Goal: Task Accomplishment & Management: Manage account settings

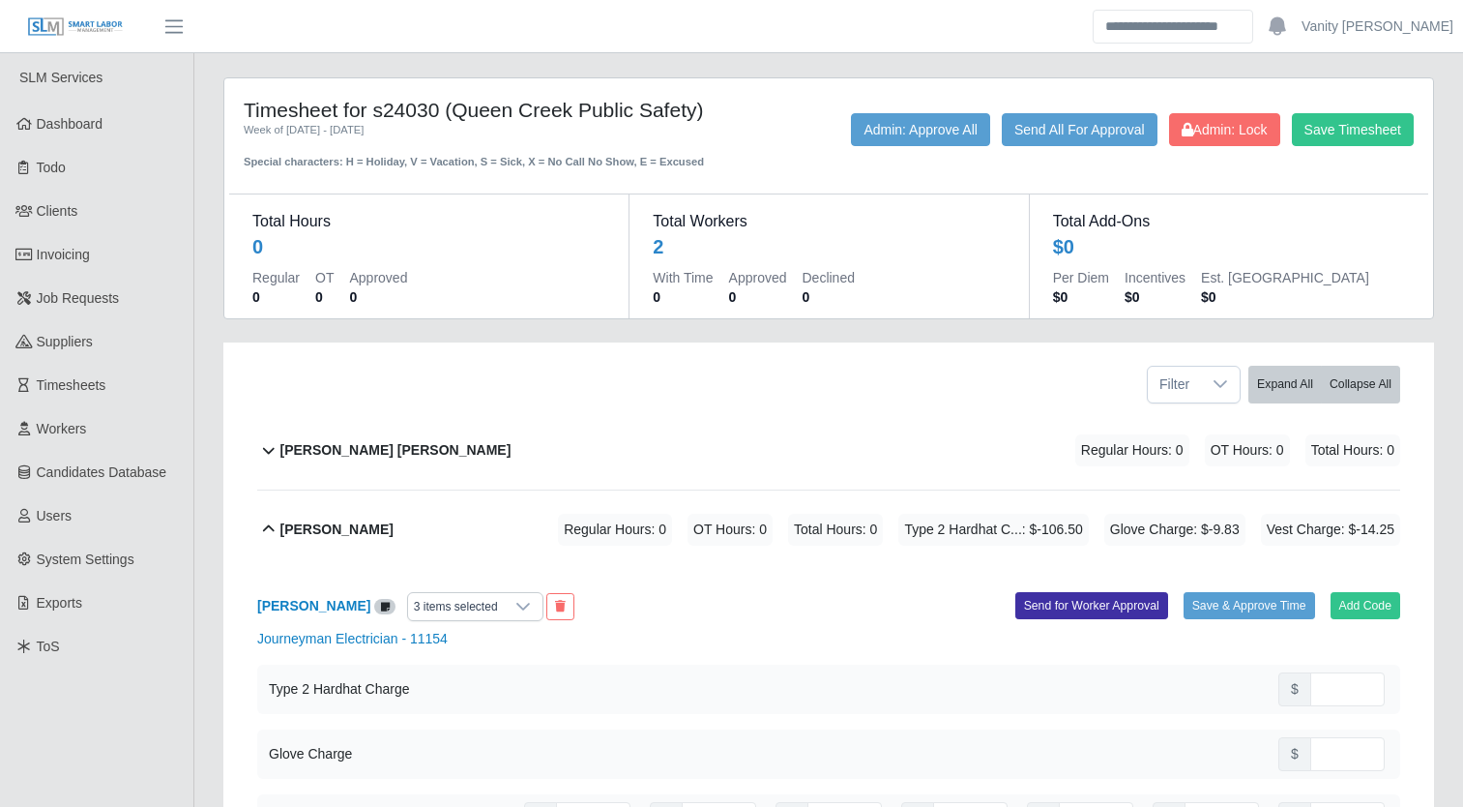
scroll to position [193, 0]
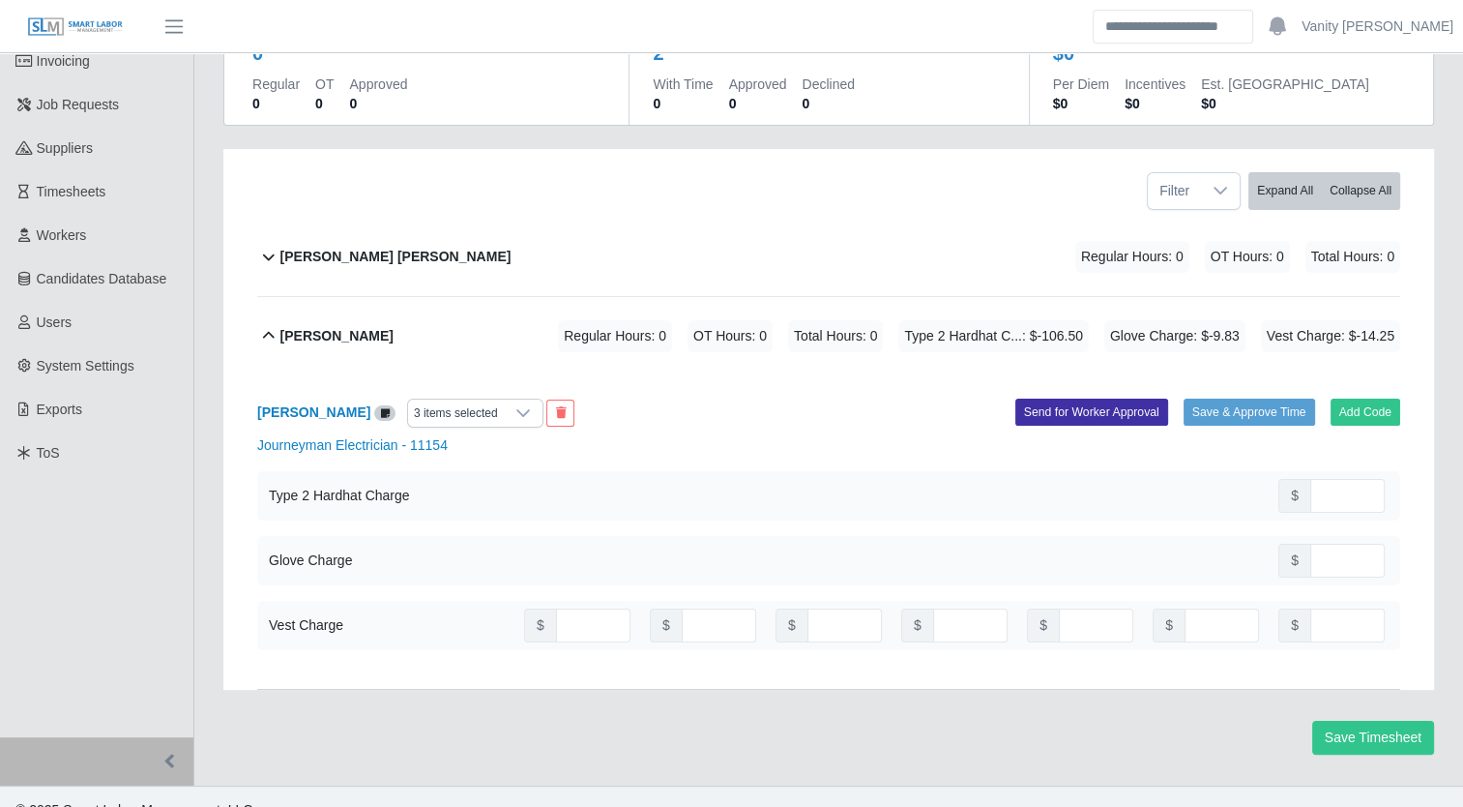
drag, startPoint x: 0, startPoint y: 0, endPoint x: 428, endPoint y: 703, distance: 823.3
click at [428, 703] on div "Timesheet for s24030 (Queen Creek Public Safety) Week of 09/08/2025 - 09/14/202…" at bounding box center [829, 334] width 1240 height 901
click at [1350, 729] on button "Save Timesheet" at bounding box center [1373, 737] width 122 height 34
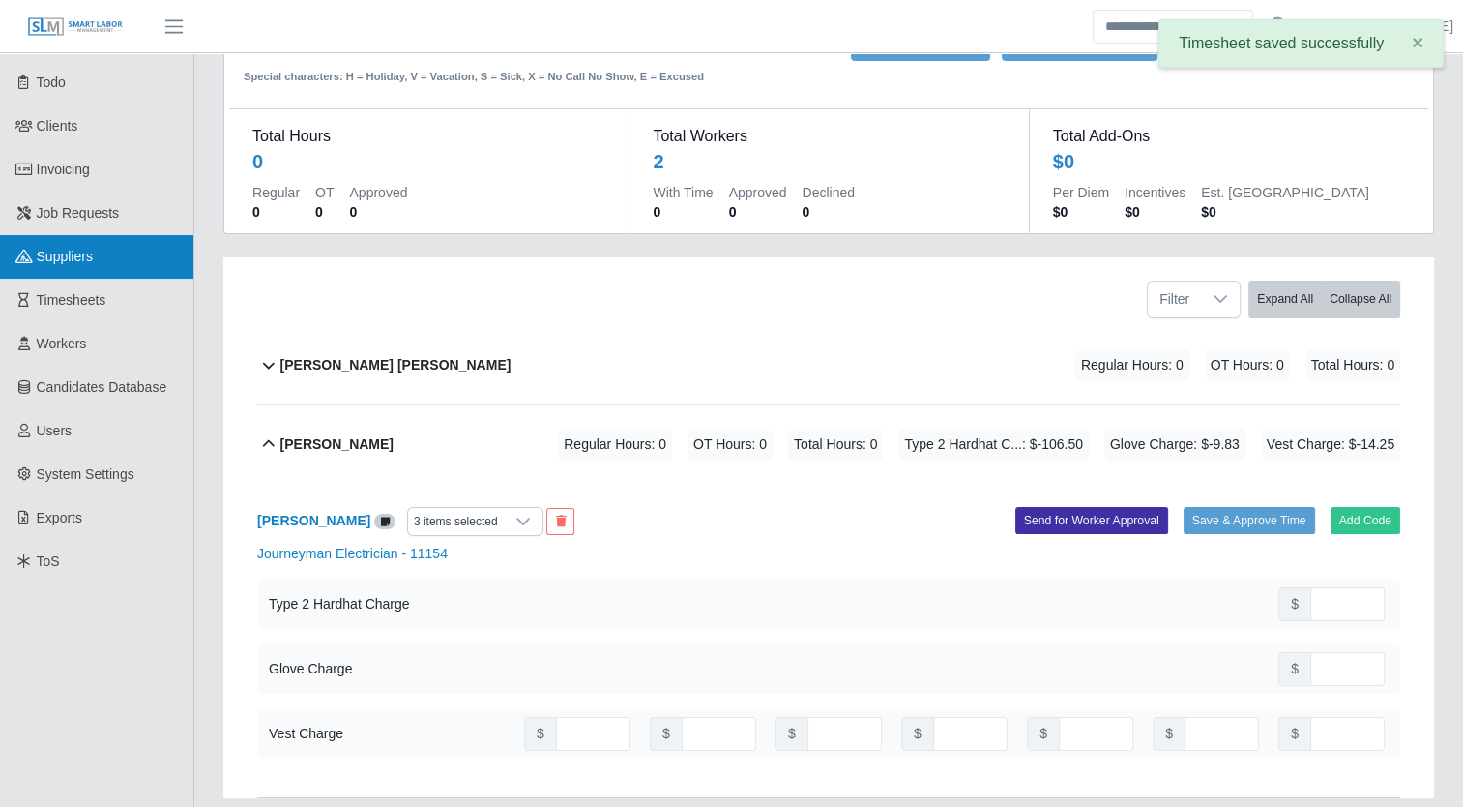
scroll to position [0, 0]
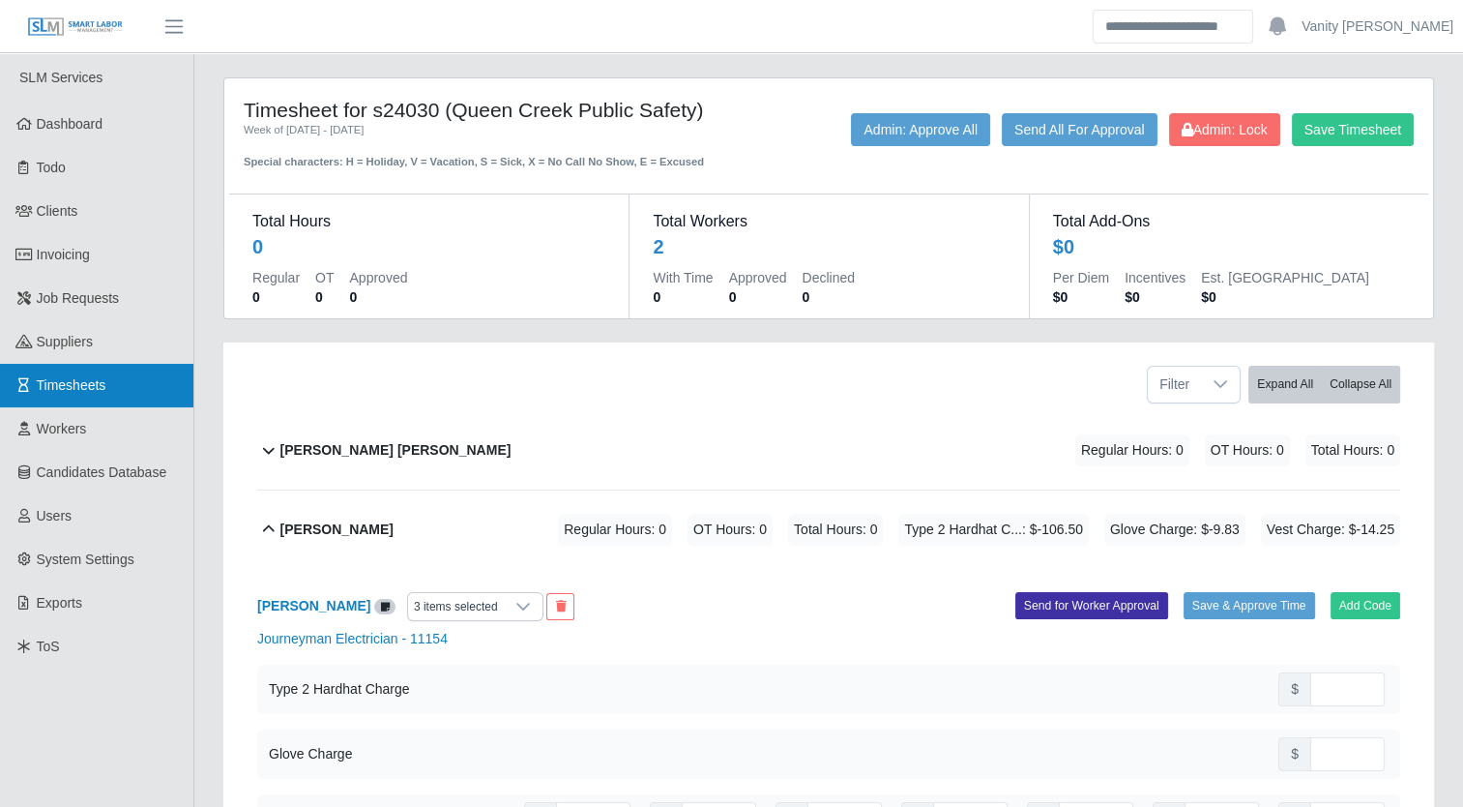
click at [125, 379] on link "Timesheets" at bounding box center [96, 386] width 193 height 44
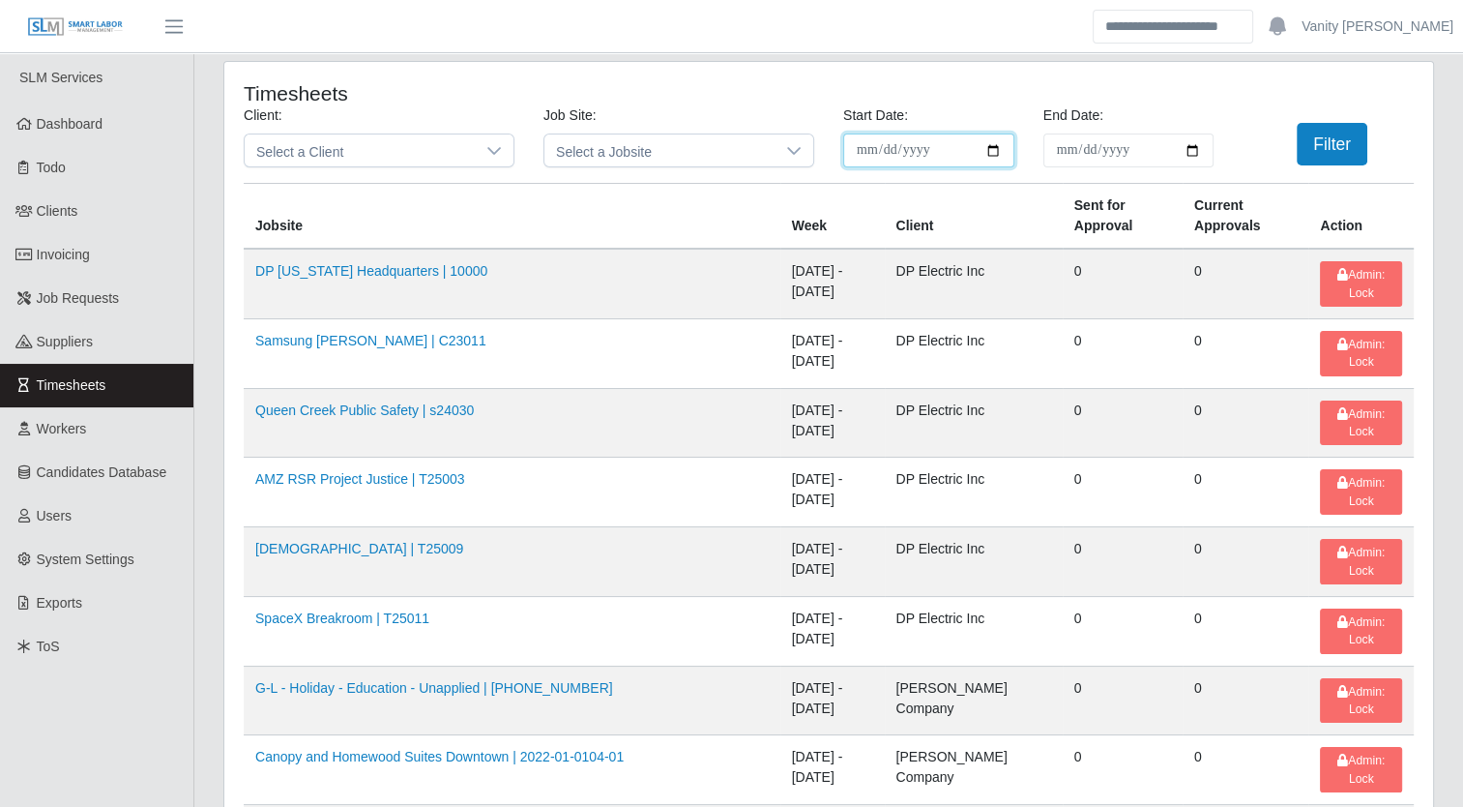
click at [992, 153] on input "**********" at bounding box center [928, 150] width 171 height 34
type input "**********"
click at [1192, 145] on input "End Date:" at bounding box center [1129, 150] width 171 height 34
type input "**********"
click at [1309, 149] on button "Filter" at bounding box center [1332, 144] width 71 height 43
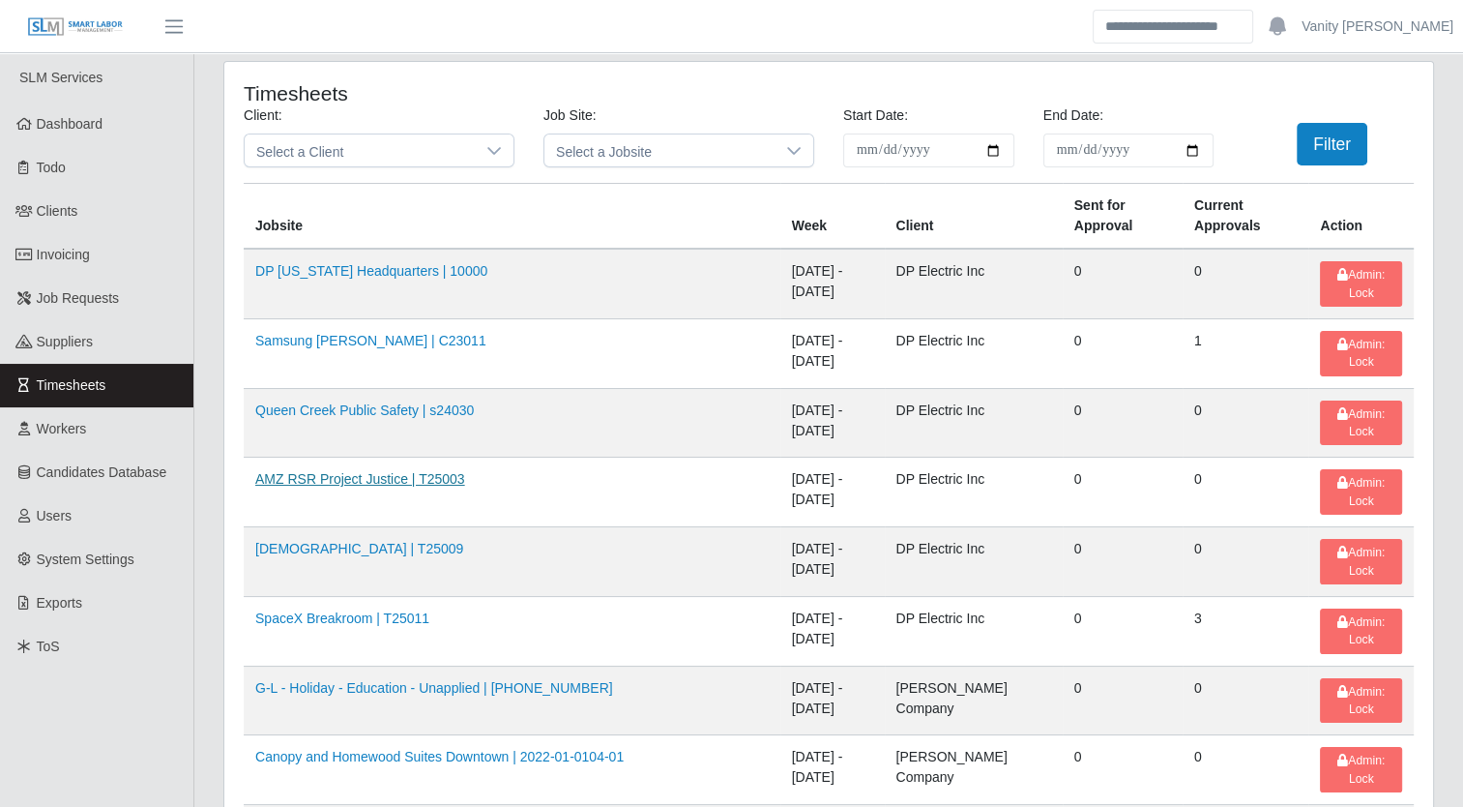
click at [334, 471] on link "AMZ RSR Project Justice | T25003" at bounding box center [360, 478] width 210 height 15
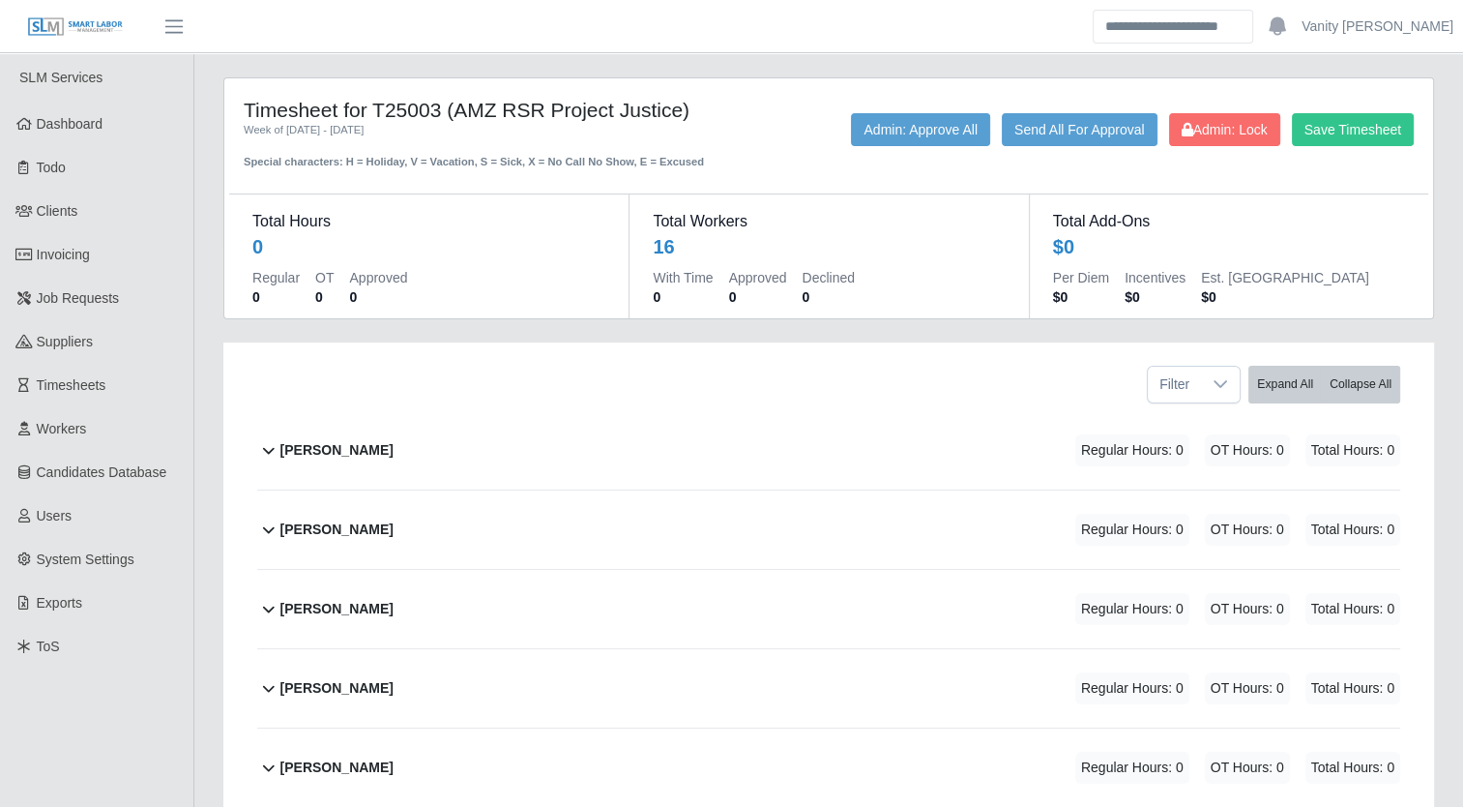
click at [337, 448] on b "[PERSON_NAME]" at bounding box center [336, 450] width 113 height 20
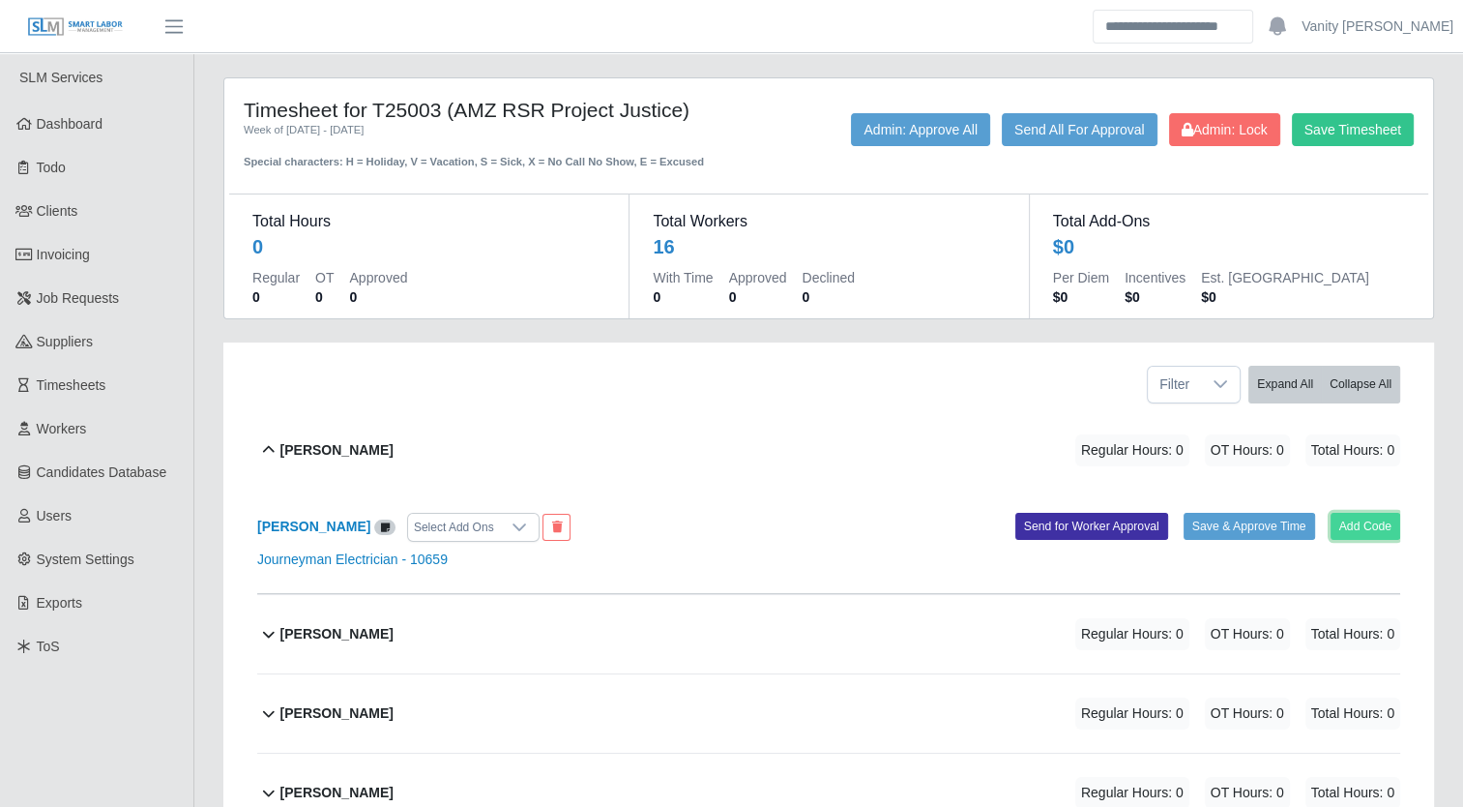
click at [1369, 528] on button "Add Code" at bounding box center [1366, 526] width 71 height 27
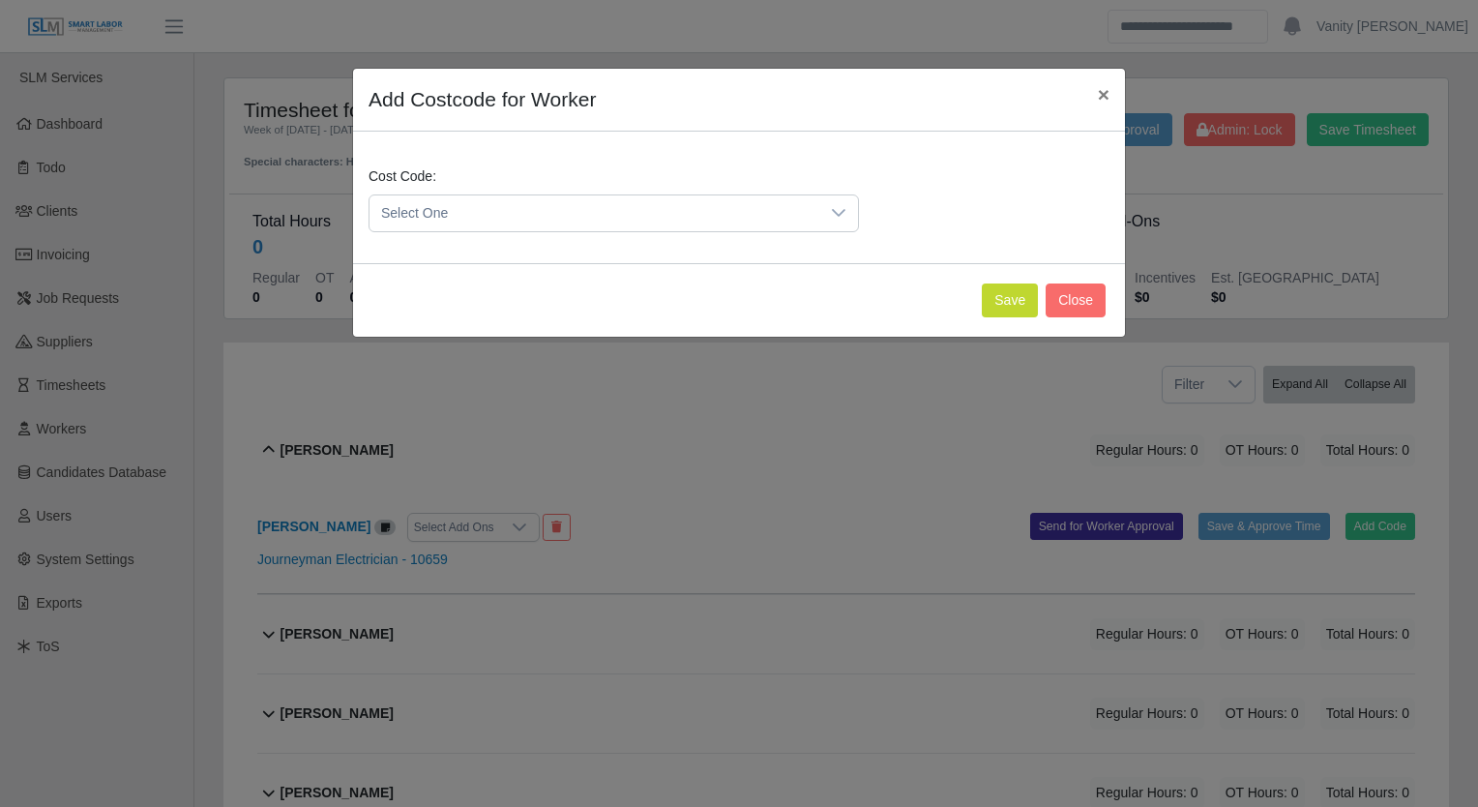
click at [675, 220] on span "Select One" at bounding box center [594, 213] width 450 height 36
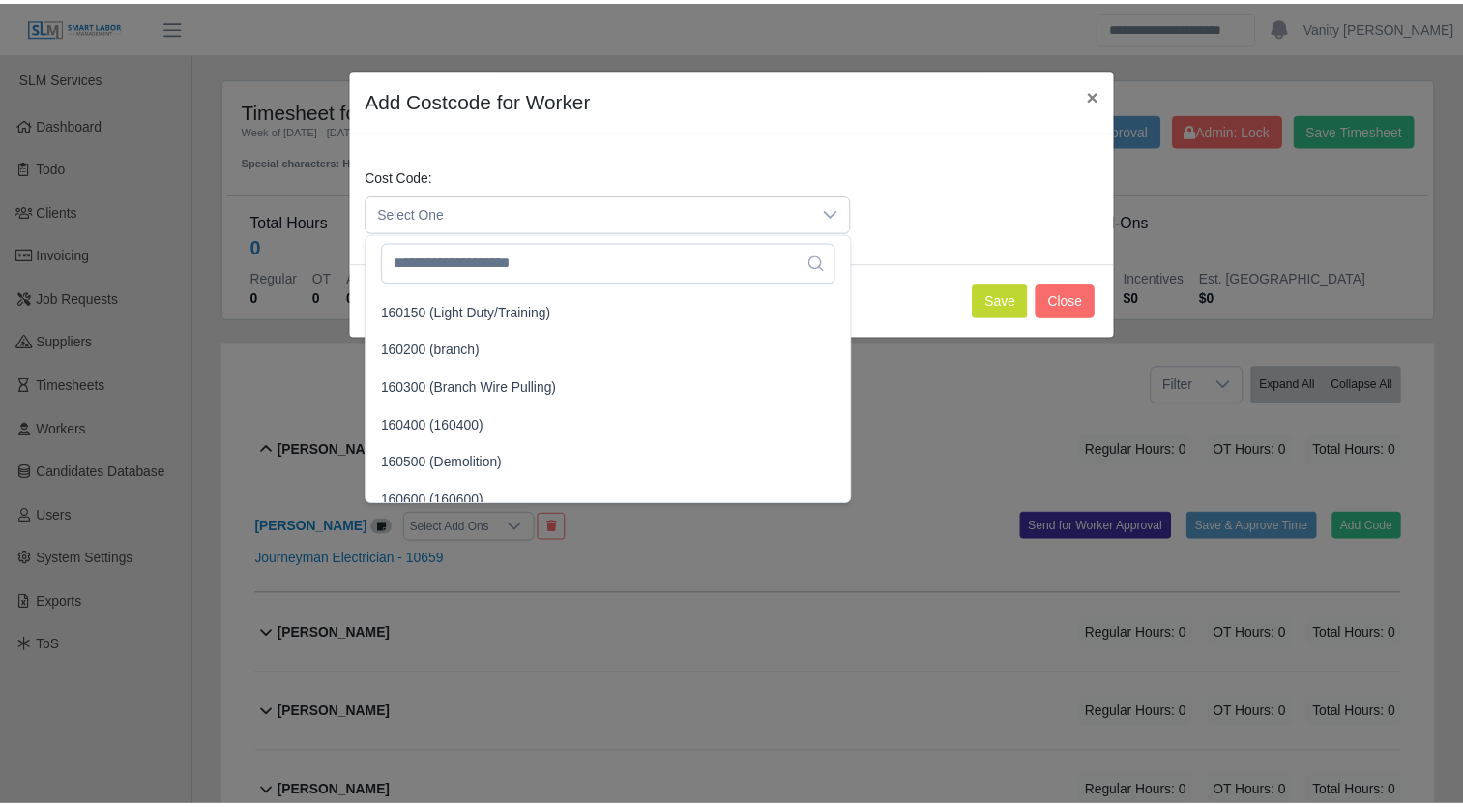
scroll to position [967, 0]
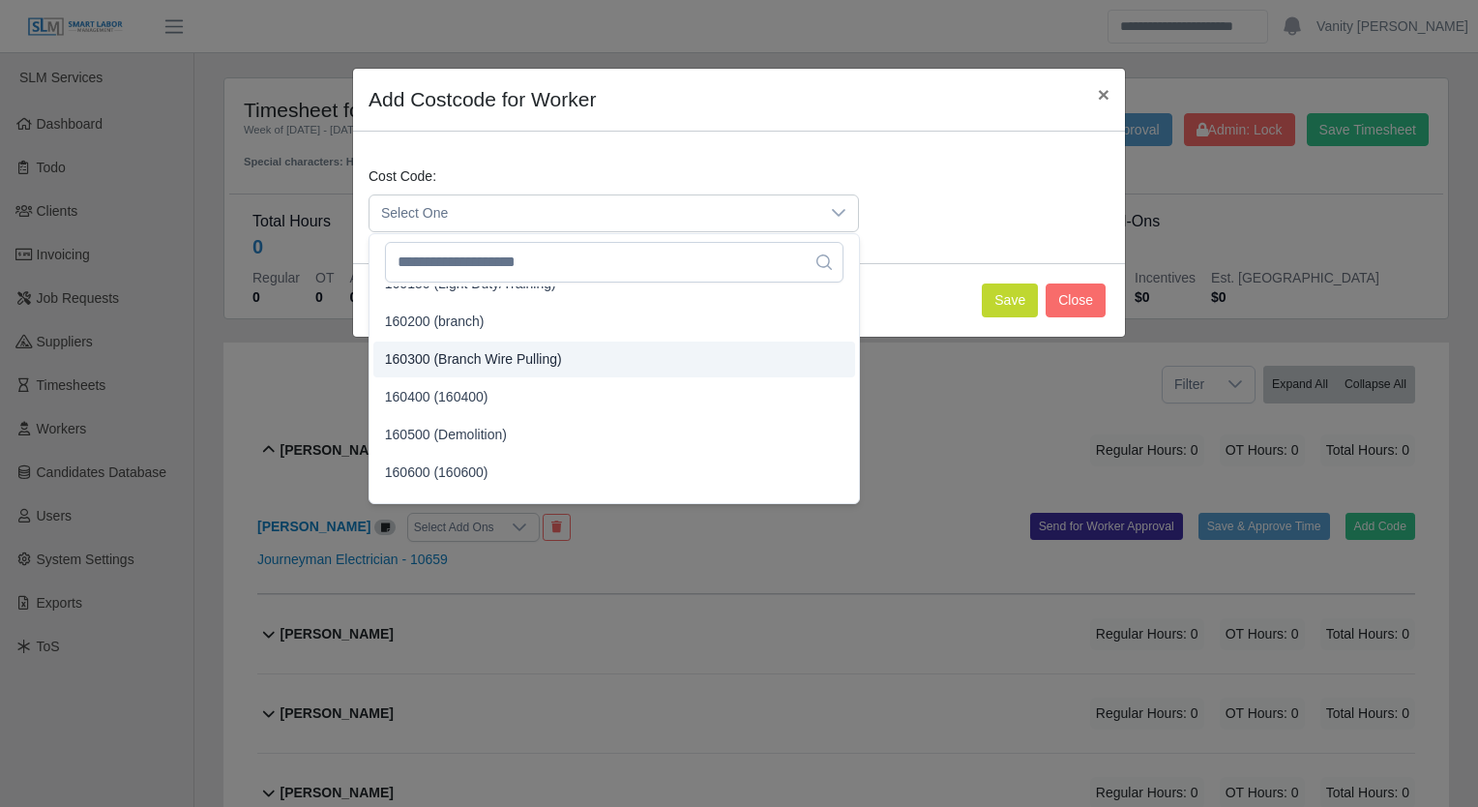
click at [459, 366] on span "160300 (Branch Wire Pulling)" at bounding box center [473, 359] width 177 height 20
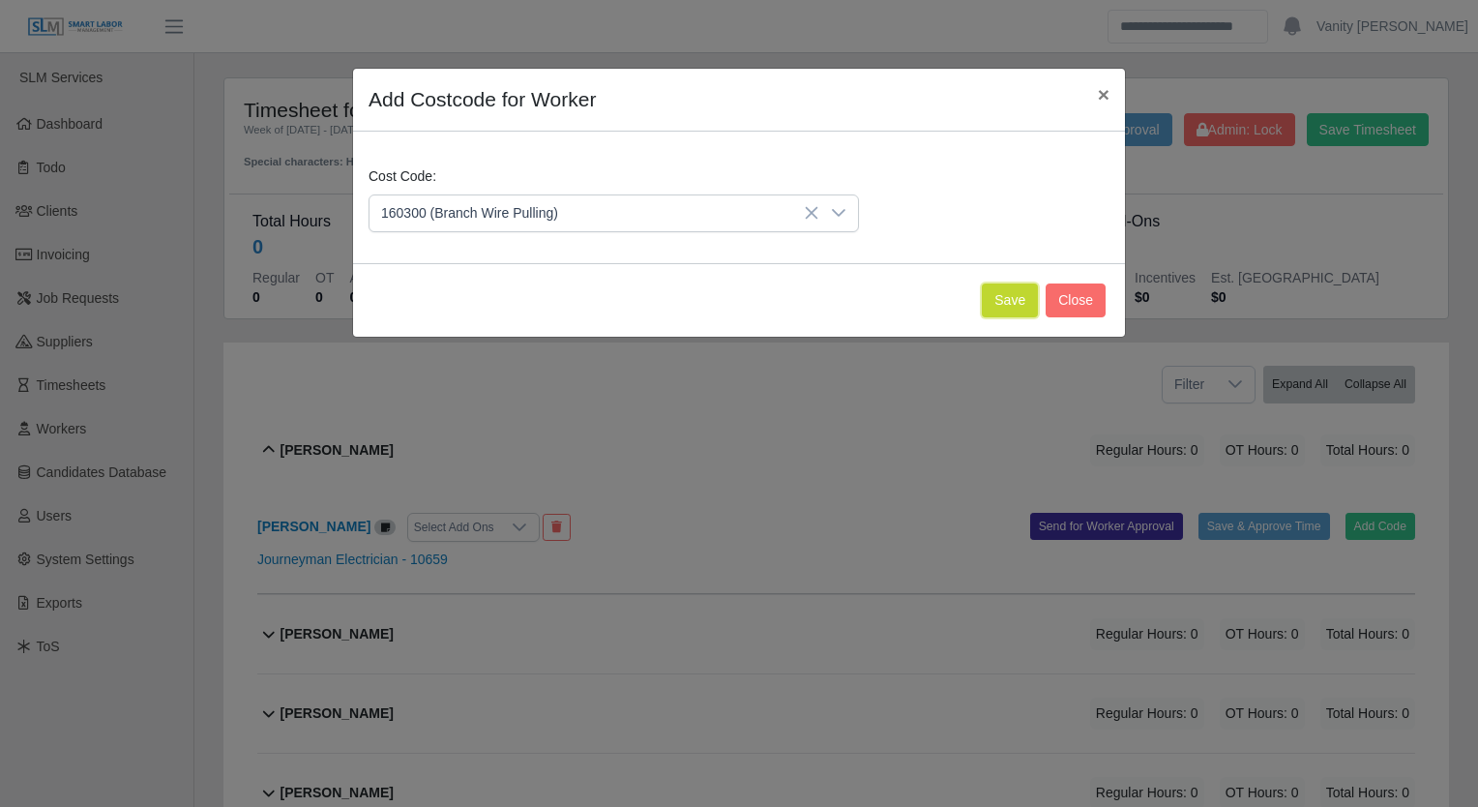
click at [998, 294] on button "Save" at bounding box center [1010, 300] width 56 height 34
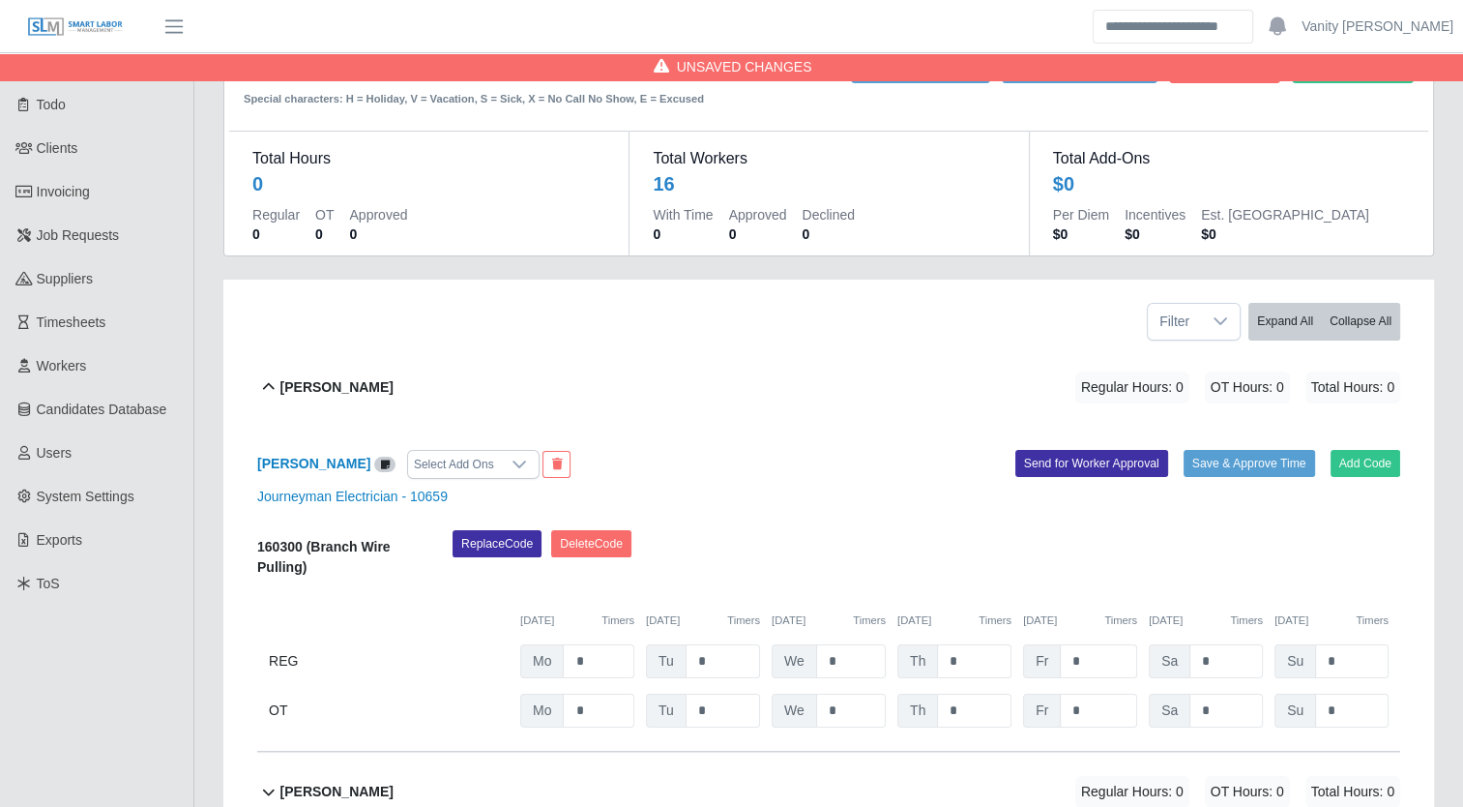
scroll to position [97, 0]
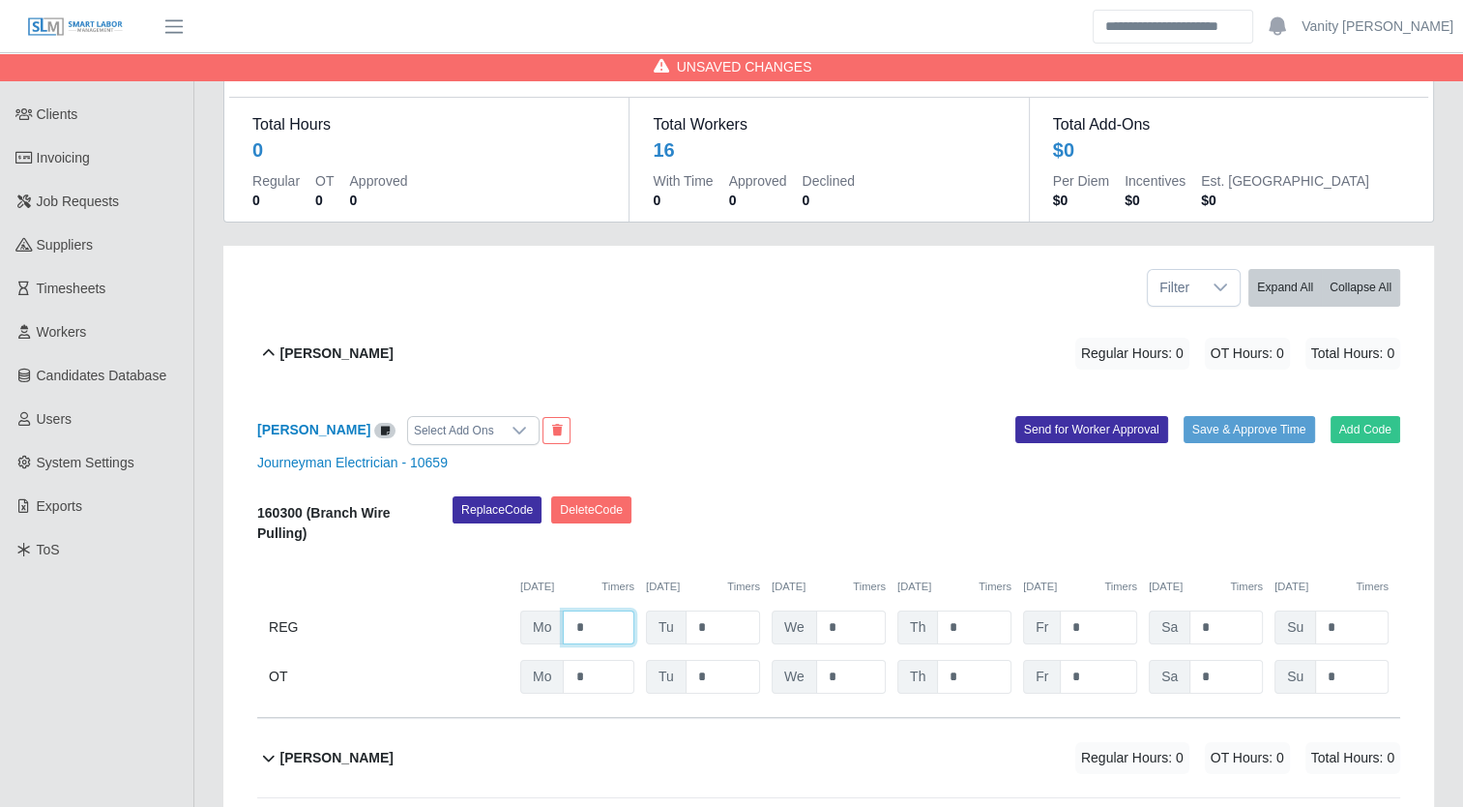
drag, startPoint x: 582, startPoint y: 622, endPoint x: 566, endPoint y: 617, distance: 17.1
click at [566, 617] on input "*" at bounding box center [599, 627] width 72 height 34
type input "**"
click at [720, 632] on input "*" at bounding box center [723, 627] width 74 height 34
drag, startPoint x: 727, startPoint y: 625, endPoint x: 655, endPoint y: 627, distance: 72.6
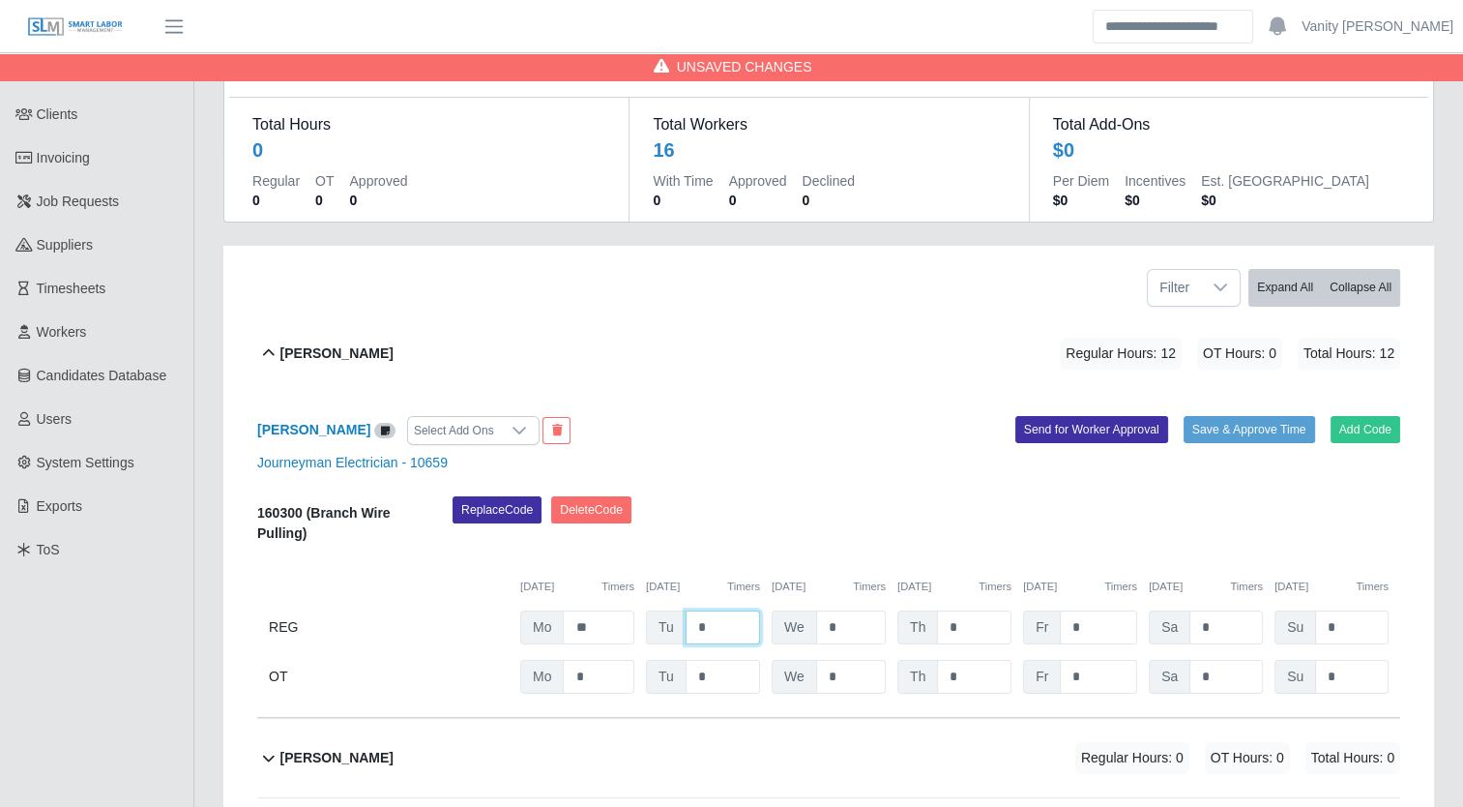
click at [655, 627] on div "Tu *" at bounding box center [703, 627] width 114 height 34
type input "**"
drag, startPoint x: 832, startPoint y: 624, endPoint x: 798, endPoint y: 627, distance: 34.0
click at [798, 627] on div "We *" at bounding box center [829, 627] width 114 height 34
type input "**"
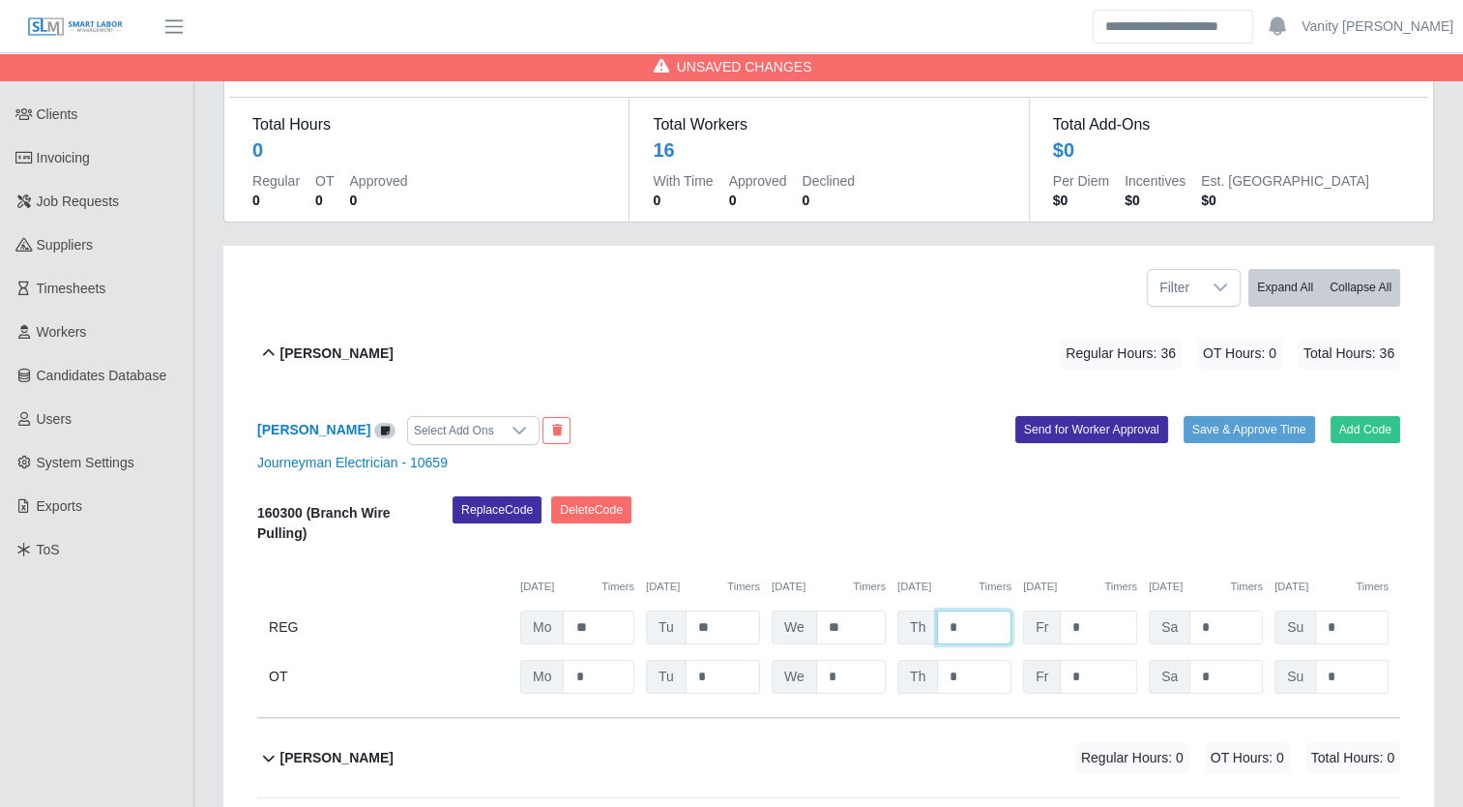
click at [959, 618] on input "*" at bounding box center [974, 627] width 74 height 34
drag, startPoint x: 976, startPoint y: 621, endPoint x: 907, endPoint y: 653, distance: 75.7
click at [907, 653] on div "160300 (Branch Wire Pulling) Replace Code Delete Code 09/08/2025 Timers 09/09/2…" at bounding box center [828, 594] width 1143 height 197
type input "*"
drag, startPoint x: 974, startPoint y: 687, endPoint x: 939, endPoint y: 682, distance: 35.2
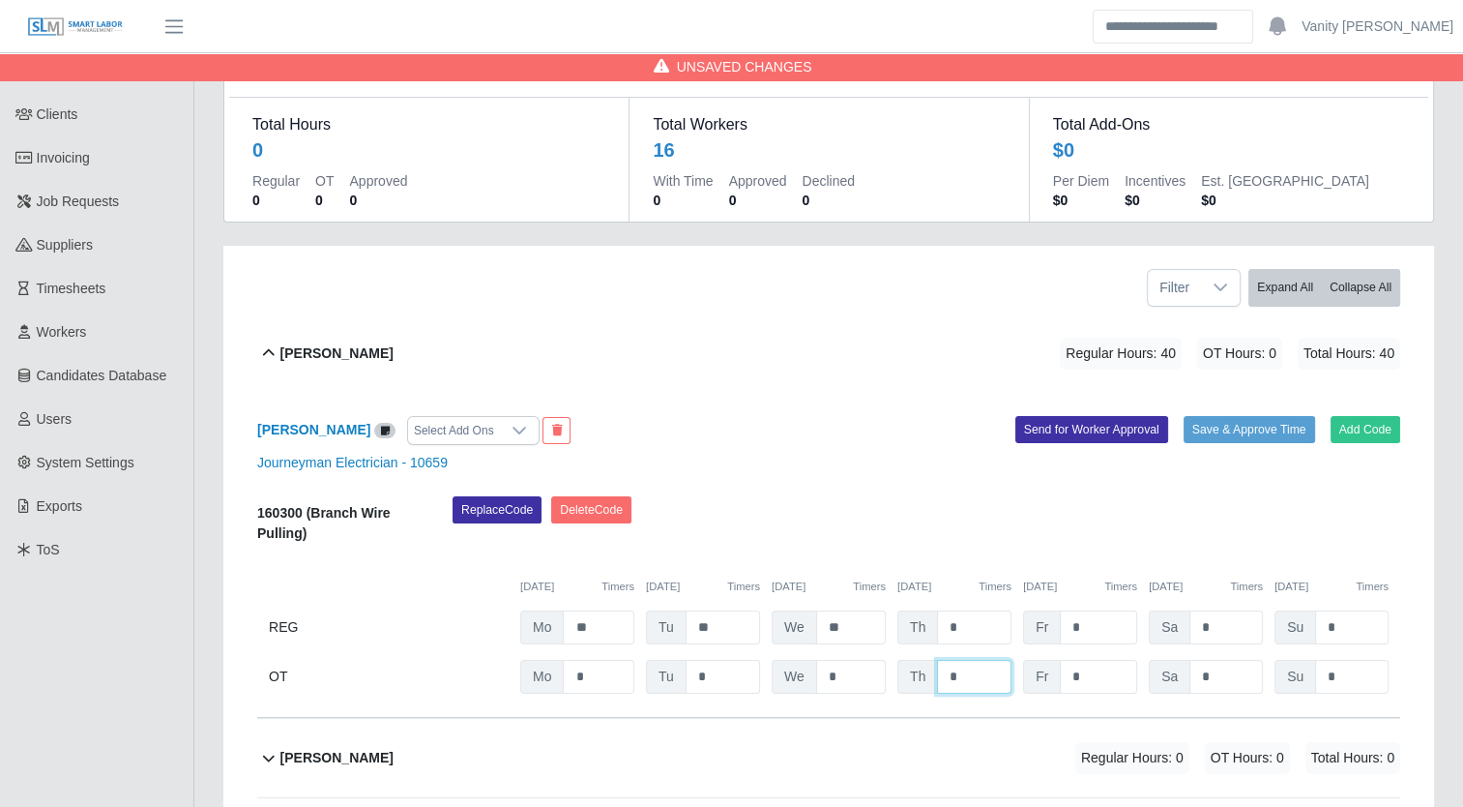
click at [939, 683] on input "*" at bounding box center [974, 677] width 74 height 34
type input "*"
click at [871, 516] on div "Replace Code Delete Code" at bounding box center [926, 525] width 977 height 59
drag, startPoint x: 1107, startPoint y: 677, endPoint x: 1025, endPoint y: 682, distance: 82.3
click at [1025, 682] on div "Fr *" at bounding box center [1080, 677] width 114 height 34
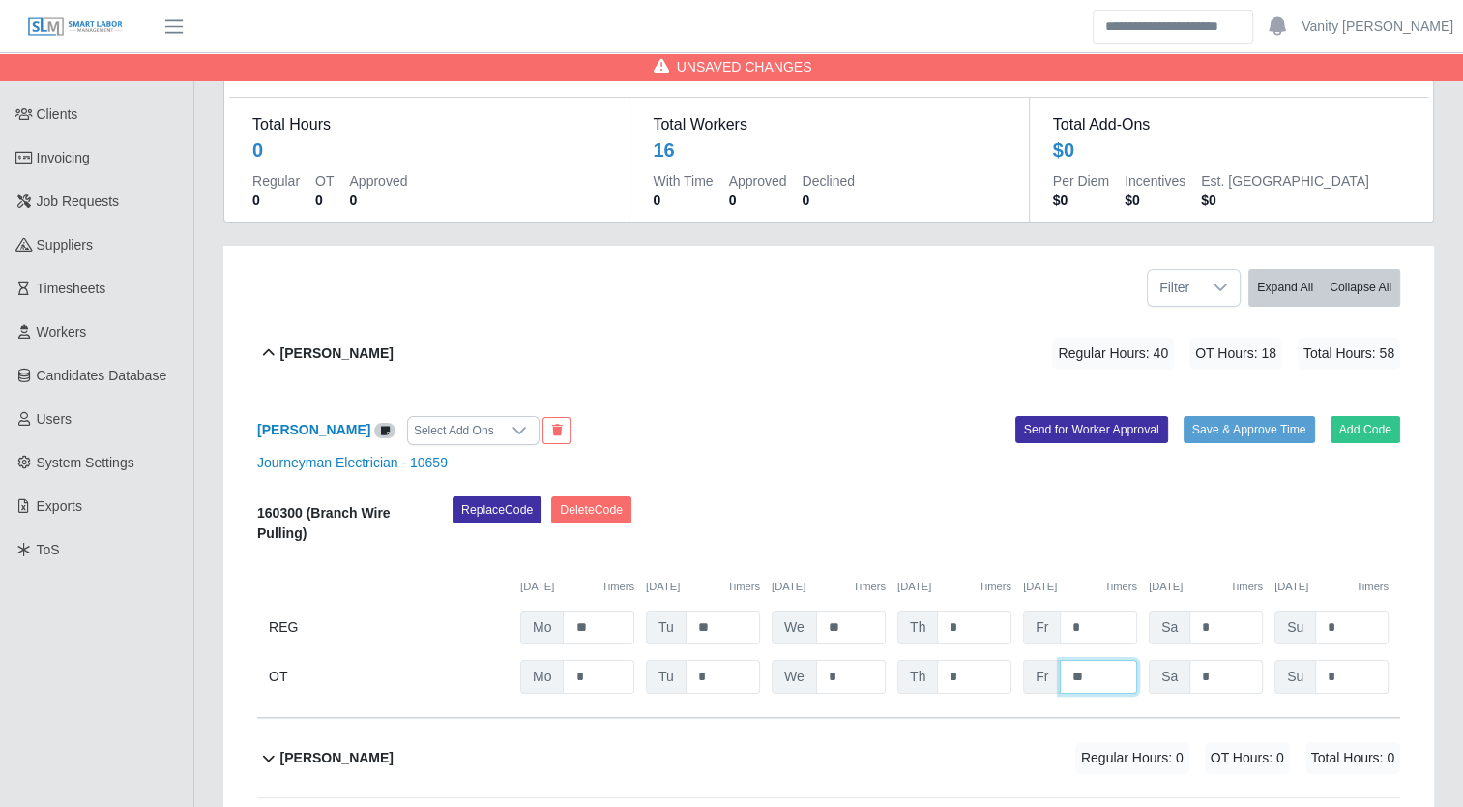
type input "**"
drag, startPoint x: 1212, startPoint y: 677, endPoint x: 1181, endPoint y: 667, distance: 32.4
click at [1181, 667] on div "Sa *" at bounding box center [1206, 677] width 114 height 34
type input "*"
click at [971, 504] on div "Replace Code Delete Code" at bounding box center [926, 525] width 977 height 59
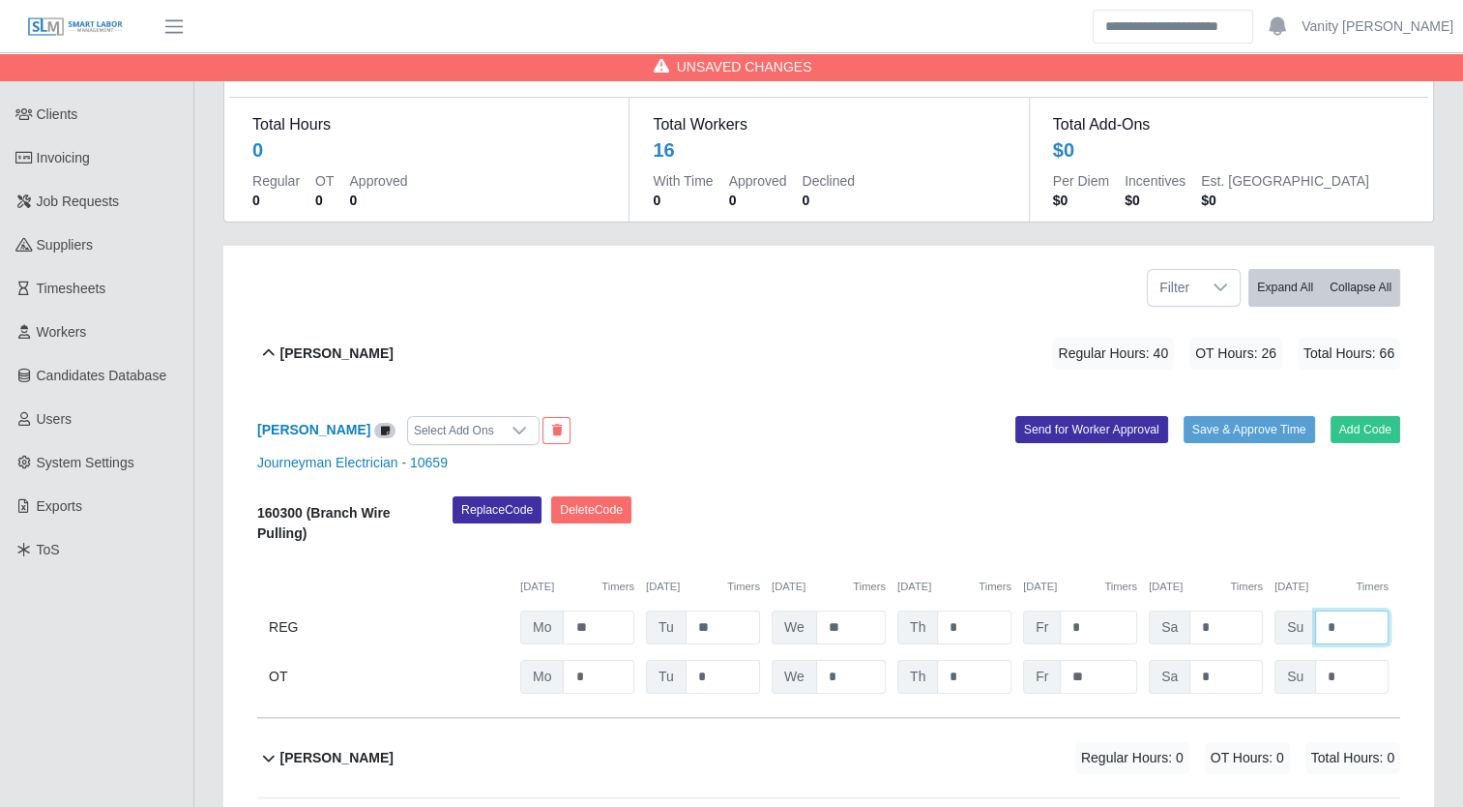
drag, startPoint x: 1342, startPoint y: 631, endPoint x: 1319, endPoint y: 625, distance: 23.9
click at [1319, 625] on input "*" at bounding box center [1352, 627] width 74 height 34
type input "*"
click at [897, 516] on div "Replace Code Delete Code" at bounding box center [926, 525] width 977 height 59
click at [504, 428] on div at bounding box center [519, 430] width 39 height 27
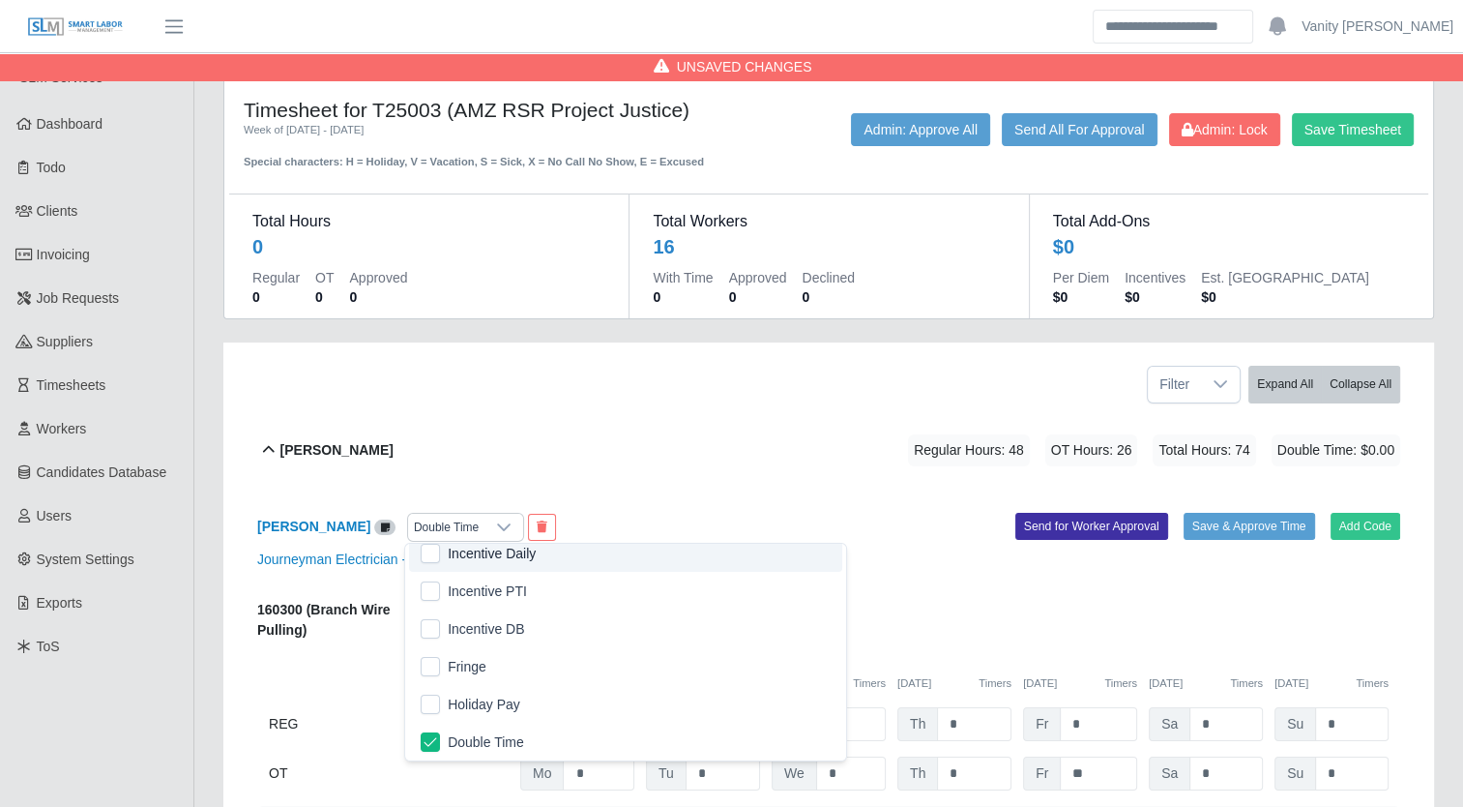
scroll to position [381, 0]
click at [651, 417] on div "Alienis Rodriguez Regular Hours: 48 OT Hours: 26 Total Hours: 74 Double Time: $…" at bounding box center [840, 450] width 1120 height 78
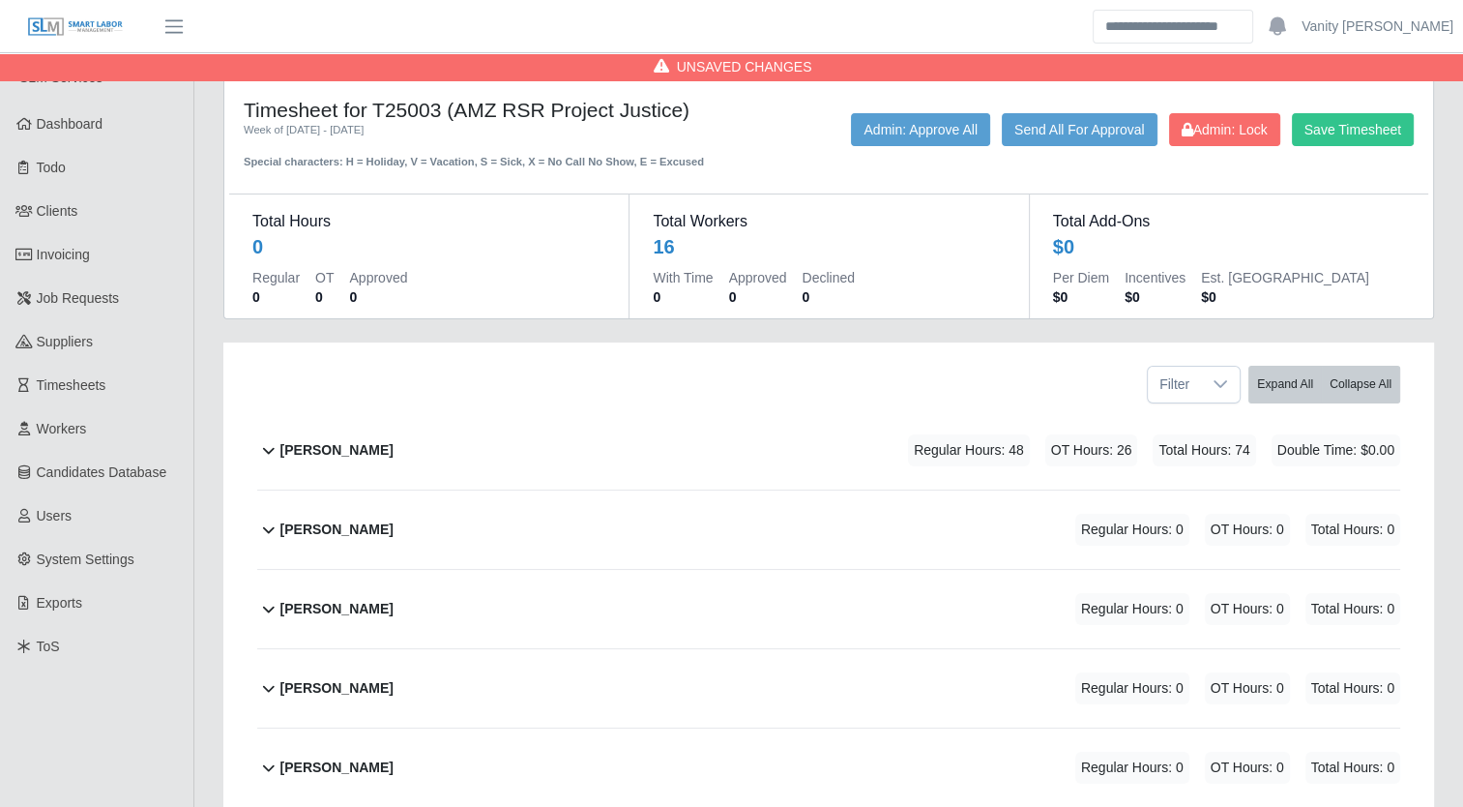
click at [341, 449] on b "Alienis Rodriguez" at bounding box center [336, 450] width 113 height 20
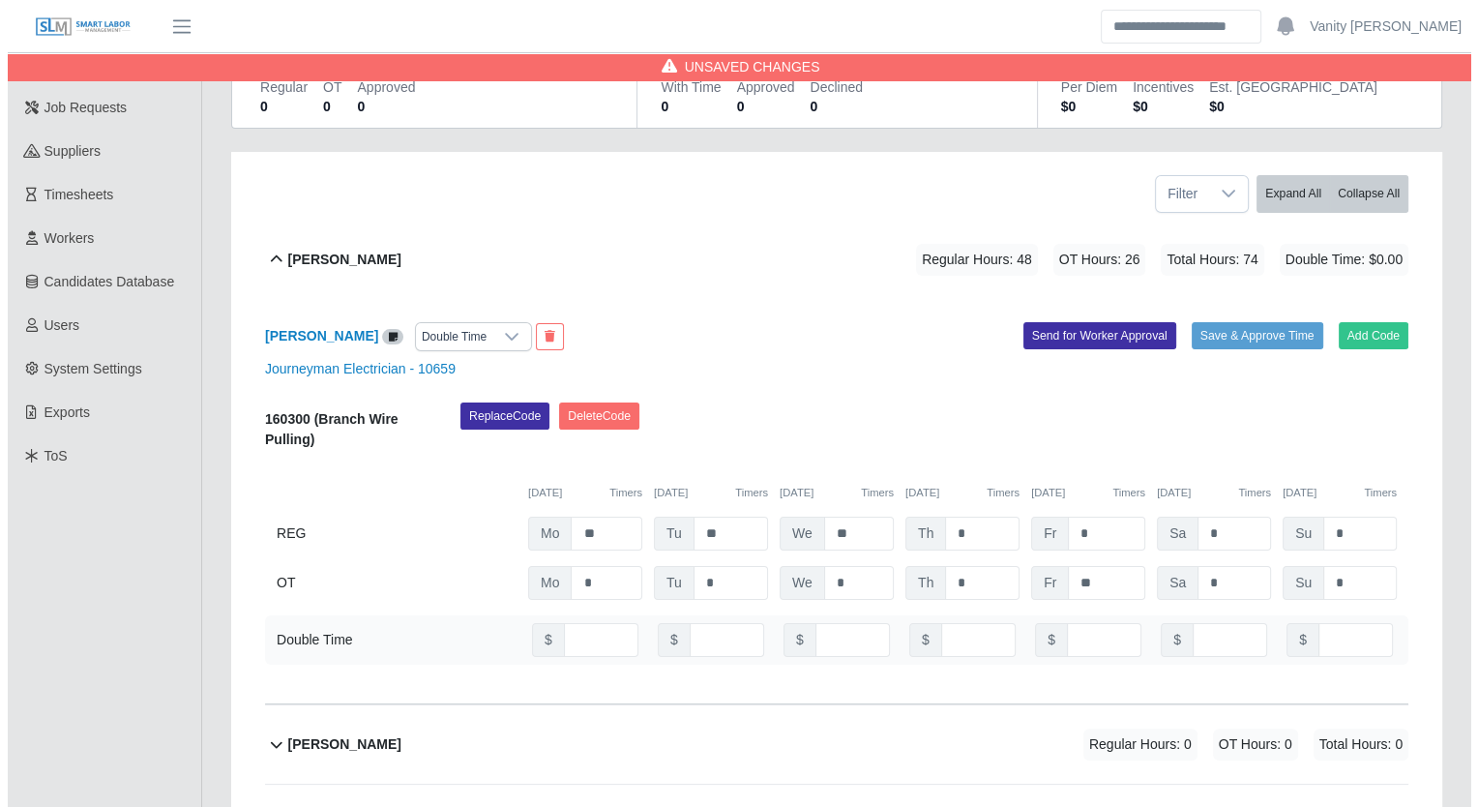
scroll to position [193, 0]
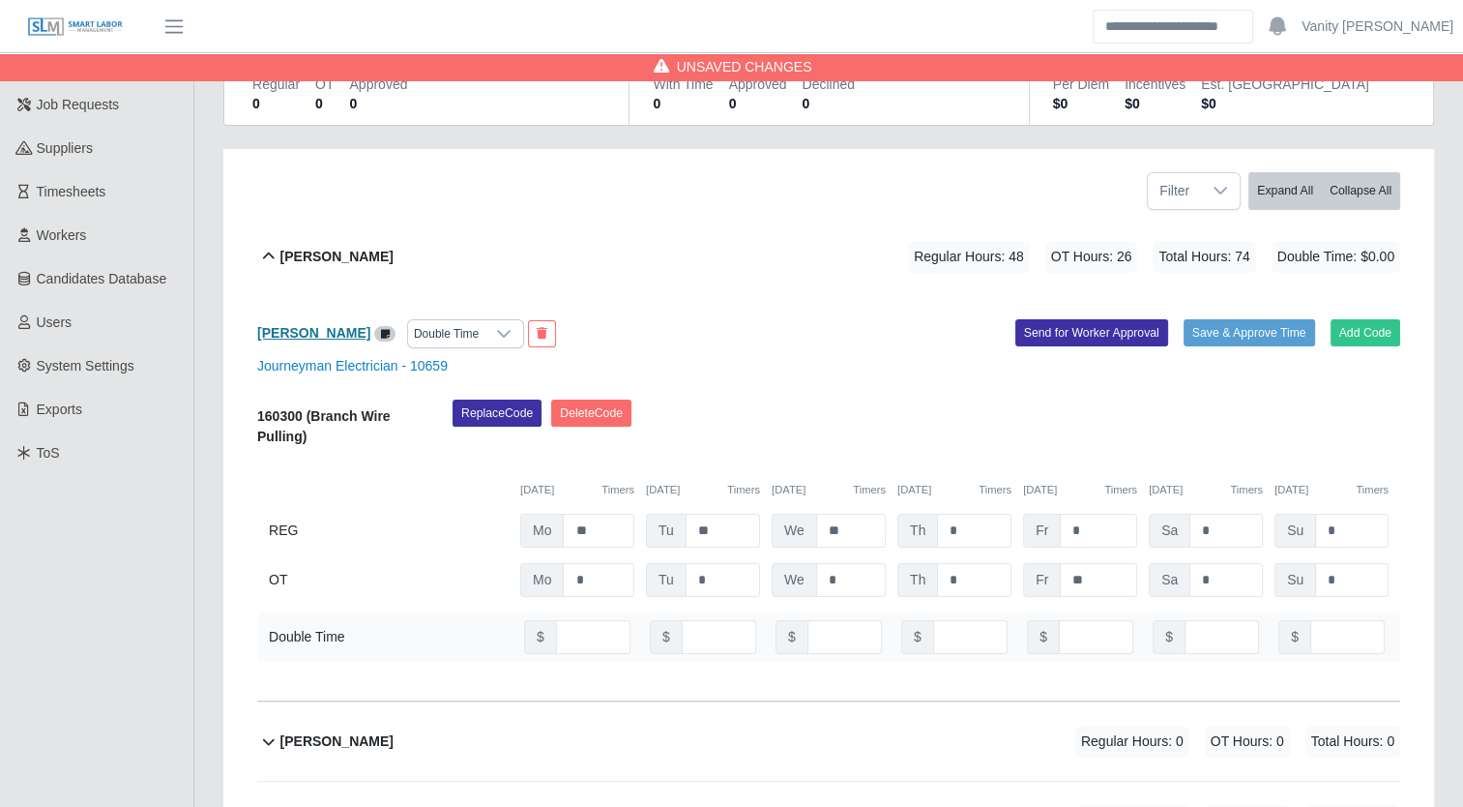
click at [344, 331] on b "Alienis Rodriguez" at bounding box center [313, 332] width 113 height 15
click at [1337, 632] on input "number" at bounding box center [1347, 637] width 74 height 34
type input "***"
click at [1226, 335] on button "Save & Approve Time" at bounding box center [1250, 332] width 132 height 27
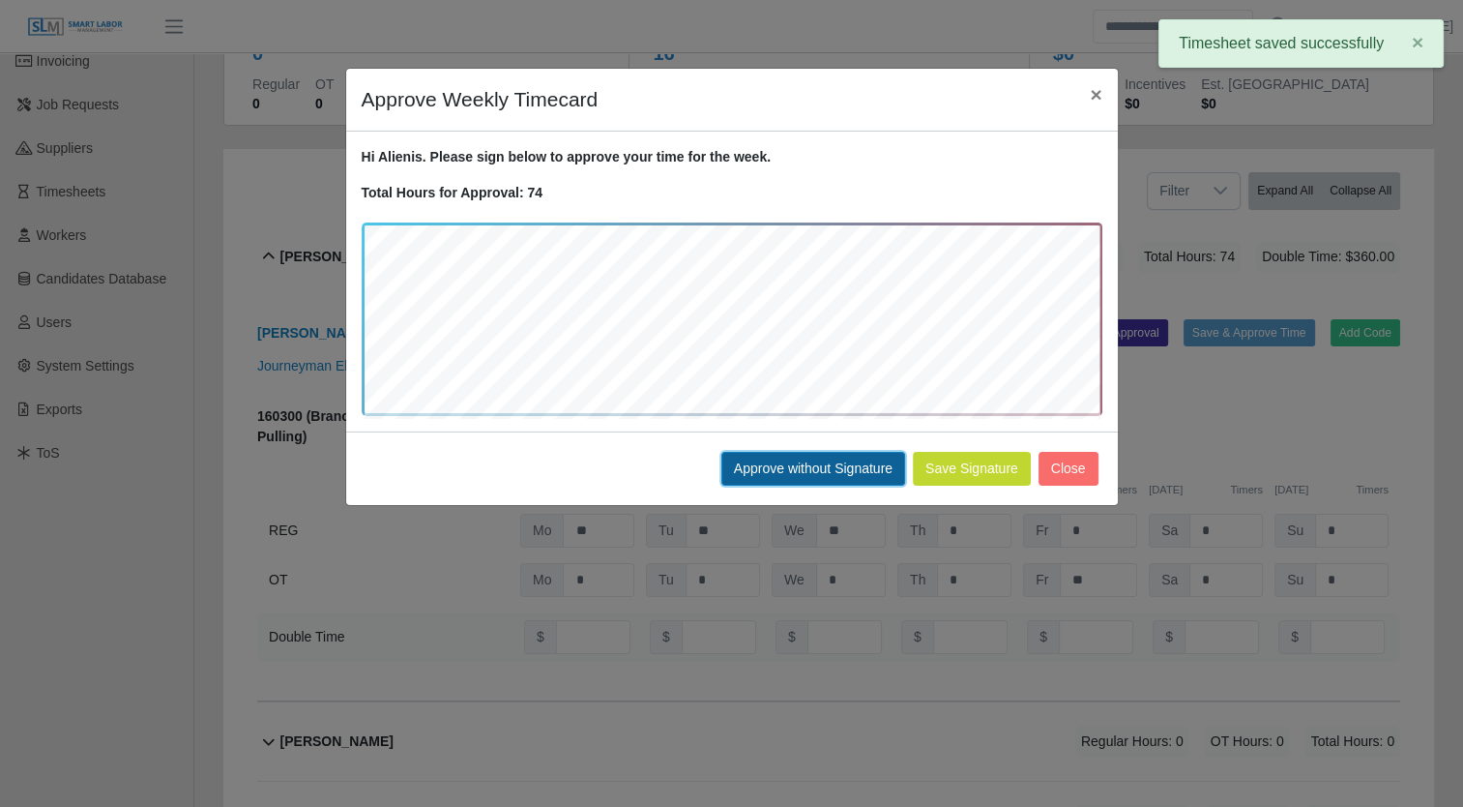
click at [781, 466] on button "Approve without Signature" at bounding box center [813, 469] width 184 height 34
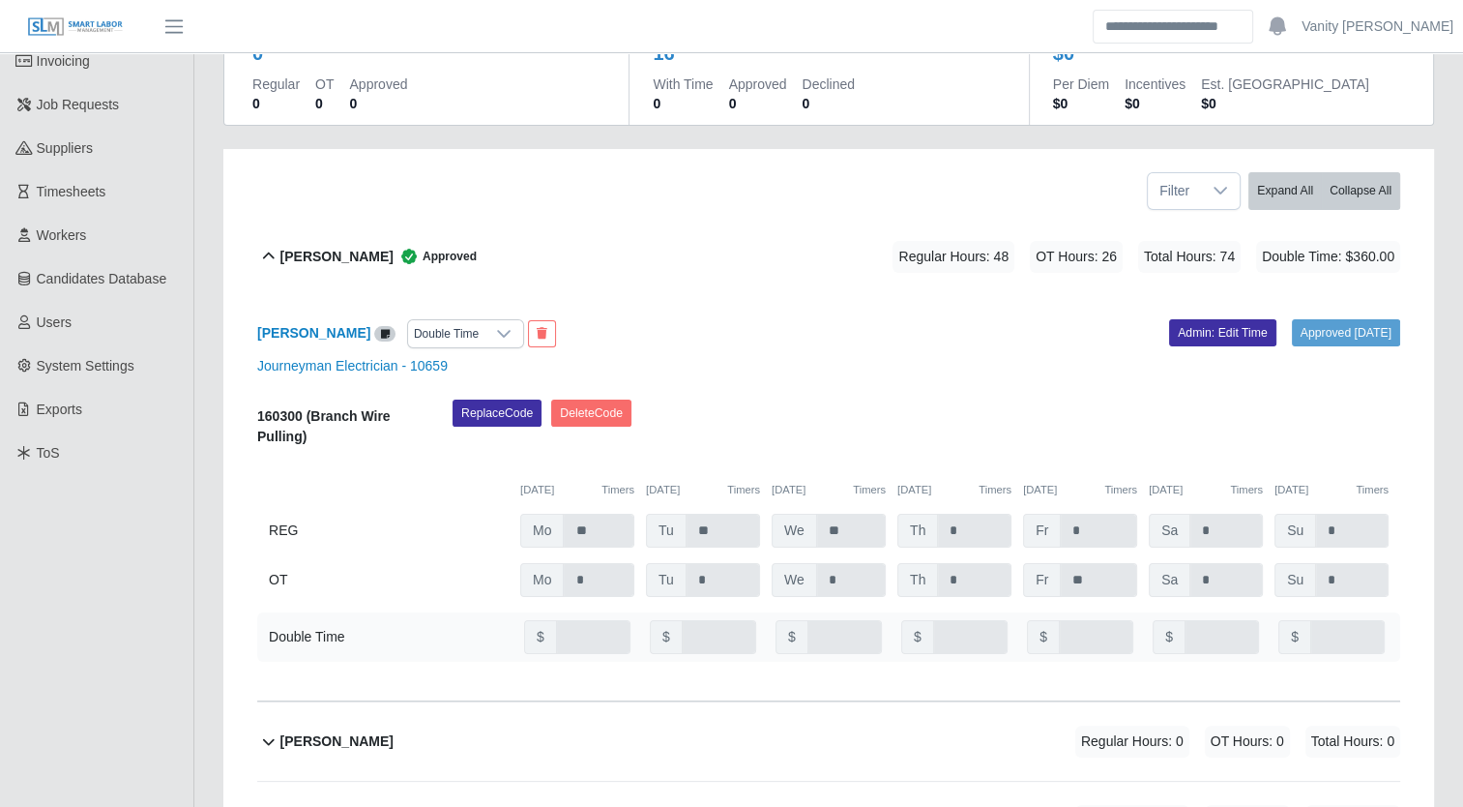
click at [320, 261] on b "Alienis Rodriguez" at bounding box center [336, 257] width 113 height 20
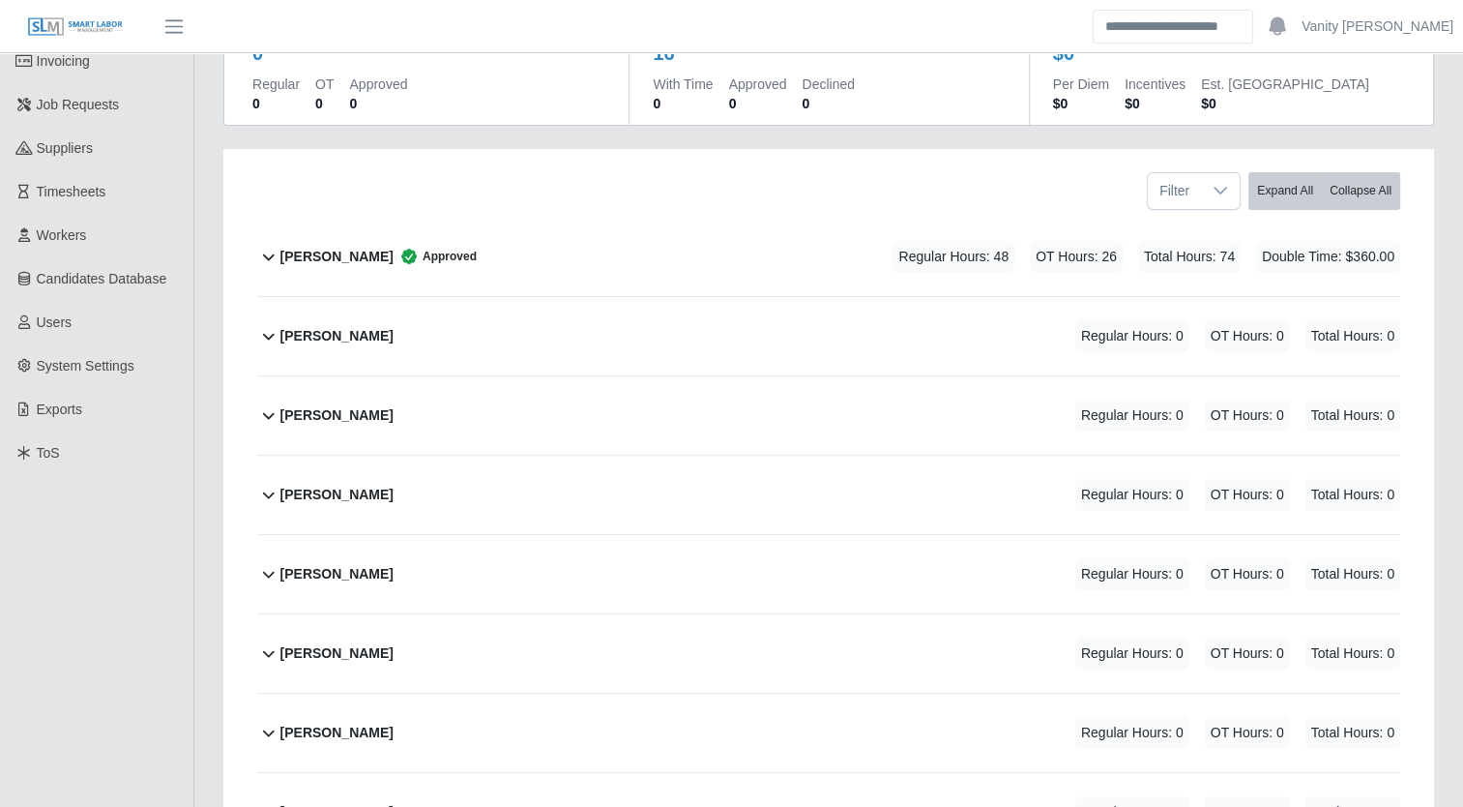
click at [298, 315] on div "Brennen Kelly Regular Hours: 0 OT Hours: 0 Total Hours: 0" at bounding box center [840, 336] width 1120 height 78
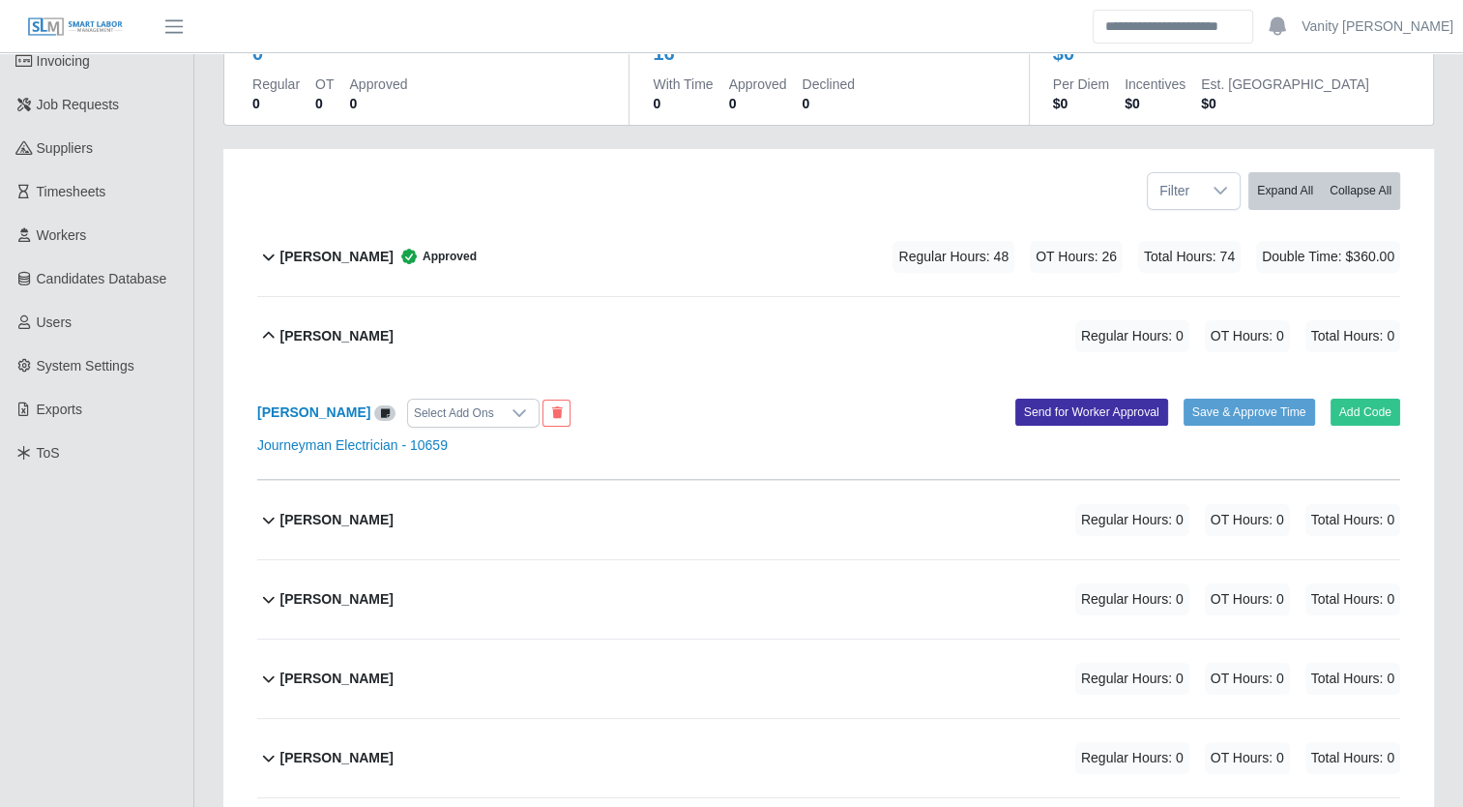
click at [298, 250] on b "Alienis Rodriguez" at bounding box center [336, 257] width 113 height 20
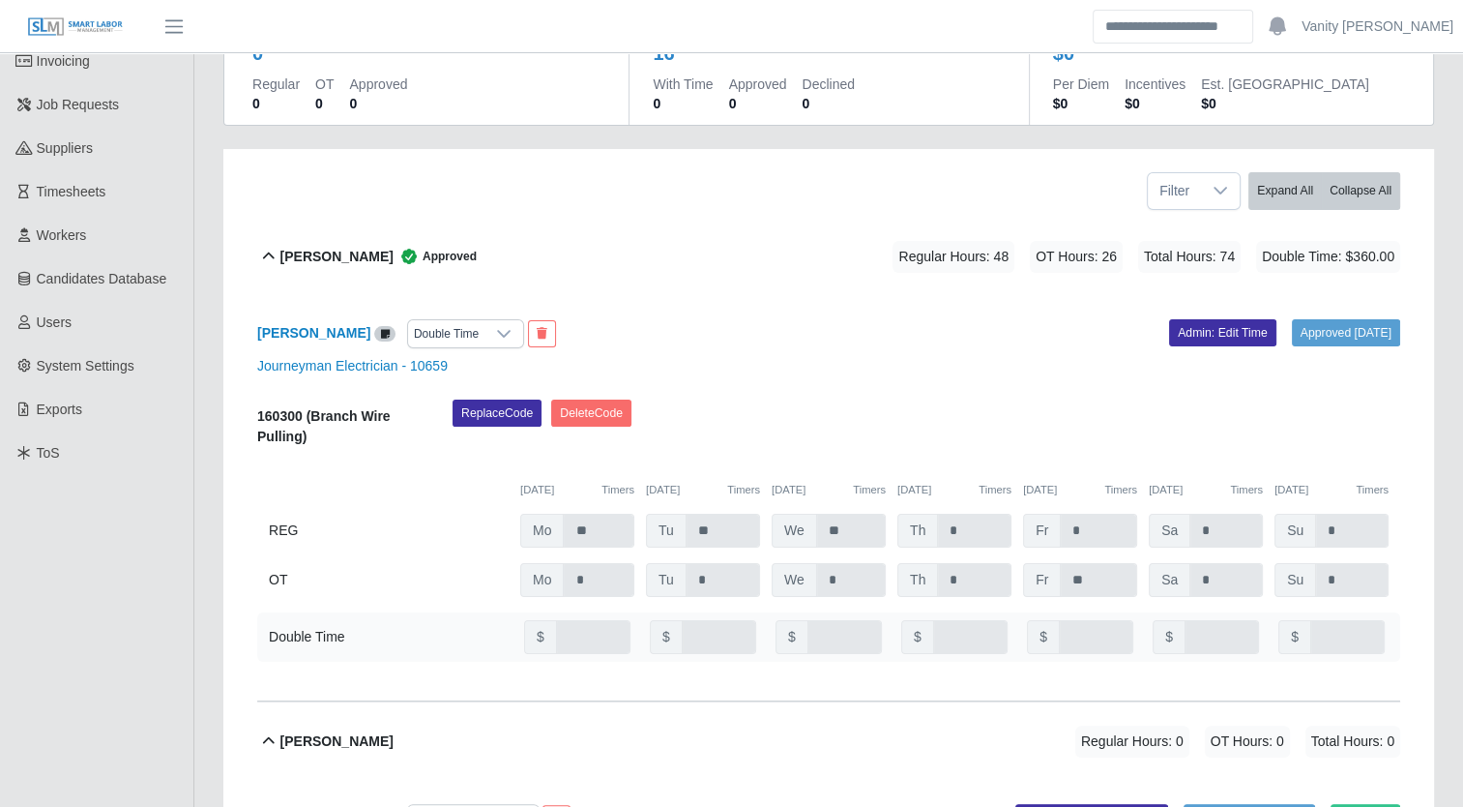
click at [309, 254] on b "Alienis Rodriguez" at bounding box center [336, 257] width 113 height 20
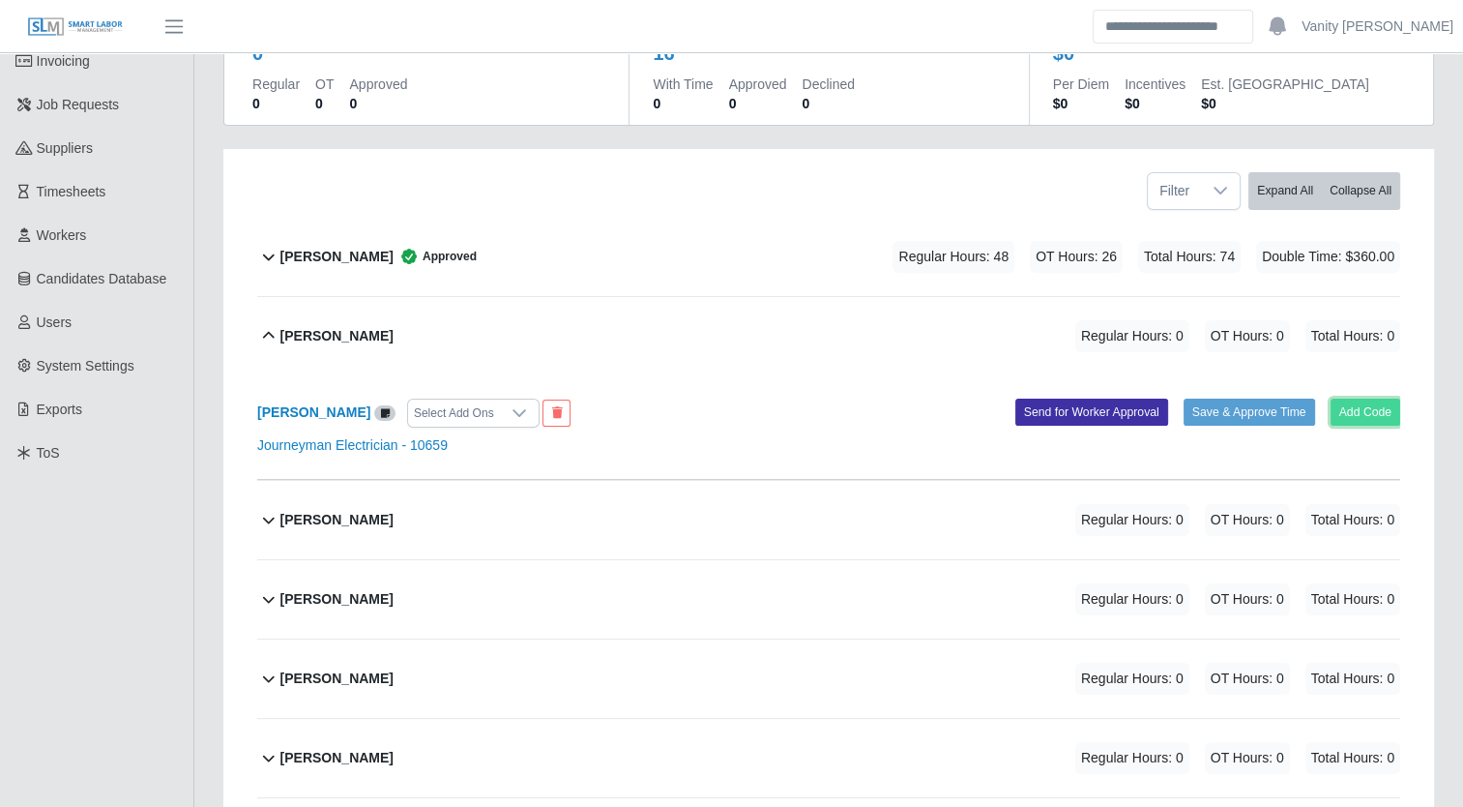
click at [1376, 412] on button "Add Code" at bounding box center [1366, 411] width 71 height 27
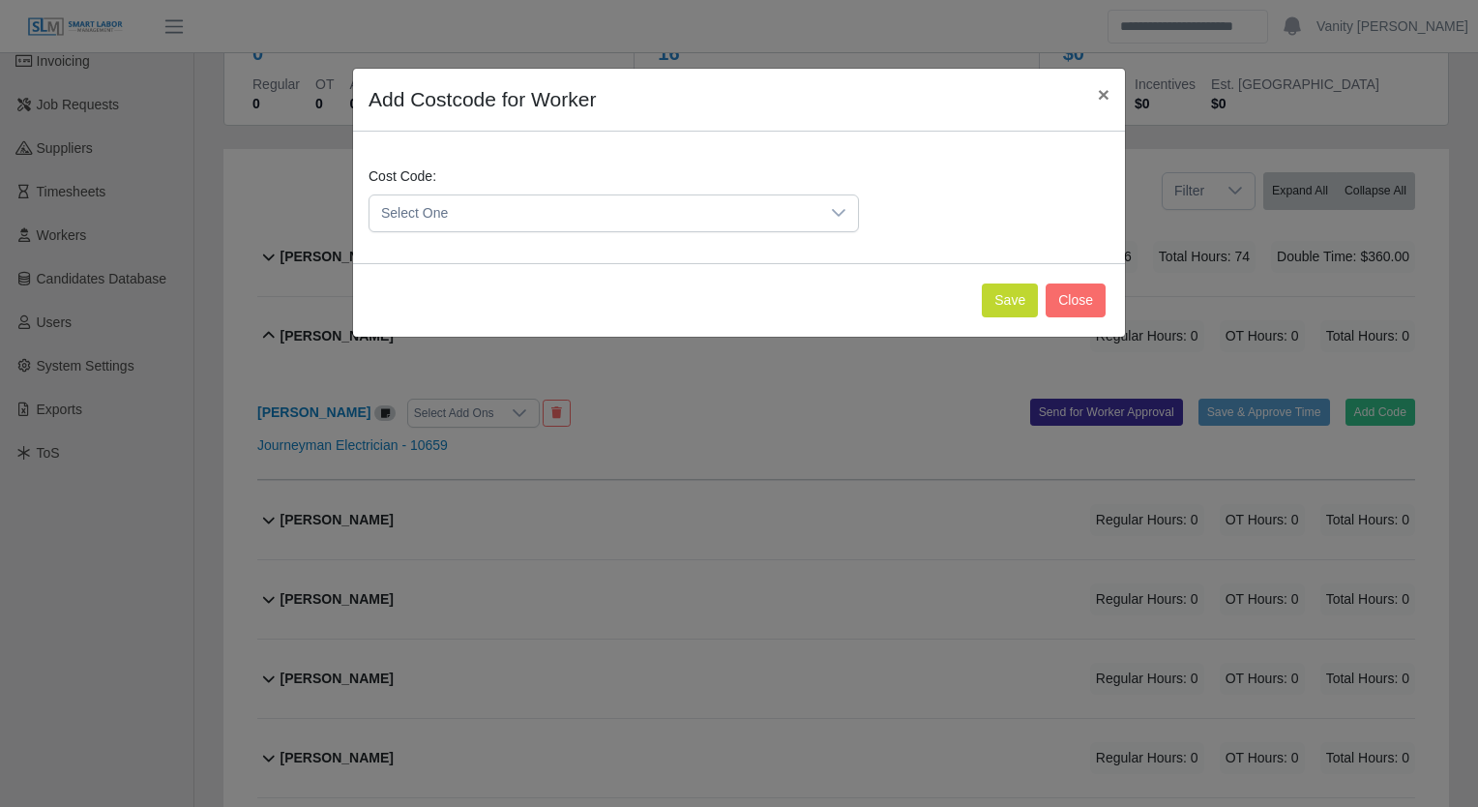
click at [851, 212] on div at bounding box center [838, 213] width 39 height 36
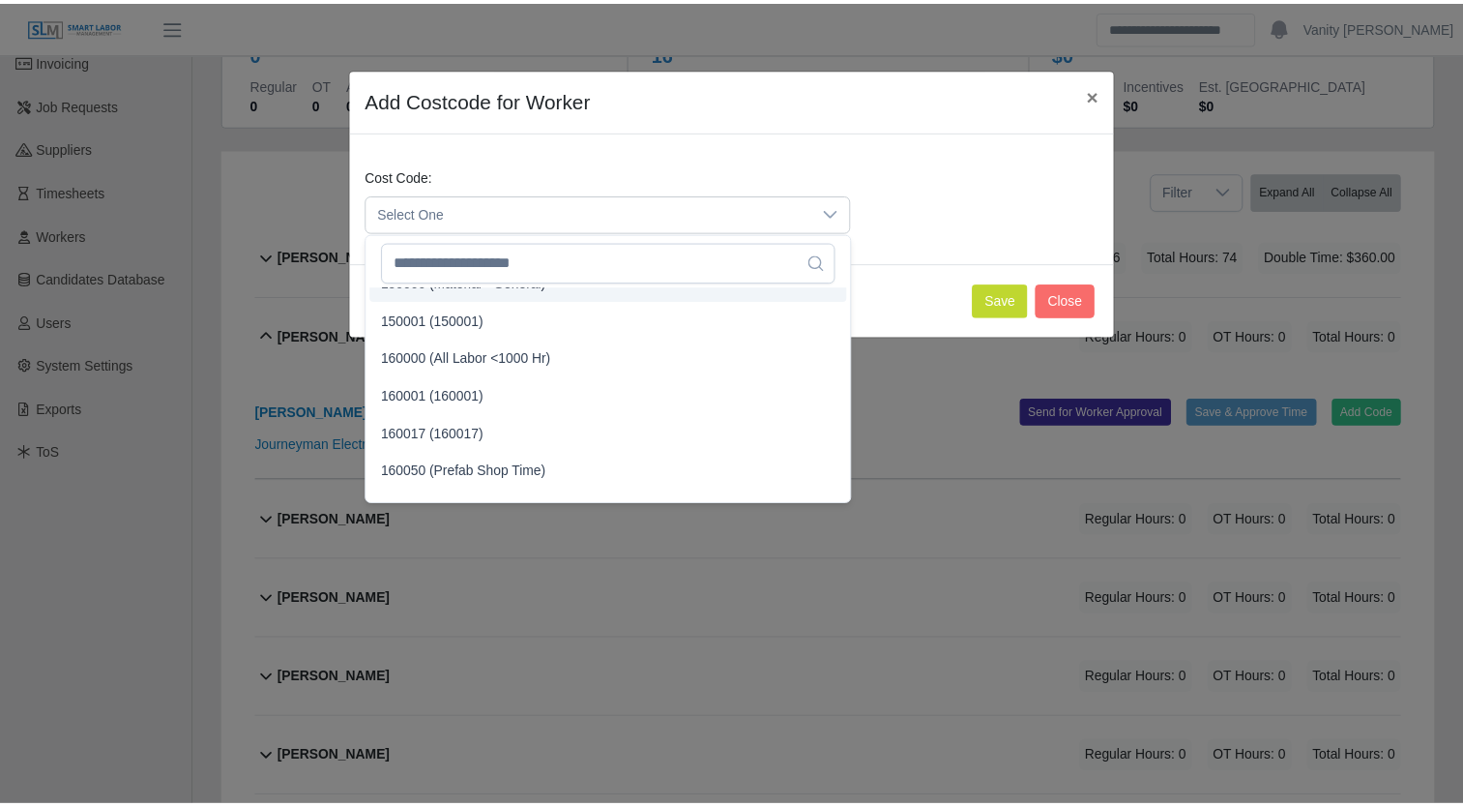
scroll to position [97, 0]
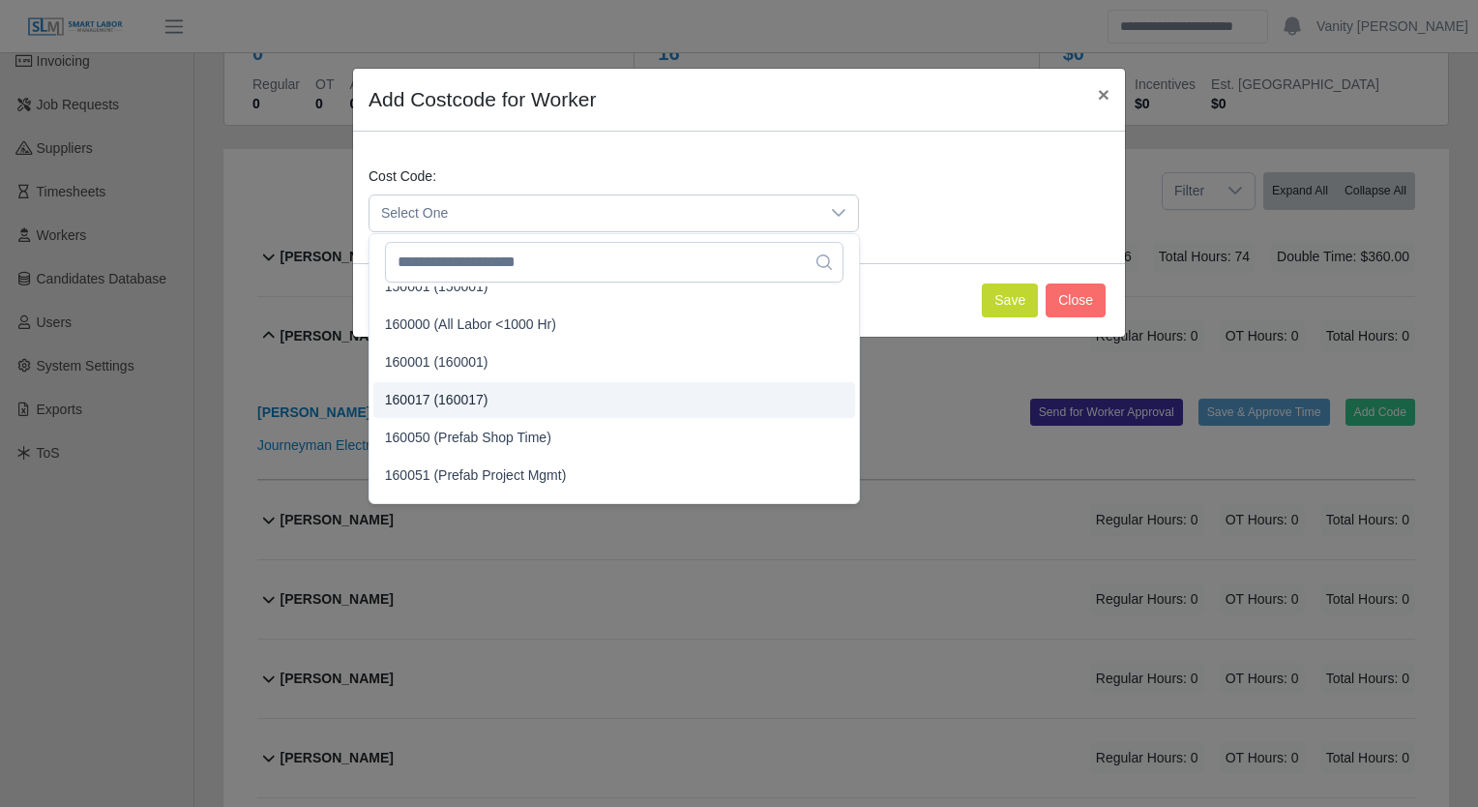
click at [410, 407] on span "160017 (160017)" at bounding box center [436, 400] width 103 height 20
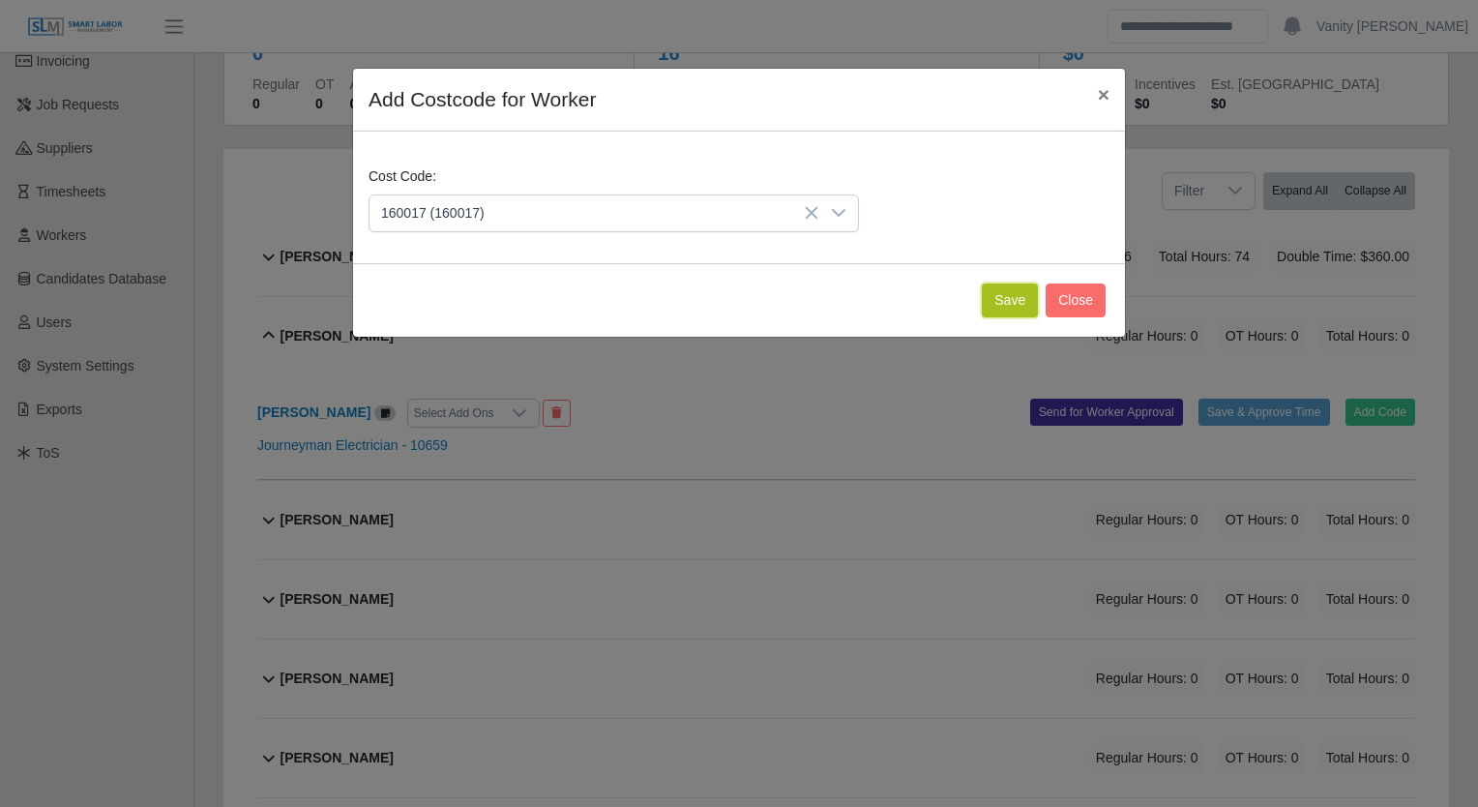
click at [1017, 308] on button "Save" at bounding box center [1010, 300] width 56 height 34
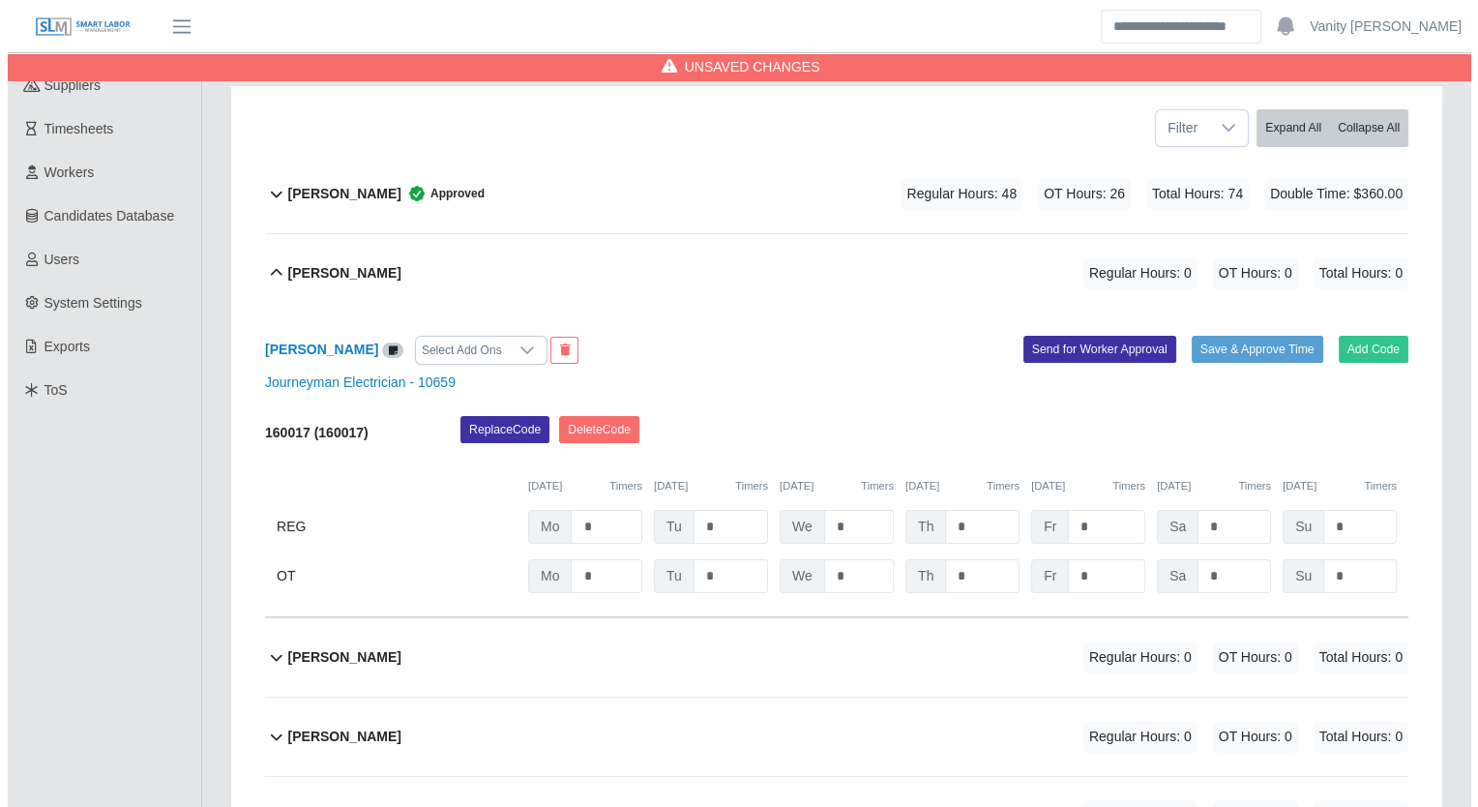
scroll to position [290, 0]
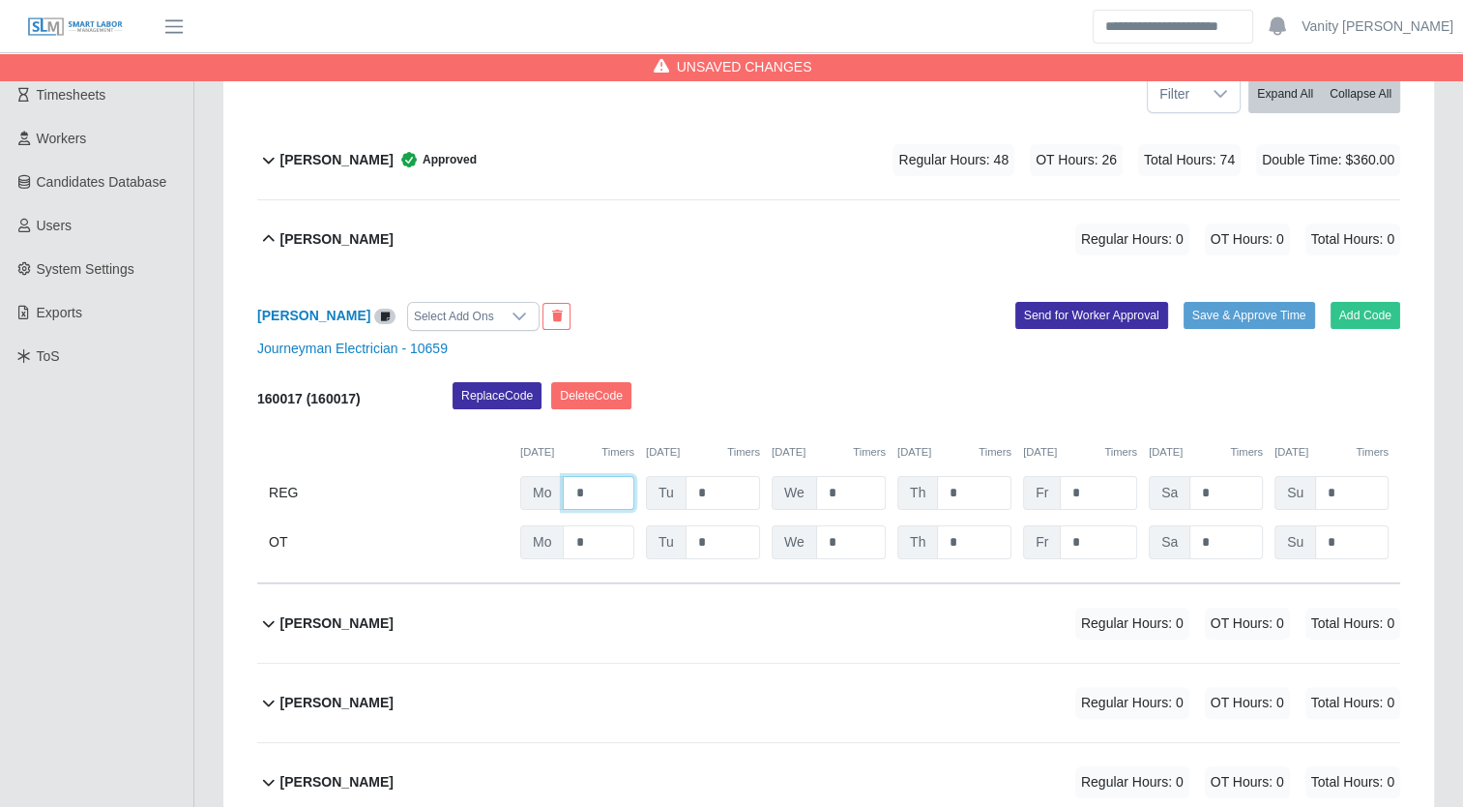
drag, startPoint x: 527, startPoint y: 483, endPoint x: 505, endPoint y: 476, distance: 23.3
click at [505, 476] on div "REG Mo * Tu * We * Th * Fr * Sa * Su *" at bounding box center [828, 493] width 1143 height 34
type input "**"
drag, startPoint x: 728, startPoint y: 492, endPoint x: 603, endPoint y: 494, distance: 124.8
click at [603, 494] on div "REG Mo ** Tu * We * Th * Fr * Sa * Su *" at bounding box center [828, 493] width 1143 height 34
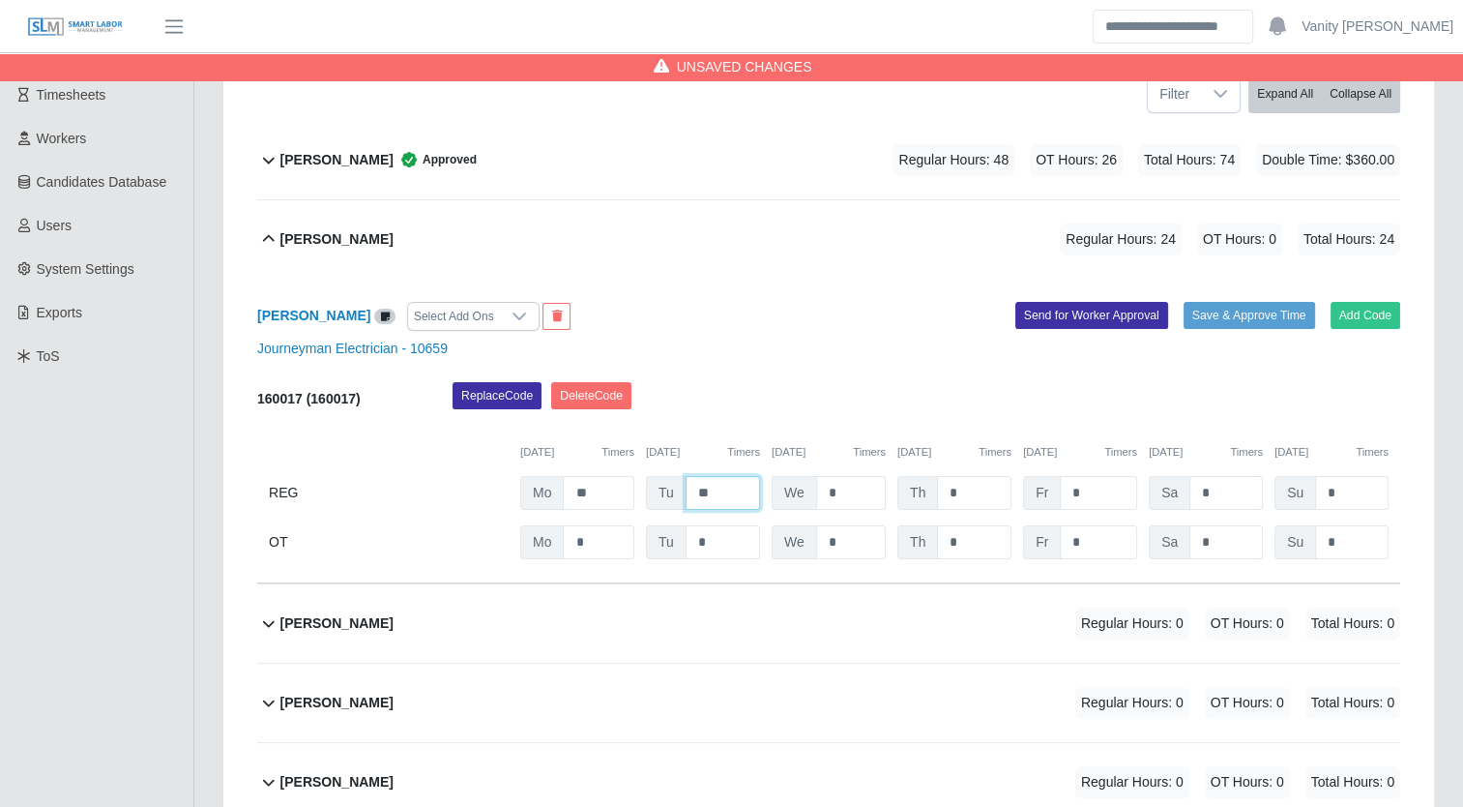
type input "**"
drag, startPoint x: 849, startPoint y: 490, endPoint x: 761, endPoint y: 490, distance: 88.0
click at [761, 490] on div "REG Mo ** Tu ** We * Th * Fr * Sa * Su *" at bounding box center [828, 493] width 1143 height 34
type input "**"
drag, startPoint x: 878, startPoint y: 412, endPoint x: 892, endPoint y: 426, distance: 19.1
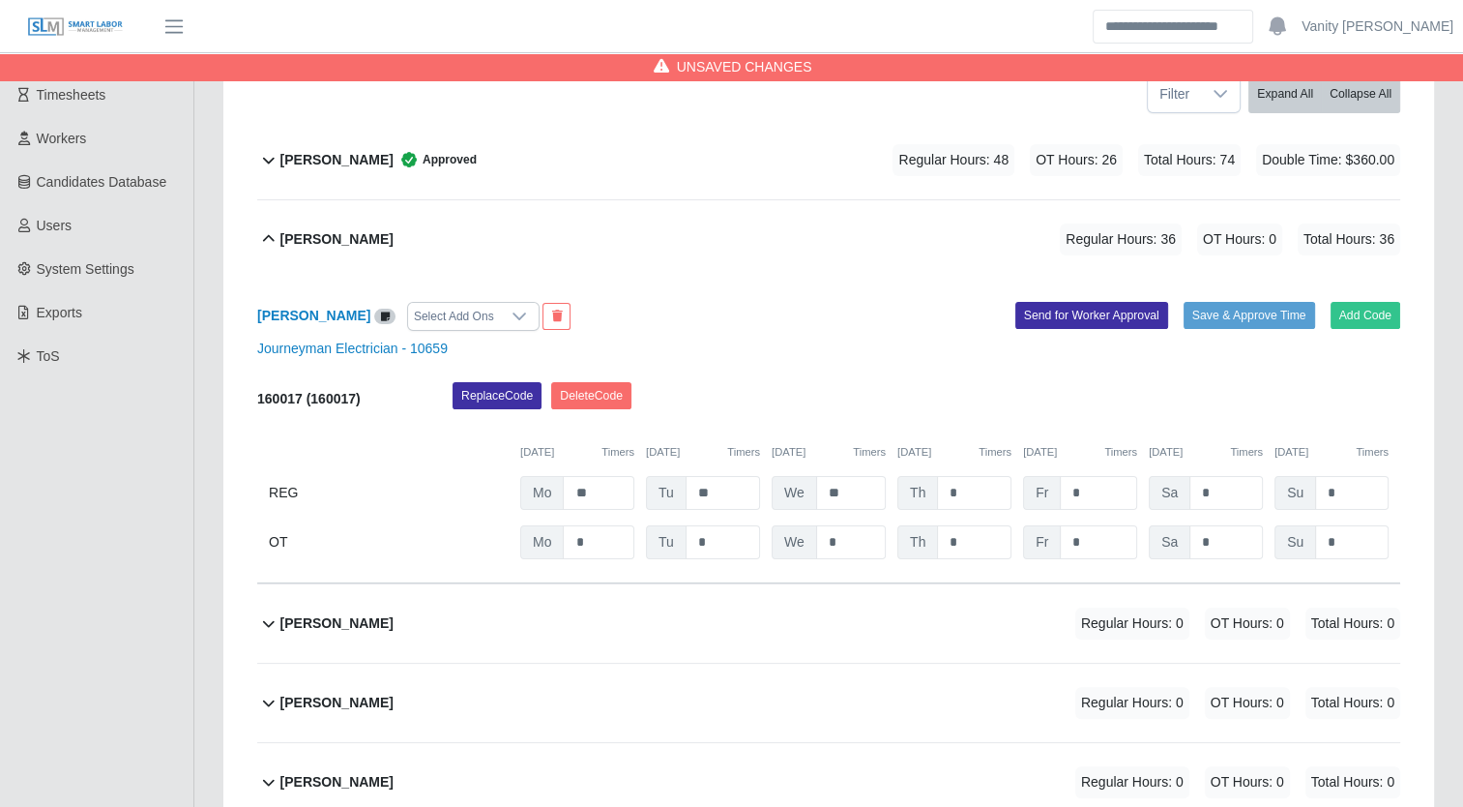
click at [878, 412] on div "Replace Code Delete Code" at bounding box center [926, 401] width 977 height 39
drag, startPoint x: 965, startPoint y: 491, endPoint x: 928, endPoint y: 489, distance: 36.8
click at [928, 489] on div "Th *" at bounding box center [954, 493] width 114 height 34
type input "*"
drag, startPoint x: 986, startPoint y: 541, endPoint x: 947, endPoint y: 536, distance: 39.9
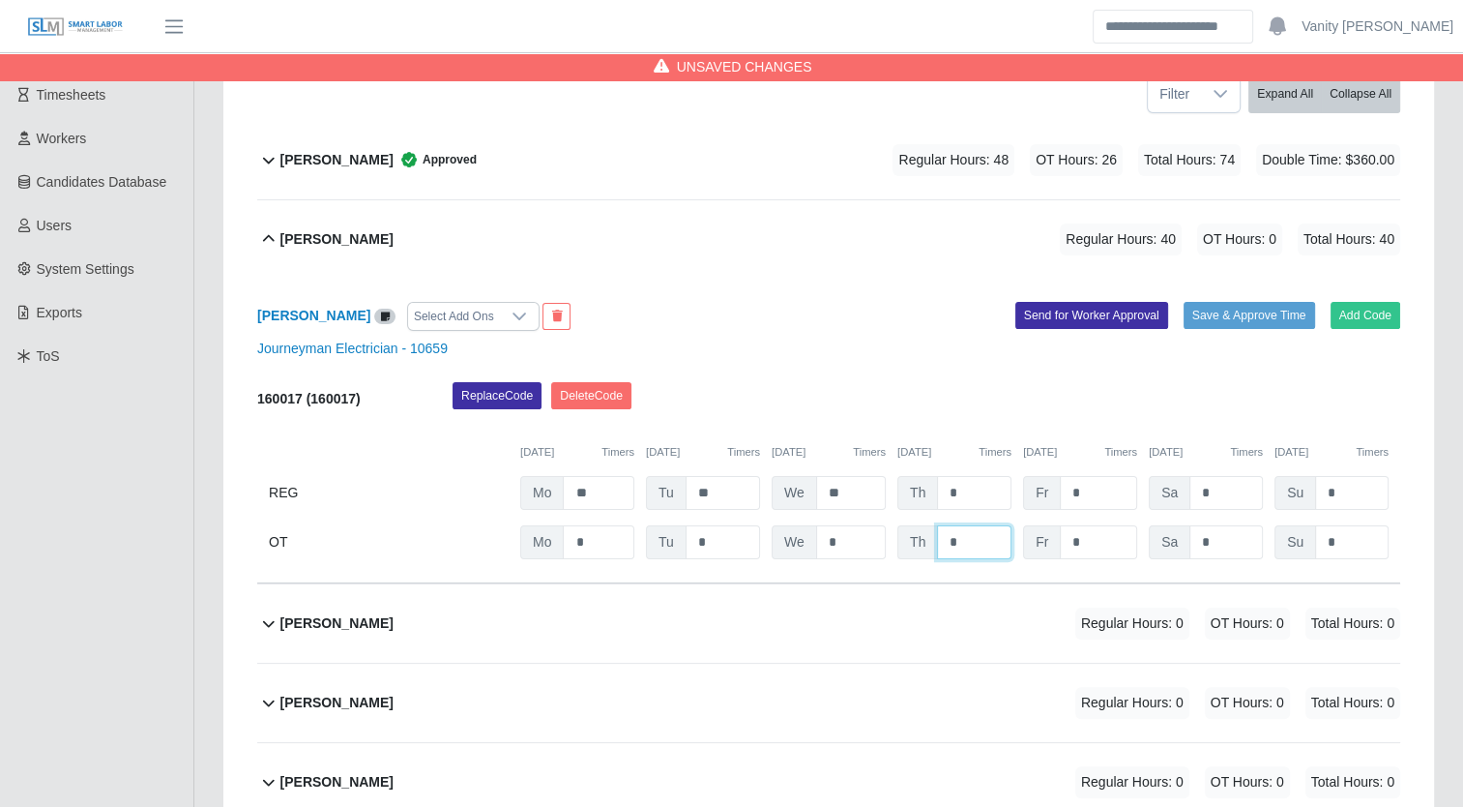
click at [951, 536] on input "*" at bounding box center [974, 542] width 74 height 34
type input "*"
click at [1103, 537] on input "*" at bounding box center [1098, 542] width 77 height 34
click at [1061, 539] on input "*" at bounding box center [1098, 542] width 77 height 34
type input "**"
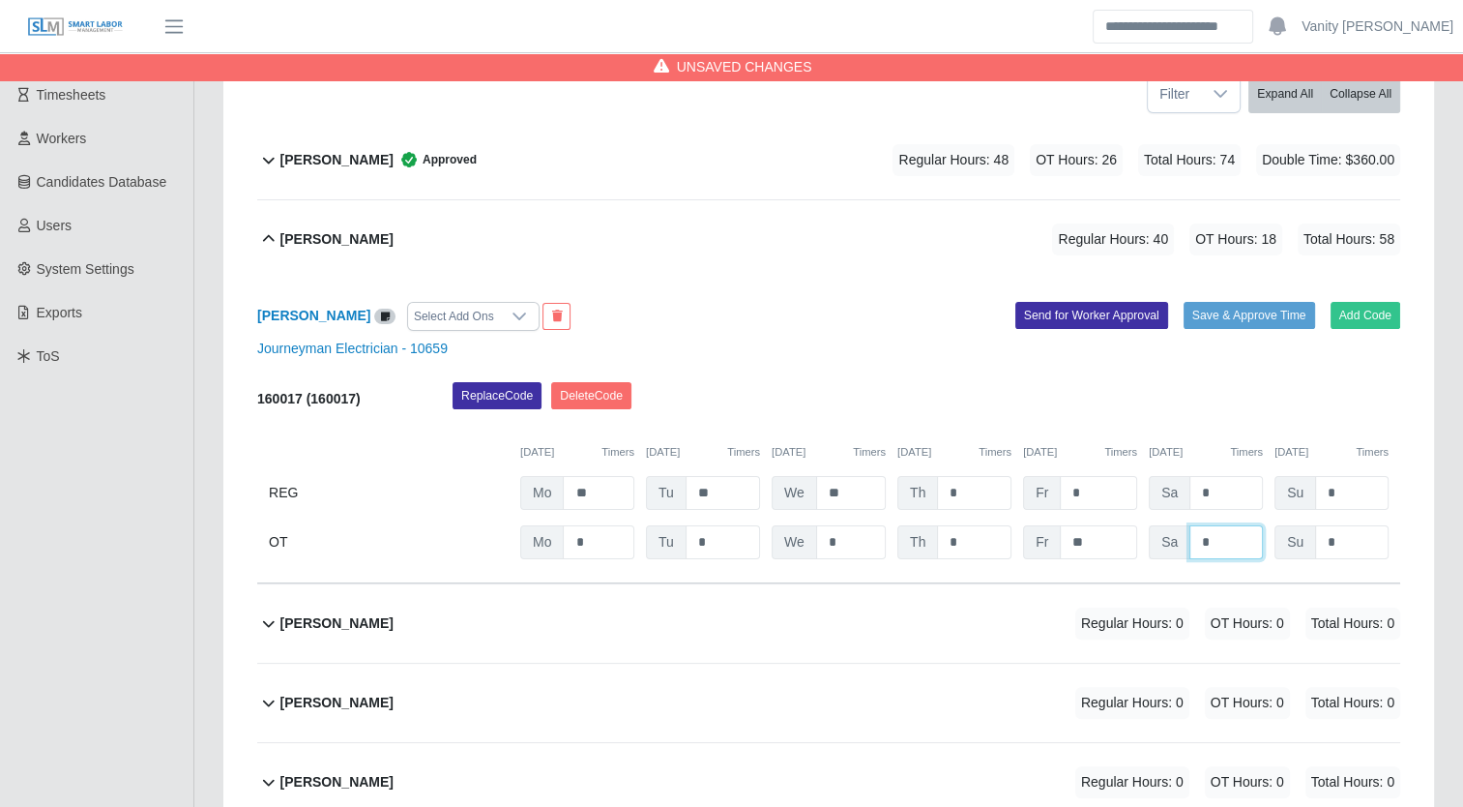
click at [1194, 541] on input "*" at bounding box center [1227, 542] width 74 height 34
type input "**"
click at [1279, 302] on button "Save & Approve Time" at bounding box center [1250, 315] width 132 height 27
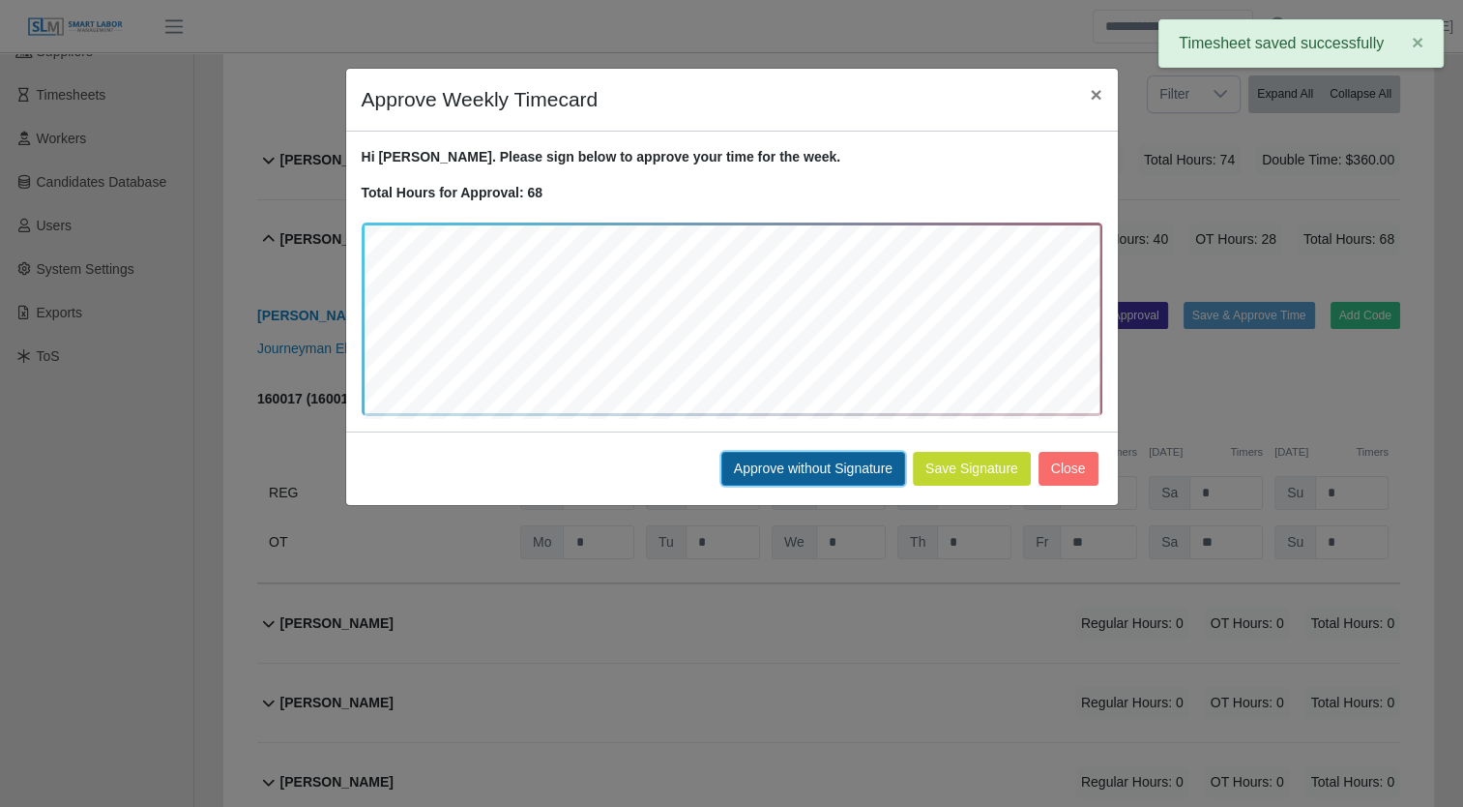
click at [809, 467] on button "Approve without Signature" at bounding box center [813, 469] width 184 height 34
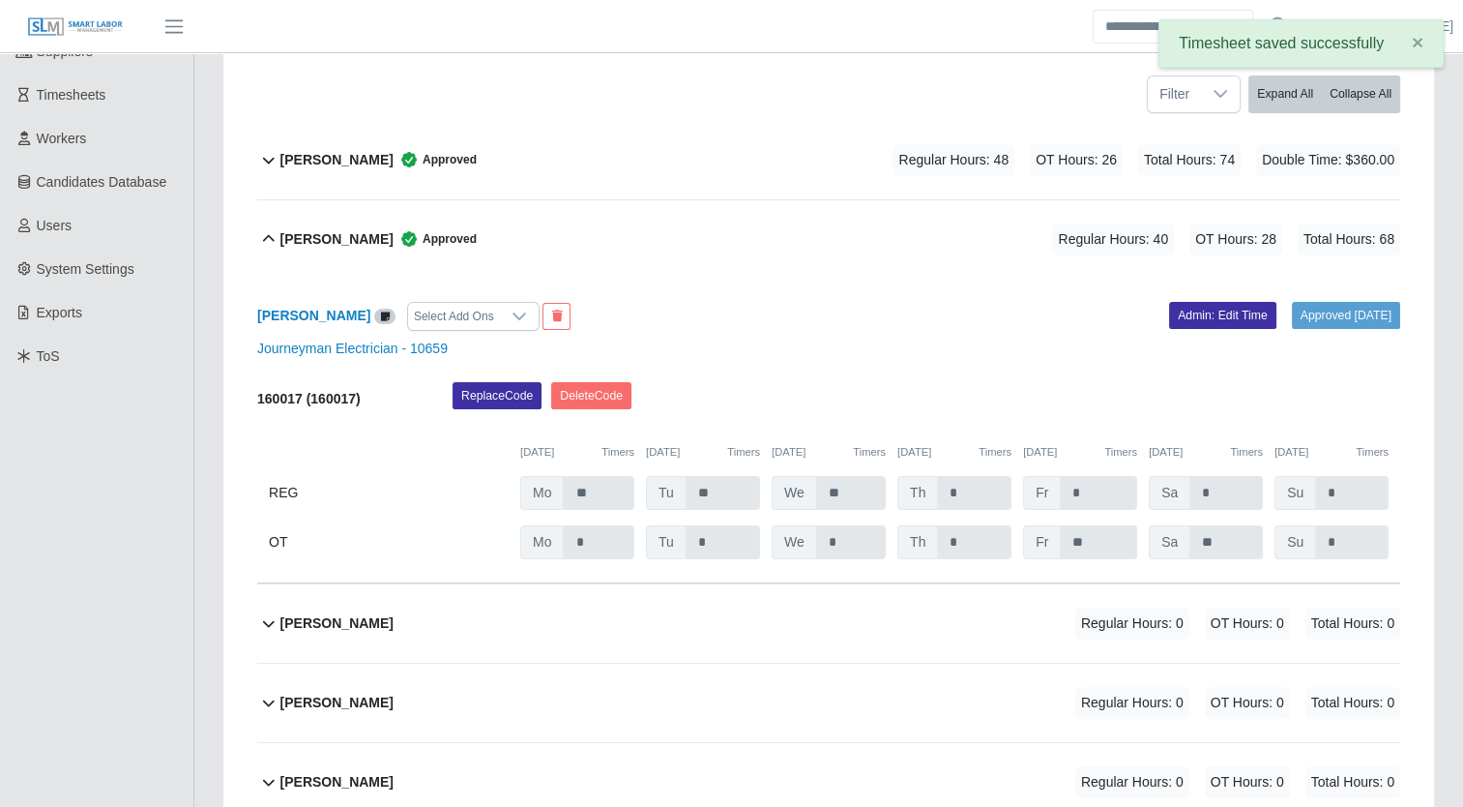
click at [317, 224] on div "Brennen Kelly Approved" at bounding box center [378, 239] width 196 height 32
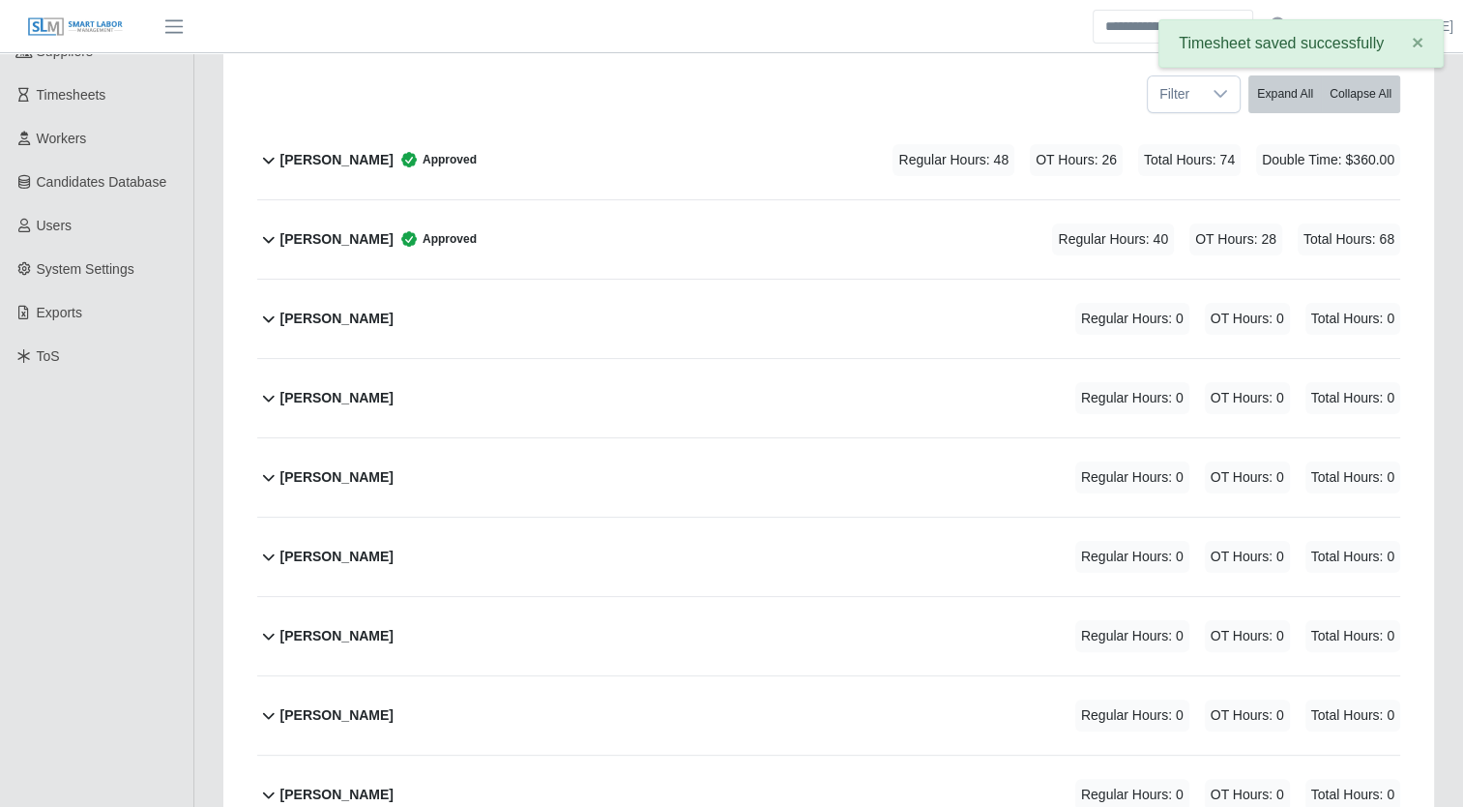
click at [313, 311] on b "Bryce O'neil" at bounding box center [336, 319] width 113 height 20
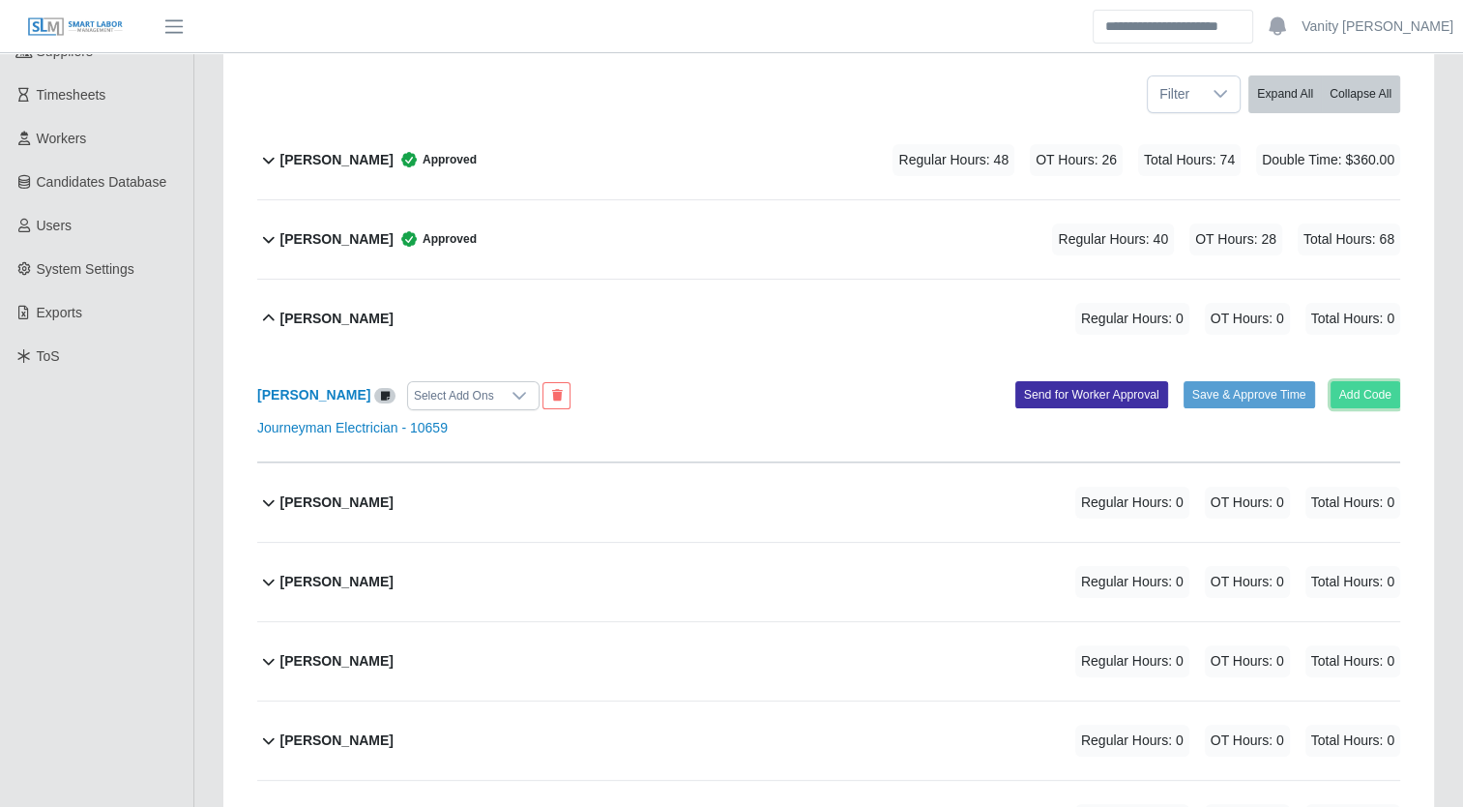
click at [1364, 400] on button "Add Code" at bounding box center [1366, 394] width 71 height 27
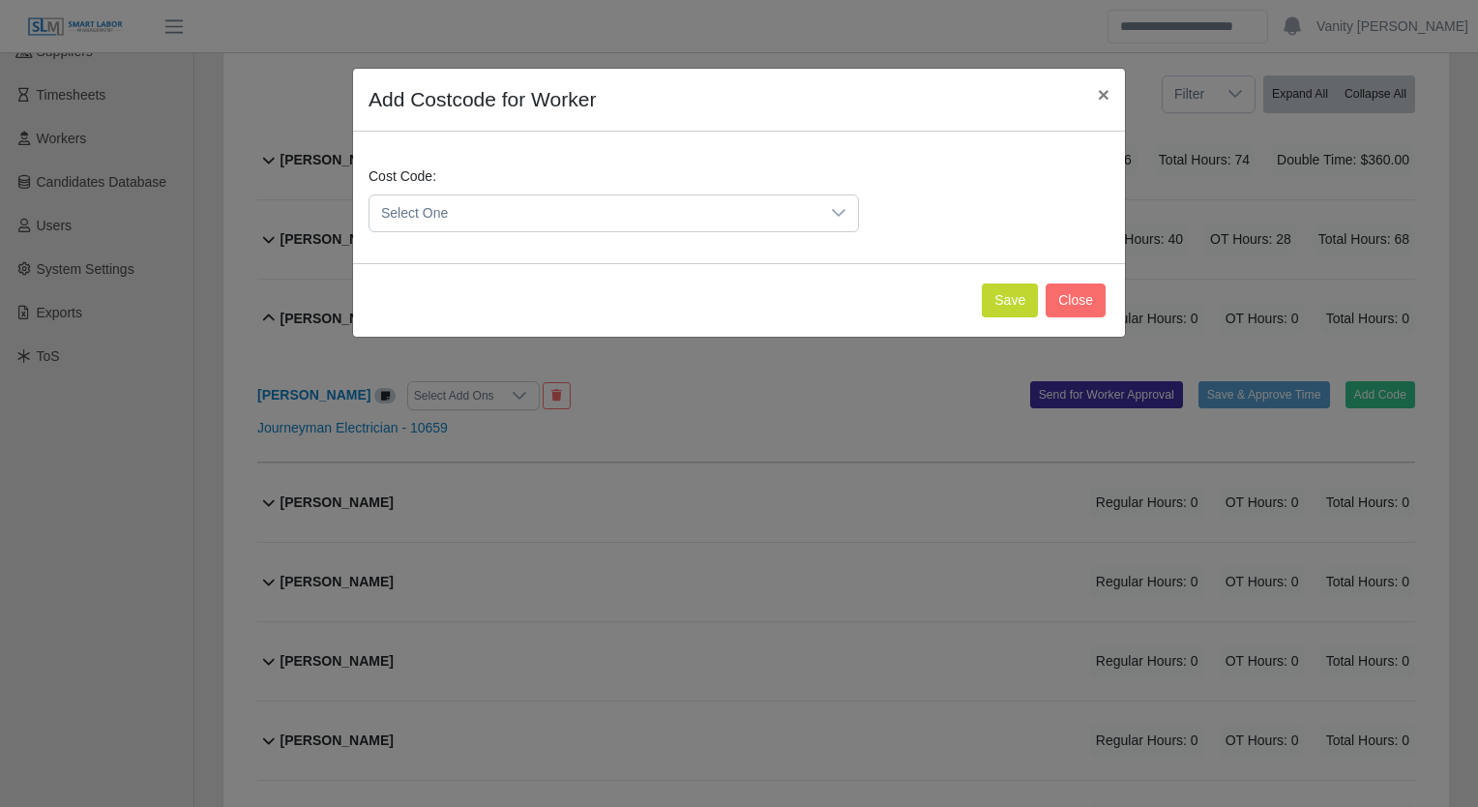
click at [679, 217] on span "Select One" at bounding box center [594, 213] width 450 height 36
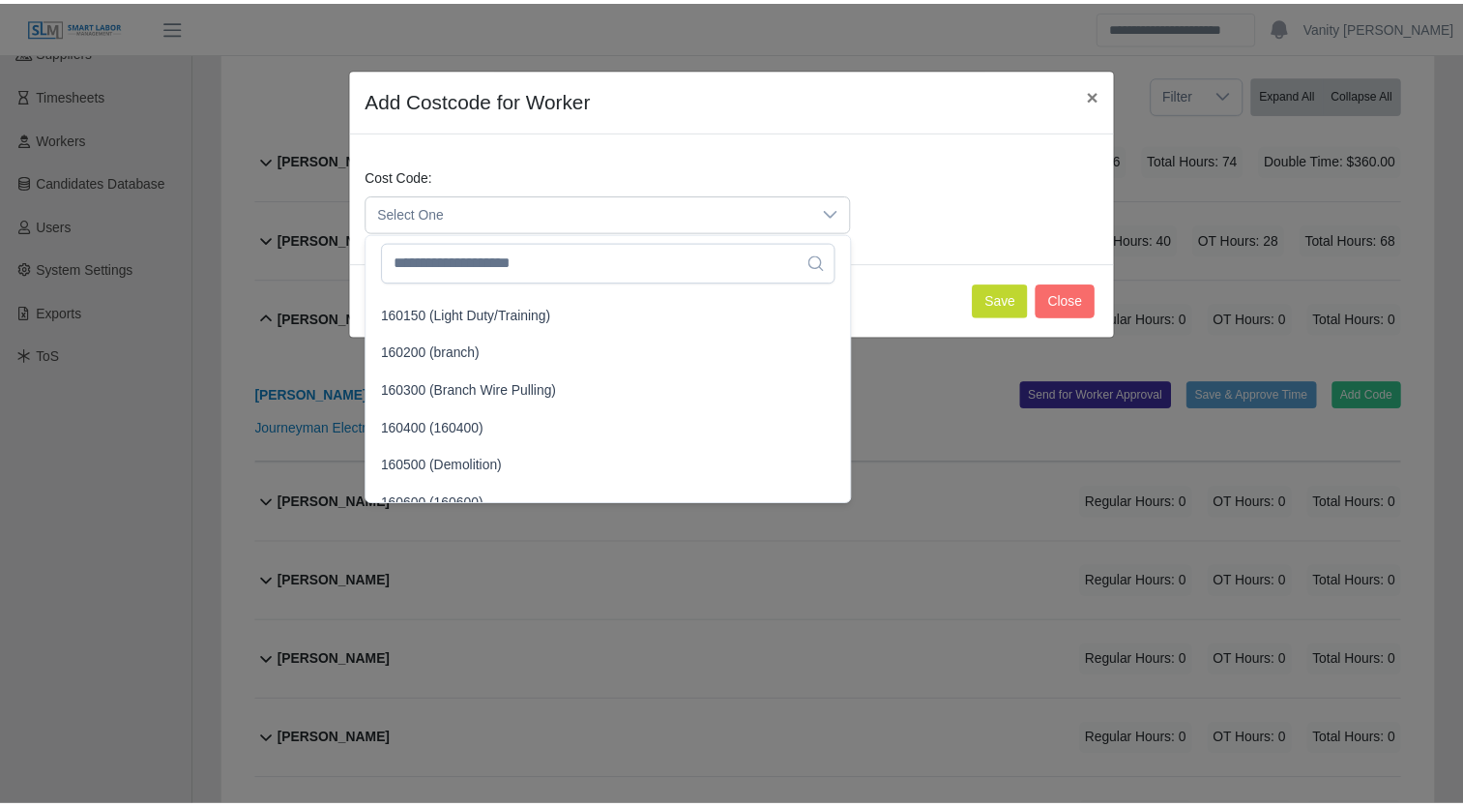
scroll to position [967, 0]
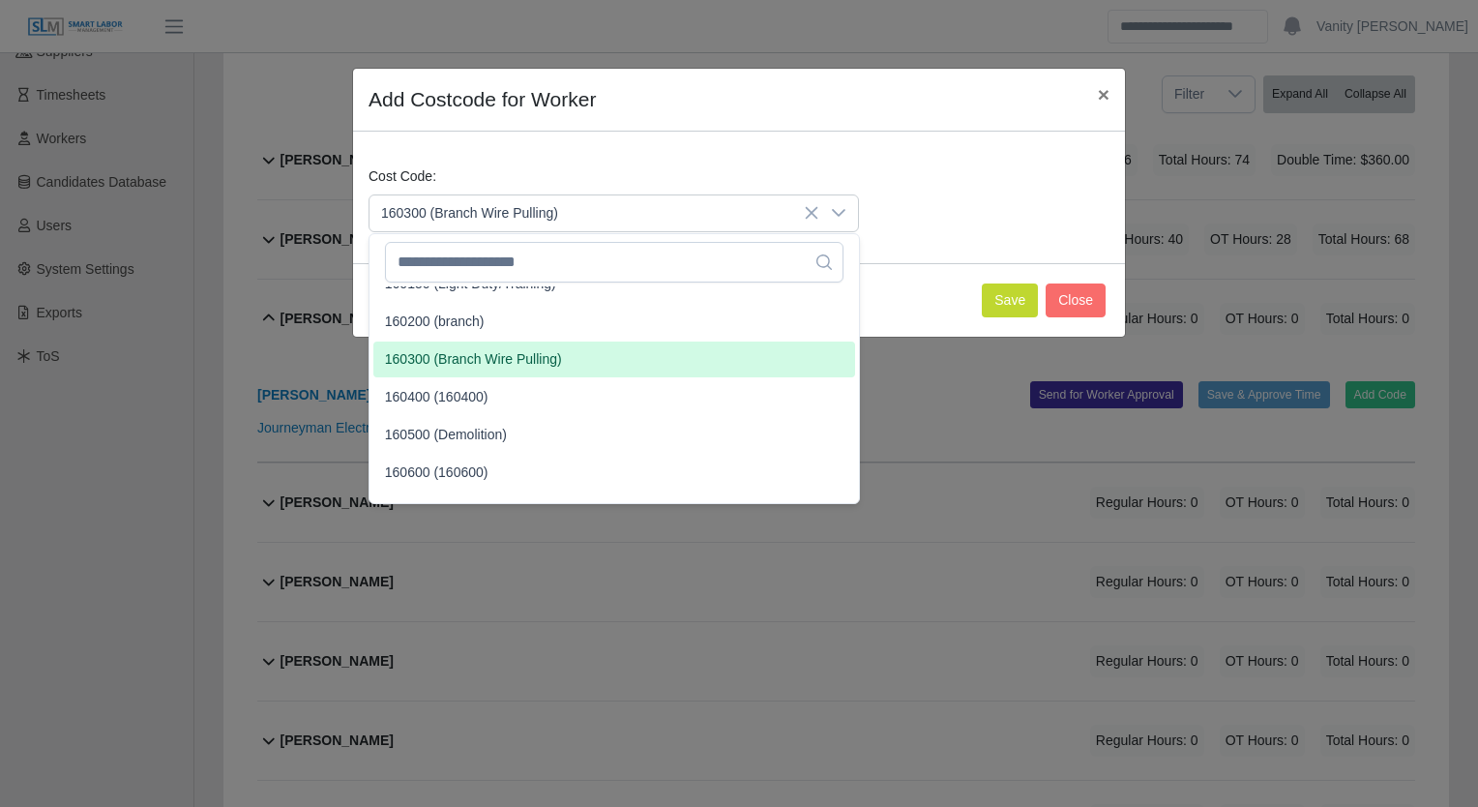
click at [466, 360] on span "160300 (Branch Wire Pulling)" at bounding box center [473, 359] width 177 height 20
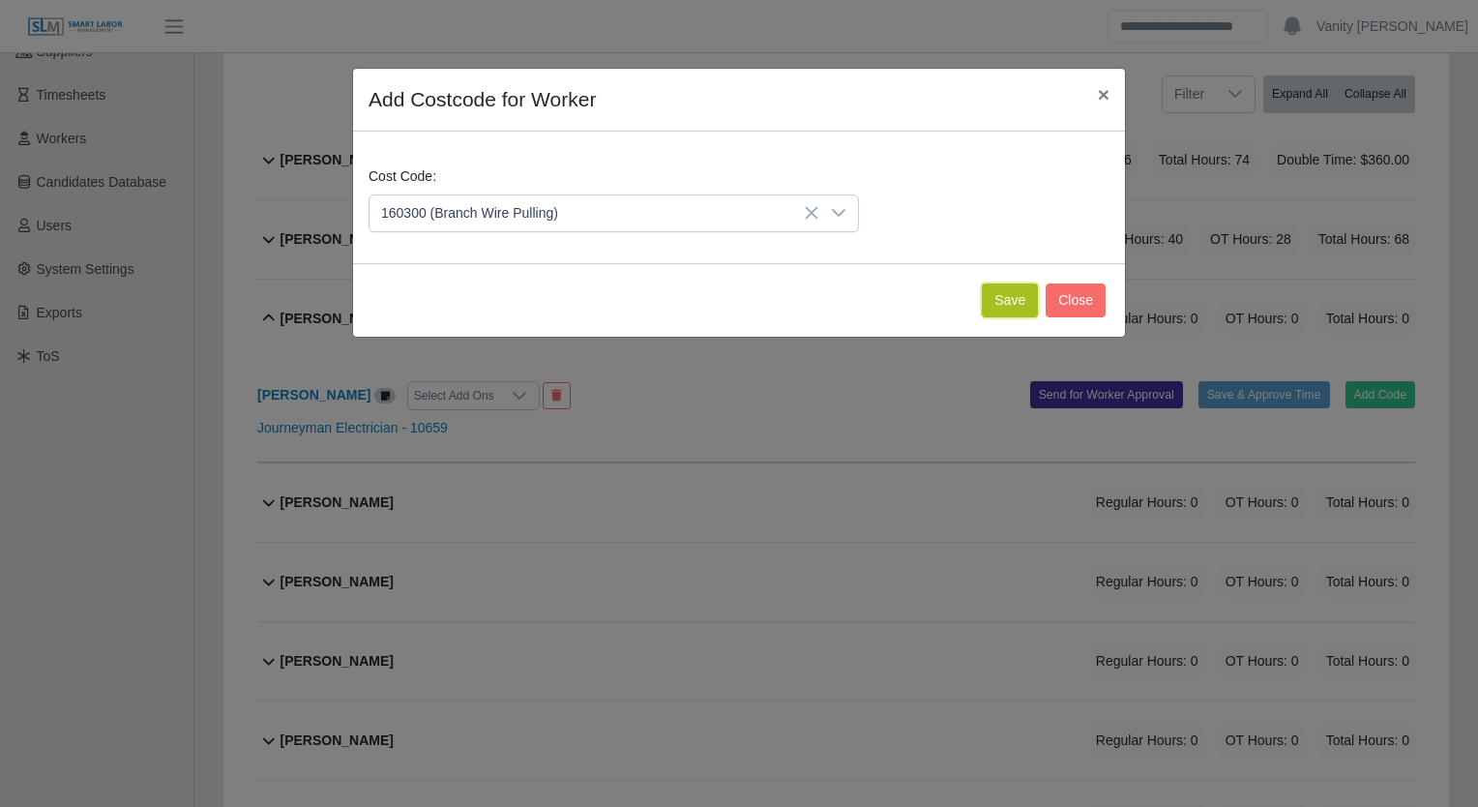
click at [1017, 299] on button "Save" at bounding box center [1010, 300] width 56 height 34
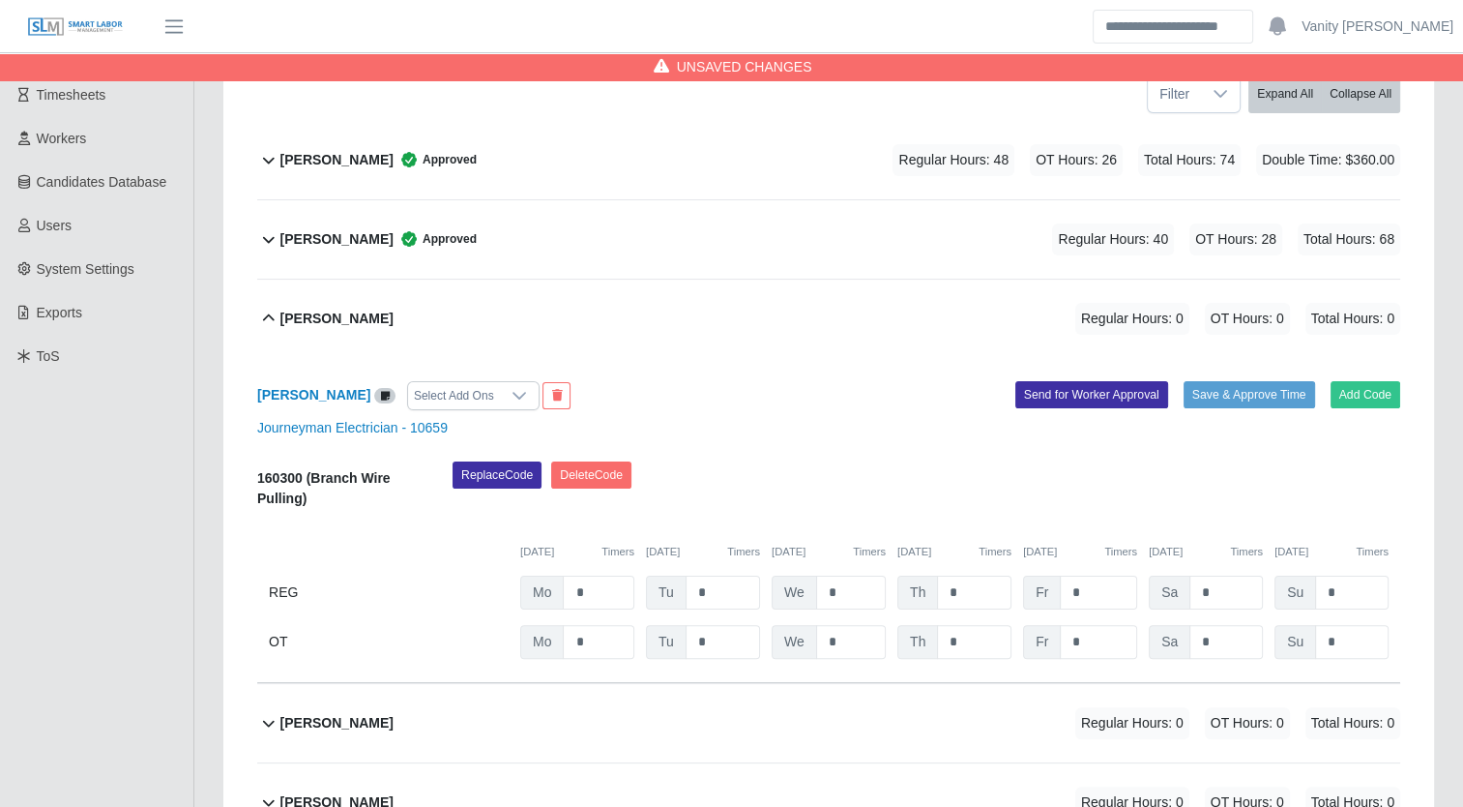
scroll to position [387, 0]
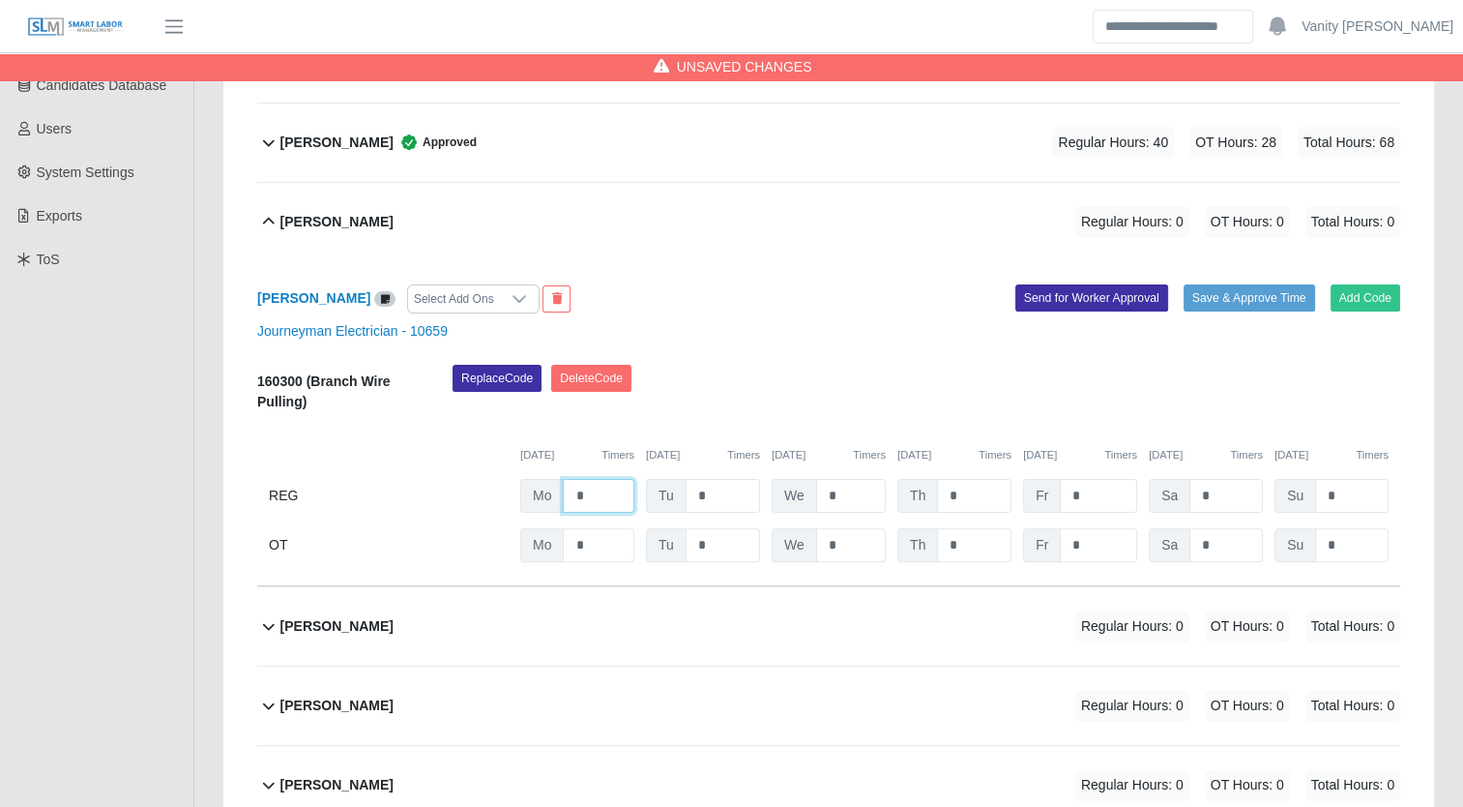
drag, startPoint x: 588, startPoint y: 489, endPoint x: 564, endPoint y: 489, distance: 24.2
click at [564, 489] on input "*" at bounding box center [599, 496] width 72 height 34
type input "**"
drag, startPoint x: 720, startPoint y: 490, endPoint x: 656, endPoint y: 491, distance: 63.8
click at [657, 491] on div "Tu *" at bounding box center [703, 496] width 114 height 34
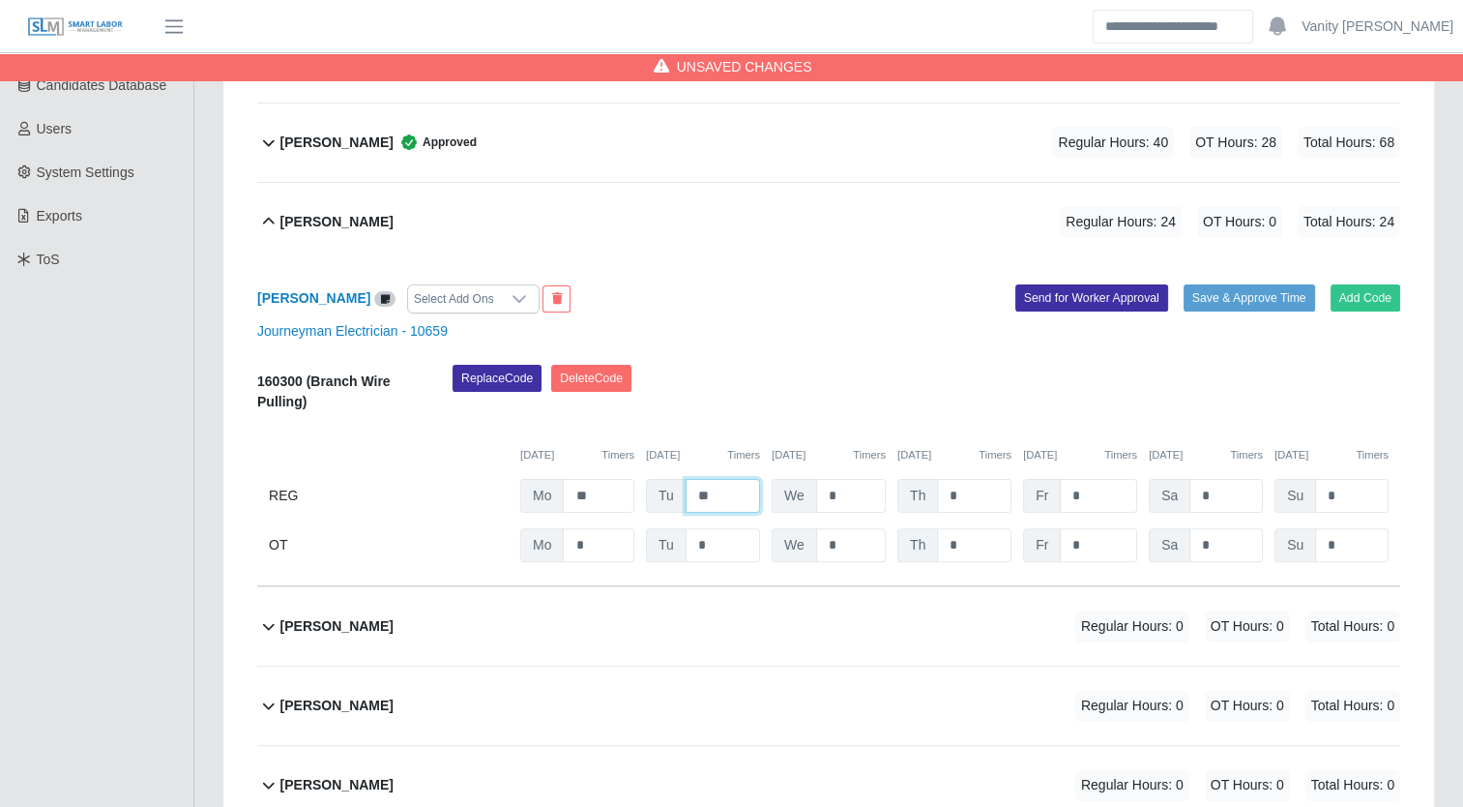
type input "**"
drag, startPoint x: 847, startPoint y: 490, endPoint x: 797, endPoint y: 490, distance: 50.3
click at [797, 490] on div "We *" at bounding box center [829, 496] width 114 height 34
type input "**"
click at [1000, 479] on input "*" at bounding box center [974, 496] width 74 height 34
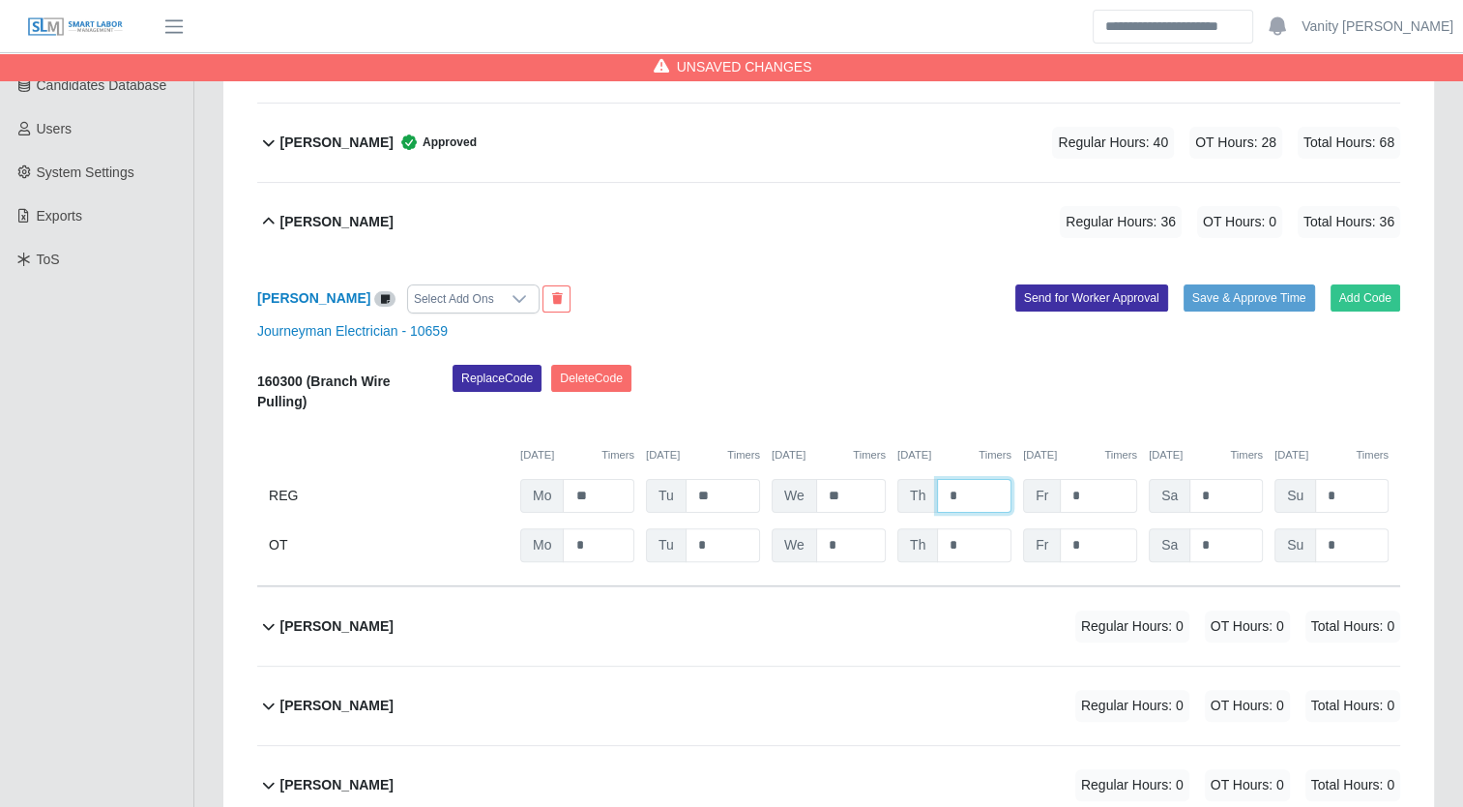
drag, startPoint x: 987, startPoint y: 487, endPoint x: 948, endPoint y: 491, distance: 39.8
click at [956, 487] on input "*" at bounding box center [974, 496] width 74 height 34
drag, startPoint x: 986, startPoint y: 500, endPoint x: 944, endPoint y: 502, distance: 42.6
click at [944, 502] on input "*" at bounding box center [974, 496] width 74 height 34
type input "*"
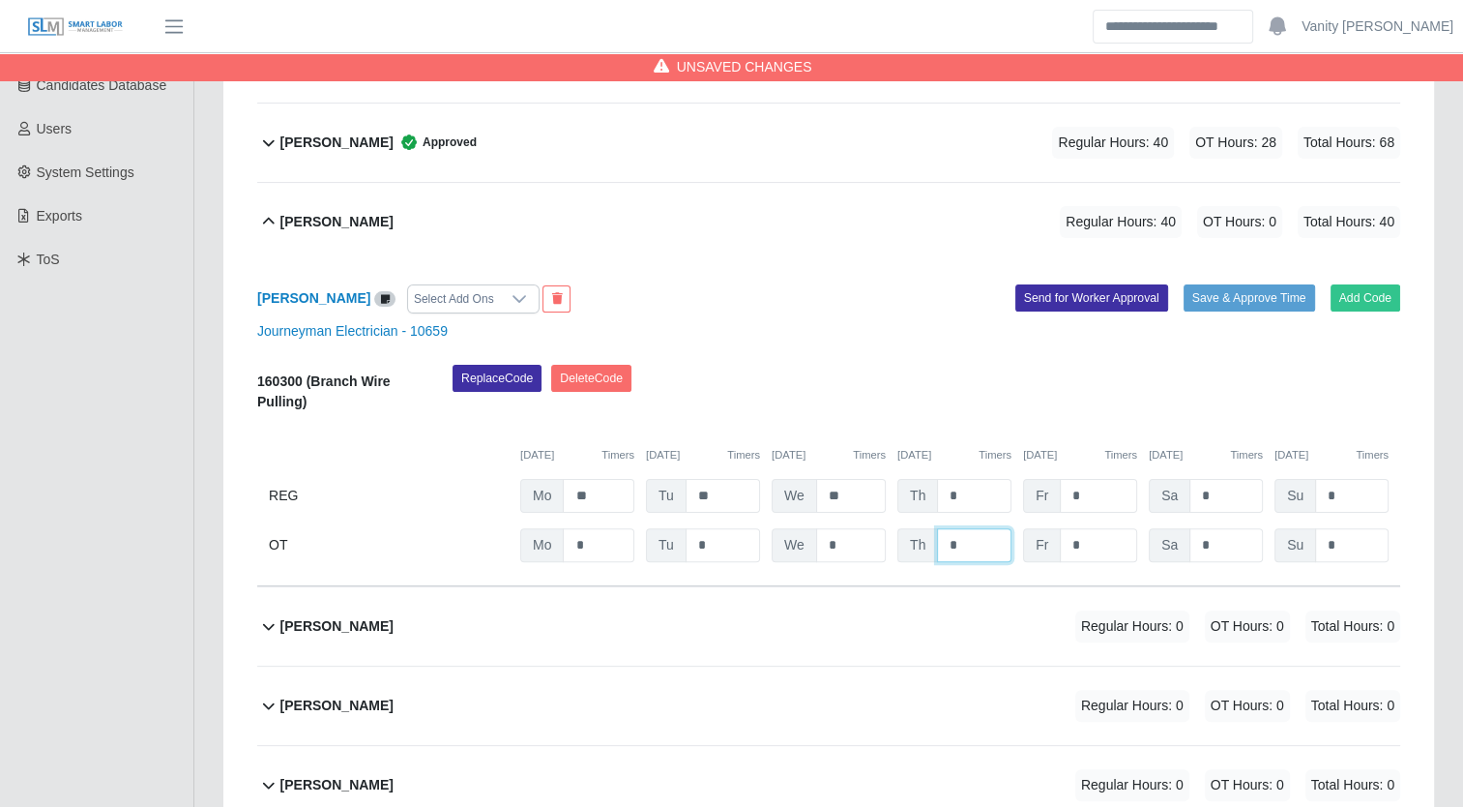
drag, startPoint x: 964, startPoint y: 544, endPoint x: 931, endPoint y: 538, distance: 33.6
click at [931, 538] on div "Th *" at bounding box center [954, 545] width 114 height 34
type input "*"
click at [1068, 543] on input "*" at bounding box center [1098, 545] width 77 height 34
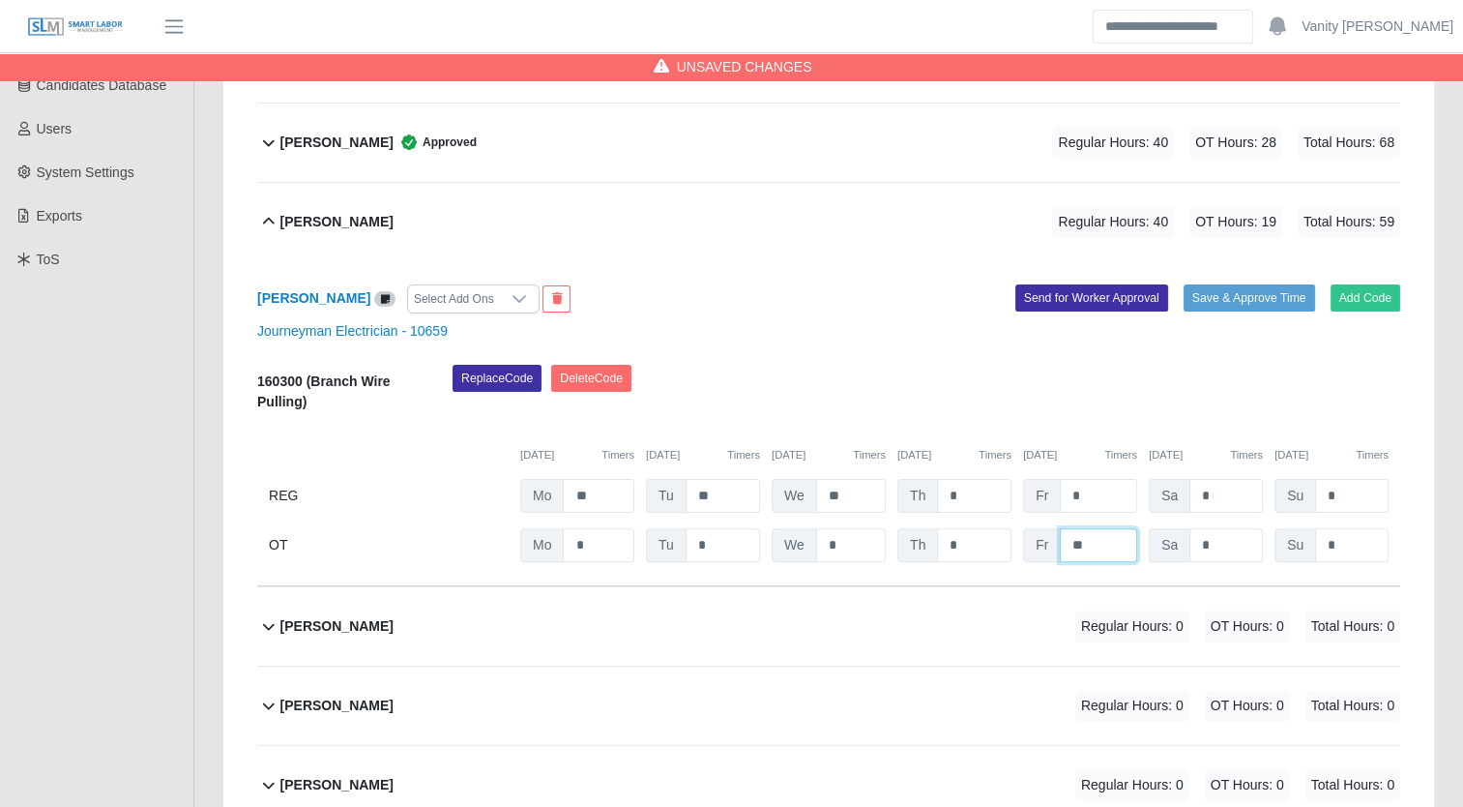
type input "**"
click at [1198, 544] on input "*" at bounding box center [1227, 545] width 74 height 34
type input "**"
click at [512, 294] on icon at bounding box center [519, 298] width 15 height 15
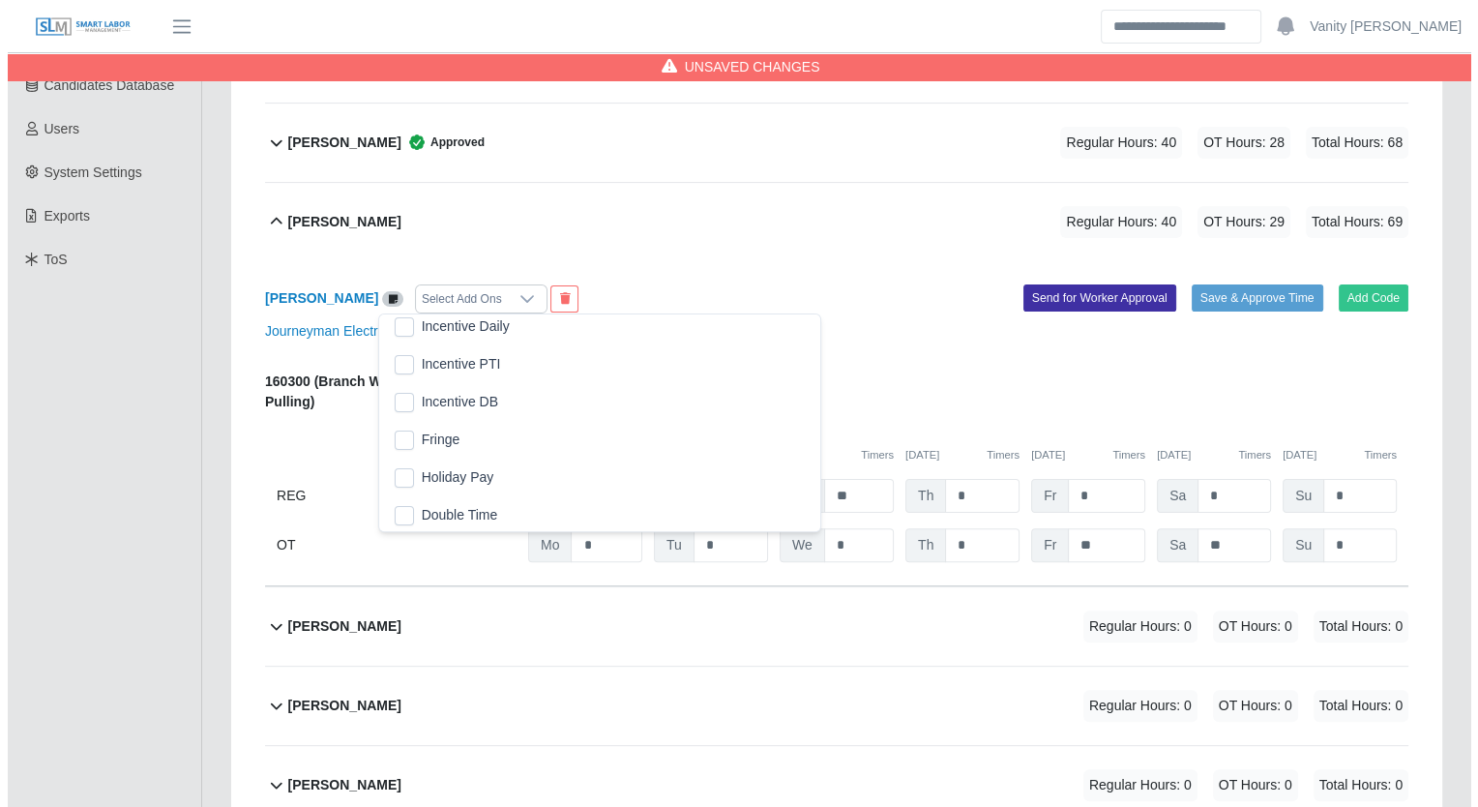
scroll to position [484, 0]
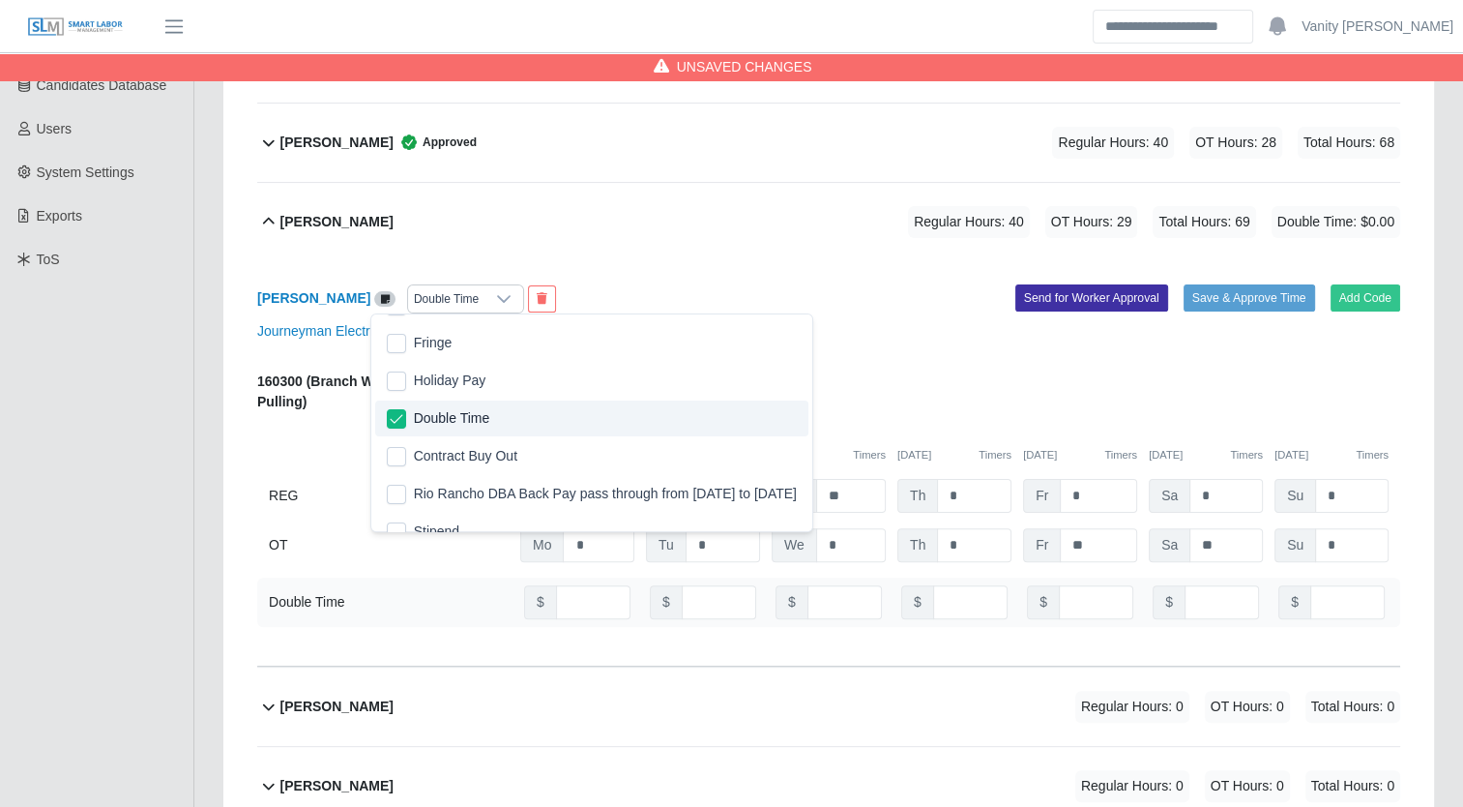
click at [957, 335] on div "Journeyman Electrician - 10659" at bounding box center [829, 331] width 1172 height 20
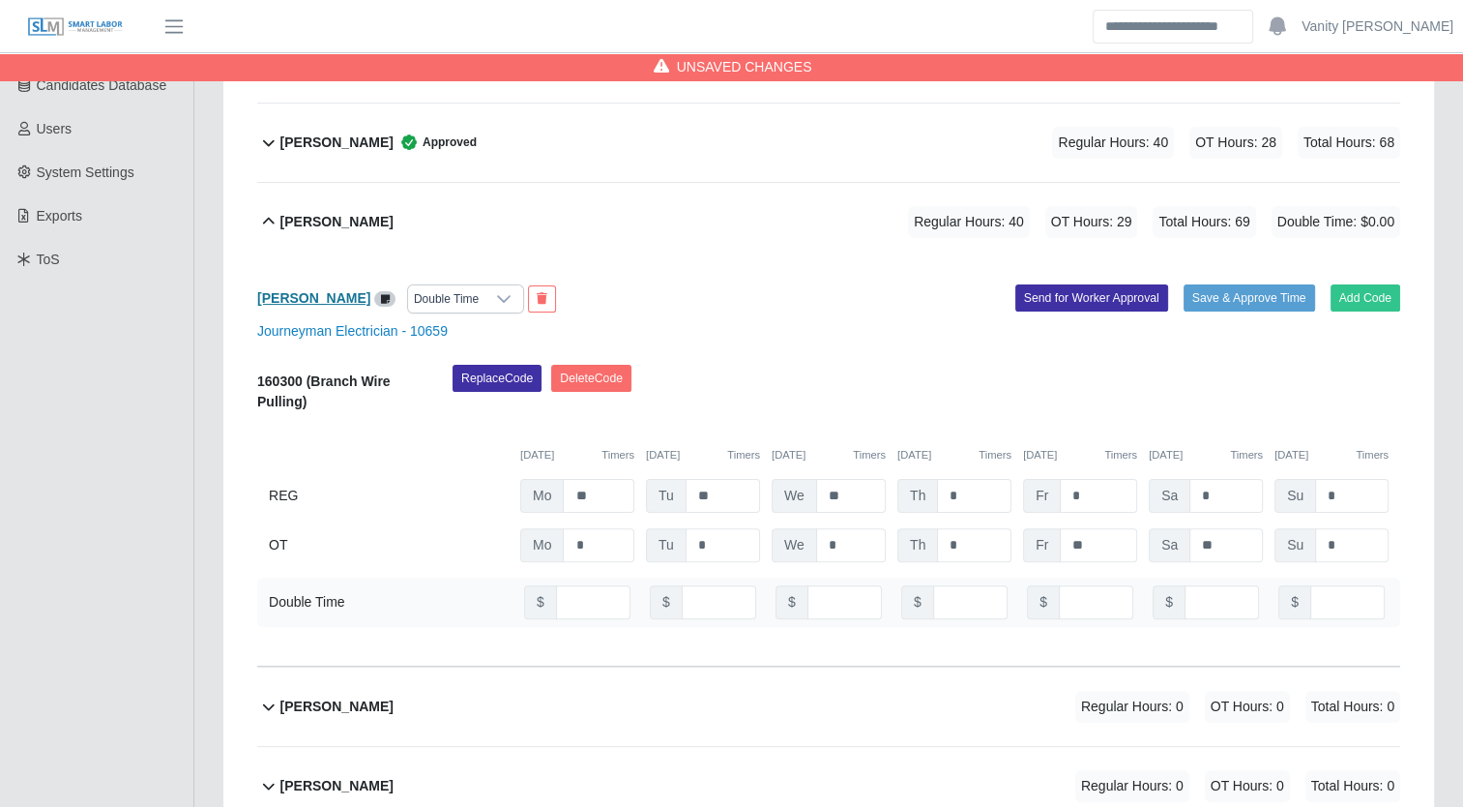
click at [304, 296] on b "Bryce O'neil" at bounding box center [313, 297] width 113 height 15
drag, startPoint x: 1359, startPoint y: 491, endPoint x: 1251, endPoint y: 499, distance: 107.6
click at [1251, 499] on div "REG Mo ** Tu ** We ** Th * Fr * Sa * Su *" at bounding box center [828, 496] width 1143 height 34
type input "*"
click at [1208, 382] on div "Replace Code Delete Code" at bounding box center [926, 394] width 977 height 59
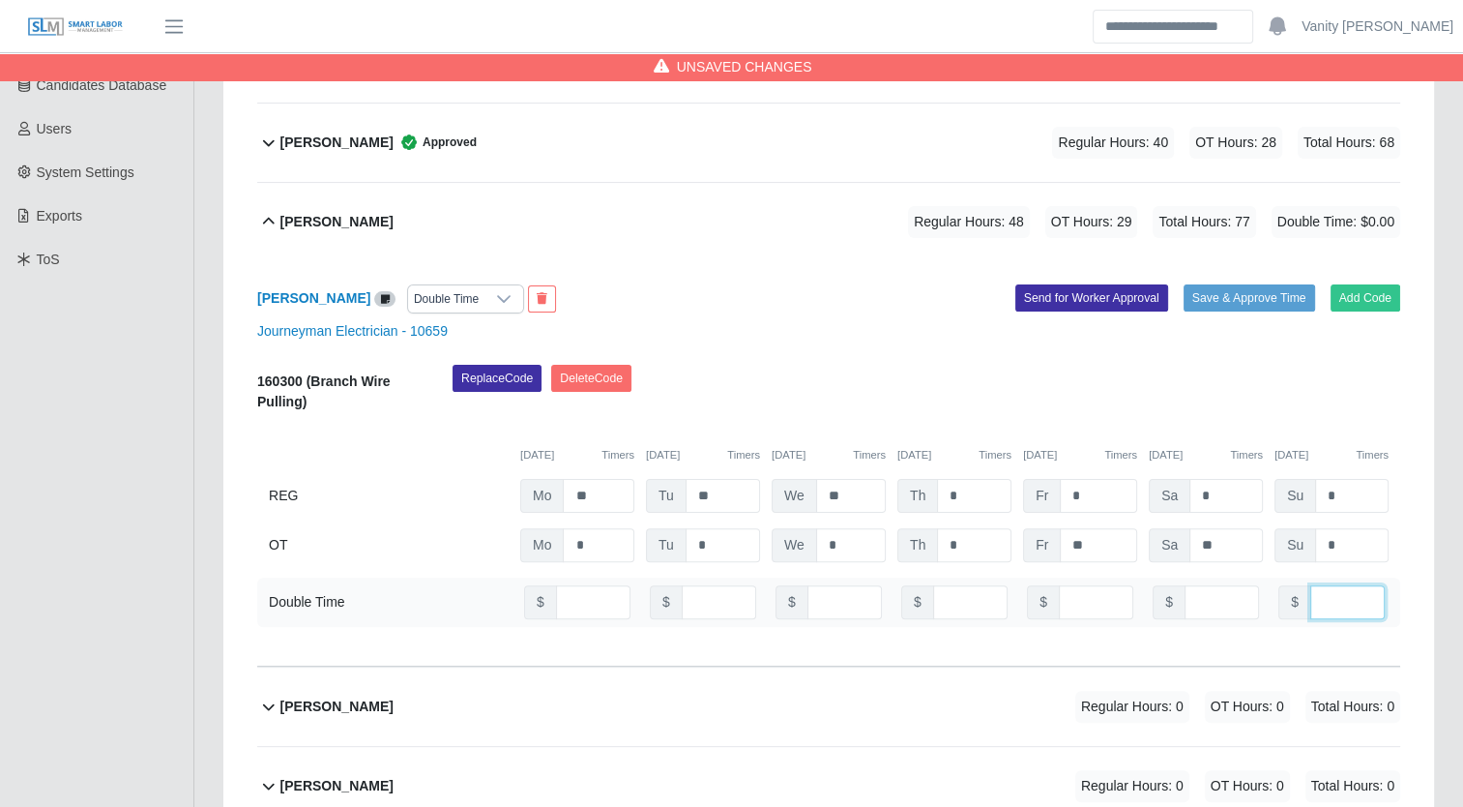
click at [1332, 612] on input "number" at bounding box center [1347, 602] width 74 height 34
type input "***"
click at [1255, 304] on button "Save & Approve Time" at bounding box center [1250, 297] width 132 height 27
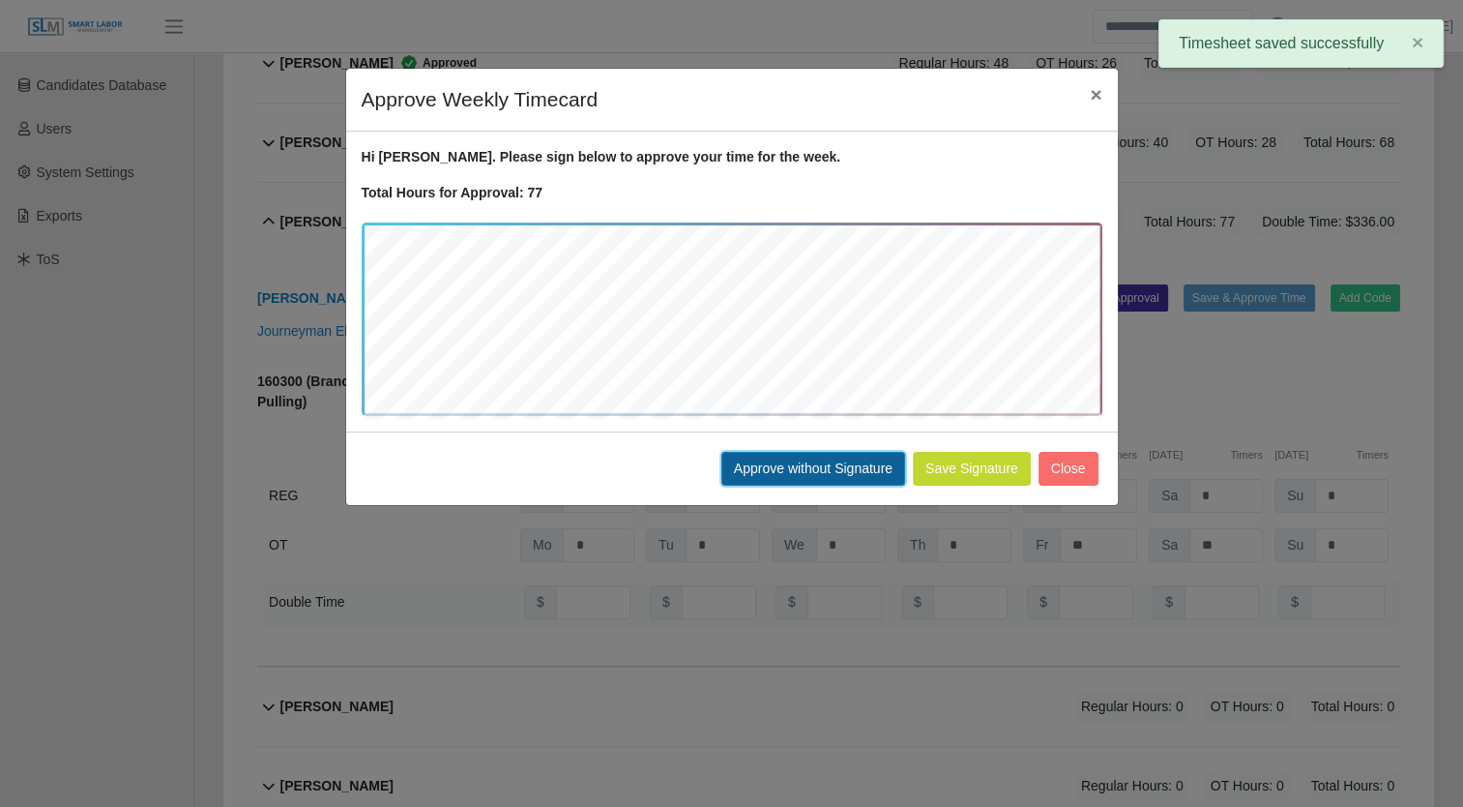
click at [803, 470] on button "Approve without Signature" at bounding box center [813, 469] width 184 height 34
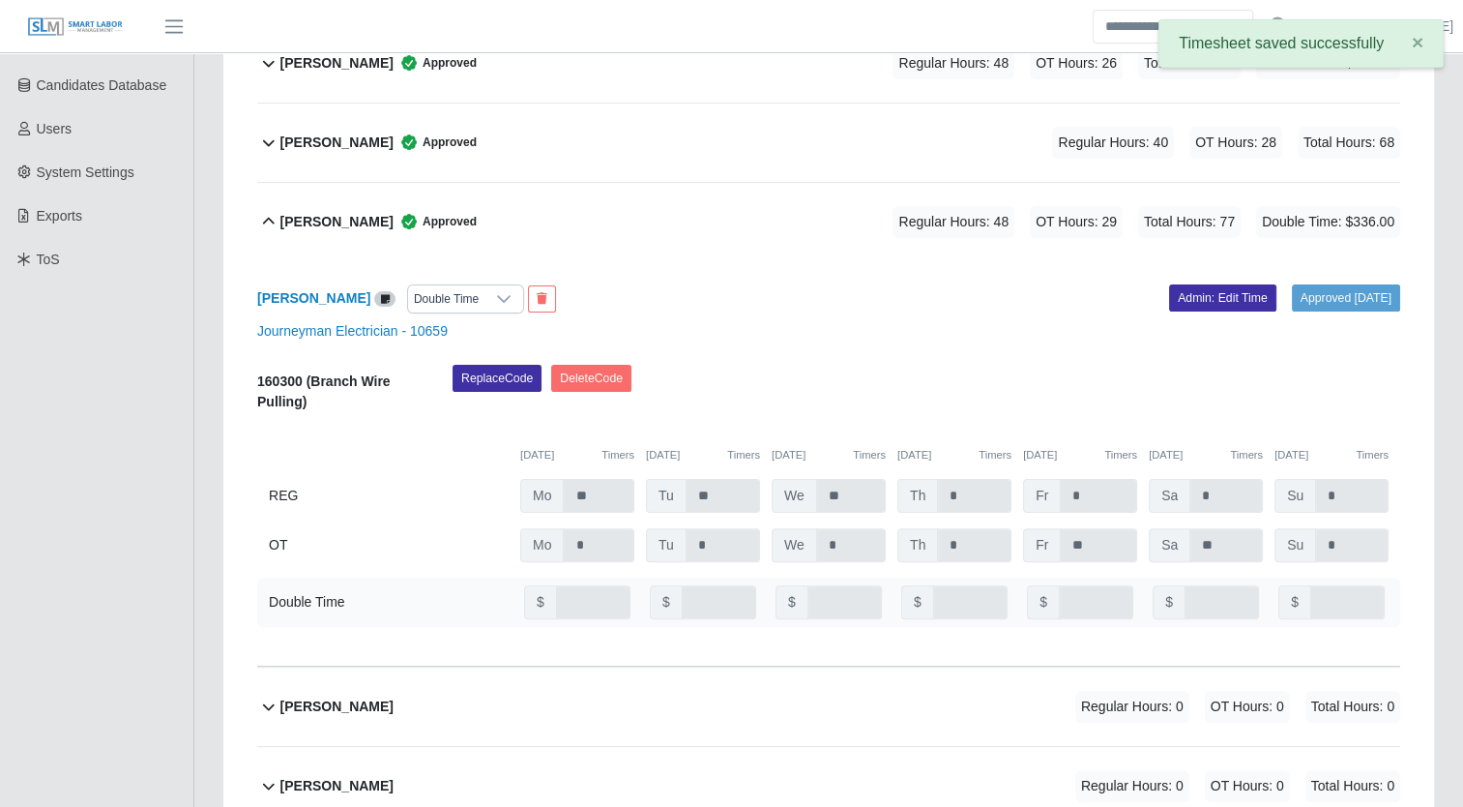
click at [323, 226] on b "Bryce O'neil" at bounding box center [336, 222] width 113 height 20
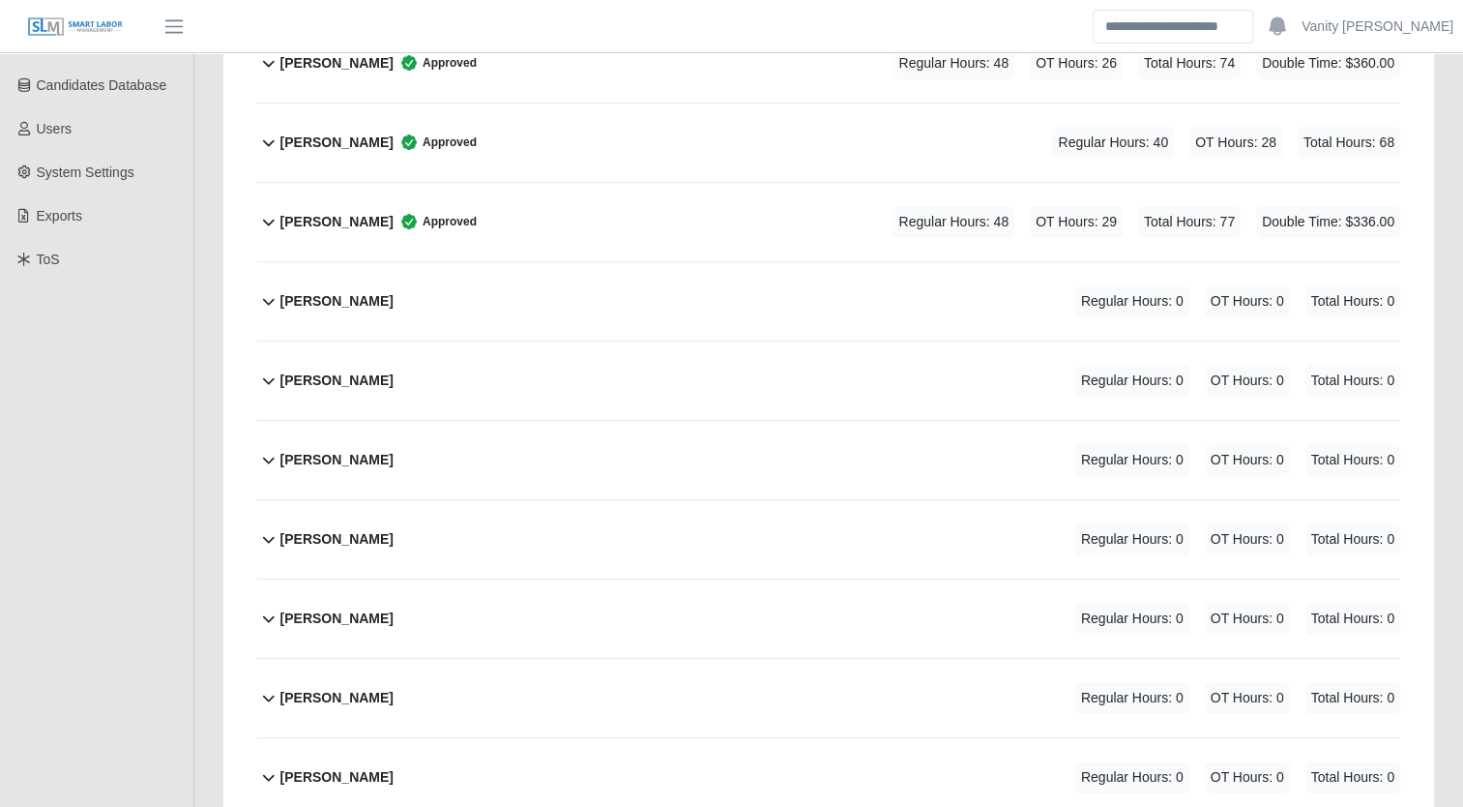
click at [309, 296] on b "Carlos Martinez" at bounding box center [336, 301] width 113 height 20
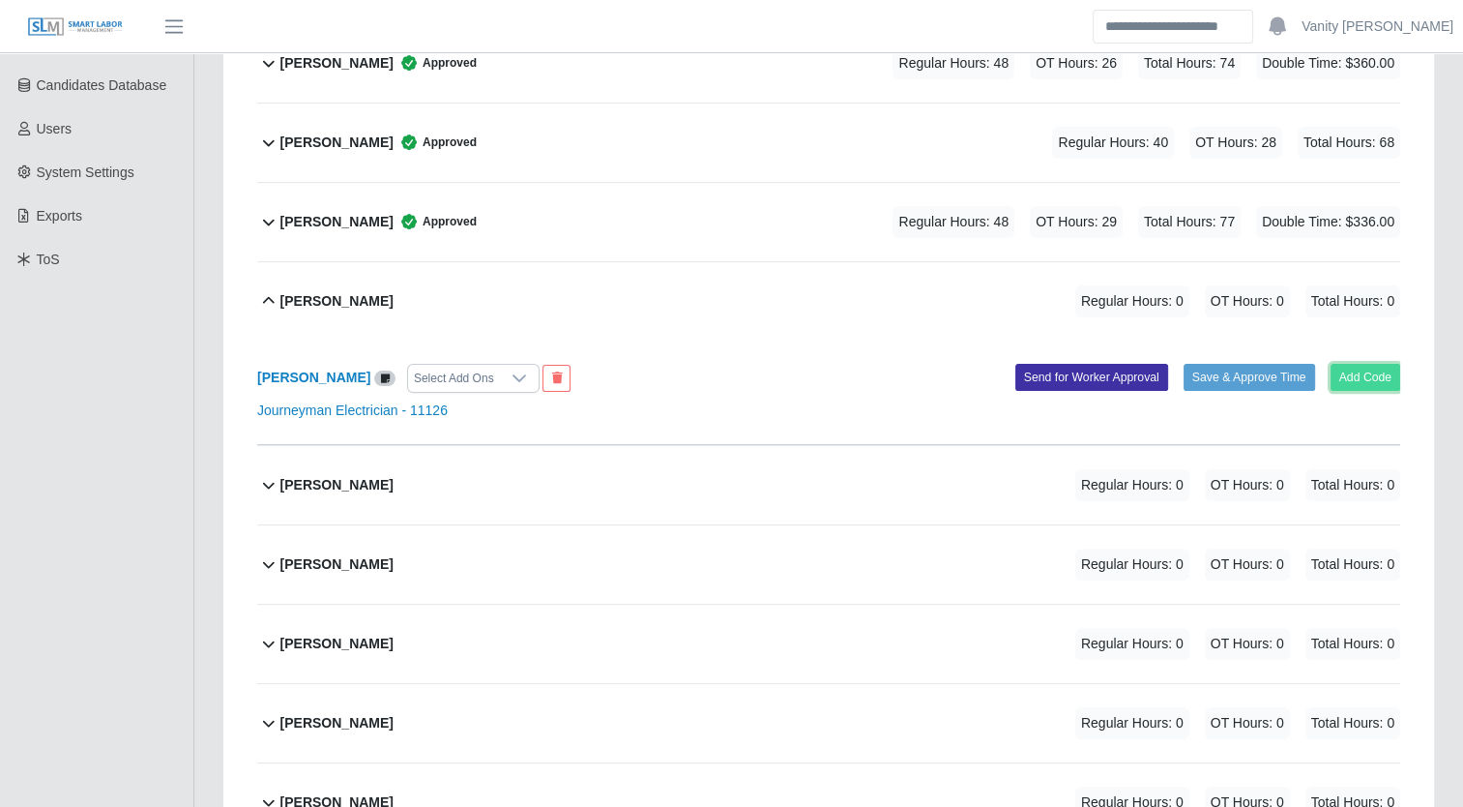
click at [1361, 377] on button "Add Code" at bounding box center [1366, 377] width 71 height 27
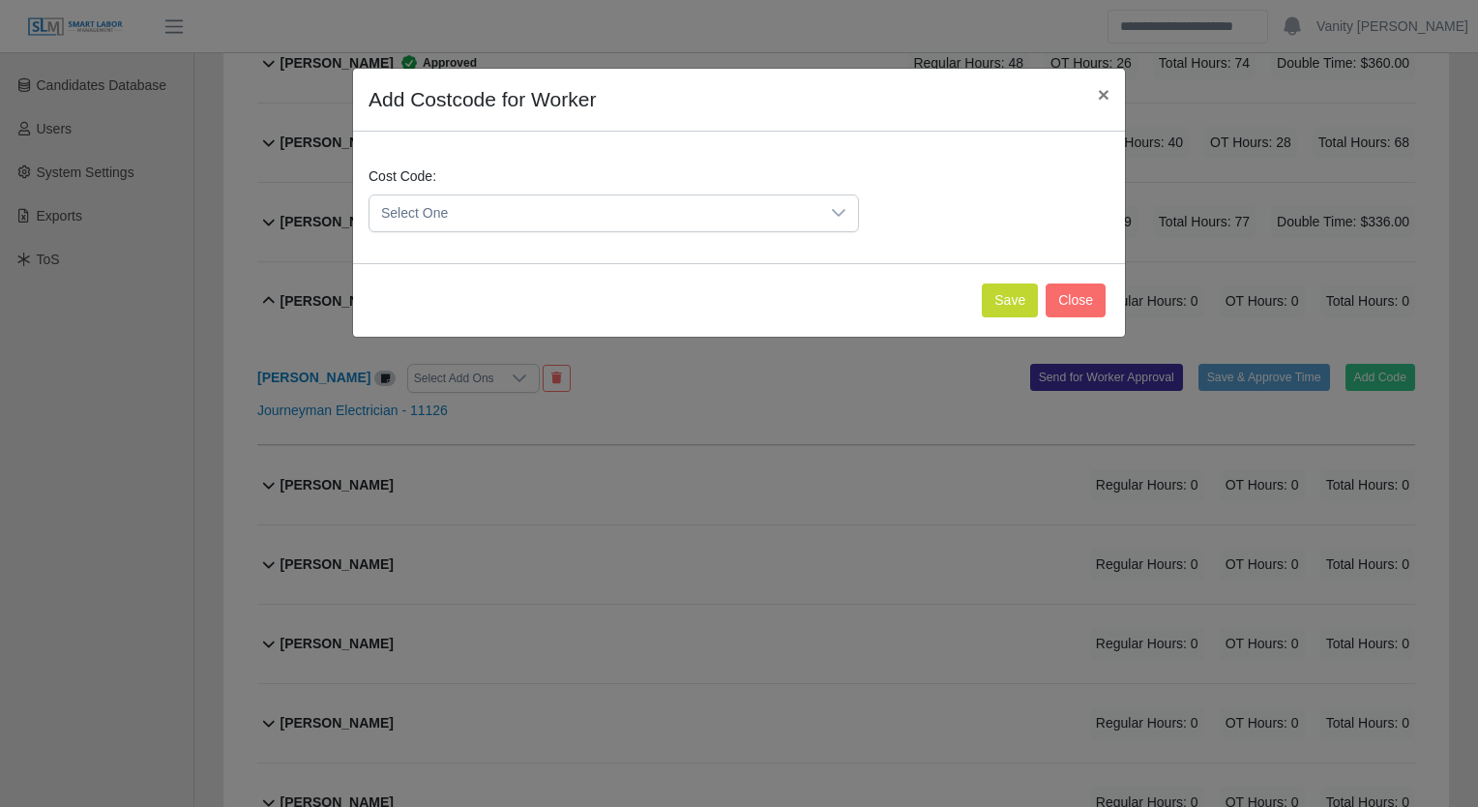
click at [522, 215] on span "Select One" at bounding box center [594, 213] width 450 height 36
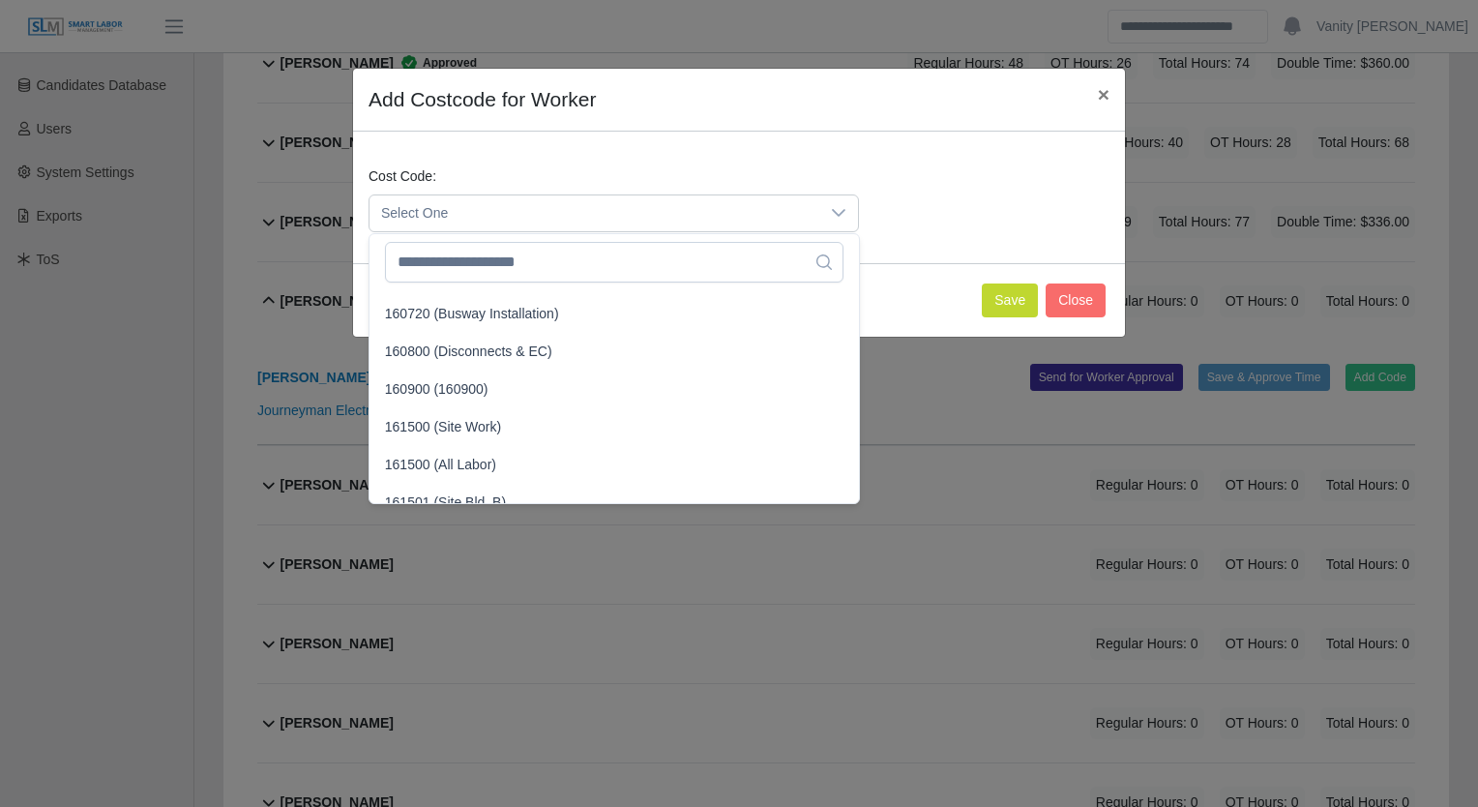
scroll to position [1310, 0]
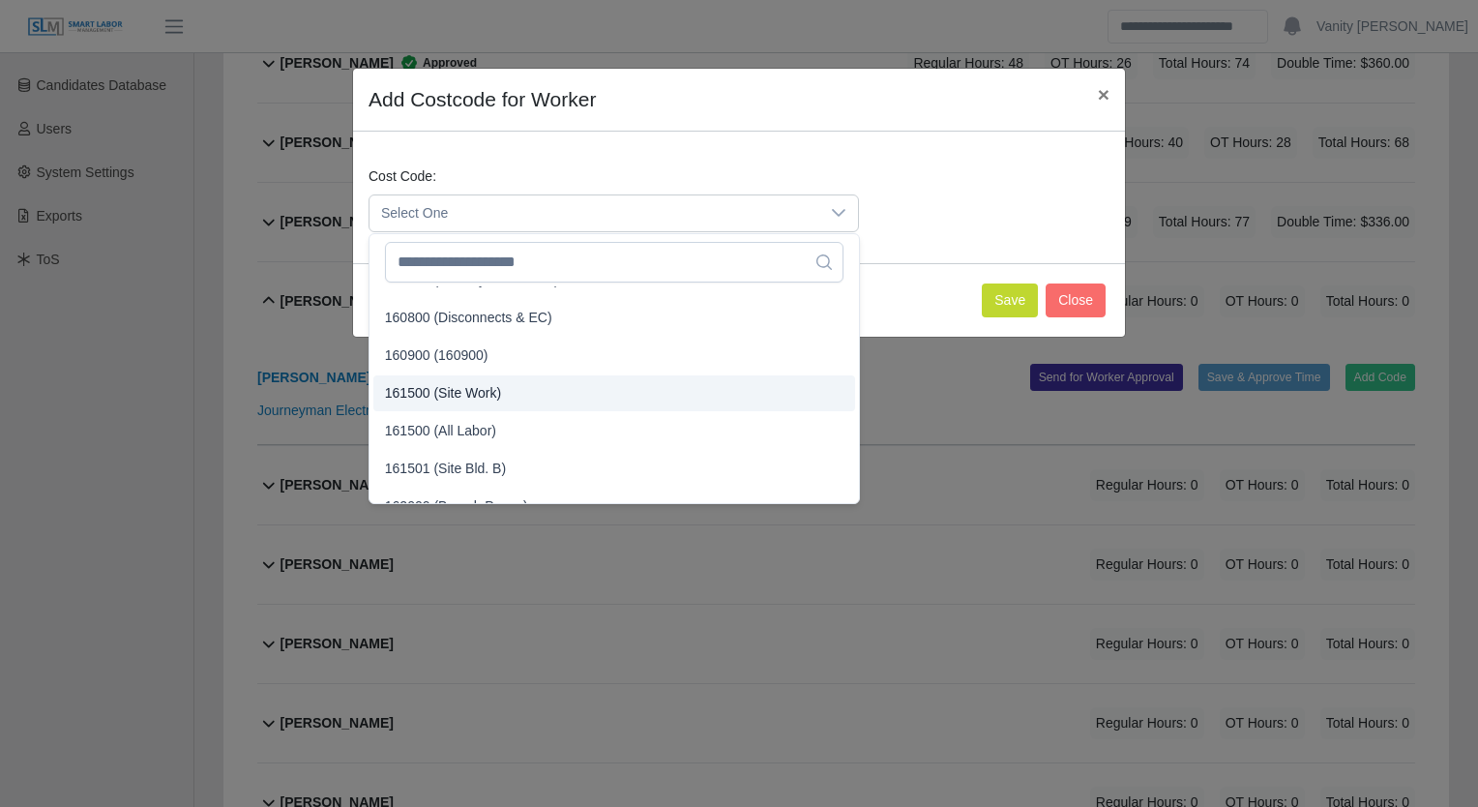
click at [487, 389] on span "161500 (Site Work)" at bounding box center [443, 393] width 116 height 20
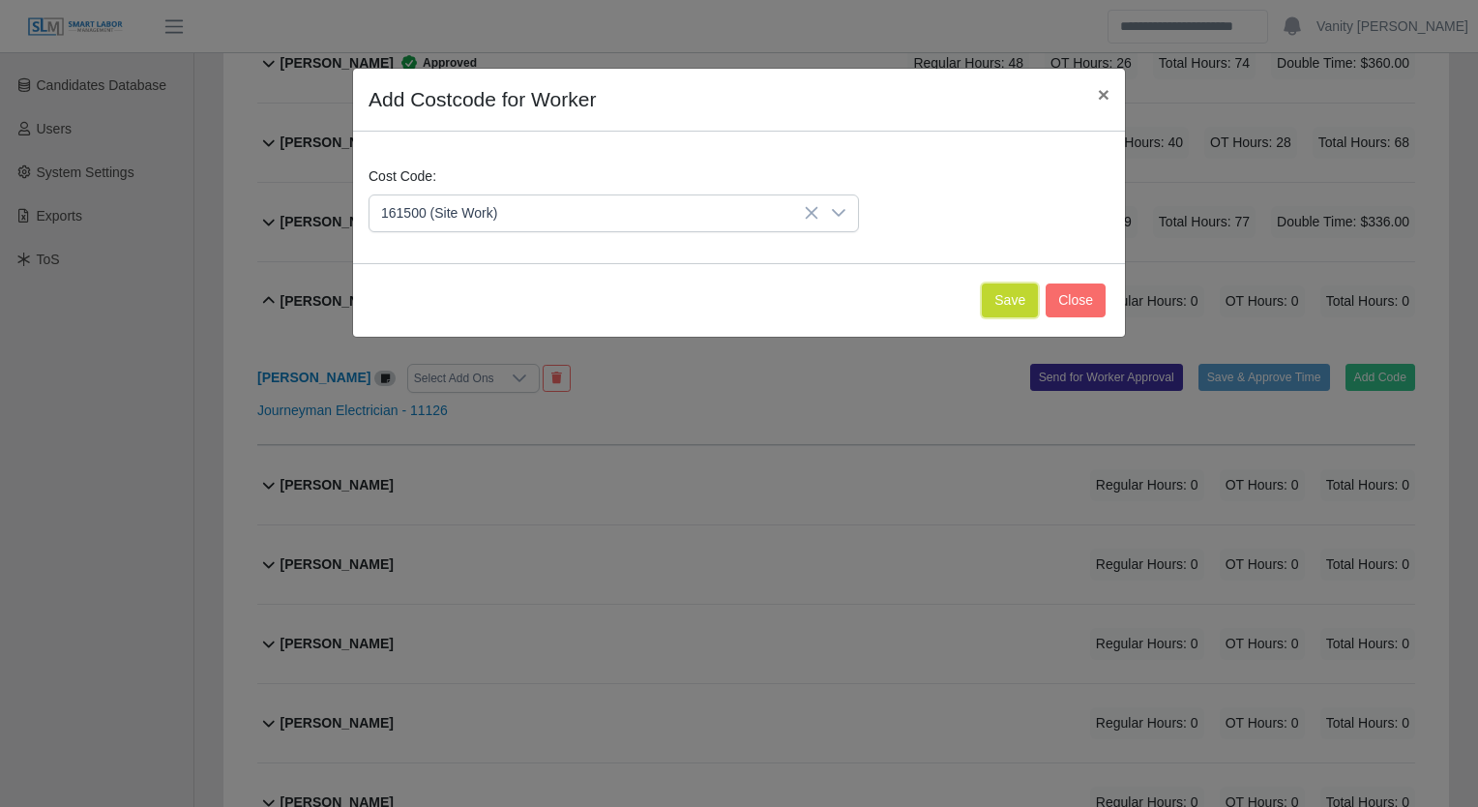
click at [1002, 300] on button "Save" at bounding box center [1010, 300] width 56 height 34
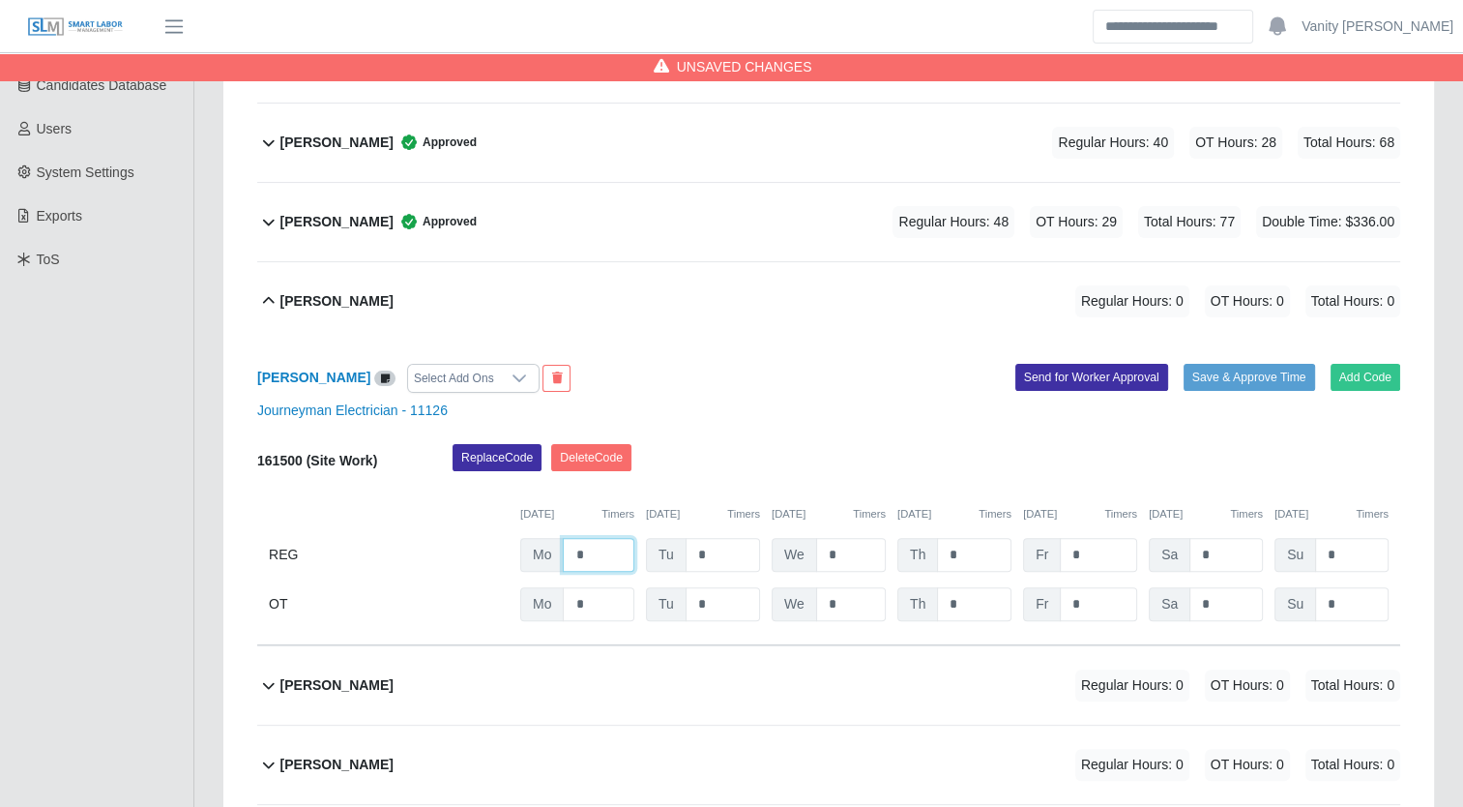
drag, startPoint x: 588, startPoint y: 554, endPoint x: 558, endPoint y: 536, distance: 35.2
click at [558, 538] on div "Mo *" at bounding box center [577, 555] width 114 height 34
type input "**"
drag, startPoint x: 712, startPoint y: 559, endPoint x: 682, endPoint y: 545, distance: 32.9
click at [679, 546] on div "Tu *" at bounding box center [703, 555] width 114 height 34
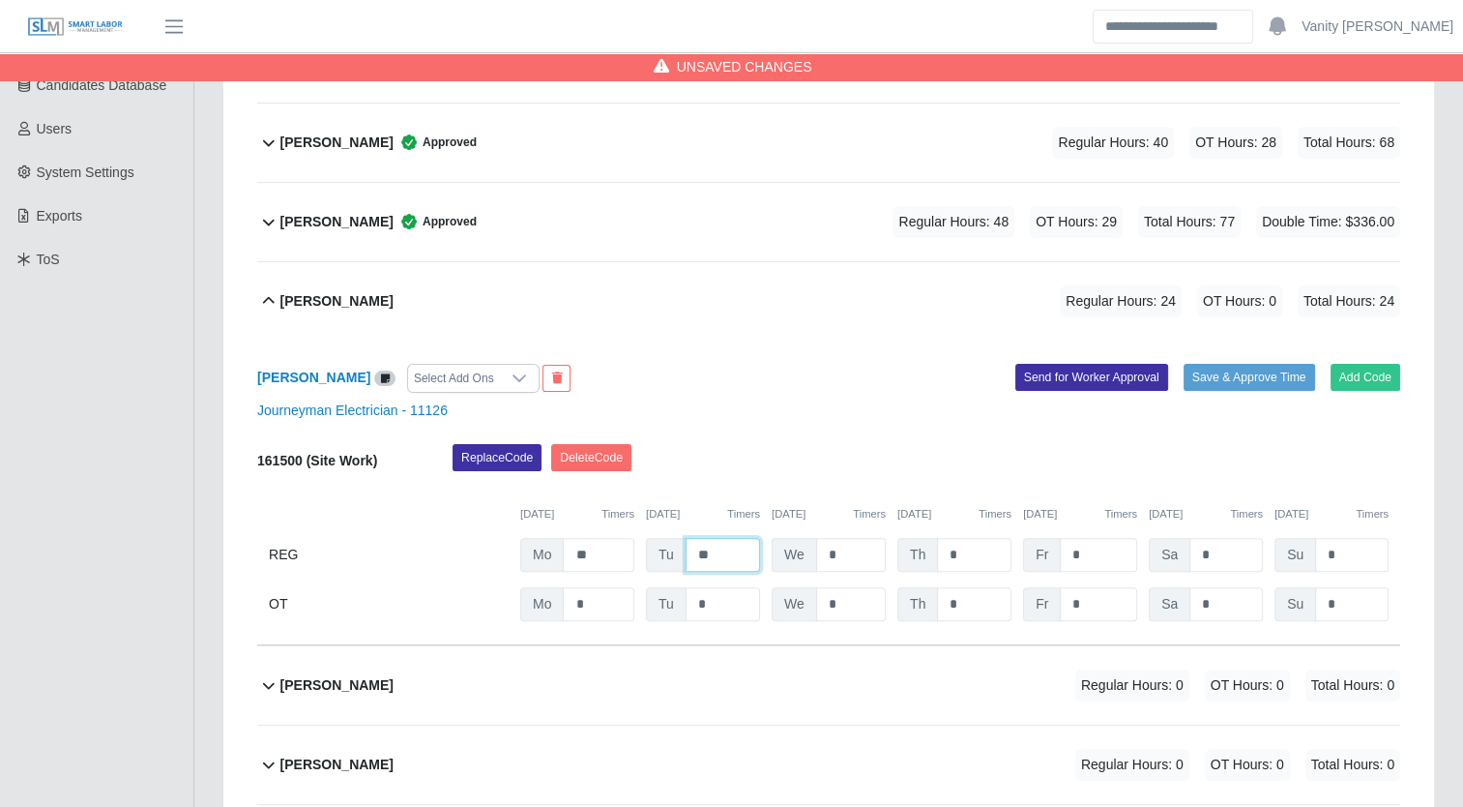
type input "**"
drag, startPoint x: 863, startPoint y: 547, endPoint x: 781, endPoint y: 559, distance: 82.1
click at [783, 559] on div "We *" at bounding box center [829, 555] width 114 height 34
type input "**"
drag, startPoint x: 975, startPoint y: 552, endPoint x: 921, endPoint y: 561, distance: 54.9
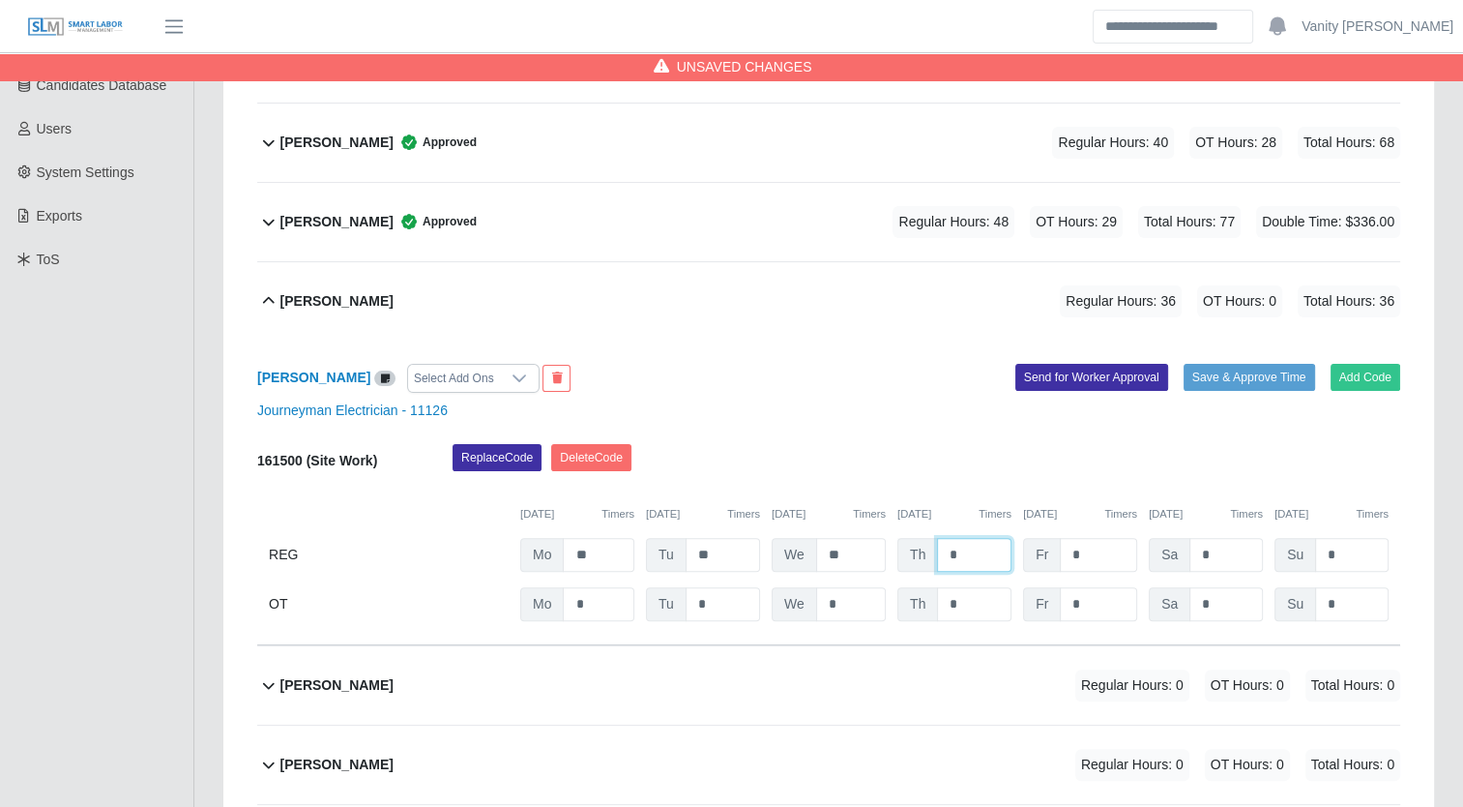
click at [921, 561] on div "Th *" at bounding box center [954, 555] width 114 height 34
click at [937, 465] on div "Replace Code Delete Code" at bounding box center [926, 463] width 977 height 39
drag, startPoint x: 978, startPoint y: 559, endPoint x: 897, endPoint y: 547, distance: 81.1
click at [897, 547] on div "Th **" at bounding box center [954, 555] width 114 height 34
click at [948, 602] on input "*" at bounding box center [974, 604] width 74 height 34
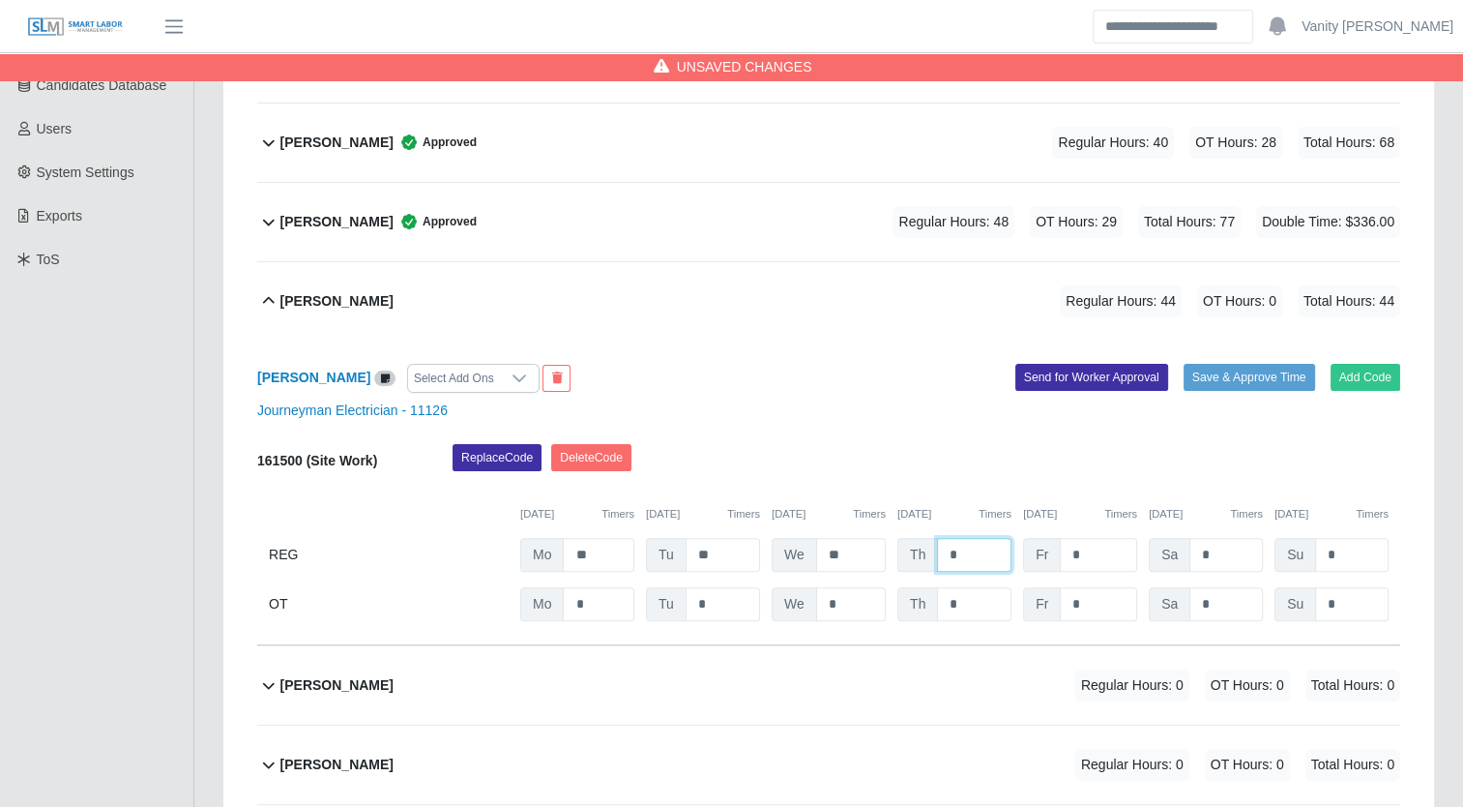
drag, startPoint x: 976, startPoint y: 555, endPoint x: 923, endPoint y: 559, distance: 53.3
click at [923, 559] on div "Th *" at bounding box center [954, 555] width 114 height 34
type input "*"
drag, startPoint x: 973, startPoint y: 615, endPoint x: 915, endPoint y: 604, distance: 59.0
click at [915, 604] on div "Th *" at bounding box center [954, 604] width 114 height 34
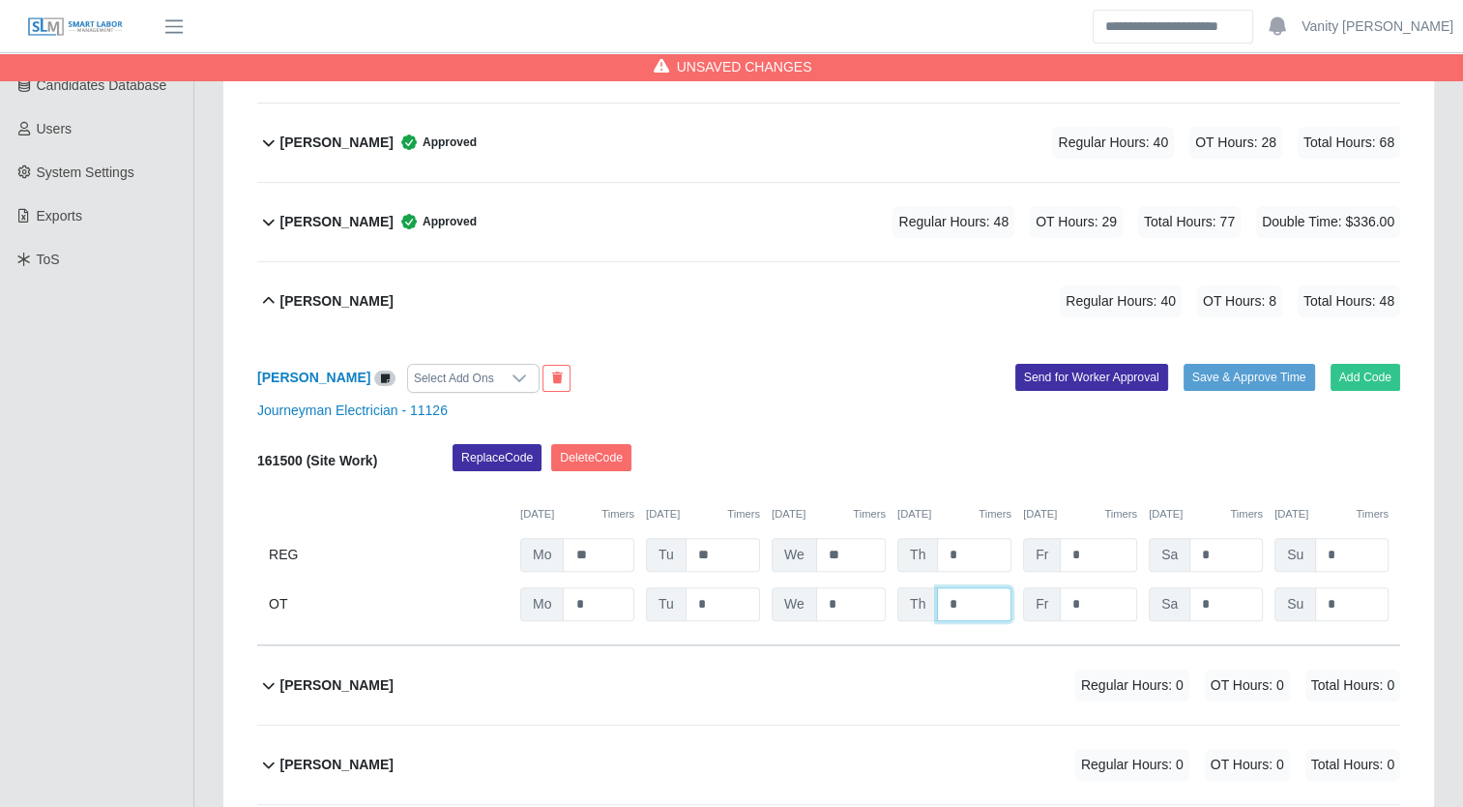
type input "*"
click at [1064, 599] on input "*" at bounding box center [1098, 604] width 77 height 34
type input "**"
click at [1003, 472] on div "Replace Code Delete Code" at bounding box center [926, 463] width 977 height 39
click at [1222, 377] on button "Save & Approve Time" at bounding box center [1250, 377] width 132 height 27
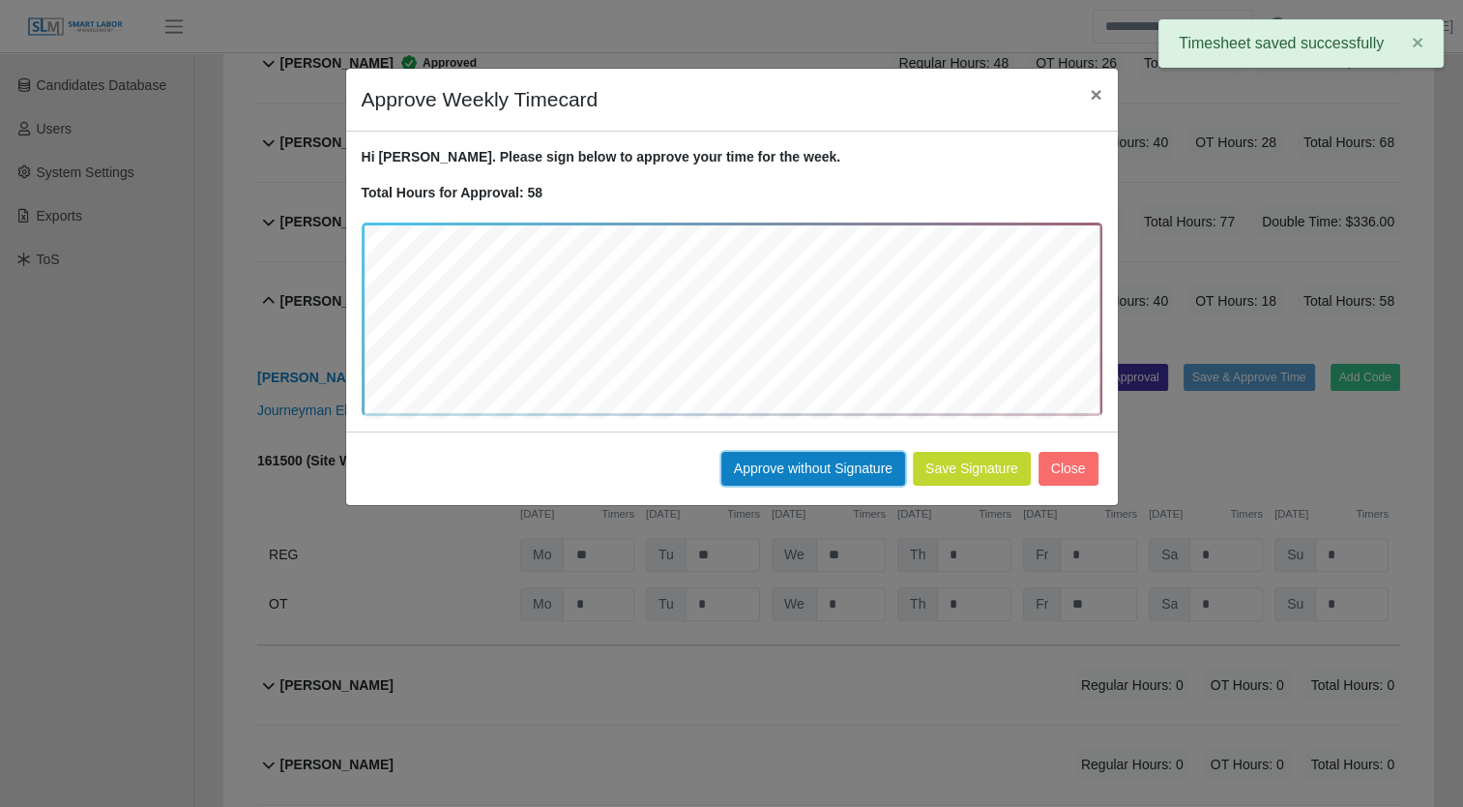
click at [831, 474] on button "Approve without Signature" at bounding box center [813, 469] width 184 height 34
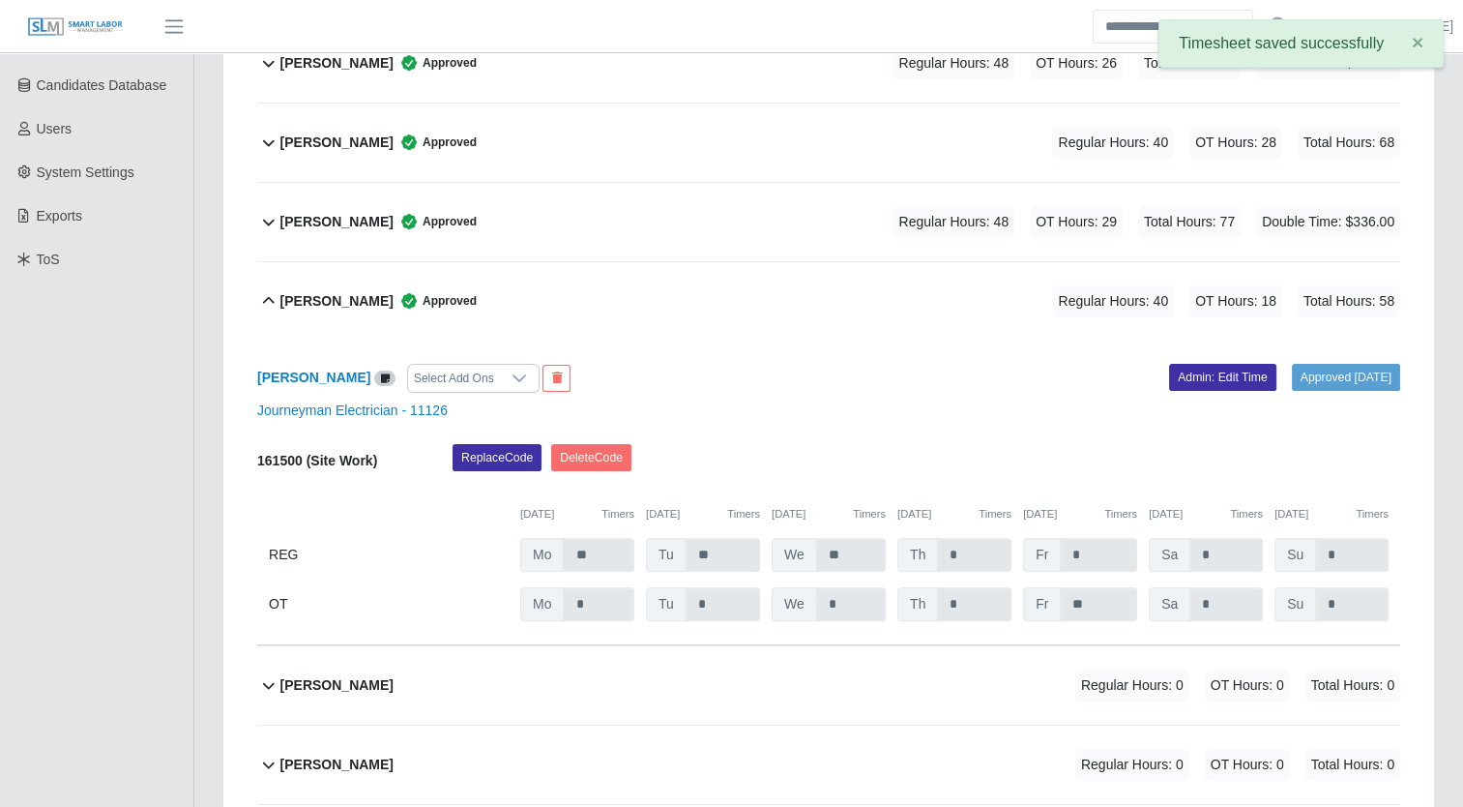
click at [282, 288] on div "Carlos Martinez Approved" at bounding box center [378, 301] width 196 height 32
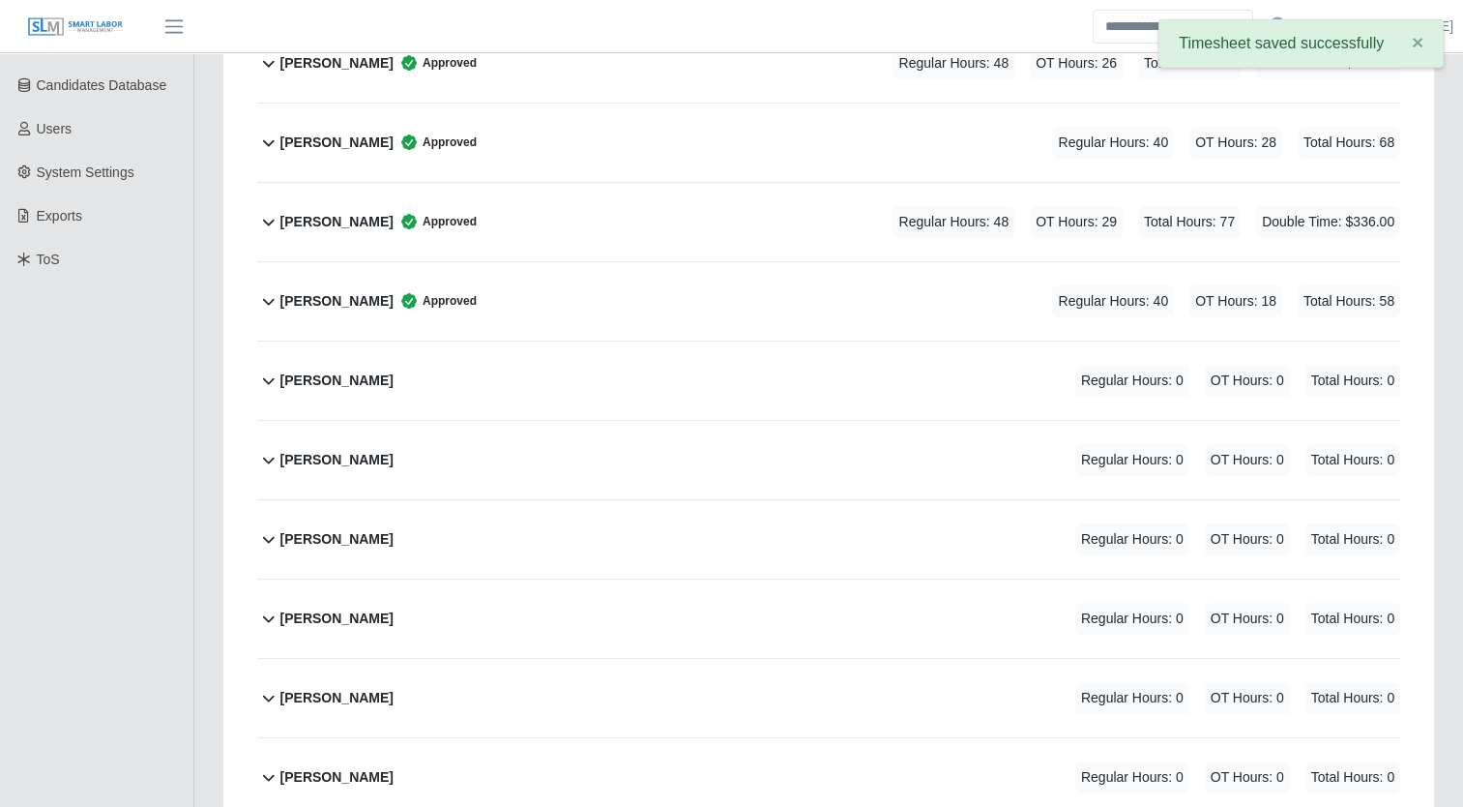
click at [289, 370] on b "Cesar Villa" at bounding box center [336, 380] width 113 height 20
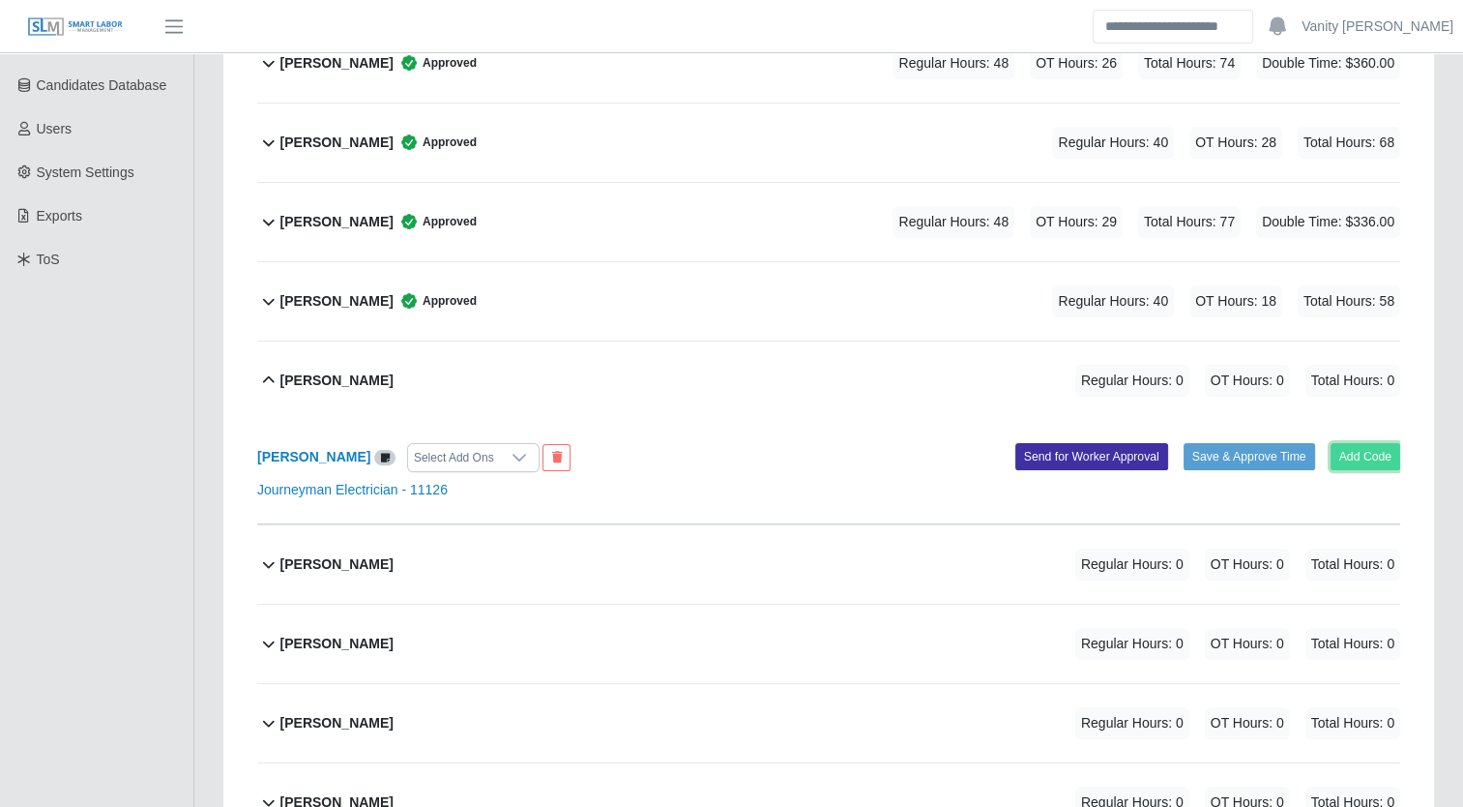
click at [1376, 451] on button "Add Code" at bounding box center [1366, 456] width 71 height 27
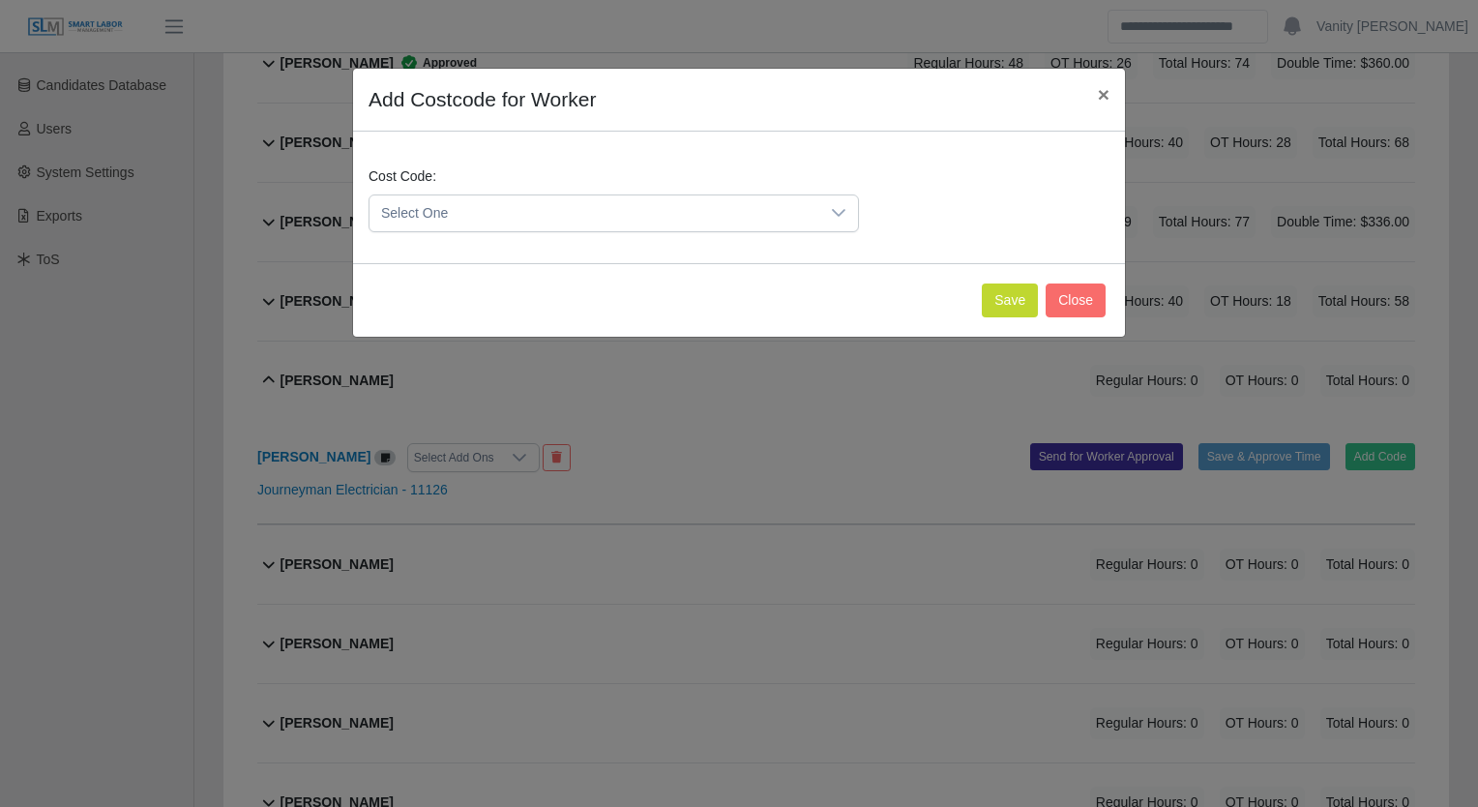
click at [659, 219] on span "Select One" at bounding box center [594, 213] width 450 height 36
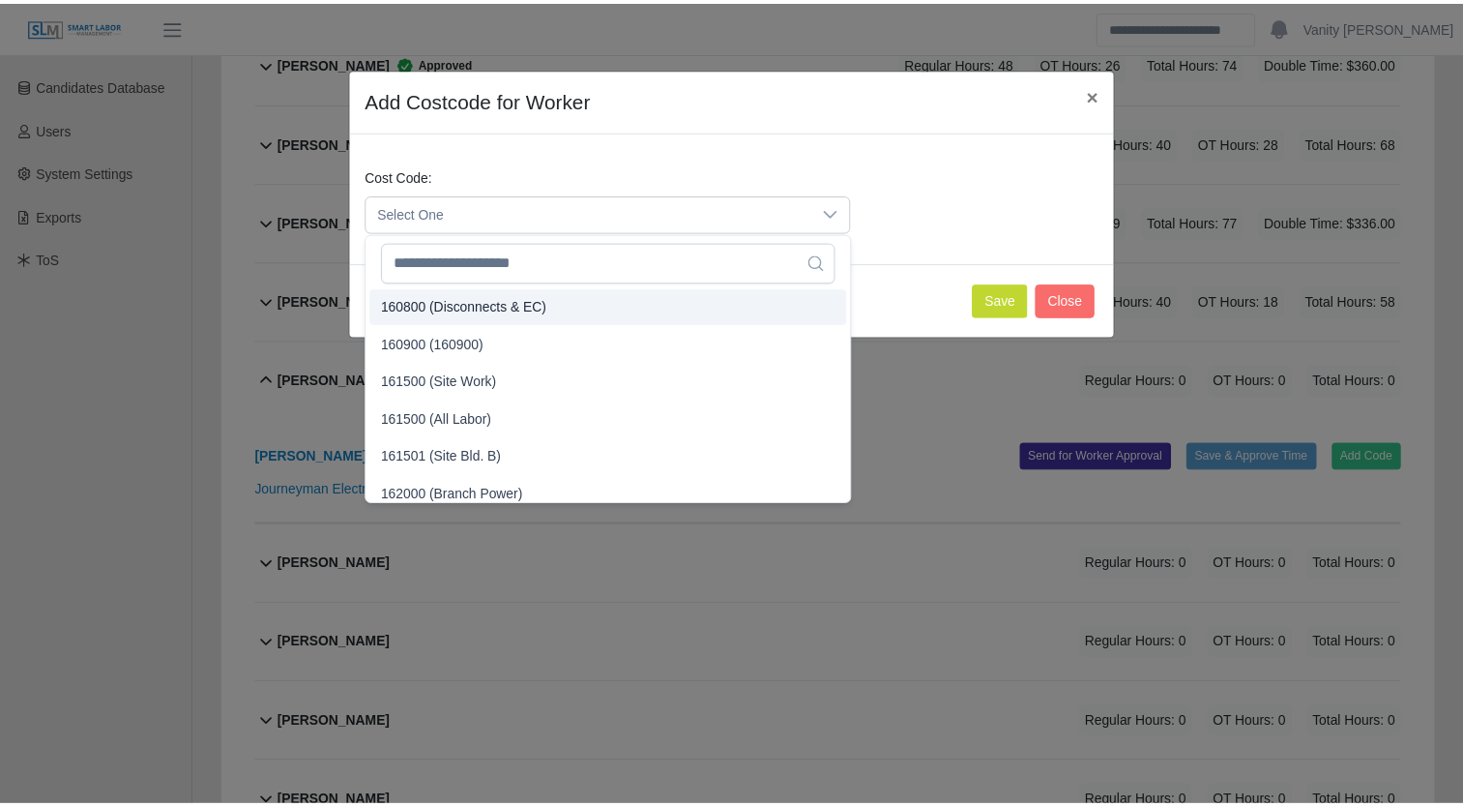
scroll to position [1354, 0]
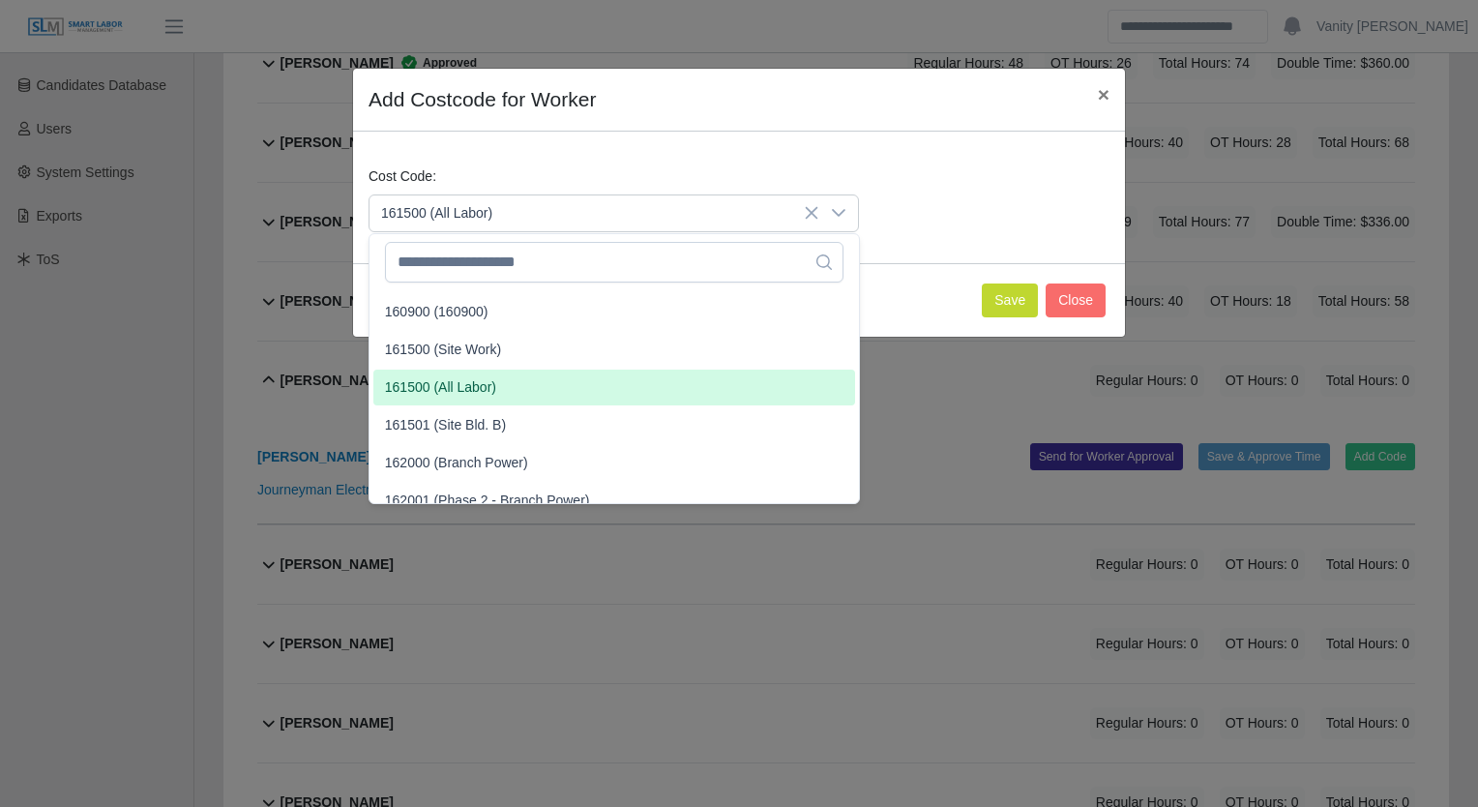
click at [476, 382] on span "161500 (All Labor)" at bounding box center [440, 387] width 111 height 20
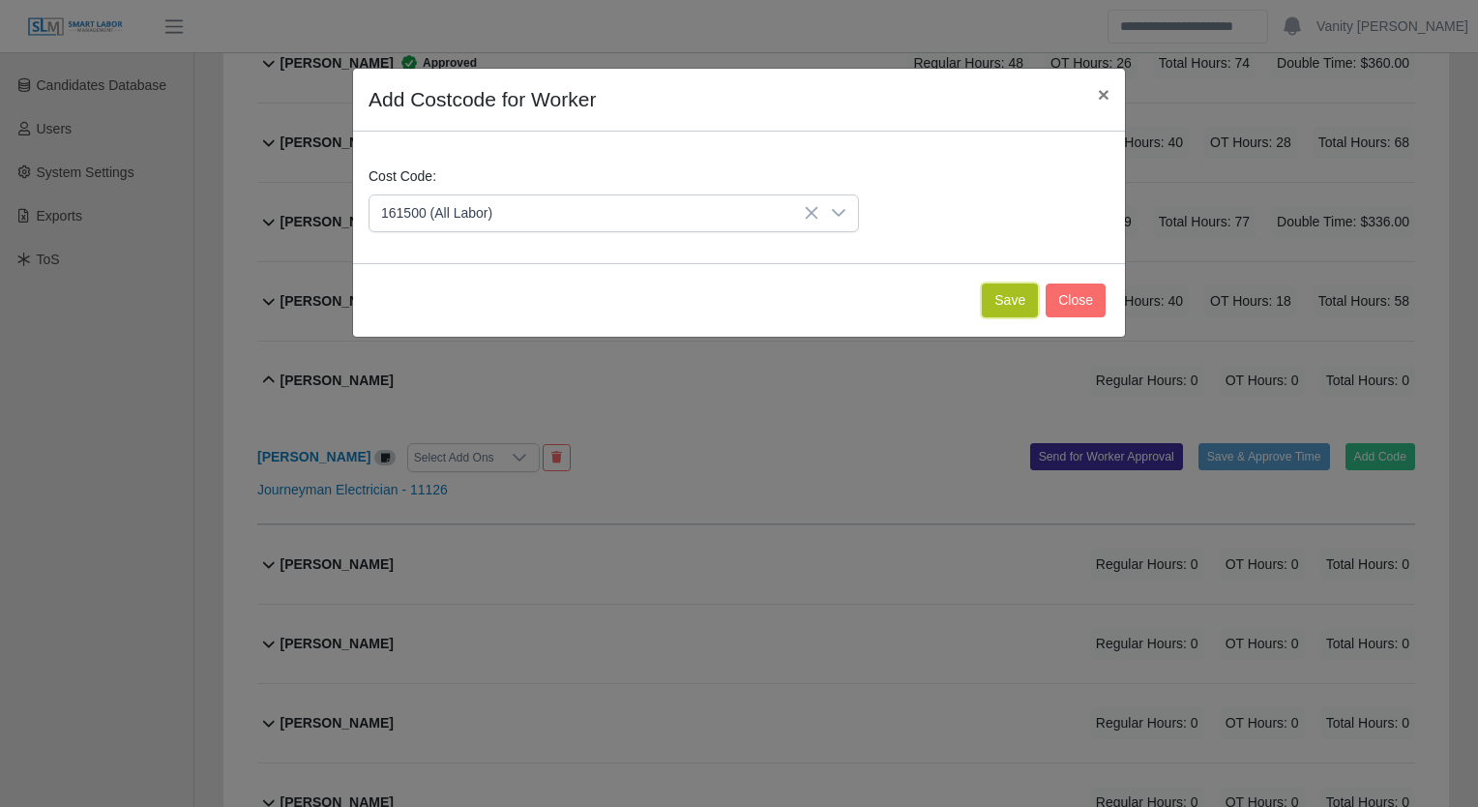
click at [1011, 297] on button "Save" at bounding box center [1010, 300] width 56 height 34
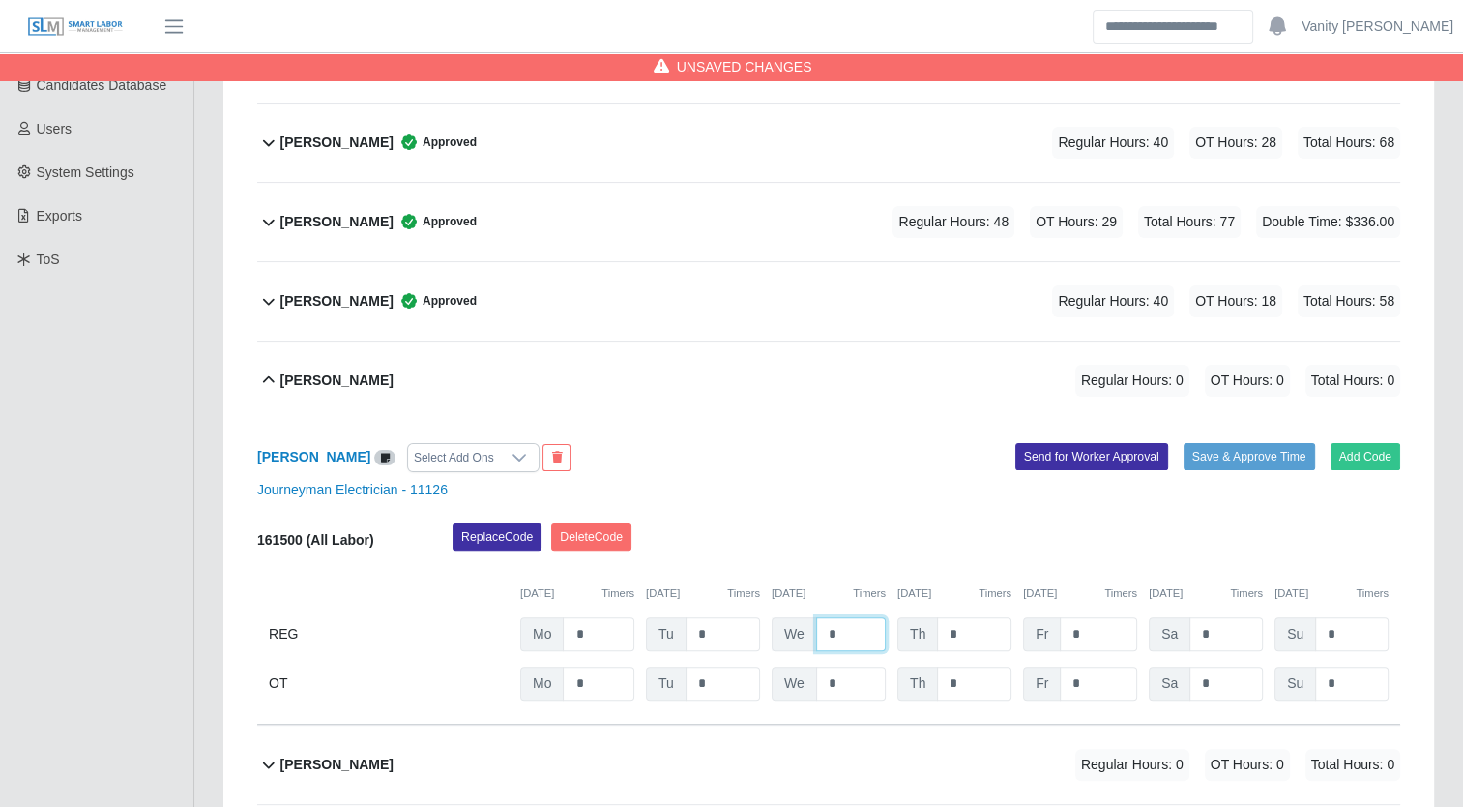
drag, startPoint x: 855, startPoint y: 632, endPoint x: 813, endPoint y: 632, distance: 41.6
click at [816, 632] on input "*" at bounding box center [851, 634] width 70 height 34
type input "**"
click at [937, 632] on input "*" at bounding box center [974, 634] width 74 height 34
type input "**"
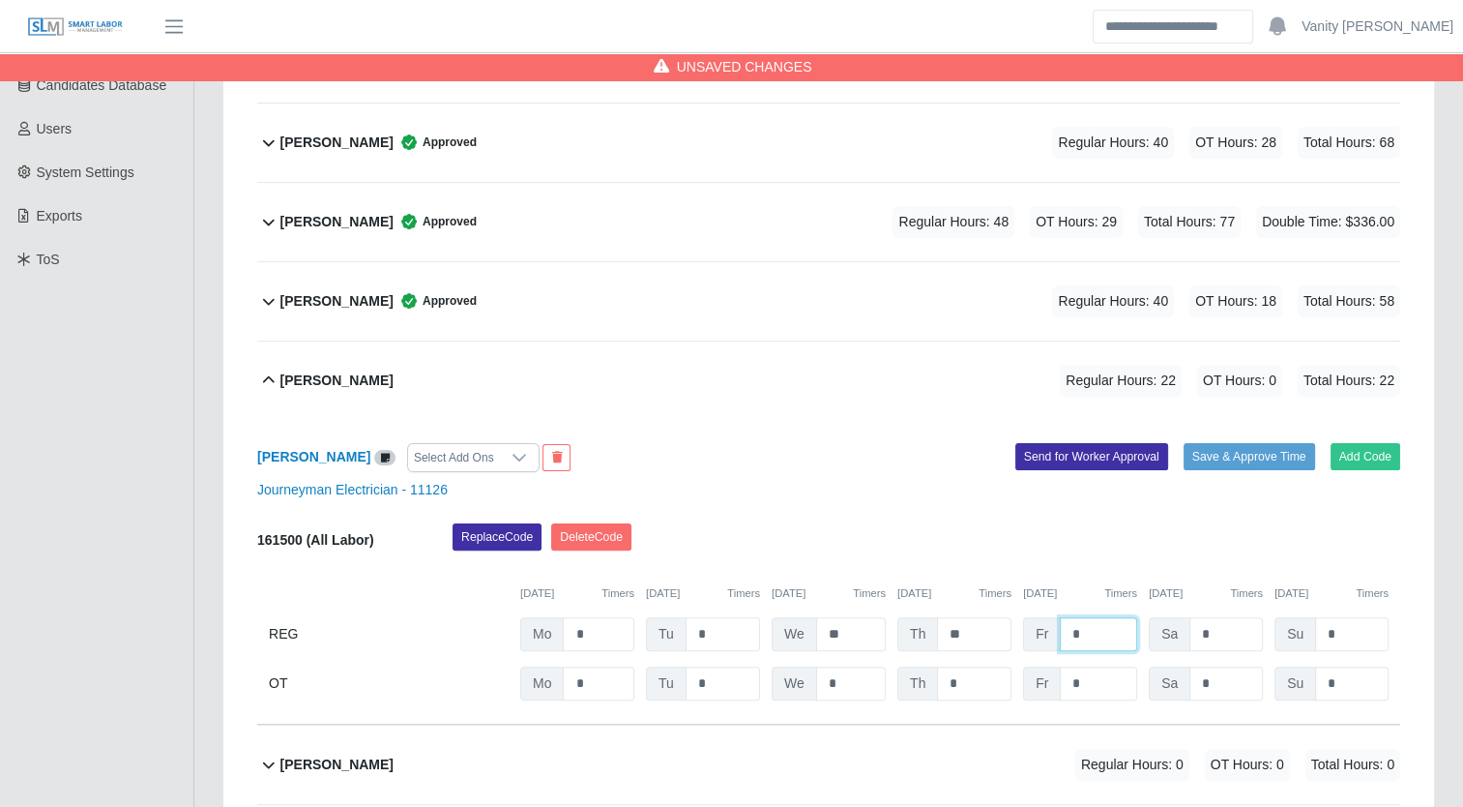
click at [1072, 636] on input "*" at bounding box center [1098, 634] width 77 height 34
type input "**"
click at [1191, 629] on input "*" at bounding box center [1227, 634] width 74 height 34
drag, startPoint x: 1247, startPoint y: 630, endPoint x: 1164, endPoint y: 629, distance: 82.2
click at [1164, 629] on div "Sa *" at bounding box center [1206, 634] width 114 height 34
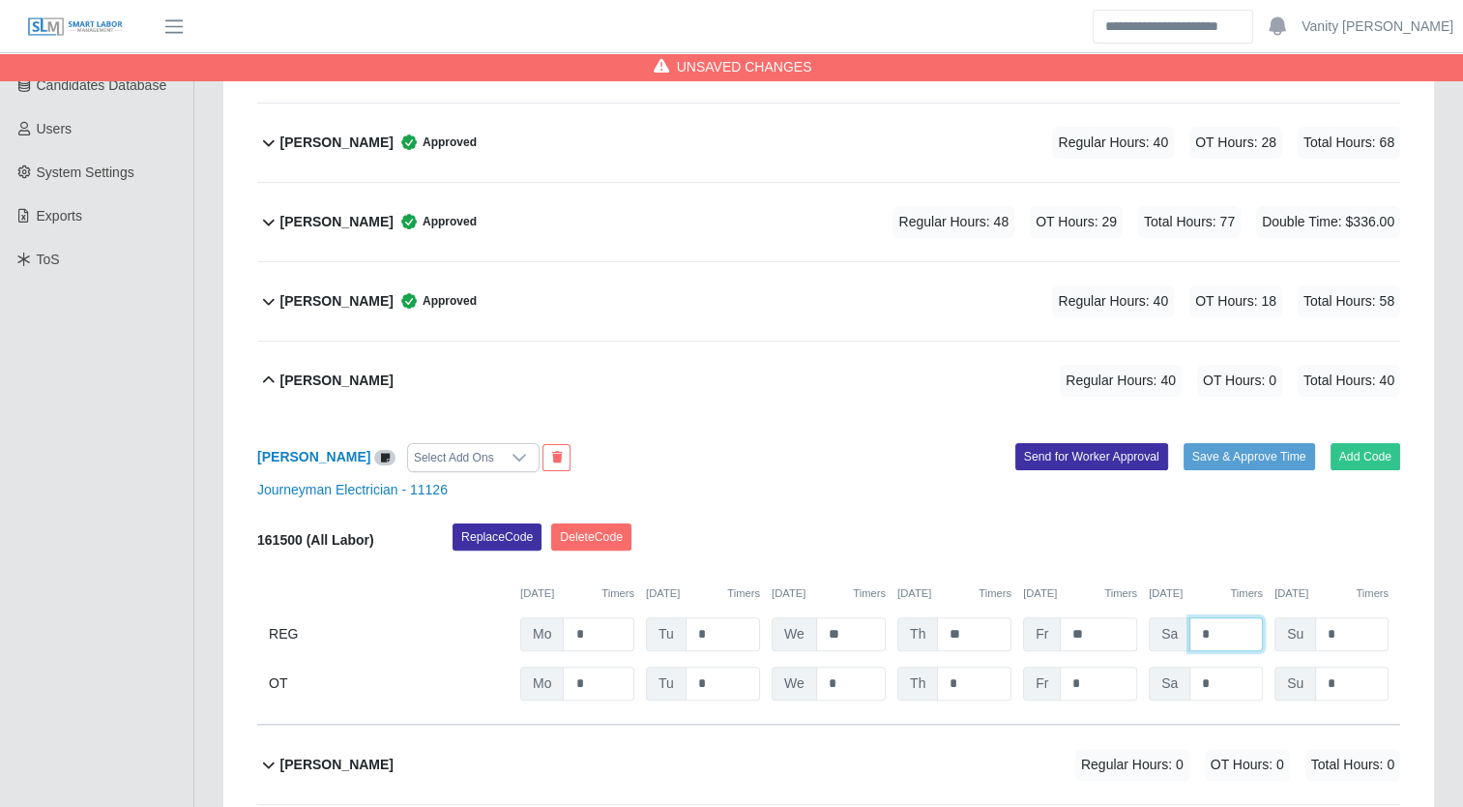
type input "*"
drag, startPoint x: 1082, startPoint y: 546, endPoint x: 1094, endPoint y: 560, distance: 17.8
click at [1082, 546] on div "Replace Code Delete Code" at bounding box center [926, 542] width 977 height 39
drag, startPoint x: 1218, startPoint y: 691, endPoint x: 1147, endPoint y: 683, distance: 71.0
click at [1147, 683] on div "OT Mo * Tu * We * Th * Fr * Sa * Su *" at bounding box center [828, 683] width 1143 height 34
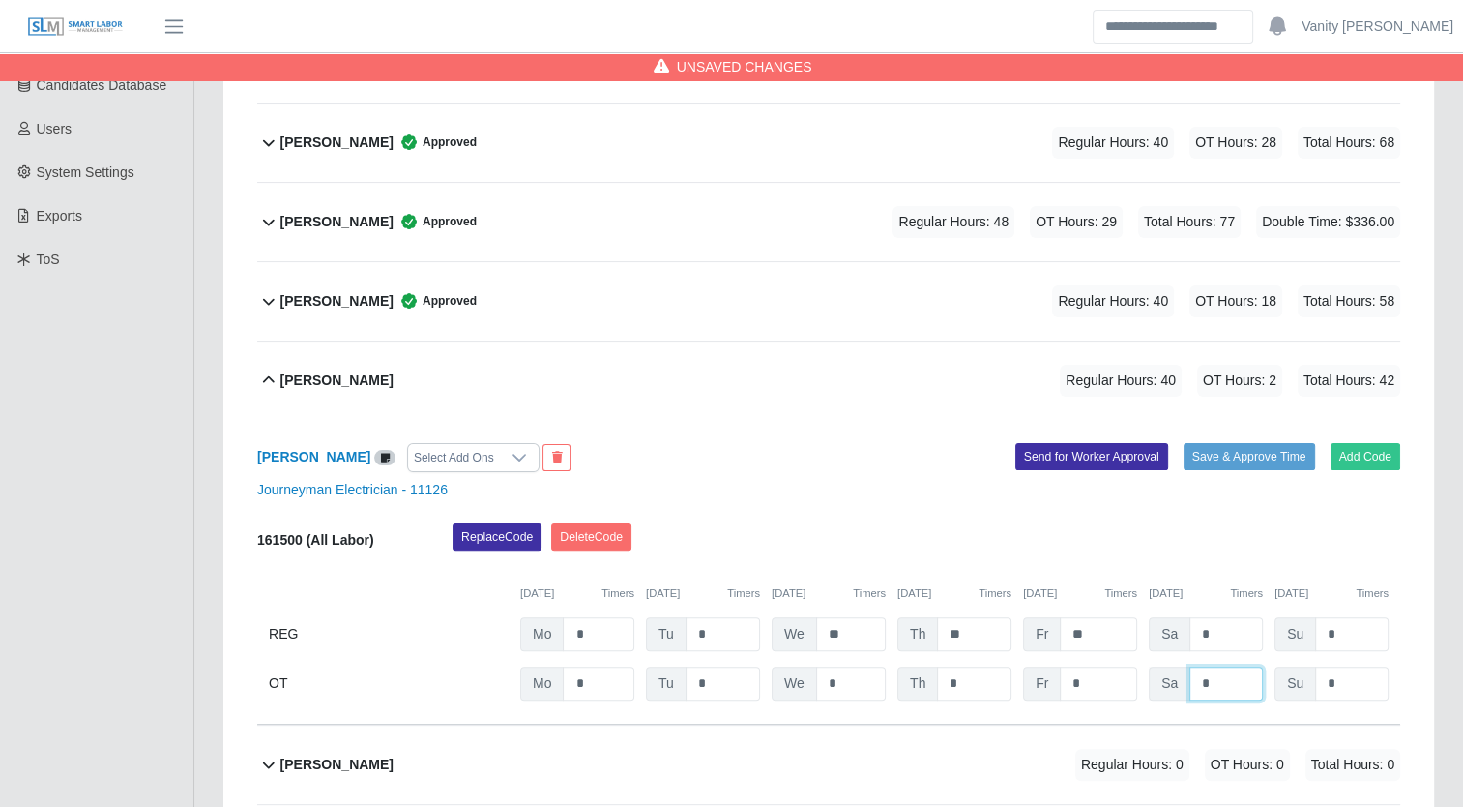
type input "*"
click at [513, 455] on icon at bounding box center [520, 458] width 14 height 8
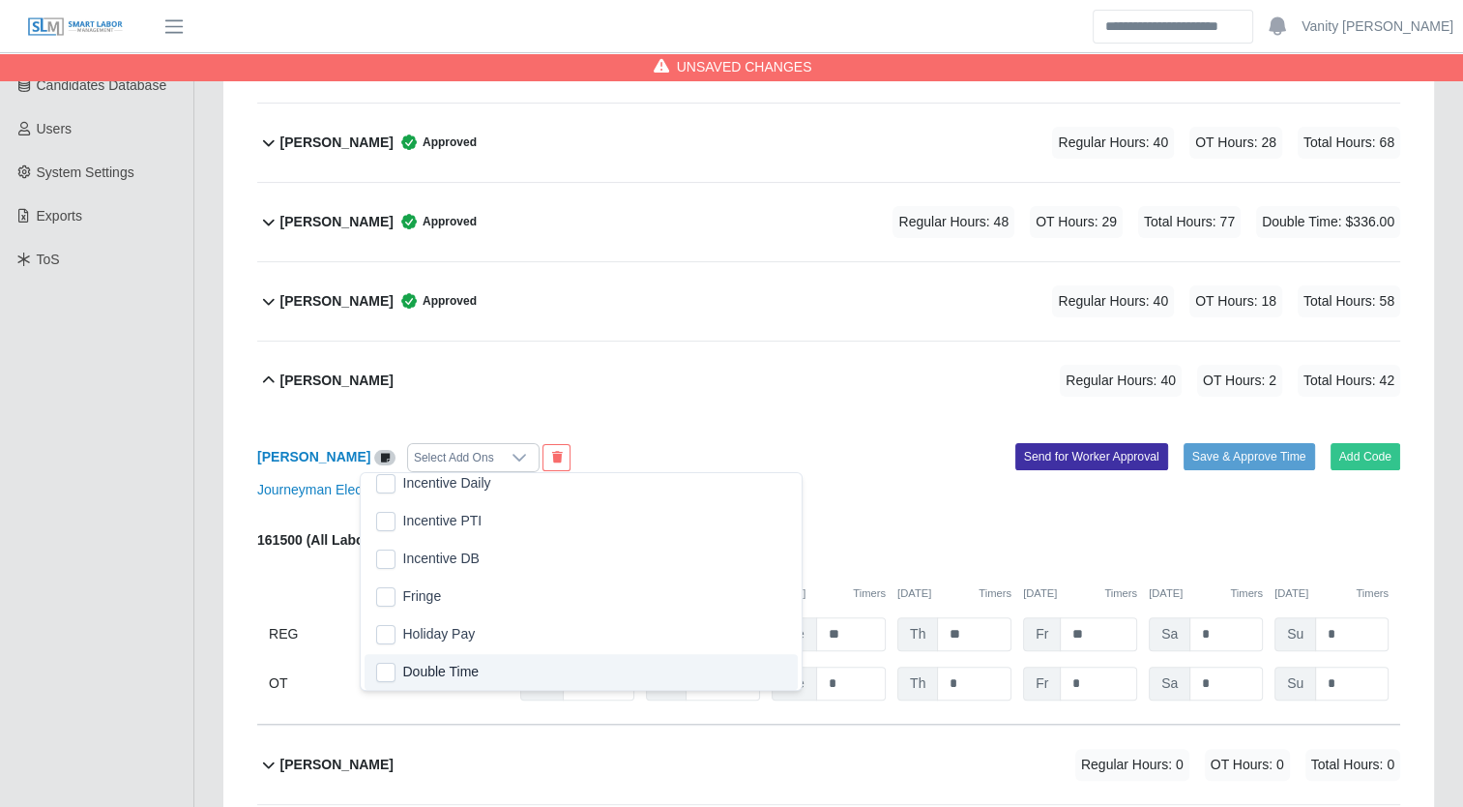
click at [395, 668] on li "Double Time" at bounding box center [581, 672] width 433 height 36
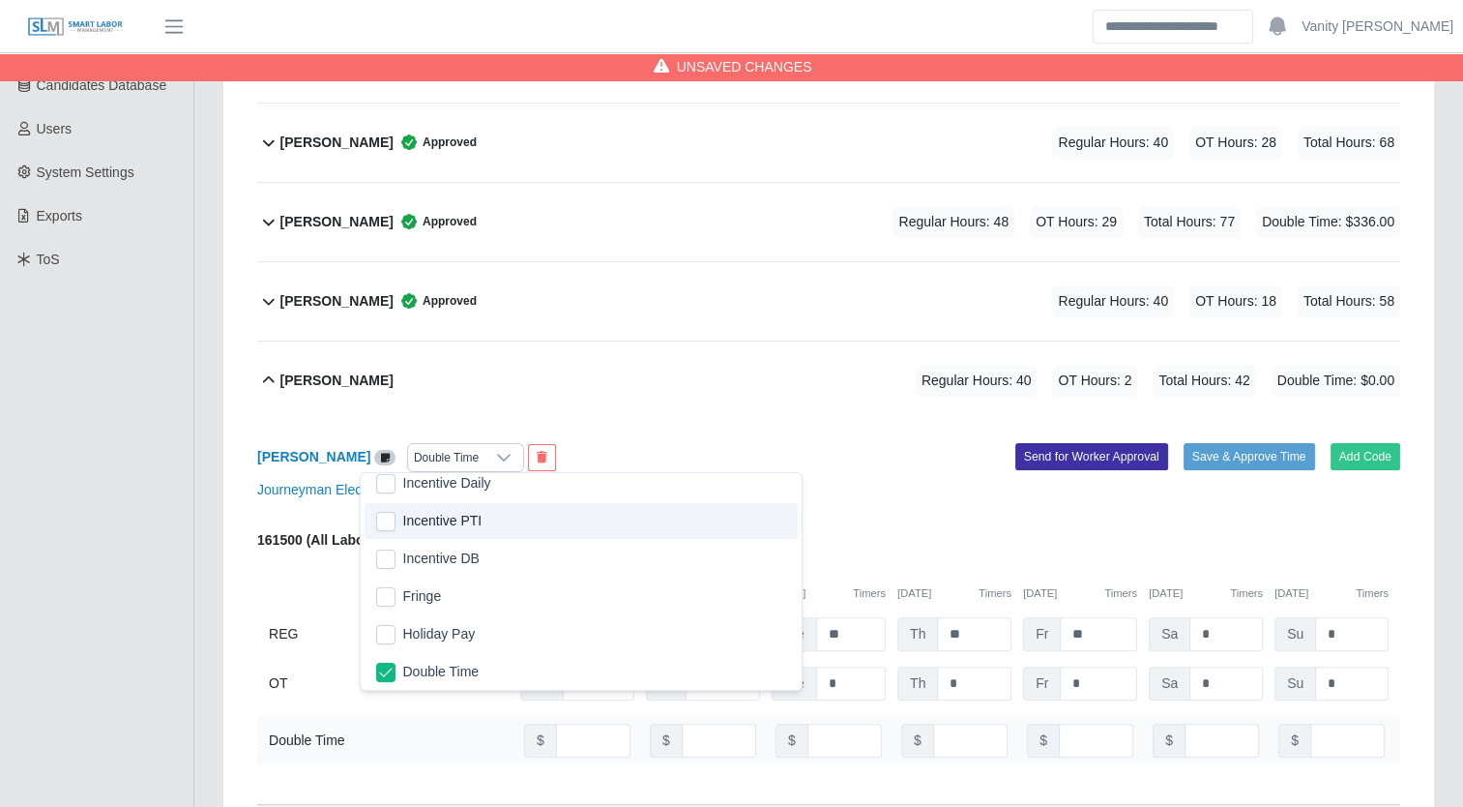
scroll to position [381, 0]
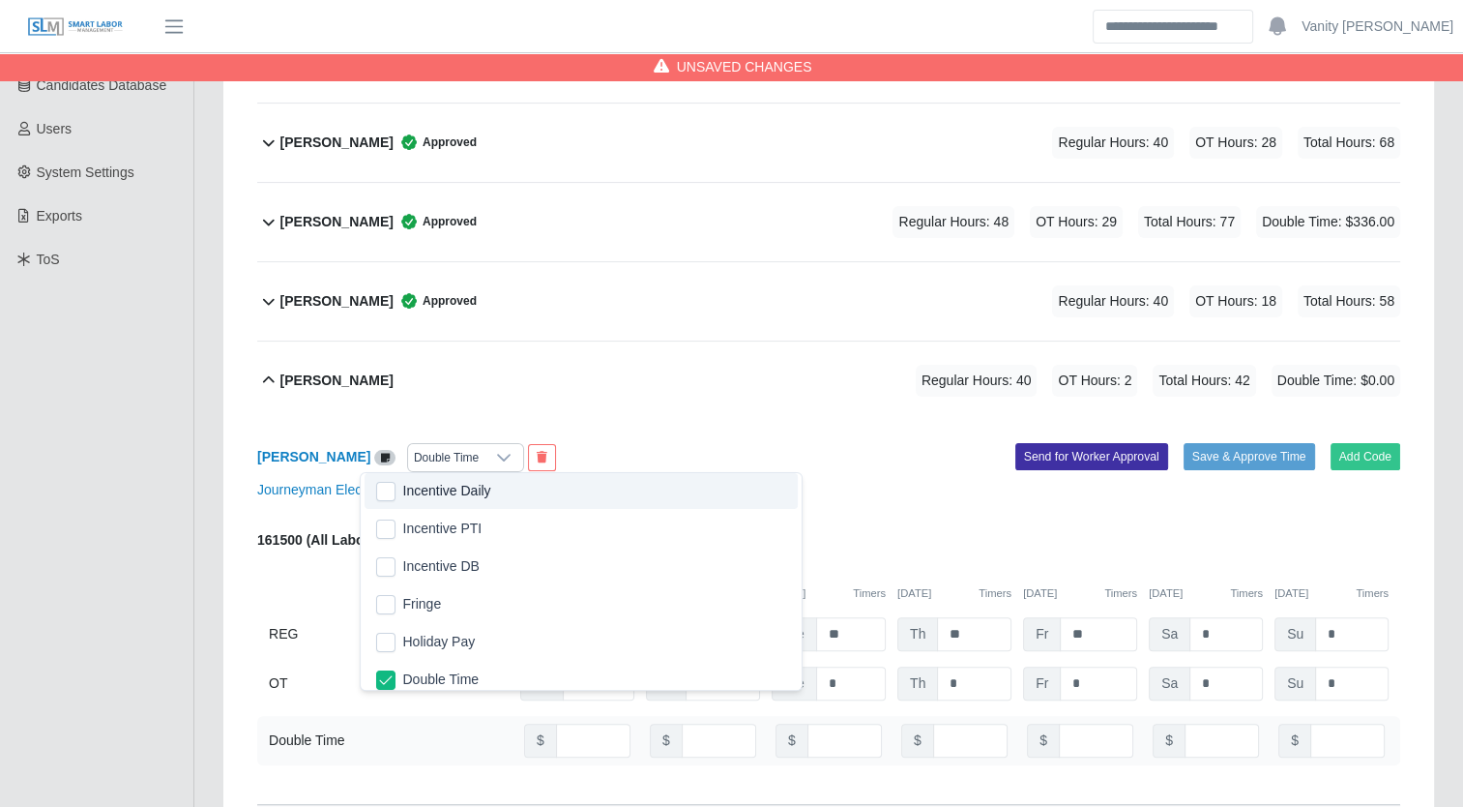
click at [715, 414] on div "Cesar Villa Regular Hours: 40 OT Hours: 2 Total Hours: 42 Double Time: $0.00" at bounding box center [840, 380] width 1120 height 78
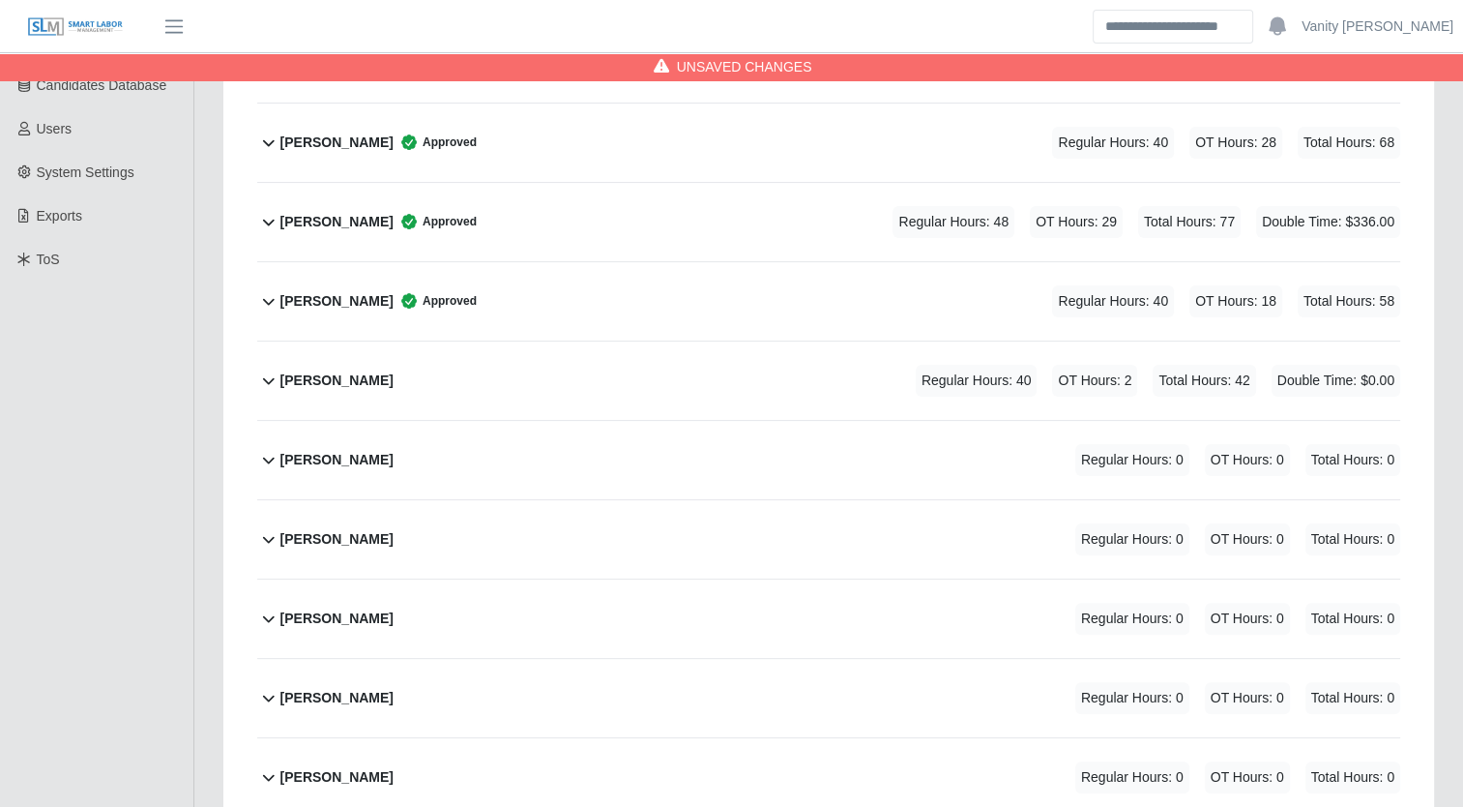
click at [308, 394] on div "Cesar Villa" at bounding box center [336, 381] width 113 height 32
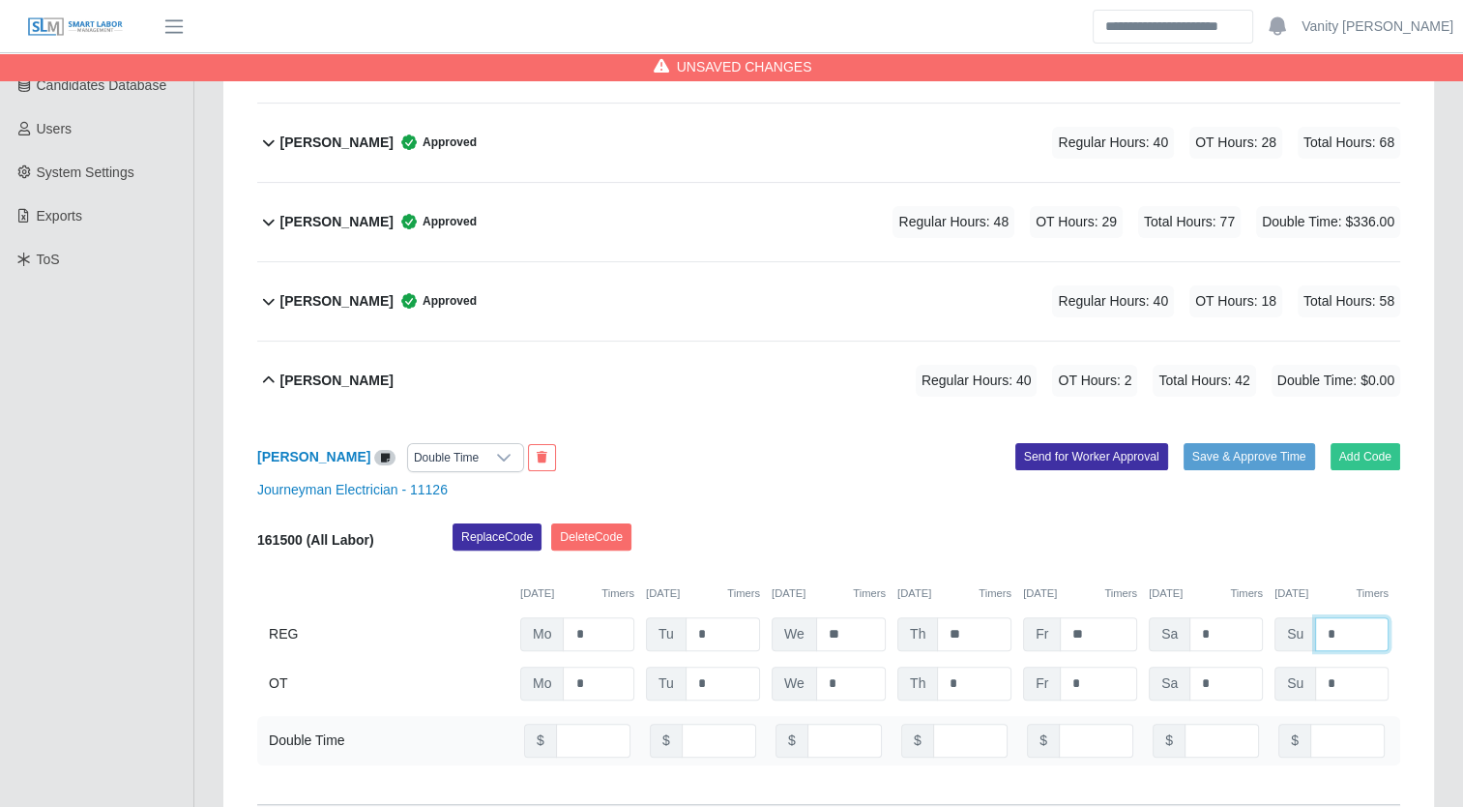
drag, startPoint x: 1346, startPoint y: 633, endPoint x: 1267, endPoint y: 632, distance: 79.3
click at [1267, 632] on div "REG Mo * Tu * We ** Th ** Fr ** Sa * Su *" at bounding box center [828, 634] width 1143 height 34
type input "*"
click at [1247, 551] on div "Replace Code Delete Code" at bounding box center [926, 542] width 977 height 39
click at [279, 453] on b "Cesar Villa" at bounding box center [313, 456] width 113 height 15
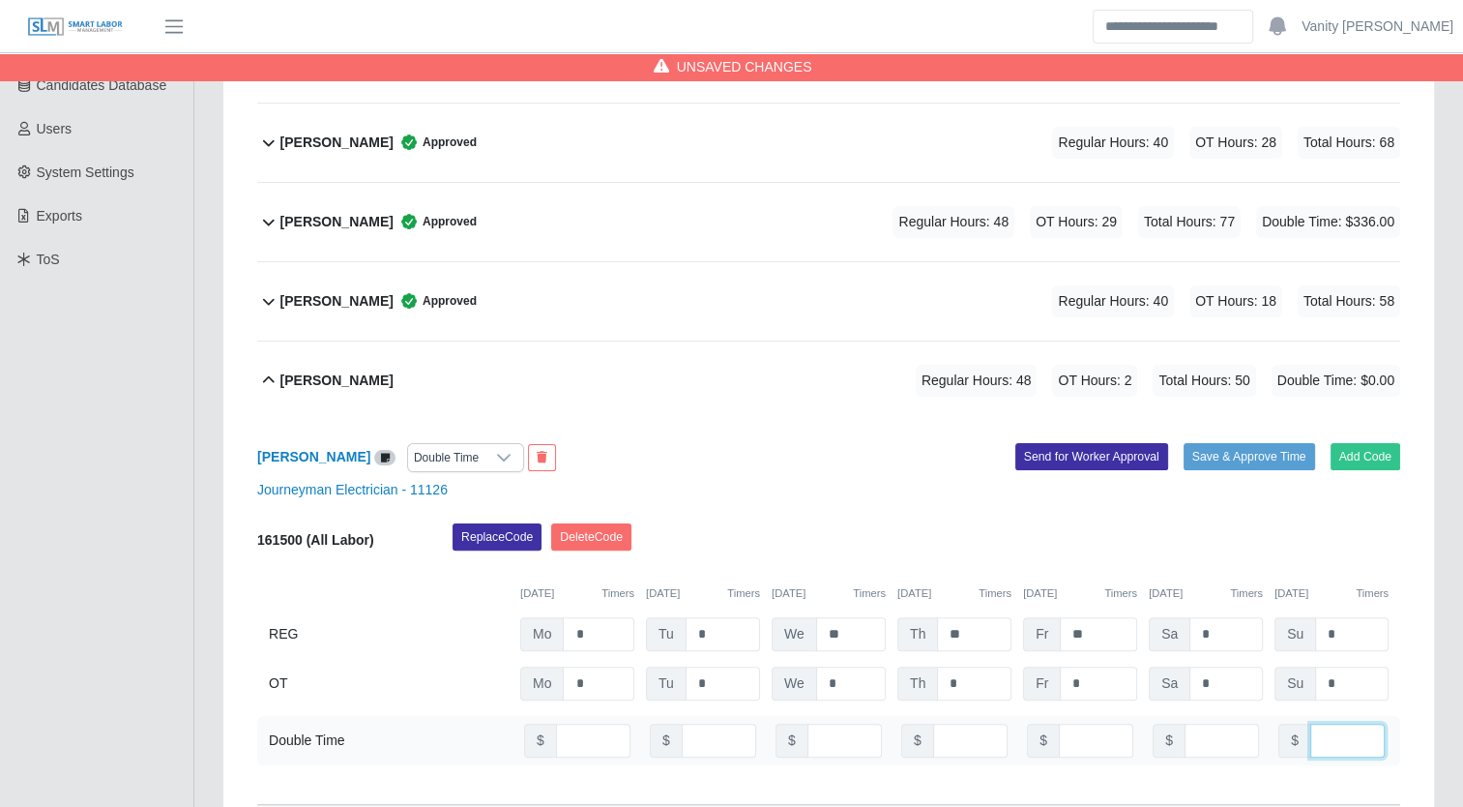
click at [1329, 748] on input "number" at bounding box center [1347, 740] width 74 height 34
type input "******"
click at [781, 462] on div "Cesar Villa Double Time" at bounding box center [536, 457] width 586 height 29
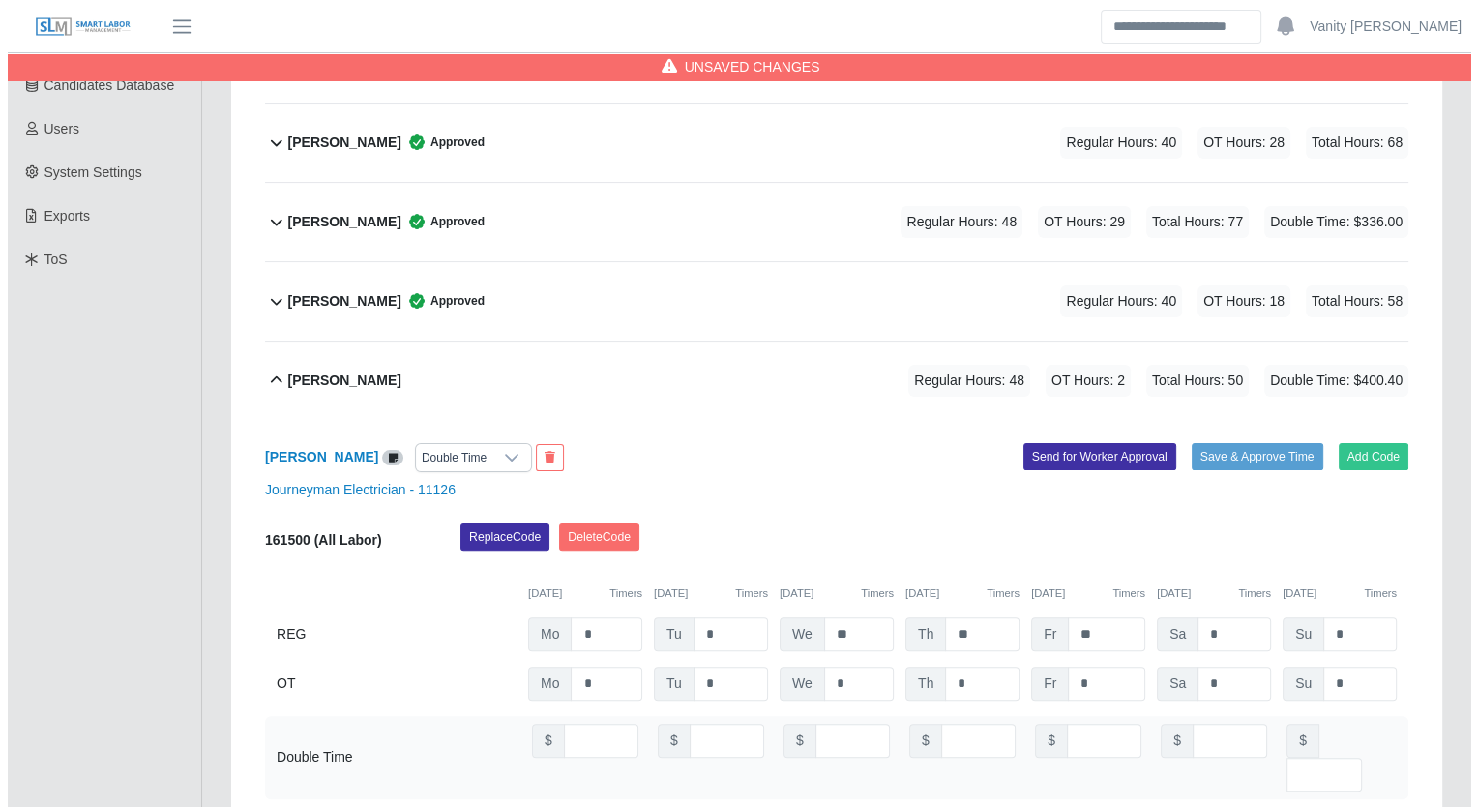
scroll to position [0, 0]
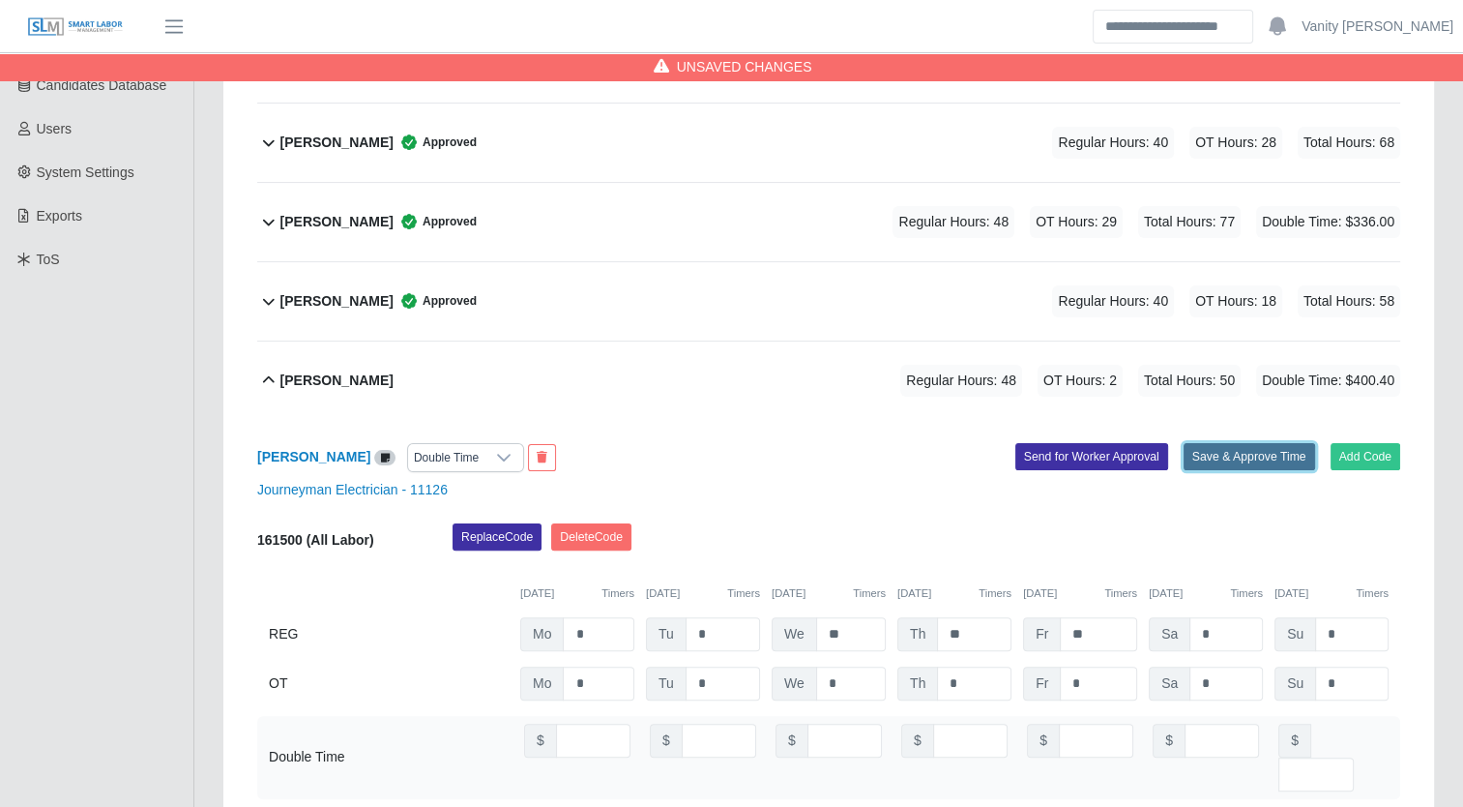
click at [1203, 451] on button "Save & Approve Time" at bounding box center [1250, 456] width 132 height 27
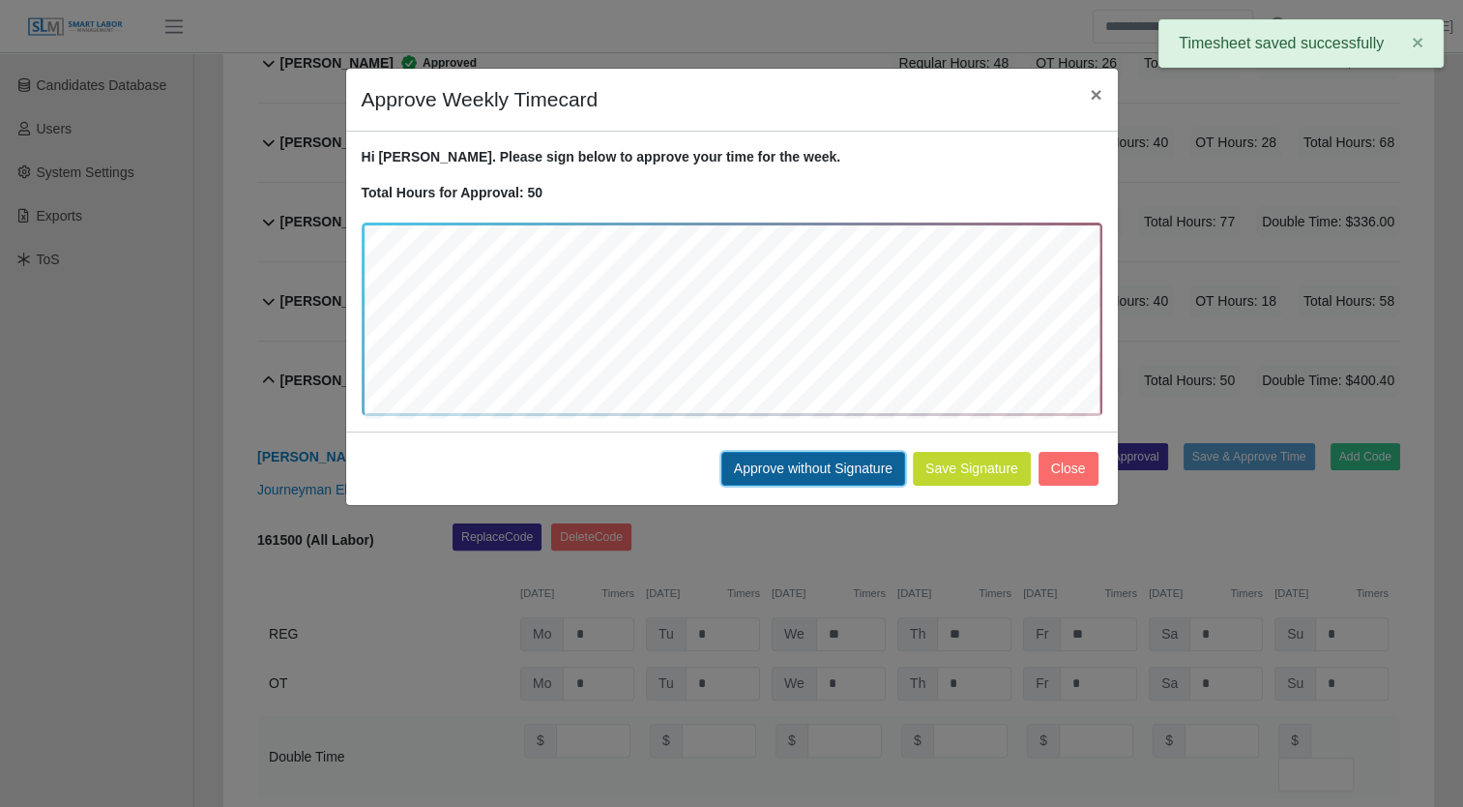
click at [816, 459] on button "Approve without Signature" at bounding box center [813, 469] width 184 height 34
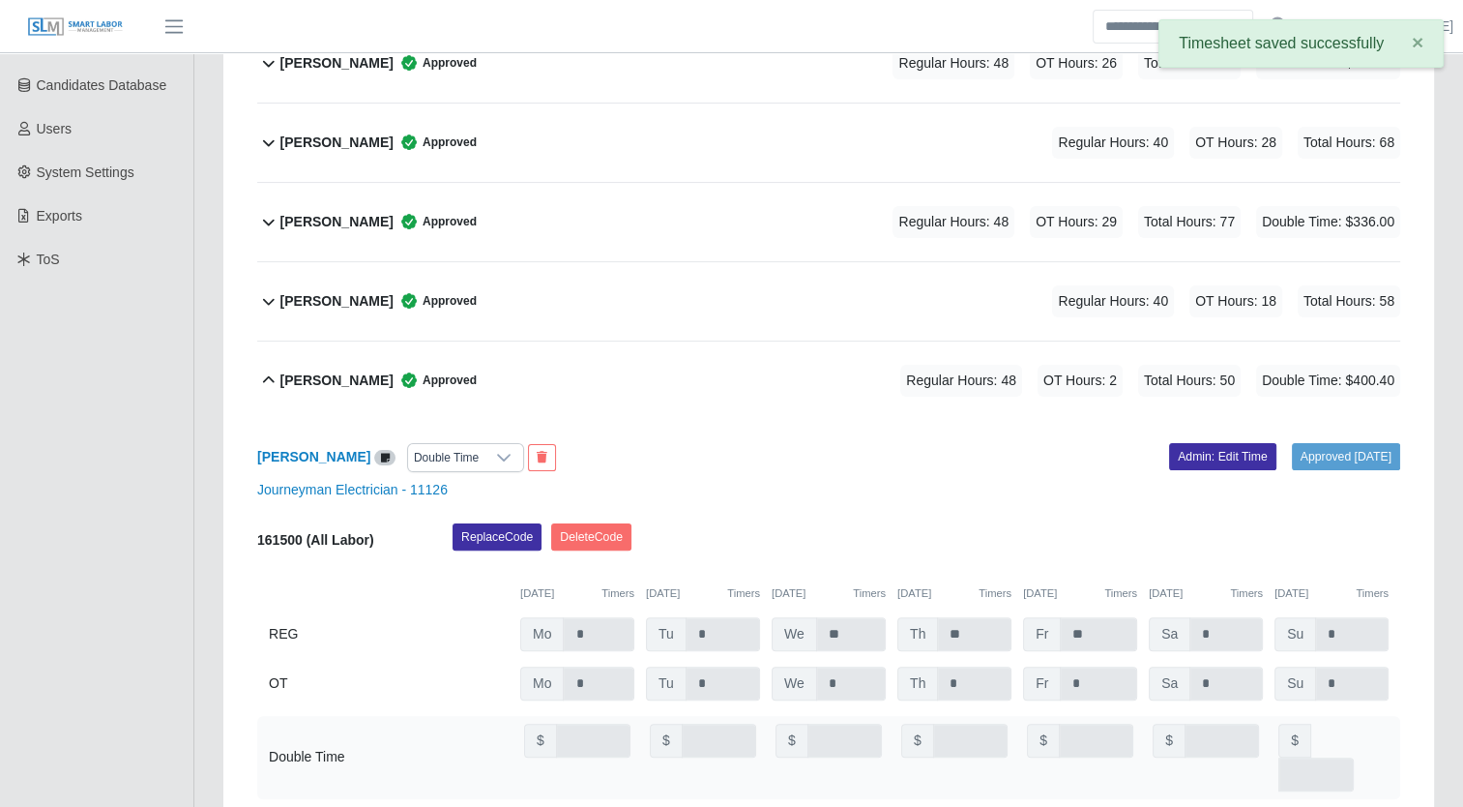
click at [286, 372] on b "Cesar Villa" at bounding box center [336, 380] width 113 height 20
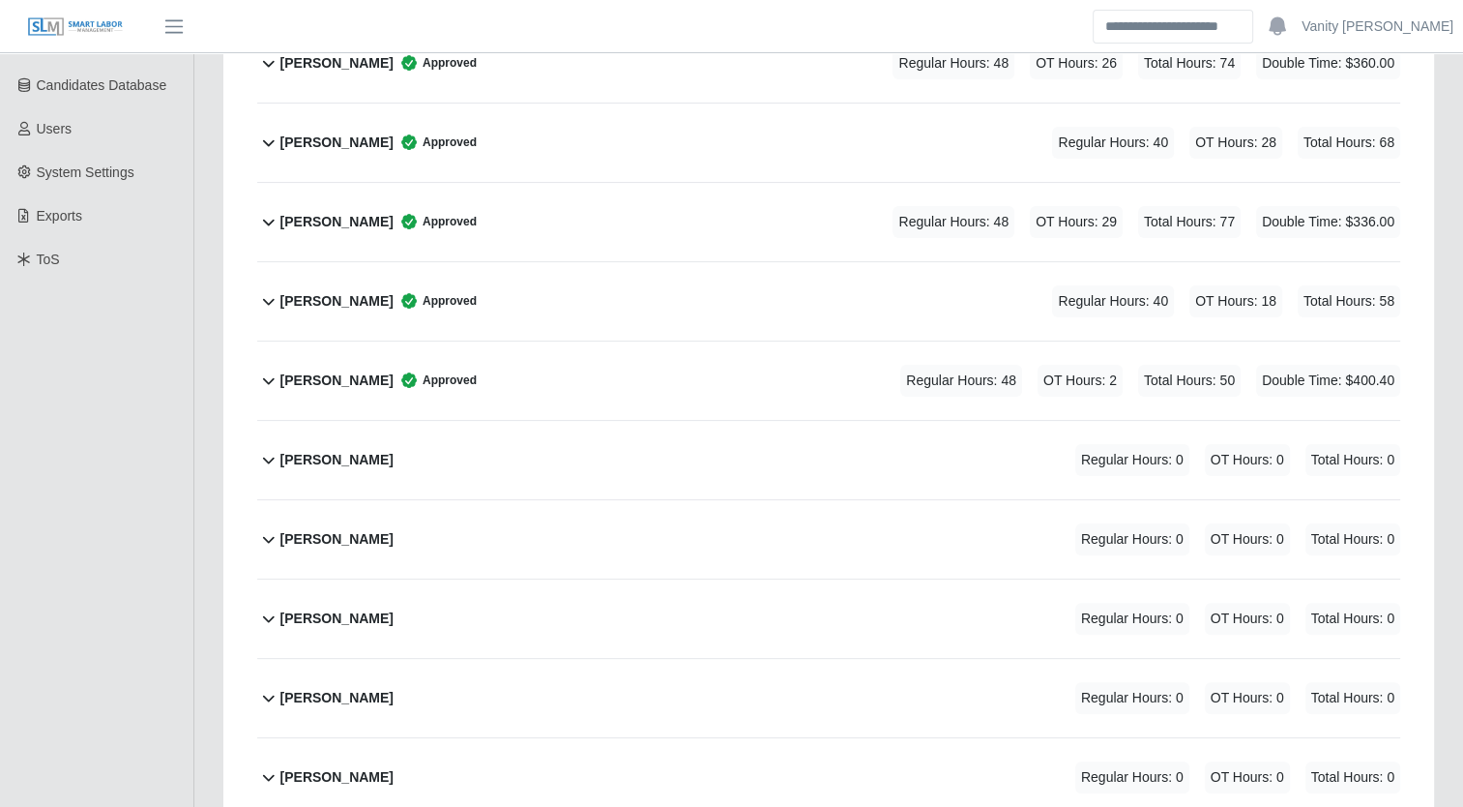
click at [299, 457] on b "Eladio Olguin" at bounding box center [336, 460] width 113 height 20
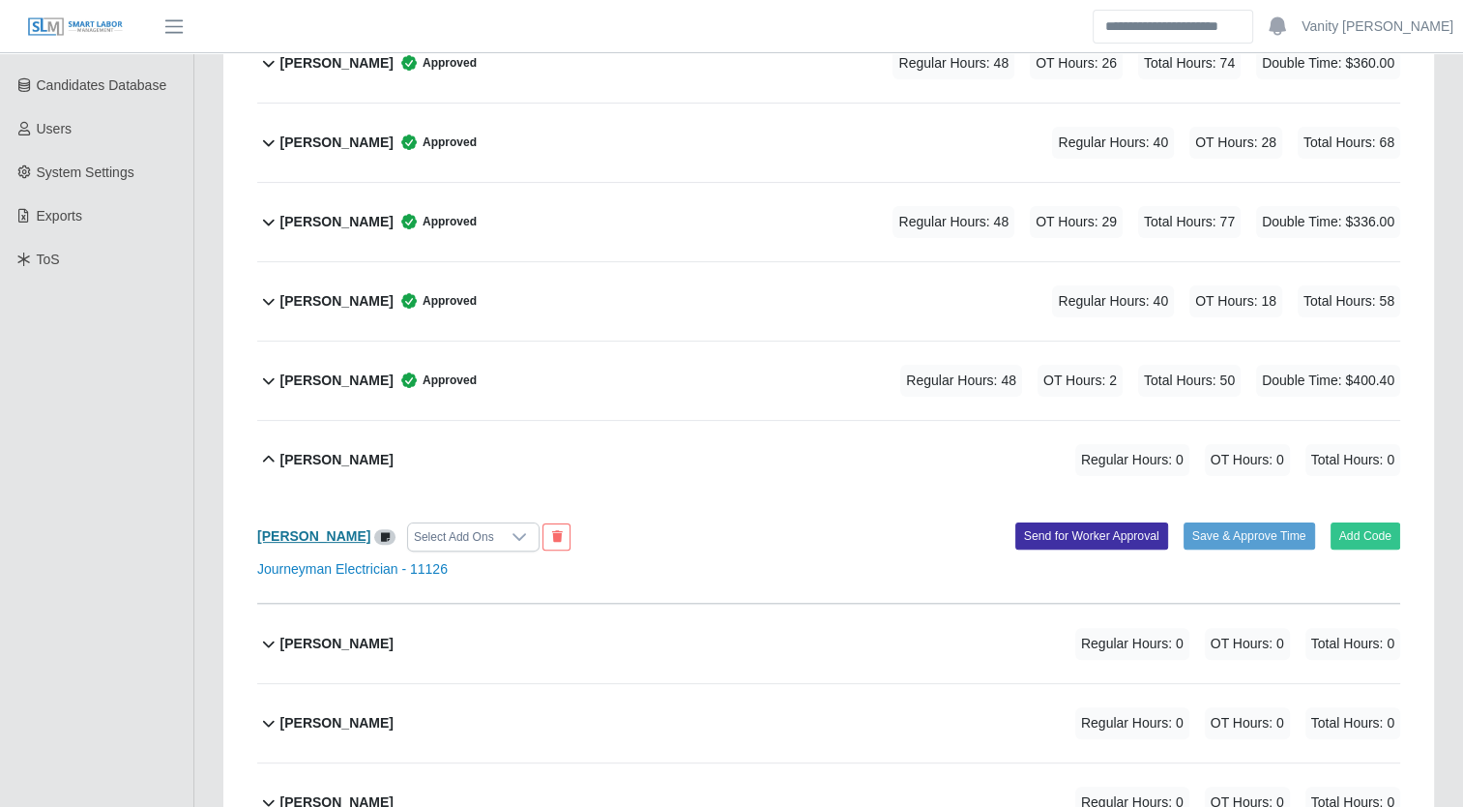
click at [322, 534] on b "Eladio Olguin" at bounding box center [313, 535] width 113 height 15
click at [1375, 537] on button "Add Code" at bounding box center [1366, 535] width 71 height 27
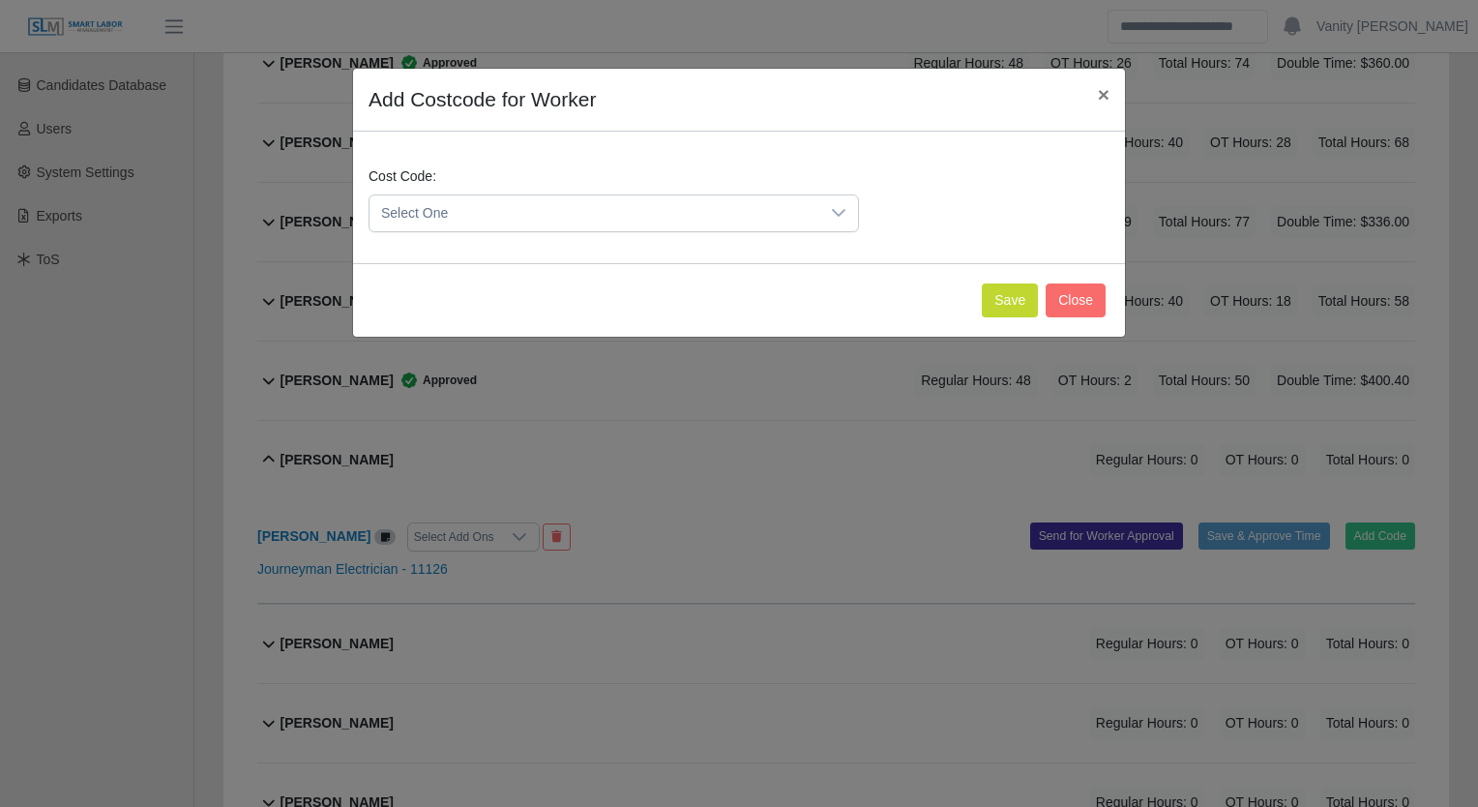
click at [569, 198] on span "Select One" at bounding box center [594, 213] width 450 height 36
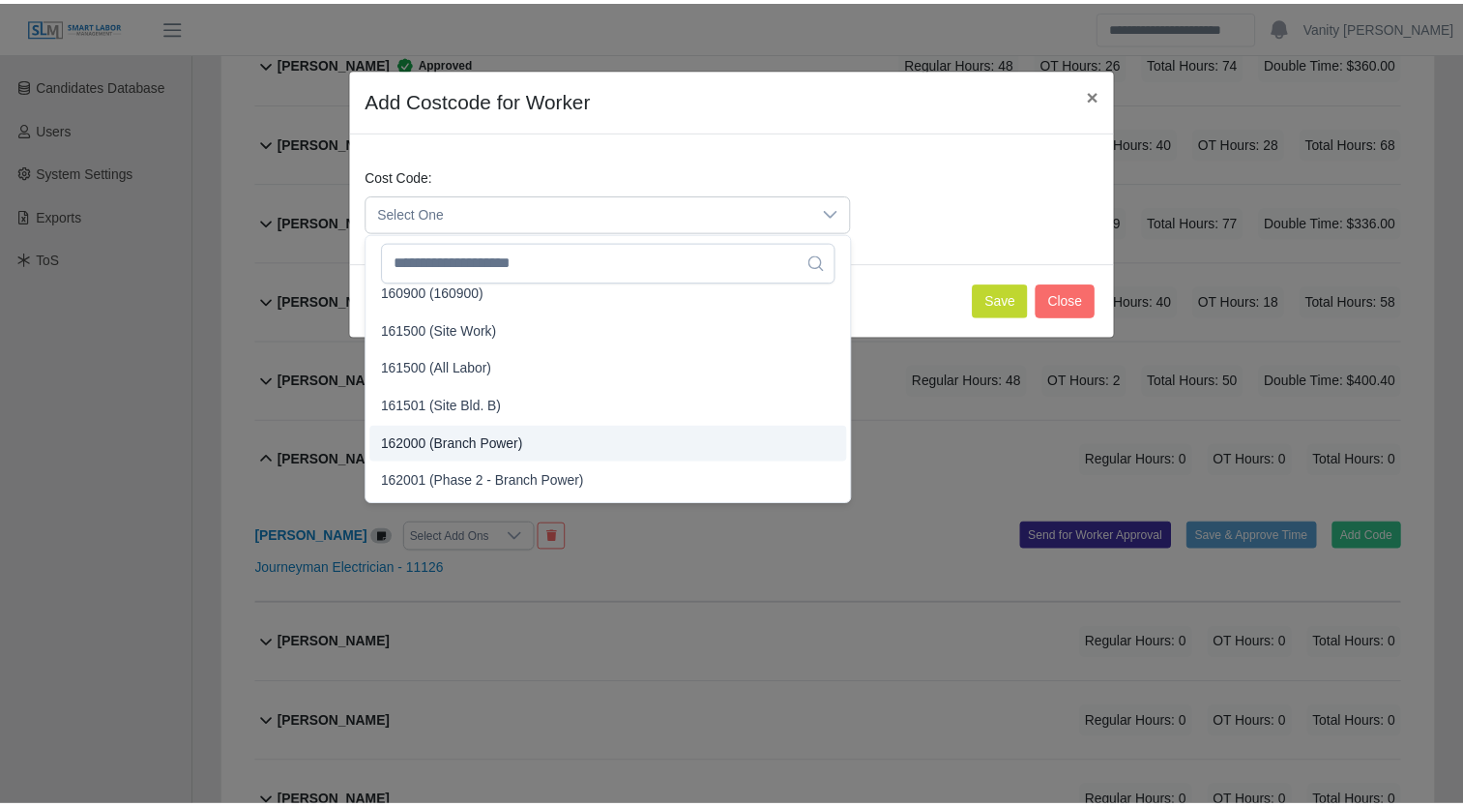
scroll to position [1342, 0]
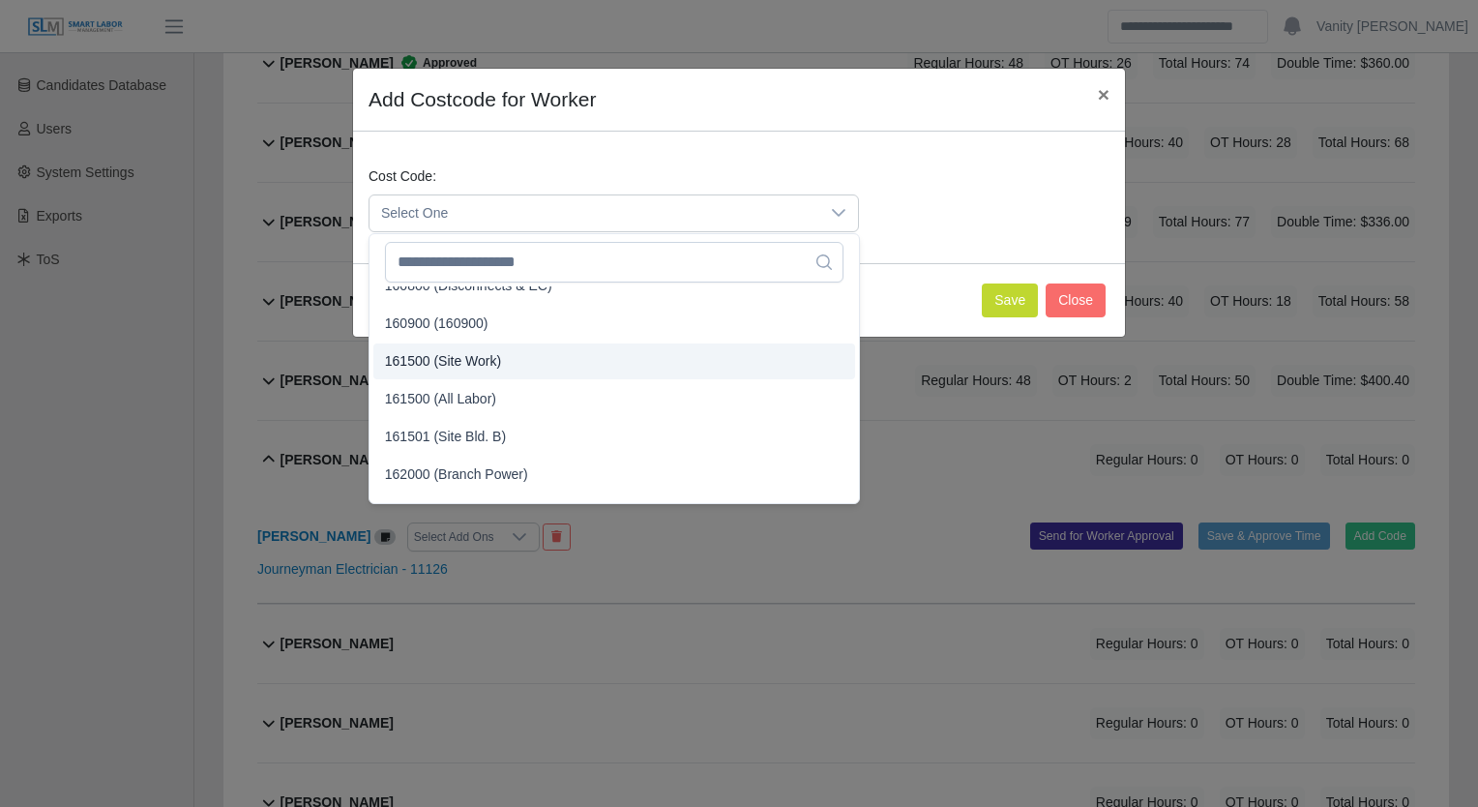
click at [462, 362] on span "161500 (Site Work)" at bounding box center [443, 361] width 116 height 20
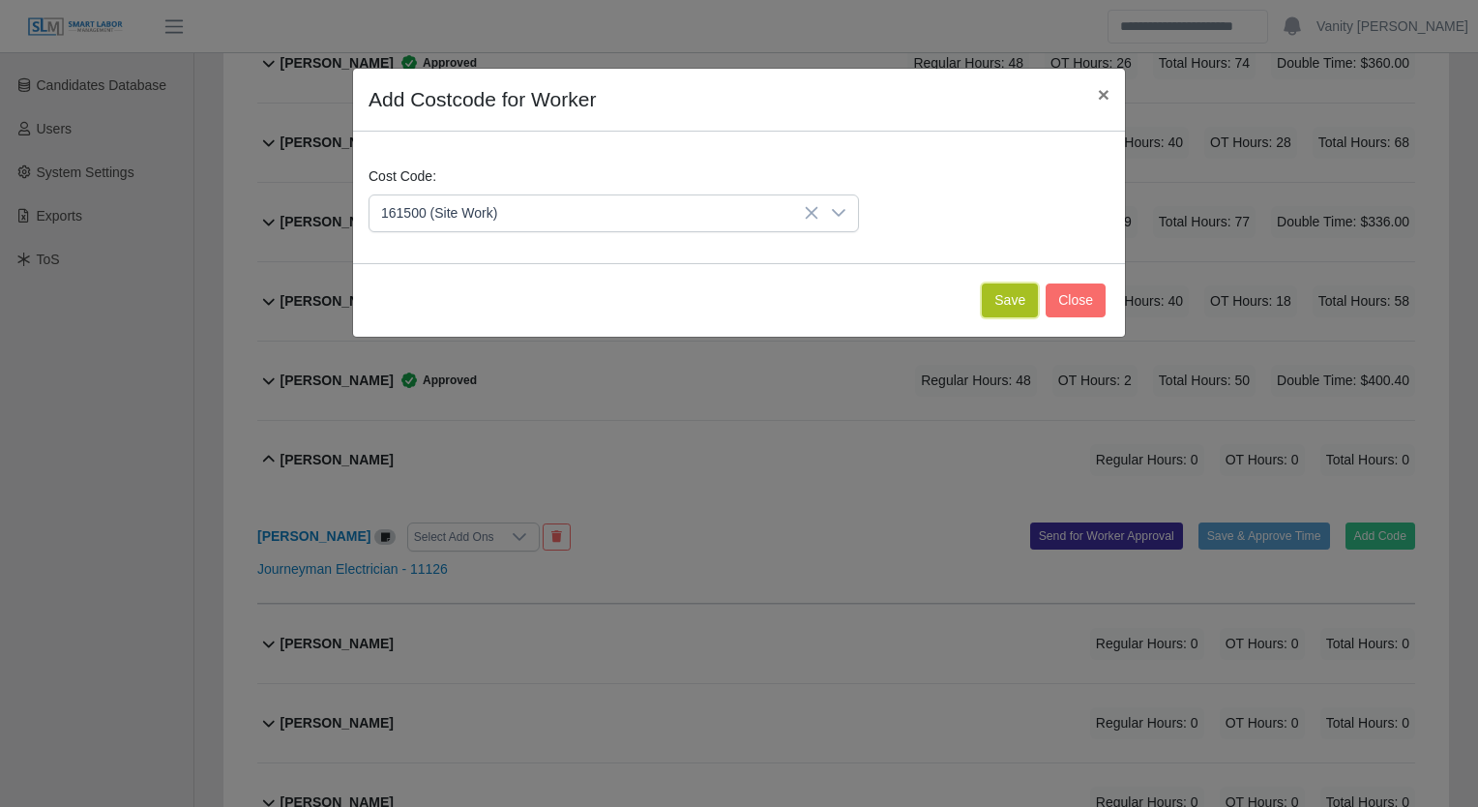
click at [1013, 286] on button "Save" at bounding box center [1010, 300] width 56 height 34
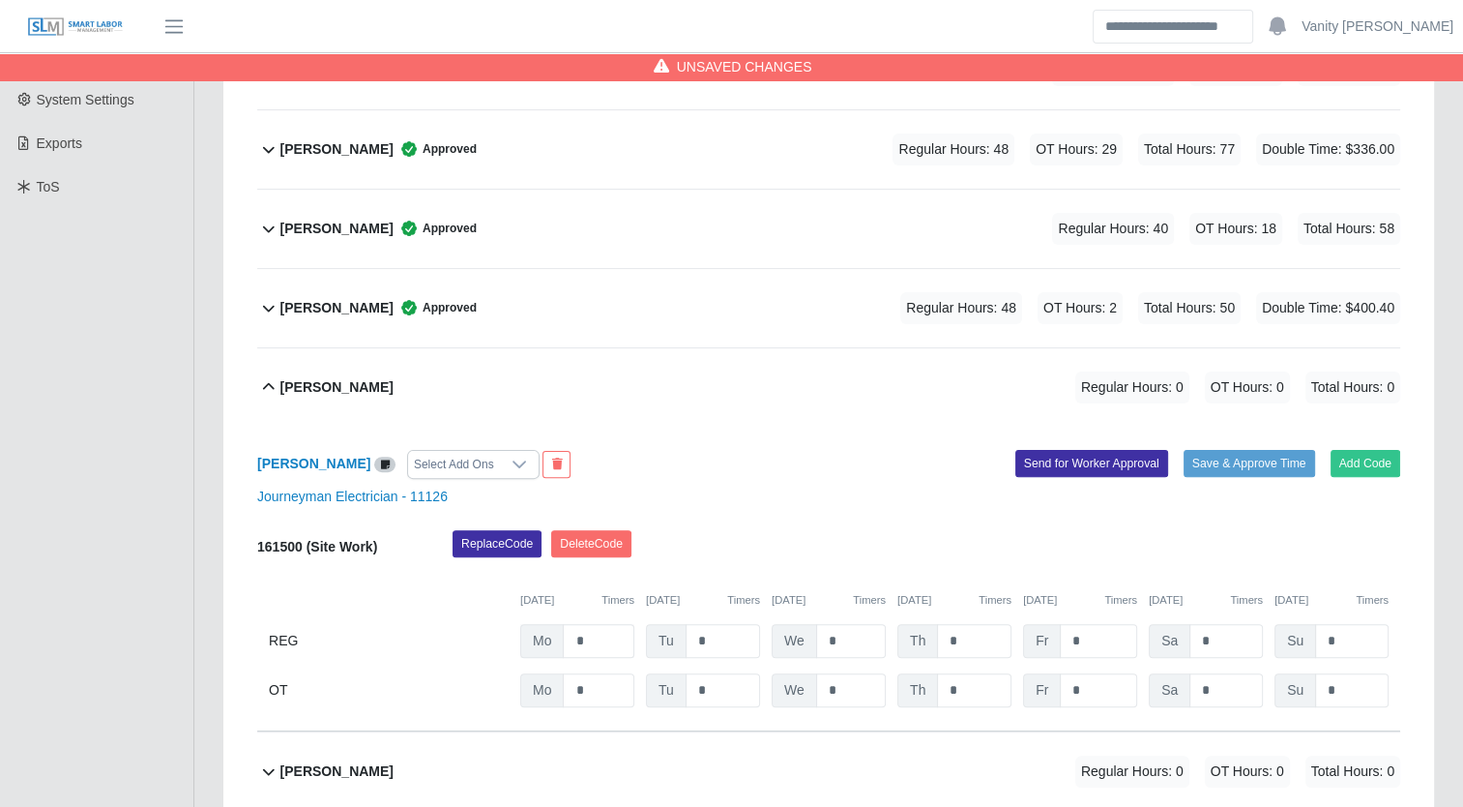
scroll to position [580, 0]
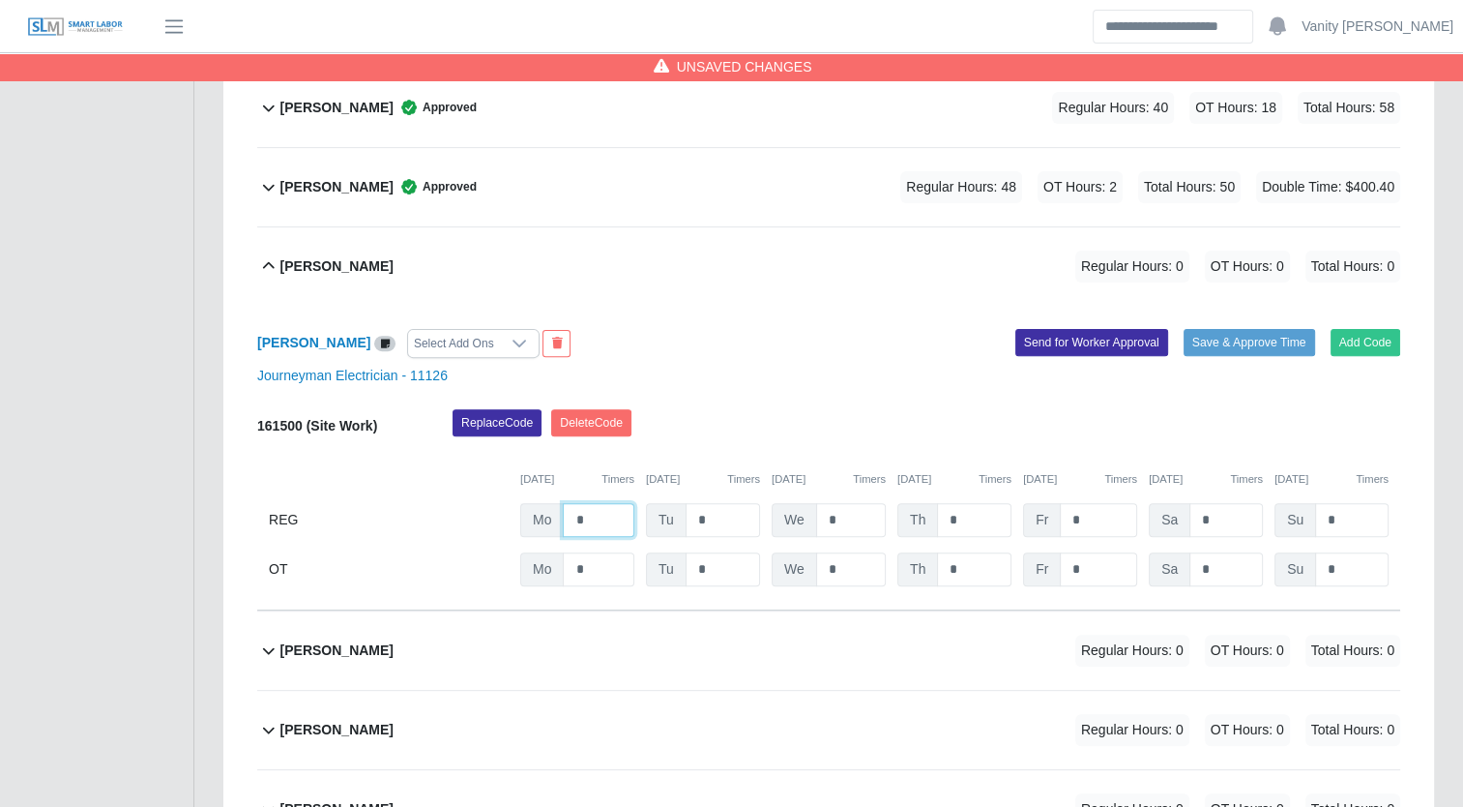
drag, startPoint x: 582, startPoint y: 512, endPoint x: 534, endPoint y: 501, distance: 49.5
click at [535, 503] on div "Mo *" at bounding box center [577, 520] width 114 height 34
type input "*"
drag, startPoint x: 713, startPoint y: 515, endPoint x: 647, endPoint y: 498, distance: 68.0
click at [647, 494] on div "161500 (Site Work) Replace Code Delete Code 09/08/2025 Timers 09/09/2025 Timers…" at bounding box center [828, 497] width 1143 height 177
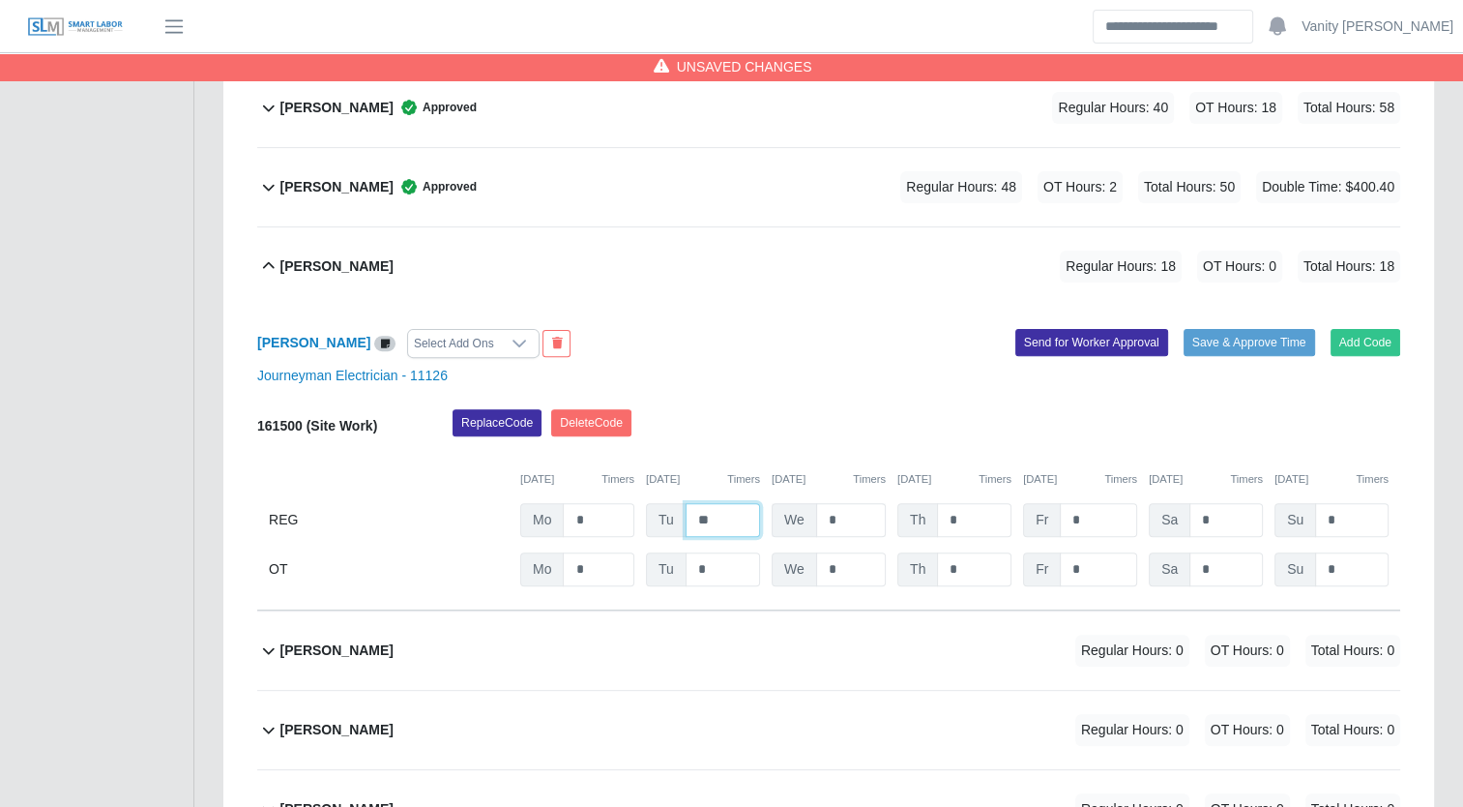
type input "**"
drag, startPoint x: 842, startPoint y: 515, endPoint x: 763, endPoint y: 515, distance: 79.3
click at [763, 515] on div "REG Mo * Tu ** We * Th * Fr * Sa * Su *" at bounding box center [828, 520] width 1143 height 34
type input "**"
drag, startPoint x: 1082, startPoint y: 518, endPoint x: 1060, endPoint y: 523, distance: 22.8
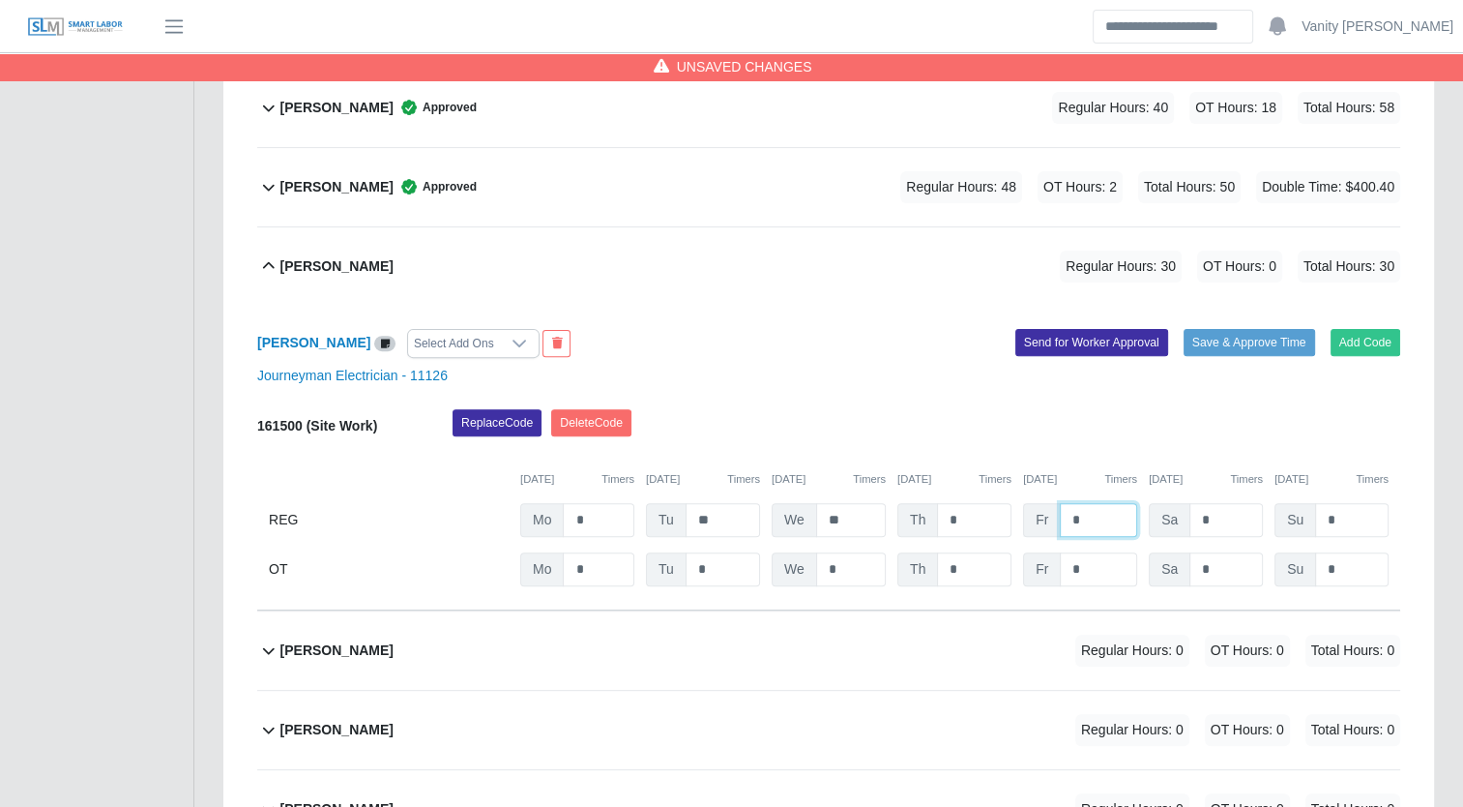
click at [1060, 523] on input "*" at bounding box center [1098, 520] width 77 height 34
type input "**"
click at [1191, 571] on input "*" at bounding box center [1227, 569] width 74 height 34
type input "**"
drag, startPoint x: 1337, startPoint y: 516, endPoint x: 1272, endPoint y: 522, distance: 65.1
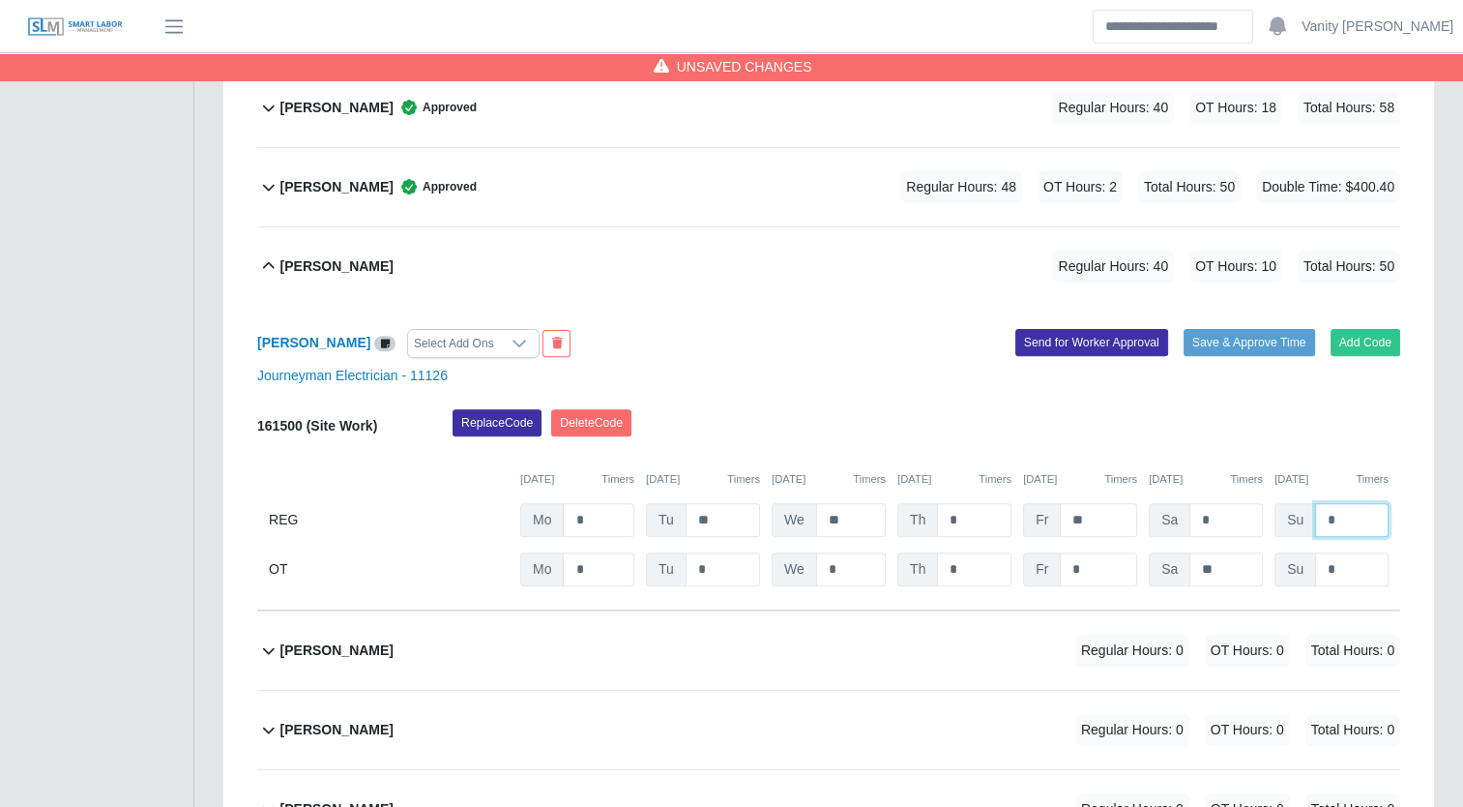
click at [1272, 522] on div "REG Mo * Tu ** We ** Th * Fr ** Sa * Su *" at bounding box center [828, 520] width 1143 height 34
type input "*"
click at [300, 343] on b "Eladio Olguin" at bounding box center [313, 342] width 113 height 15
click at [512, 346] on icon at bounding box center [519, 343] width 15 height 15
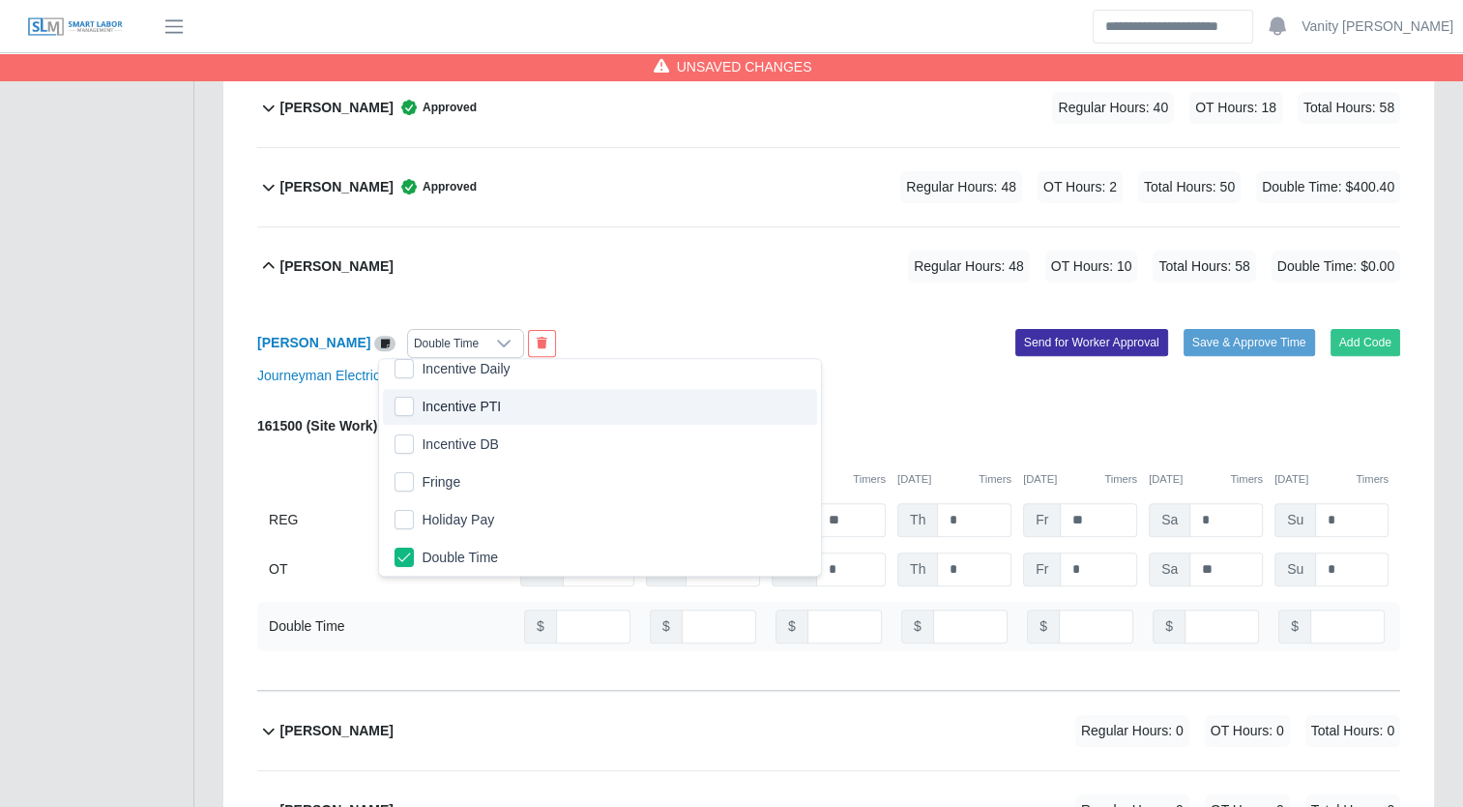
scroll to position [381, 0]
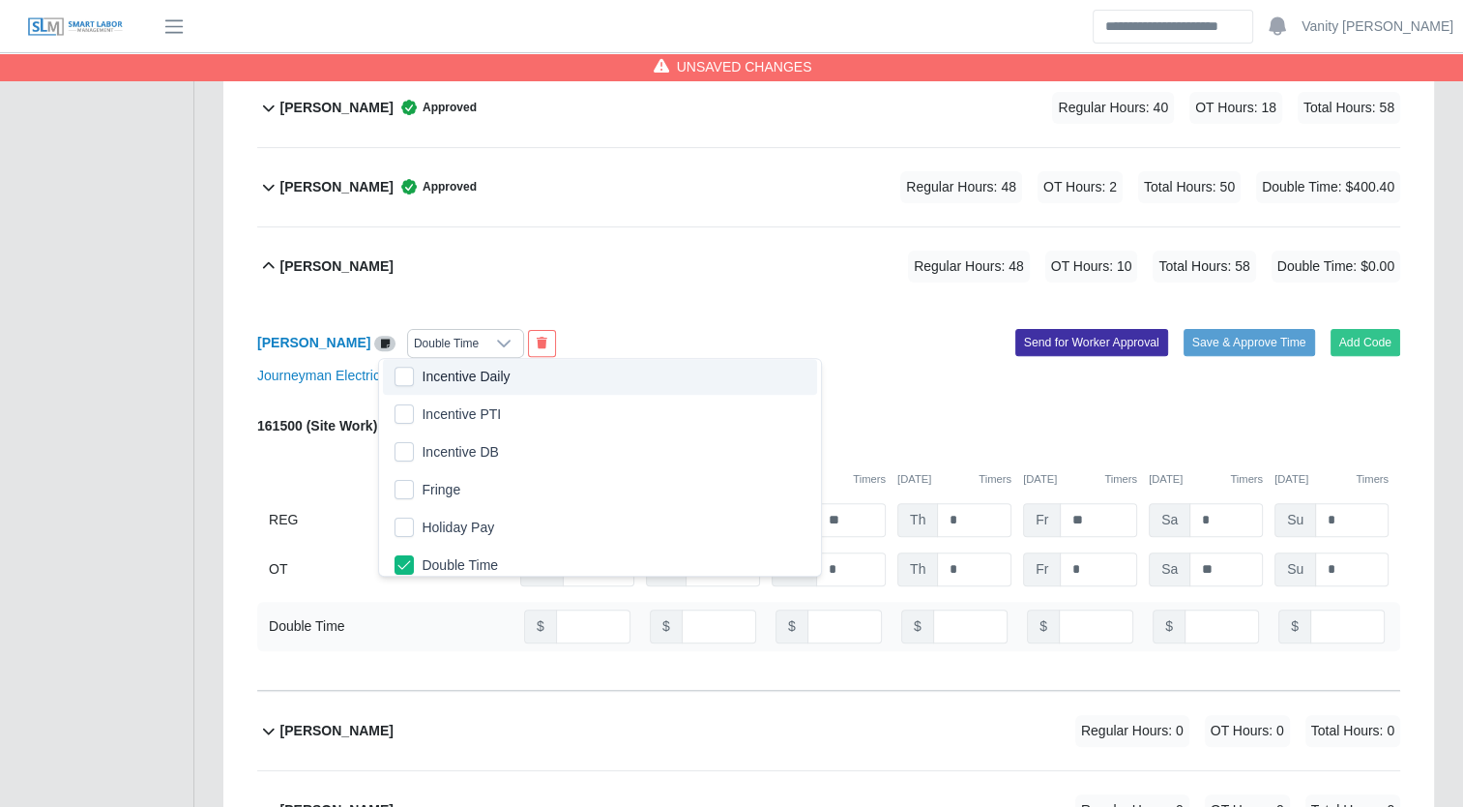
click at [736, 292] on div "Eladio Olguin Regular Hours: 48 OT Hours: 10 Total Hours: 58 Double Time: $0.00" at bounding box center [840, 266] width 1120 height 78
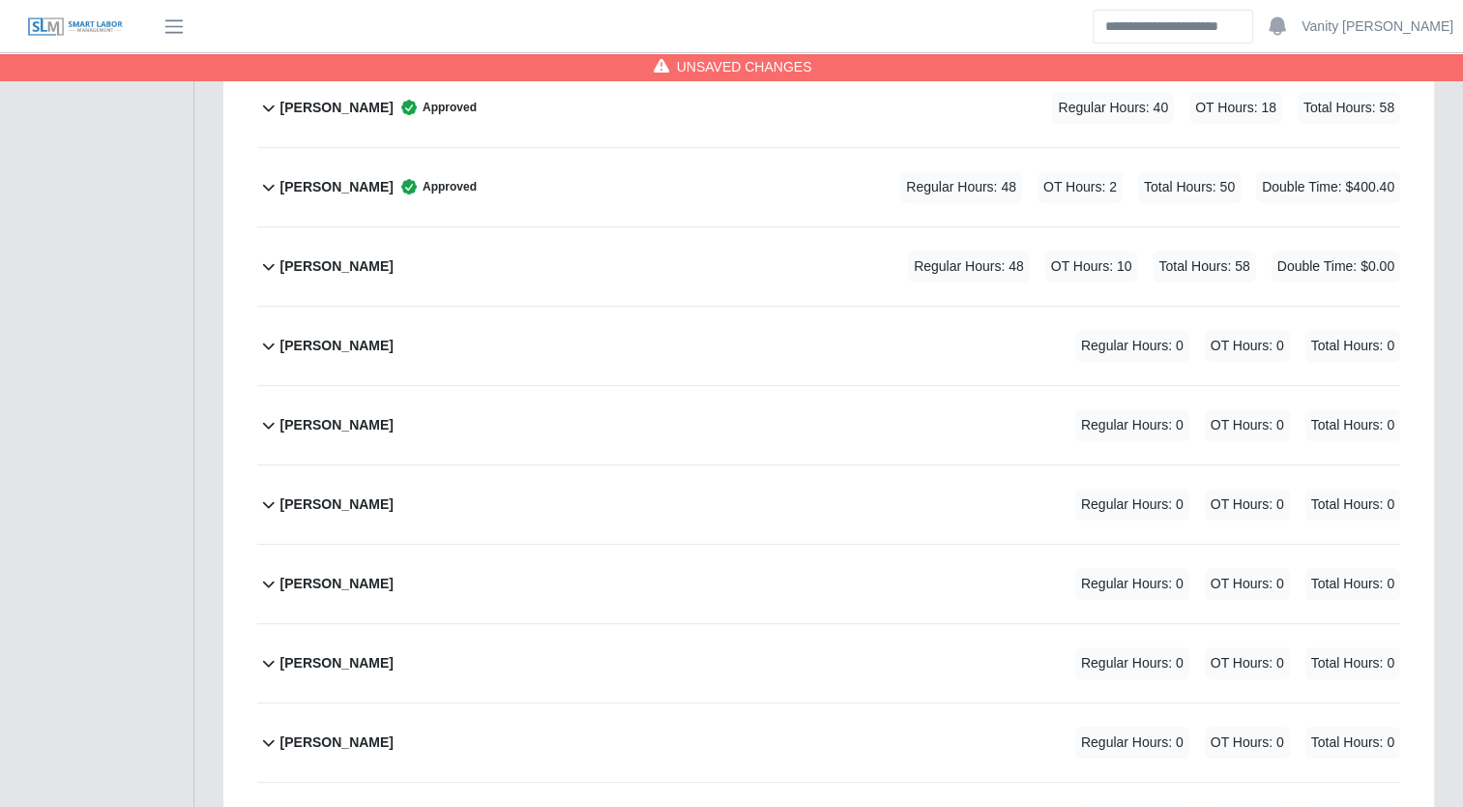
click at [333, 252] on div "Eladio Olguin" at bounding box center [336, 266] width 113 height 32
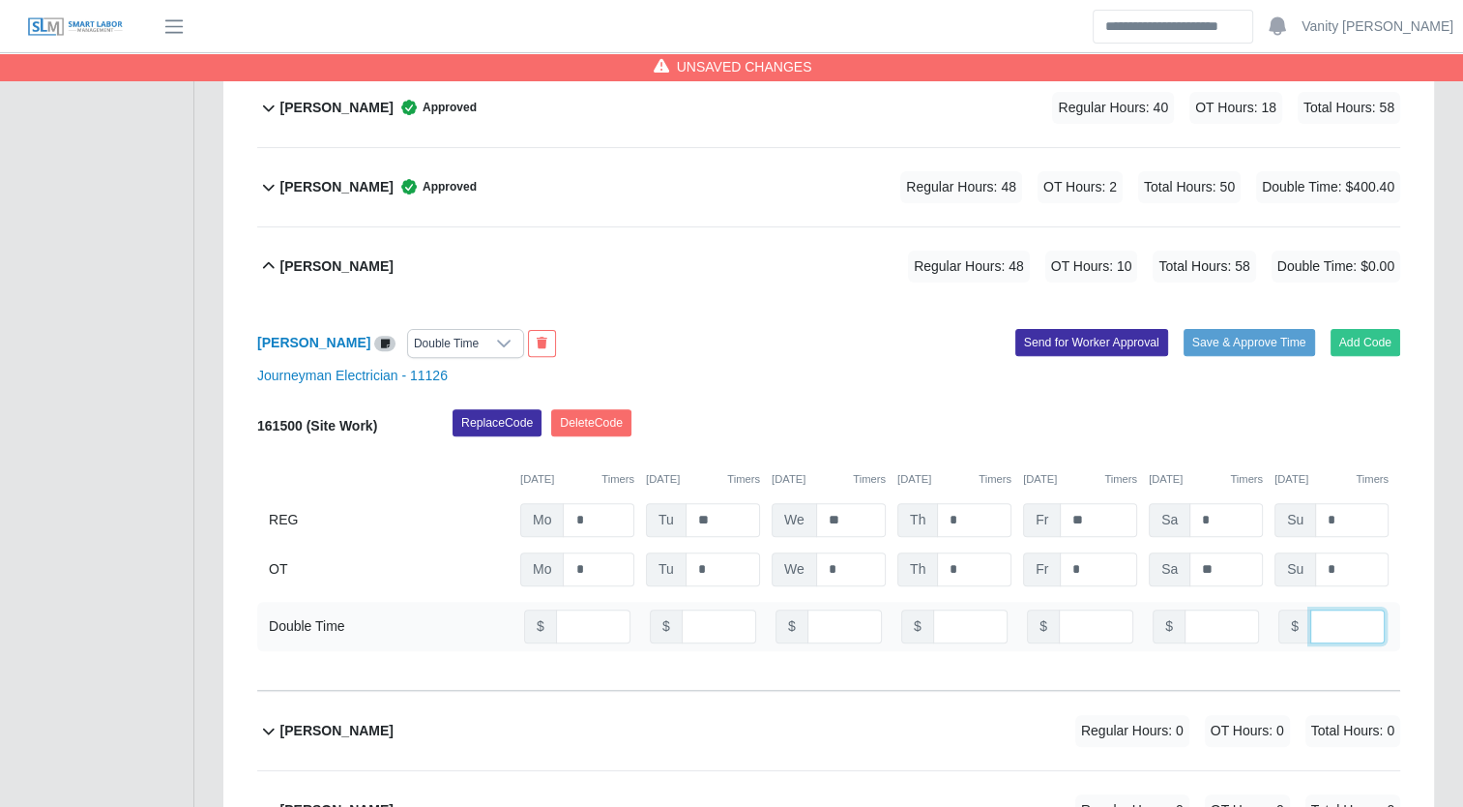
click at [1330, 629] on input "number" at bounding box center [1347, 626] width 74 height 34
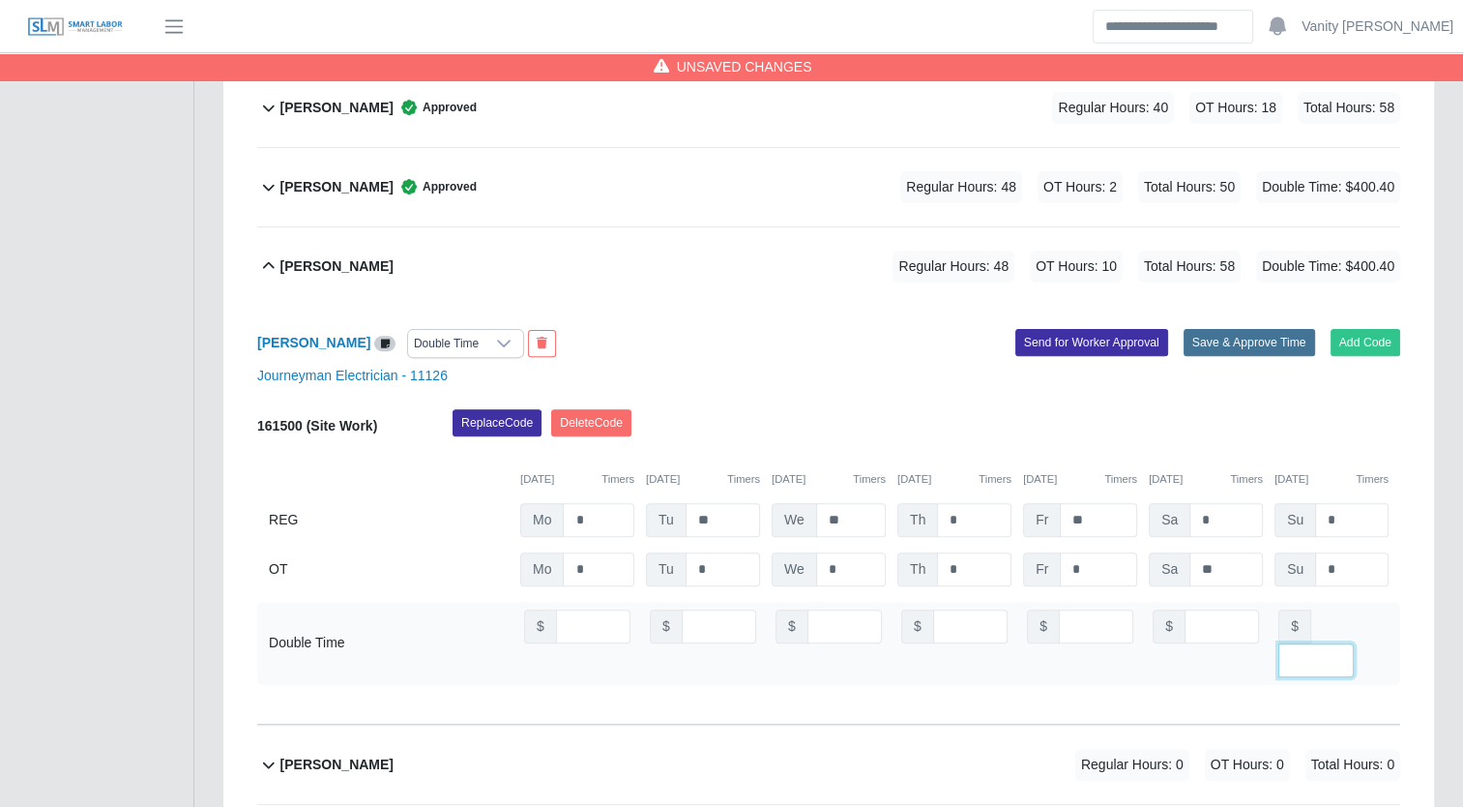
type input "******"
click at [1223, 341] on button "Save & Approve Time" at bounding box center [1250, 342] width 132 height 27
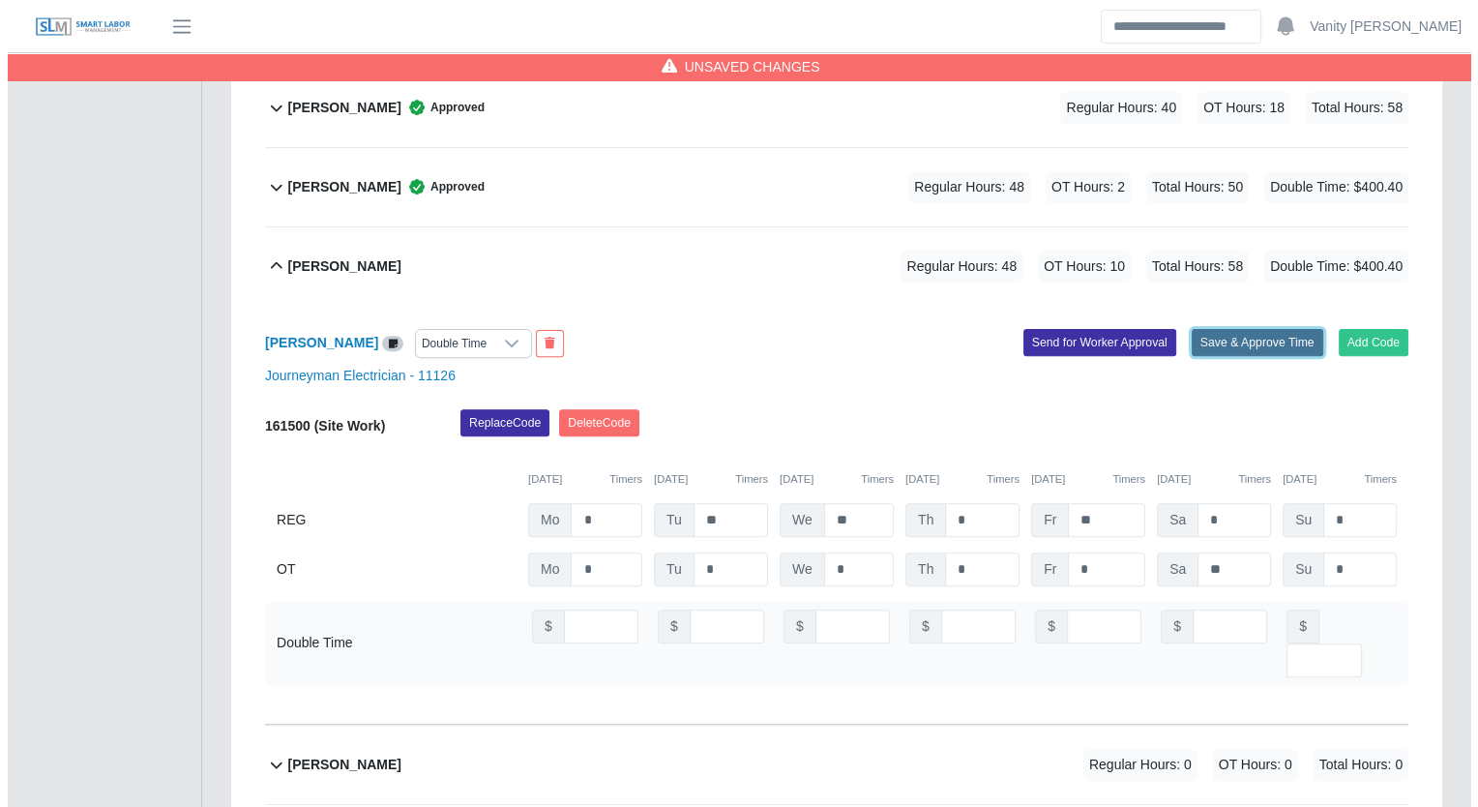
scroll to position [0, 0]
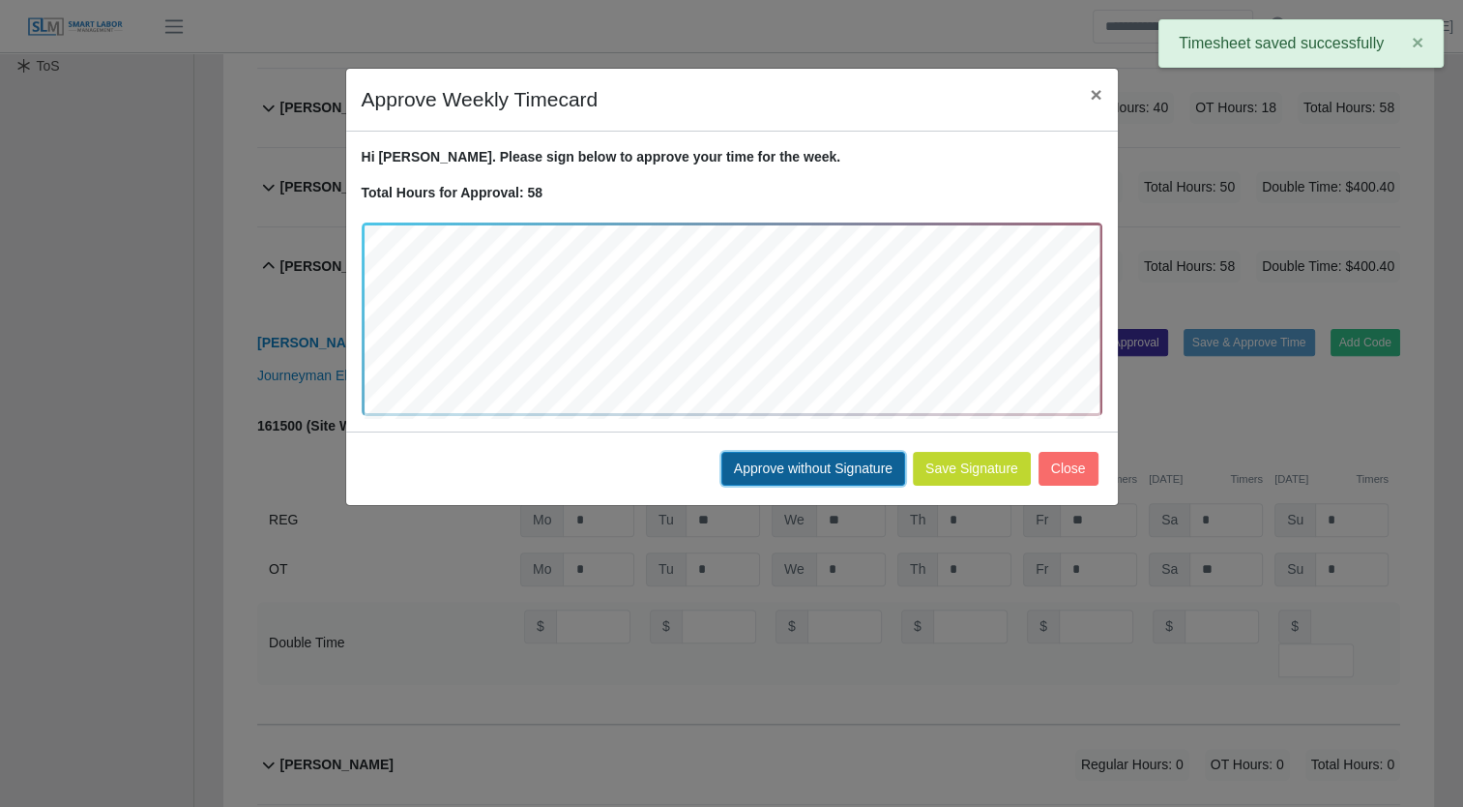
click at [842, 466] on button "Approve without Signature" at bounding box center [813, 469] width 184 height 34
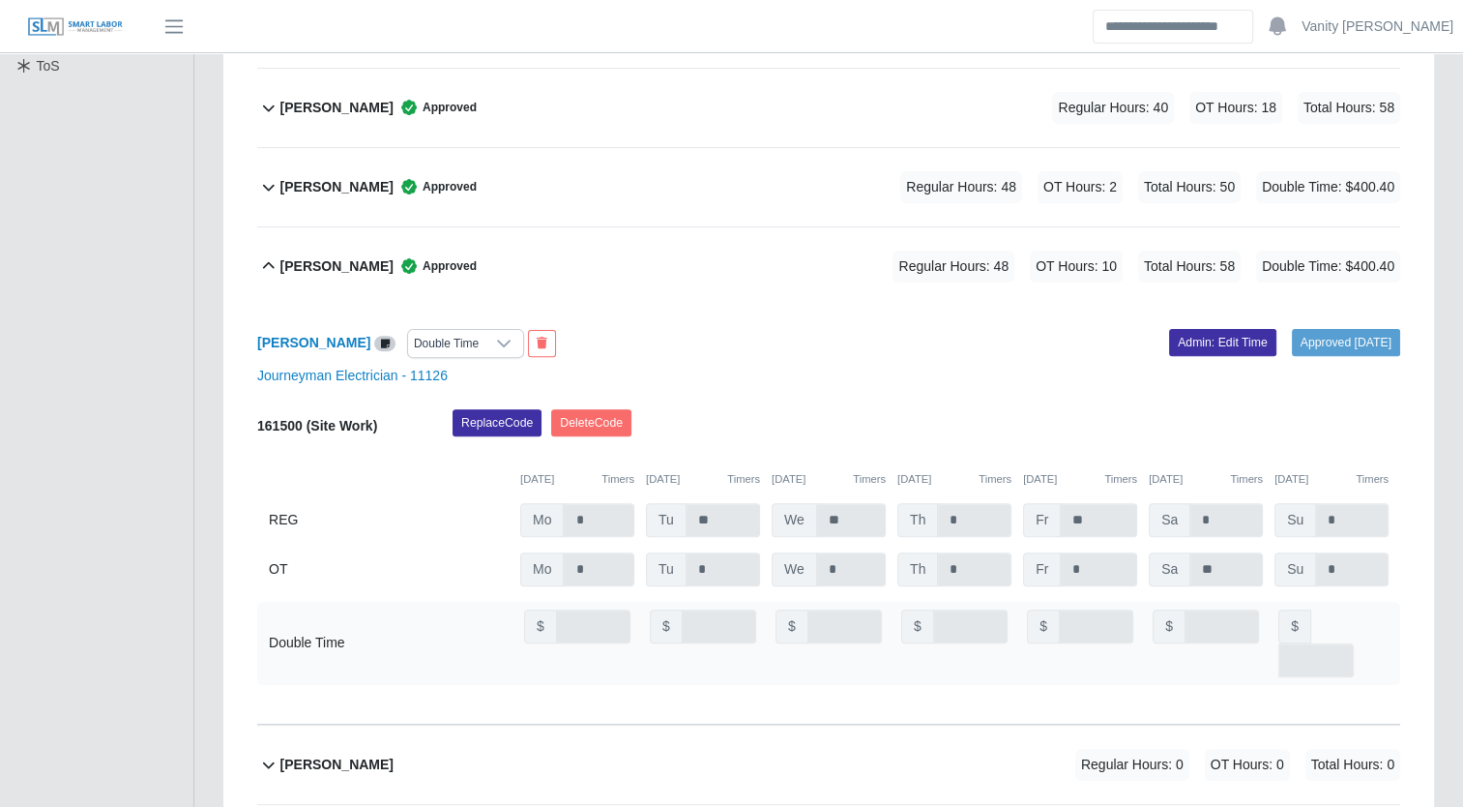
click at [344, 263] on b "Eladio Olguin" at bounding box center [336, 266] width 113 height 20
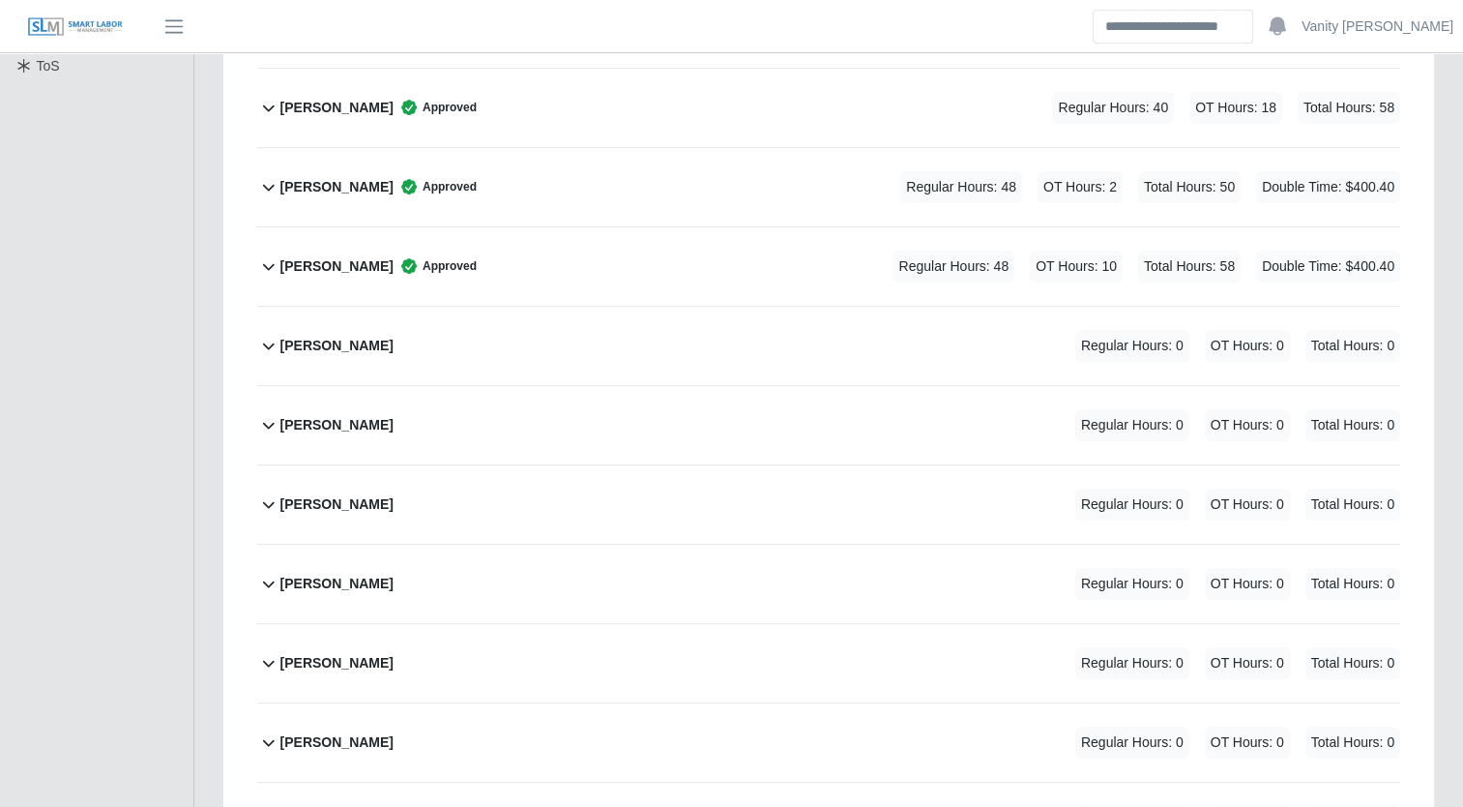
click at [326, 345] on b "Enrique Garcia" at bounding box center [336, 346] width 113 height 20
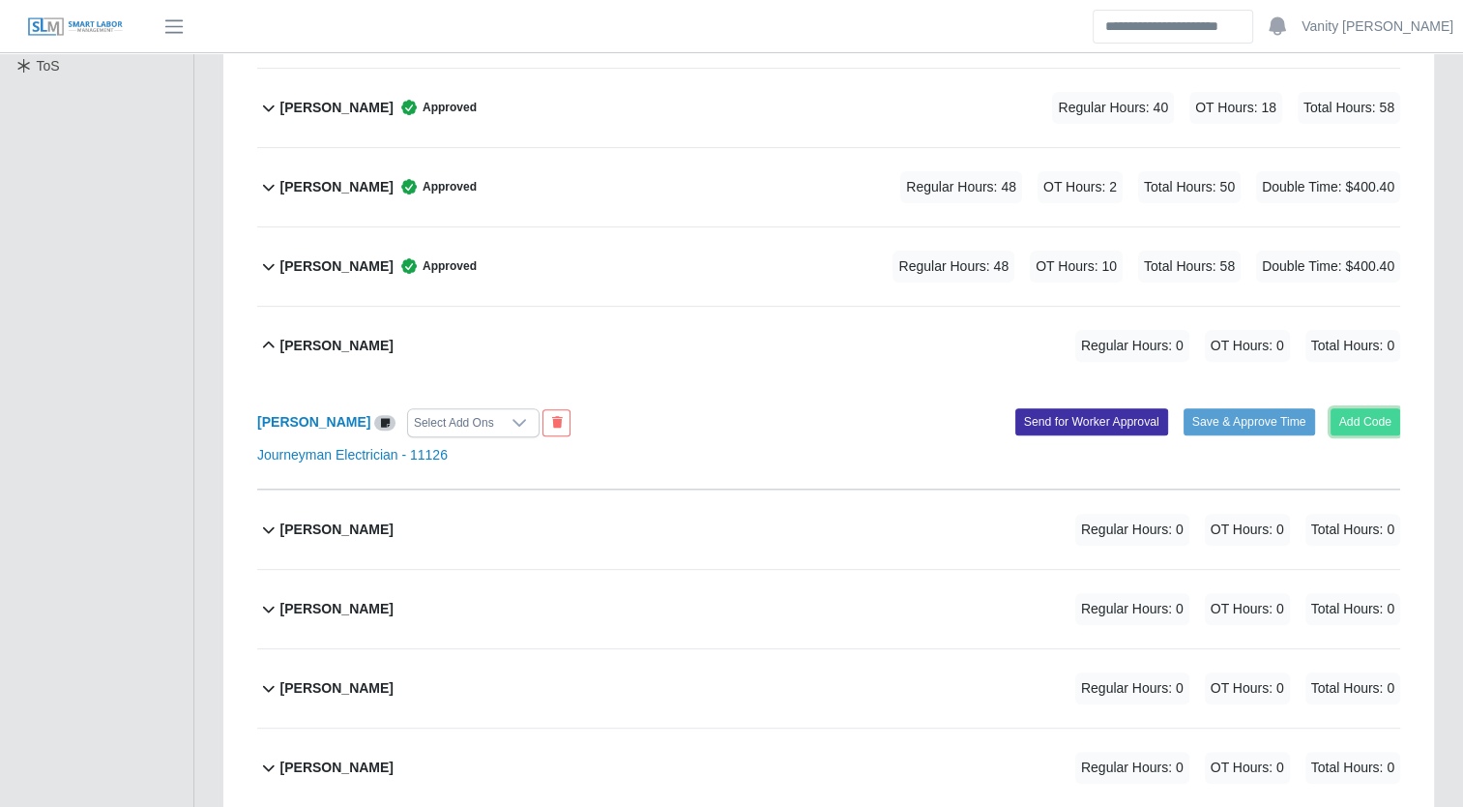
click at [1354, 414] on button "Add Code" at bounding box center [1366, 421] width 71 height 27
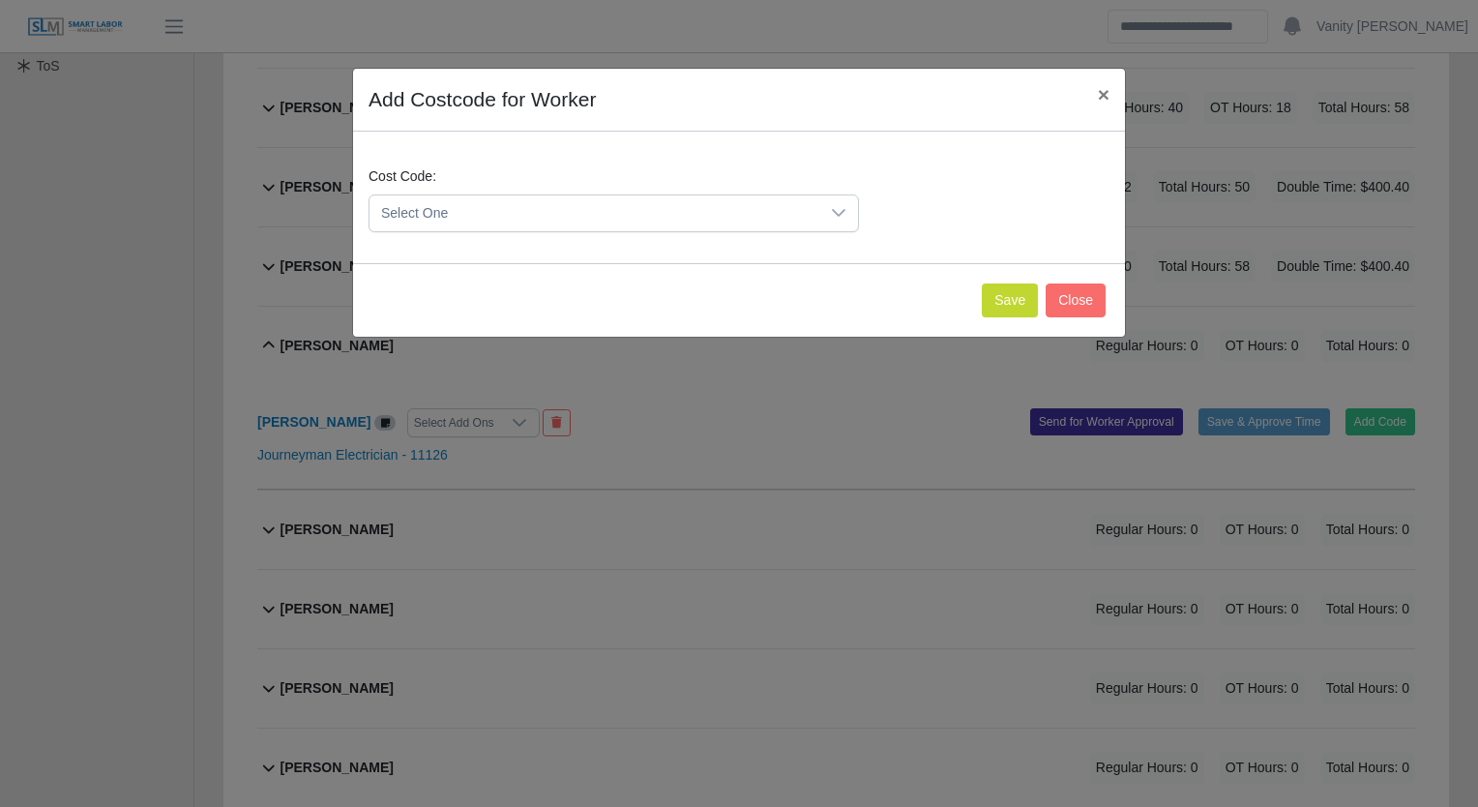
click at [563, 215] on span "Select One" at bounding box center [594, 213] width 450 height 36
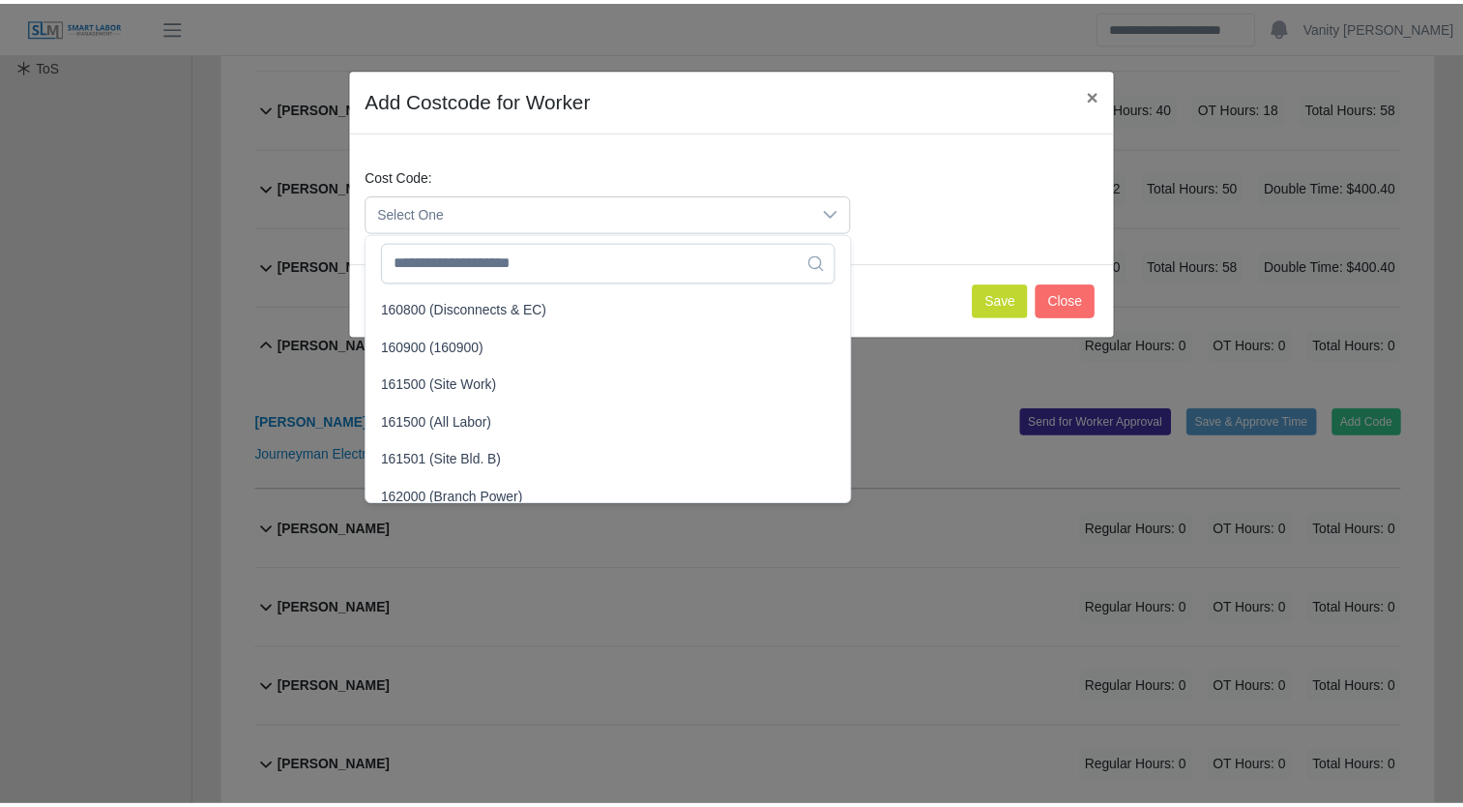
scroll to position [1354, 0]
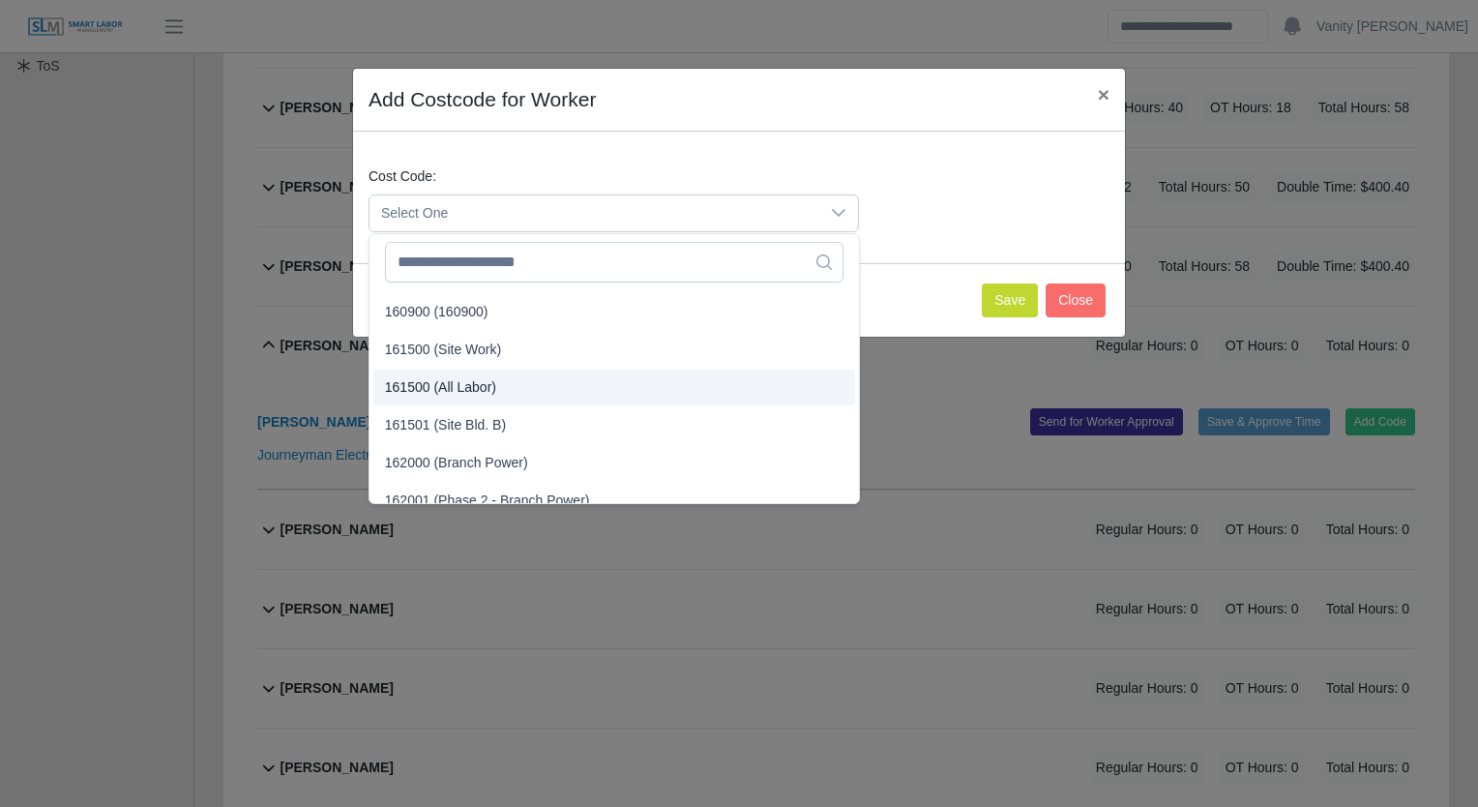
click at [476, 379] on span "161500 (All Labor)" at bounding box center [440, 387] width 111 height 20
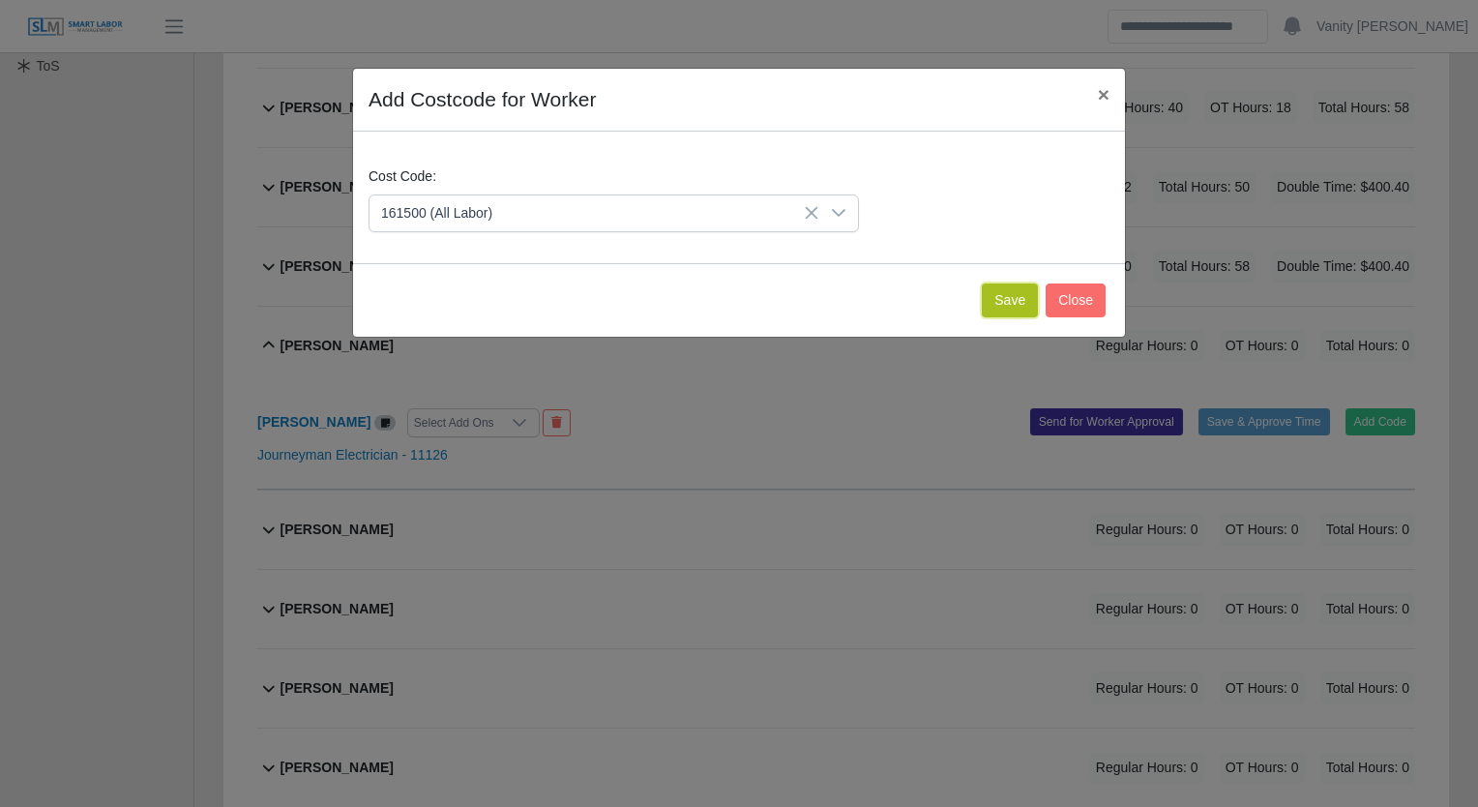
click at [1015, 294] on button "Save" at bounding box center [1010, 300] width 56 height 34
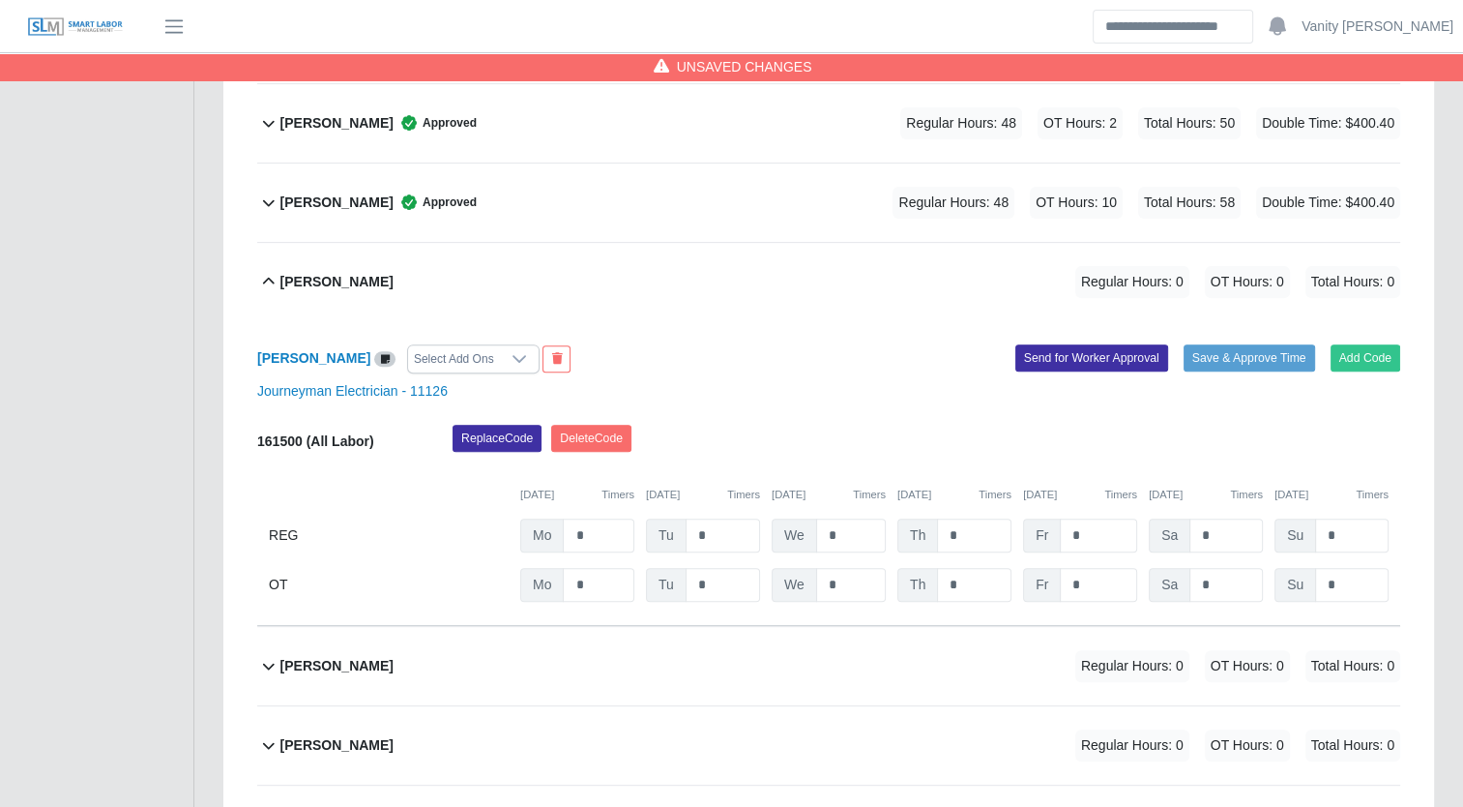
scroll to position [677, 0]
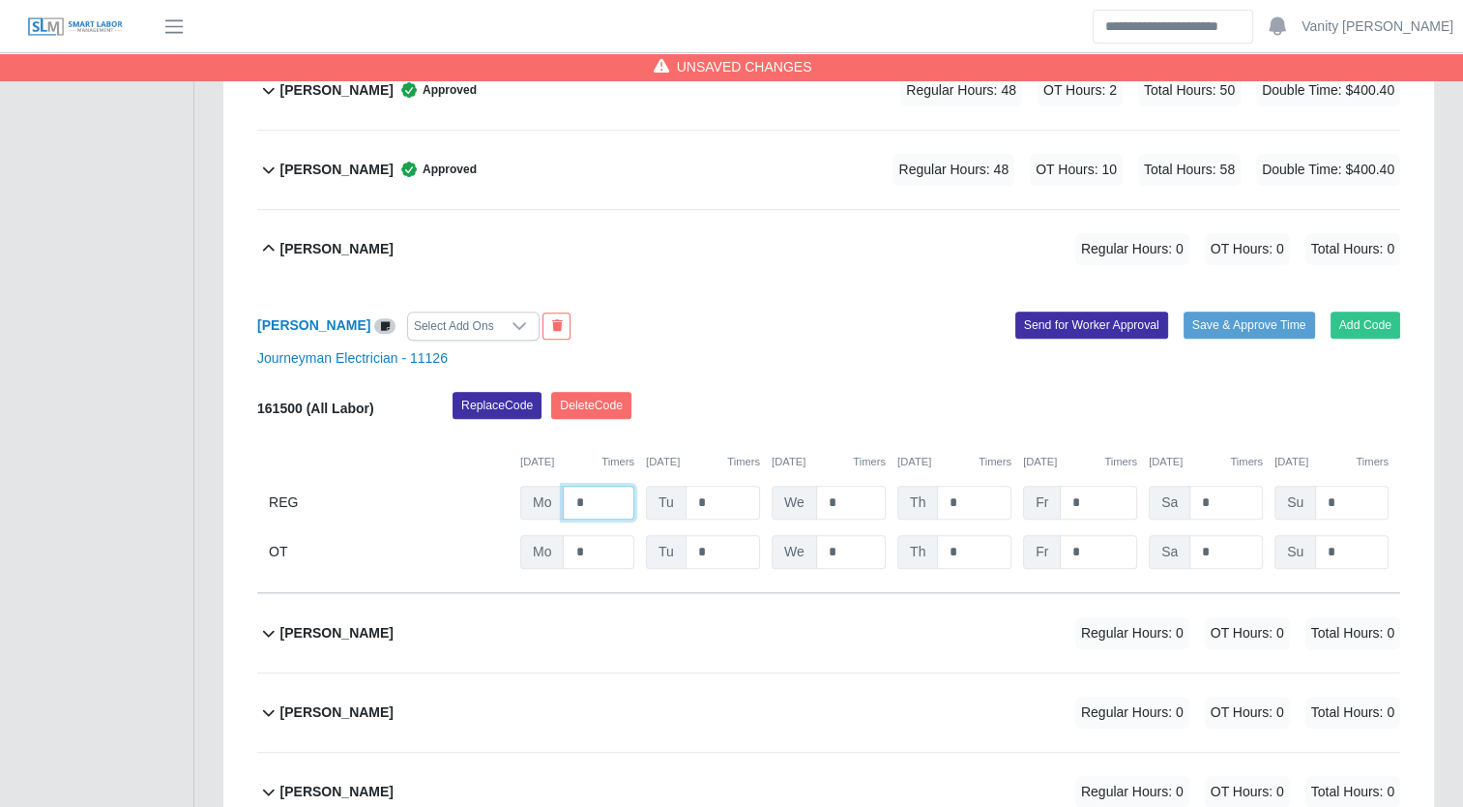
drag, startPoint x: 591, startPoint y: 495, endPoint x: 557, endPoint y: 493, distance: 33.9
click at [557, 493] on div "Mo *" at bounding box center [577, 502] width 114 height 34
type input "****"
type input "**"
drag, startPoint x: 836, startPoint y: 499, endPoint x: 812, endPoint y: 485, distance: 26.9
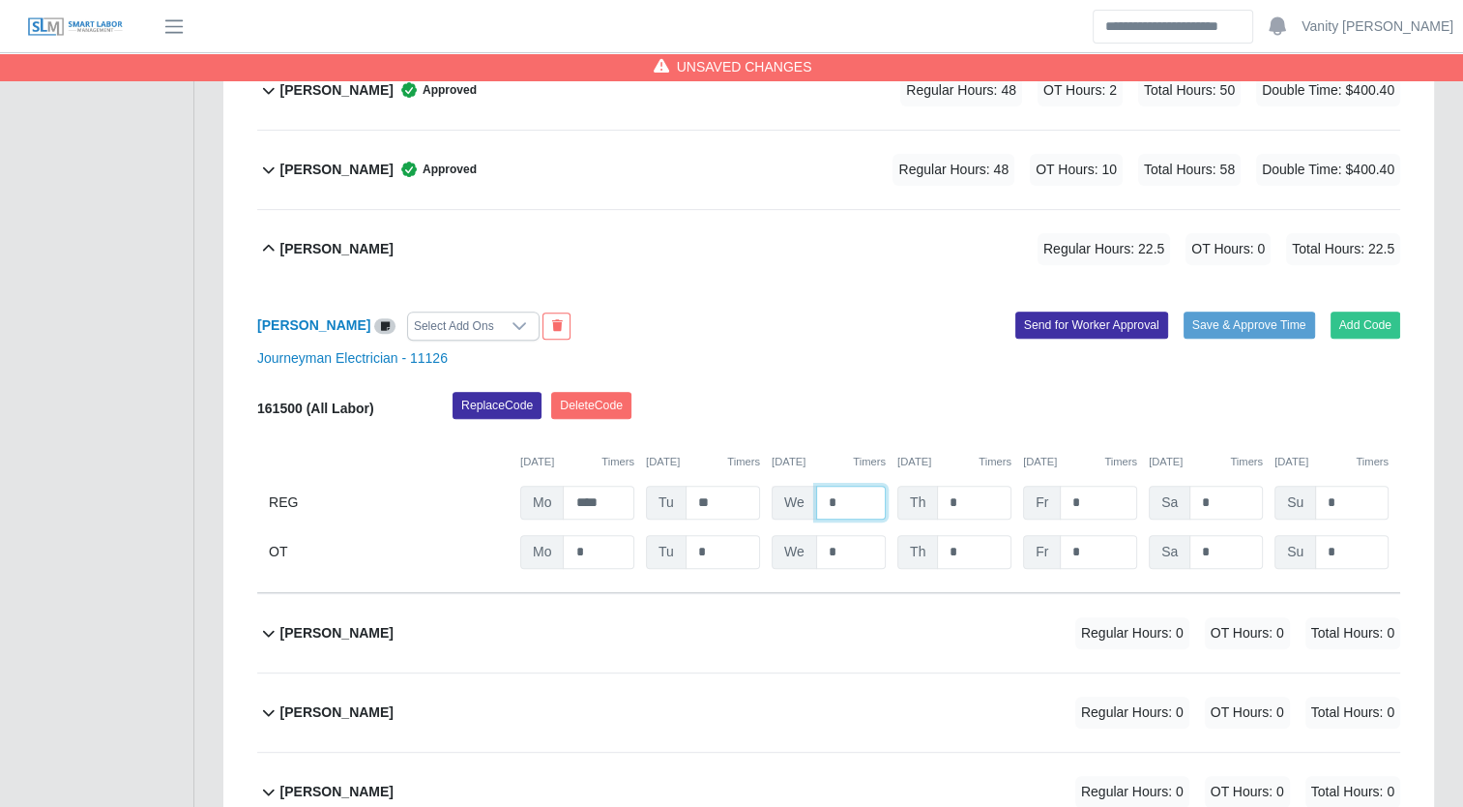
click at [812, 485] on div "We *" at bounding box center [829, 502] width 114 height 34
type input "**"
type input "***"
click at [975, 551] on input "*" at bounding box center [974, 552] width 74 height 34
drag, startPoint x: 979, startPoint y: 550, endPoint x: 932, endPoint y: 559, distance: 47.2
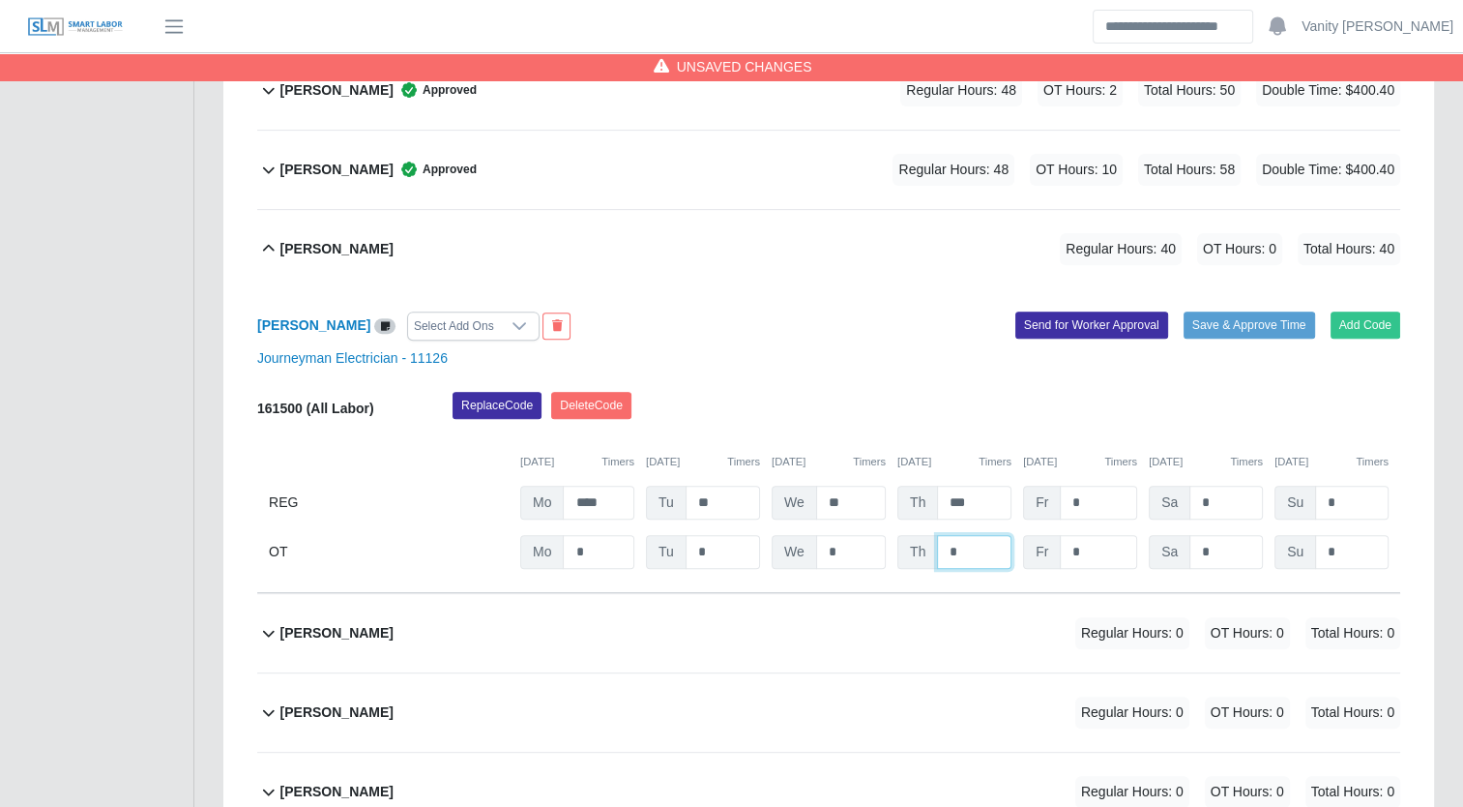
click at [932, 559] on div "Th *" at bounding box center [954, 552] width 114 height 34
type input "***"
click at [1068, 549] on input "*" at bounding box center [1098, 552] width 77 height 34
type input "**"
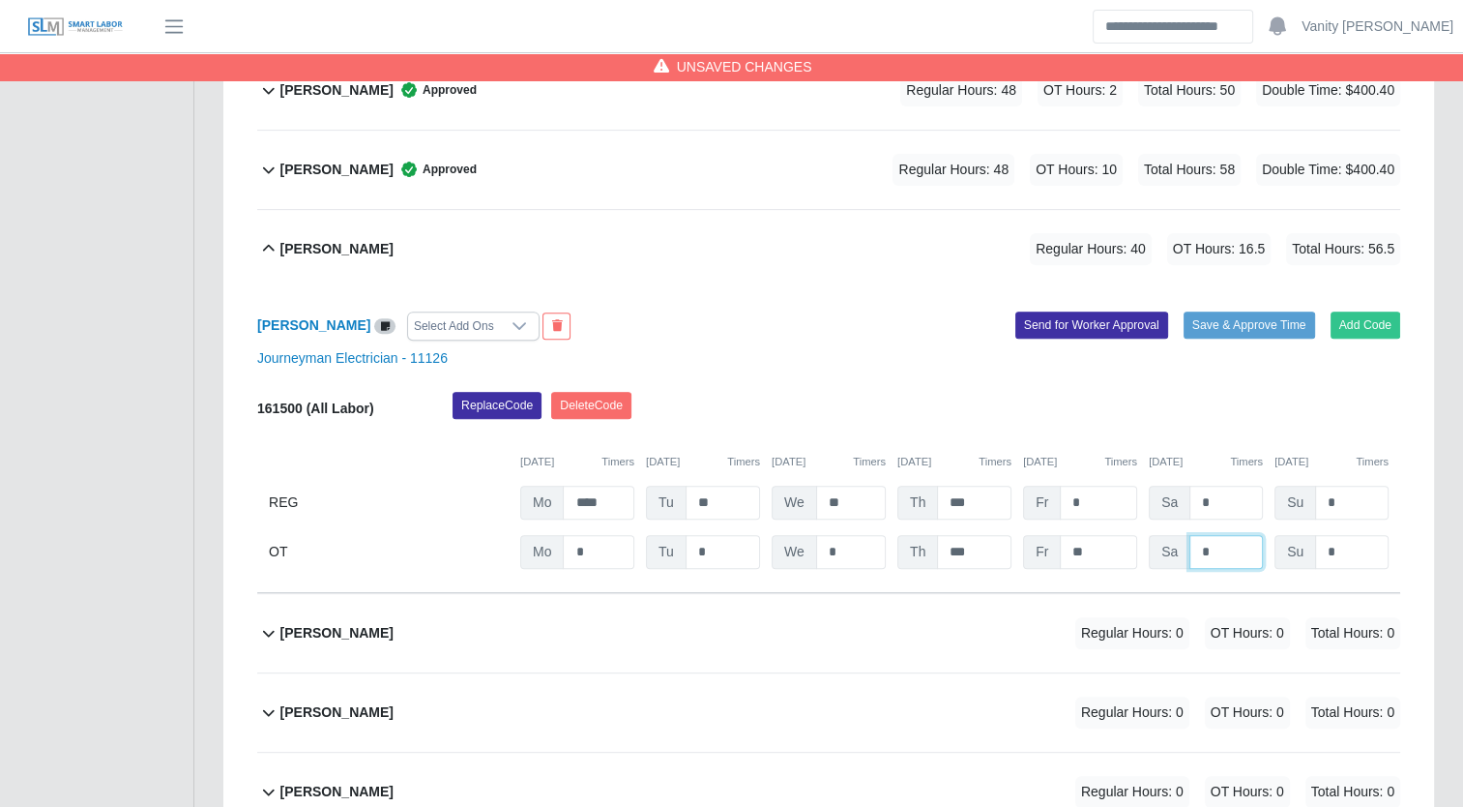
click at [1194, 550] on input "*" at bounding box center [1227, 552] width 74 height 34
type input "**"
drag, startPoint x: 1316, startPoint y: 504, endPoint x: 1290, endPoint y: 505, distance: 26.1
click at [1292, 505] on div "Su *" at bounding box center [1332, 502] width 114 height 34
type input "*"
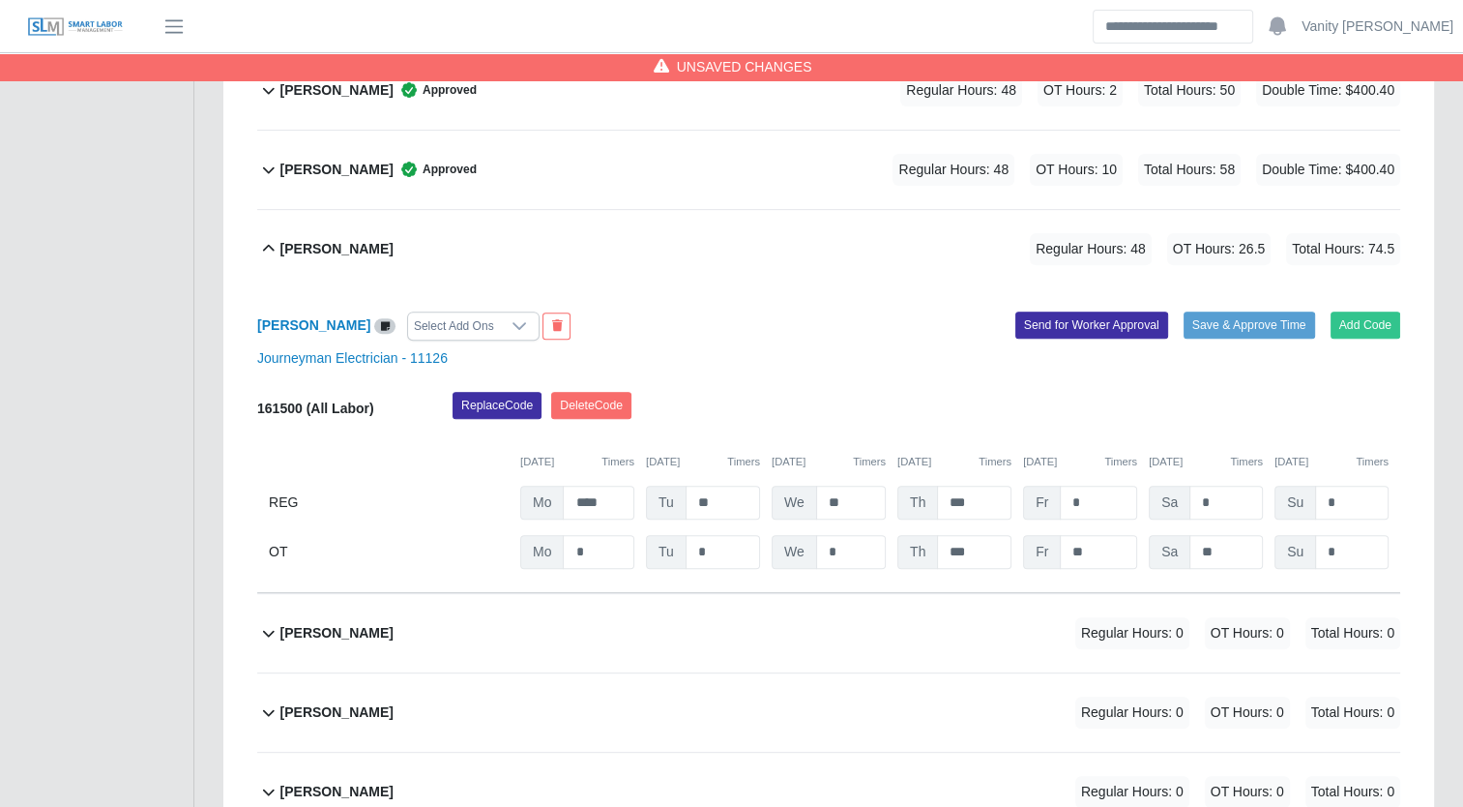
click at [513, 322] on icon at bounding box center [520, 326] width 14 height 8
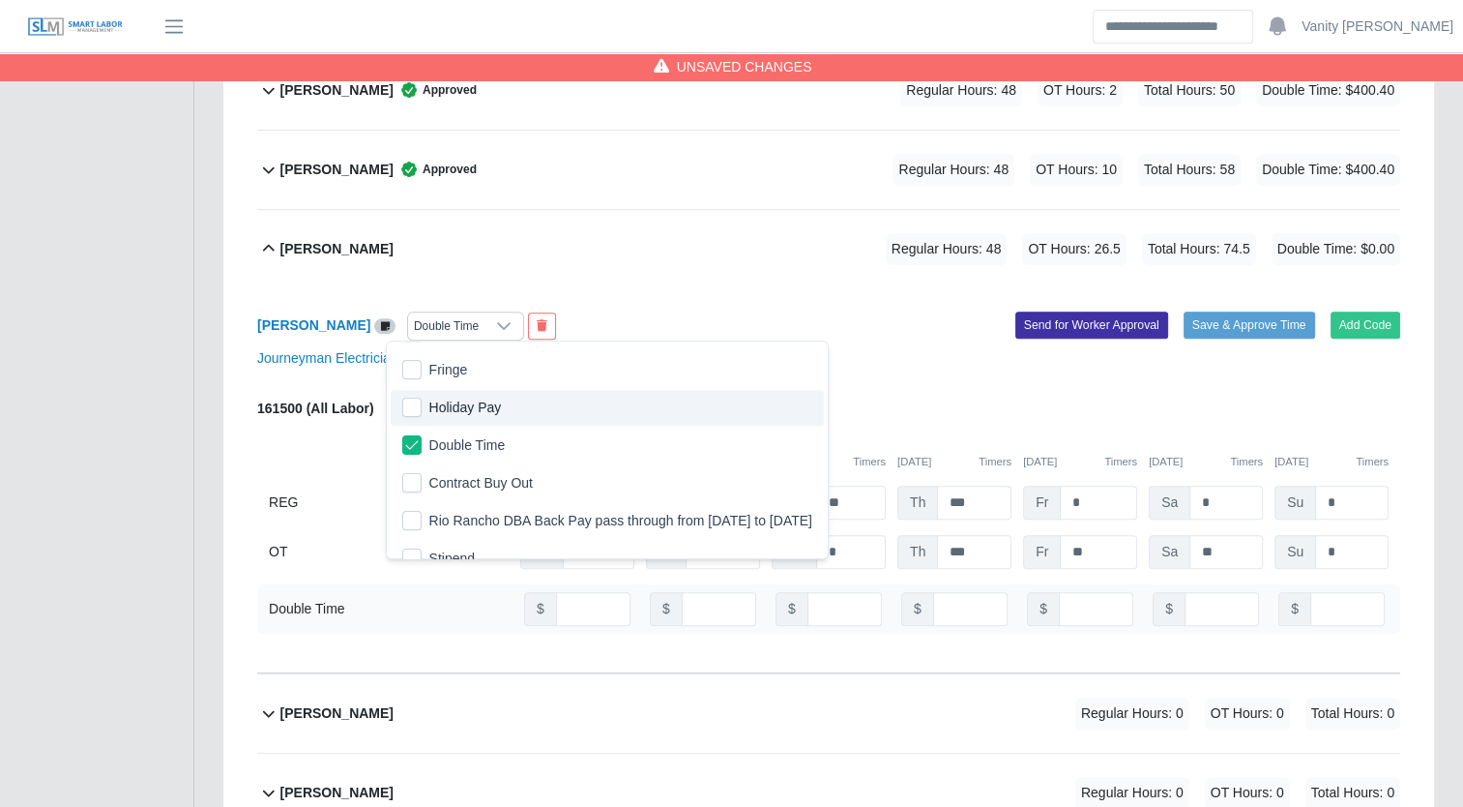
scroll to position [456, 0]
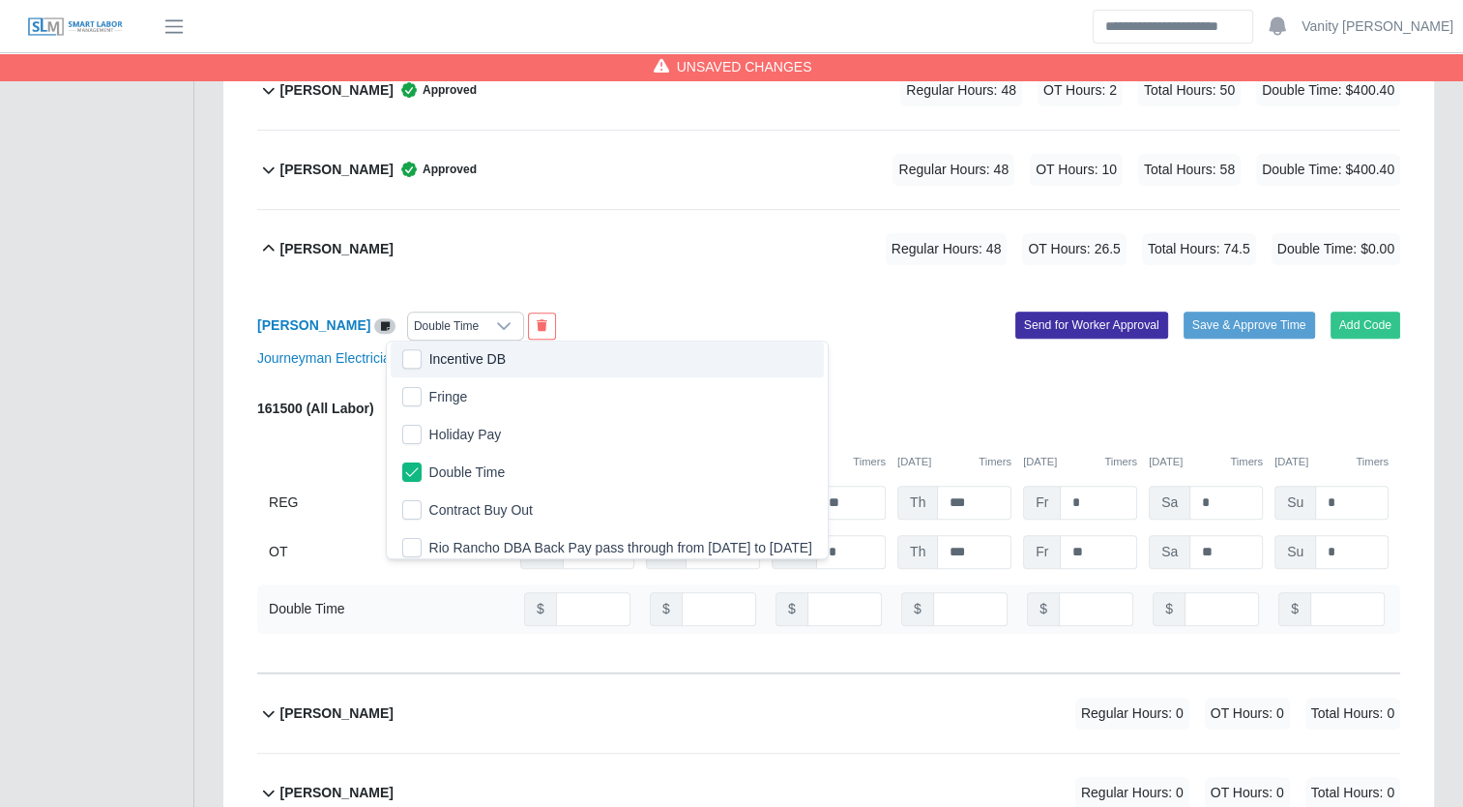
click at [794, 288] on div "Enrique Garcia Double Time Add Code Save & Approve Time Send for Worker Approva…" at bounding box center [828, 480] width 1143 height 385
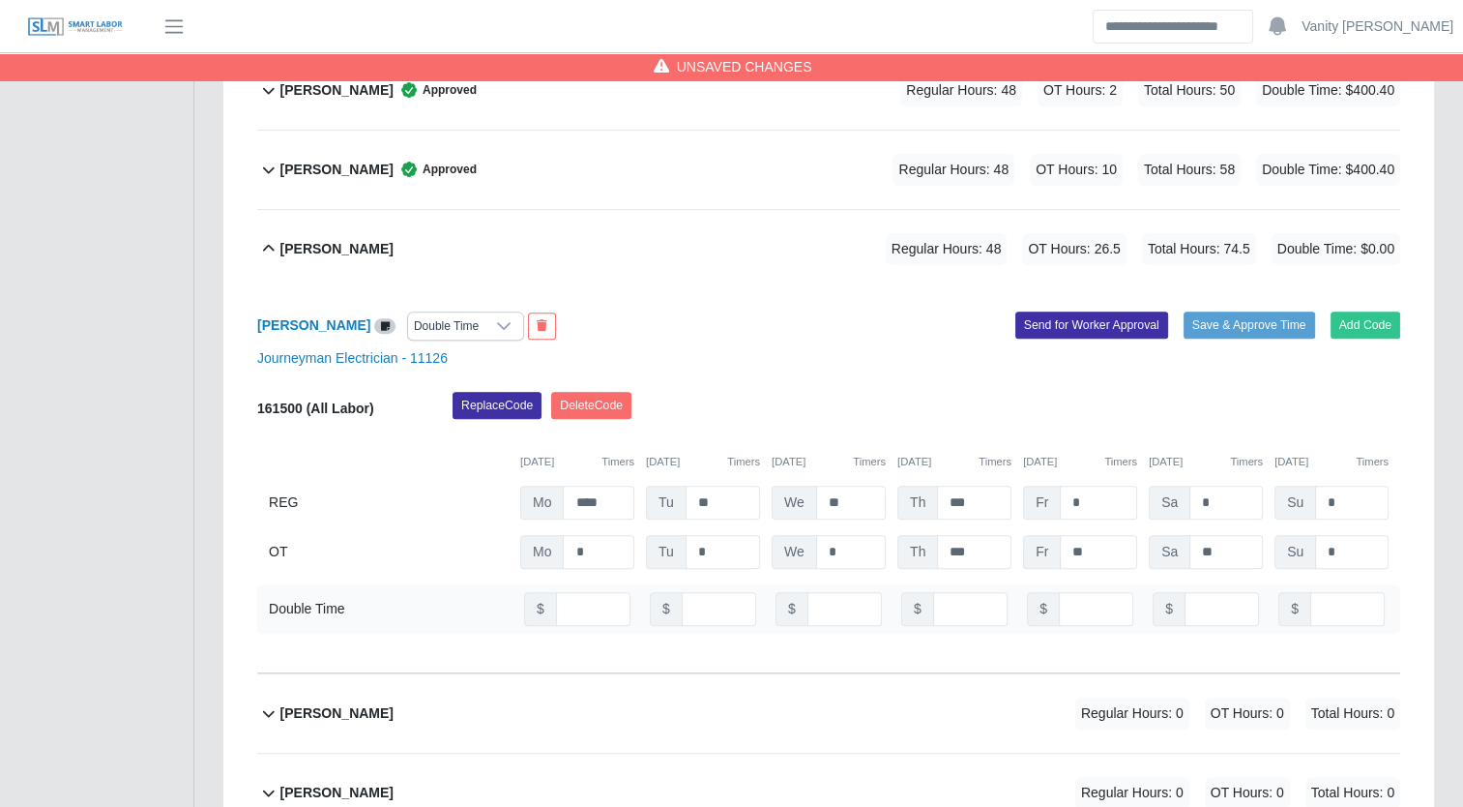
click at [283, 331] on div "Enrique Garcia Double Time" at bounding box center [536, 325] width 586 height 29
click at [283, 319] on b "Enrique Garcia" at bounding box center [313, 324] width 113 height 15
click at [1334, 620] on input "number" at bounding box center [1347, 609] width 74 height 34
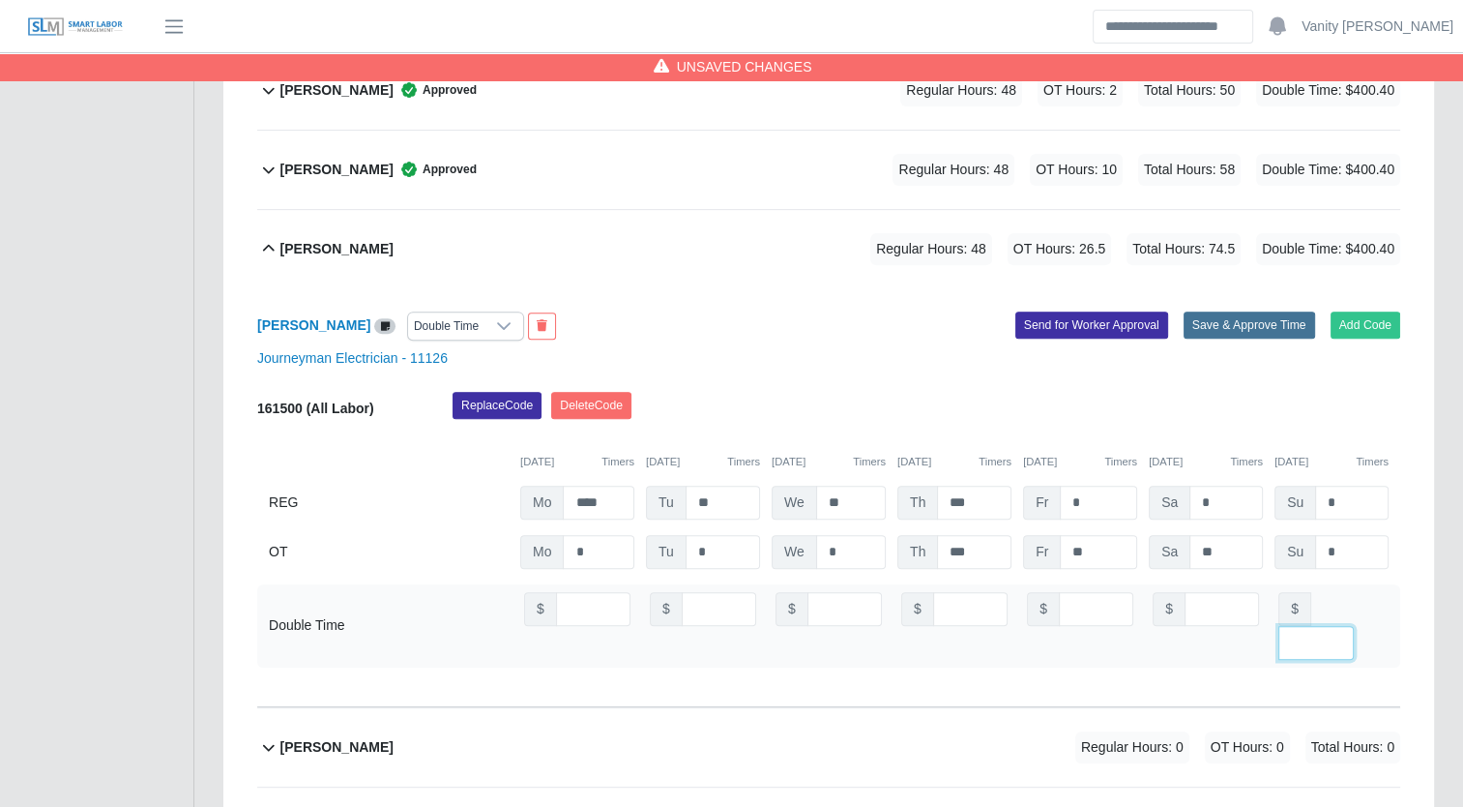
type input "******"
click at [1220, 324] on button "Save & Approve Time" at bounding box center [1250, 324] width 132 height 27
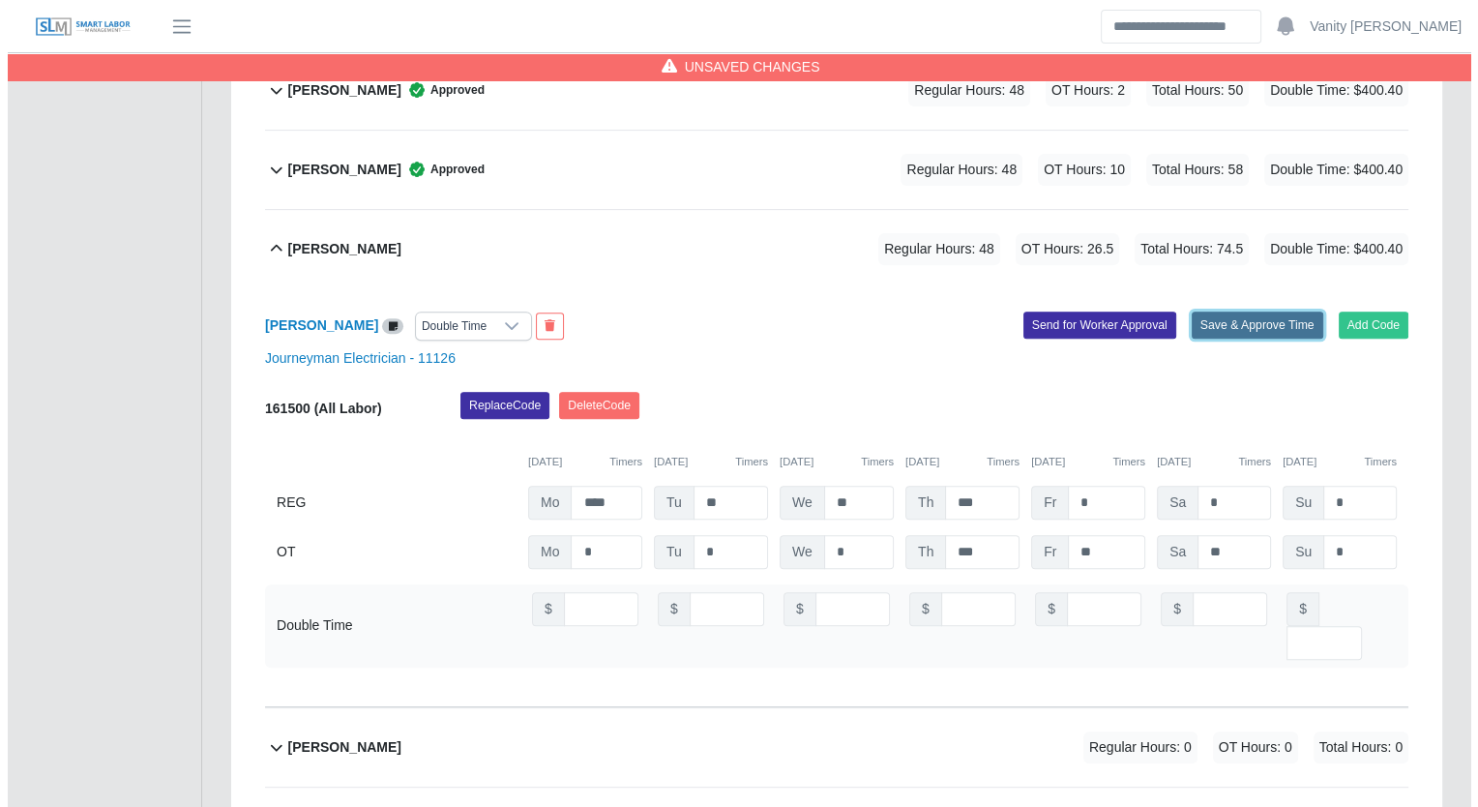
scroll to position [0, 0]
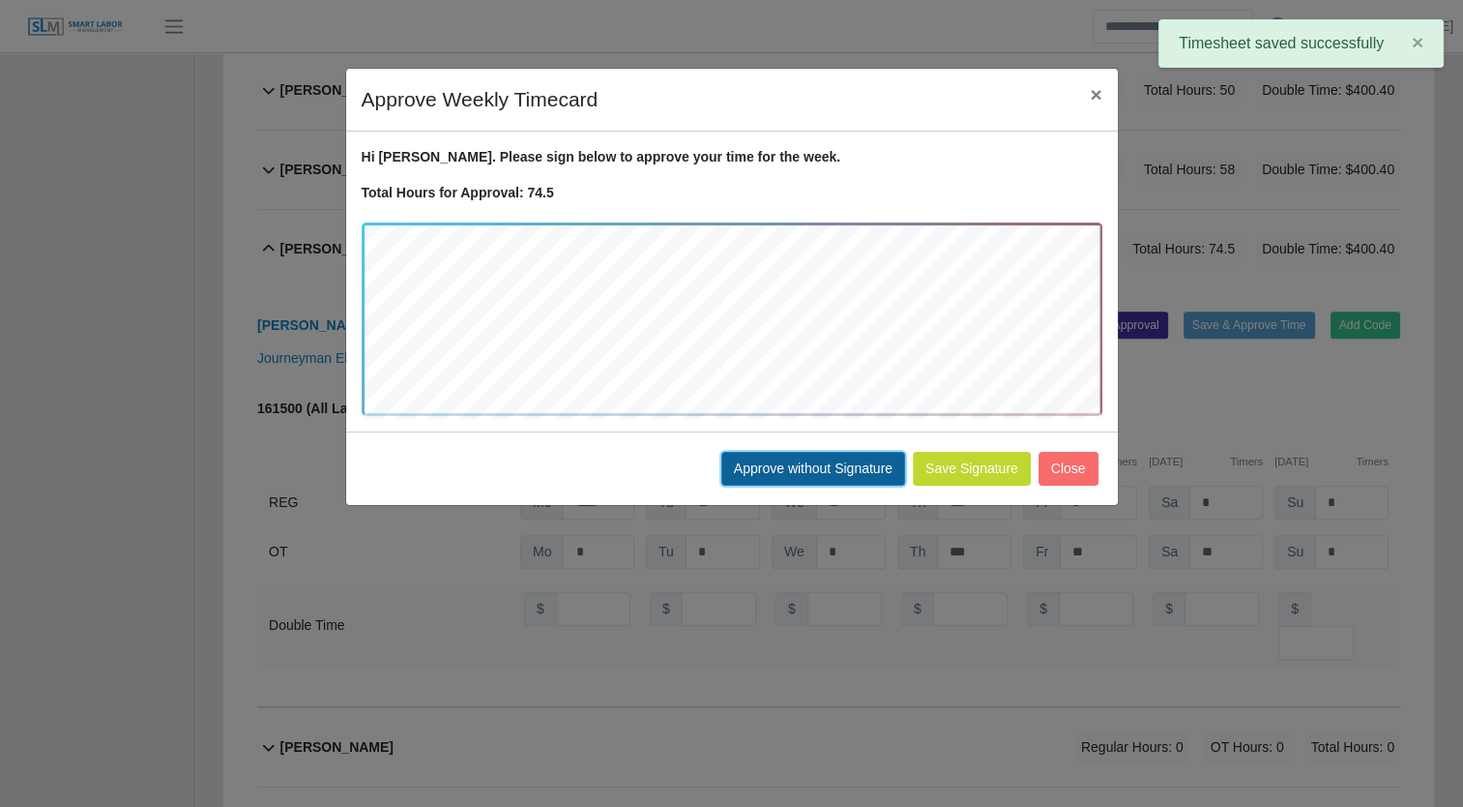
click at [866, 474] on button "Approve without Signature" at bounding box center [813, 469] width 184 height 34
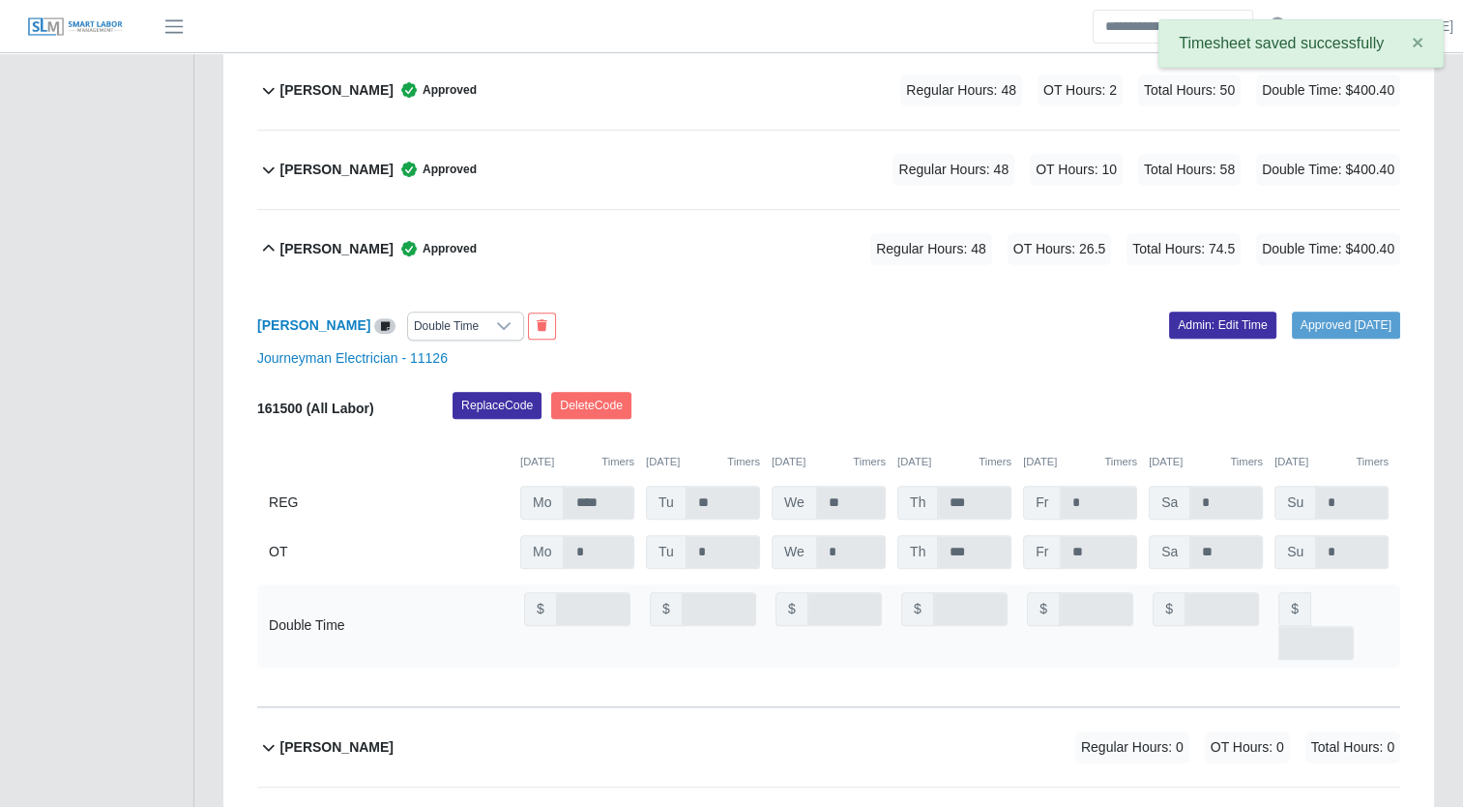
click at [303, 256] on b "Enrique Garcia" at bounding box center [336, 249] width 113 height 20
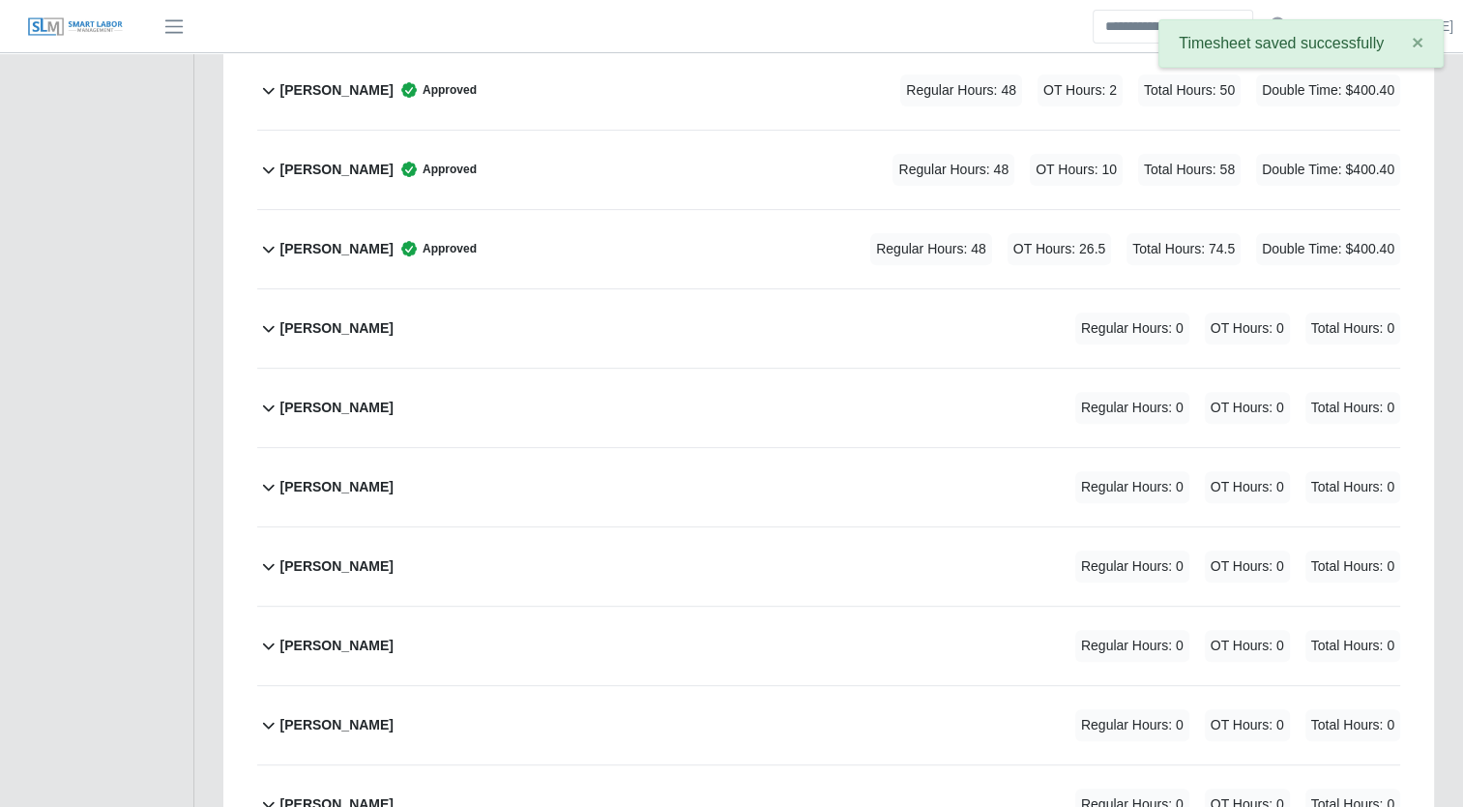
click at [289, 322] on b "Hernando Parra" at bounding box center [336, 328] width 113 height 20
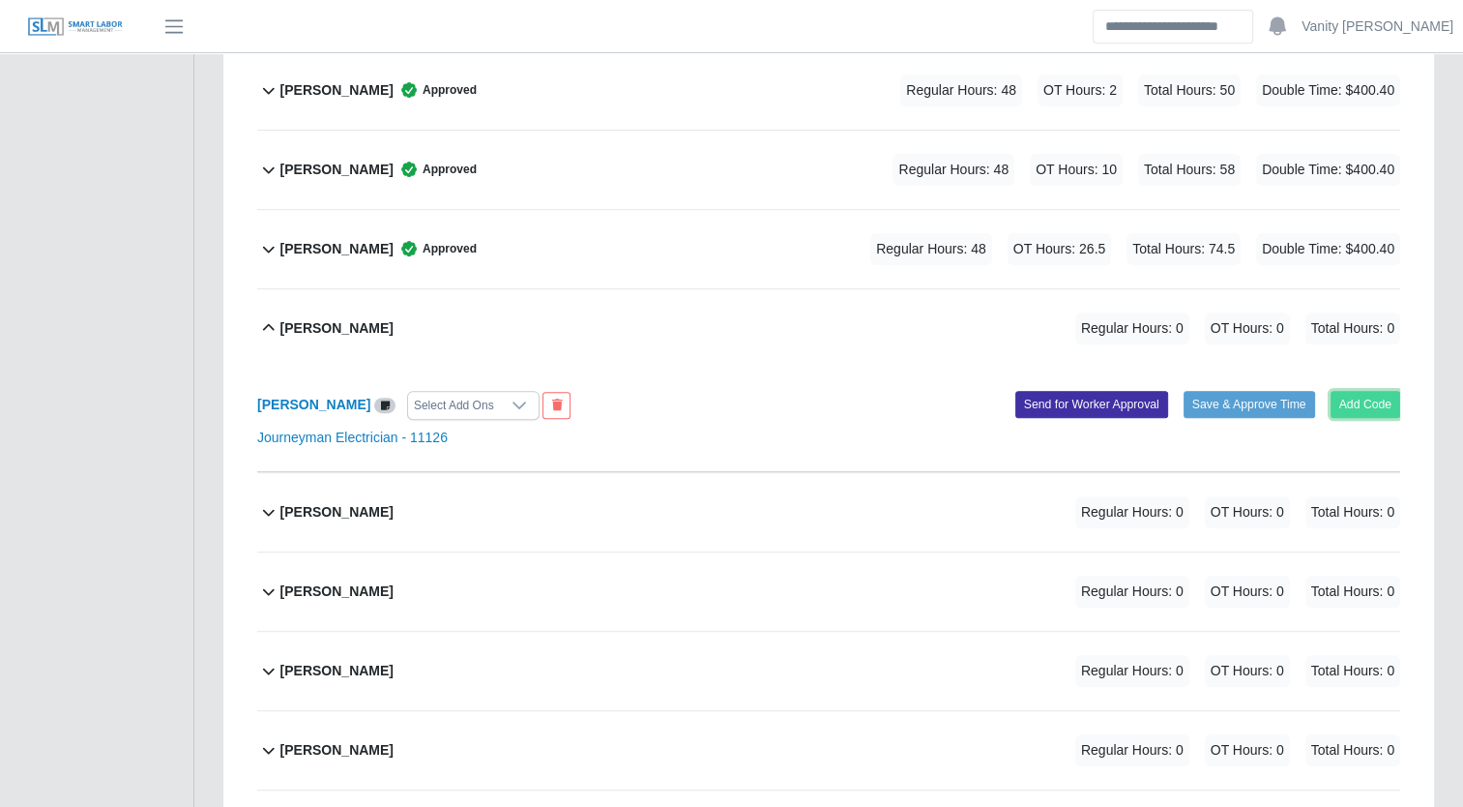
click at [1347, 400] on button "Add Code" at bounding box center [1366, 404] width 71 height 27
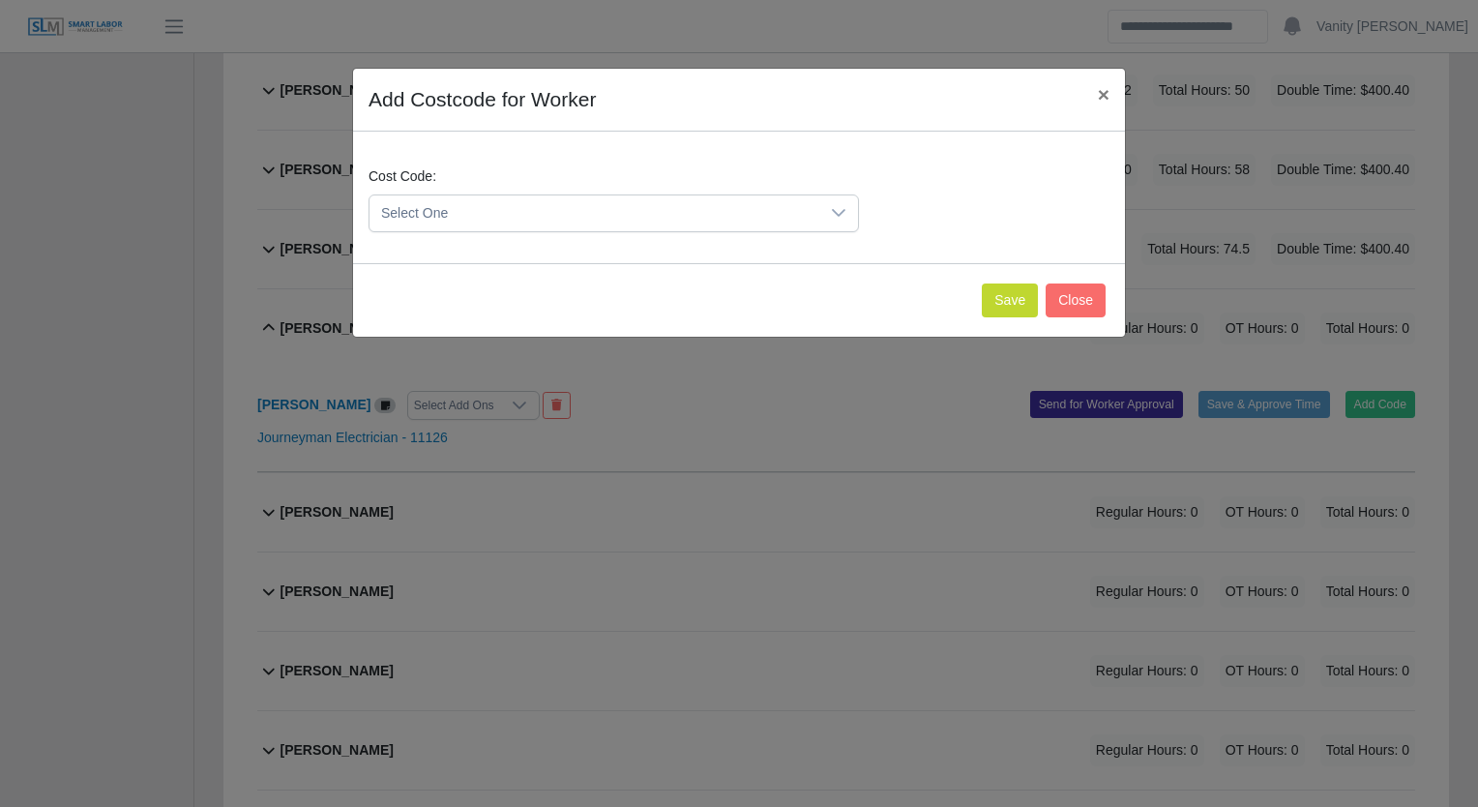
click at [503, 219] on span "Select One" at bounding box center [594, 213] width 450 height 36
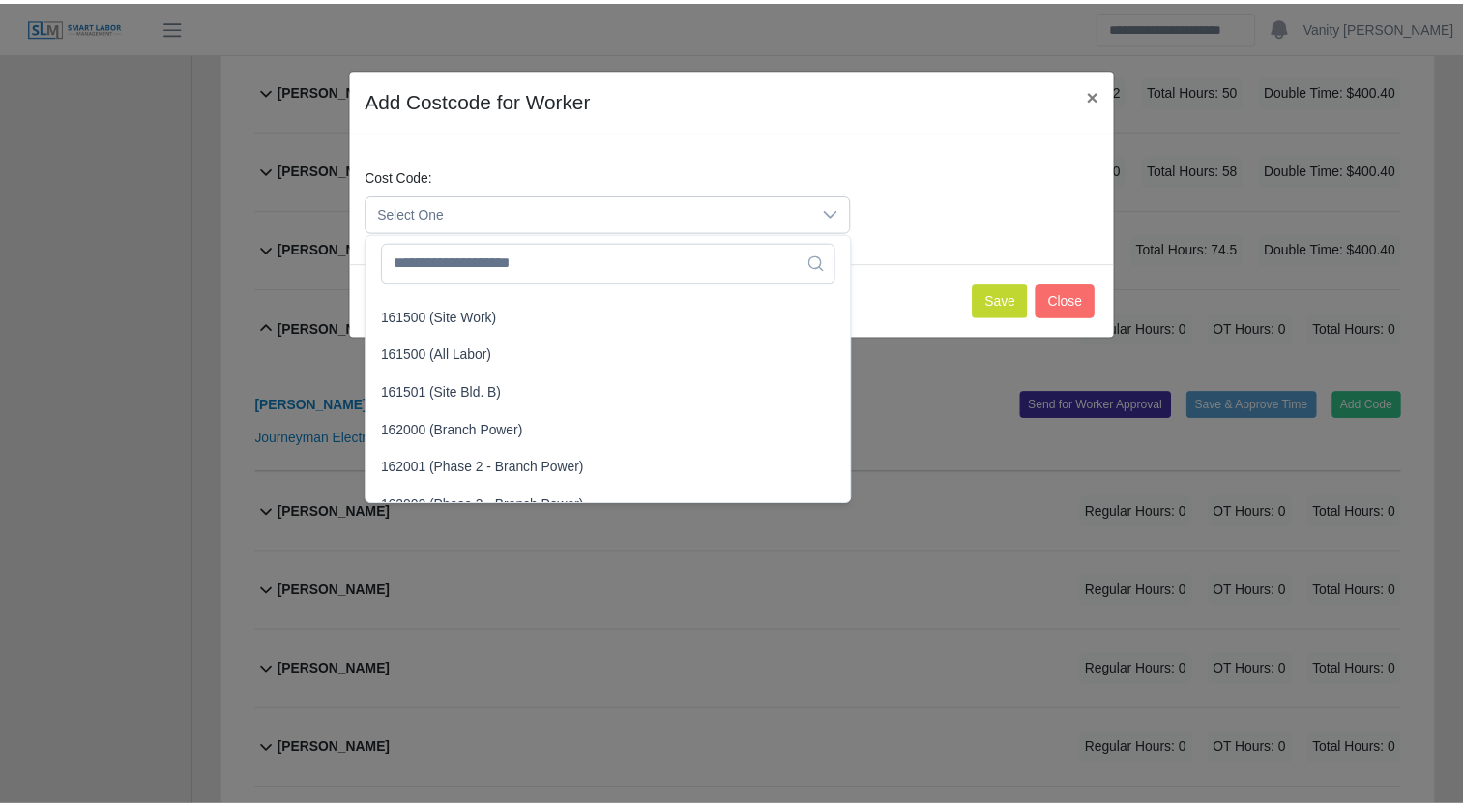
scroll to position [1354, 0]
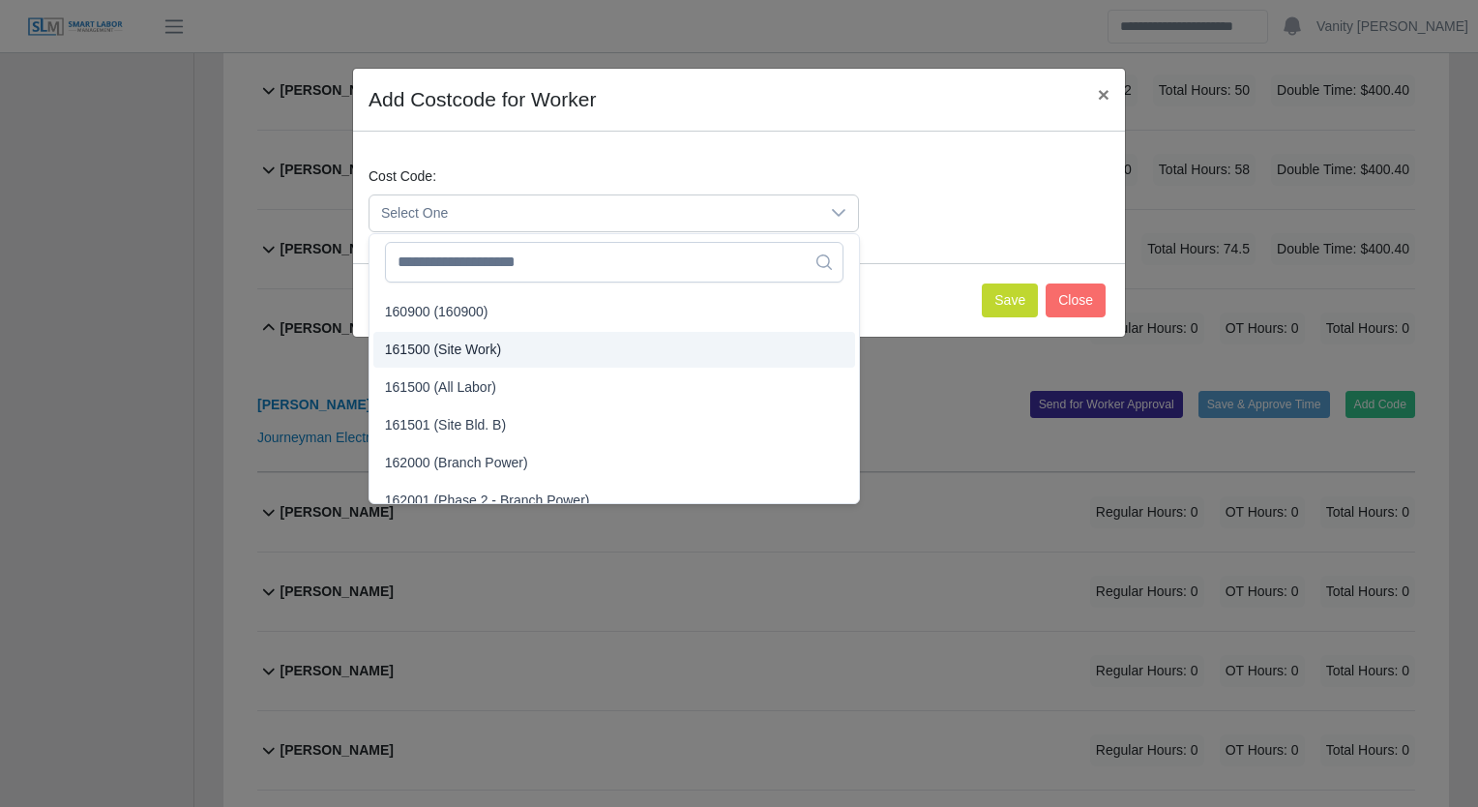
click at [460, 351] on span "161500 (Site Work)" at bounding box center [443, 349] width 116 height 20
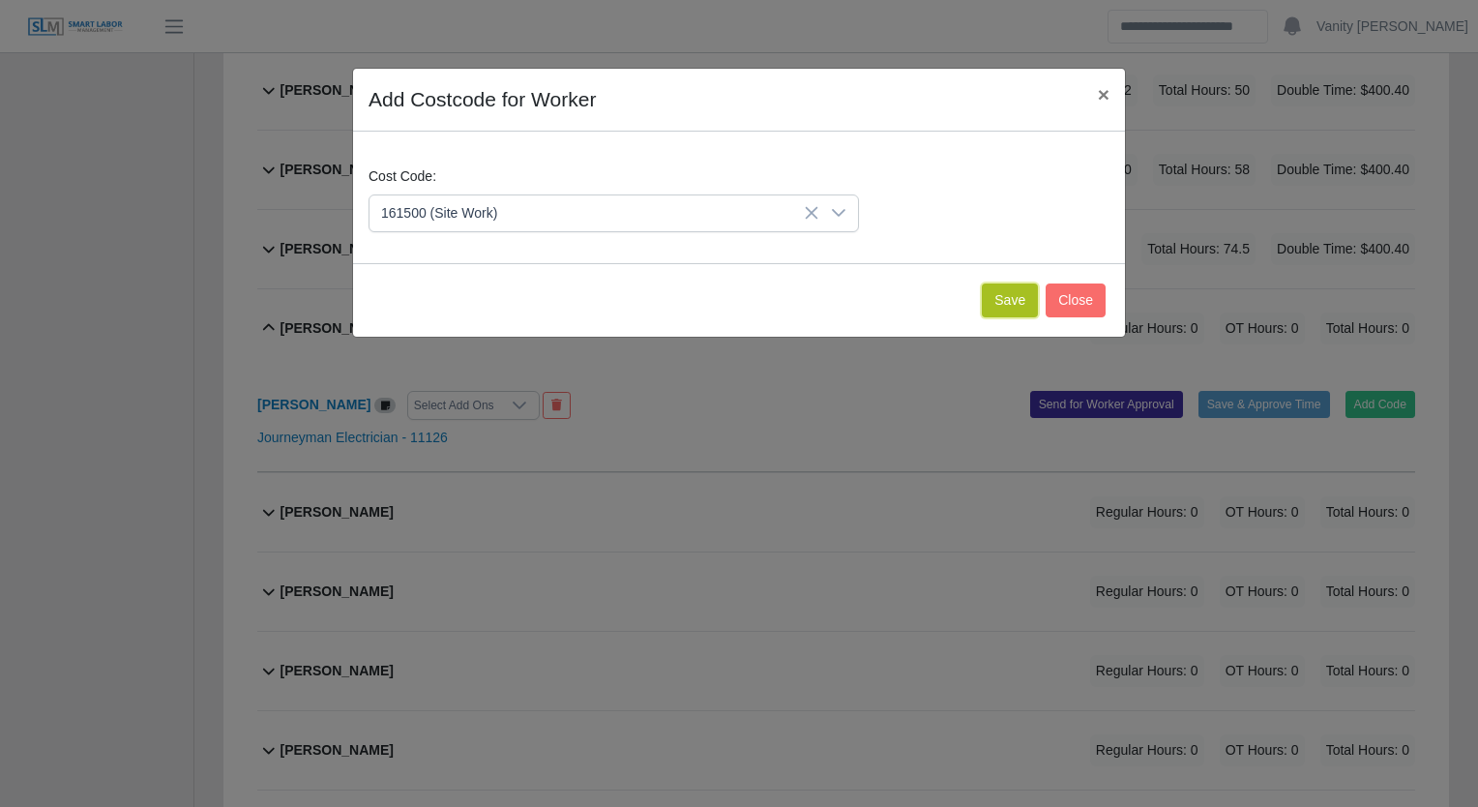
click at [1003, 304] on button "Save" at bounding box center [1010, 300] width 56 height 34
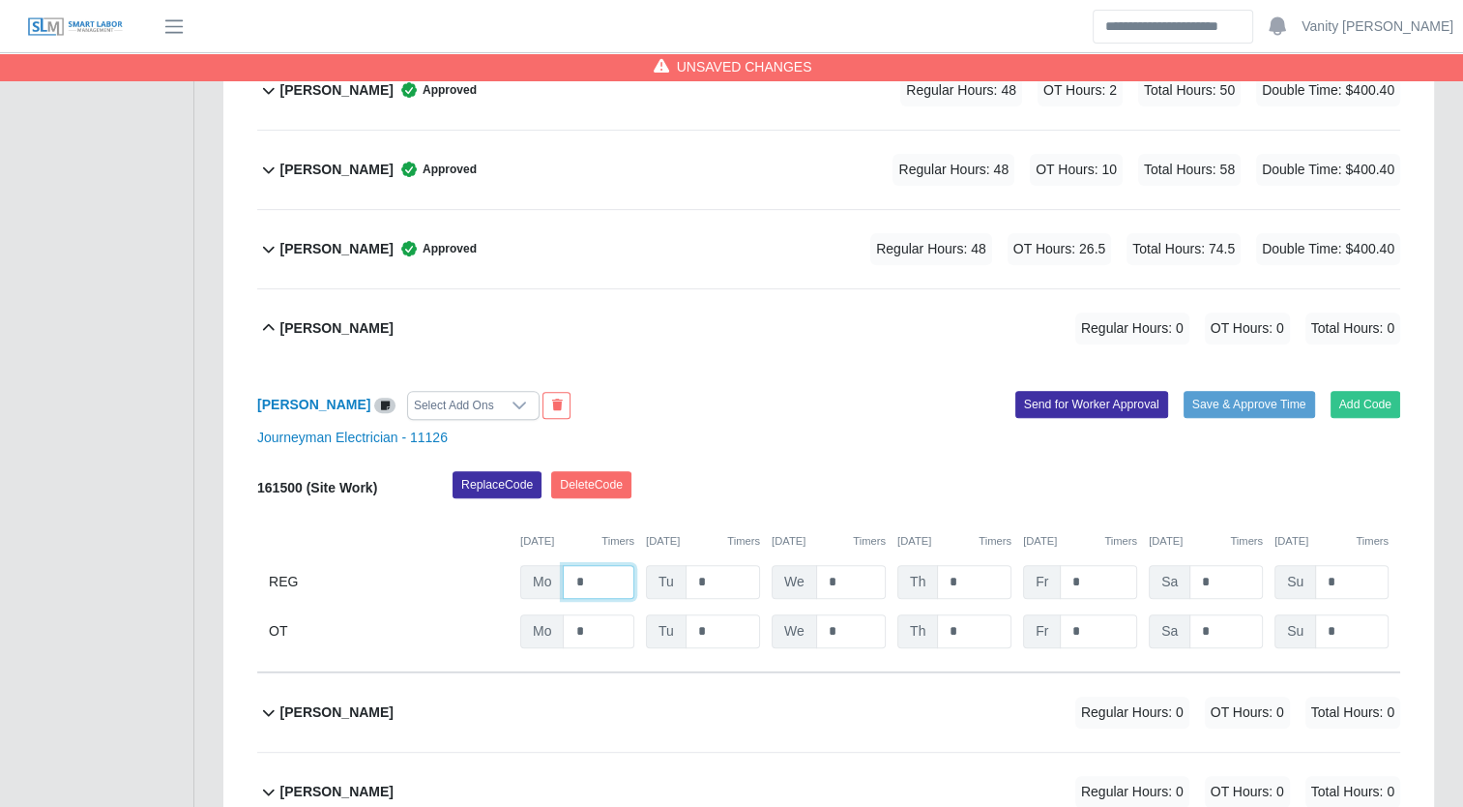
drag, startPoint x: 608, startPoint y: 584, endPoint x: 559, endPoint y: 592, distance: 49.9
click at [559, 592] on div "Mo *" at bounding box center [577, 582] width 114 height 34
type input "****"
type input "**"
drag, startPoint x: 851, startPoint y: 579, endPoint x: 809, endPoint y: 573, distance: 42.9
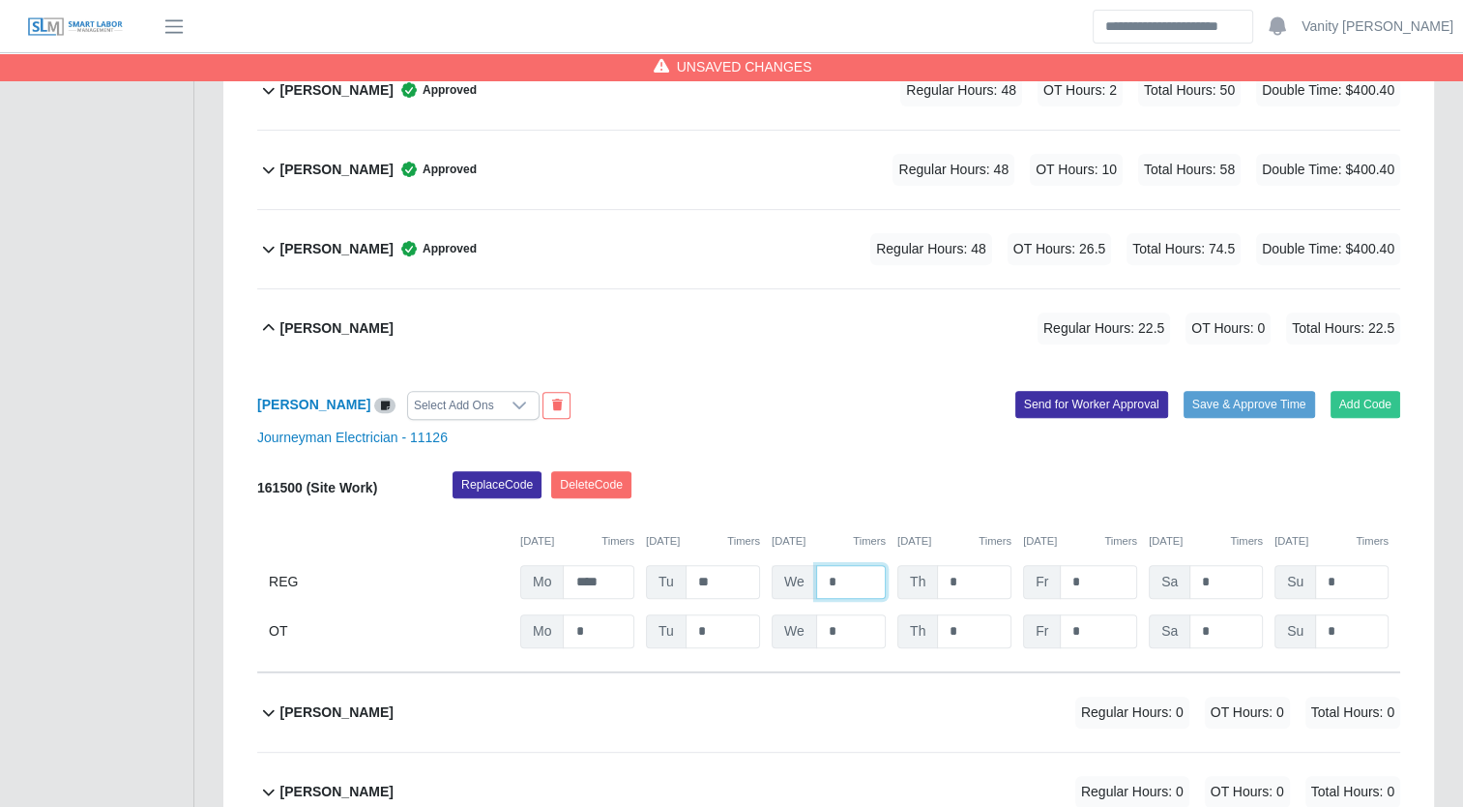
click at [811, 571] on div "We *" at bounding box center [829, 582] width 114 height 34
type input "**"
click at [970, 571] on input "*" at bounding box center [974, 582] width 74 height 34
drag, startPoint x: 987, startPoint y: 576, endPoint x: 918, endPoint y: 586, distance: 70.3
click at [918, 586] on div "Th *" at bounding box center [954, 582] width 114 height 34
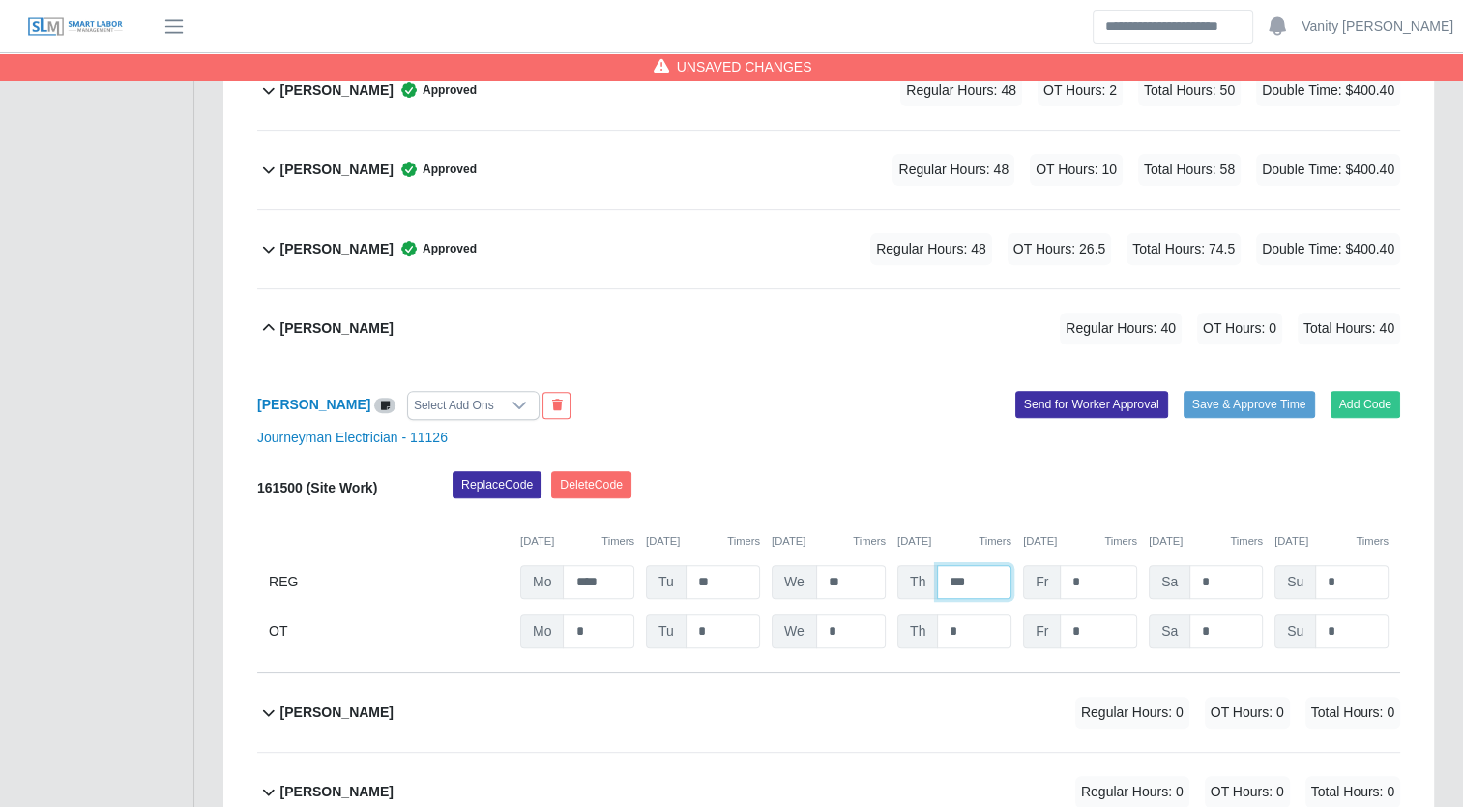
type input "***"
drag, startPoint x: 961, startPoint y: 627, endPoint x: 911, endPoint y: 636, distance: 51.2
click at [911, 636] on div "Th *" at bounding box center [954, 631] width 114 height 34
drag, startPoint x: 959, startPoint y: 636, endPoint x: 936, endPoint y: 647, distance: 25.5
click at [936, 647] on div "Hernando Parra Select Add Ons Add Code Save & Approve Time Send for Worker Appr…" at bounding box center [828, 520] width 1143 height 305
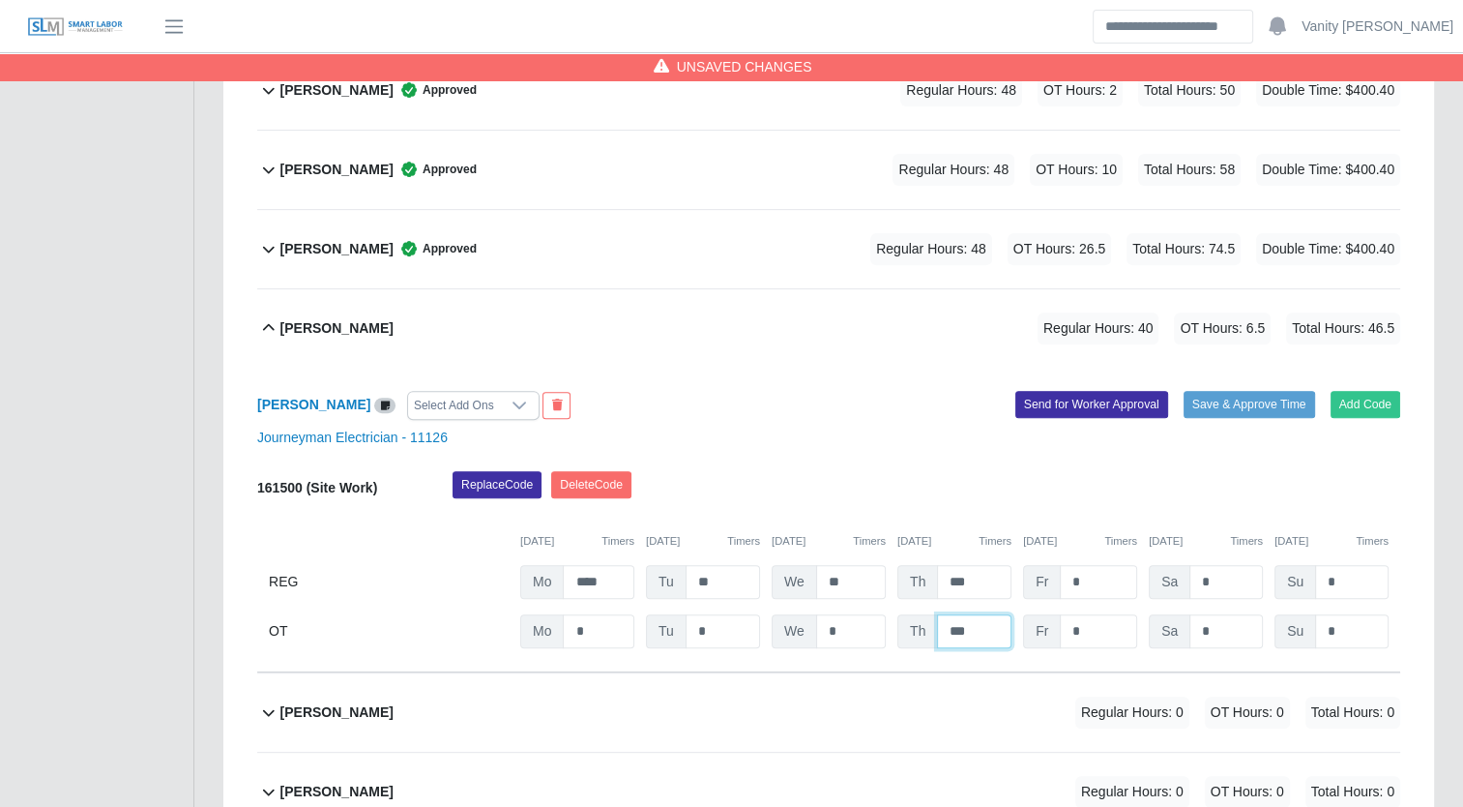
type input "***"
click at [1068, 636] on input "*" at bounding box center [1098, 631] width 77 height 34
type input "**"
click at [1191, 633] on input "*" at bounding box center [1227, 631] width 74 height 34
type input "**"
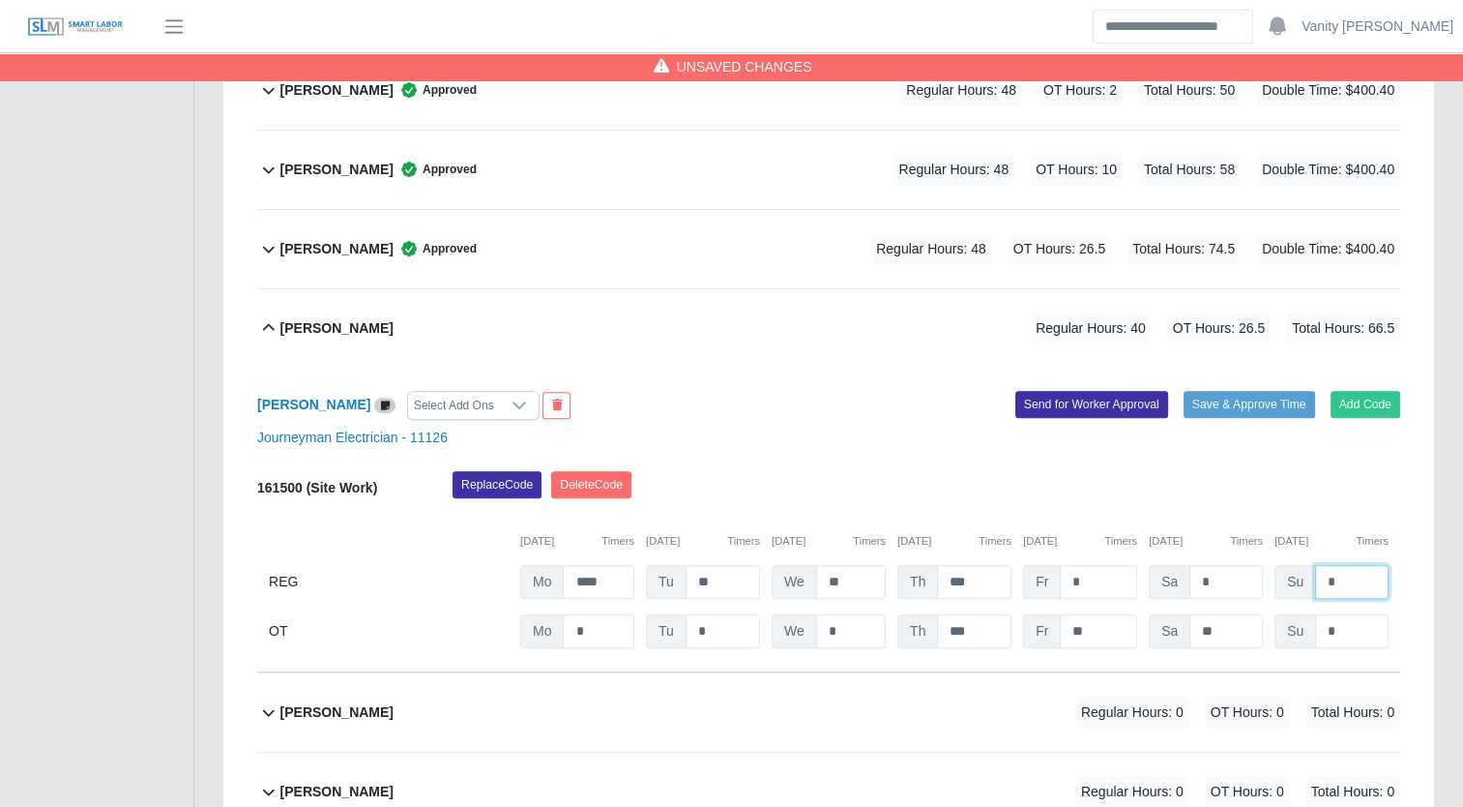
drag, startPoint x: 1354, startPoint y: 578, endPoint x: 1273, endPoint y: 603, distance: 85.0
click at [1273, 603] on div "161500 (Site Work) Replace Code Delete Code 09/08/2025 Timers 09/09/2025 Timers…" at bounding box center [828, 559] width 1143 height 177
type input "*"
click at [285, 401] on b "Hernando Parra" at bounding box center [313, 404] width 113 height 15
click at [513, 401] on icon at bounding box center [520, 405] width 14 height 8
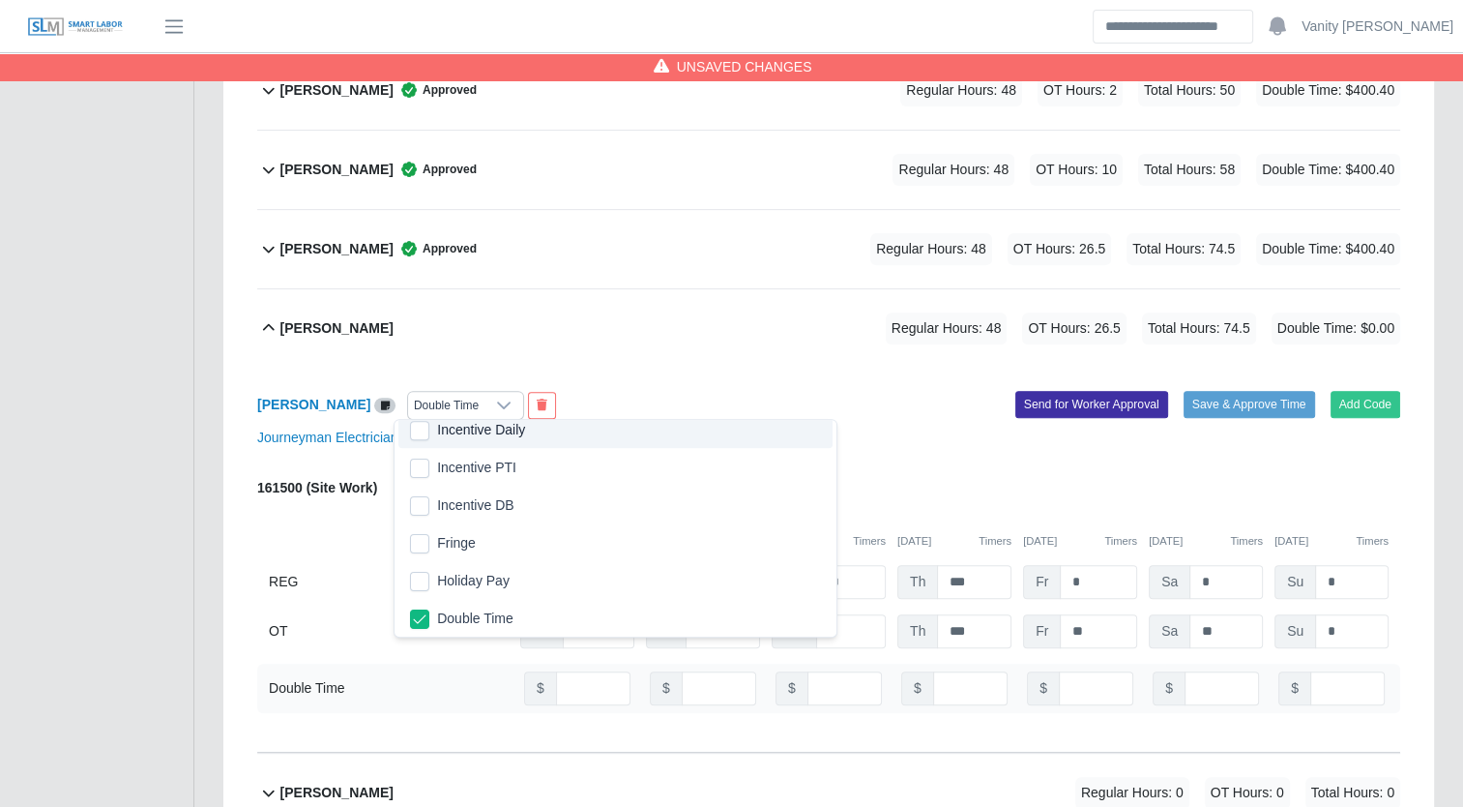
scroll to position [381, 0]
click at [757, 354] on div "Hernando Parra Regular Hours: 48 OT Hours: 26.5 Total Hours: 74.5 Double Time: …" at bounding box center [840, 328] width 1120 height 78
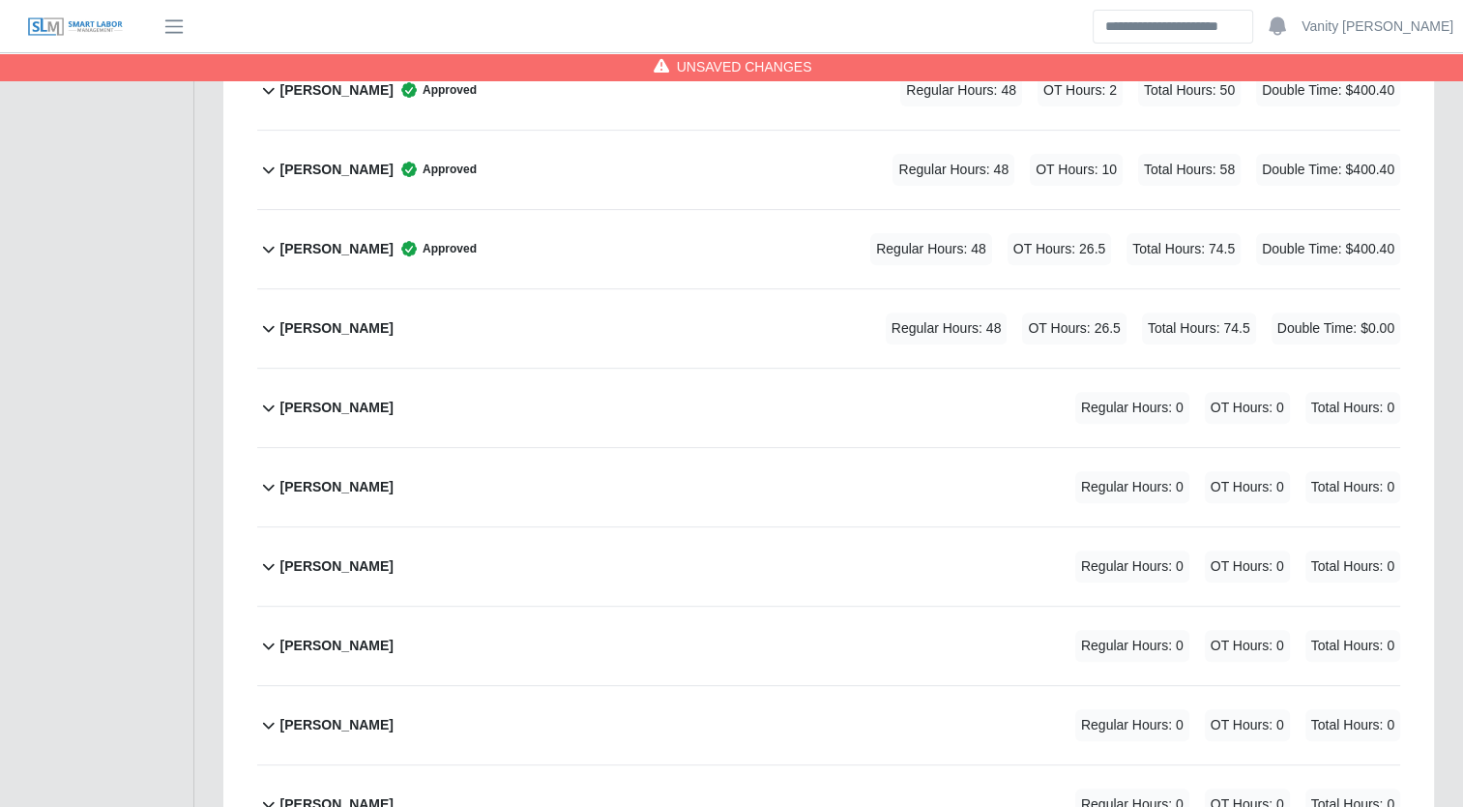
click at [333, 327] on b "Hernando Parra" at bounding box center [336, 328] width 113 height 20
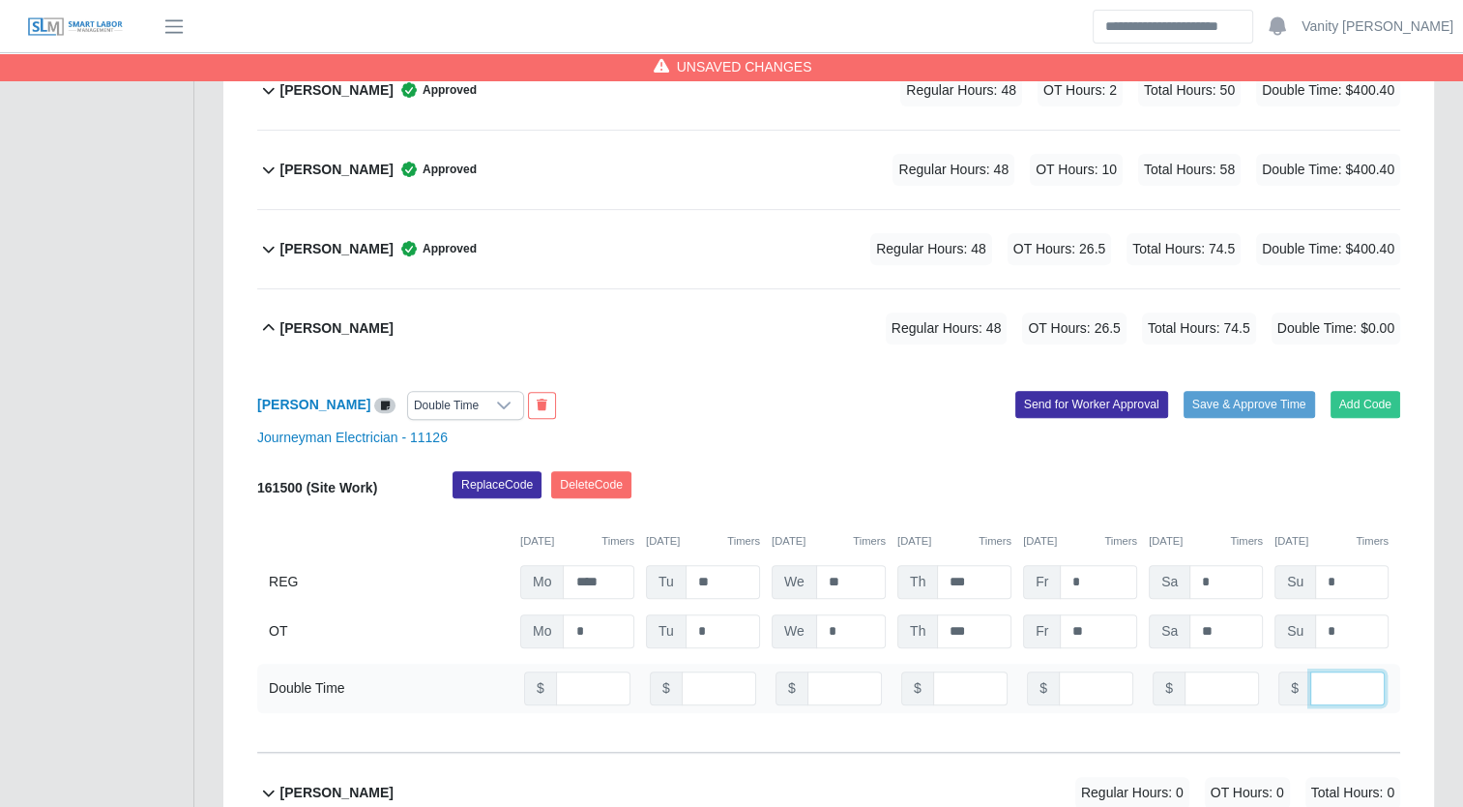
click at [1338, 681] on input "number" at bounding box center [1347, 688] width 74 height 34
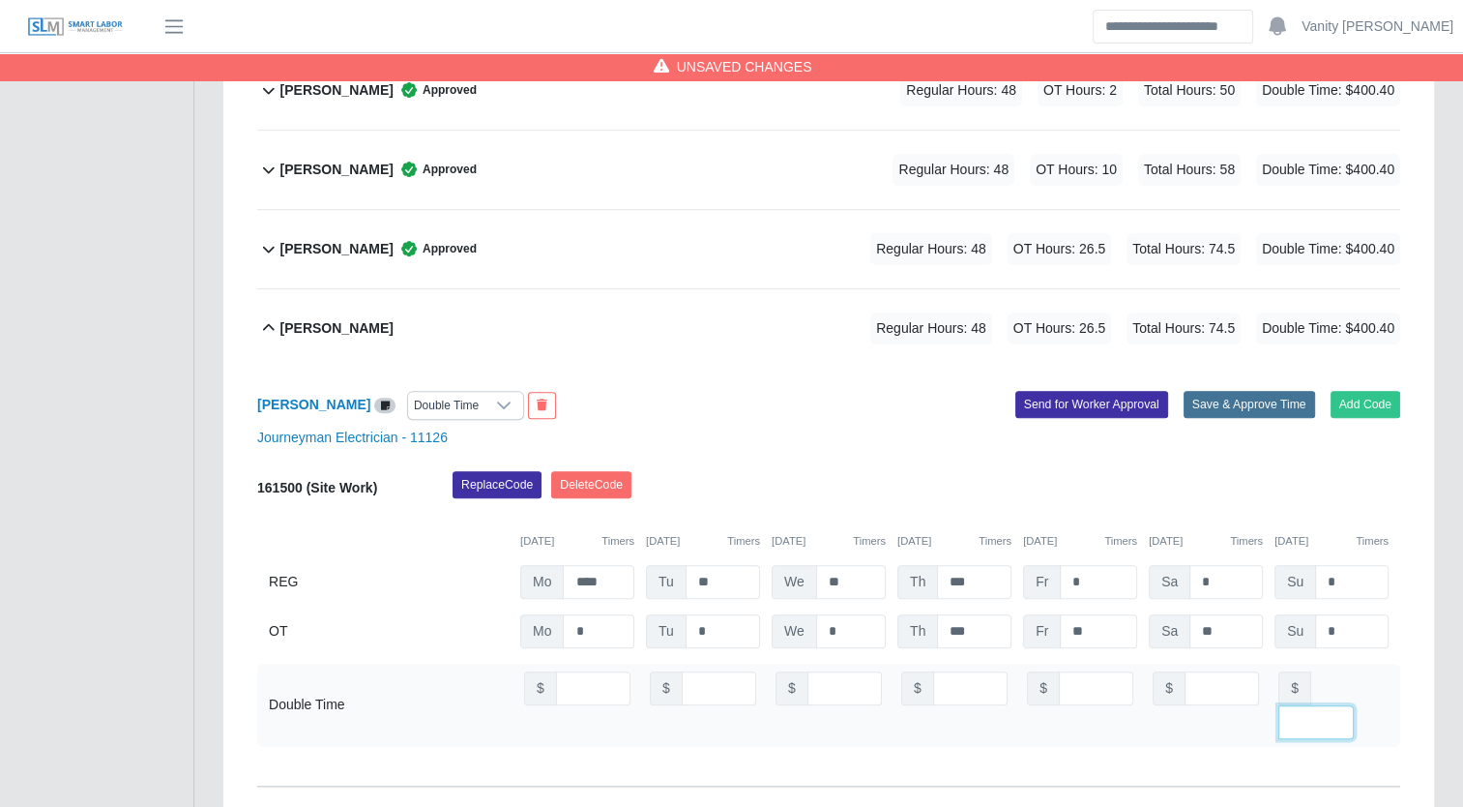
type input "******"
click at [1247, 403] on button "Save & Approve Time" at bounding box center [1250, 404] width 132 height 27
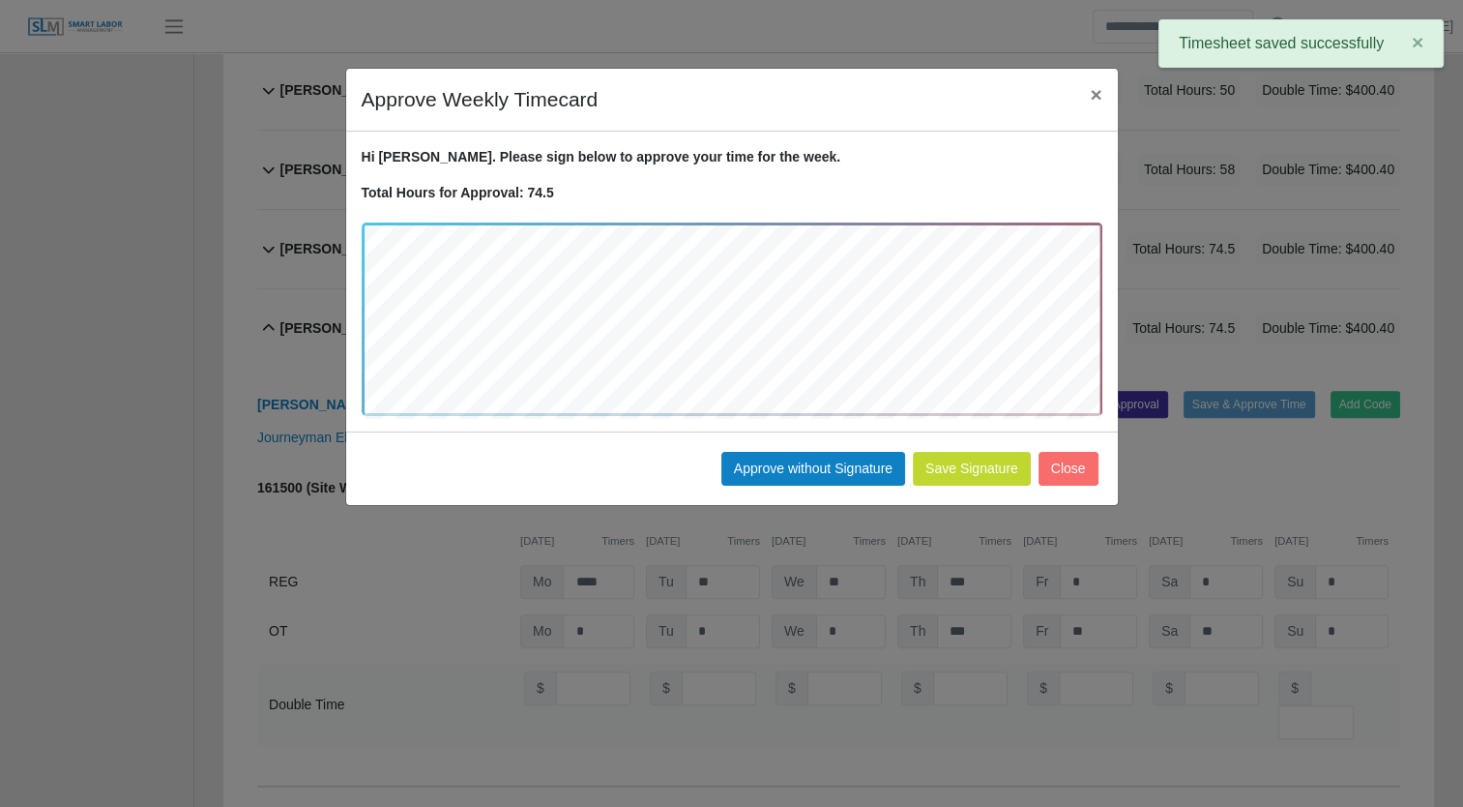
click at [808, 448] on div "Save Signature Approve without Signature Close" at bounding box center [732, 468] width 772 height 74
click at [804, 478] on button "Approve without Signature" at bounding box center [813, 469] width 184 height 34
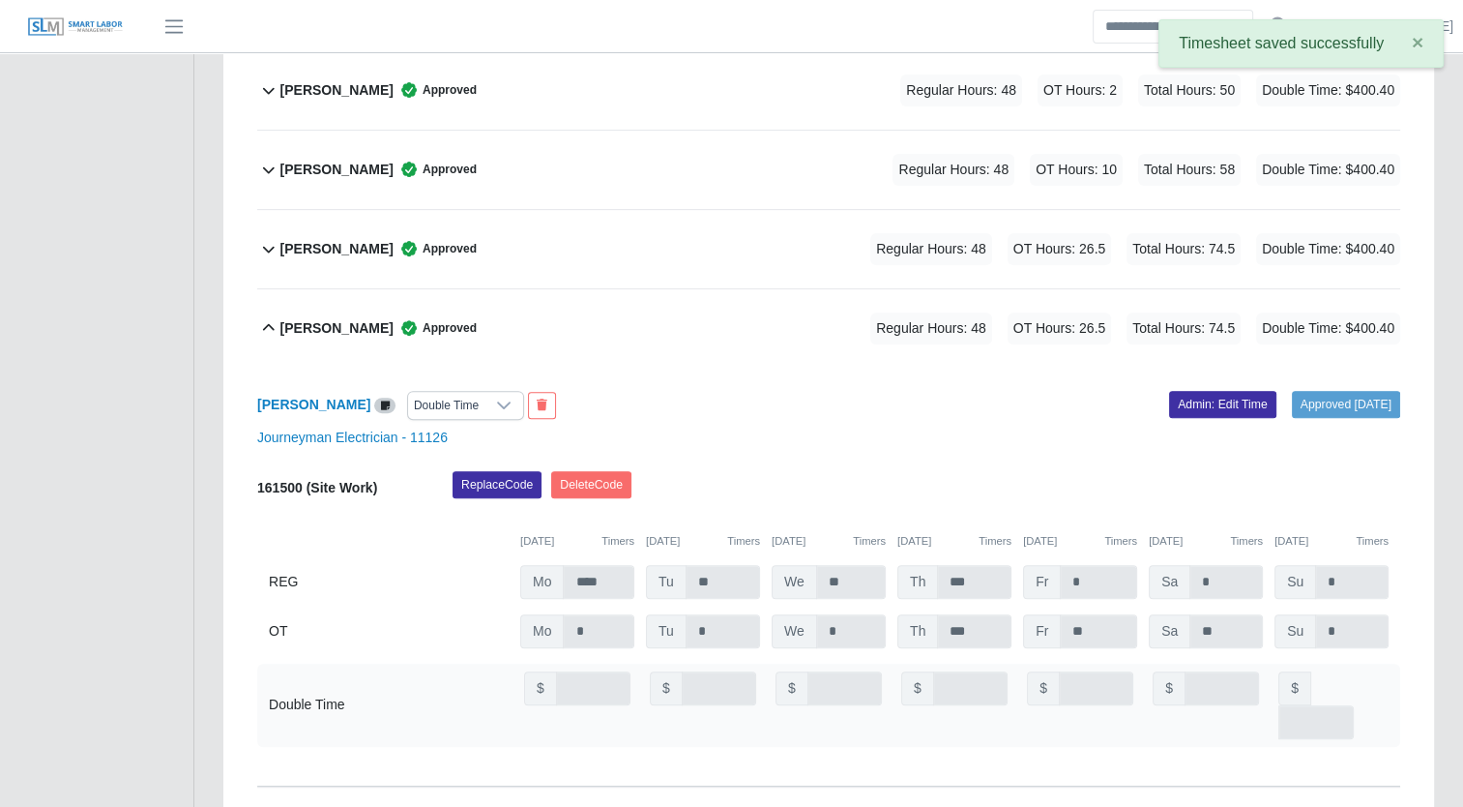
click at [307, 327] on b "Hernando Parra" at bounding box center [336, 328] width 113 height 20
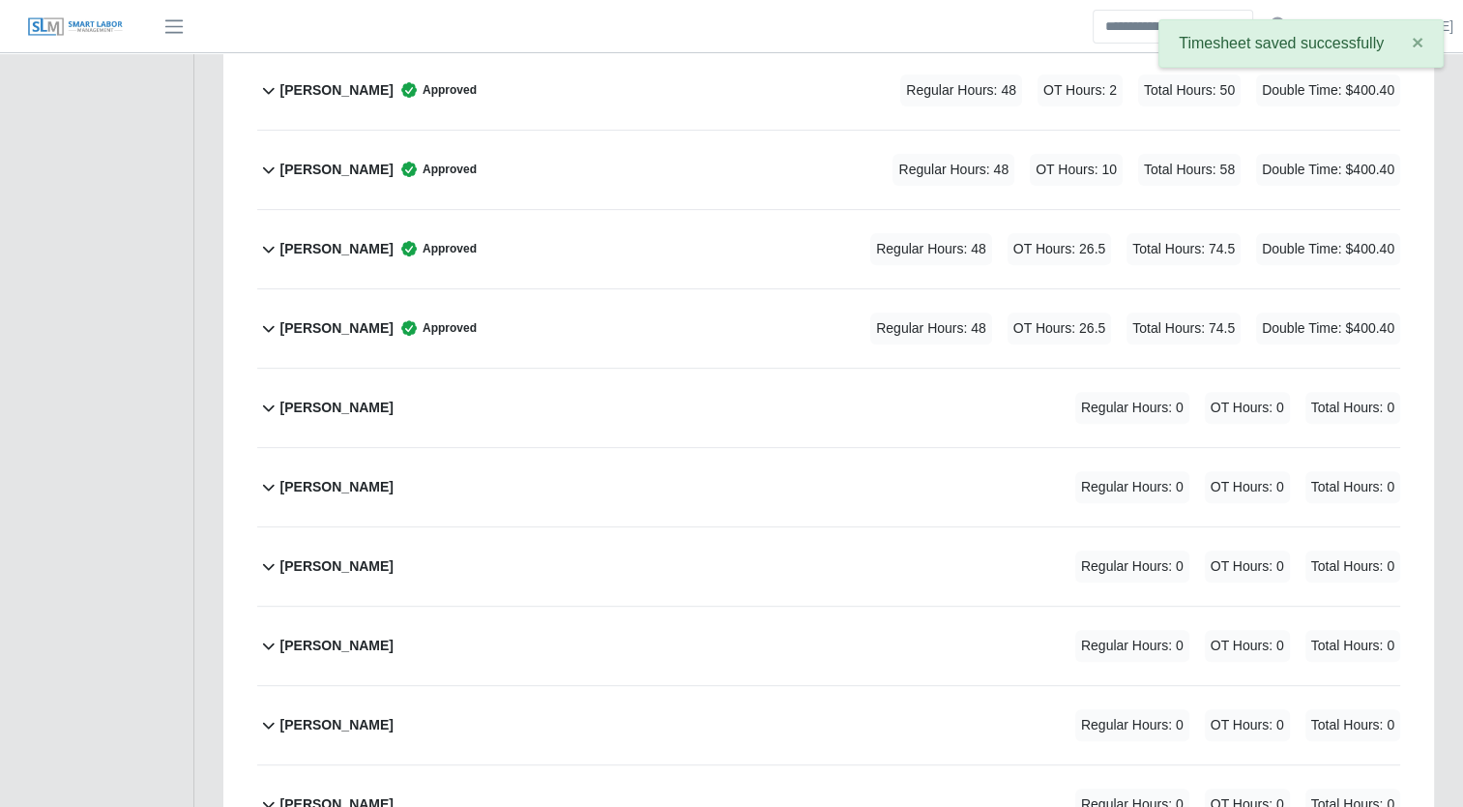
click at [303, 404] on b "Jasmon Frank" at bounding box center [336, 407] width 113 height 20
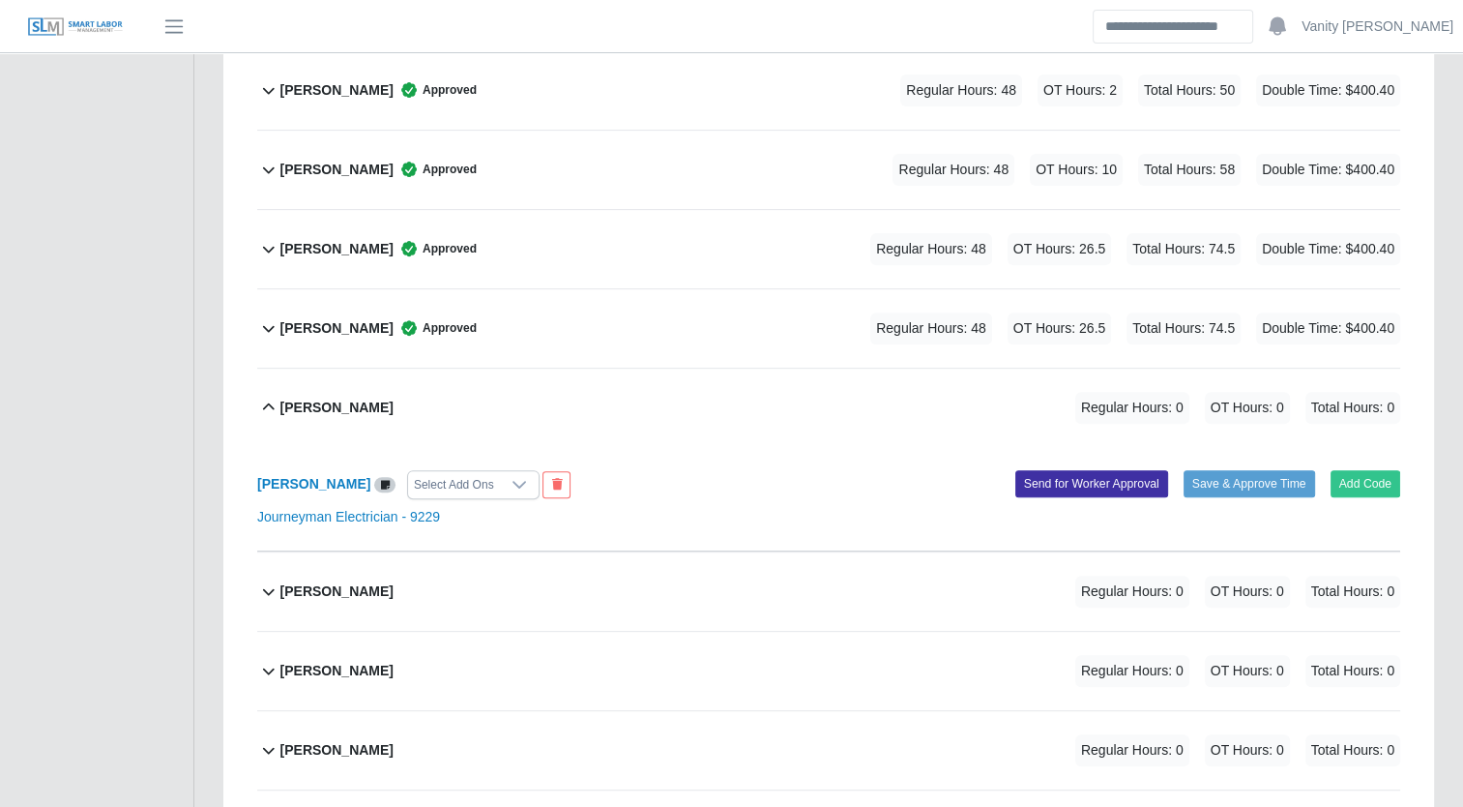
click at [500, 490] on div at bounding box center [519, 484] width 39 height 27
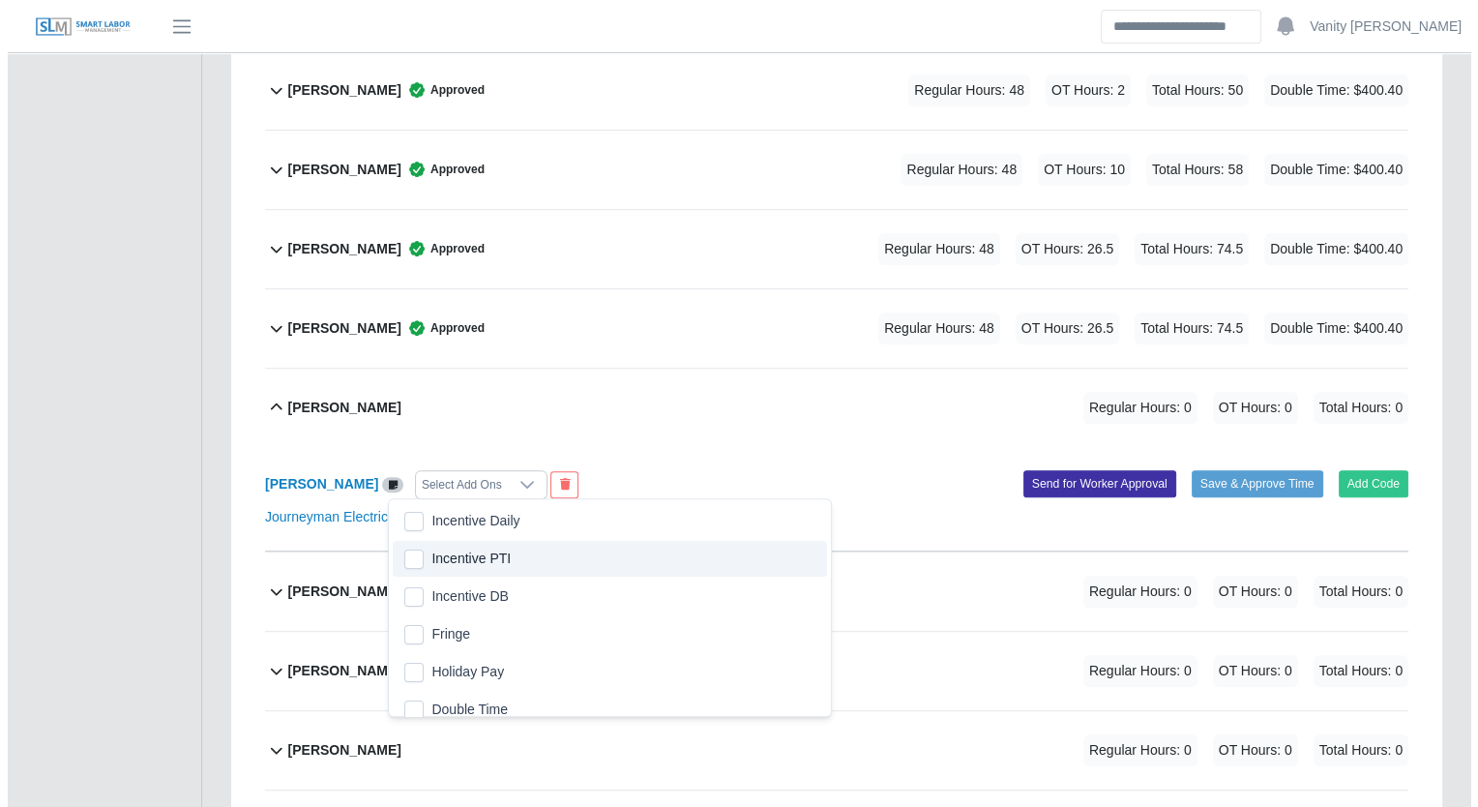
scroll to position [375, 0]
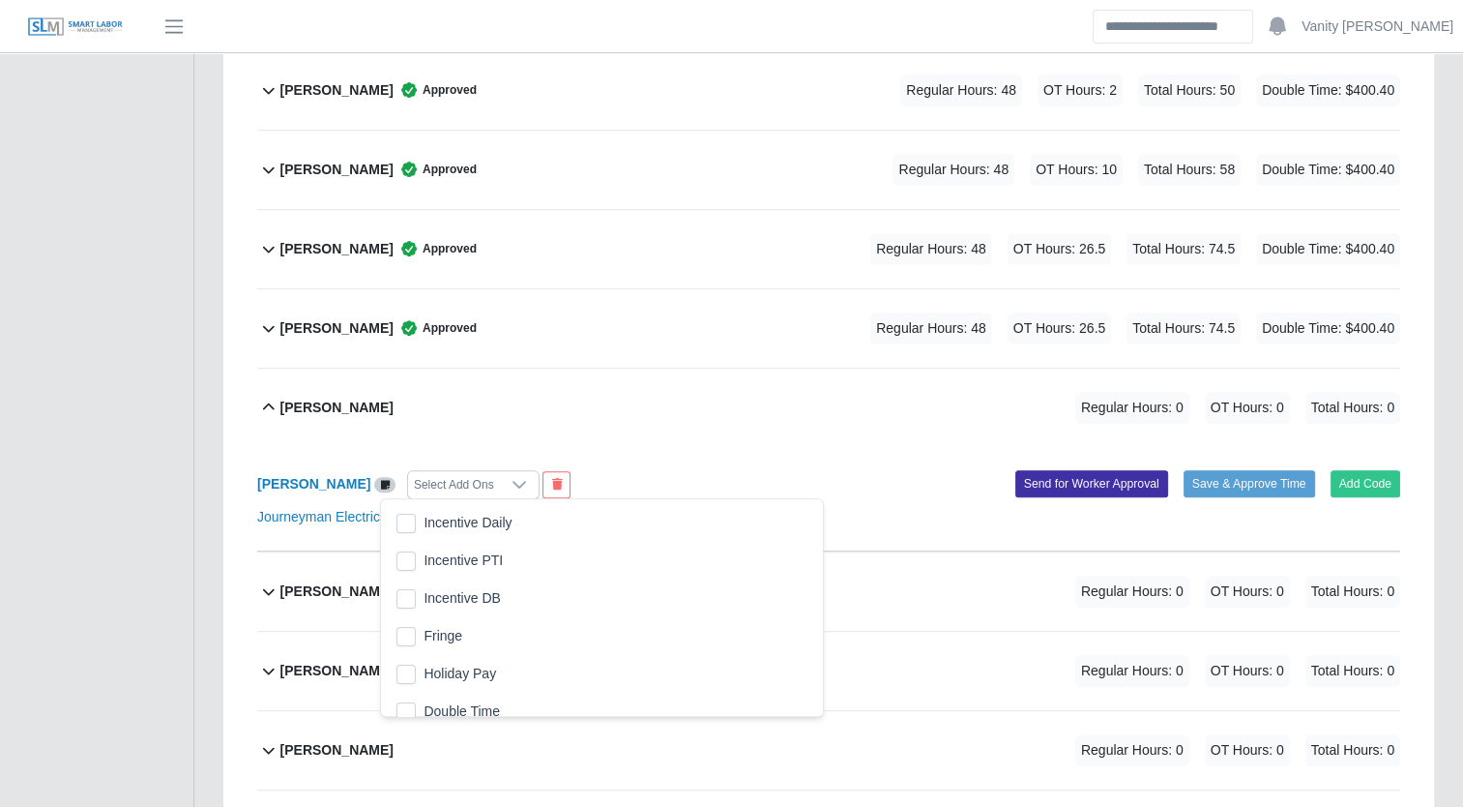
click at [679, 385] on div "Jasmon Frank Regular Hours: 0 OT Hours: 0 Total Hours: 0" at bounding box center [840, 407] width 1120 height 78
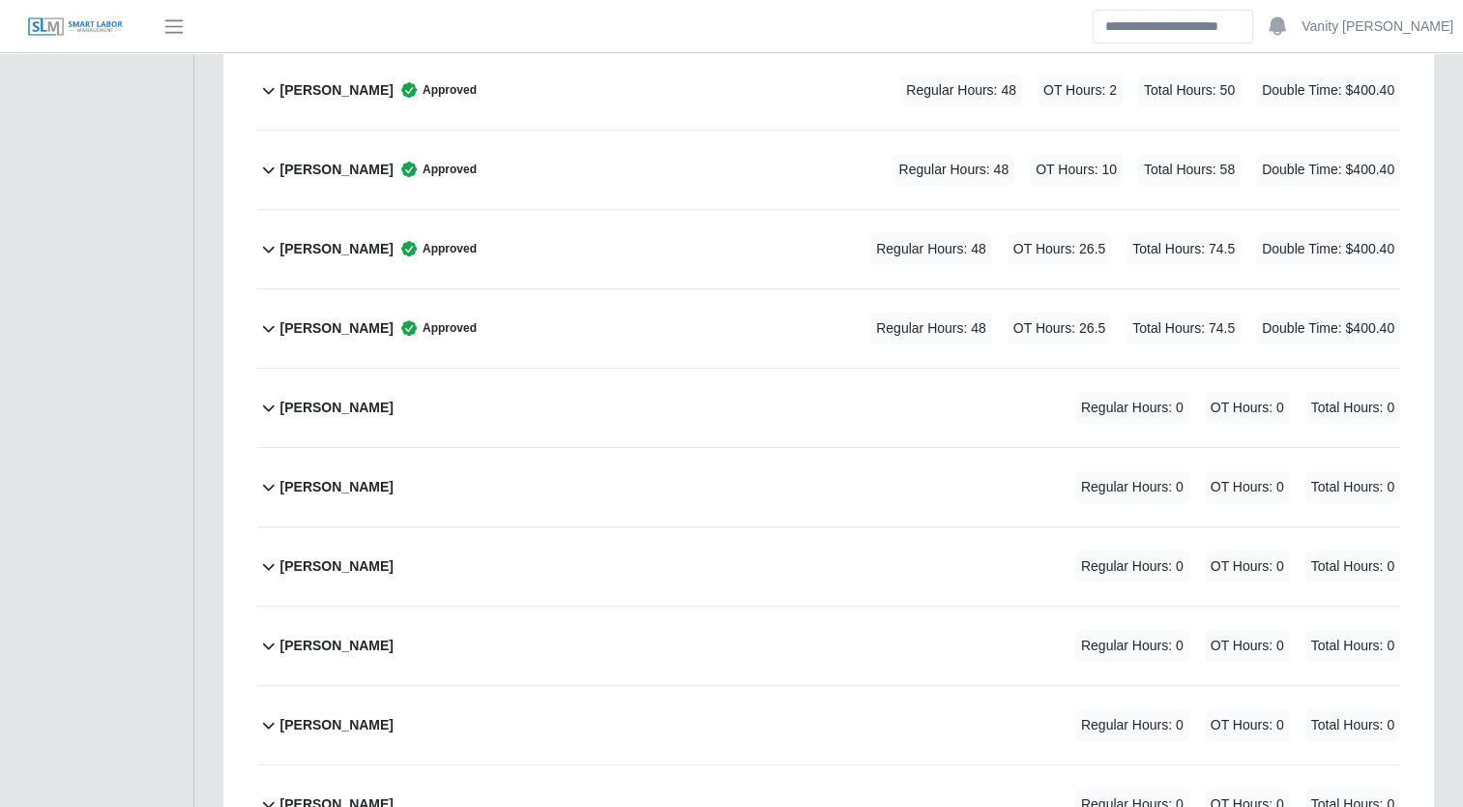
click at [375, 400] on div "Jasmon Frank Regular Hours: 0 OT Hours: 0 Total Hours: 0" at bounding box center [840, 407] width 1120 height 78
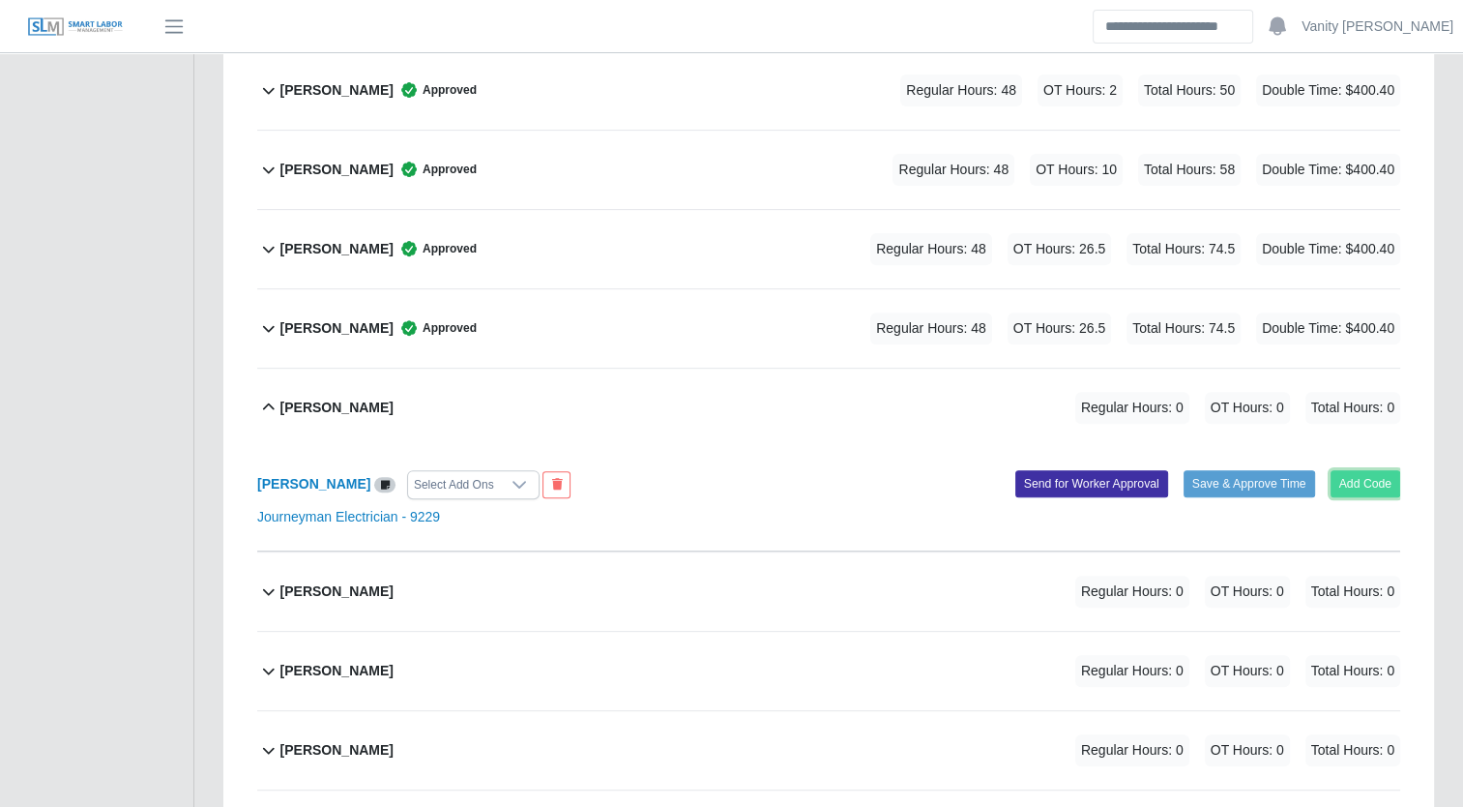
click at [1356, 489] on button "Add Code" at bounding box center [1366, 483] width 71 height 27
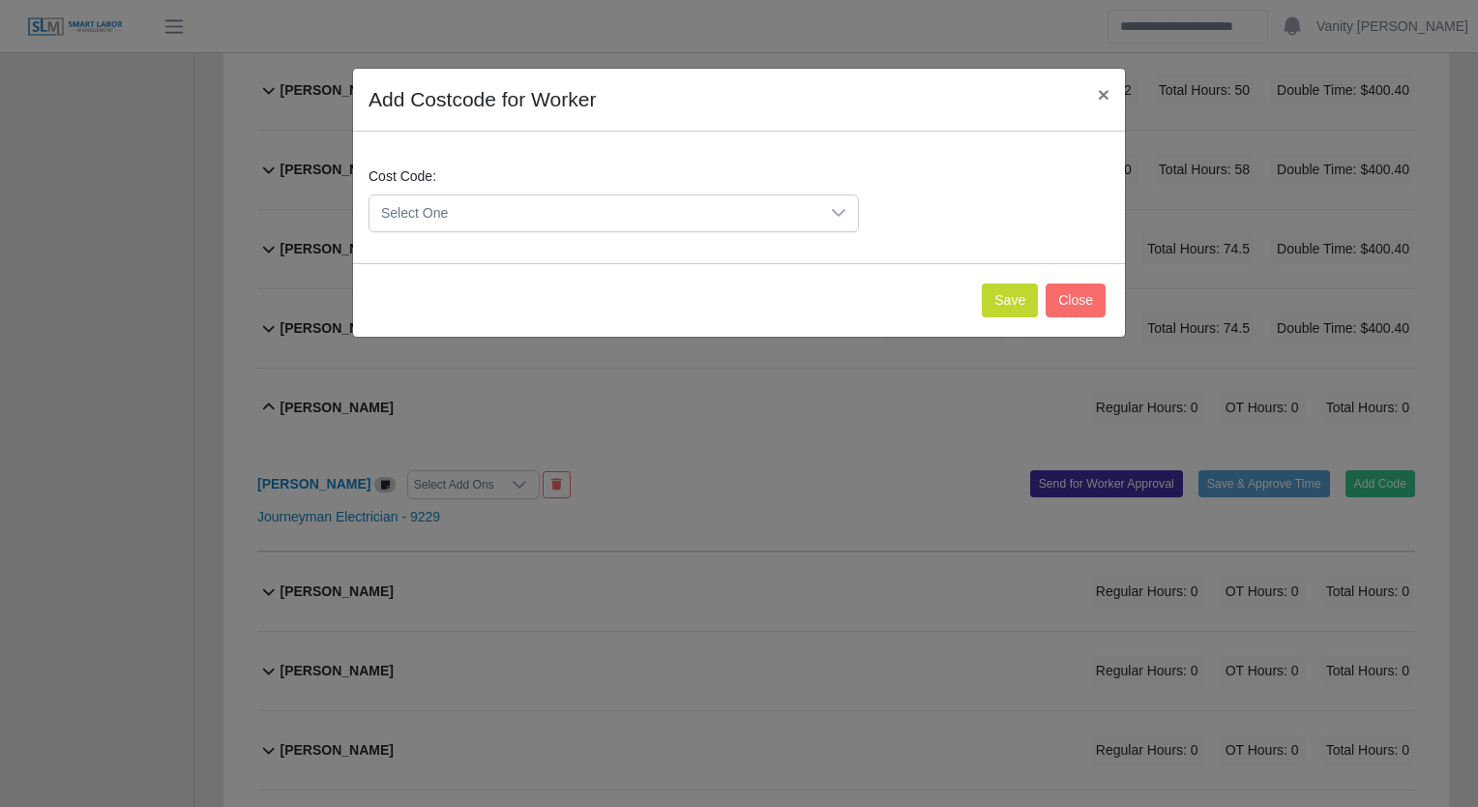
click at [611, 207] on span "Select One" at bounding box center [594, 213] width 450 height 36
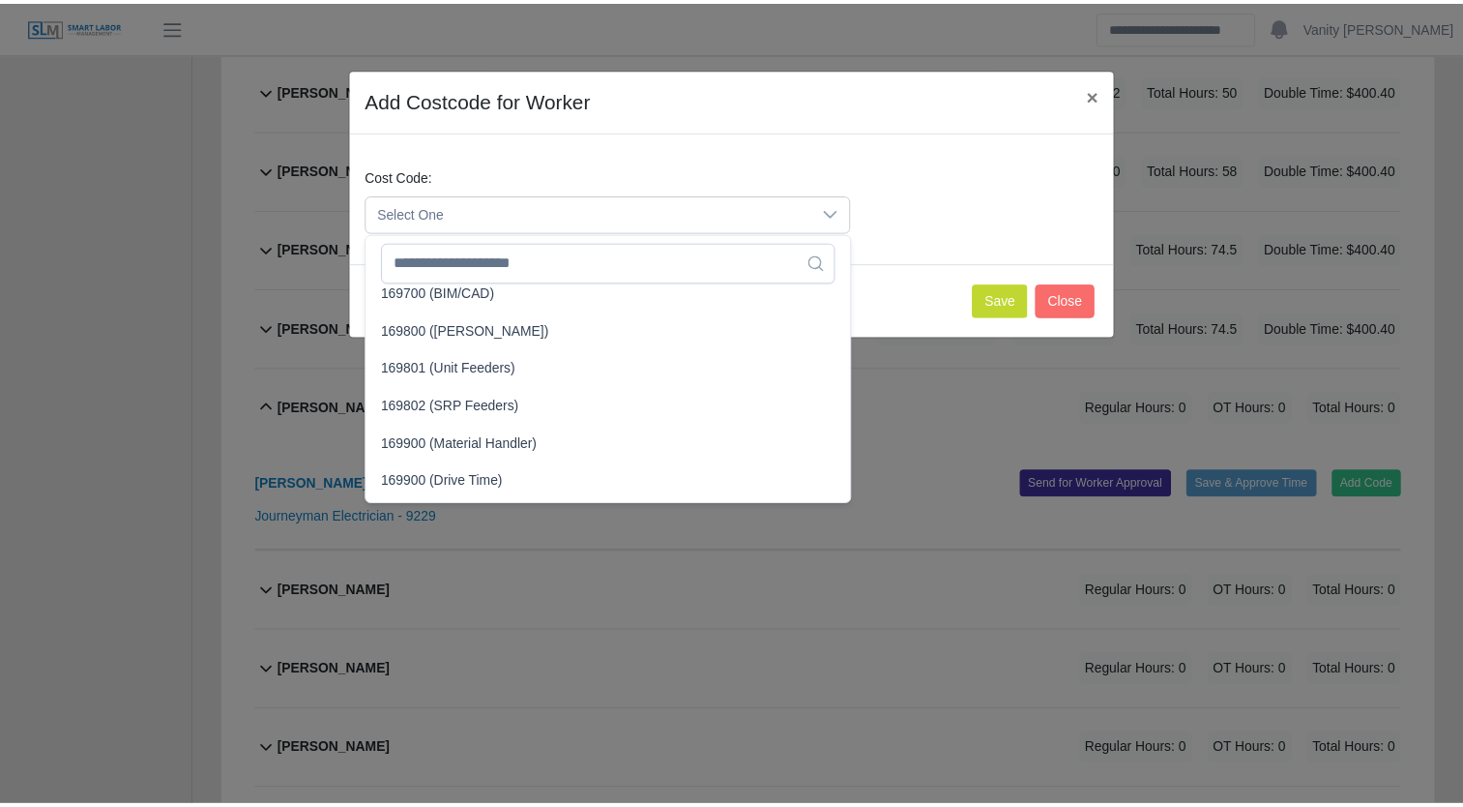
scroll to position [4255, 0]
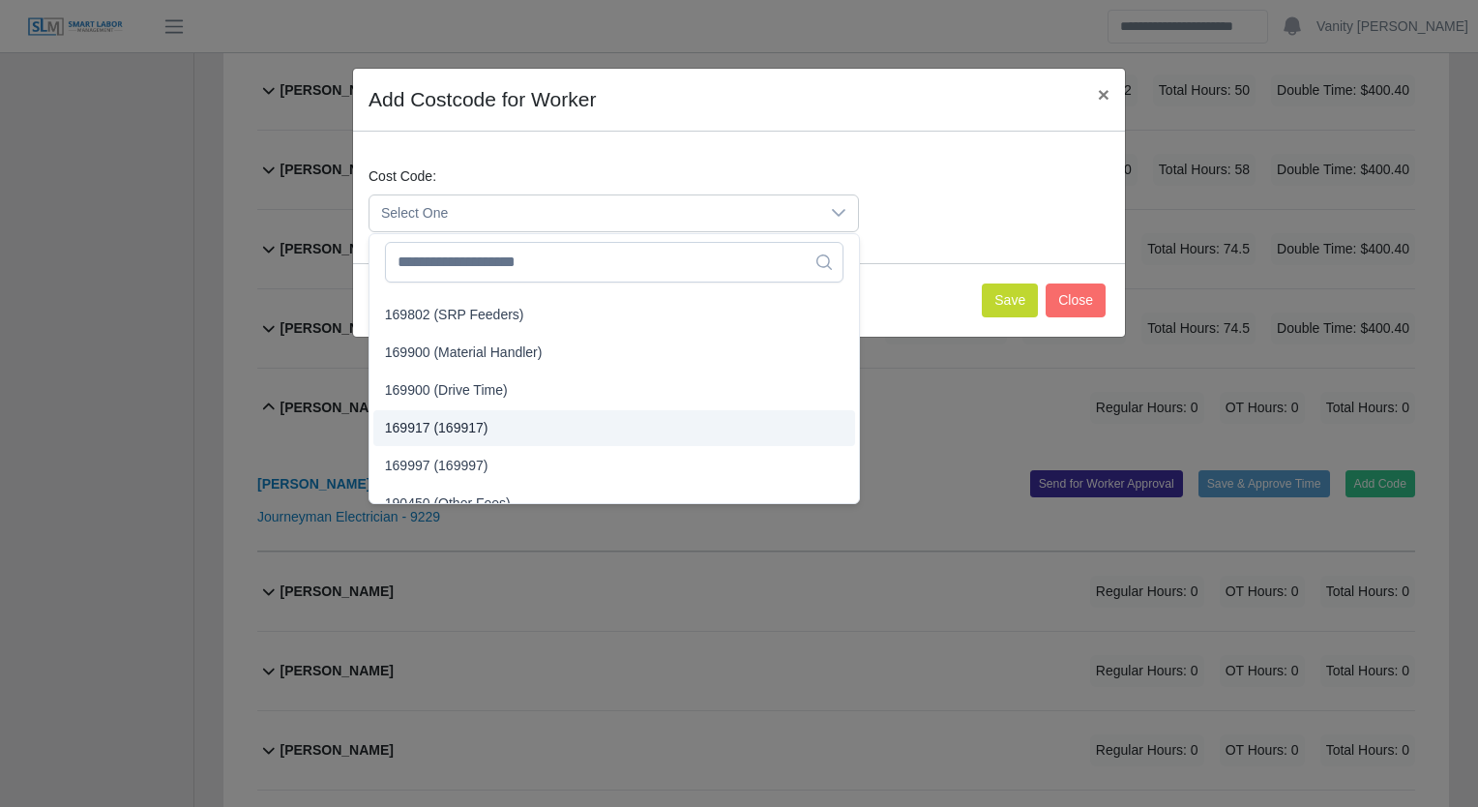
click at [486, 424] on li "169917 (169917)" at bounding box center [614, 428] width 482 height 36
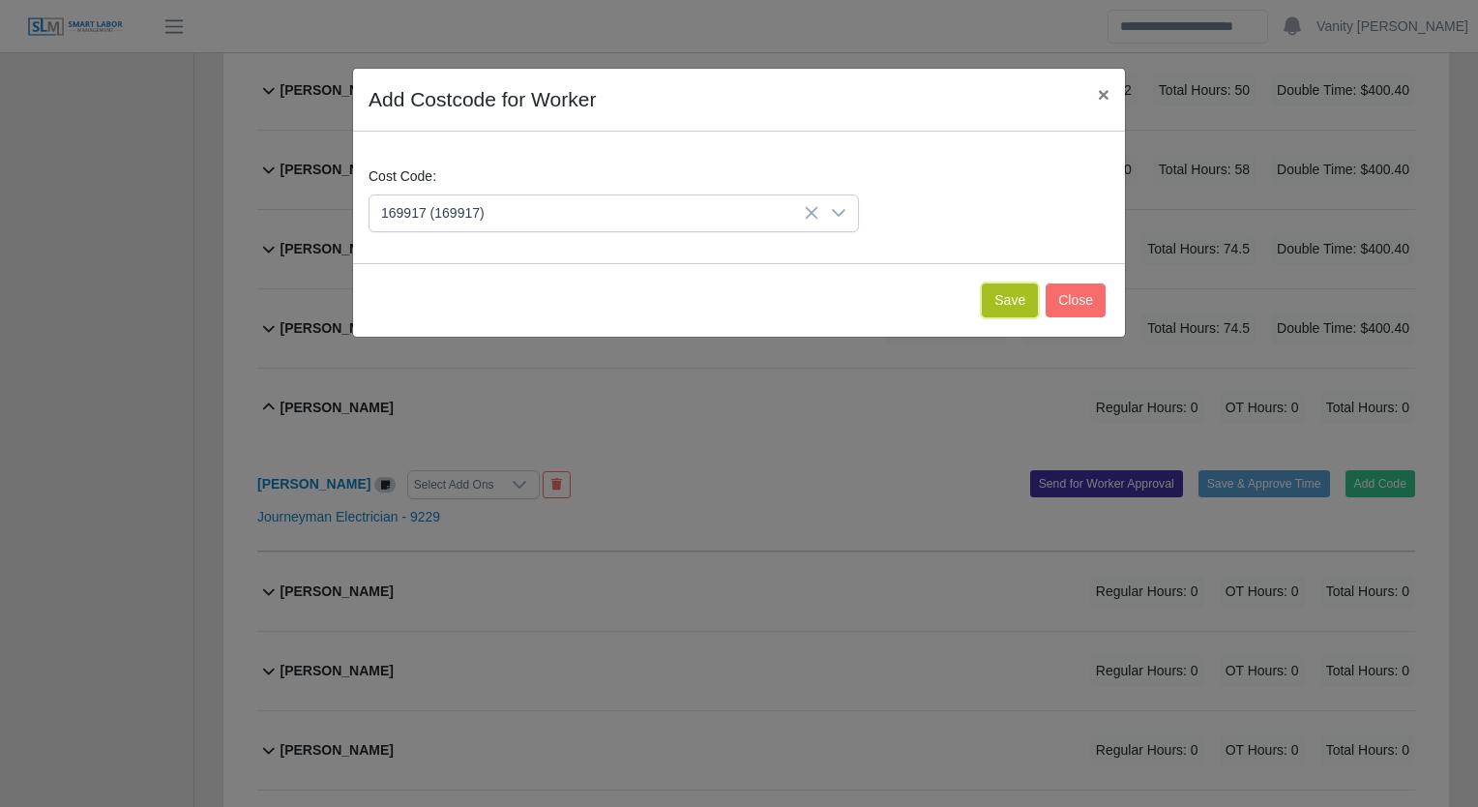
click at [1009, 299] on button "Save" at bounding box center [1010, 300] width 56 height 34
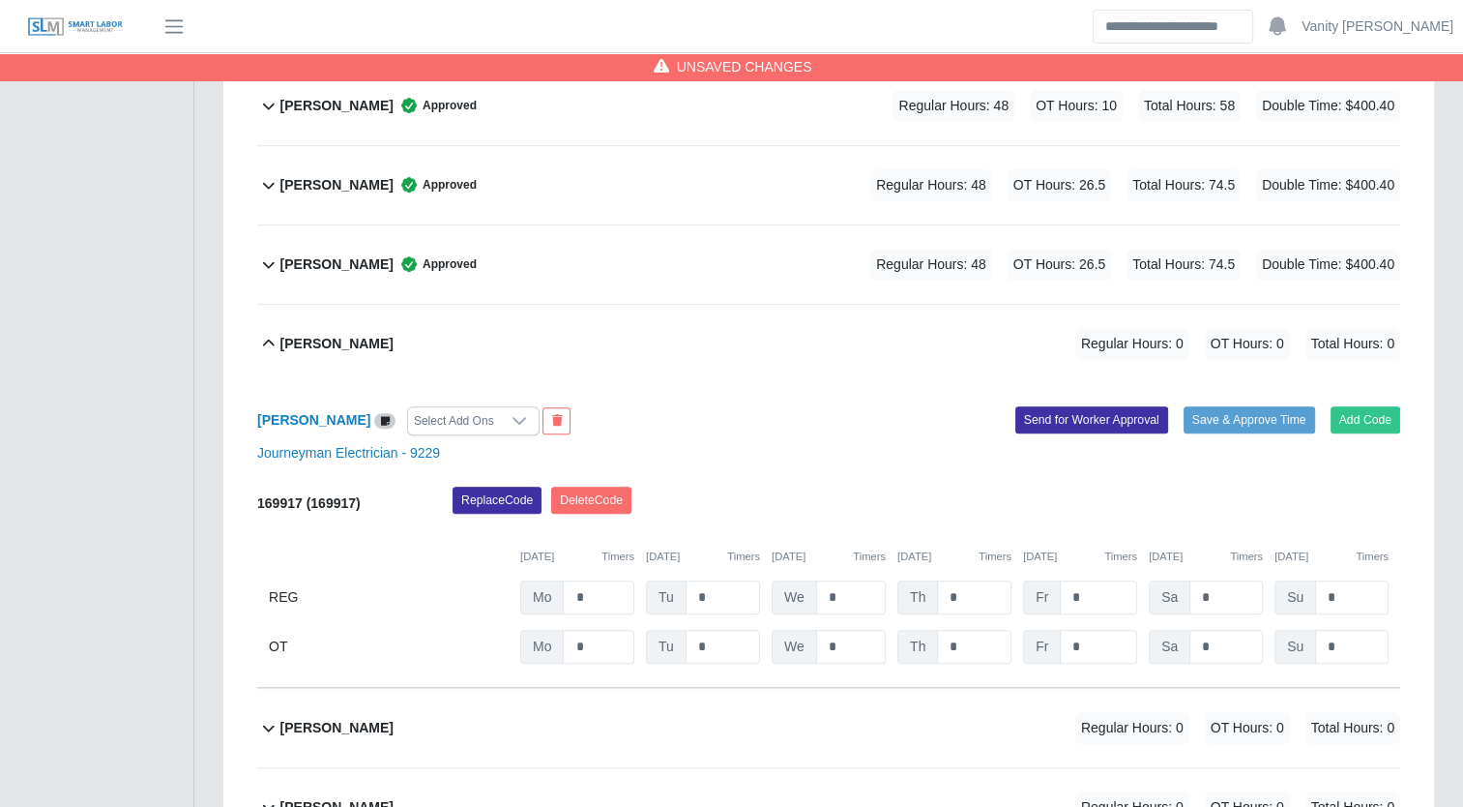
scroll to position [774, 0]
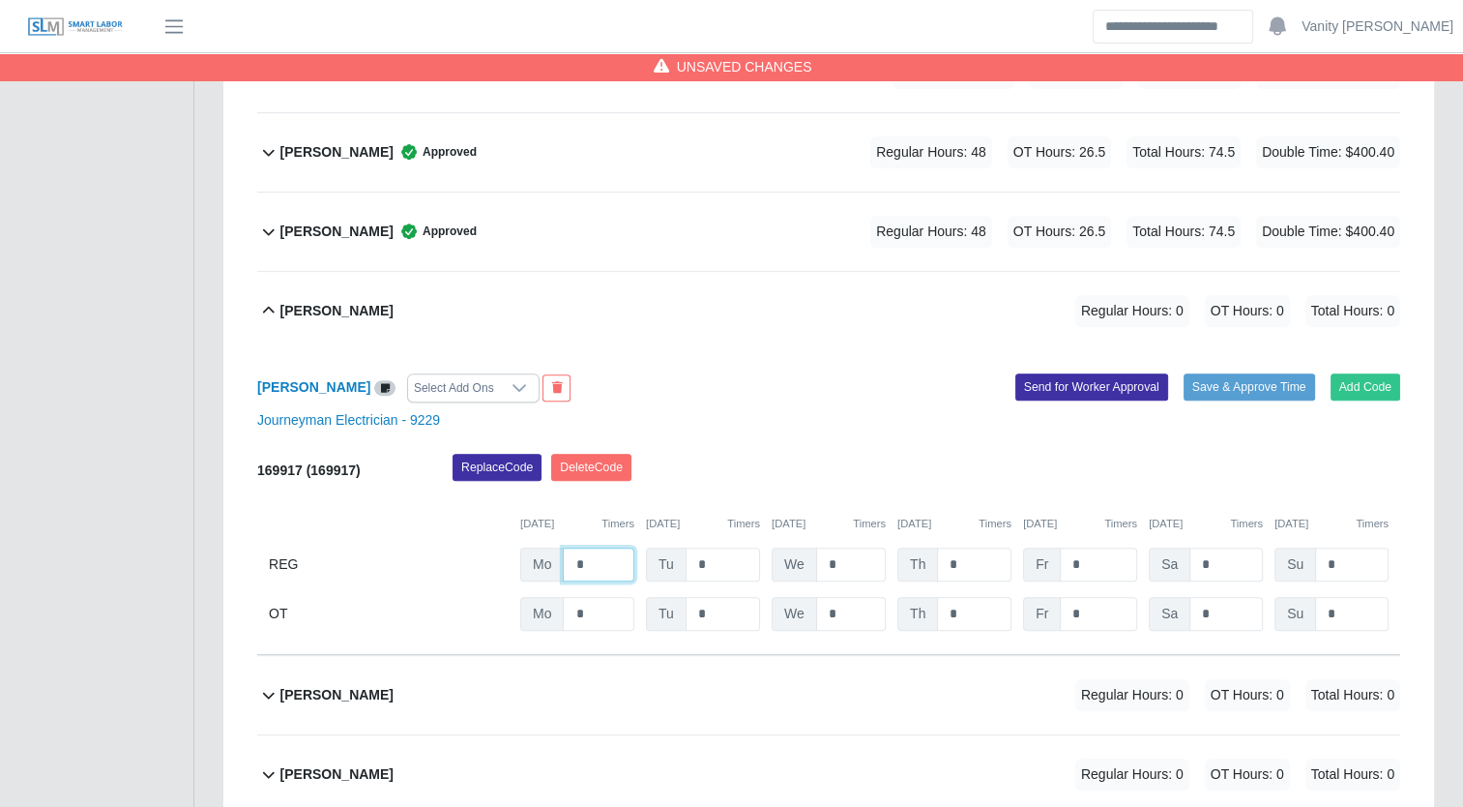
drag, startPoint x: 600, startPoint y: 559, endPoint x: 544, endPoint y: 555, distance: 56.2
click at [544, 555] on div "Mo *" at bounding box center [577, 564] width 114 height 34
type input "**"
drag, startPoint x: 727, startPoint y: 563, endPoint x: 644, endPoint y: 547, distance: 84.6
click at [644, 547] on div "REG Mo ** Tu * We * Th * Fr * Sa * Su *" at bounding box center [828, 564] width 1143 height 34
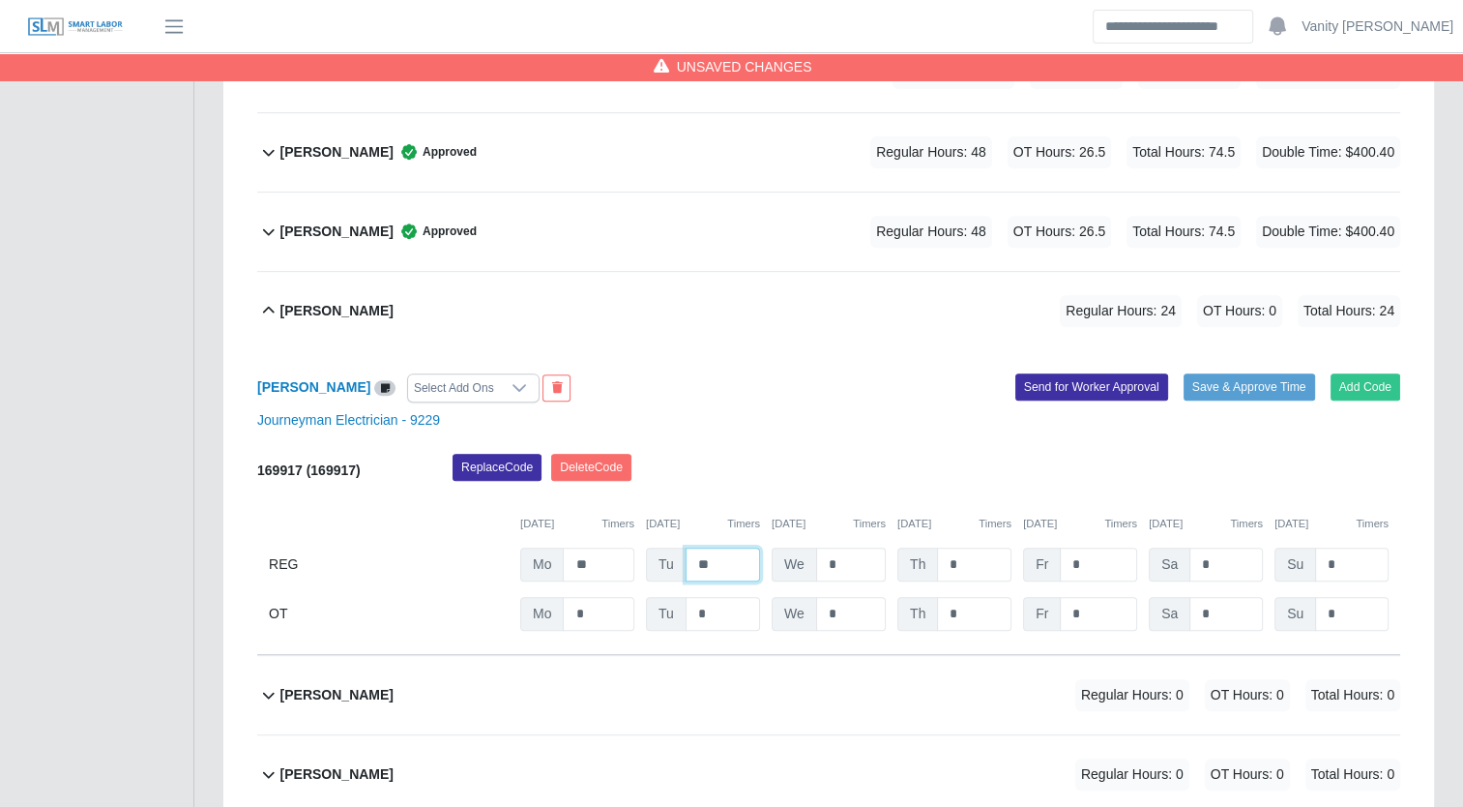
type input "**"
drag, startPoint x: 850, startPoint y: 567, endPoint x: 774, endPoint y: 539, distance: 81.4
click at [774, 539] on div "169917 (169917) Replace Code Delete Code 09/08/2025 Timers 09/09/2025 Timers 09…" at bounding box center [828, 542] width 1143 height 177
type input "**"
click at [974, 566] on input "*" at bounding box center [974, 564] width 74 height 34
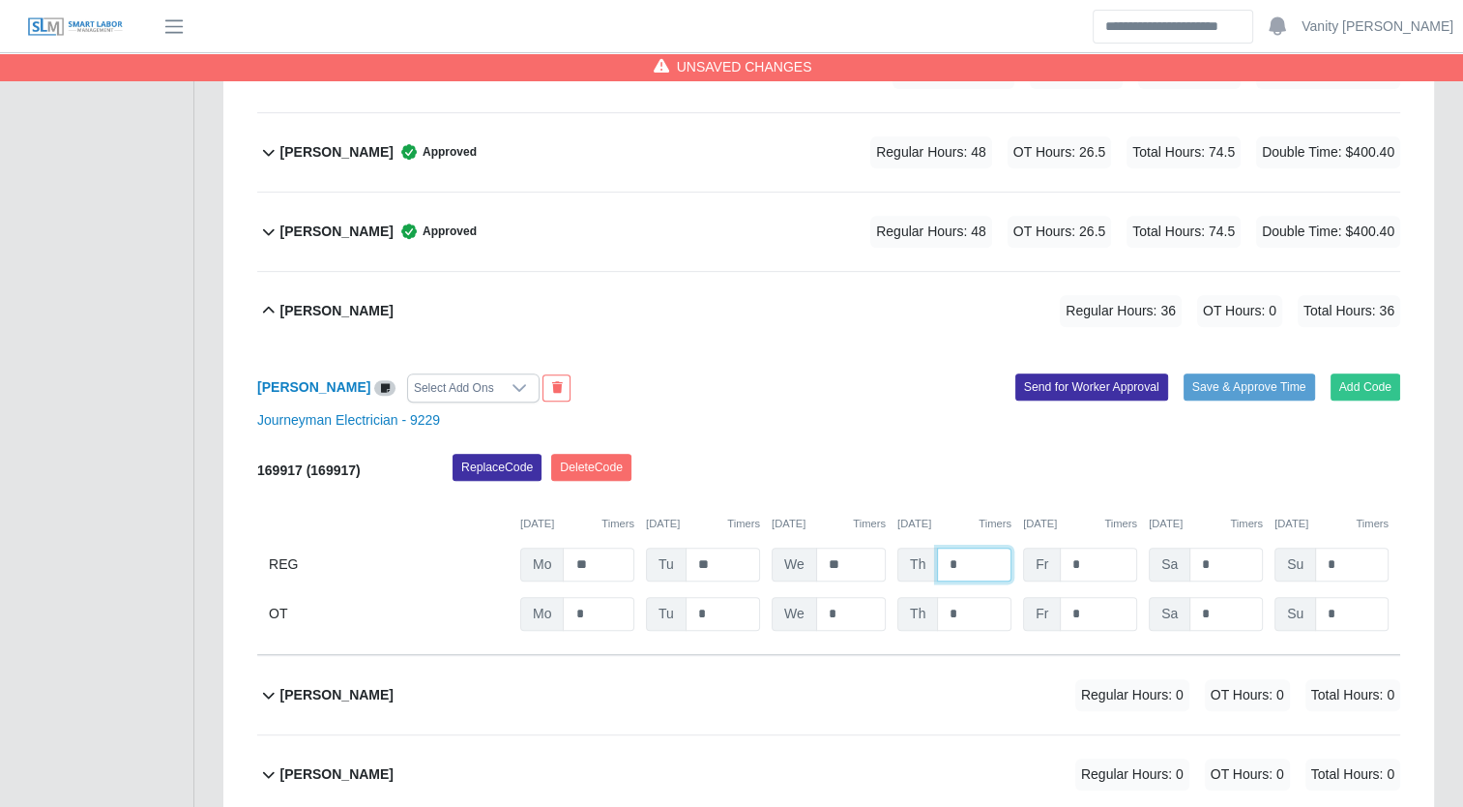
drag, startPoint x: 971, startPoint y: 566, endPoint x: 921, endPoint y: 568, distance: 50.3
click at [921, 568] on div "Th *" at bounding box center [954, 564] width 114 height 34
type input "*"
drag, startPoint x: 981, startPoint y: 620, endPoint x: 925, endPoint y: 605, distance: 57.9
click at [926, 605] on div "Th *" at bounding box center [954, 614] width 114 height 34
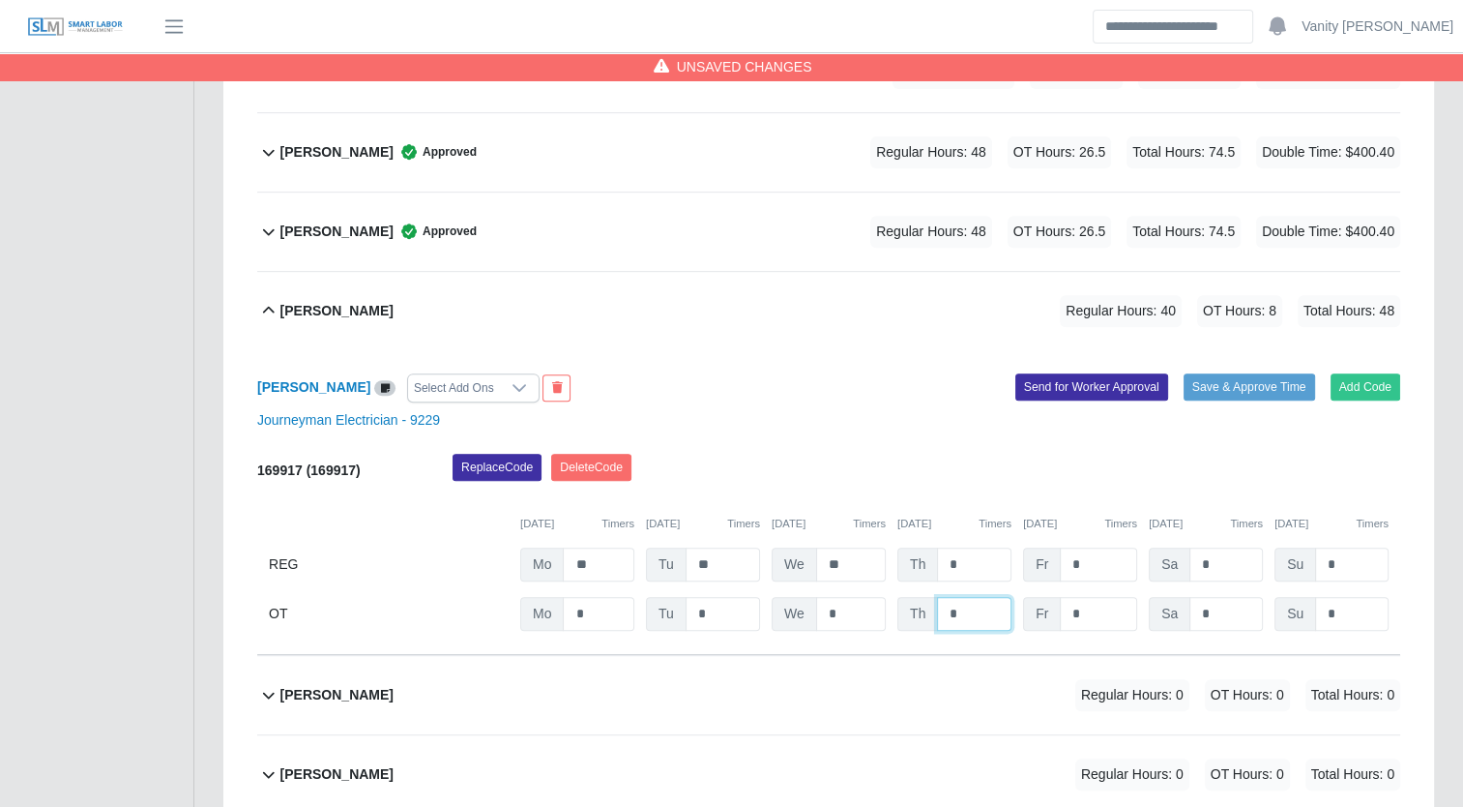
type input "*"
click at [1066, 610] on input "*" at bounding box center [1098, 614] width 77 height 34
type input "**"
drag, startPoint x: 1231, startPoint y: 610, endPoint x: 1174, endPoint y: 617, distance: 57.5
click at [1174, 617] on div "Sa *" at bounding box center [1206, 614] width 114 height 34
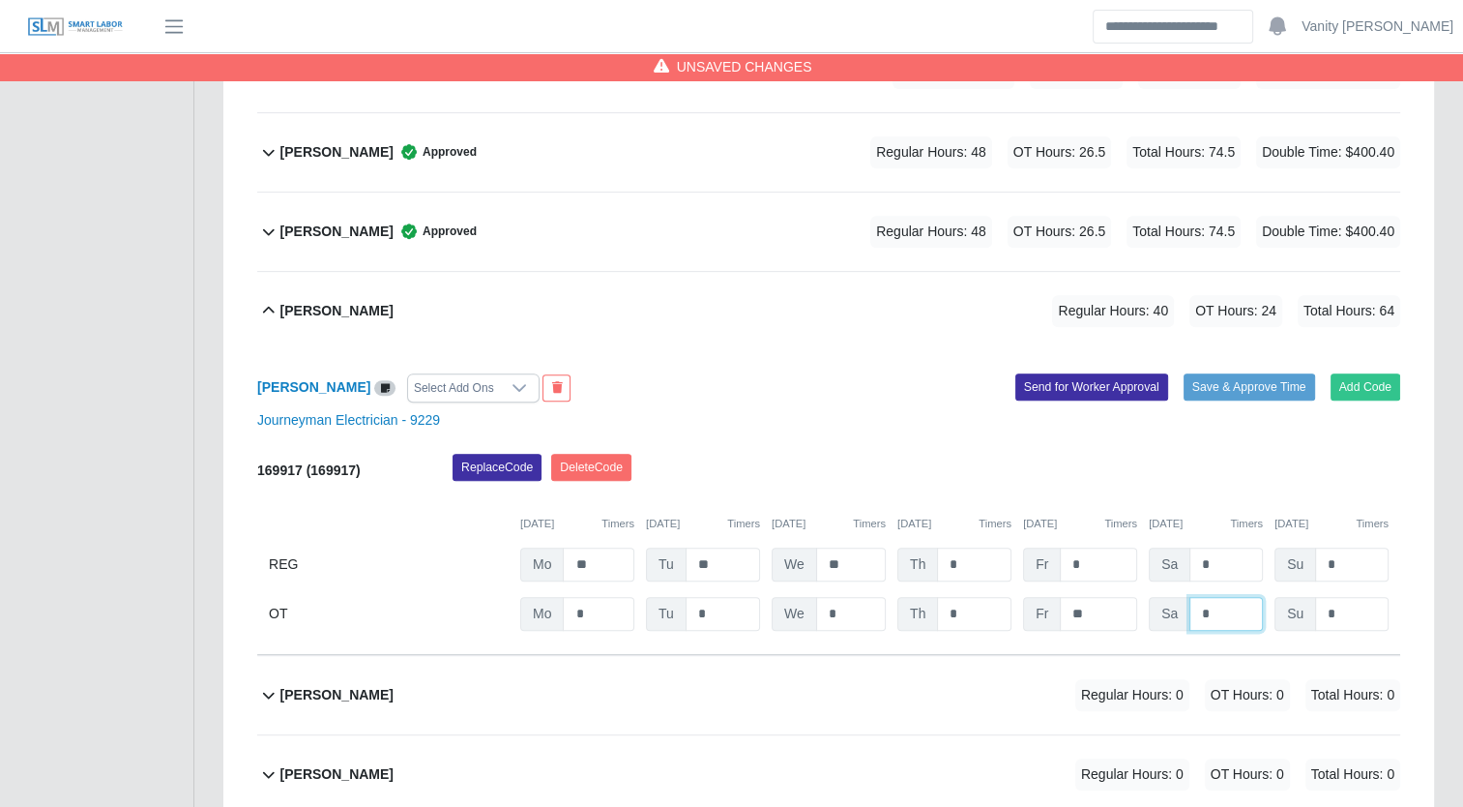
type input "*"
drag, startPoint x: 1365, startPoint y: 561, endPoint x: 1263, endPoint y: 561, distance: 101.5
click at [1263, 561] on div "REG Mo ** Tu ** We ** Th * Fr * Sa * Su *" at bounding box center [828, 564] width 1143 height 34
type input "*"
click at [512, 384] on icon at bounding box center [519, 387] width 15 height 15
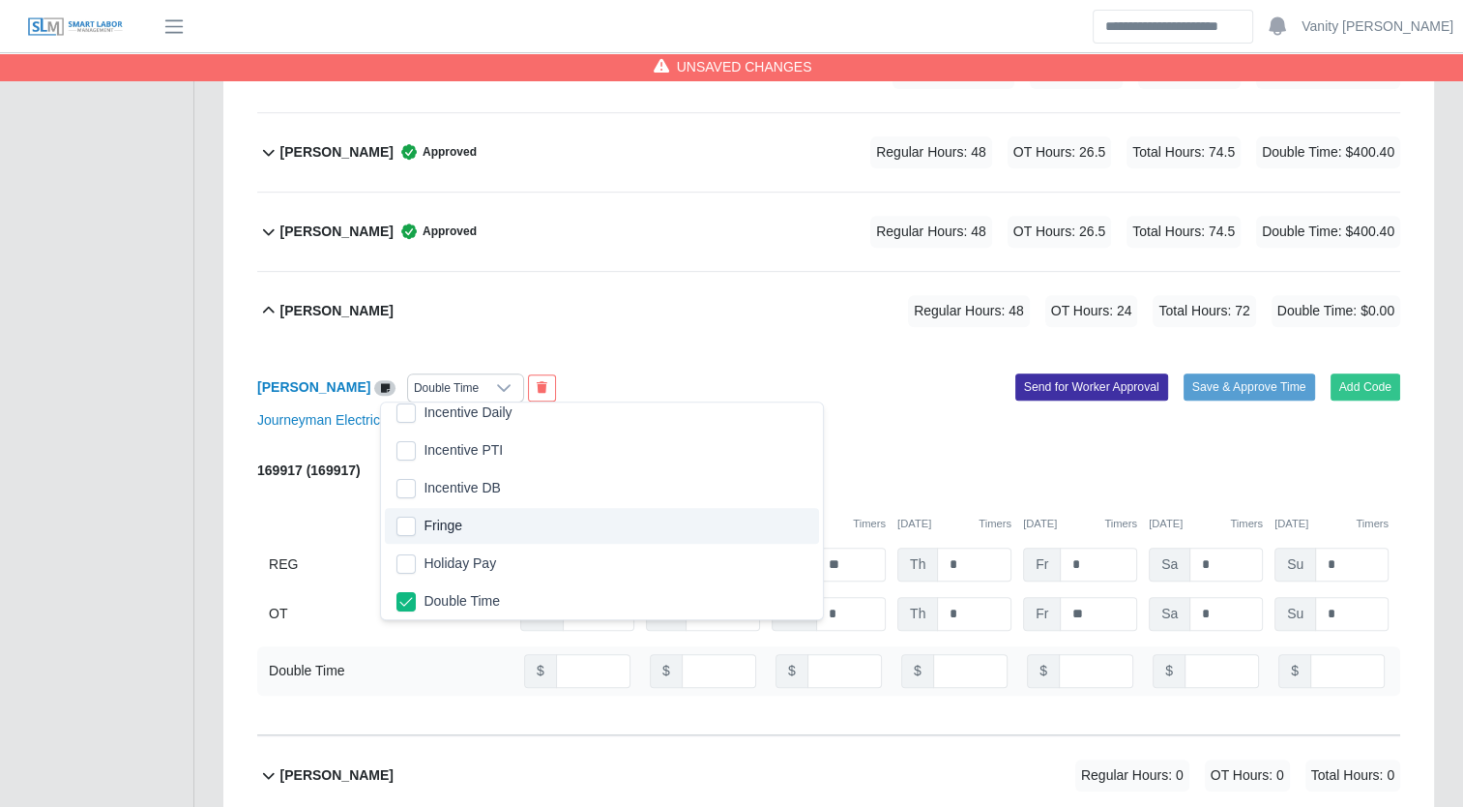
scroll to position [381, 0]
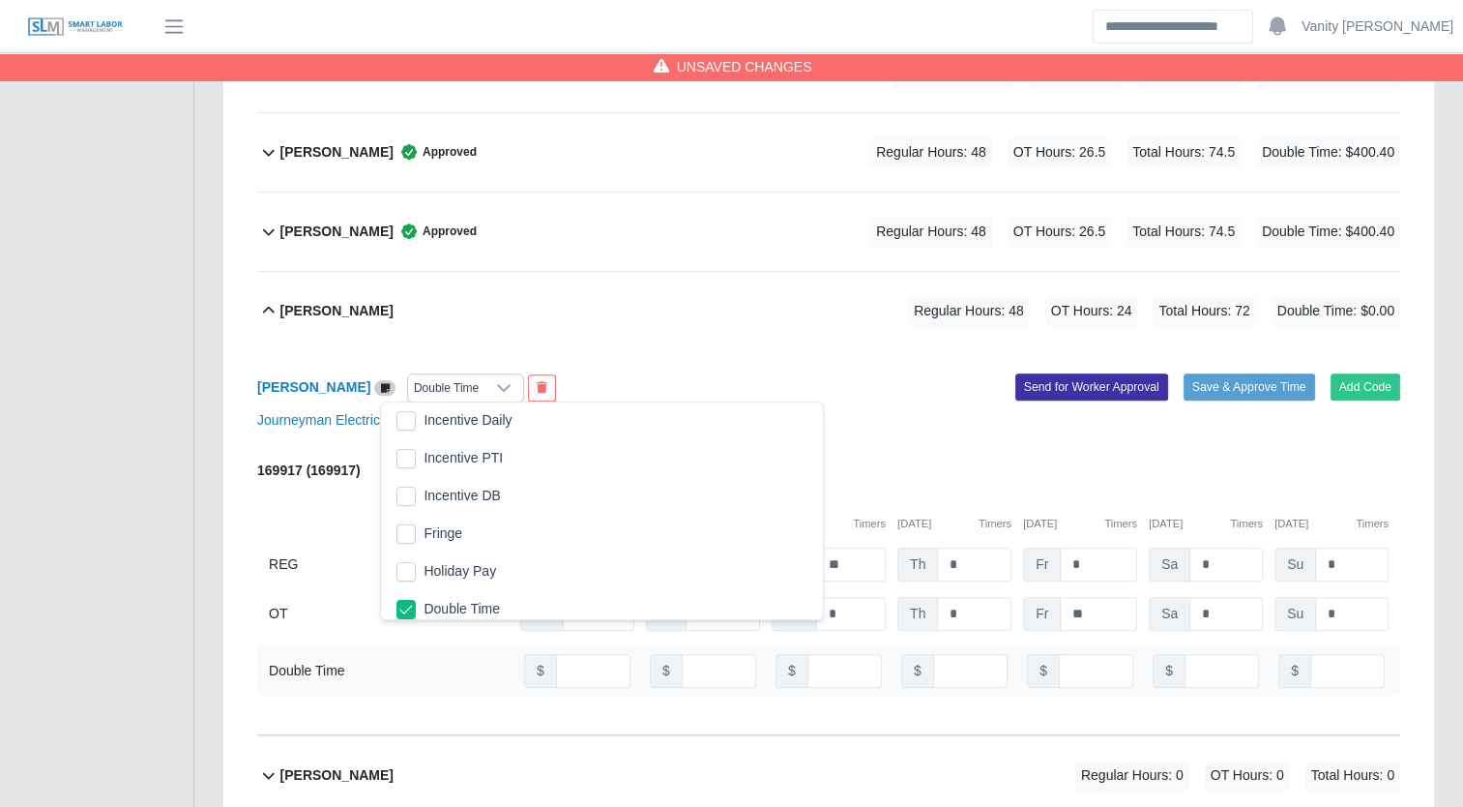
click at [716, 332] on div "Jasmon Frank Regular Hours: 48 OT Hours: 24 Total Hours: 72 Double Time: $0.00" at bounding box center [840, 311] width 1120 height 78
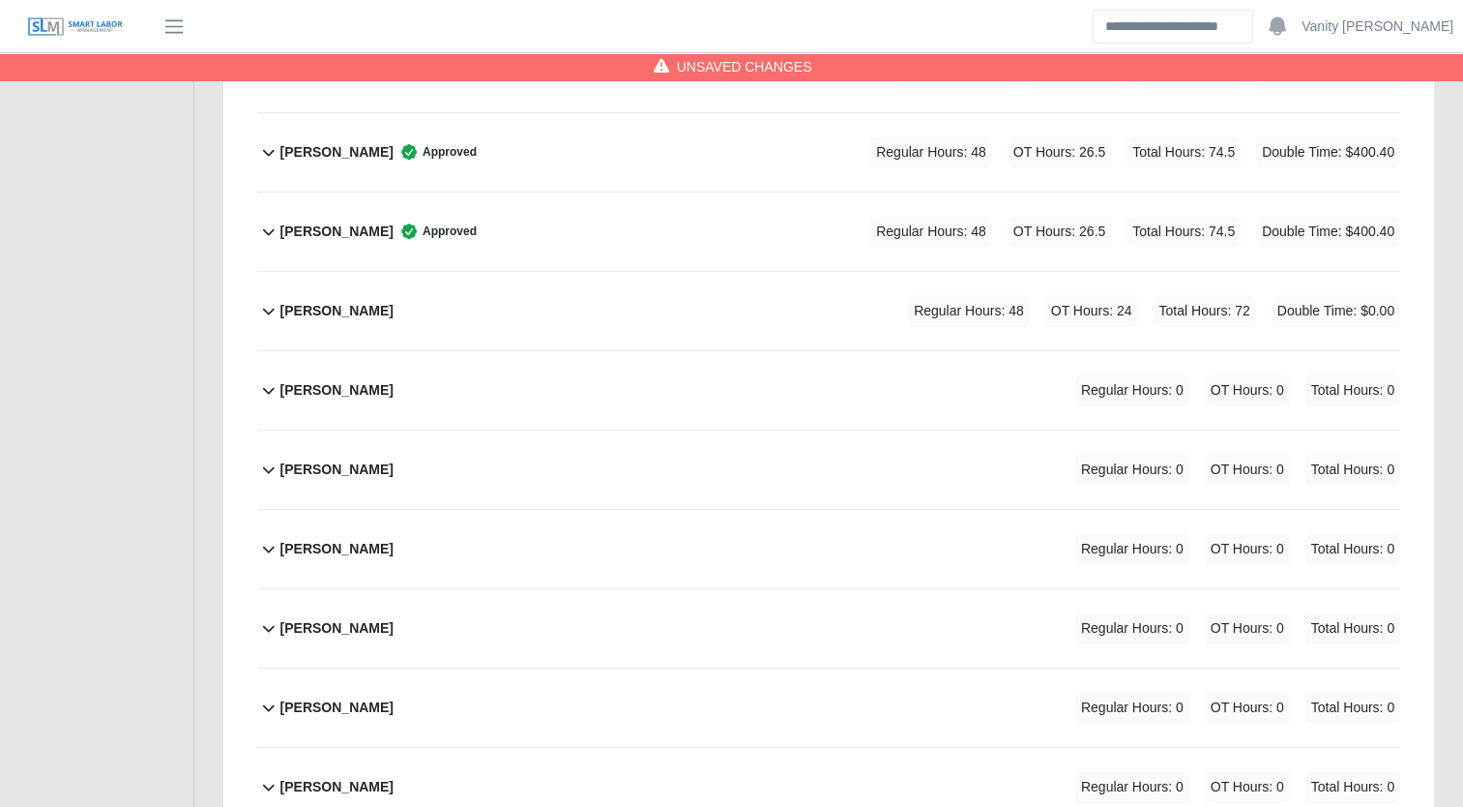
click at [305, 307] on b "Jasmon Frank" at bounding box center [336, 311] width 113 height 20
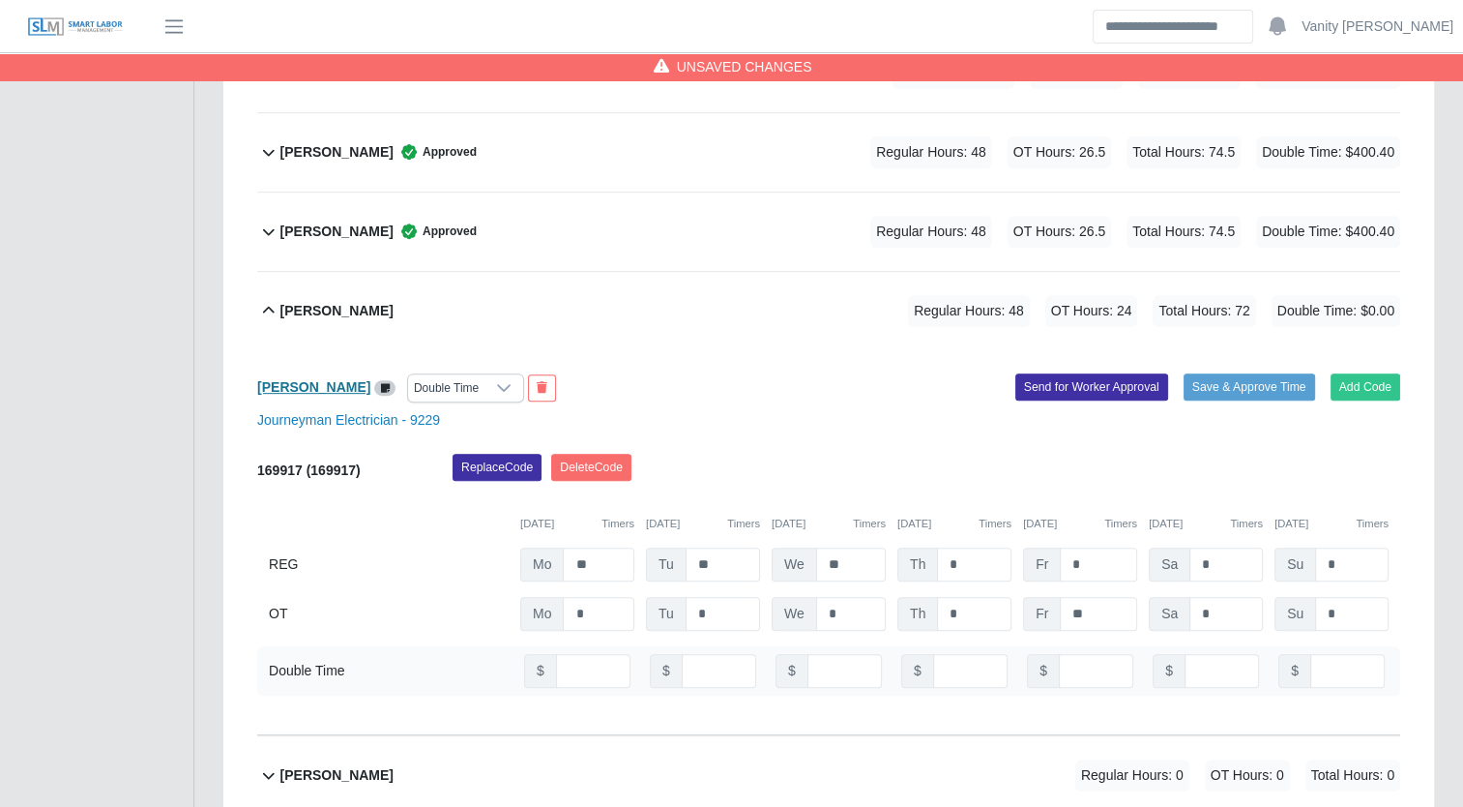
click at [297, 385] on b "Jasmon Frank" at bounding box center [313, 386] width 113 height 15
click at [1344, 675] on input "number" at bounding box center [1347, 671] width 74 height 34
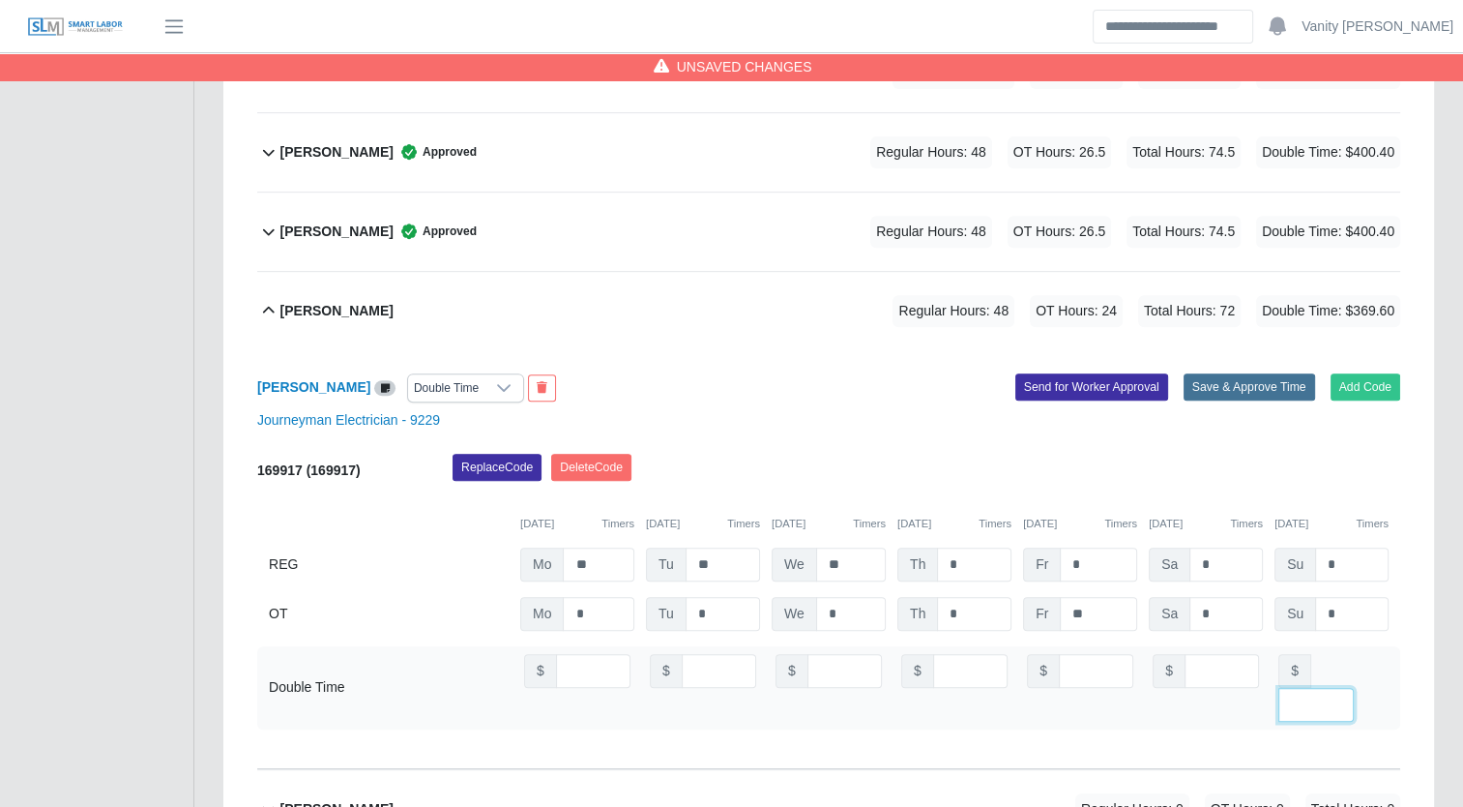
type input "******"
click at [1239, 385] on button "Save & Approve Time" at bounding box center [1250, 386] width 132 height 27
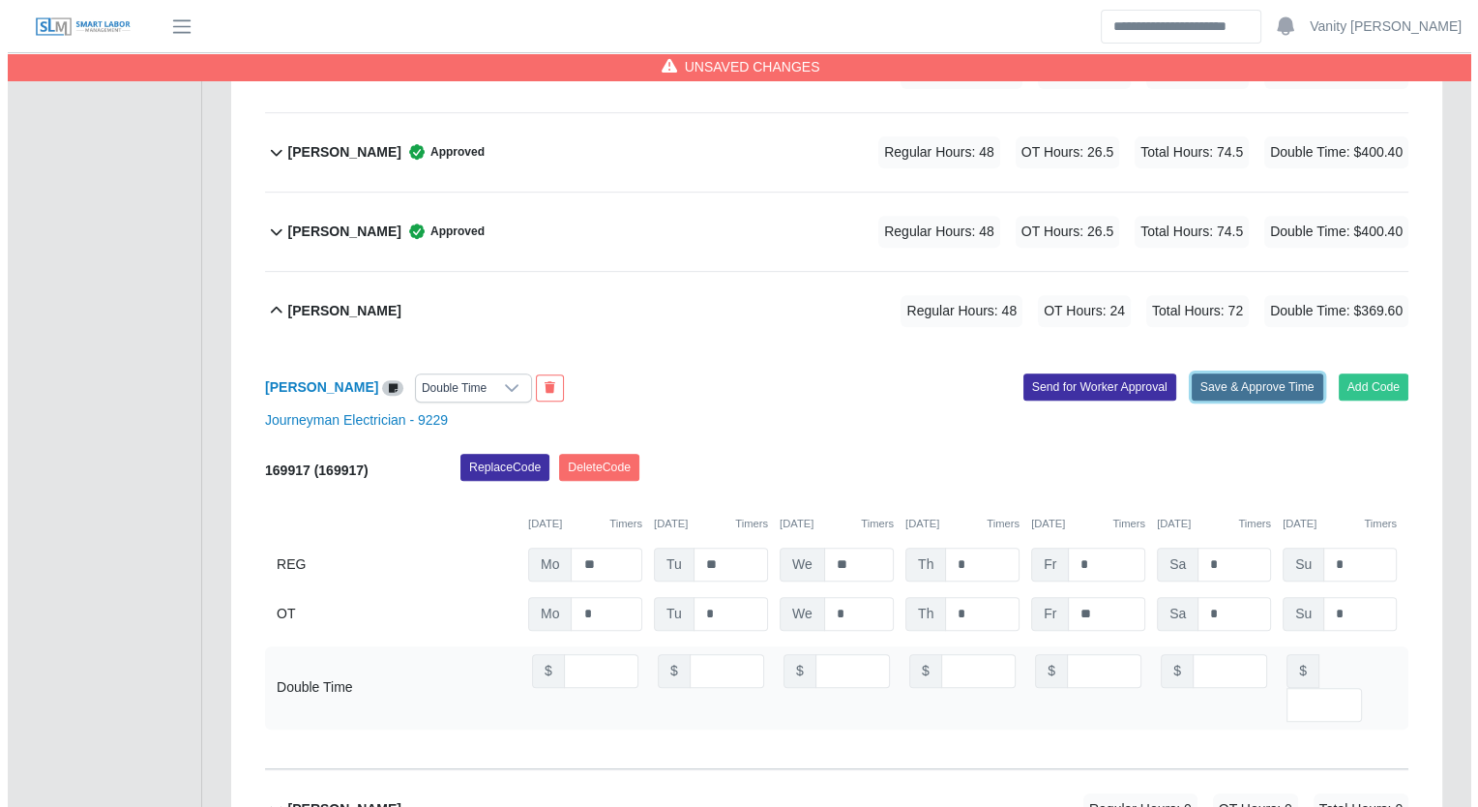
scroll to position [0, 0]
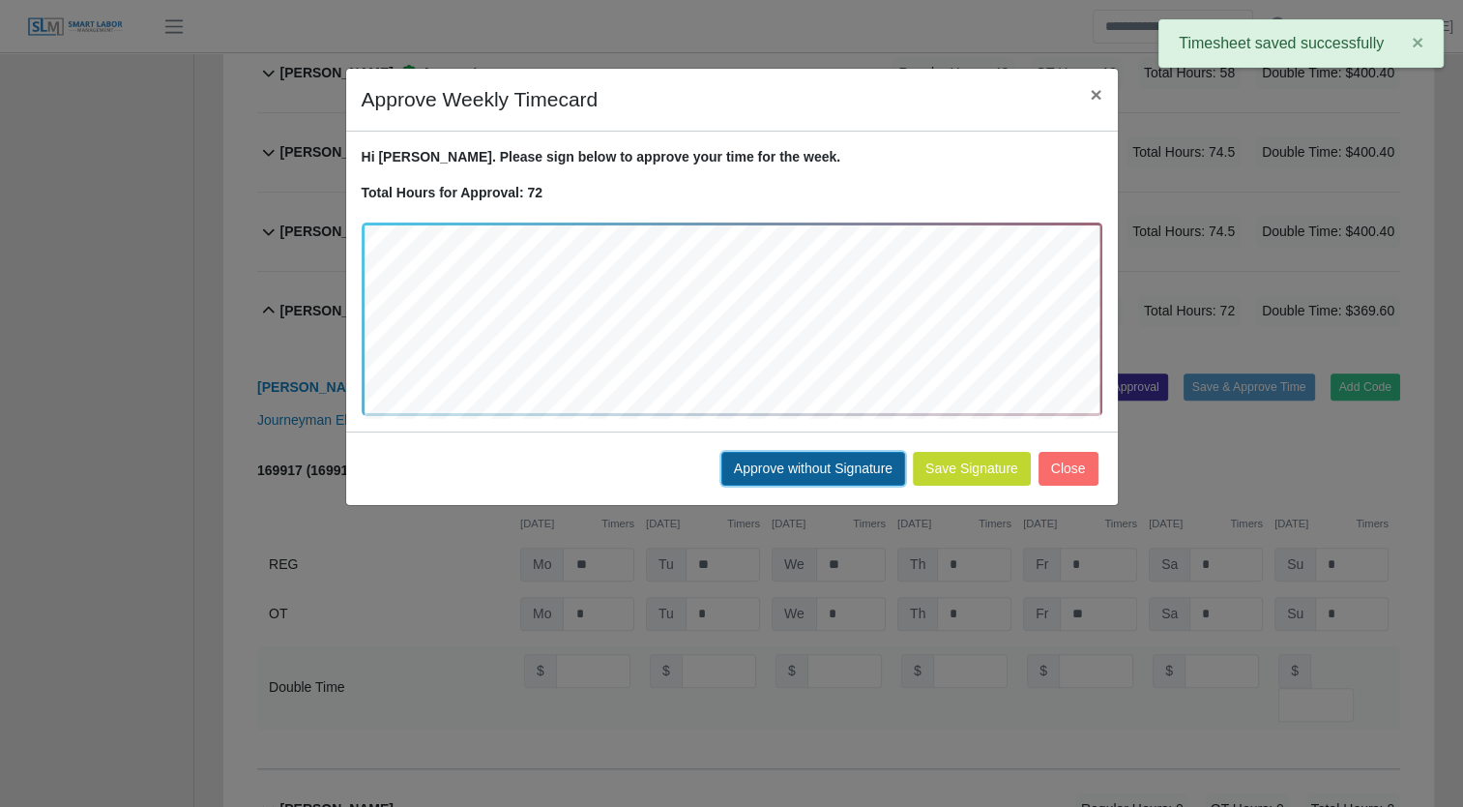
click at [843, 470] on button "Approve without Signature" at bounding box center [813, 469] width 184 height 34
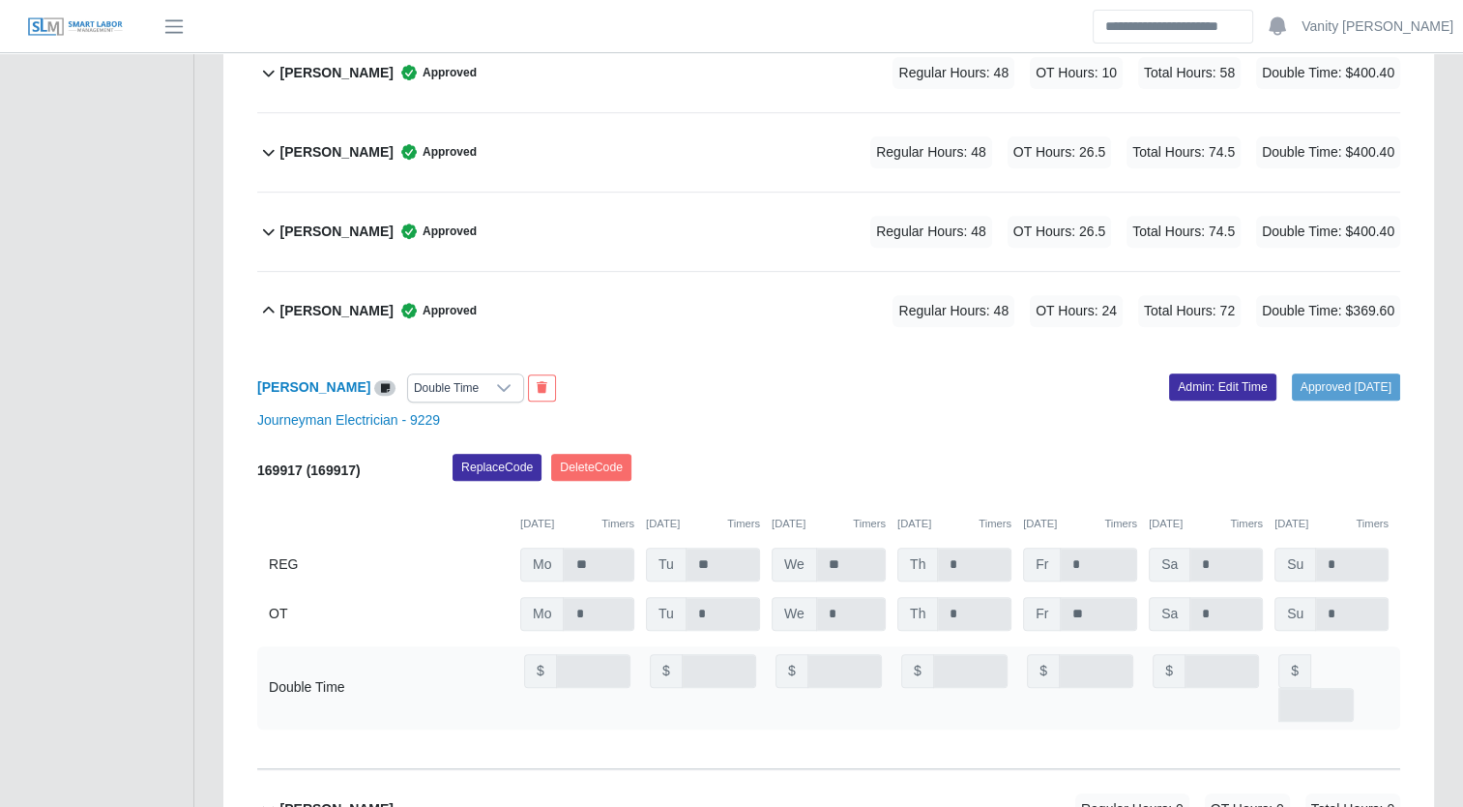
click at [314, 315] on b "Jasmon Frank" at bounding box center [336, 311] width 113 height 20
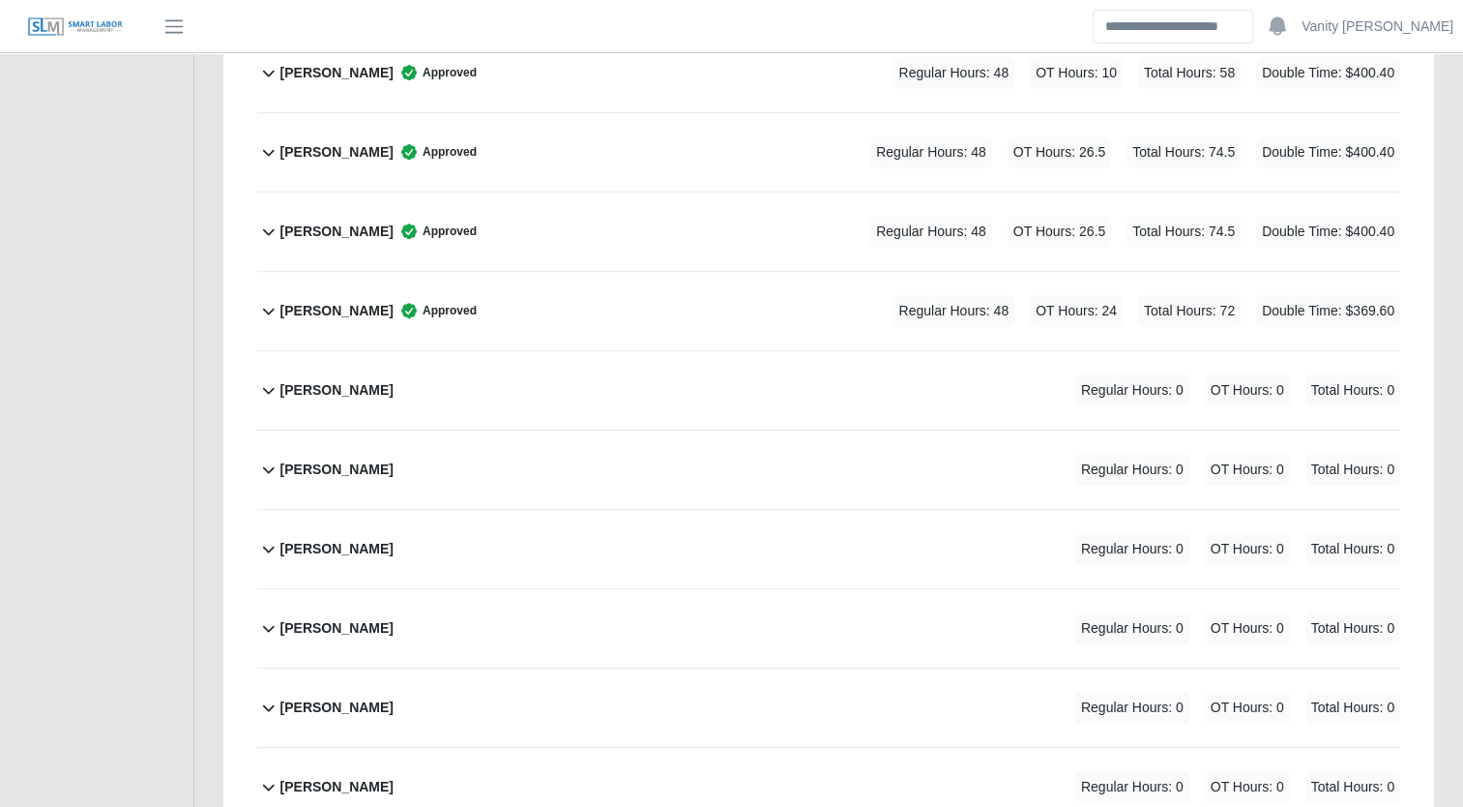
click at [309, 382] on b "Joe Belman" at bounding box center [336, 390] width 113 height 20
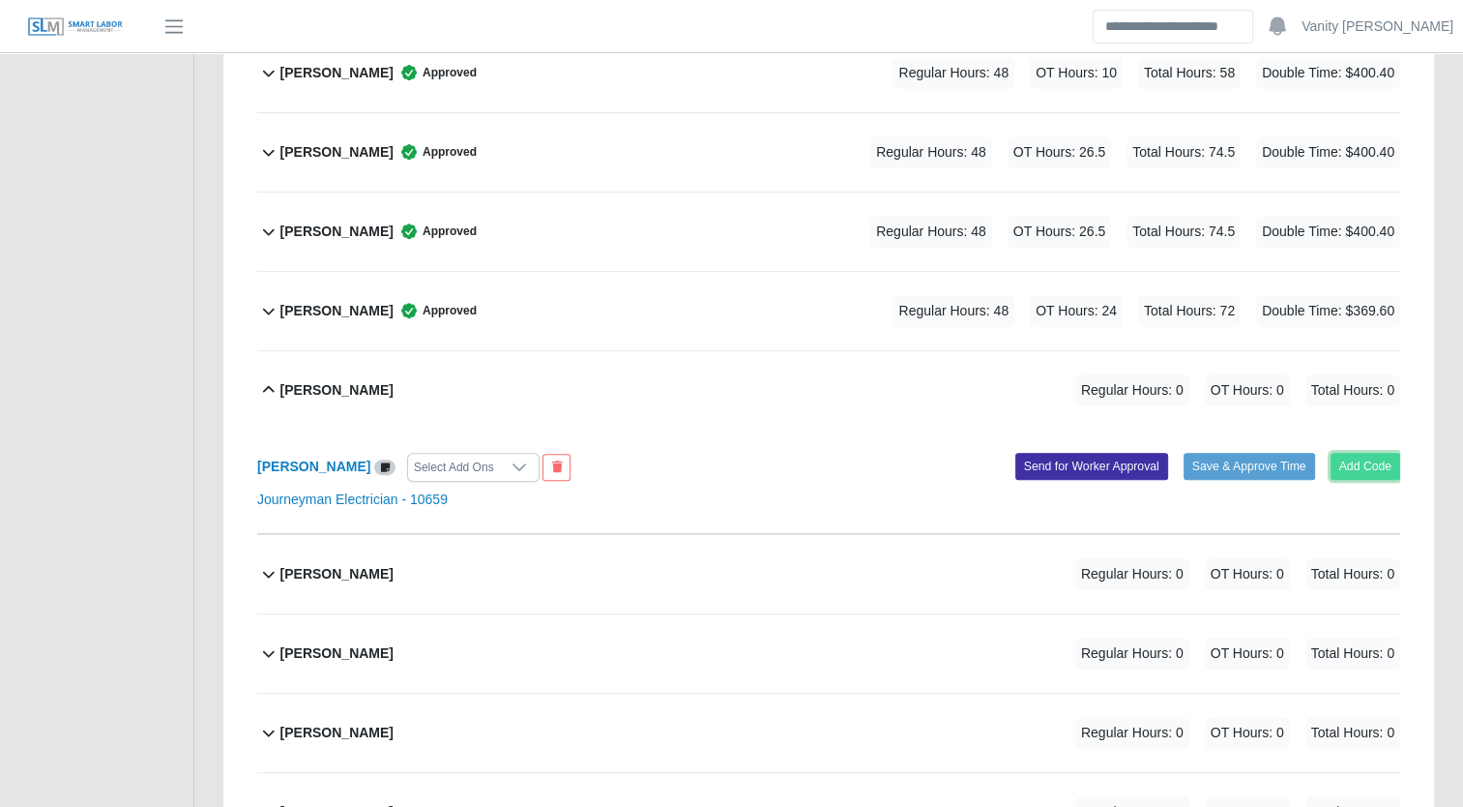
click at [1355, 458] on button "Add Code" at bounding box center [1366, 466] width 71 height 27
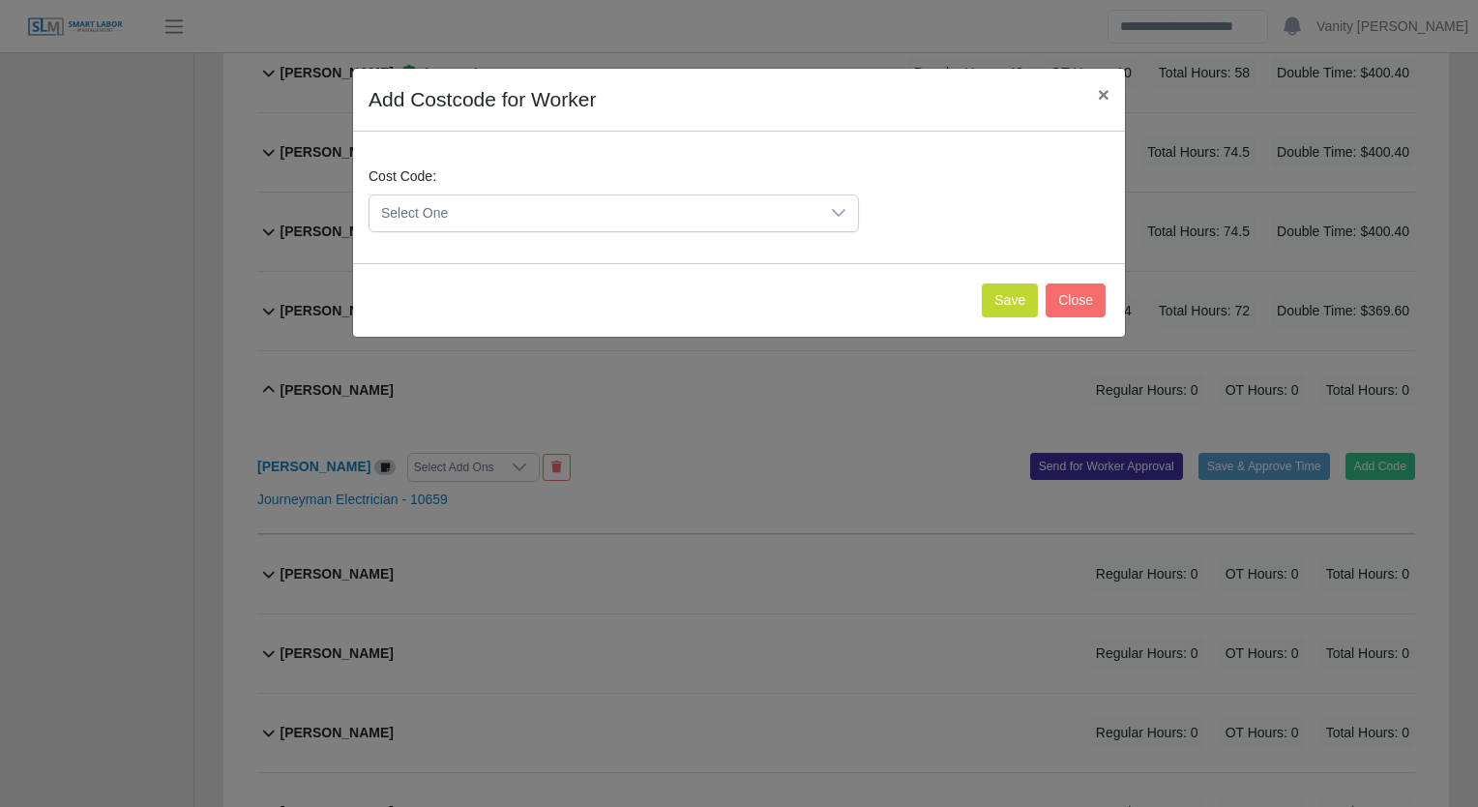
click at [646, 221] on span "Select One" at bounding box center [594, 213] width 450 height 36
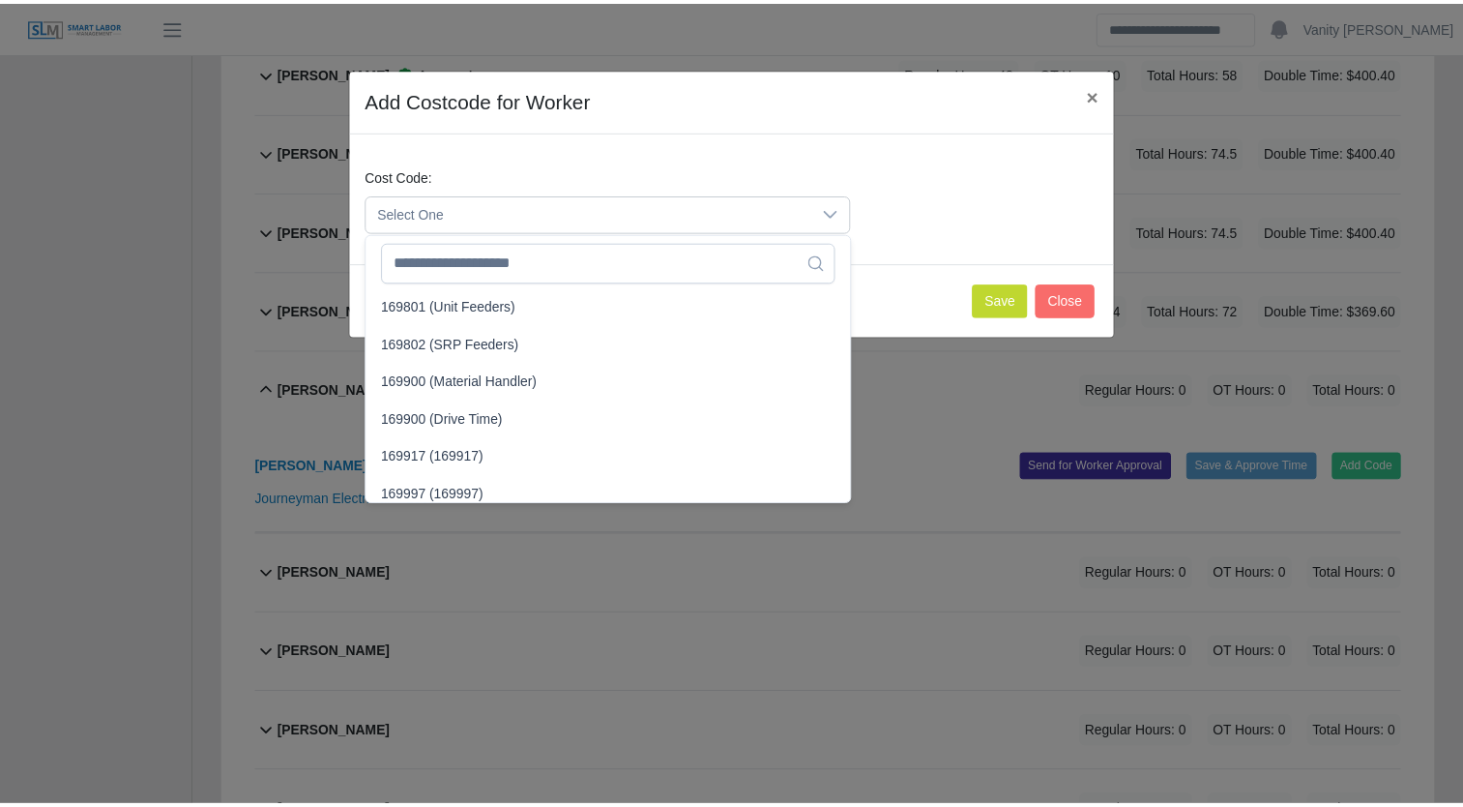
scroll to position [4255, 0]
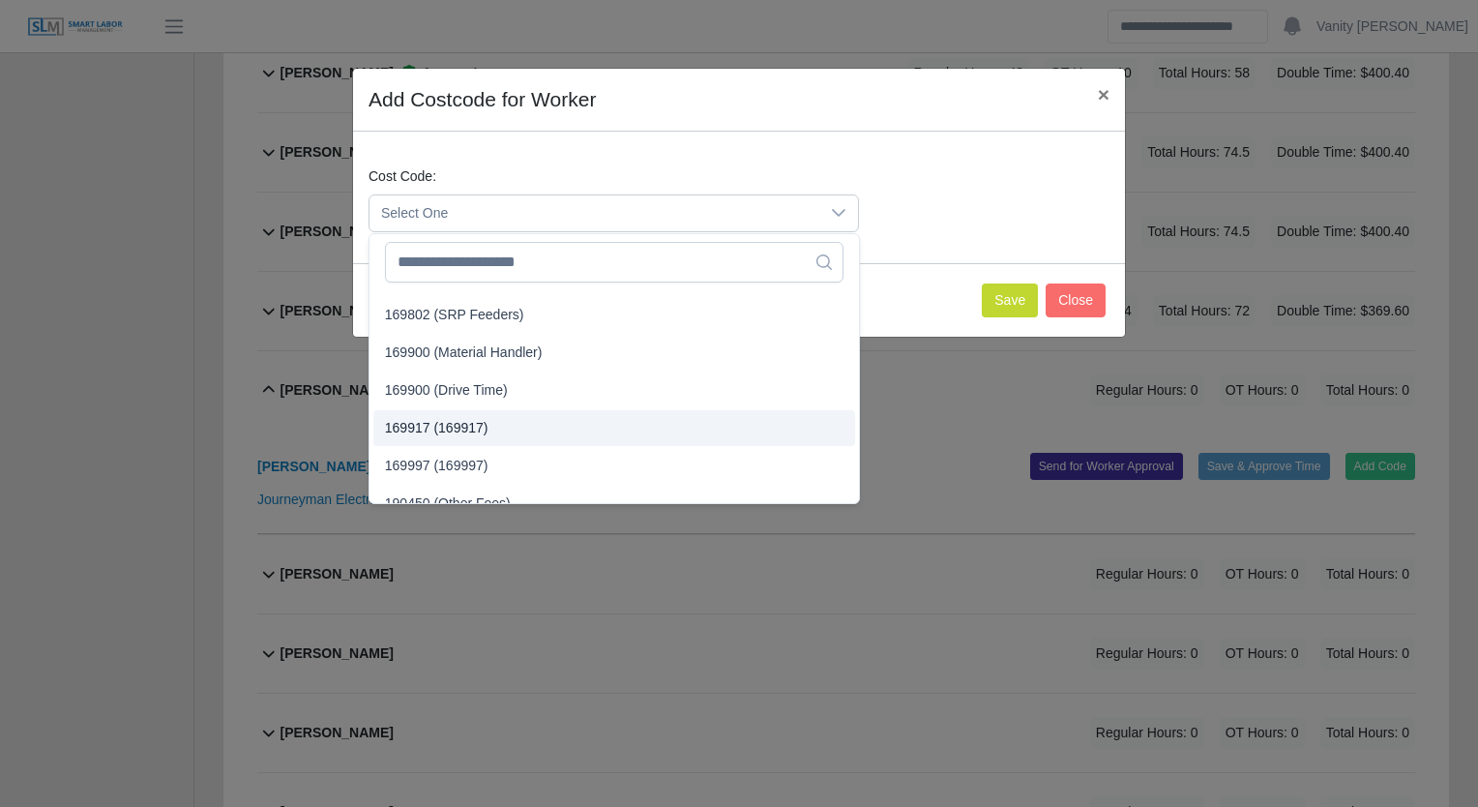
click at [484, 424] on li "169917 (169917)" at bounding box center [614, 428] width 482 height 36
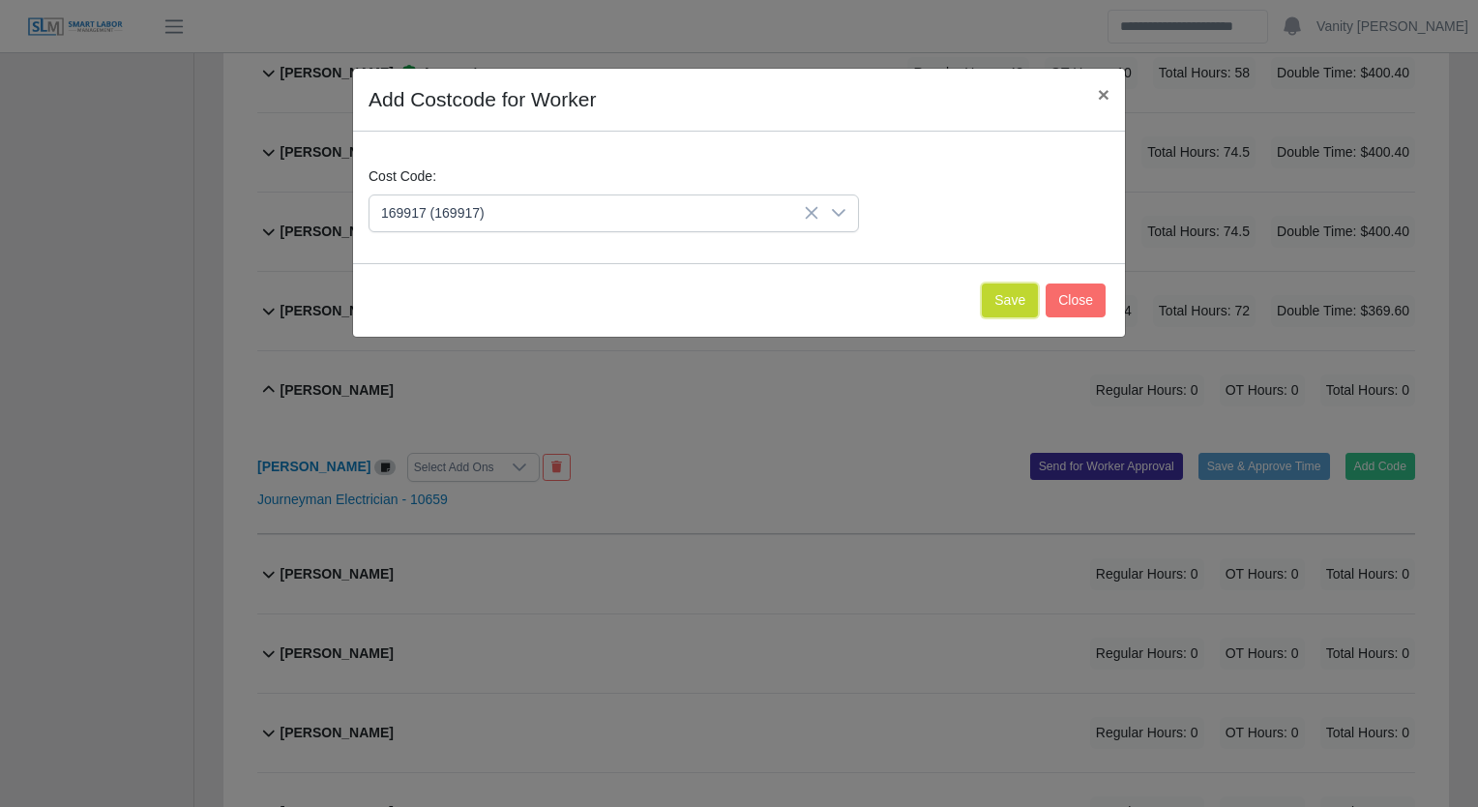
click at [993, 288] on button "Save" at bounding box center [1010, 300] width 56 height 34
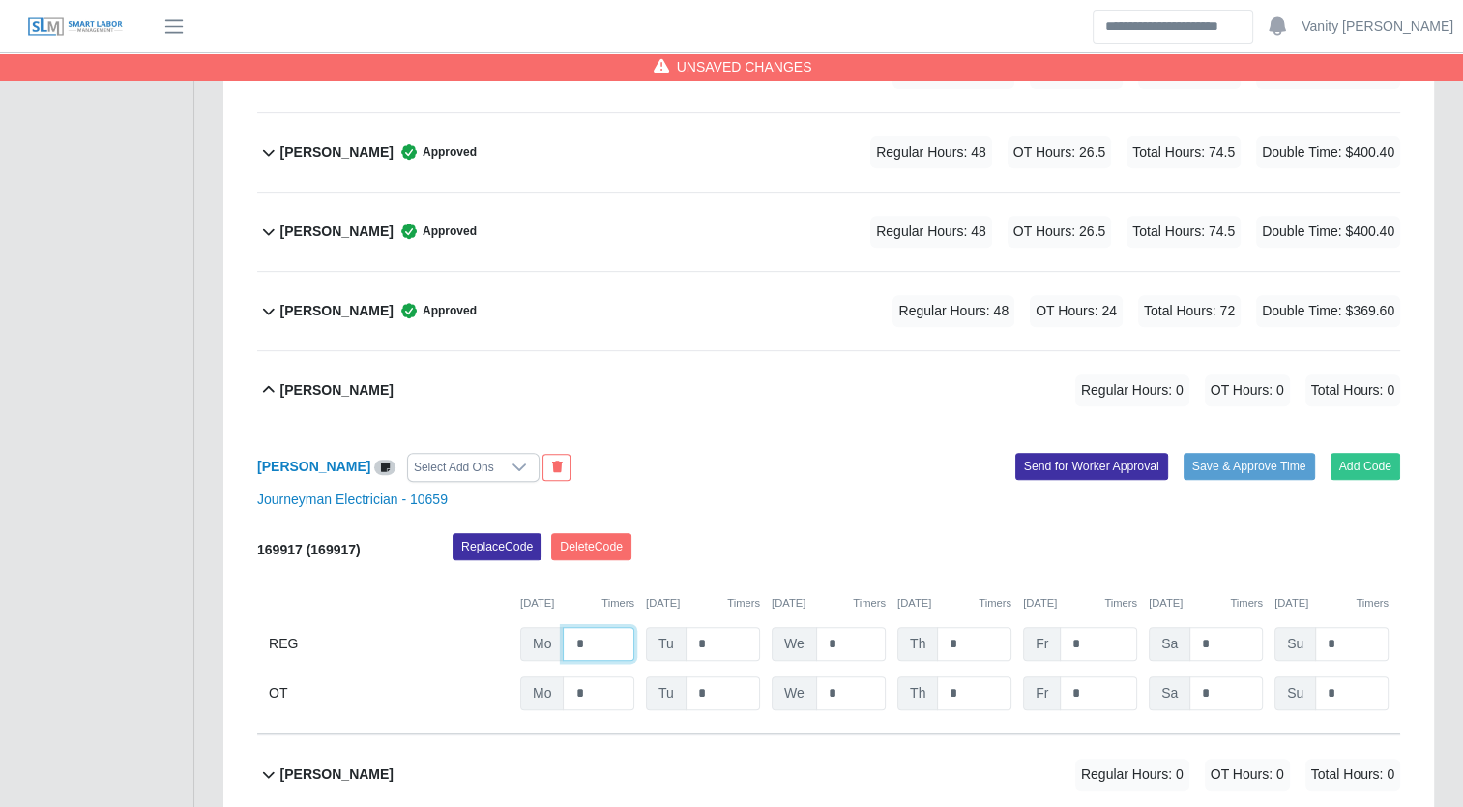
drag, startPoint x: 594, startPoint y: 644, endPoint x: 501, endPoint y: 625, distance: 94.8
click at [494, 621] on div "169917 (169917) Replace Code Delete Code 09/08/2025 Timers 09/09/2025 Timers 09…" at bounding box center [828, 621] width 1143 height 177
type input "**"
drag, startPoint x: 734, startPoint y: 636, endPoint x: 674, endPoint y: 608, distance: 66.2
click at [674, 608] on div "169917 (169917) Replace Code Delete Code 09/08/2025 Timers 09/09/2025 Timers 09…" at bounding box center [828, 621] width 1143 height 177
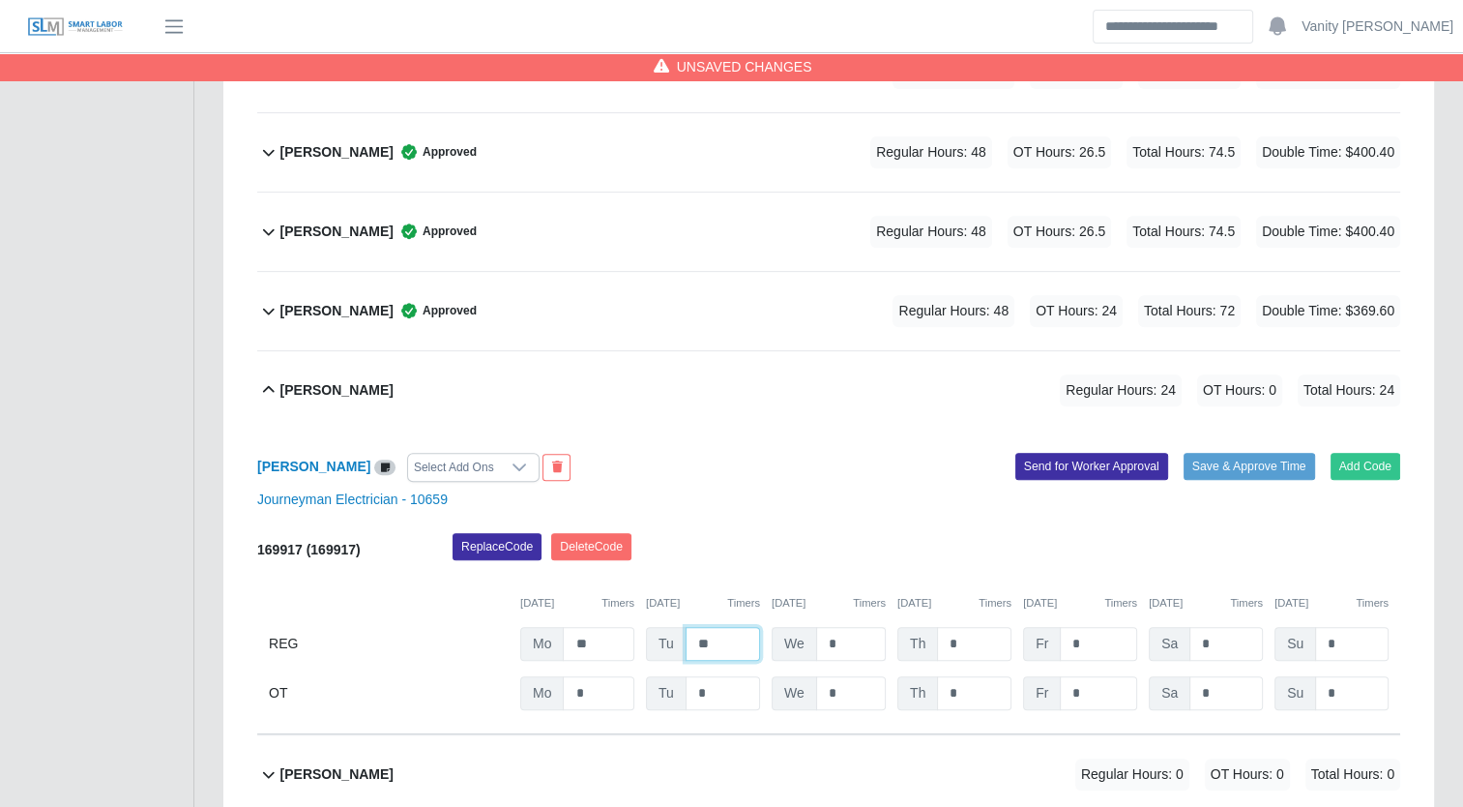
type input "**"
drag, startPoint x: 847, startPoint y: 638, endPoint x: 781, endPoint y: 625, distance: 67.1
click at [781, 627] on div "We *" at bounding box center [829, 644] width 114 height 34
type input "**"
drag, startPoint x: 972, startPoint y: 632, endPoint x: 882, endPoint y: 632, distance: 89.9
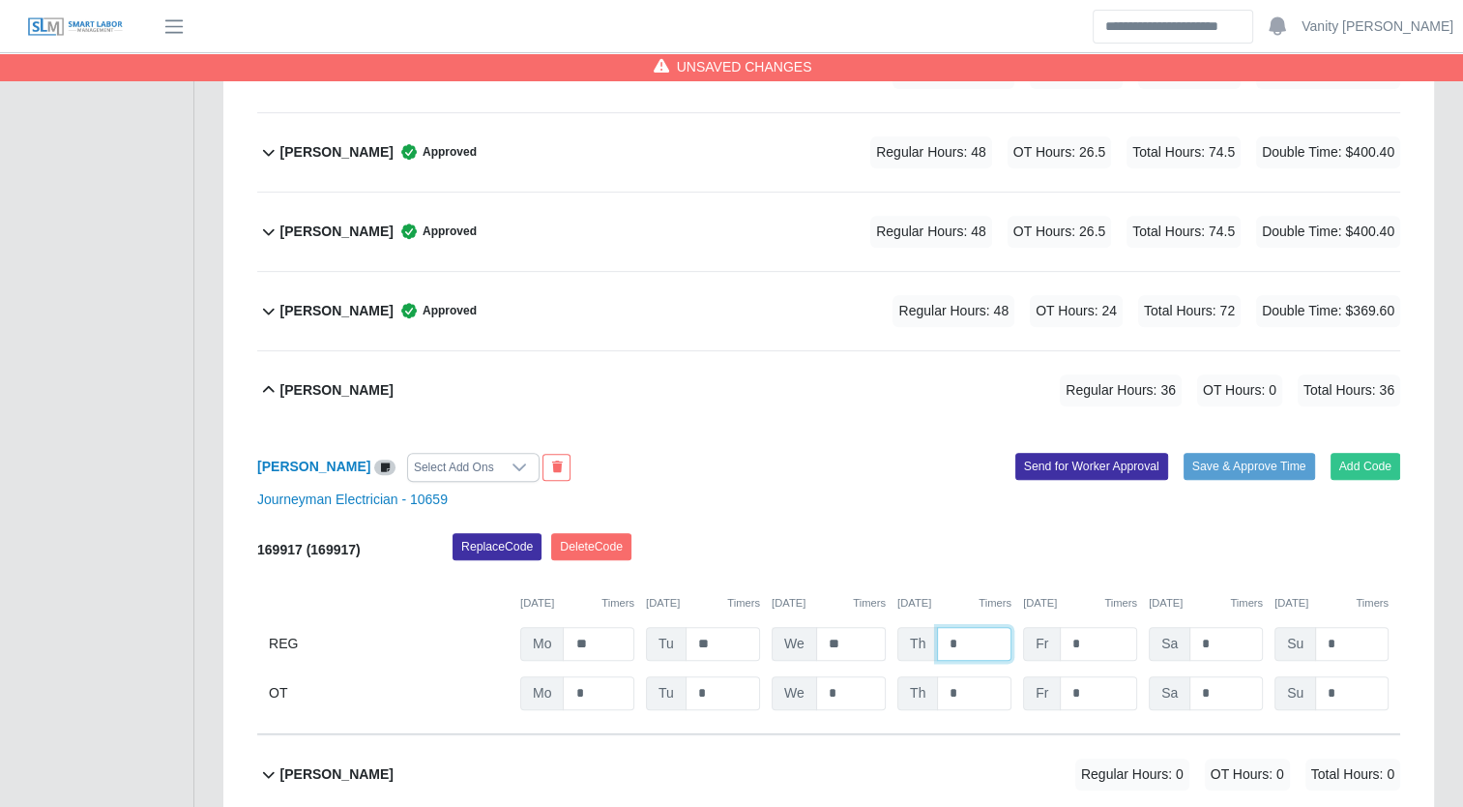
click at [882, 632] on div "REG Mo ** Tu ** We ** Th * Fr * Sa * Su *" at bounding box center [828, 644] width 1143 height 34
type input "*"
drag, startPoint x: 964, startPoint y: 687, endPoint x: 945, endPoint y: 687, distance: 19.3
click at [945, 687] on input "*" at bounding box center [974, 693] width 74 height 34
type input "*"
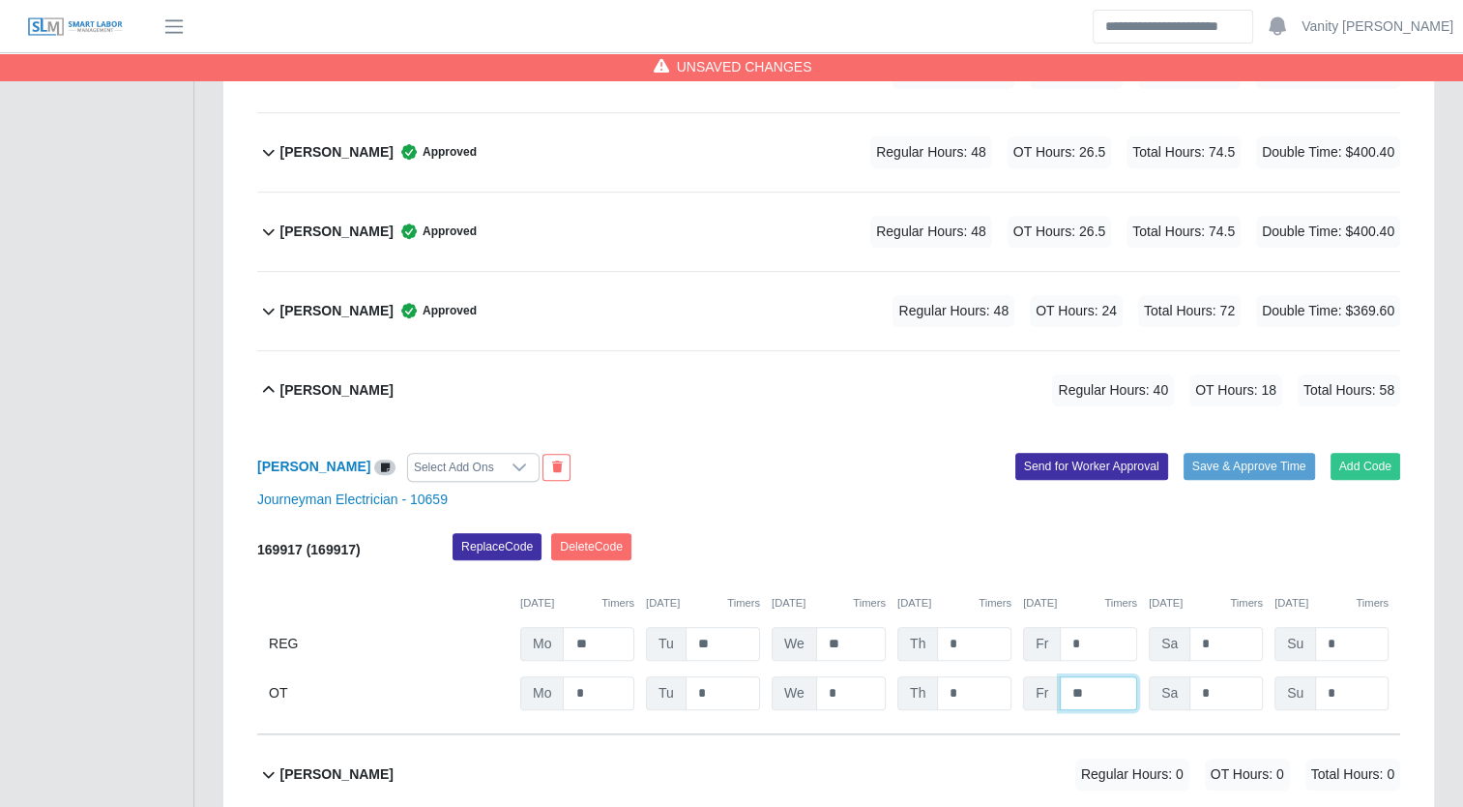
type input "**"
click at [1200, 694] on input "*" at bounding box center [1227, 693] width 74 height 34
type input "**"
drag, startPoint x: 1362, startPoint y: 640, endPoint x: 1299, endPoint y: 640, distance: 62.9
click at [1300, 640] on div "Su *" at bounding box center [1332, 644] width 114 height 34
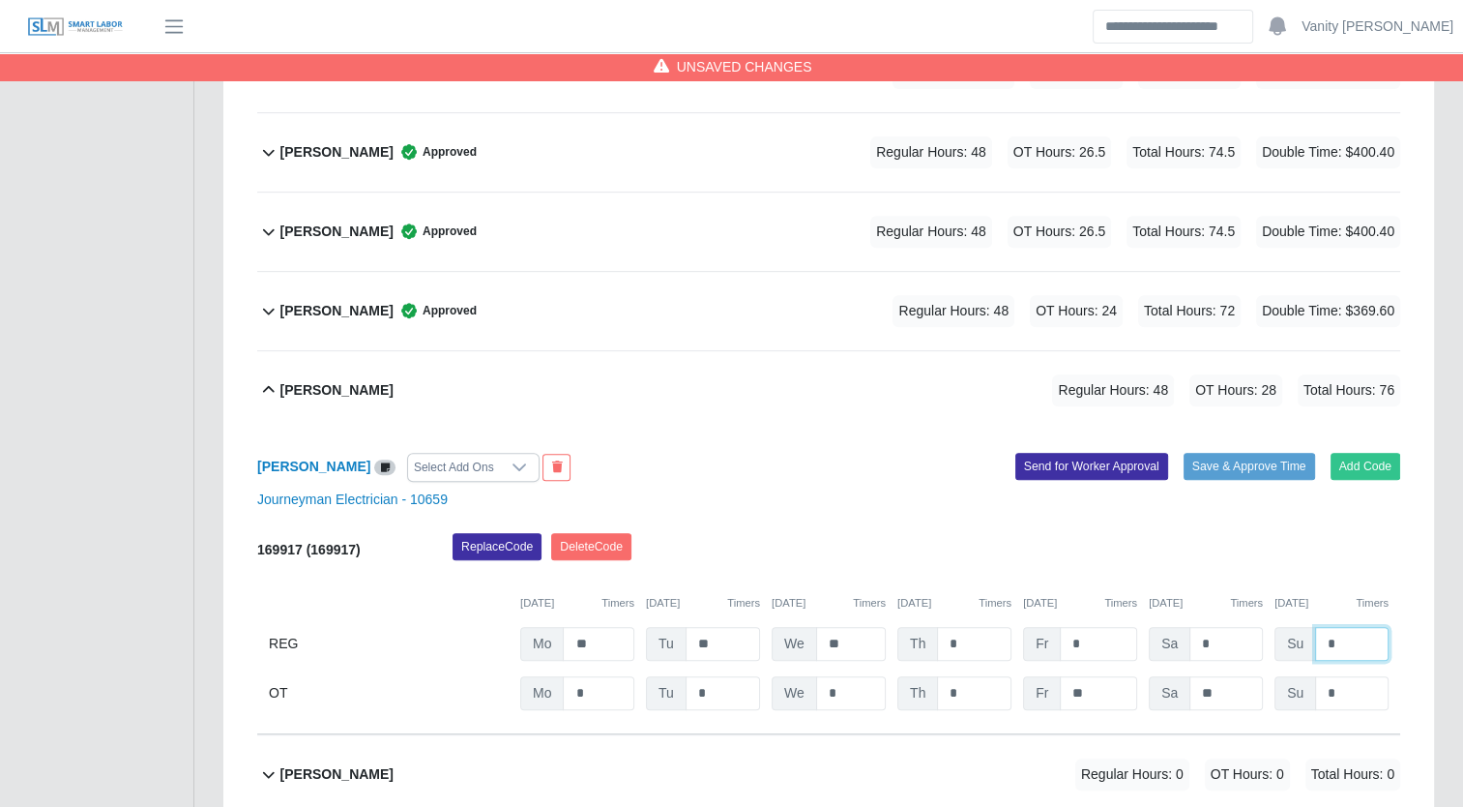
type input "*"
click at [408, 462] on div "Select Add Ons" at bounding box center [454, 467] width 92 height 27
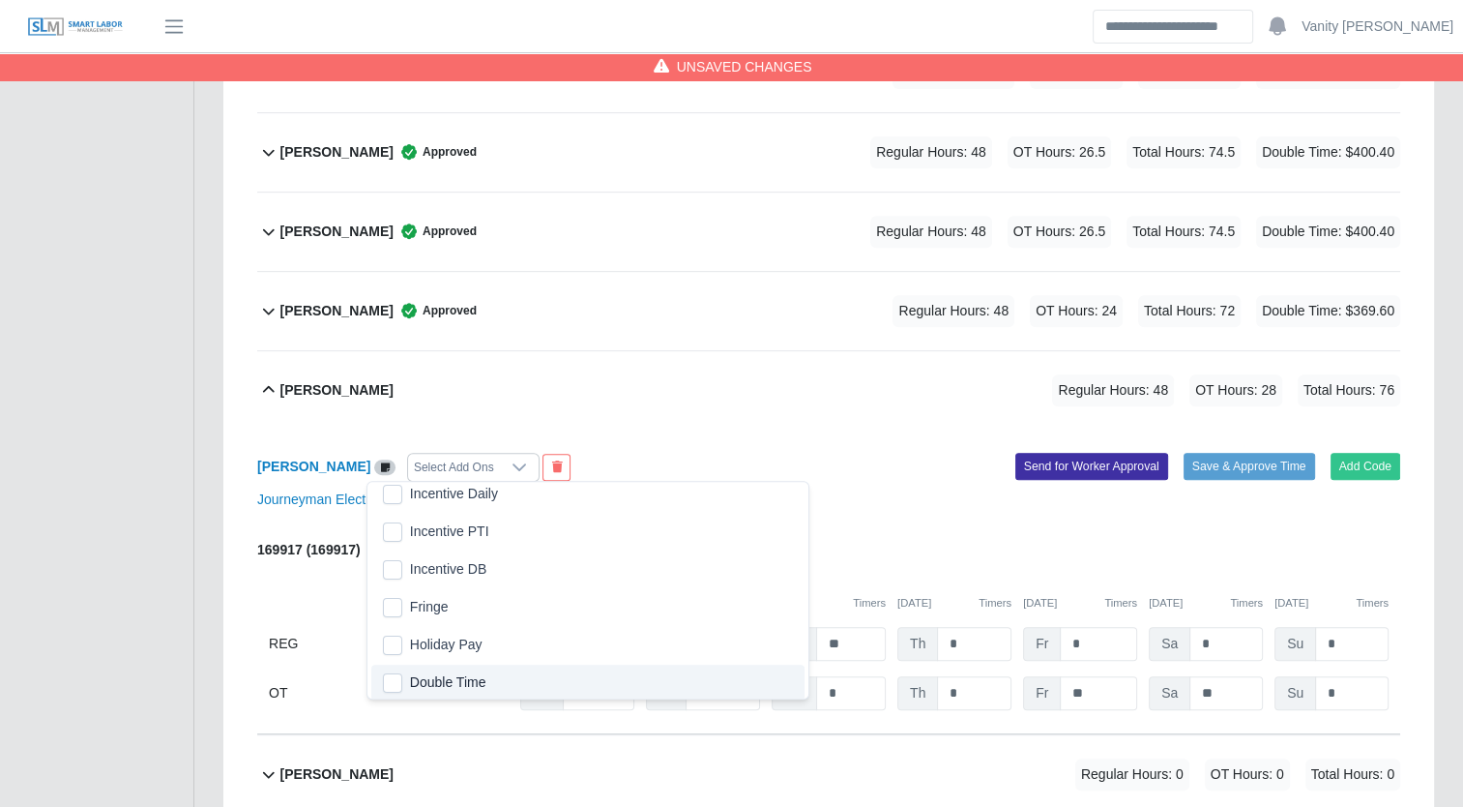
scroll to position [389, 0]
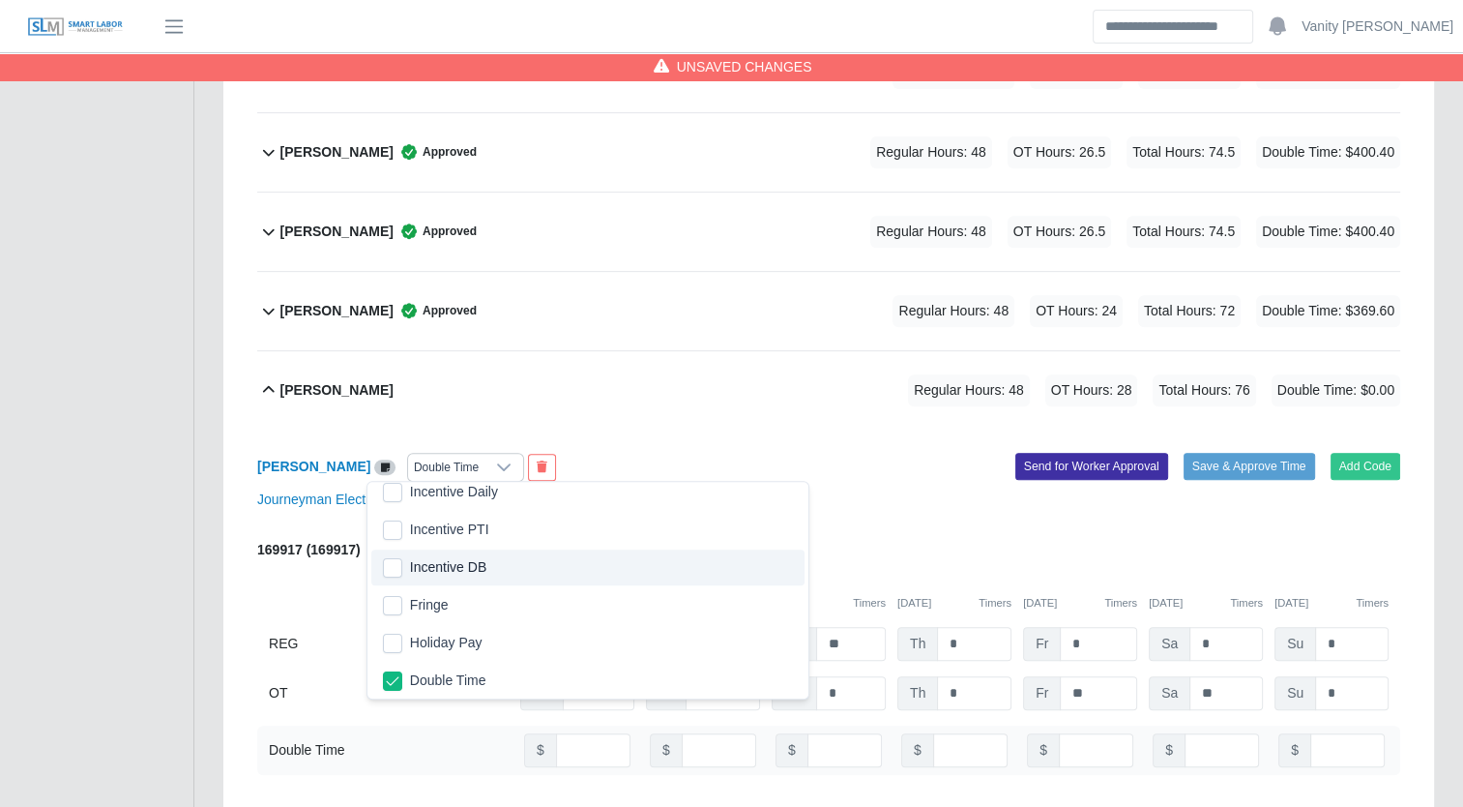
click at [764, 412] on div "Joe Belman Regular Hours: 48 OT Hours: 28 Total Hours: 76 Double Time: $0.00" at bounding box center [840, 390] width 1120 height 78
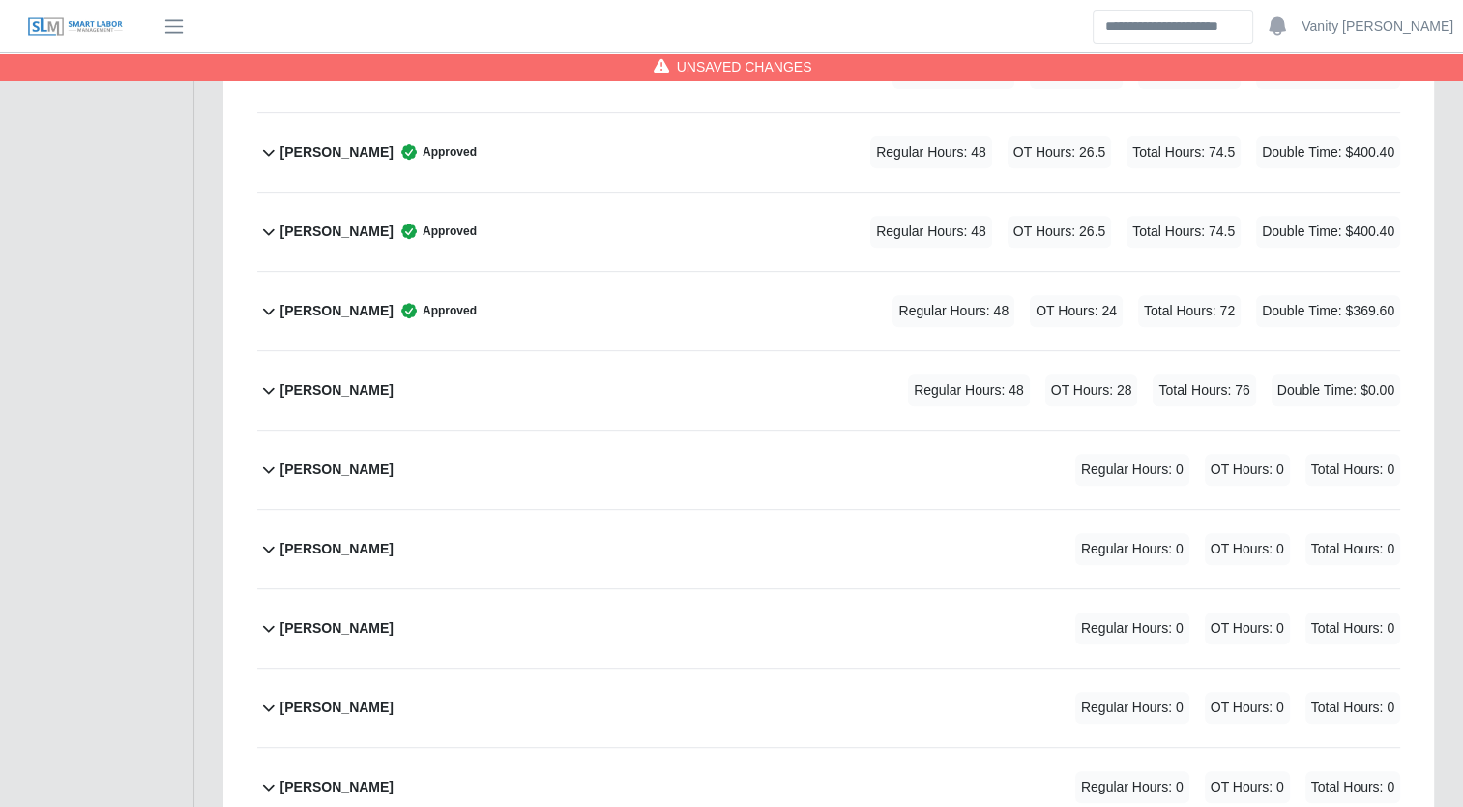
click at [325, 385] on b "Joe Belman" at bounding box center [336, 390] width 113 height 20
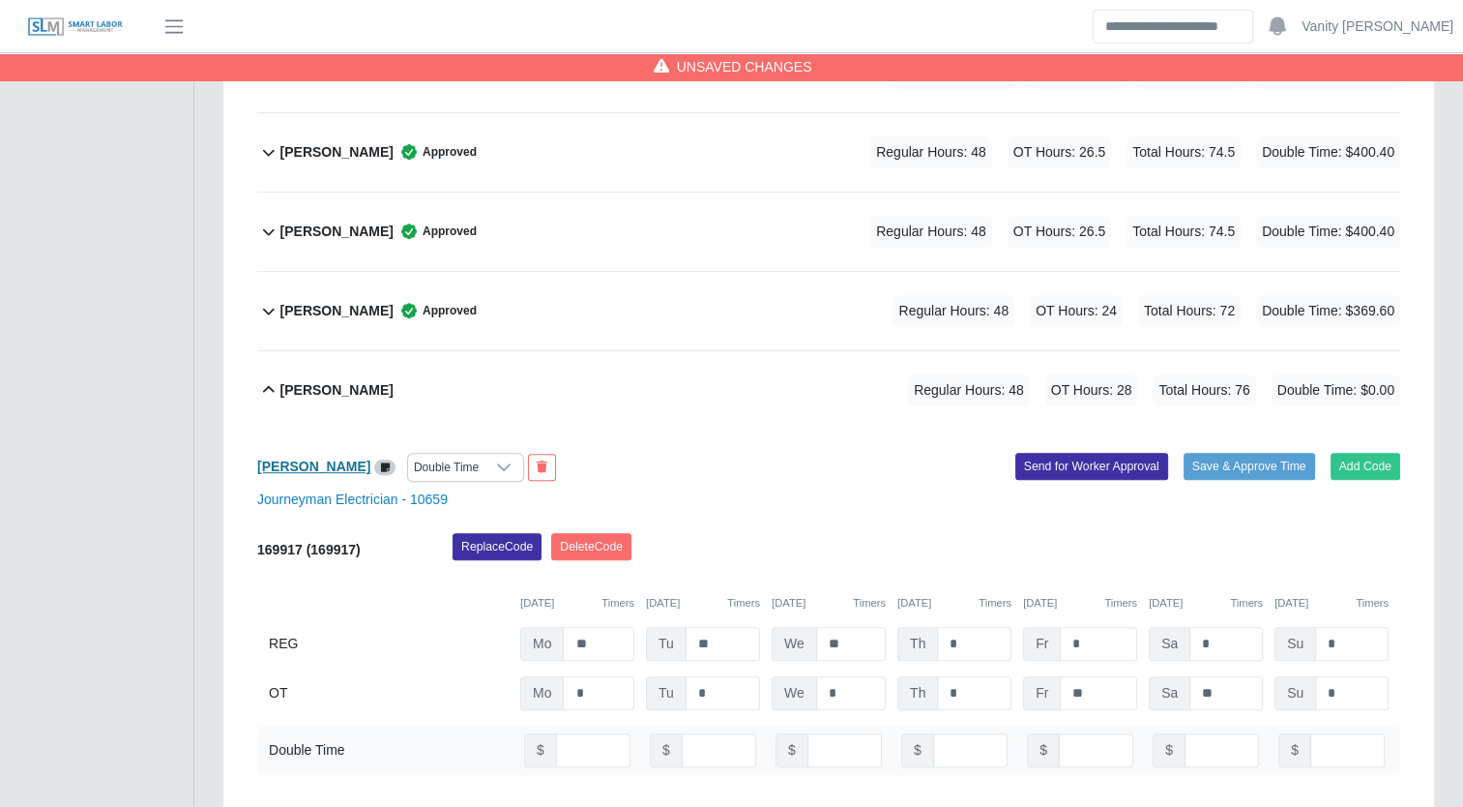
click at [295, 462] on b "Joe Belman" at bounding box center [313, 465] width 113 height 15
click at [1325, 744] on input "number" at bounding box center [1347, 750] width 74 height 34
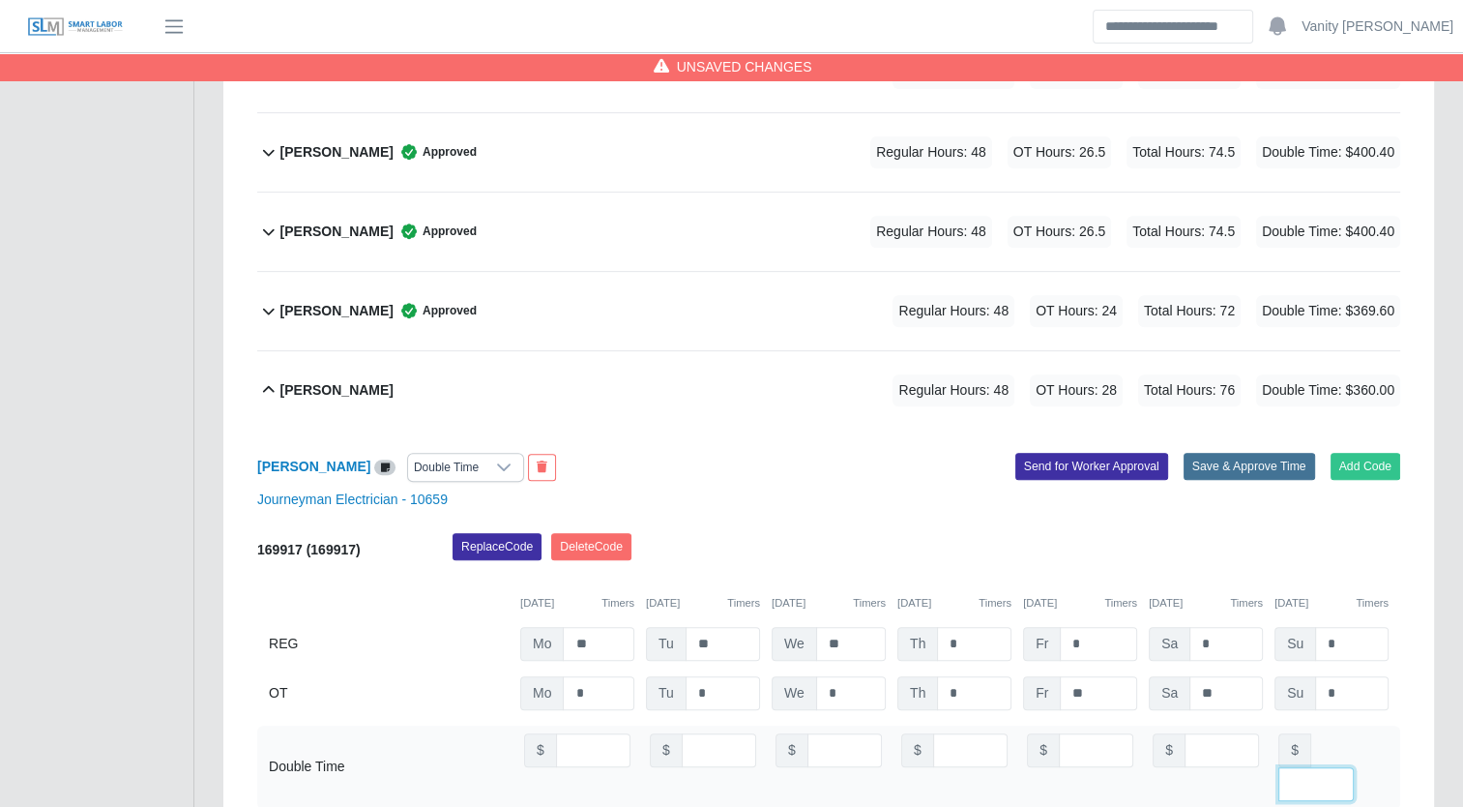
type input "******"
click at [1264, 453] on button "Save & Approve Time" at bounding box center [1250, 466] width 132 height 27
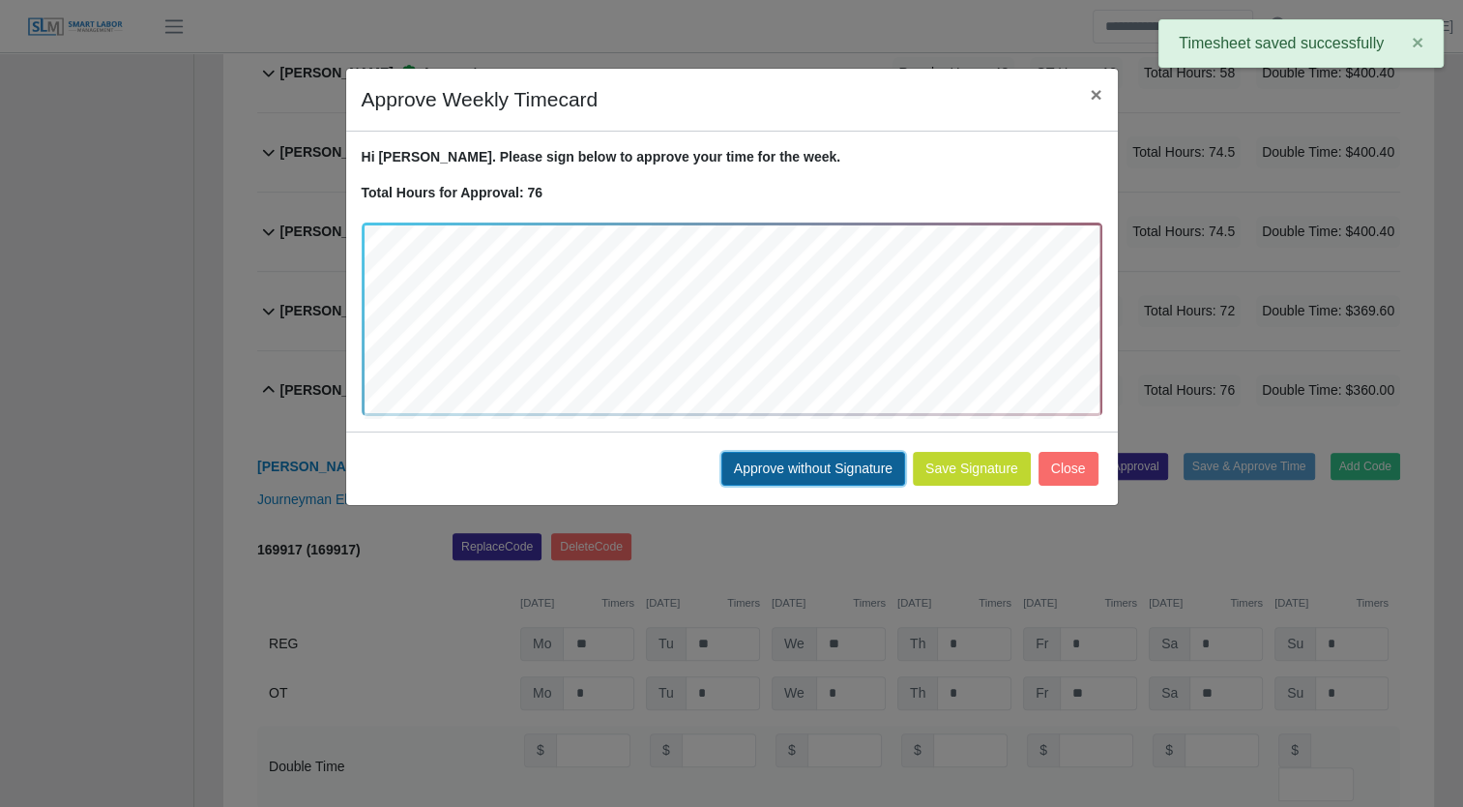
click at [809, 476] on button "Approve without Signature" at bounding box center [813, 469] width 184 height 34
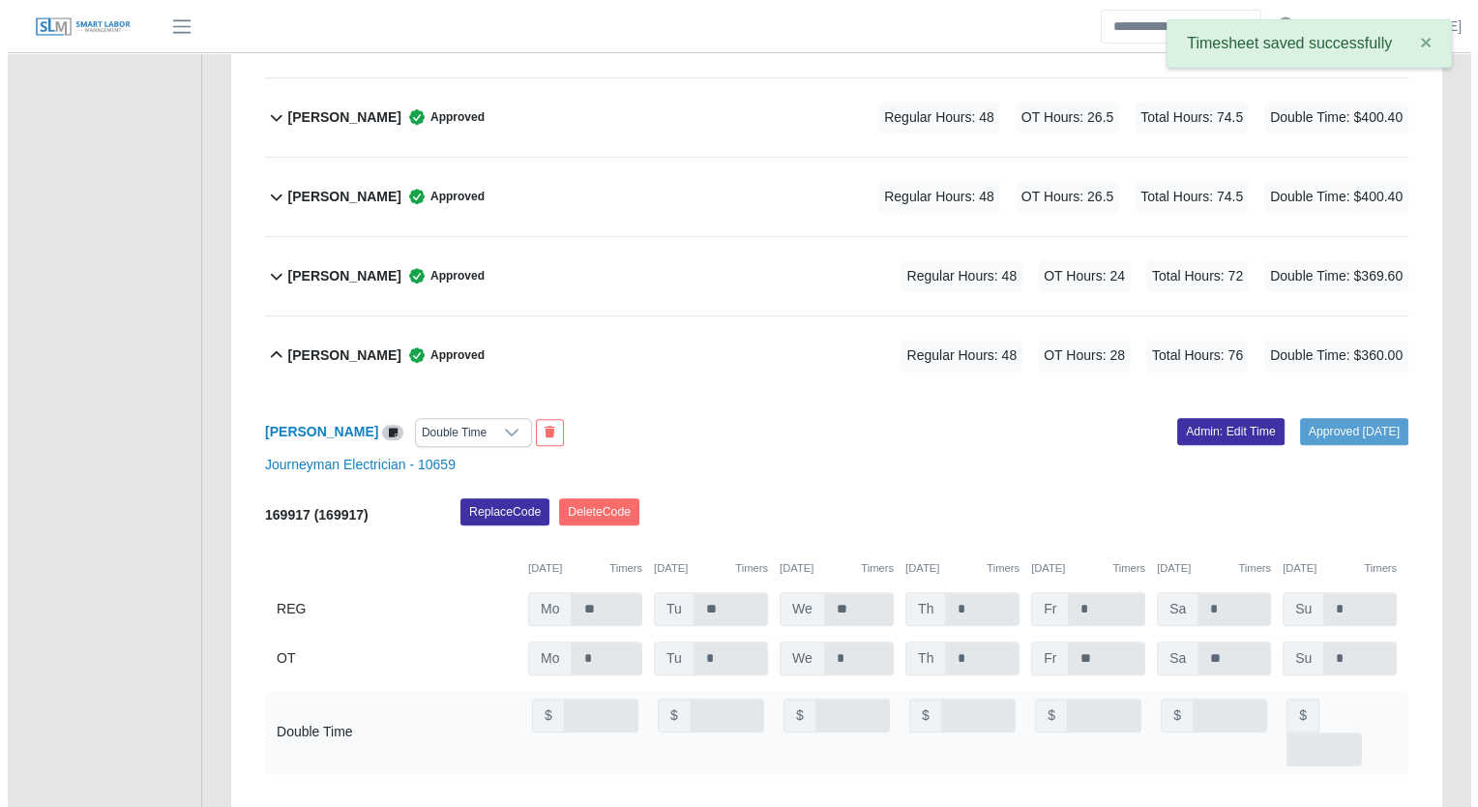
scroll to position [870, 0]
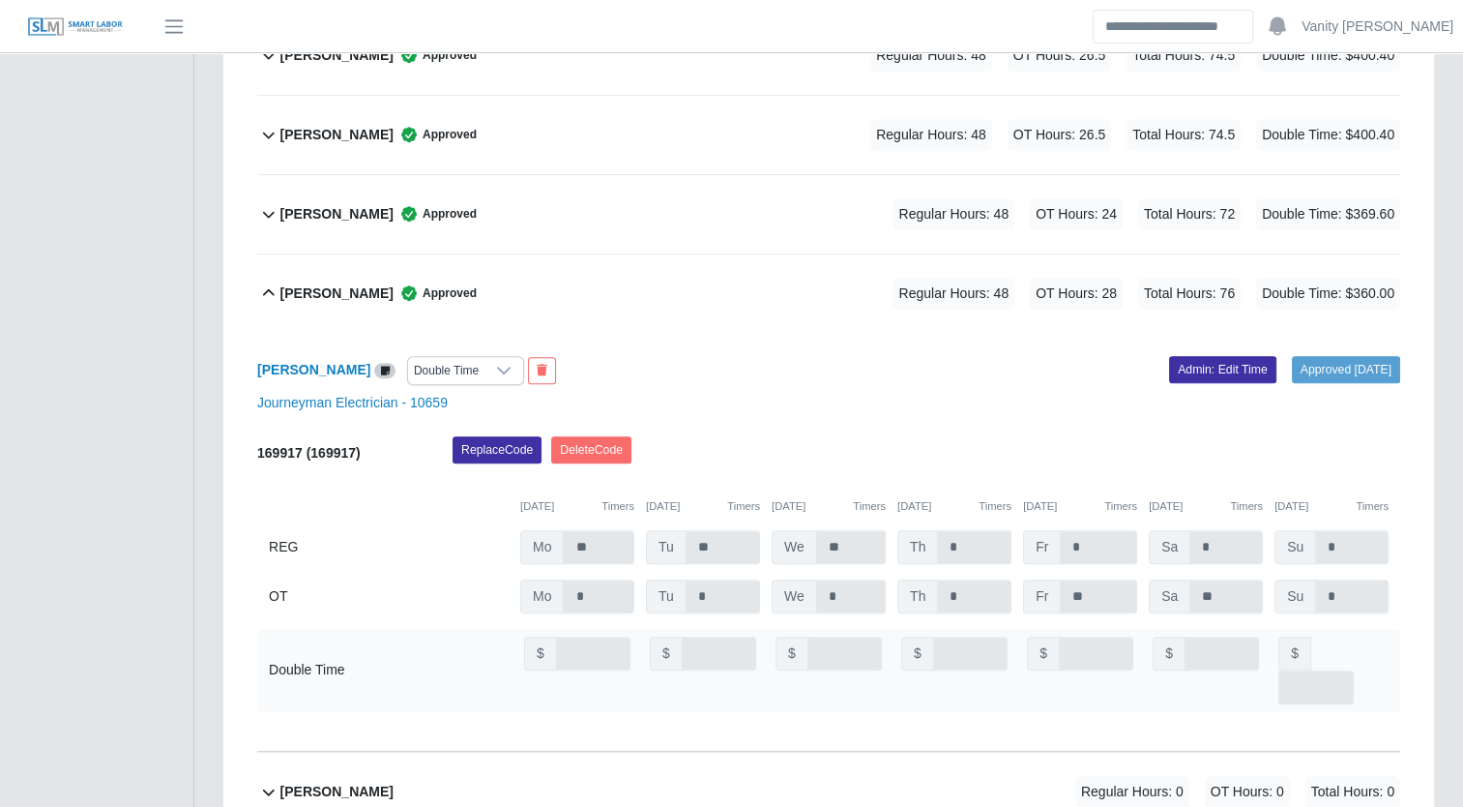
click at [313, 296] on b "Joe Belman" at bounding box center [336, 293] width 113 height 20
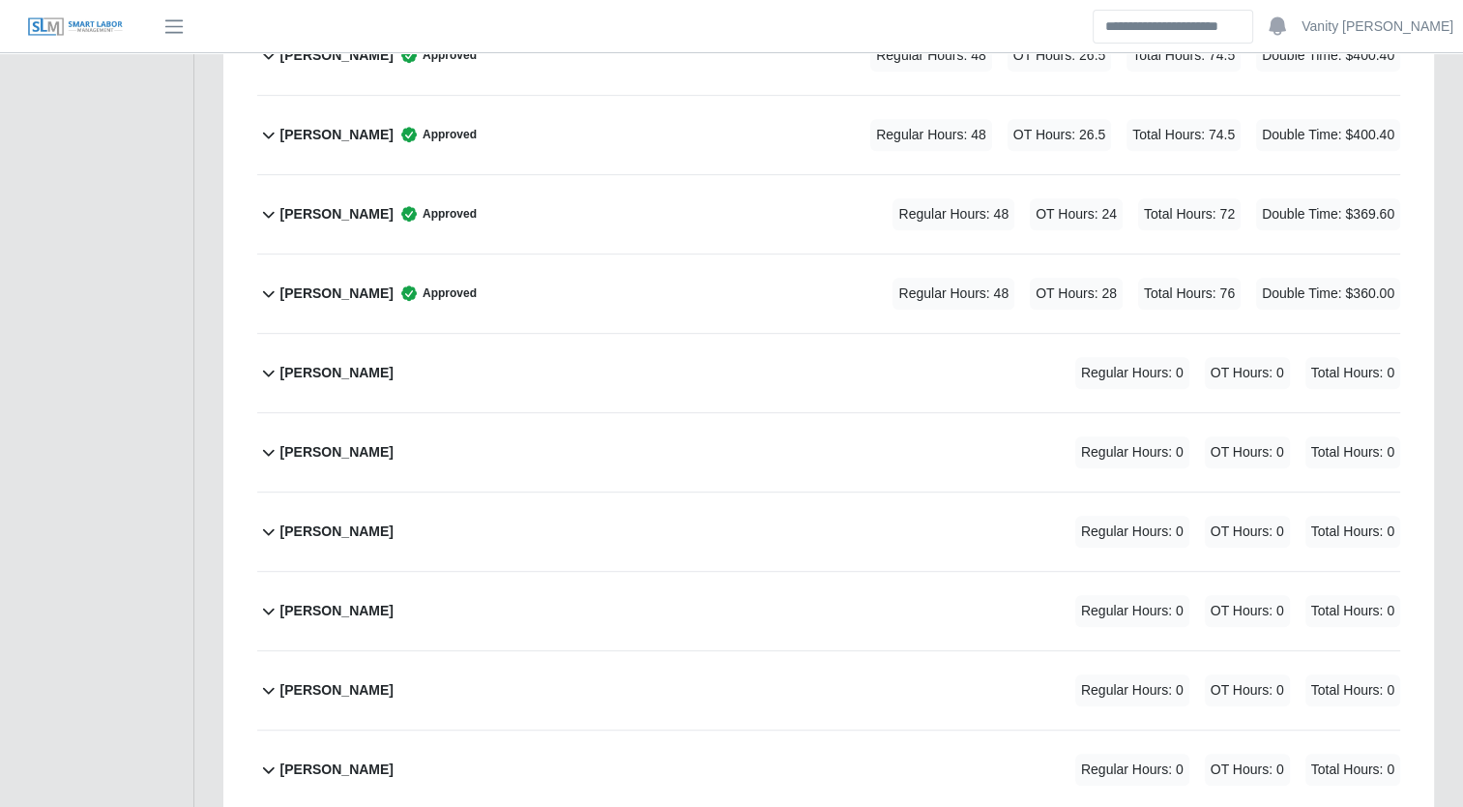
click at [313, 366] on b "Jonathan Aguilar" at bounding box center [336, 373] width 113 height 20
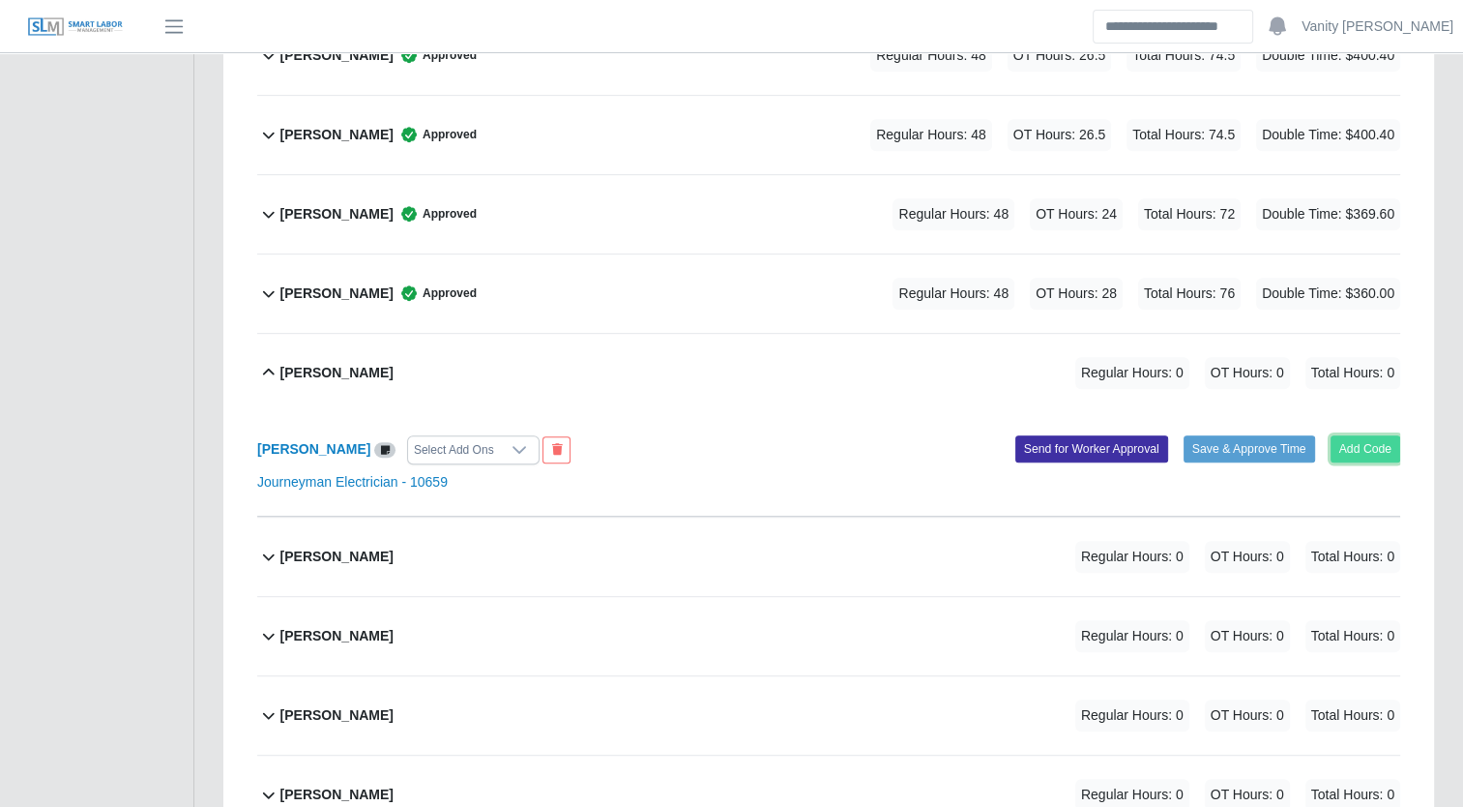
click at [1367, 443] on button "Add Code" at bounding box center [1366, 448] width 71 height 27
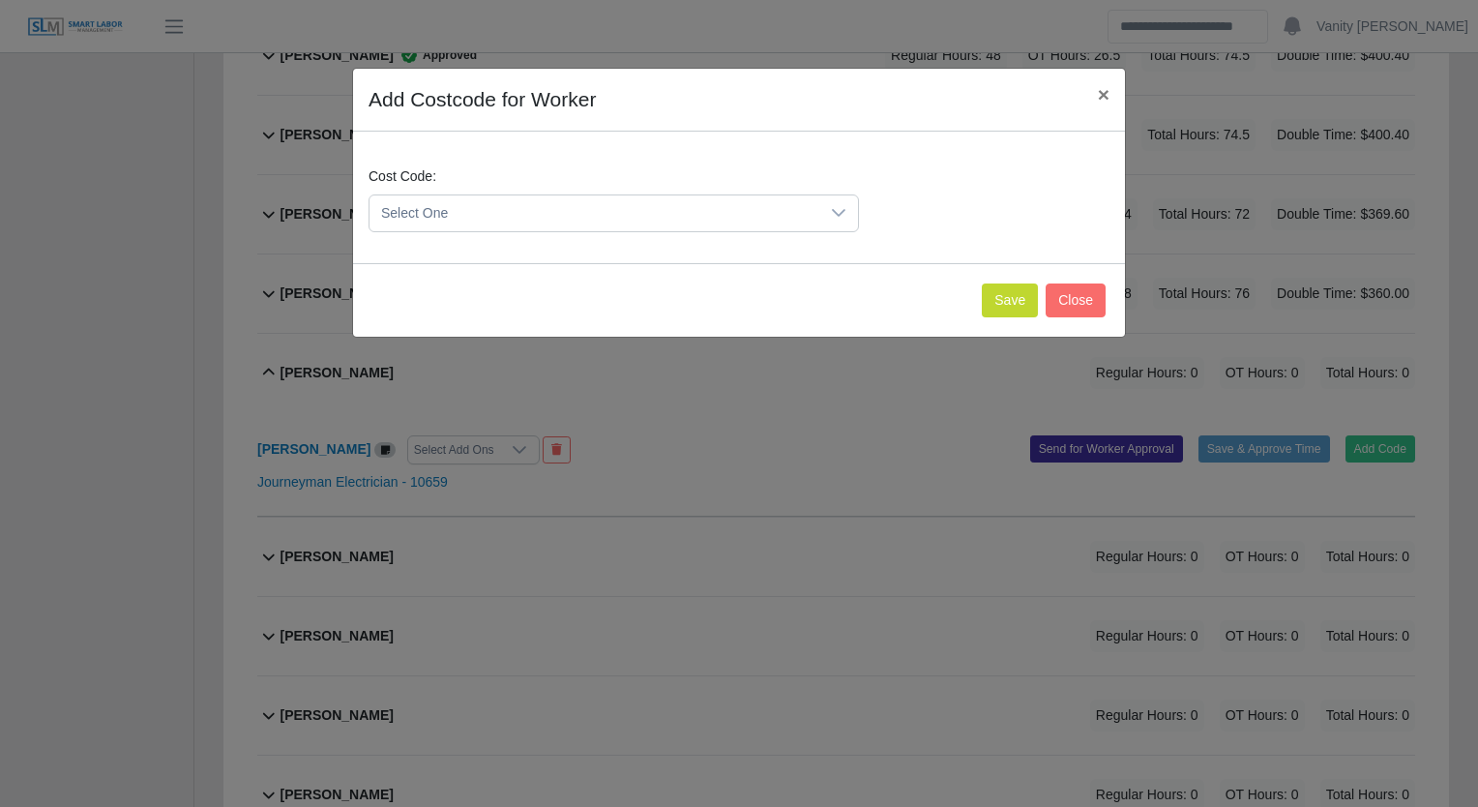
click at [673, 211] on span "Select One" at bounding box center [594, 213] width 450 height 36
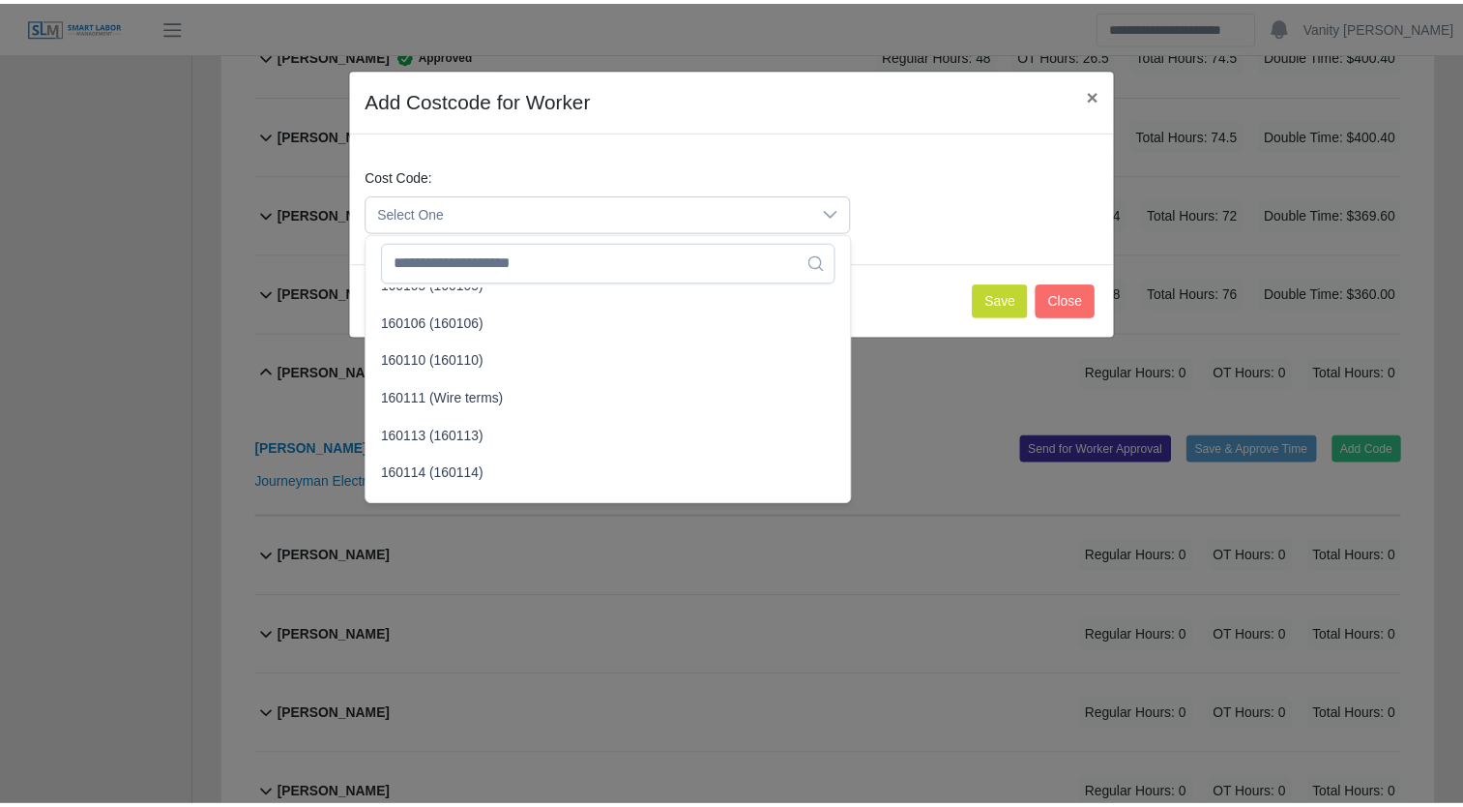
scroll to position [774, 0]
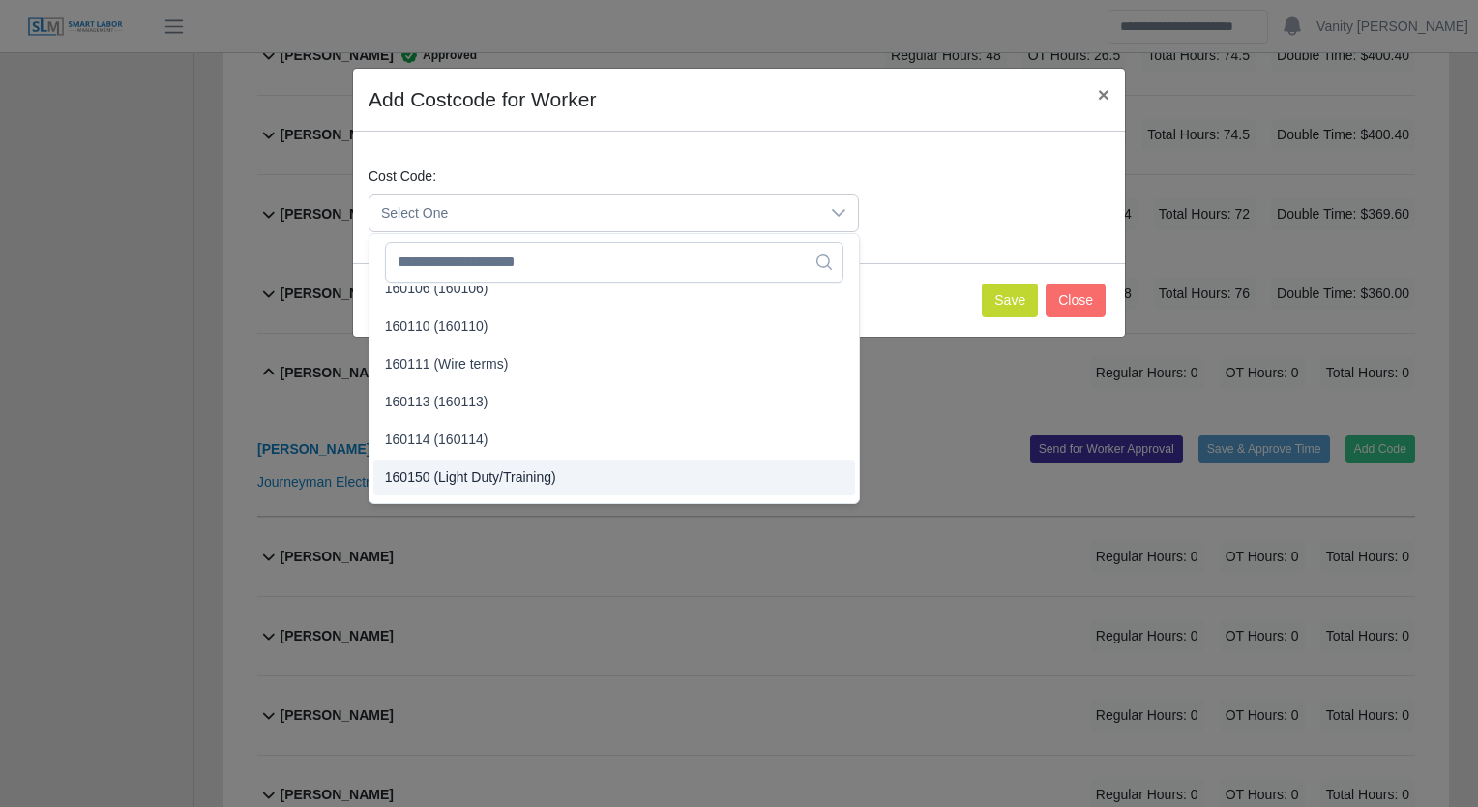
click at [502, 478] on span "160150 (Light Duty/Training)" at bounding box center [470, 477] width 171 height 20
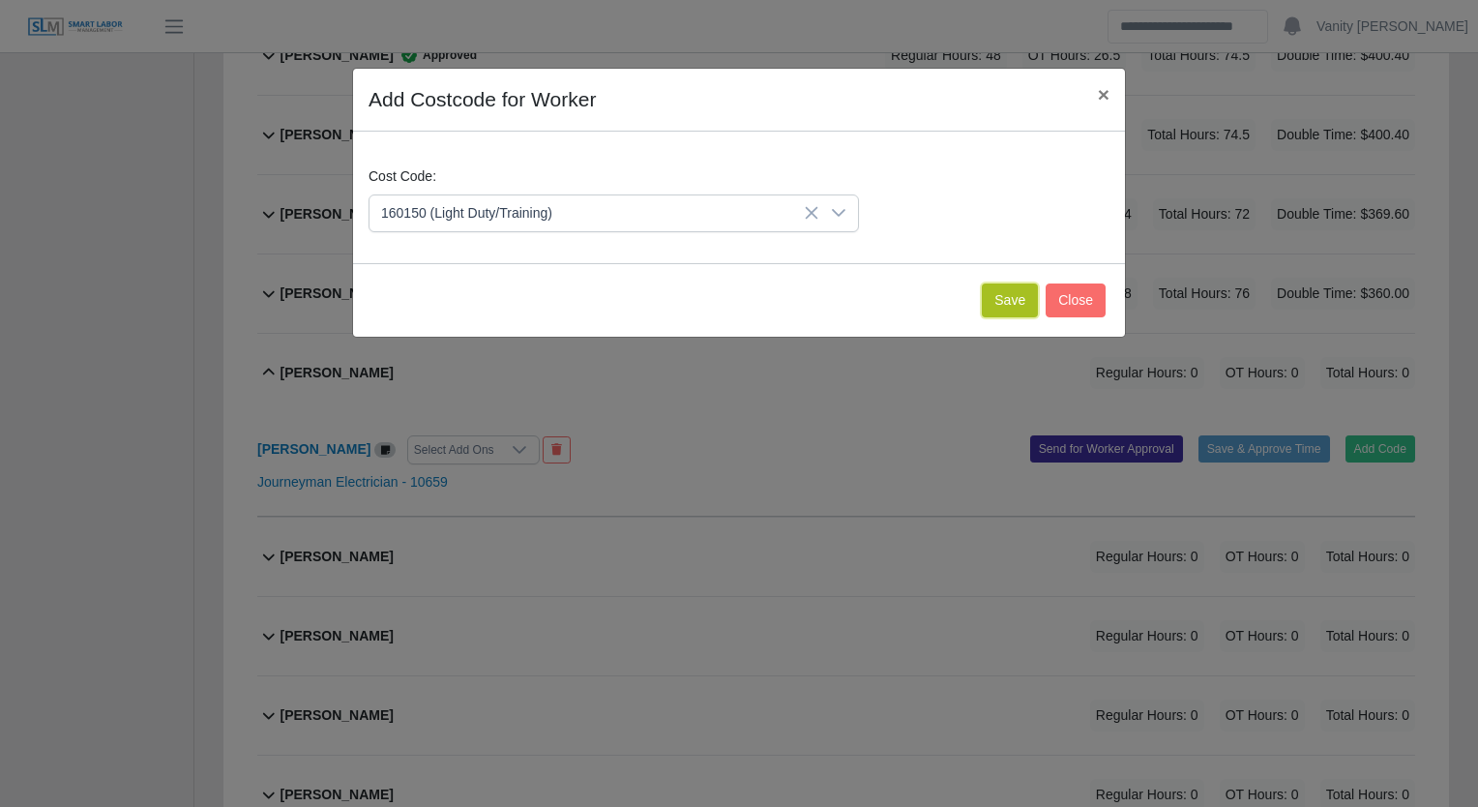
click at [1016, 299] on button "Save" at bounding box center [1010, 300] width 56 height 34
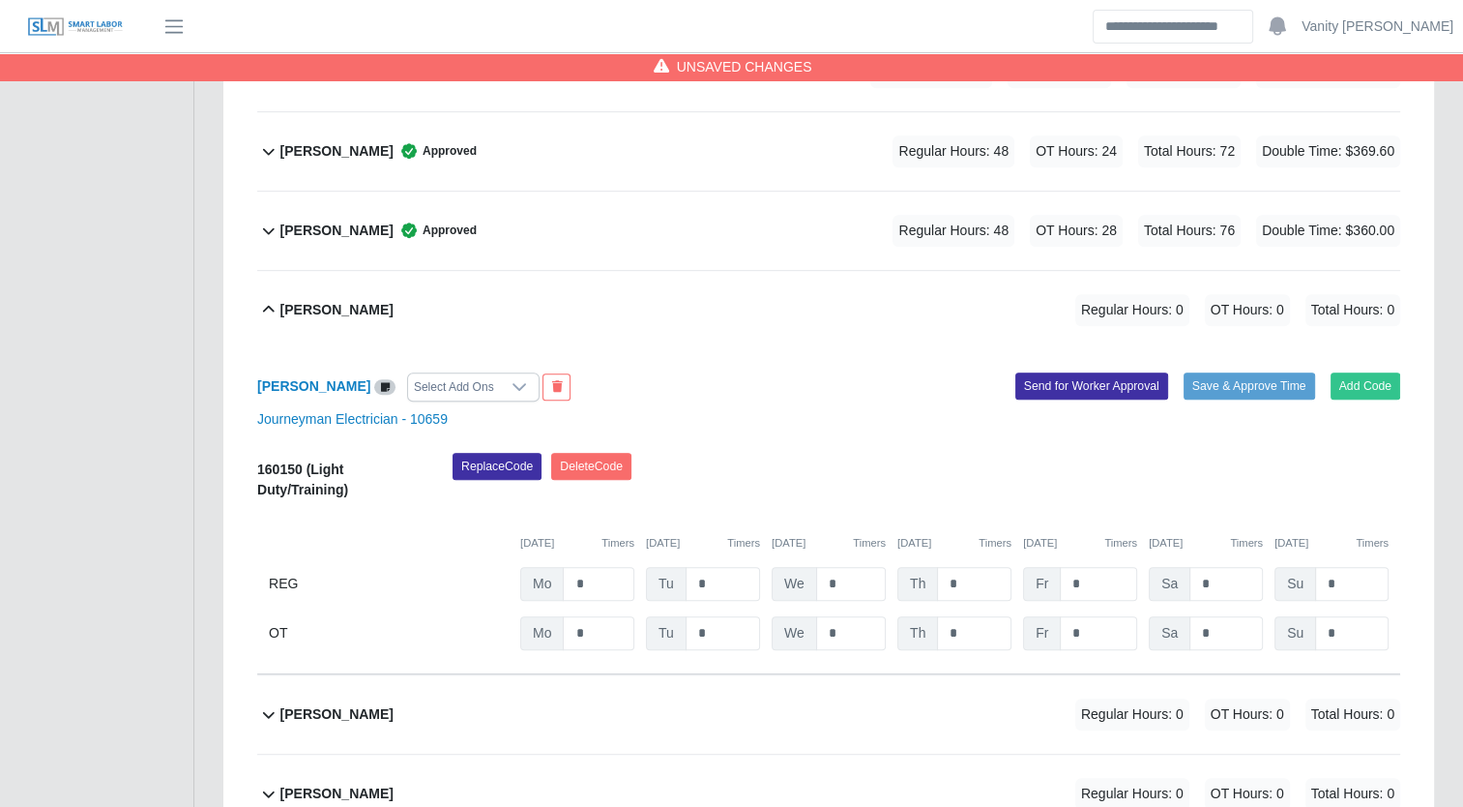
scroll to position [967, 0]
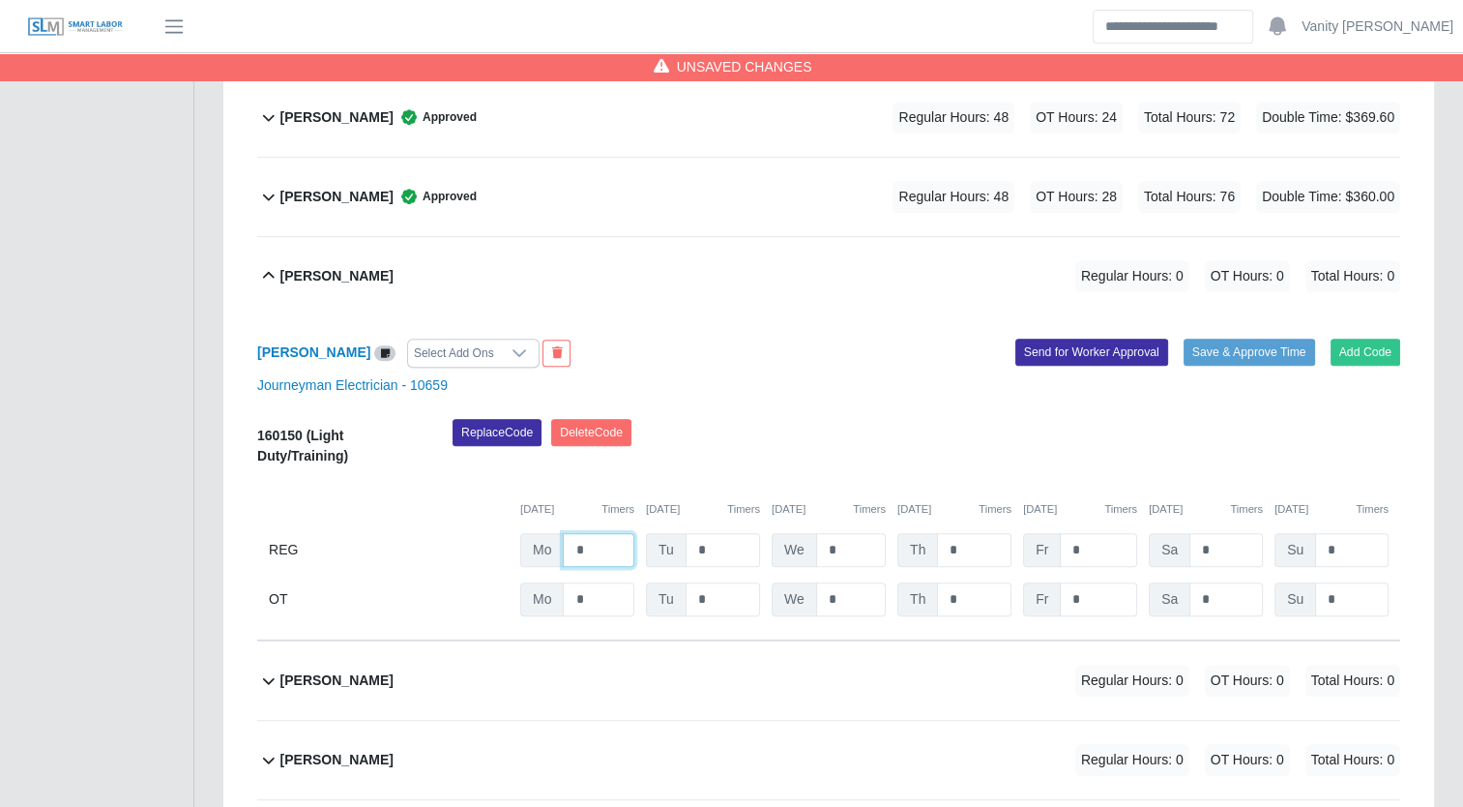
drag, startPoint x: 595, startPoint y: 548, endPoint x: 573, endPoint y: 526, distance: 30.8
click at [573, 526] on div "160150 (Light Duty/Training) Replace Code Delete Code 09/08/2025 Timers 09/09/2…" at bounding box center [828, 517] width 1143 height 197
type input "**"
click at [724, 547] on input "*" at bounding box center [723, 550] width 74 height 34
drag, startPoint x: 727, startPoint y: 547, endPoint x: 669, endPoint y: 558, distance: 59.0
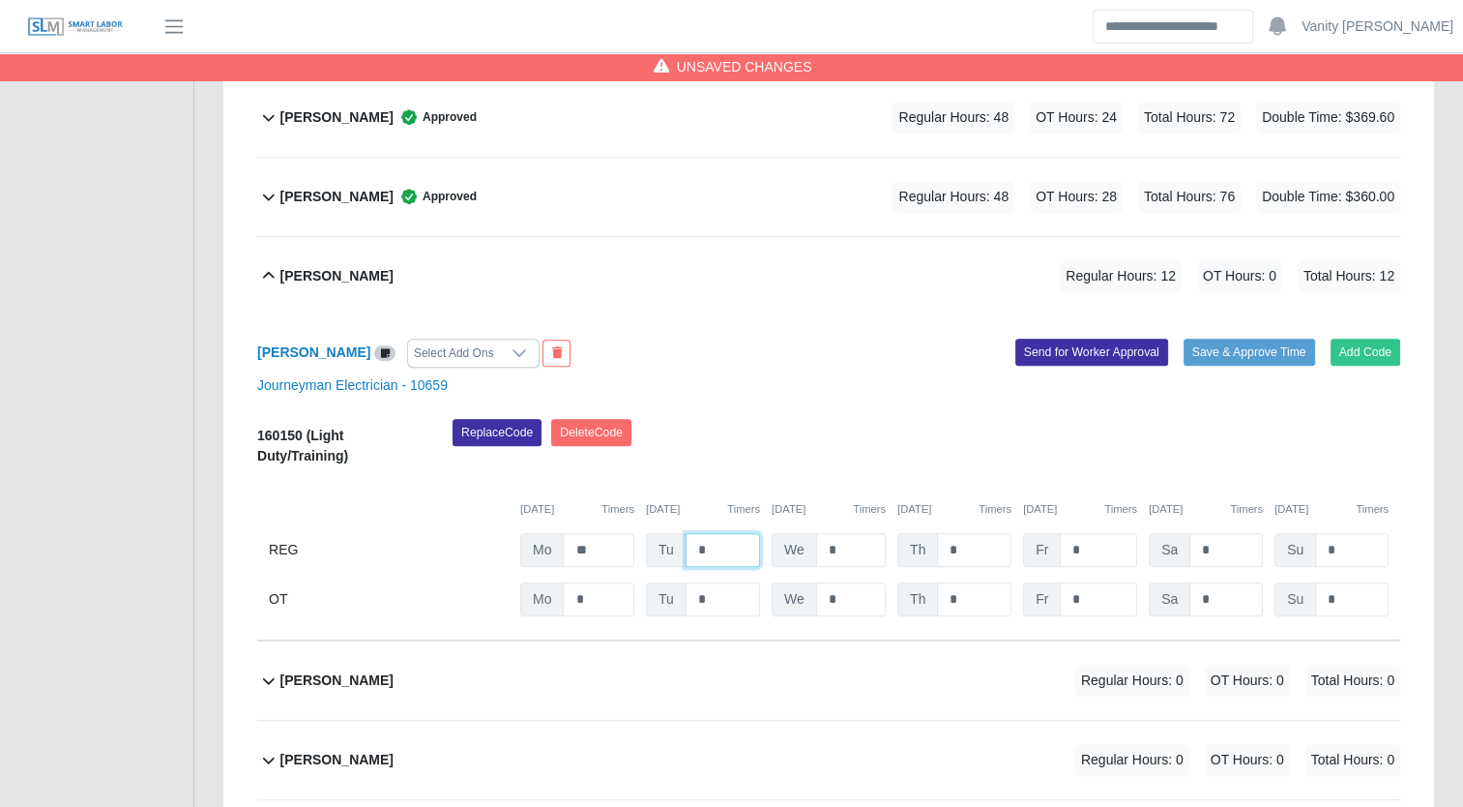
click at [671, 558] on div "Tu *" at bounding box center [703, 550] width 114 height 34
type input "**"
drag, startPoint x: 839, startPoint y: 544, endPoint x: 785, endPoint y: 539, distance: 54.5
click at [785, 539] on div "We *" at bounding box center [829, 550] width 114 height 34
type input "**"
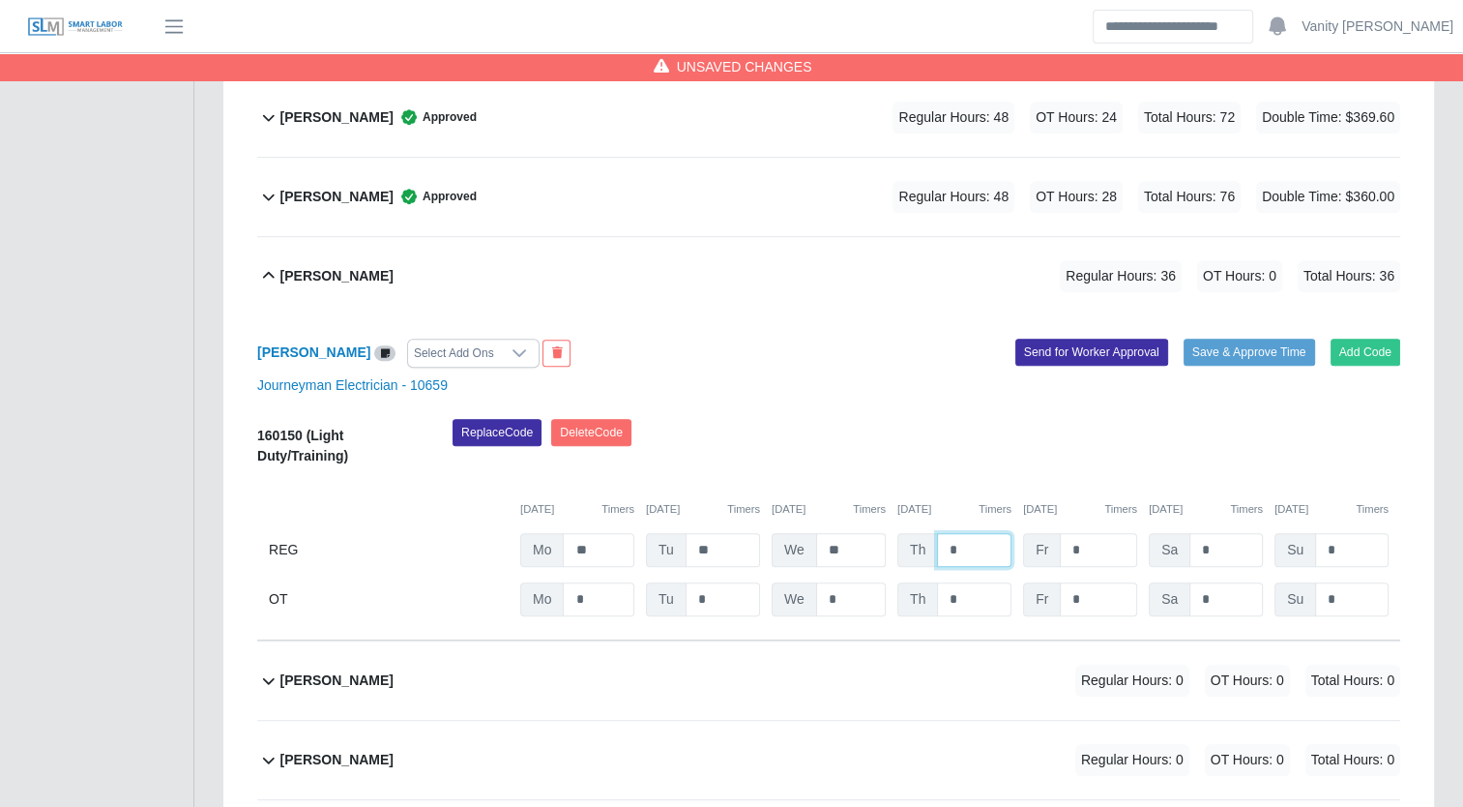
drag, startPoint x: 975, startPoint y: 551, endPoint x: 878, endPoint y: 545, distance: 96.9
click at [878, 545] on div "REG Mo ** Tu ** We ** Th * Fr * Sa * Su *" at bounding box center [828, 550] width 1143 height 34
type input "*"
drag, startPoint x: 940, startPoint y: 588, endPoint x: 926, endPoint y: 586, distance: 14.6
click at [927, 586] on div "Th *" at bounding box center [954, 599] width 114 height 34
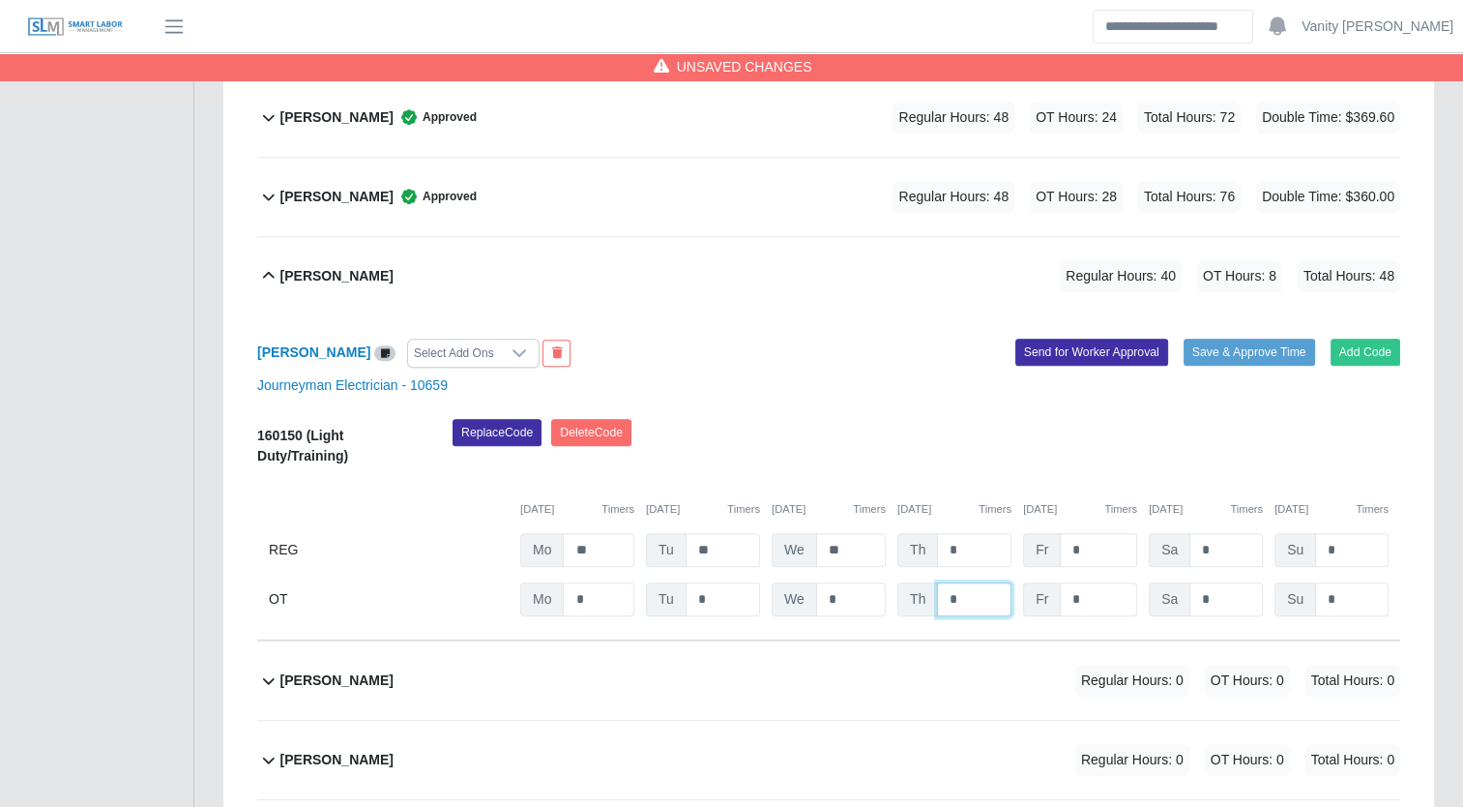
type input "*"
click at [1063, 599] on input "*" at bounding box center [1098, 599] width 77 height 34
type input "**"
click at [1198, 598] on input "*" at bounding box center [1227, 599] width 74 height 34
type input "**"
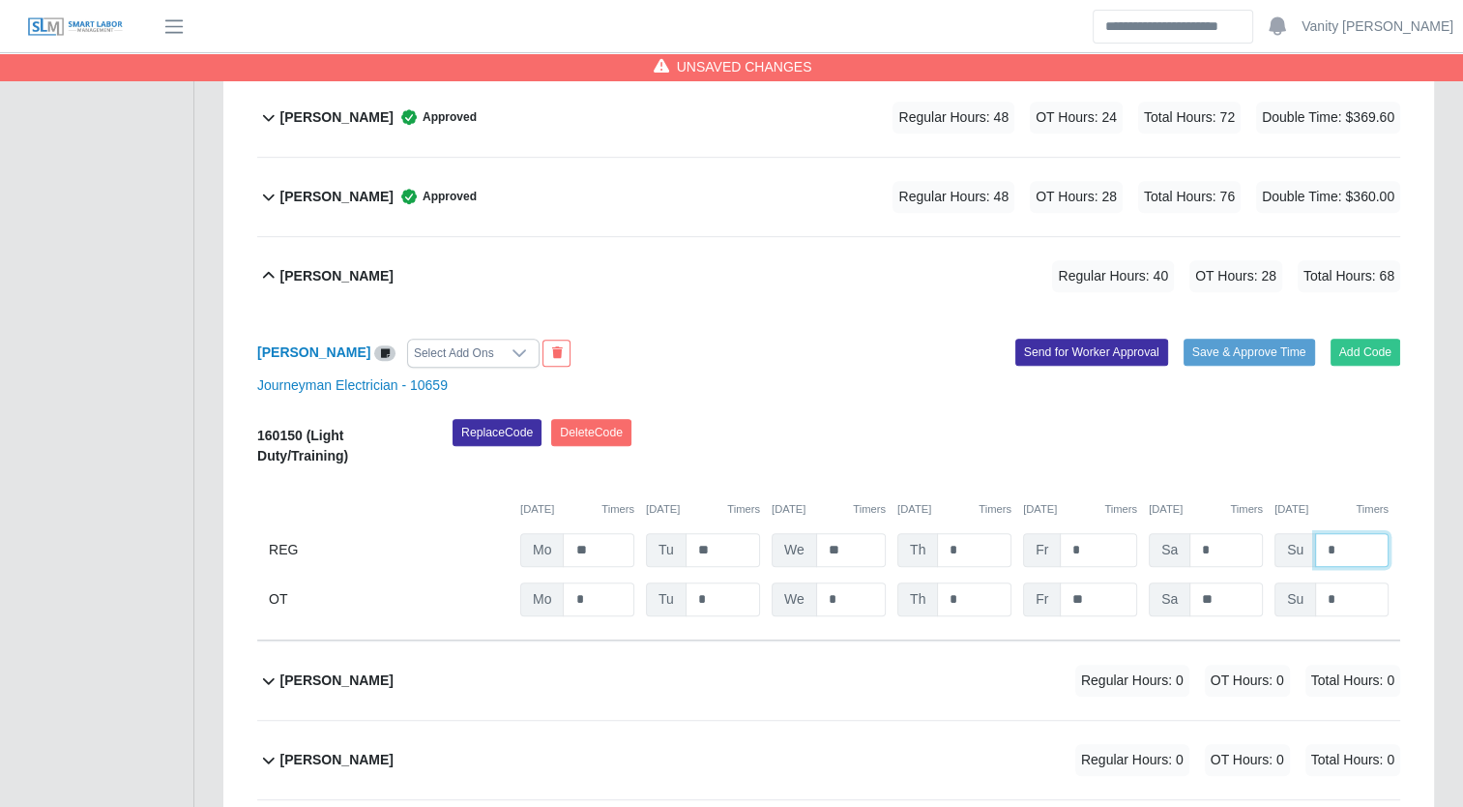
drag, startPoint x: 1367, startPoint y: 551, endPoint x: 1279, endPoint y: 544, distance: 88.3
click at [1279, 544] on div "Su *" at bounding box center [1332, 550] width 114 height 34
type input "*"
click at [1056, 427] on div "Replace Code Delete Code" at bounding box center [926, 448] width 977 height 59
click at [316, 353] on b "Jonathan Aguilar" at bounding box center [313, 351] width 113 height 15
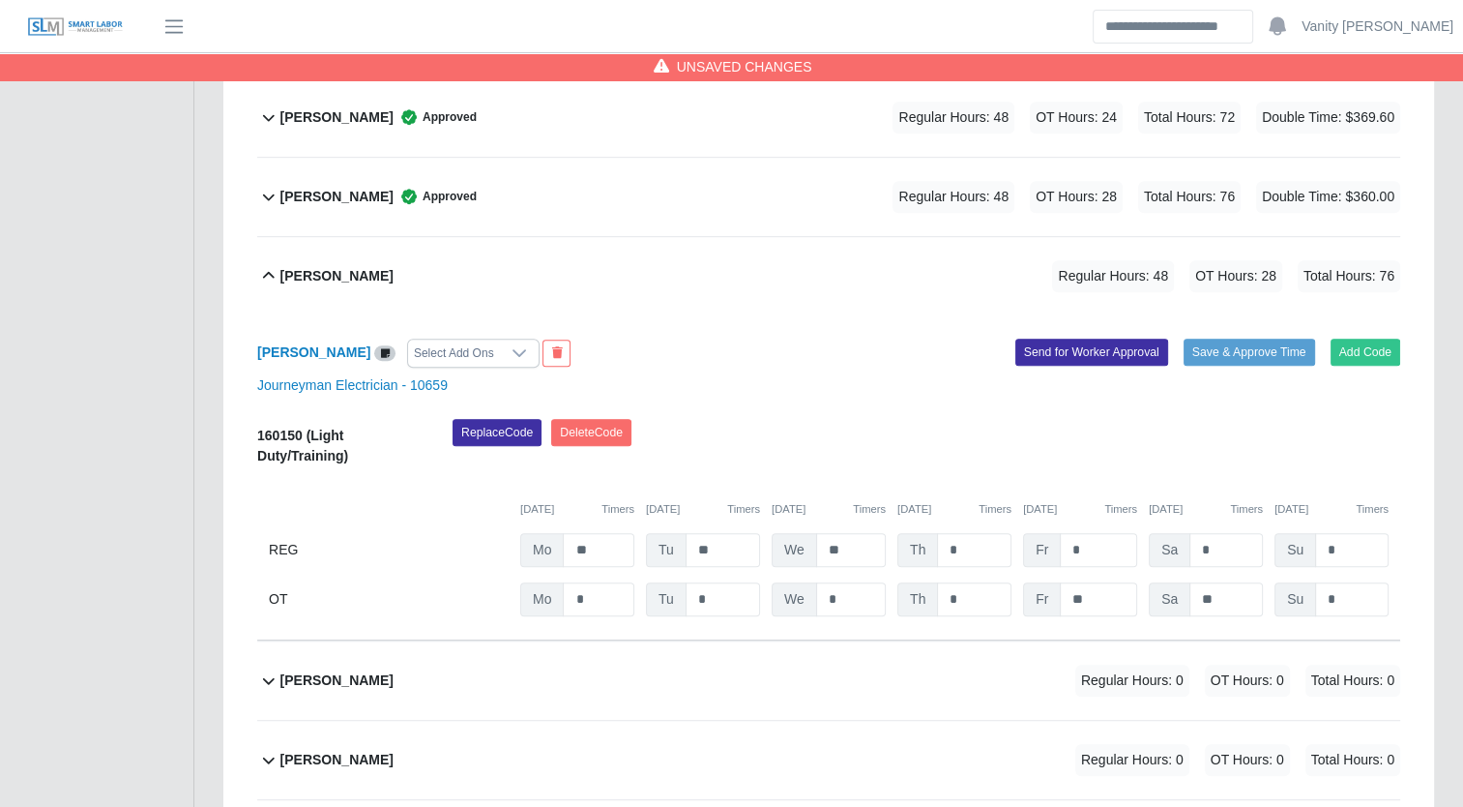
click at [517, 349] on icon at bounding box center [519, 352] width 15 height 15
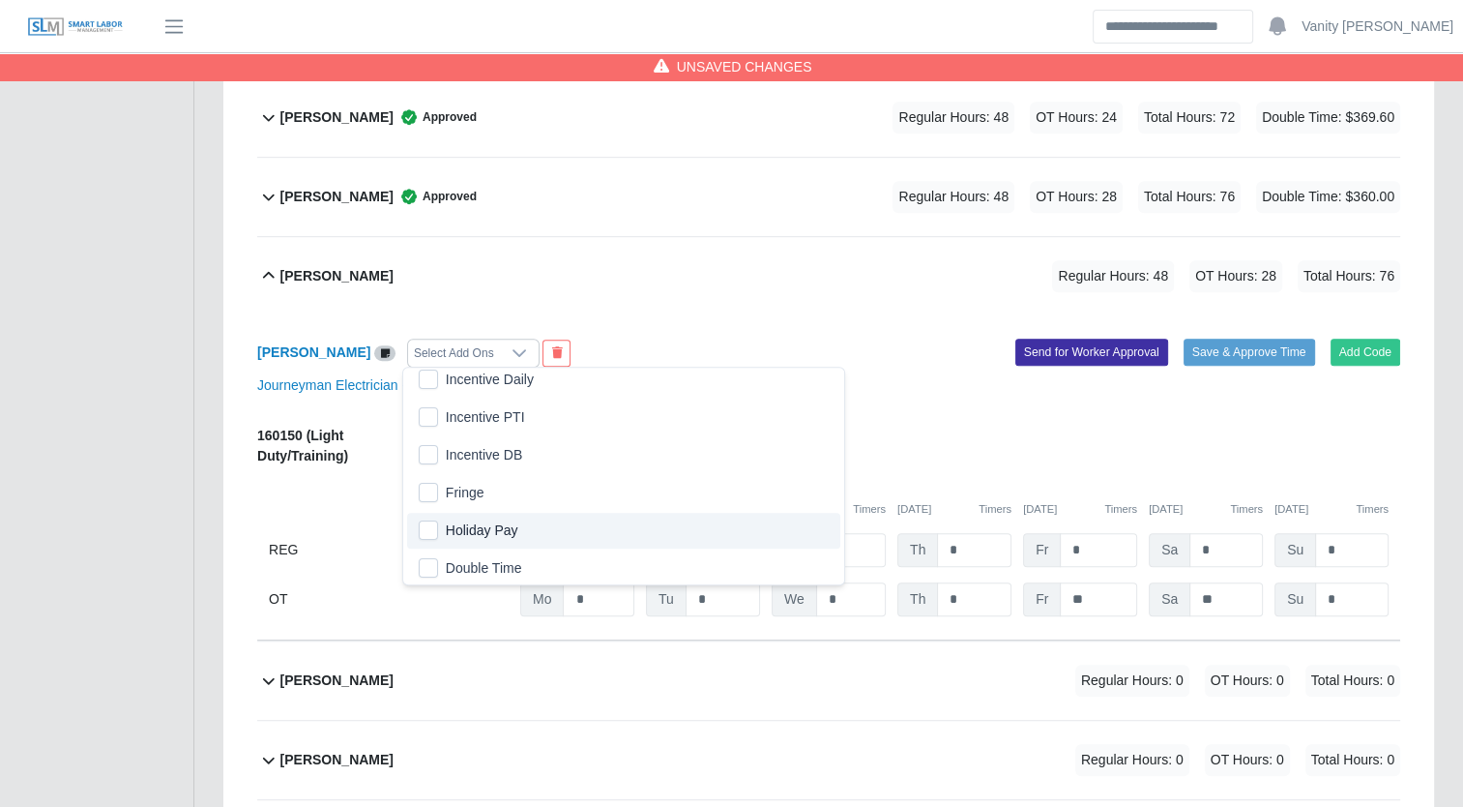
scroll to position [389, 0]
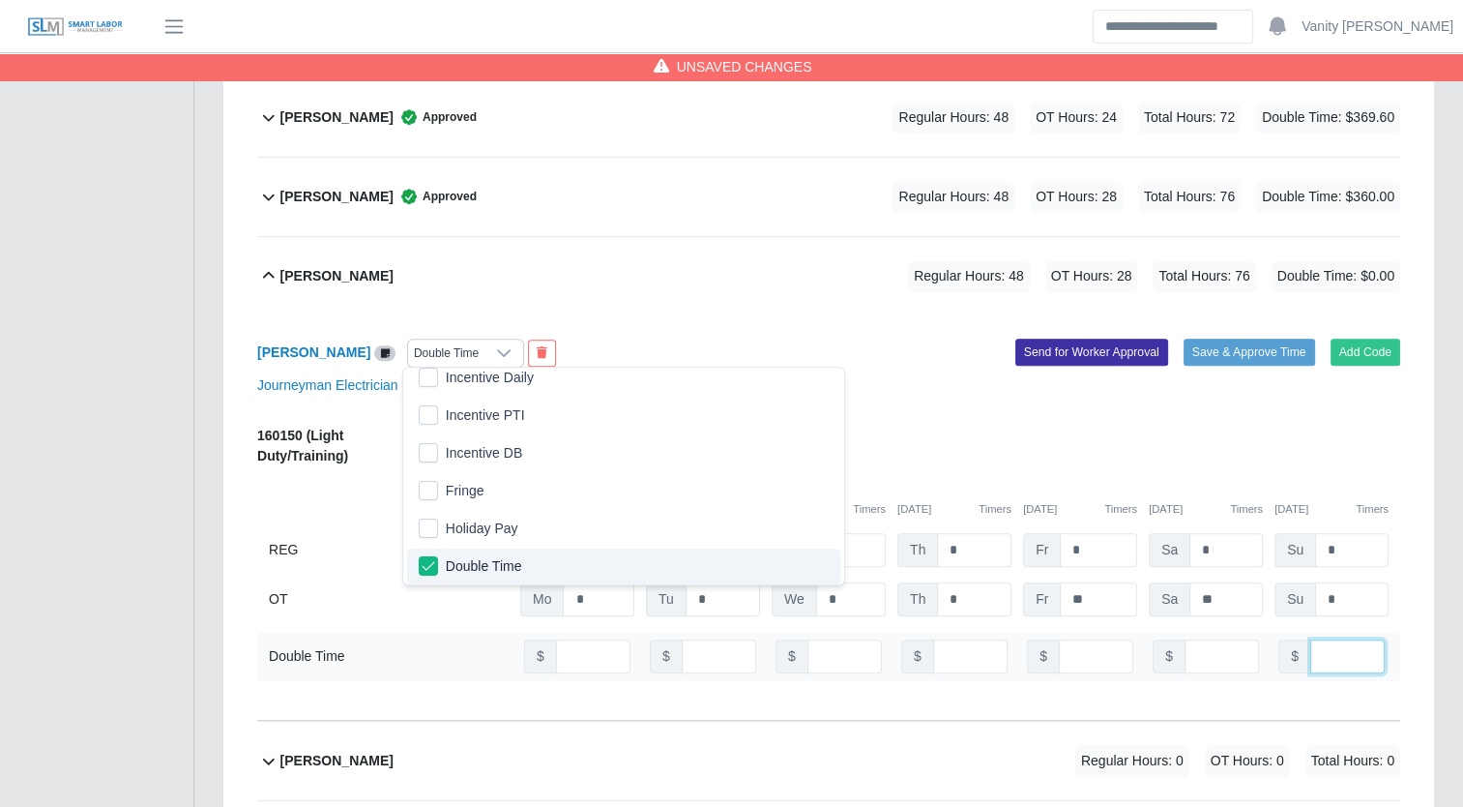
click at [1336, 662] on input "number" at bounding box center [1347, 656] width 74 height 34
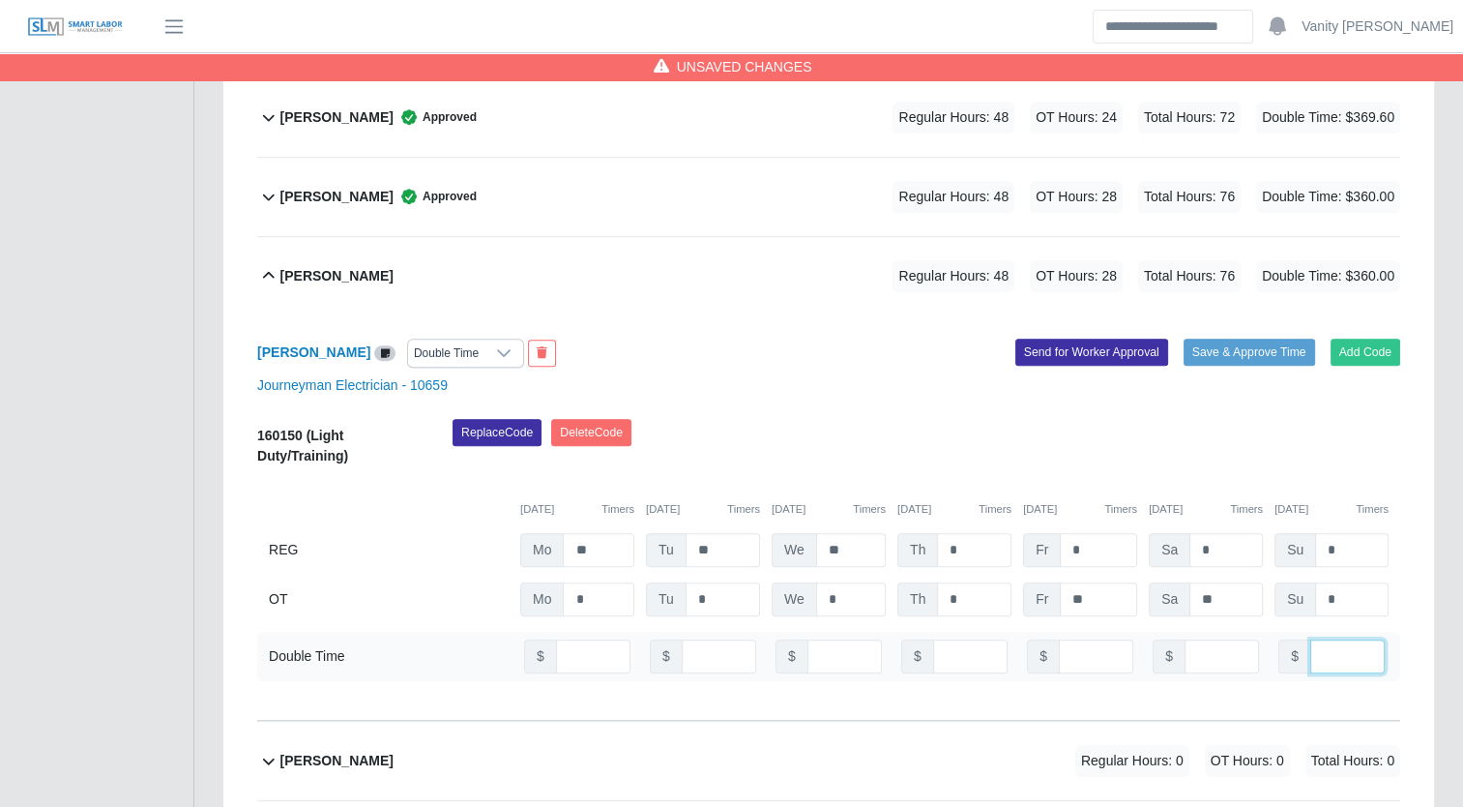
scroll to position [0, 3]
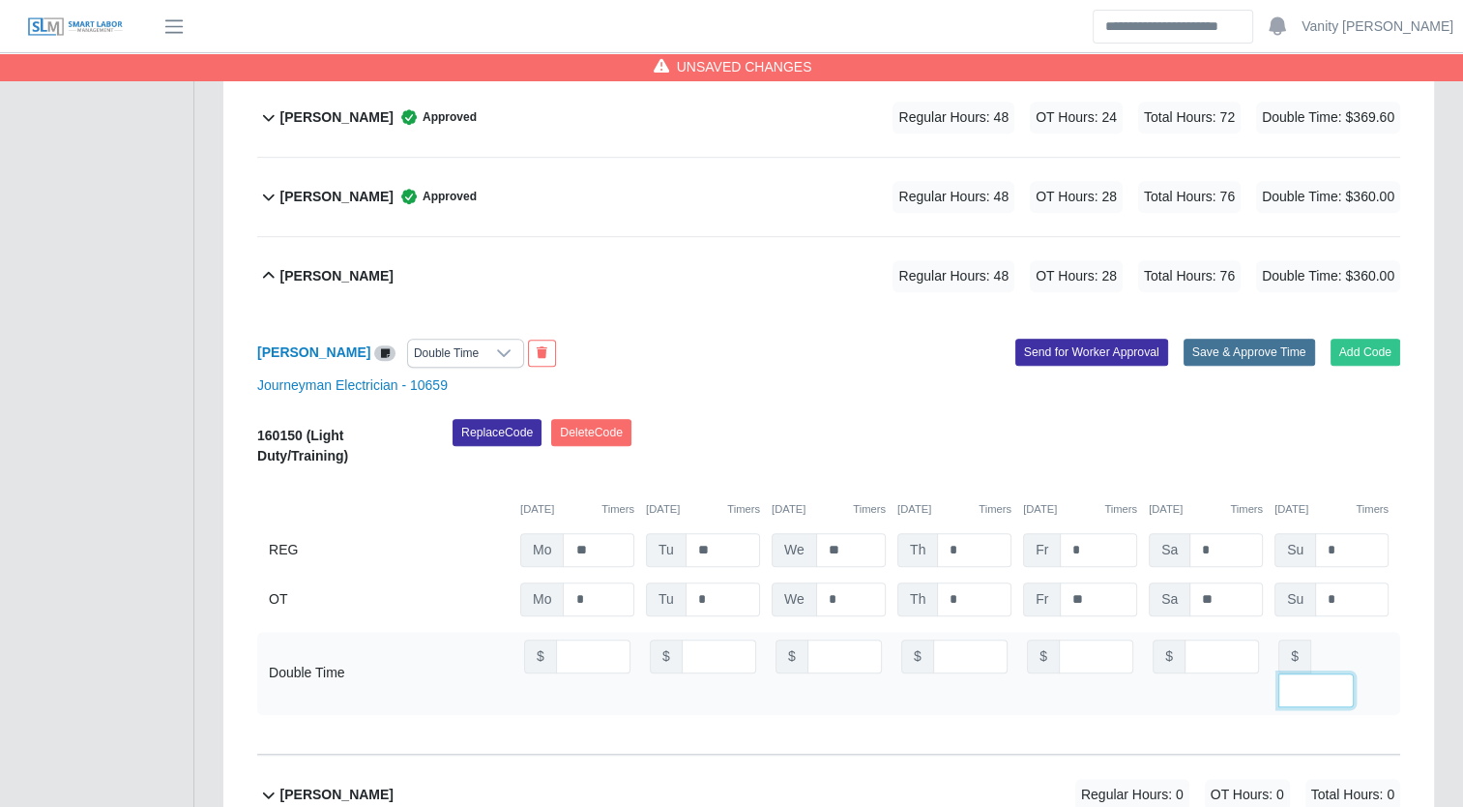
type input "******"
click at [1215, 352] on button "Save & Approve Time" at bounding box center [1250, 351] width 132 height 27
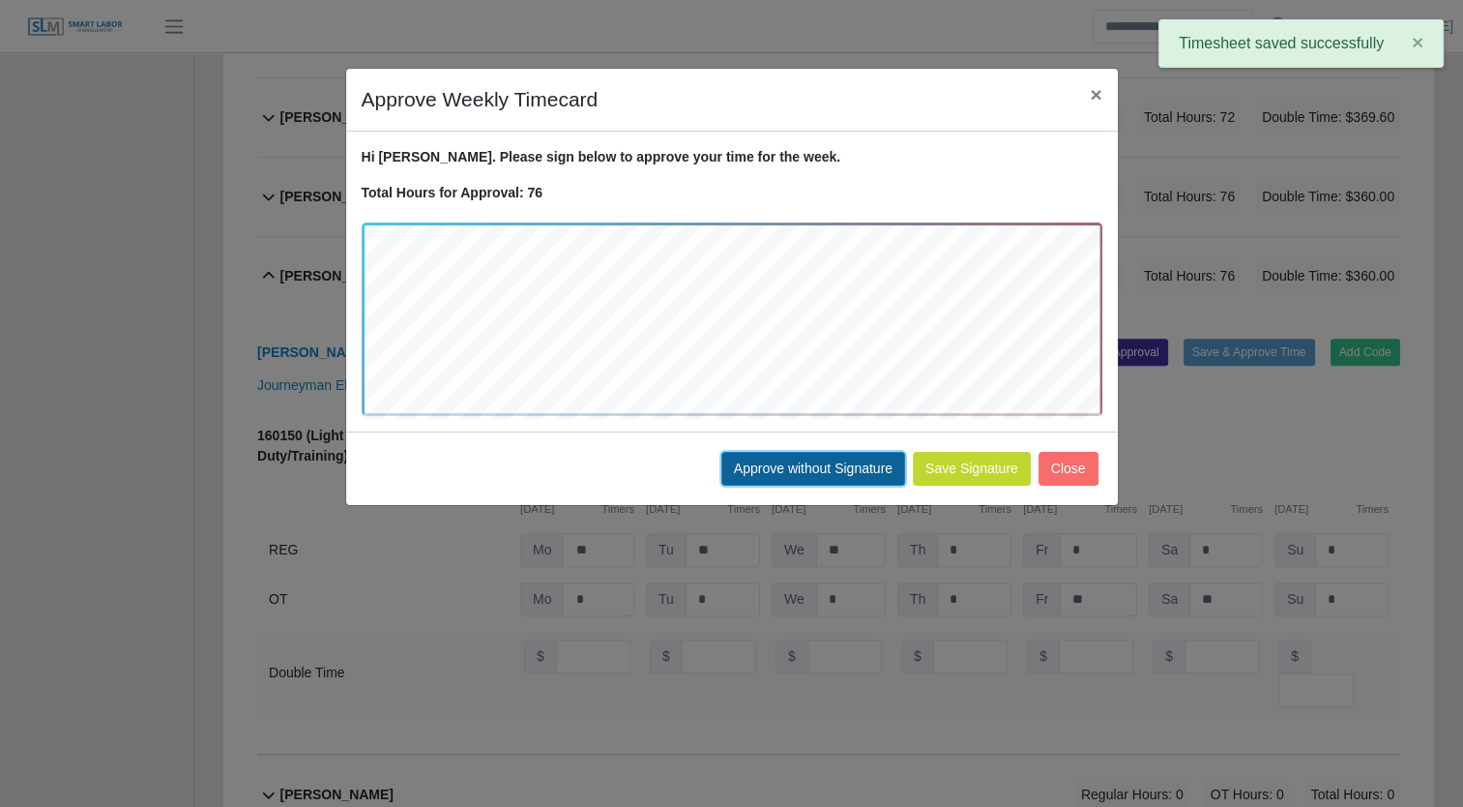
click at [819, 477] on button "Approve without Signature" at bounding box center [813, 469] width 184 height 34
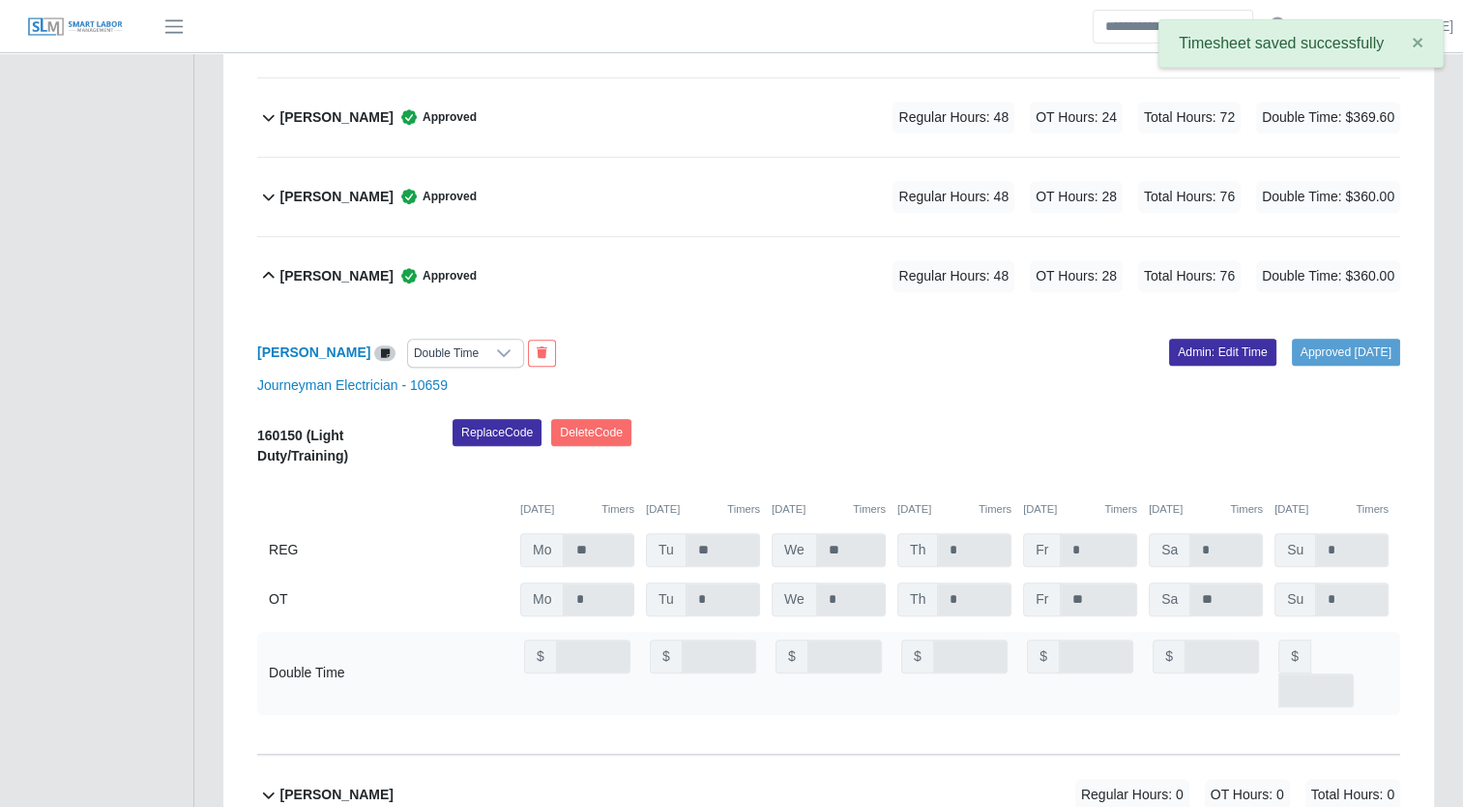
click at [325, 280] on b "Jonathan Aguilar" at bounding box center [336, 276] width 113 height 20
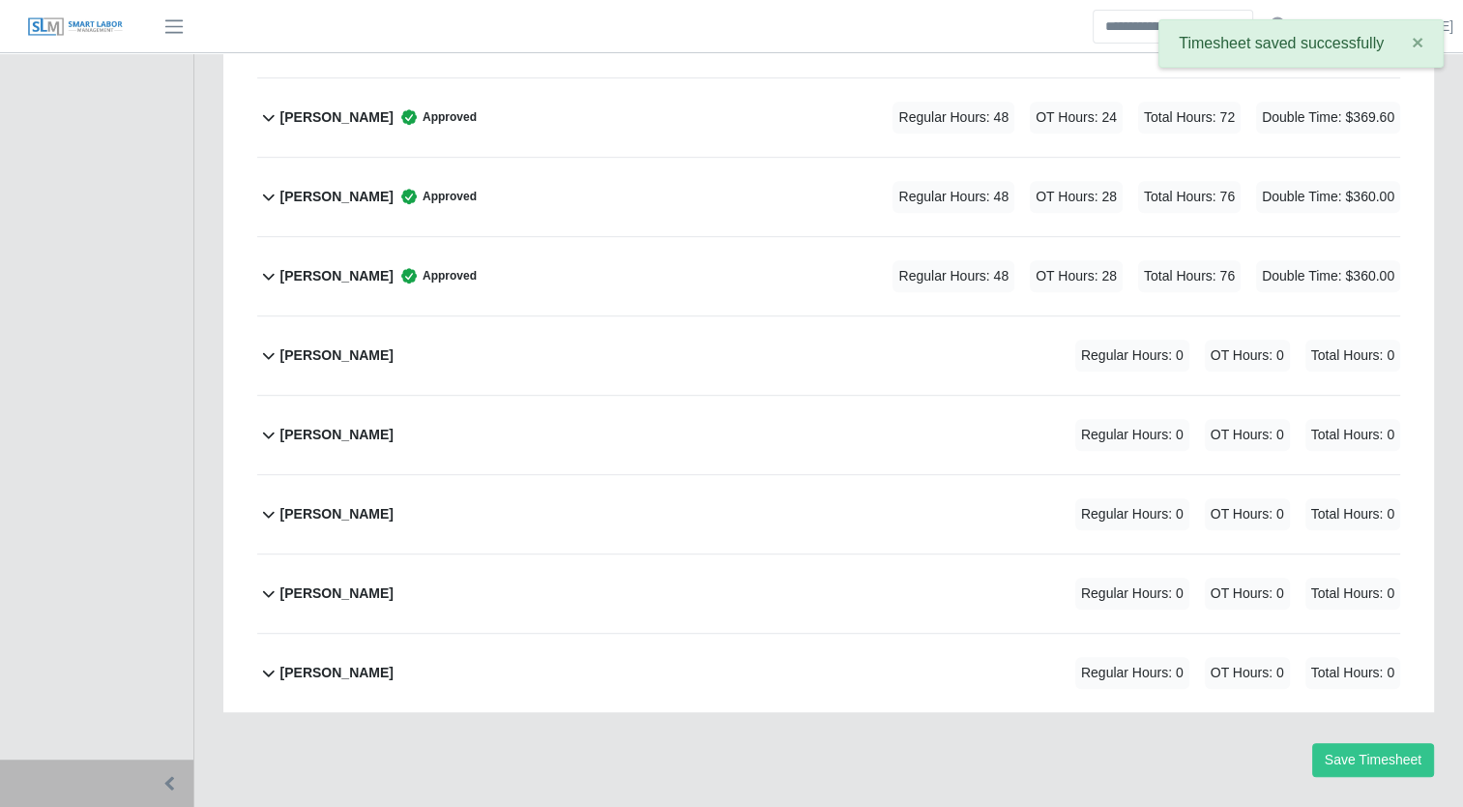
click at [306, 350] on b "Jorge Melo" at bounding box center [336, 355] width 113 height 20
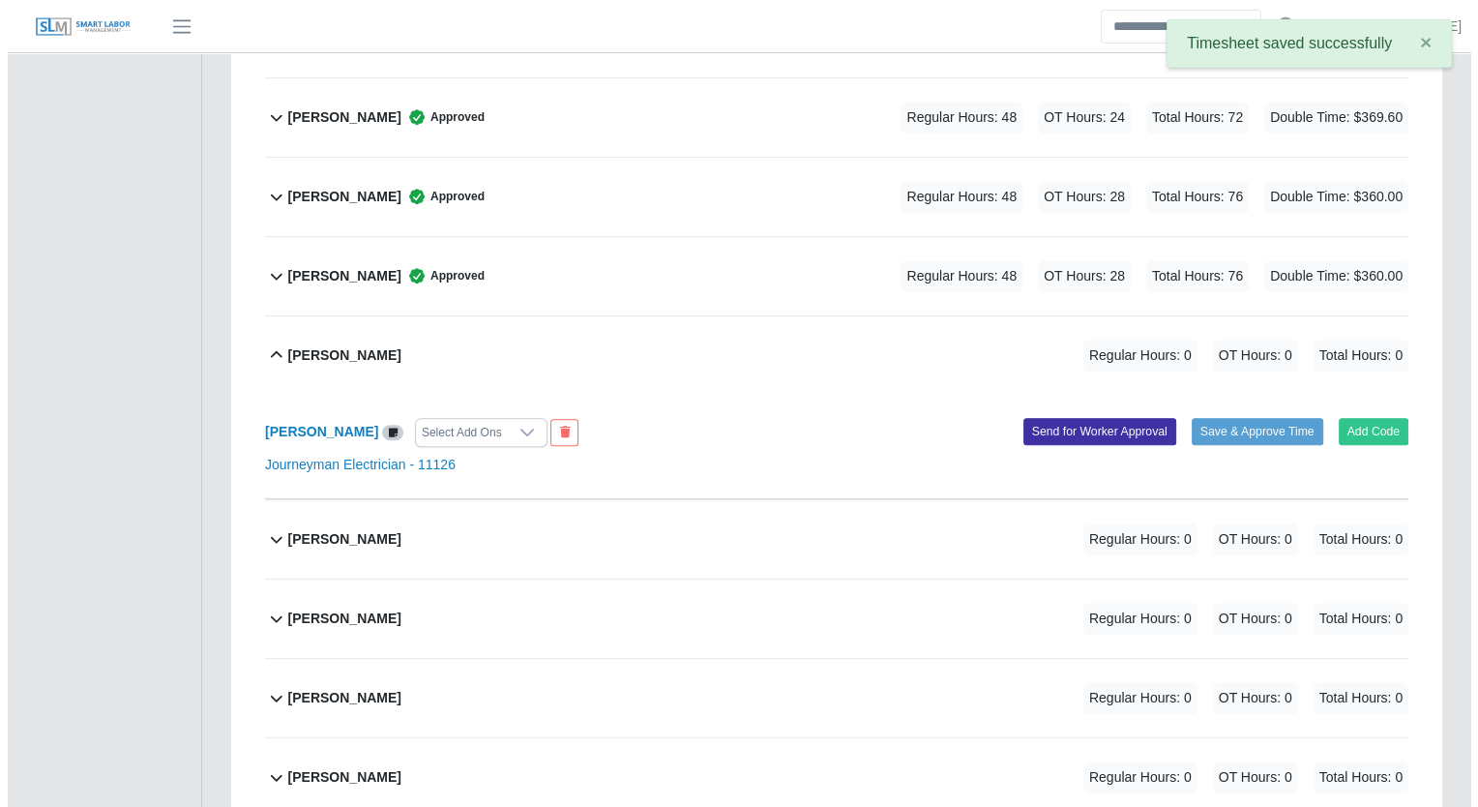
scroll to position [1071, 0]
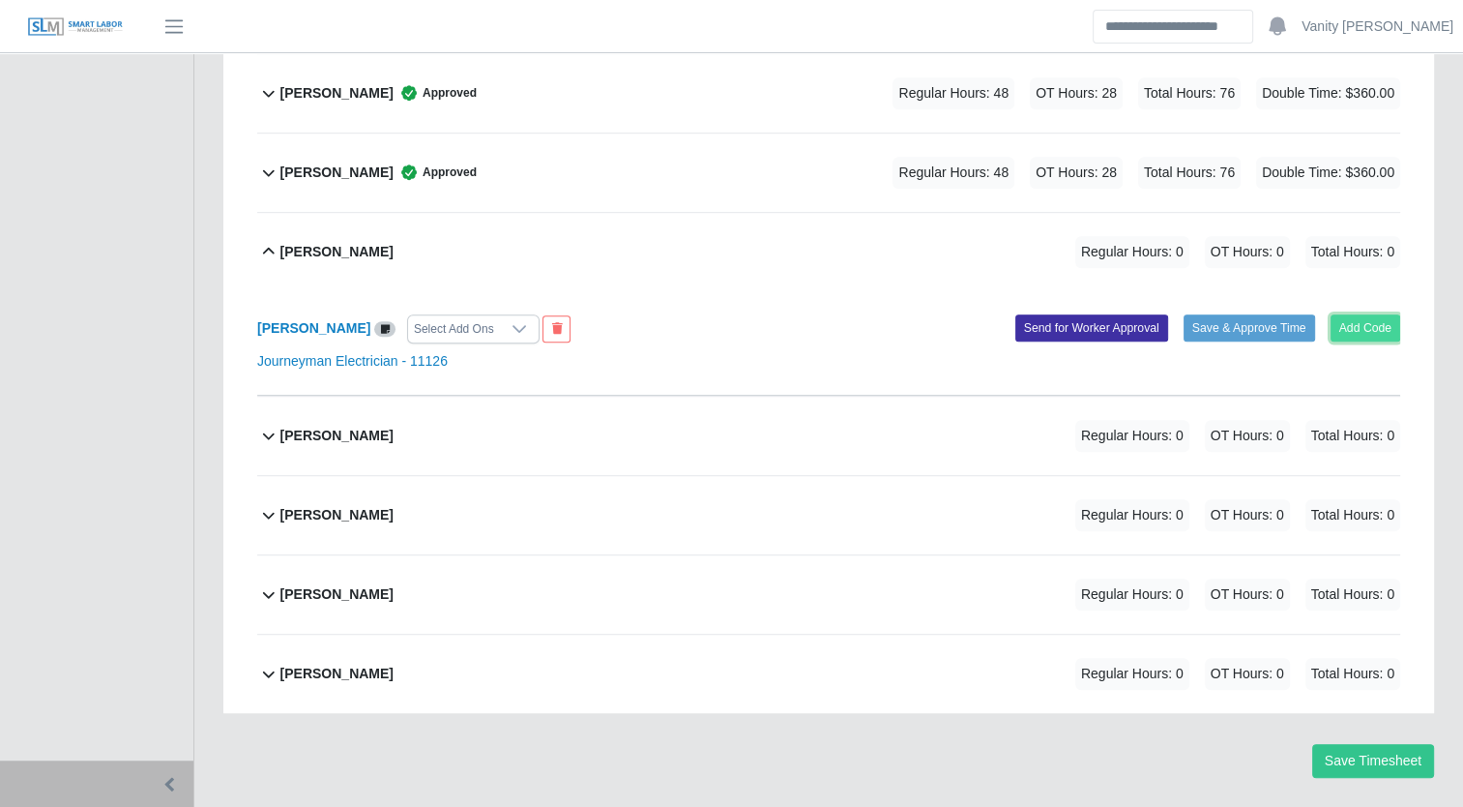
click at [1346, 323] on button "Add Code" at bounding box center [1366, 327] width 71 height 27
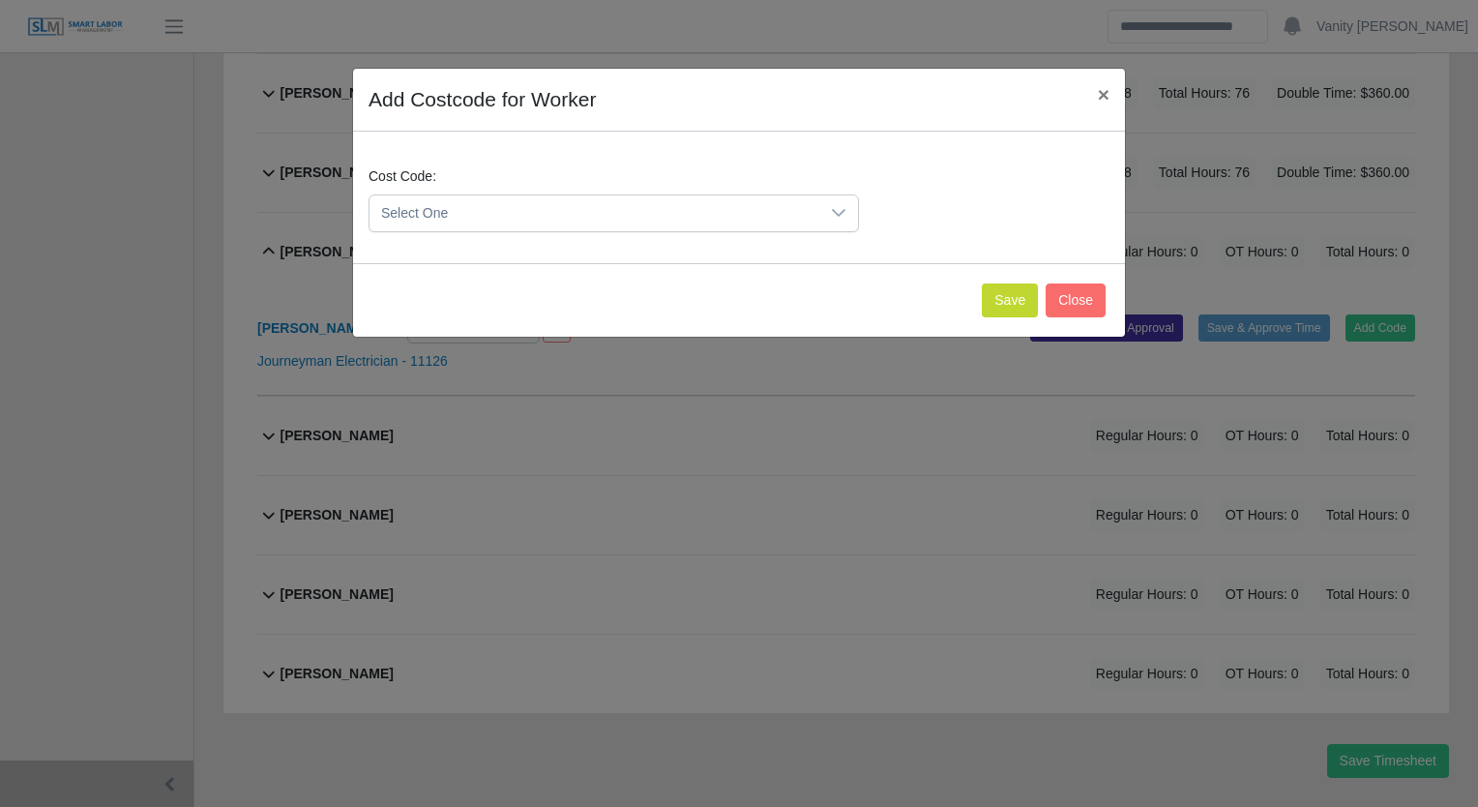
click at [733, 195] on span "Select One" at bounding box center [594, 213] width 450 height 36
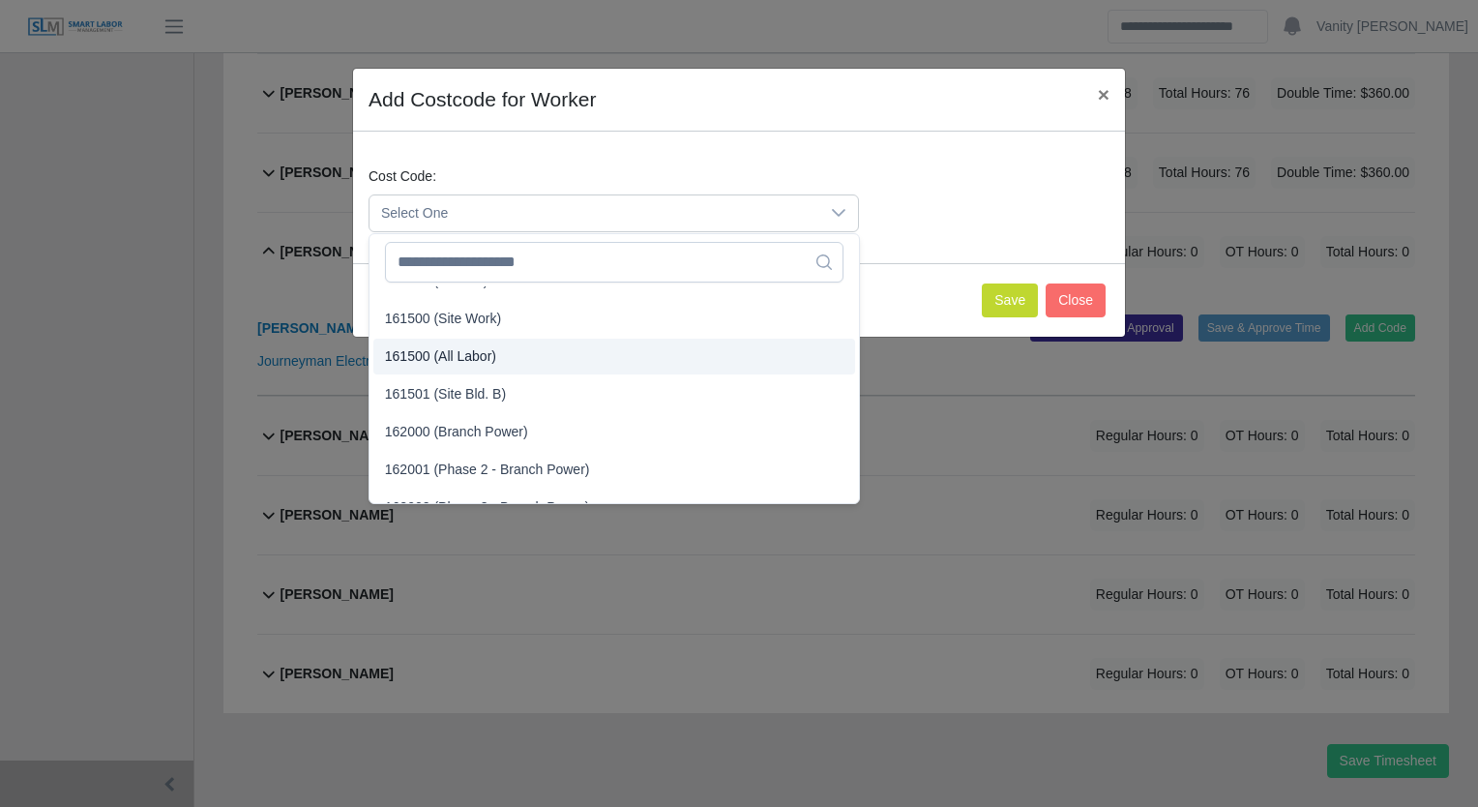
scroll to position [1354, 0]
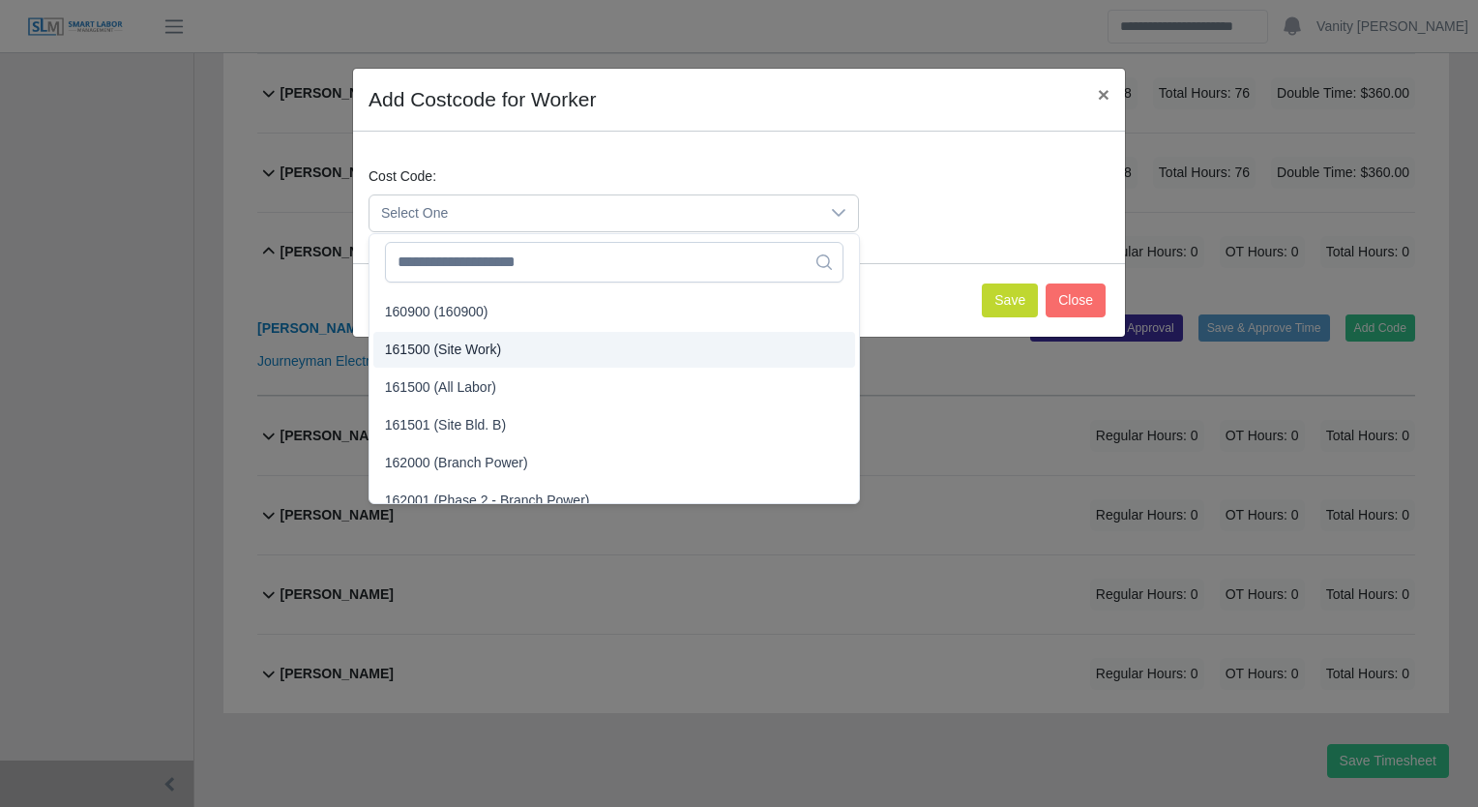
click at [462, 355] on span "161500 (Site Work)" at bounding box center [443, 349] width 116 height 20
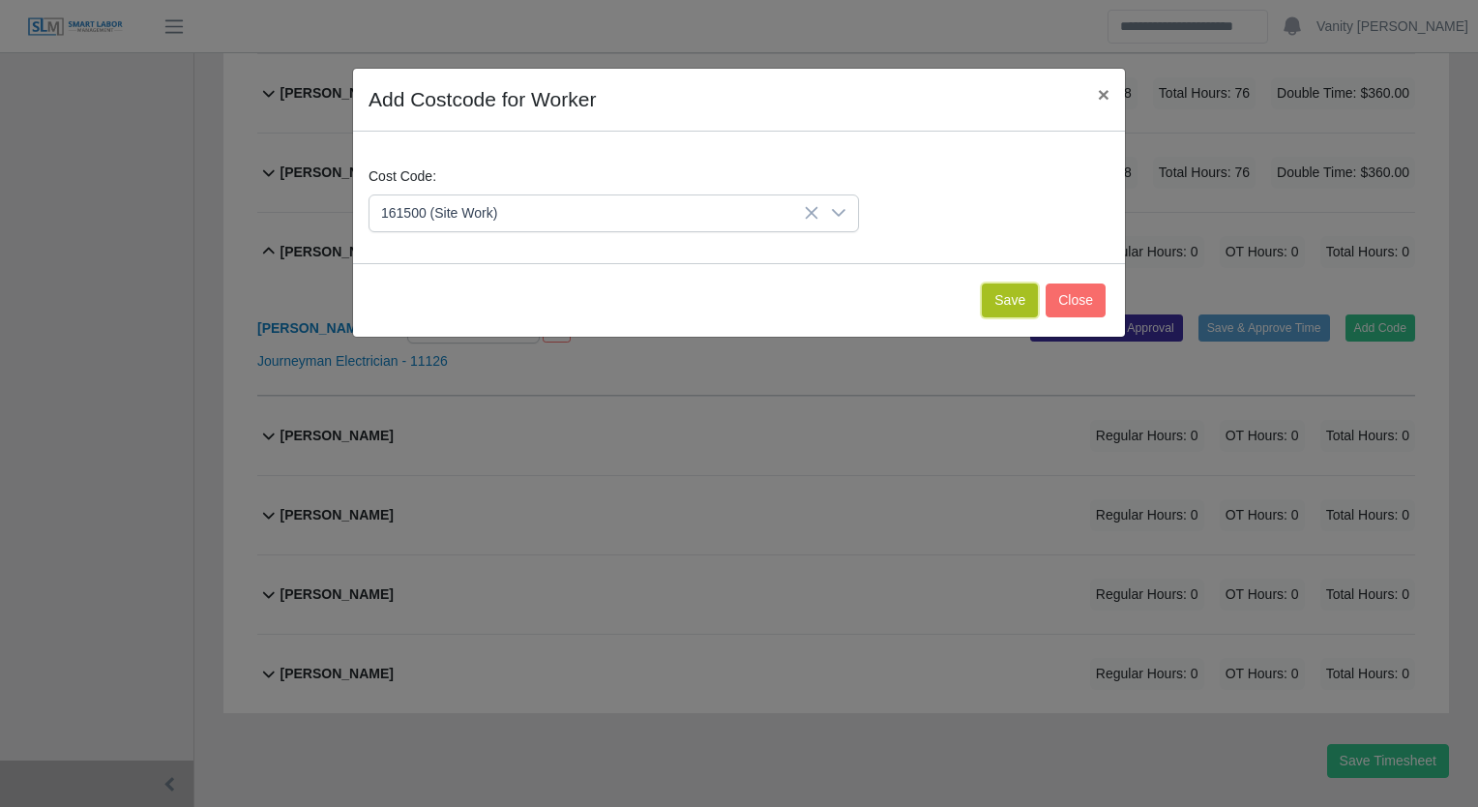
click at [1007, 289] on button "Save" at bounding box center [1010, 300] width 56 height 34
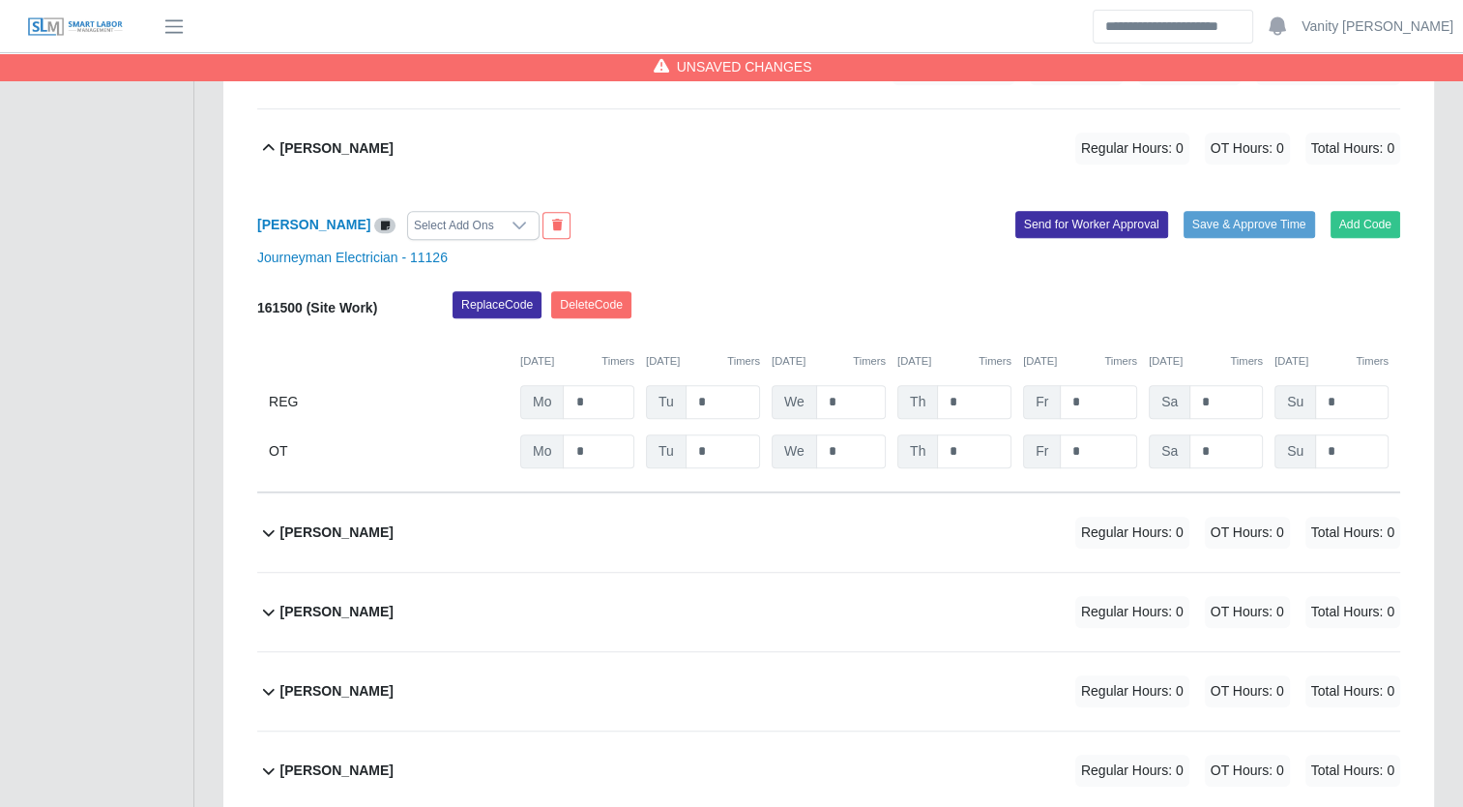
scroll to position [1077, 0]
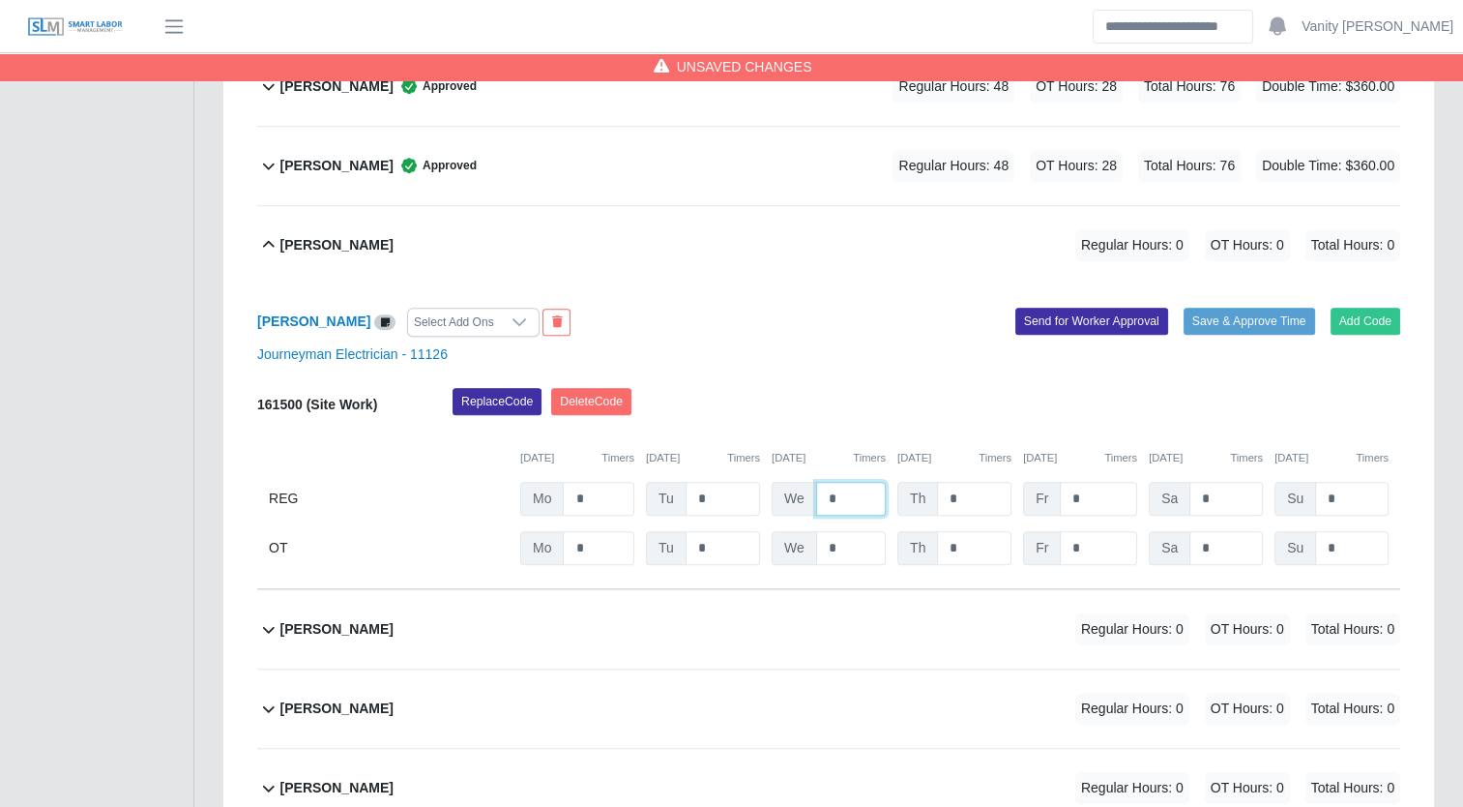
click at [816, 497] on input "*" at bounding box center [851, 499] width 70 height 34
type input "**"
drag, startPoint x: 964, startPoint y: 490, endPoint x: 929, endPoint y: 486, distance: 35.0
click at [929, 486] on div "Th *" at bounding box center [954, 499] width 114 height 34
type input "**"
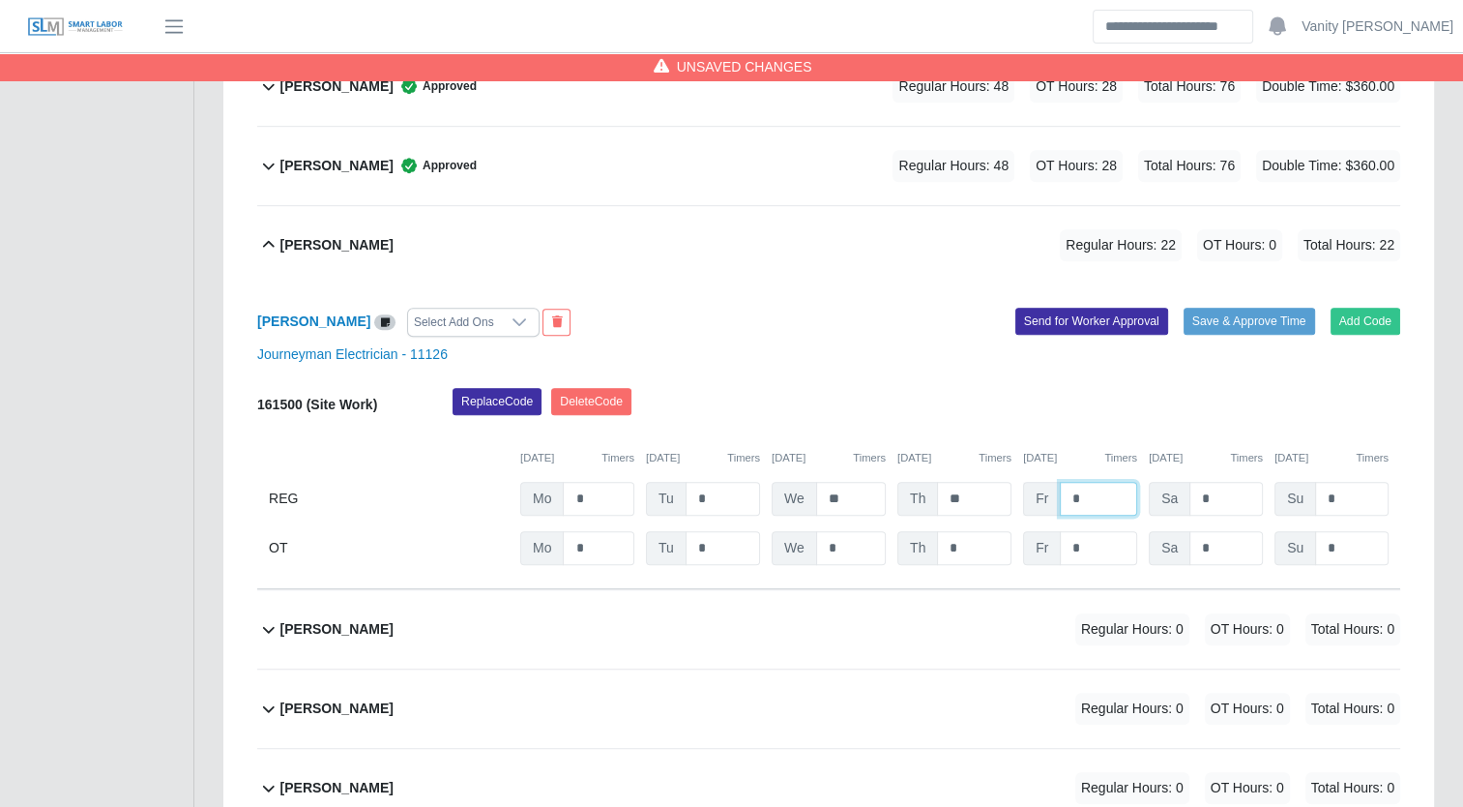
click at [1071, 492] on input "*" at bounding box center [1098, 499] width 77 height 34
type input "**"
click at [1184, 490] on div "Sa *" at bounding box center [1206, 499] width 114 height 34
type input "*"
click at [1167, 415] on div "Replace Code Delete Code" at bounding box center [926, 407] width 977 height 39
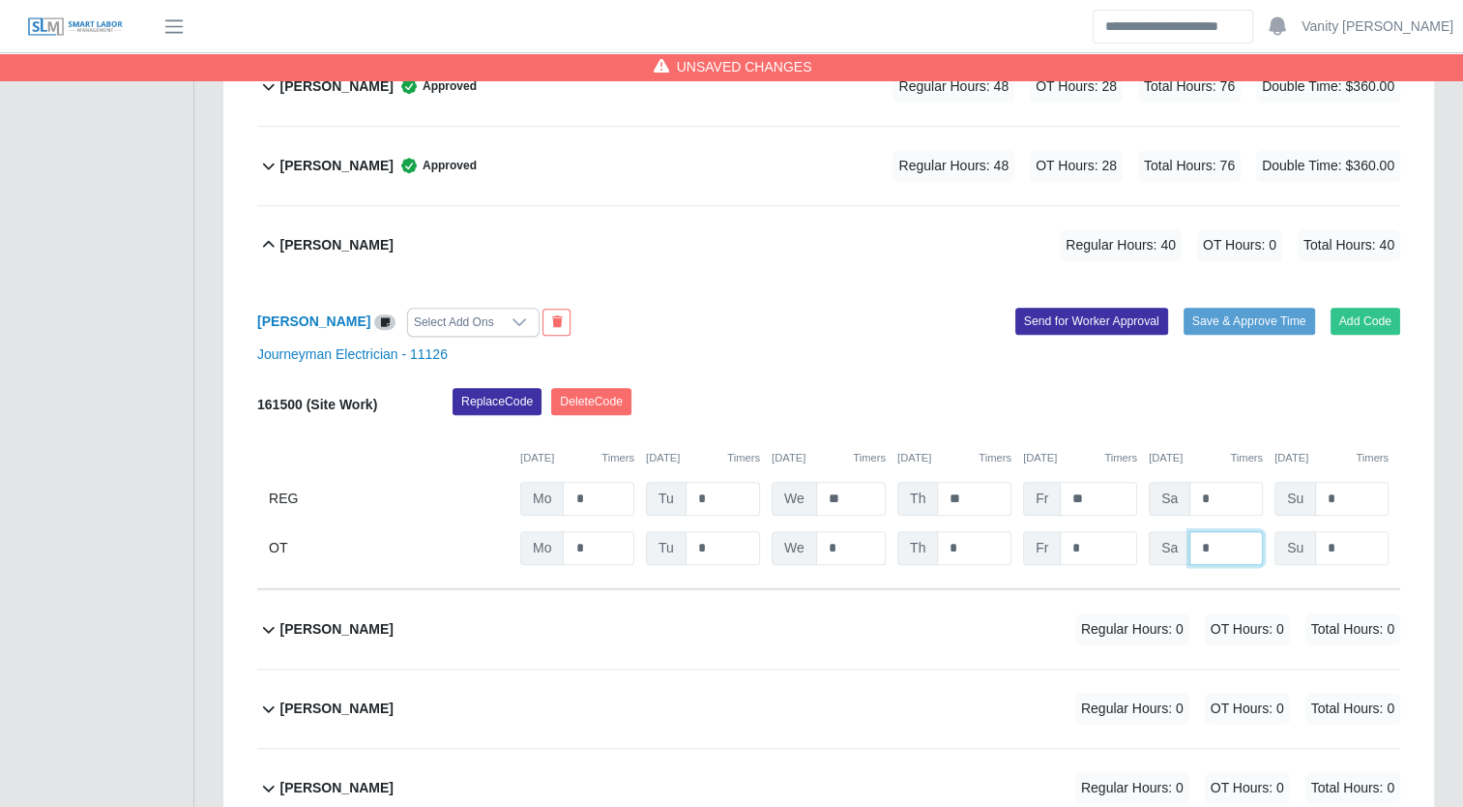
drag, startPoint x: 1215, startPoint y: 544, endPoint x: 1162, endPoint y: 537, distance: 53.8
click at [1162, 537] on div "Sa *" at bounding box center [1206, 548] width 114 height 34
type input "*"
drag, startPoint x: 1334, startPoint y: 493, endPoint x: 1296, endPoint y: 489, distance: 37.9
click at [1296, 489] on div "Su *" at bounding box center [1332, 499] width 114 height 34
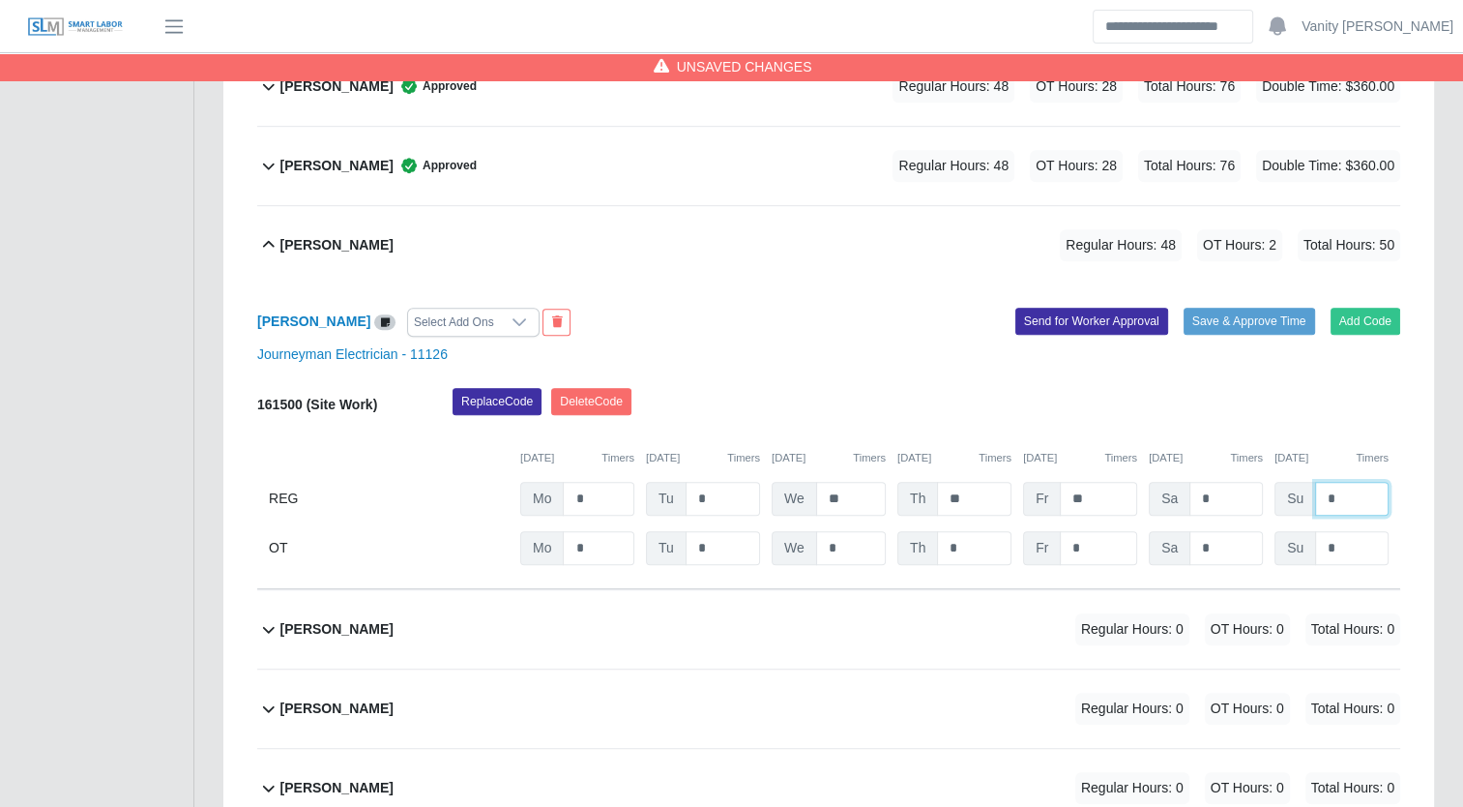
type input "*"
click at [1192, 430] on div "09/08/2025 Timers 09/09/2025 Timers 09/10/2025 Timers 09/11/2025 Timers 09/12/2…" at bounding box center [828, 446] width 1143 height 40
click at [431, 315] on div "Select Add Ons" at bounding box center [454, 322] width 92 height 27
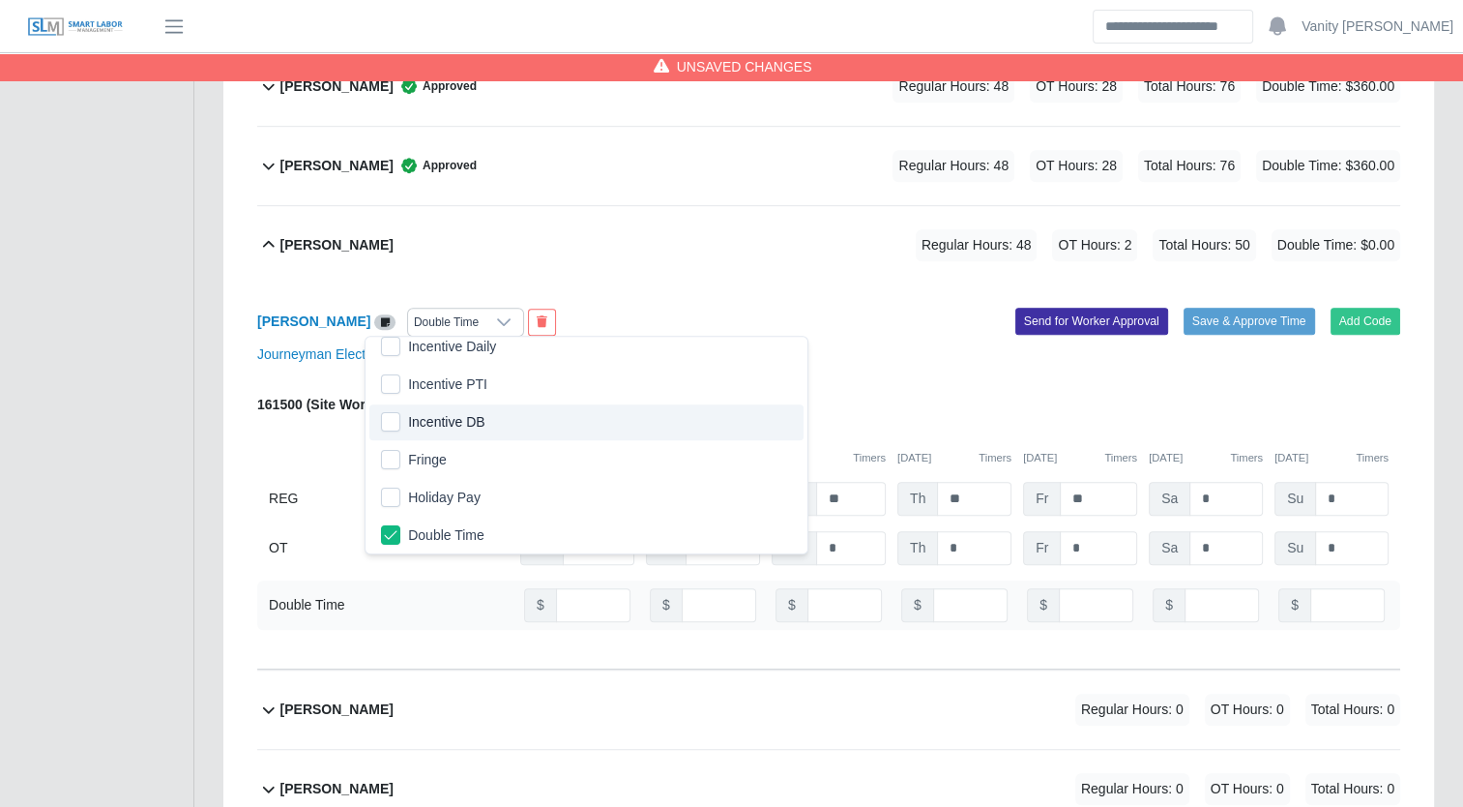
scroll to position [381, 0]
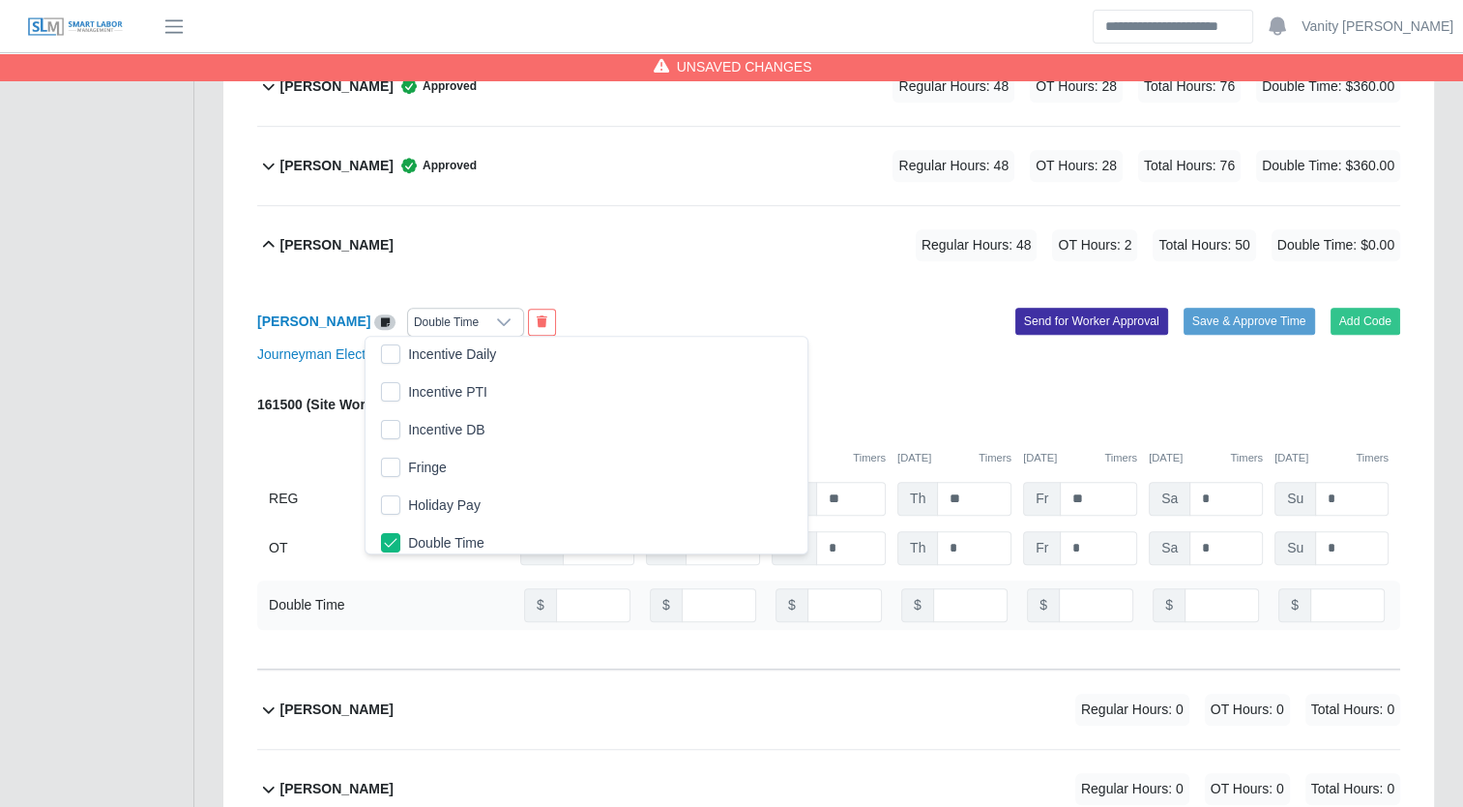
click at [702, 268] on div "Jorge Melo Regular Hours: 48 OT Hours: 2 Total Hours: 50 Double Time: $0.00" at bounding box center [840, 245] width 1120 height 78
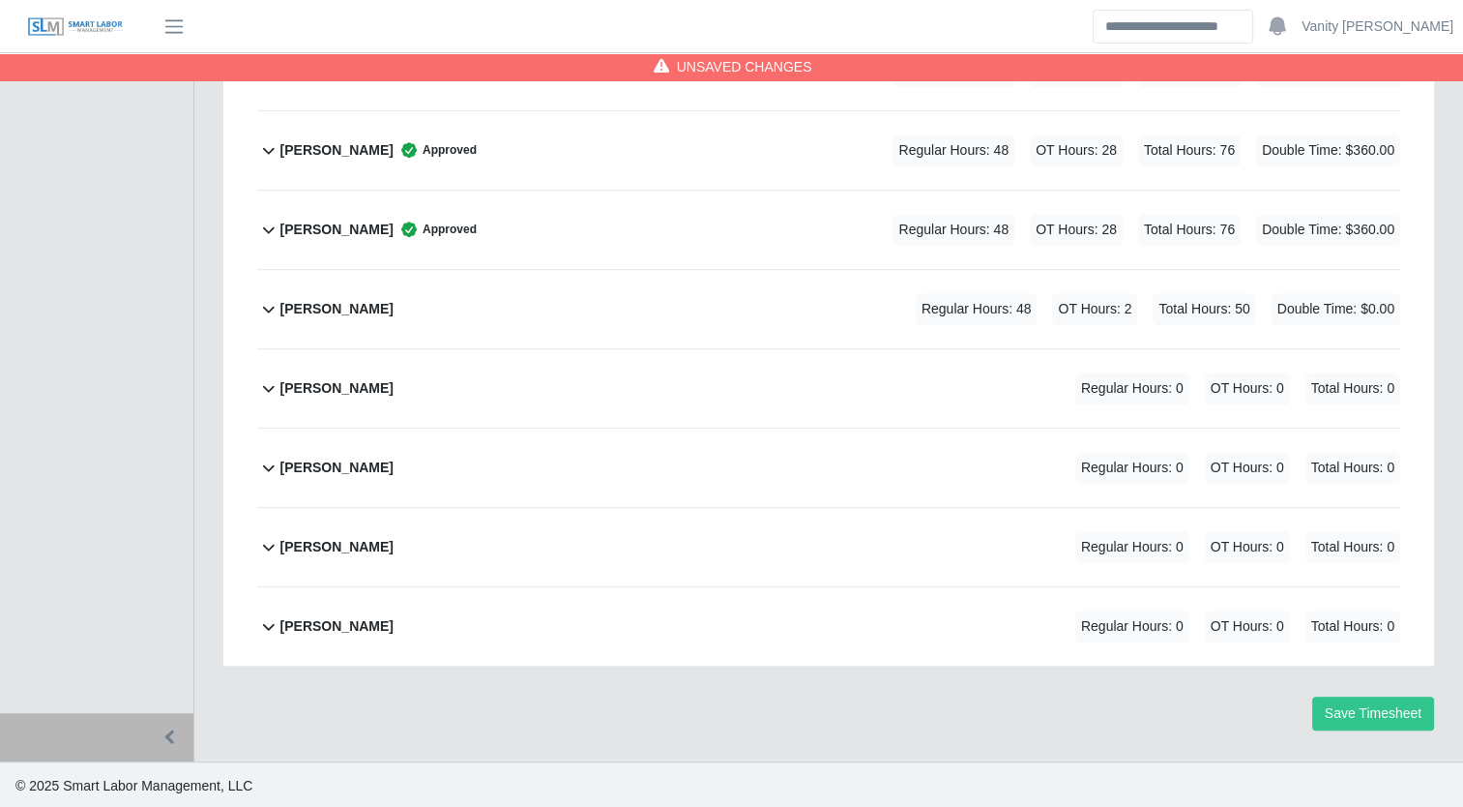
scroll to position [1012, 0]
click at [309, 324] on div "Jorge Melo Regular Hours: 48 OT Hours: 2 Total Hours: 50 Double Time: $0.00" at bounding box center [840, 311] width 1120 height 78
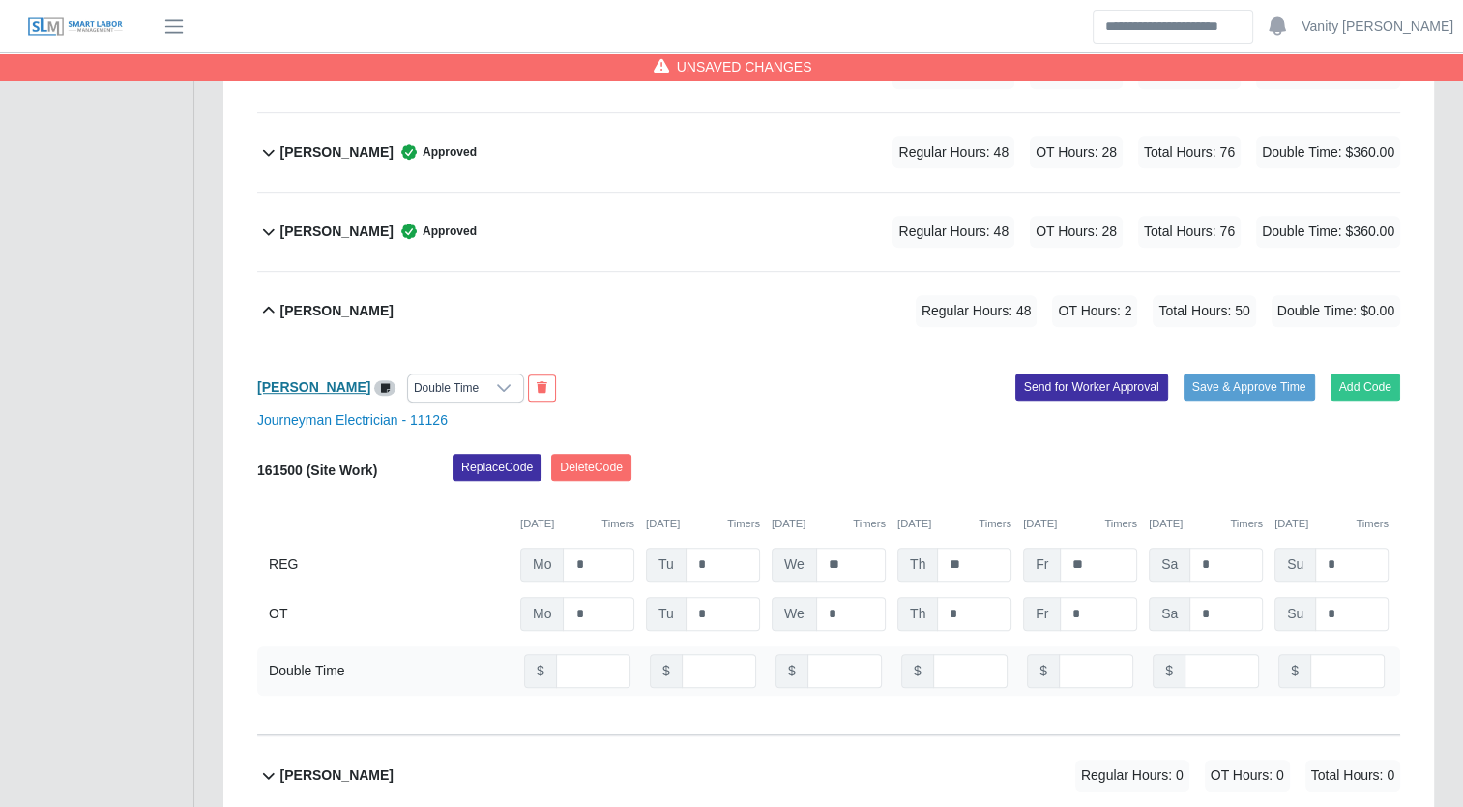
scroll to position [1077, 0]
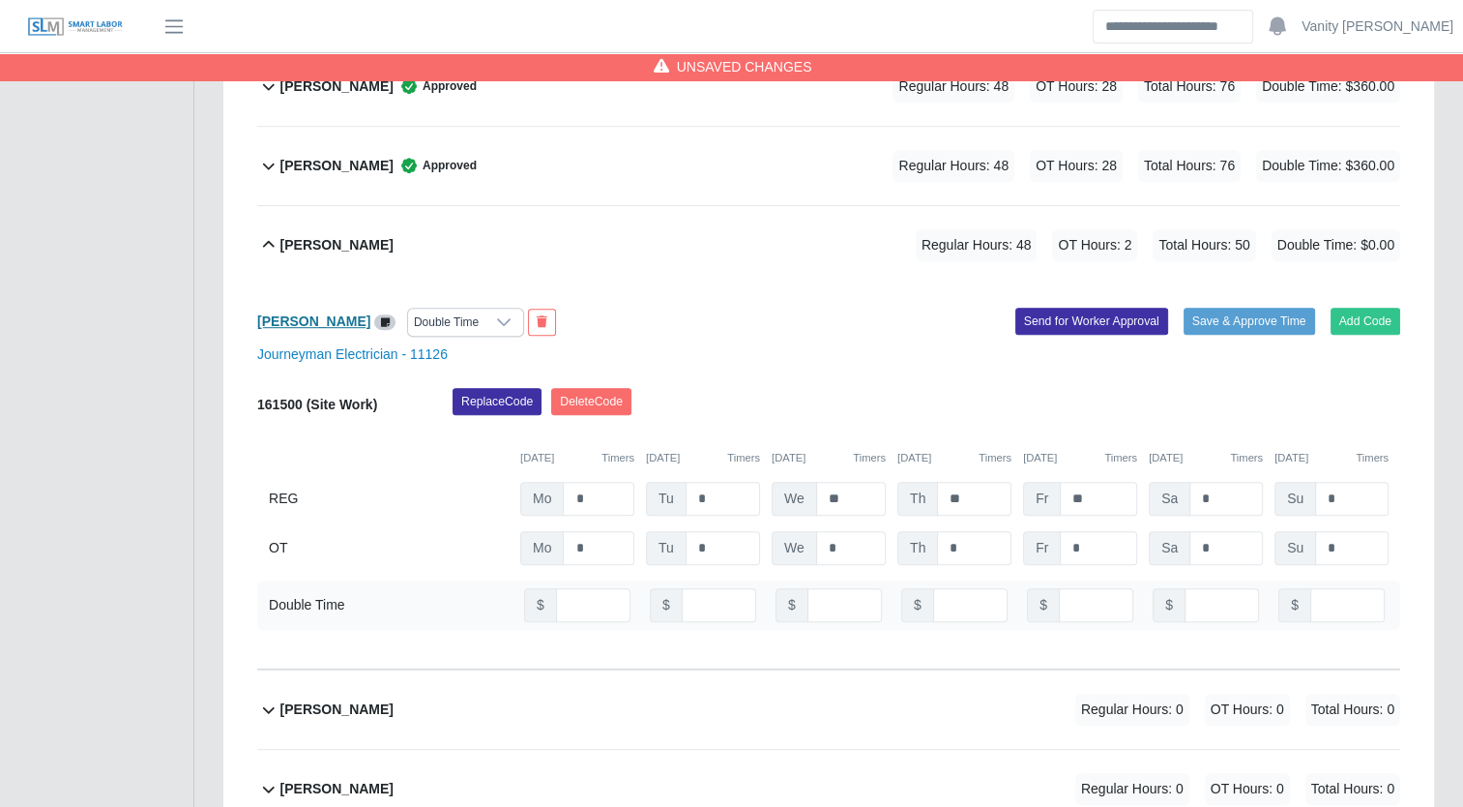
click at [291, 317] on b "Jorge Melo" at bounding box center [313, 320] width 113 height 15
click at [1335, 613] on input "number" at bounding box center [1347, 605] width 74 height 34
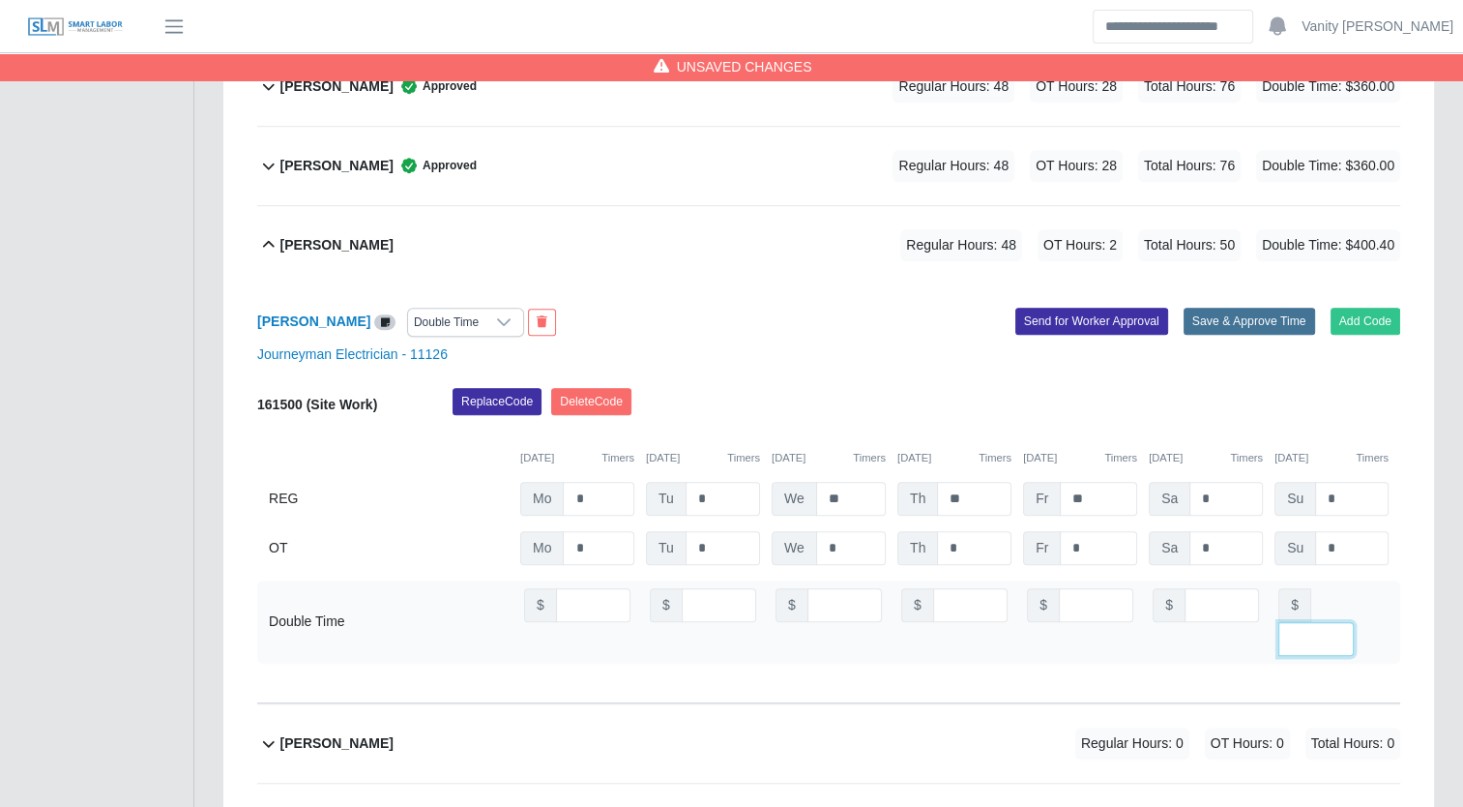
type input "******"
click at [1246, 314] on button "Save & Approve Time" at bounding box center [1250, 321] width 132 height 27
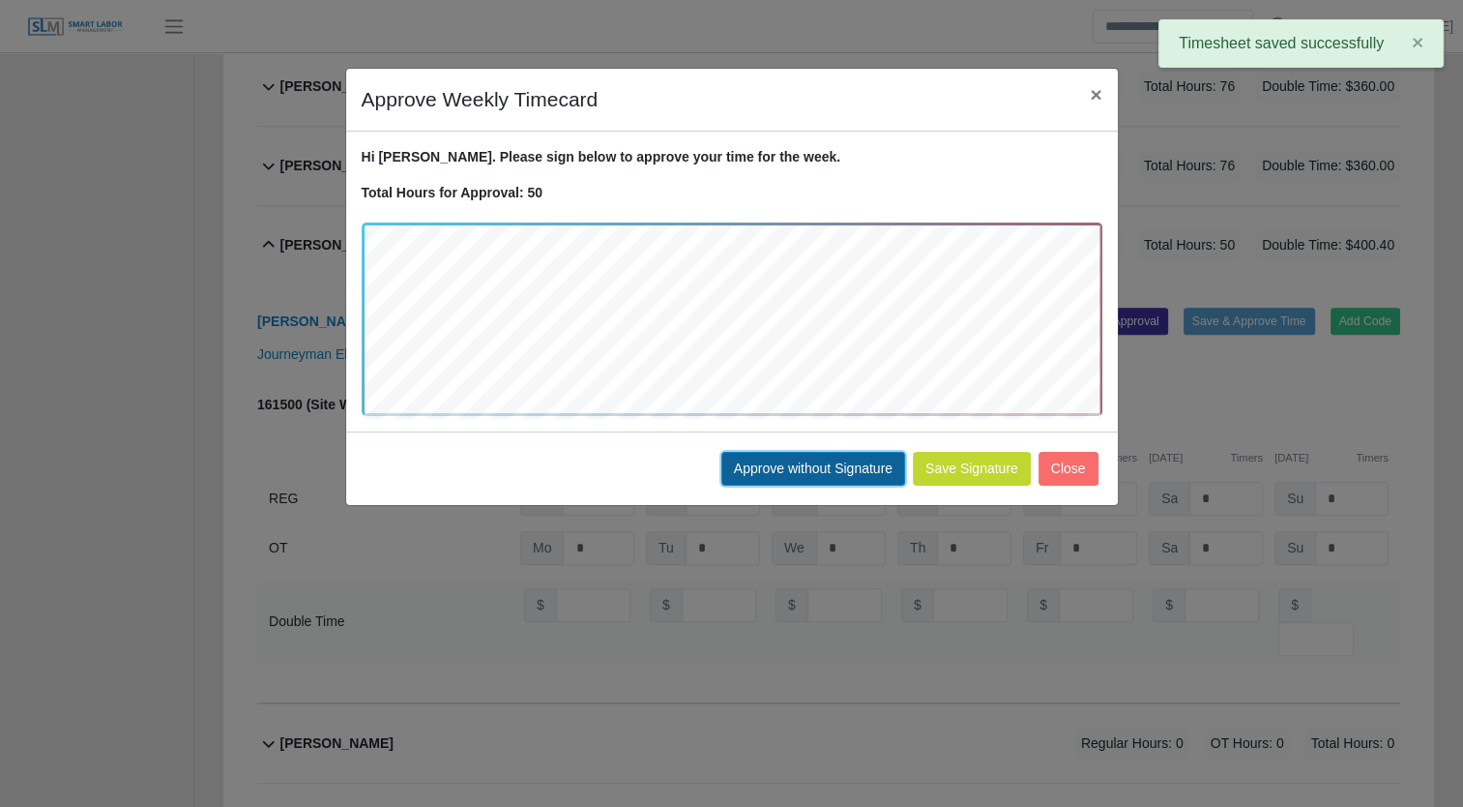
click at [821, 470] on button "Approve without Signature" at bounding box center [813, 469] width 184 height 34
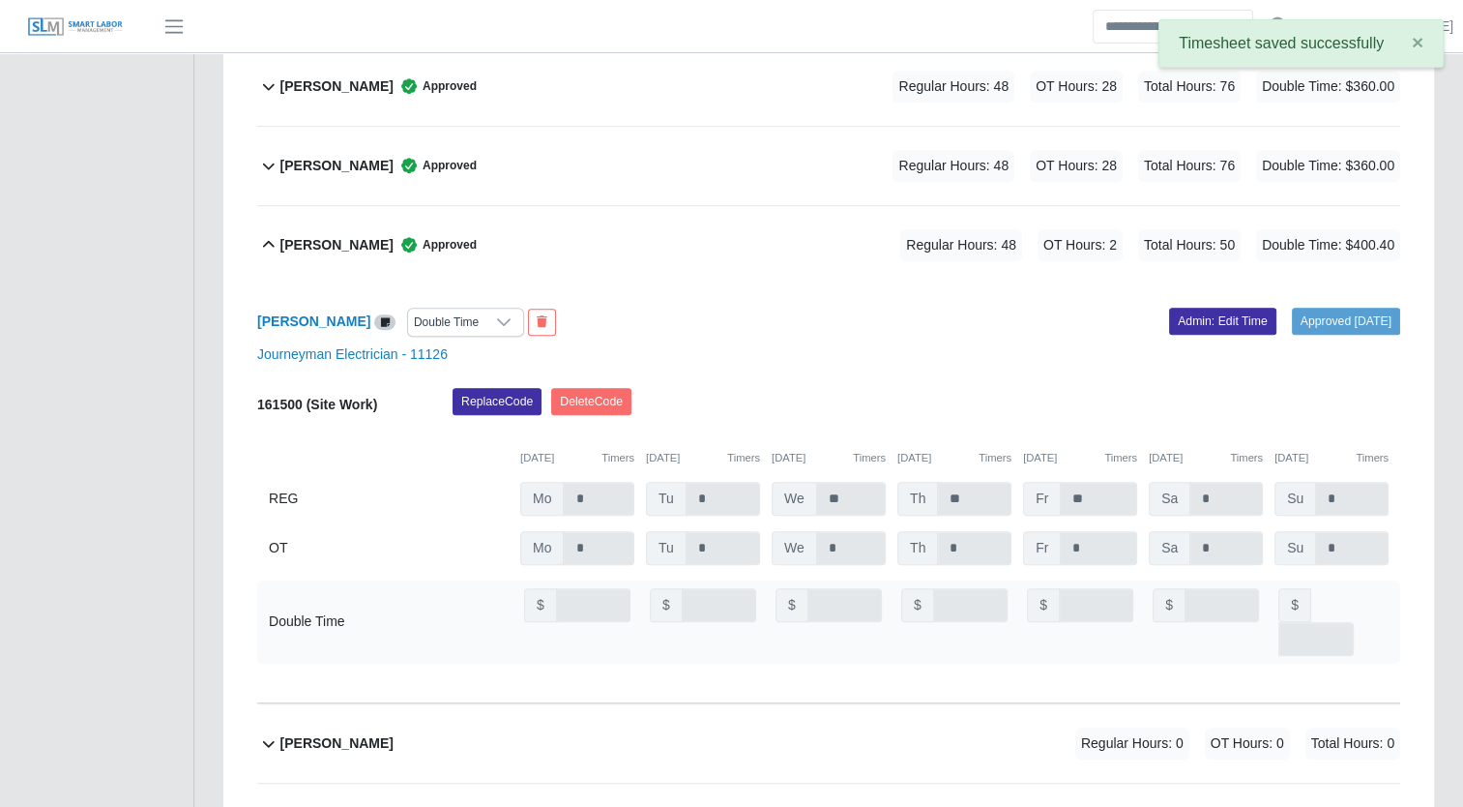
click at [296, 235] on b "Jorge Melo" at bounding box center [336, 245] width 113 height 20
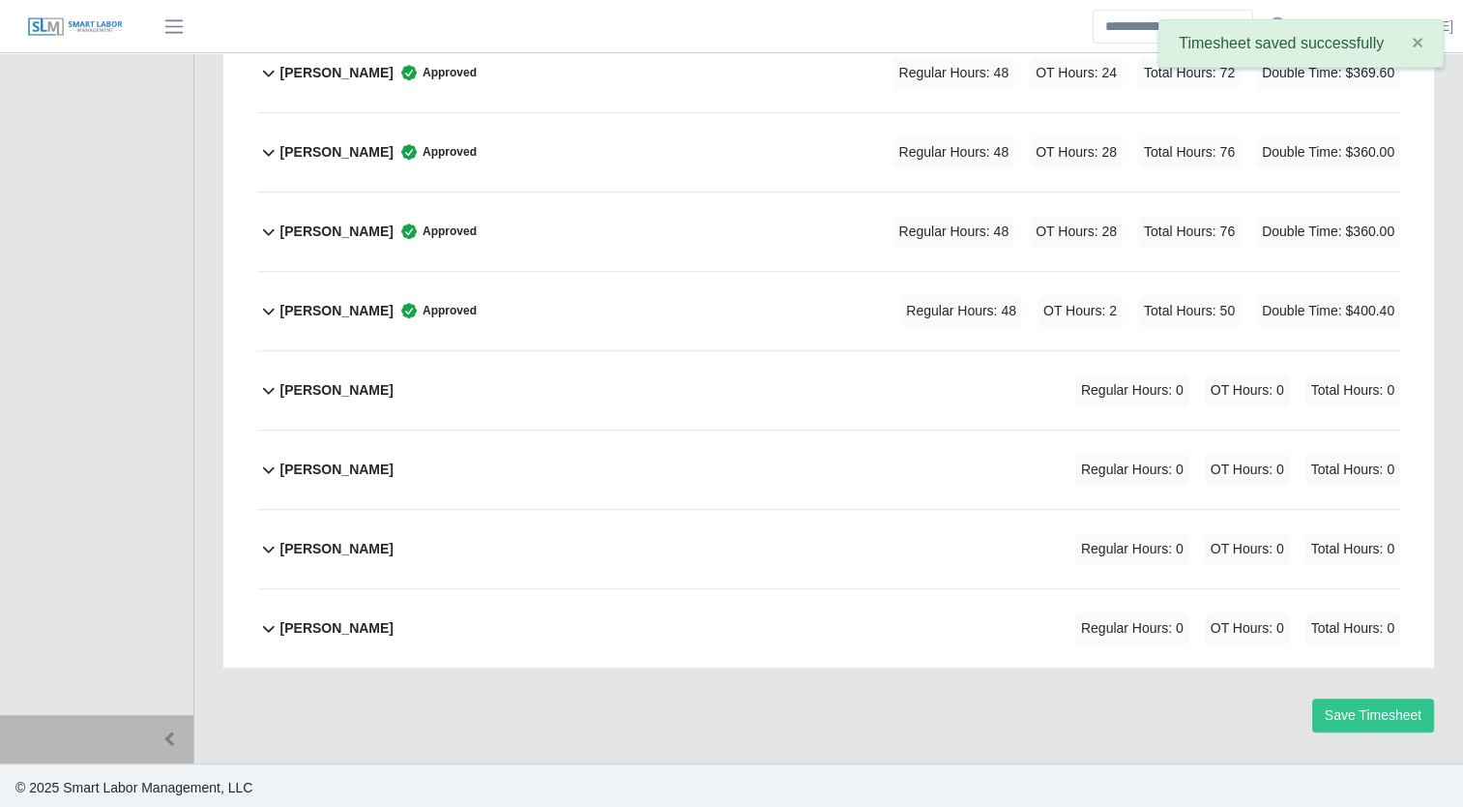
click at [315, 380] on b "Joshua Arenas" at bounding box center [336, 390] width 113 height 20
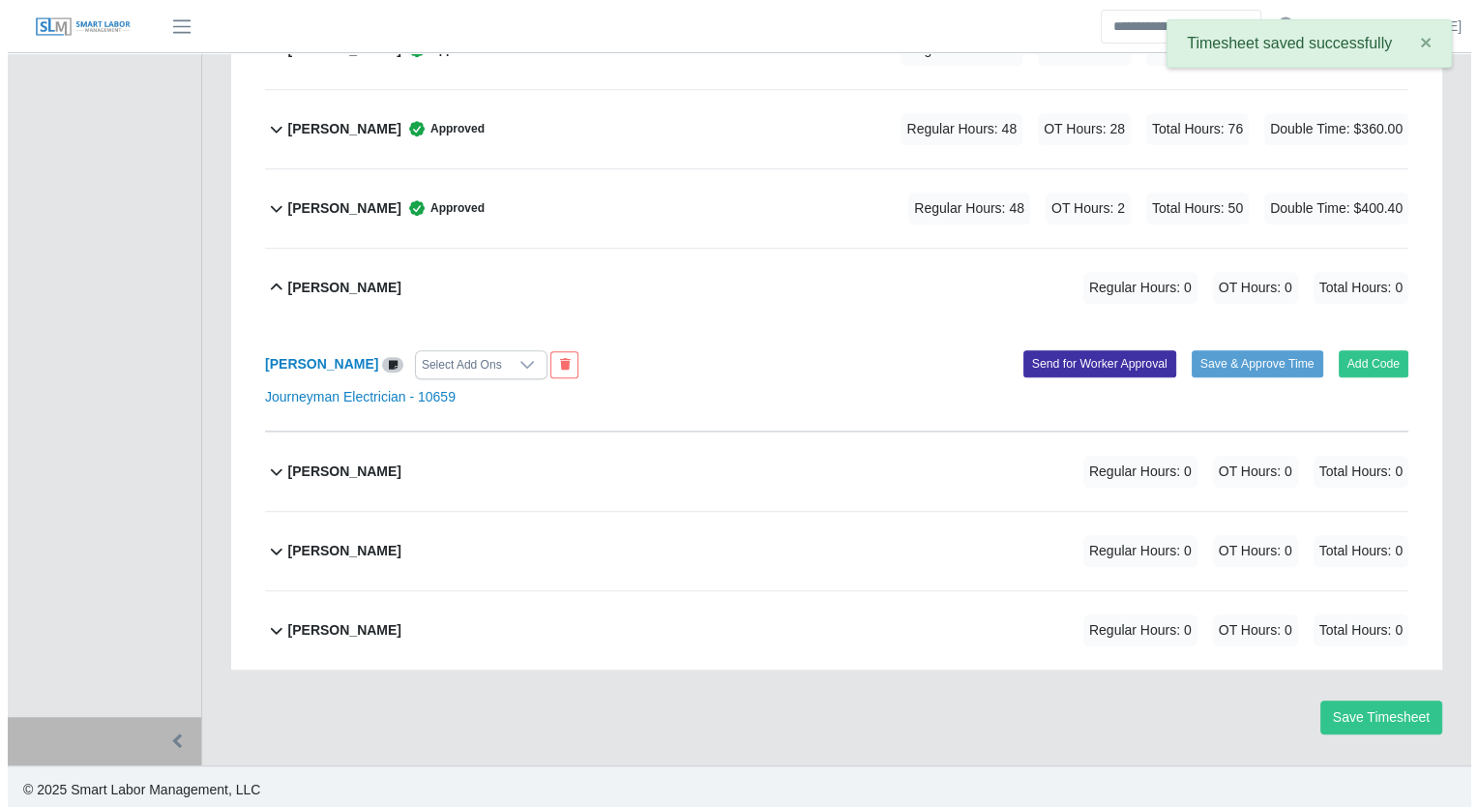
scroll to position [1115, 0]
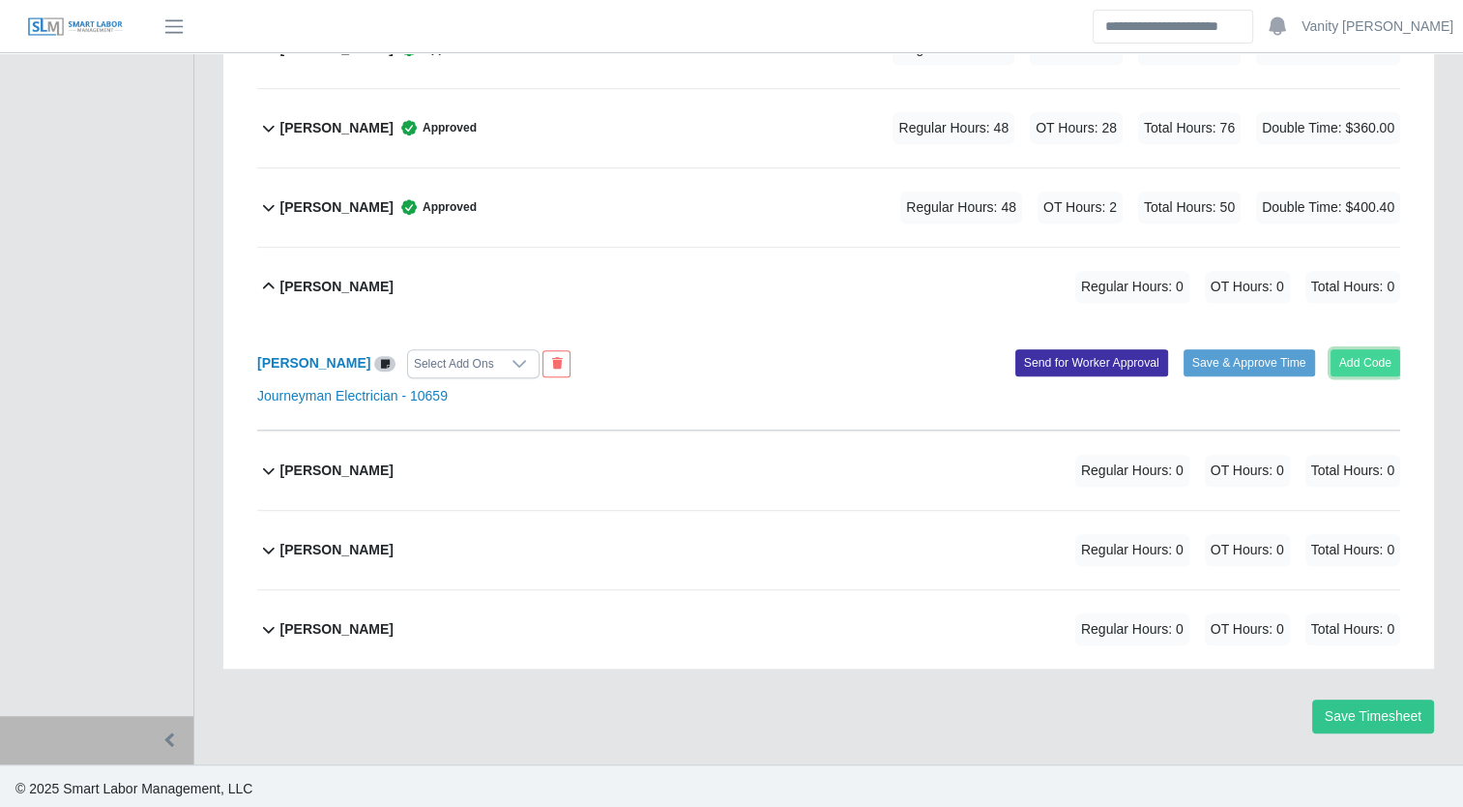
click at [1362, 356] on button "Add Code" at bounding box center [1366, 362] width 71 height 27
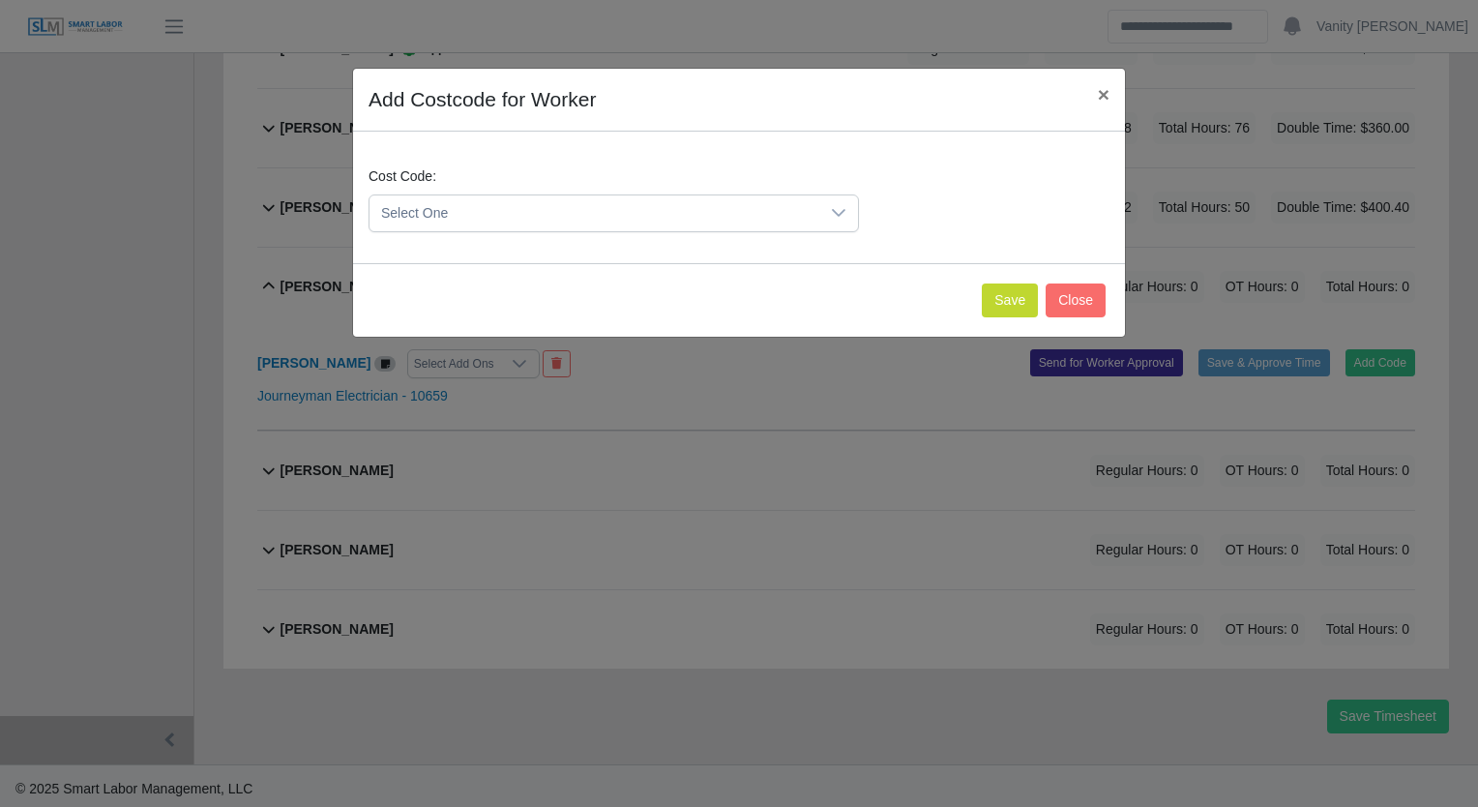
click at [603, 226] on span "Select One" at bounding box center [594, 213] width 450 height 36
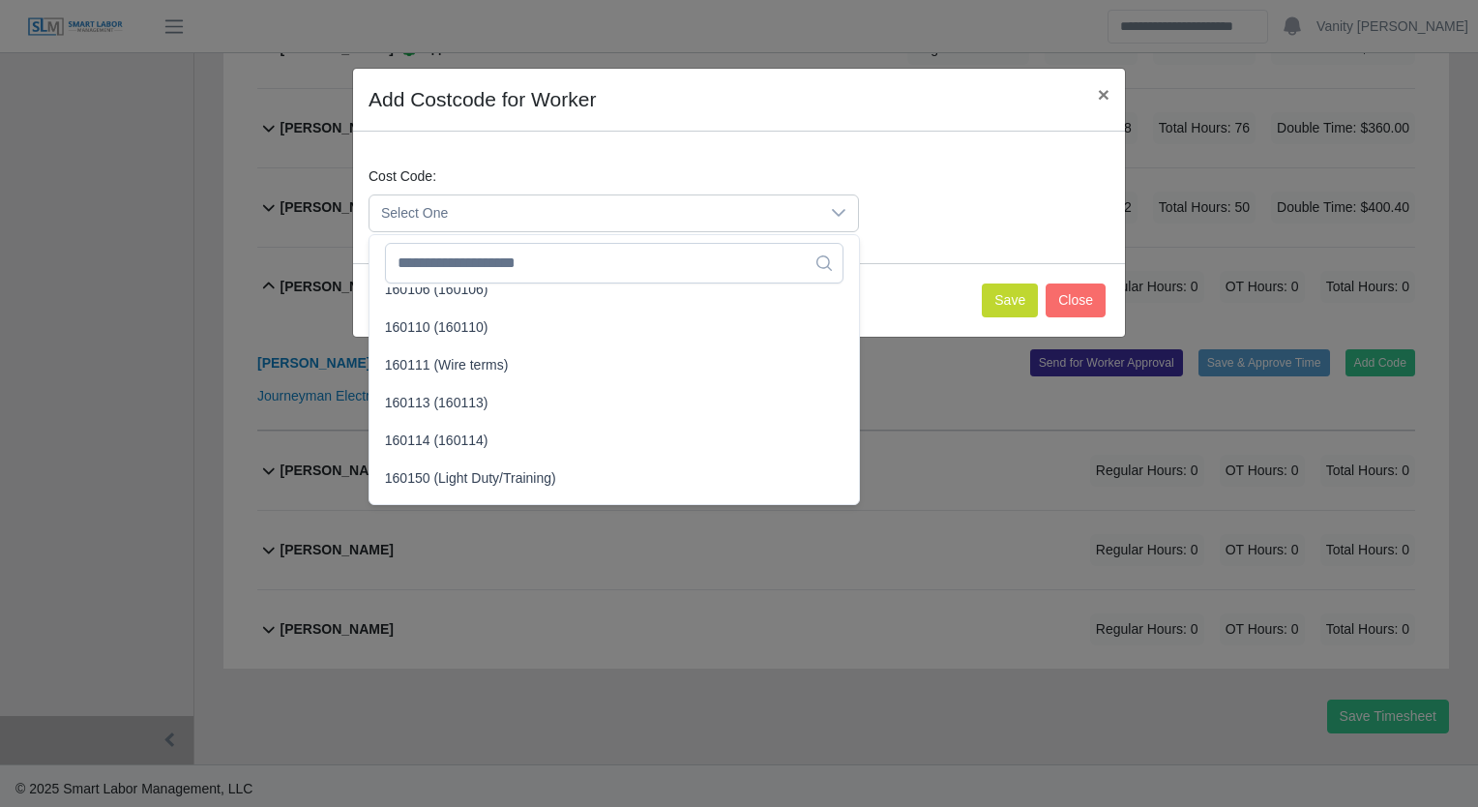
scroll to position [870, 0]
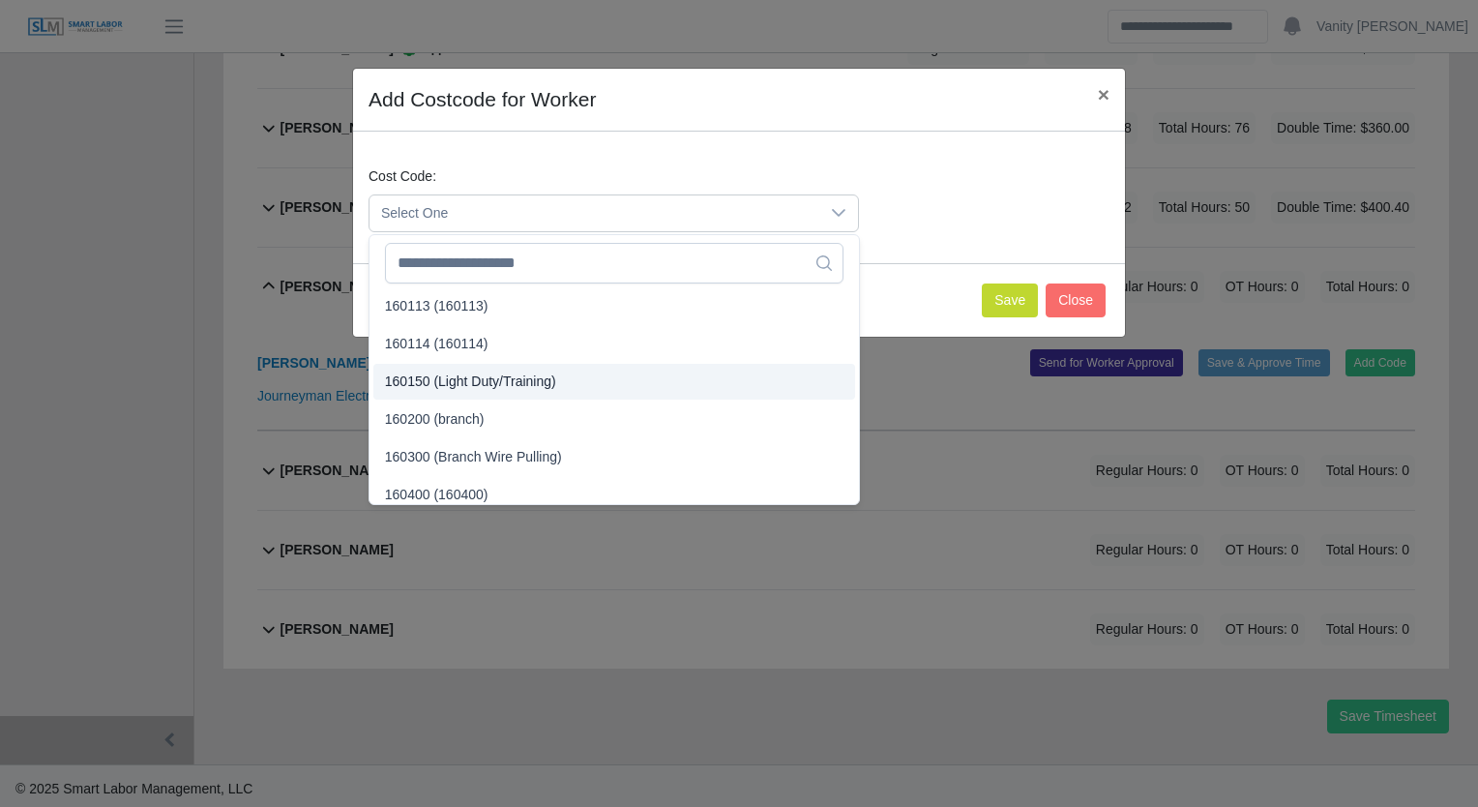
click at [537, 371] on span "160150 (Light Duty/Training)" at bounding box center [470, 381] width 171 height 20
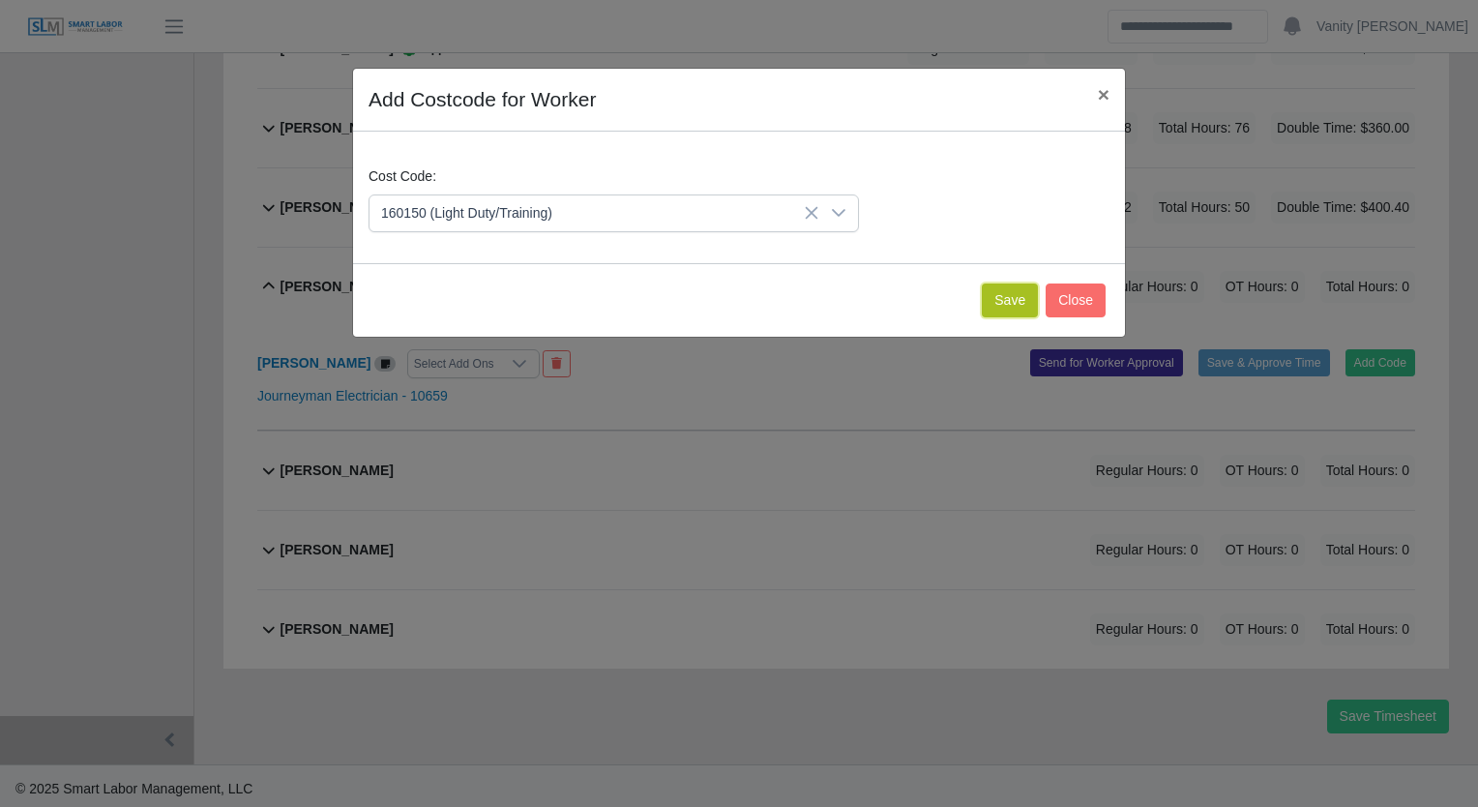
click at [1038, 300] on button "Save" at bounding box center [1010, 300] width 56 height 34
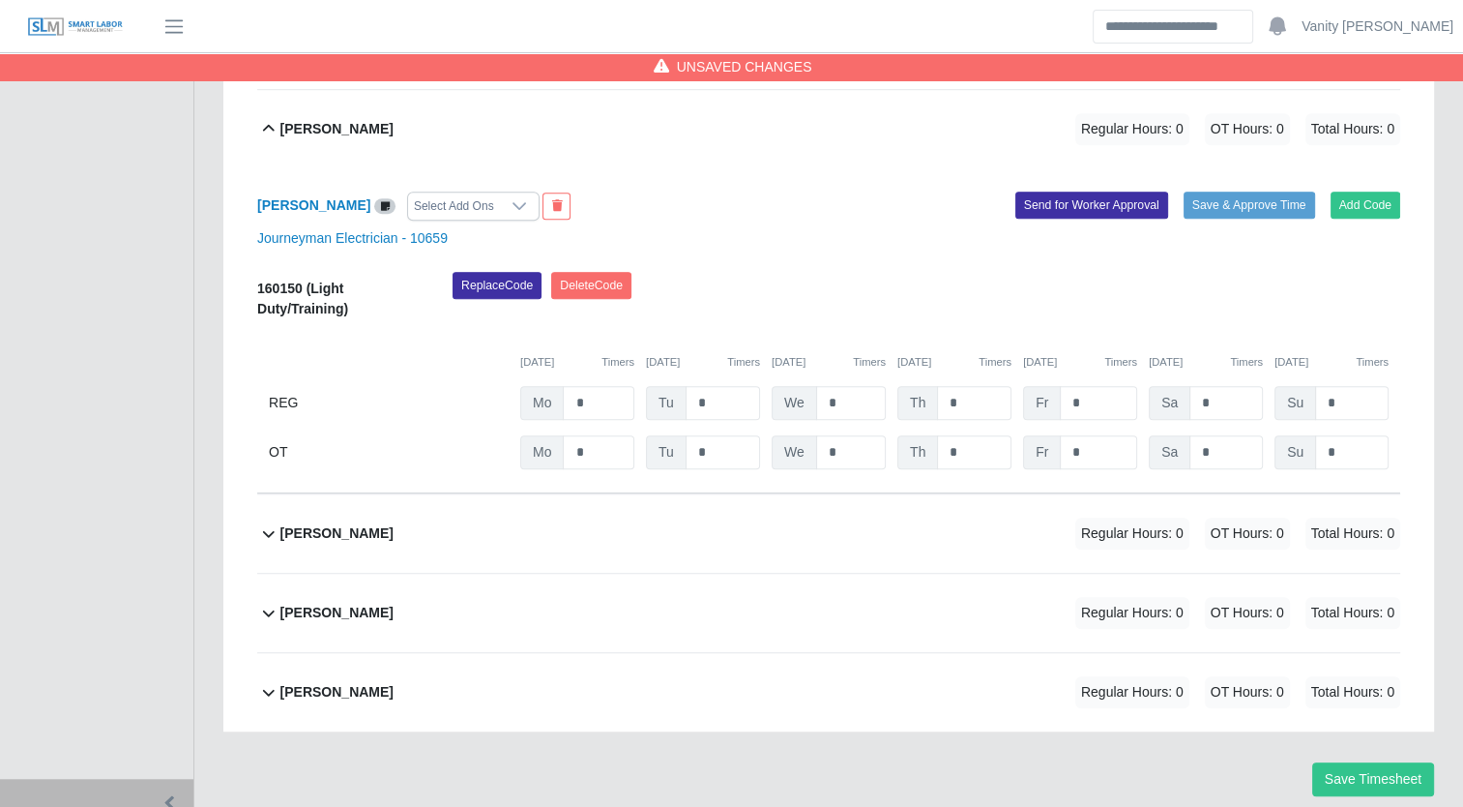
scroll to position [1239, 0]
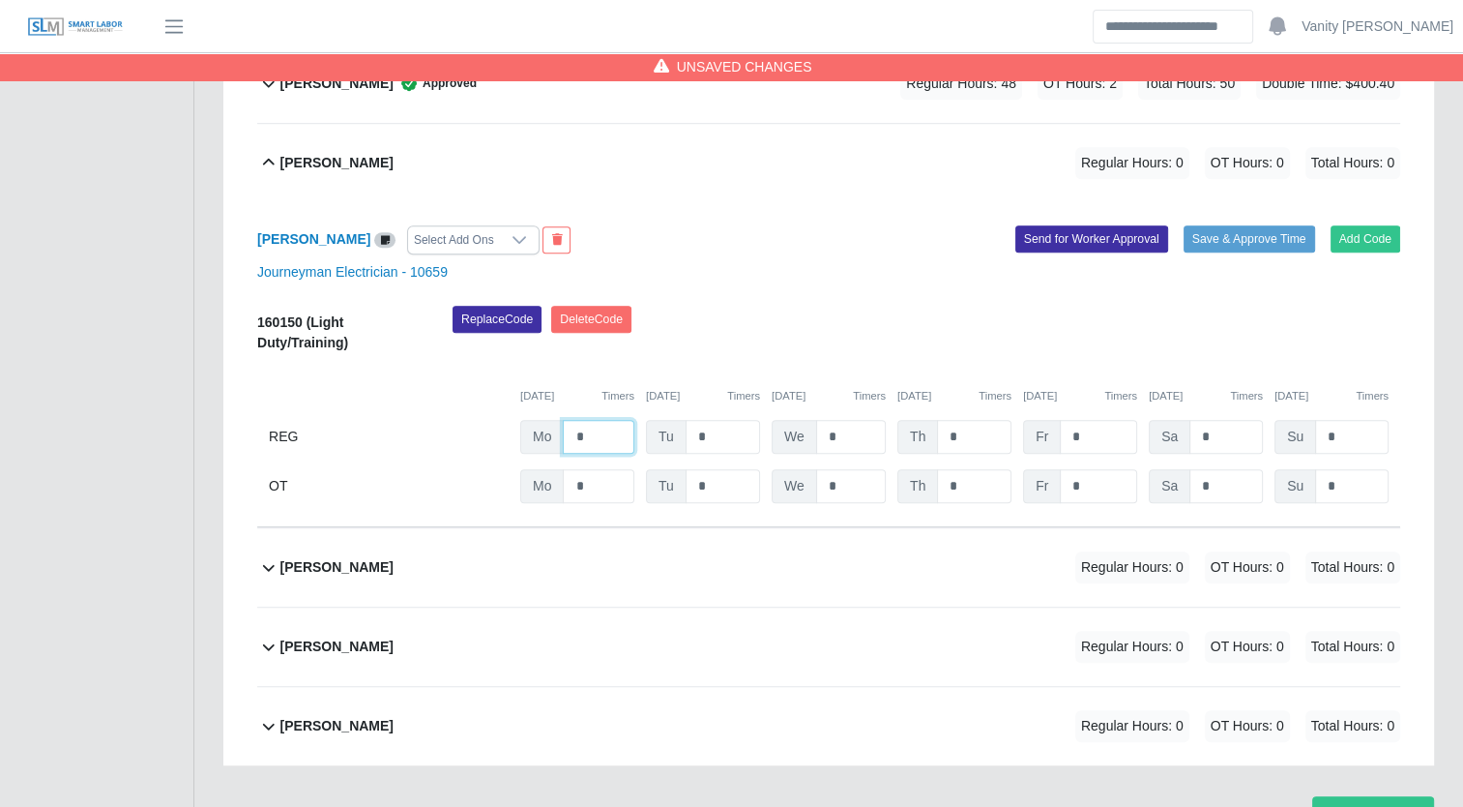
drag, startPoint x: 600, startPoint y: 426, endPoint x: 503, endPoint y: 443, distance: 98.3
click at [503, 443] on div "REG Mo * Tu * We * Th * Fr * Sa * Su *" at bounding box center [828, 437] width 1143 height 34
type input "**"
click at [742, 435] on input "*" at bounding box center [723, 437] width 74 height 34
drag, startPoint x: 734, startPoint y: 426, endPoint x: 654, endPoint y: 439, distance: 81.2
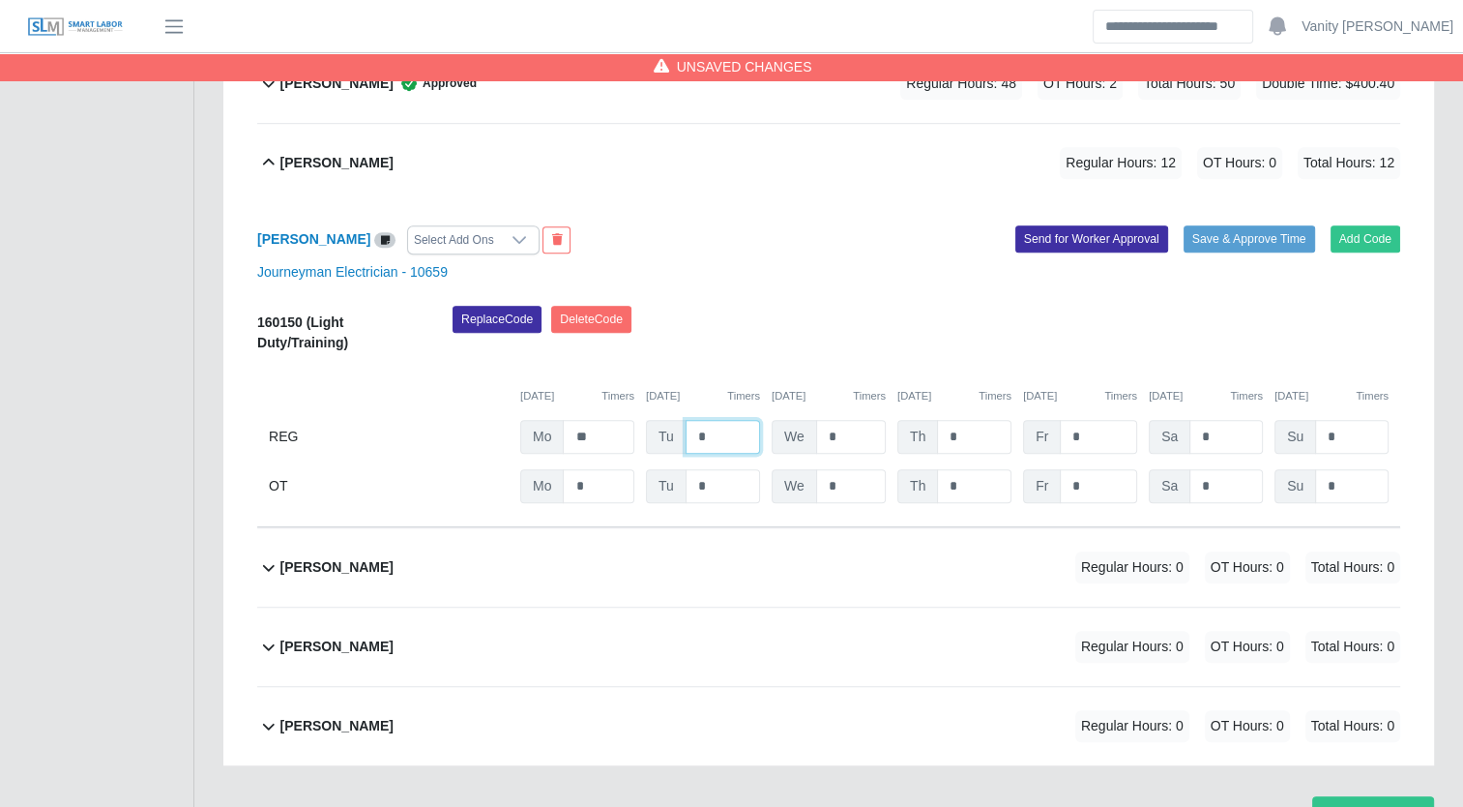
click at [654, 439] on div "Tu *" at bounding box center [703, 437] width 114 height 34
type input "**"
drag, startPoint x: 863, startPoint y: 431, endPoint x: 783, endPoint y: 442, distance: 80.0
click at [783, 442] on div "We *" at bounding box center [829, 437] width 114 height 34
type input "**"
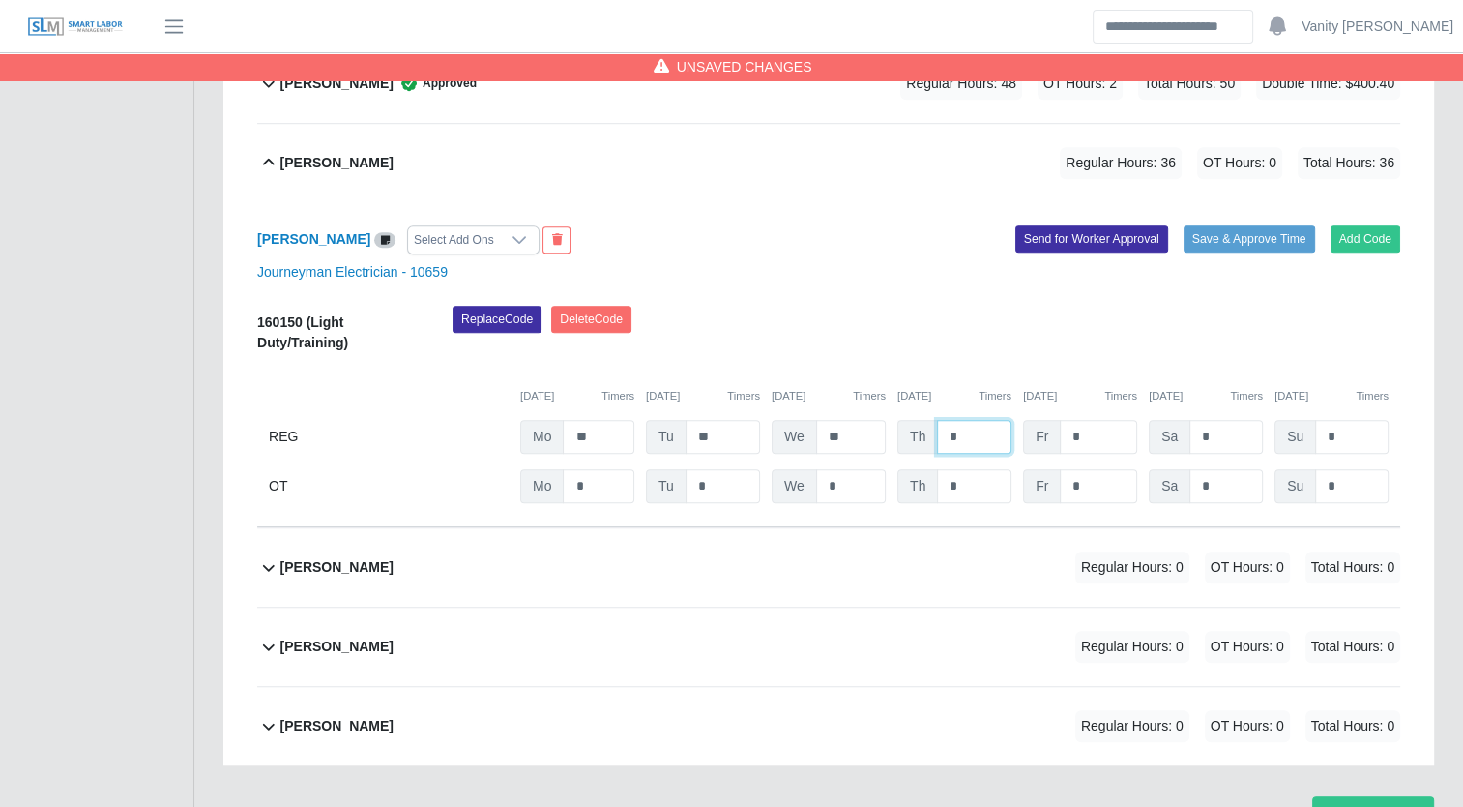
drag, startPoint x: 981, startPoint y: 437, endPoint x: 927, endPoint y: 433, distance: 53.3
click at [927, 433] on div "Th *" at bounding box center [954, 437] width 114 height 34
type input "*"
drag, startPoint x: 932, startPoint y: 485, endPoint x: 896, endPoint y: 485, distance: 36.8
click at [897, 485] on div "Th *" at bounding box center [954, 486] width 114 height 34
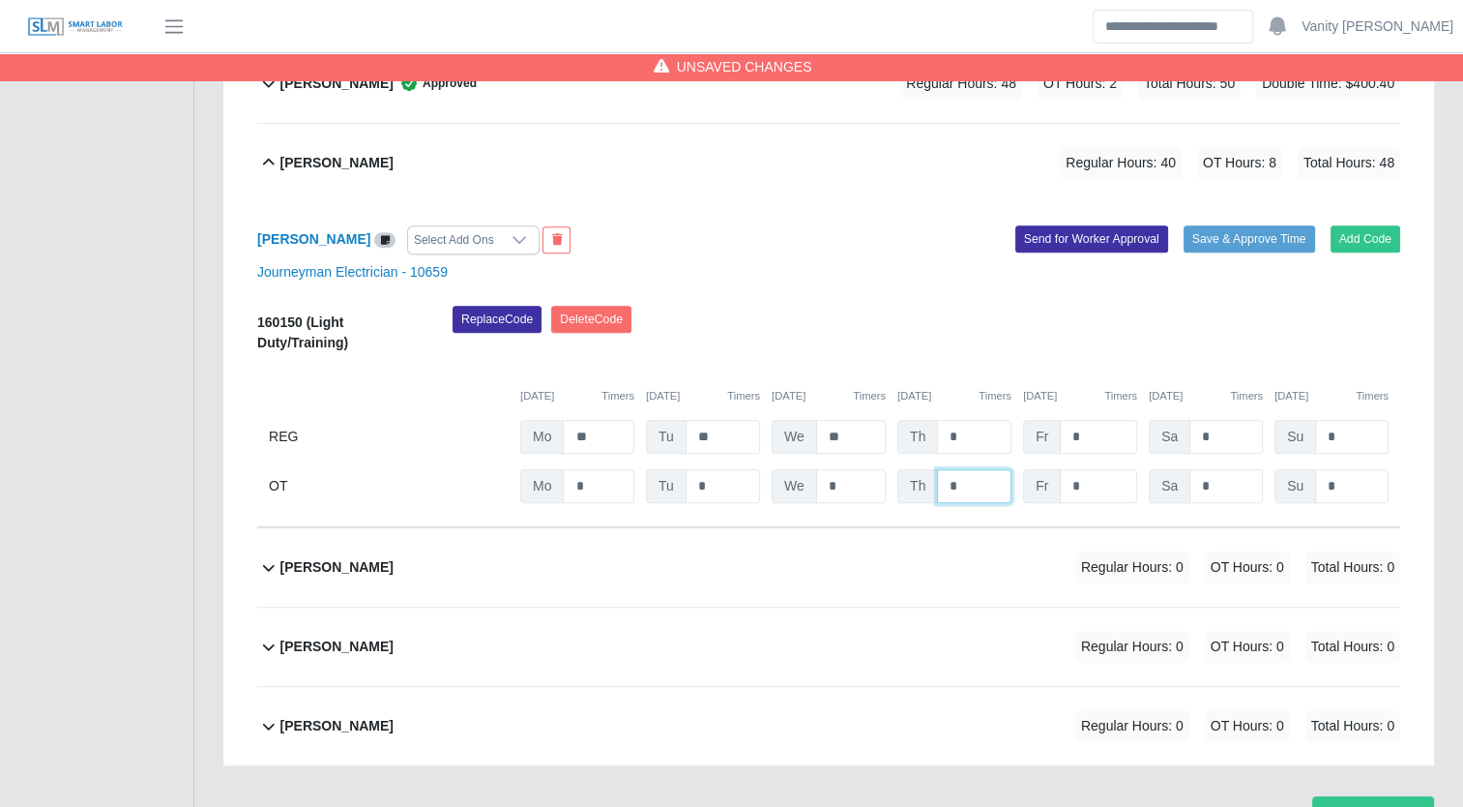
type input "*"
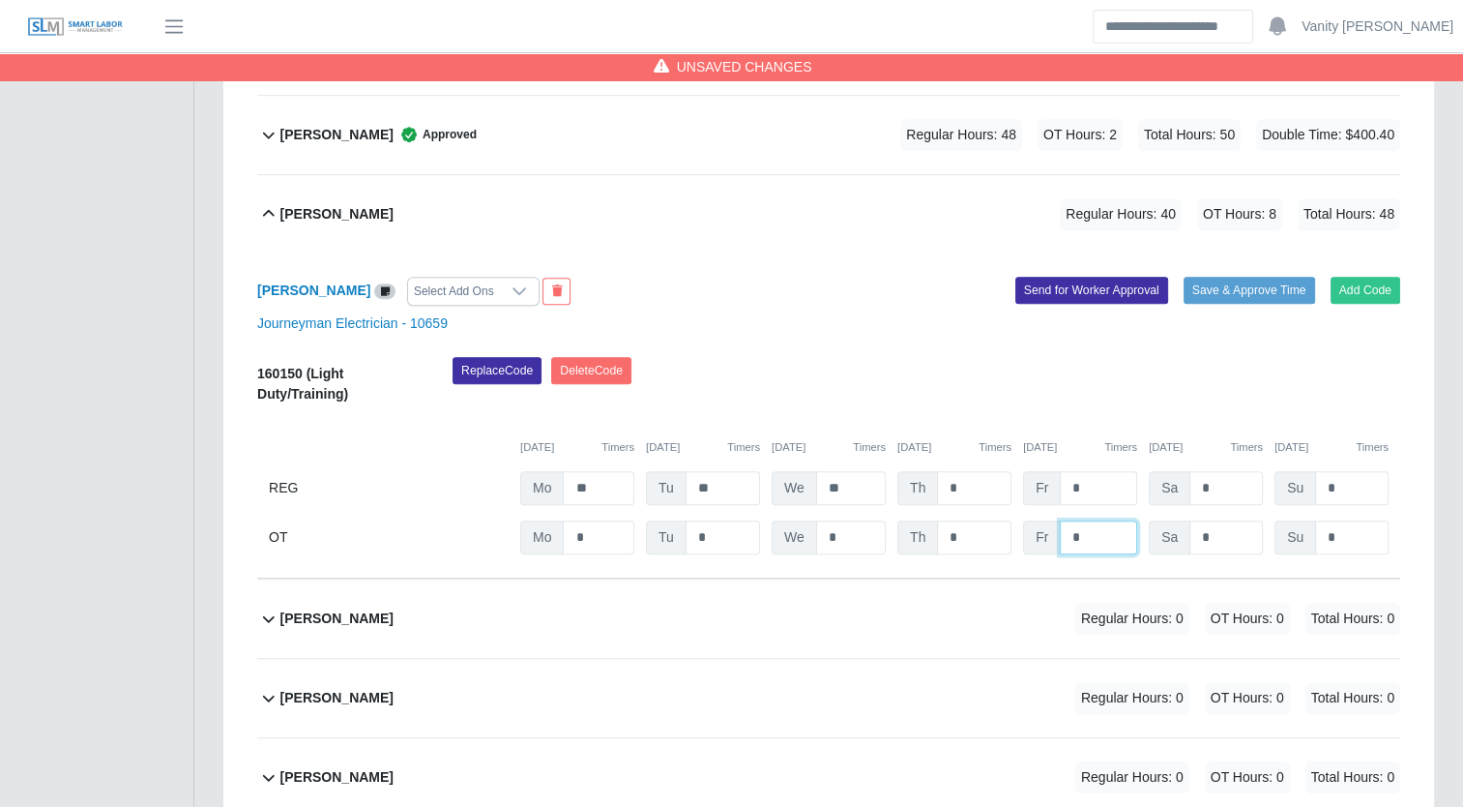
scroll to position [1142, 0]
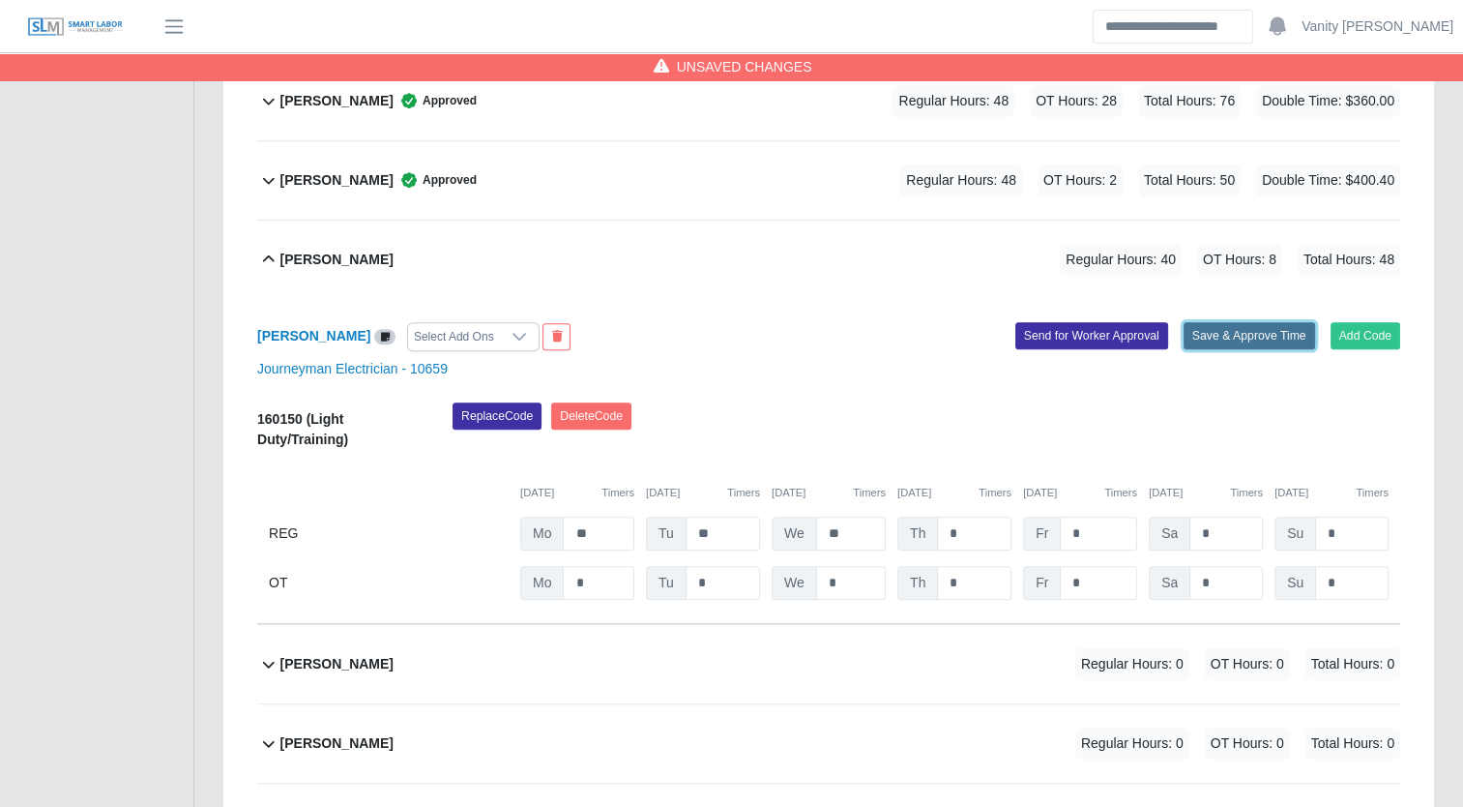
click at [1228, 322] on button "Save & Approve Time" at bounding box center [1250, 335] width 132 height 27
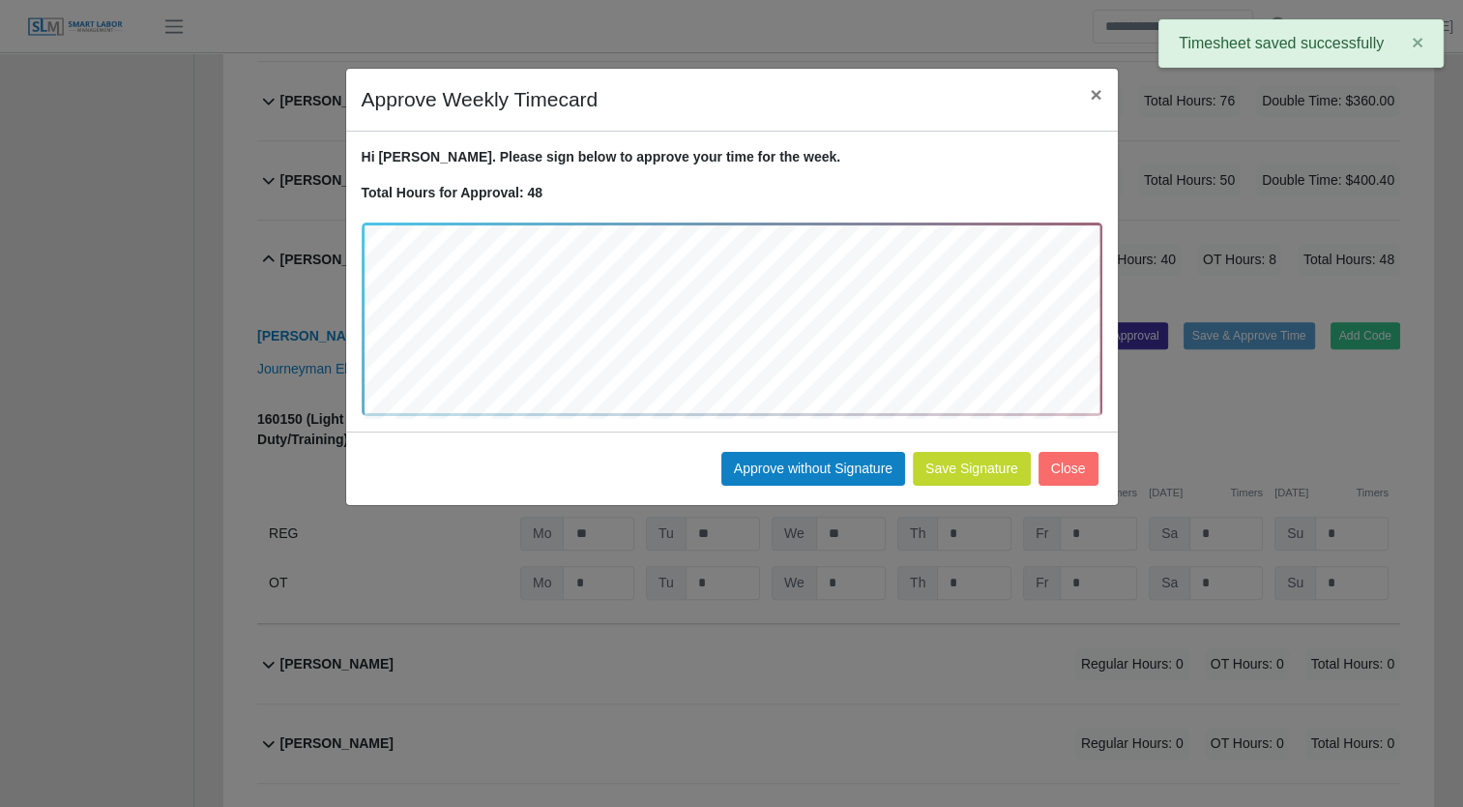
click at [769, 443] on div "Save Signature Approve without Signature Close" at bounding box center [732, 468] width 772 height 74
click at [770, 468] on button "Approve without Signature" at bounding box center [813, 469] width 184 height 34
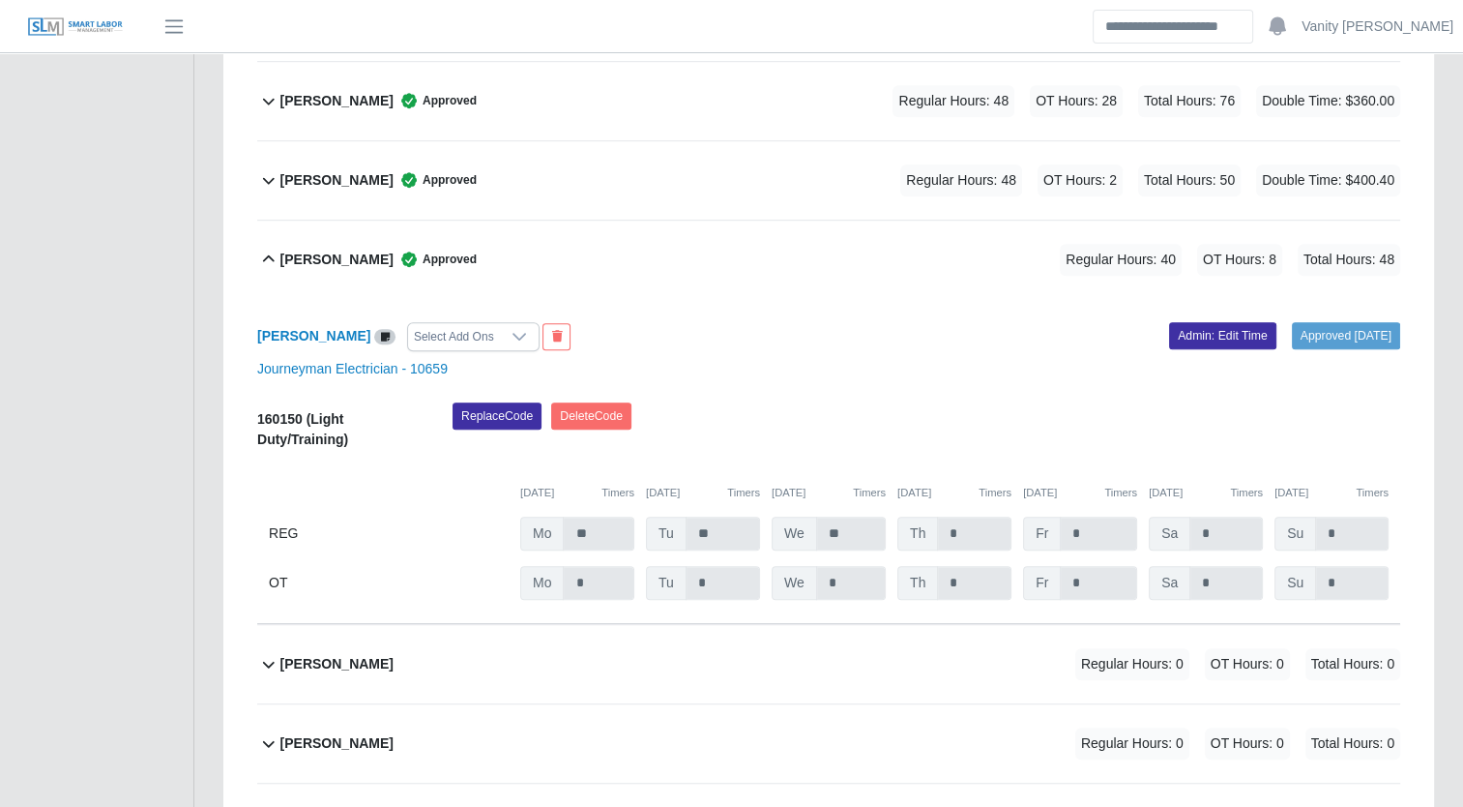
click at [306, 253] on b "Joshua Arenas" at bounding box center [336, 260] width 113 height 20
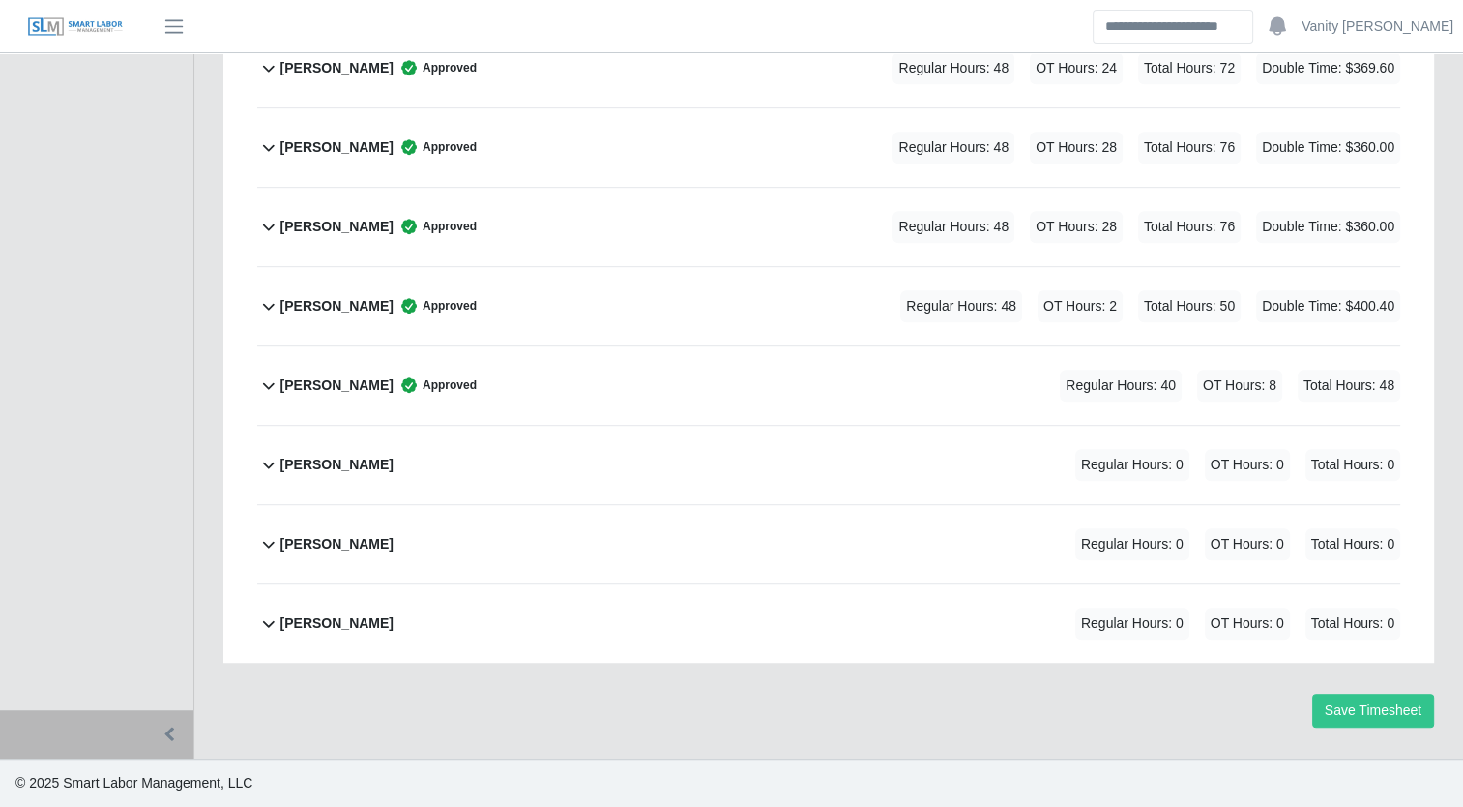
scroll to position [1012, 0]
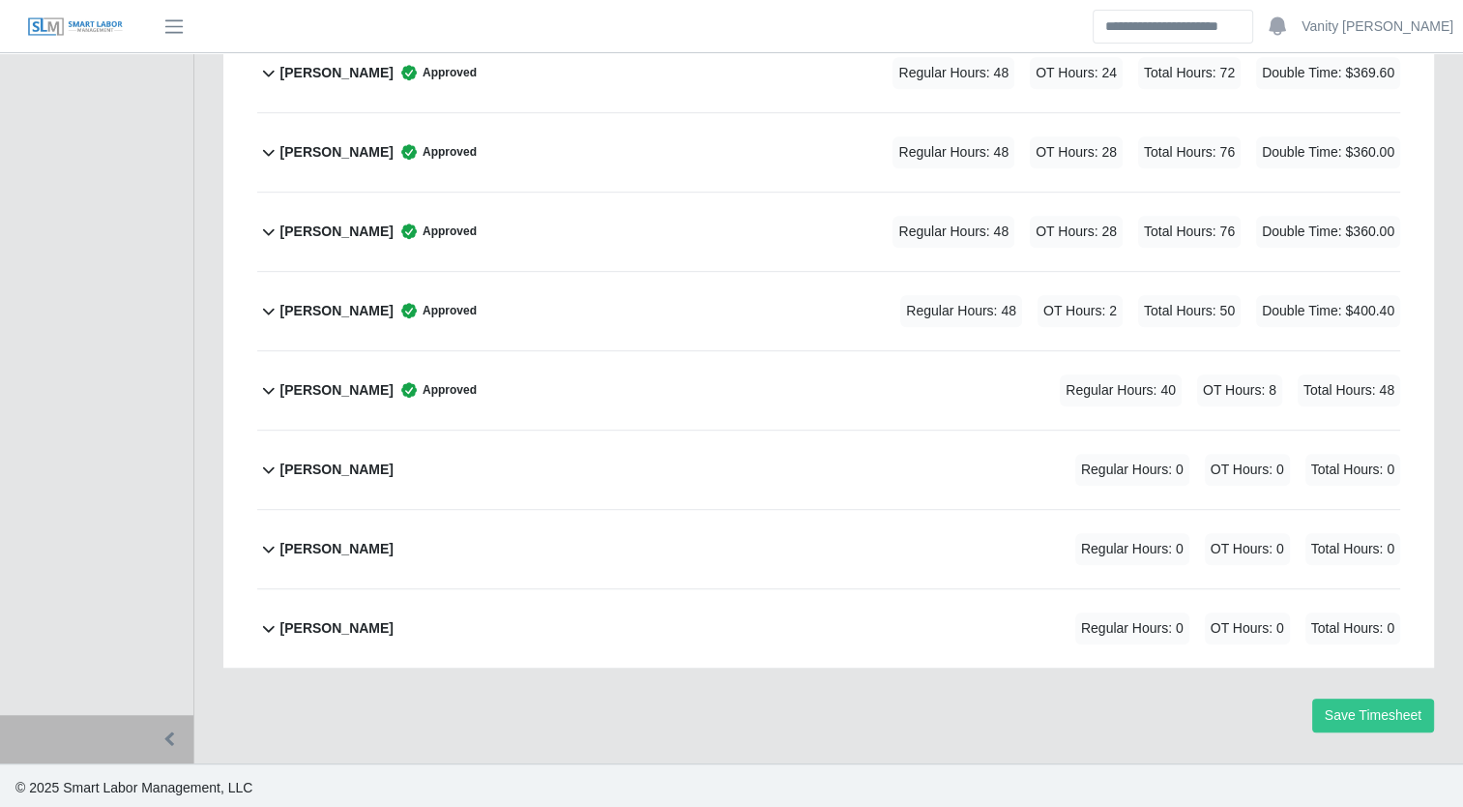
click at [300, 460] on b "Luis Perales" at bounding box center [336, 469] width 113 height 20
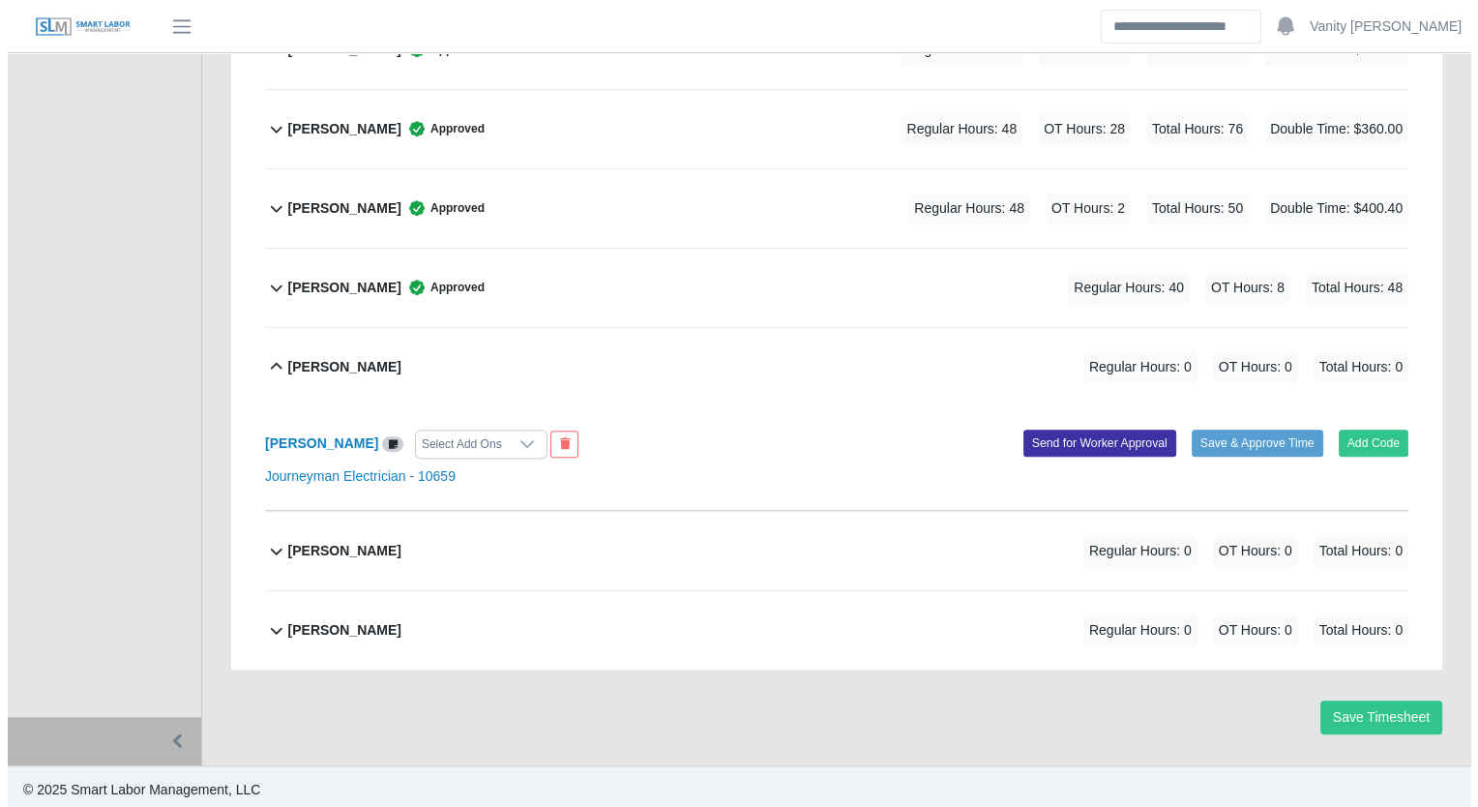
scroll to position [1115, 0]
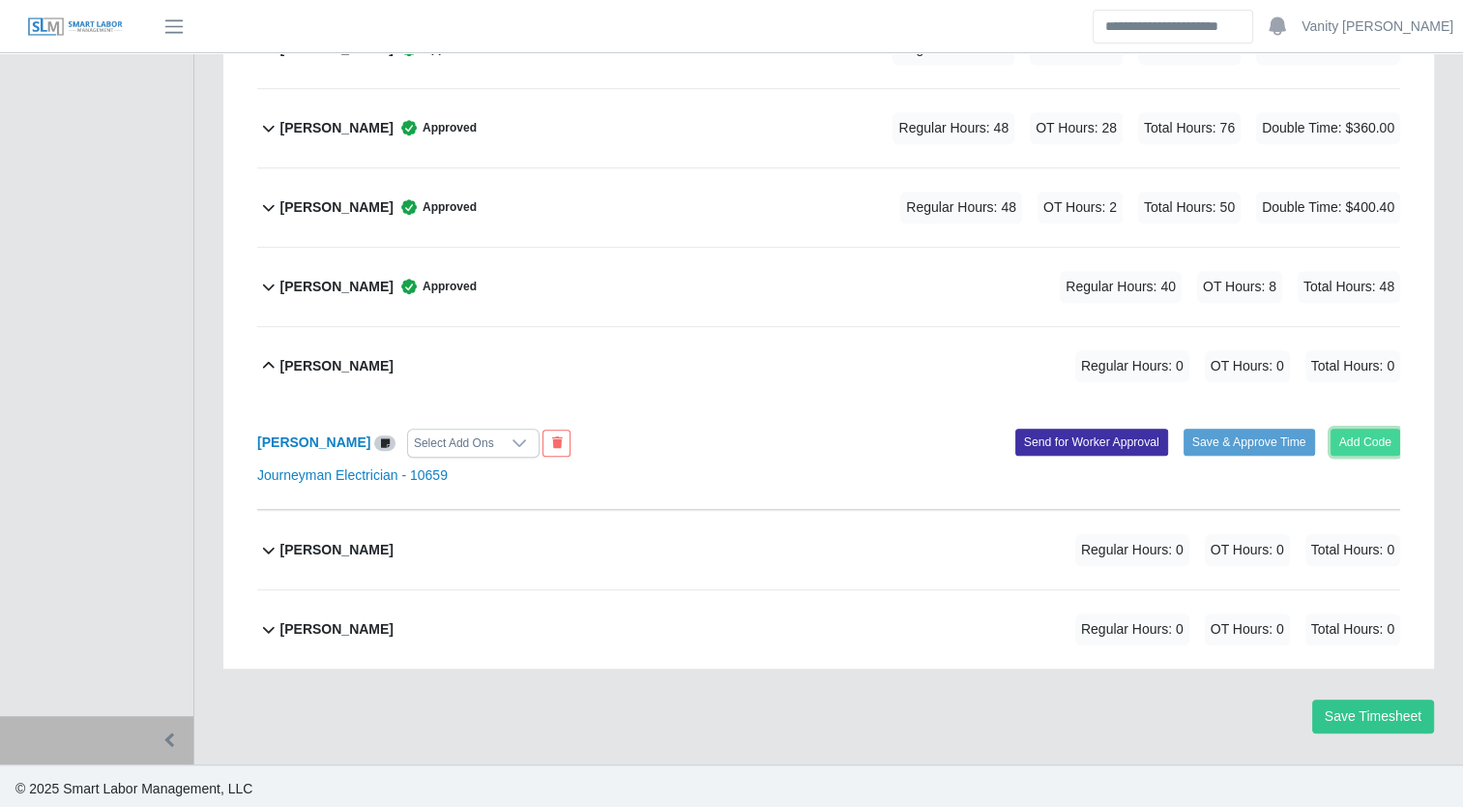
click at [1362, 434] on button "Add Code" at bounding box center [1366, 441] width 71 height 27
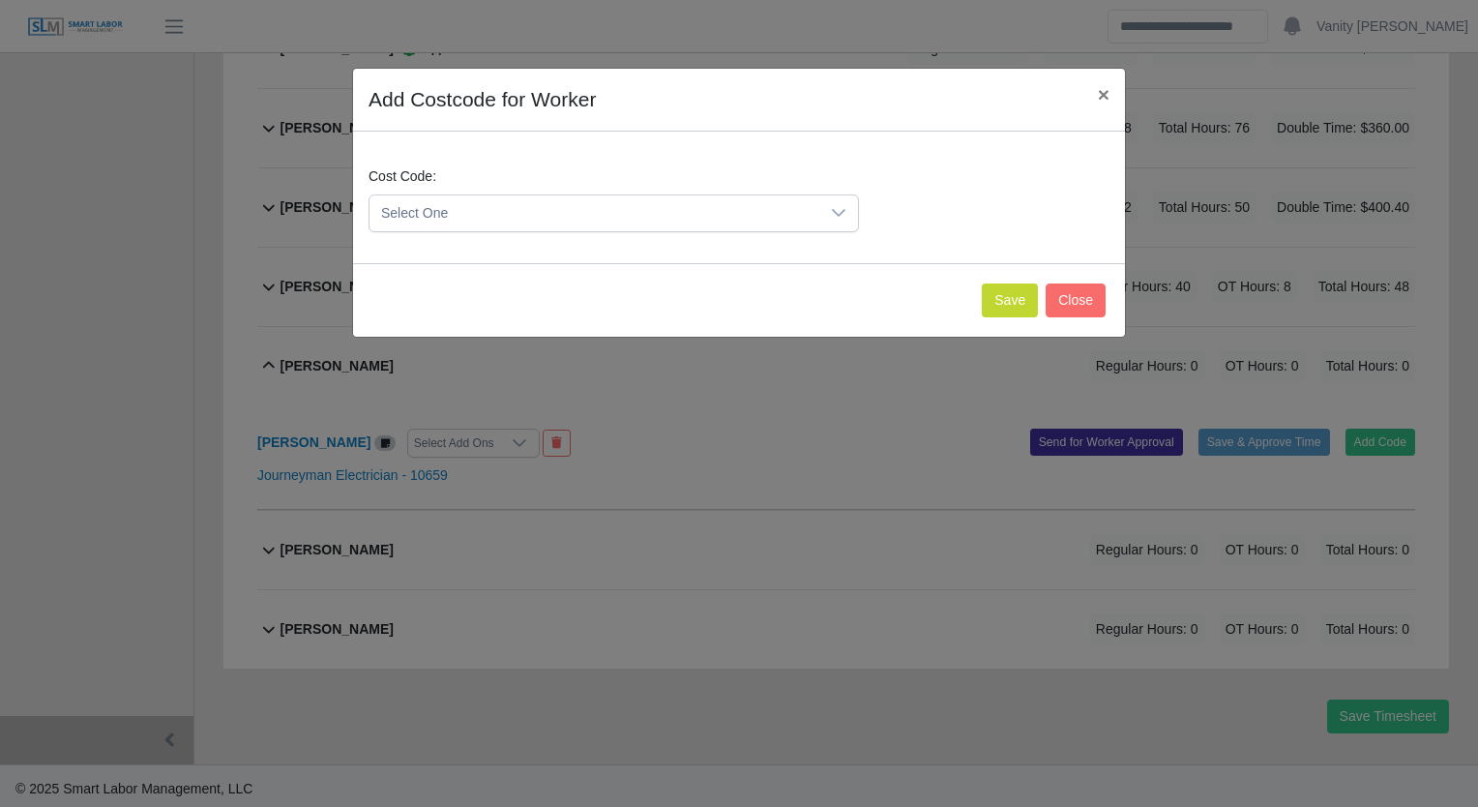
click at [658, 219] on span "Select One" at bounding box center [594, 213] width 450 height 36
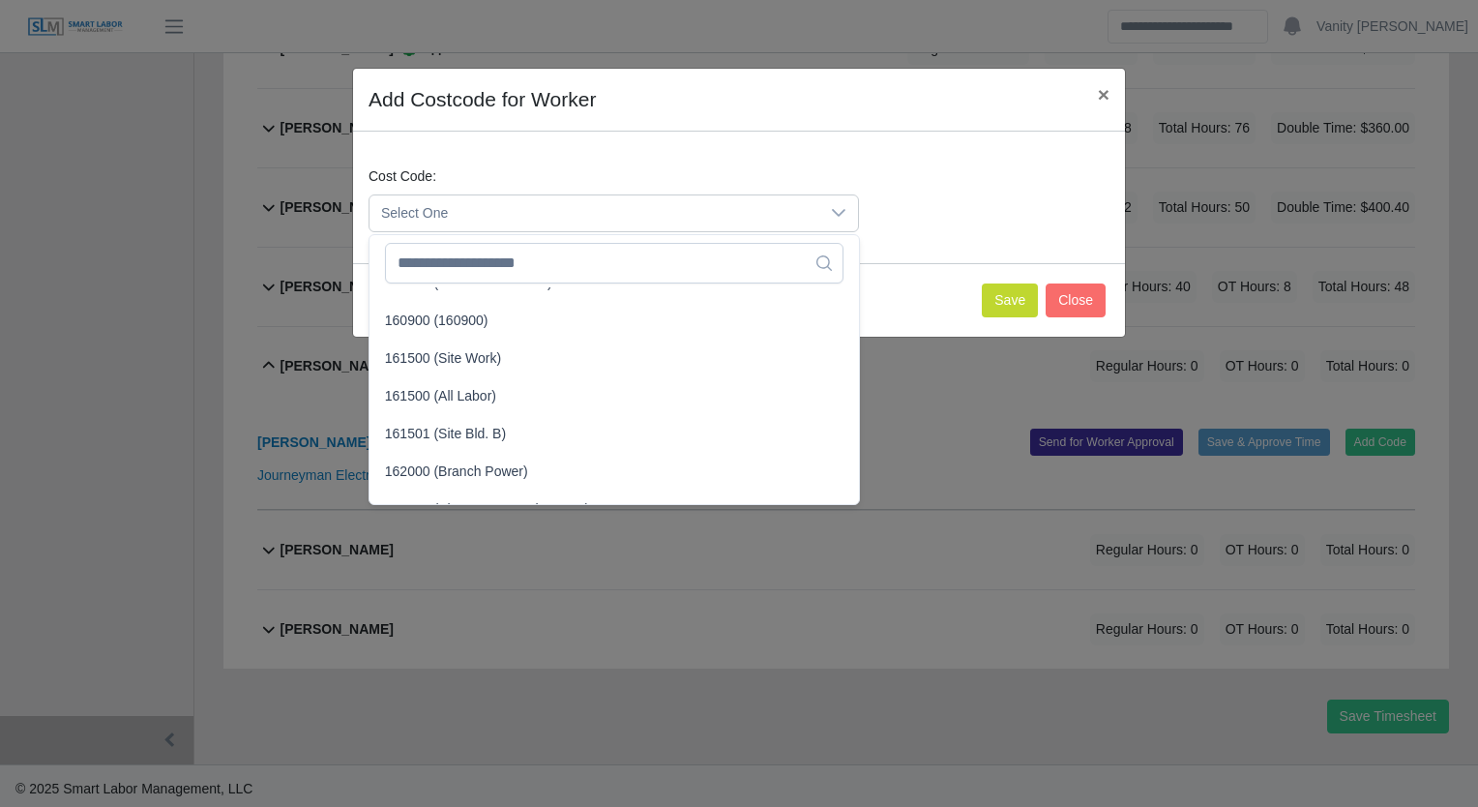
scroll to position [1354, 0]
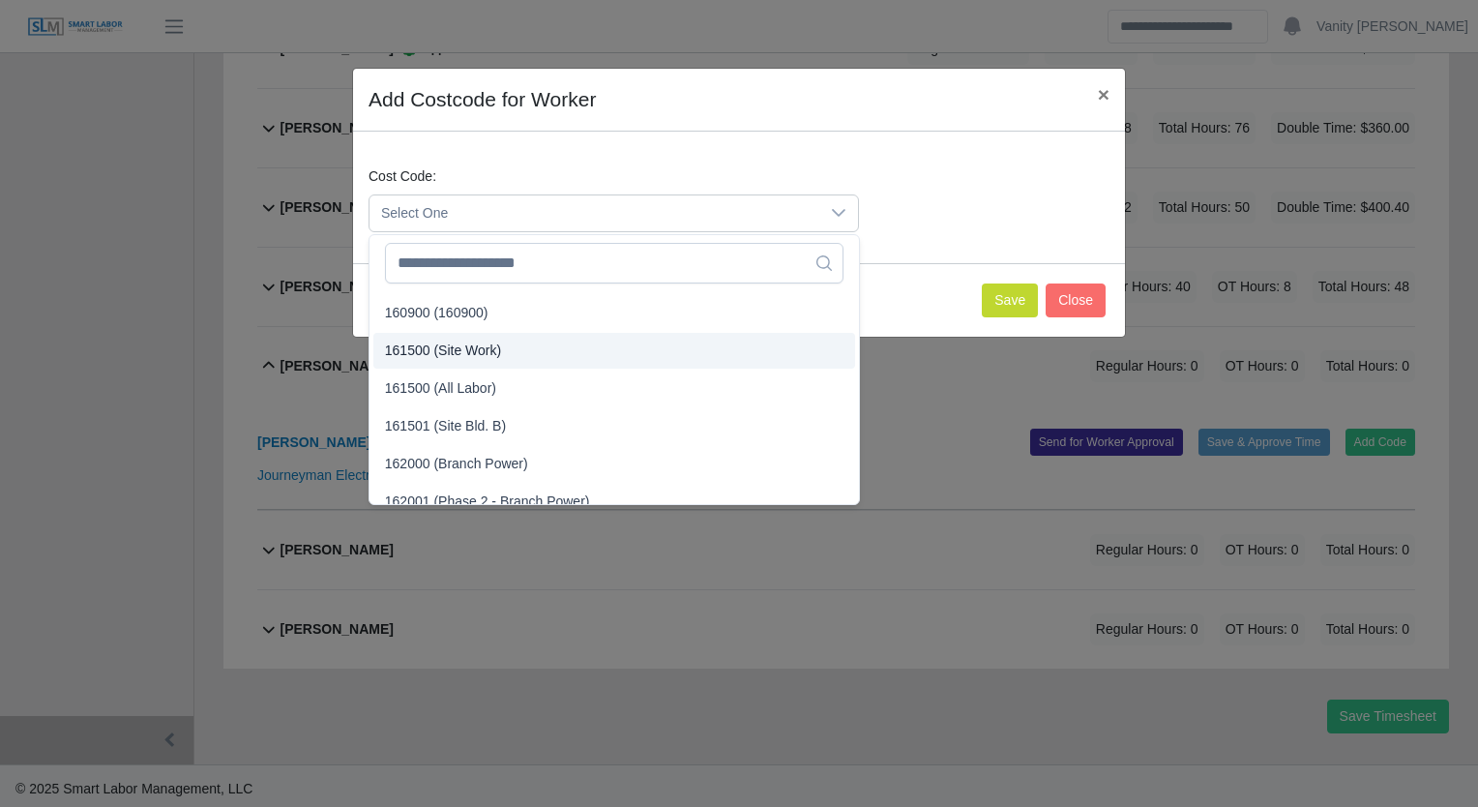
click at [501, 345] on li "161500 (Site Work)" at bounding box center [614, 351] width 482 height 36
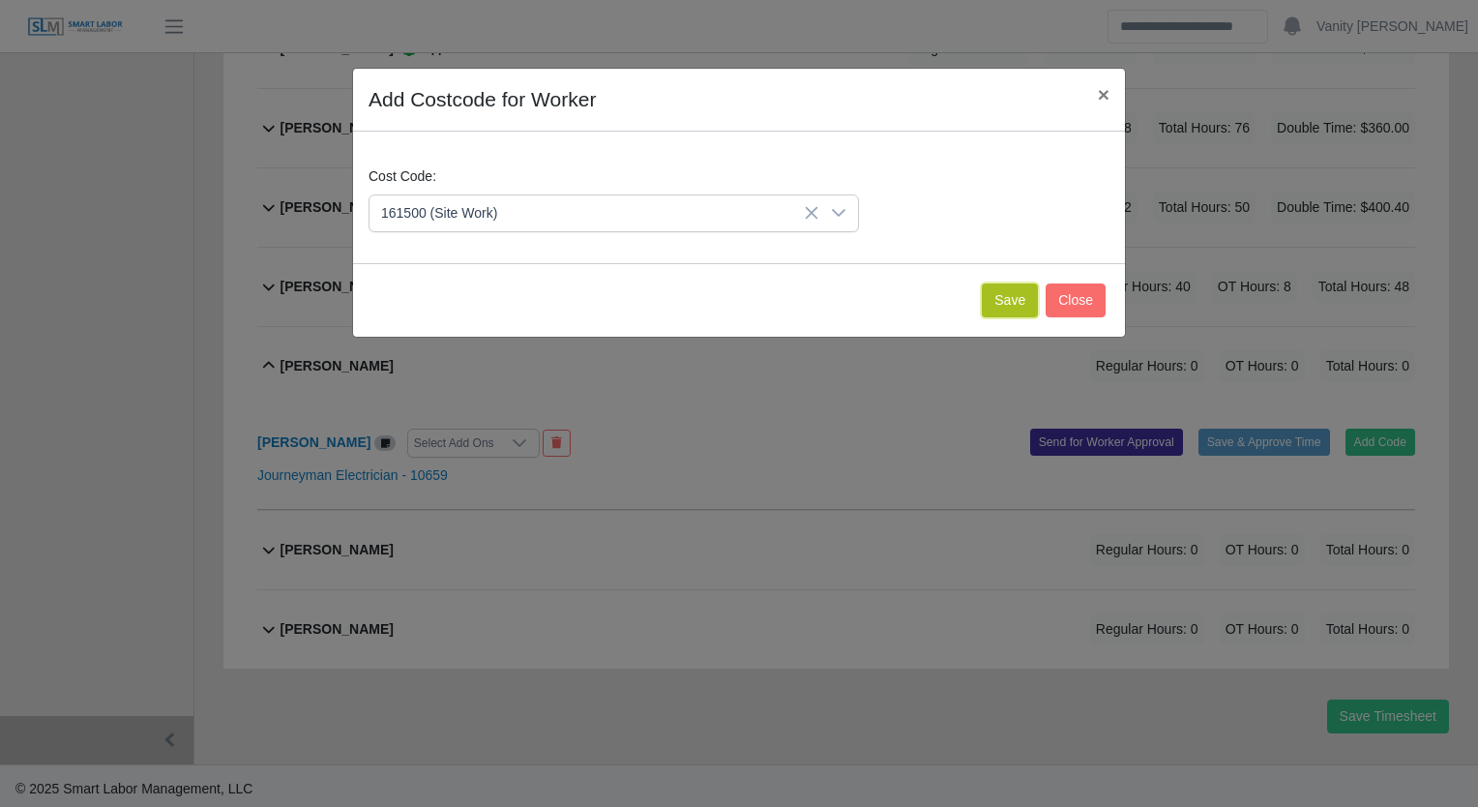
click at [1001, 303] on button "Save" at bounding box center [1010, 300] width 56 height 34
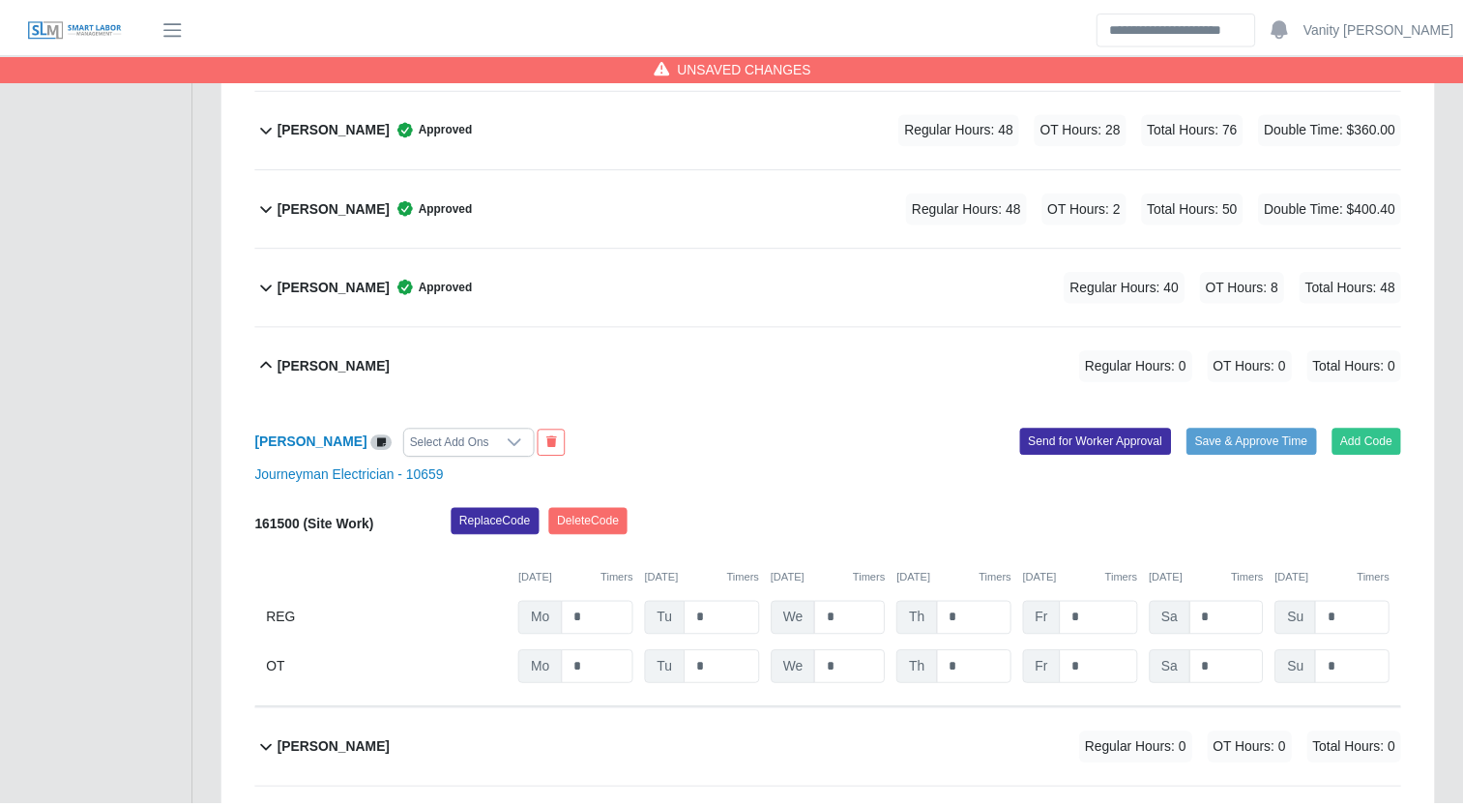
scroll to position [1315, 0]
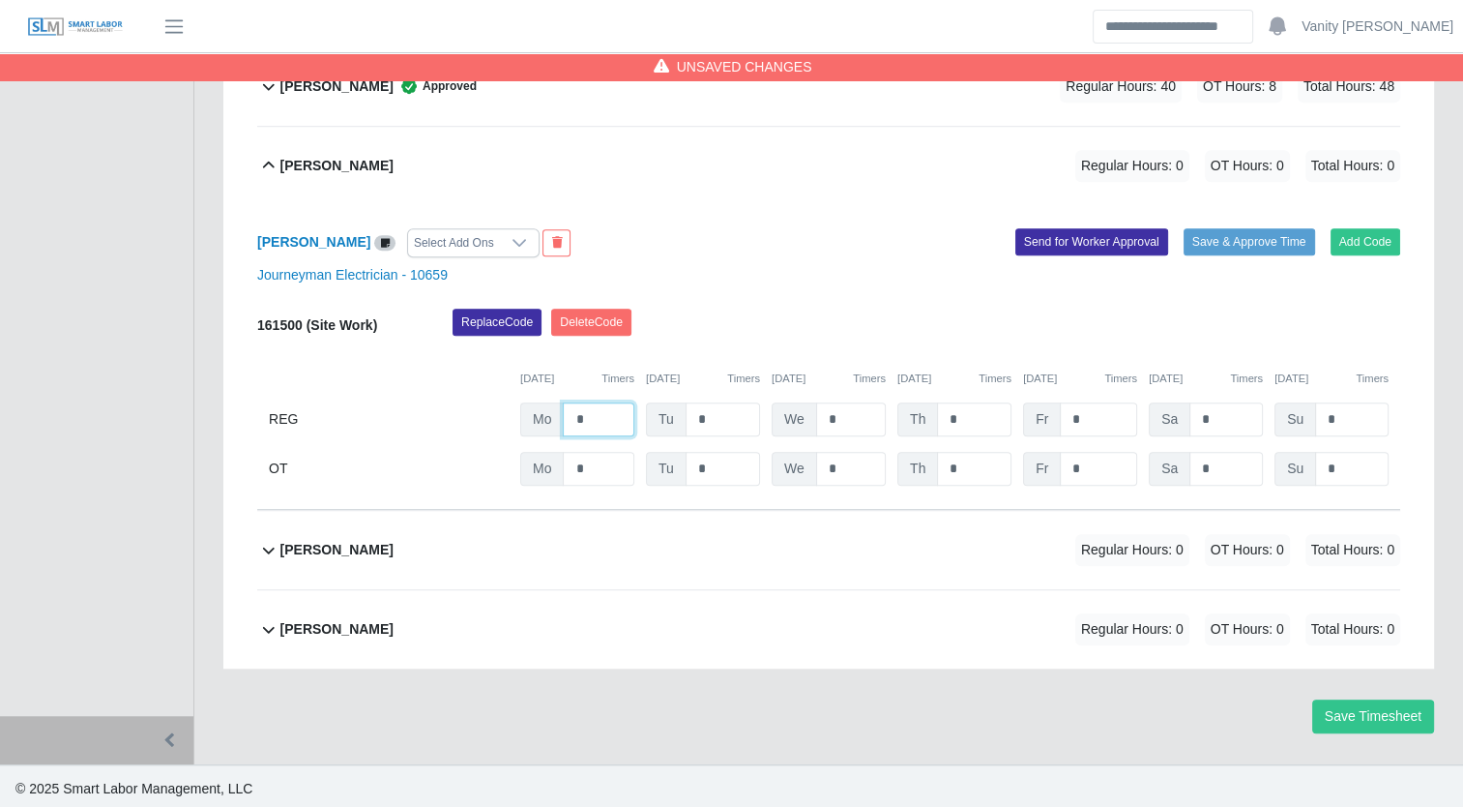
drag, startPoint x: 586, startPoint y: 412, endPoint x: 544, endPoint y: 418, distance: 42.9
click at [544, 418] on div "Mo *" at bounding box center [577, 419] width 114 height 34
type input "**"
drag, startPoint x: 744, startPoint y: 414, endPoint x: 634, endPoint y: 428, distance: 110.2
click at [634, 428] on div "REG Mo ** Tu * We * Th * Fr * Sa * Su *" at bounding box center [828, 419] width 1143 height 34
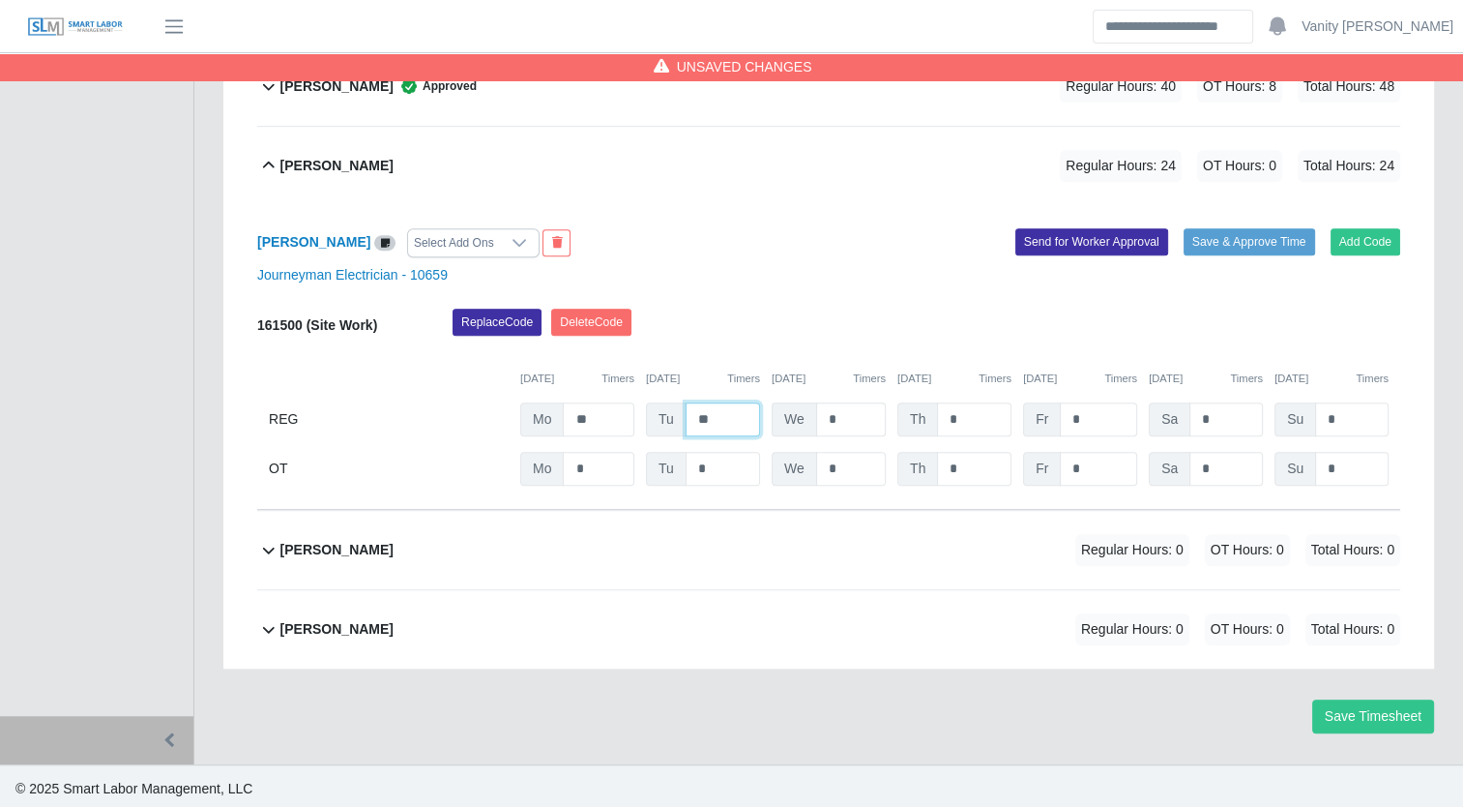
type input "**"
drag, startPoint x: 846, startPoint y: 410, endPoint x: 796, endPoint y: 411, distance: 50.3
click at [796, 411] on div "We *" at bounding box center [829, 419] width 114 height 34
type input "**"
drag, startPoint x: 977, startPoint y: 420, endPoint x: 917, endPoint y: 422, distance: 60.0
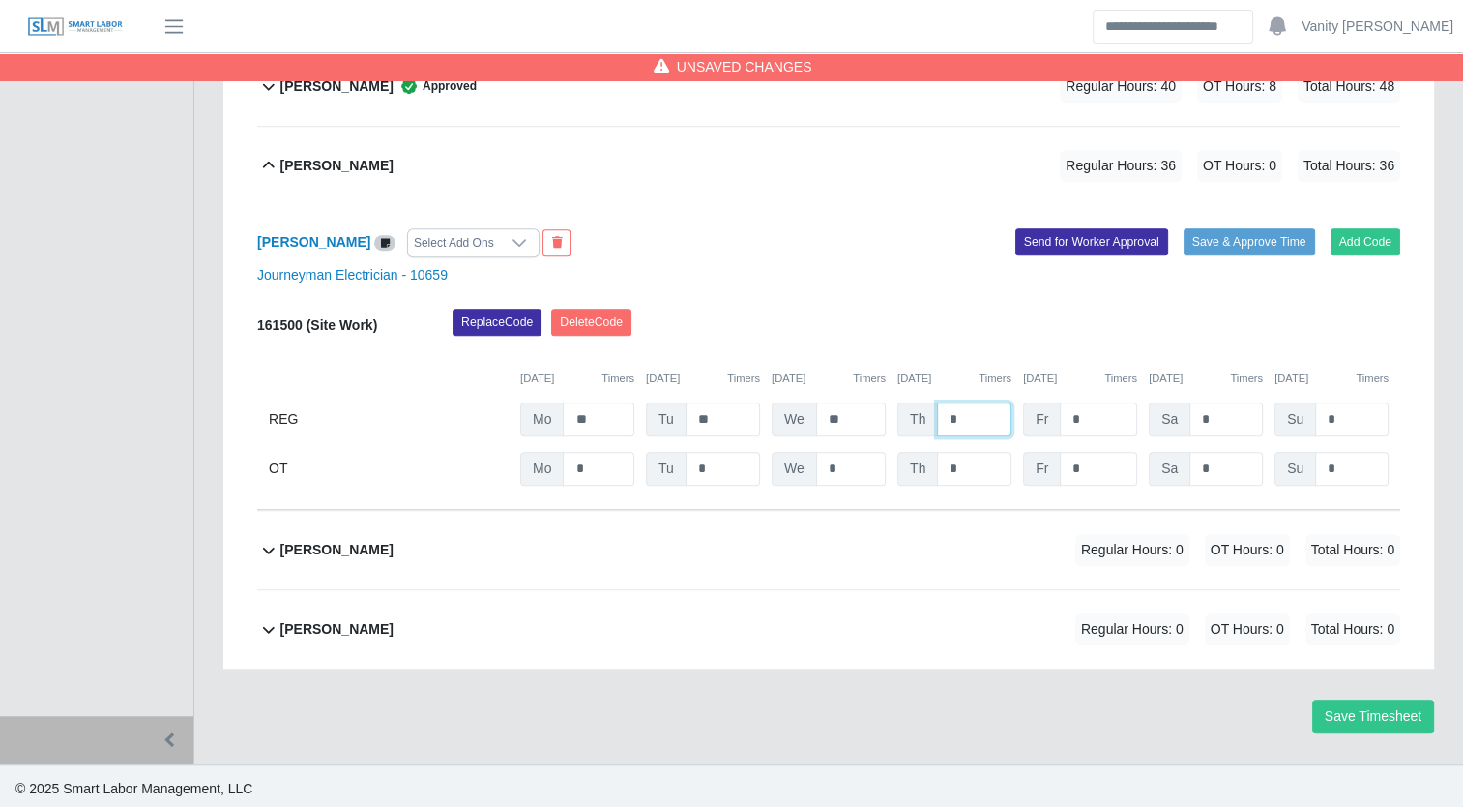
click at [917, 422] on div "Th *" at bounding box center [954, 419] width 114 height 34
type input "*"
drag, startPoint x: 946, startPoint y: 471, endPoint x: 926, endPoint y: 473, distance: 20.4
click at [926, 473] on div "Th *" at bounding box center [954, 469] width 114 height 34
type input "*"
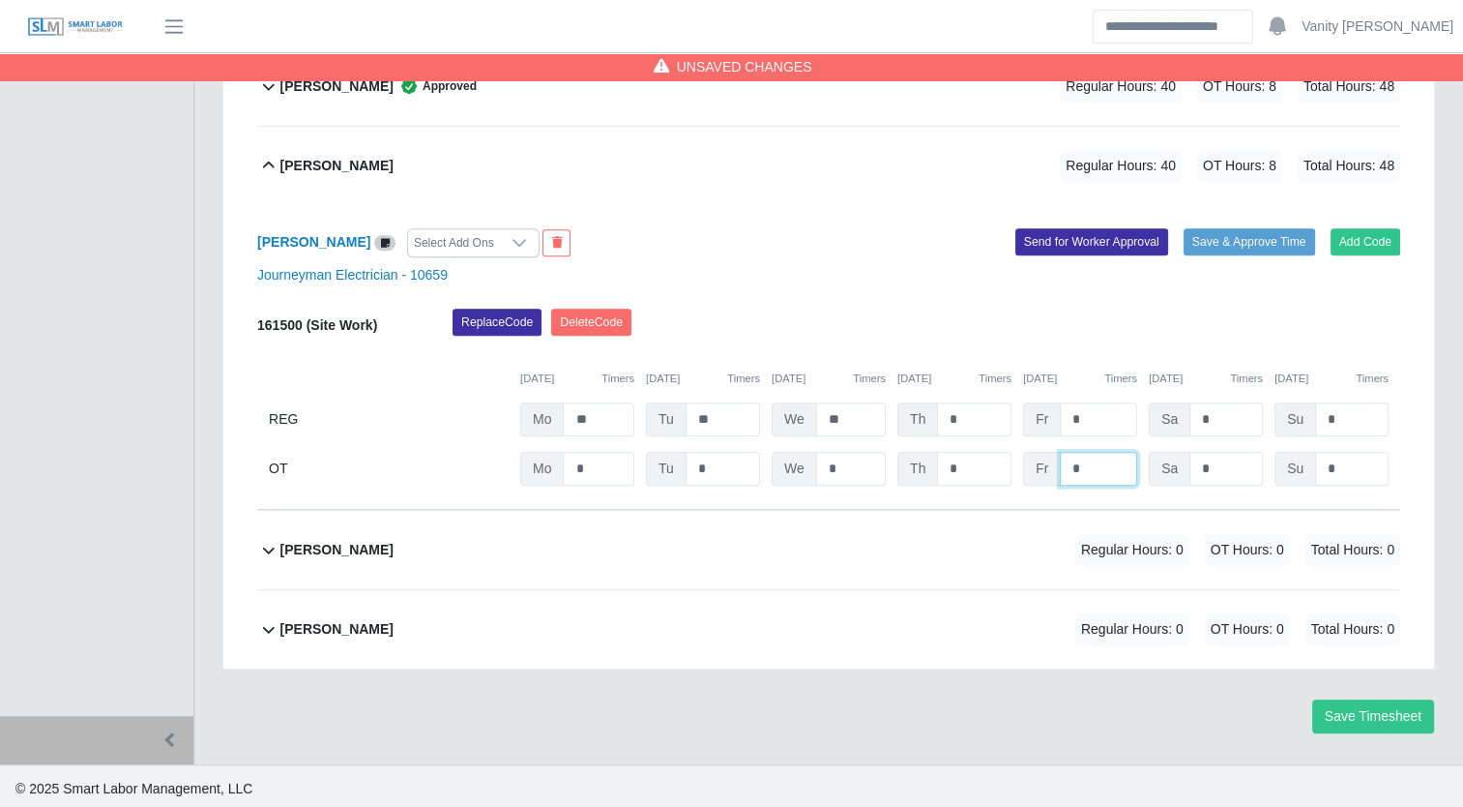
click at [1091, 470] on input "*" at bounding box center [1098, 469] width 77 height 34
drag, startPoint x: 1091, startPoint y: 460, endPoint x: 1032, endPoint y: 477, distance: 61.2
click at [1032, 477] on div "Fr *" at bounding box center [1080, 469] width 114 height 34
type input "**"
click at [1207, 466] on input "*" at bounding box center [1227, 469] width 74 height 34
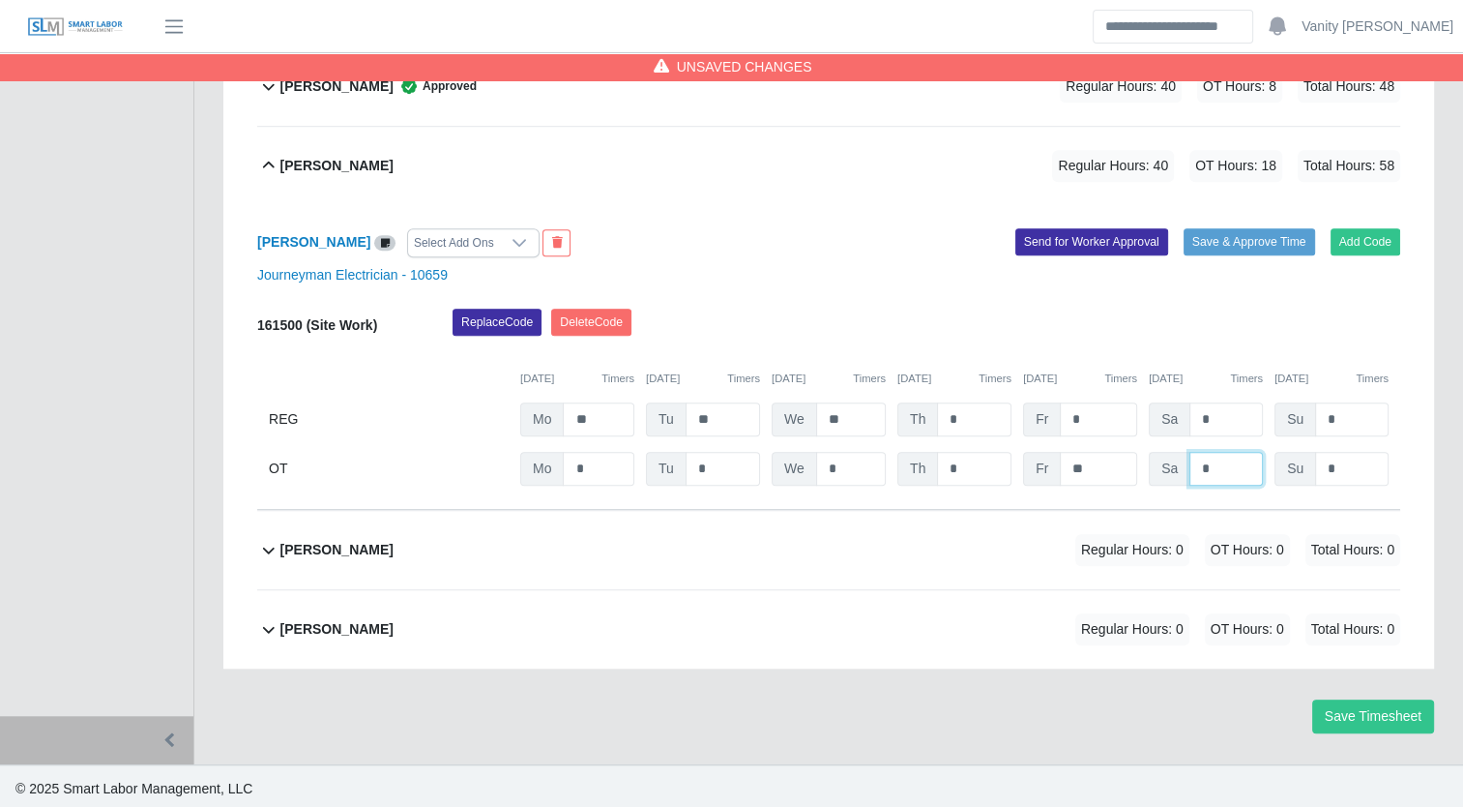
click at [1197, 466] on input "*" at bounding box center [1227, 469] width 74 height 34
type input "**"
click at [1230, 236] on button "Save & Approve Time" at bounding box center [1250, 241] width 132 height 27
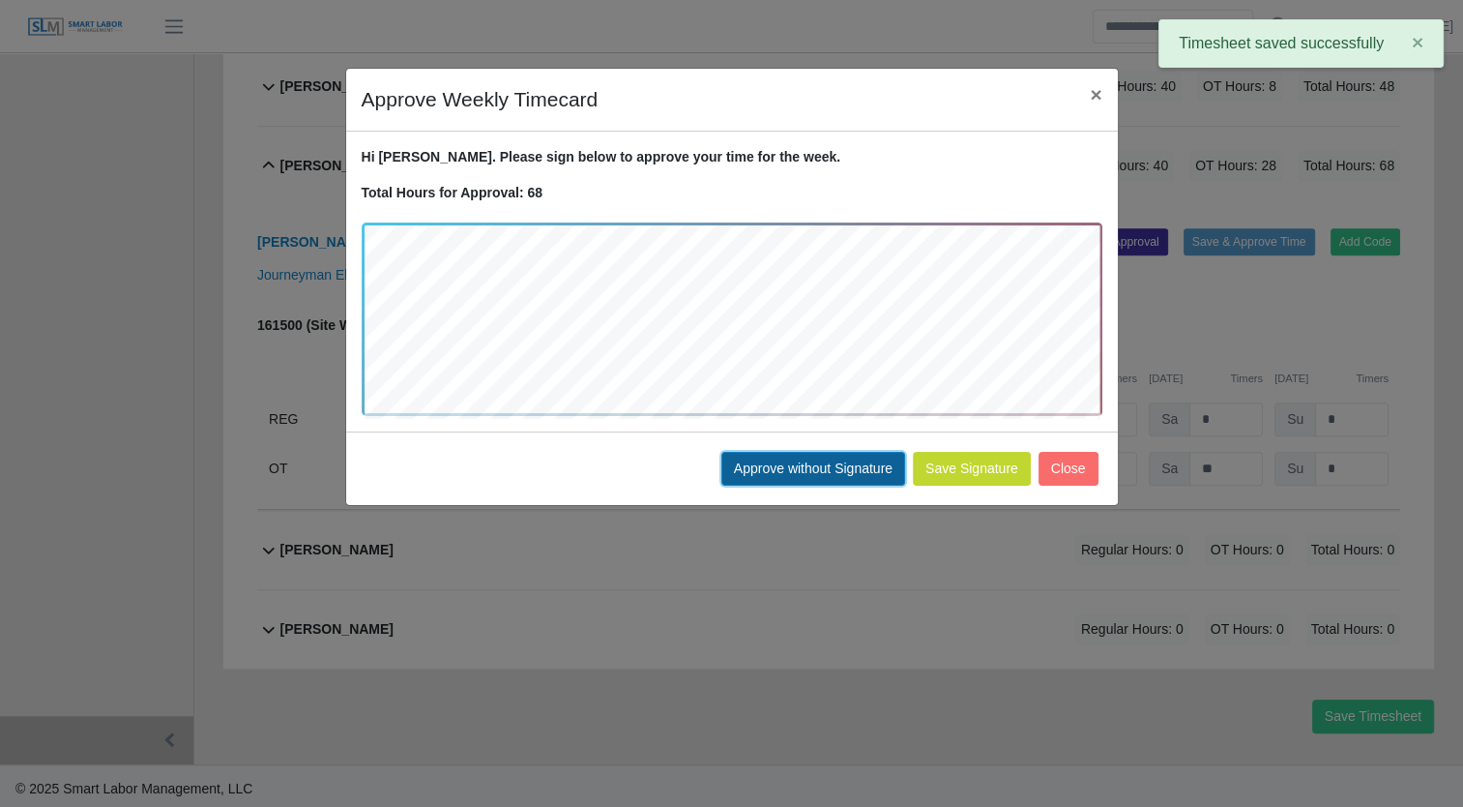
click at [764, 462] on button "Approve without Signature" at bounding box center [813, 469] width 184 height 34
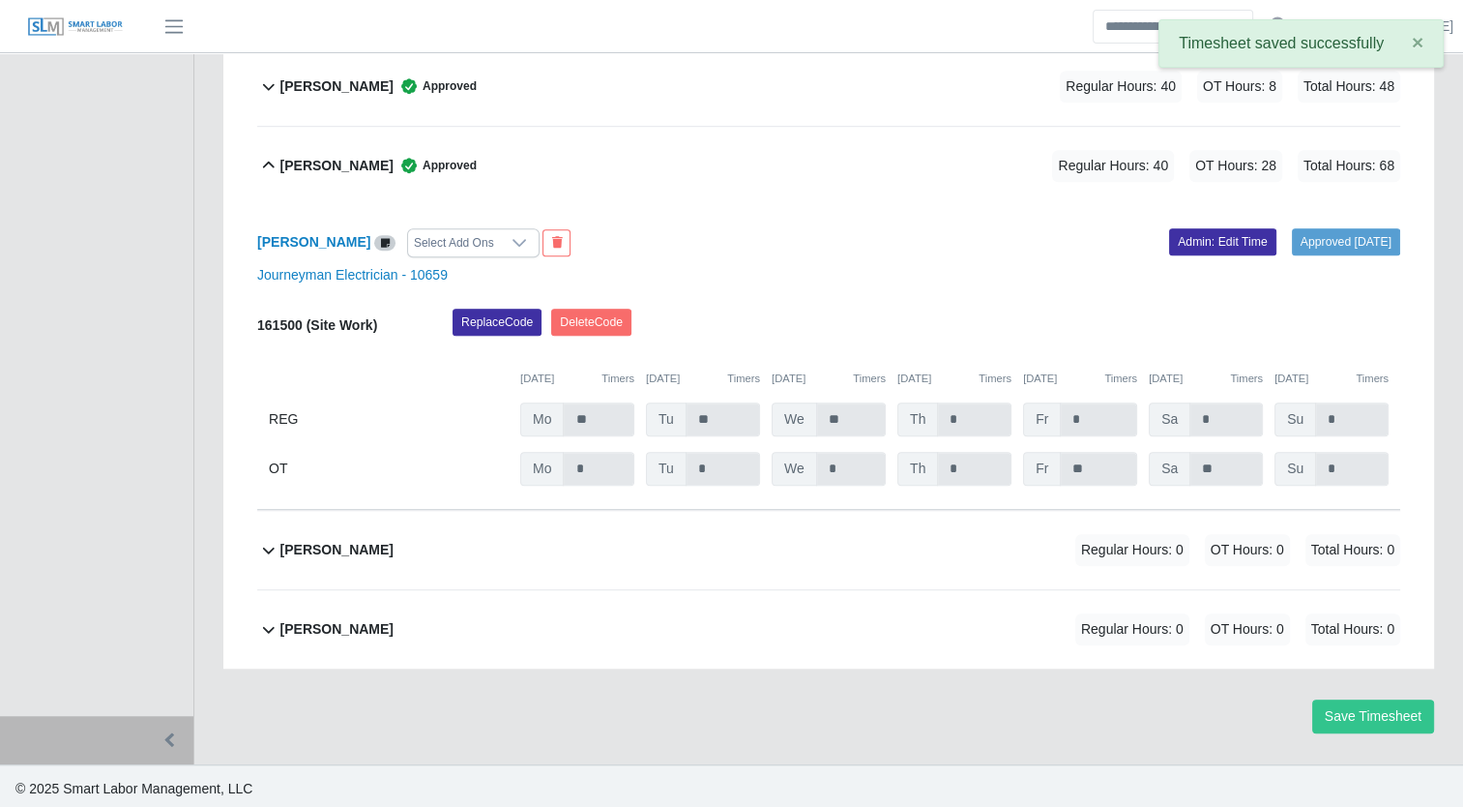
click at [302, 156] on b "Luis Perales" at bounding box center [336, 166] width 113 height 20
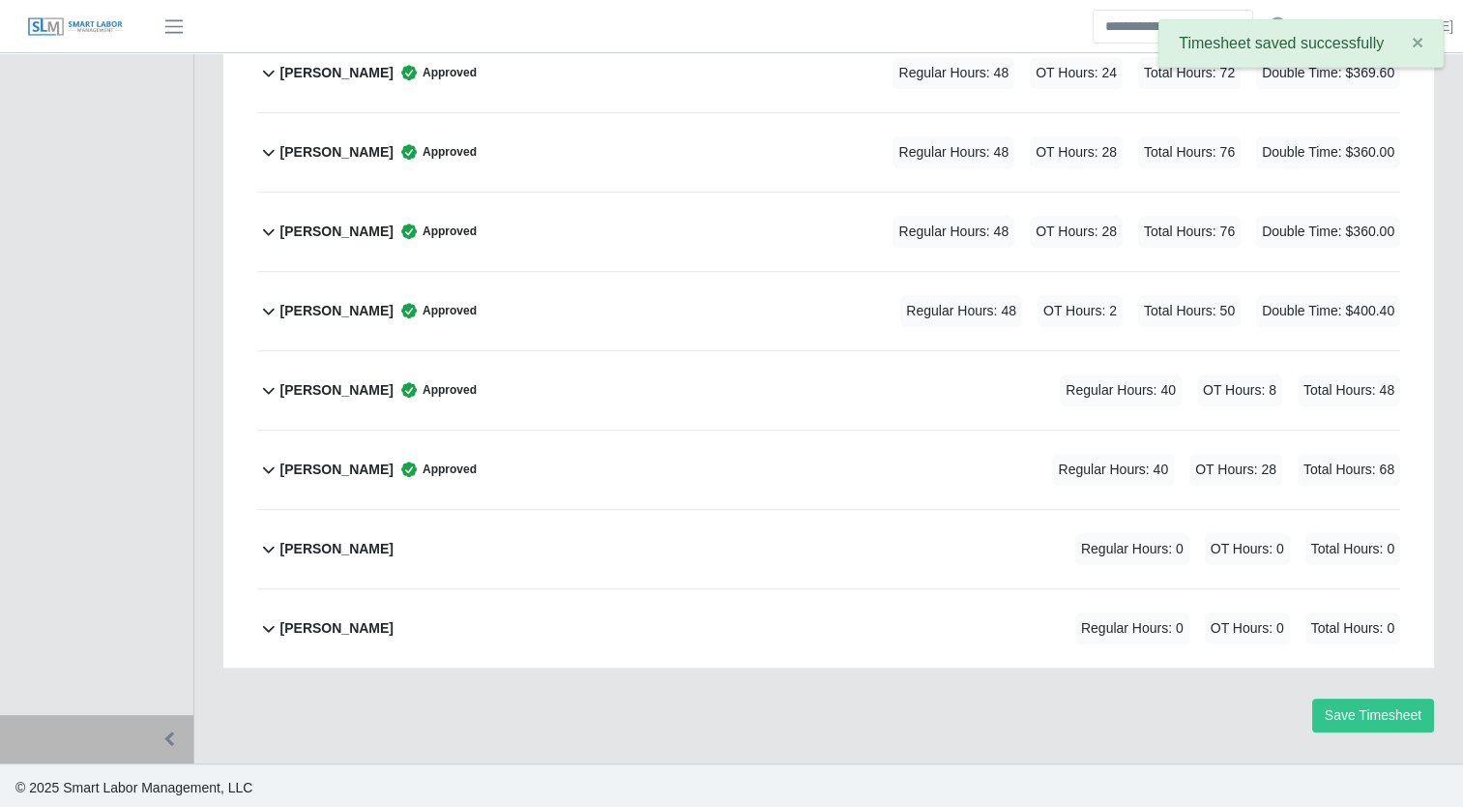
click at [318, 559] on div "Mauricio Moysen" at bounding box center [336, 549] width 113 height 32
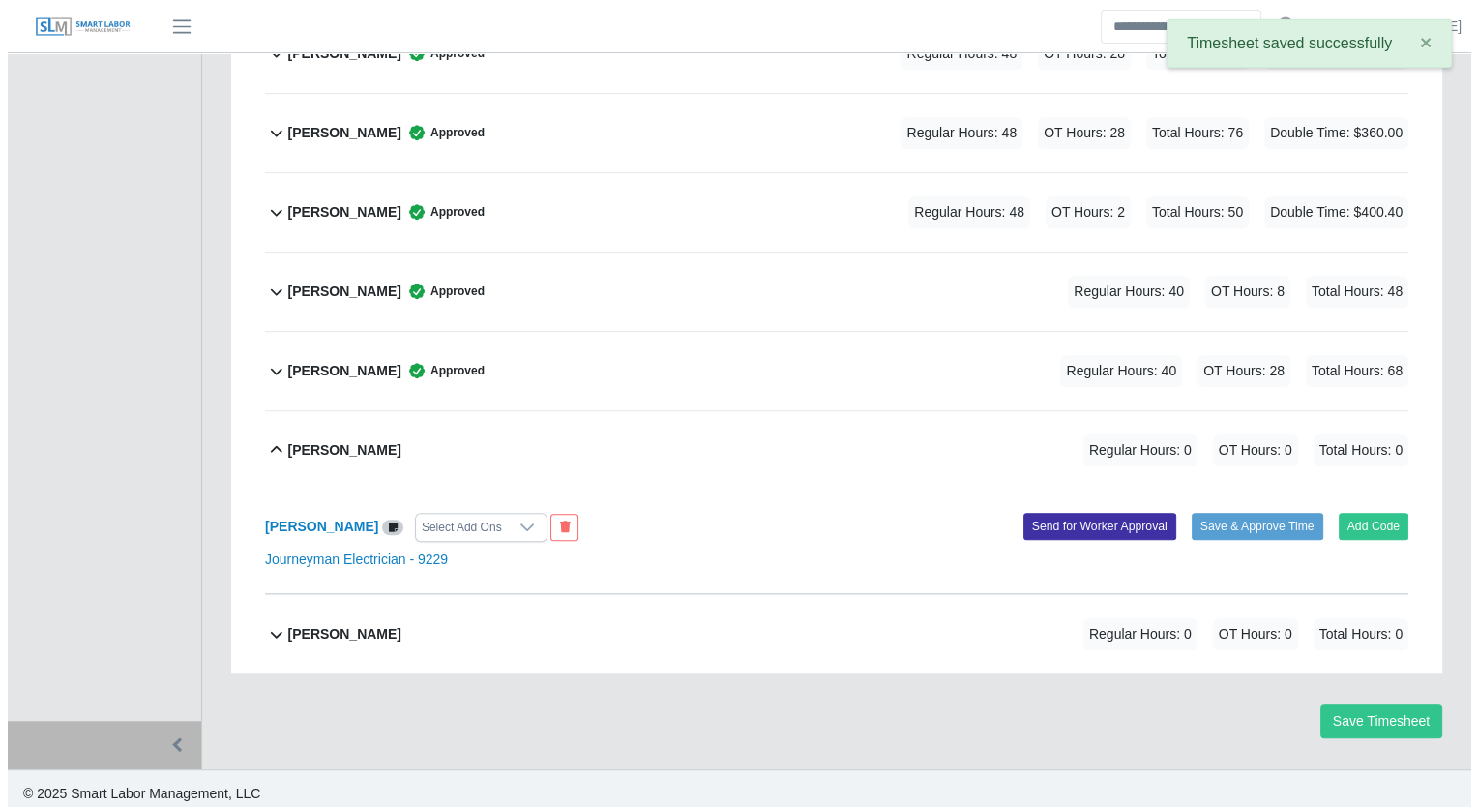
scroll to position [1115, 0]
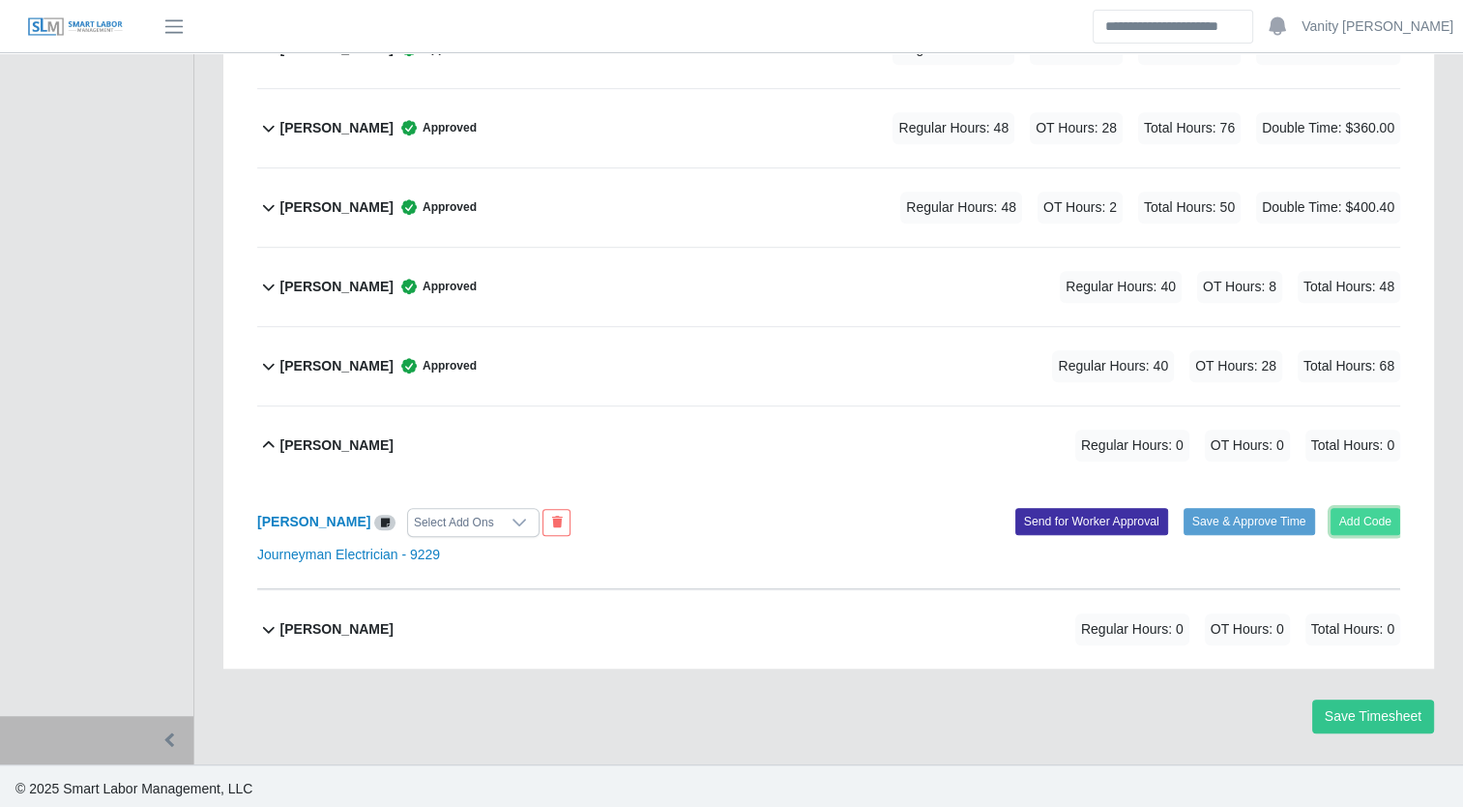
click at [1367, 517] on button "Add Code" at bounding box center [1366, 521] width 71 height 27
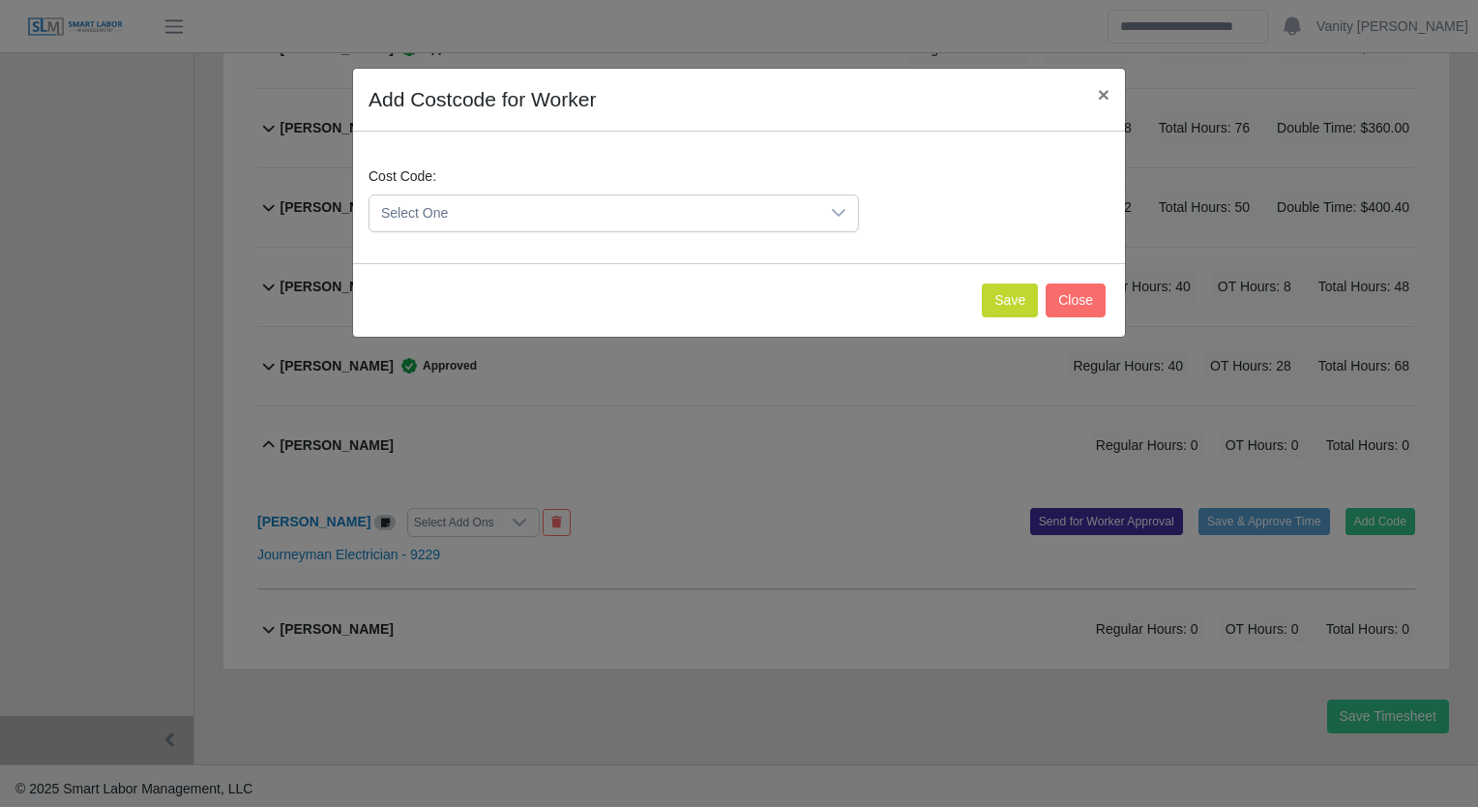
click at [603, 230] on div "Select One" at bounding box center [613, 213] width 490 height 38
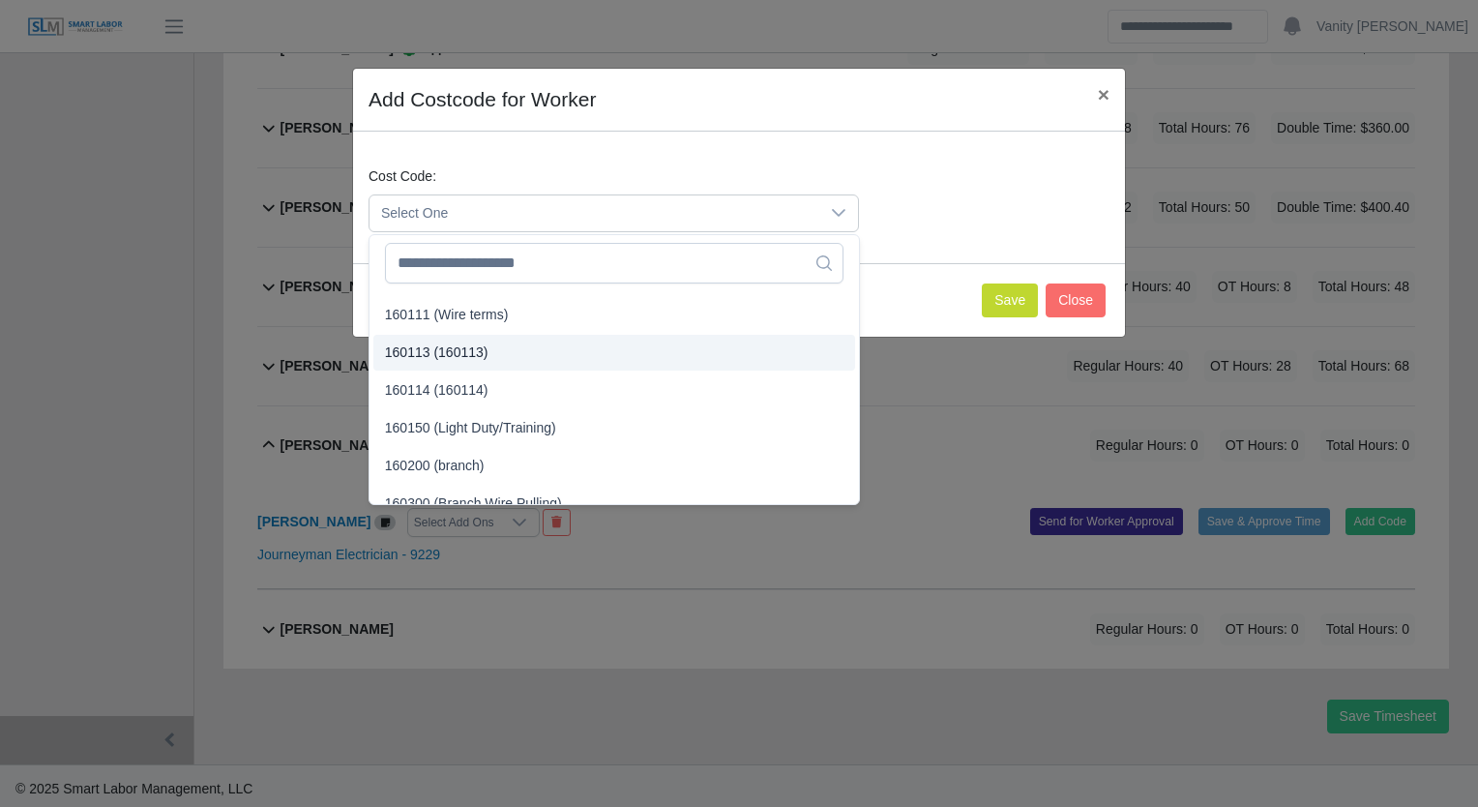
scroll to position [870, 0]
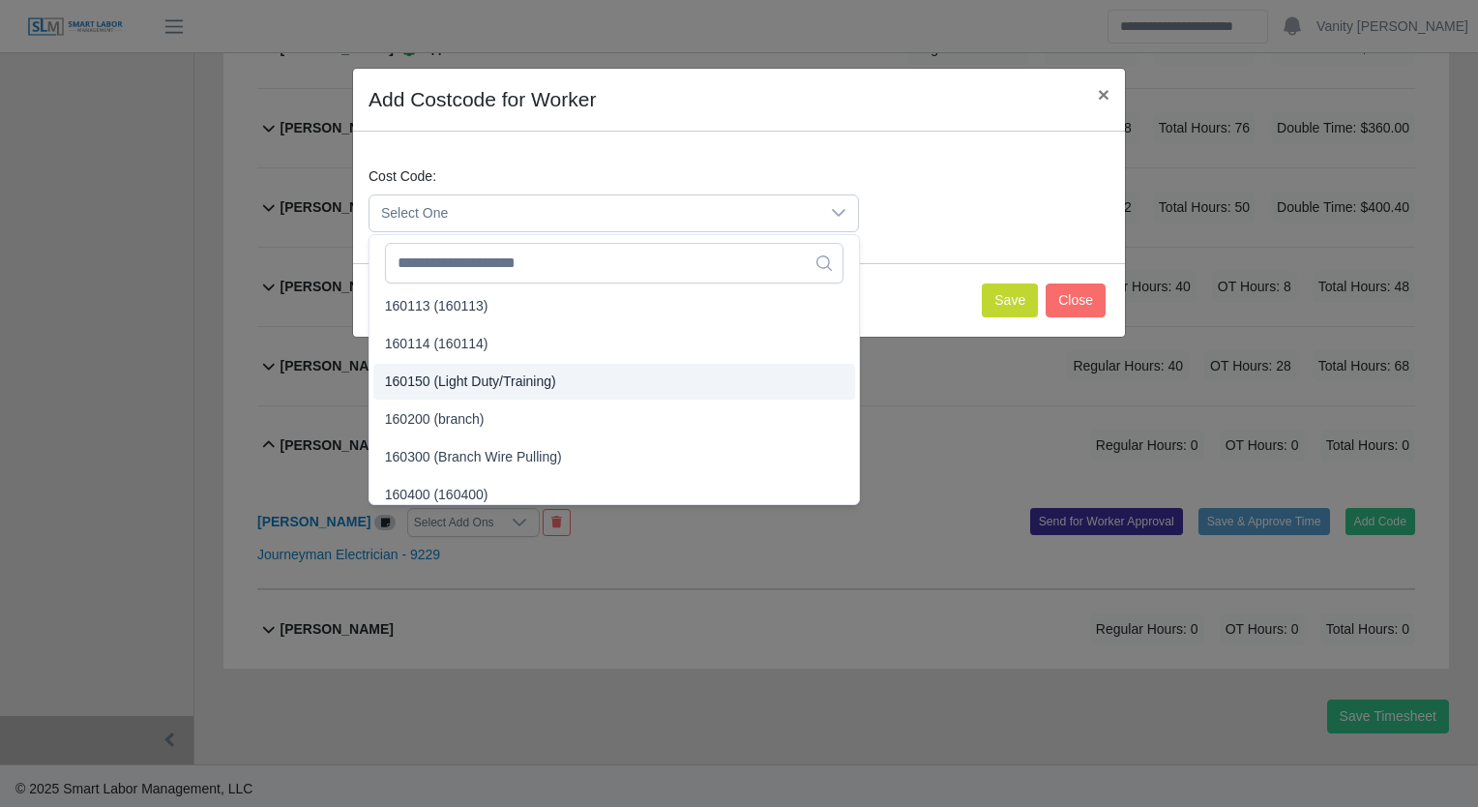
click at [505, 380] on span "160150 (Light Duty/Training)" at bounding box center [470, 381] width 171 height 20
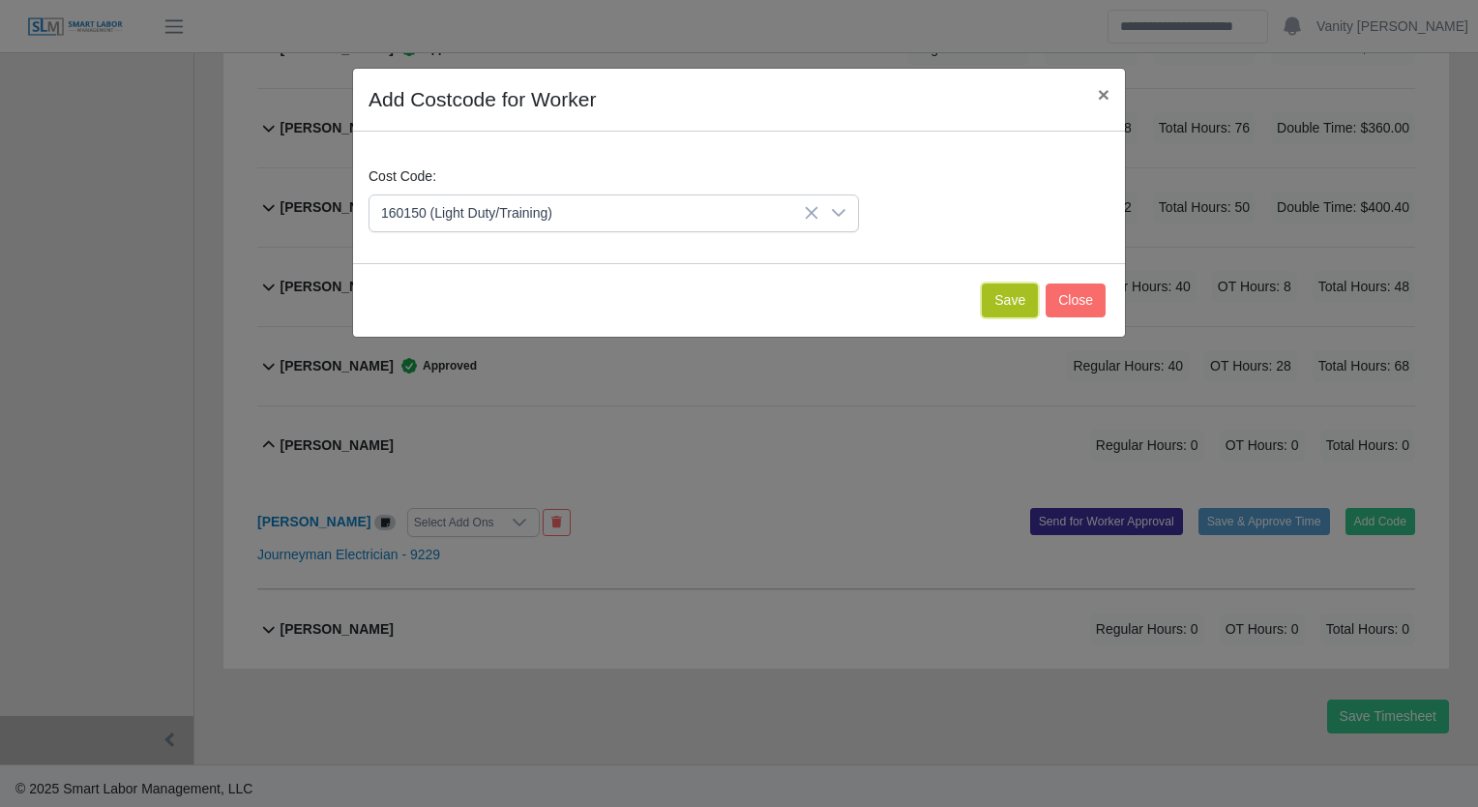
click at [1014, 299] on button "Save" at bounding box center [1010, 300] width 56 height 34
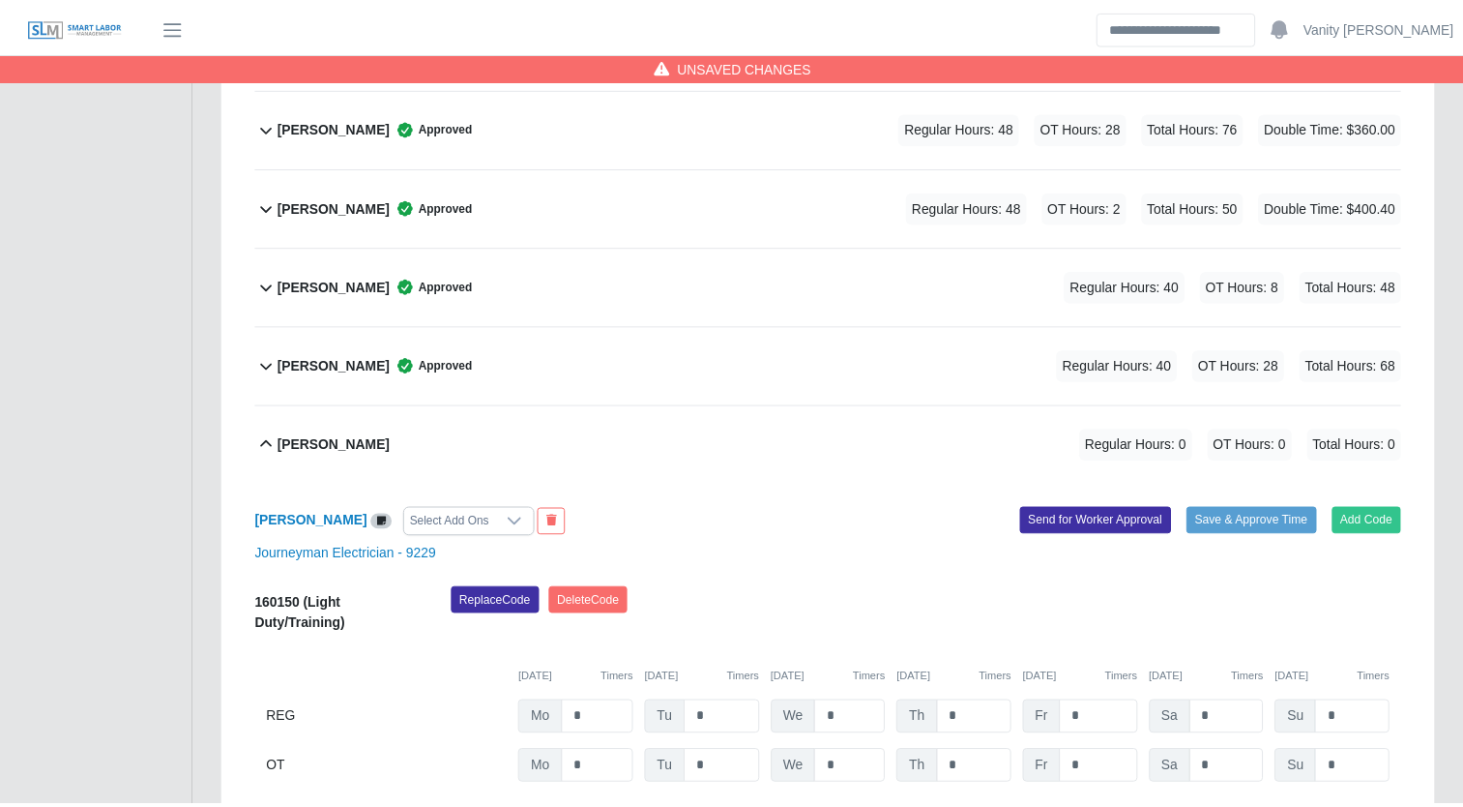
scroll to position [1336, 0]
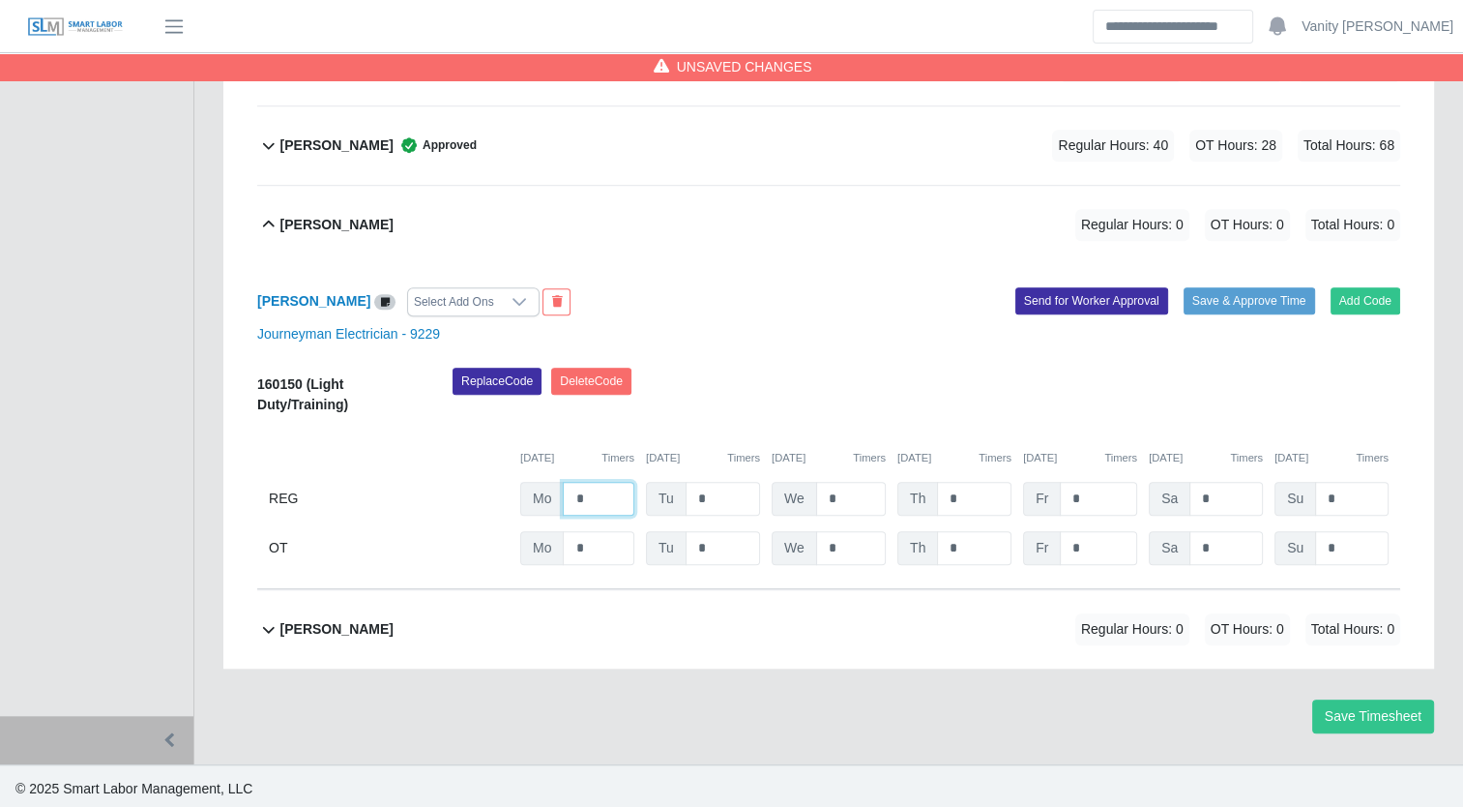
drag, startPoint x: 588, startPoint y: 497, endPoint x: 549, endPoint y: 478, distance: 43.3
click at [549, 482] on div "Mo *" at bounding box center [577, 499] width 114 height 34
type input "**"
drag, startPoint x: 715, startPoint y: 496, endPoint x: 661, endPoint y: 498, distance: 54.2
click at [661, 498] on div "Tu *" at bounding box center [703, 499] width 114 height 34
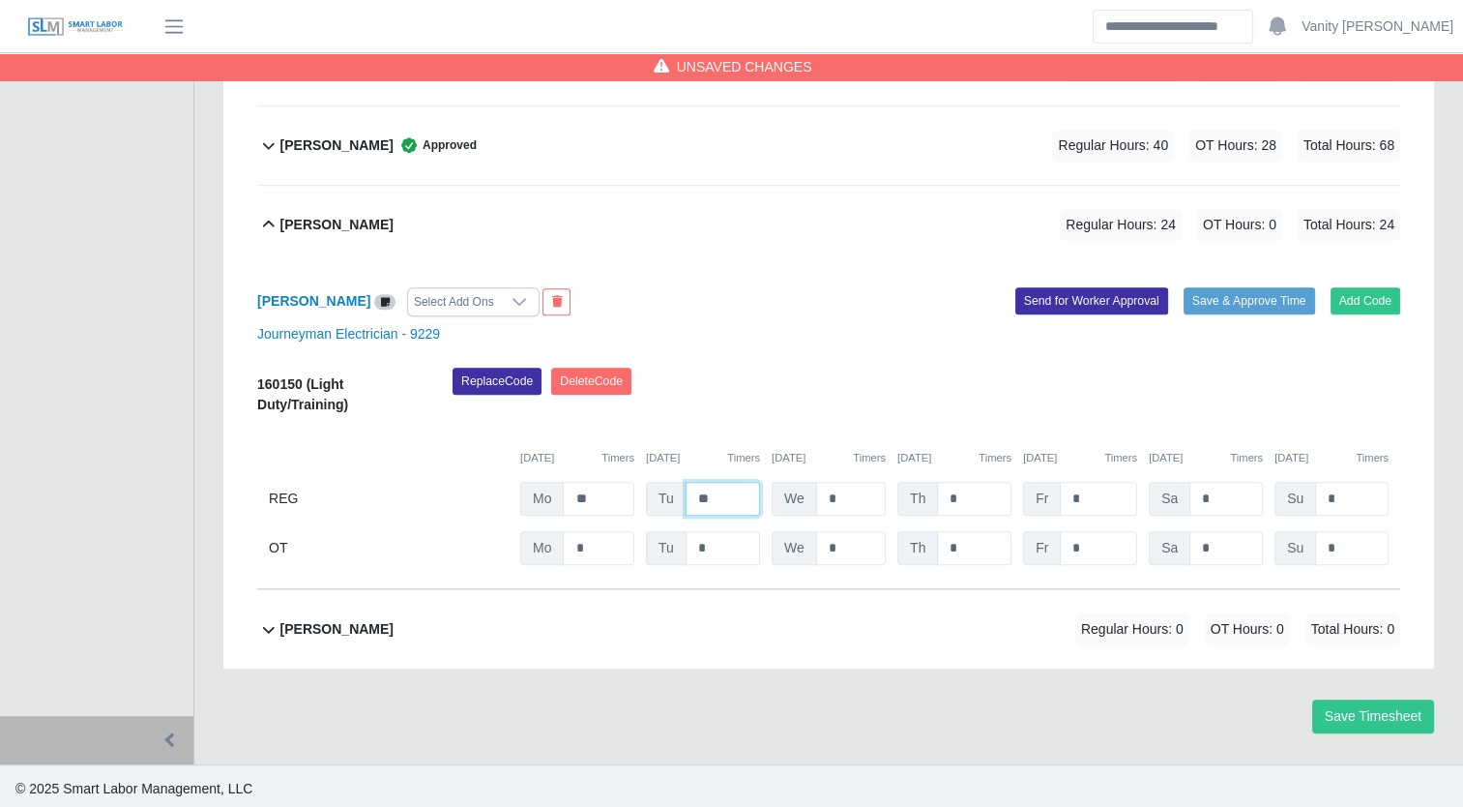
type input "**"
drag, startPoint x: 843, startPoint y: 490, endPoint x: 801, endPoint y: 493, distance: 42.7
click at [801, 493] on div "We *" at bounding box center [829, 499] width 114 height 34
type input "**"
click at [943, 500] on input "*" at bounding box center [974, 499] width 74 height 34
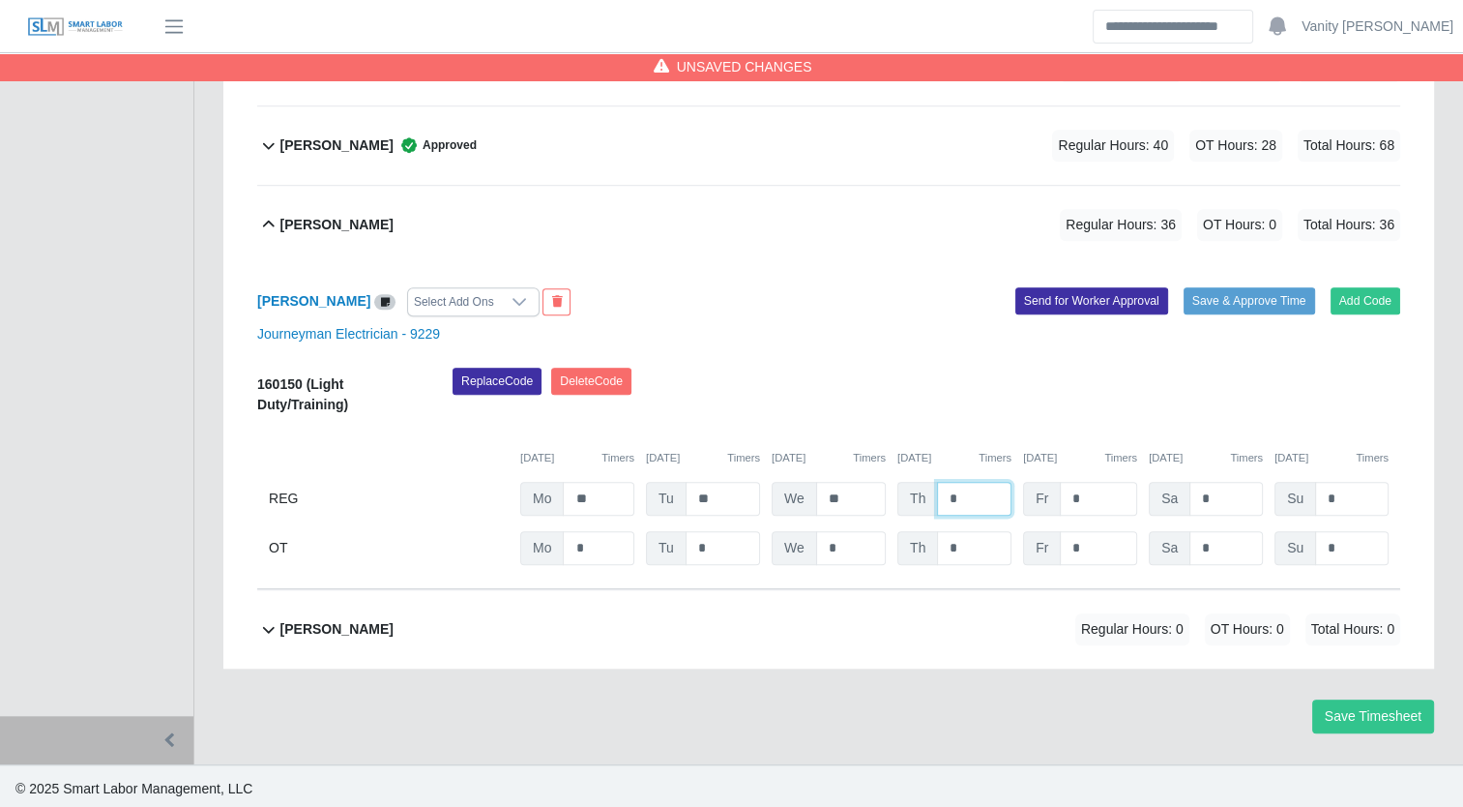
drag, startPoint x: 979, startPoint y: 494, endPoint x: 911, endPoint y: 497, distance: 67.8
click at [911, 497] on div "Th *" at bounding box center [954, 499] width 114 height 34
type input "*"
drag, startPoint x: 960, startPoint y: 537, endPoint x: 910, endPoint y: 547, distance: 51.4
click at [911, 547] on div "Th *" at bounding box center [954, 548] width 114 height 34
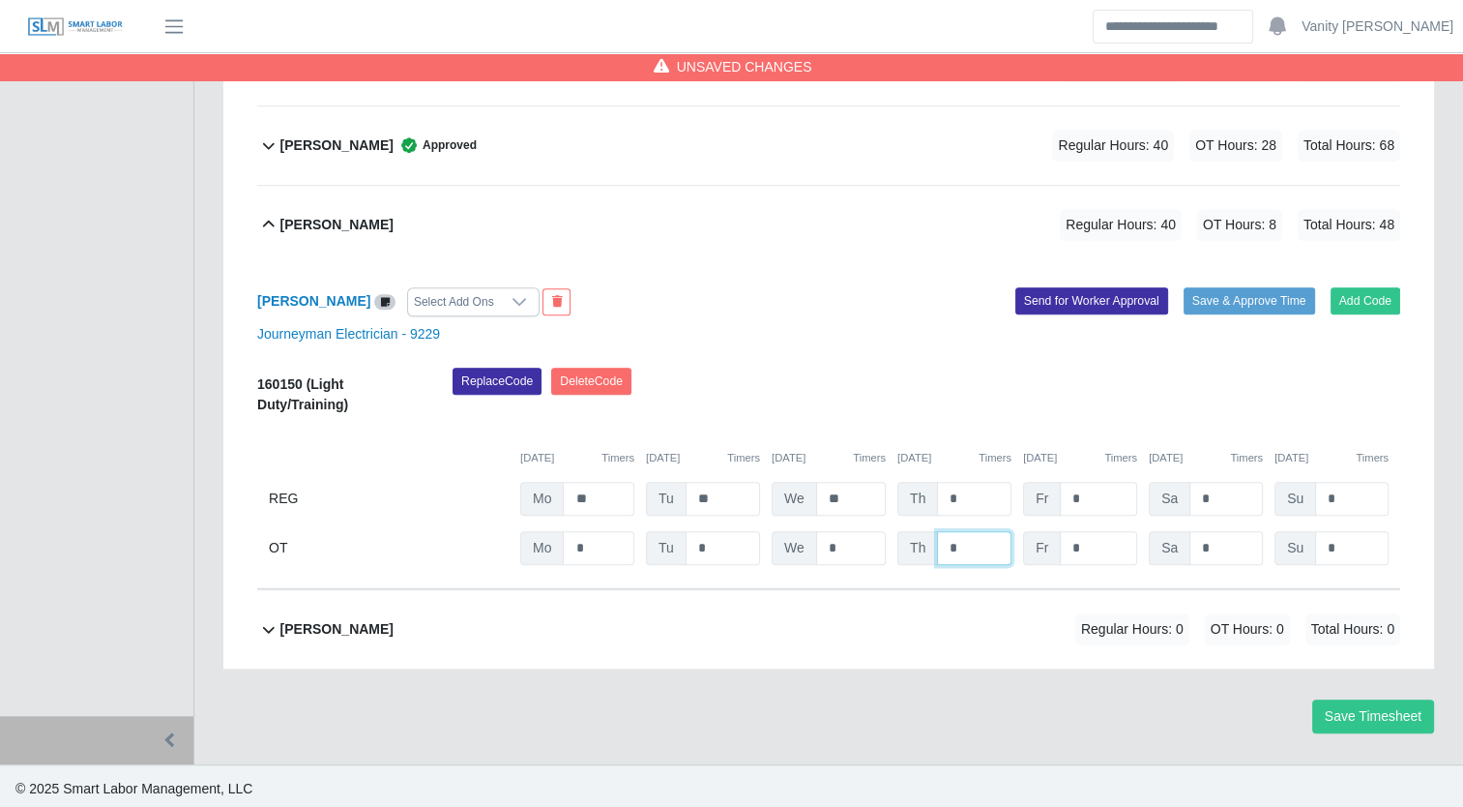
type input "*"
click at [1065, 550] on input "*" at bounding box center [1098, 548] width 77 height 34
type input "**"
click at [1206, 541] on input "*" at bounding box center [1227, 548] width 74 height 34
click at [1195, 541] on input "*" at bounding box center [1227, 548] width 74 height 34
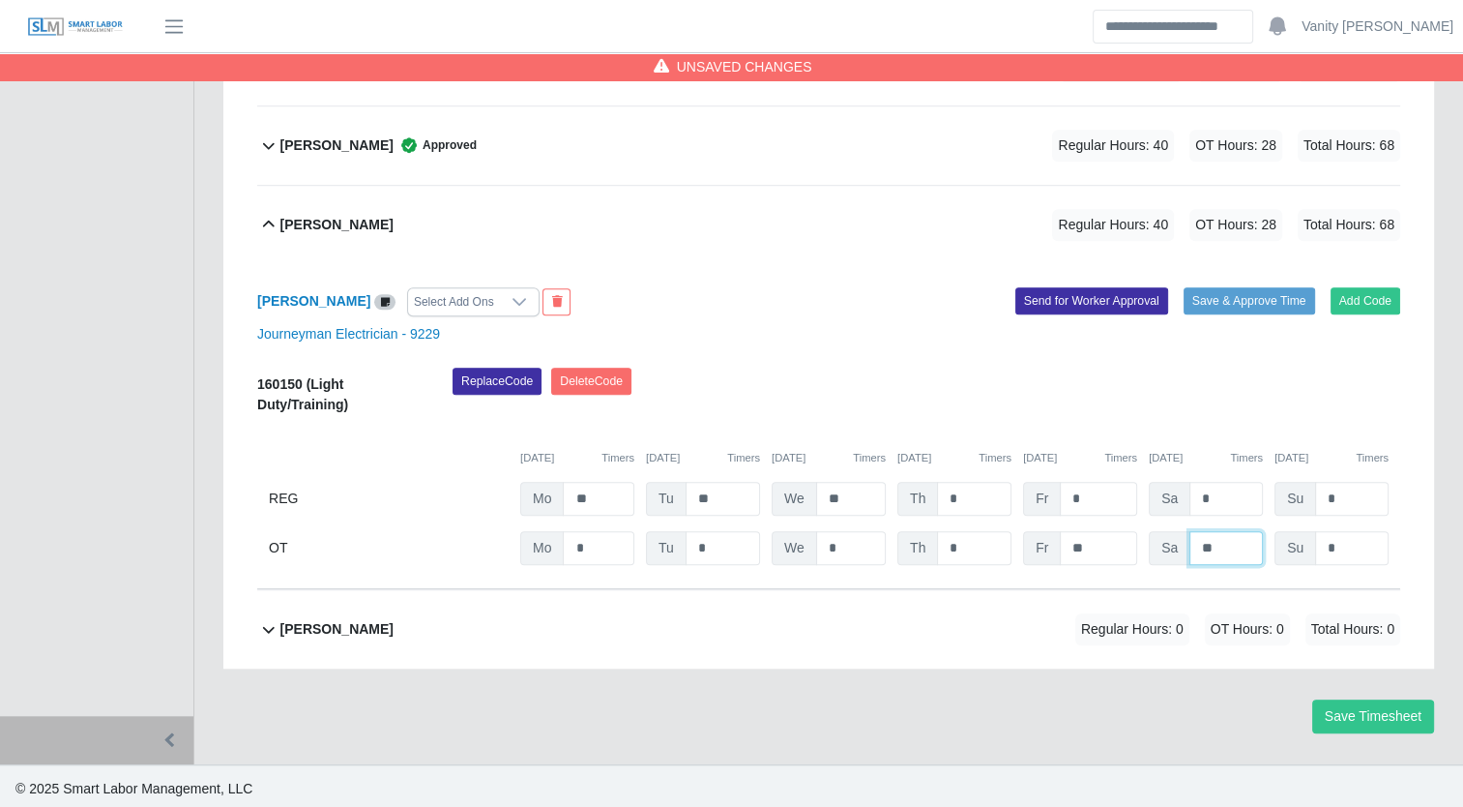
type input "**"
click at [500, 300] on div at bounding box center [519, 301] width 39 height 27
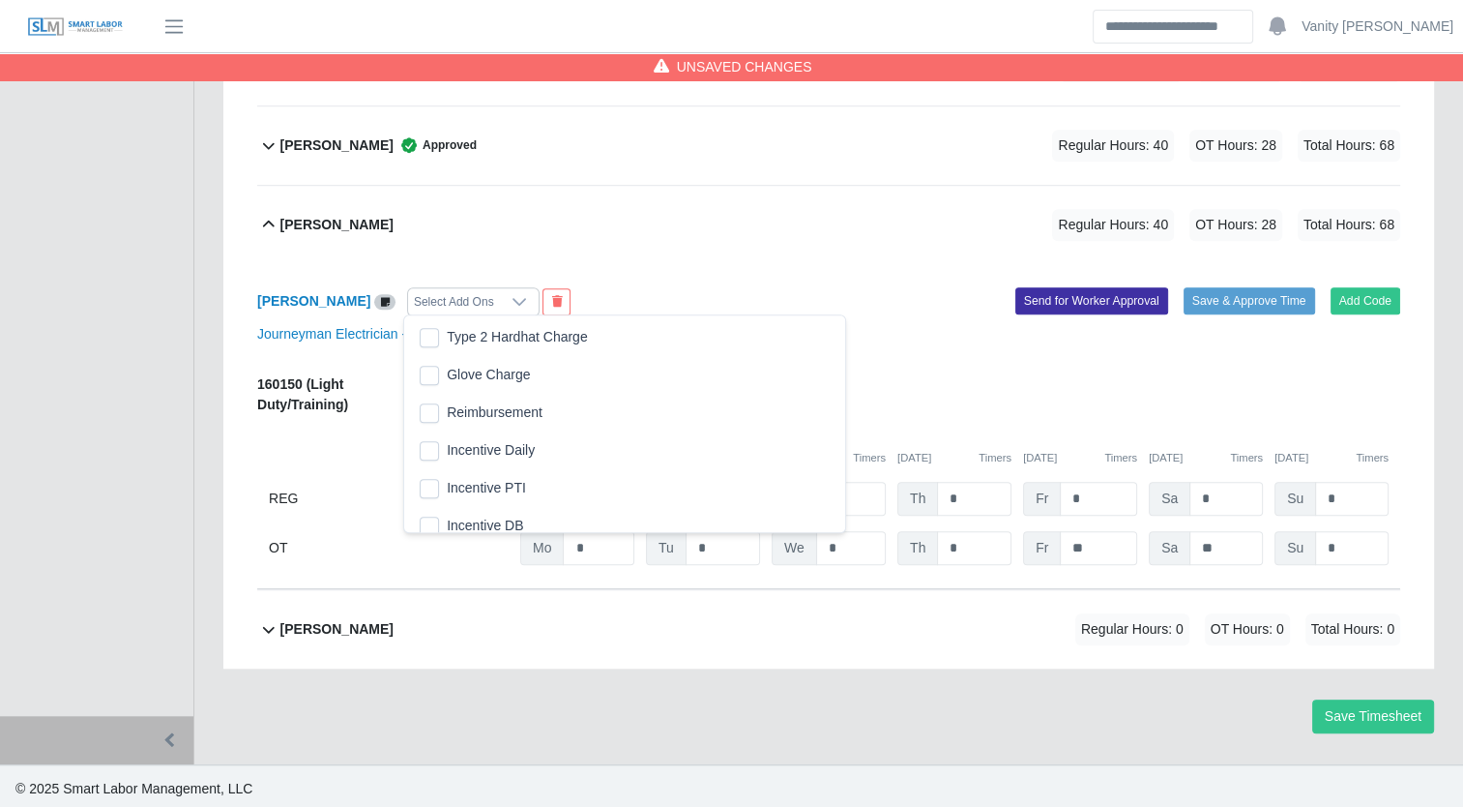
scroll to position [484, 0]
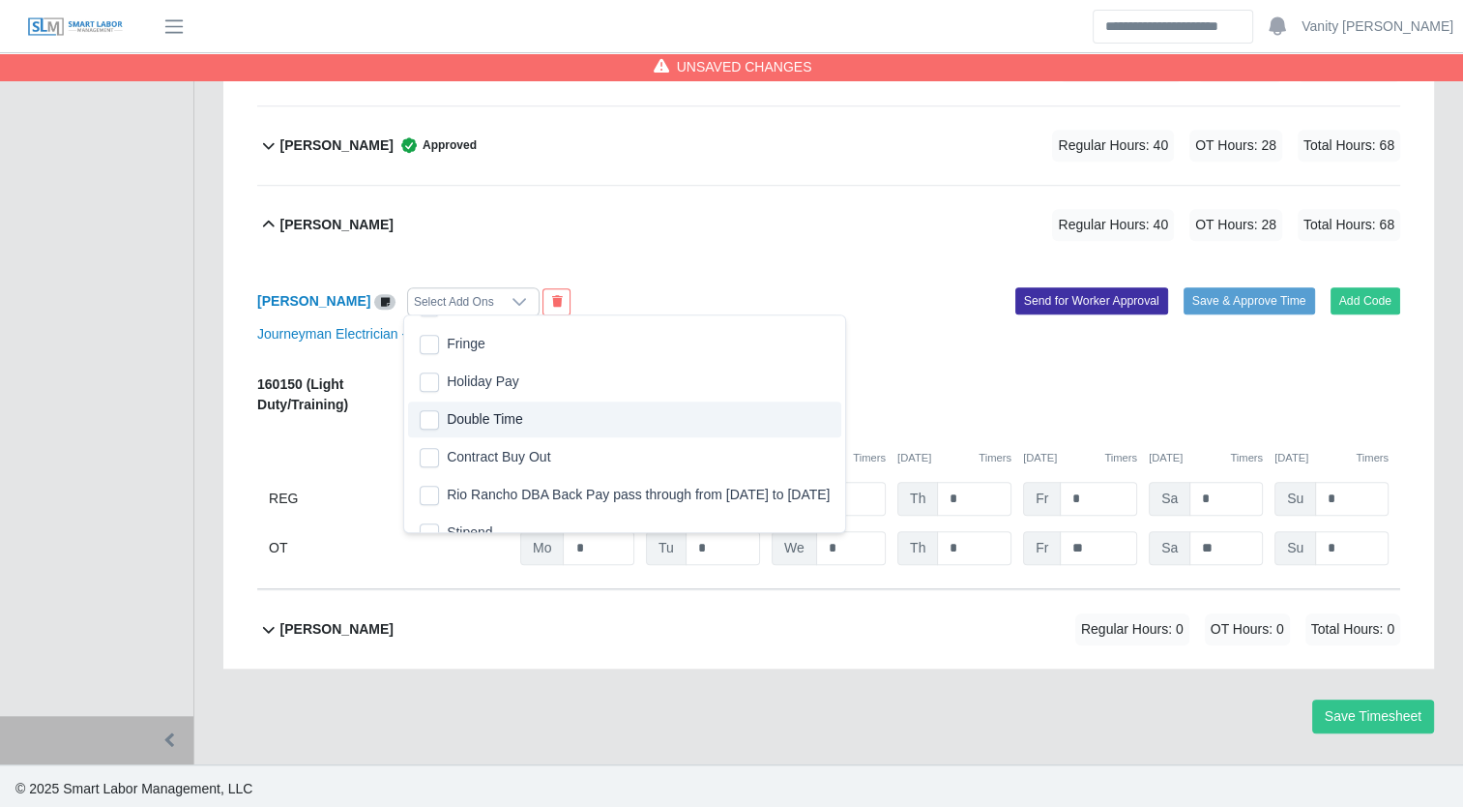
click at [420, 427] on li "Double Time" at bounding box center [624, 419] width 433 height 36
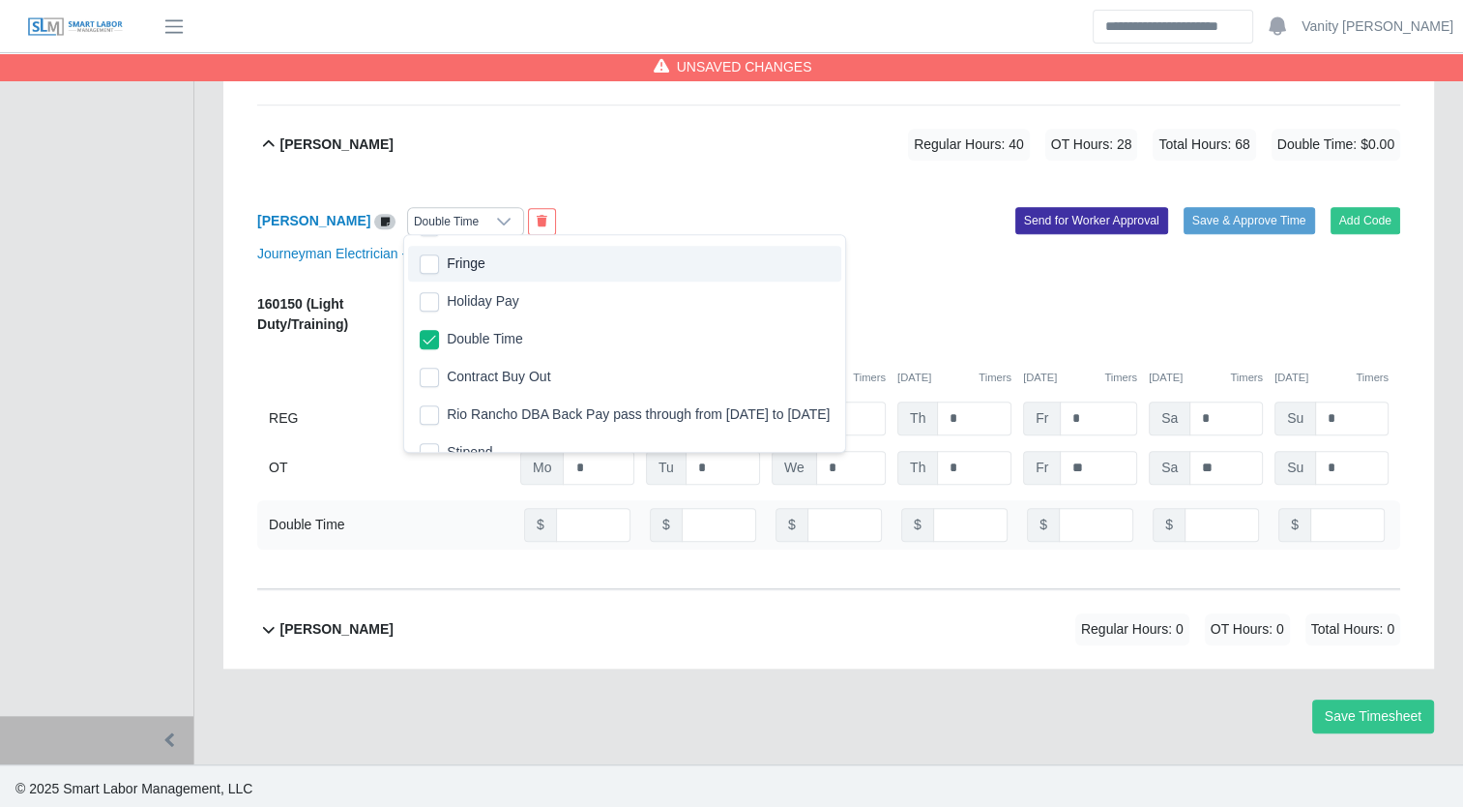
scroll to position [456, 0]
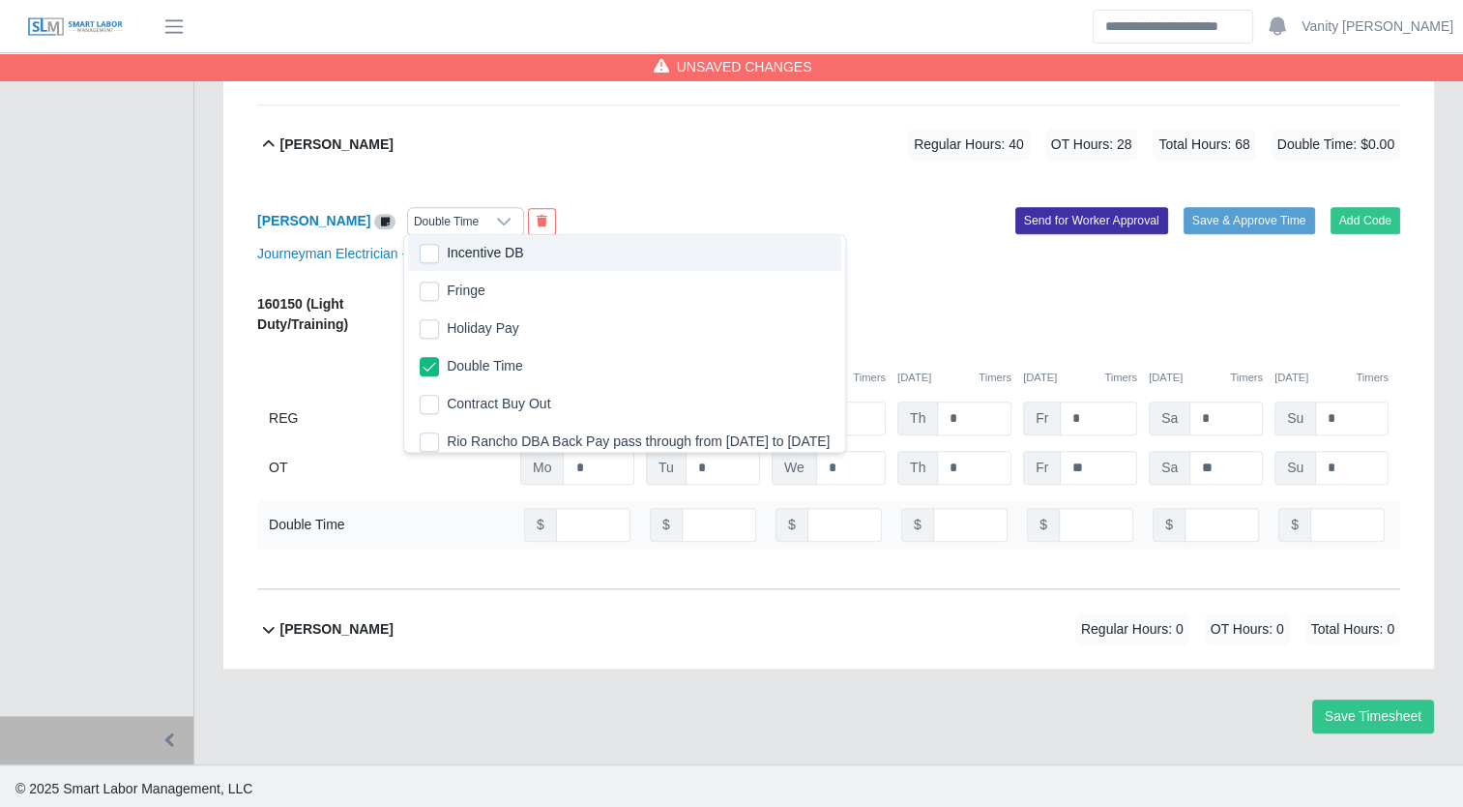
click at [748, 207] on div "Mauricio Moysen Double Time" at bounding box center [536, 221] width 586 height 29
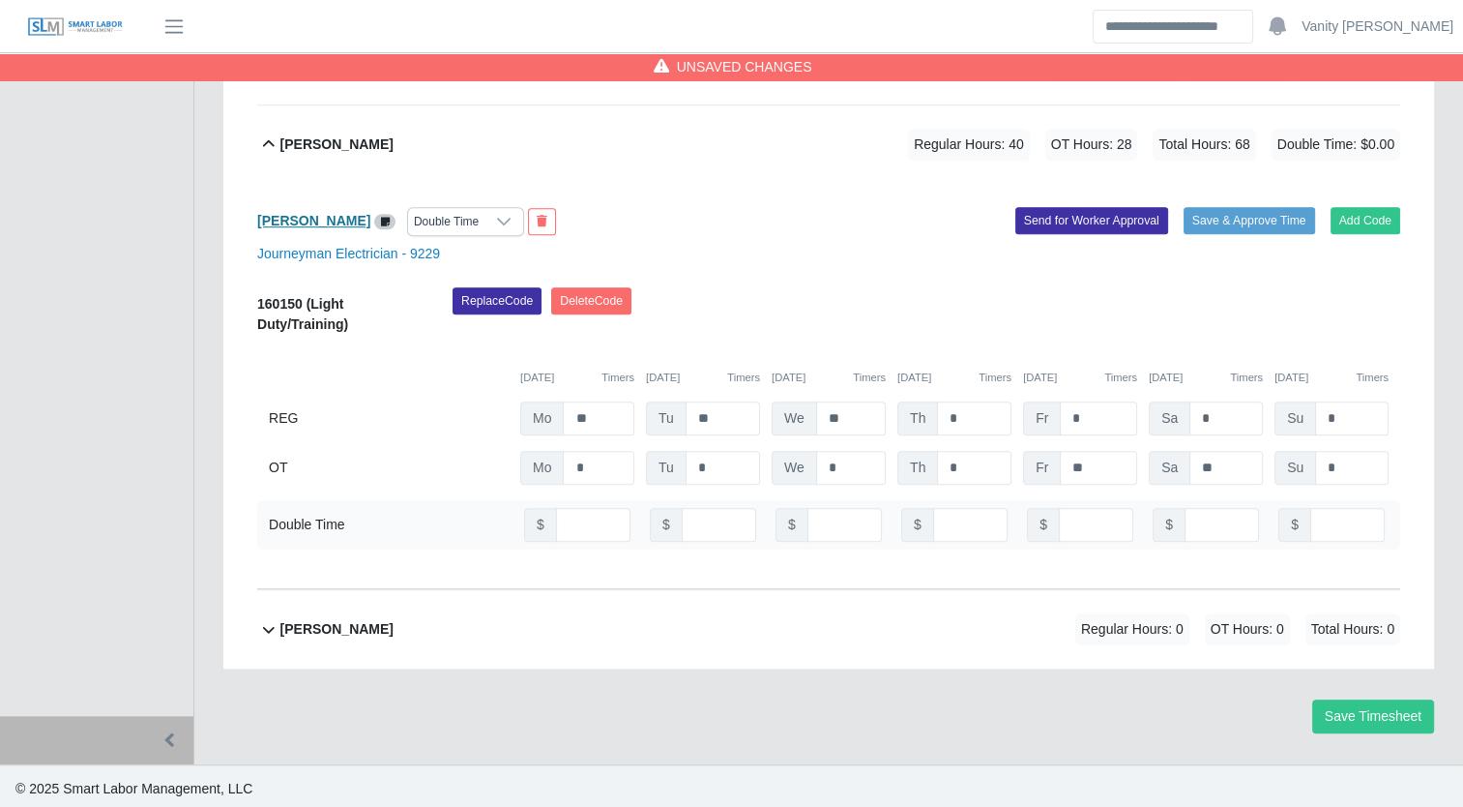
click at [338, 217] on b "Mauricio Moysen" at bounding box center [313, 220] width 113 height 15
click at [1327, 525] on input "number" at bounding box center [1347, 525] width 74 height 34
type input "***"
click at [1362, 419] on input "*" at bounding box center [1352, 418] width 74 height 34
drag, startPoint x: 1361, startPoint y: 413, endPoint x: 1305, endPoint y: 419, distance: 56.4
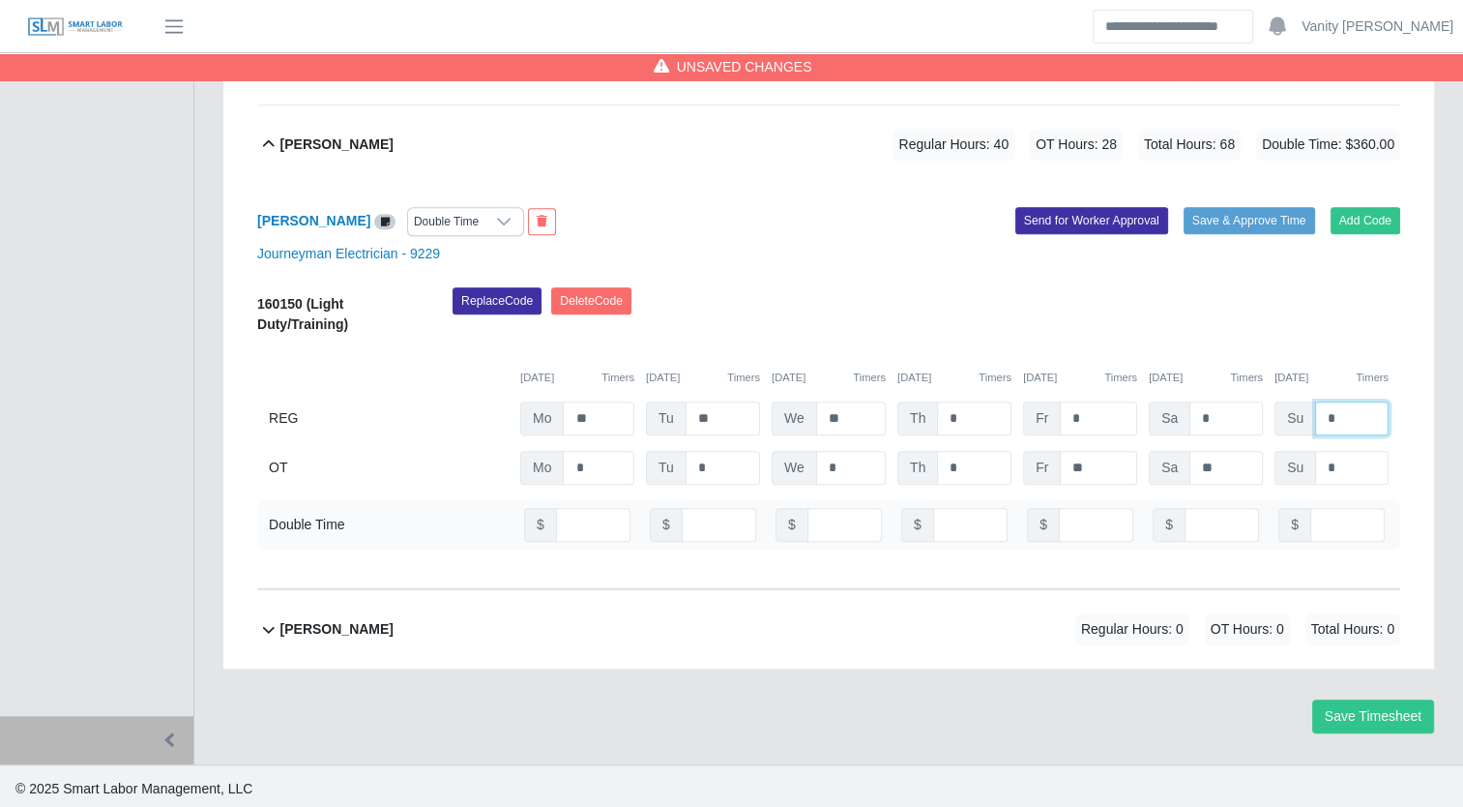
click at [1305, 419] on div "Su *" at bounding box center [1332, 418] width 114 height 34
type input "*"
click at [1217, 220] on button "Save & Approve Time" at bounding box center [1250, 220] width 132 height 27
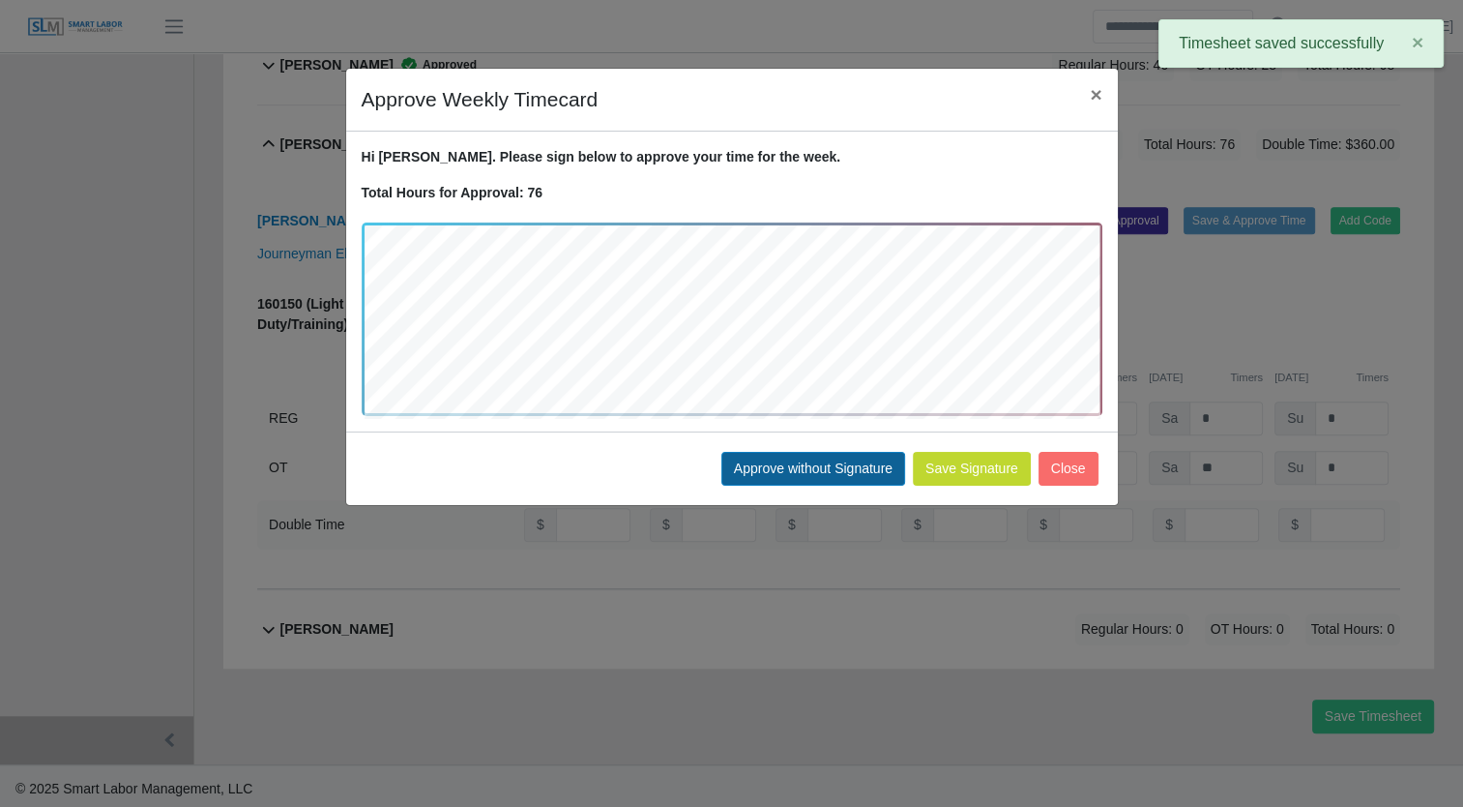
click at [851, 450] on div "Save Signature Approve without Signature Close" at bounding box center [732, 468] width 772 height 74
click at [851, 464] on button "Approve without Signature" at bounding box center [813, 469] width 184 height 34
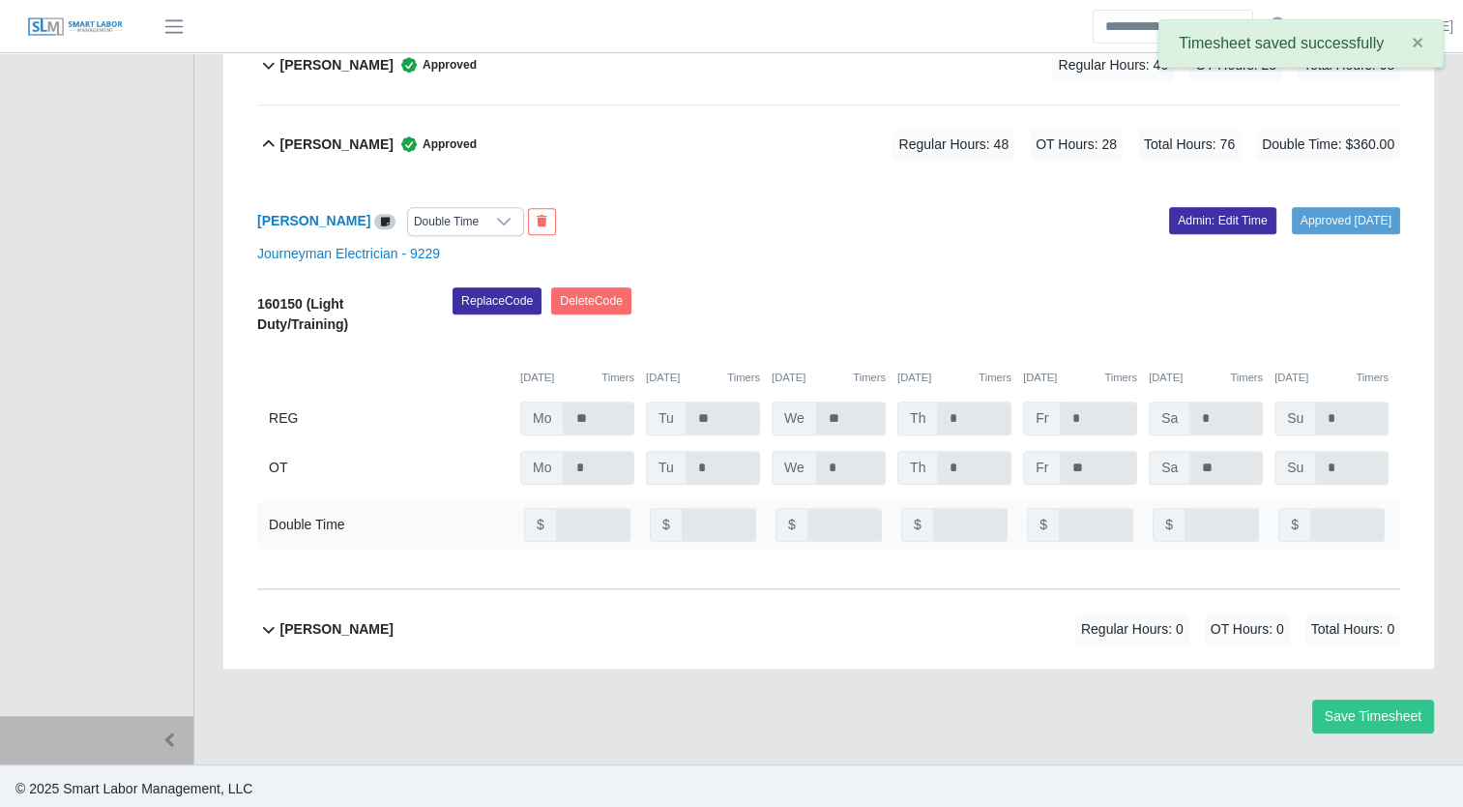
click at [341, 140] on b "Mauricio Moysen" at bounding box center [336, 144] width 113 height 20
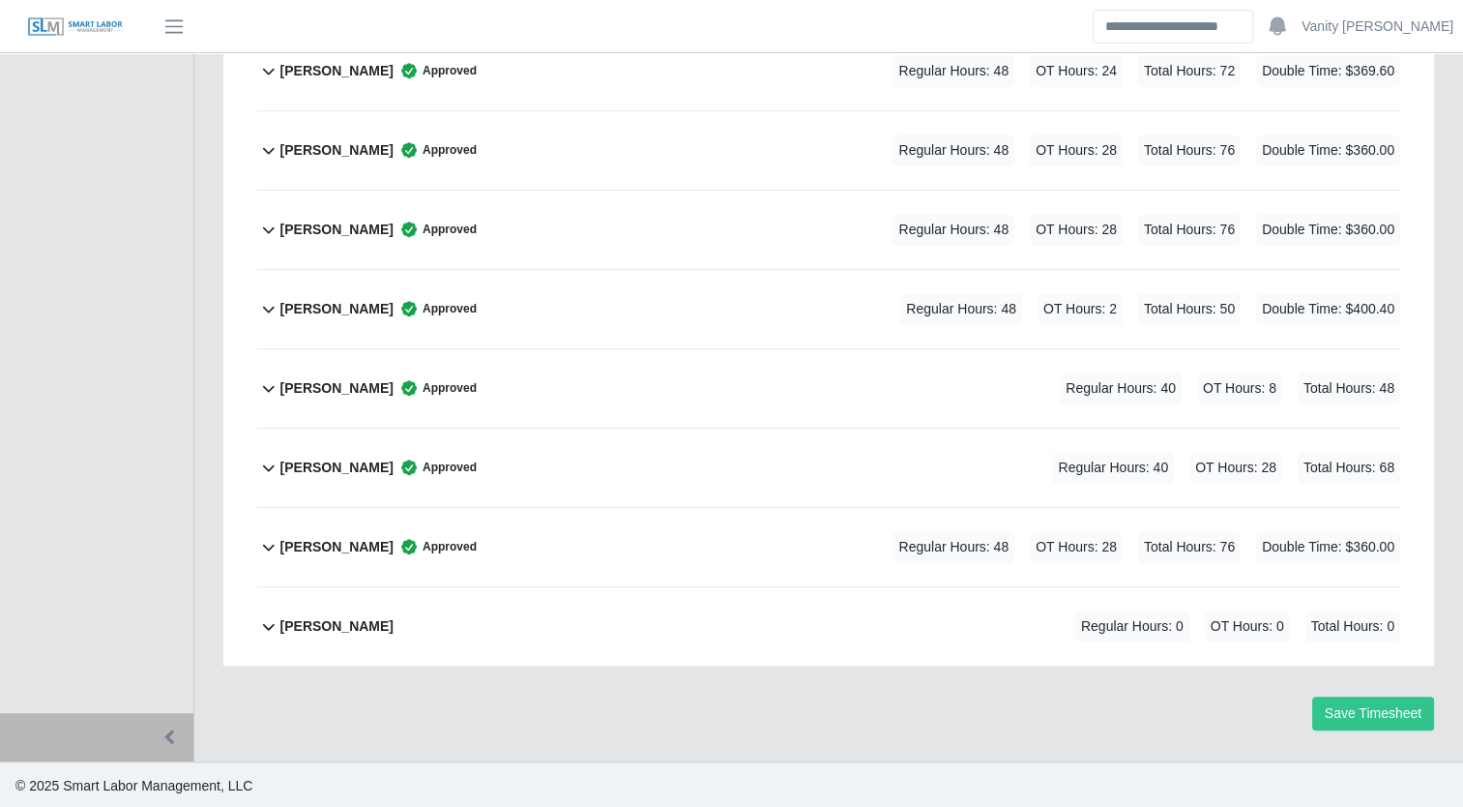
scroll to position [1012, 0]
click at [364, 629] on b "Roberto Rincon" at bounding box center [336, 628] width 113 height 20
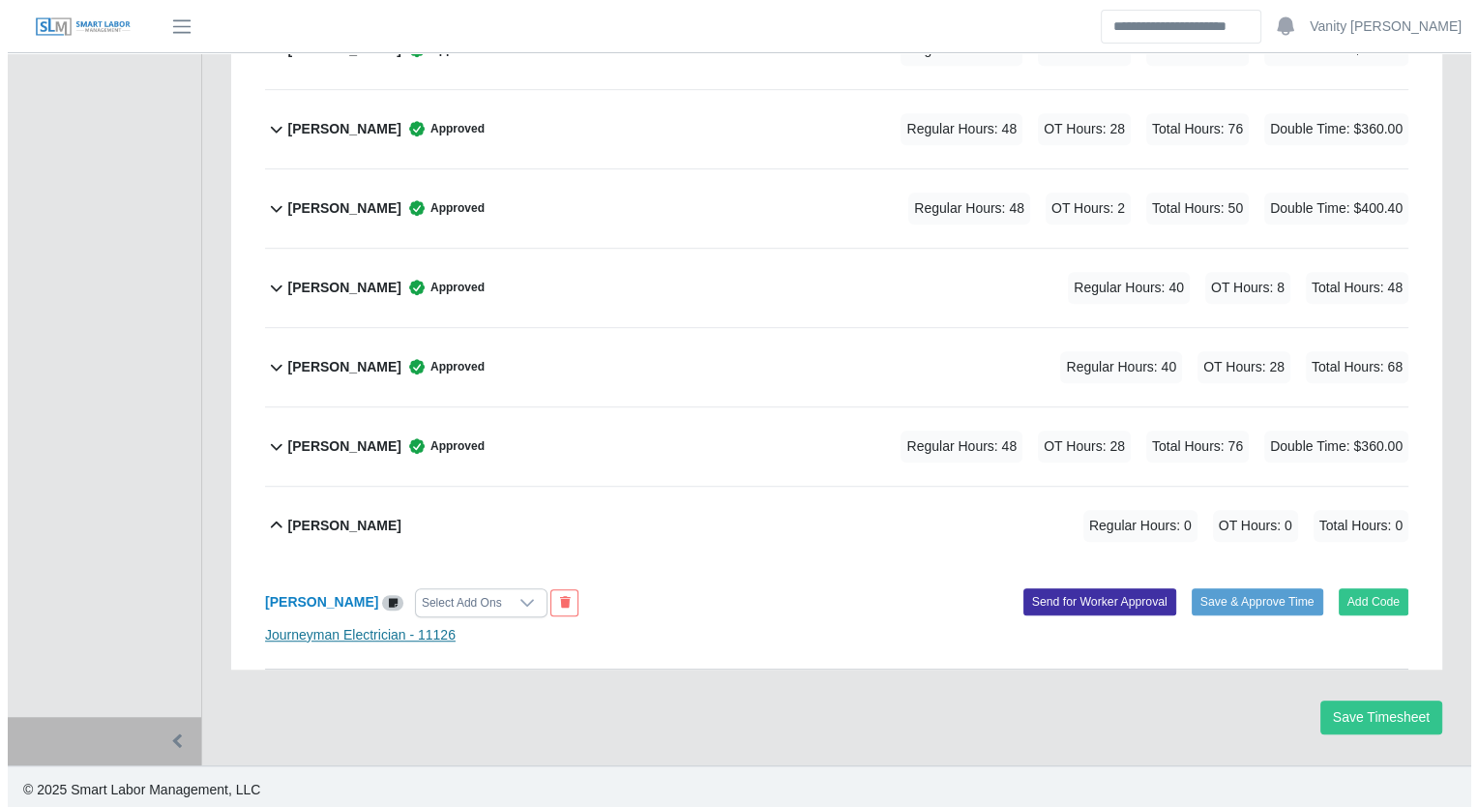
scroll to position [1115, 0]
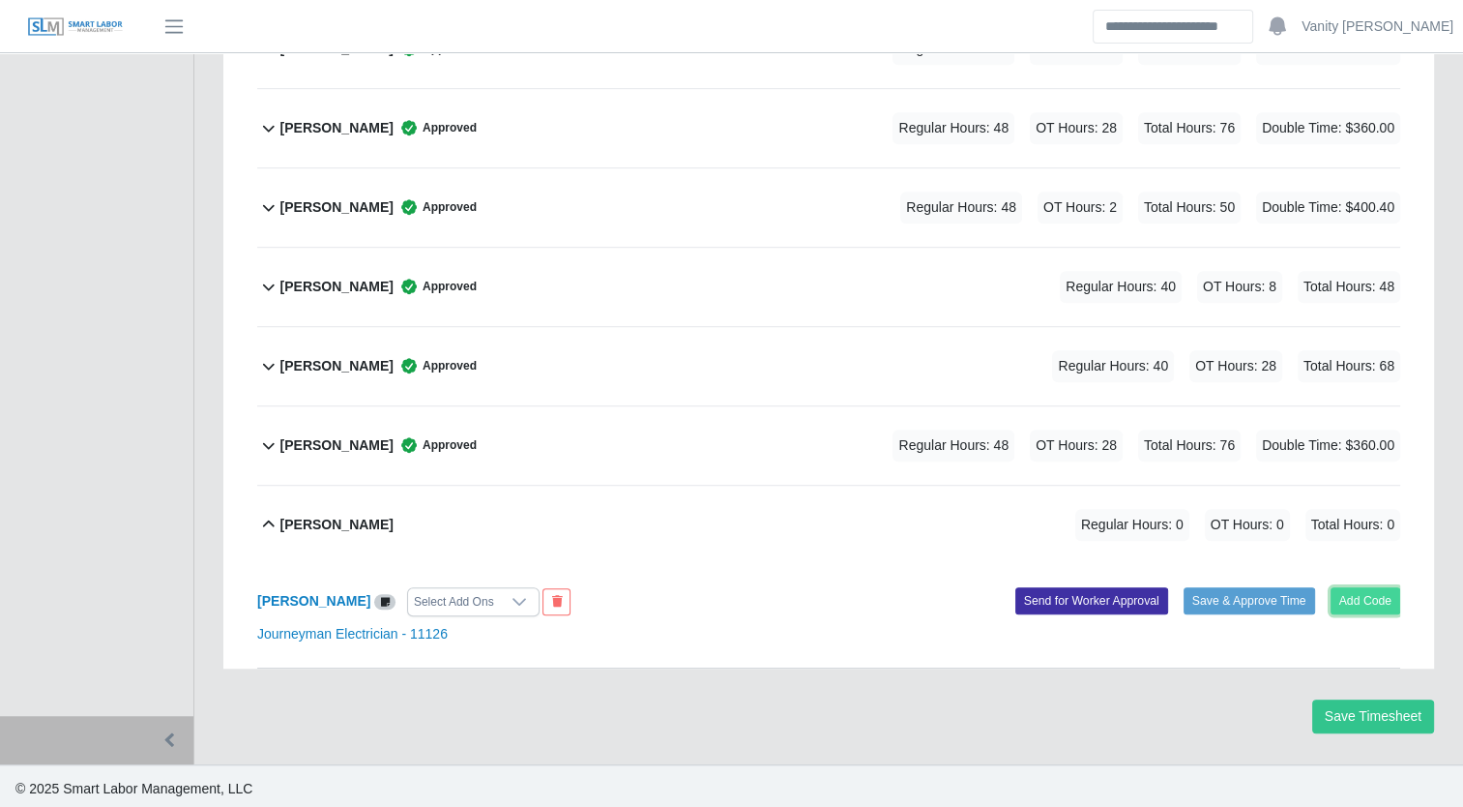
click at [1384, 590] on button "Add Code" at bounding box center [1366, 600] width 71 height 27
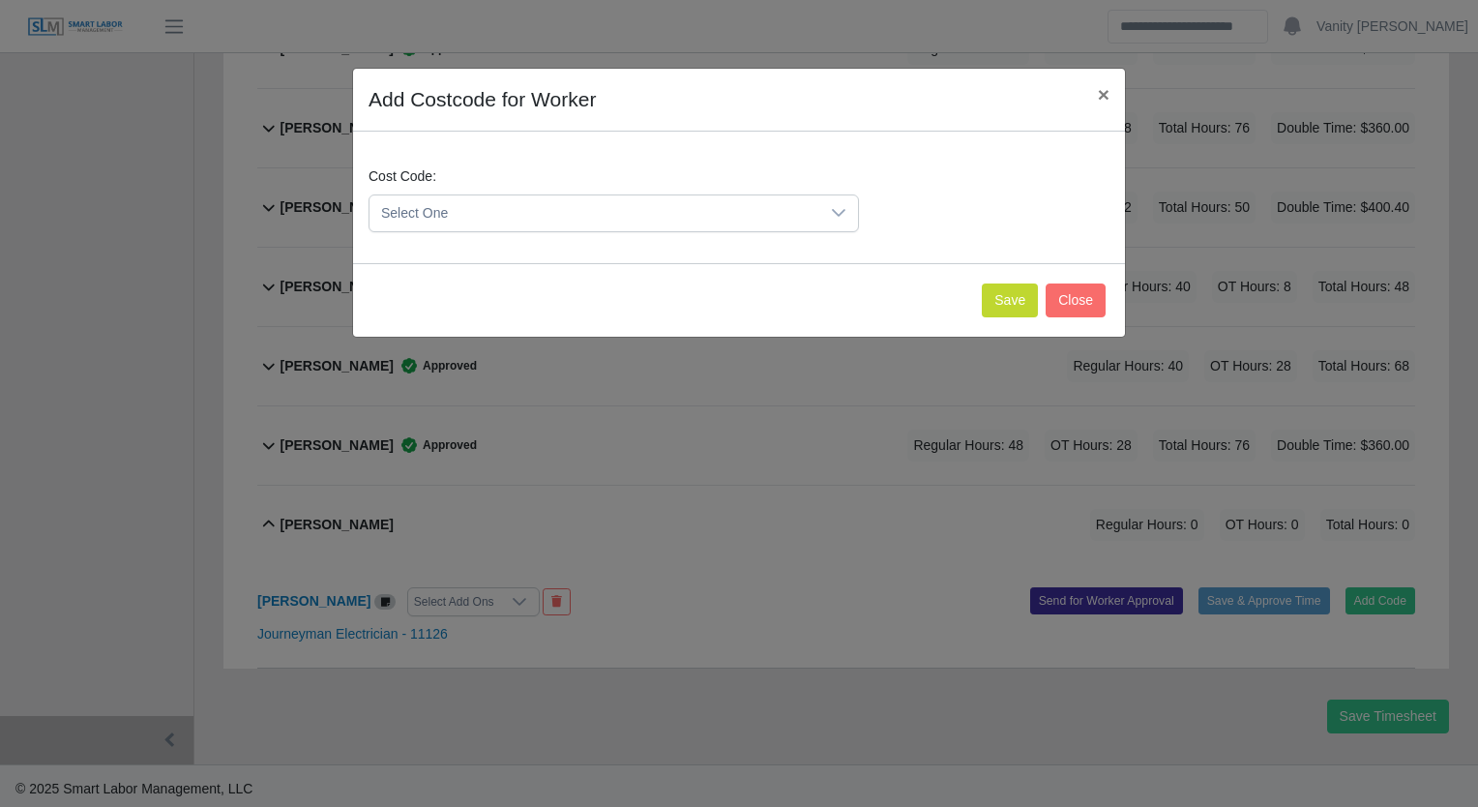
click at [583, 227] on span "Select One" at bounding box center [594, 213] width 450 height 36
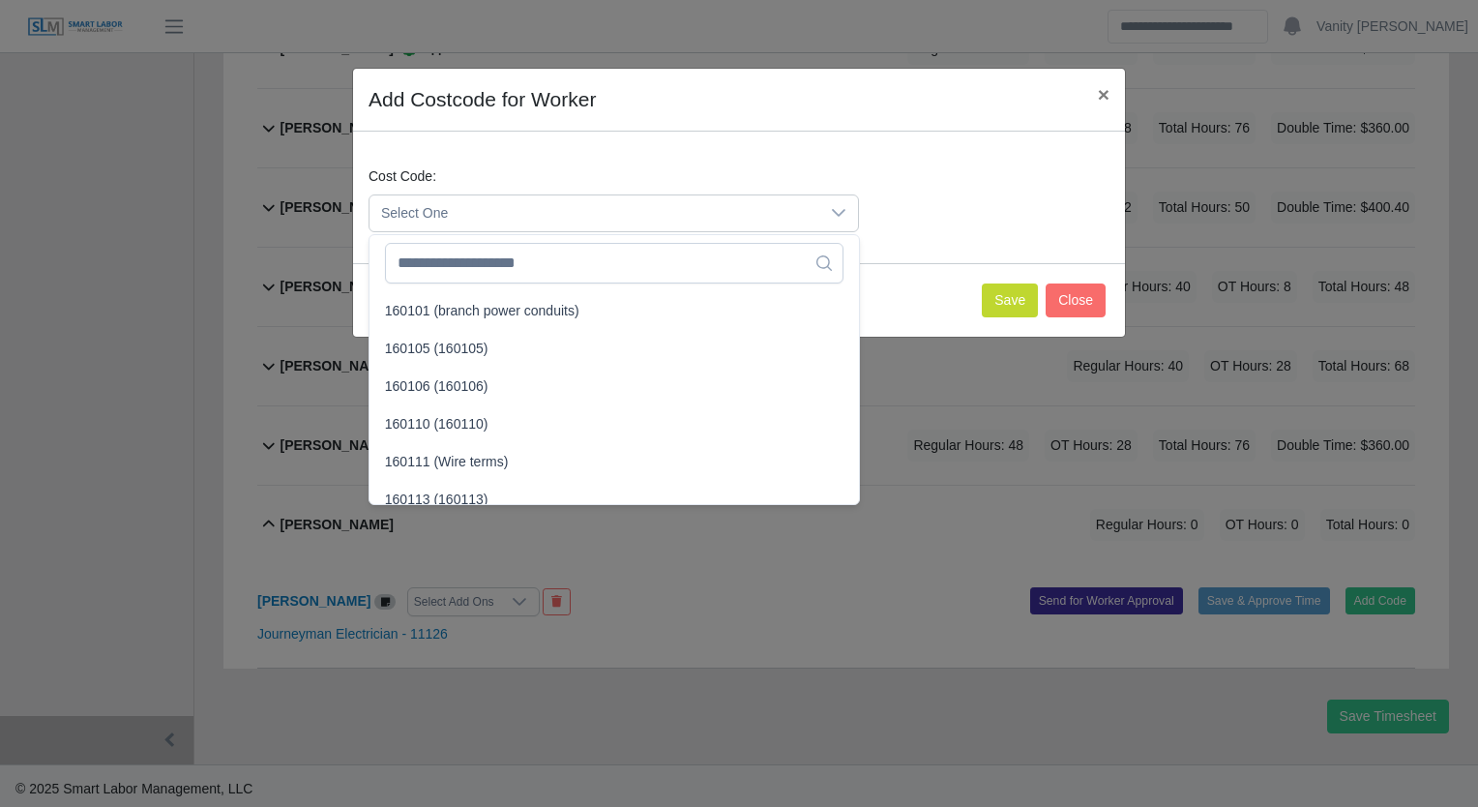
scroll to position [774, 0]
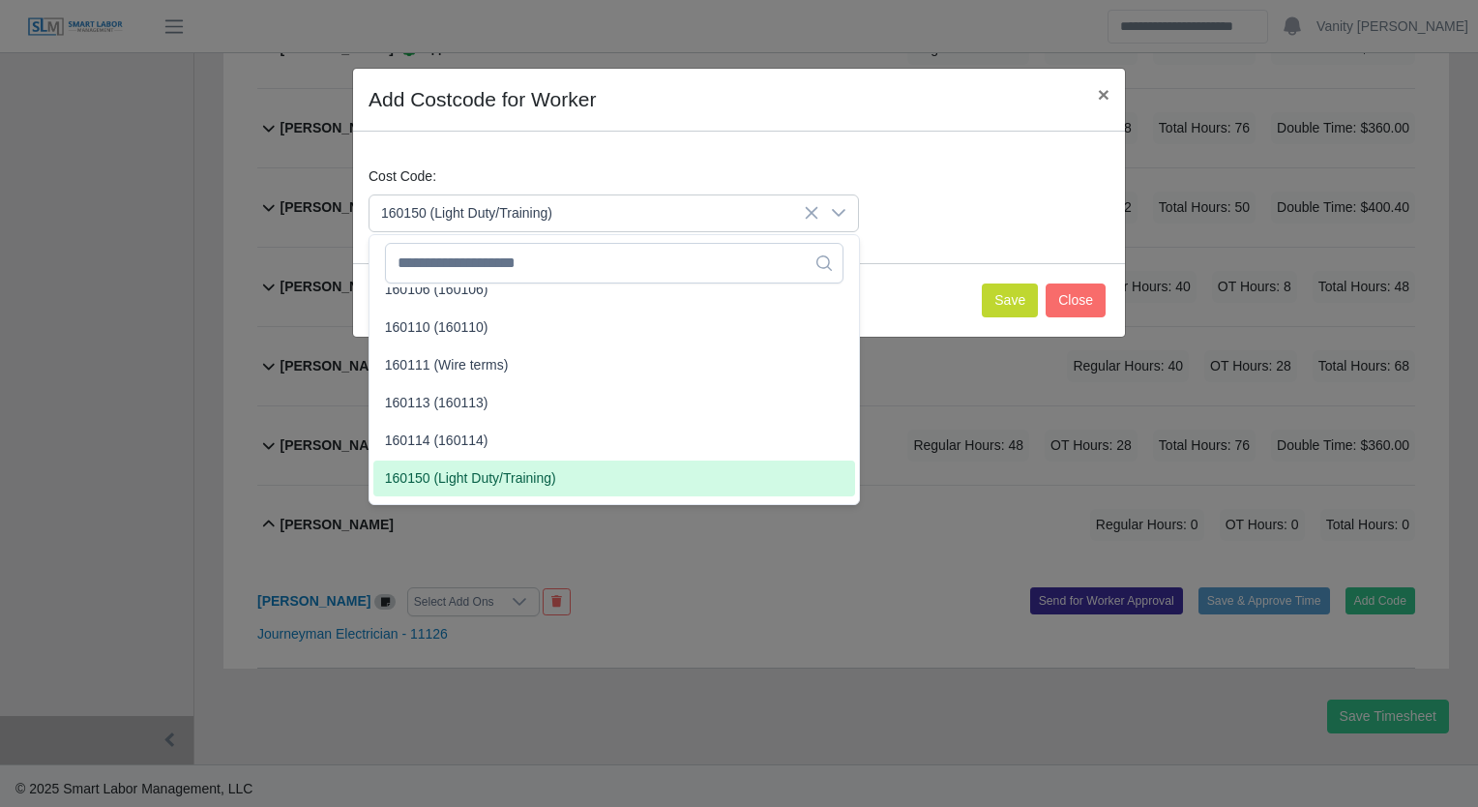
click at [488, 478] on span "160150 (Light Duty/Training)" at bounding box center [470, 478] width 171 height 20
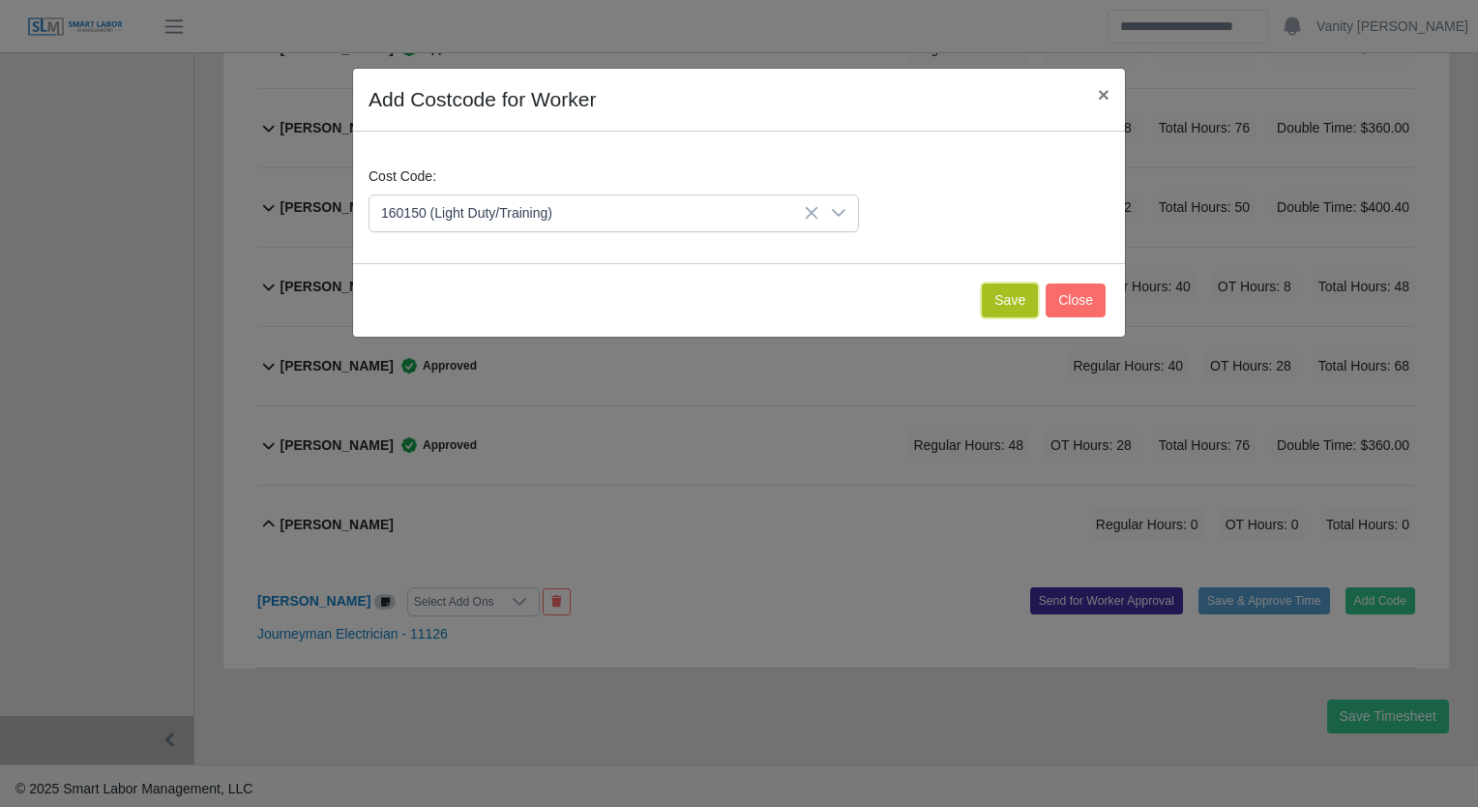
click at [1023, 300] on button "Save" at bounding box center [1010, 300] width 56 height 34
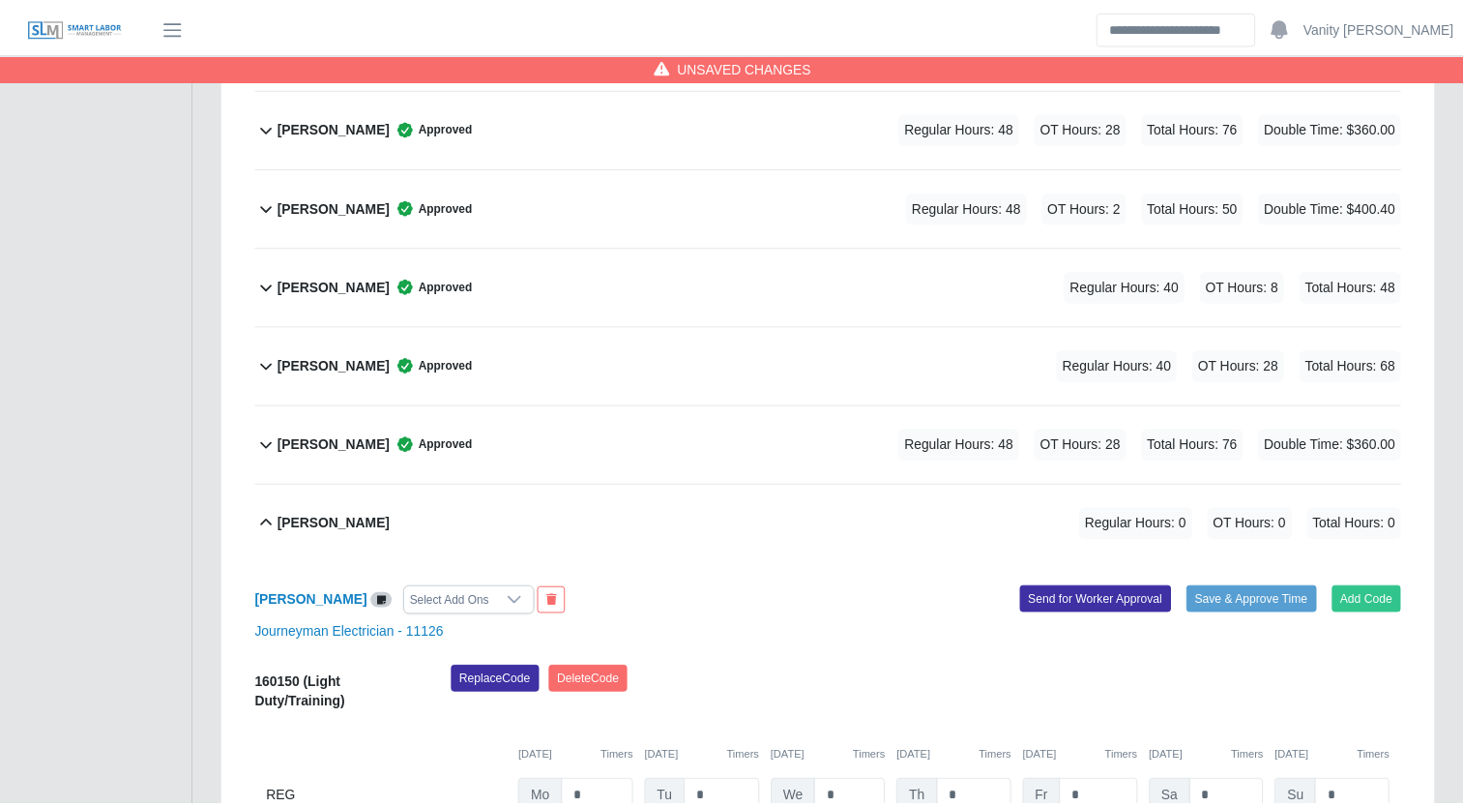
scroll to position [1336, 0]
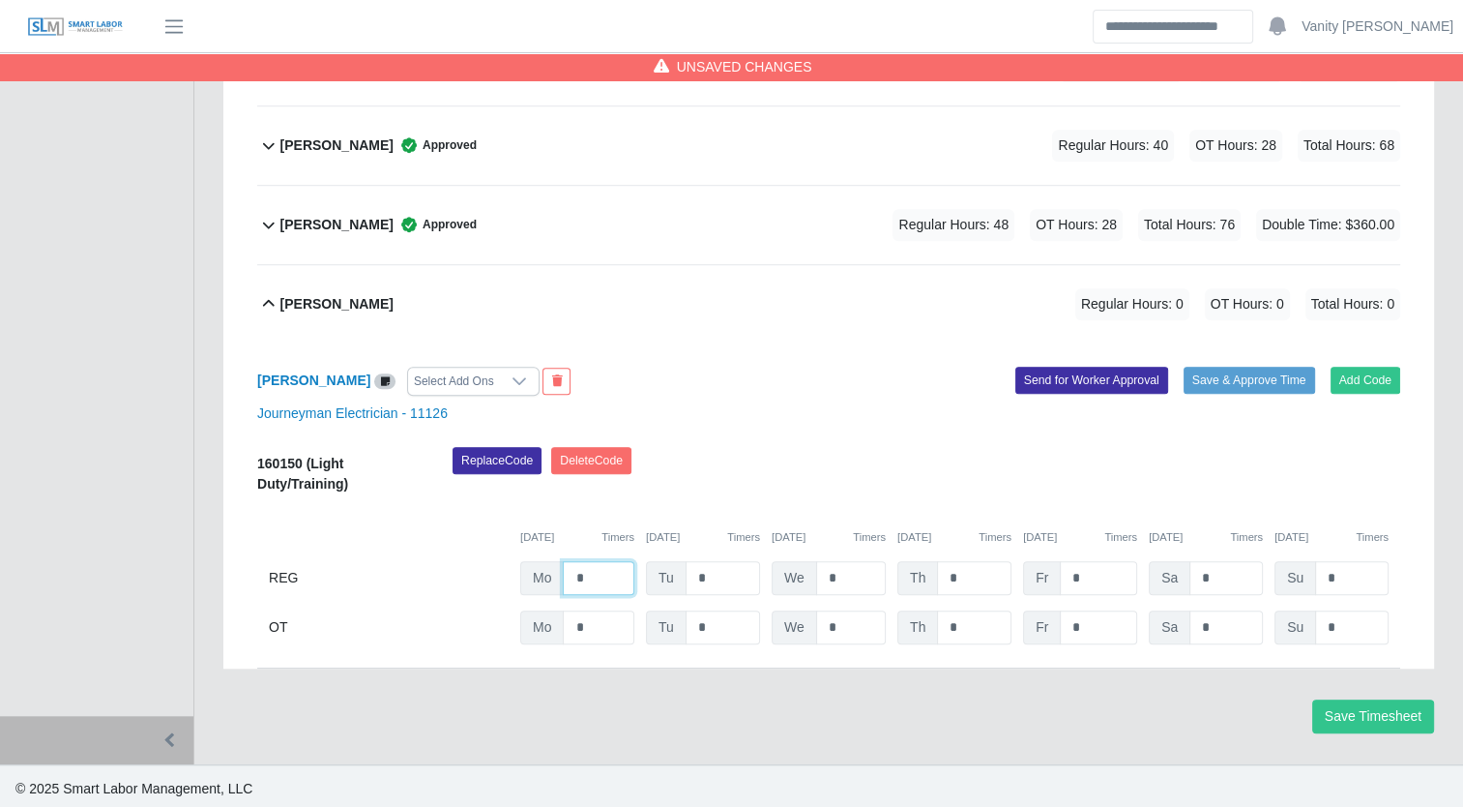
drag, startPoint x: 609, startPoint y: 573, endPoint x: 565, endPoint y: 563, distance: 45.7
click at [565, 563] on input "*" at bounding box center [599, 578] width 72 height 34
type input "****"
type input "**"
drag, startPoint x: 839, startPoint y: 571, endPoint x: 773, endPoint y: 574, distance: 66.8
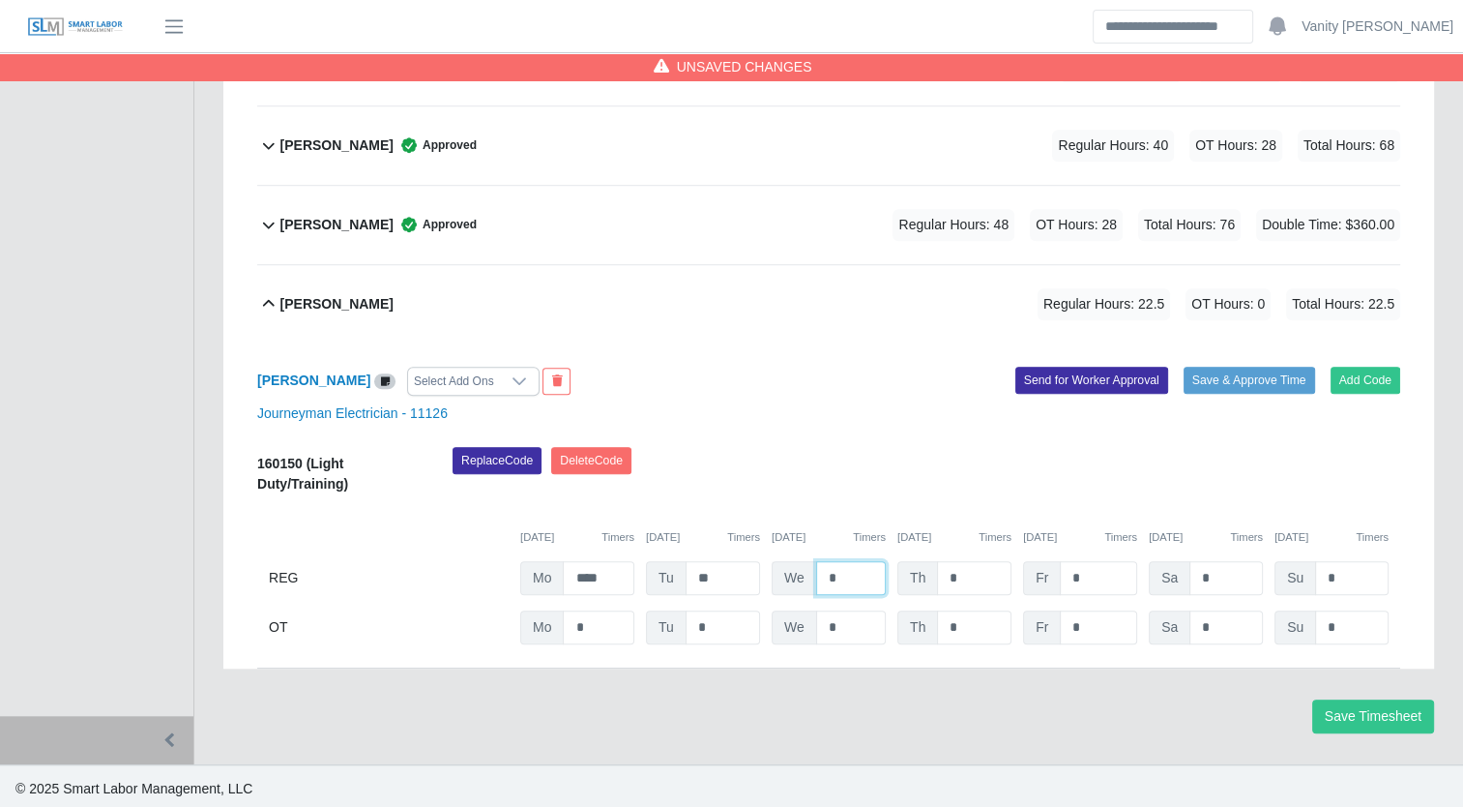
click at [773, 574] on div "We *" at bounding box center [829, 578] width 114 height 34
type input "**"
click at [979, 567] on input "*" at bounding box center [974, 578] width 74 height 34
drag, startPoint x: 979, startPoint y: 567, endPoint x: 901, endPoint y: 573, distance: 77.7
click at [901, 573] on div "Th *" at bounding box center [954, 578] width 114 height 34
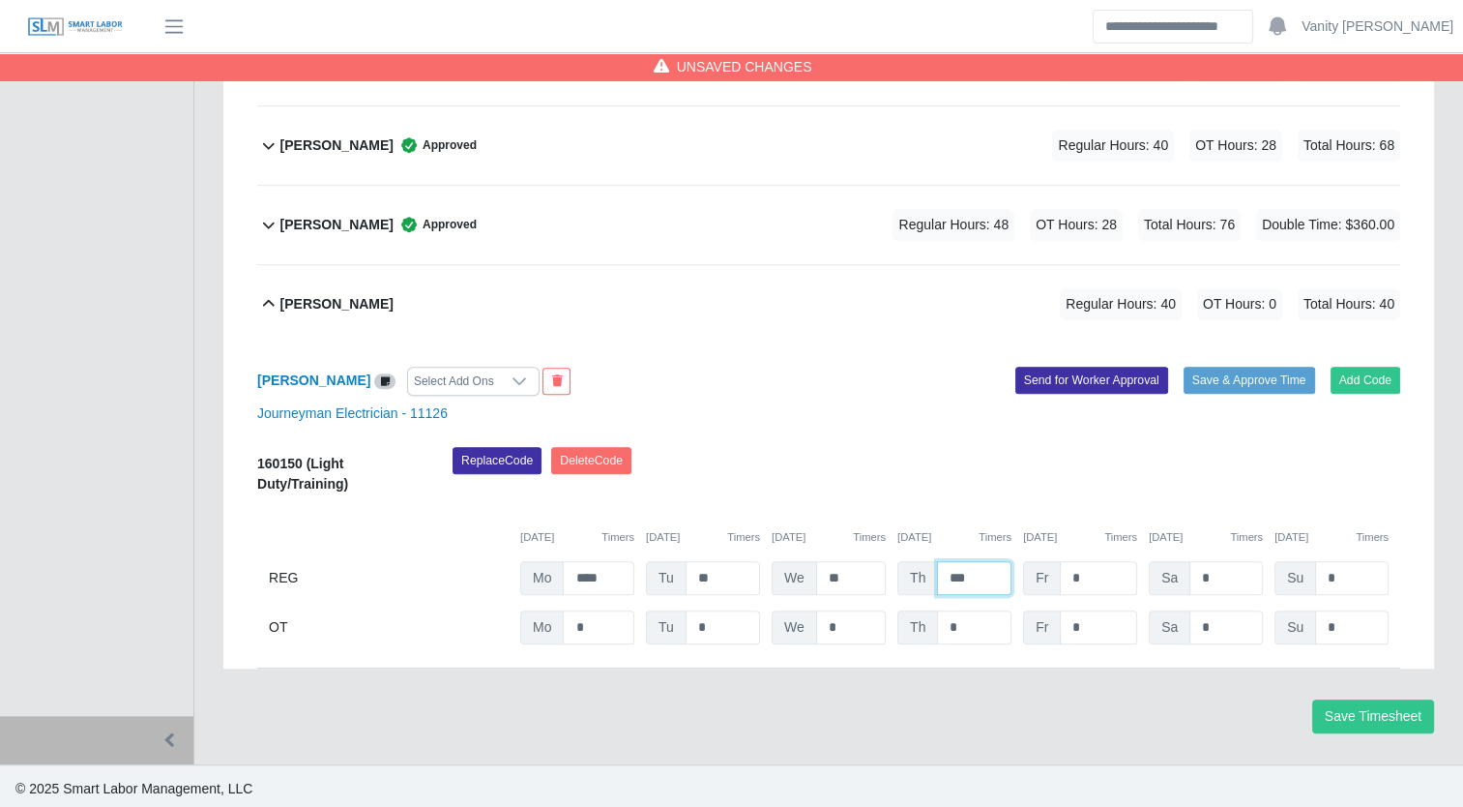
type input "***"
click at [973, 610] on input "*" at bounding box center [974, 627] width 74 height 34
type input "***"
click at [1070, 616] on input "*" at bounding box center [1098, 627] width 77 height 34
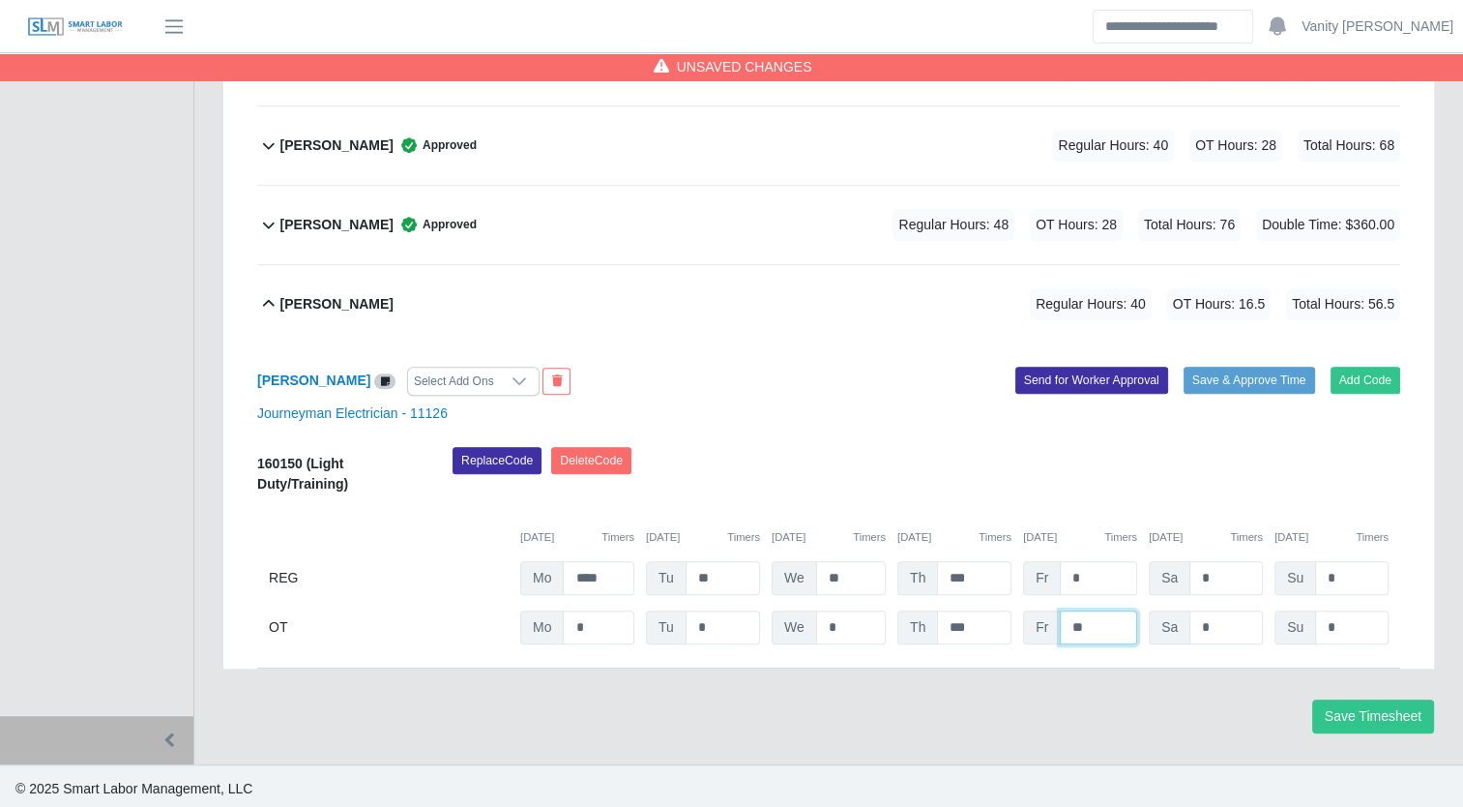
type input "**"
click at [1190, 624] on input "*" at bounding box center [1227, 627] width 74 height 34
type input "**"
drag, startPoint x: 1347, startPoint y: 569, endPoint x: 1269, endPoint y: 582, distance: 79.5
click at [1269, 582] on div "REG Mo **** Tu ** We ** Th *** Fr * Sa * Su *" at bounding box center [828, 578] width 1143 height 34
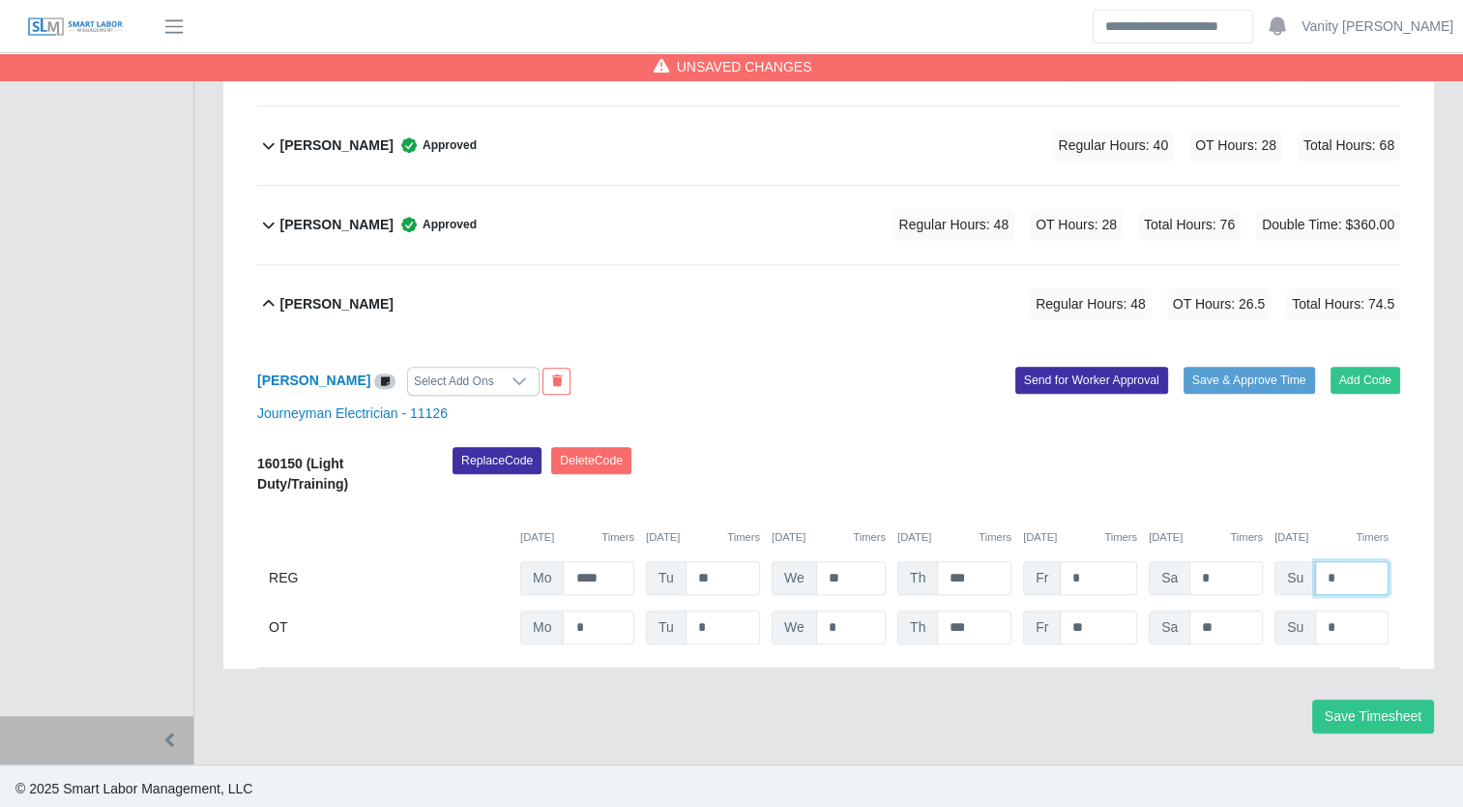
type input "*"
click at [335, 379] on b "Roberto Rincon" at bounding box center [313, 379] width 113 height 15
click at [512, 377] on icon at bounding box center [519, 380] width 15 height 15
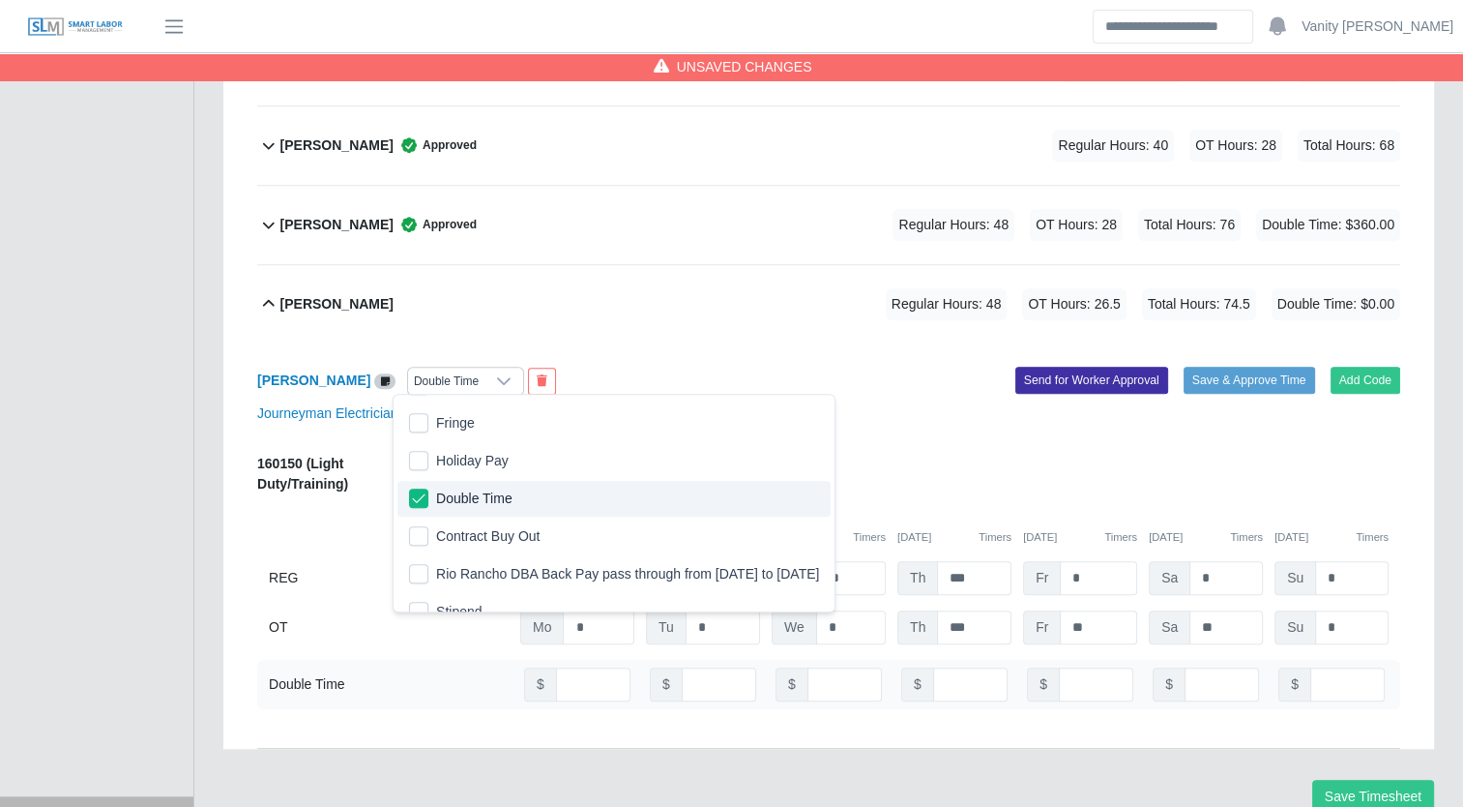
scroll to position [1416, 0]
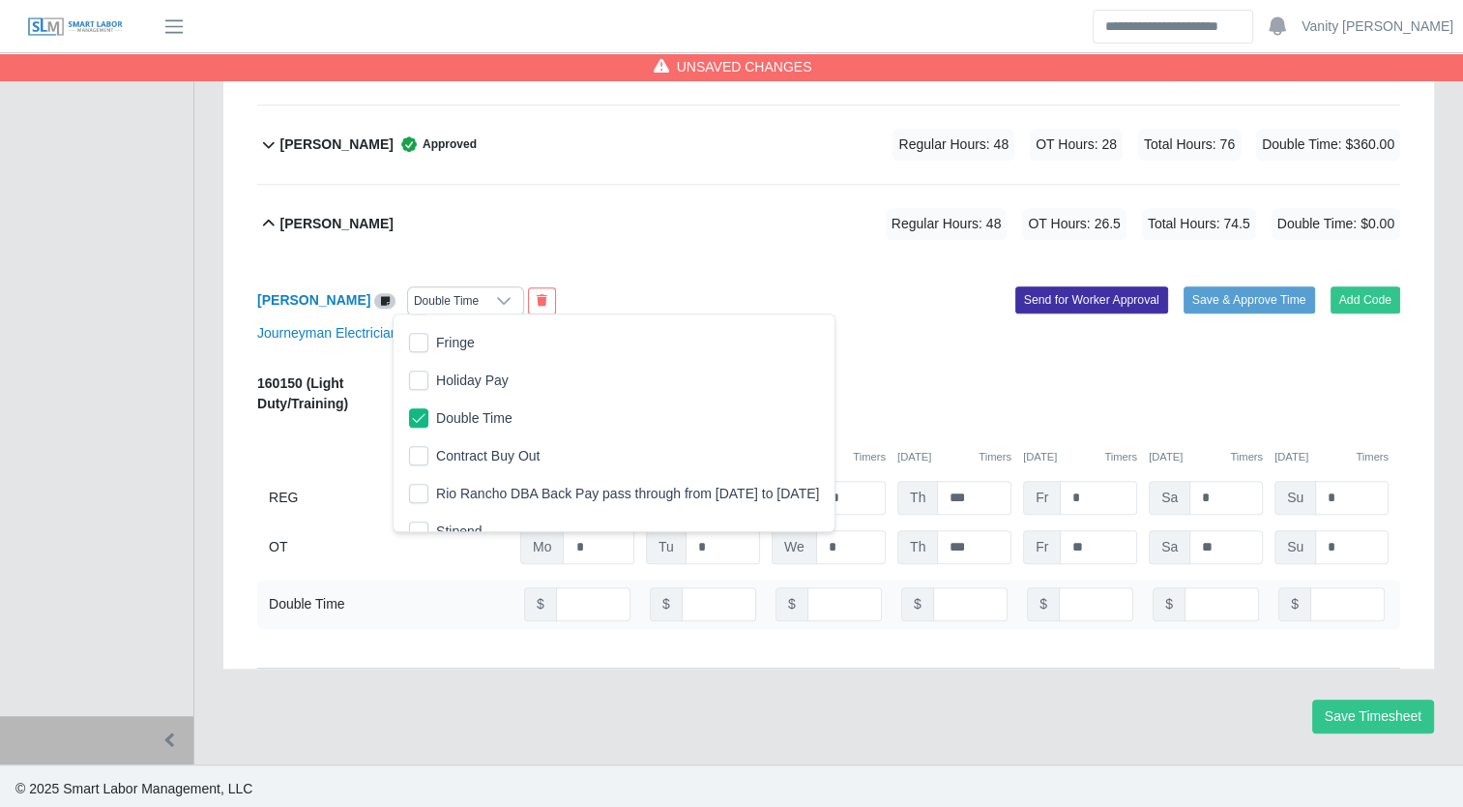
click at [727, 274] on div "Roberto Rincon Double Time Add Code Save & Approve Time Send for Worker Approva…" at bounding box center [828, 465] width 1143 height 405
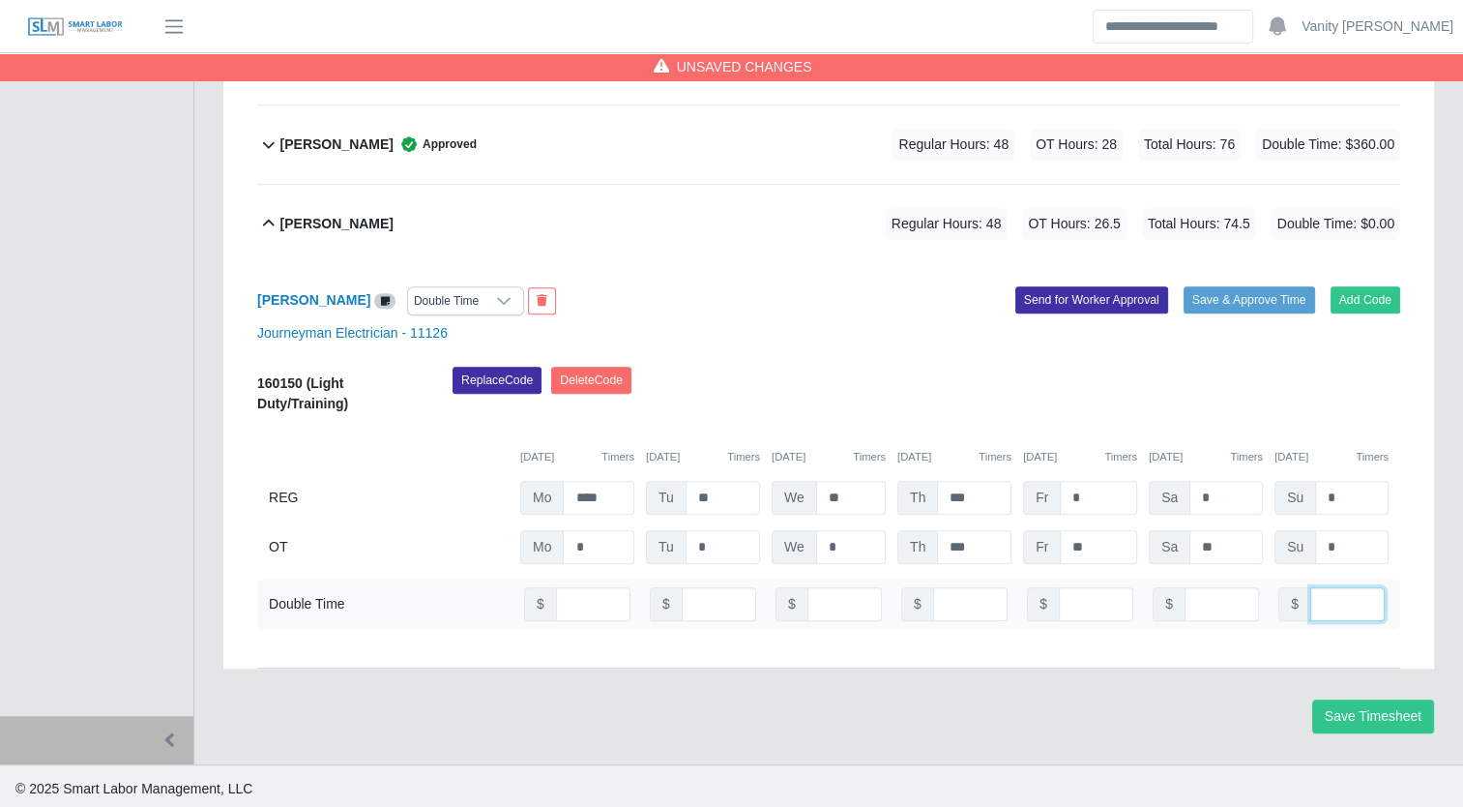
click at [1323, 602] on input "number" at bounding box center [1347, 604] width 74 height 34
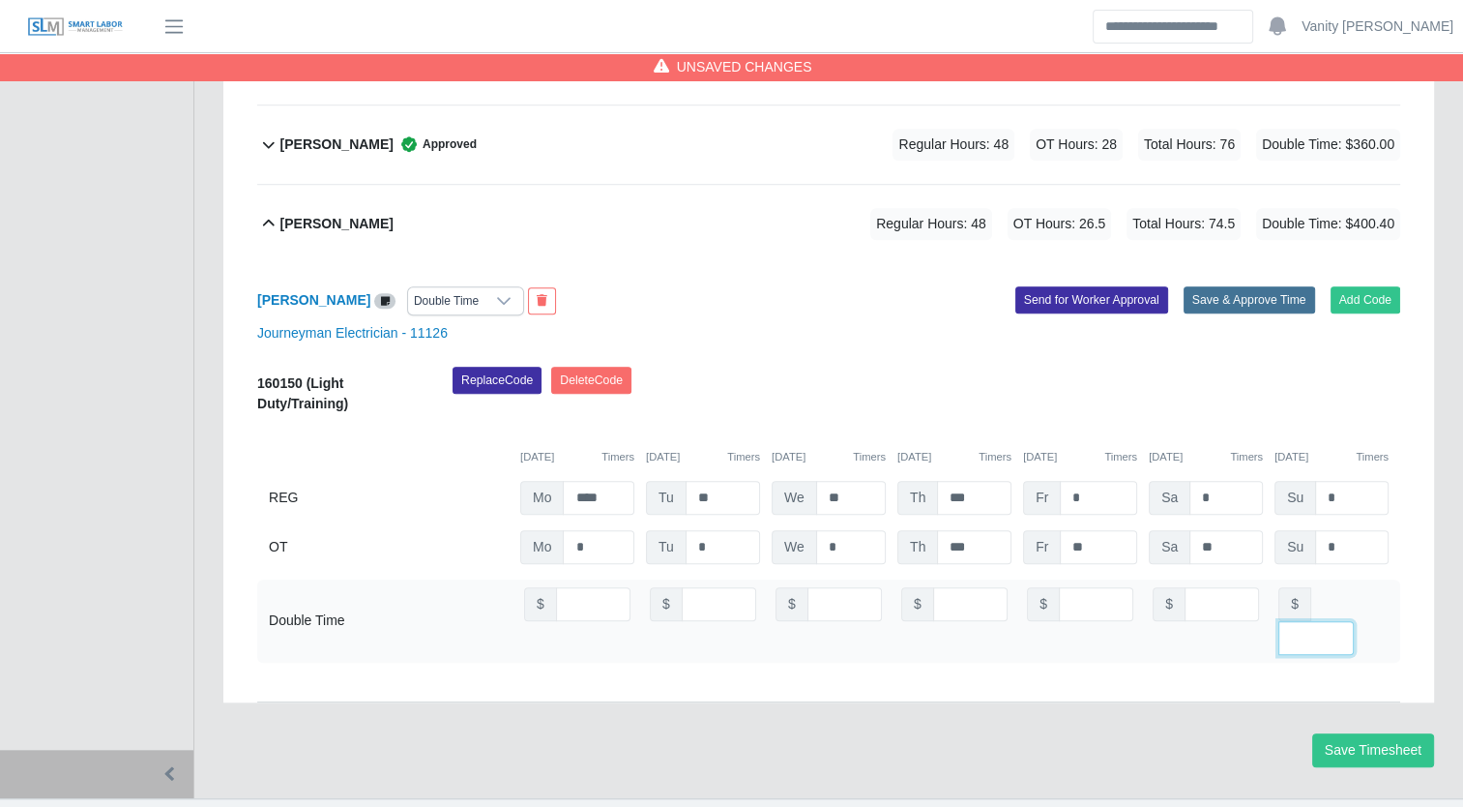
type input "******"
click at [1265, 293] on button "Save & Approve Time" at bounding box center [1250, 299] width 132 height 27
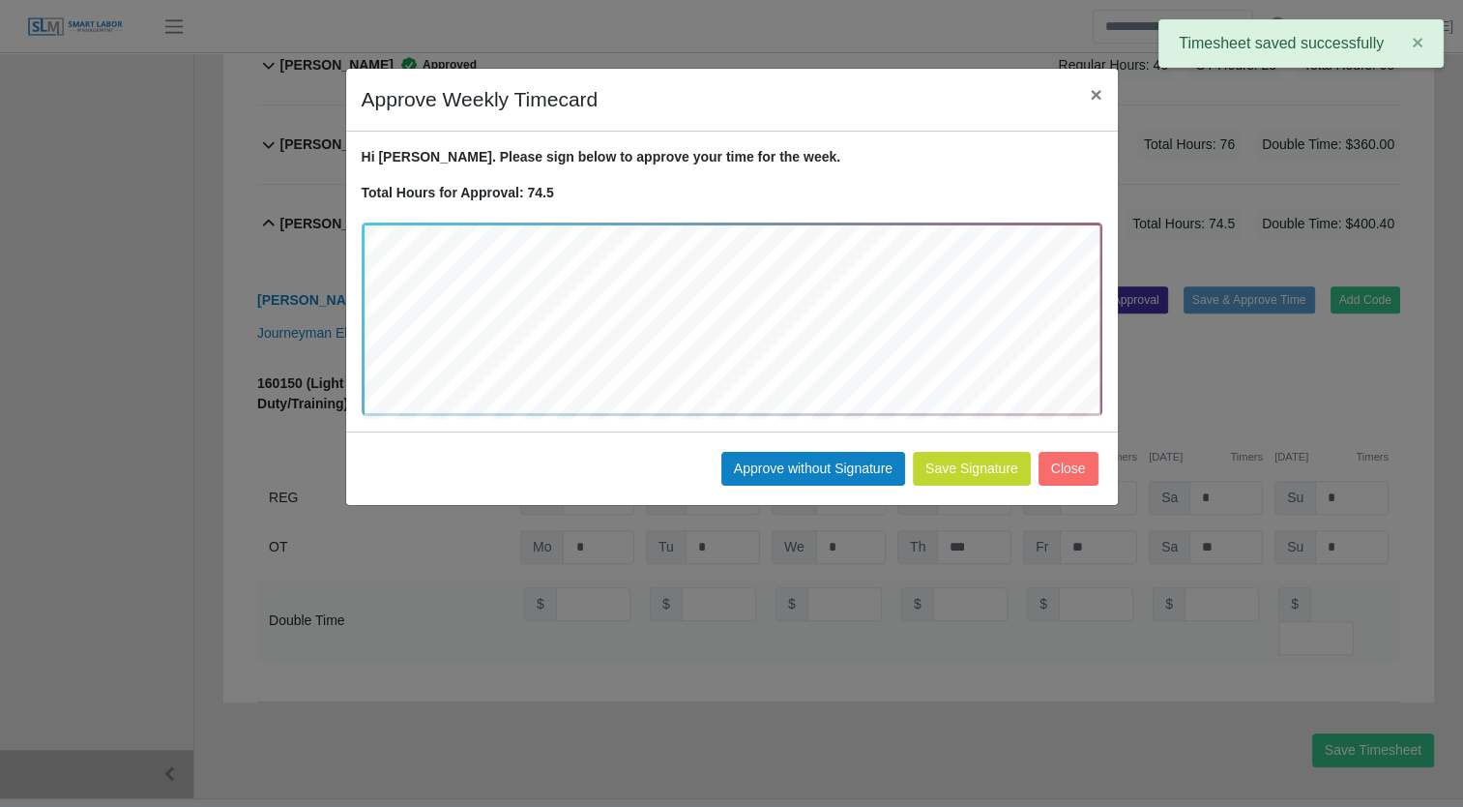
click at [775, 489] on div "Save Signature Approve without Signature Close" at bounding box center [732, 468] width 772 height 74
click at [774, 465] on button "Approve without Signature" at bounding box center [813, 469] width 184 height 34
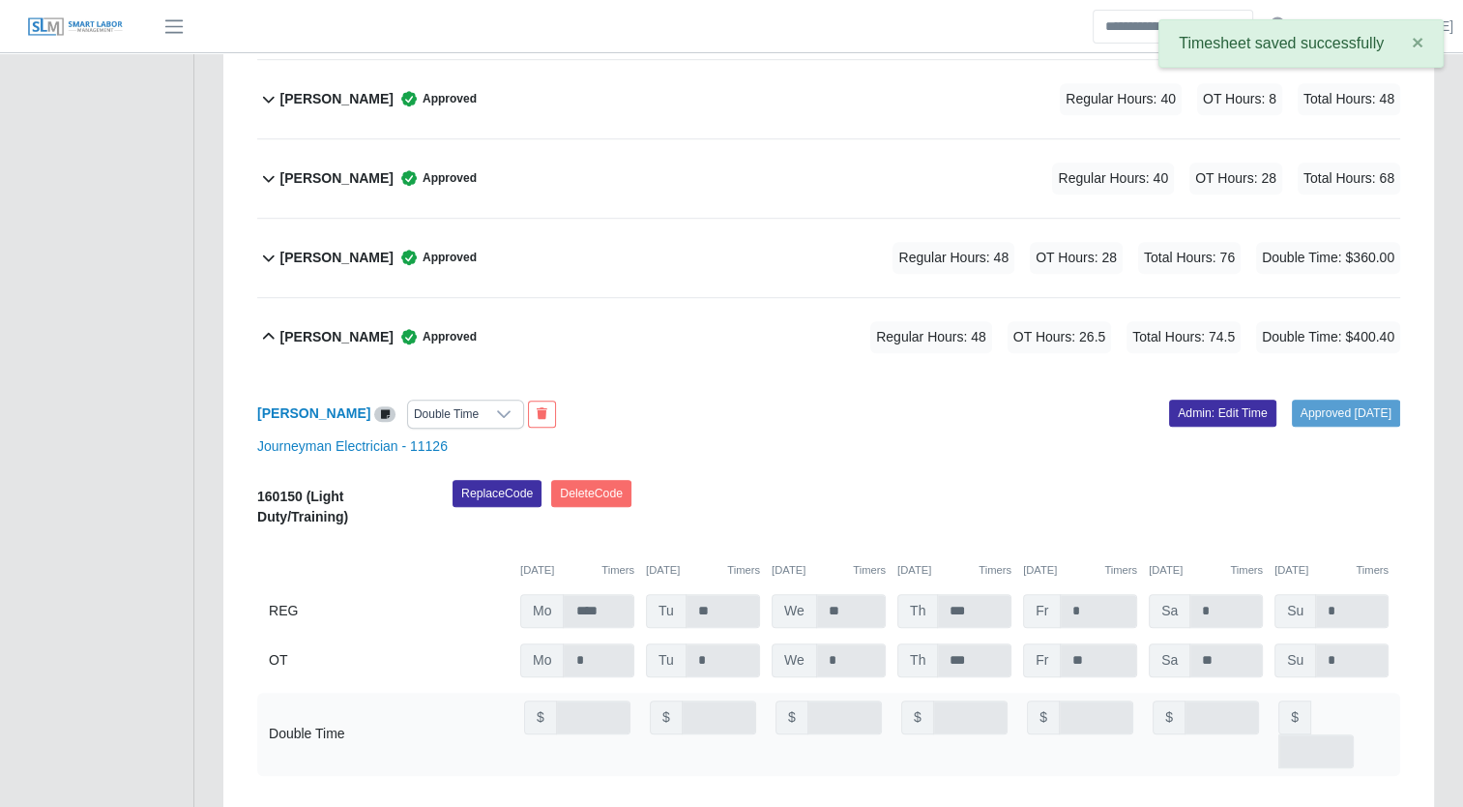
scroll to position [1126, 0]
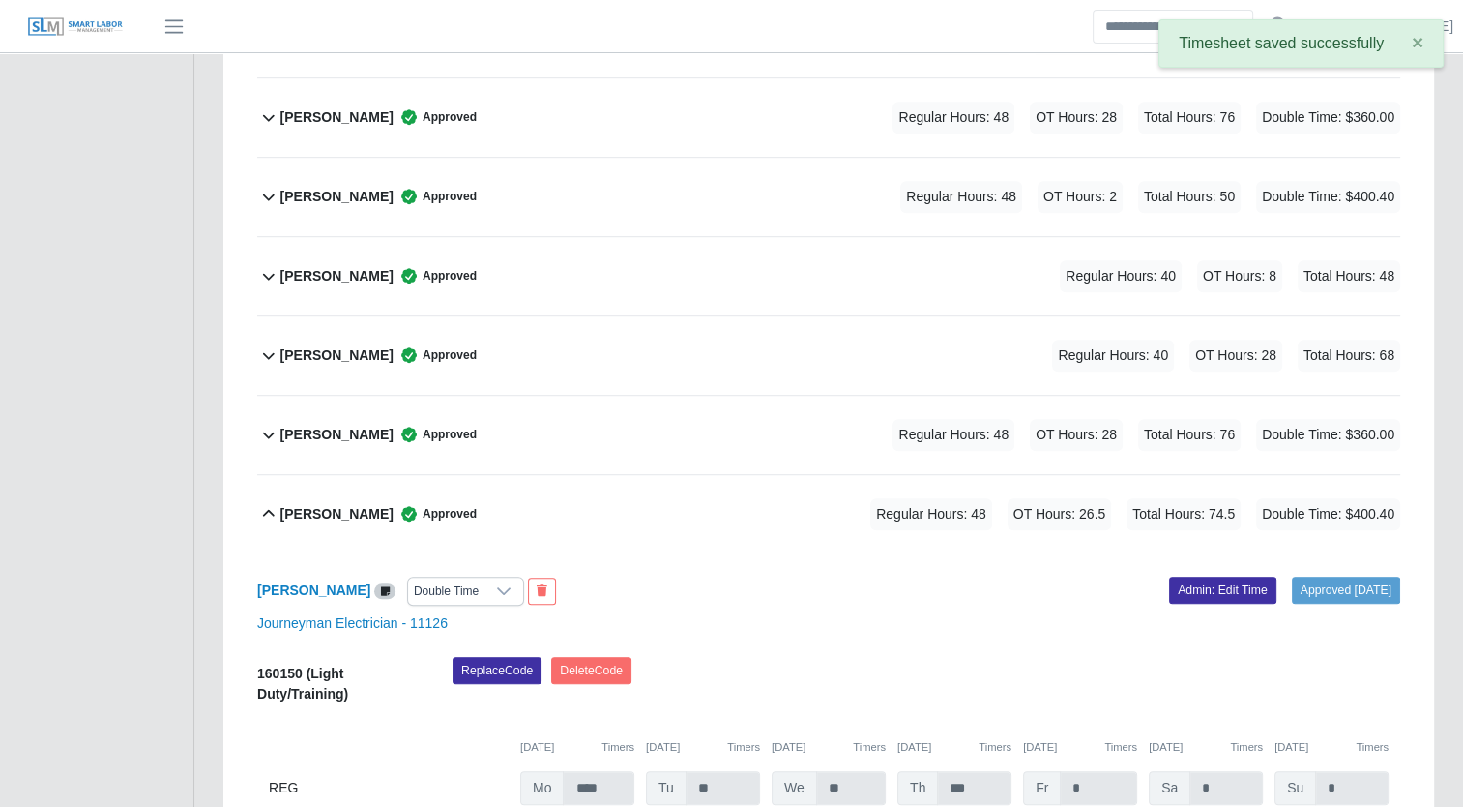
click at [338, 517] on b "Roberto Rincon" at bounding box center [336, 514] width 113 height 20
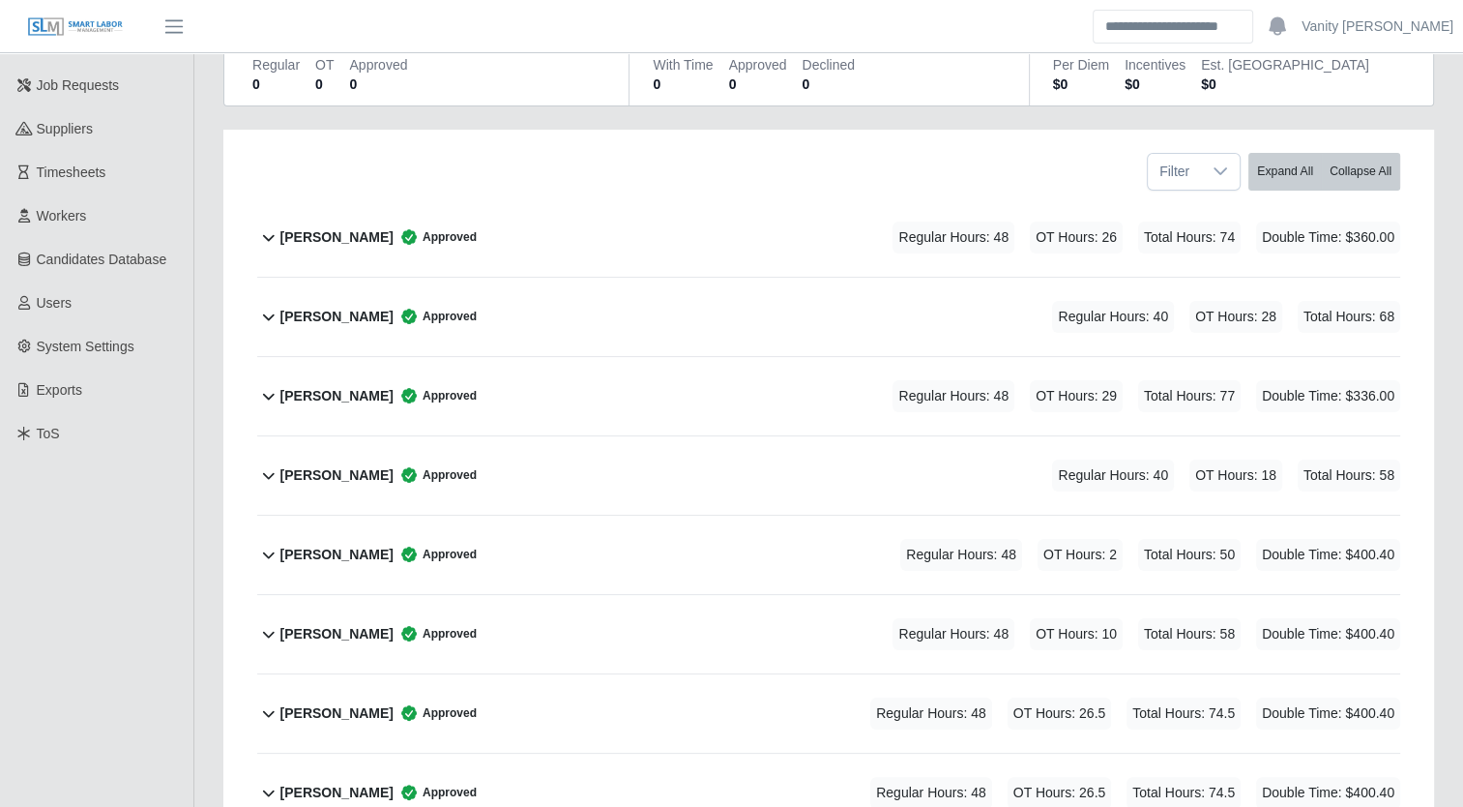
scroll to position [0, 0]
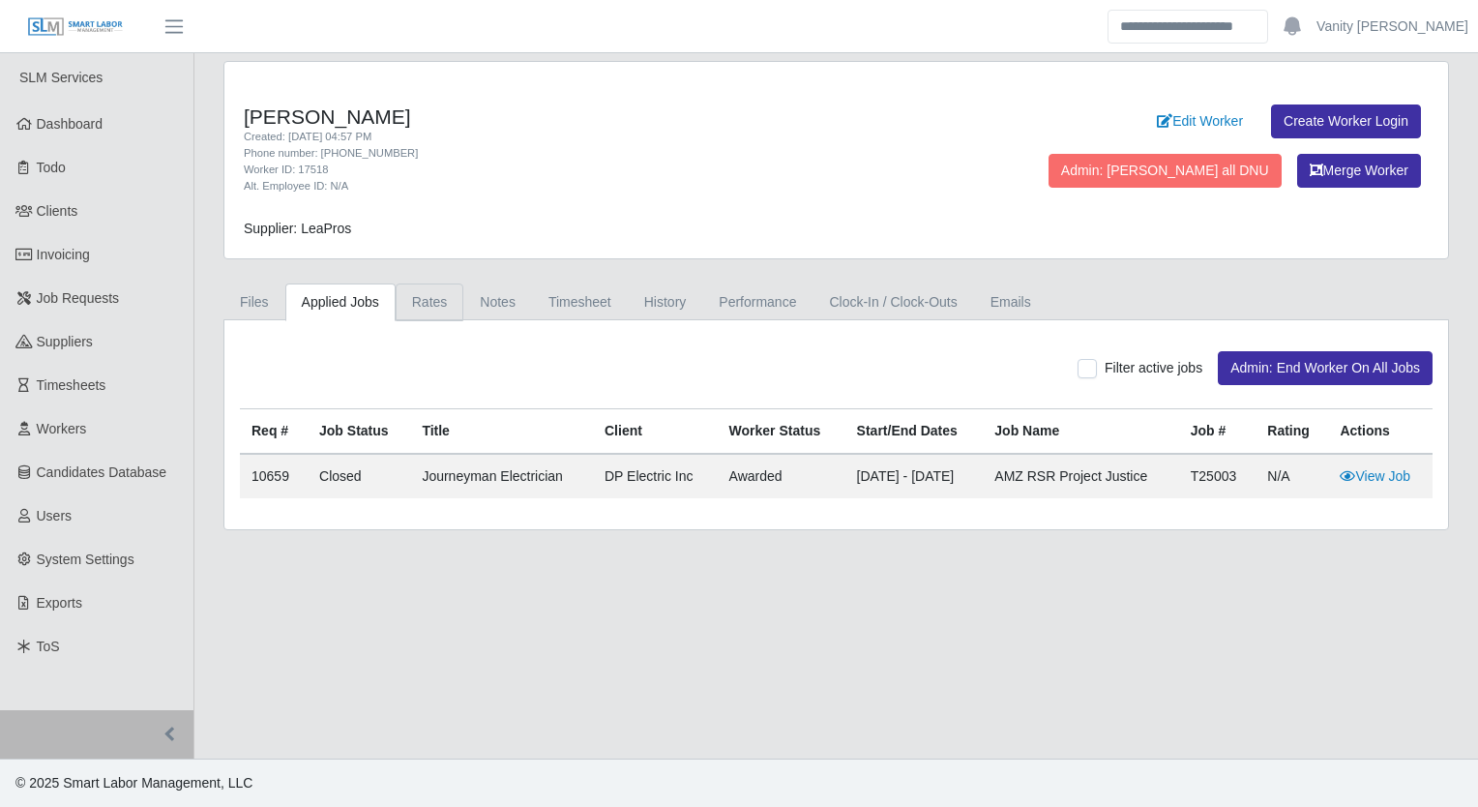
click at [444, 301] on link "Rates" at bounding box center [430, 302] width 69 height 38
click at [438, 292] on link "Rates" at bounding box center [430, 302] width 69 height 38
click at [427, 314] on link "Rates" at bounding box center [430, 302] width 69 height 38
click at [574, 310] on link "Timesheet" at bounding box center [580, 302] width 96 height 38
click at [415, 298] on link "Rates" at bounding box center [430, 302] width 69 height 38
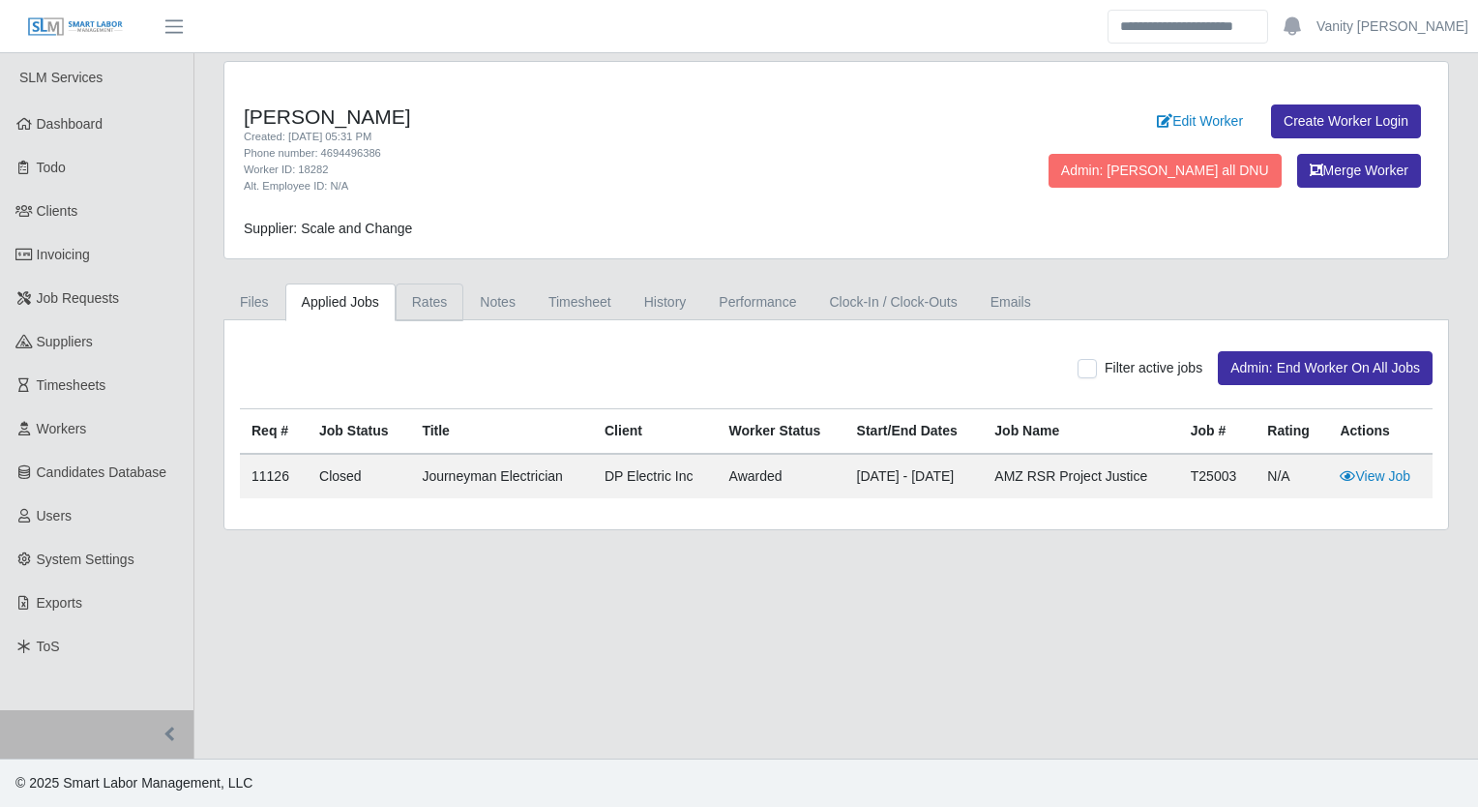
click at [426, 298] on link "Rates" at bounding box center [430, 302] width 69 height 38
click at [441, 288] on link "Rates" at bounding box center [430, 302] width 69 height 38
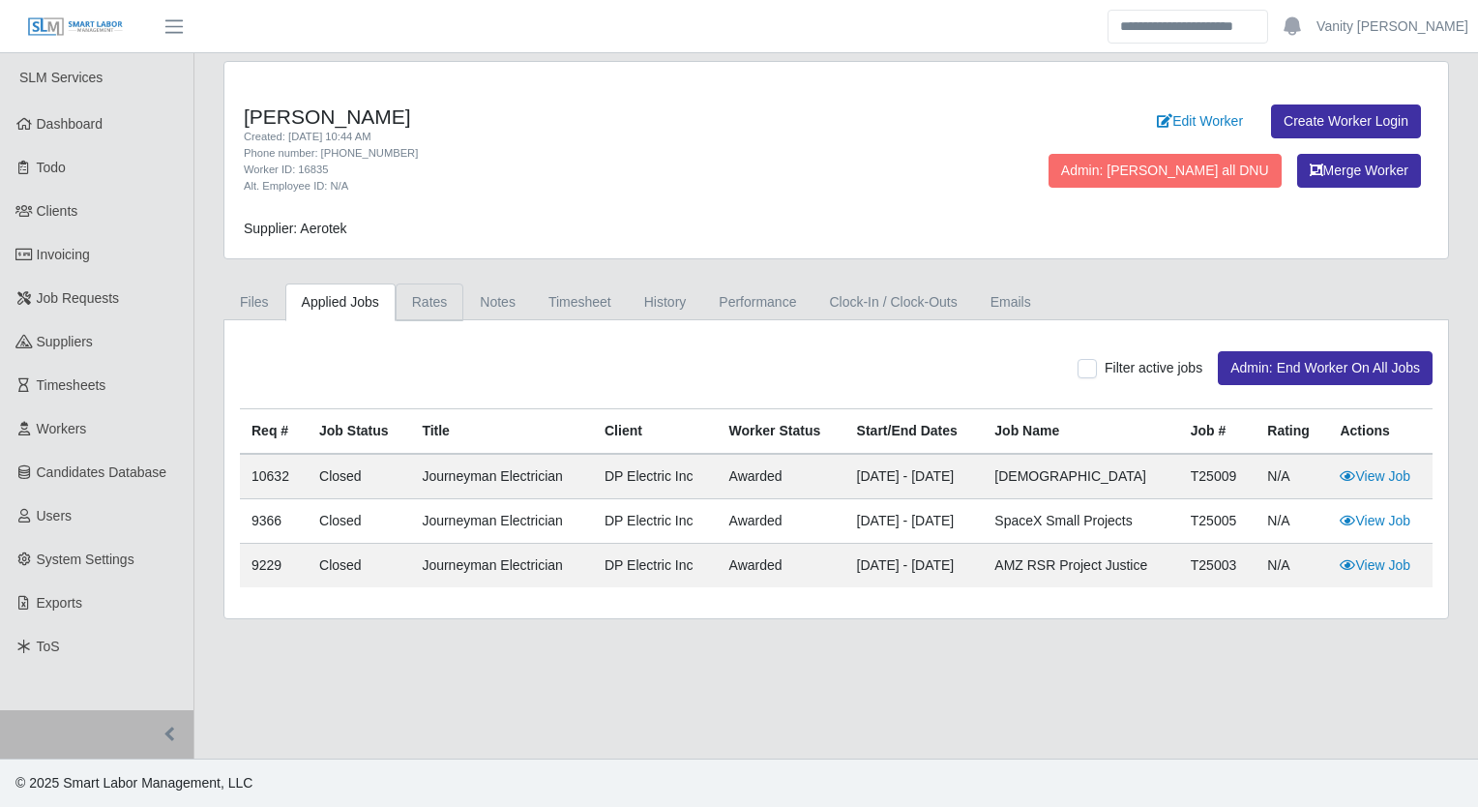
click at [437, 308] on link "Rates" at bounding box center [430, 302] width 69 height 38
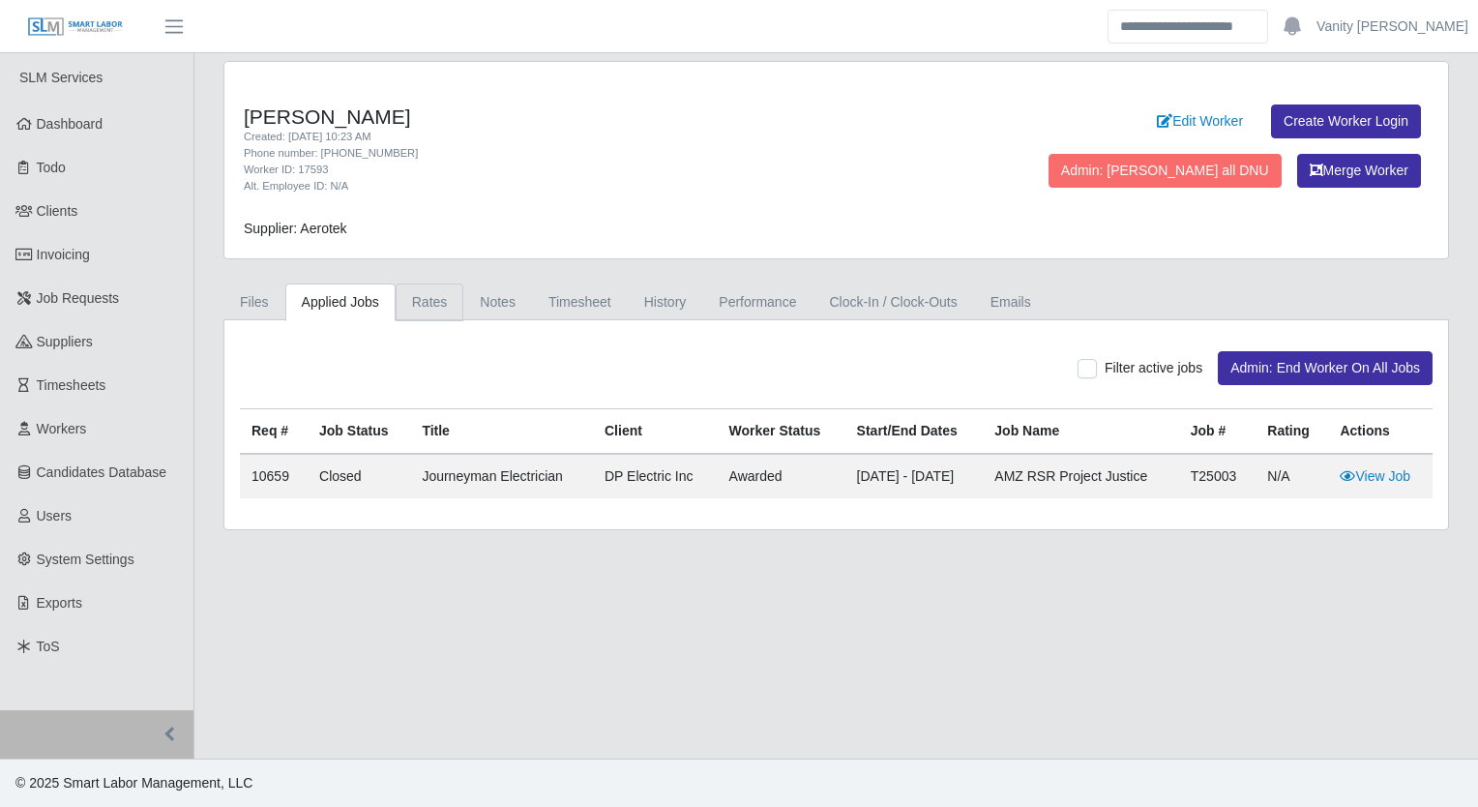
click at [414, 296] on link "Rates" at bounding box center [430, 302] width 69 height 38
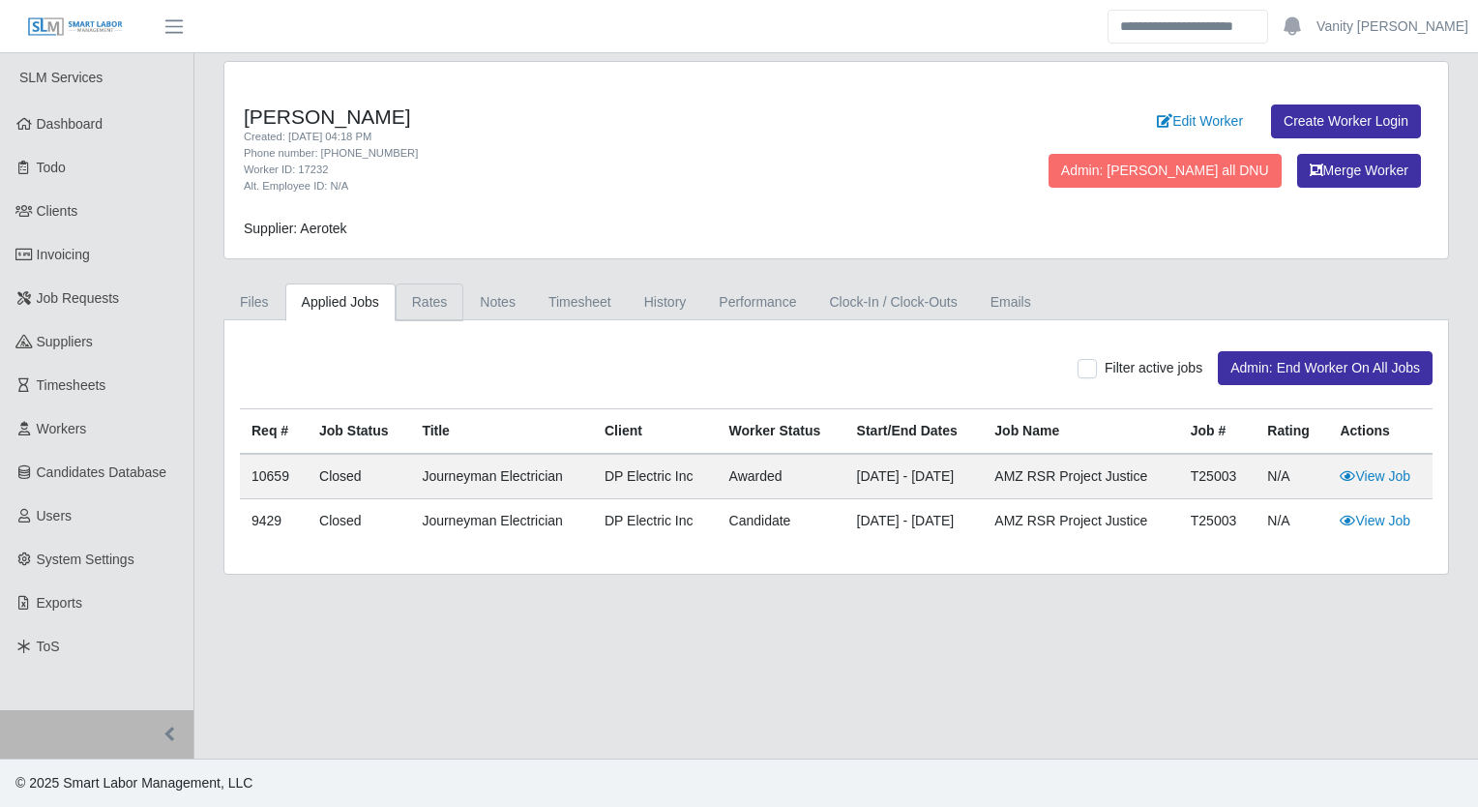
click at [404, 297] on link "Rates" at bounding box center [430, 302] width 69 height 38
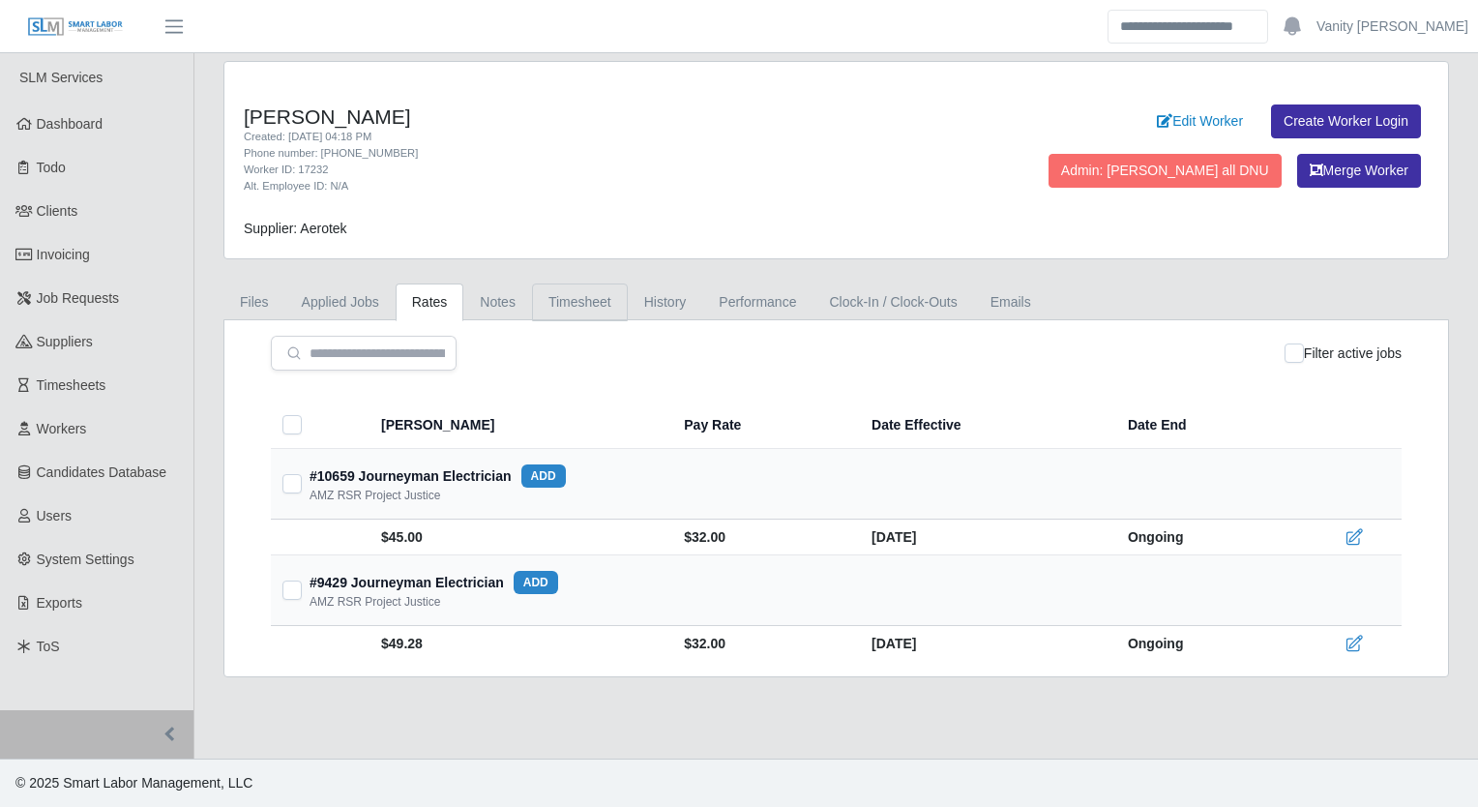
click at [575, 290] on link "Timesheet" at bounding box center [580, 302] width 96 height 38
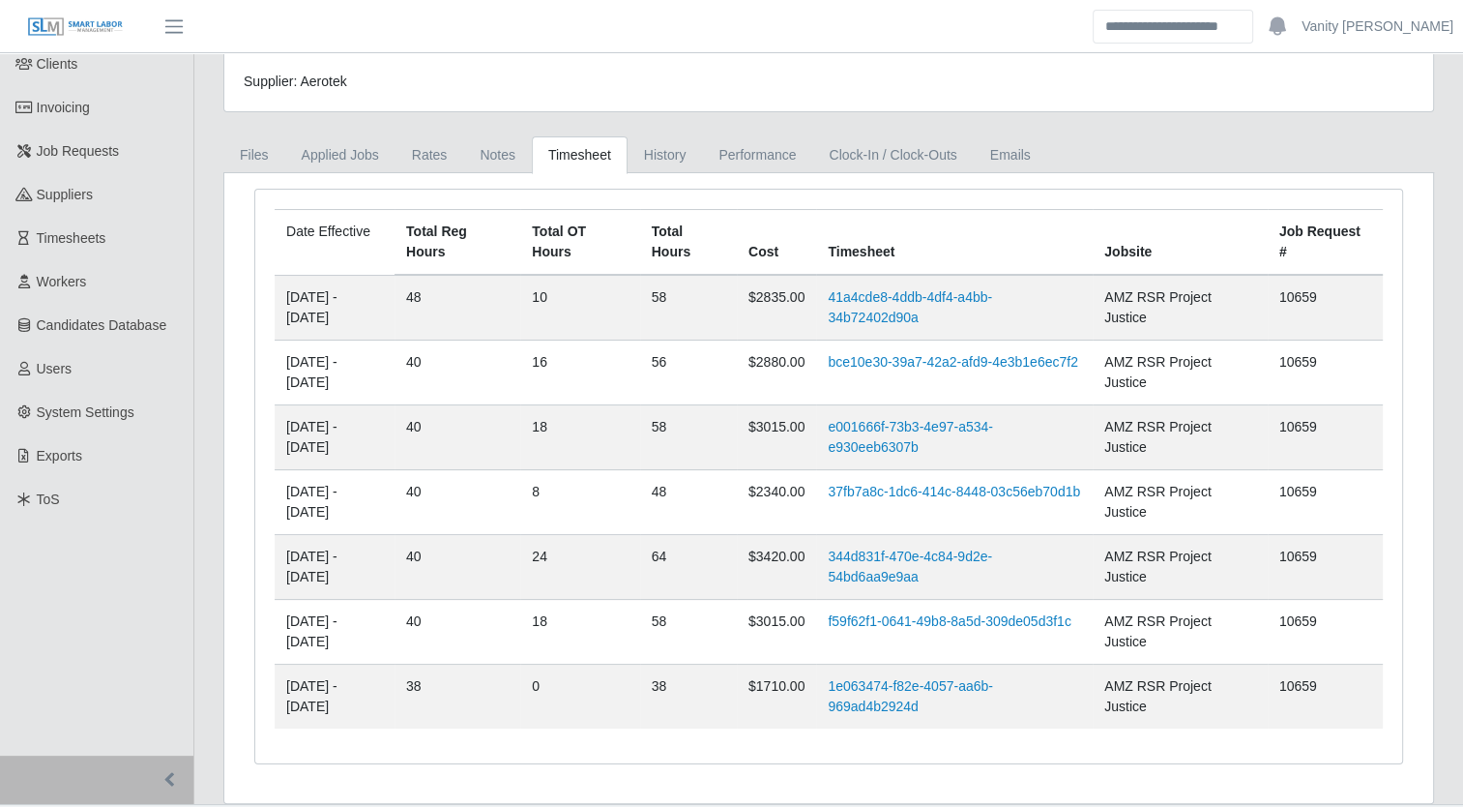
scroll to position [188, 0]
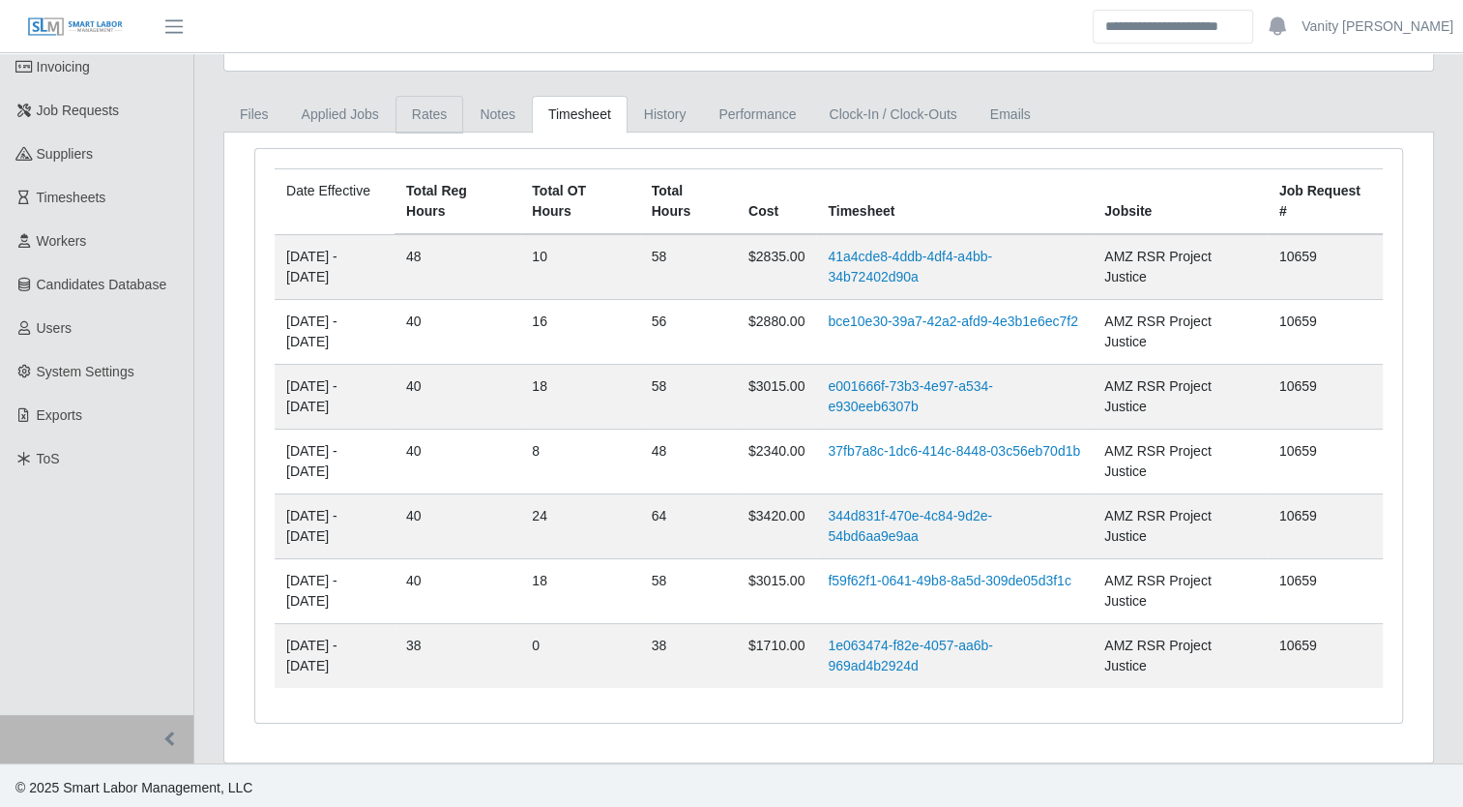
click at [426, 103] on link "Rates" at bounding box center [430, 115] width 69 height 38
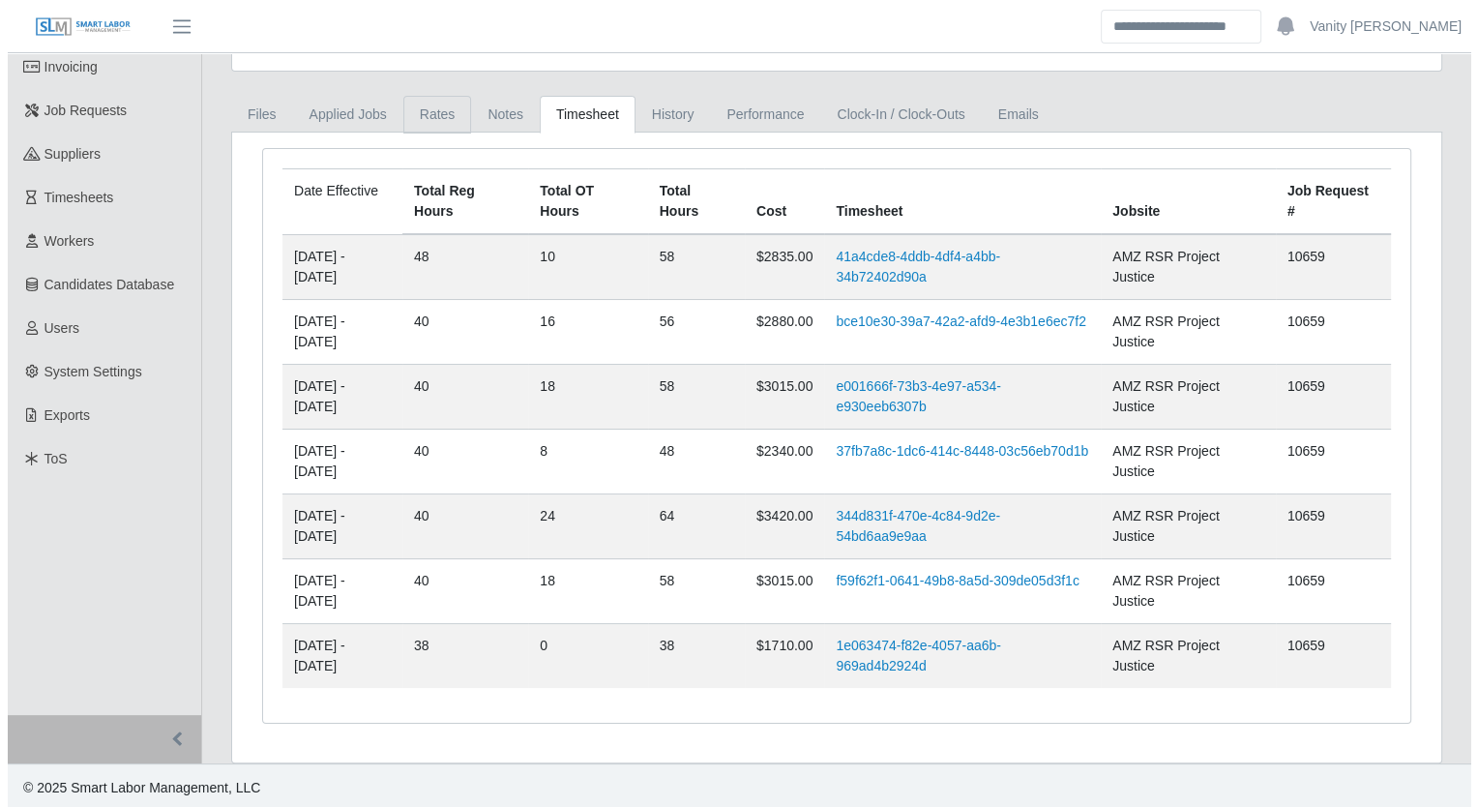
scroll to position [0, 0]
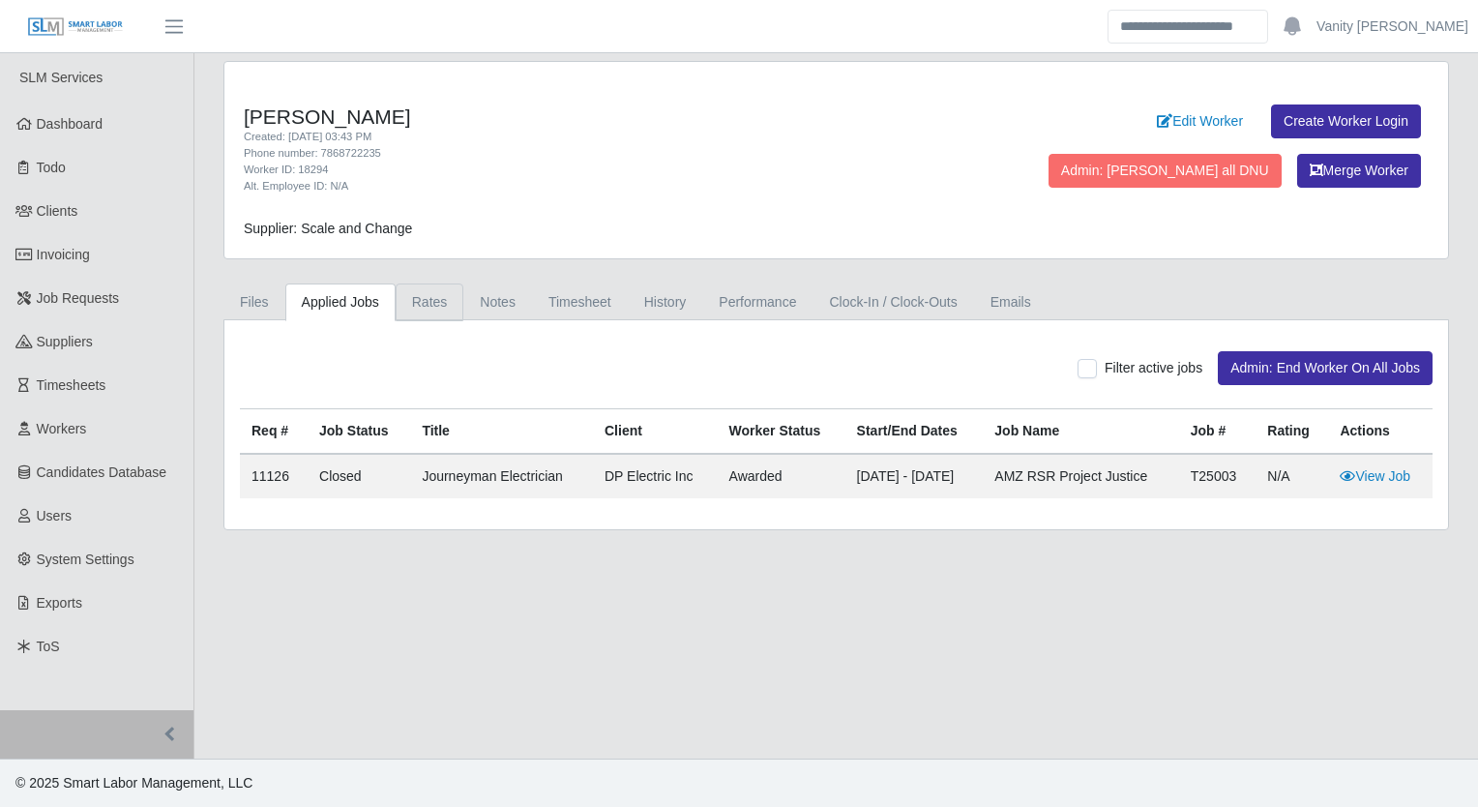
click at [428, 304] on link "Rates" at bounding box center [430, 302] width 69 height 38
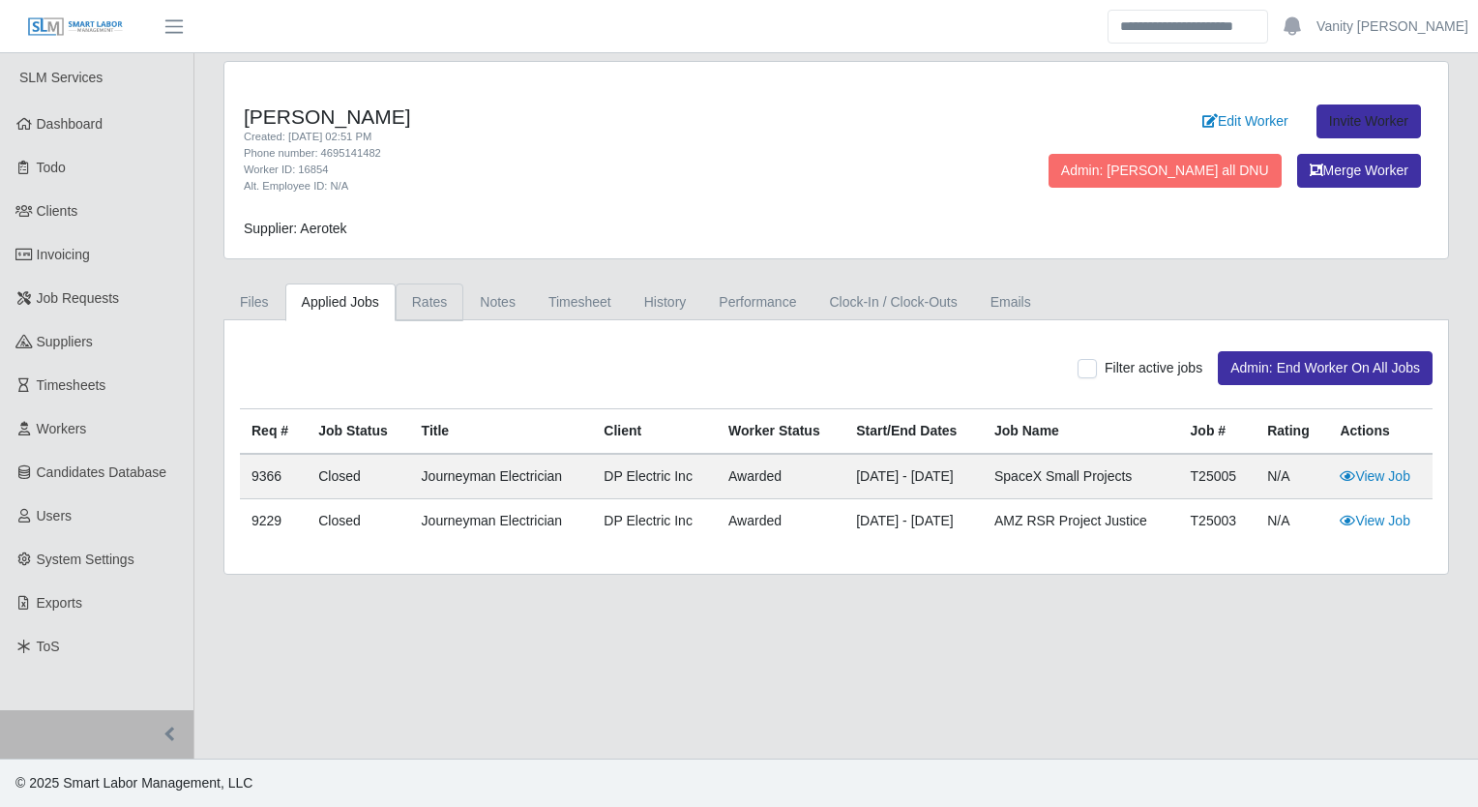
click at [417, 300] on link "Rates" at bounding box center [430, 302] width 69 height 38
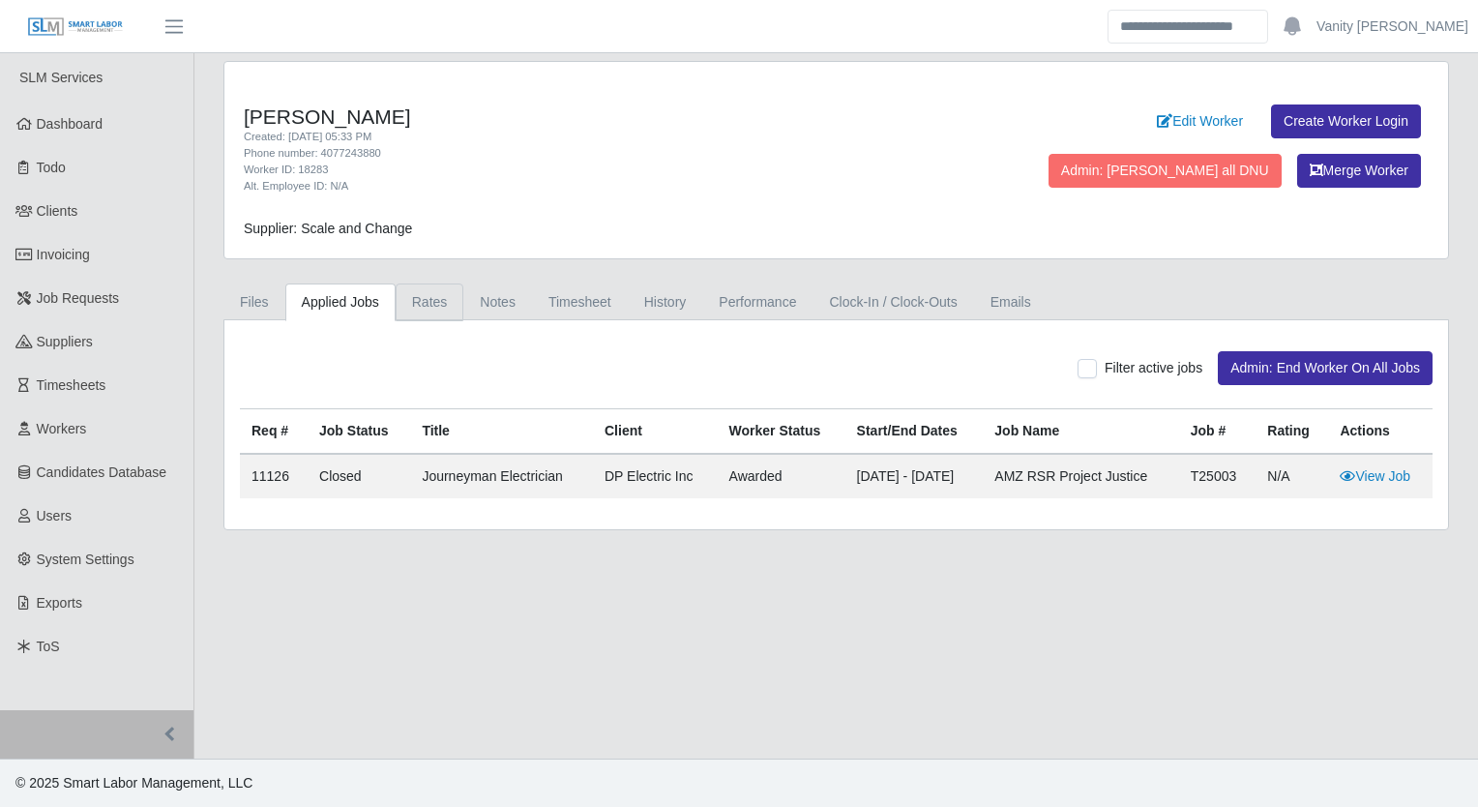
click at [409, 305] on link "Rates" at bounding box center [430, 302] width 69 height 38
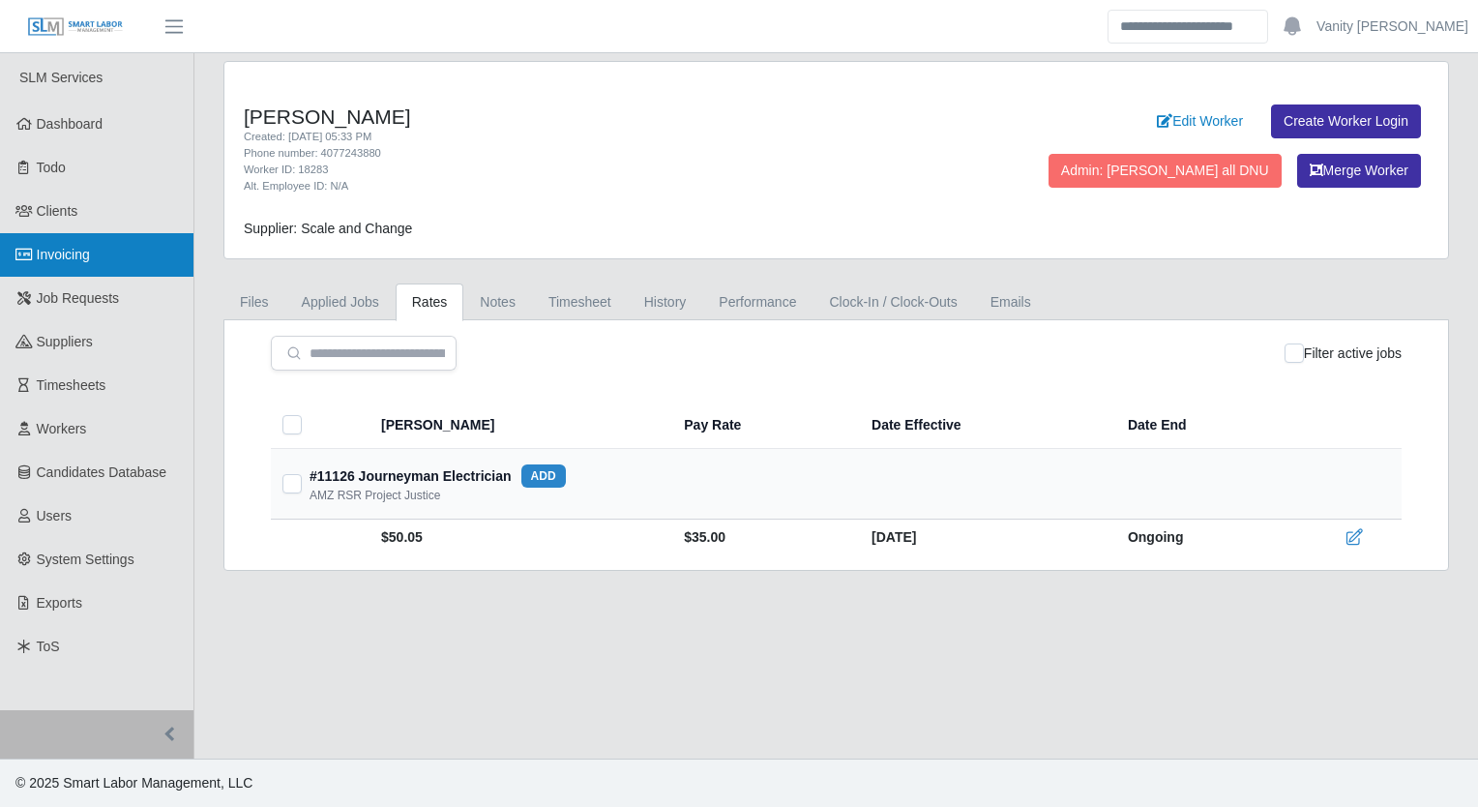
click at [74, 253] on span "Invoicing" at bounding box center [63, 254] width 53 height 15
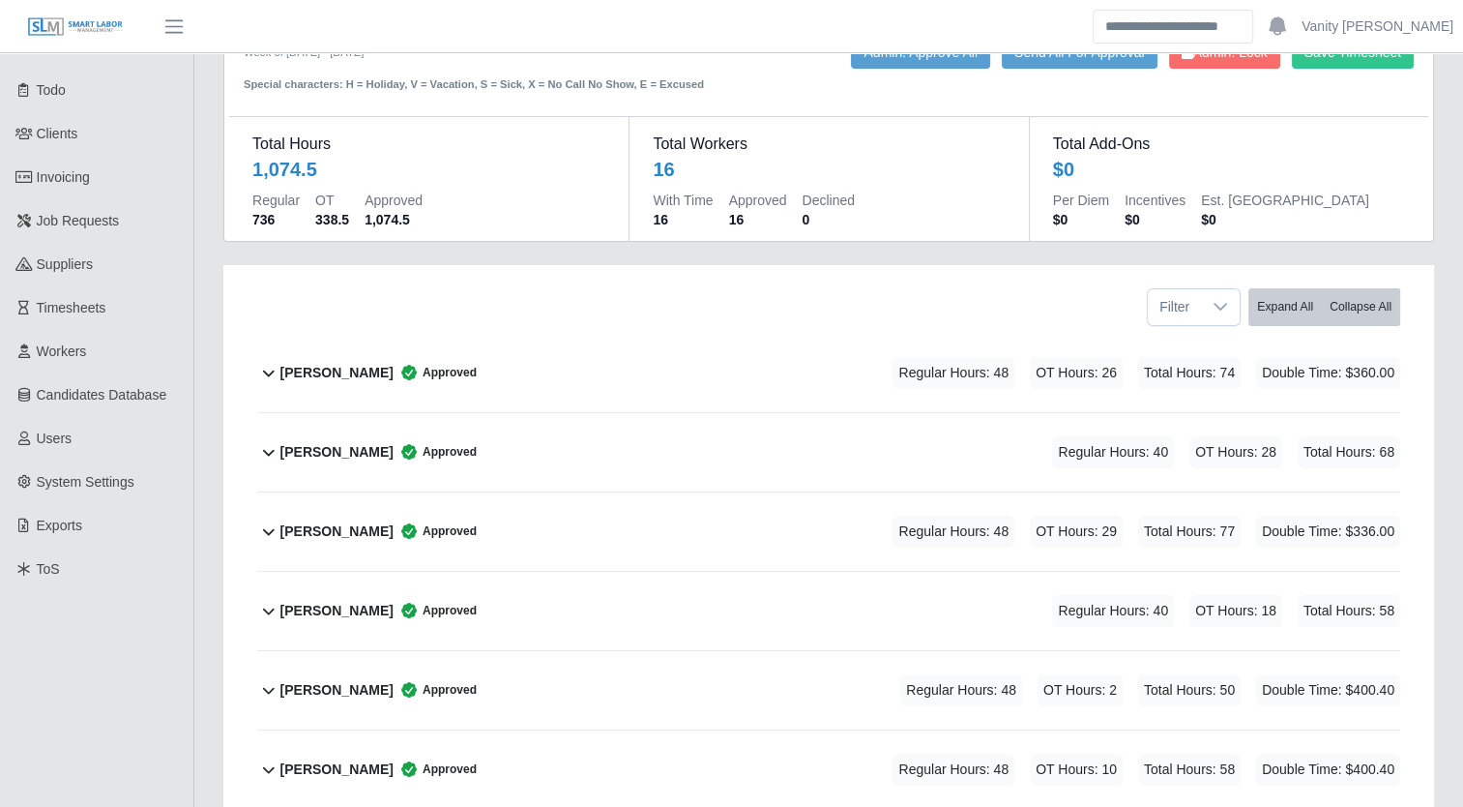
scroll to position [290, 0]
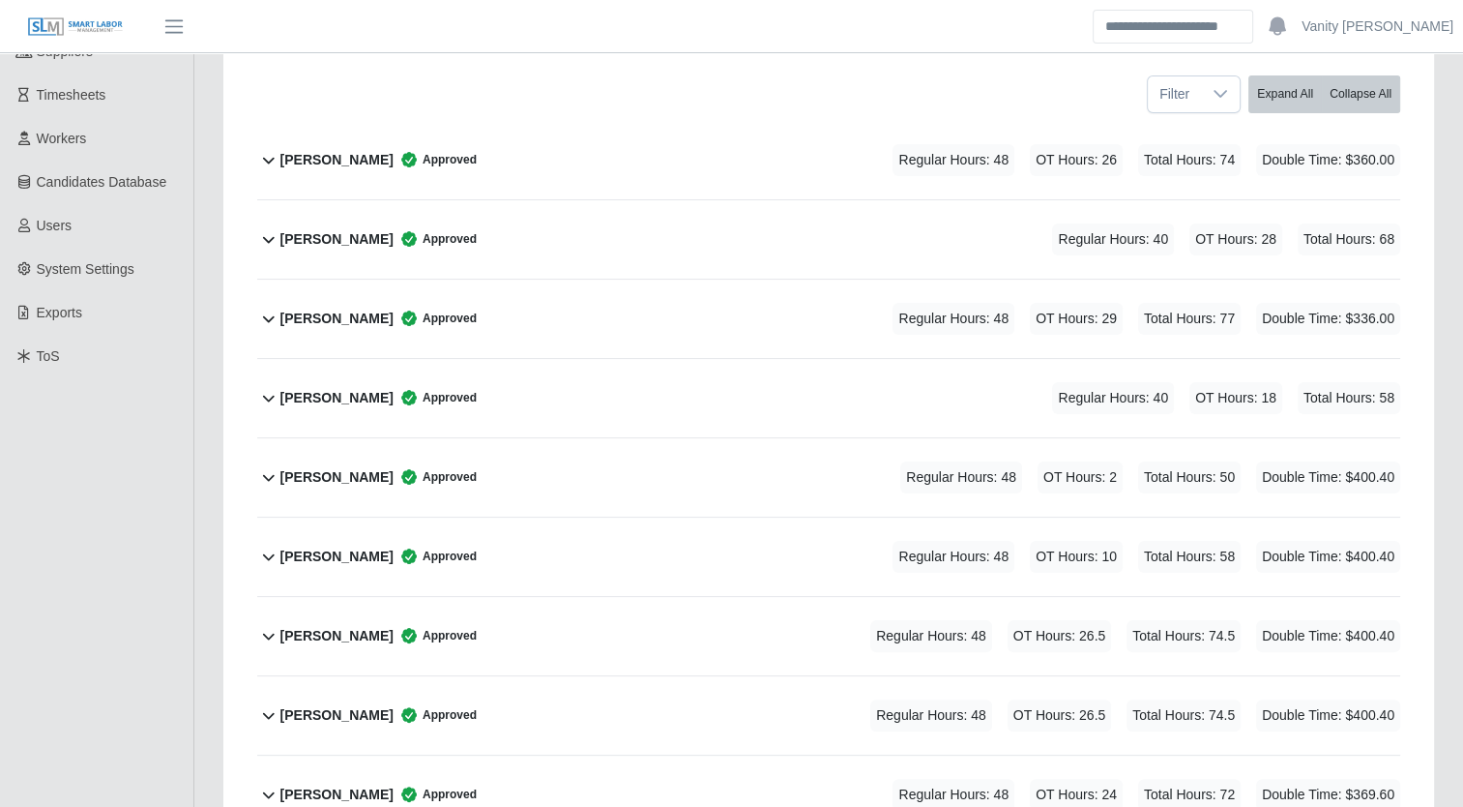
drag, startPoint x: 93, startPoint y: 618, endPoint x: 122, endPoint y: 662, distance: 53.1
click at [93, 618] on ul "SLM Services Dashboard Todo Clients Invoicing Job Requests Suppliers Timesheets…" at bounding box center [96, 599] width 193 height 1673
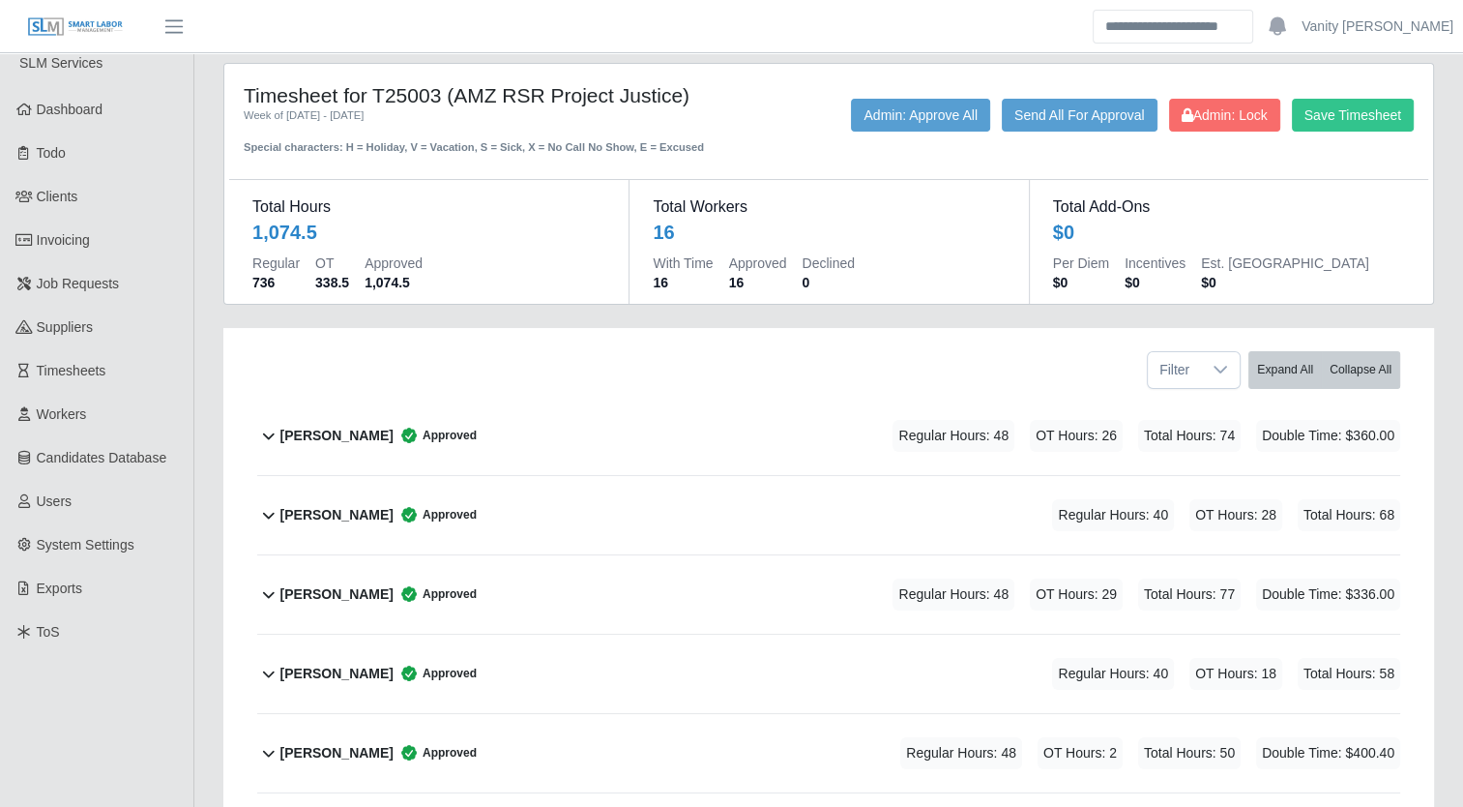
scroll to position [0, 0]
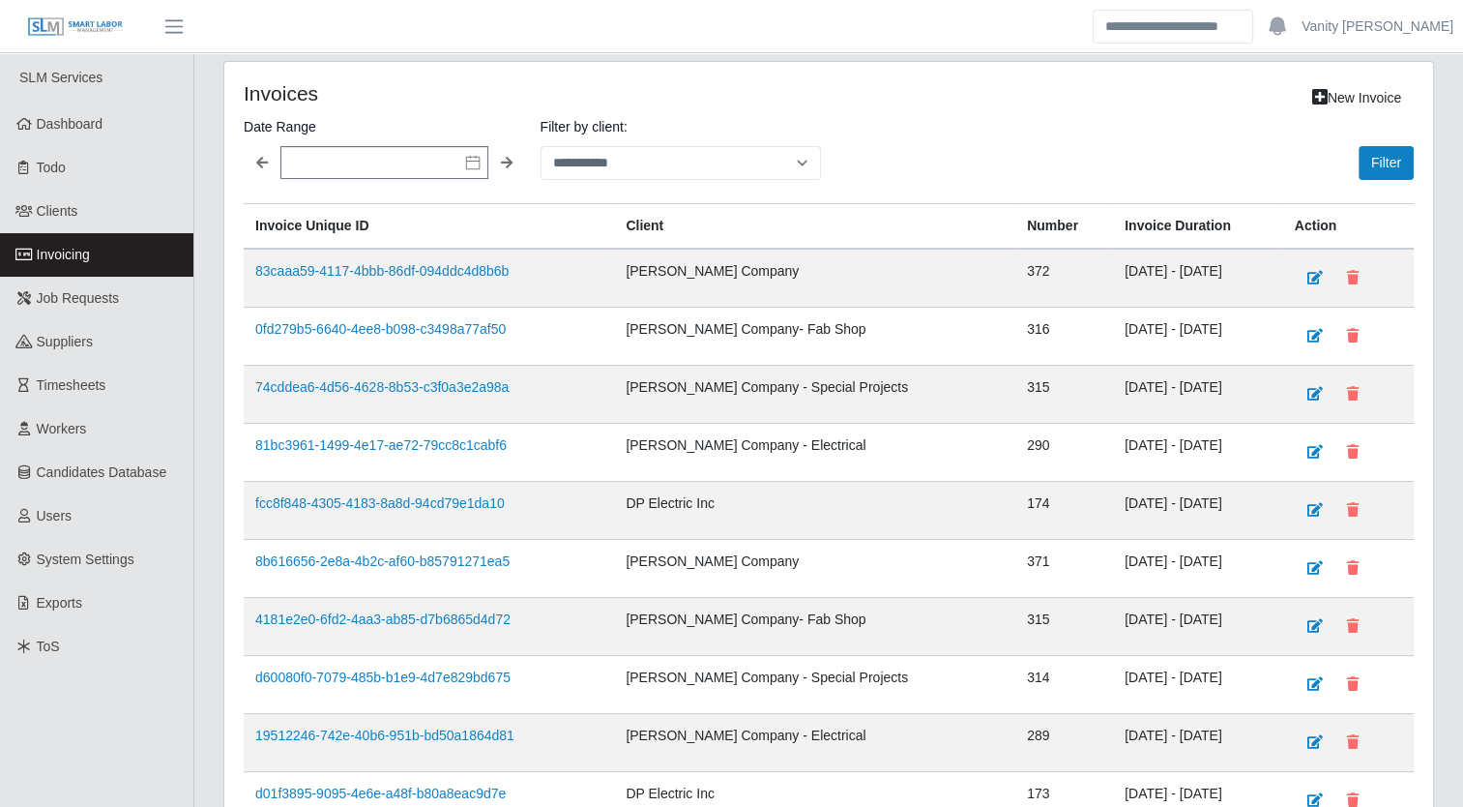
click at [468, 159] on icon at bounding box center [472, 162] width 15 height 15
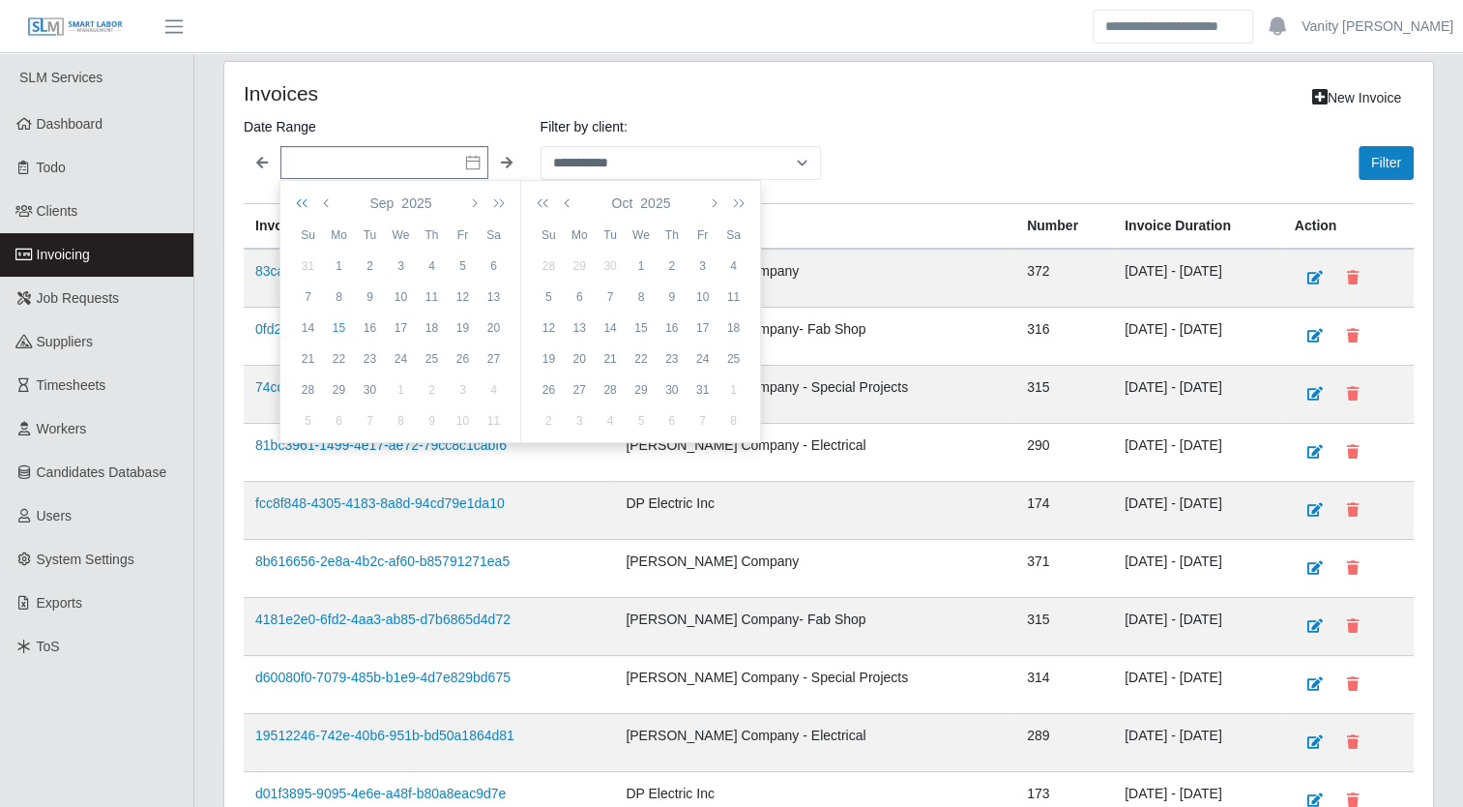
click at [299, 201] on icon "button" at bounding box center [305, 202] width 19 height 15
click at [323, 202] on icon "button" at bounding box center [328, 202] width 10 height 15
click at [348, 260] on div "1" at bounding box center [338, 265] width 31 height 17
click at [568, 200] on icon "button" at bounding box center [569, 202] width 10 height 15
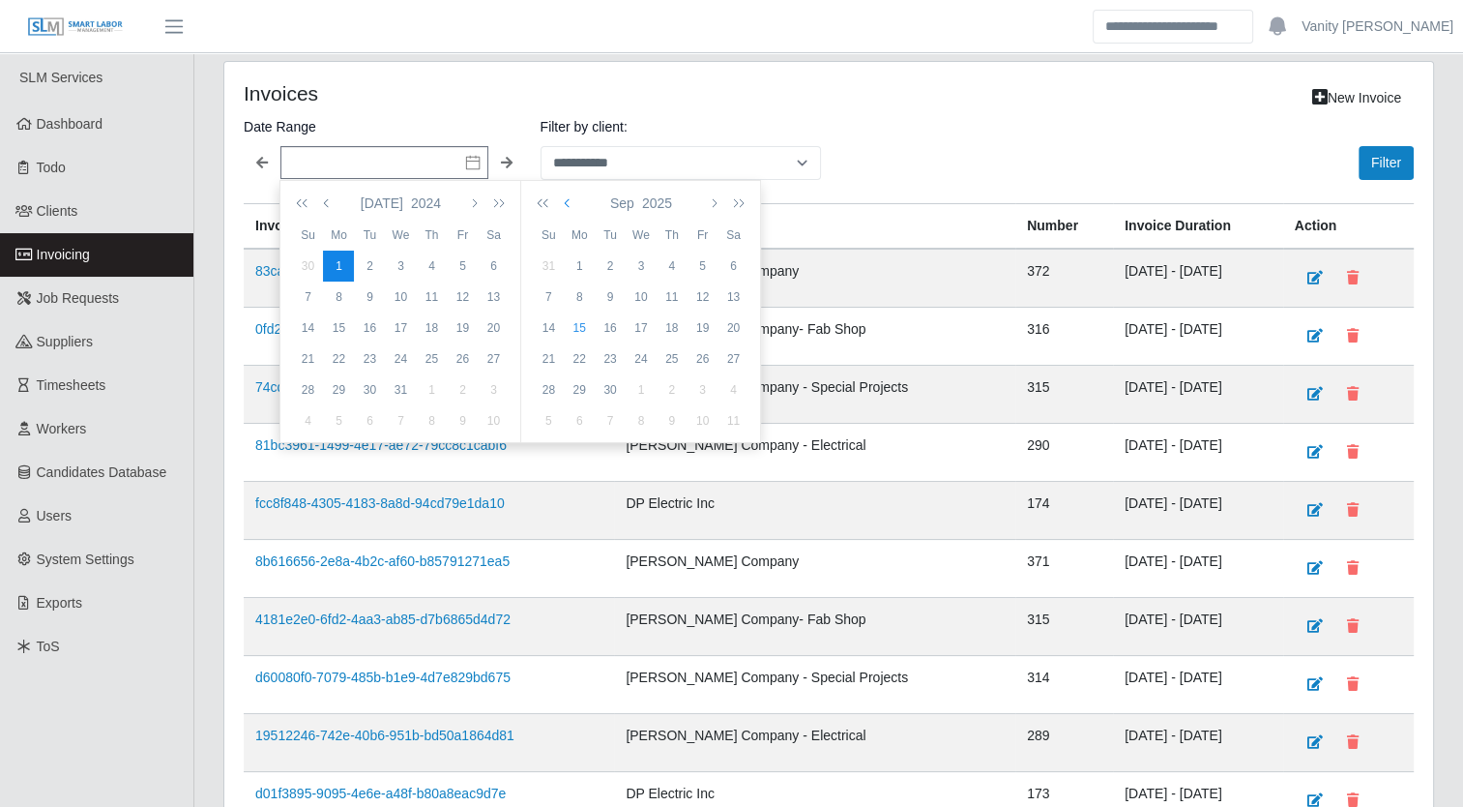
click at [568, 200] on icon "button" at bounding box center [569, 202] width 10 height 15
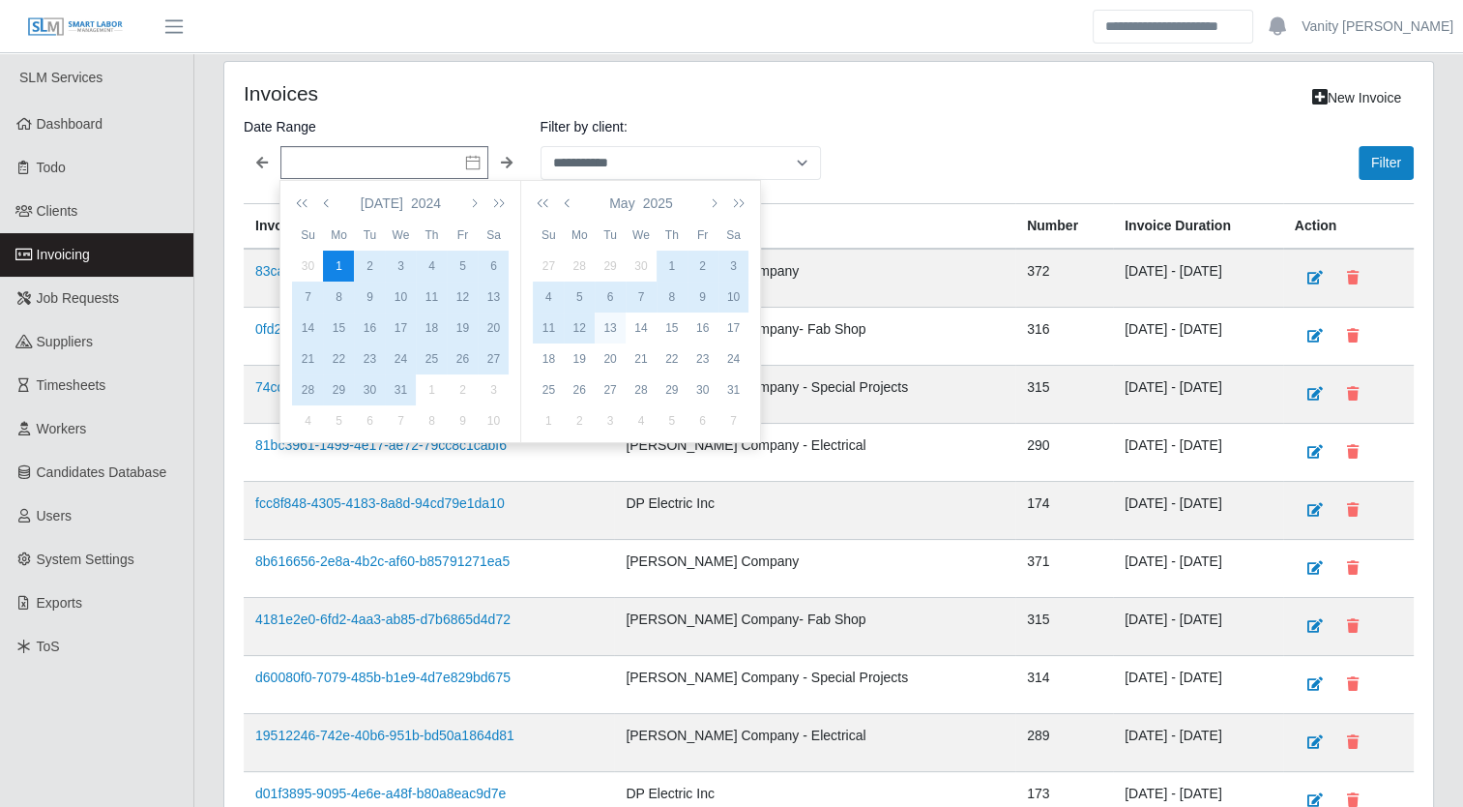
click at [619, 319] on div "13" at bounding box center [610, 327] width 31 height 17
type input "**********"
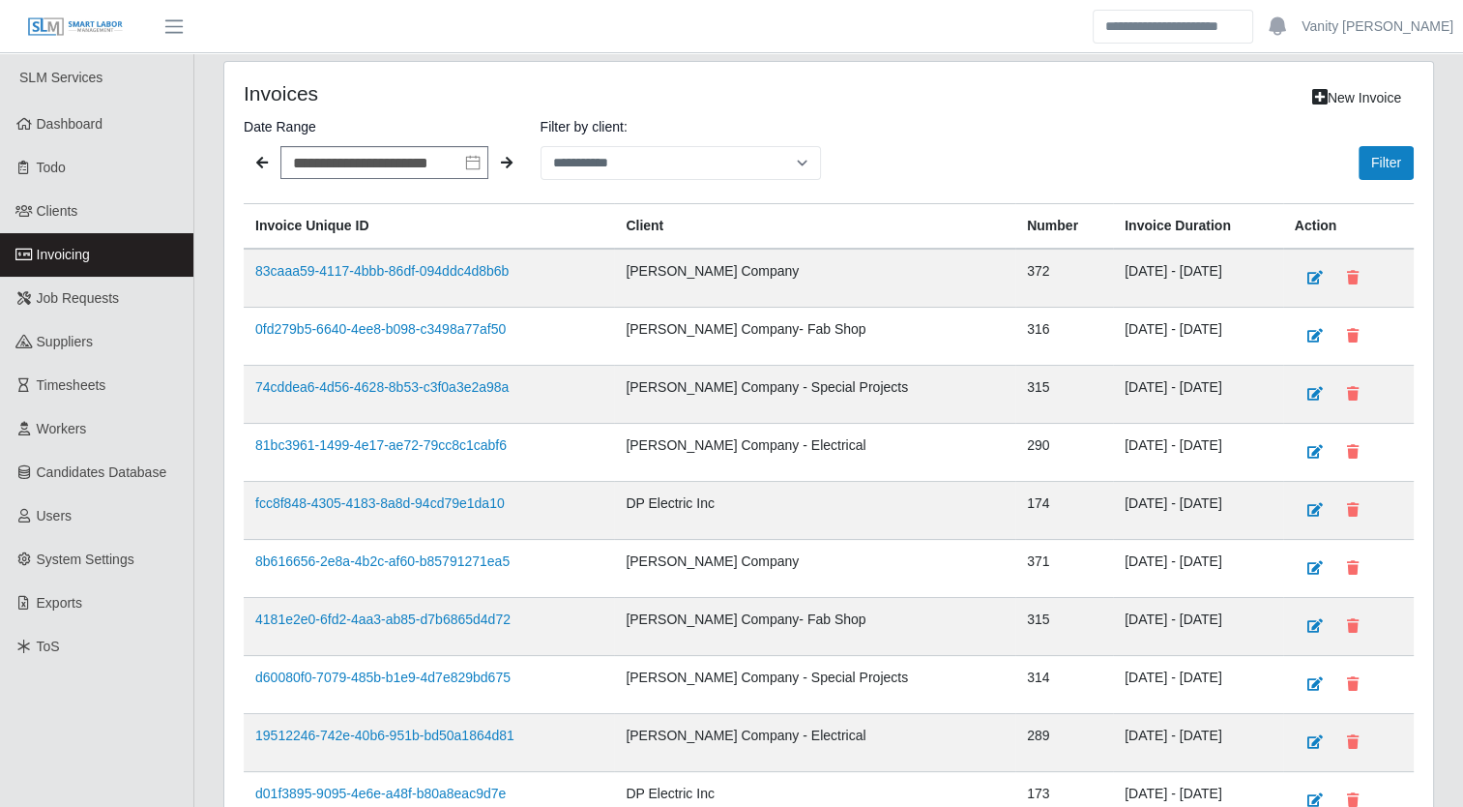
click at [754, 142] on div "**********" at bounding box center [681, 147] width 281 height 65
drag, startPoint x: 758, startPoint y: 162, endPoint x: 750, endPoint y: 171, distance: 13.0
click at [758, 162] on select "**********" at bounding box center [681, 163] width 281 height 34
select select "**********"
click at [541, 146] on select "**********" at bounding box center [681, 163] width 281 height 34
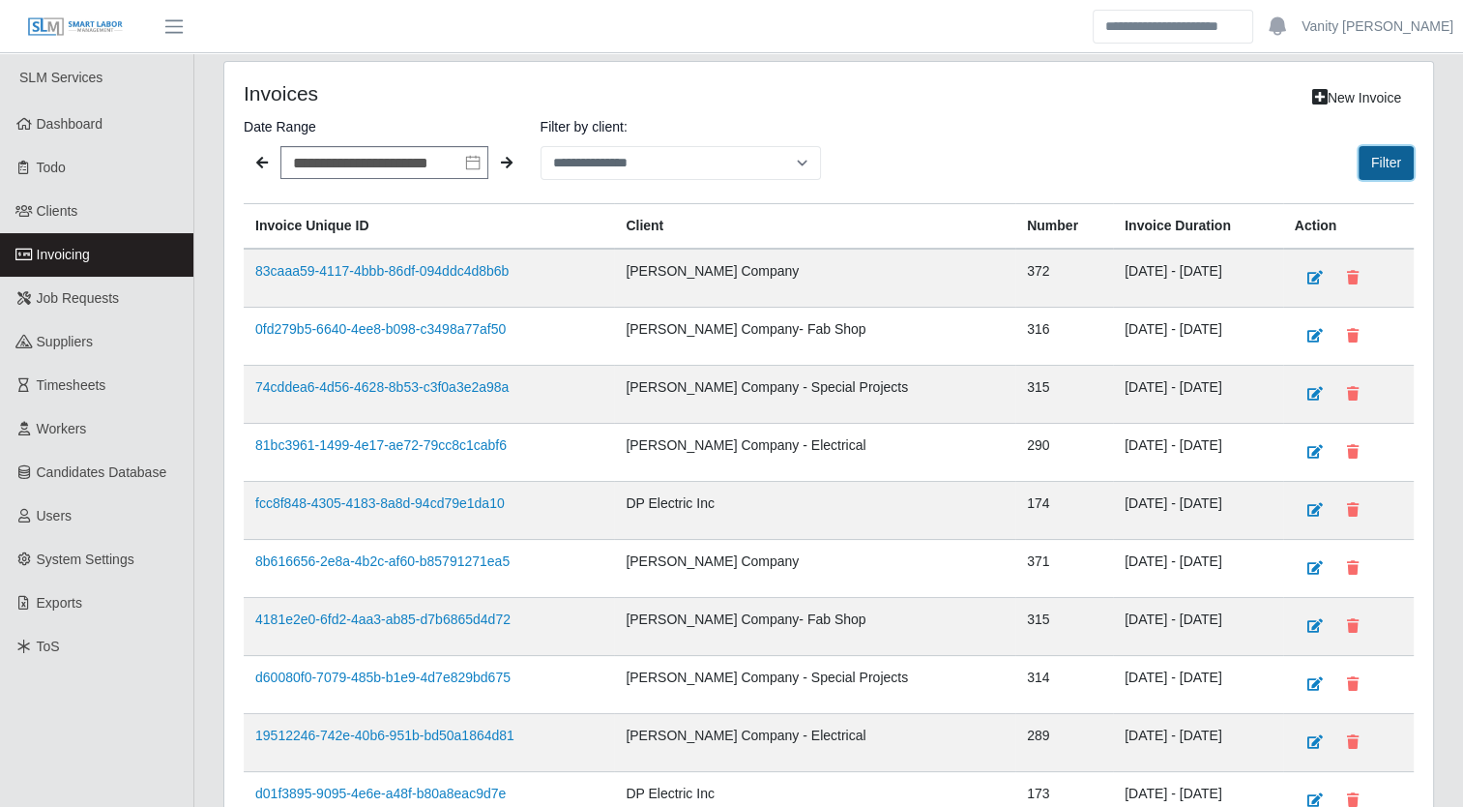
click at [1377, 160] on button "Filter" at bounding box center [1386, 163] width 55 height 34
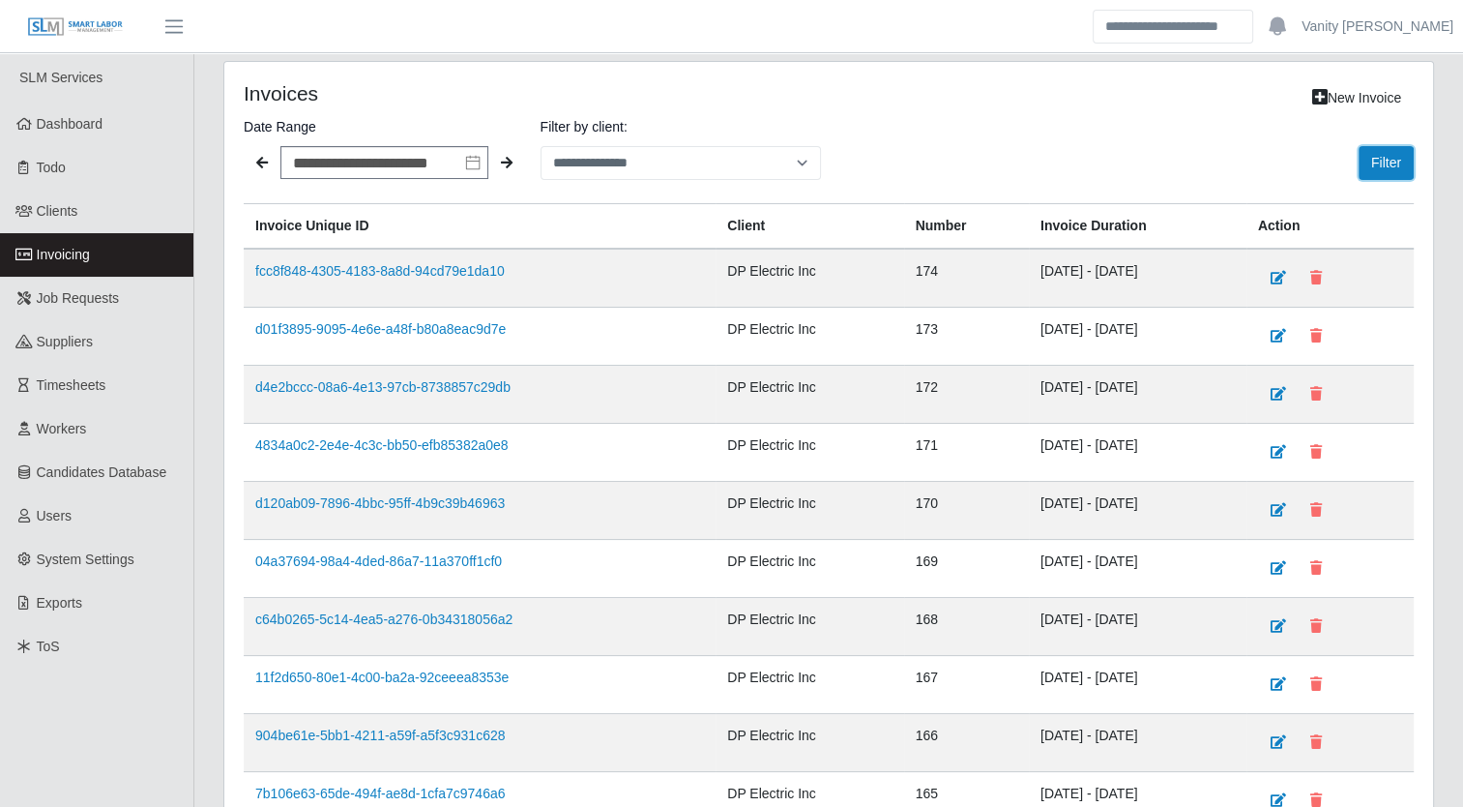
scroll to position [97, 0]
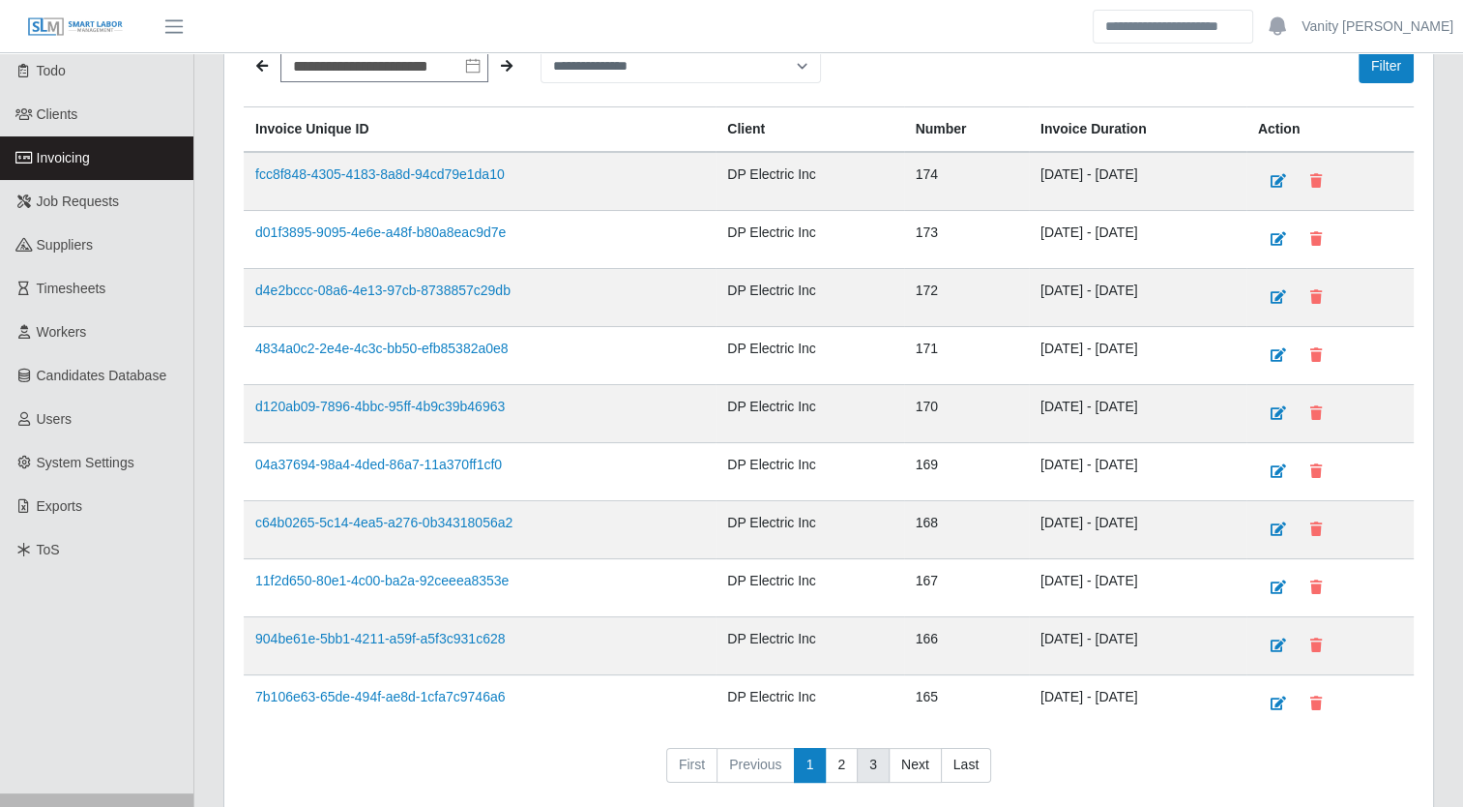
click at [863, 762] on link "3" at bounding box center [873, 765] width 33 height 35
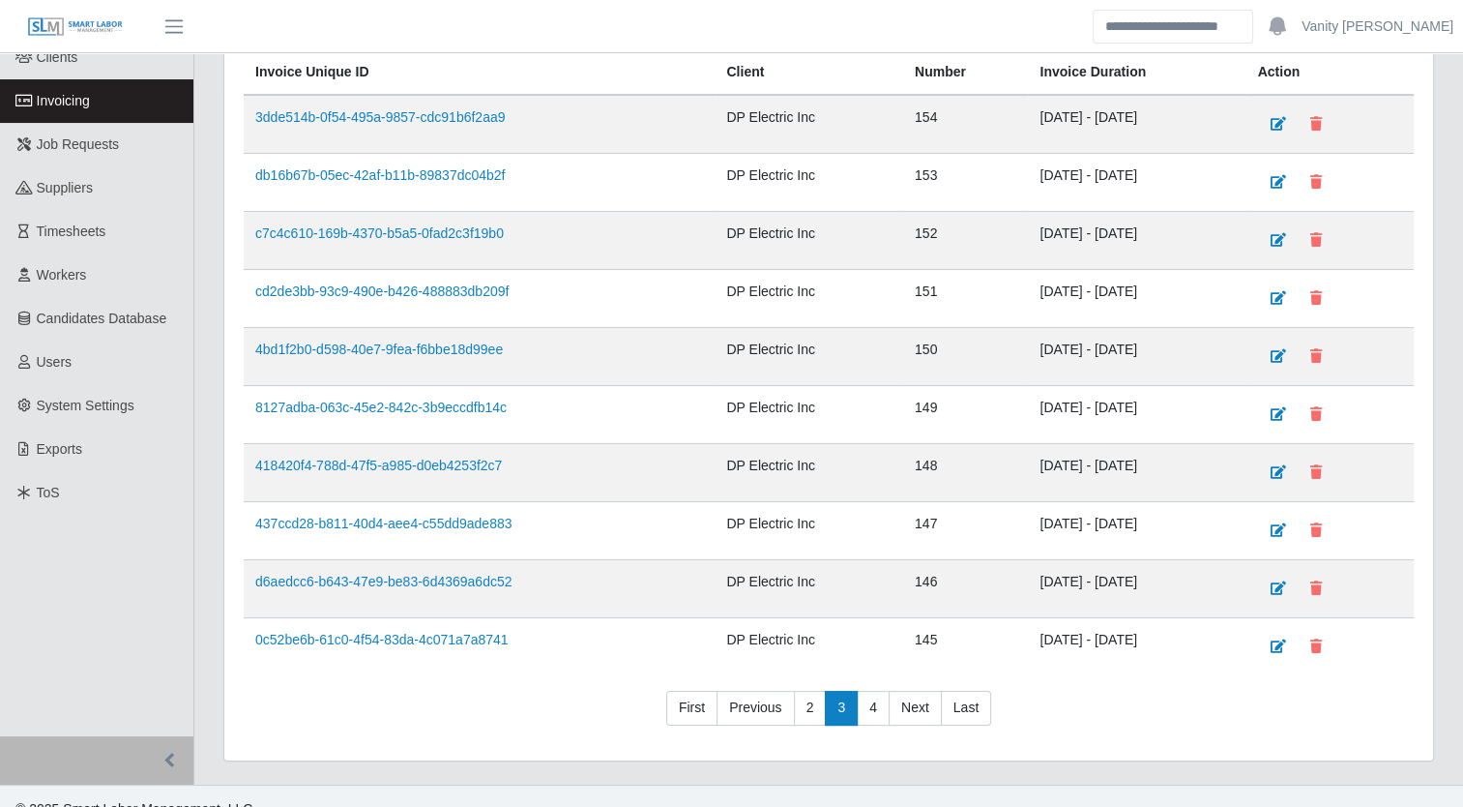
scroll to position [171, 0]
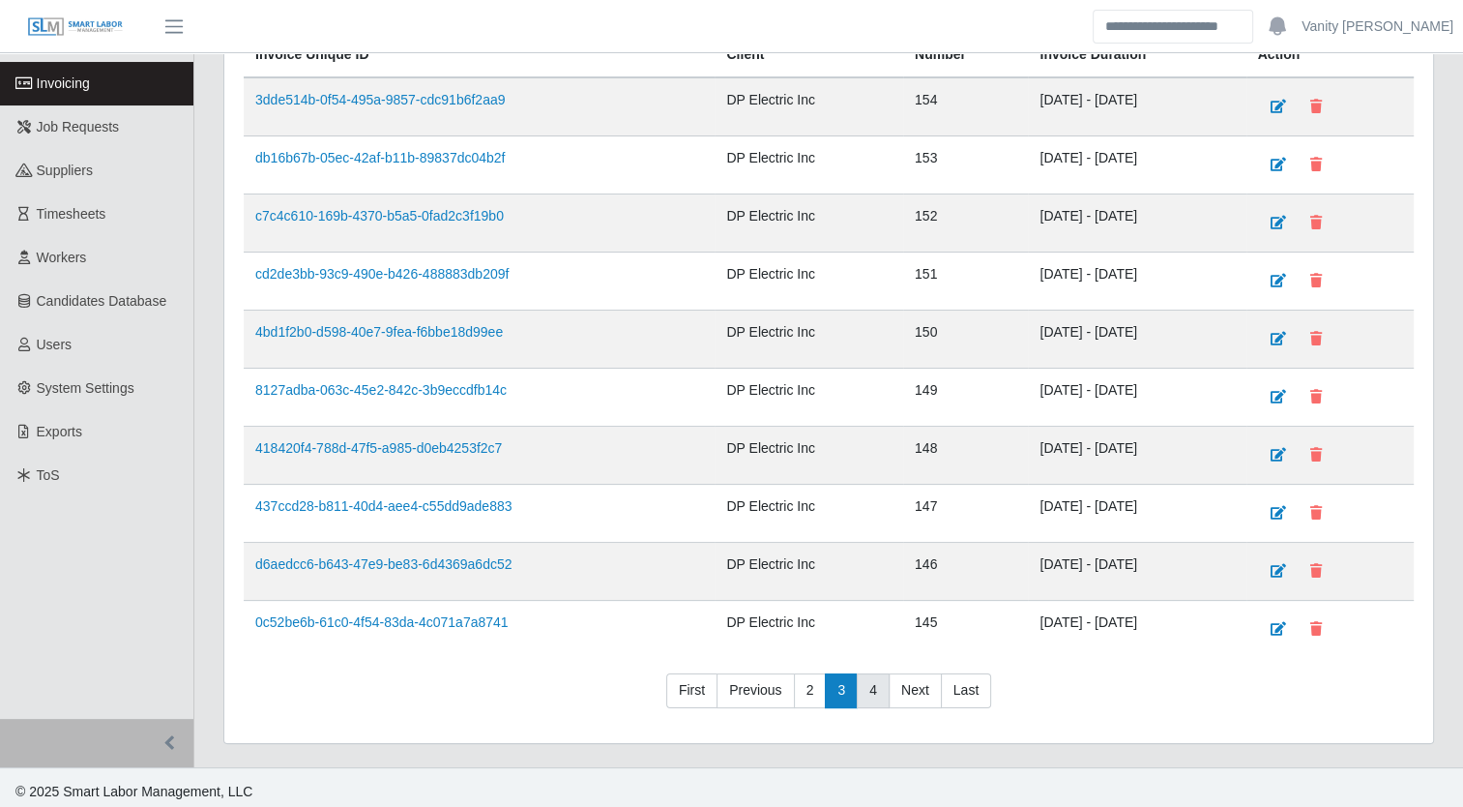
click at [870, 689] on link "4" at bounding box center [873, 690] width 33 height 35
click at [875, 682] on link "5" at bounding box center [873, 690] width 33 height 35
click at [870, 683] on link "6" at bounding box center [873, 690] width 33 height 35
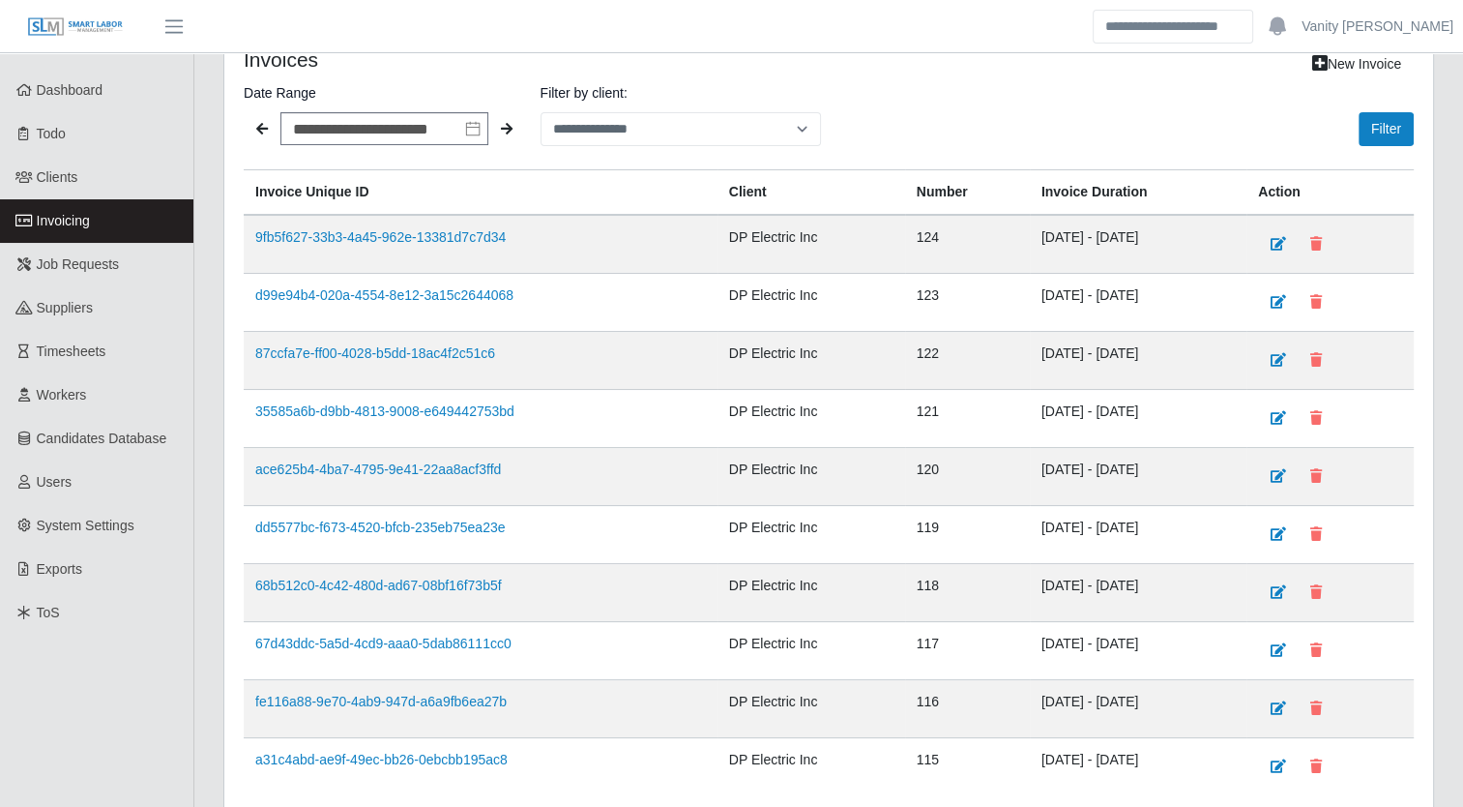
scroll to position [0, 0]
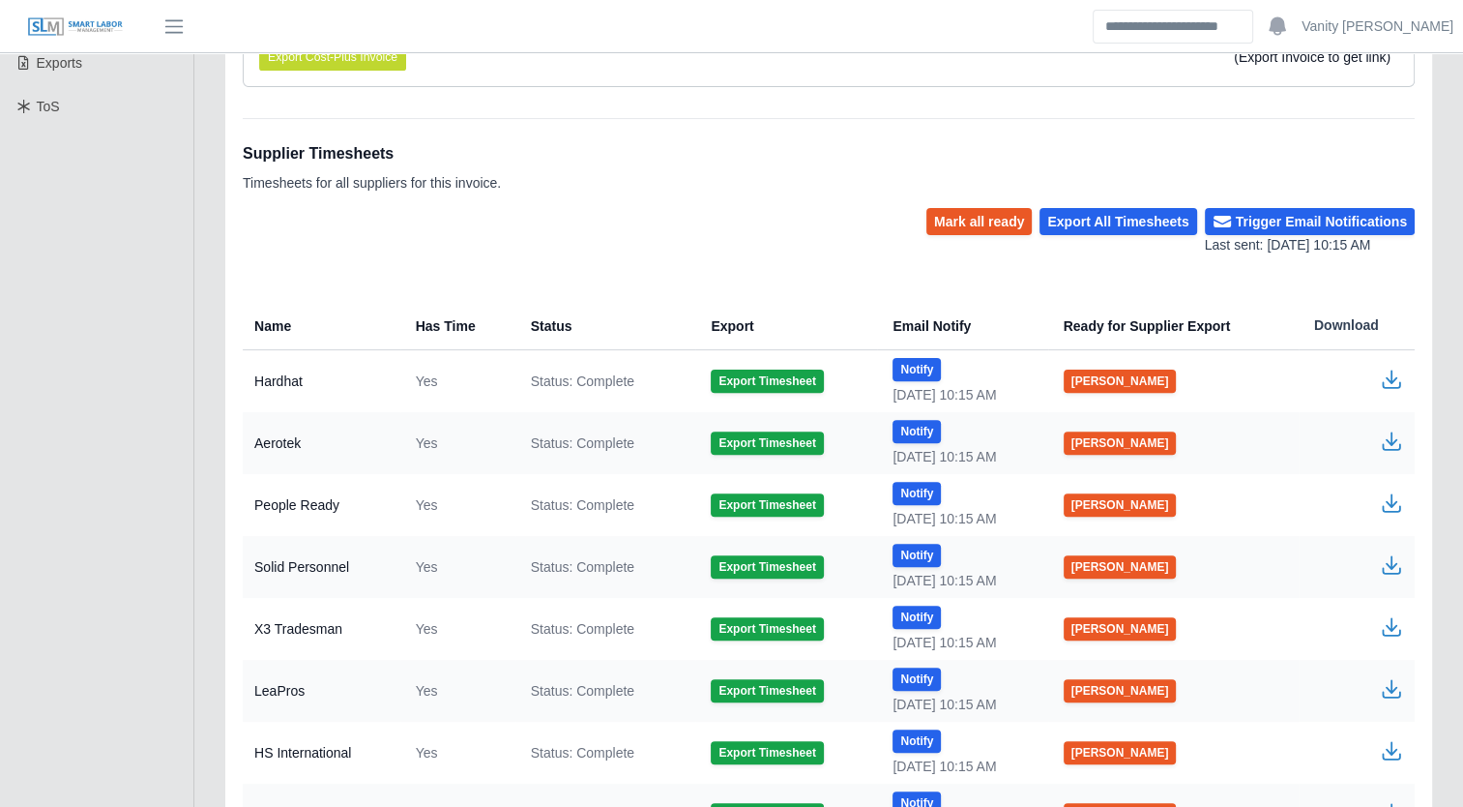
scroll to position [580, 0]
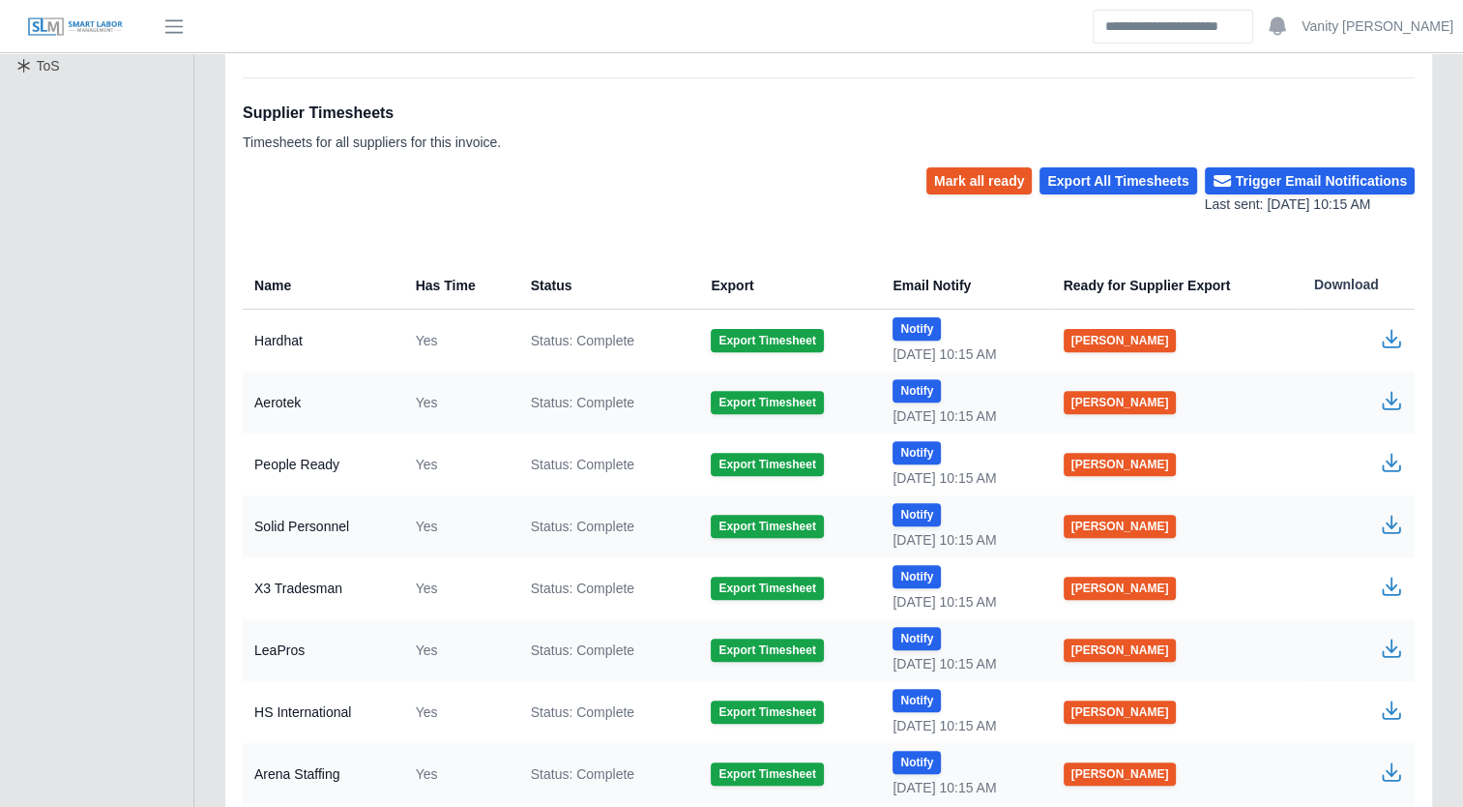
click at [1393, 641] on icon "button" at bounding box center [1391, 647] width 23 height 23
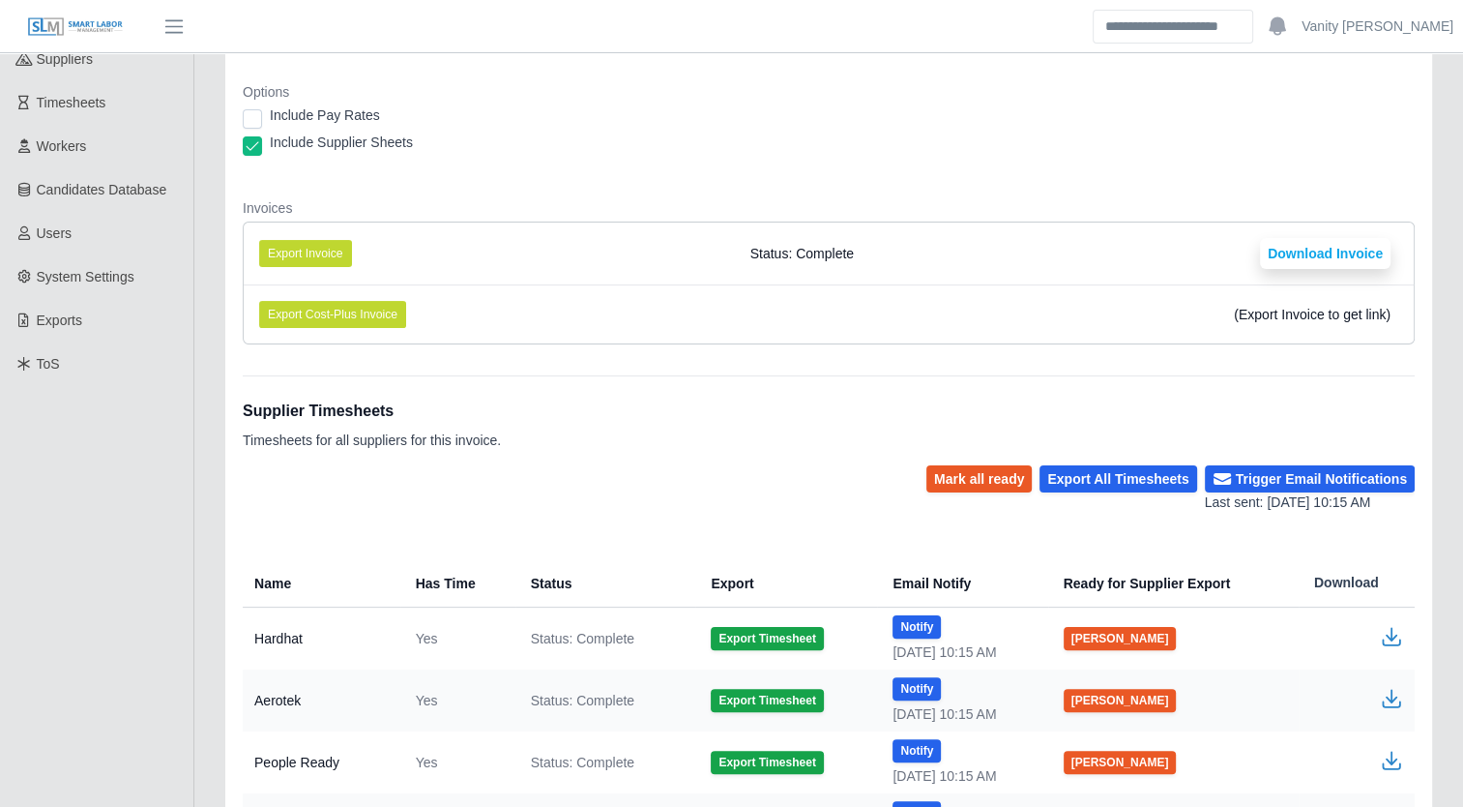
scroll to position [193, 0]
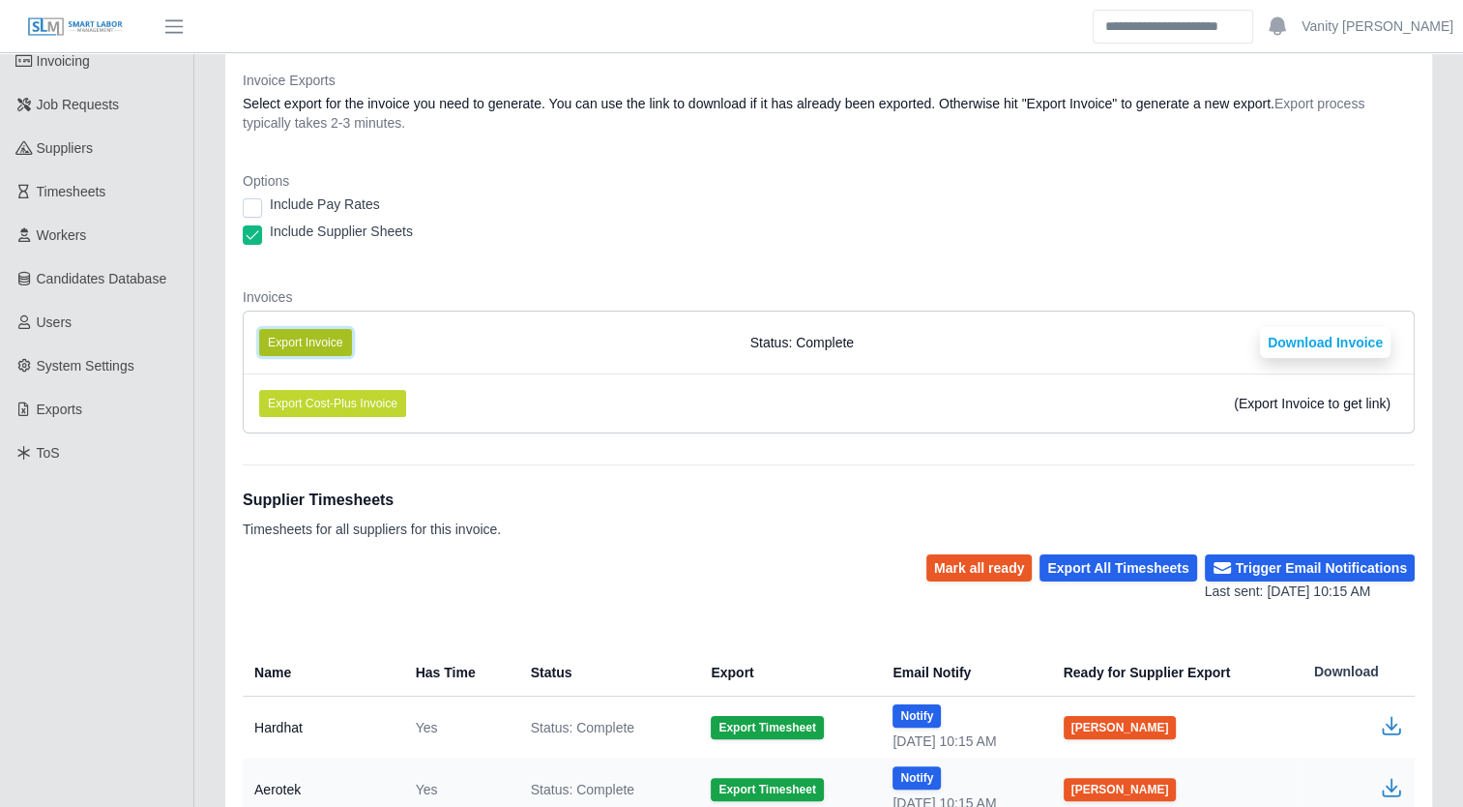
click at [278, 337] on button "Export Invoice" at bounding box center [305, 342] width 93 height 27
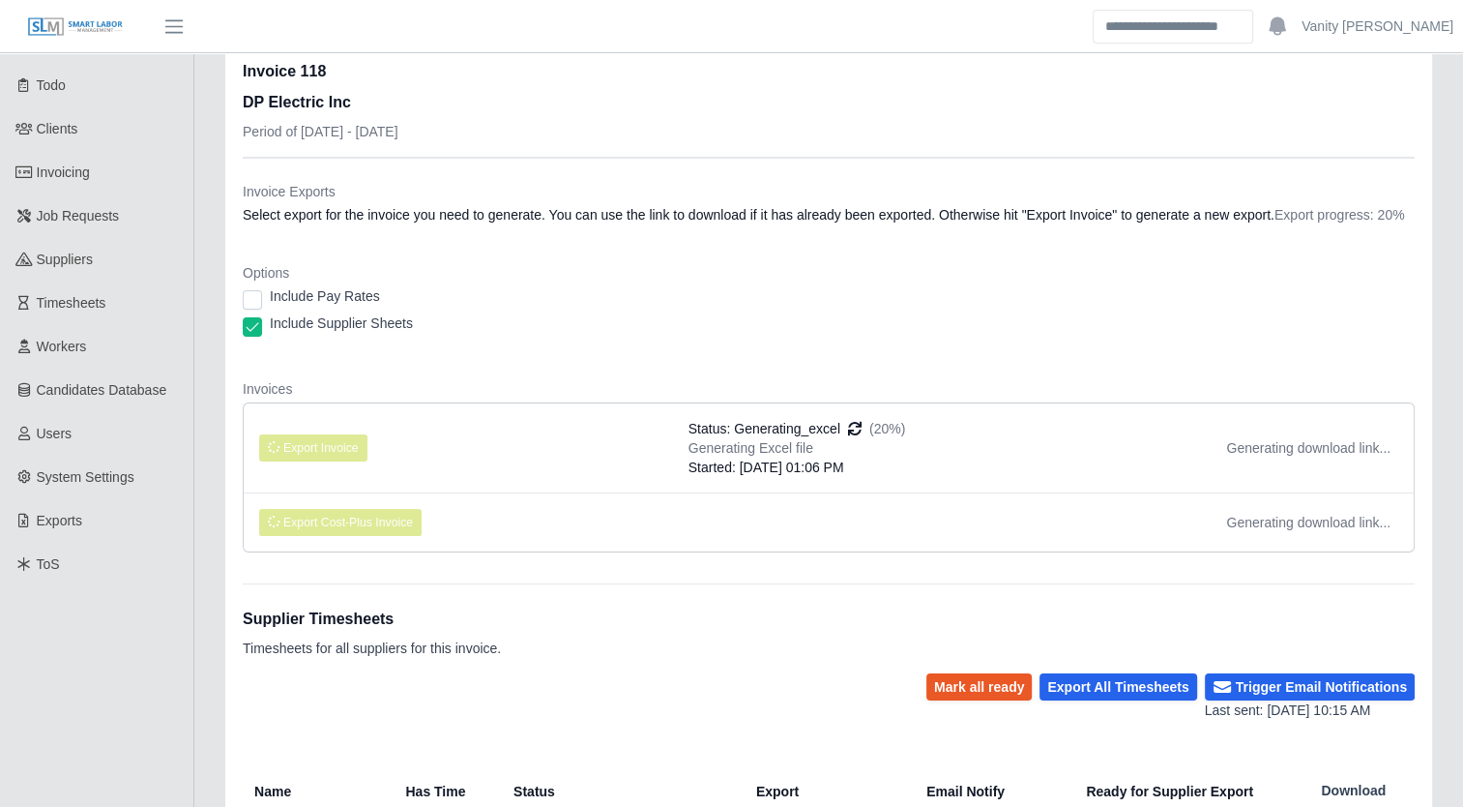
scroll to position [0, 0]
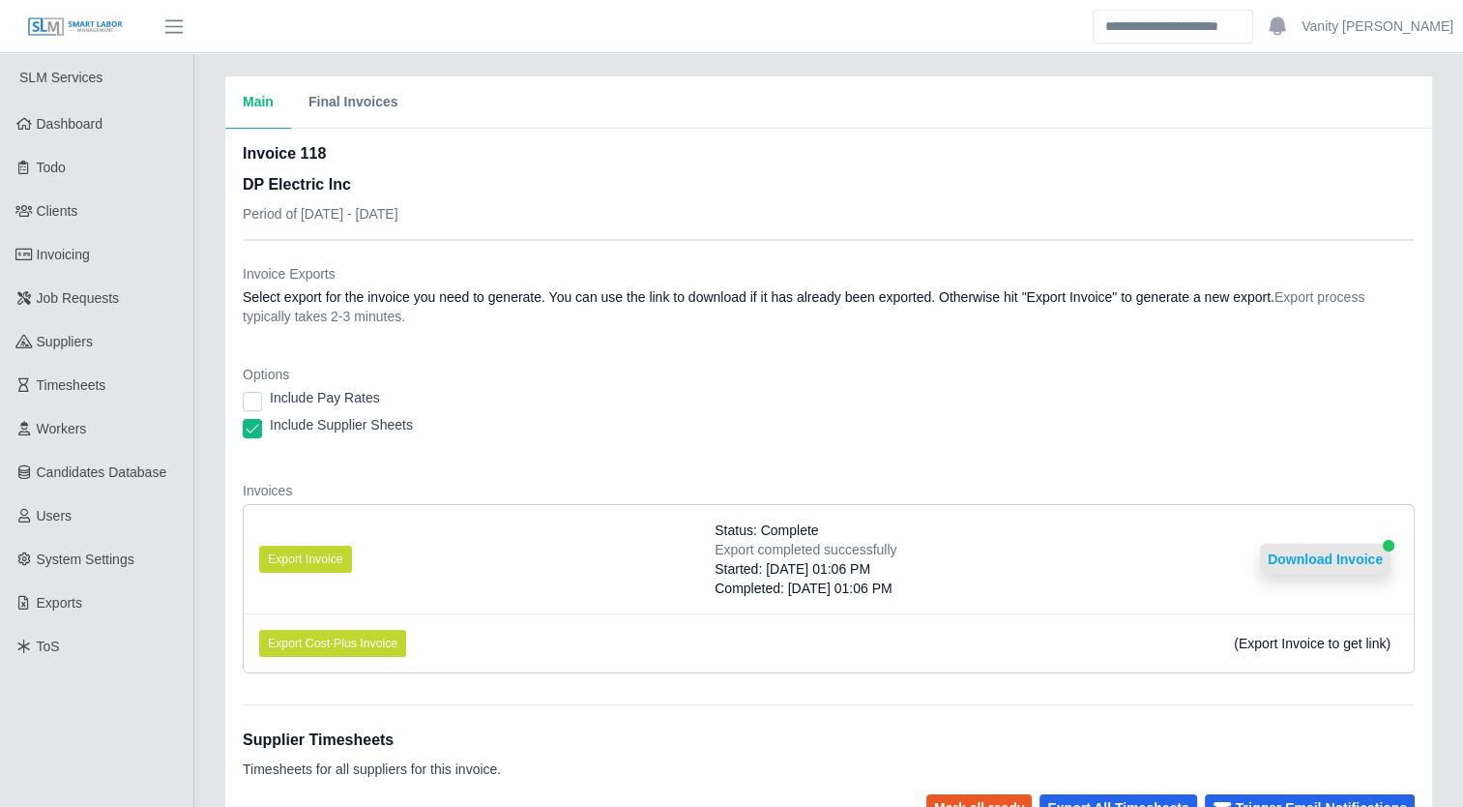
click at [1306, 556] on button "Download Invoice" at bounding box center [1325, 559] width 131 height 31
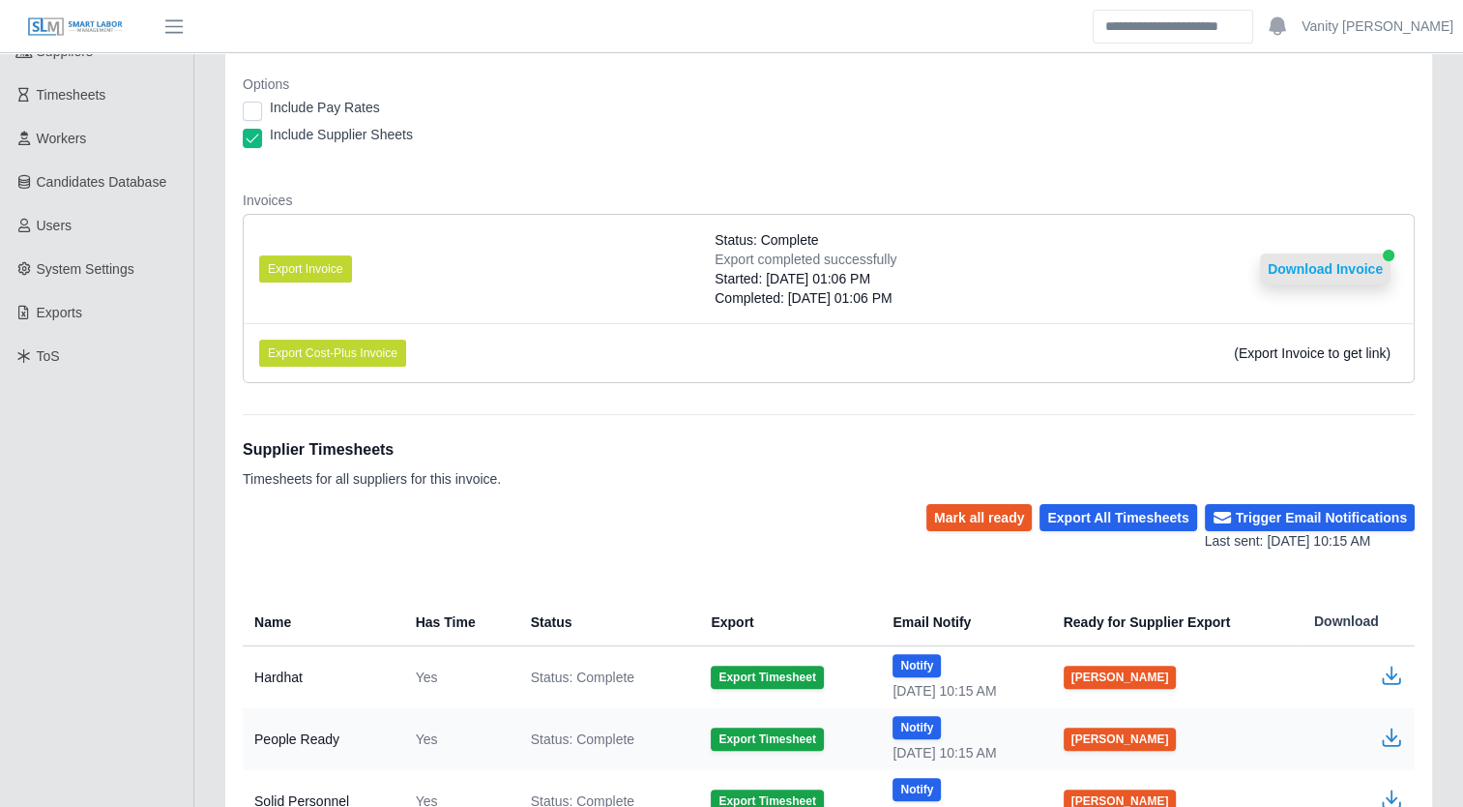
click at [1309, 266] on button "Download Invoice" at bounding box center [1325, 268] width 131 height 31
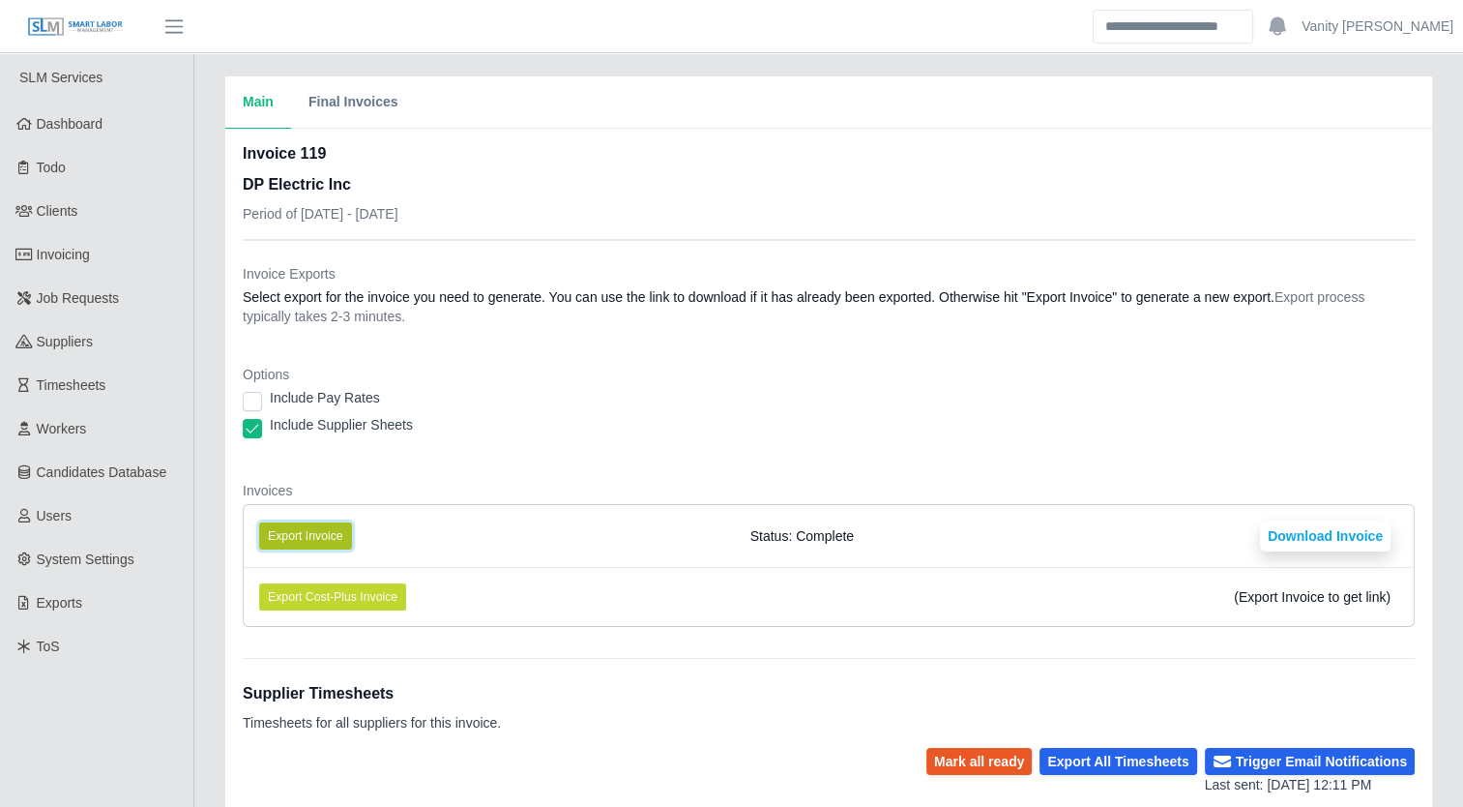
click at [331, 532] on button "Export Invoice" at bounding box center [305, 535] width 93 height 27
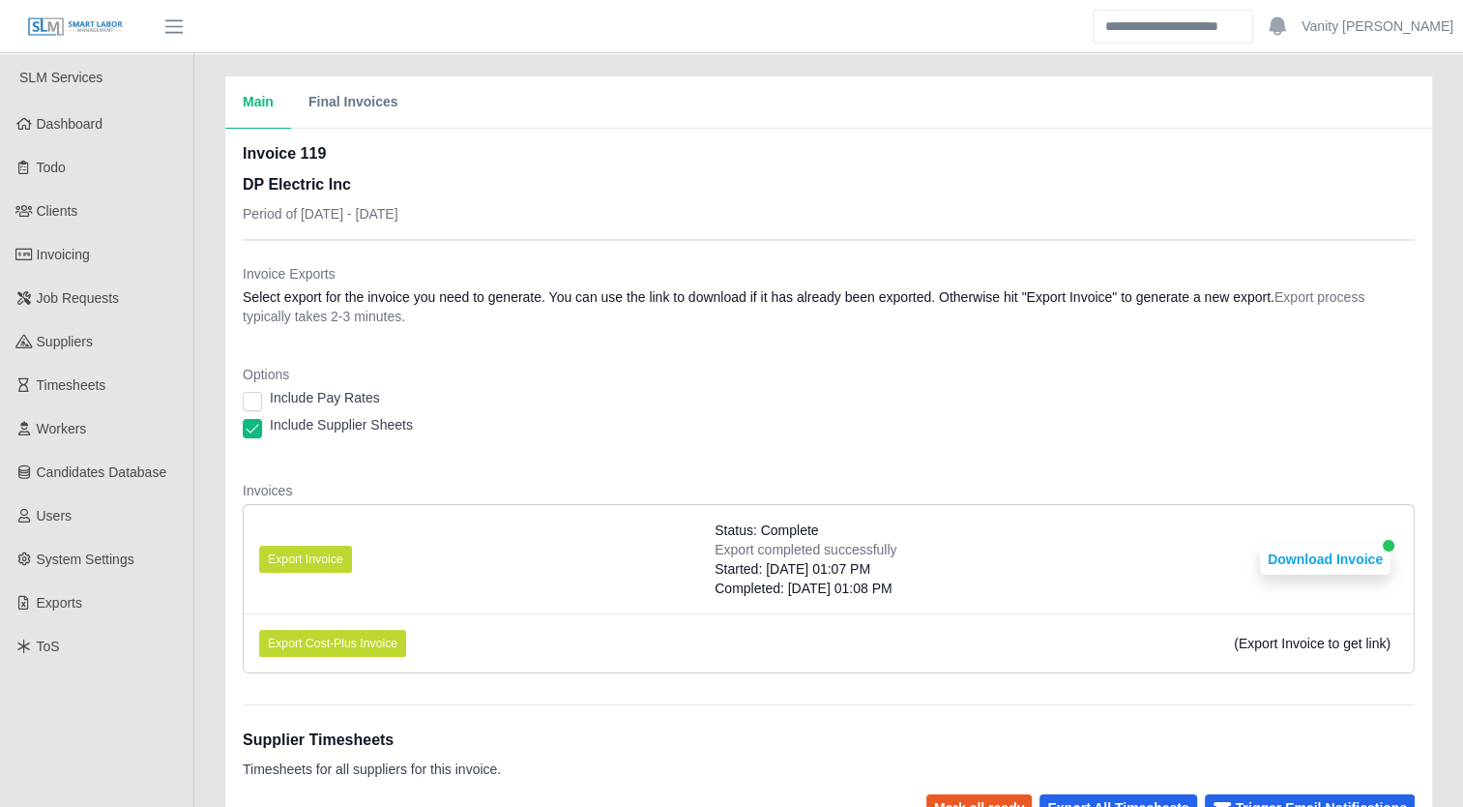
click at [1036, 367] on dt "Options" at bounding box center [829, 374] width 1172 height 19
click at [1308, 551] on button "Download Invoice" at bounding box center [1325, 559] width 131 height 31
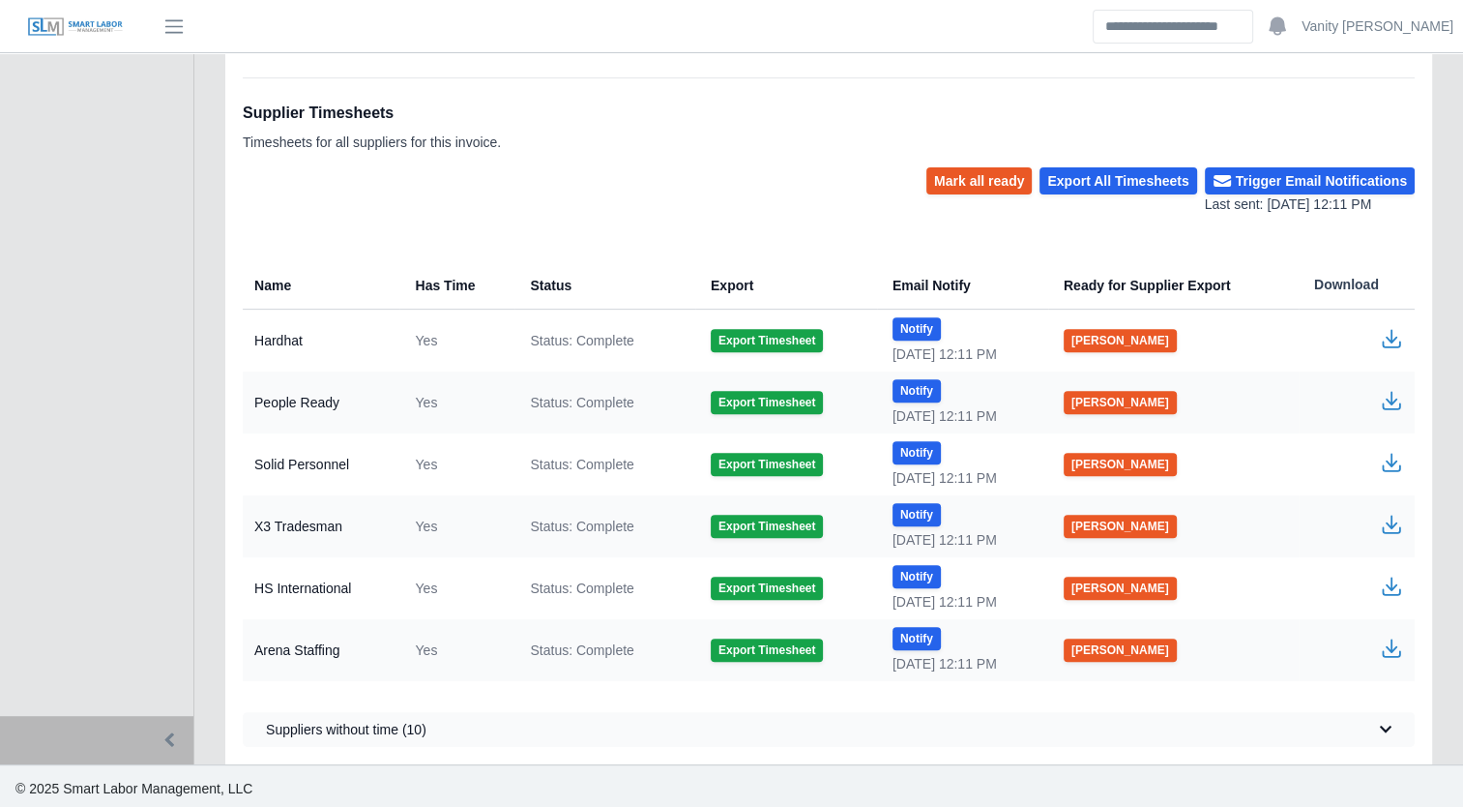
scroll to position [631, 0]
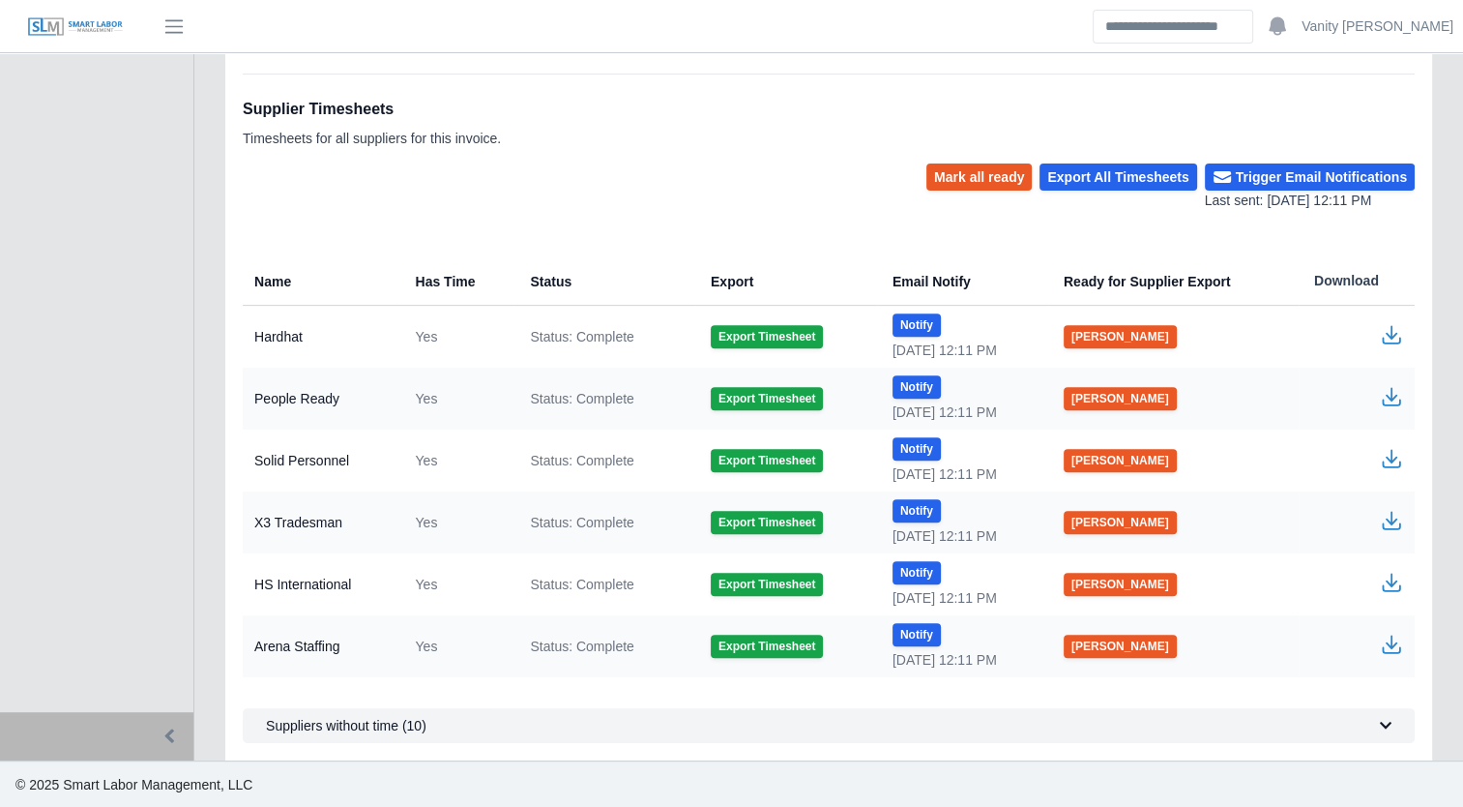
click at [339, 723] on span "Suppliers without time (10)" at bounding box center [346, 725] width 161 height 19
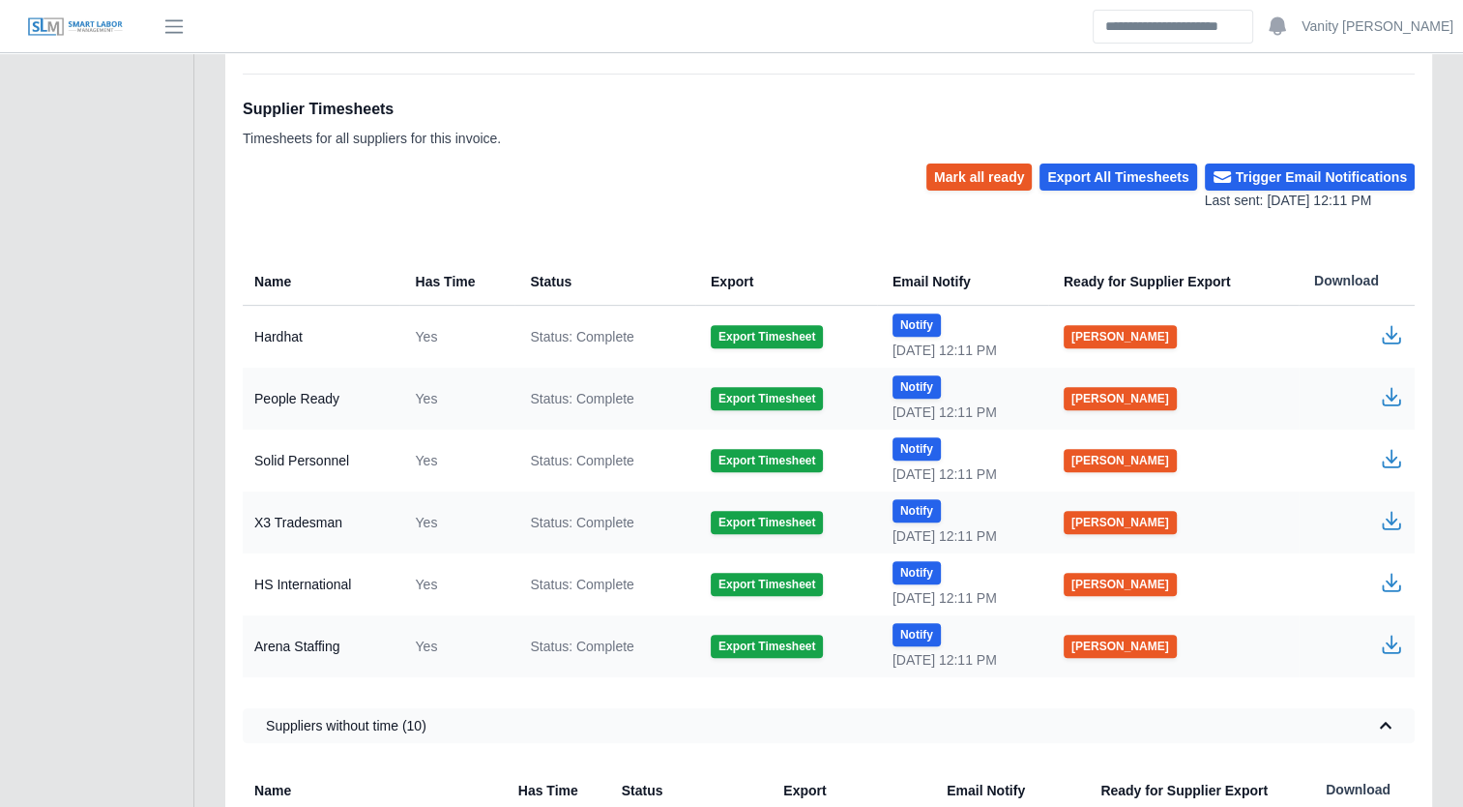
scroll to position [1320, 0]
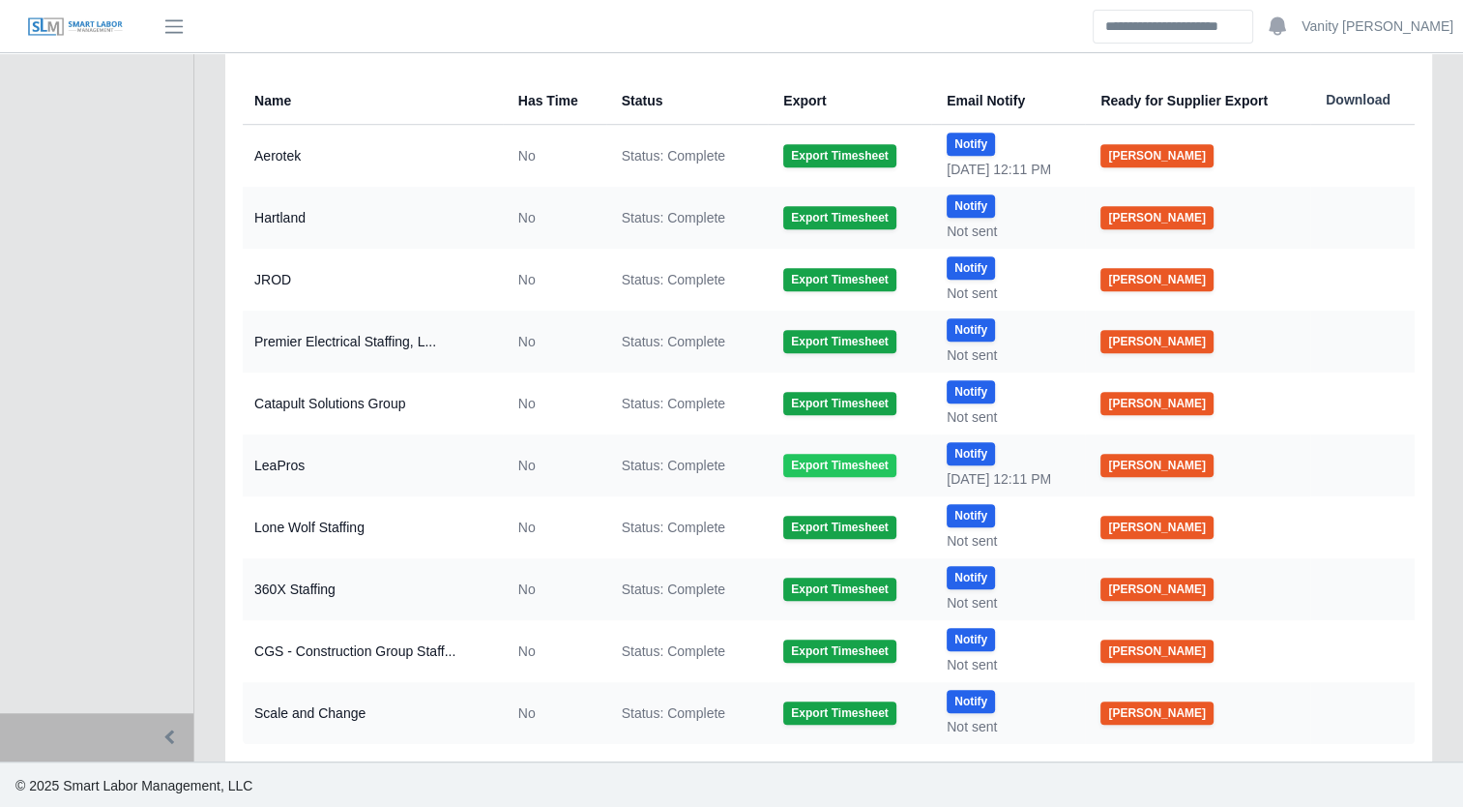
click at [785, 457] on button "Export Timesheet" at bounding box center [839, 465] width 112 height 23
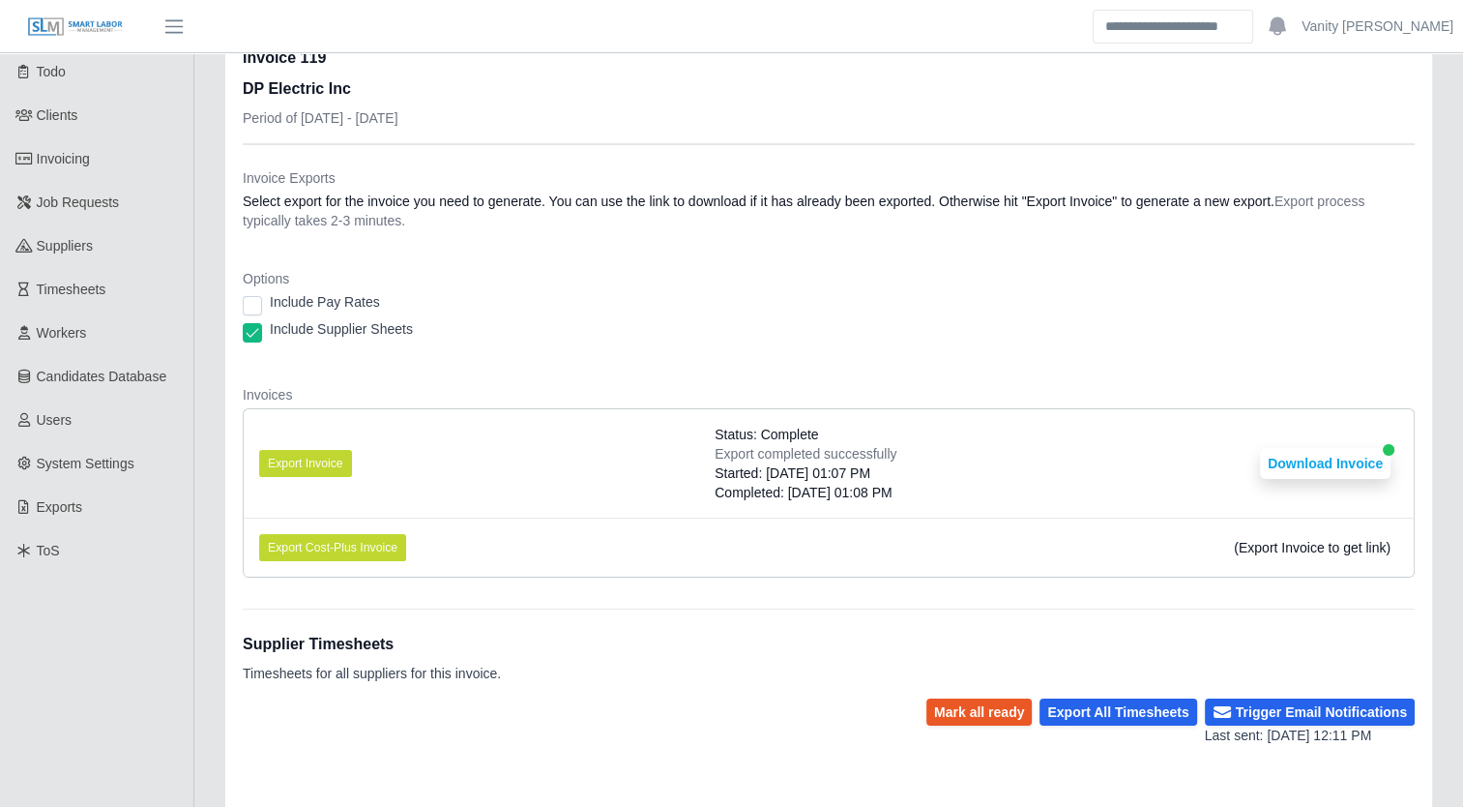
scroll to position [97, 0]
click at [833, 26] on header "Vanity Avila Account Settings Logout" at bounding box center [731, 26] width 1463 height 53
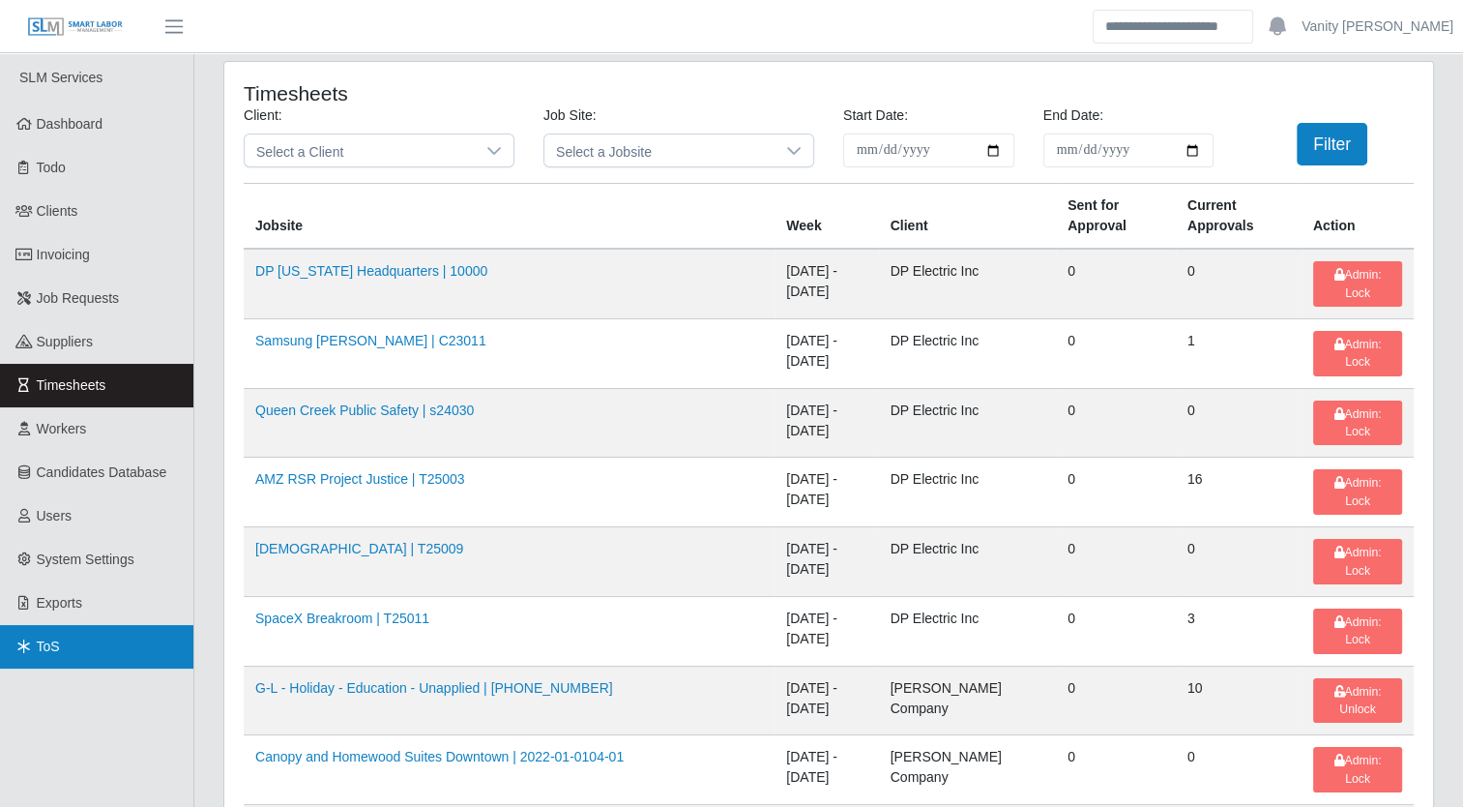
click at [182, 667] on link "ToS" at bounding box center [96, 647] width 193 height 44
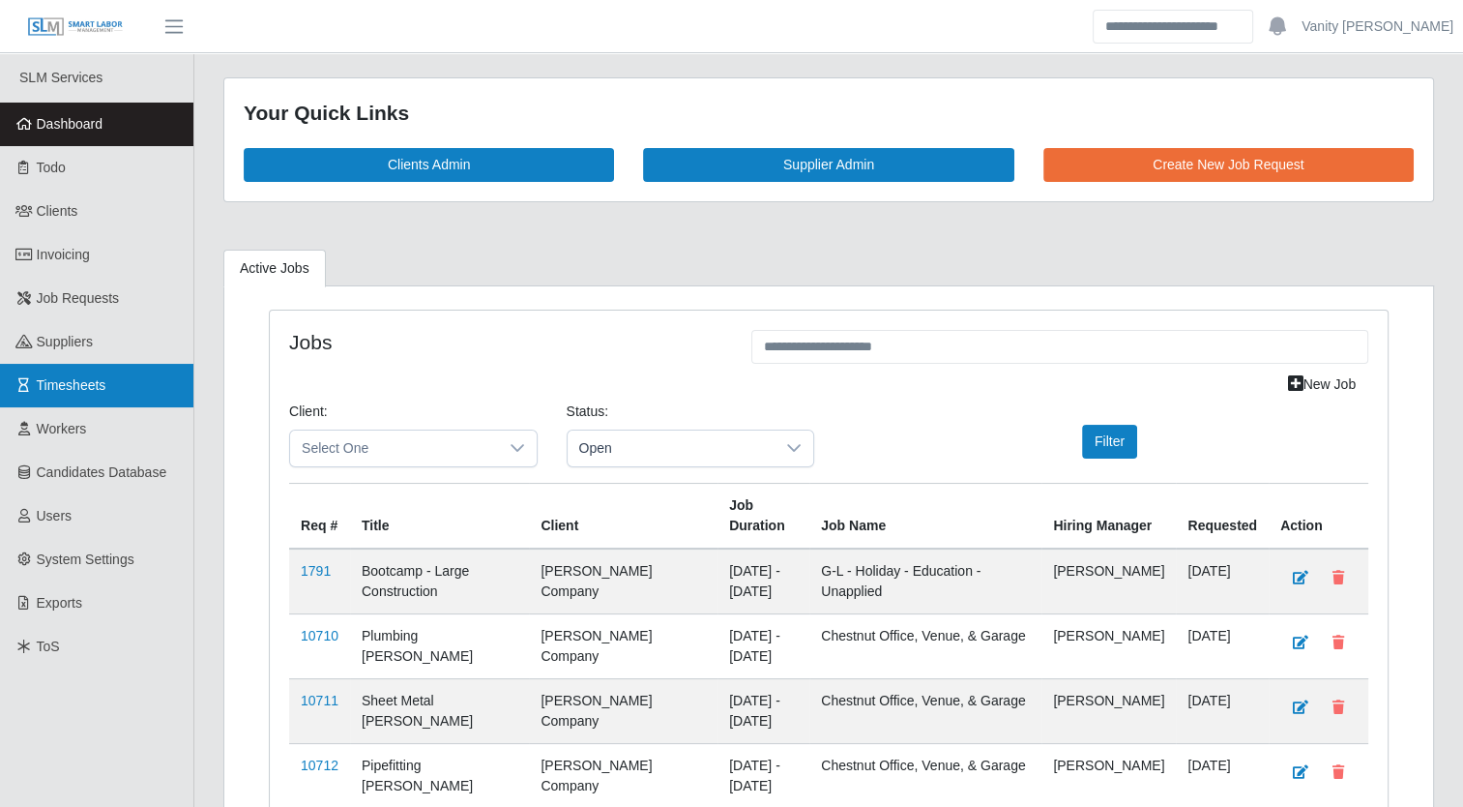
click at [62, 378] on span "Timesheets" at bounding box center [72, 384] width 70 height 15
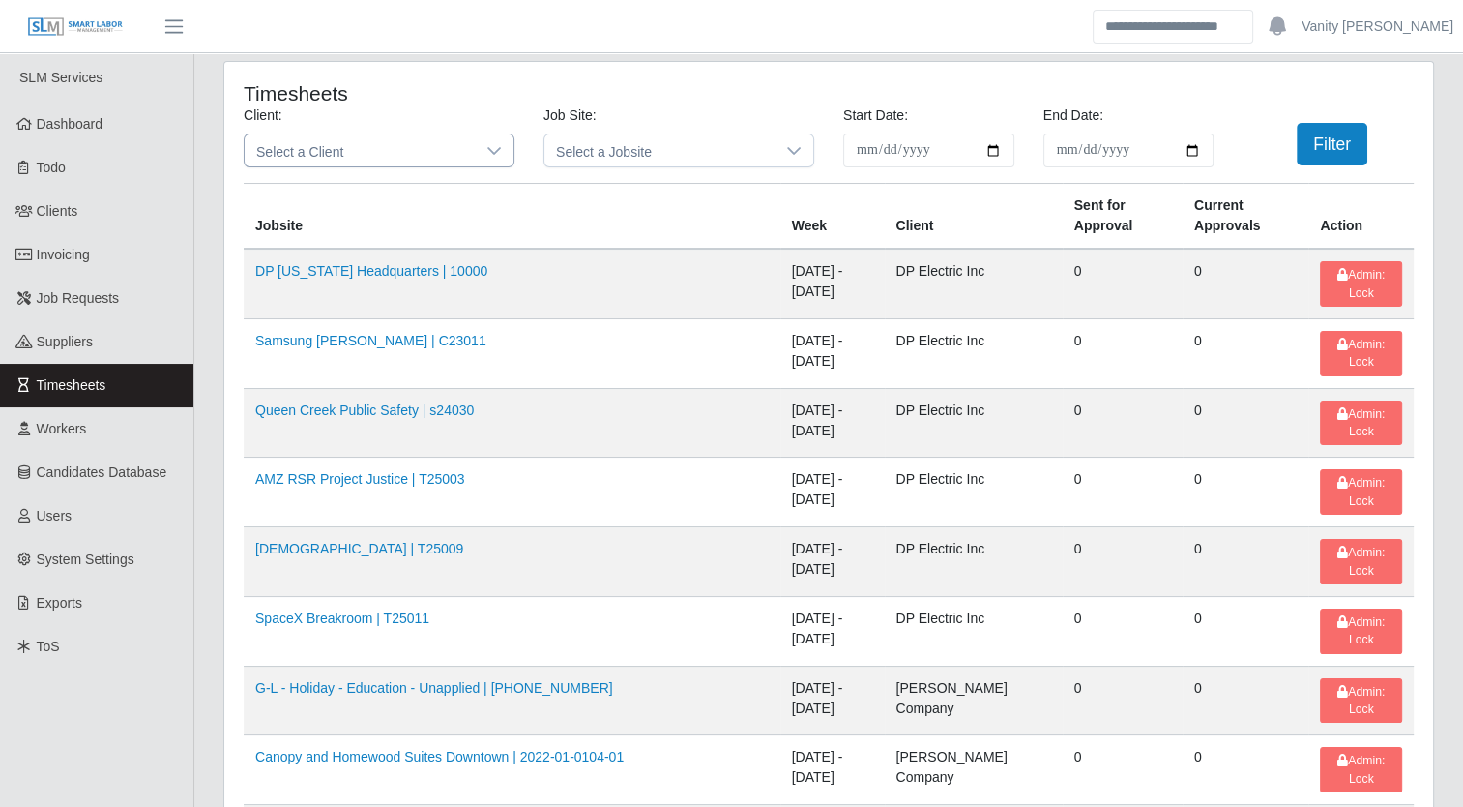
click at [491, 149] on icon at bounding box center [493, 150] width 15 height 15
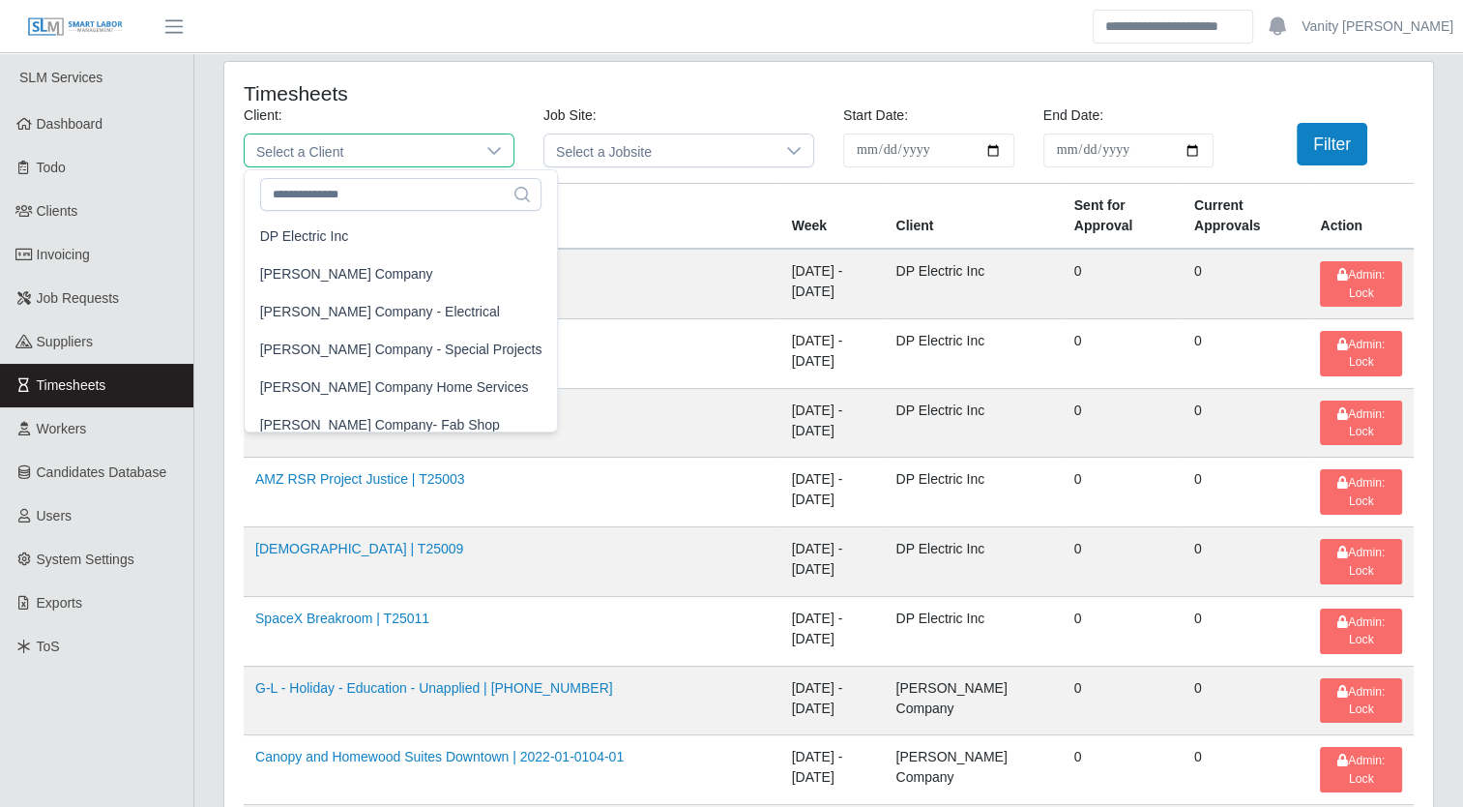
click at [503, 86] on h4 "Timesheets" at bounding box center [479, 93] width 471 height 24
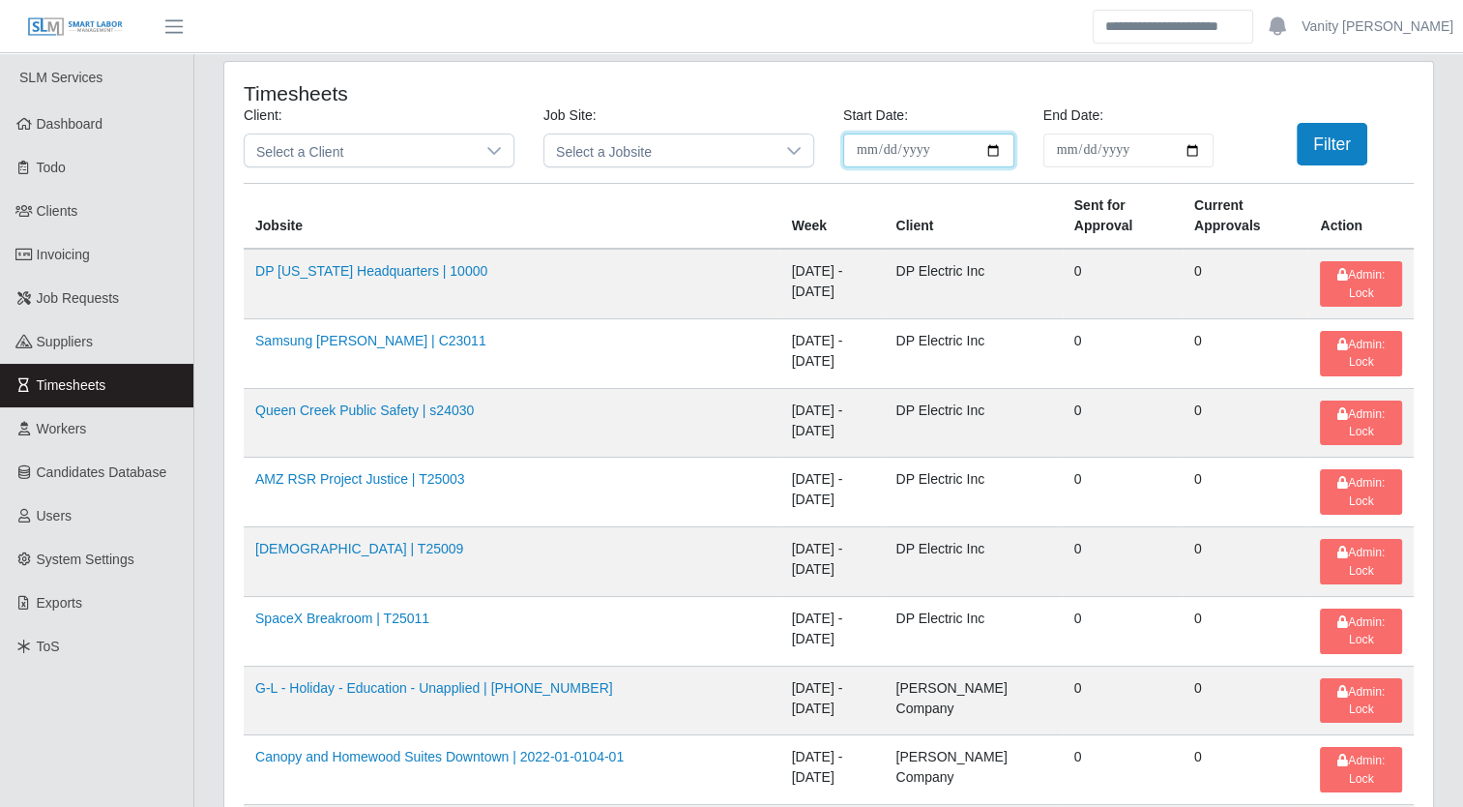
click at [899, 148] on input "**********" at bounding box center [928, 150] width 171 height 34
click at [992, 151] on input "**********" at bounding box center [928, 150] width 171 height 34
type input "**********"
click at [1196, 145] on input "End Date:" at bounding box center [1129, 150] width 171 height 34
type input "**********"
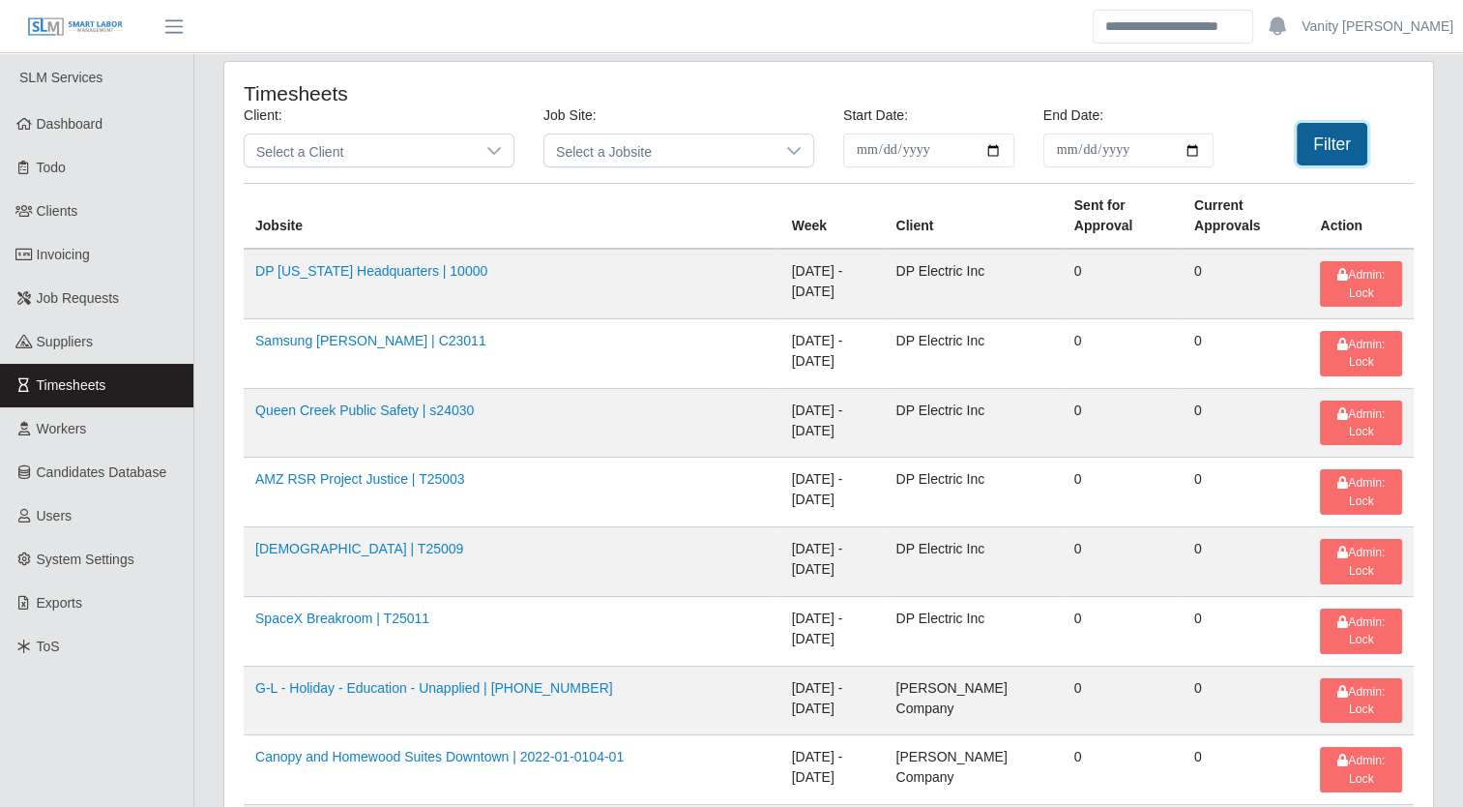
click at [1331, 142] on button "Filter" at bounding box center [1332, 144] width 71 height 43
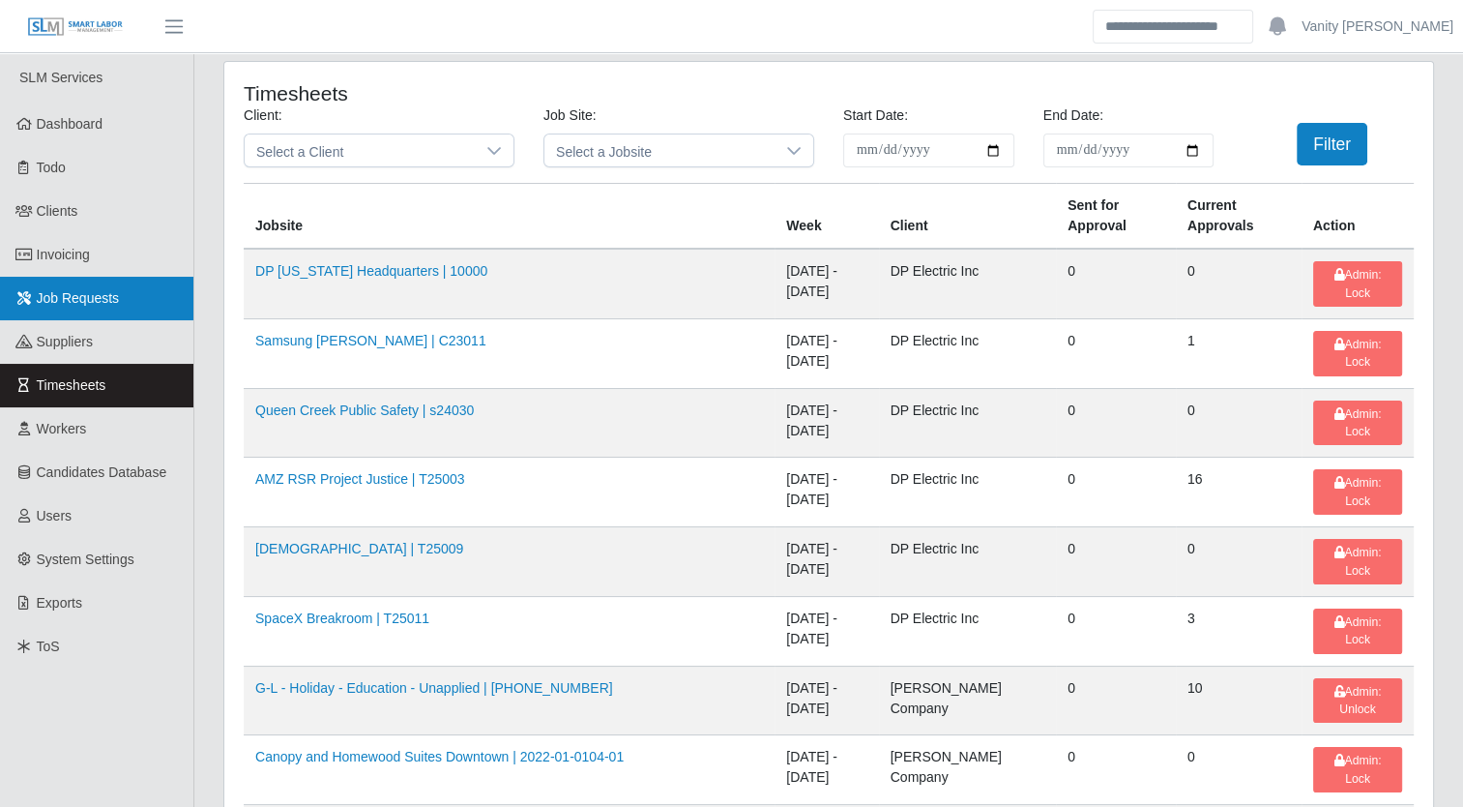
click at [84, 300] on span "Job Requests" at bounding box center [78, 297] width 83 height 15
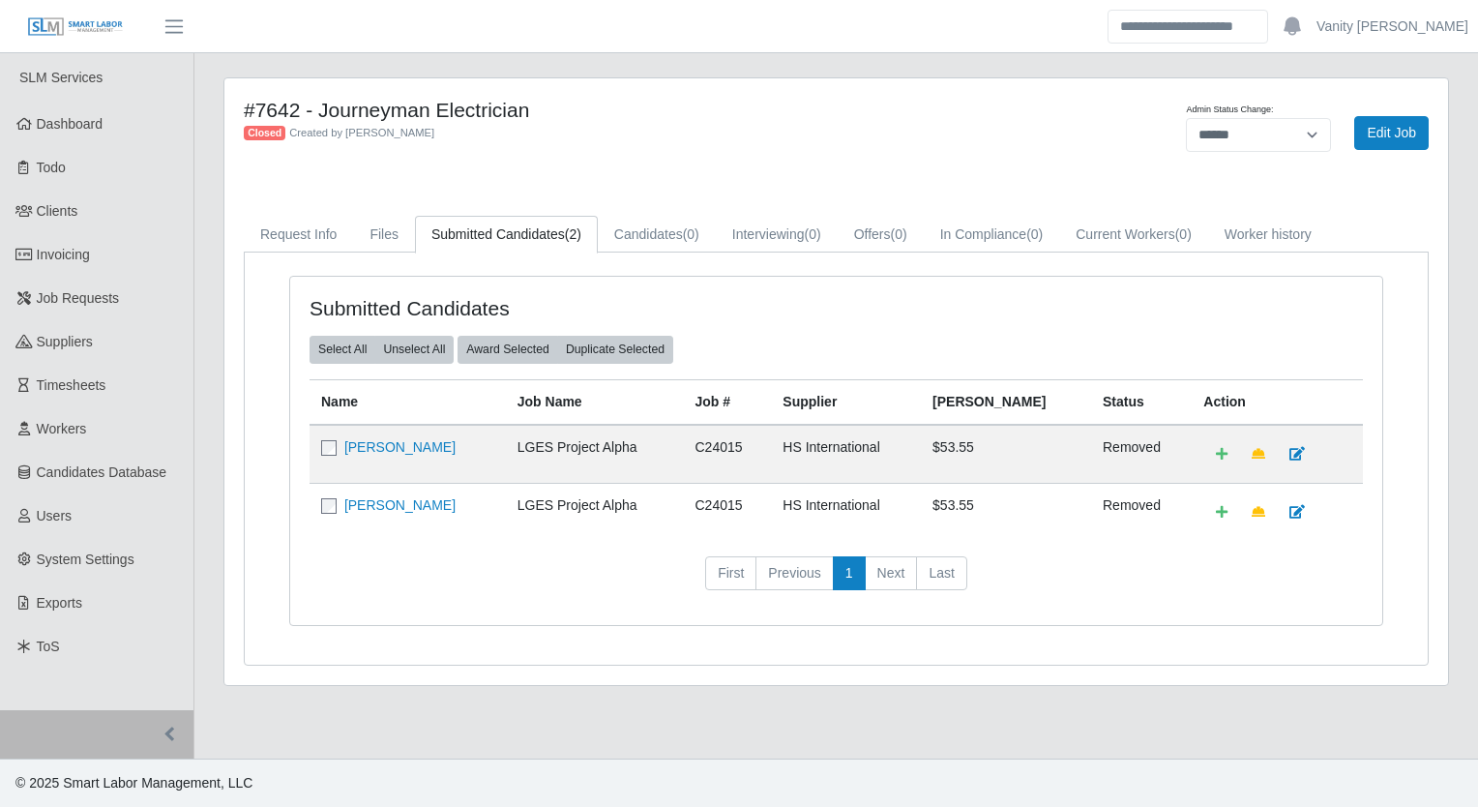
select select "******"
click at [371, 709] on main "#7642 - Journeyman Electrician Closed Created by [PERSON_NAME] Admin Status Cha…" at bounding box center [835, 405] width 1283 height 705
click at [468, 702] on div "#7642 - Journeyman Electrician Closed Created by Jerrin Jaramillo Admin Status …" at bounding box center [836, 393] width 1254 height 632
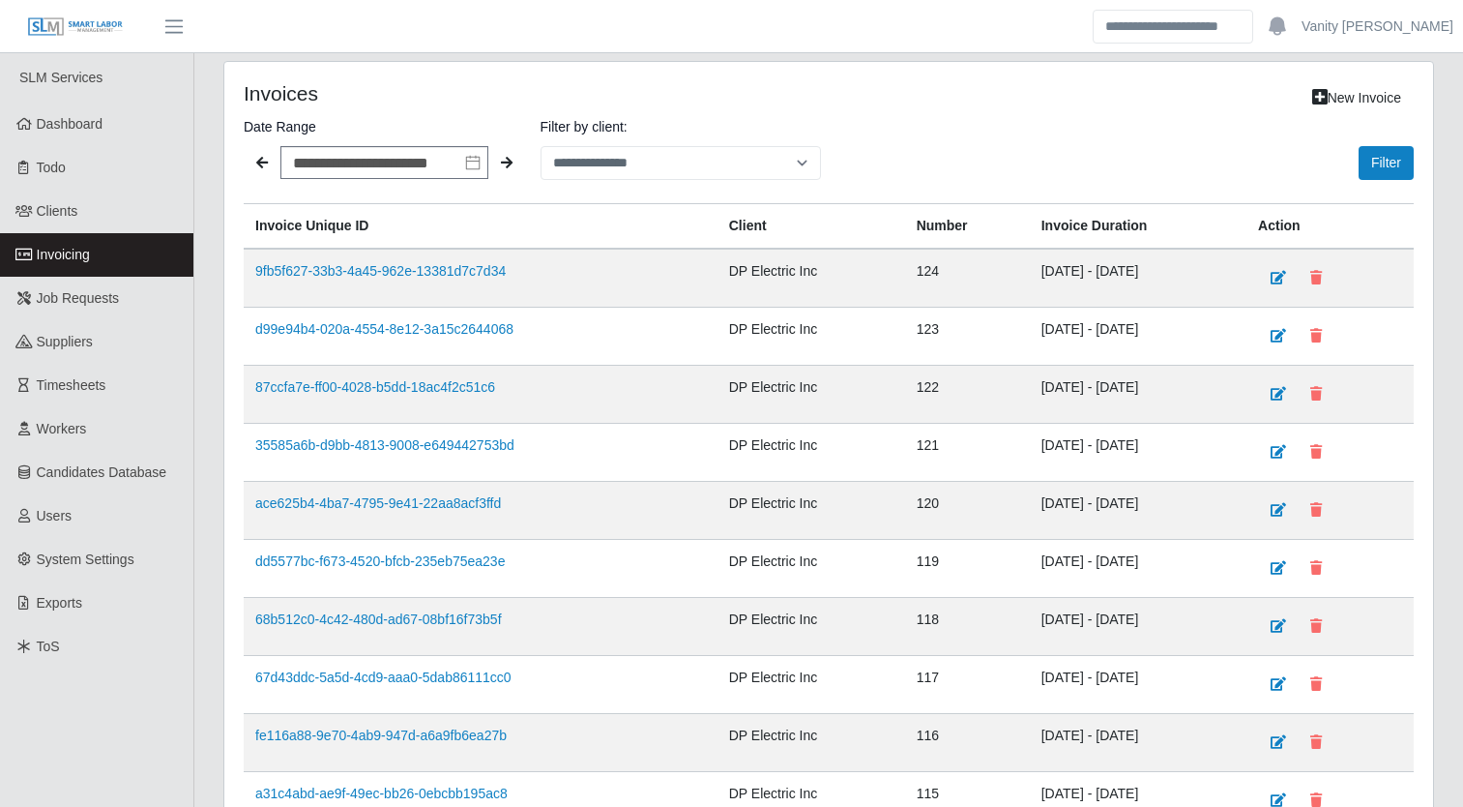
select select "**********"
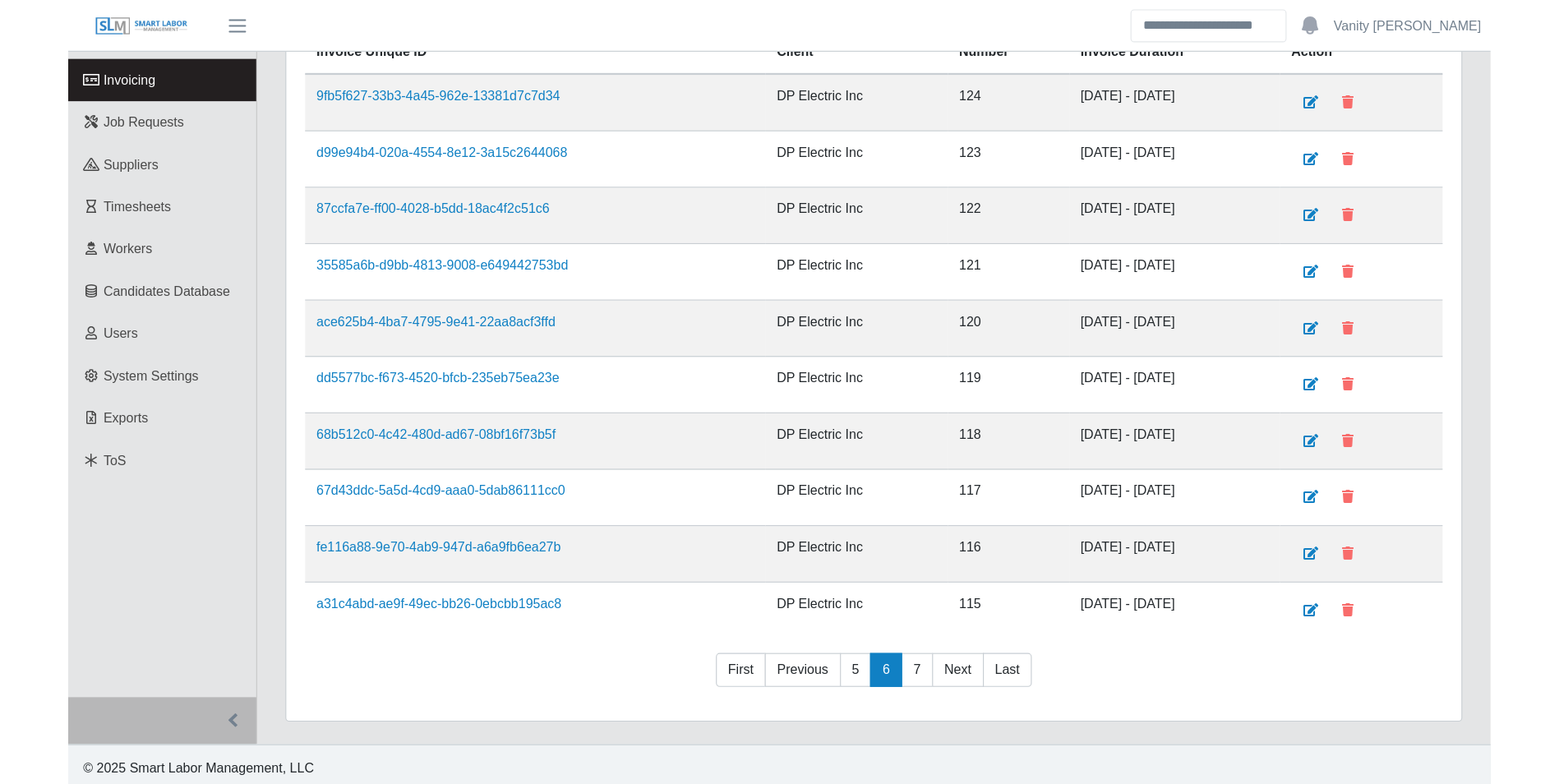
scroll to position [32, 0]
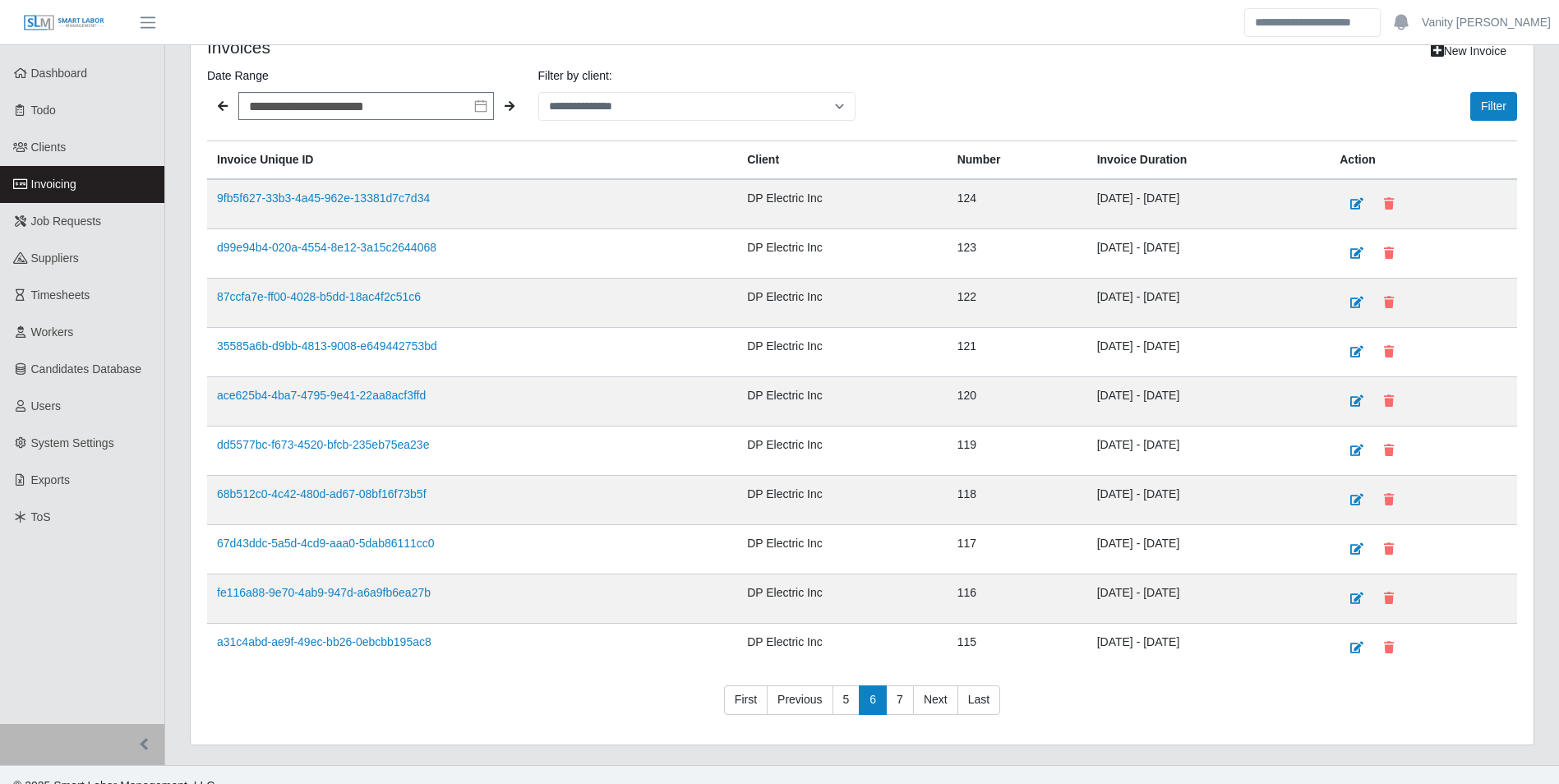
click at [844, 685] on link "5" at bounding box center [846, 700] width 28 height 30
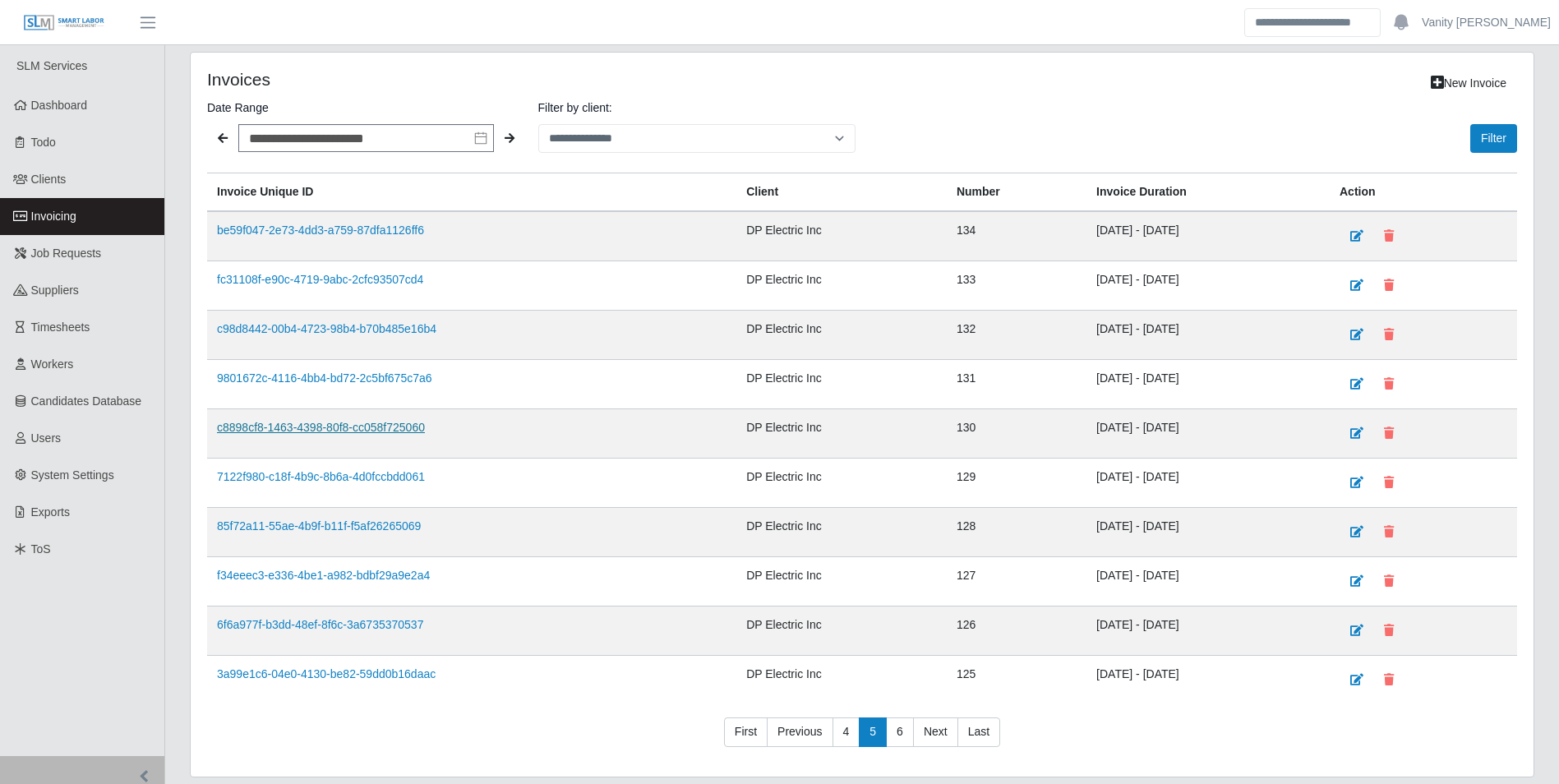
click at [838, 685] on link "4" at bounding box center [846, 731] width 28 height 30
click at [841, 685] on link "3" at bounding box center [846, 731] width 28 height 30
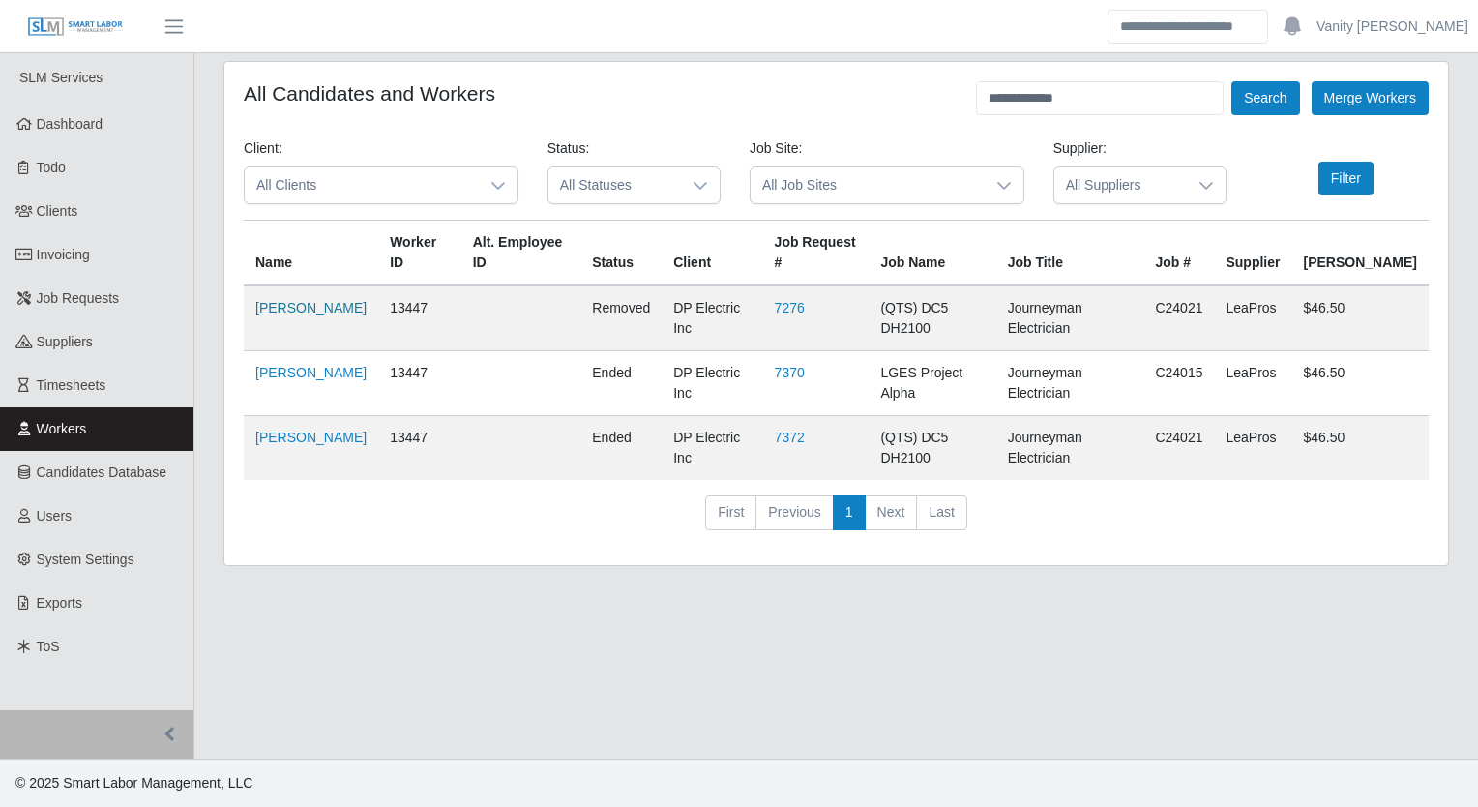
click at [302, 300] on link "[PERSON_NAME]" at bounding box center [310, 307] width 111 height 15
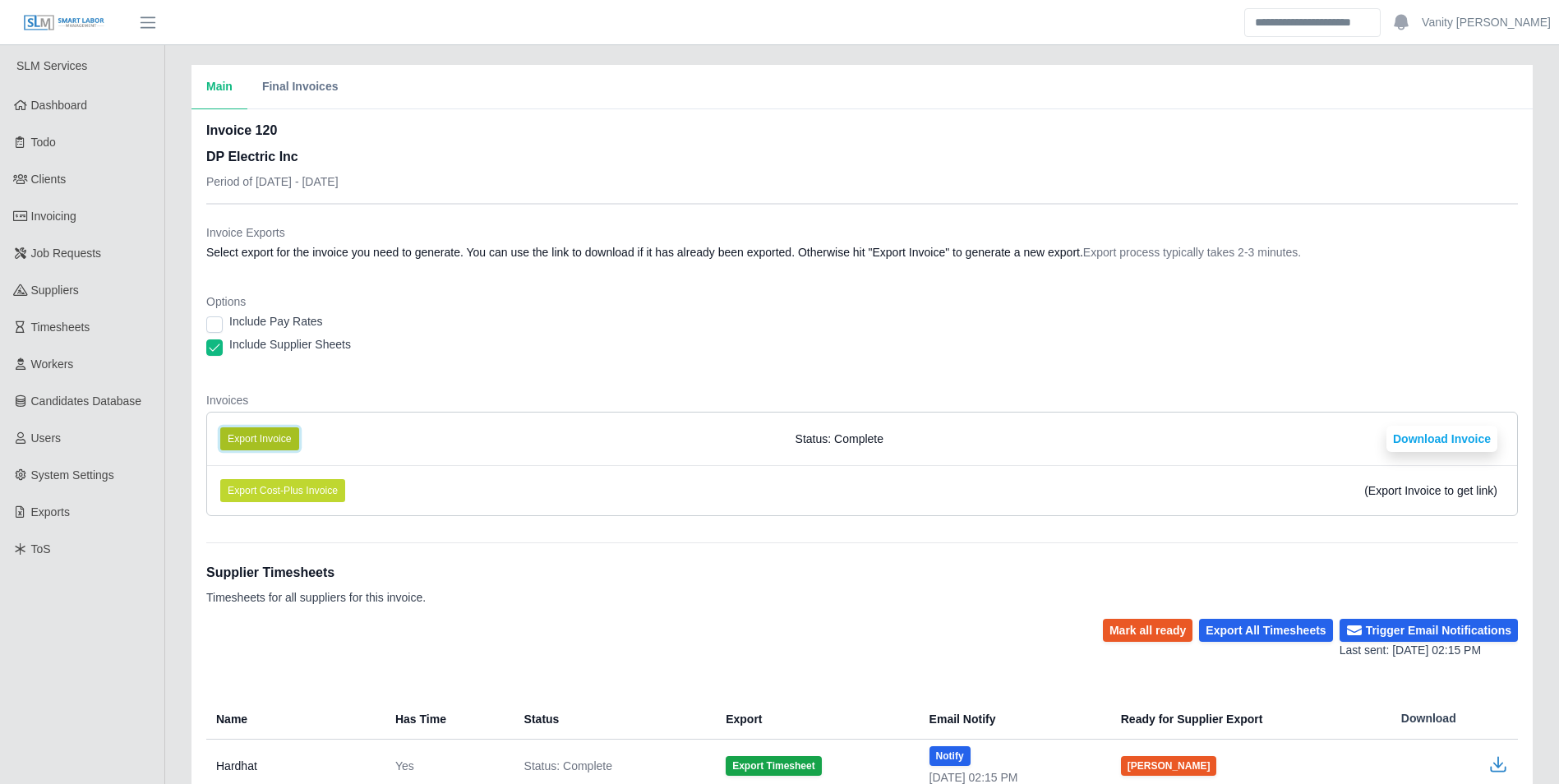
click at [246, 434] on button "Export Invoice" at bounding box center [259, 438] width 79 height 23
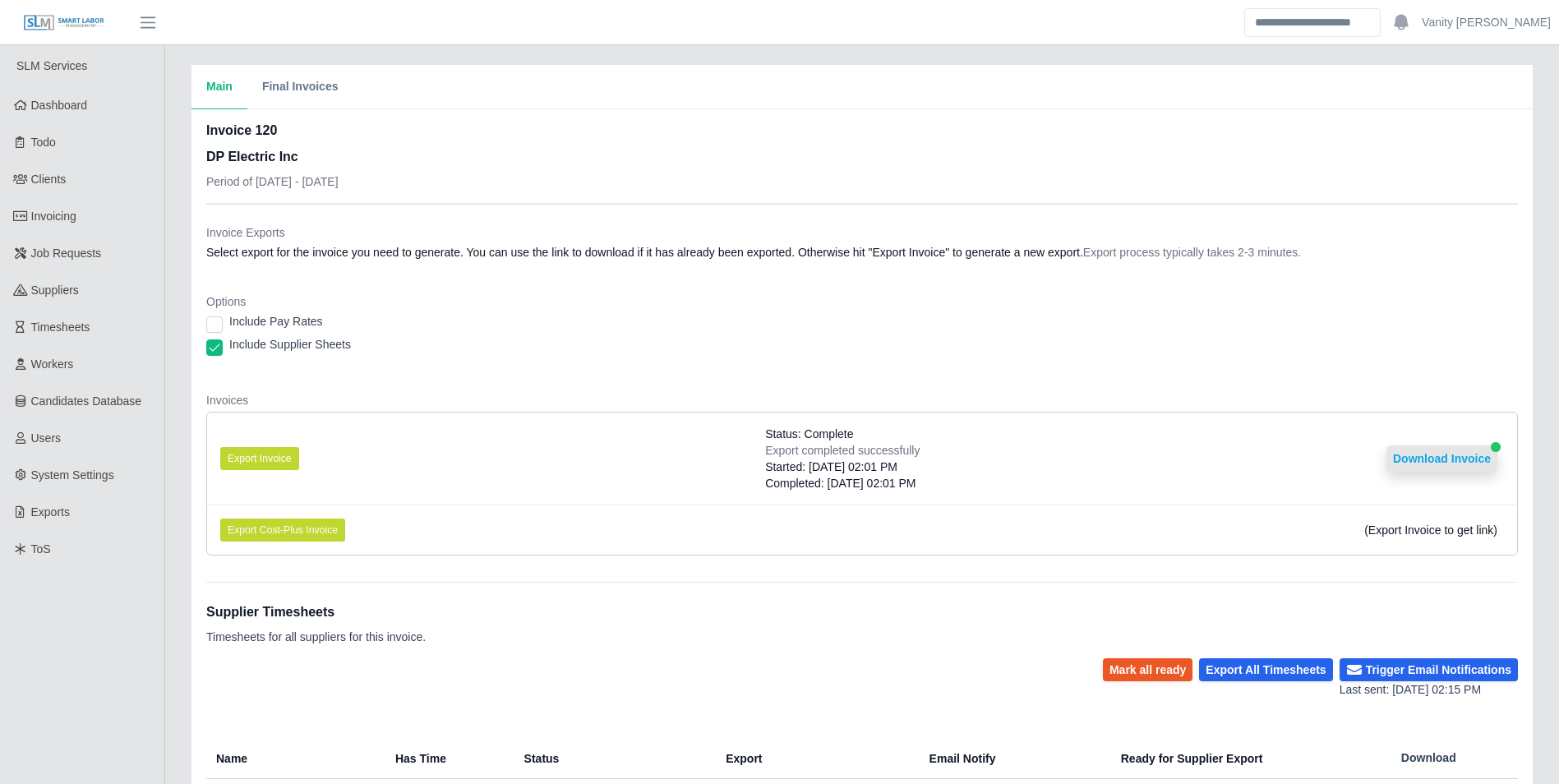
click at [1441, 456] on button "Download Invoice" at bounding box center [1442, 458] width 111 height 26
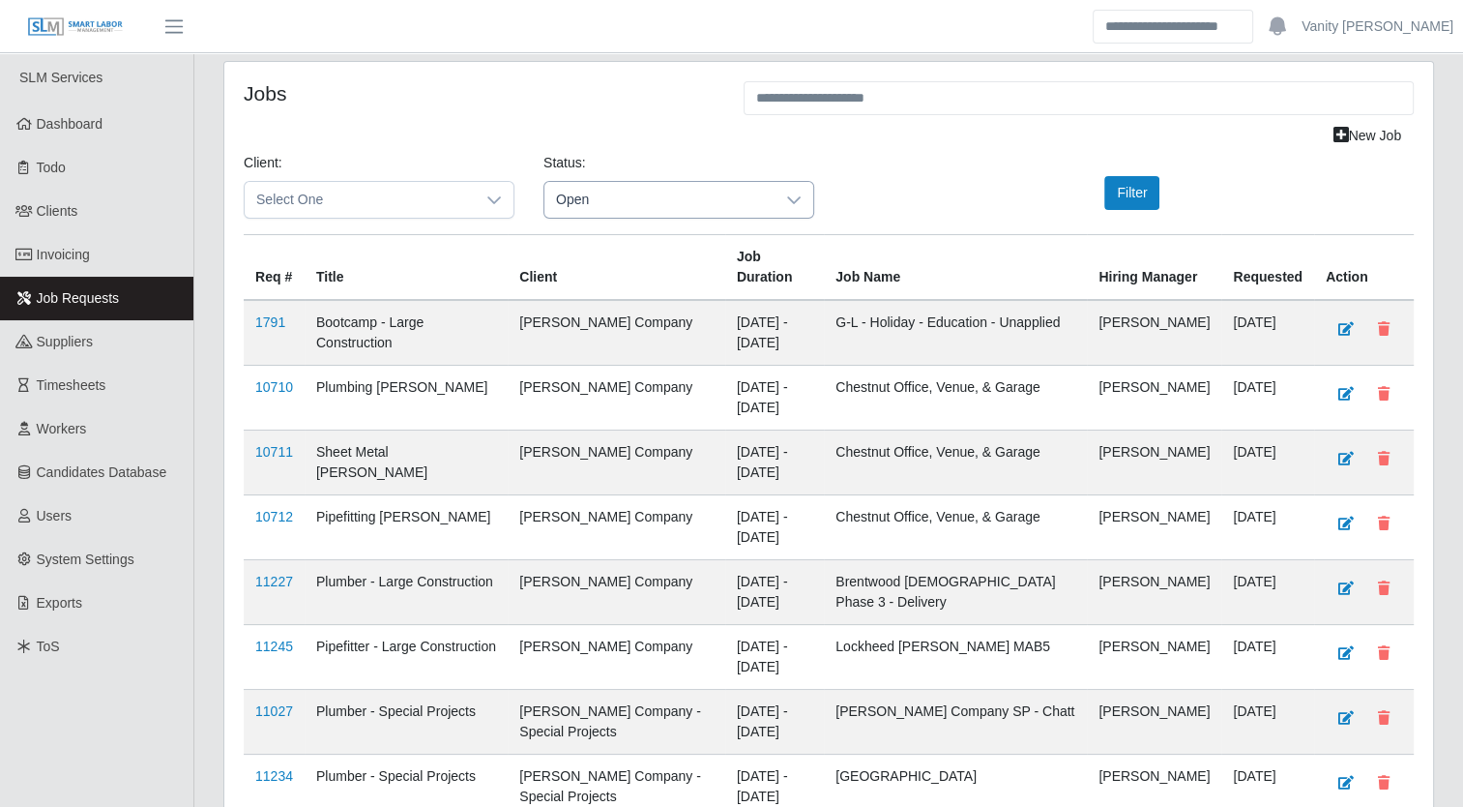
click at [790, 193] on icon at bounding box center [793, 199] width 15 height 15
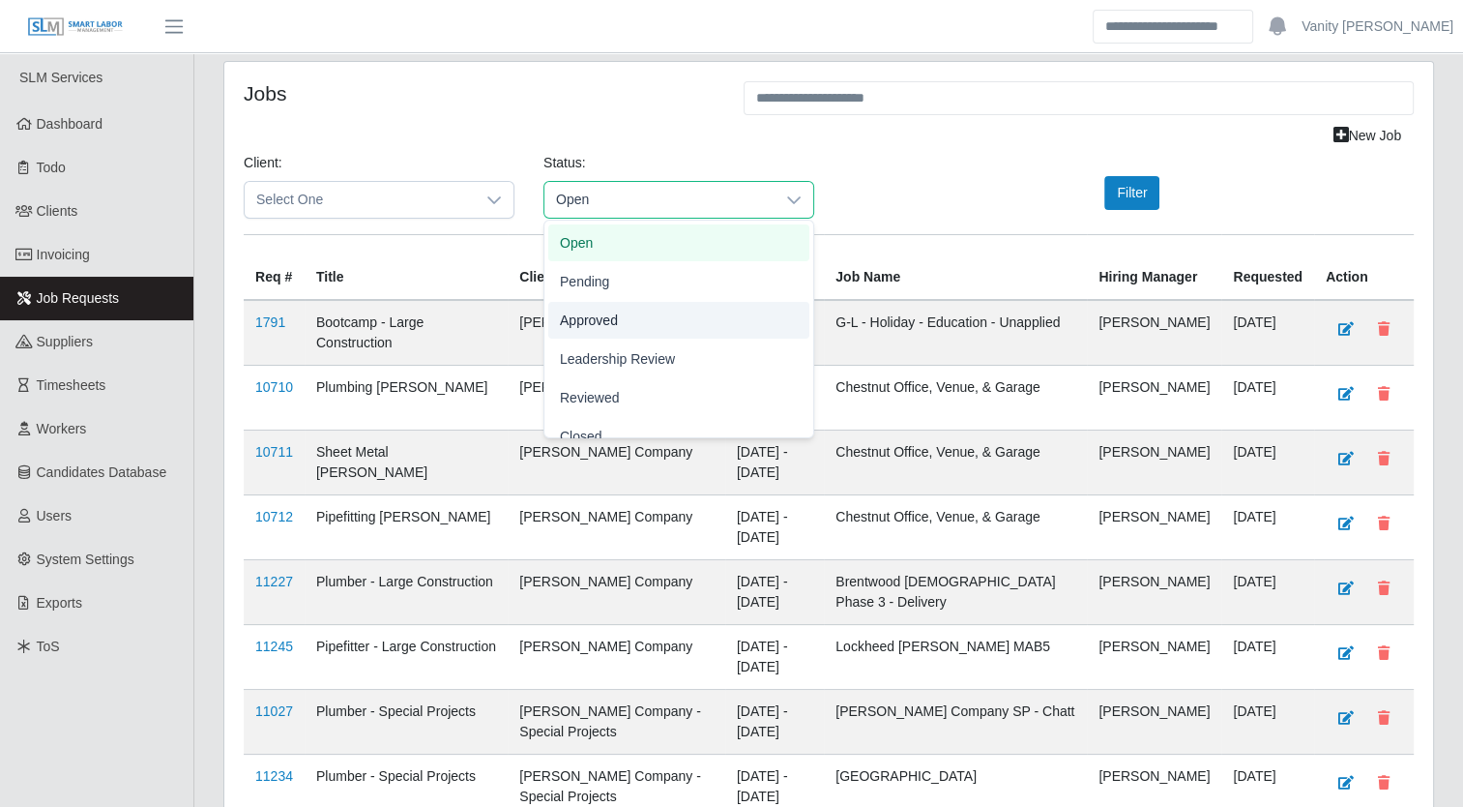
scroll to position [60, 0]
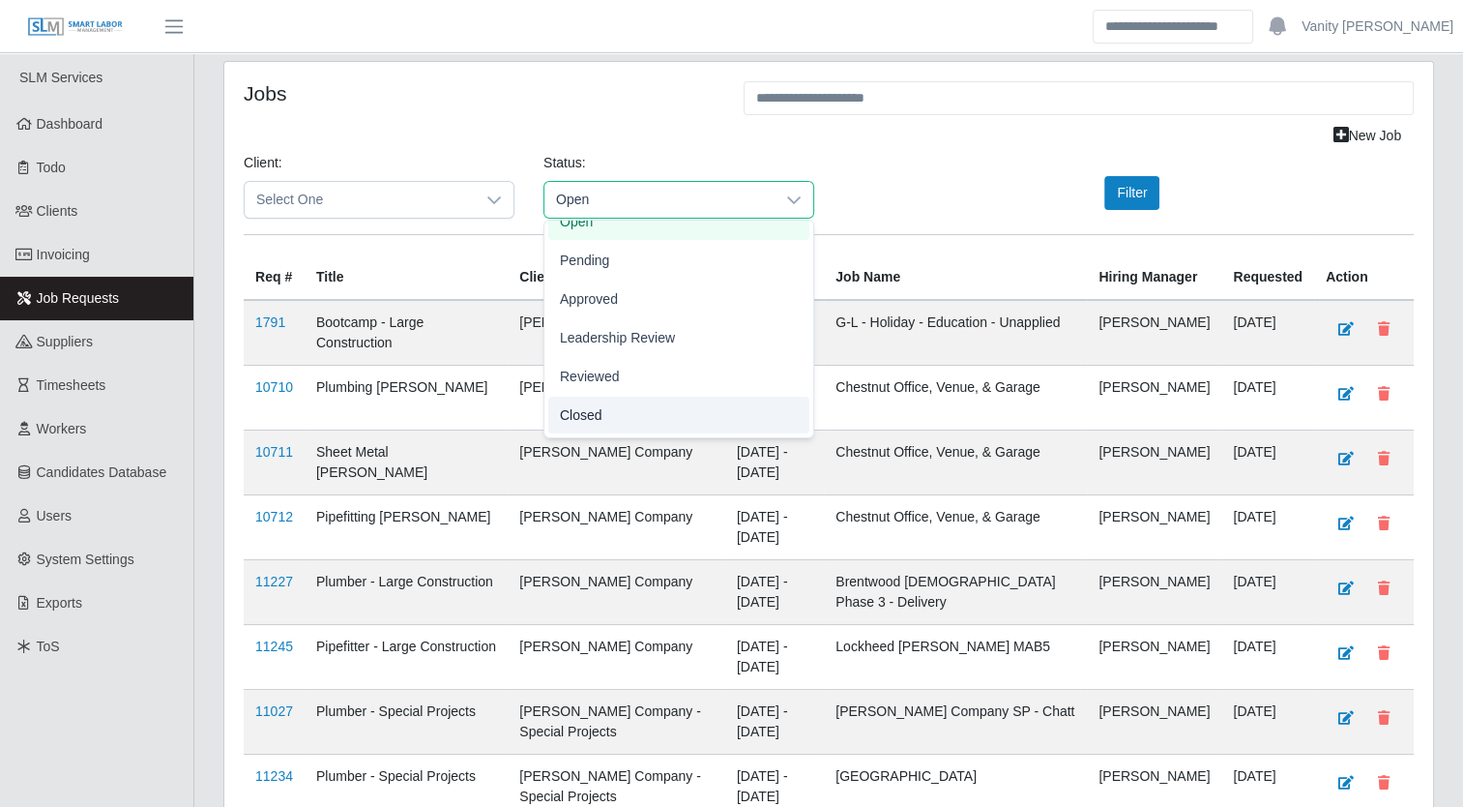
click at [596, 411] on span "Closed" at bounding box center [581, 415] width 43 height 20
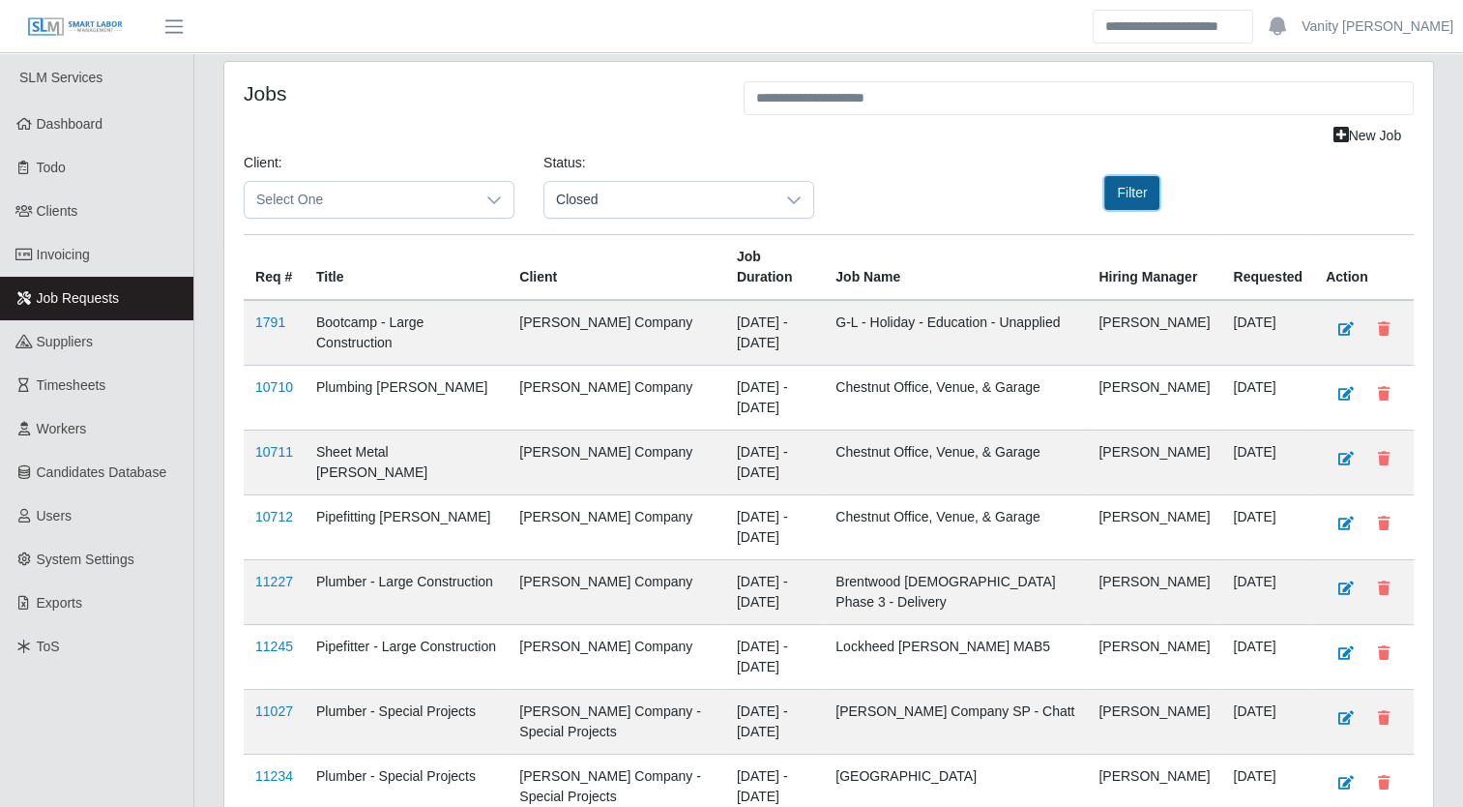
click at [1138, 191] on button "Filter" at bounding box center [1131, 193] width 55 height 34
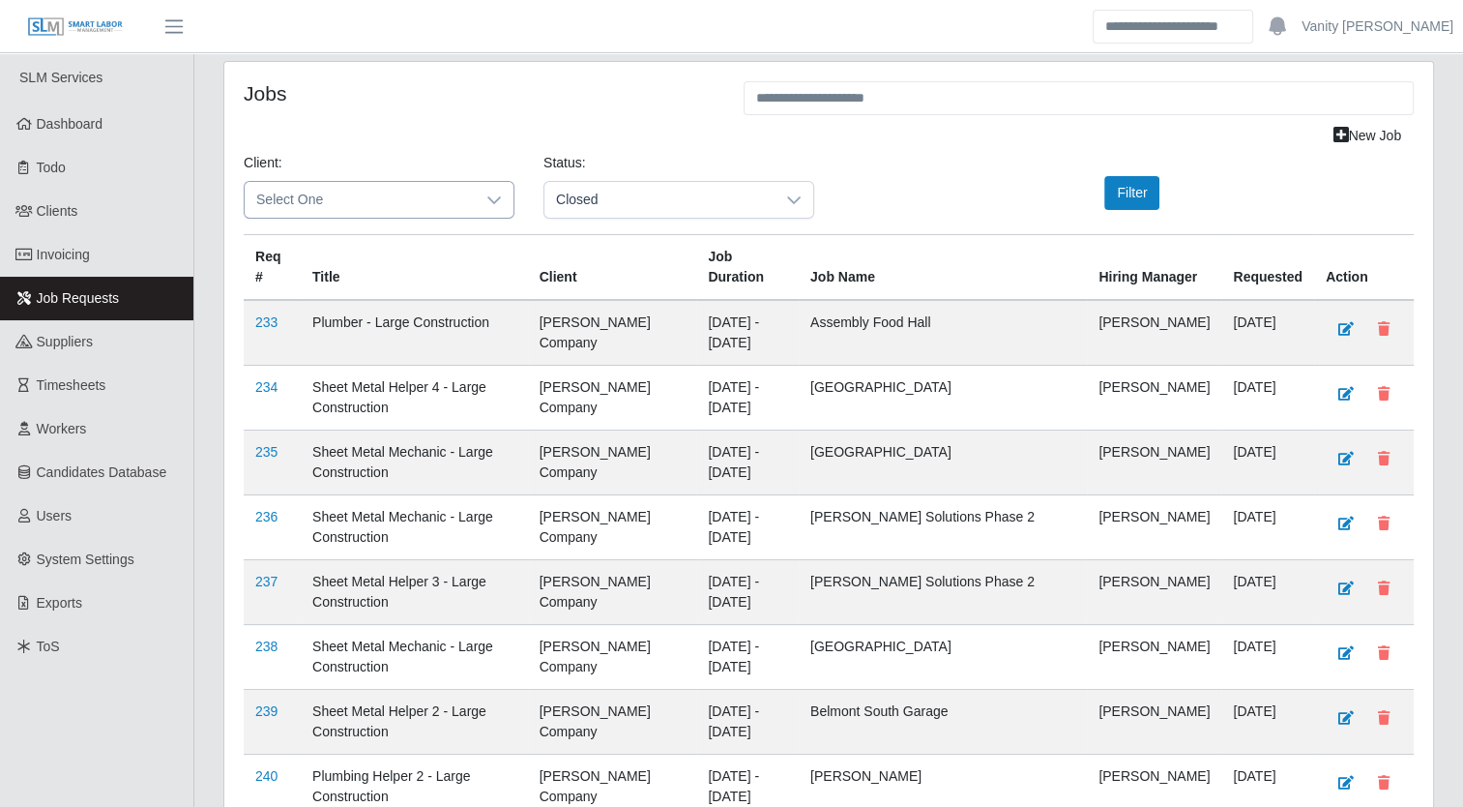
click at [490, 197] on icon at bounding box center [494, 200] width 14 height 8
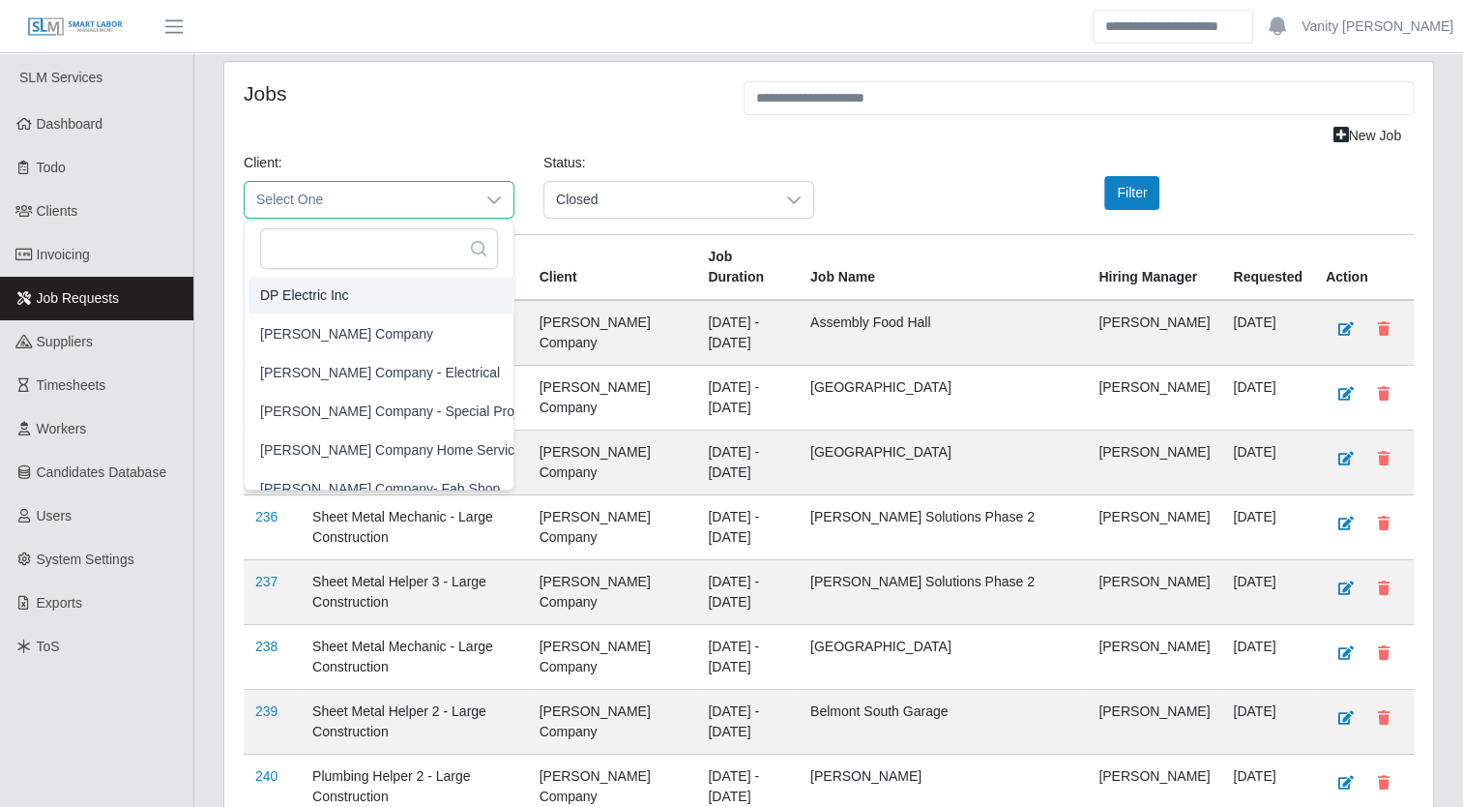
click at [338, 302] on span "DP Electric Inc" at bounding box center [304, 295] width 89 height 20
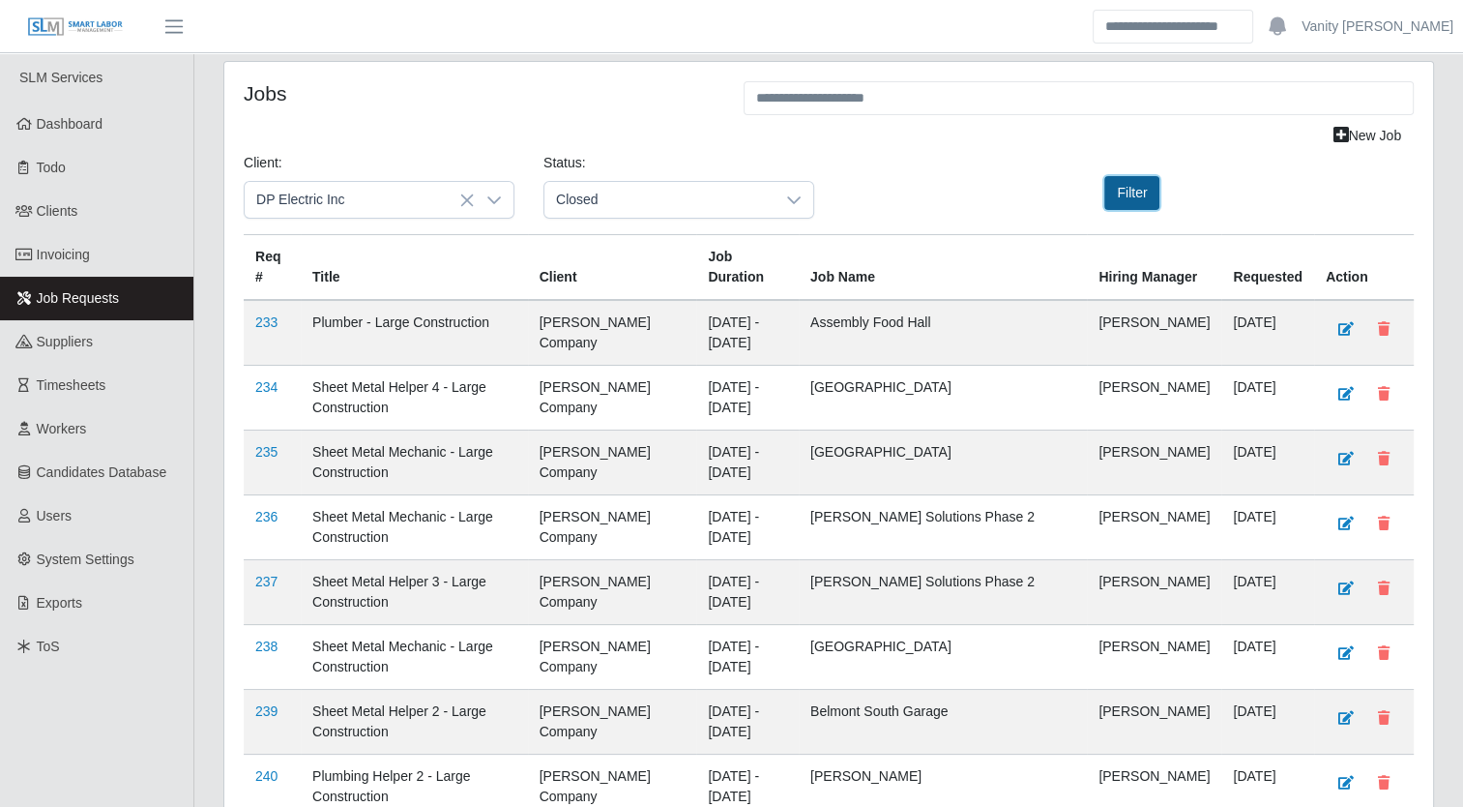
click at [1122, 193] on button "Filter" at bounding box center [1131, 193] width 55 height 34
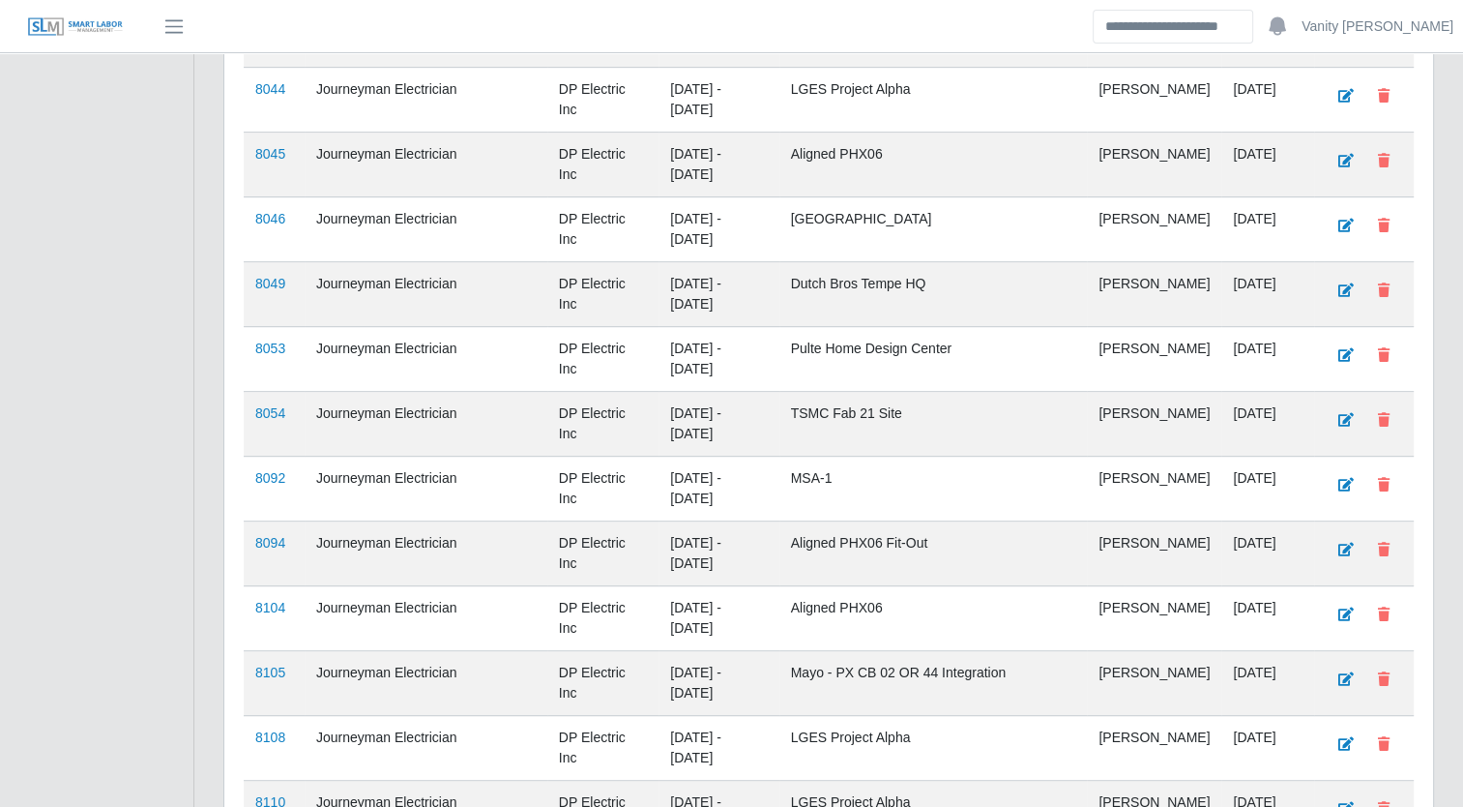
scroll to position [8217, 0]
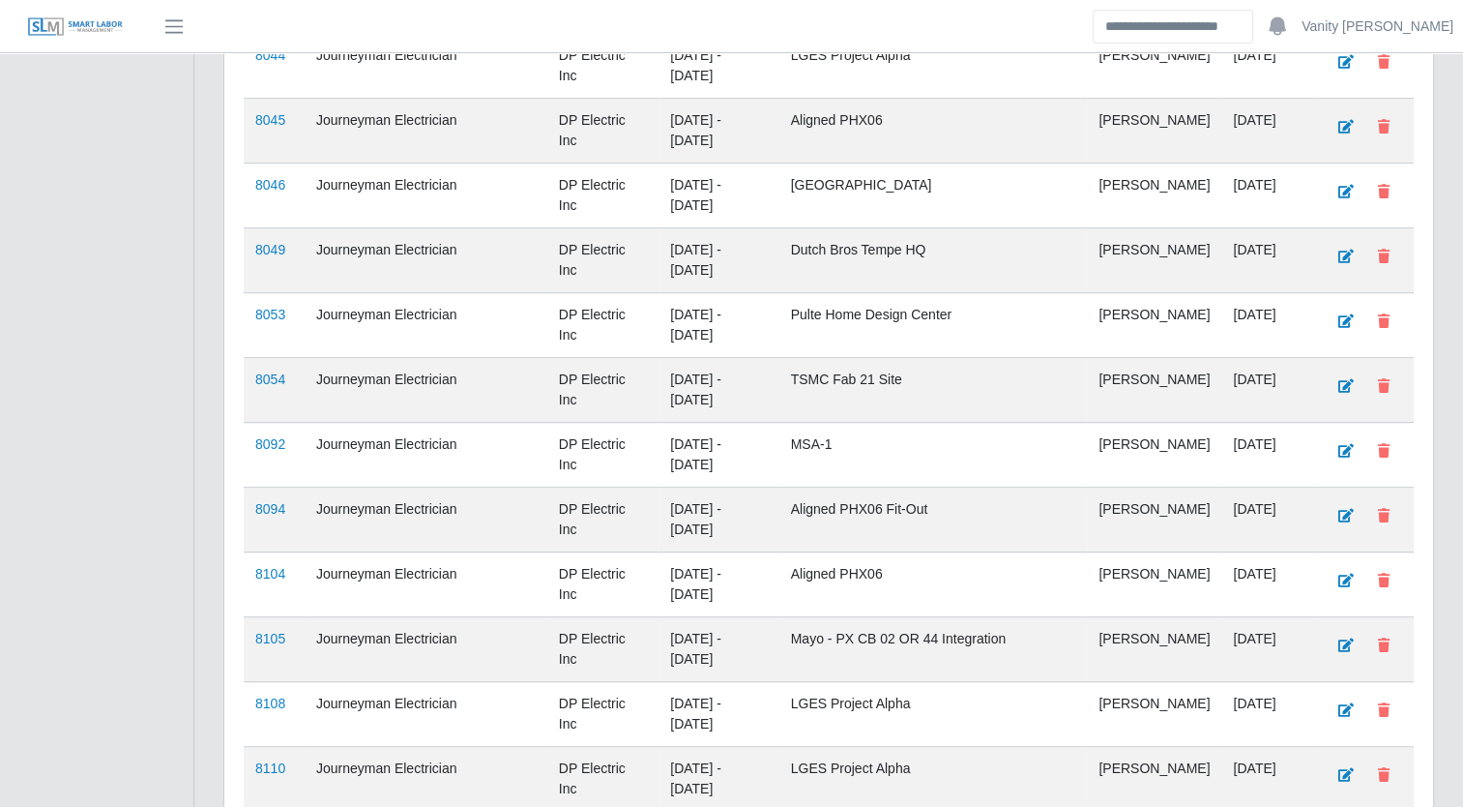
drag, startPoint x: 73, startPoint y: 219, endPoint x: 85, endPoint y: 221, distance: 12.7
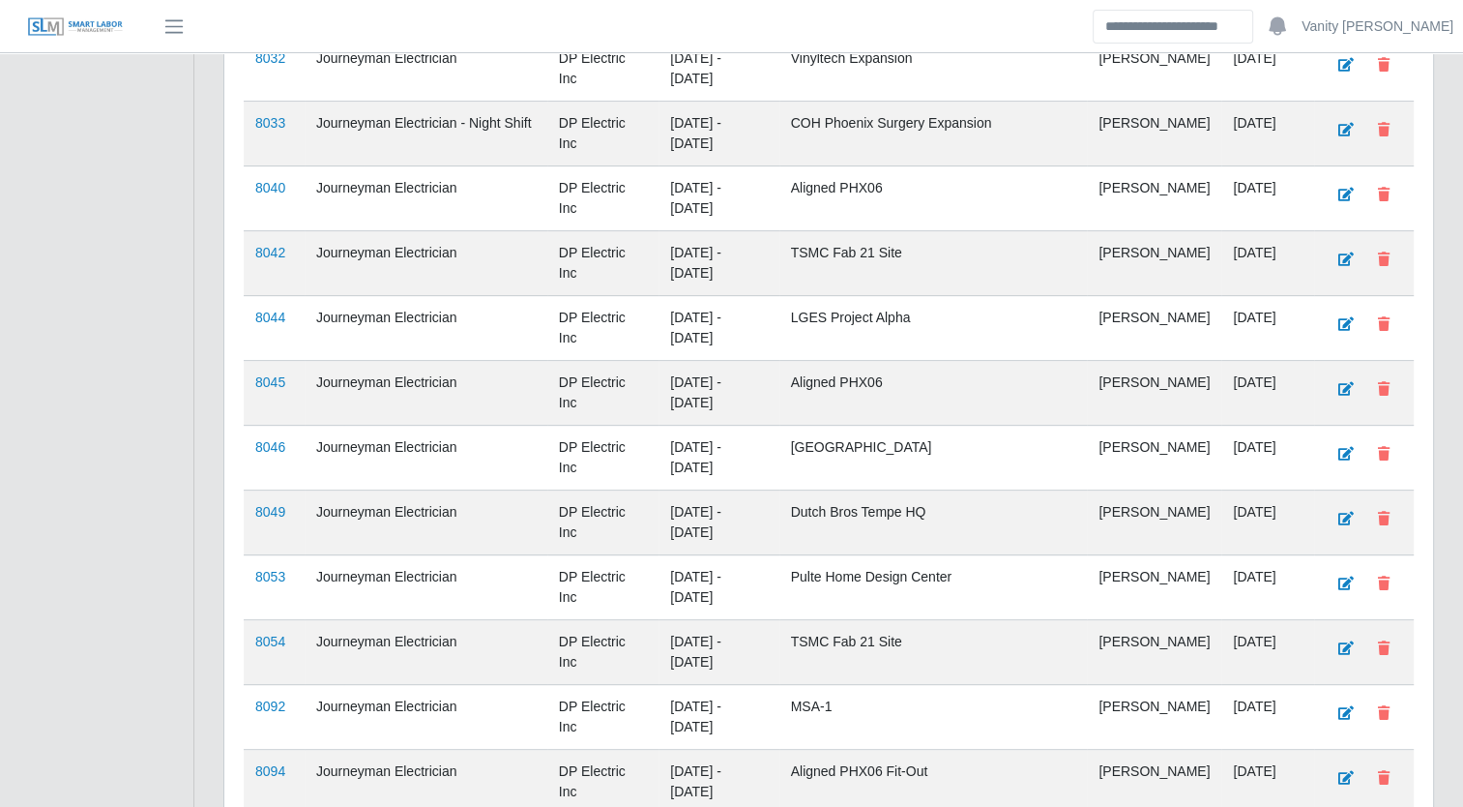
scroll to position [7636, 0]
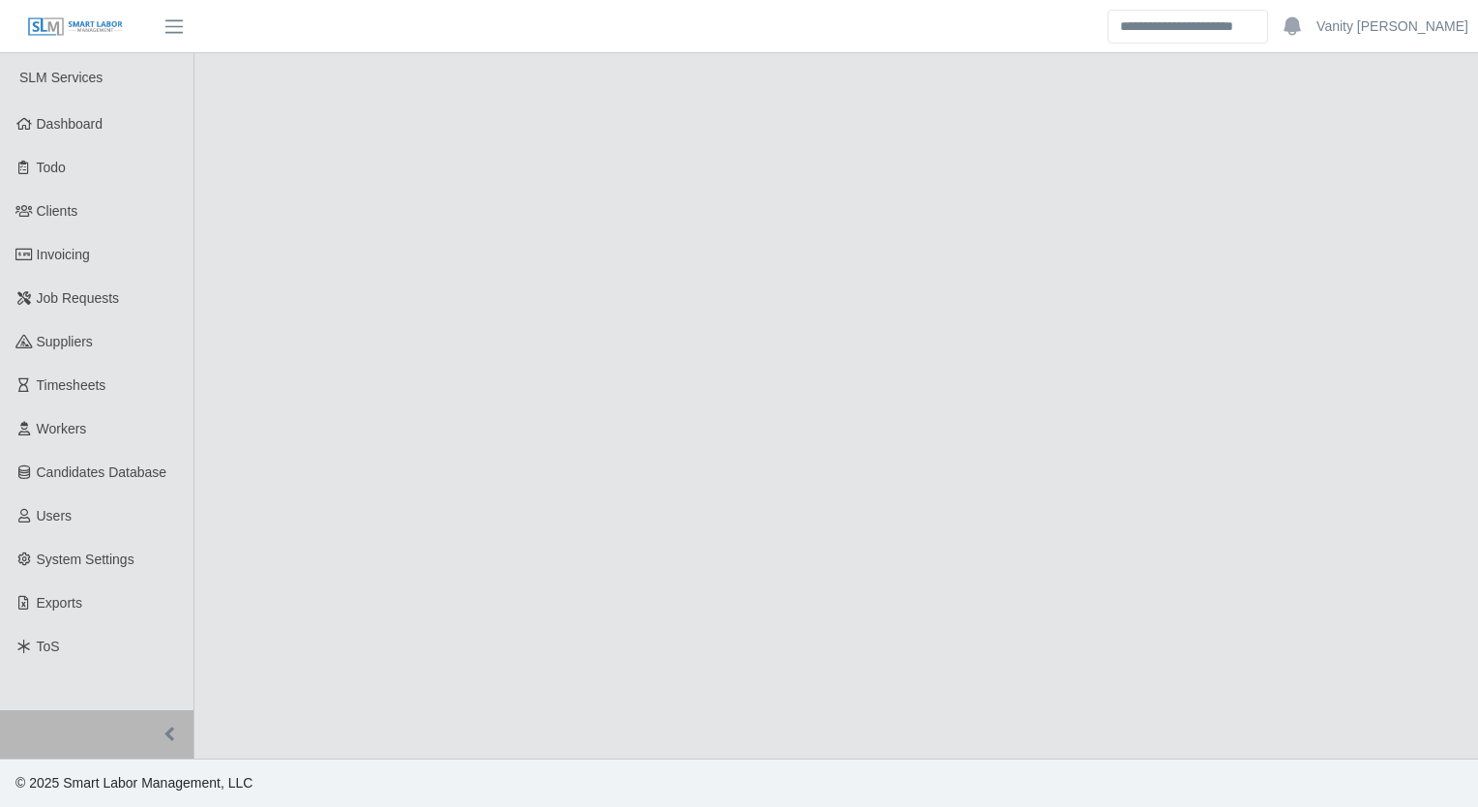
select select "******"
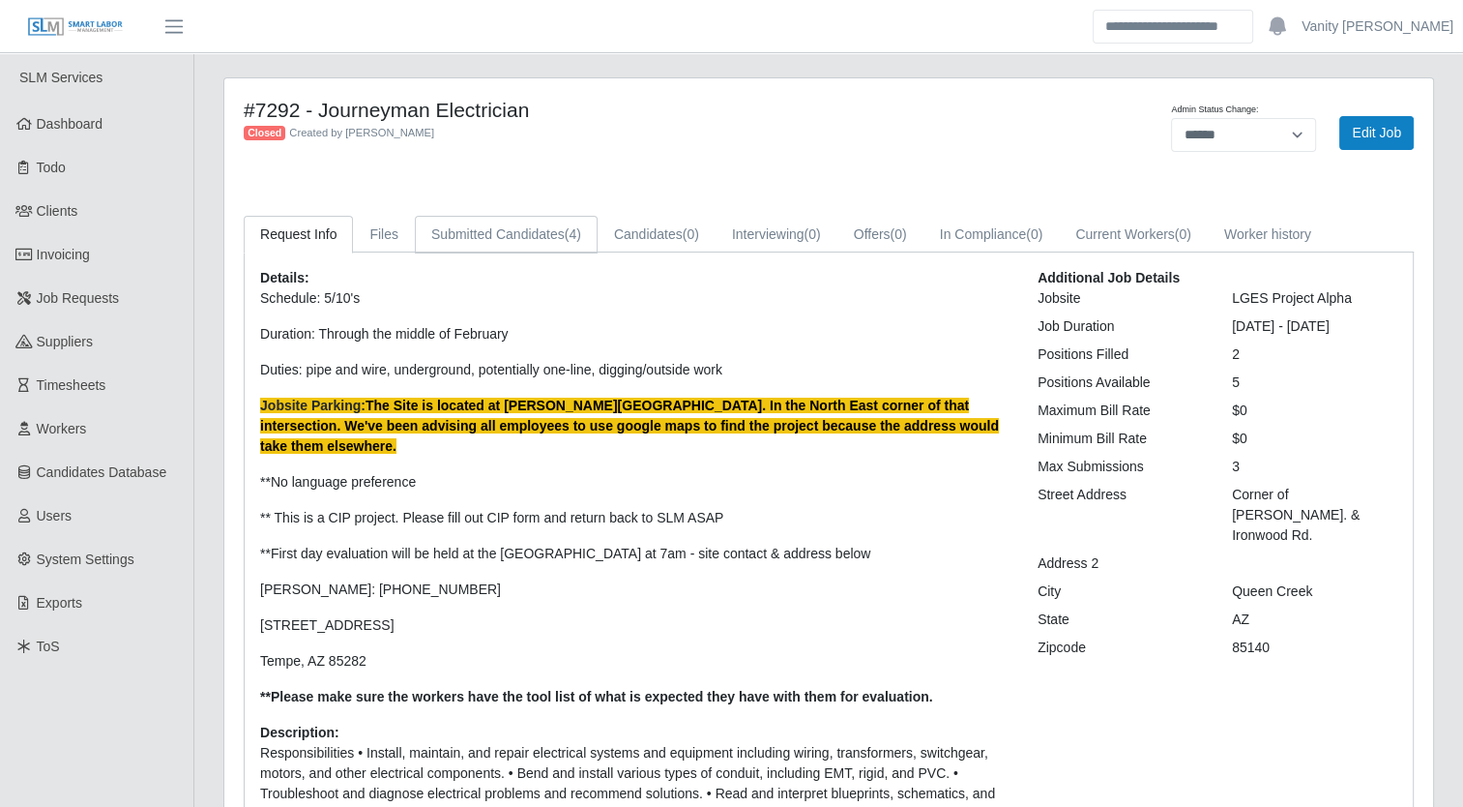
click at [518, 226] on link "Submitted Candidates (4)" at bounding box center [506, 235] width 183 height 38
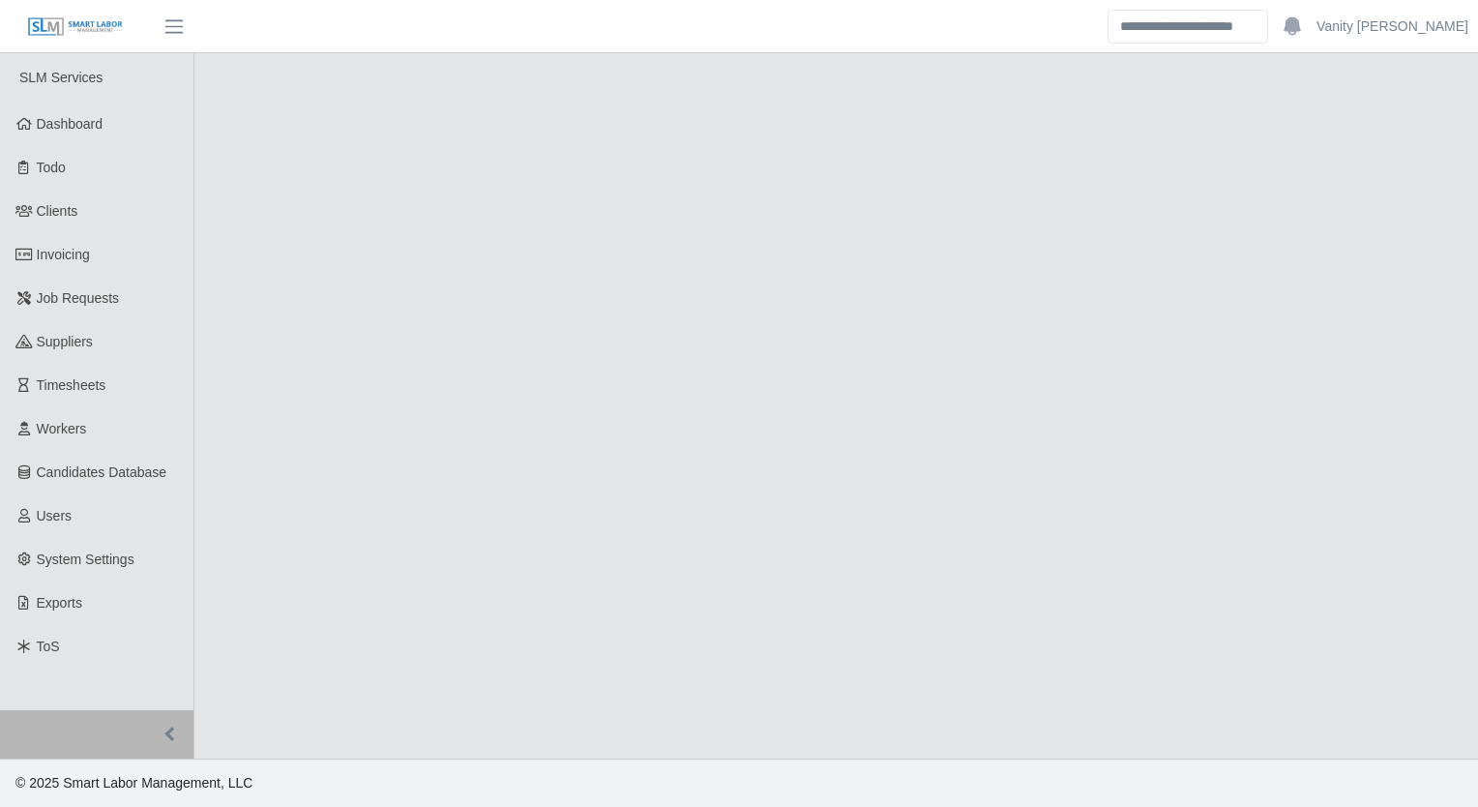
select select "******"
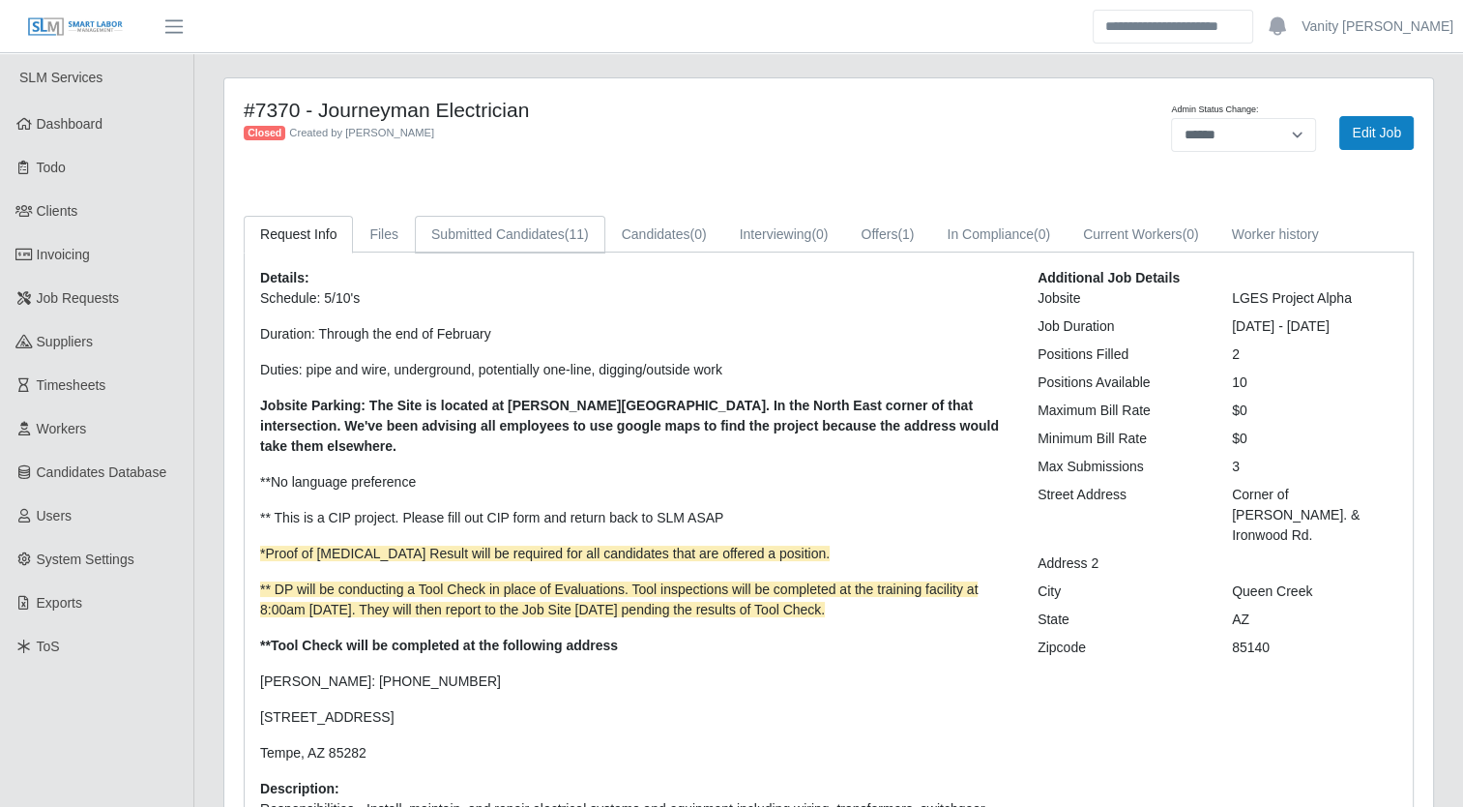
click at [506, 218] on link "Submitted Candidates (11)" at bounding box center [510, 235] width 191 height 38
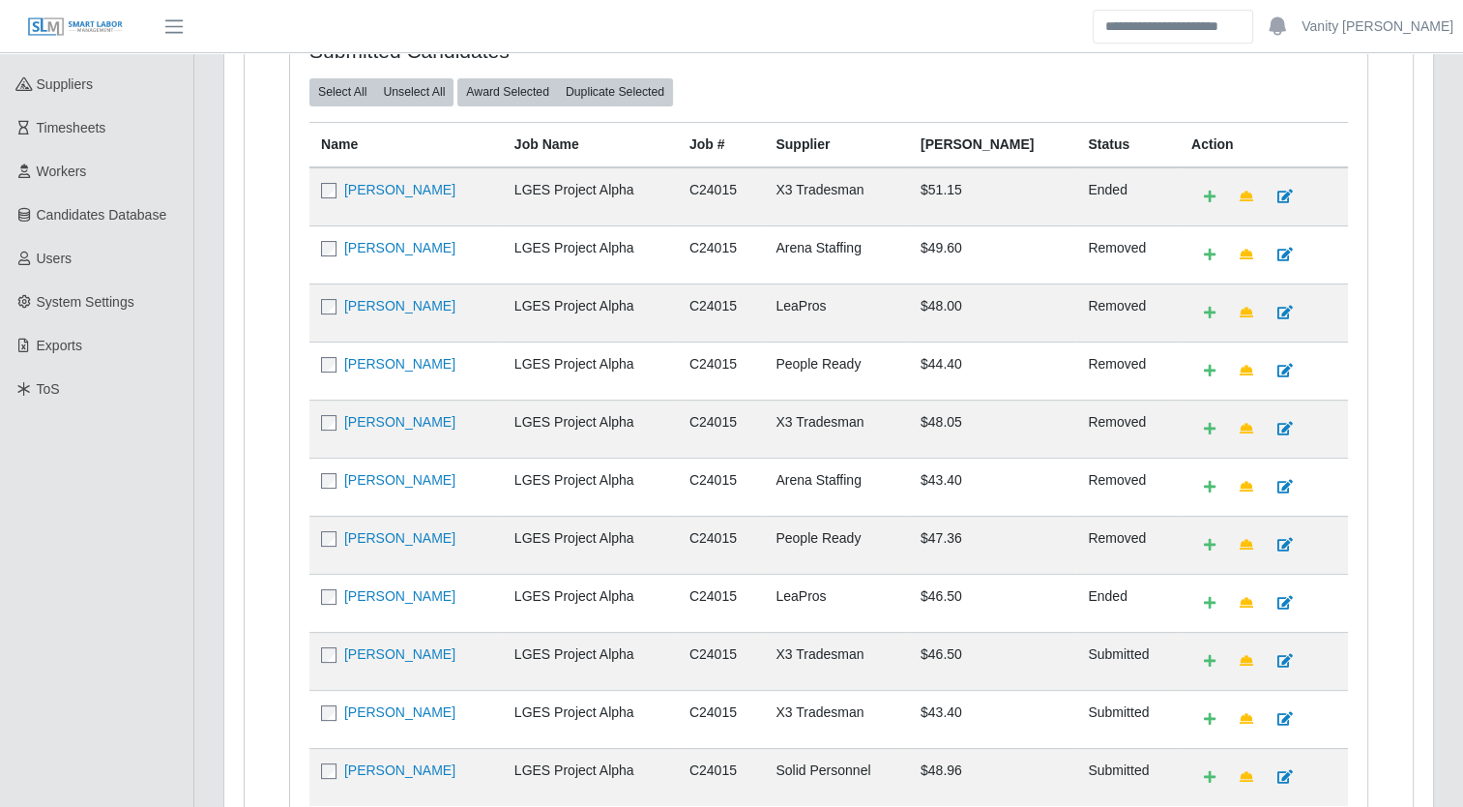
scroll to position [290, 0]
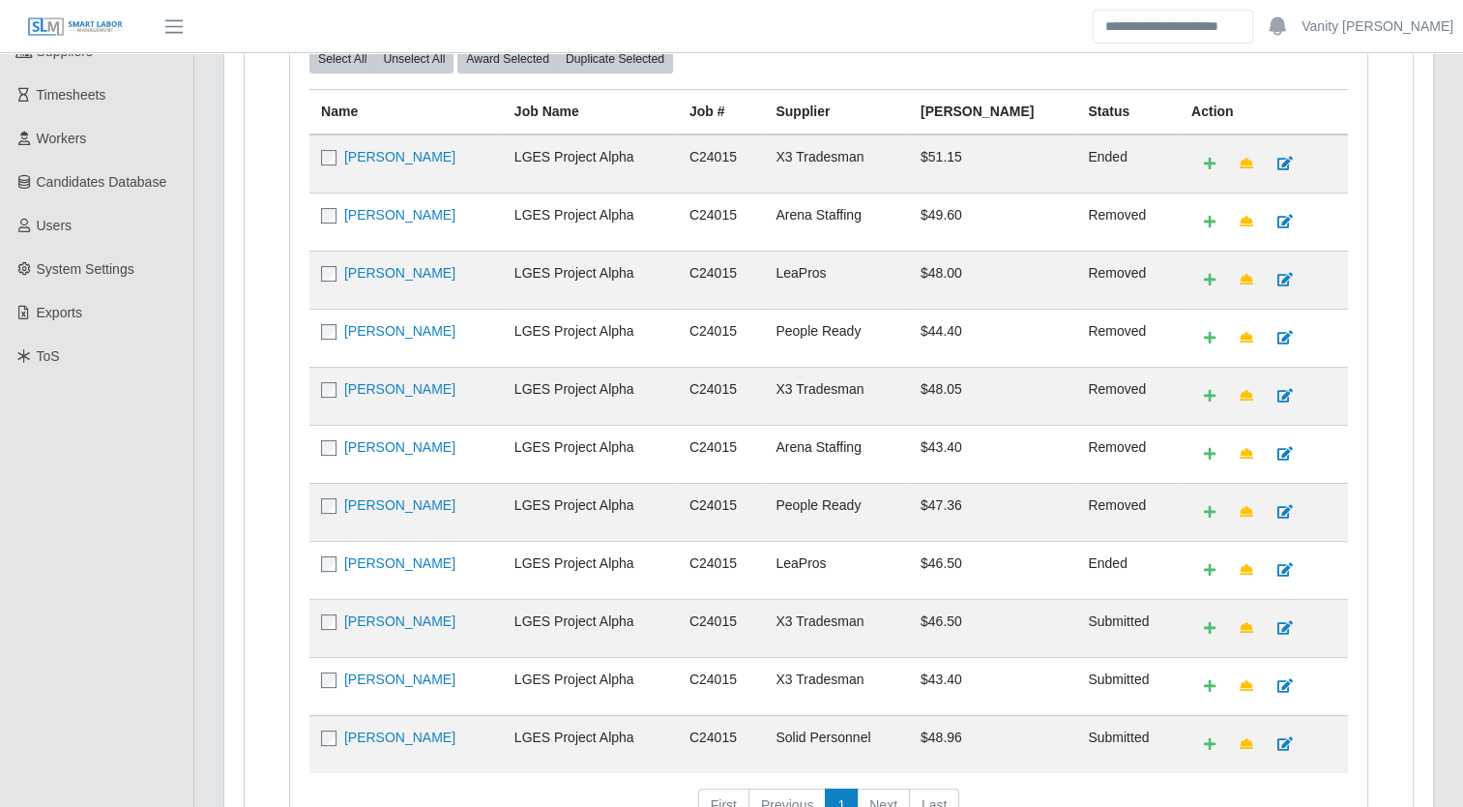
click at [1300, 626] on div at bounding box center [1263, 628] width 145 height 34
click at [227, 572] on div "#7370 - Journeyman Electrician Closed Created by Jerrin Jaramillo Admin Status …" at bounding box center [828, 352] width 1209 height 1129
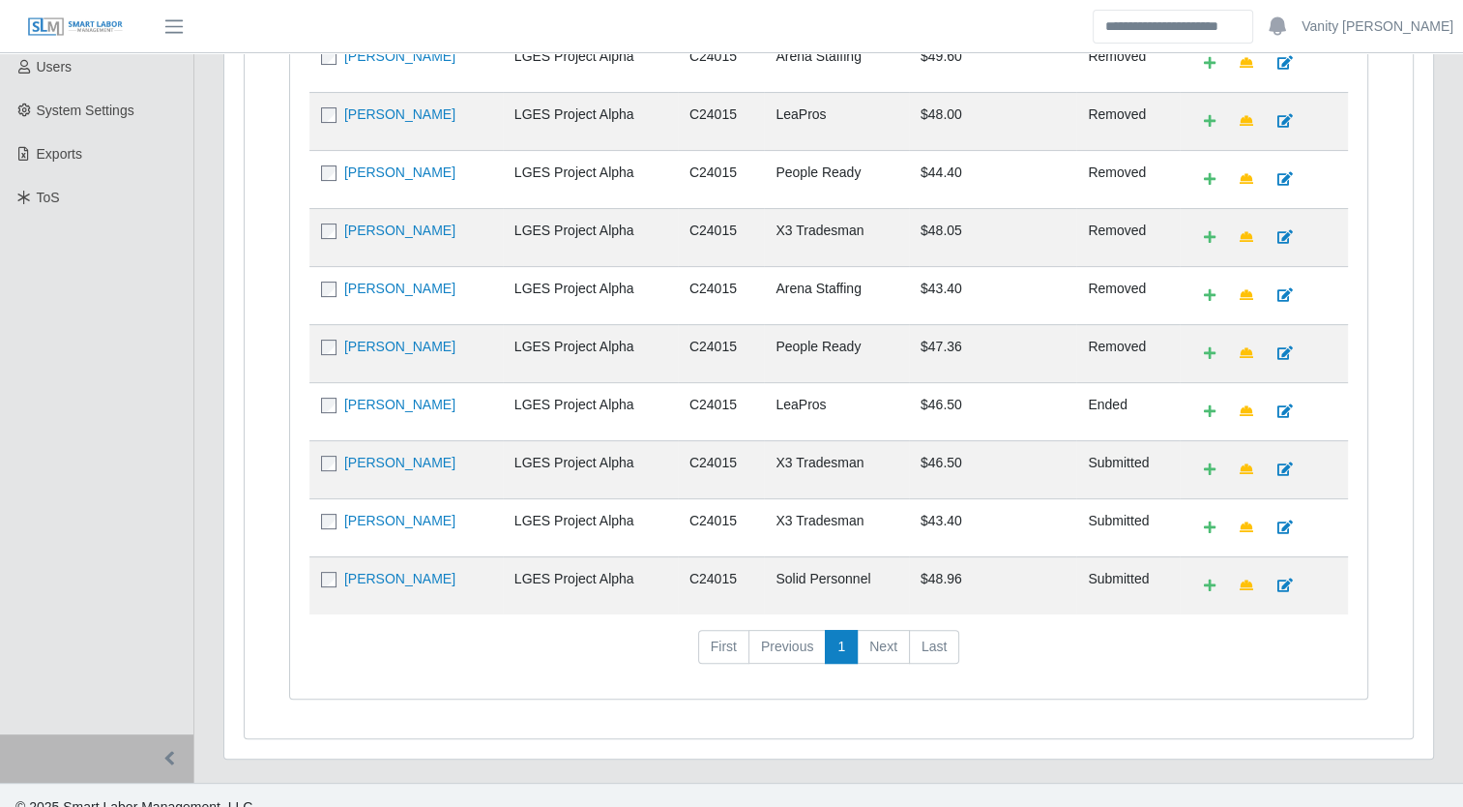
scroll to position [463, 0]
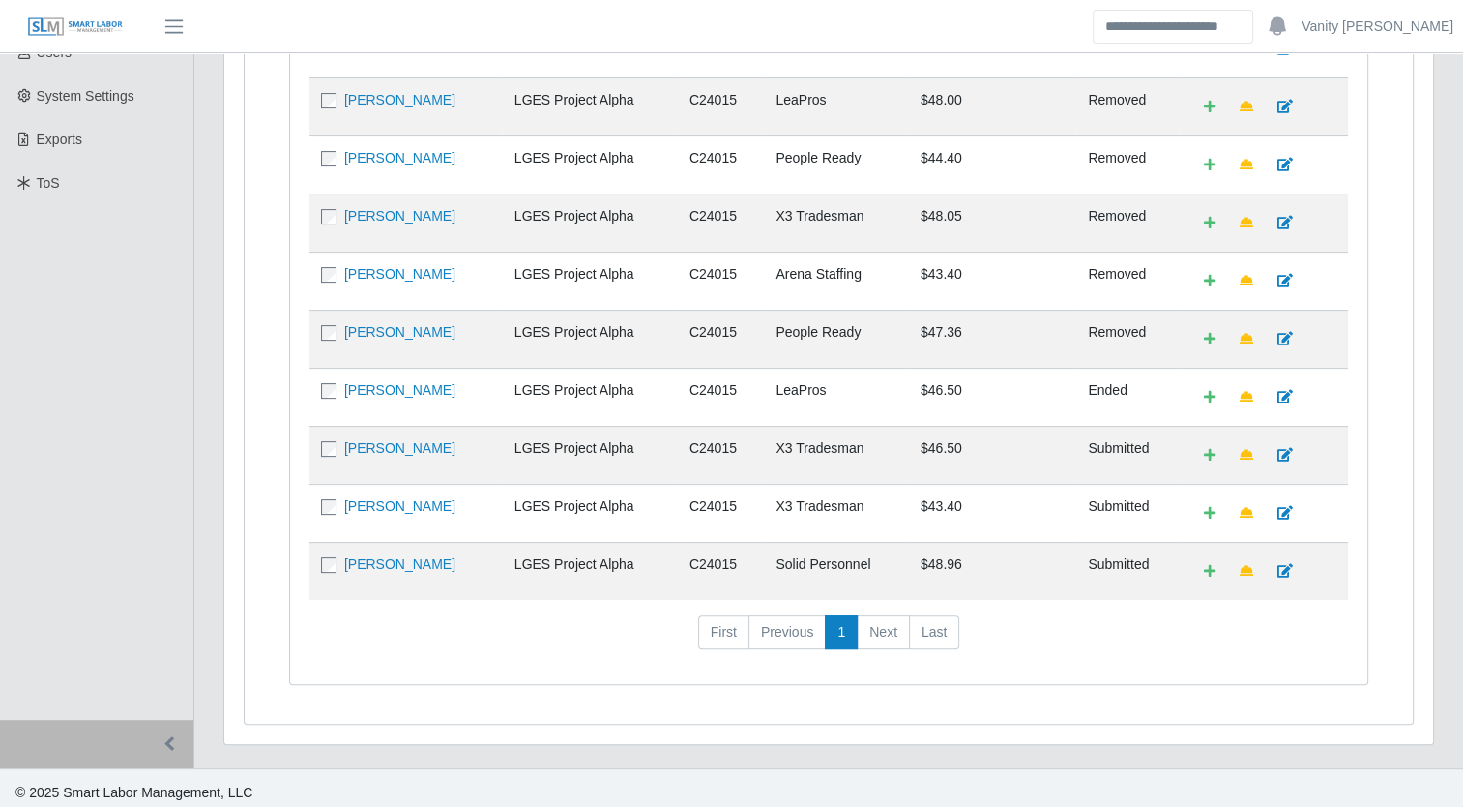
click at [144, 402] on ul "SLM Services Dashboard Todo Clients Invoicing Job Requests Suppliers Timesheets…" at bounding box center [96, 155] width 193 height 1130
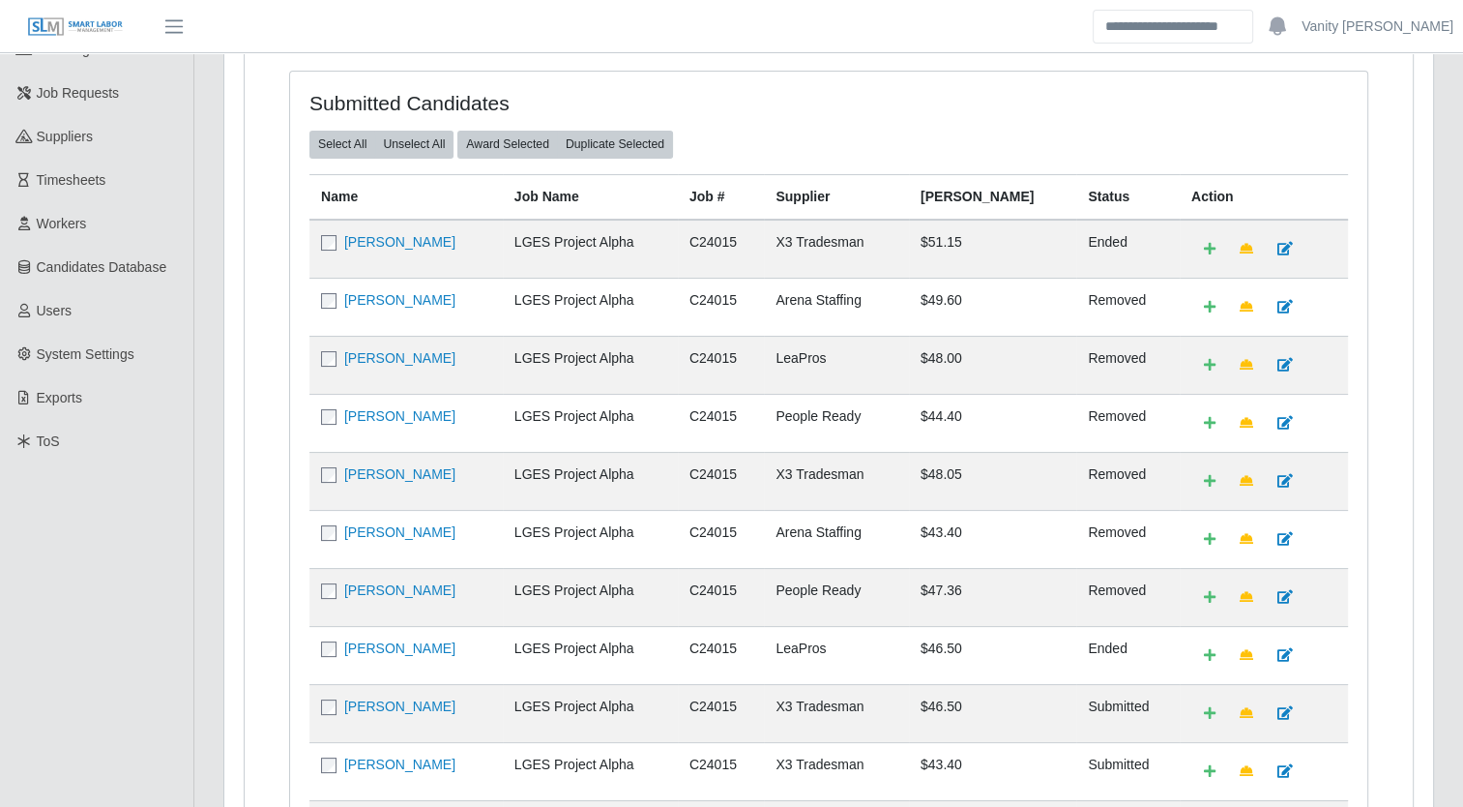
scroll to position [173, 0]
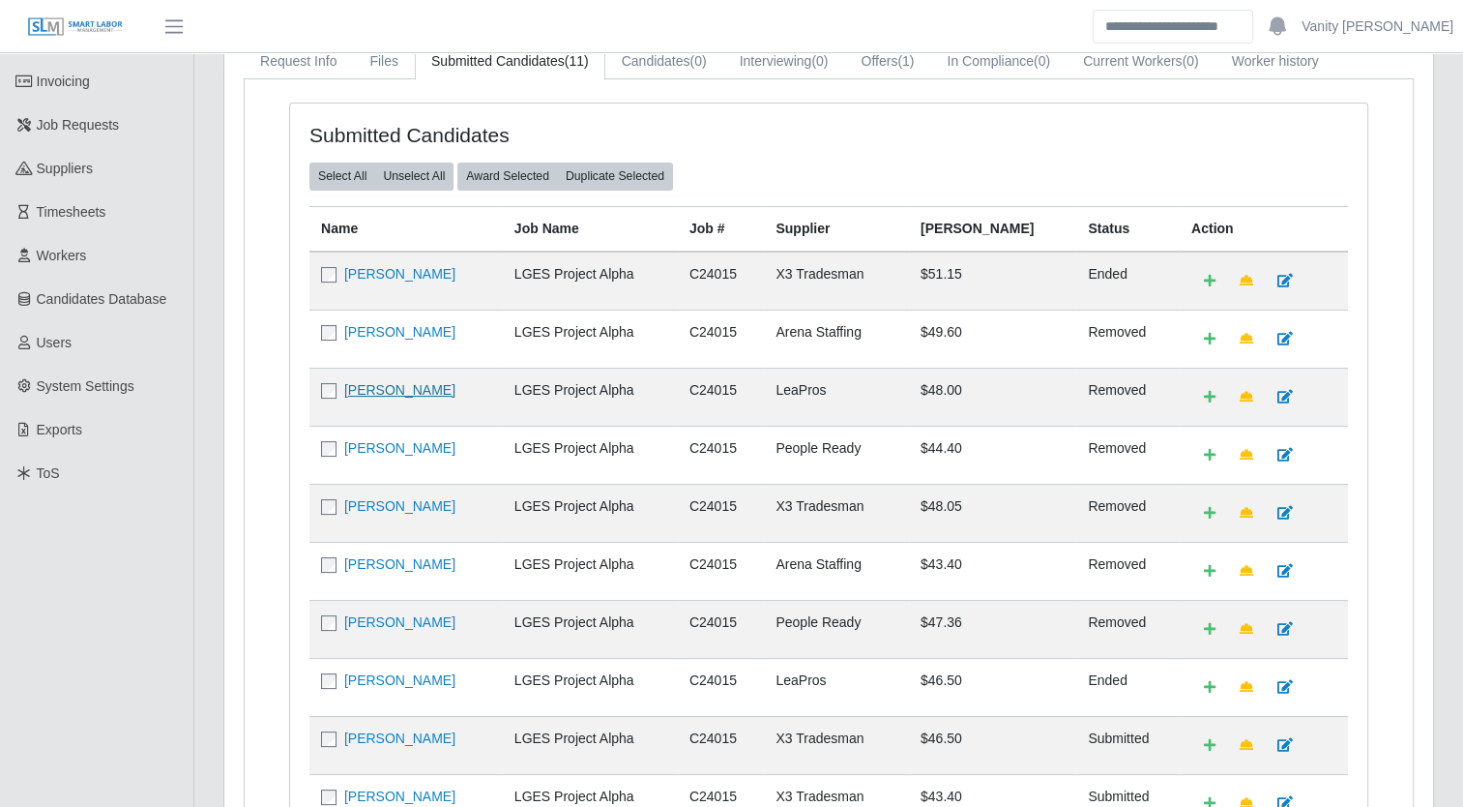
drag, startPoint x: 356, startPoint y: 384, endPoint x: 344, endPoint y: 380, distance: 12.2
click at [344, 382] on link "David Perez" at bounding box center [399, 389] width 111 height 15
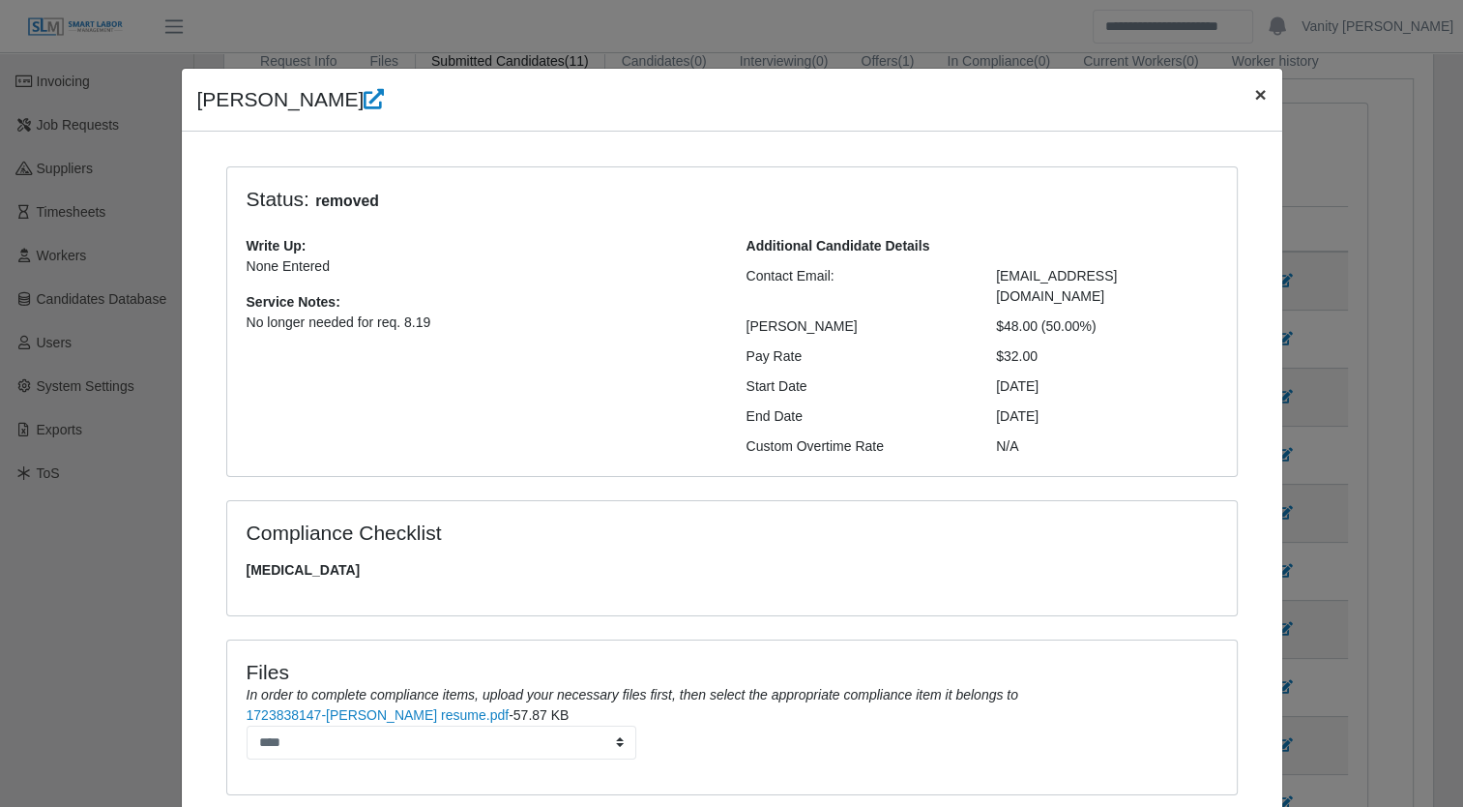
click at [1254, 99] on span "×" at bounding box center [1260, 94] width 12 height 22
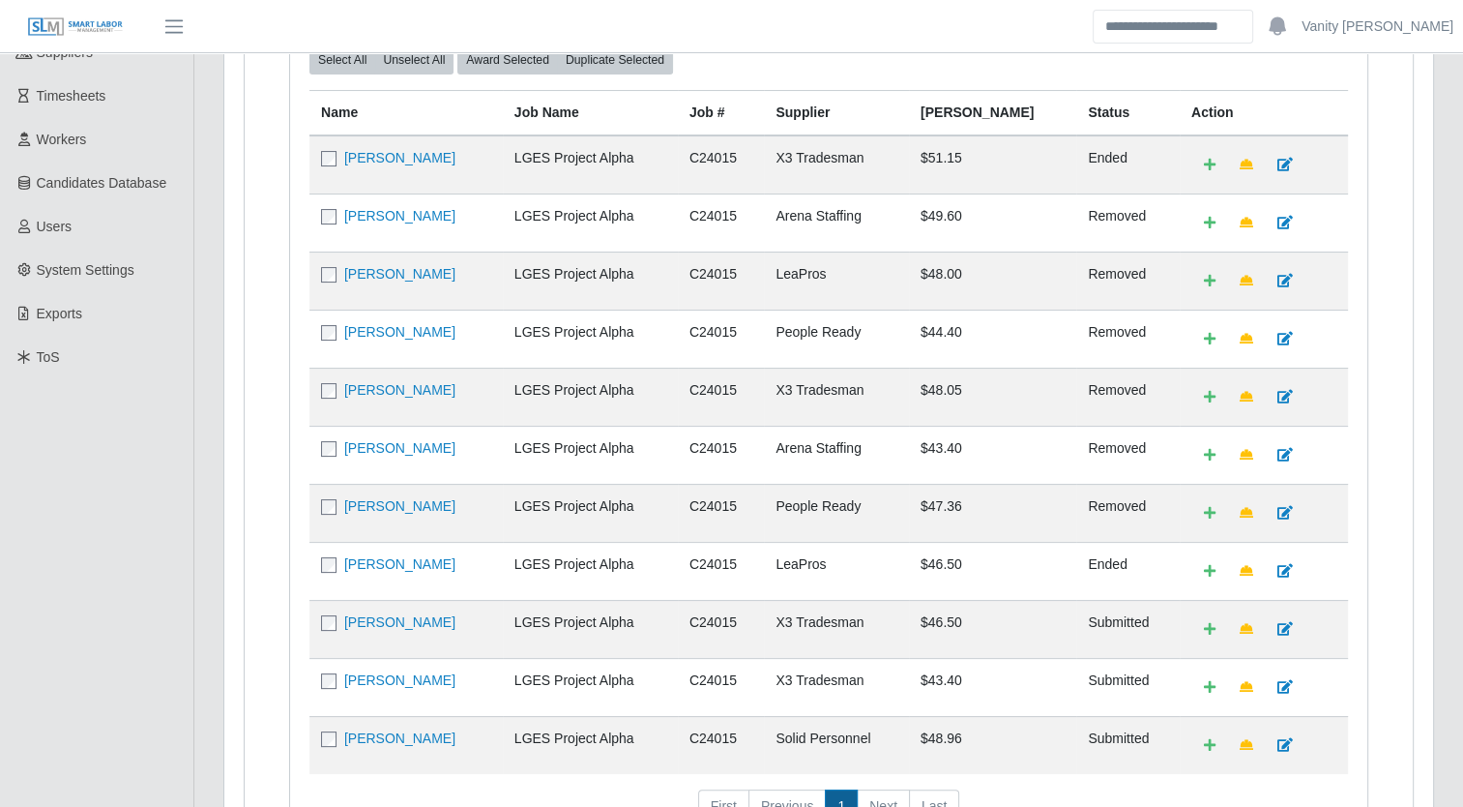
scroll to position [290, 0]
click at [389, 256] on td "[PERSON_NAME]" at bounding box center [405, 279] width 193 height 58
click at [392, 265] on link "[PERSON_NAME]" at bounding box center [399, 272] width 111 height 15
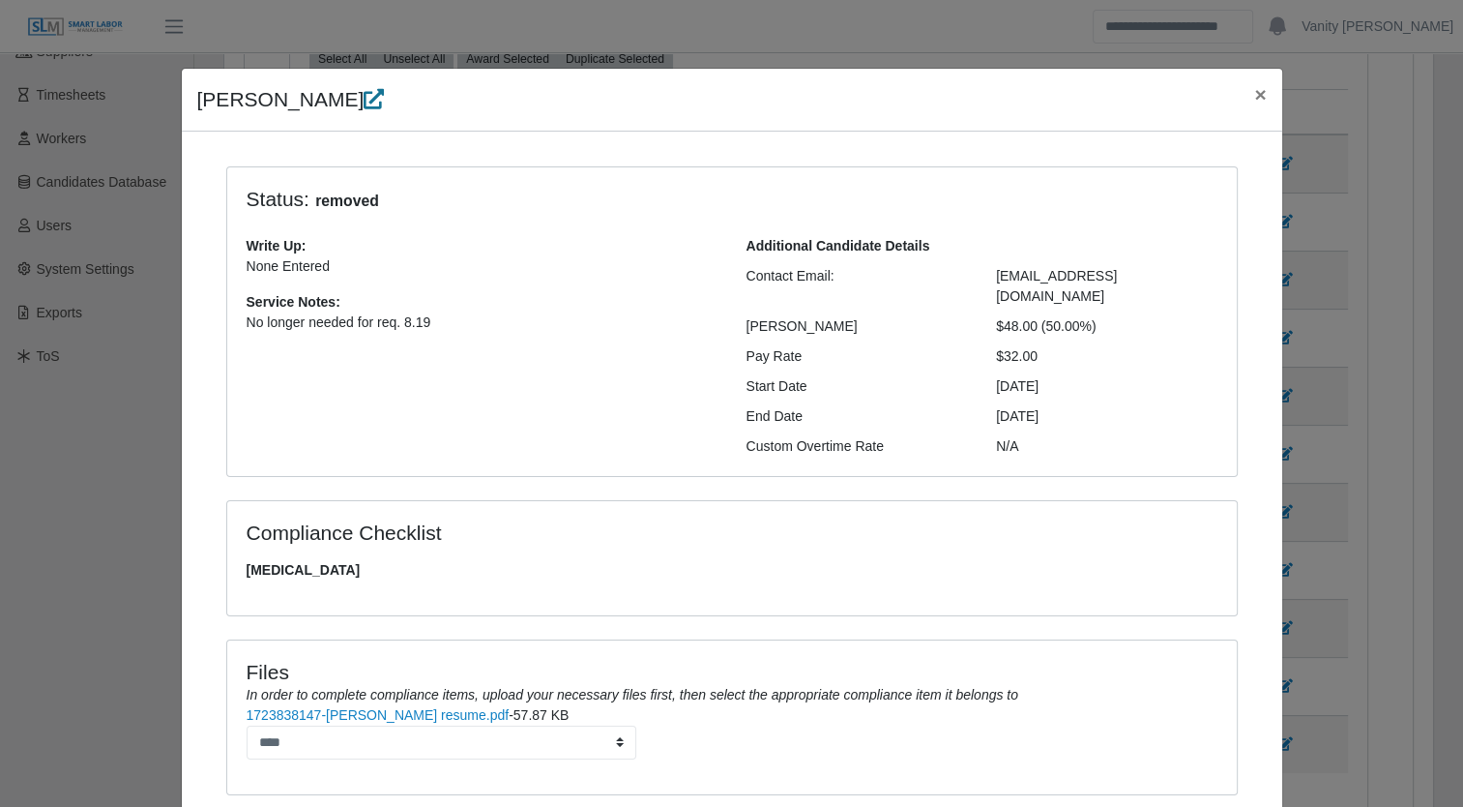
click at [364, 97] on icon at bounding box center [374, 99] width 20 height 20
click at [1254, 93] on span "×" at bounding box center [1260, 94] width 12 height 22
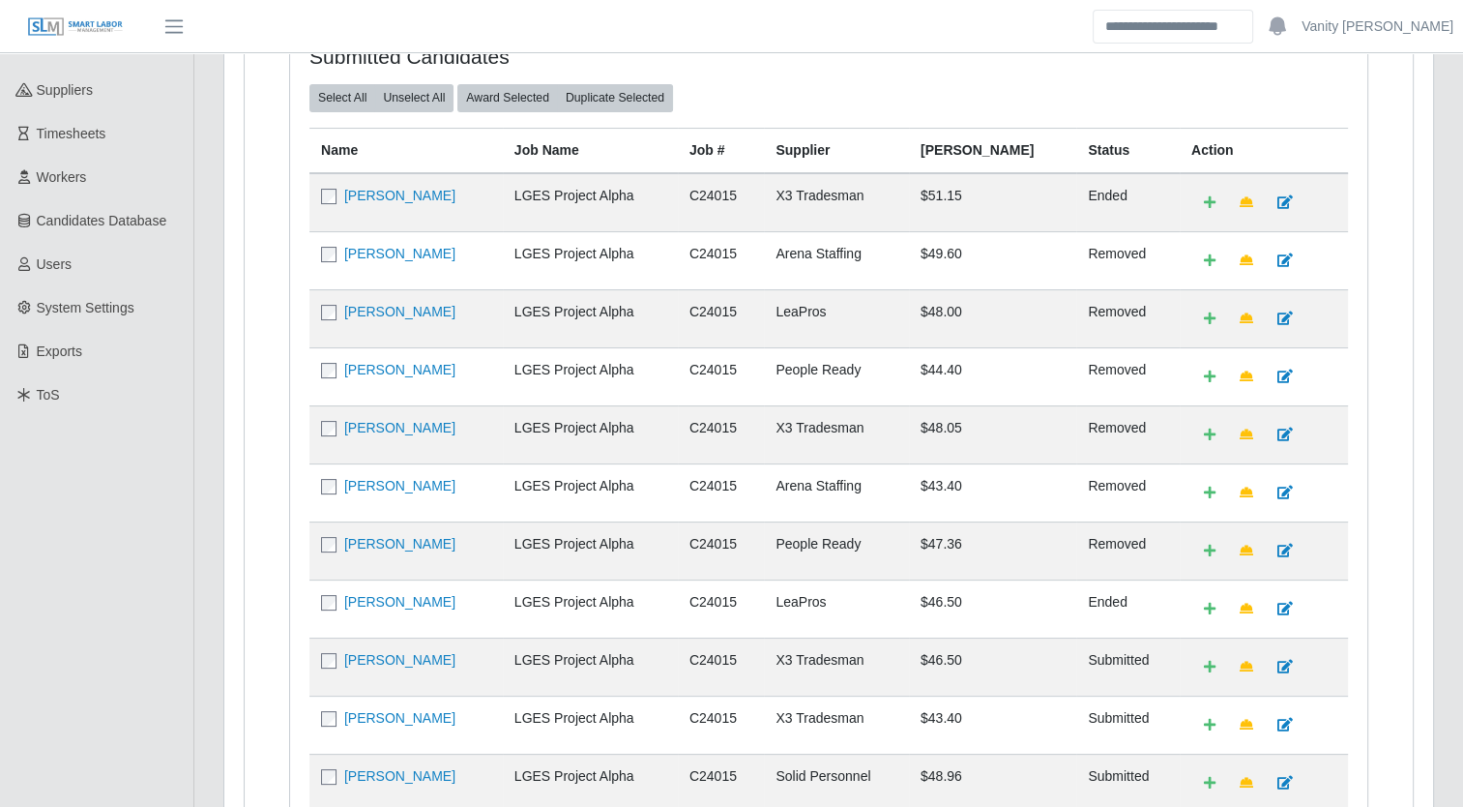
scroll to position [0, 0]
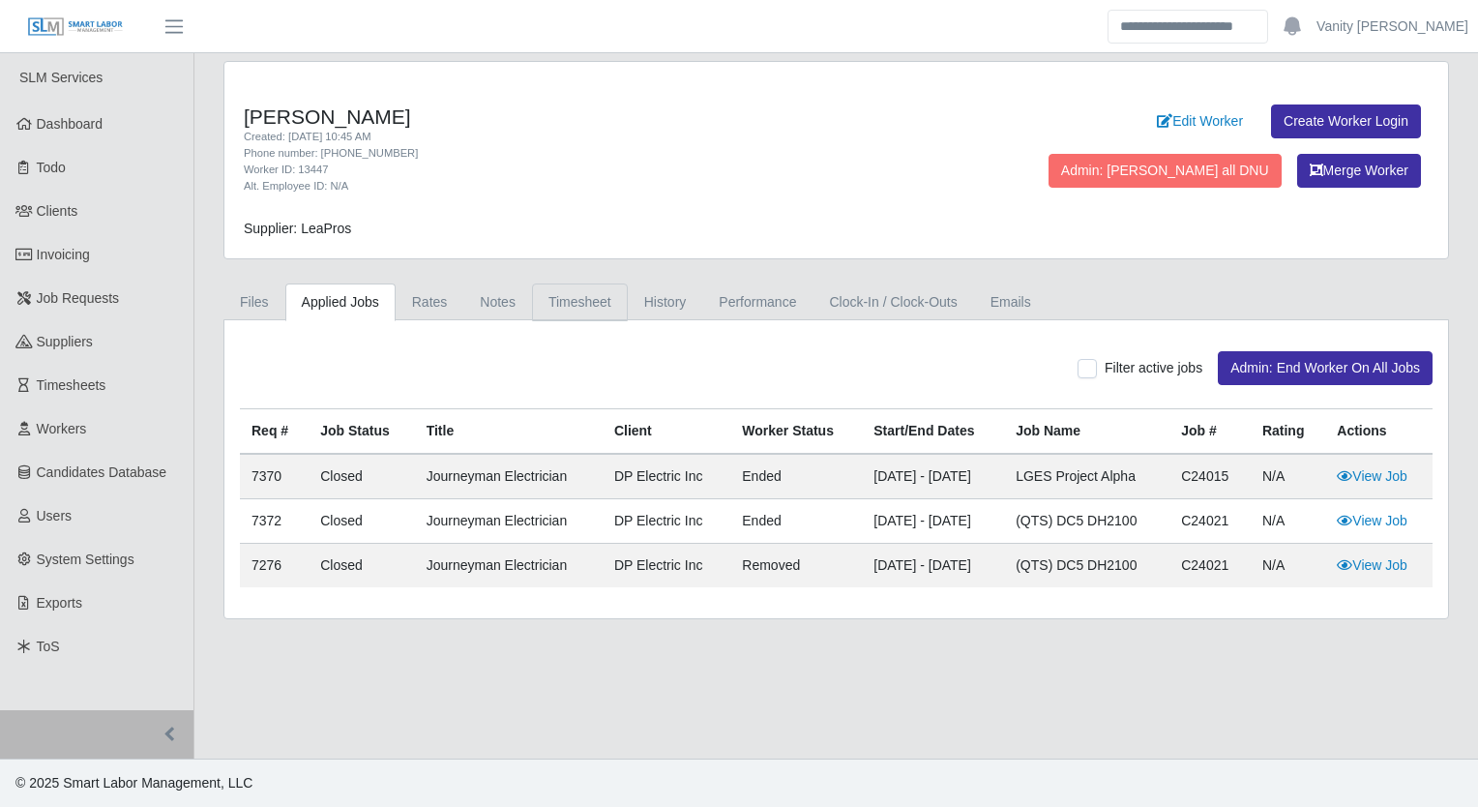
click at [541, 300] on link "Timesheet" at bounding box center [580, 302] width 96 height 38
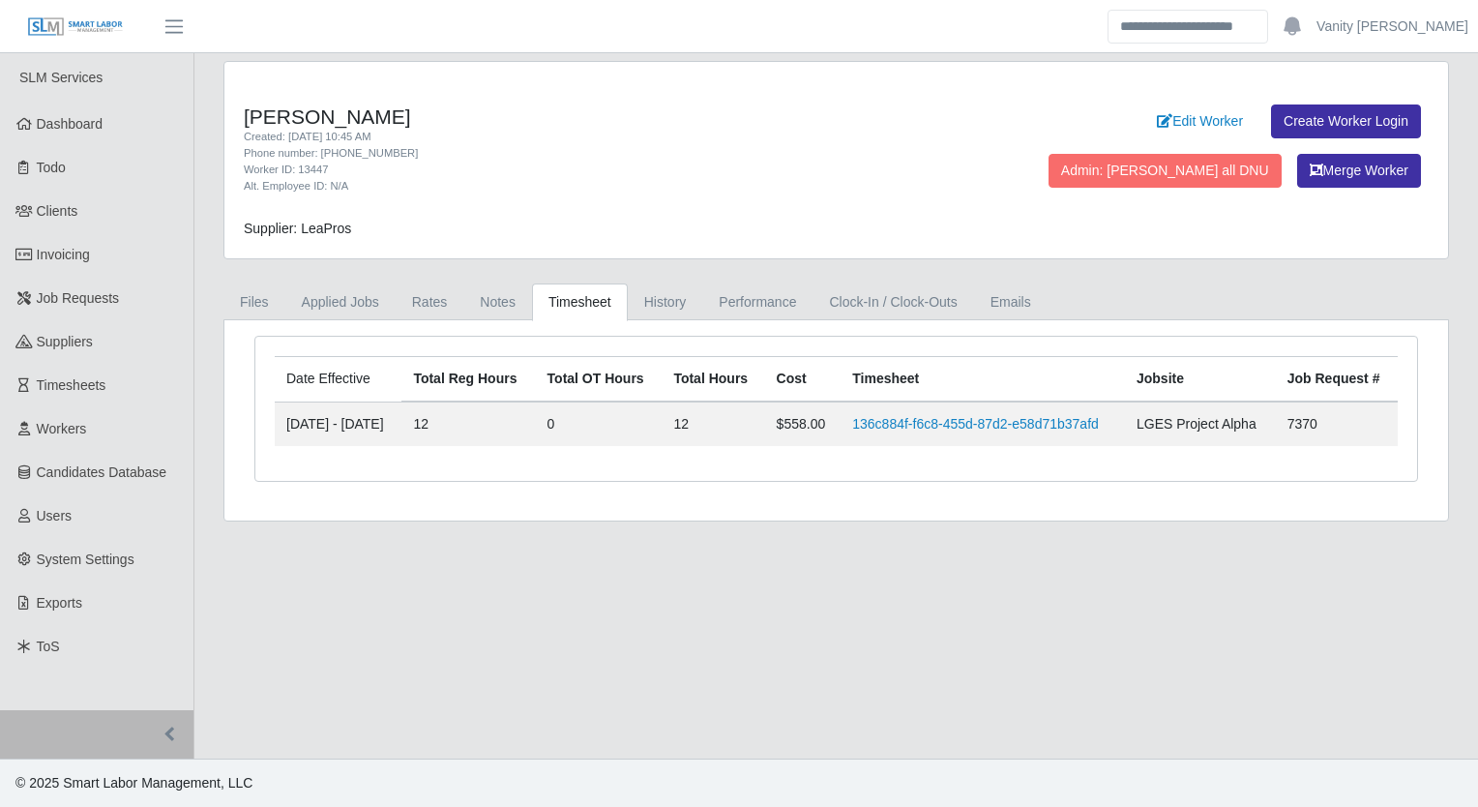
click at [1058, 211] on div "[PERSON_NAME] Created: [DATE] 10:45 AM Phone number: [PHONE_NUMBER] Worker ID: …" at bounding box center [835, 160] width 1223 height 196
click at [441, 551] on main "[PERSON_NAME] Created: [DATE] 10:45 AM Phone number: [PHONE_NUMBER] Worker ID: …" at bounding box center [835, 405] width 1283 height 705
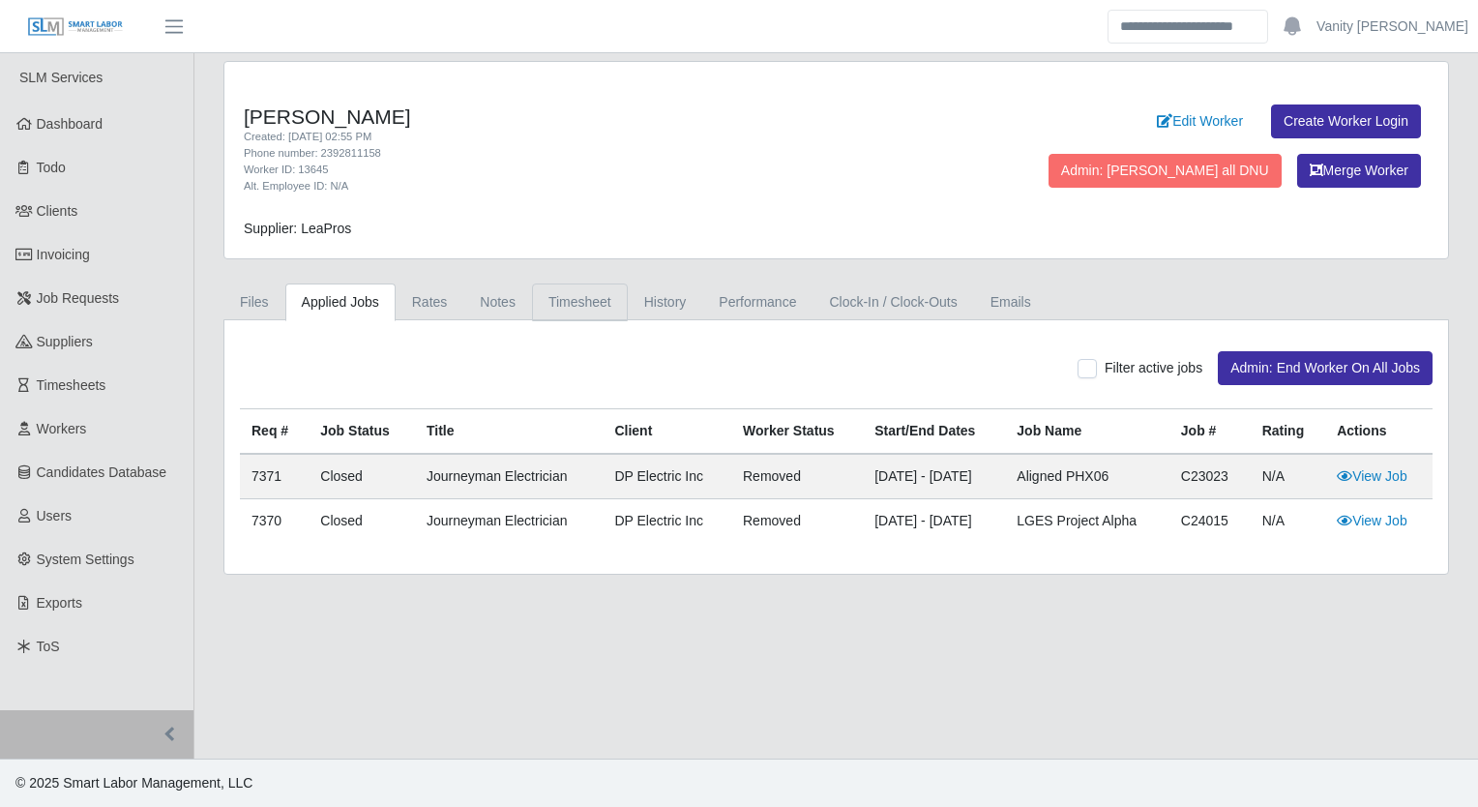
click at [555, 309] on link "Timesheet" at bounding box center [580, 302] width 96 height 38
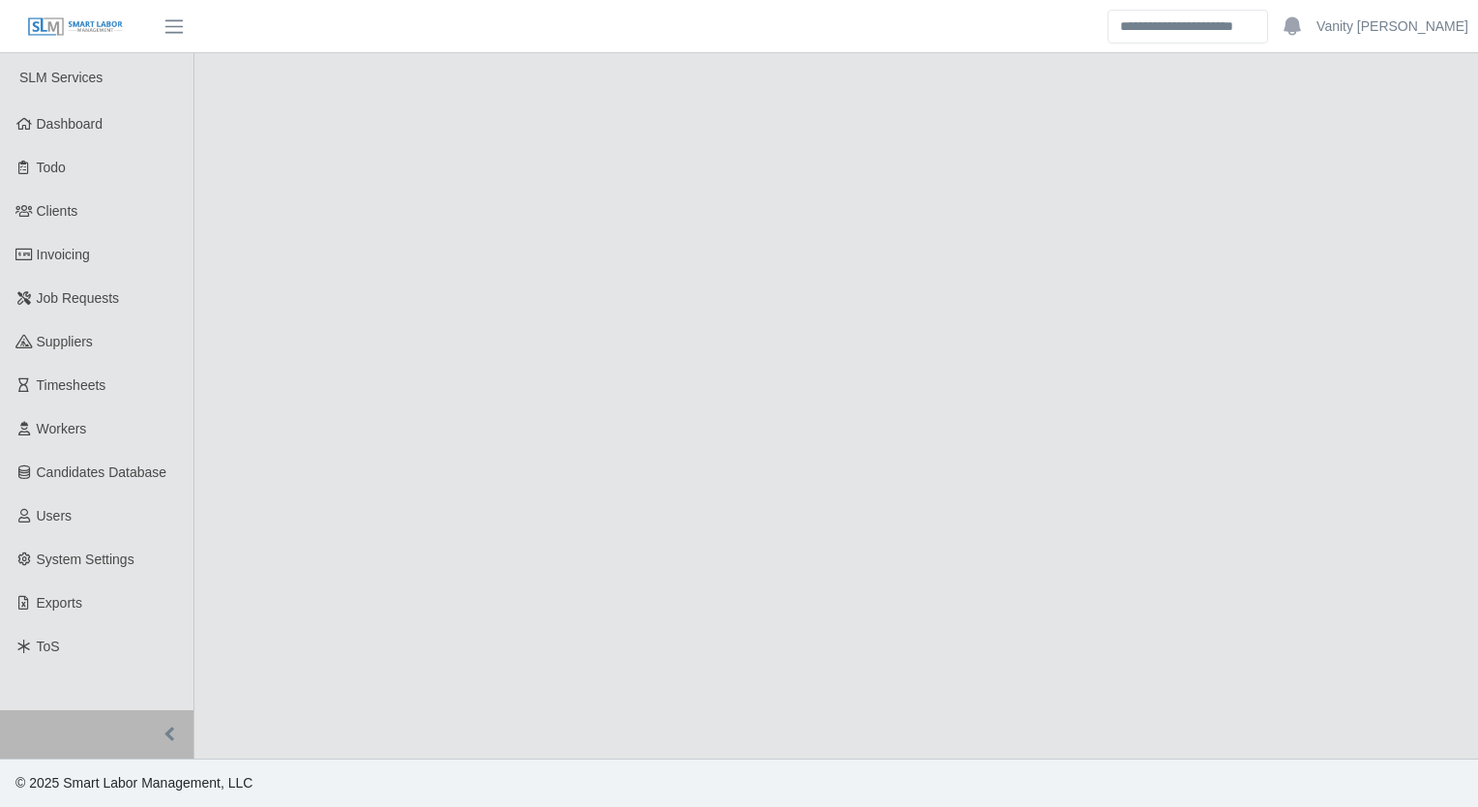
select select "******"
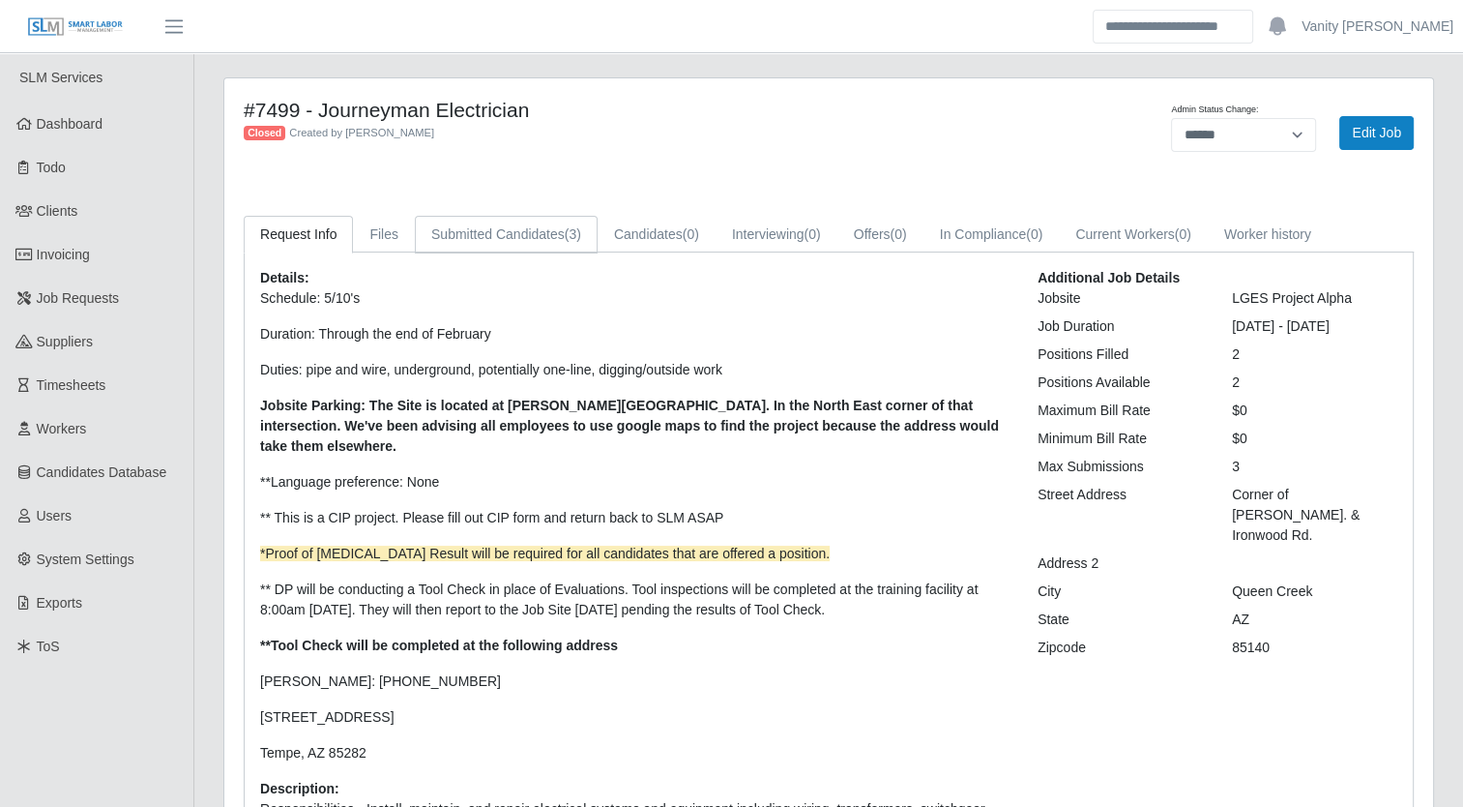
click at [533, 217] on link "Submitted Candidates (3)" at bounding box center [506, 235] width 183 height 38
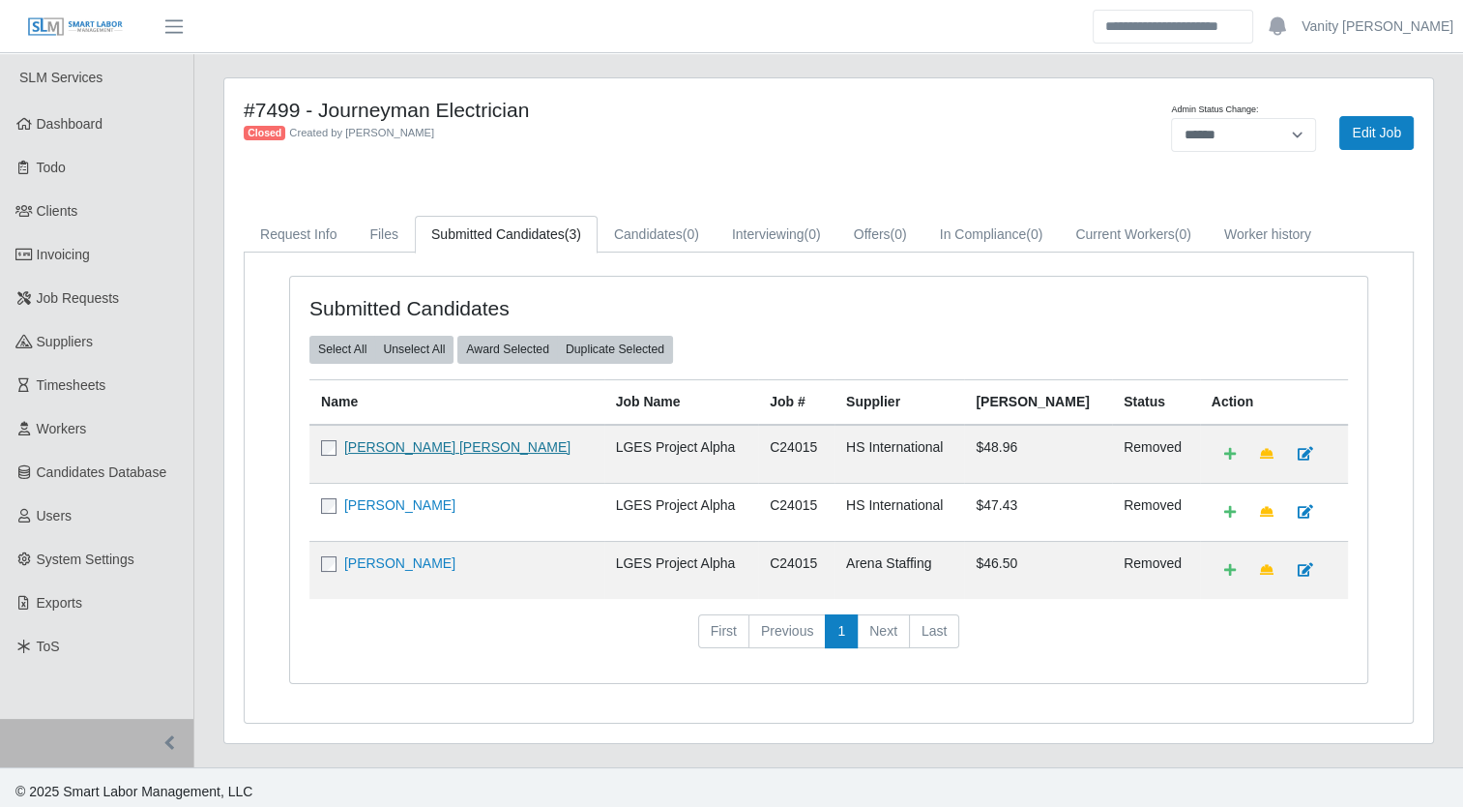
click at [432, 443] on link "Luis Miguel Gomez Hernandez" at bounding box center [457, 446] width 226 height 15
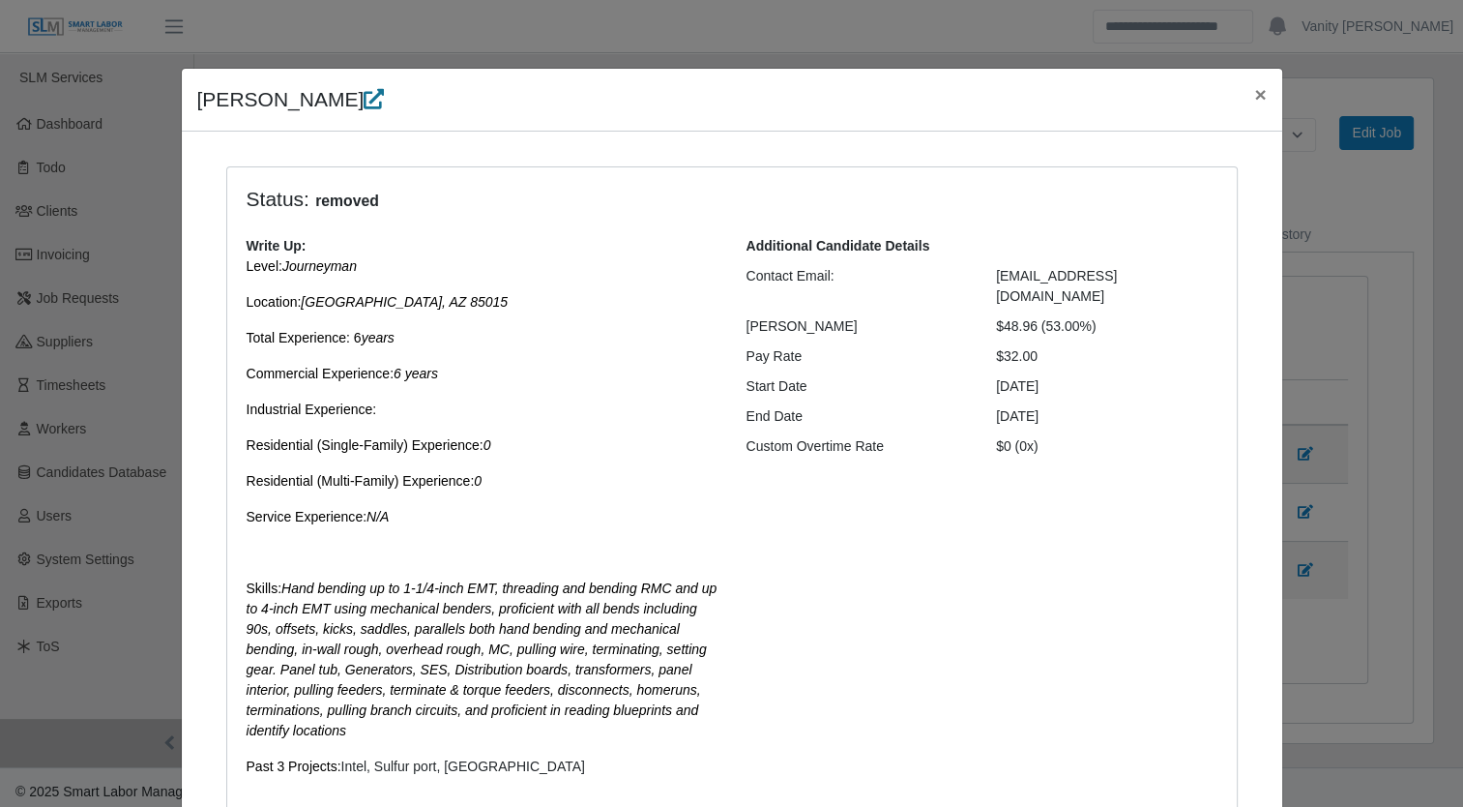
click at [384, 94] on icon at bounding box center [374, 99] width 20 height 20
click at [1254, 91] on span "×" at bounding box center [1260, 94] width 12 height 22
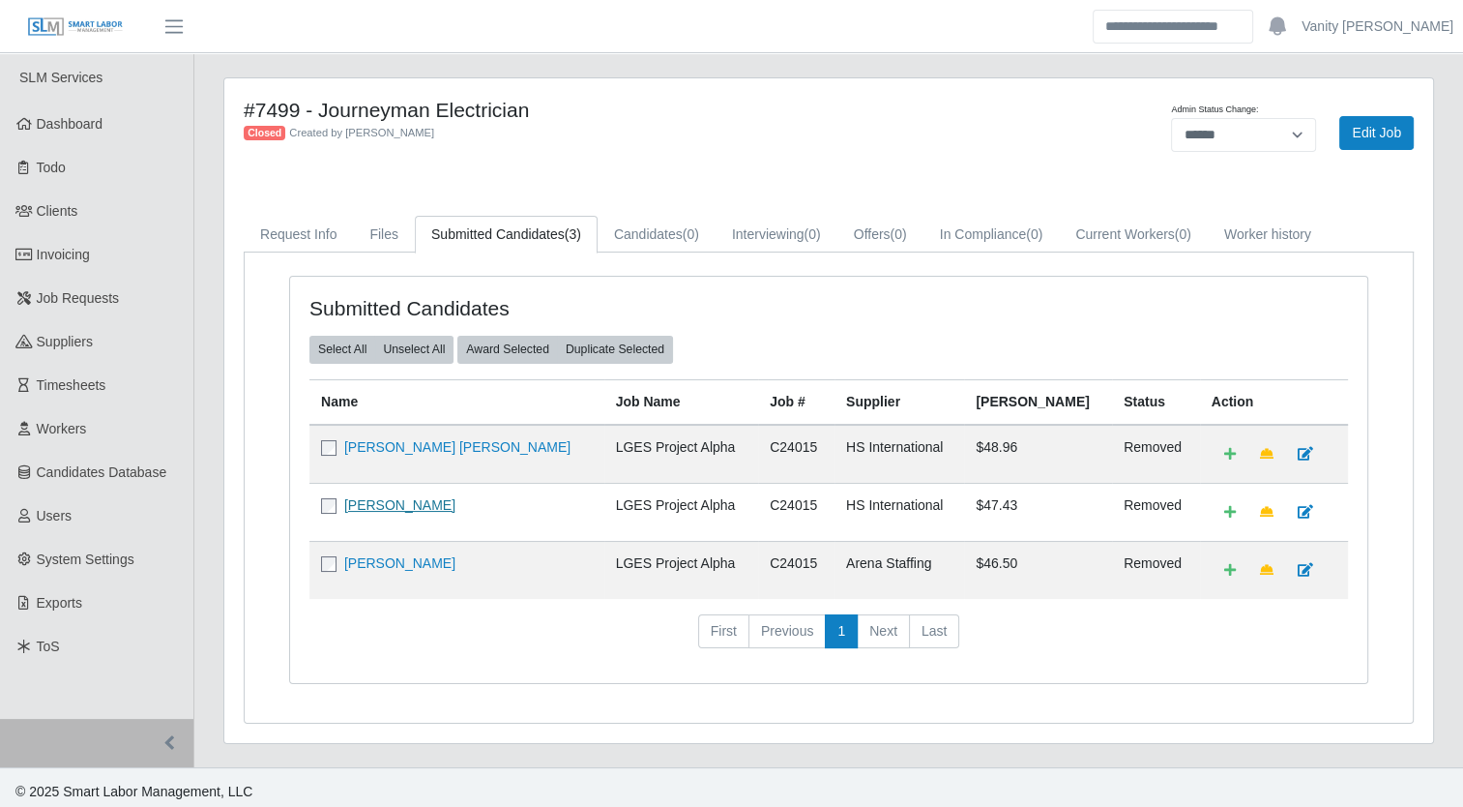
click at [402, 500] on link "Raul Gutierrez" at bounding box center [399, 504] width 111 height 15
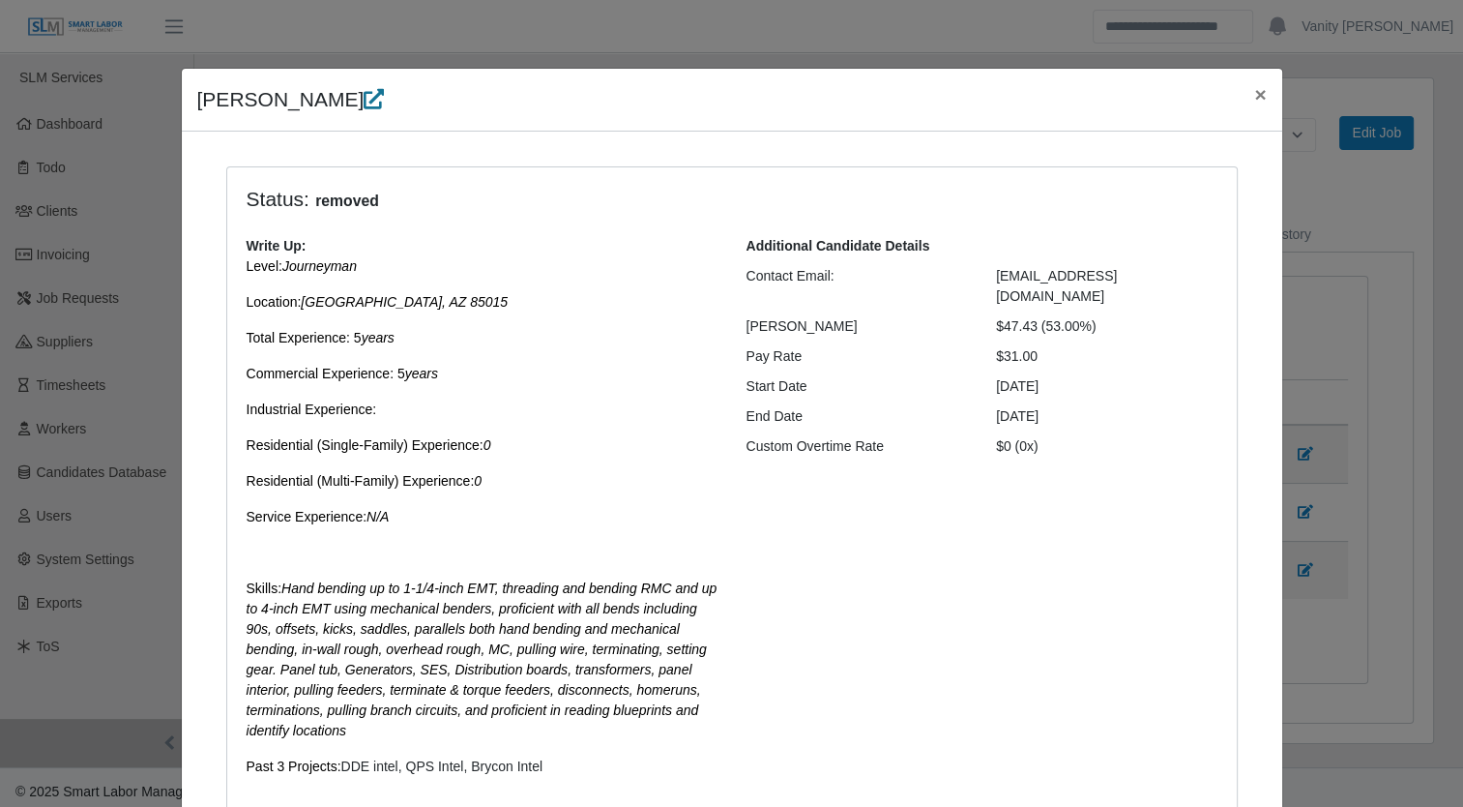
click at [364, 98] on icon at bounding box center [374, 99] width 20 height 20
click at [1254, 94] on span "×" at bounding box center [1260, 94] width 12 height 22
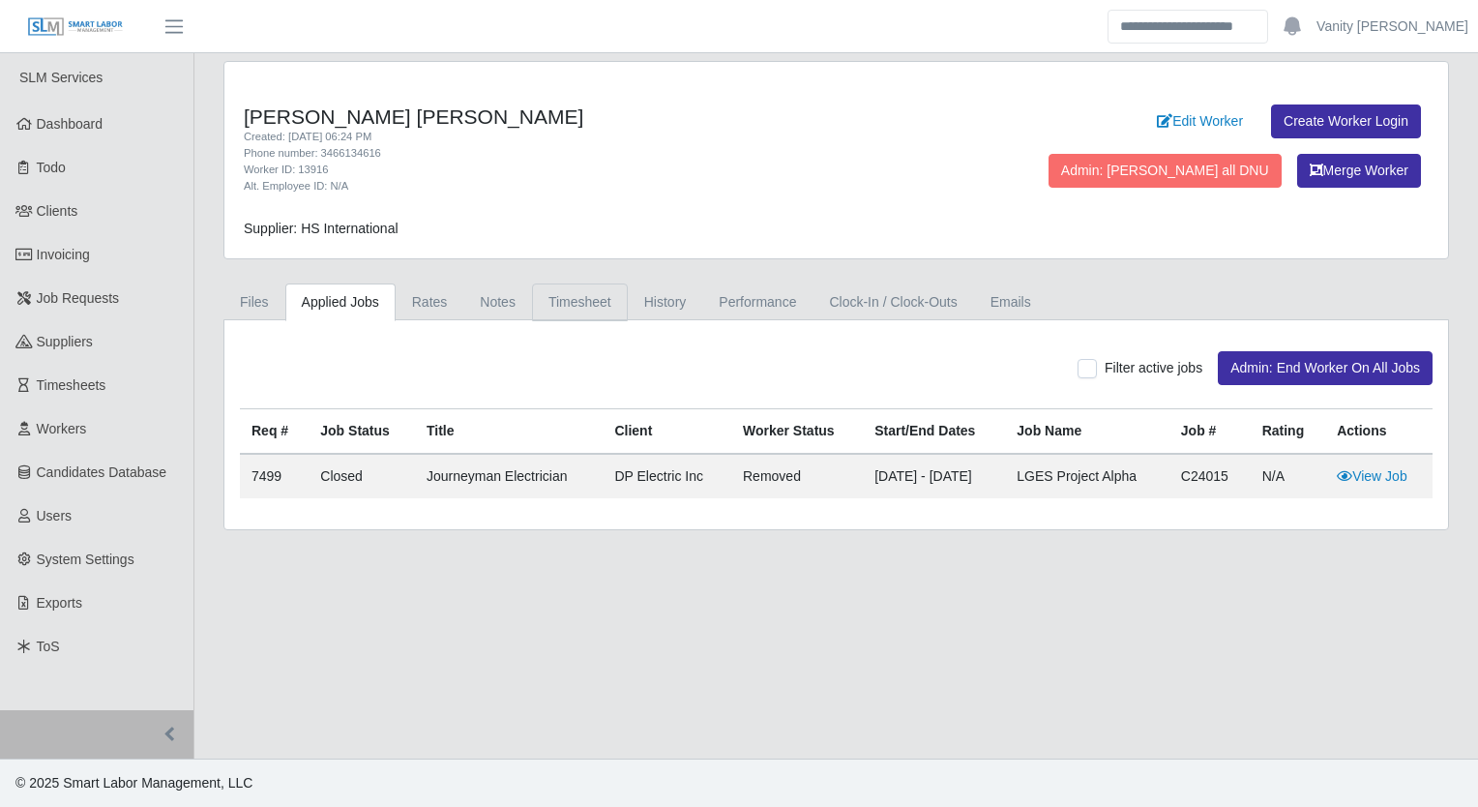
click at [559, 299] on link "Timesheet" at bounding box center [580, 302] width 96 height 38
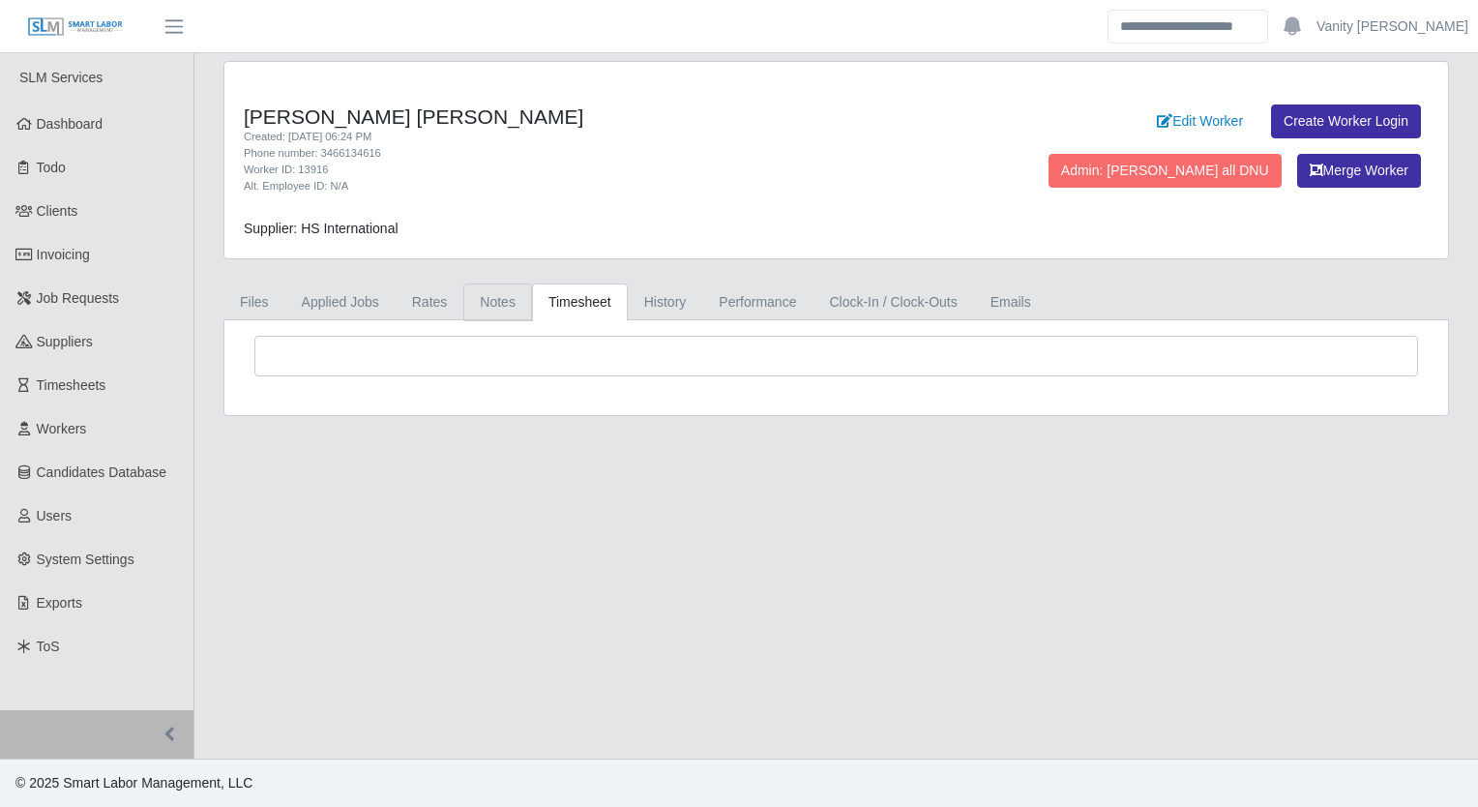
click at [500, 300] on link "Notes" at bounding box center [497, 302] width 69 height 38
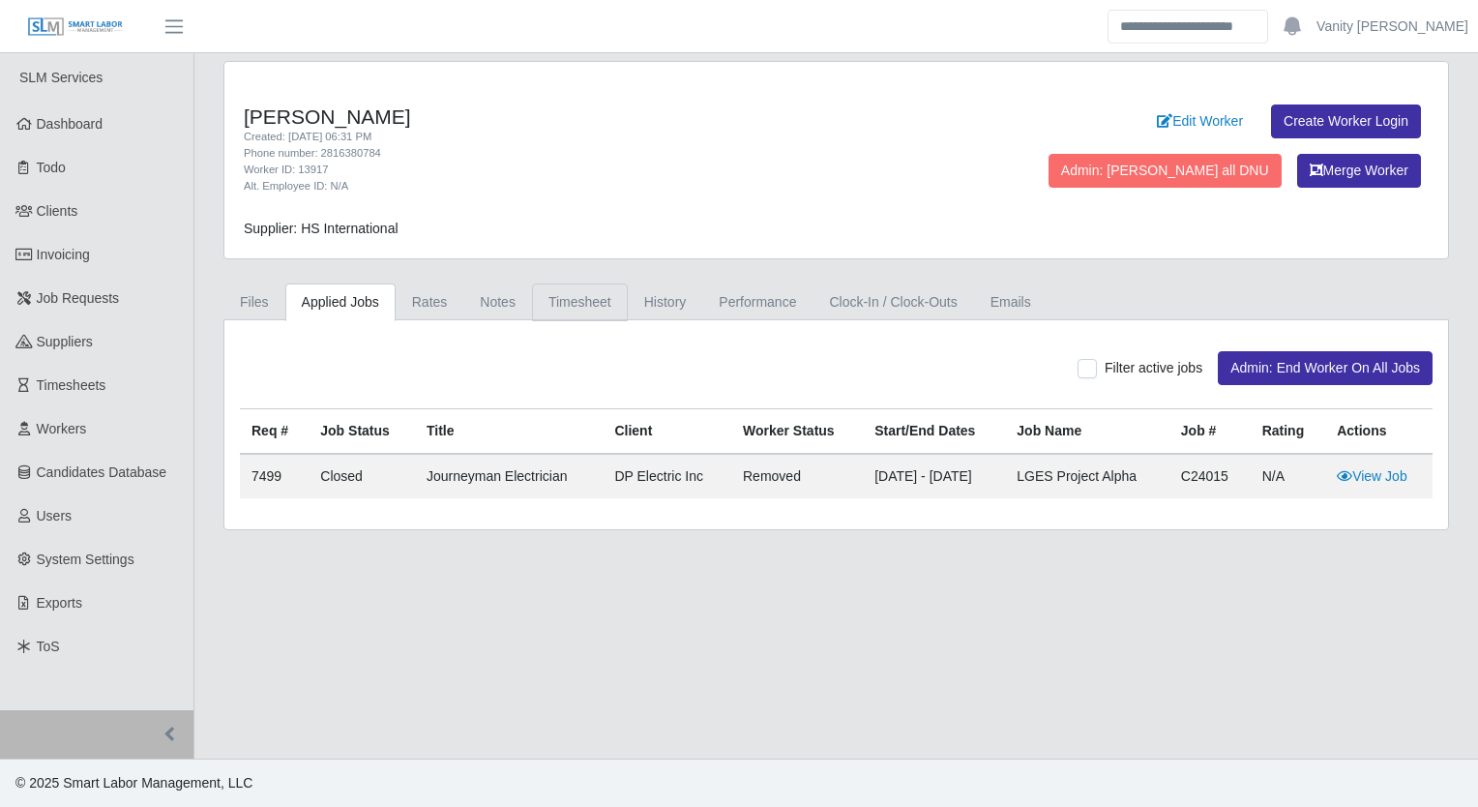
click at [581, 309] on link "Timesheet" at bounding box center [580, 302] width 96 height 38
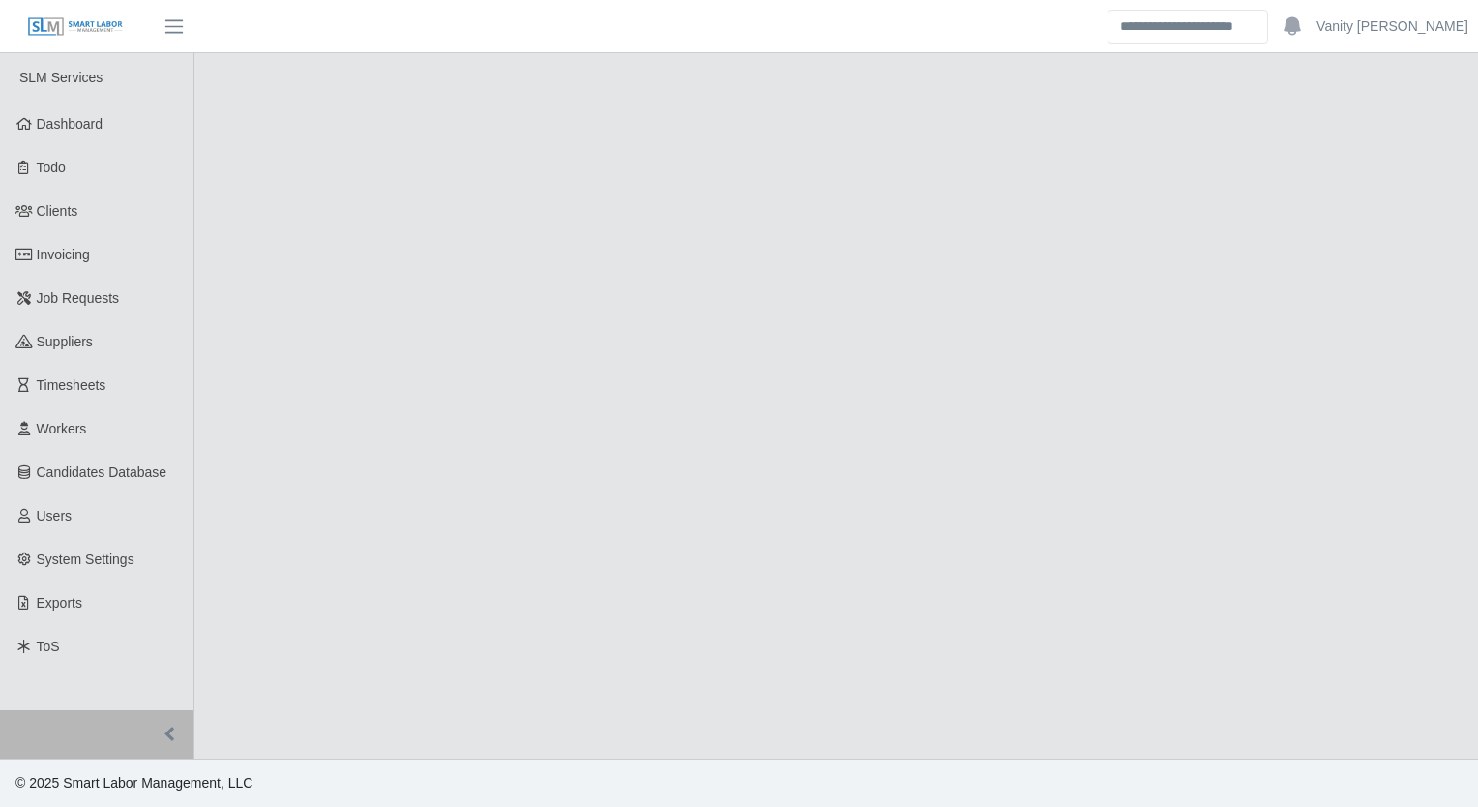
select select "******"
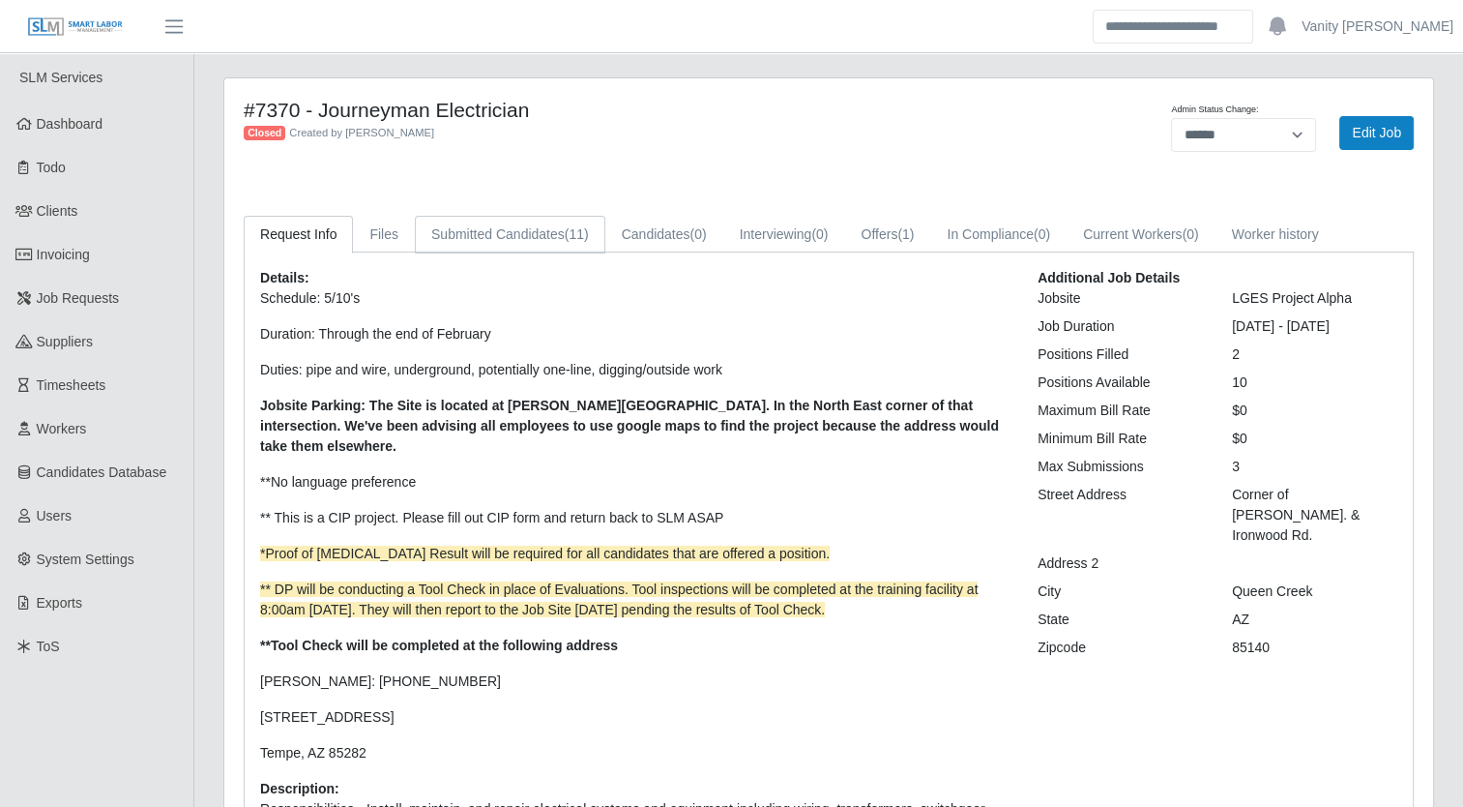
click at [581, 238] on span "(11)" at bounding box center [577, 233] width 24 height 15
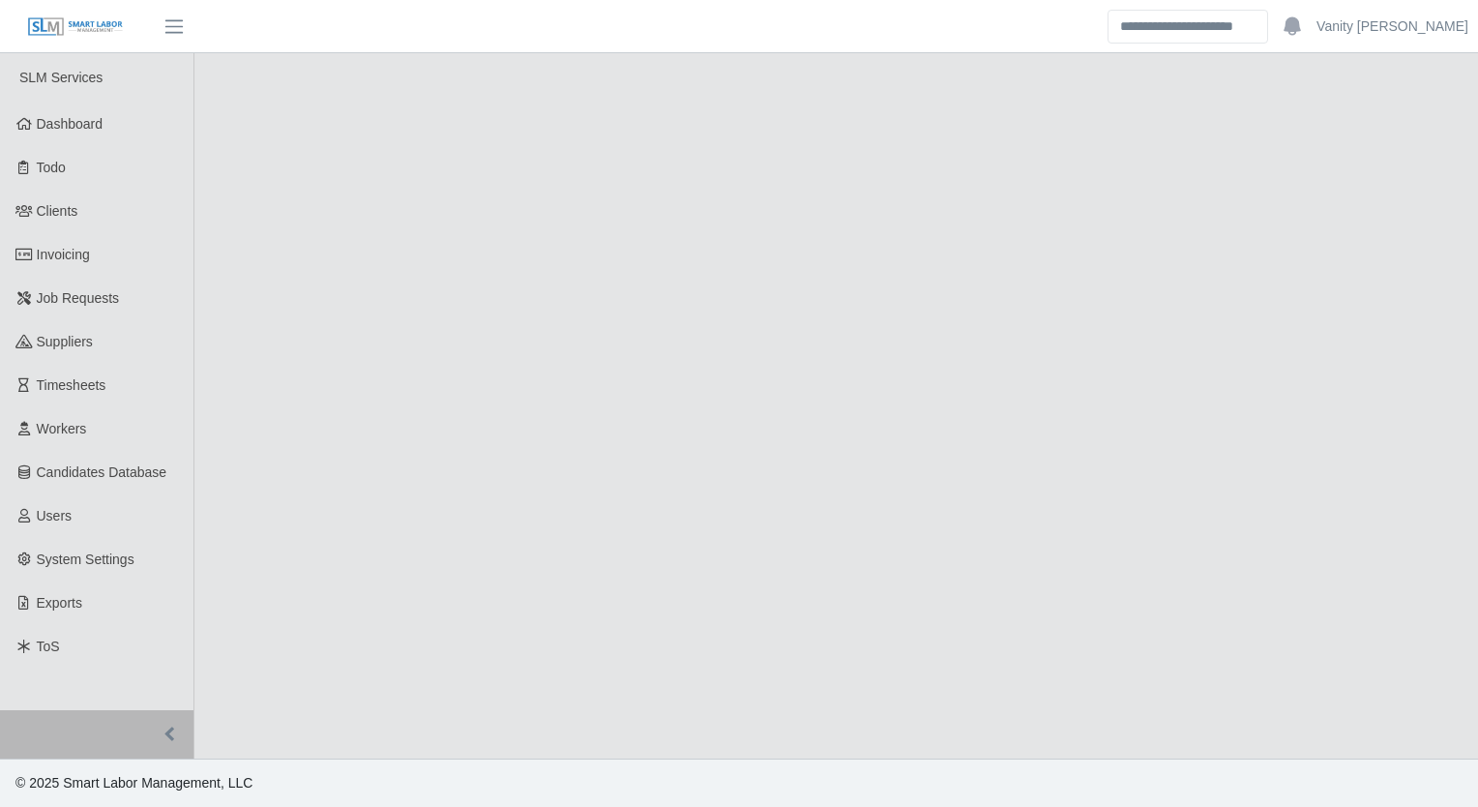
select select "******"
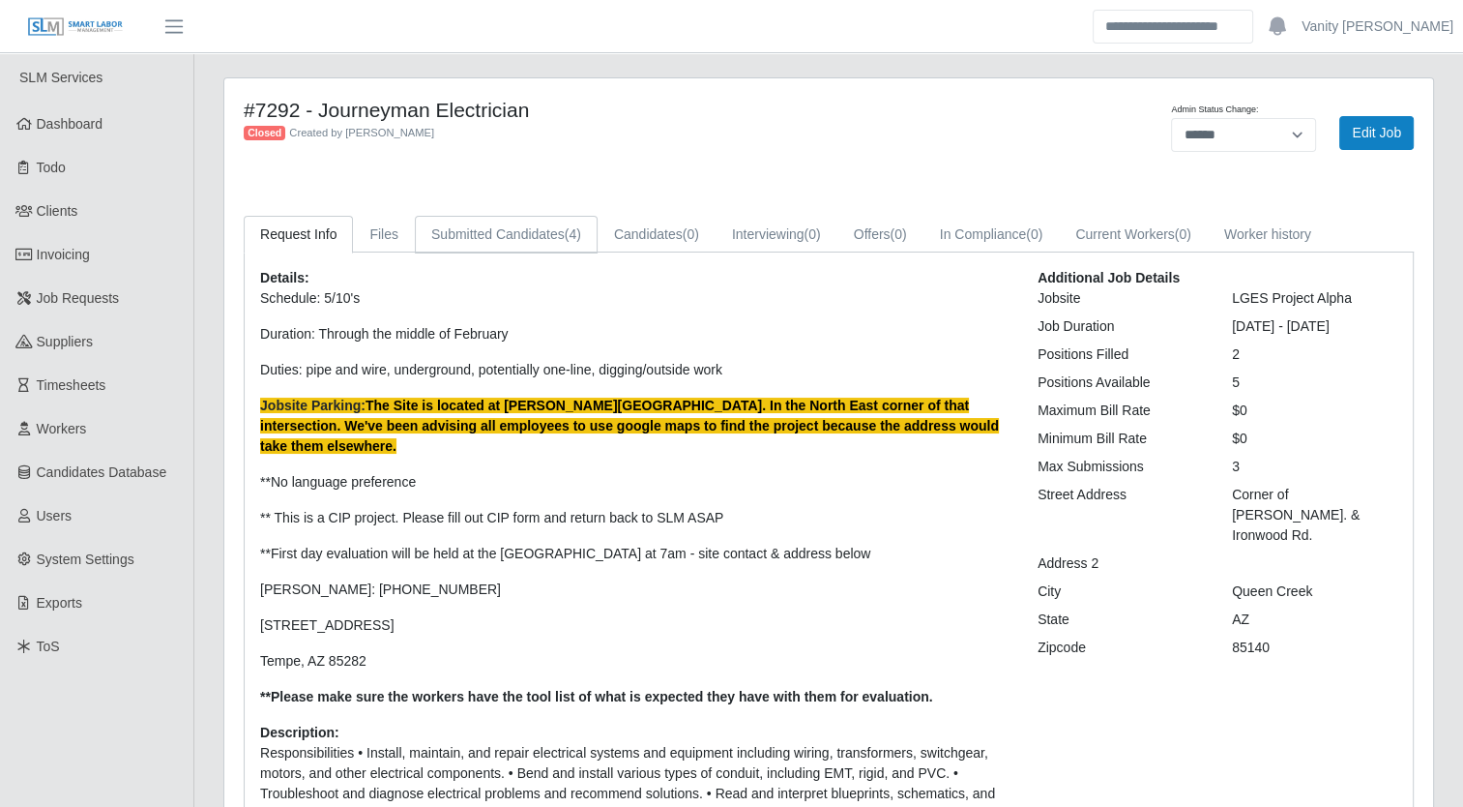
click at [557, 234] on link "Submitted Candidates (4)" at bounding box center [506, 235] width 183 height 38
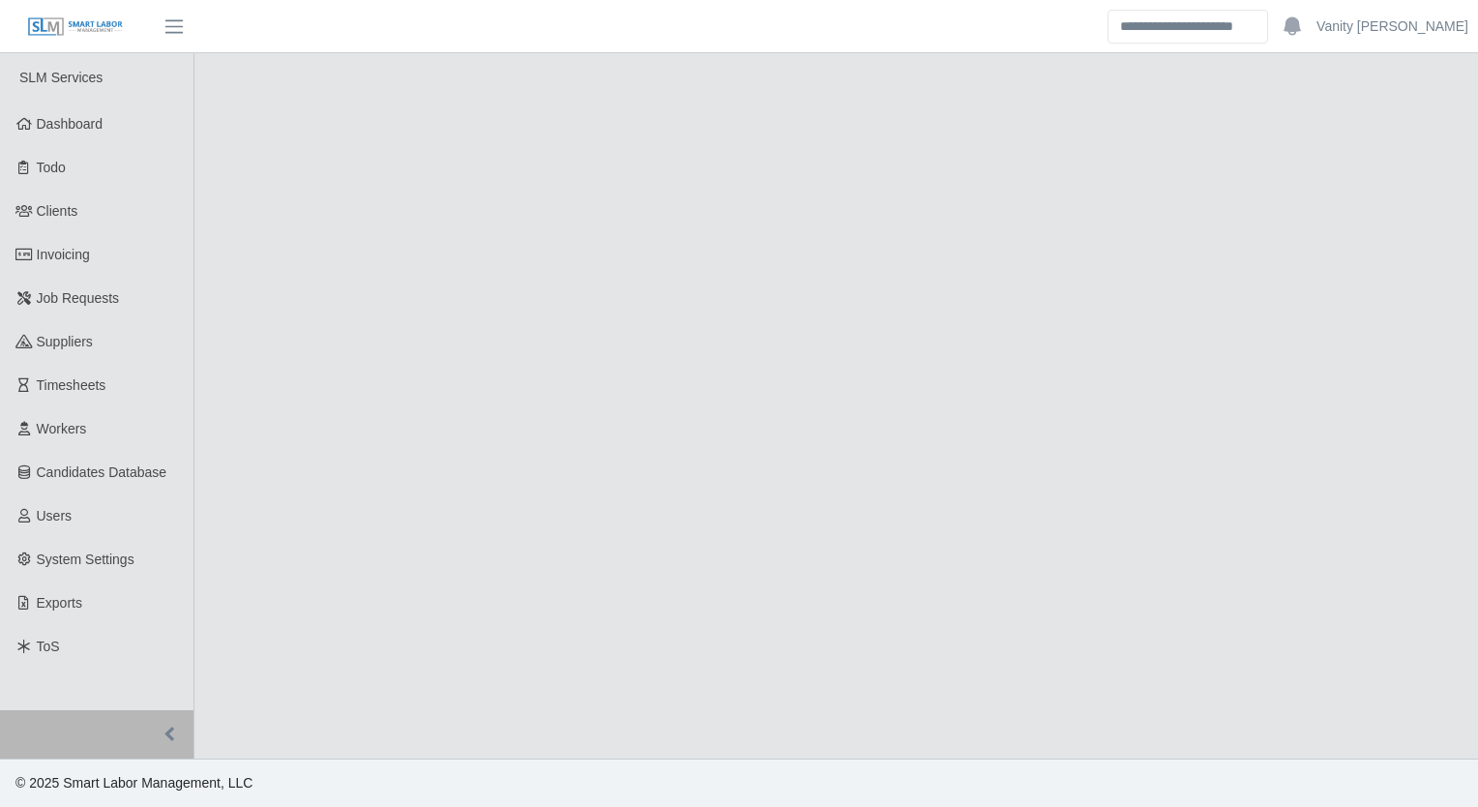
select select "******"
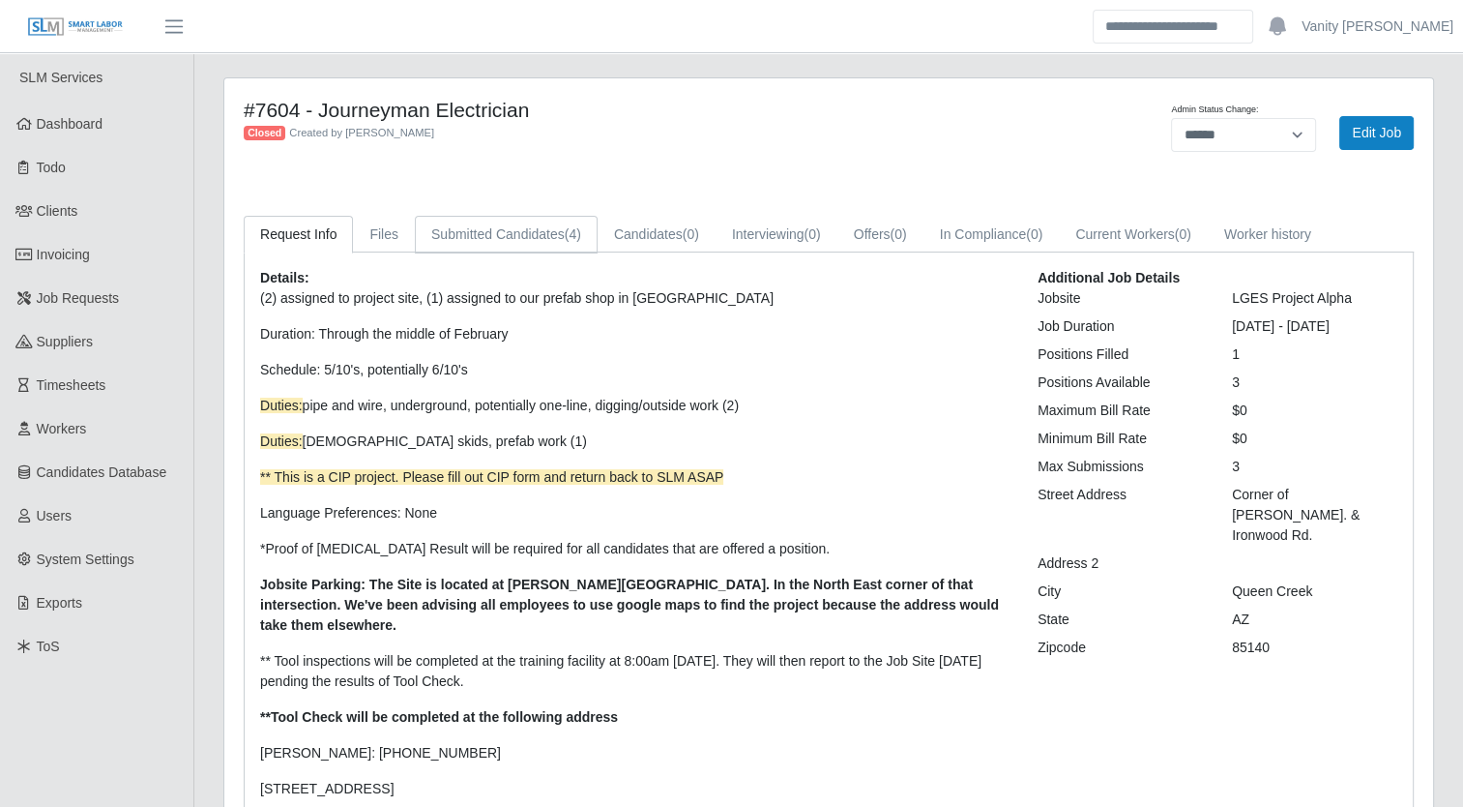
click at [531, 230] on link "Submitted Candidates (4)" at bounding box center [506, 235] width 183 height 38
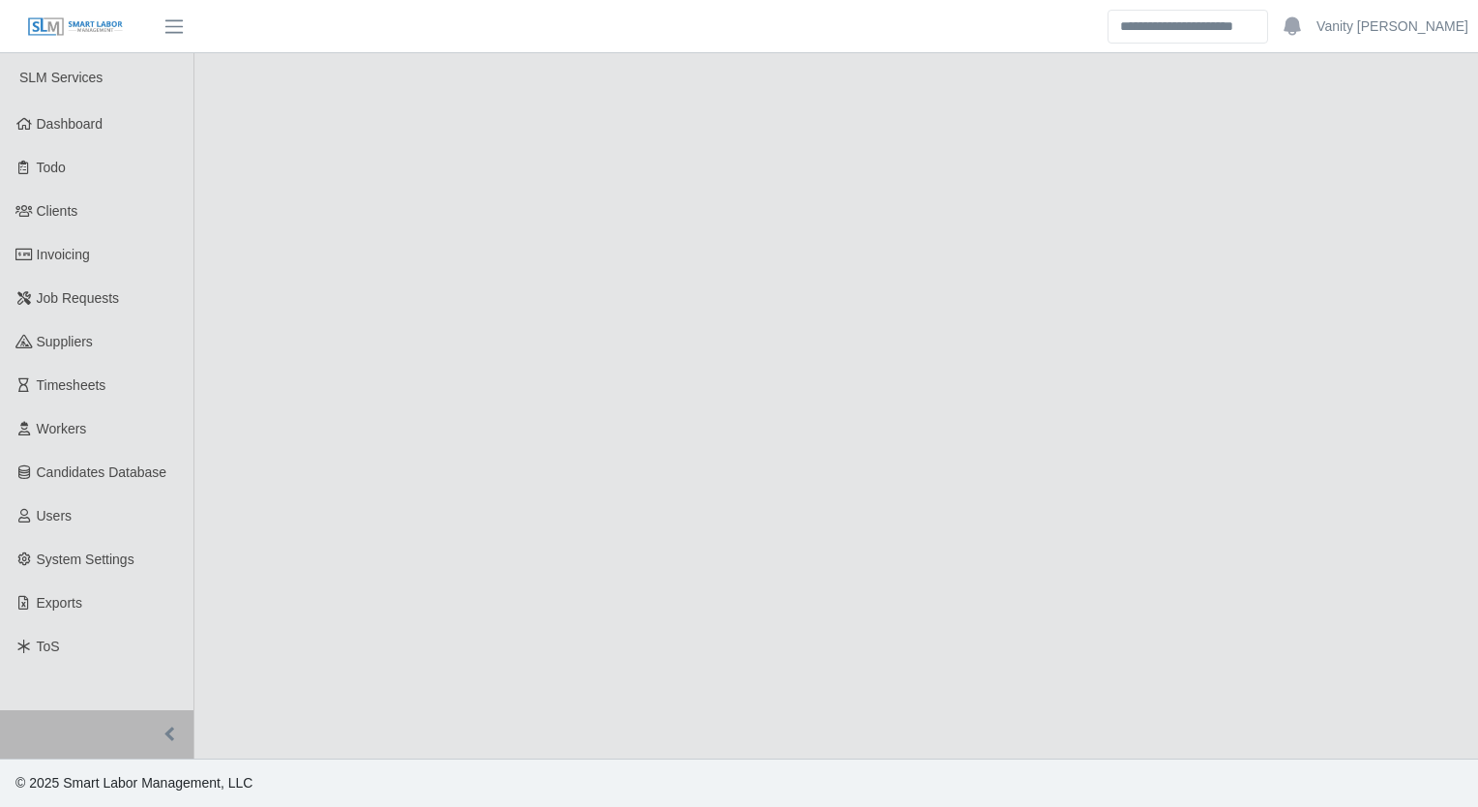
select select "******"
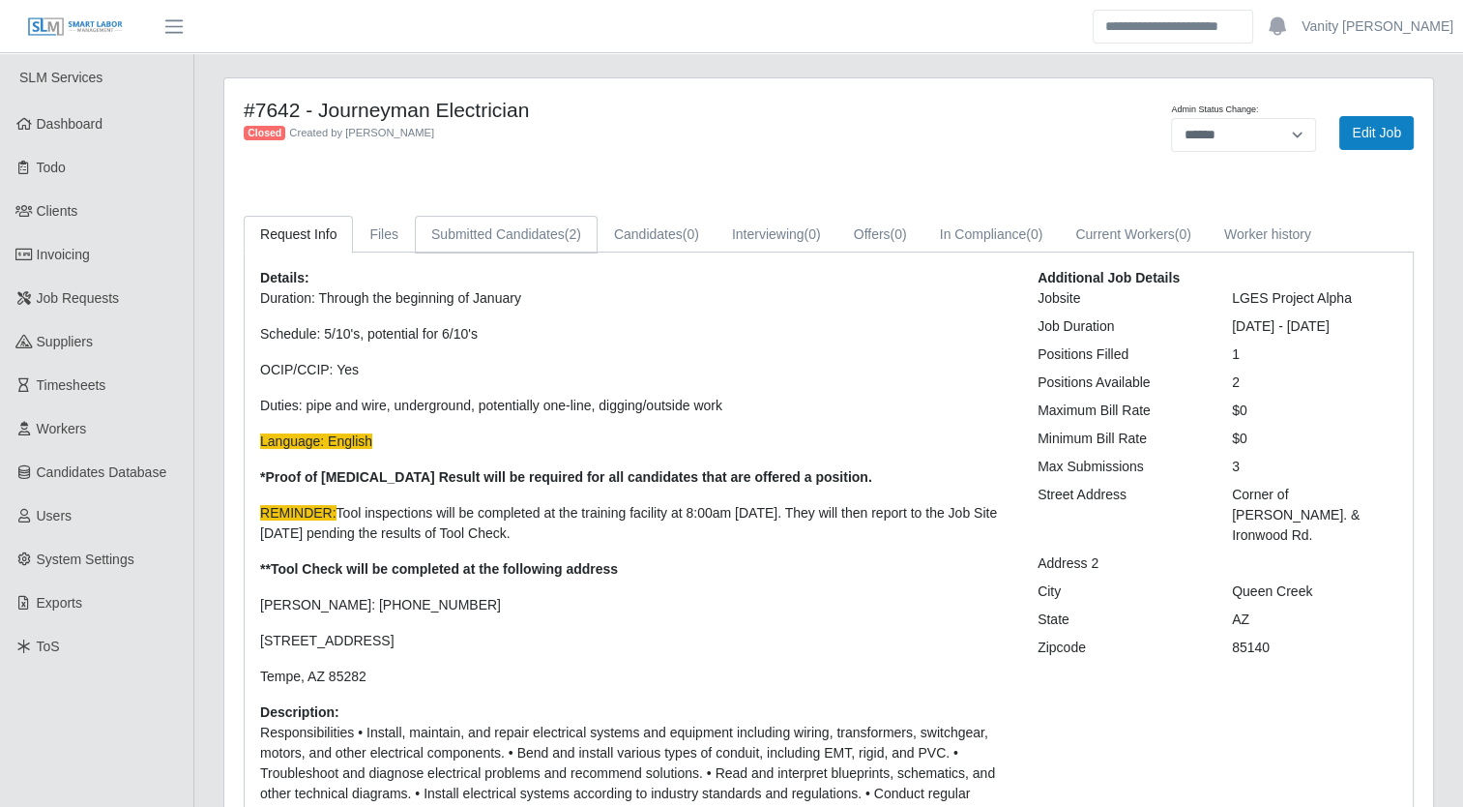
click at [494, 230] on link "Submitted Candidates (2)" at bounding box center [506, 235] width 183 height 38
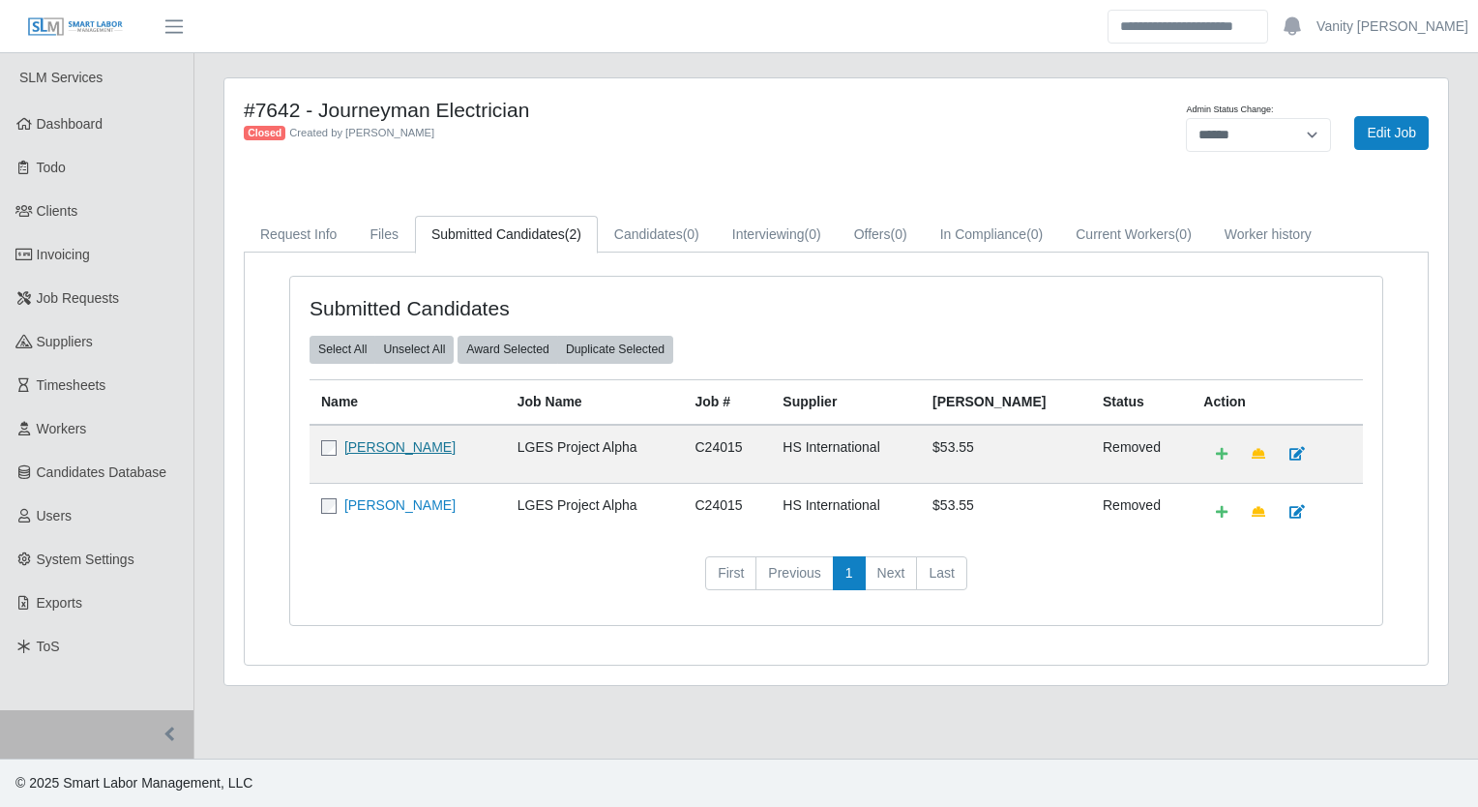
drag, startPoint x: 377, startPoint y: 442, endPoint x: 364, endPoint y: 449, distance: 15.1
click at [364, 449] on link "Alejandro Aguirre Gonzalez" at bounding box center [399, 446] width 111 height 15
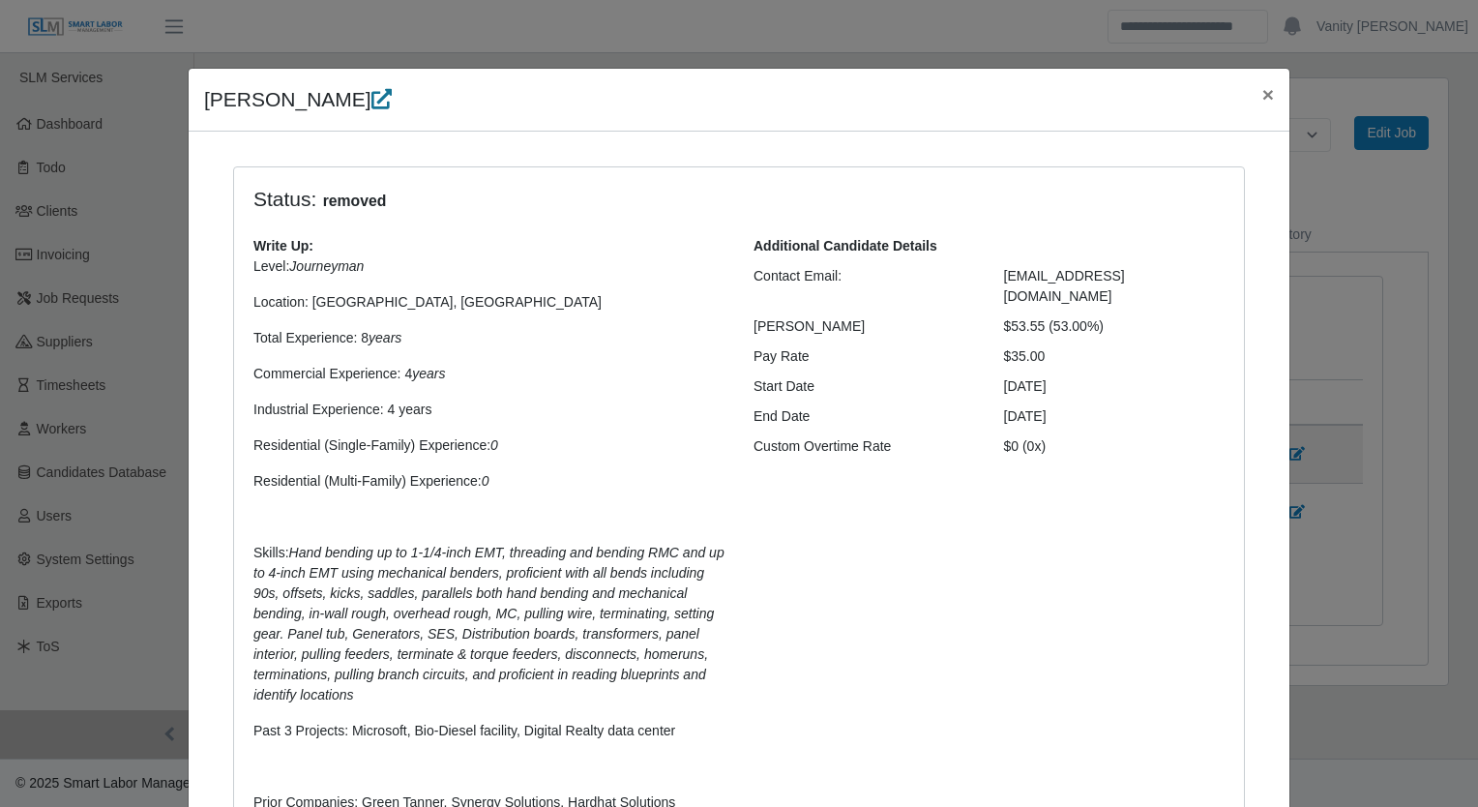
click at [392, 99] on icon at bounding box center [381, 99] width 20 height 20
click at [1262, 99] on span "×" at bounding box center [1268, 94] width 12 height 22
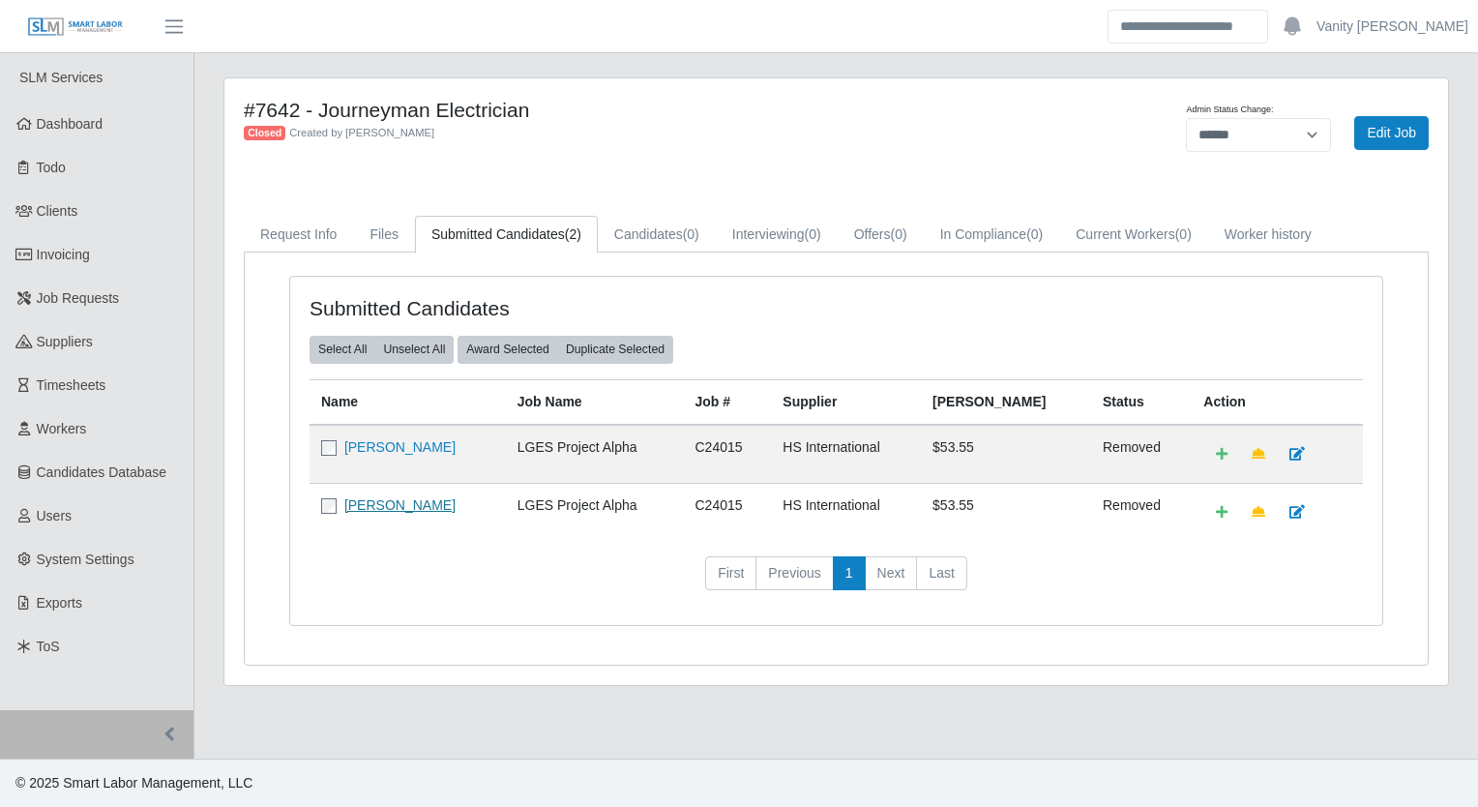
click at [402, 499] on link "Tomas Moreno" at bounding box center [399, 504] width 111 height 15
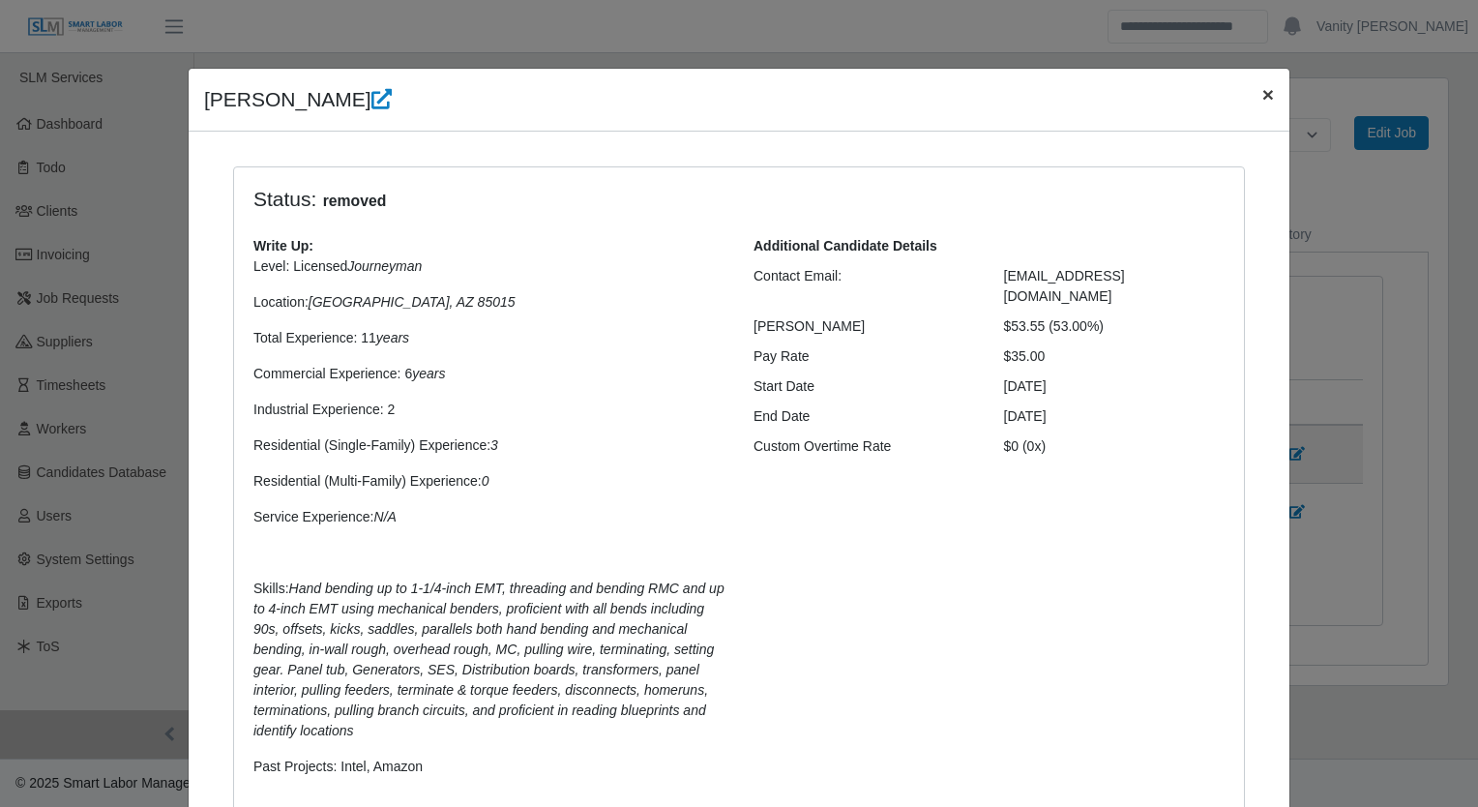
click at [1267, 101] on button "×" at bounding box center [1268, 94] width 43 height 51
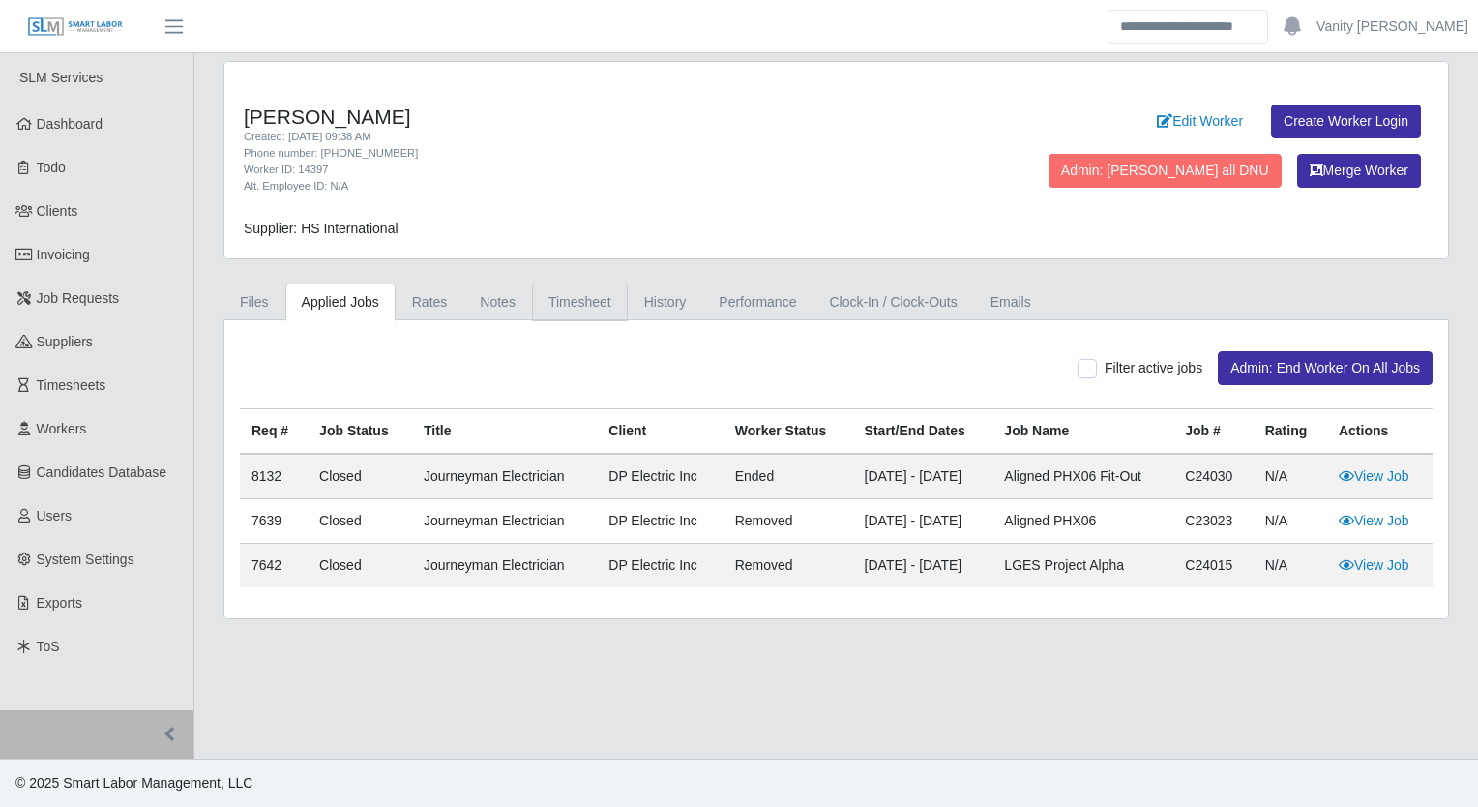
click at [553, 304] on link "Timesheet" at bounding box center [580, 302] width 96 height 38
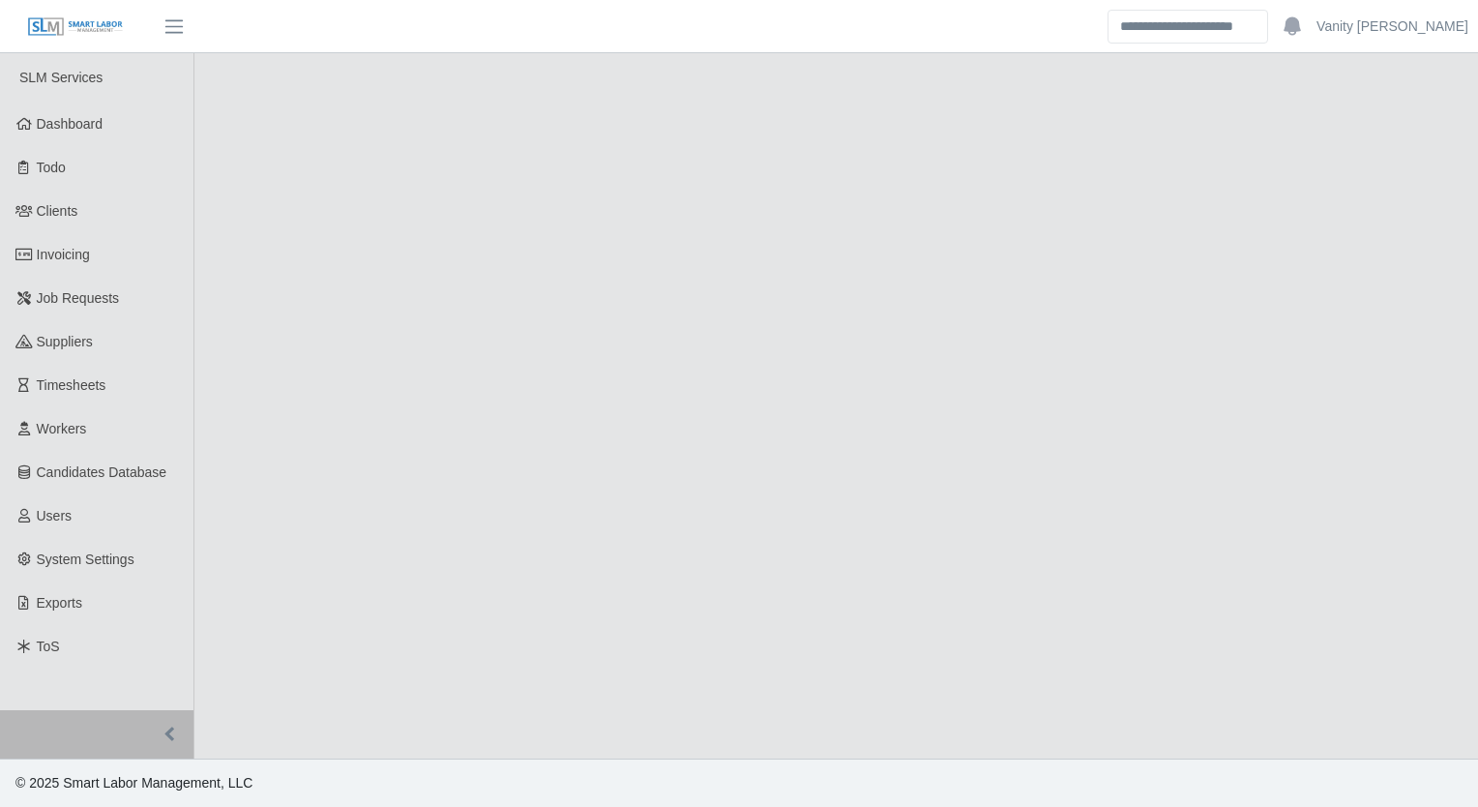
select select "******"
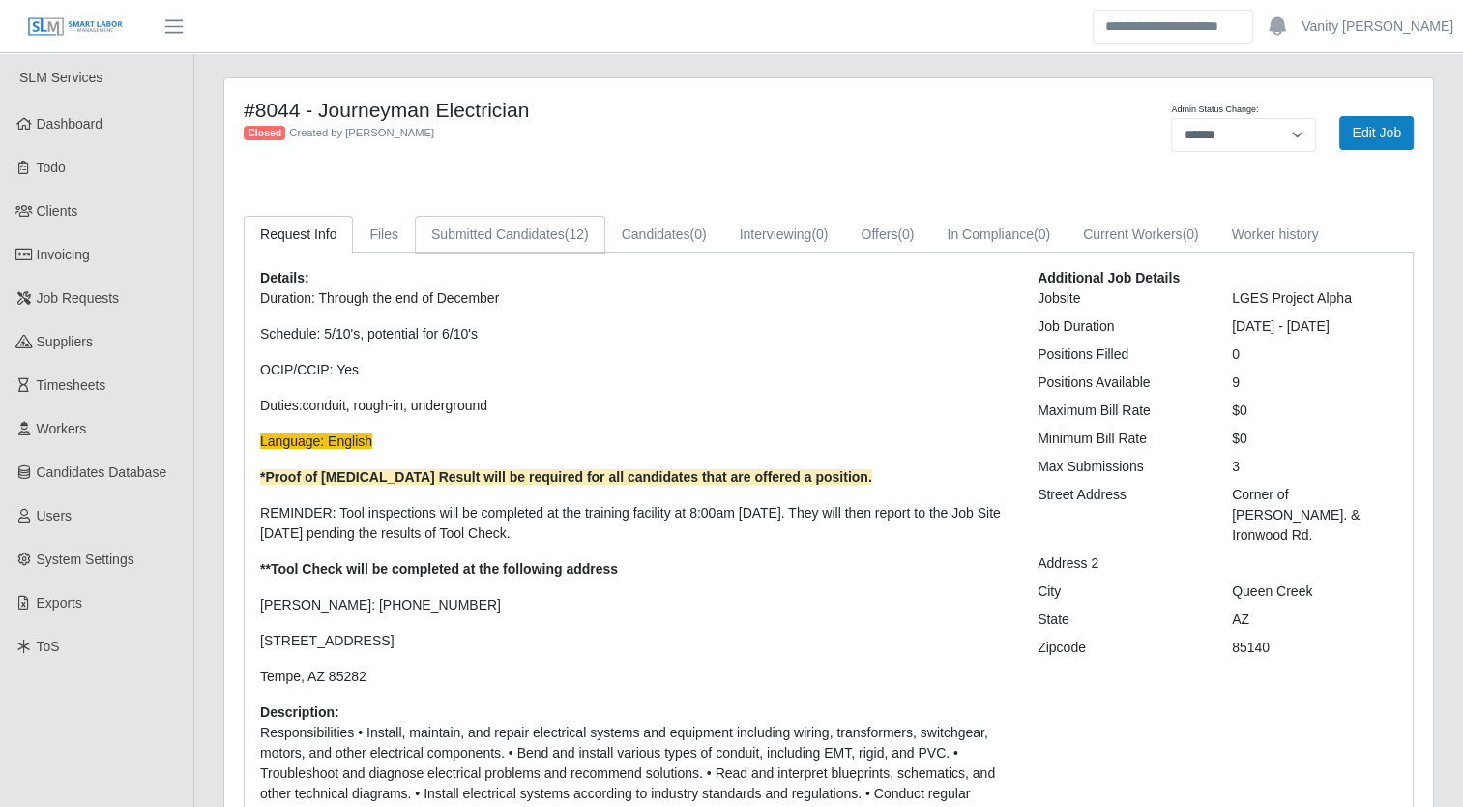
click at [515, 233] on link "Submitted Candidates (12)" at bounding box center [510, 235] width 191 height 38
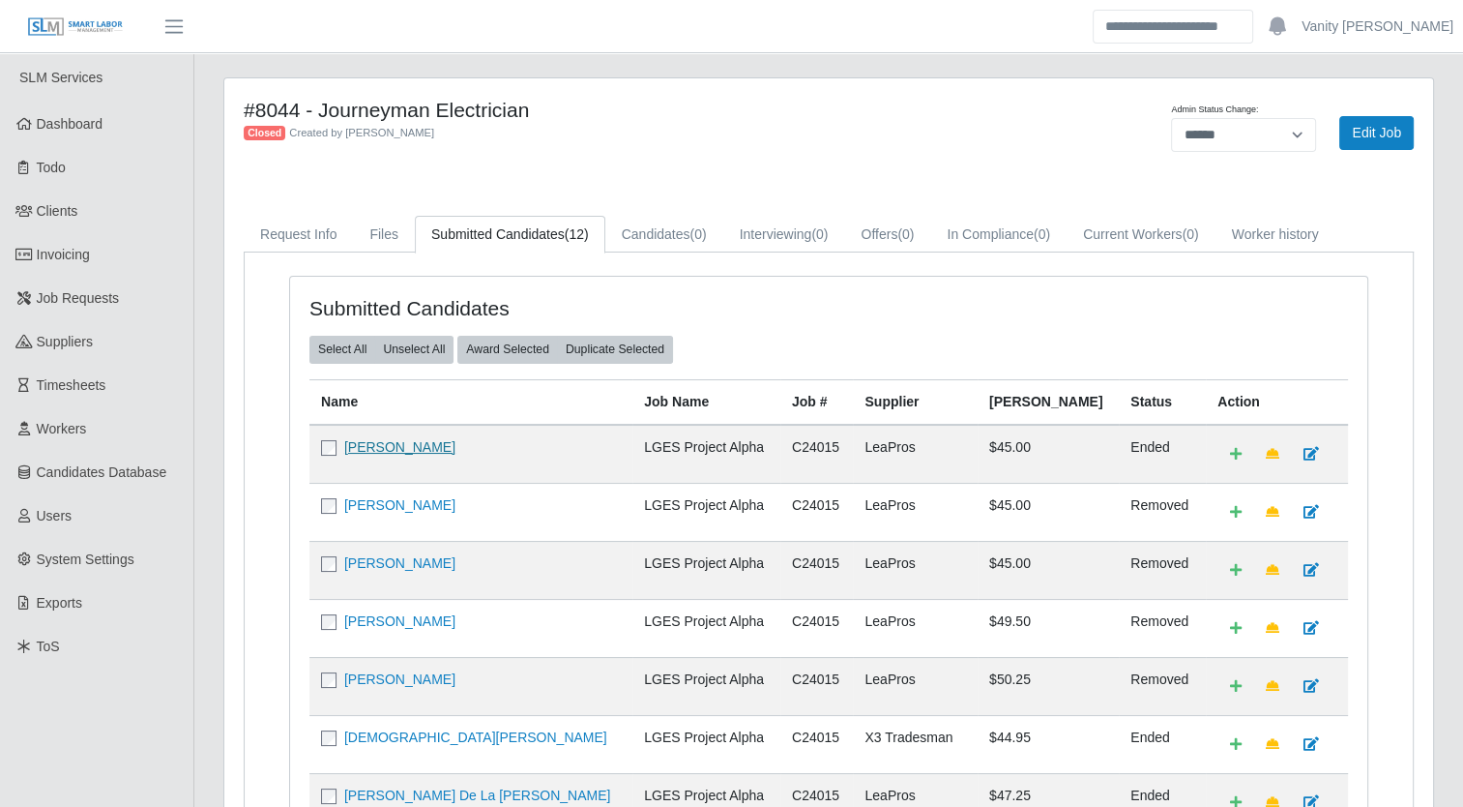
click at [405, 451] on link "Larry Gonzalez" at bounding box center [399, 446] width 111 height 15
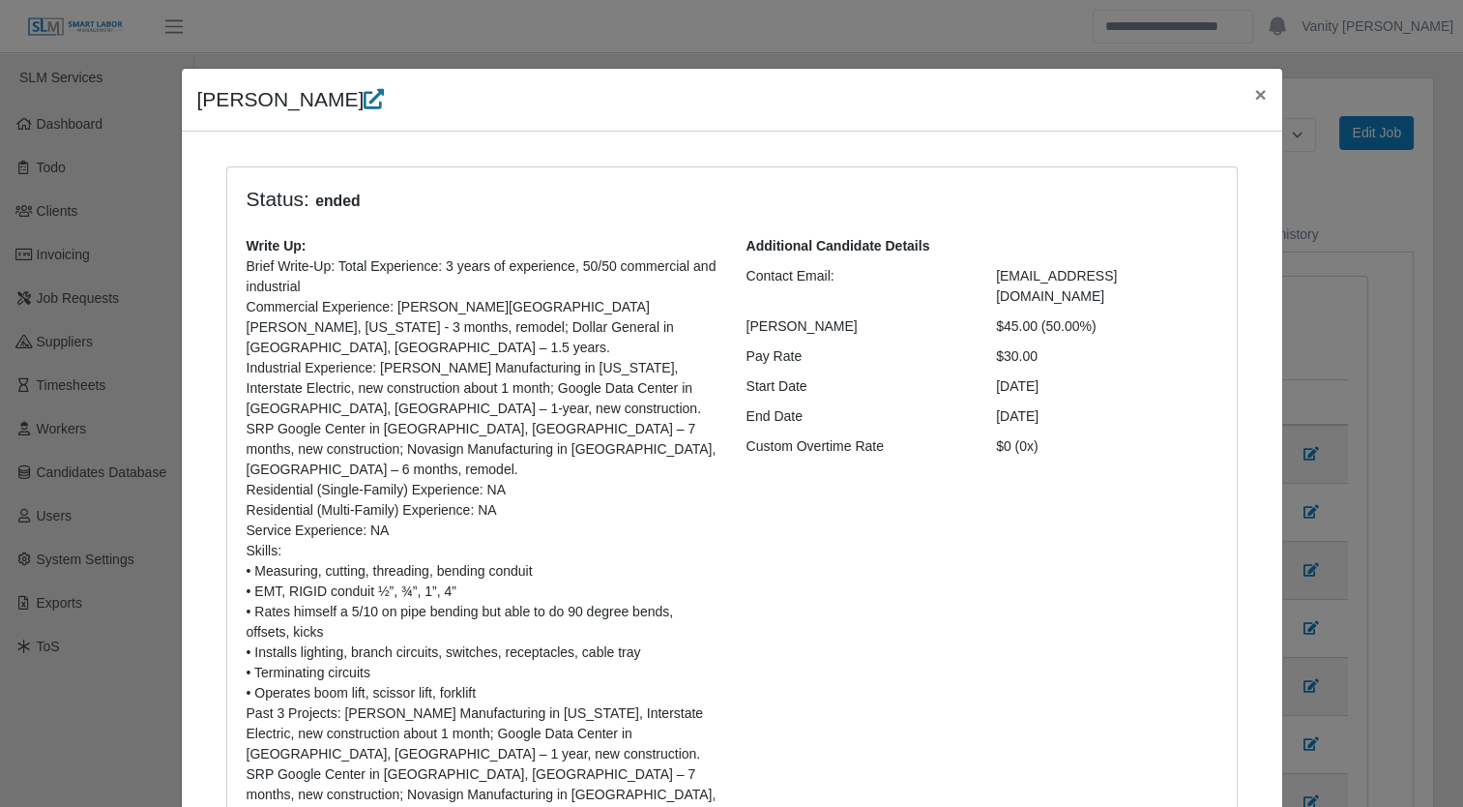
click at [364, 103] on icon at bounding box center [374, 99] width 20 height 20
click at [1254, 87] on span "×" at bounding box center [1260, 94] width 12 height 22
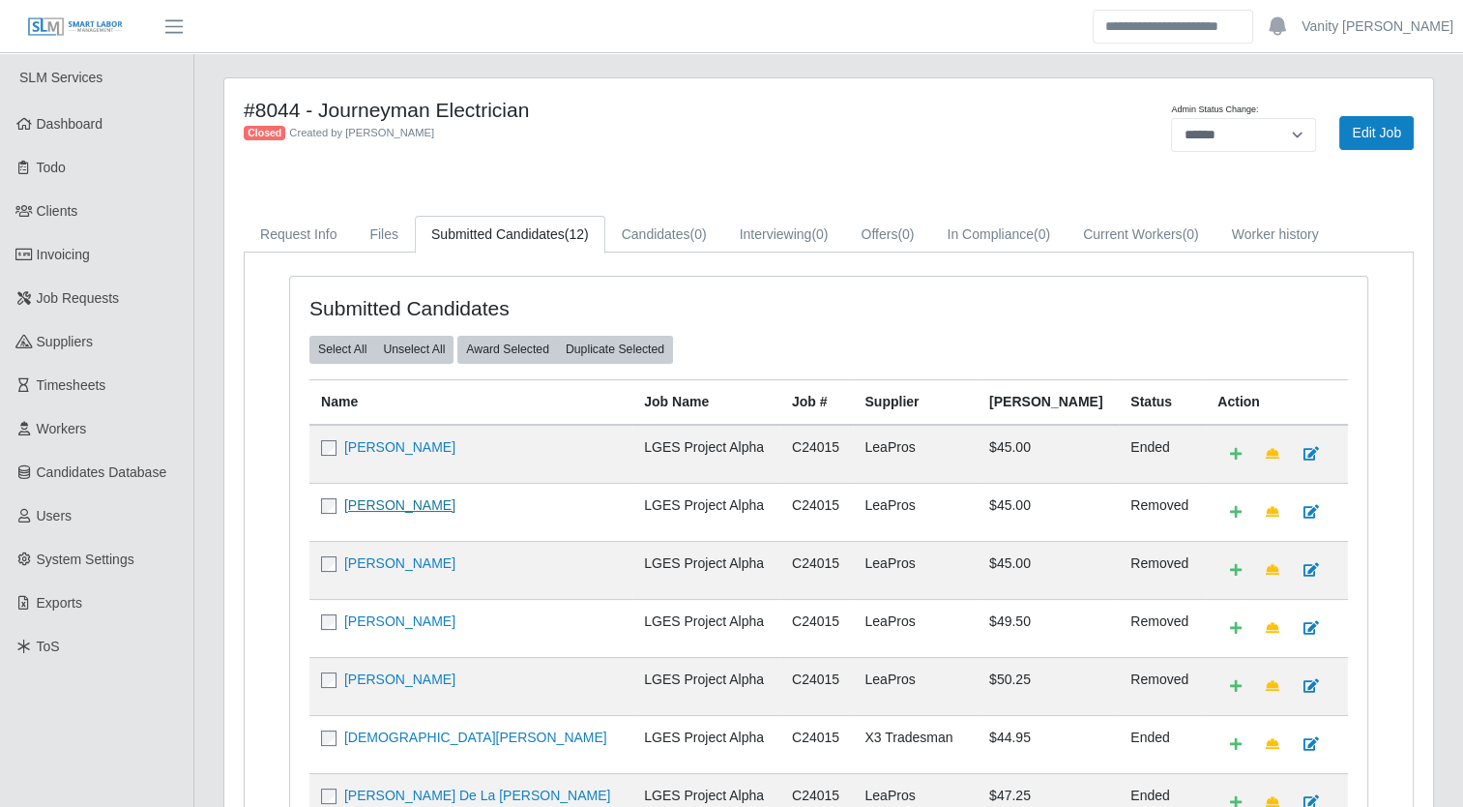
click at [391, 497] on link "Jacob Rubio" at bounding box center [399, 504] width 111 height 15
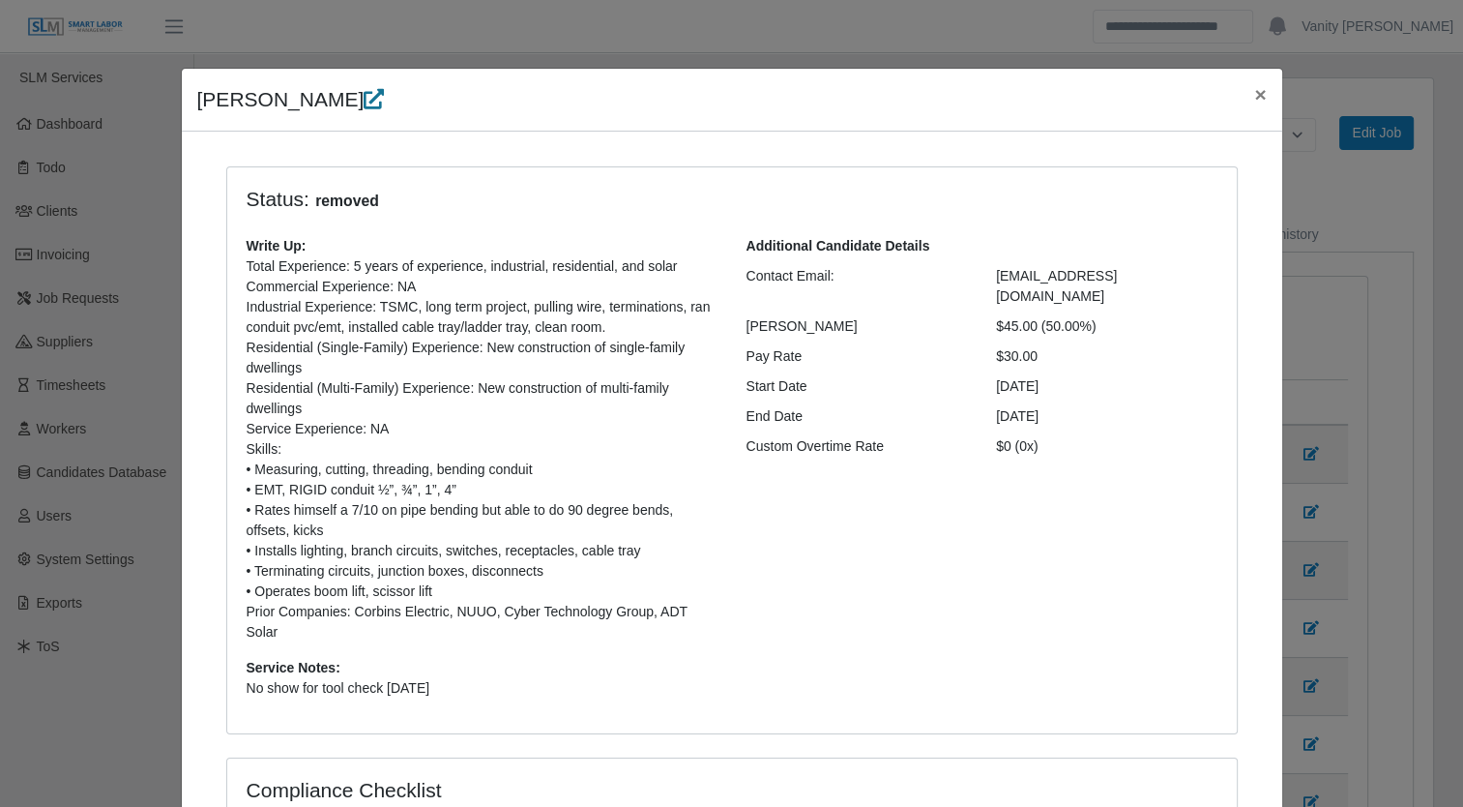
click at [364, 101] on icon at bounding box center [374, 99] width 20 height 20
click at [1254, 94] on span "×" at bounding box center [1260, 94] width 12 height 22
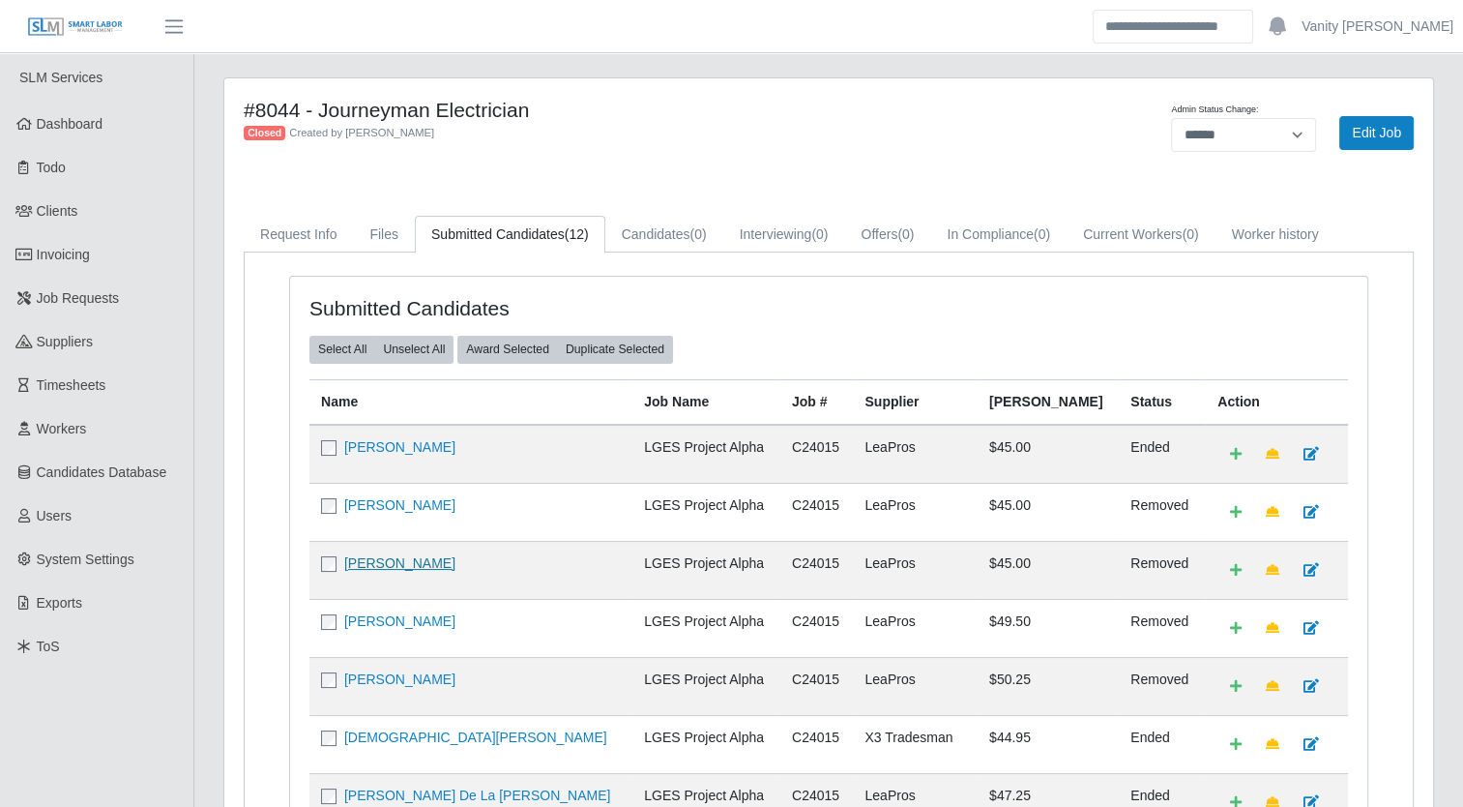
click at [379, 560] on link "Evian Sam" at bounding box center [399, 562] width 111 height 15
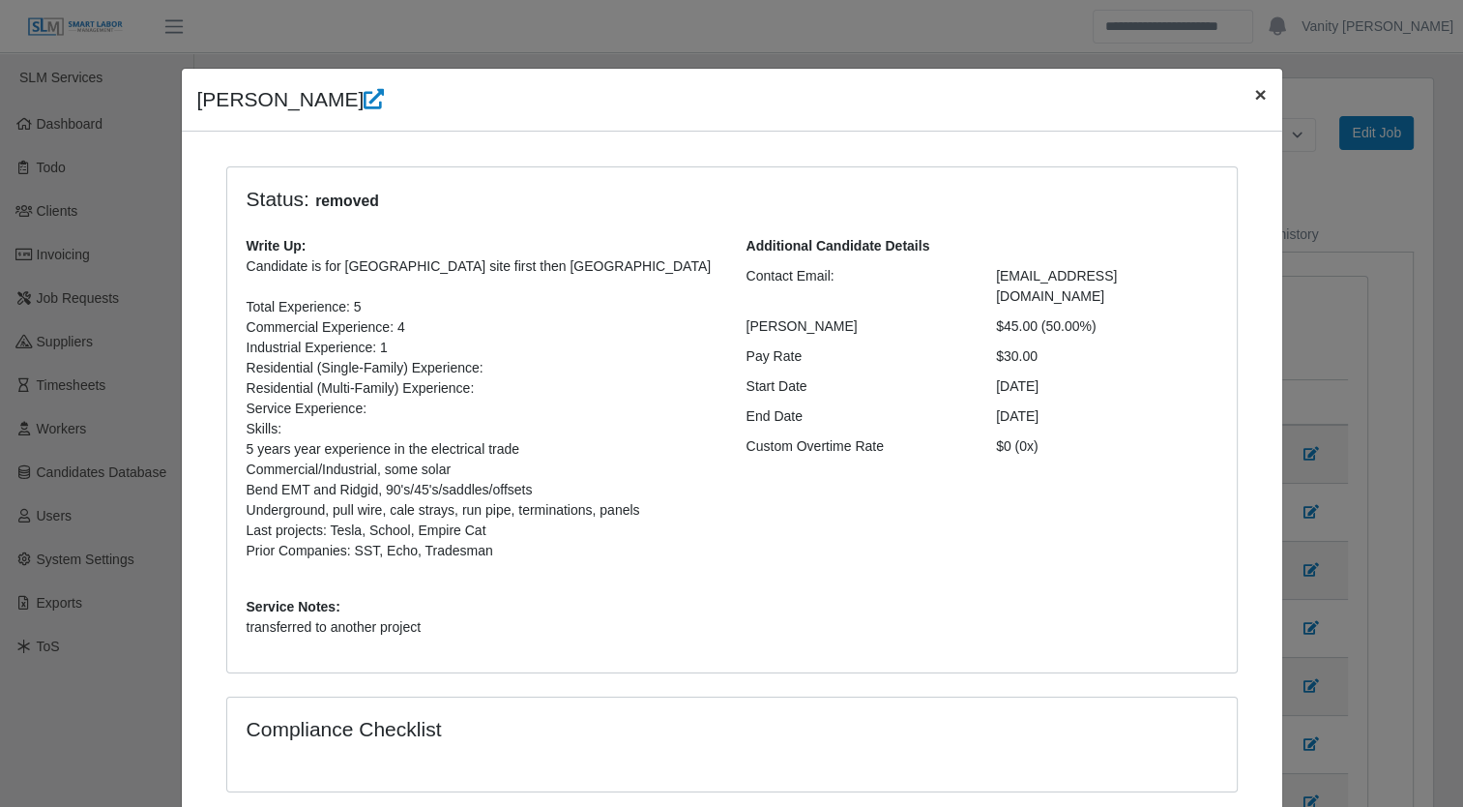
click at [1254, 91] on span "×" at bounding box center [1260, 94] width 12 height 22
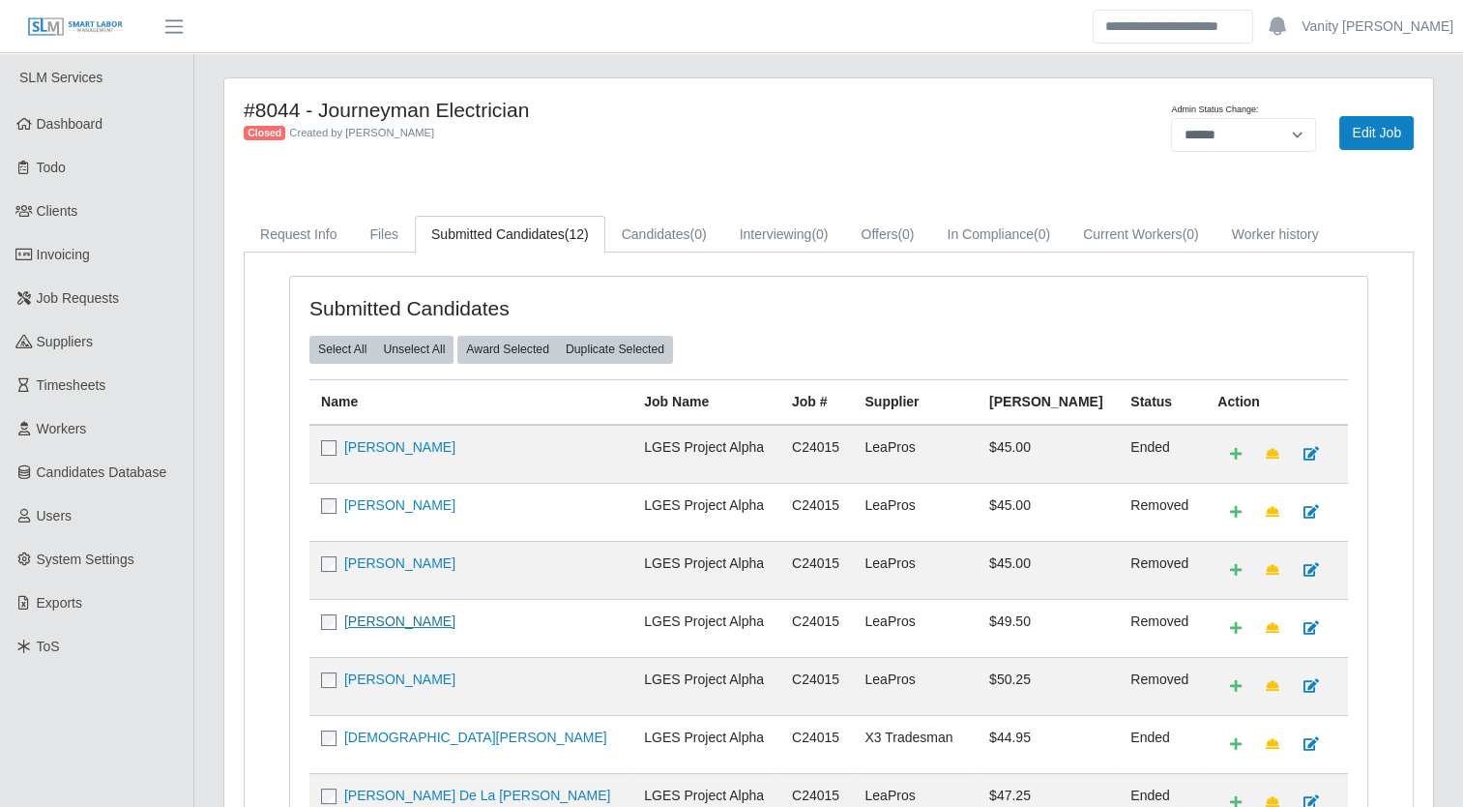
click at [375, 620] on link "Rogelio Reyes" at bounding box center [399, 620] width 111 height 15
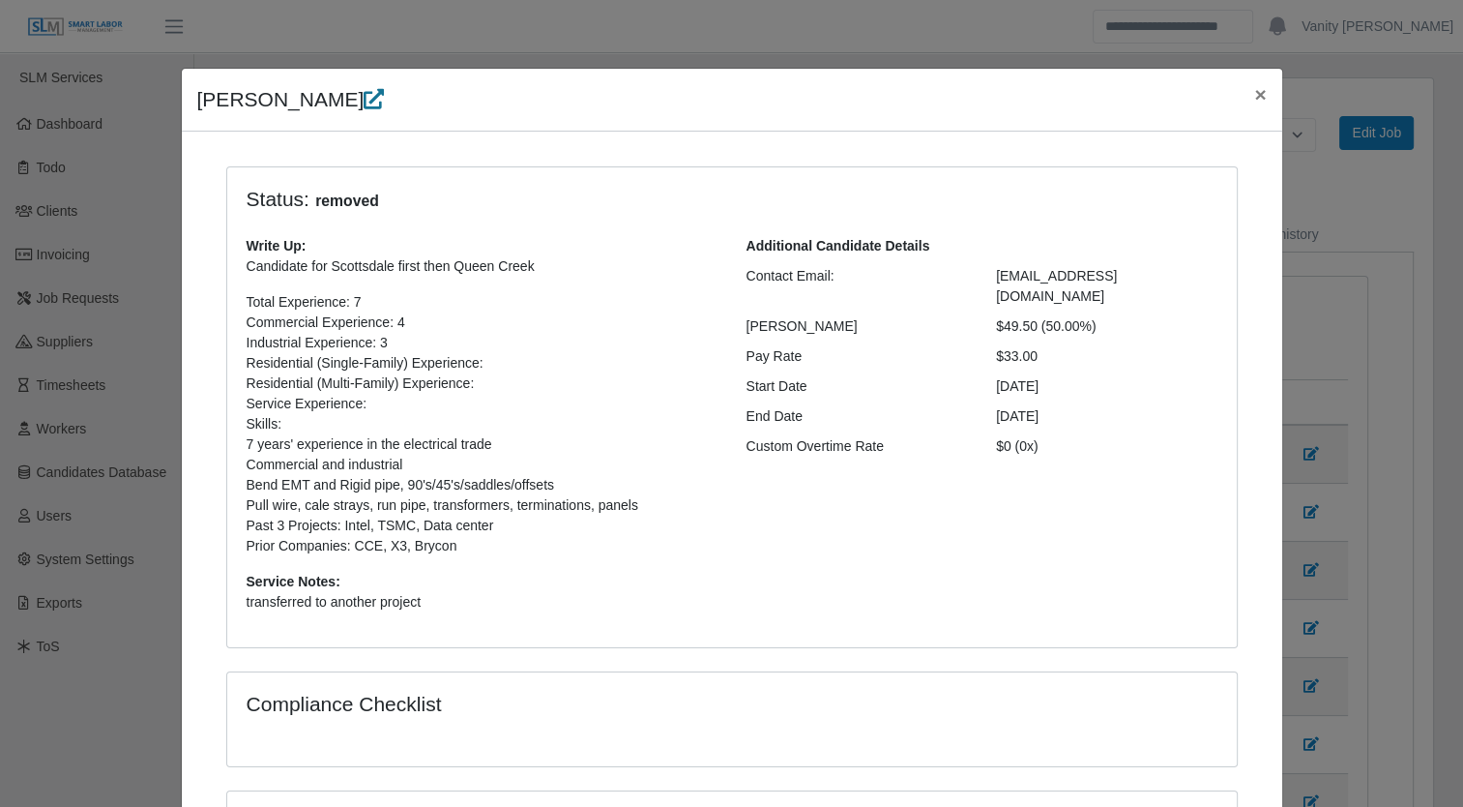
click at [364, 106] on icon at bounding box center [374, 99] width 20 height 20
click at [1255, 94] on span "×" at bounding box center [1260, 94] width 12 height 22
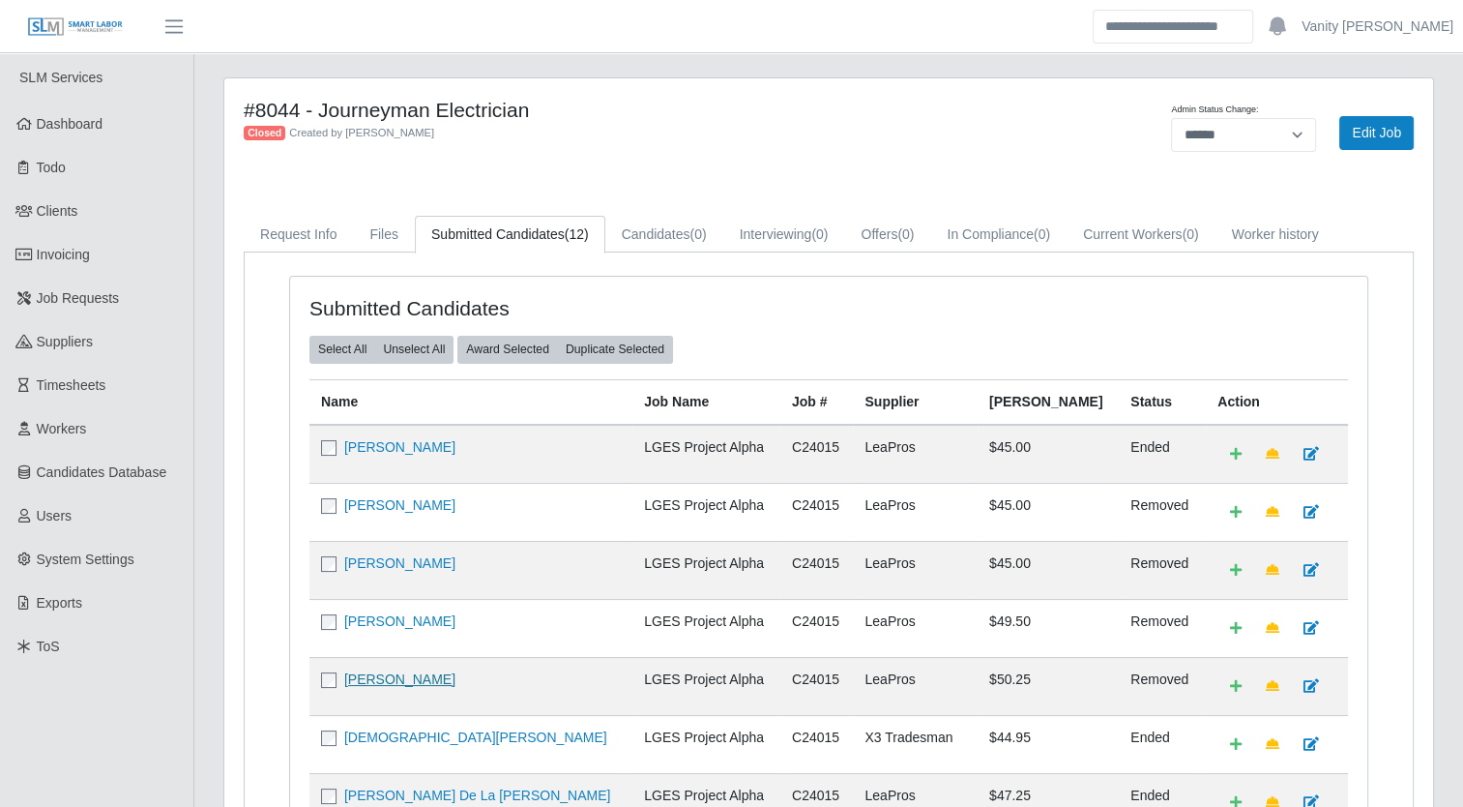
click at [381, 671] on link "Erroll Pitts" at bounding box center [399, 678] width 111 height 15
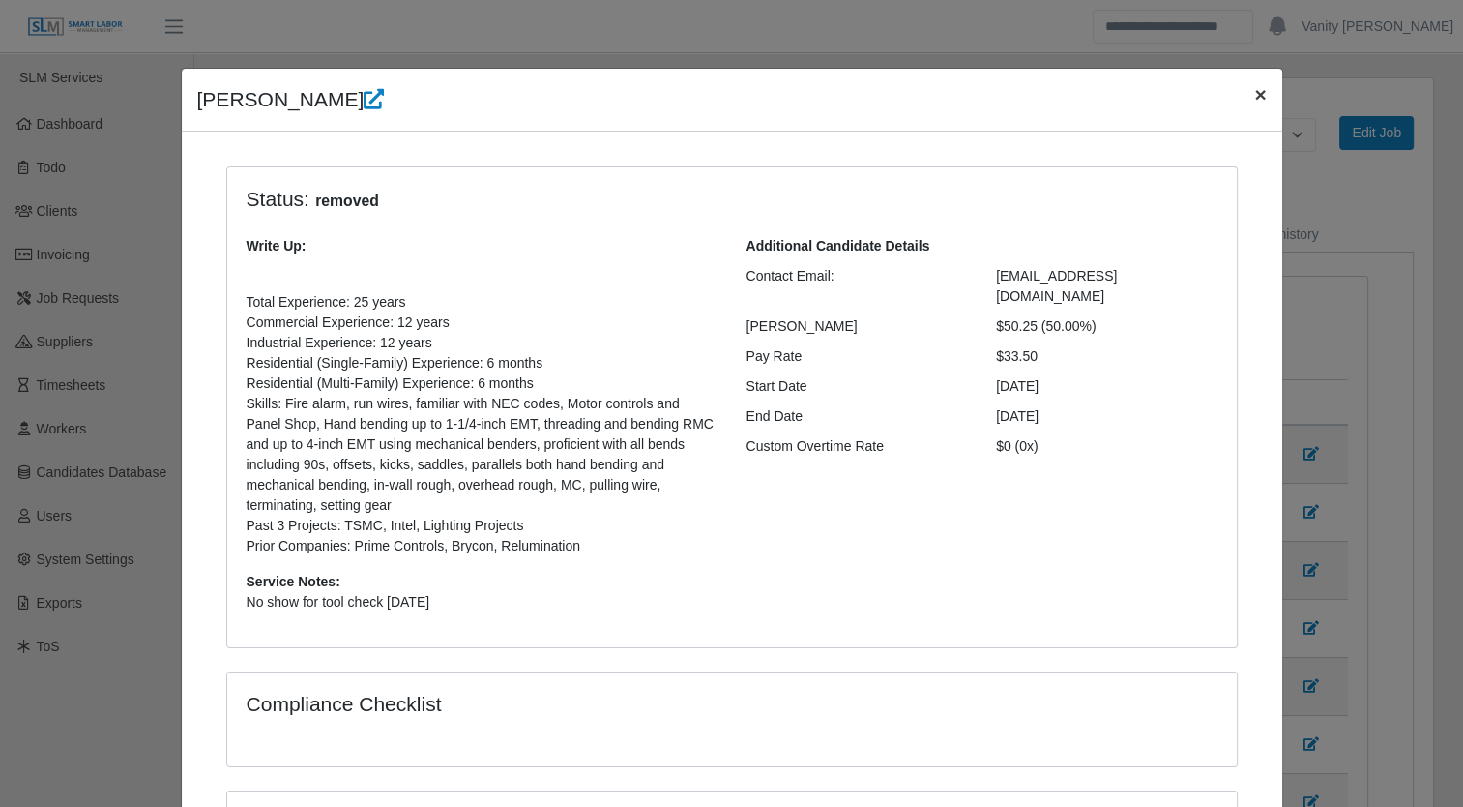
click at [1254, 99] on span "×" at bounding box center [1260, 94] width 12 height 22
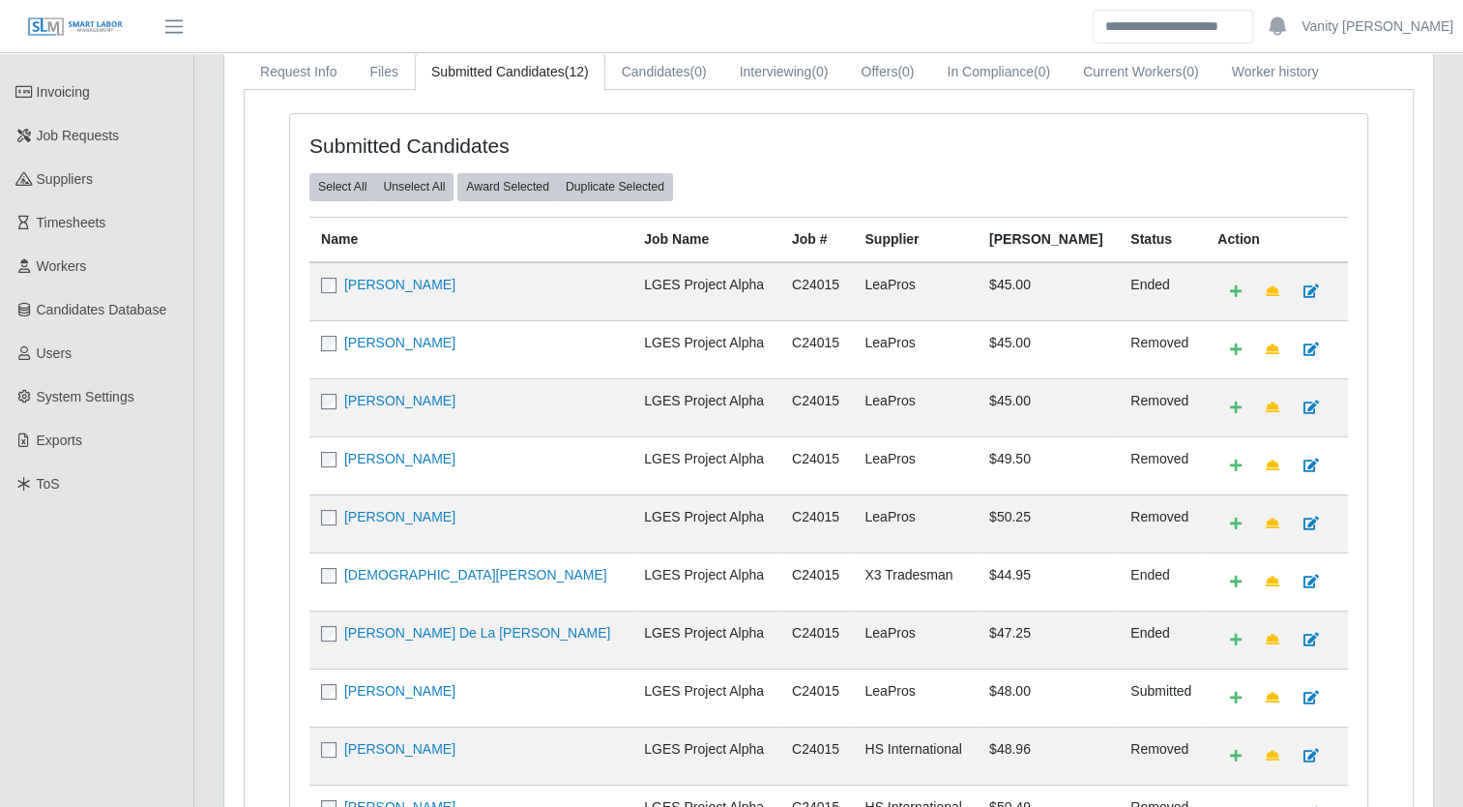
scroll to position [193, 0]
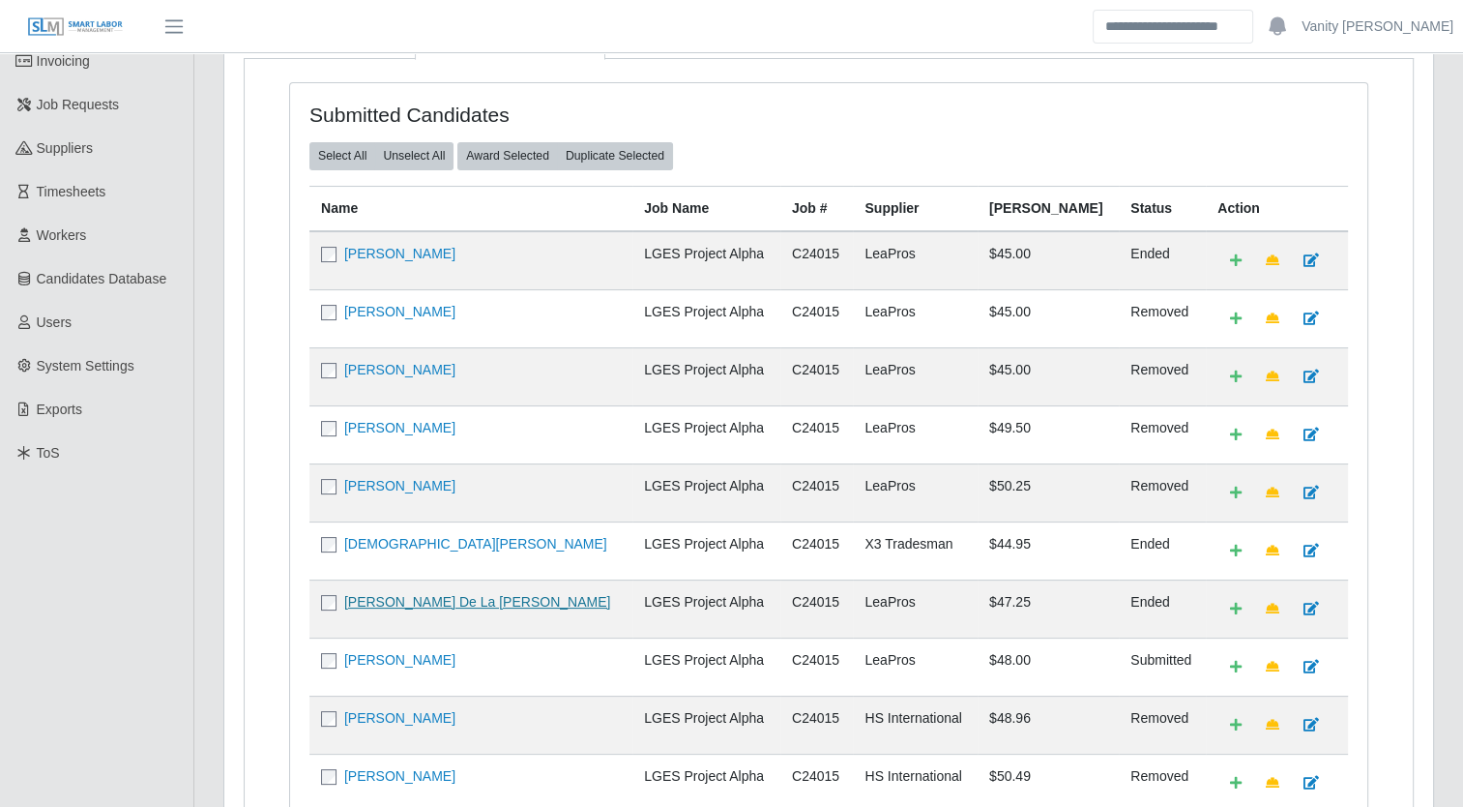
click at [408, 594] on link "Alberto De La Cruz" at bounding box center [477, 601] width 266 height 15
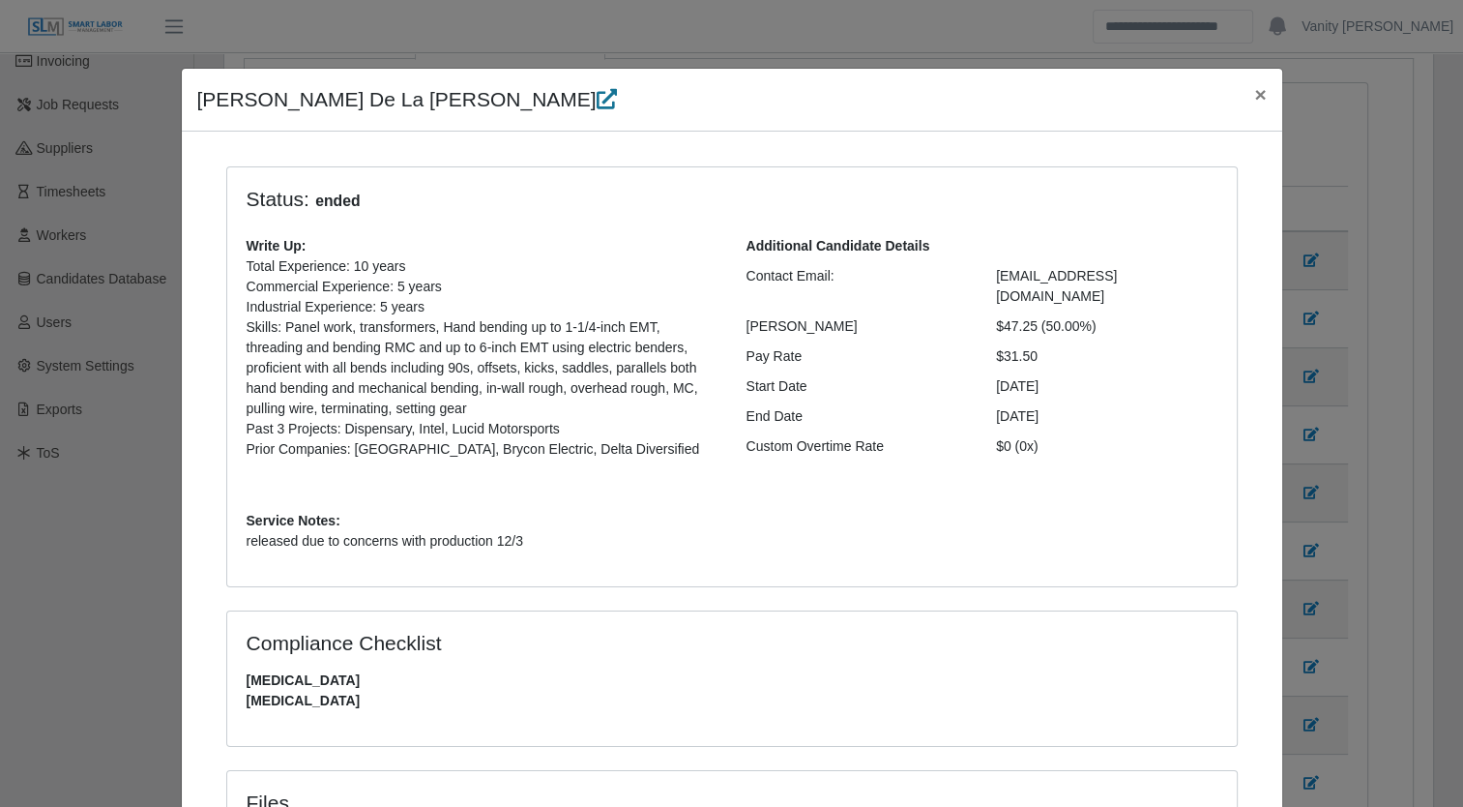
click at [597, 95] on icon at bounding box center [607, 99] width 20 height 20
click at [1254, 93] on span "×" at bounding box center [1260, 94] width 12 height 22
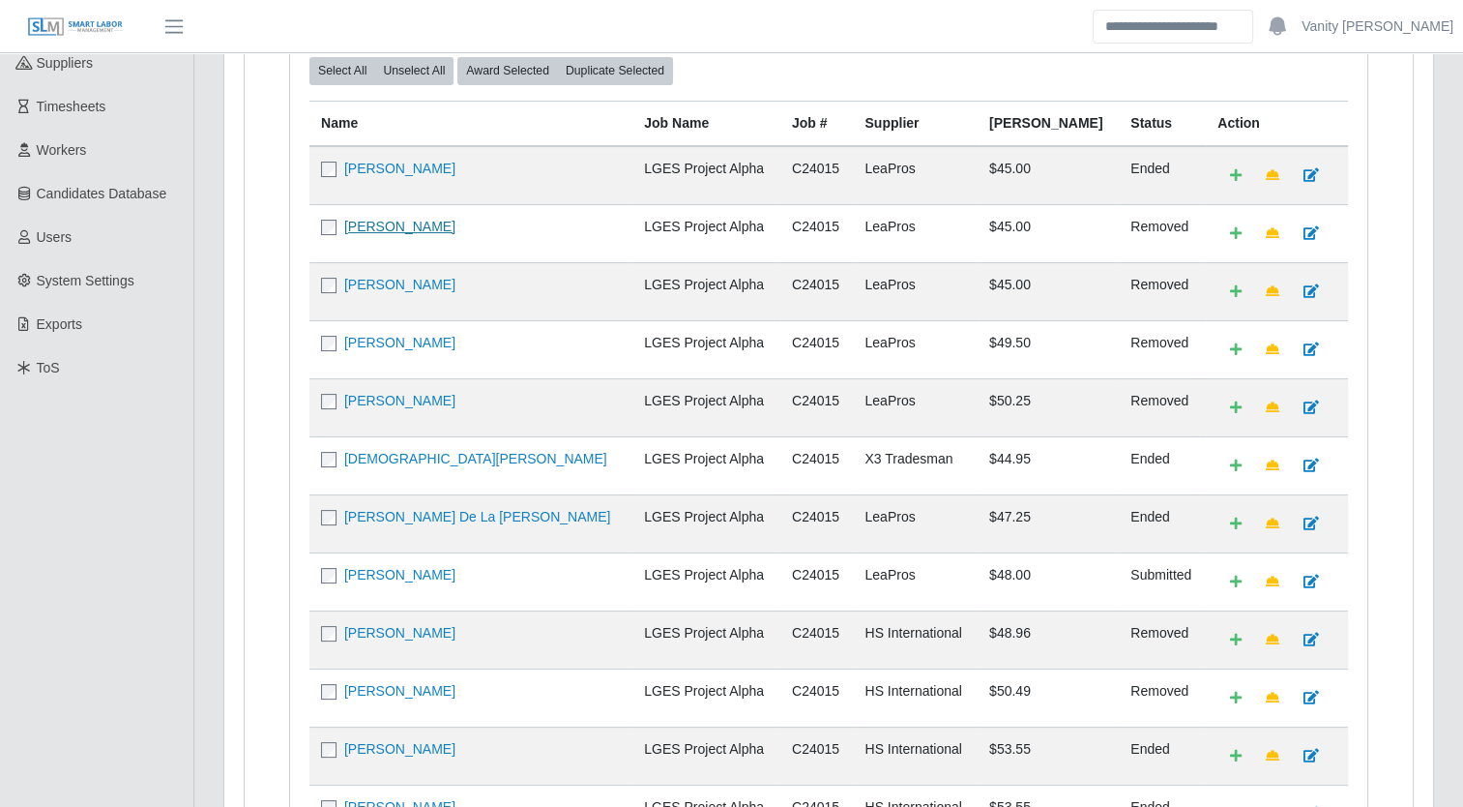
scroll to position [290, 0]
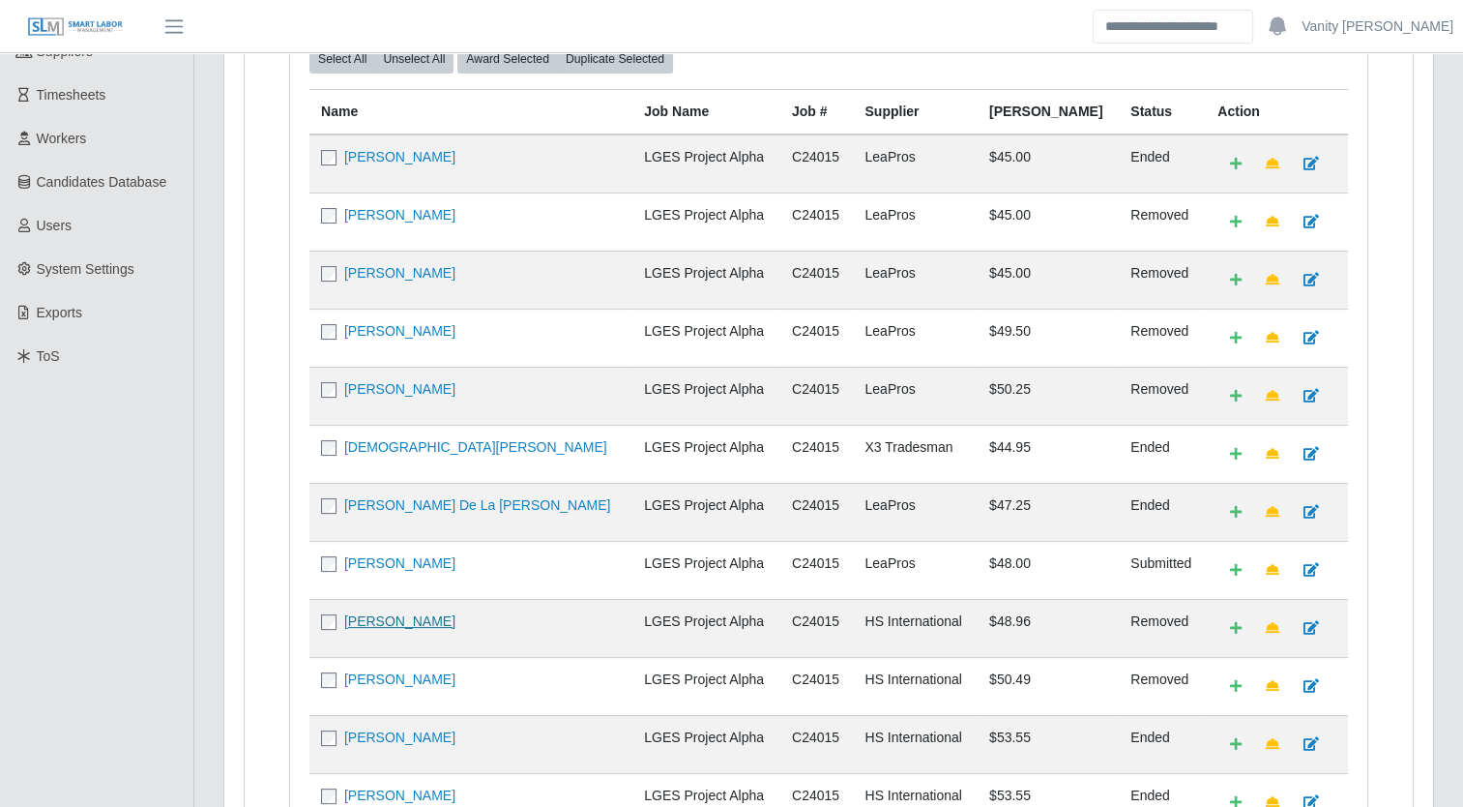
click at [383, 613] on link "Miguel Contreras" at bounding box center [399, 620] width 111 height 15
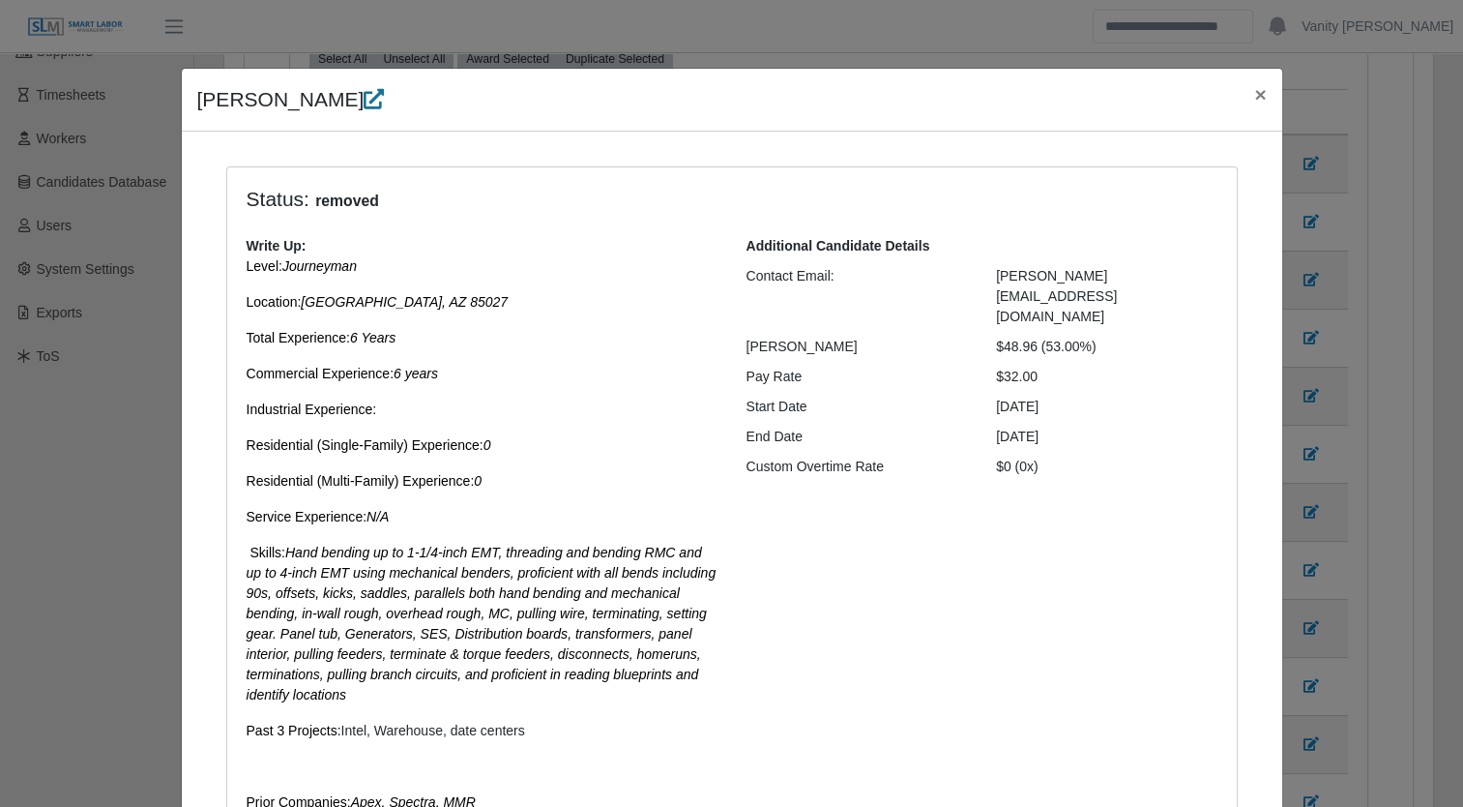
click at [364, 99] on icon at bounding box center [374, 99] width 20 height 20
click at [941, 93] on div "Miguel Contreras ×" at bounding box center [732, 100] width 1101 height 63
click at [1254, 95] on span "×" at bounding box center [1260, 94] width 12 height 22
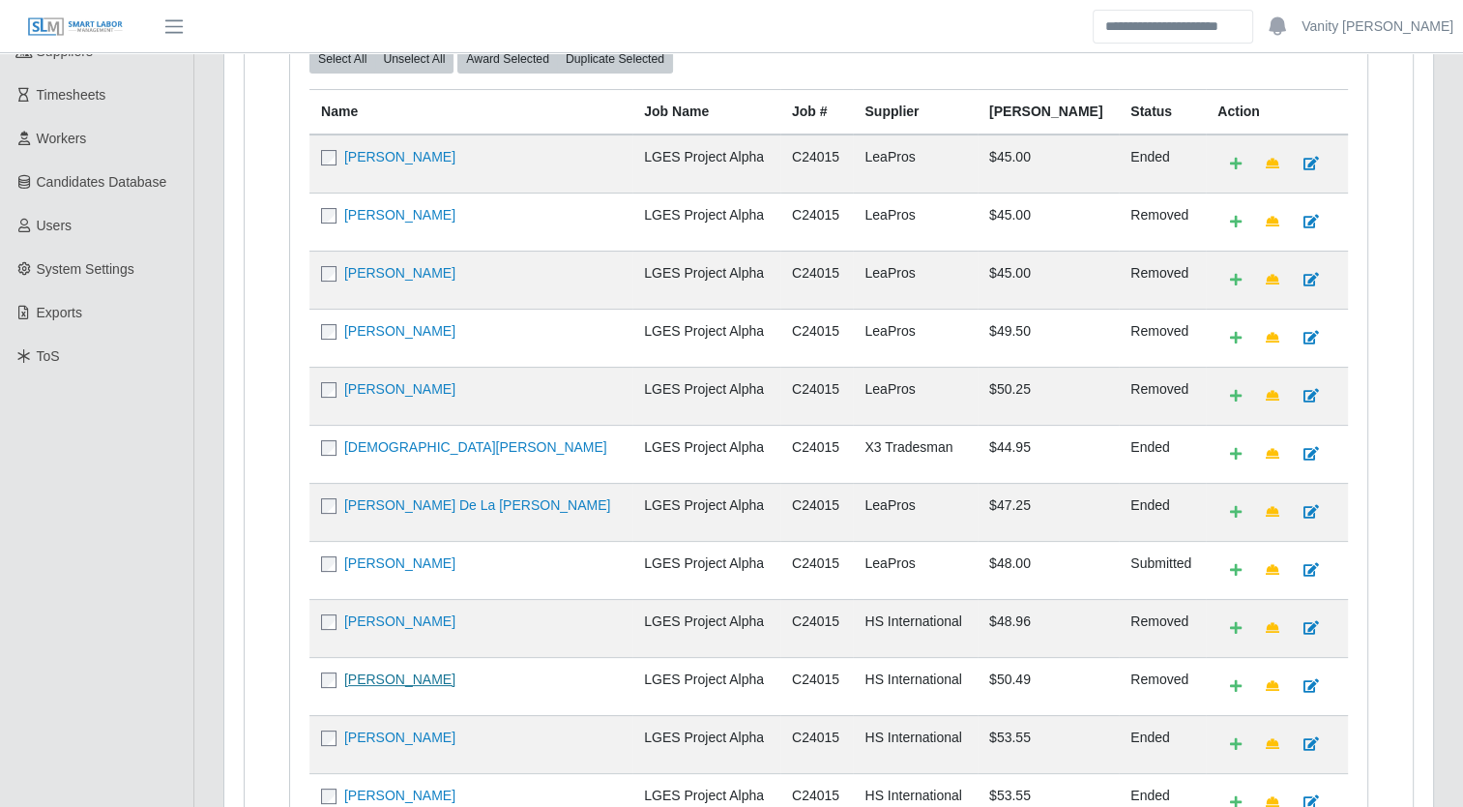
click at [379, 671] on link "[PERSON_NAME]" at bounding box center [399, 678] width 111 height 15
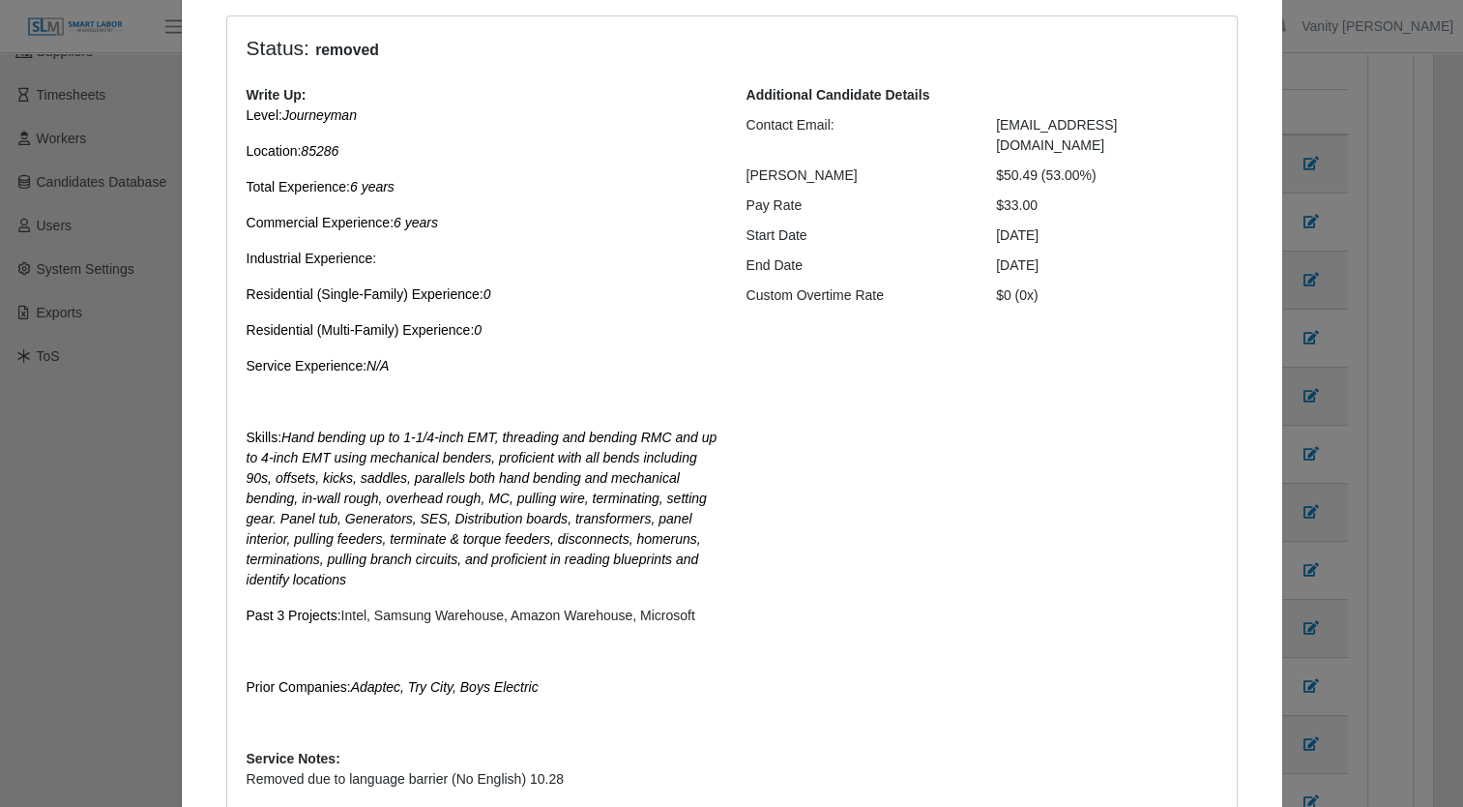
scroll to position [0, 0]
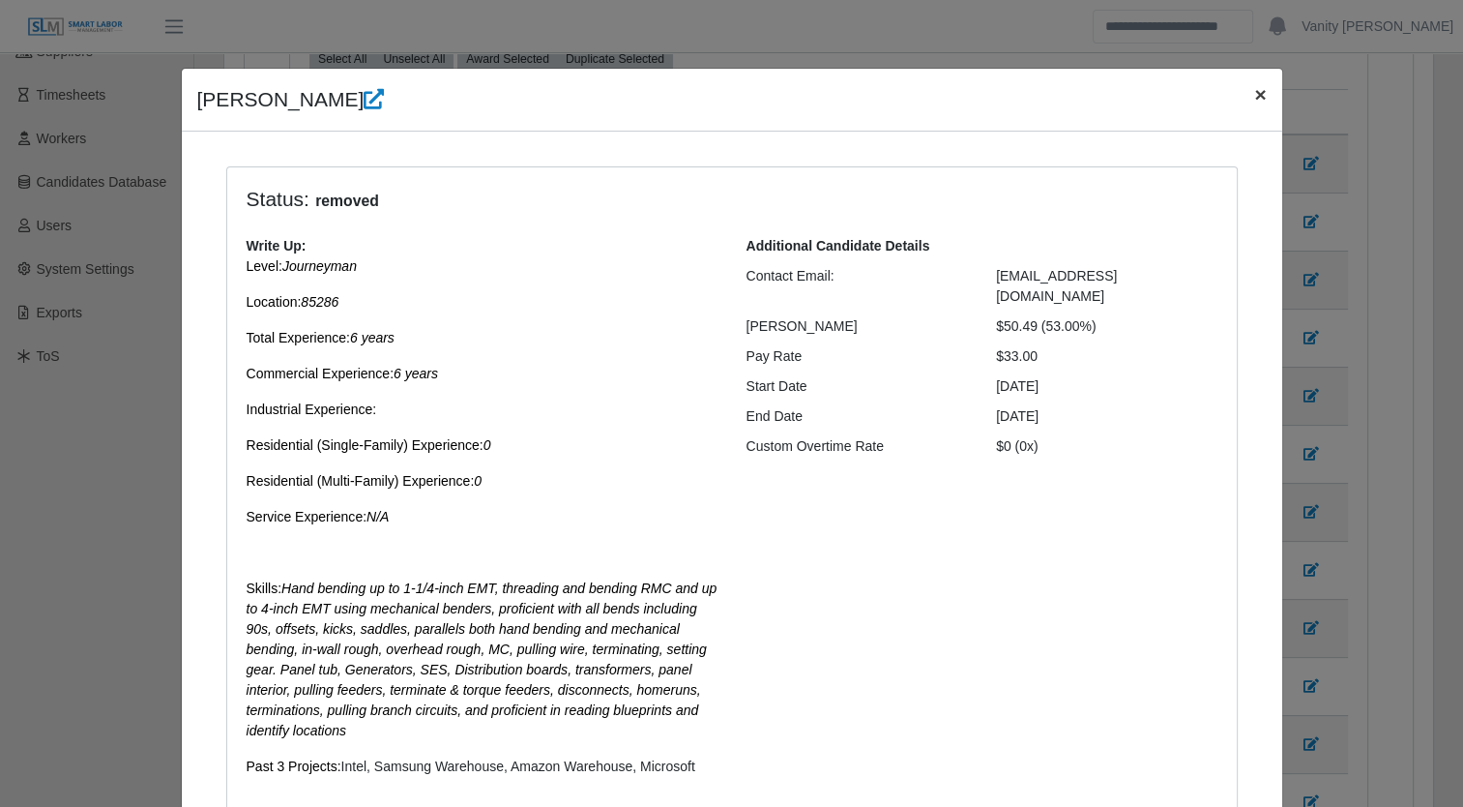
click at [1255, 98] on span "×" at bounding box center [1260, 94] width 12 height 22
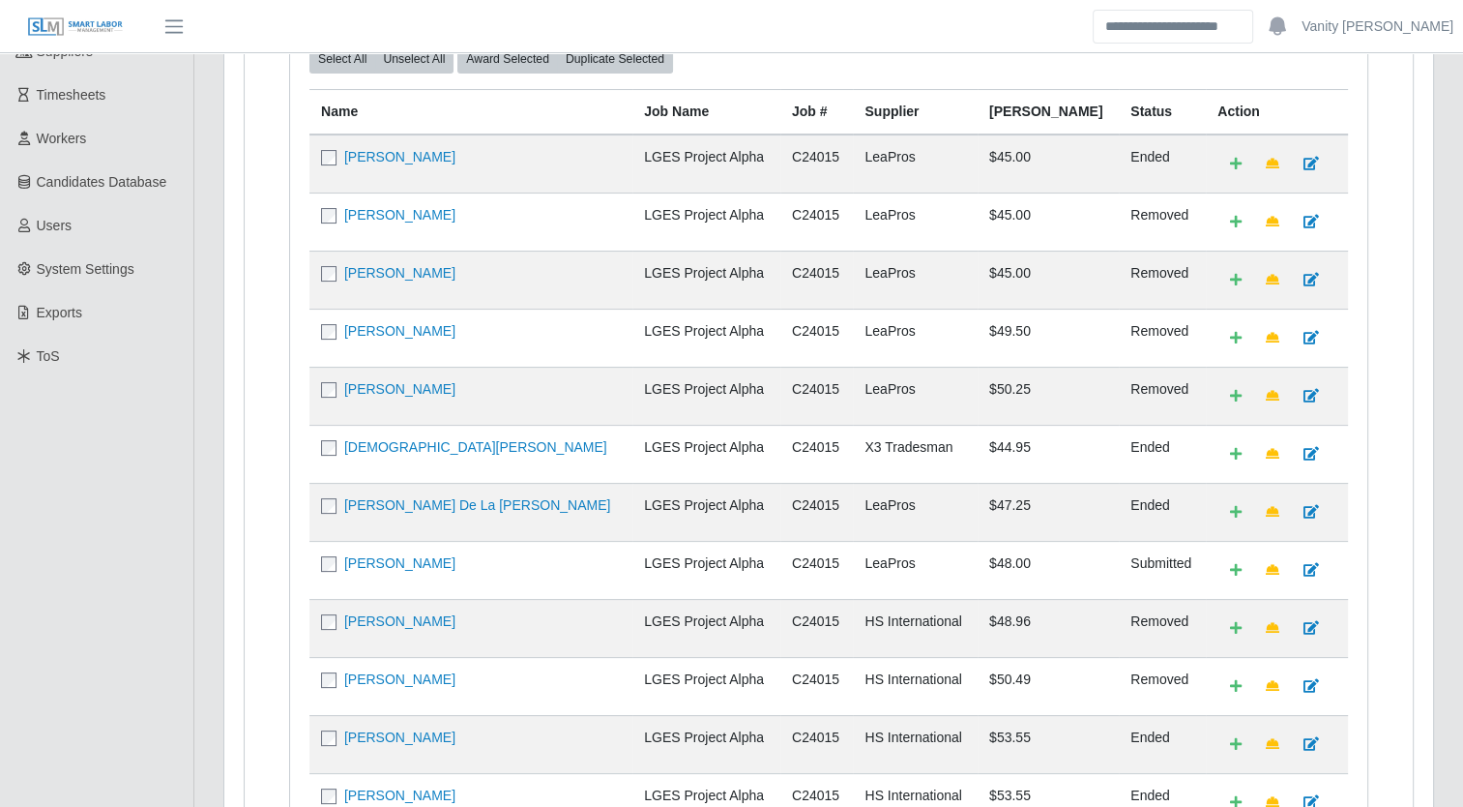
scroll to position [387, 0]
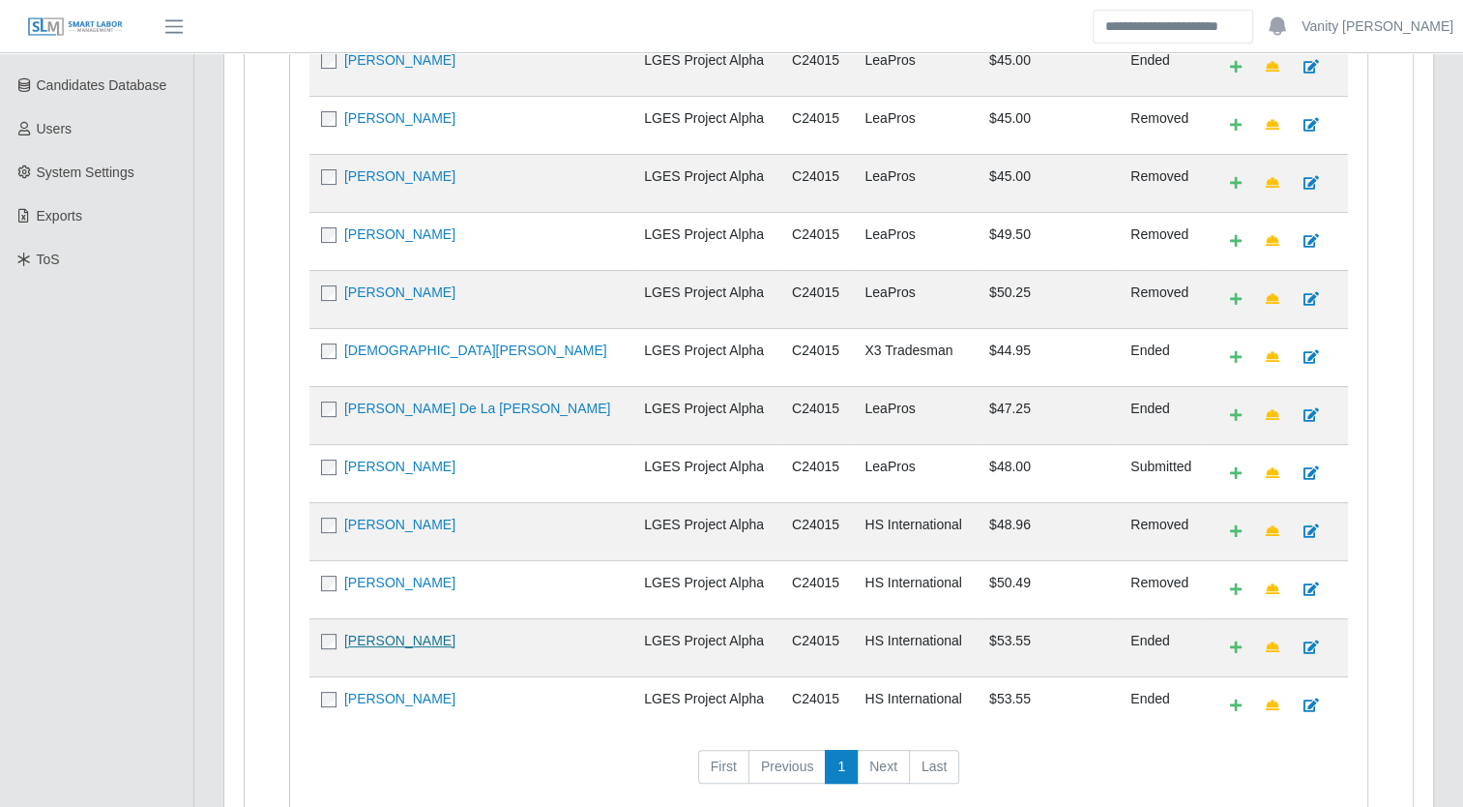
click at [395, 632] on link "Jossue Martinez" at bounding box center [399, 639] width 111 height 15
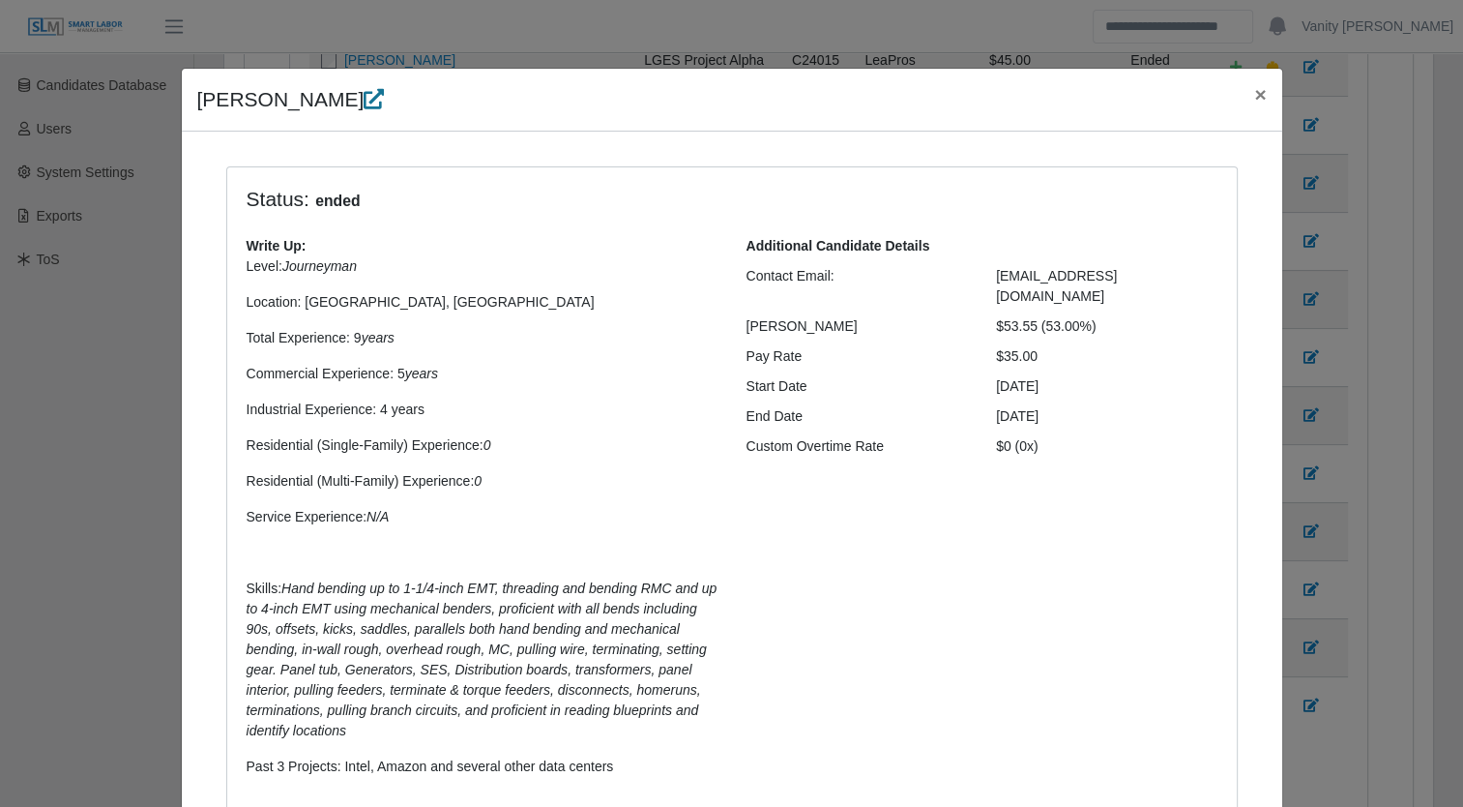
click at [364, 102] on icon at bounding box center [374, 99] width 20 height 20
click at [1241, 100] on button "×" at bounding box center [1260, 94] width 43 height 51
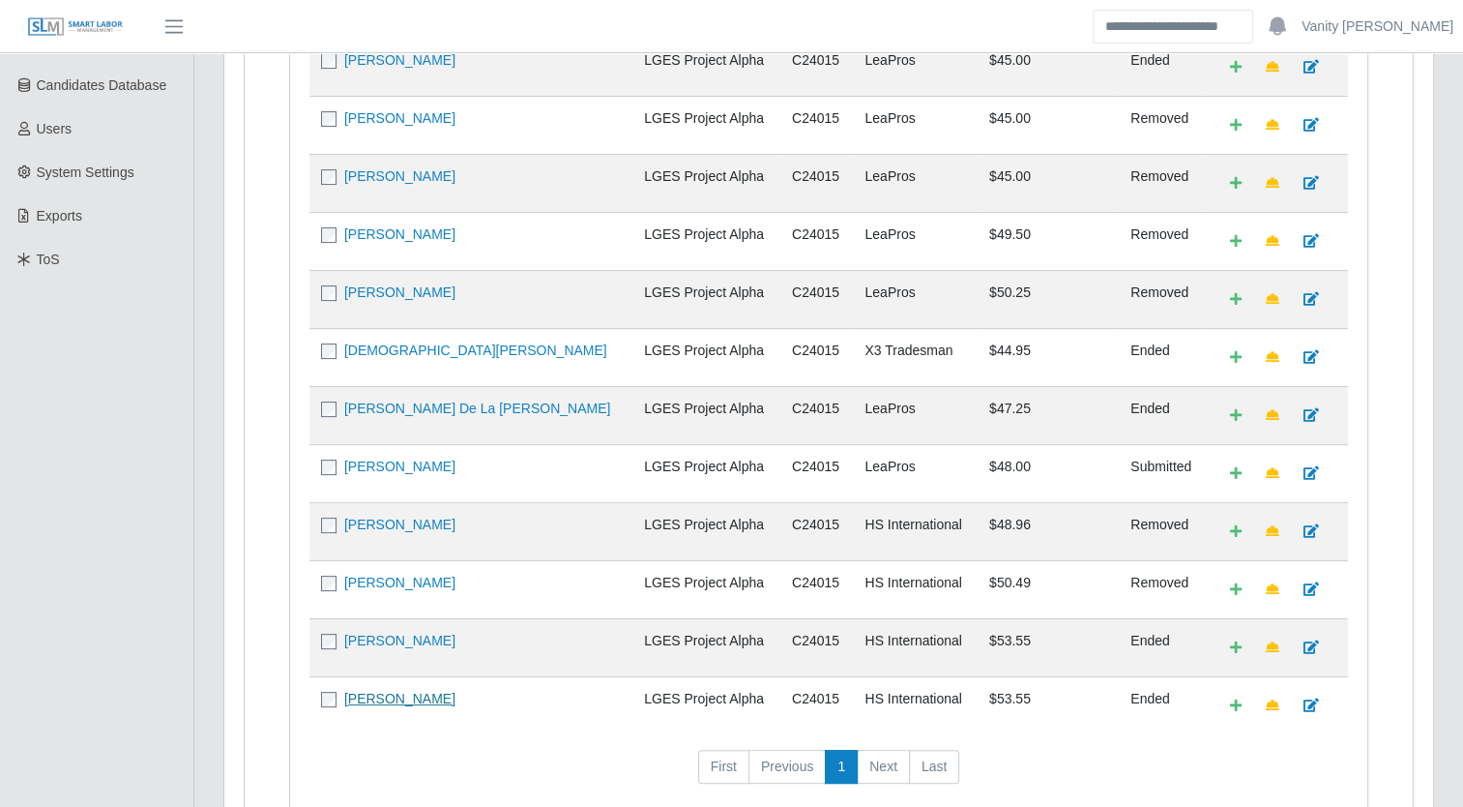
click at [418, 691] on link "Salvador Cardenas" at bounding box center [399, 698] width 111 height 15
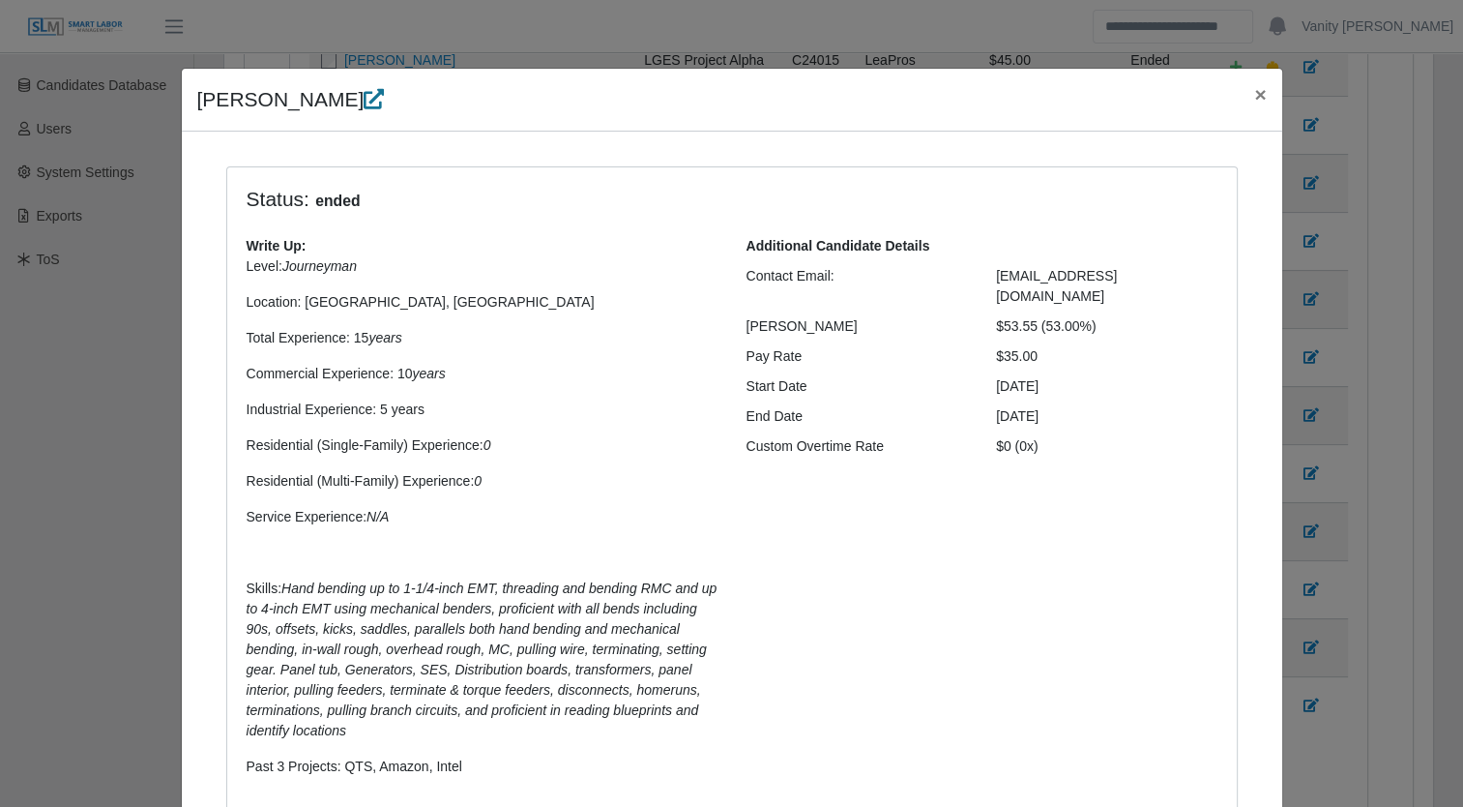
click at [379, 99] on icon at bounding box center [374, 99] width 20 height 20
click at [1255, 96] on span "×" at bounding box center [1260, 94] width 12 height 22
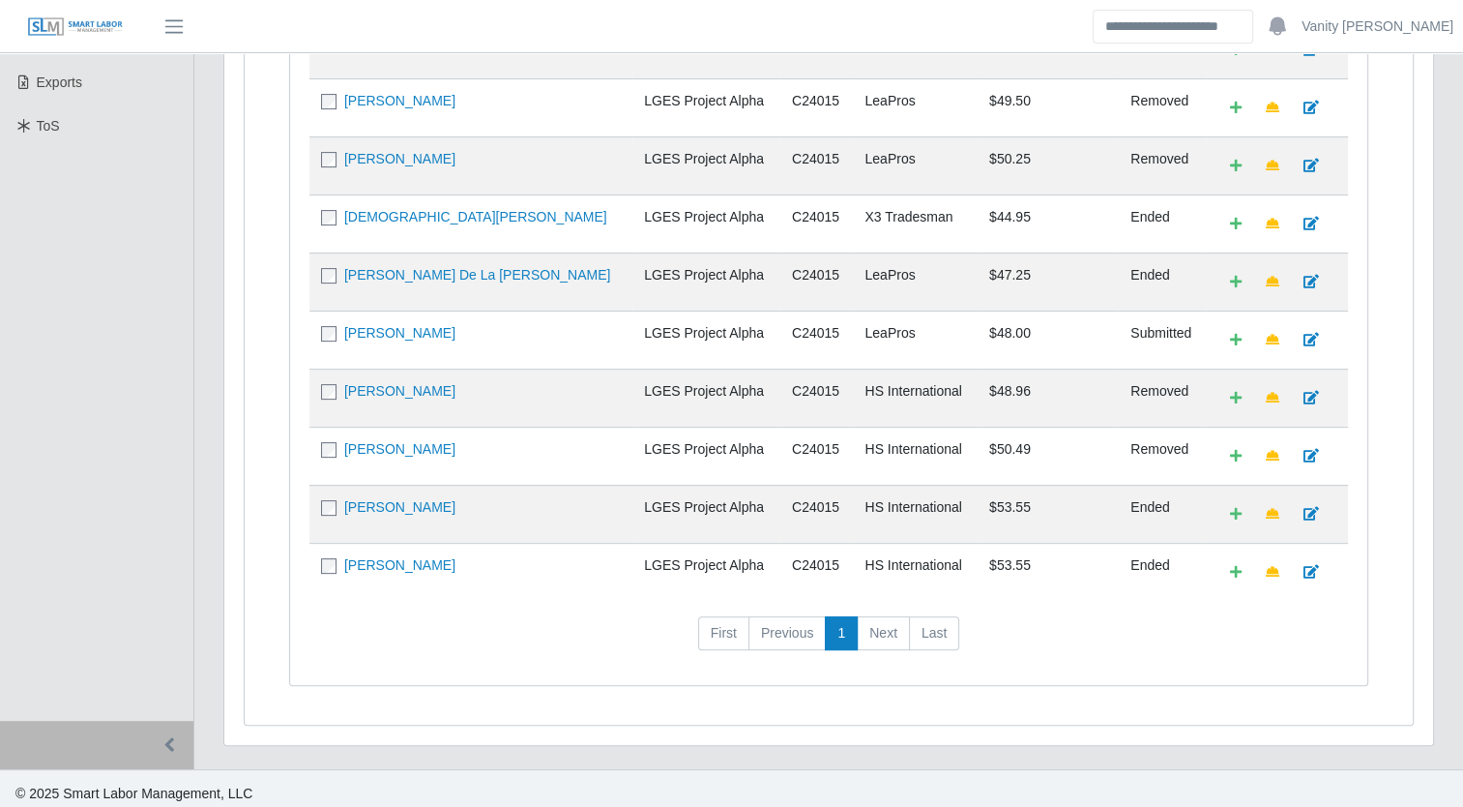
scroll to position [0, 0]
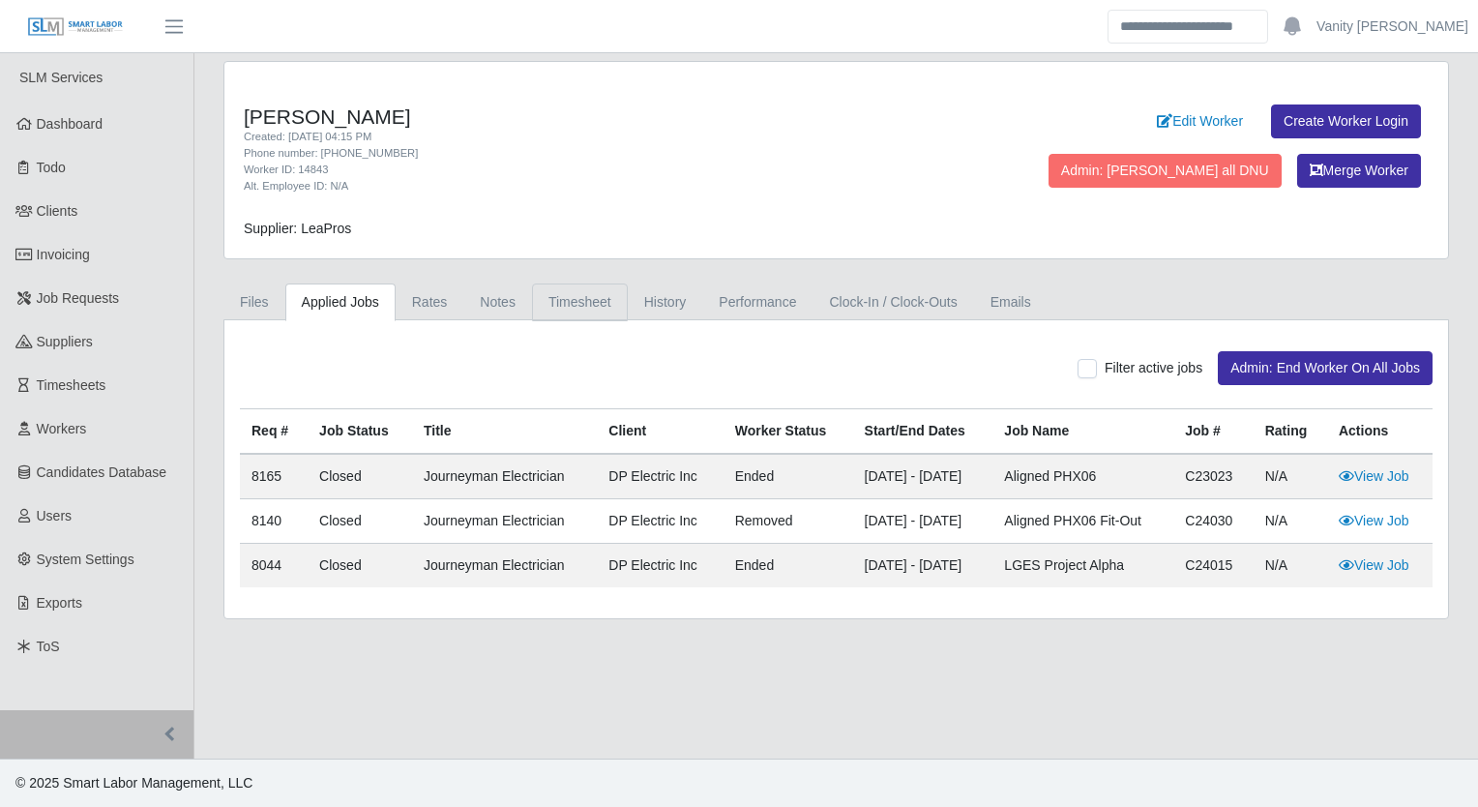
click at [573, 307] on link "Timesheet" at bounding box center [580, 302] width 96 height 38
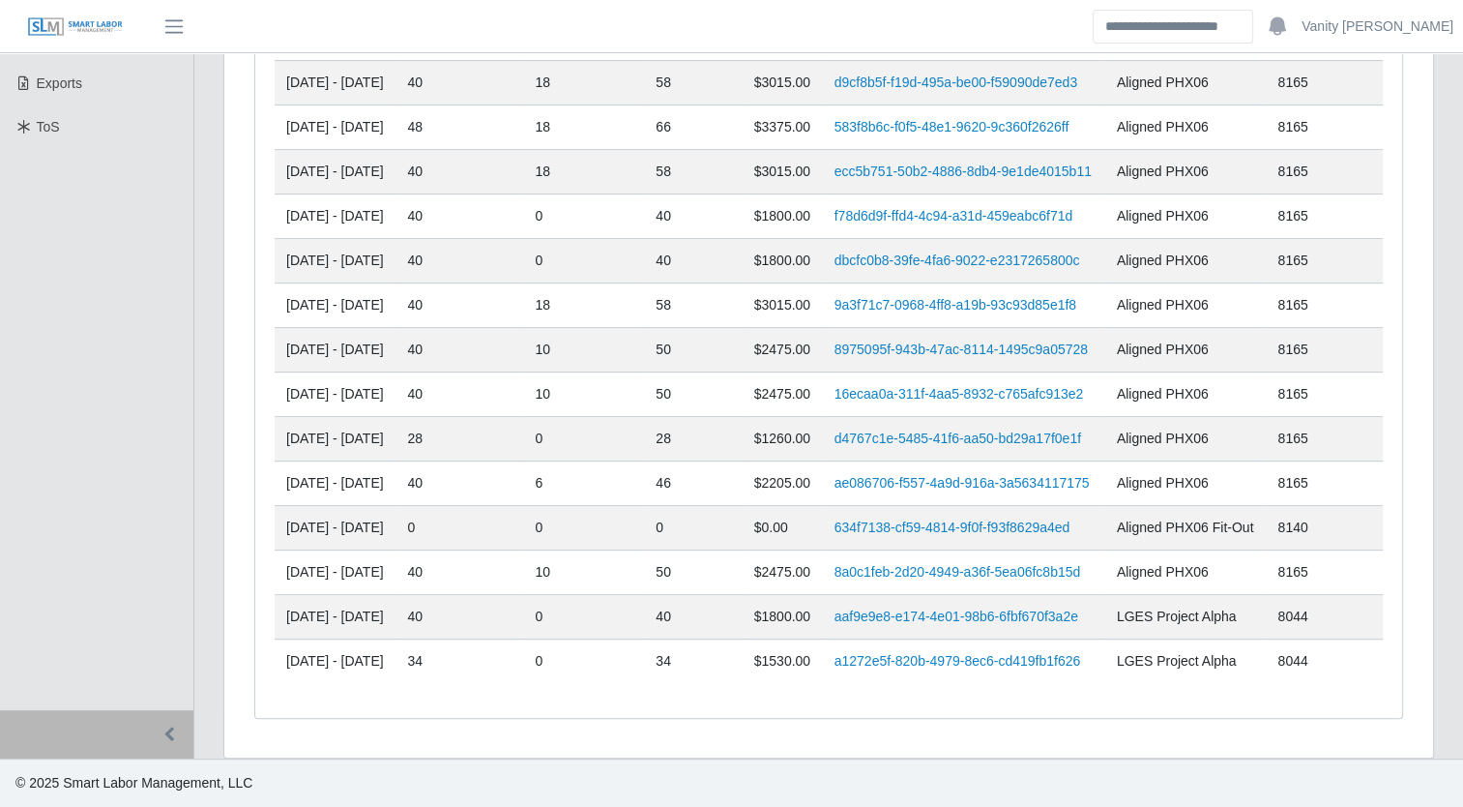
scroll to position [897, 0]
click at [131, 291] on ul "SLM Services Dashboard Todo Clients Invoicing Job Requests Suppliers Timesheets…" at bounding box center [96, 122] width 193 height 1176
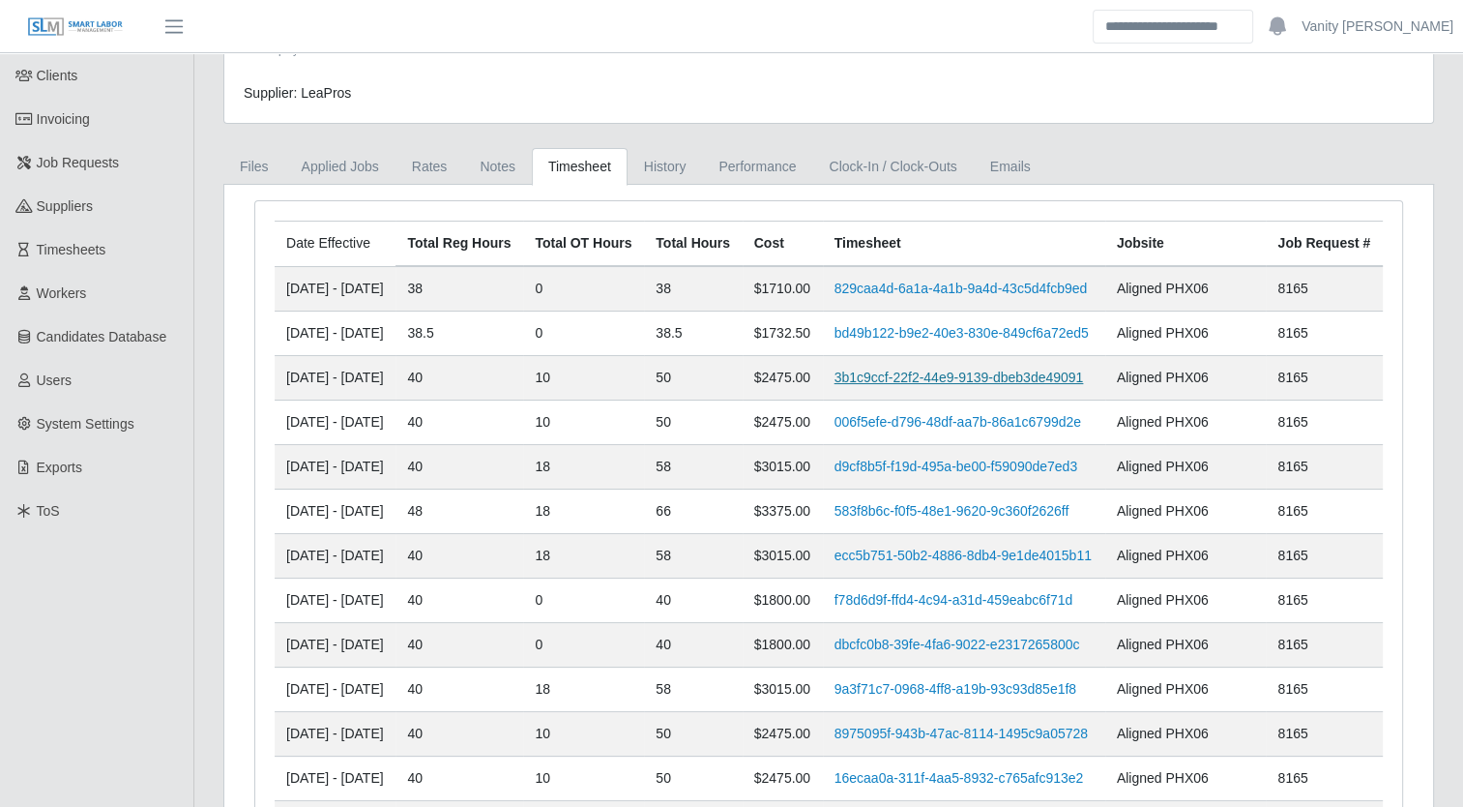
scroll to position [0, 0]
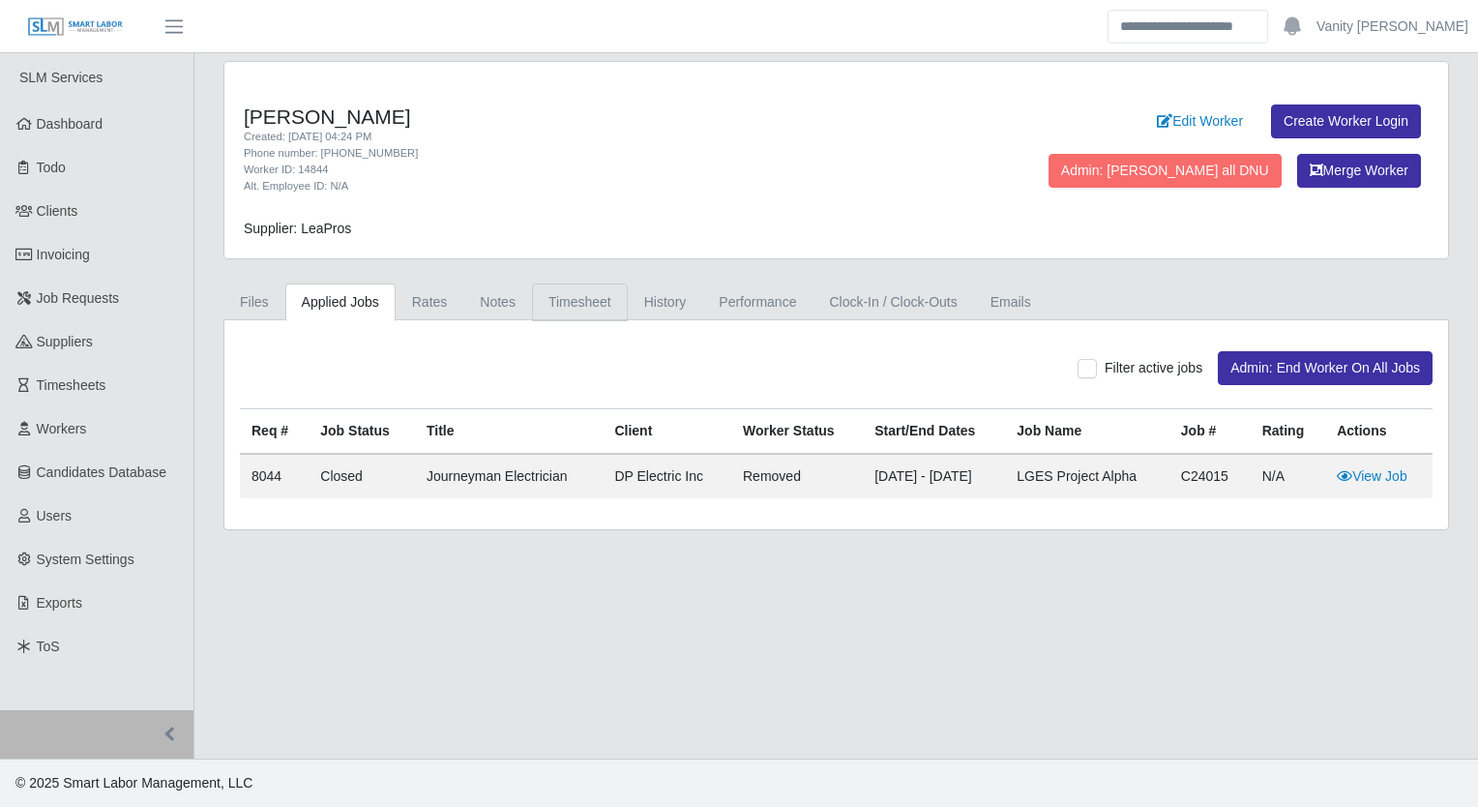
click at [594, 293] on link "Timesheet" at bounding box center [580, 302] width 96 height 38
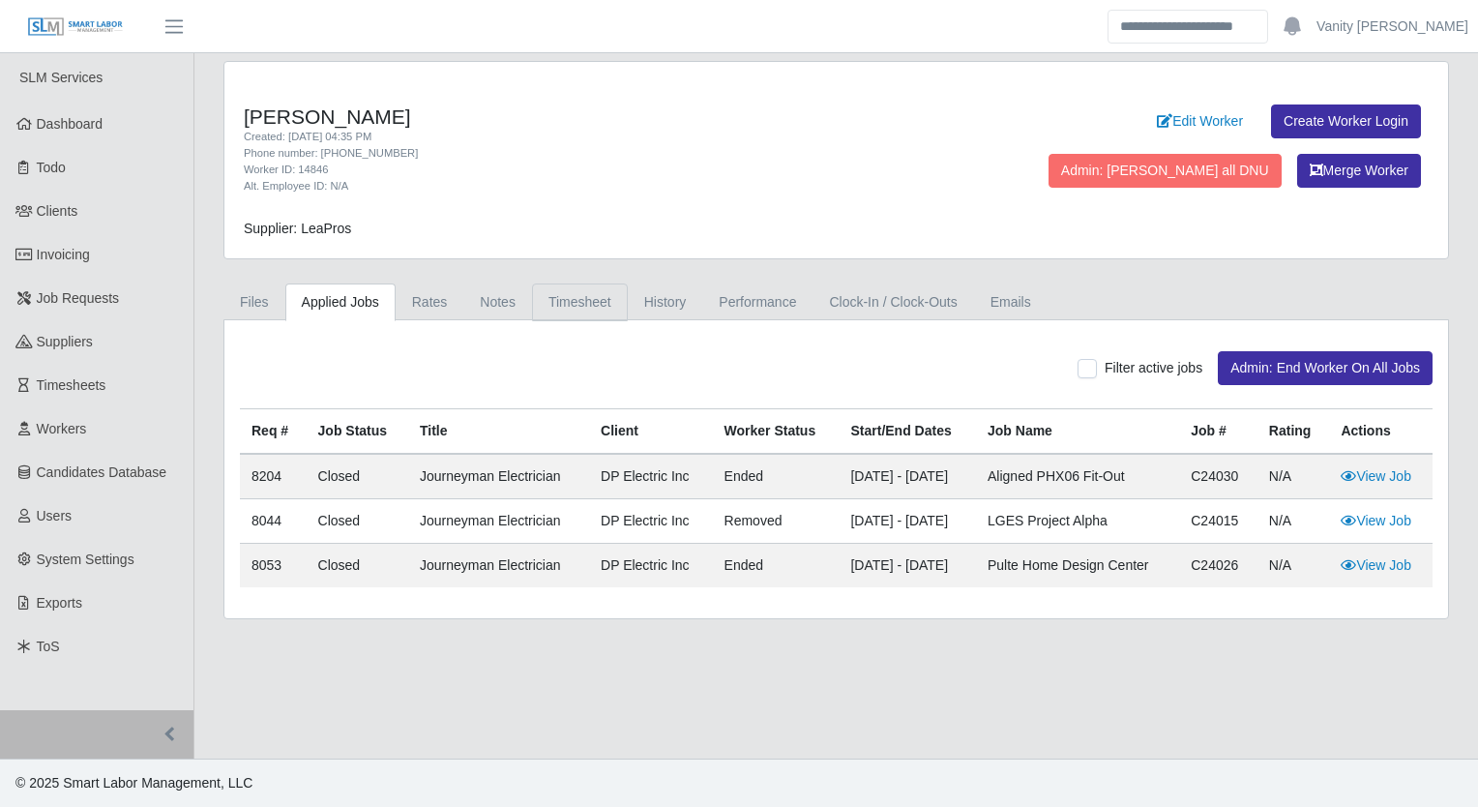
click at [590, 295] on link "Timesheet" at bounding box center [580, 302] width 96 height 38
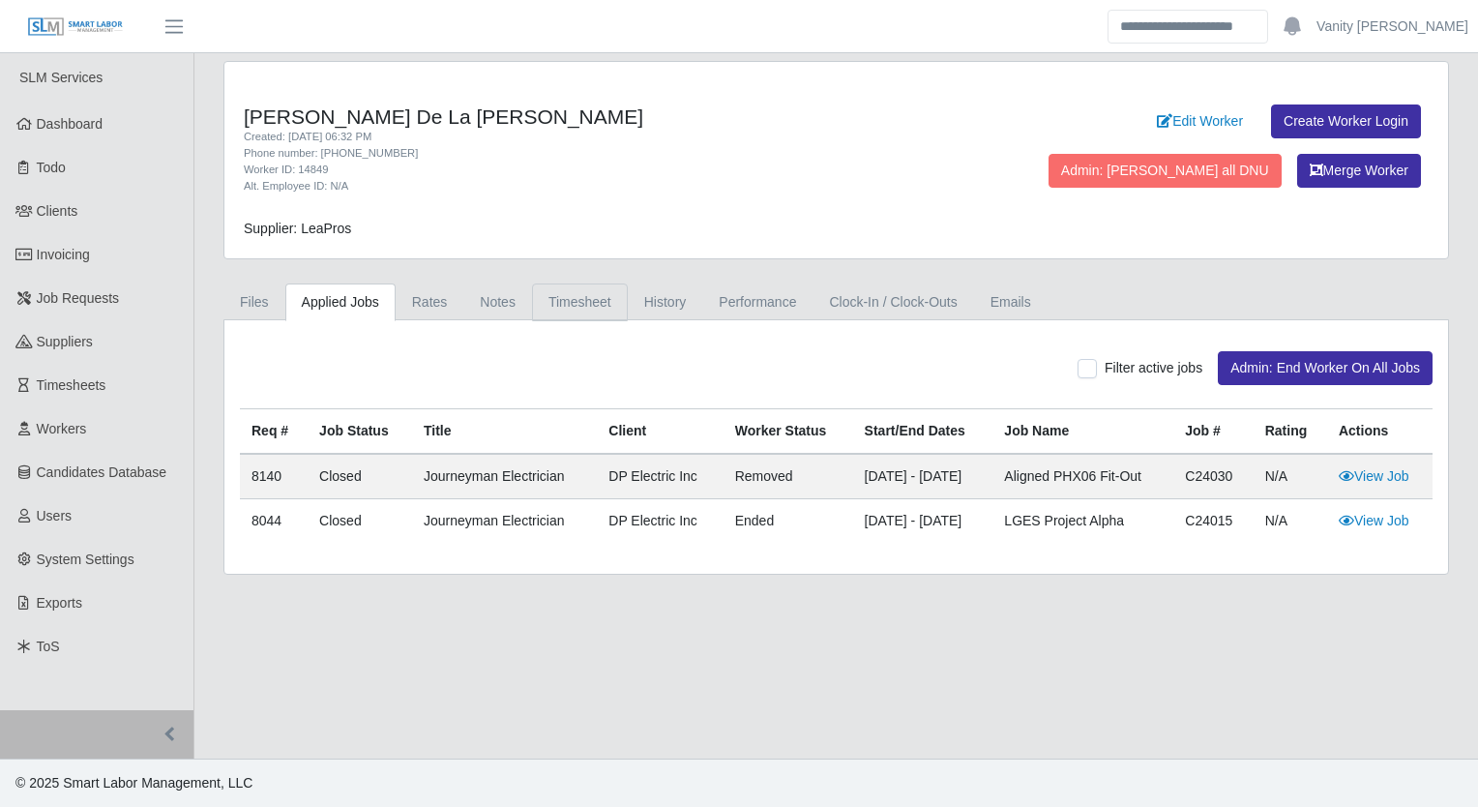
click at [547, 299] on link "Timesheet" at bounding box center [580, 302] width 96 height 38
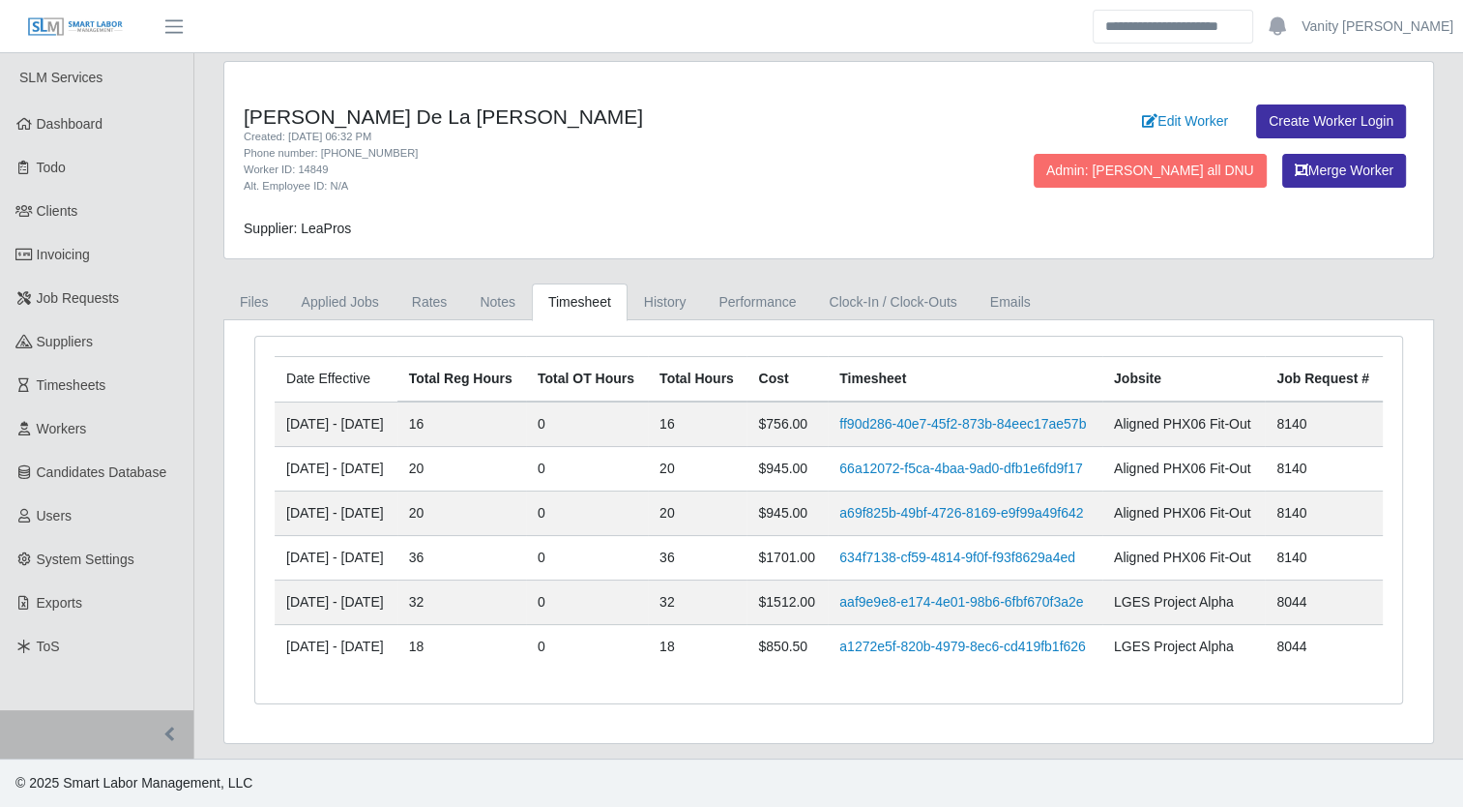
scroll to position [123, 0]
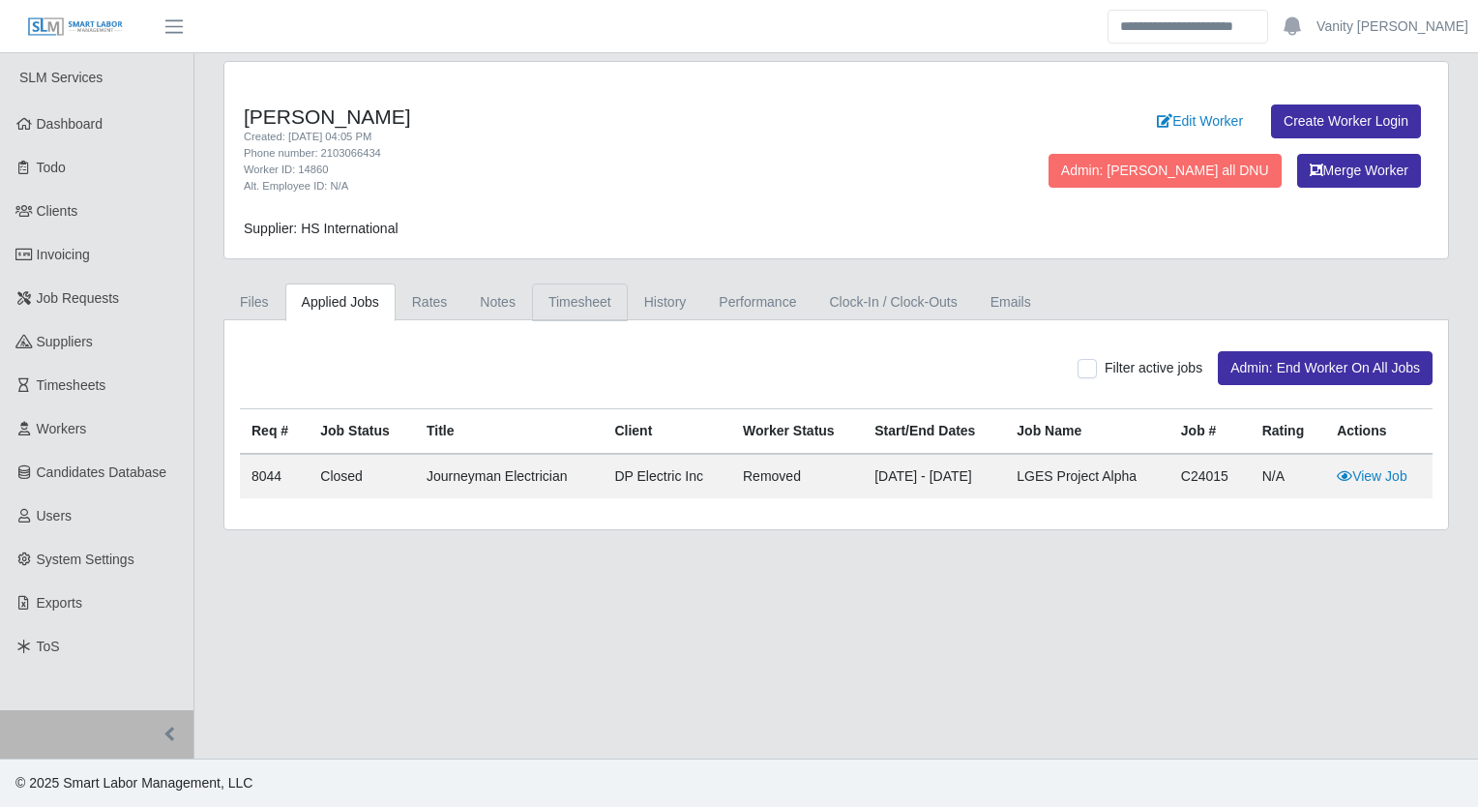
click at [532, 299] on link "Timesheet" at bounding box center [580, 302] width 96 height 38
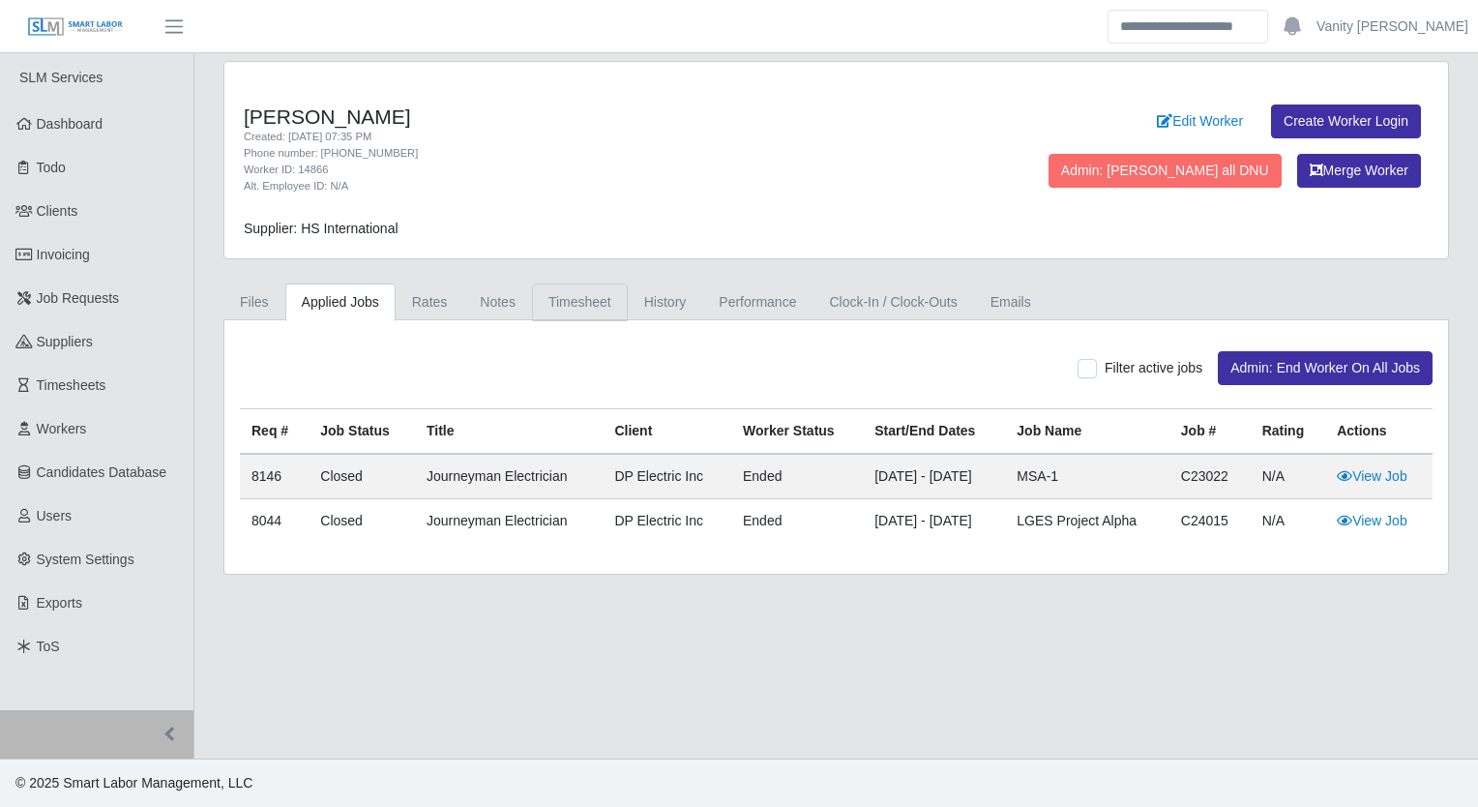
click at [583, 306] on link "Timesheet" at bounding box center [580, 302] width 96 height 38
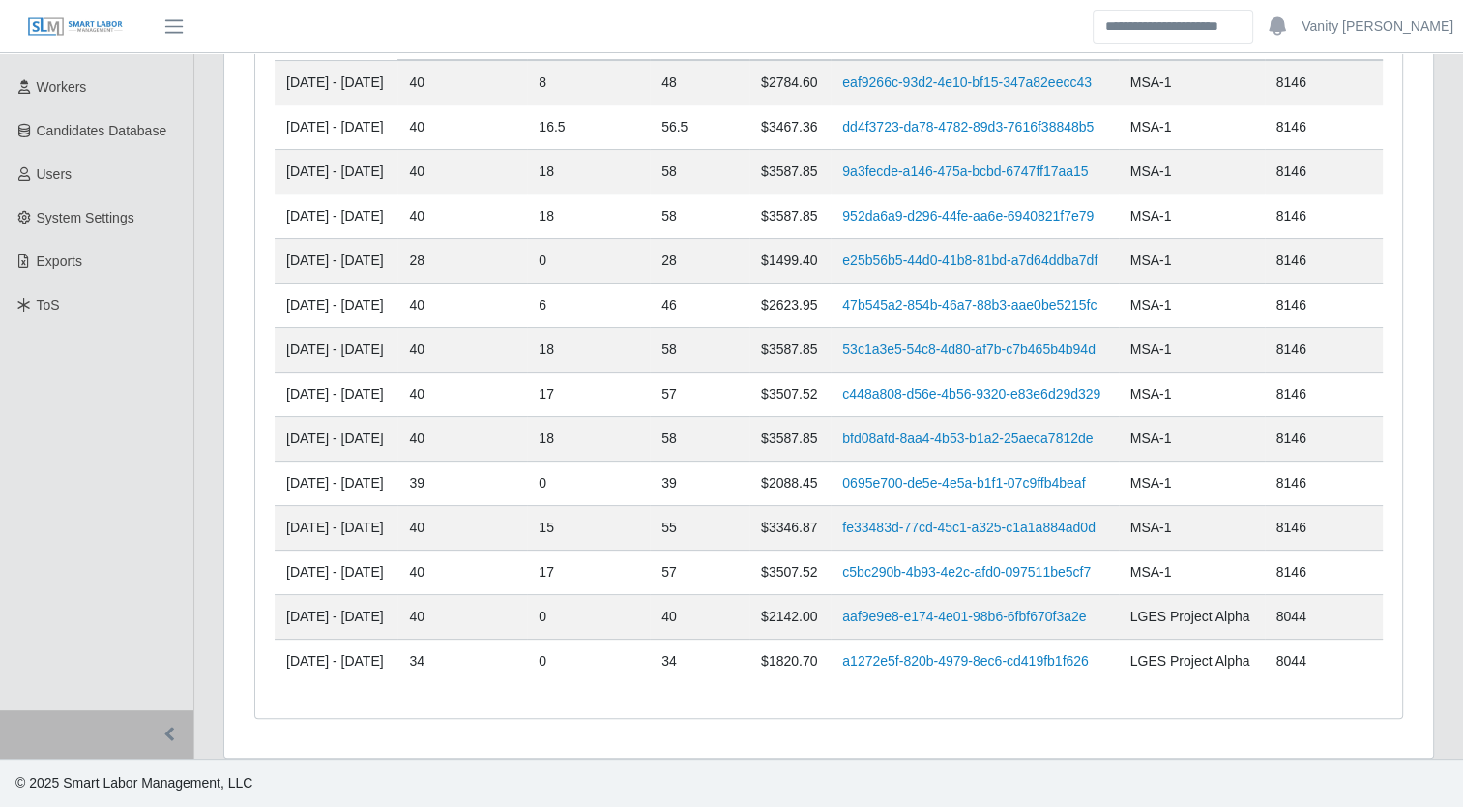
scroll to position [639, 0]
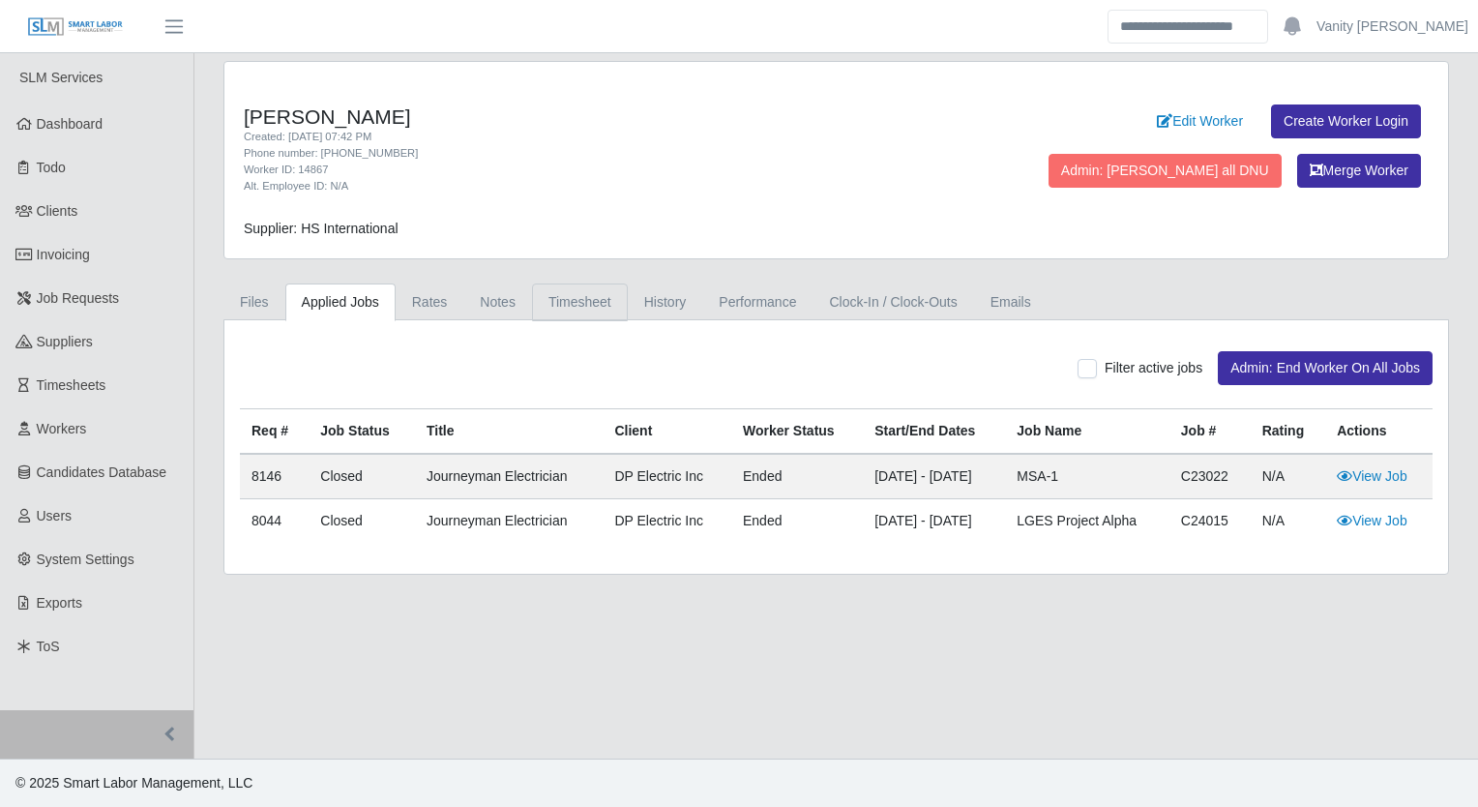
click at [535, 292] on link "Timesheet" at bounding box center [580, 302] width 96 height 38
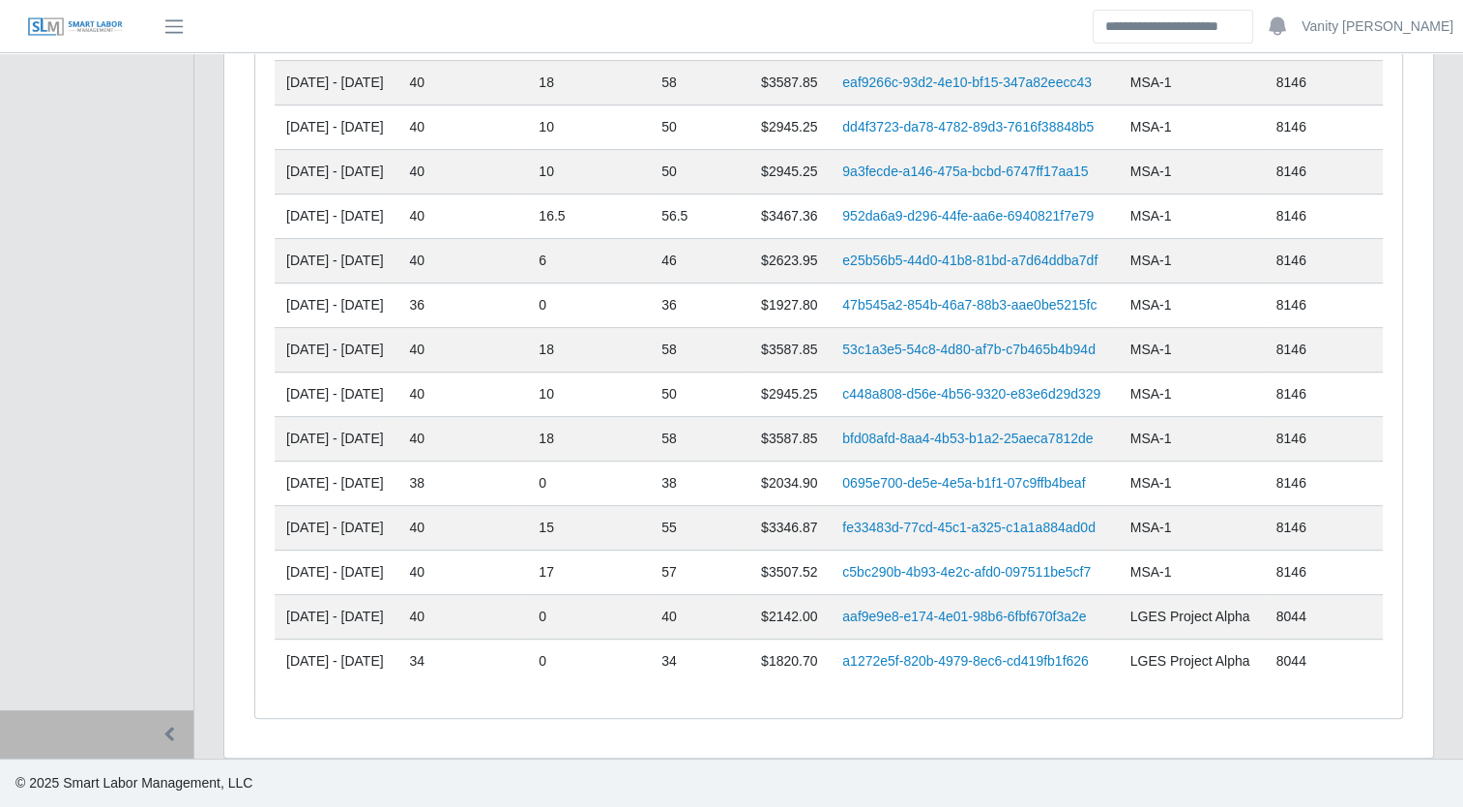
scroll to position [705, 0]
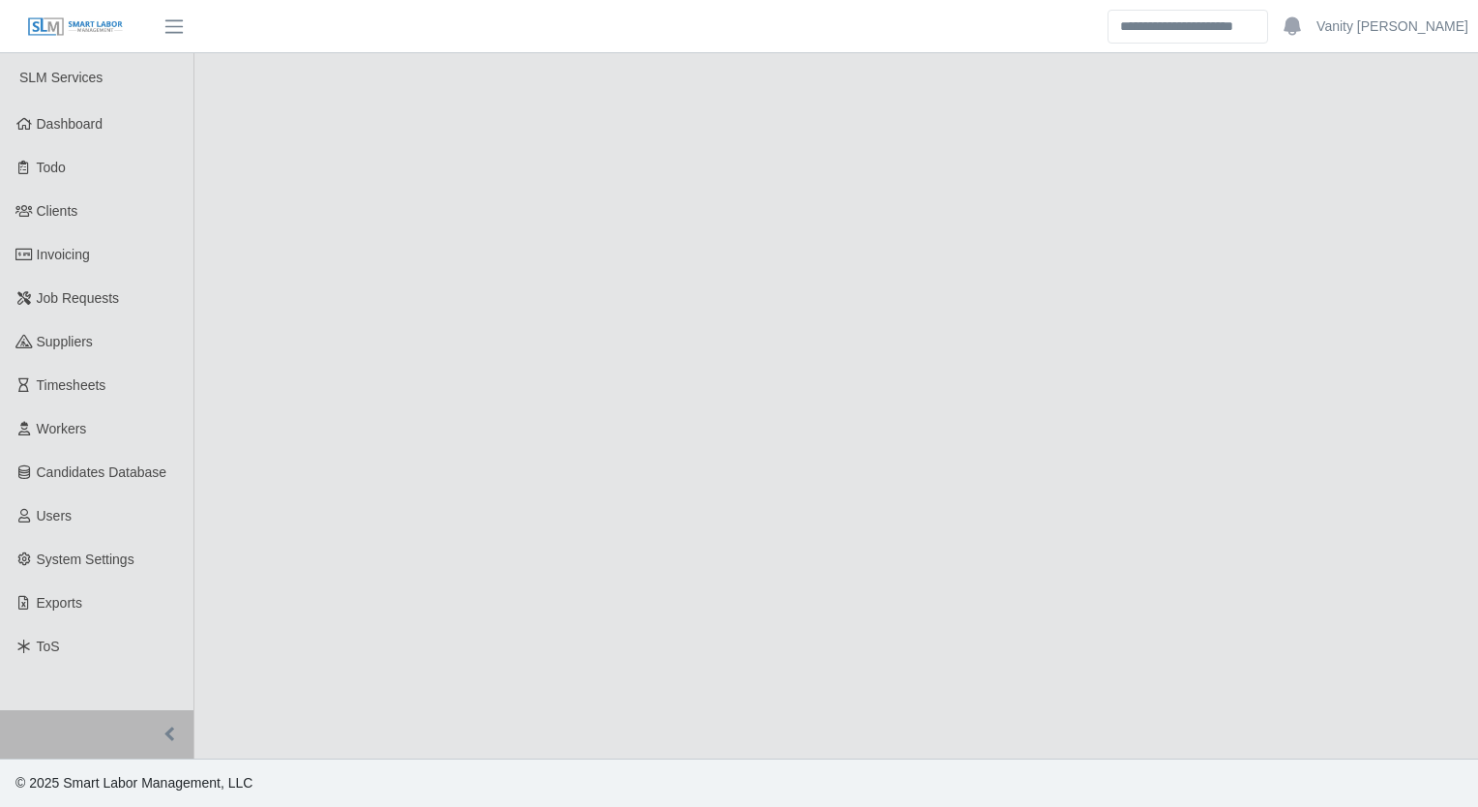
select select "******"
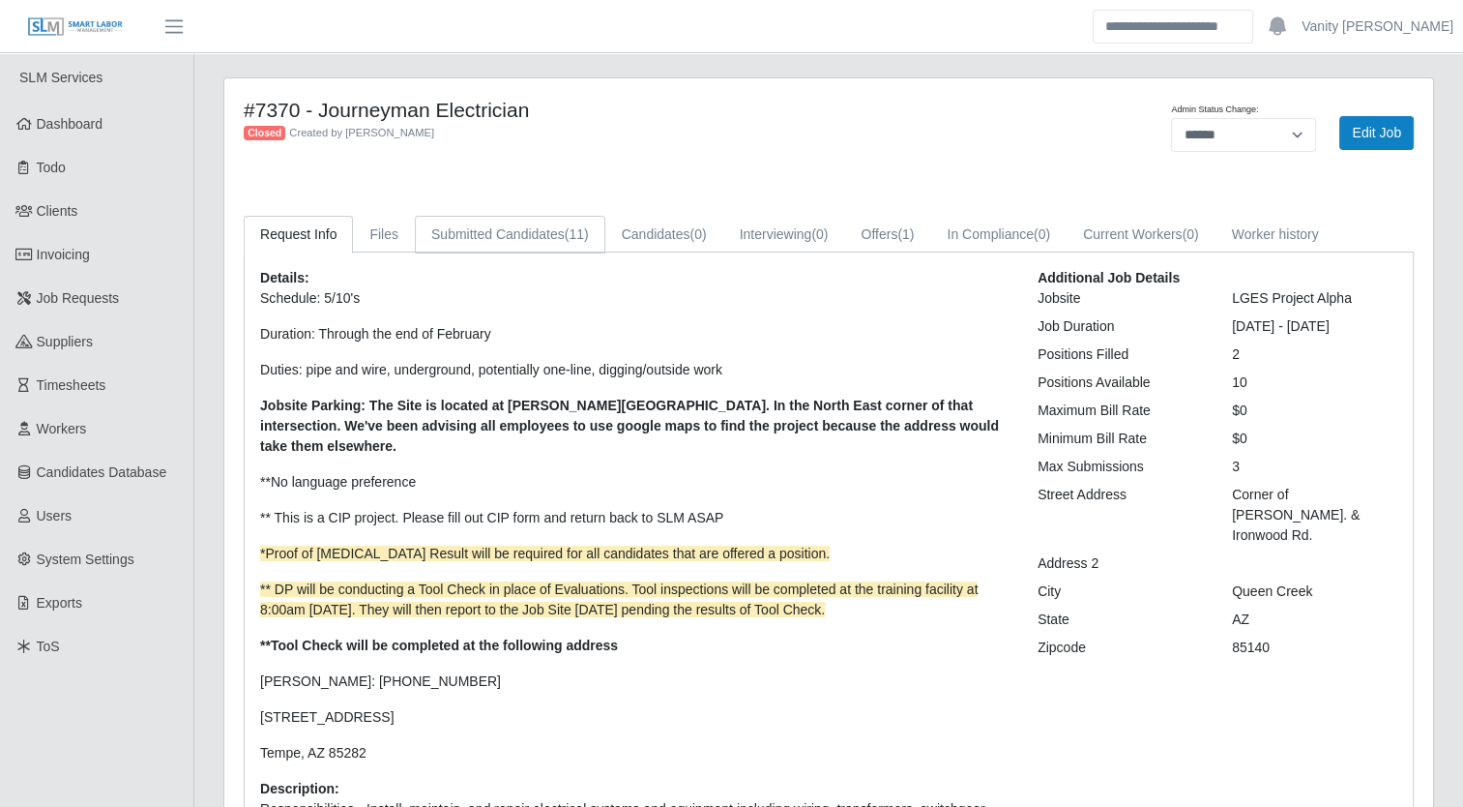
click at [517, 224] on link "Submitted Candidates (11)" at bounding box center [510, 235] width 191 height 38
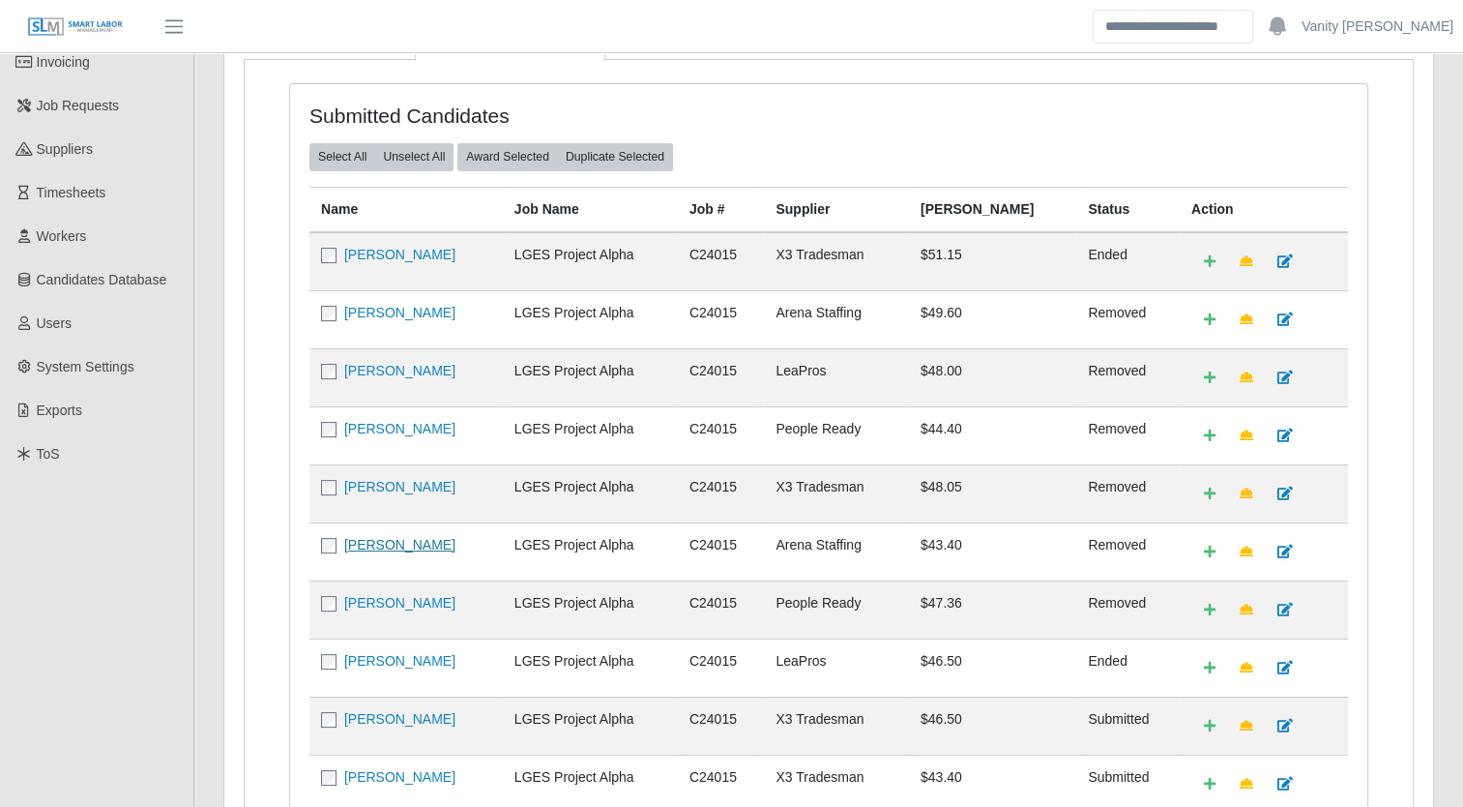
scroll to position [193, 0]
click at [379, 655] on link "[PERSON_NAME]" at bounding box center [399, 659] width 111 height 15
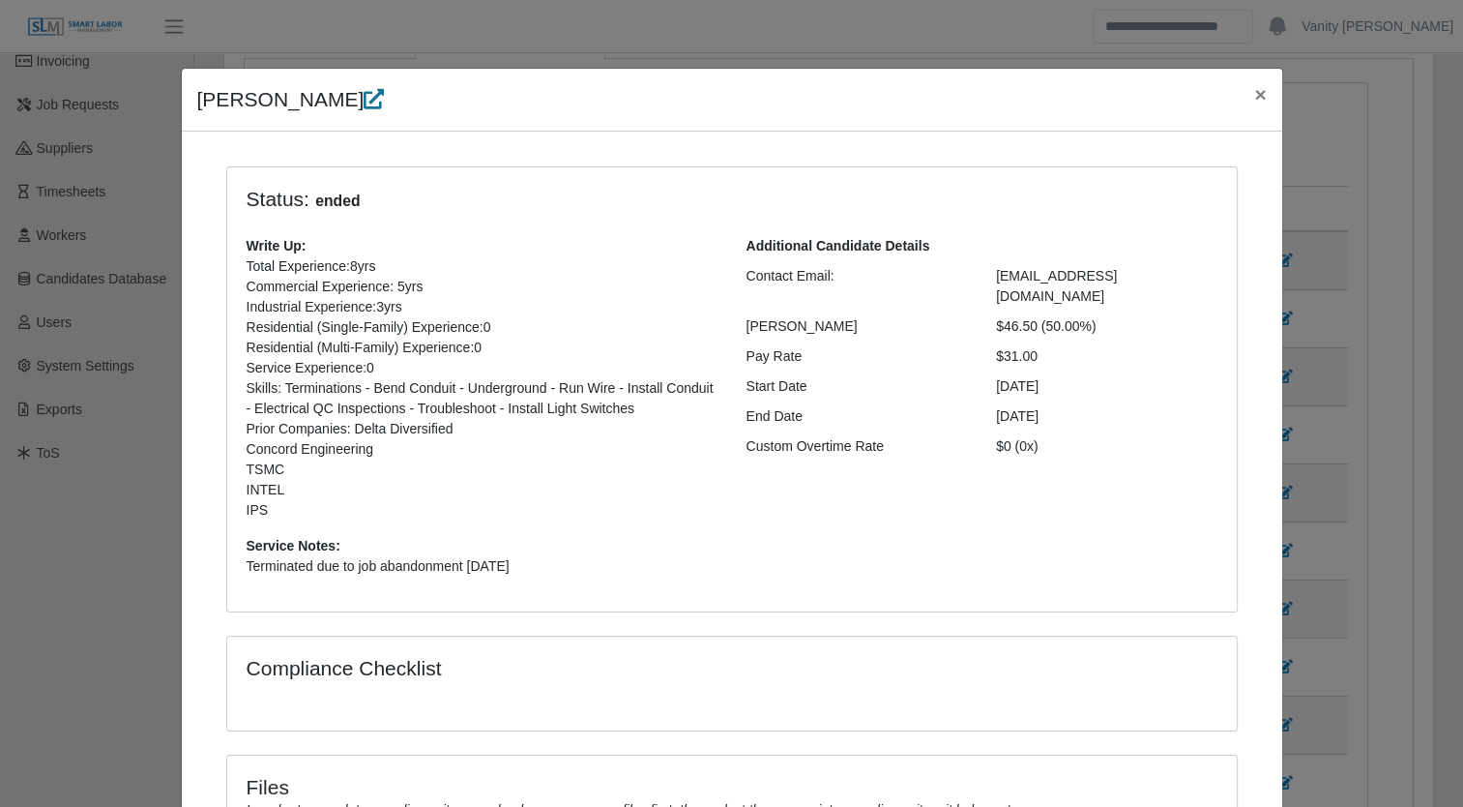
click at [364, 99] on icon at bounding box center [374, 99] width 20 height 20
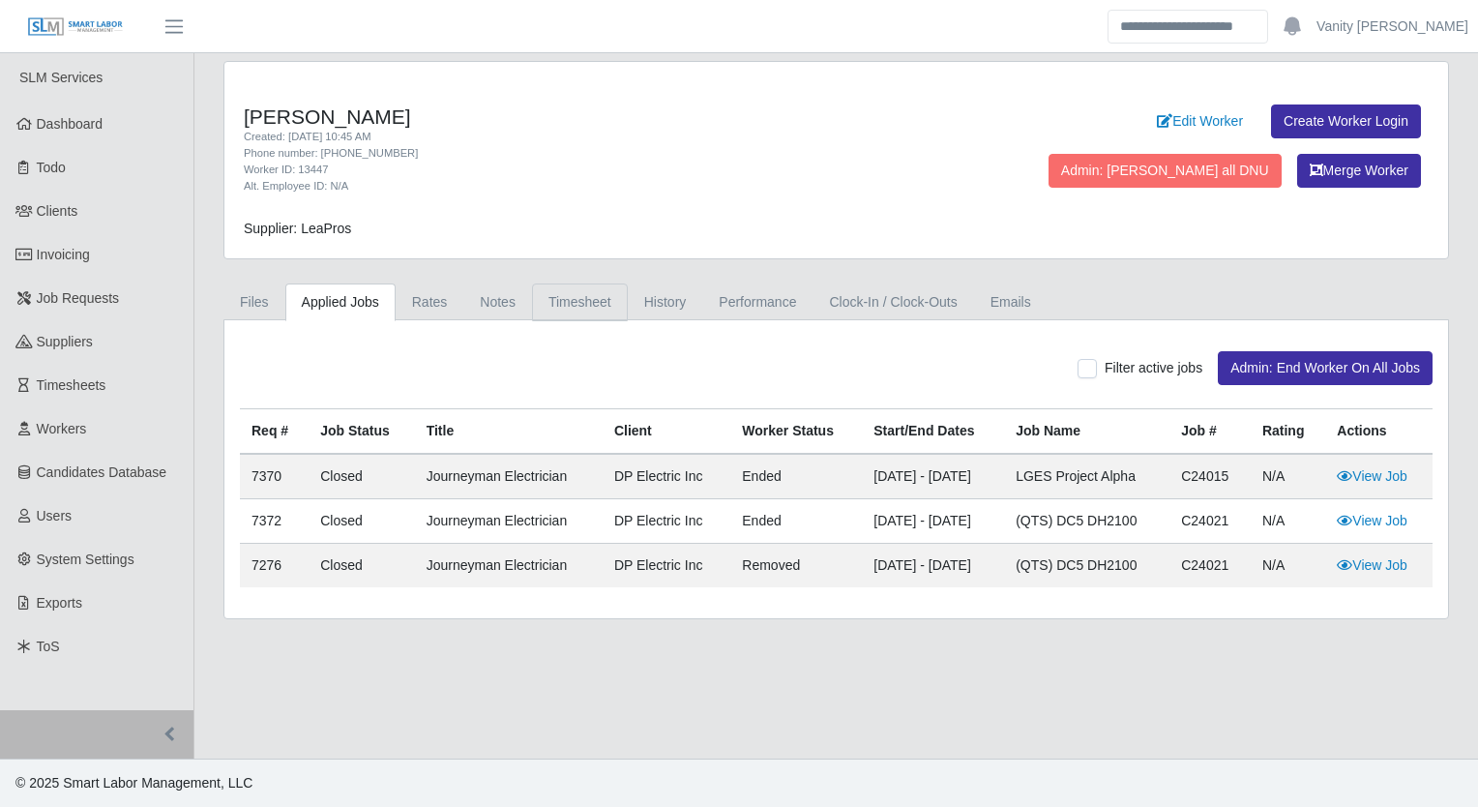
click at [543, 297] on link "Timesheet" at bounding box center [580, 302] width 96 height 38
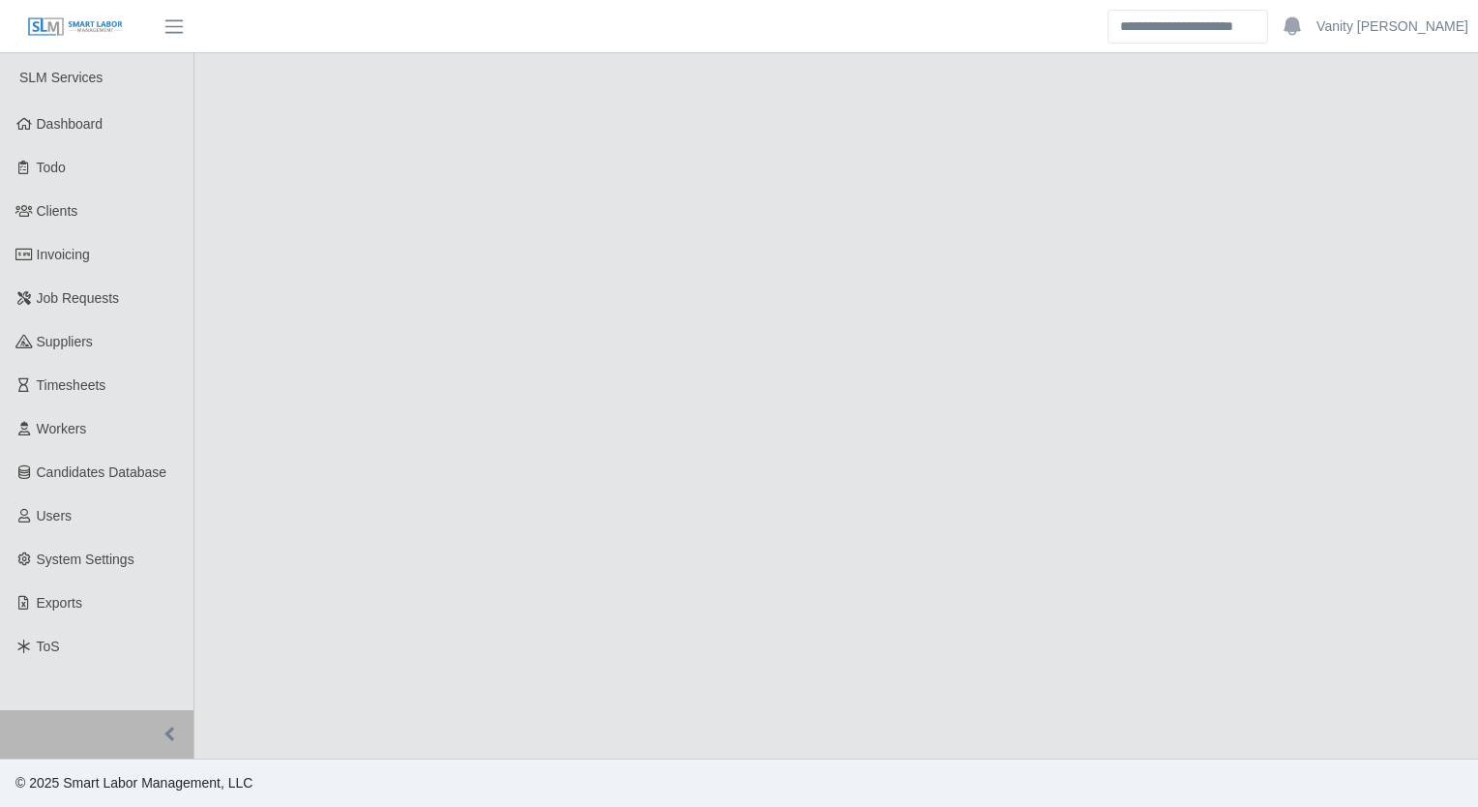
select select "******"
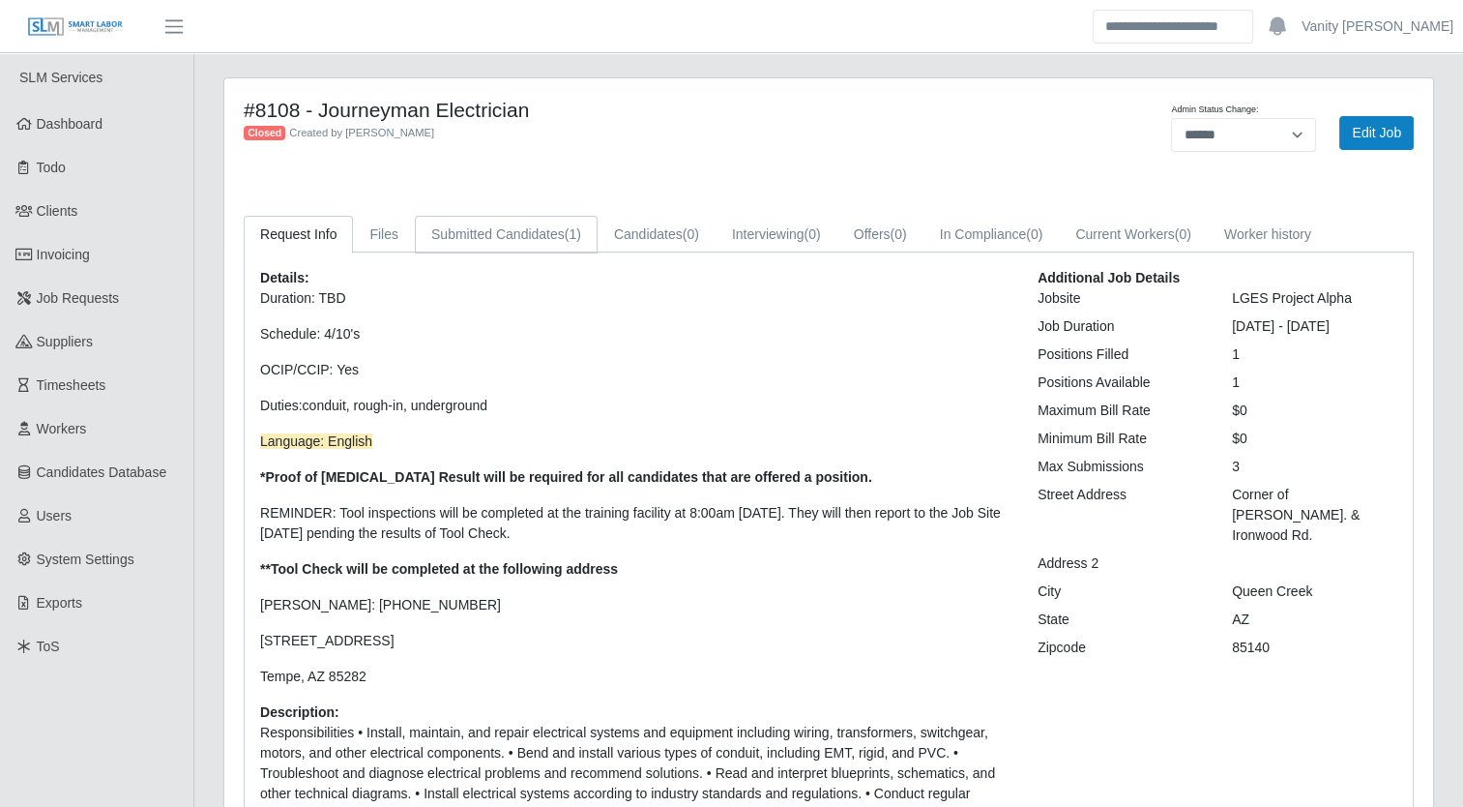
click at [545, 230] on link "Submitted Candidates (1)" at bounding box center [506, 235] width 183 height 38
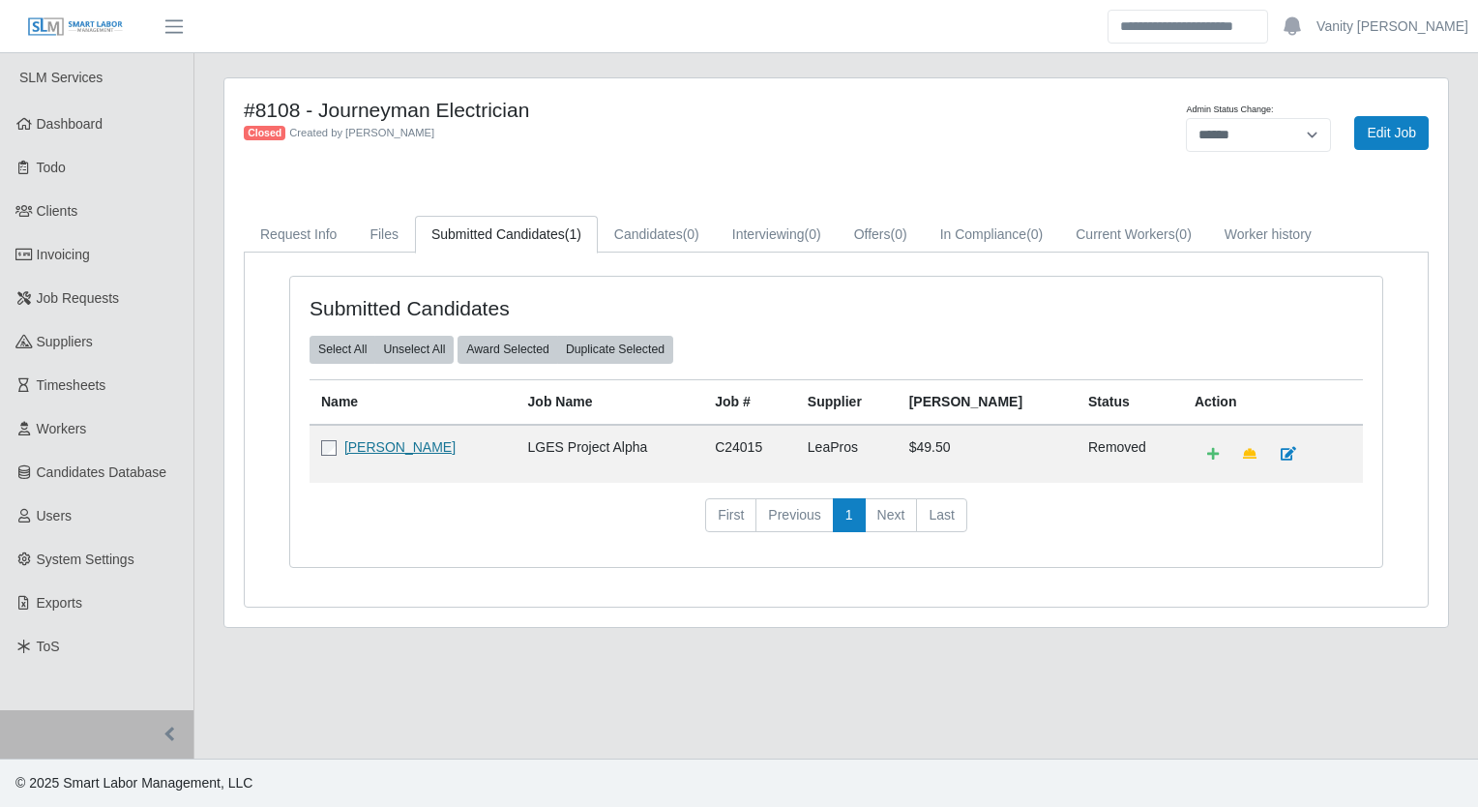
click at [395, 448] on link "Enyer Olivo" at bounding box center [399, 446] width 111 height 15
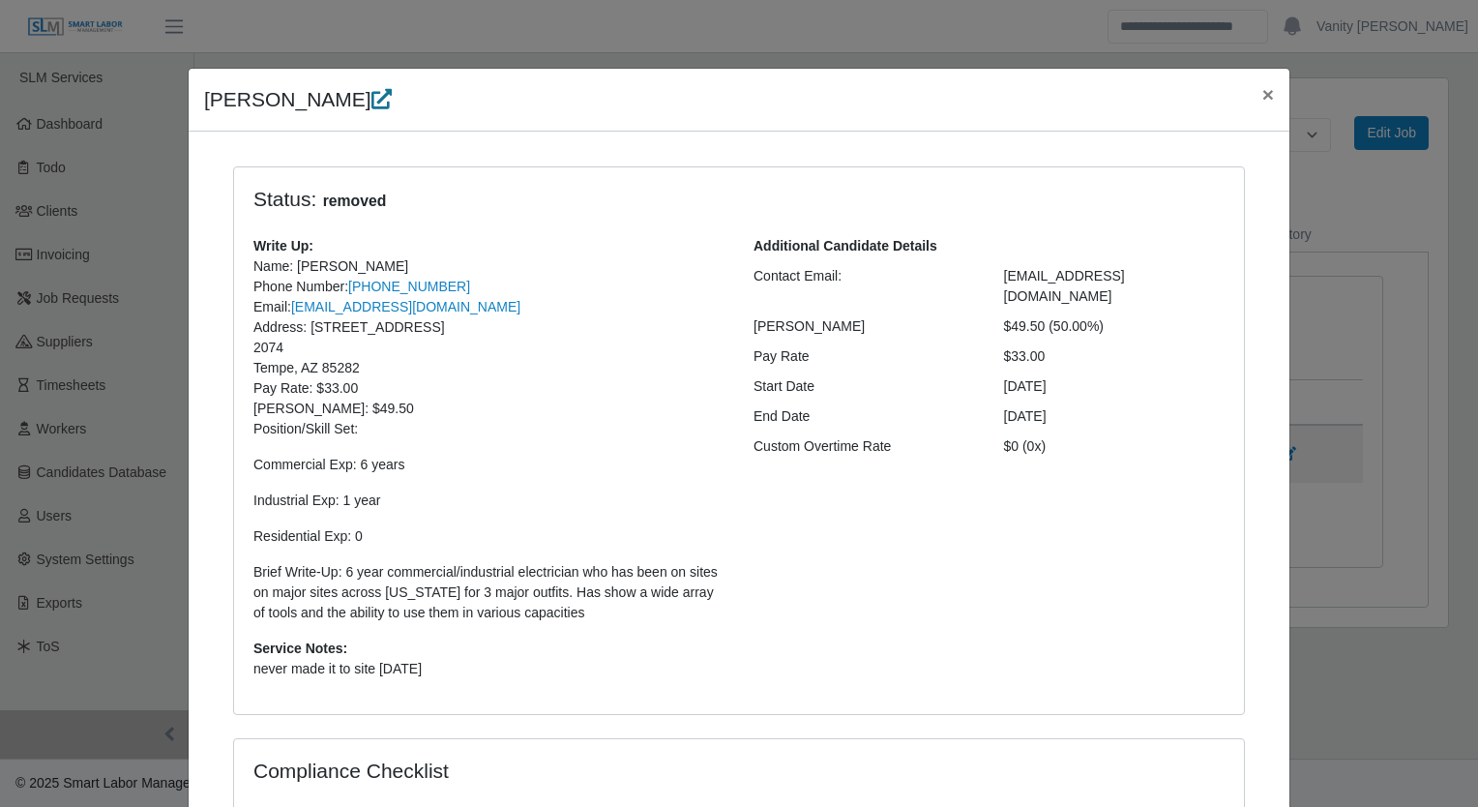
click at [371, 99] on icon at bounding box center [381, 99] width 20 height 20
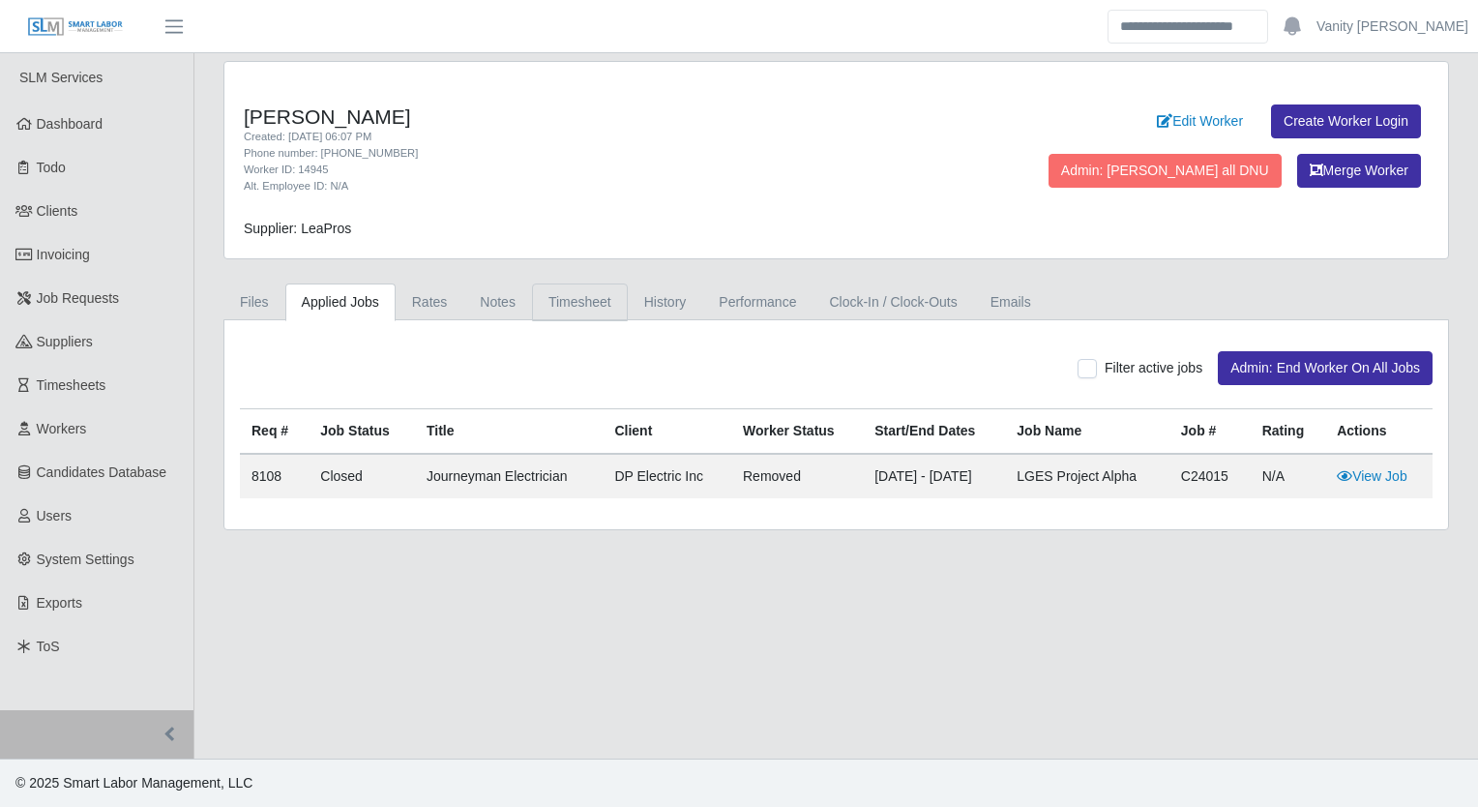
click at [547, 300] on link "Timesheet" at bounding box center [580, 302] width 96 height 38
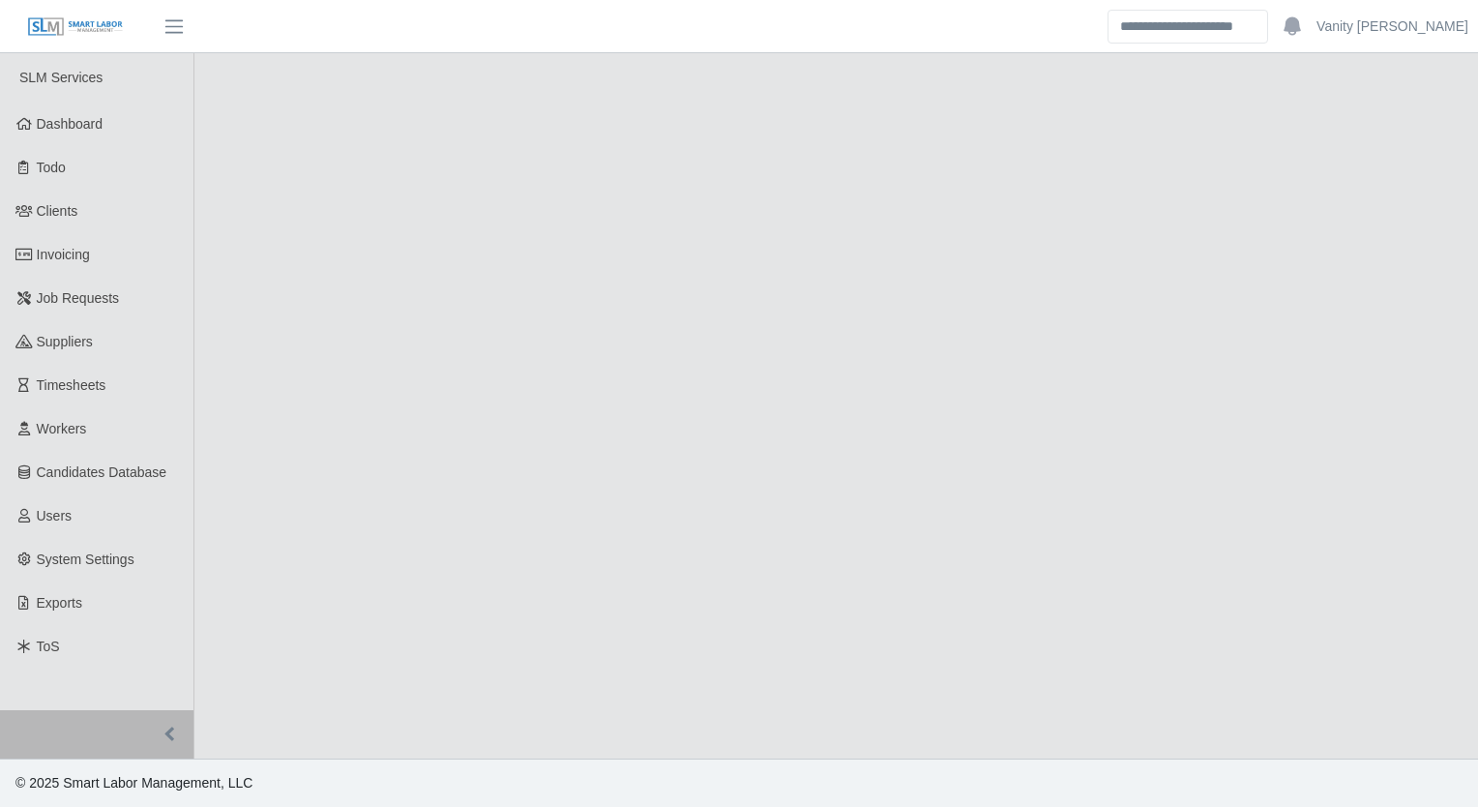
select select "******"
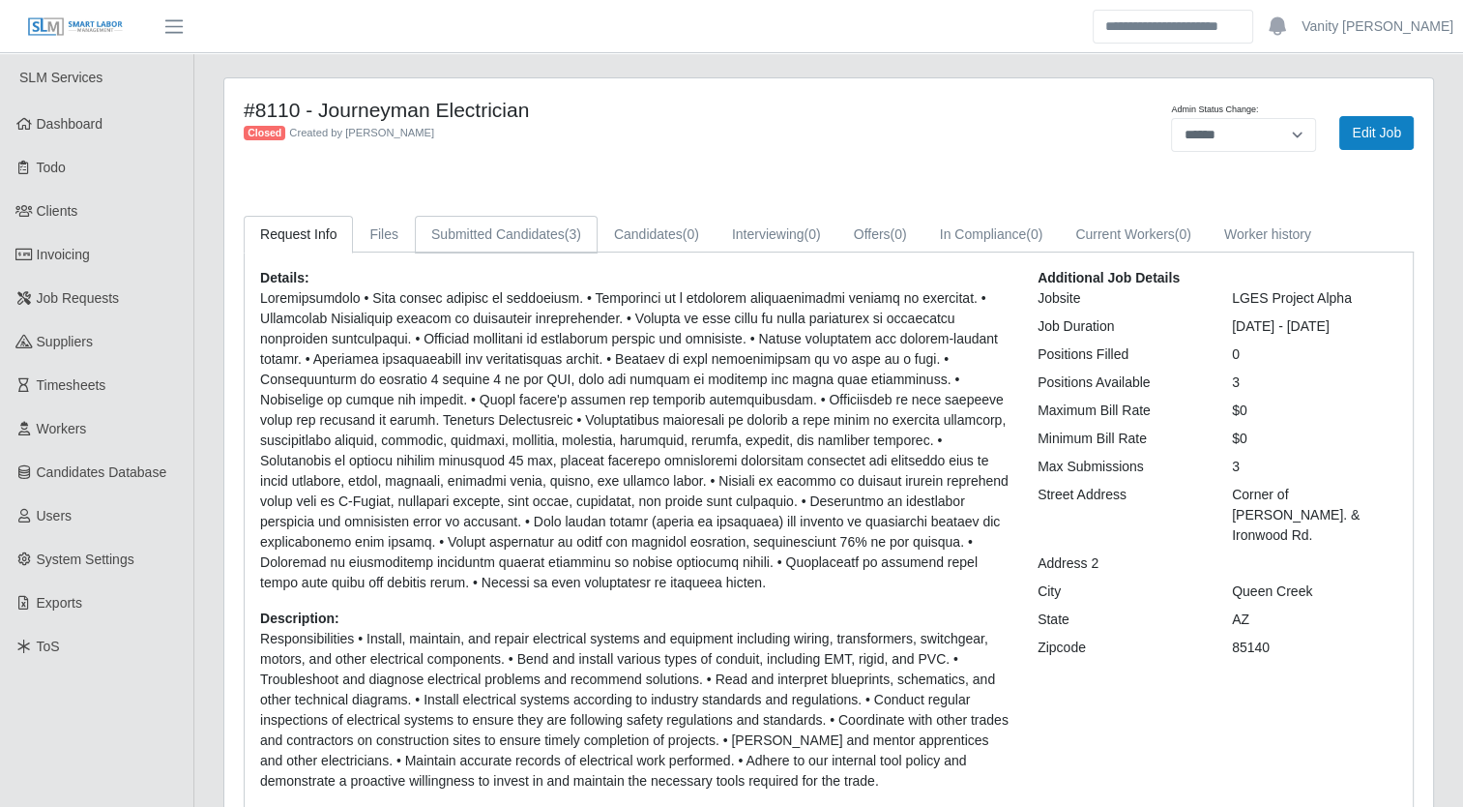
click at [478, 228] on link "Submitted Candidates (3)" at bounding box center [506, 235] width 183 height 38
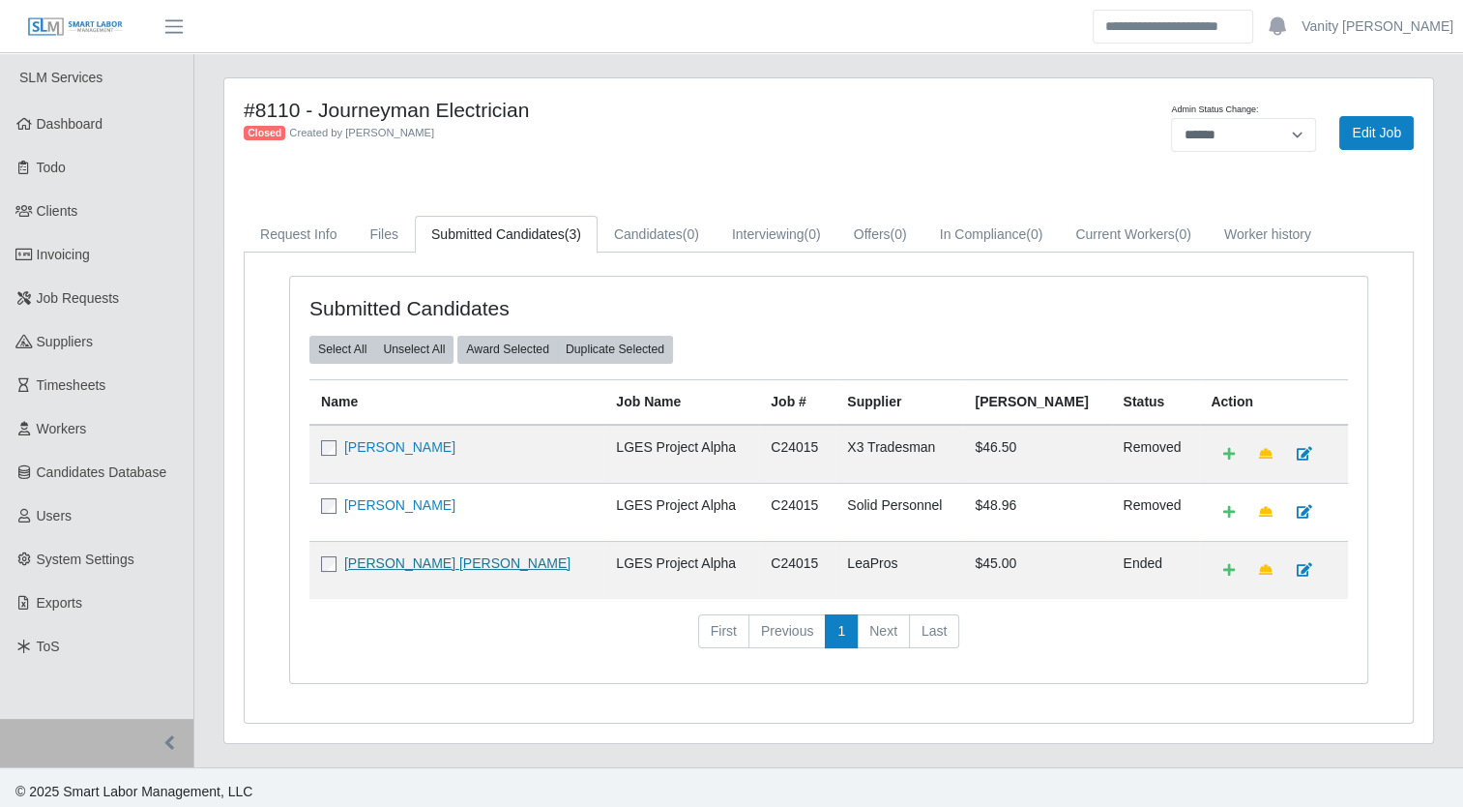
click at [450, 559] on link "[PERSON_NAME] [PERSON_NAME]" at bounding box center [457, 562] width 226 height 15
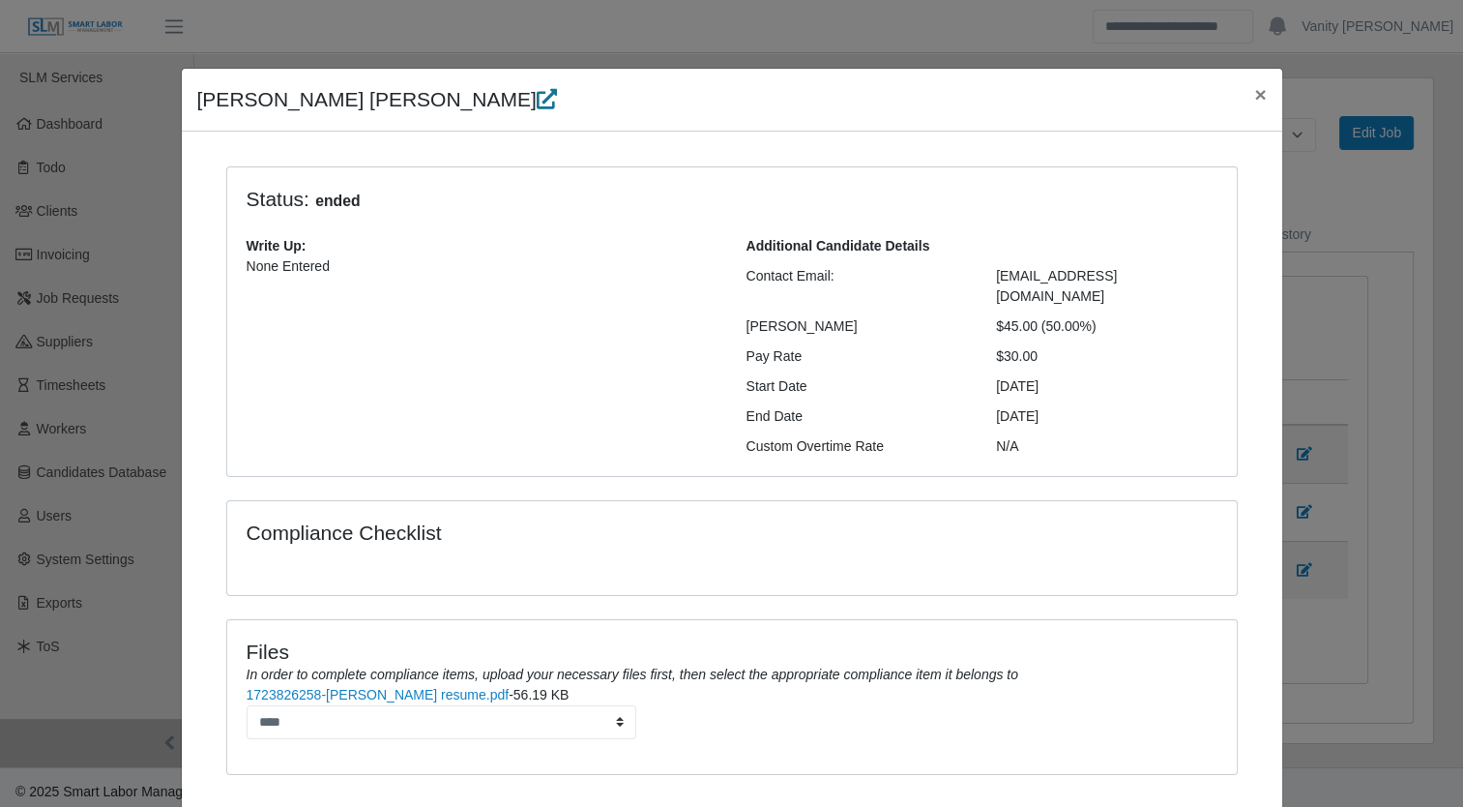
click at [537, 101] on icon at bounding box center [547, 99] width 20 height 20
click at [1254, 95] on span "×" at bounding box center [1260, 94] width 12 height 22
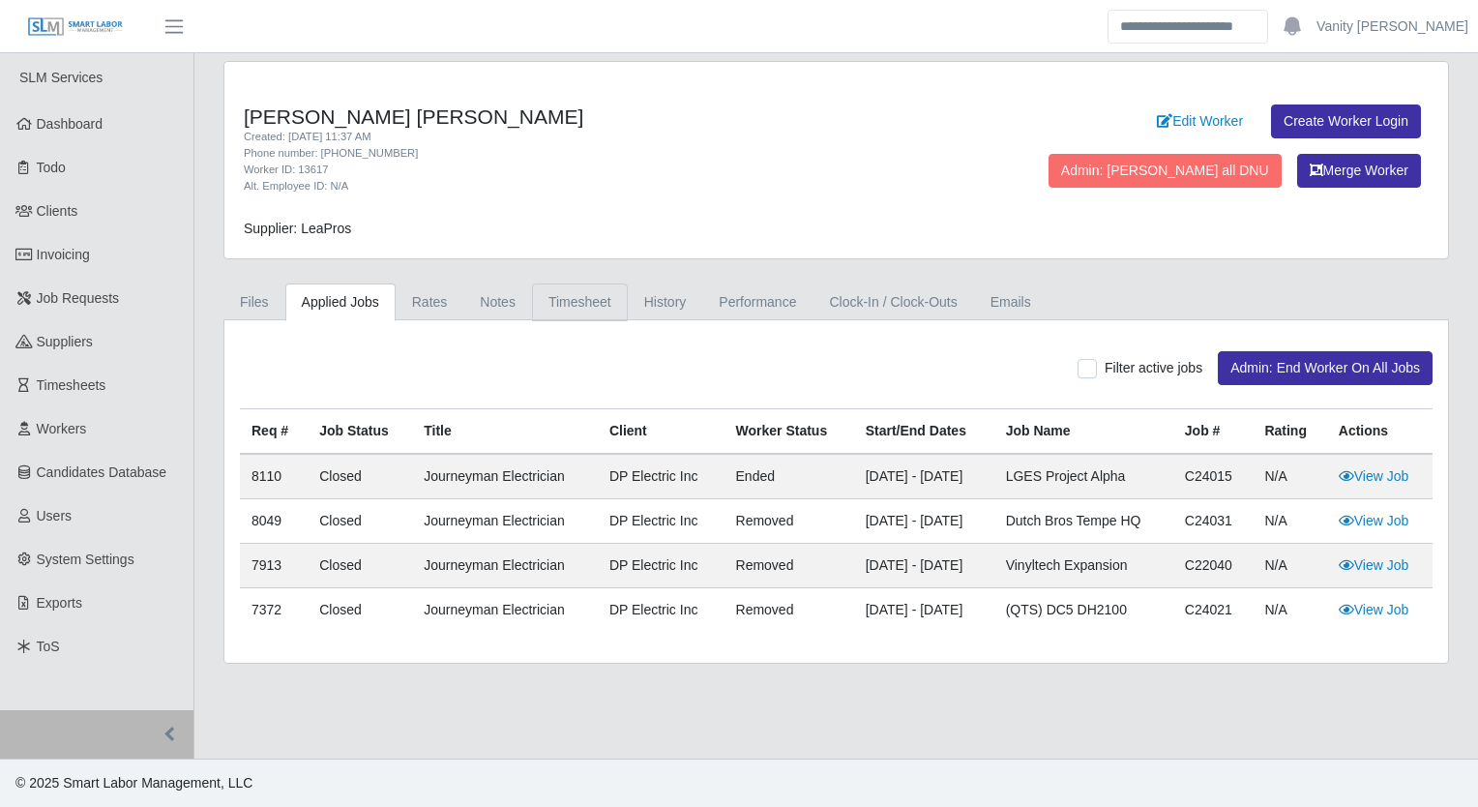
click at [557, 309] on link "Timesheet" at bounding box center [580, 302] width 96 height 38
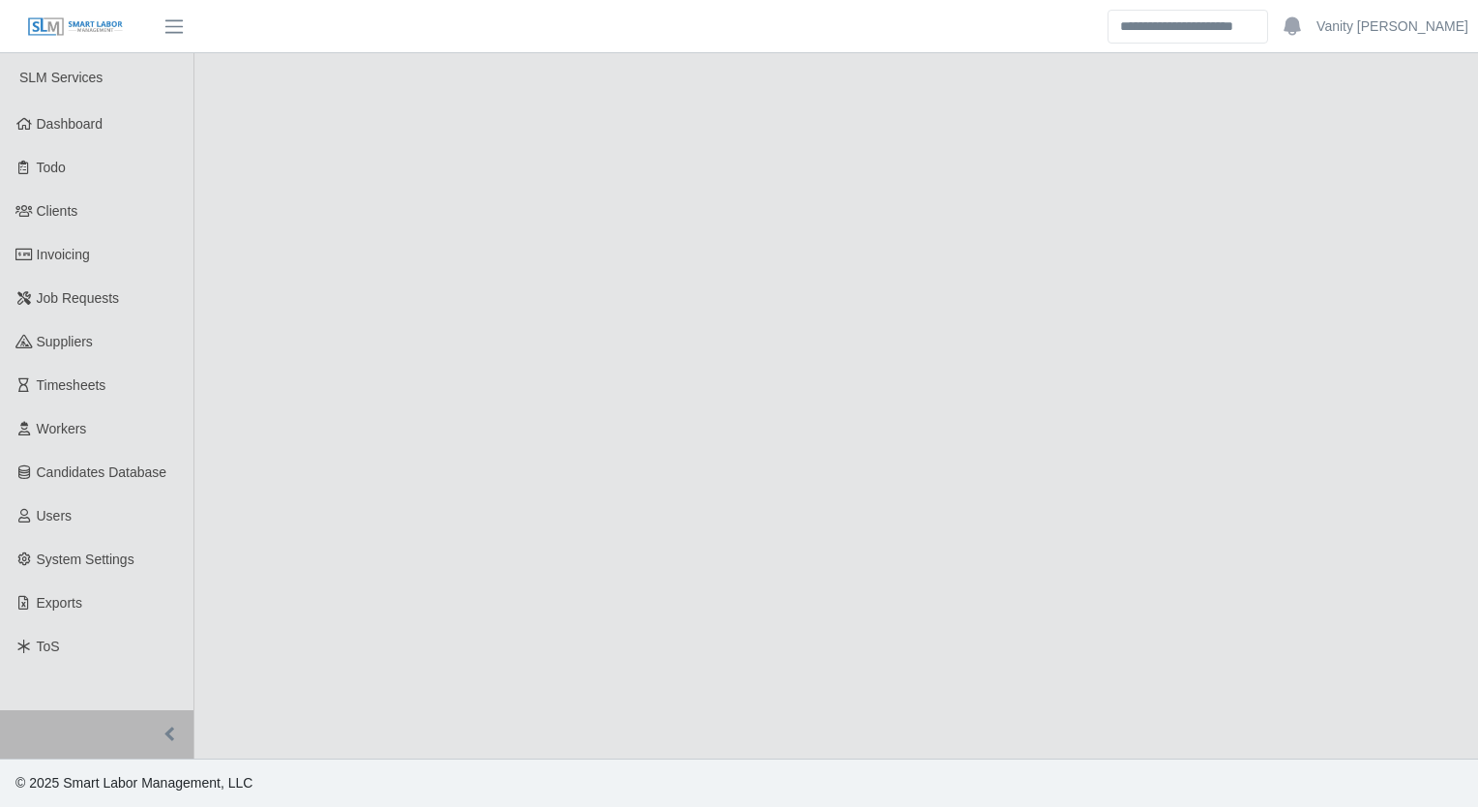
select select "******"
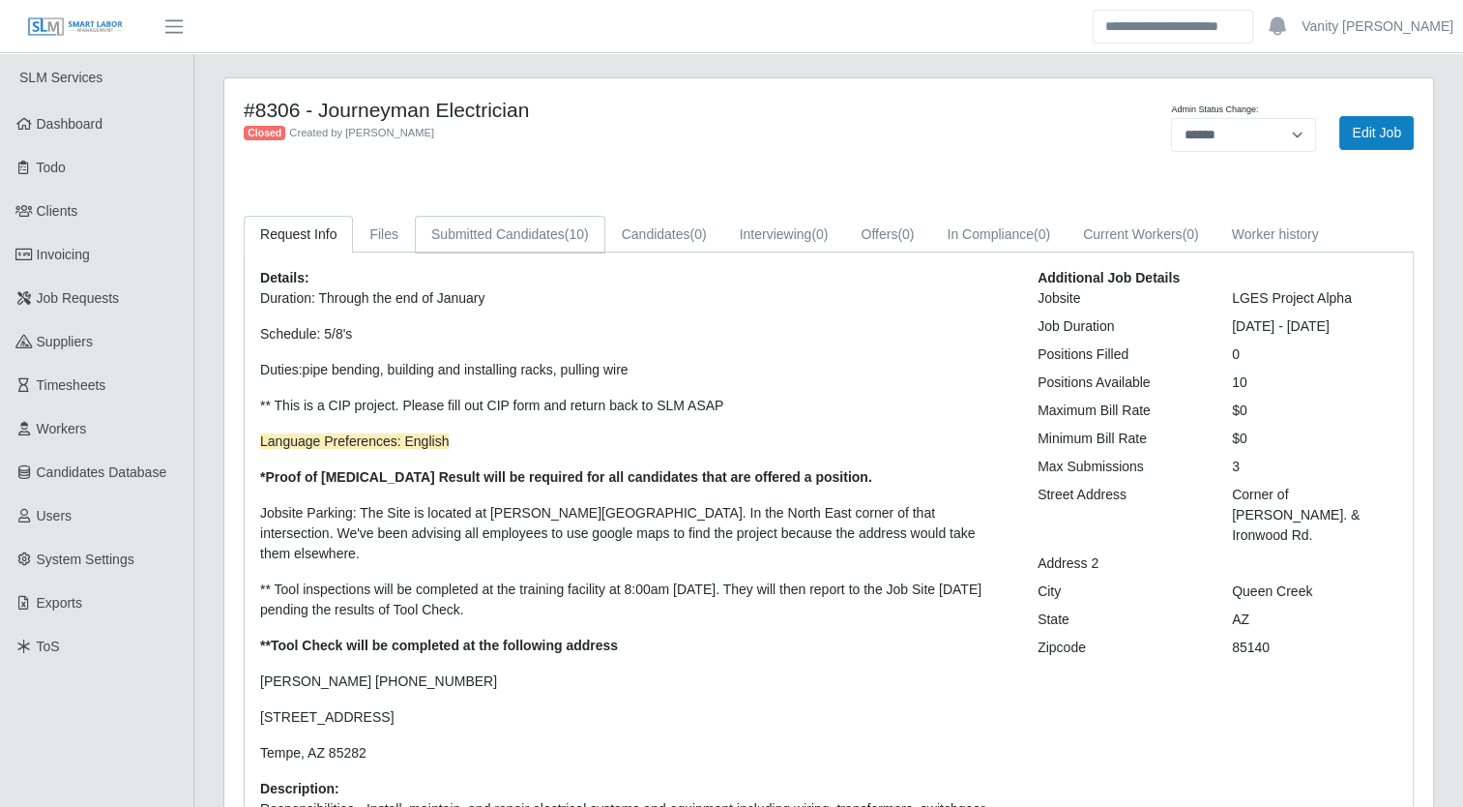
click at [481, 236] on link "Submitted Candidates (10)" at bounding box center [510, 235] width 191 height 38
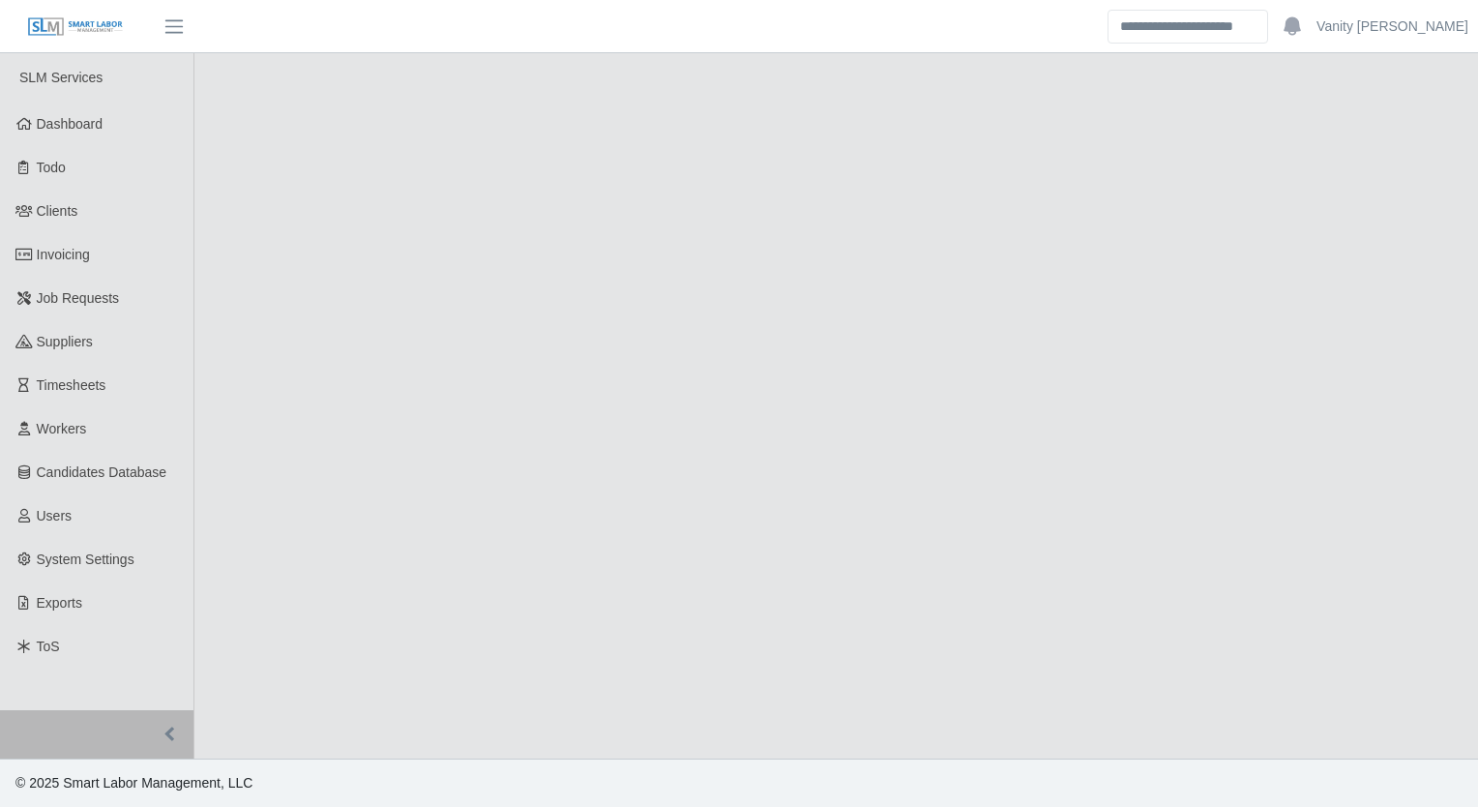
select select "******"
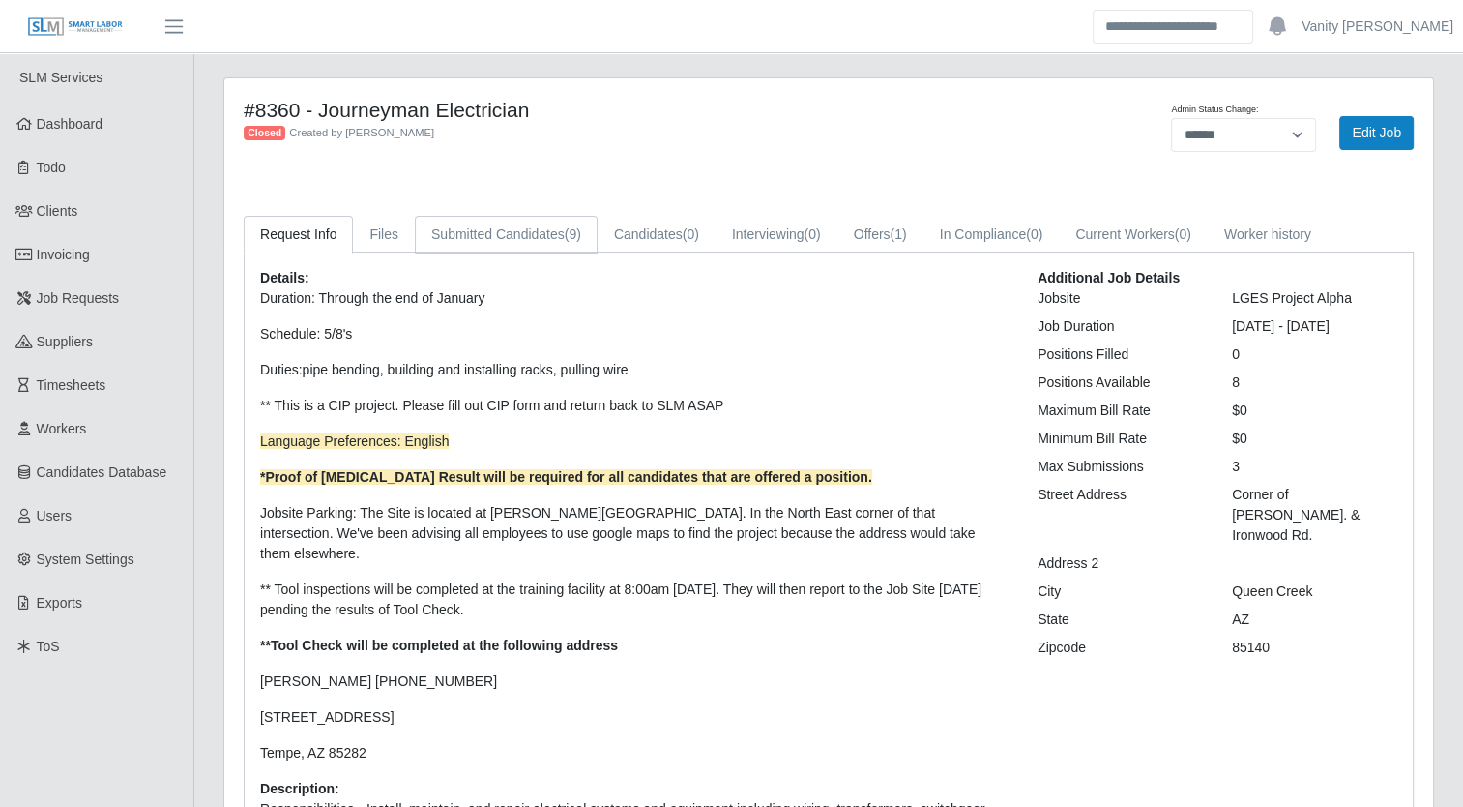
click at [495, 231] on link "Submitted Candidates (9)" at bounding box center [506, 235] width 183 height 38
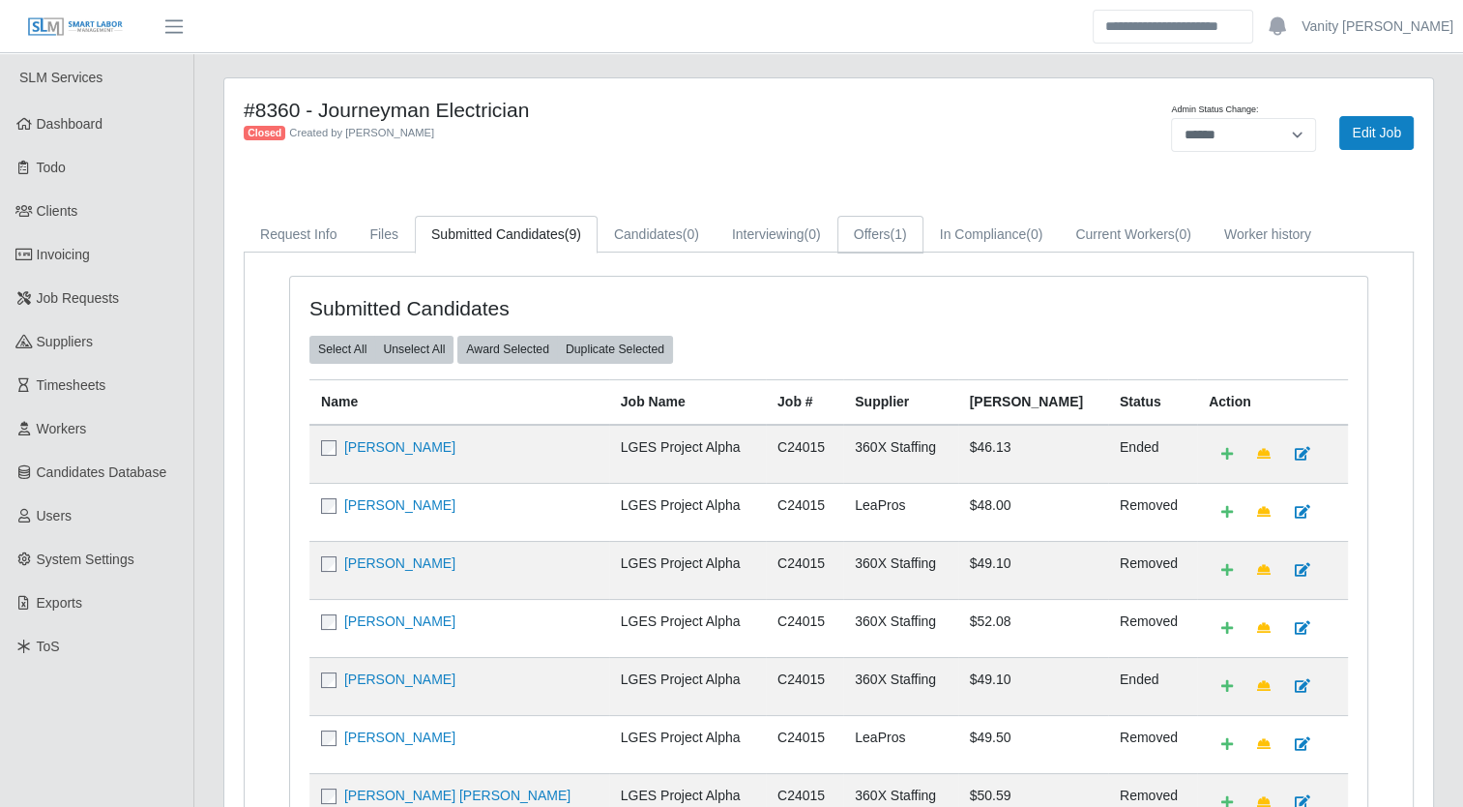
click at [894, 238] on span "(1)" at bounding box center [899, 233] width 16 height 15
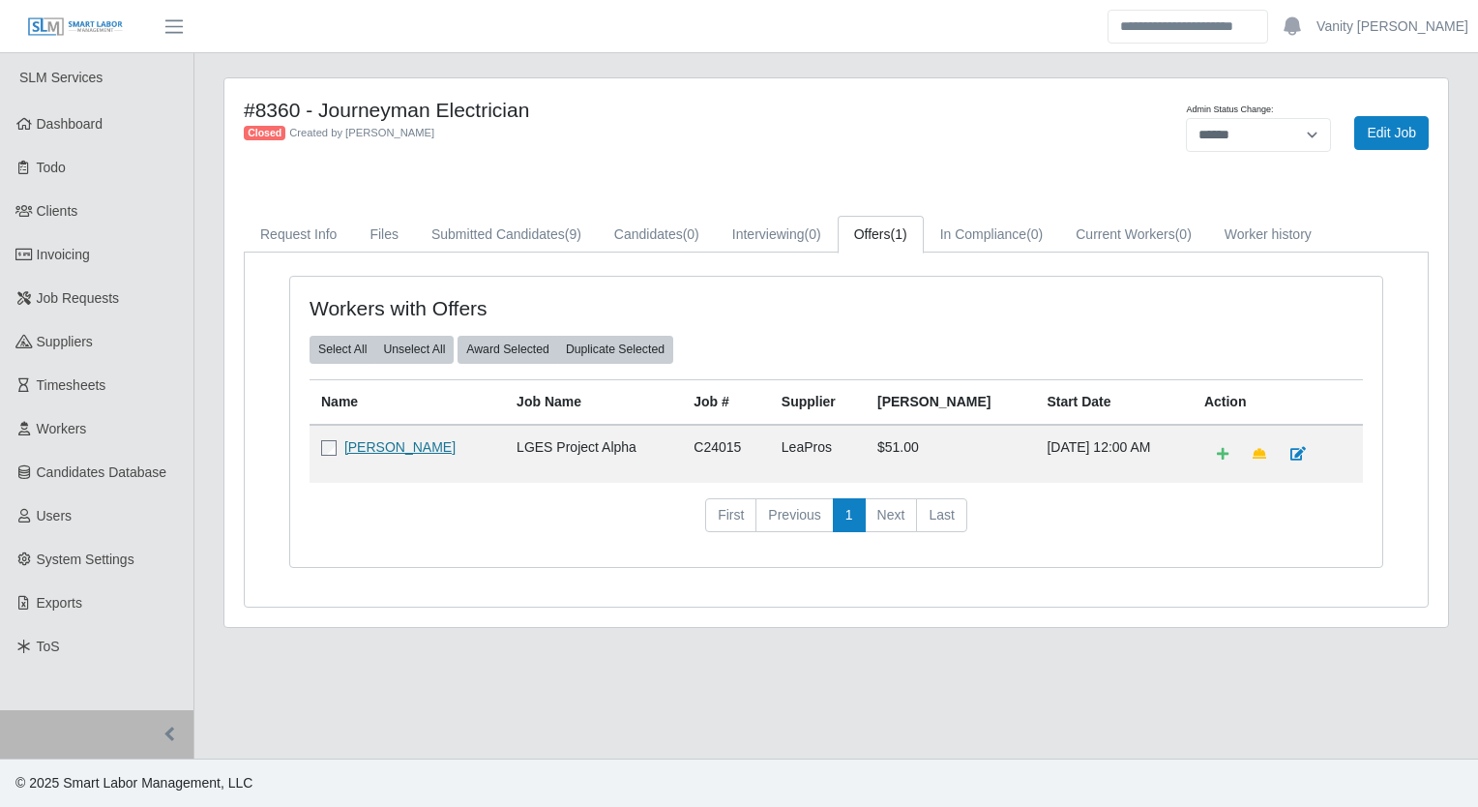
click at [364, 445] on link "George Sever" at bounding box center [399, 446] width 111 height 15
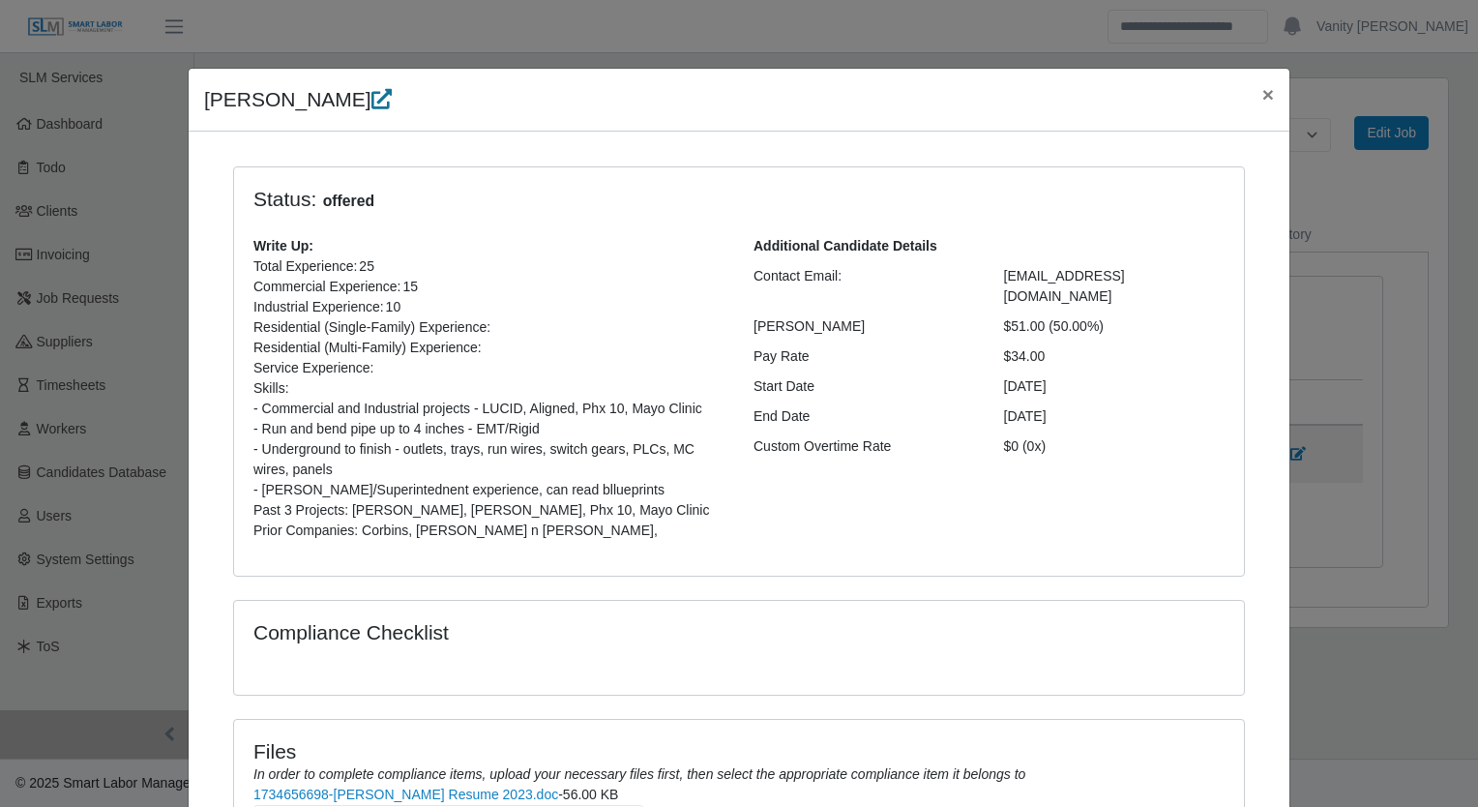
click at [371, 100] on icon at bounding box center [381, 99] width 20 height 20
click at [1262, 94] on span "×" at bounding box center [1268, 94] width 12 height 22
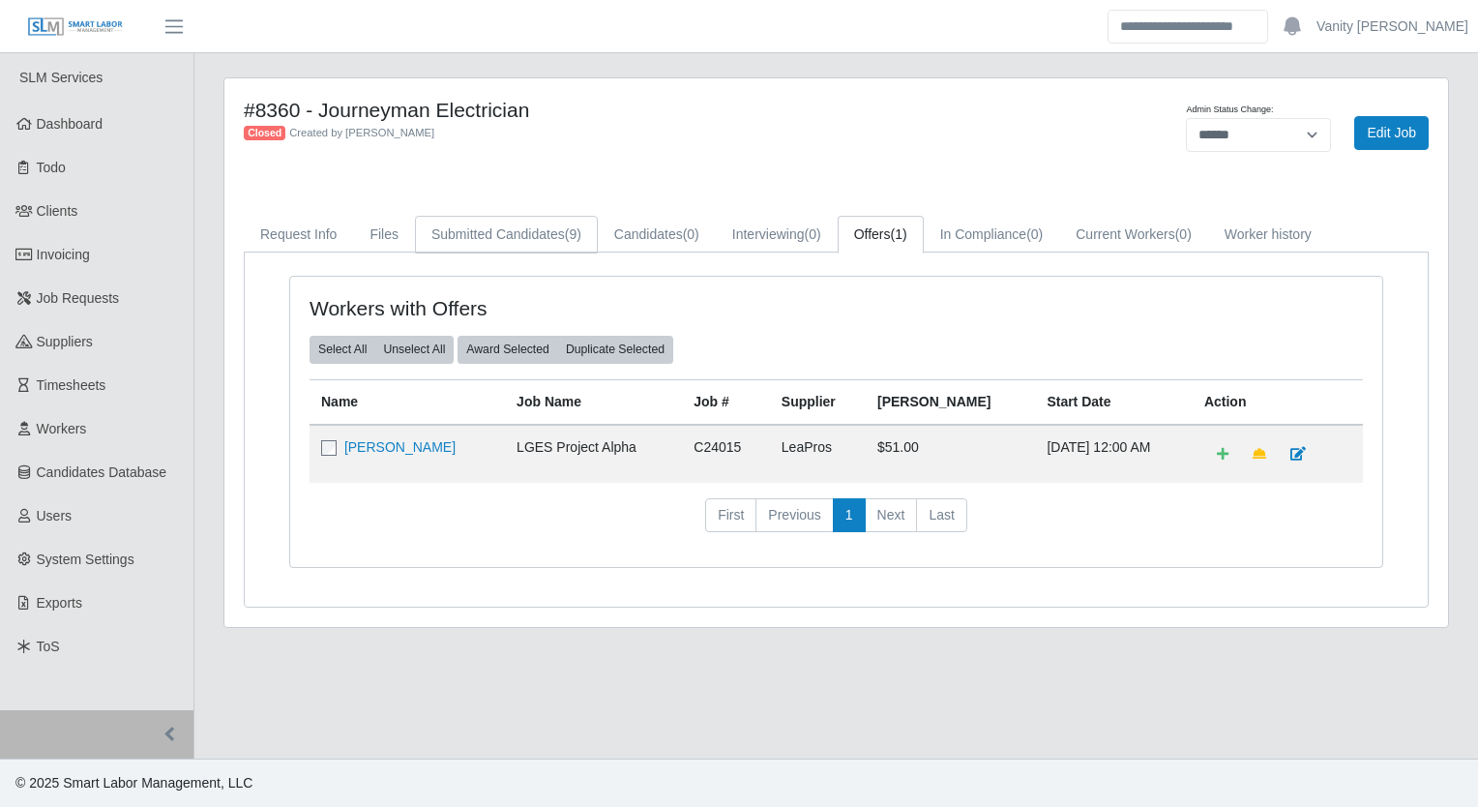
click at [530, 240] on link "Submitted Candidates (9)" at bounding box center [506, 235] width 183 height 38
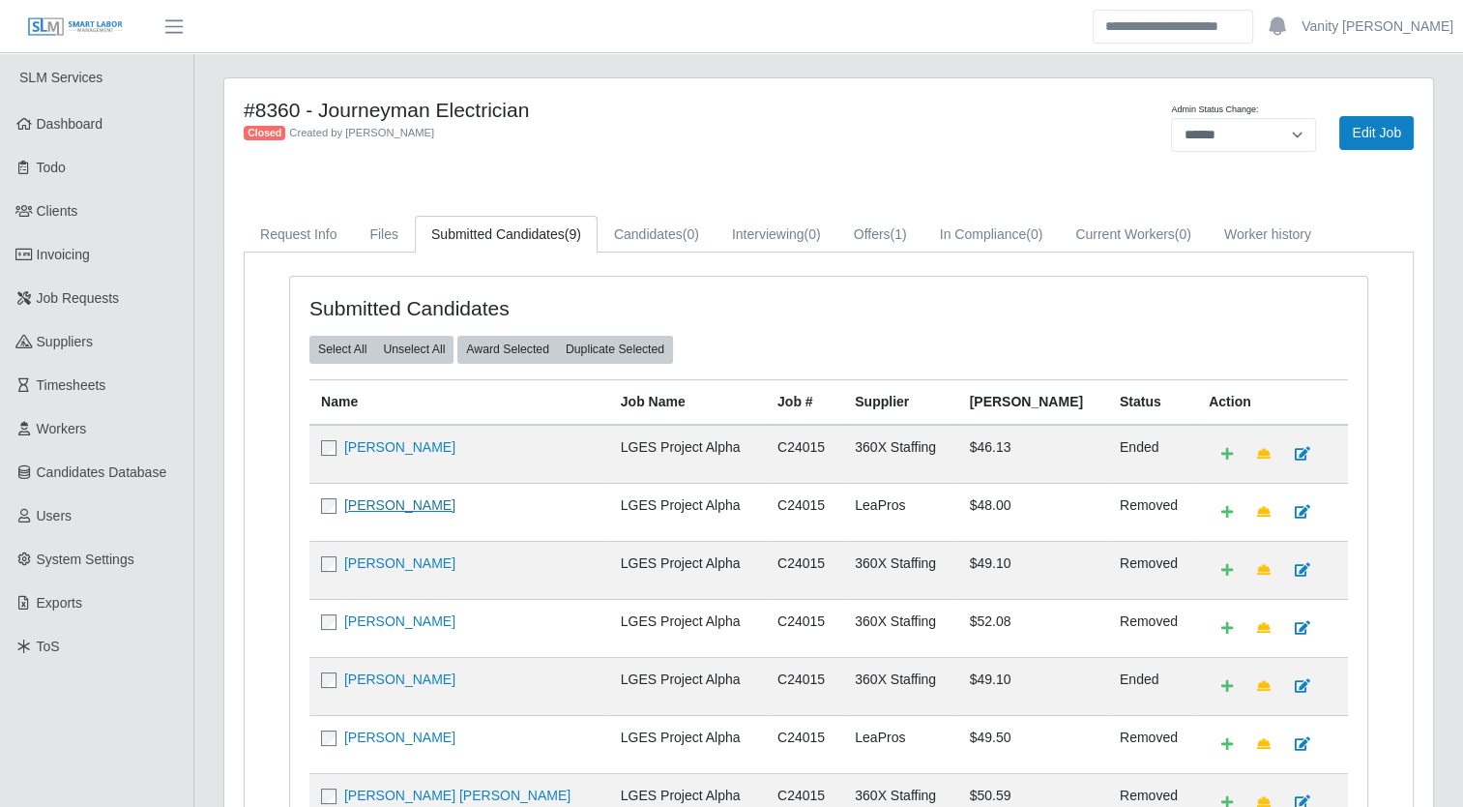
click at [360, 505] on link "Quincy Clarkson" at bounding box center [399, 504] width 111 height 15
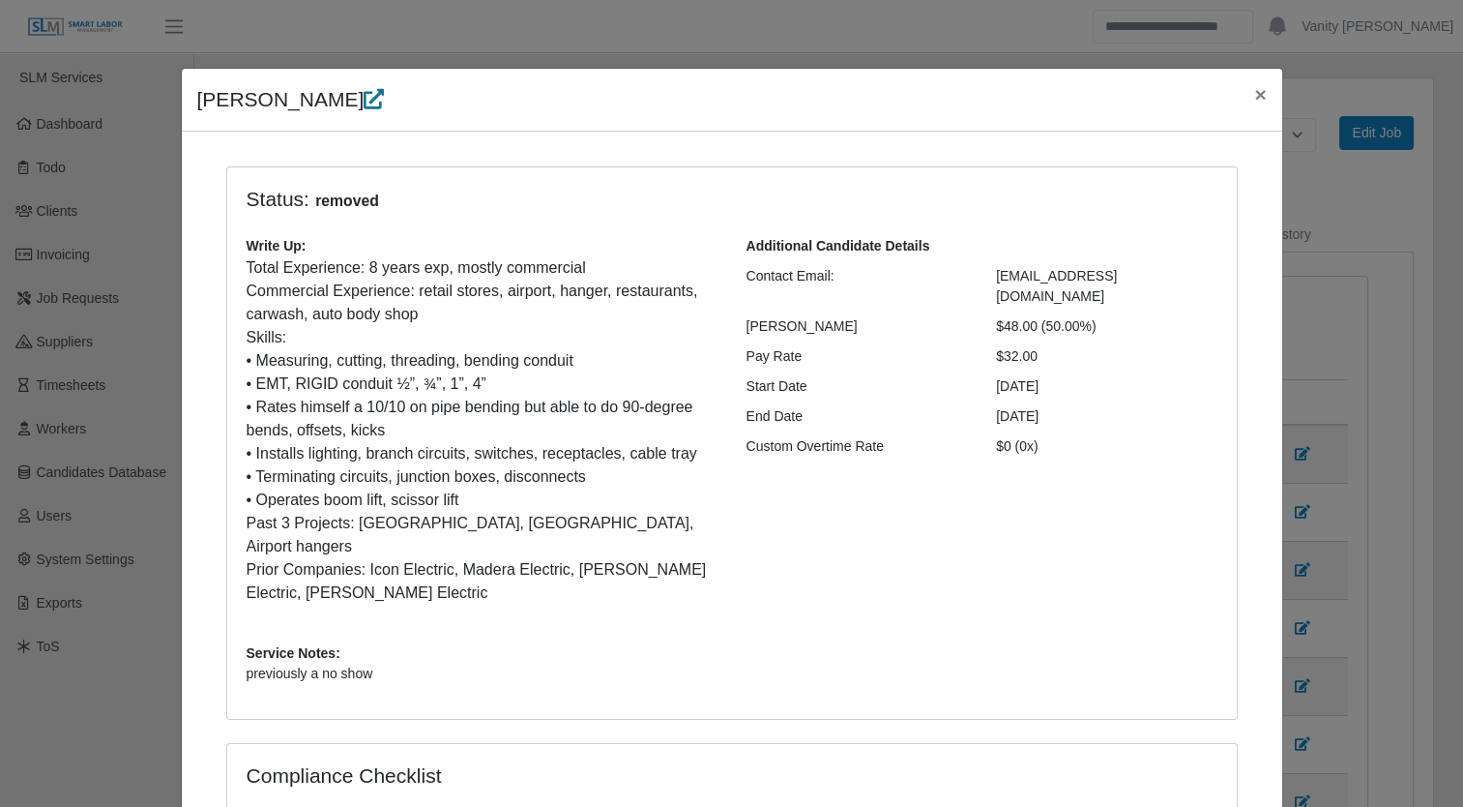
click at [364, 98] on icon at bounding box center [374, 99] width 20 height 20
click at [1254, 99] on span "×" at bounding box center [1260, 94] width 12 height 22
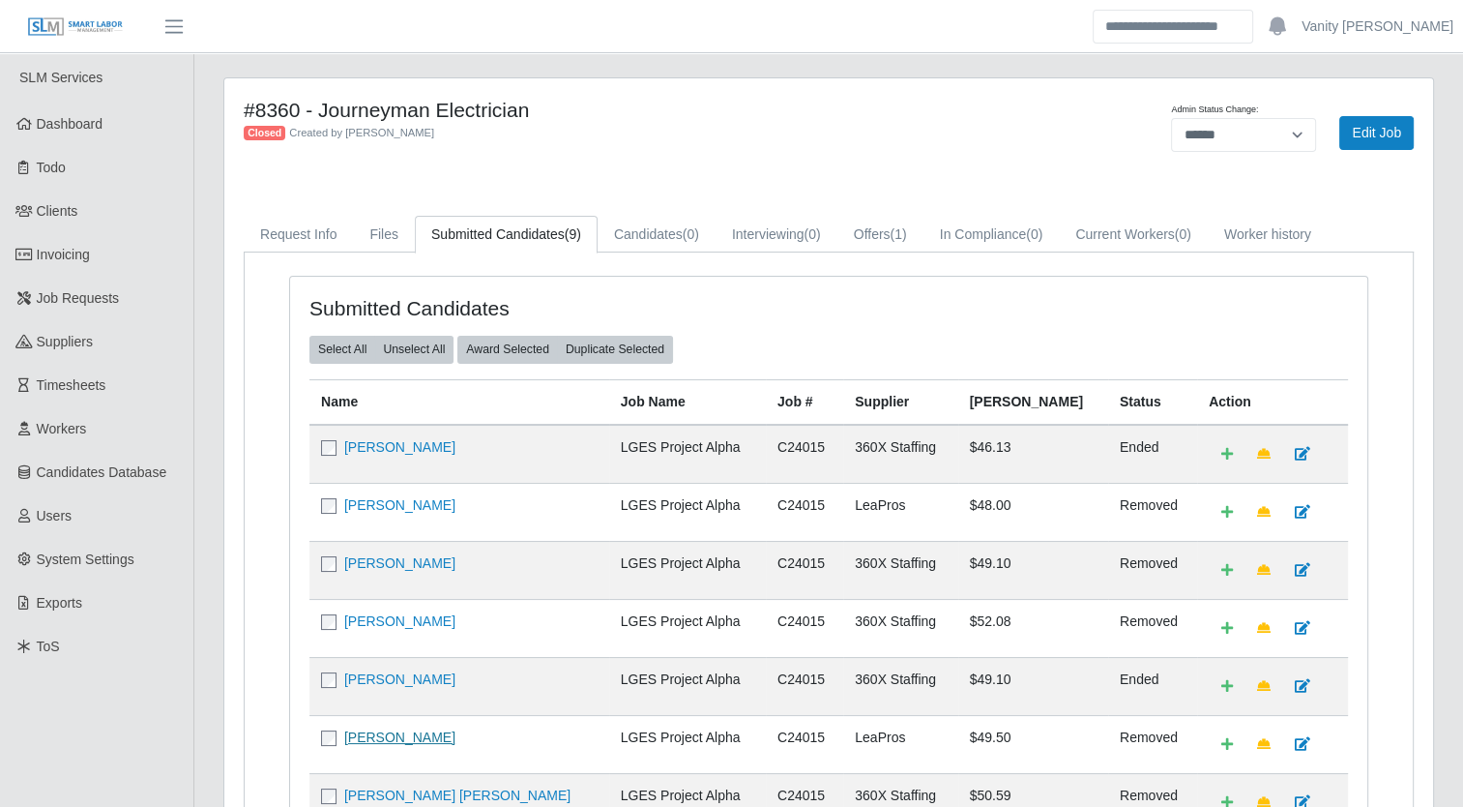
click at [387, 729] on link "Jose Corrales" at bounding box center [399, 736] width 111 height 15
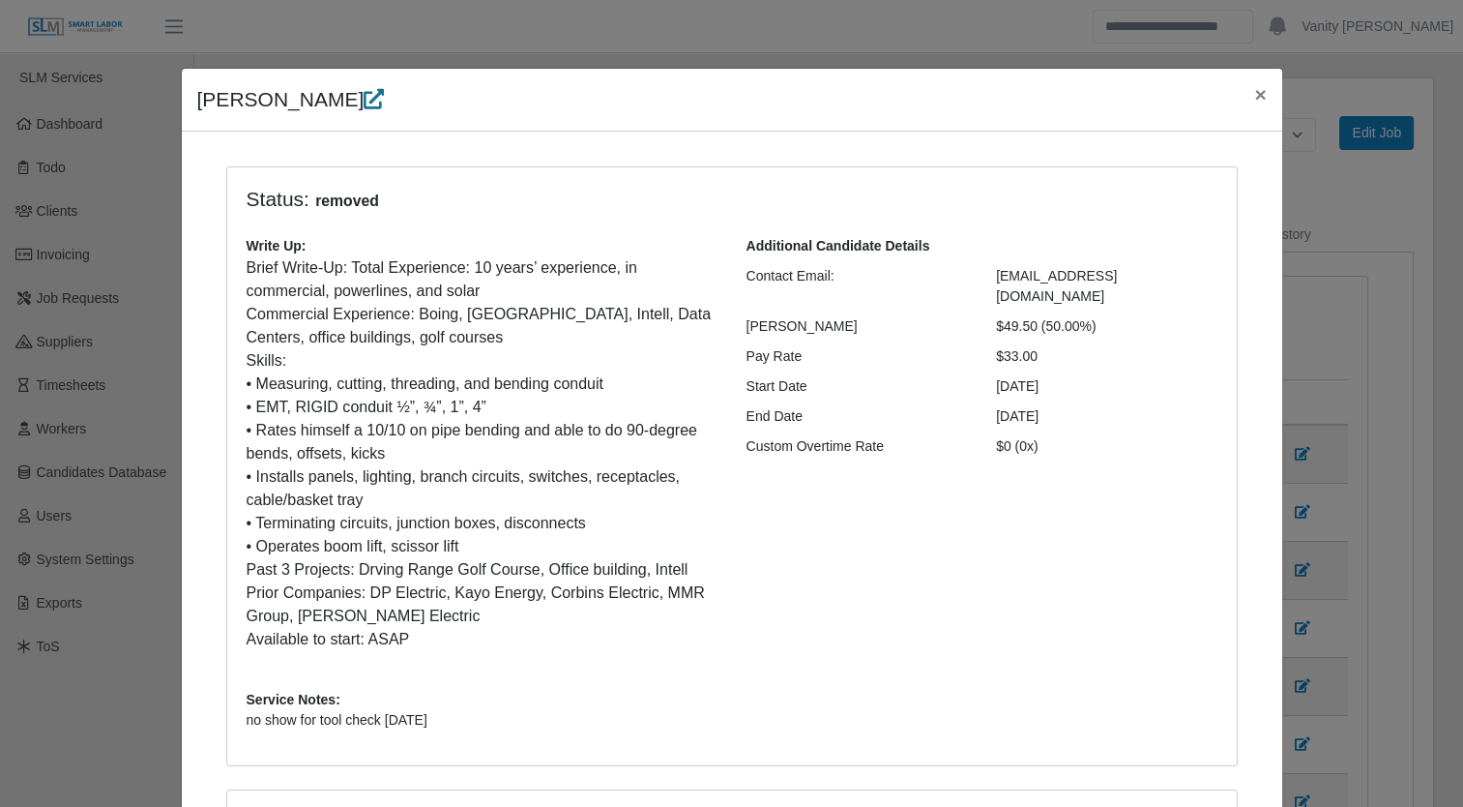
click at [364, 108] on icon at bounding box center [374, 99] width 20 height 20
click at [1254, 99] on span "×" at bounding box center [1260, 94] width 12 height 22
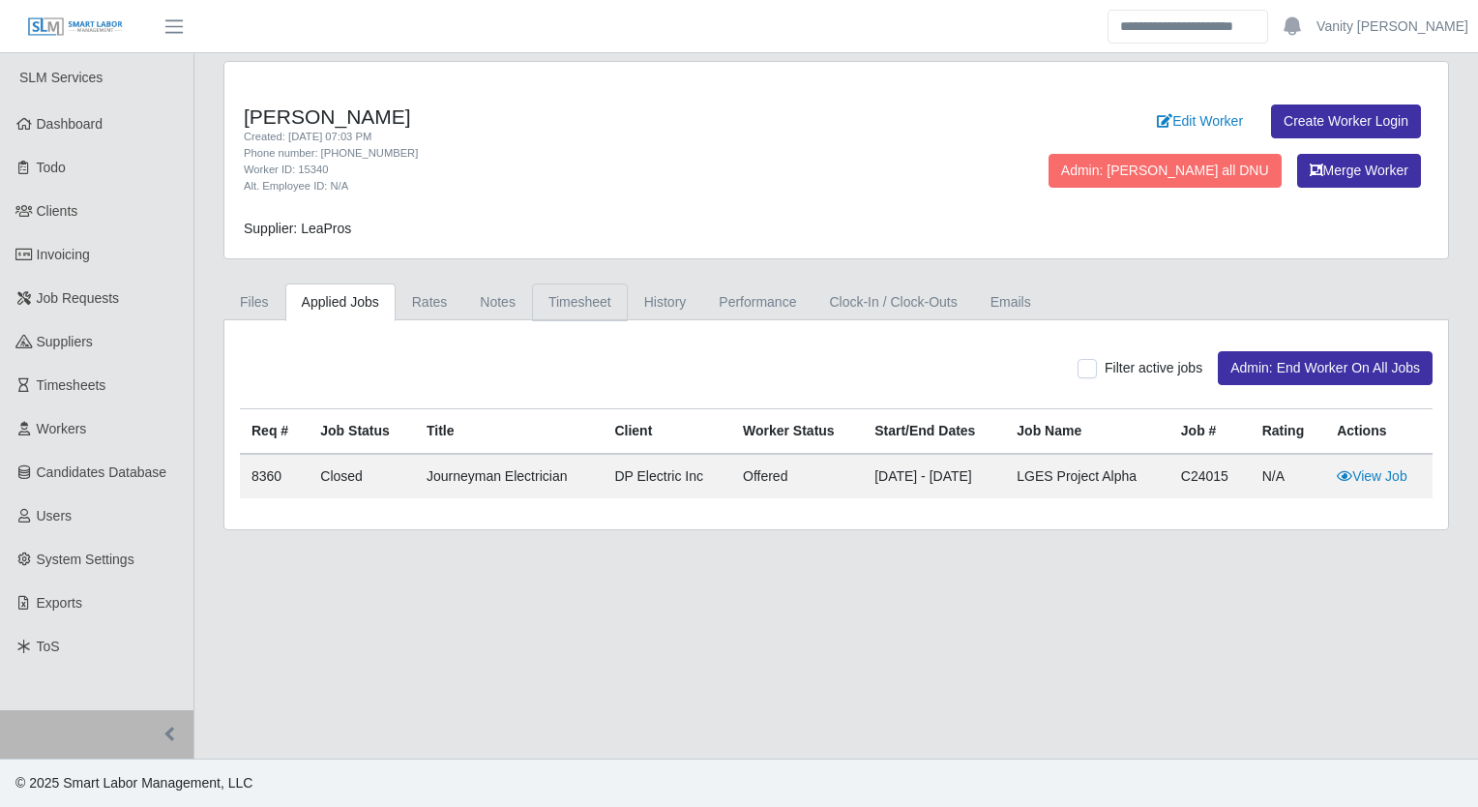
click at [564, 301] on link "Timesheet" at bounding box center [580, 302] width 96 height 38
click at [561, 302] on link "Timesheet" at bounding box center [580, 302] width 96 height 38
click at [573, 304] on link "Timesheet" at bounding box center [580, 302] width 96 height 38
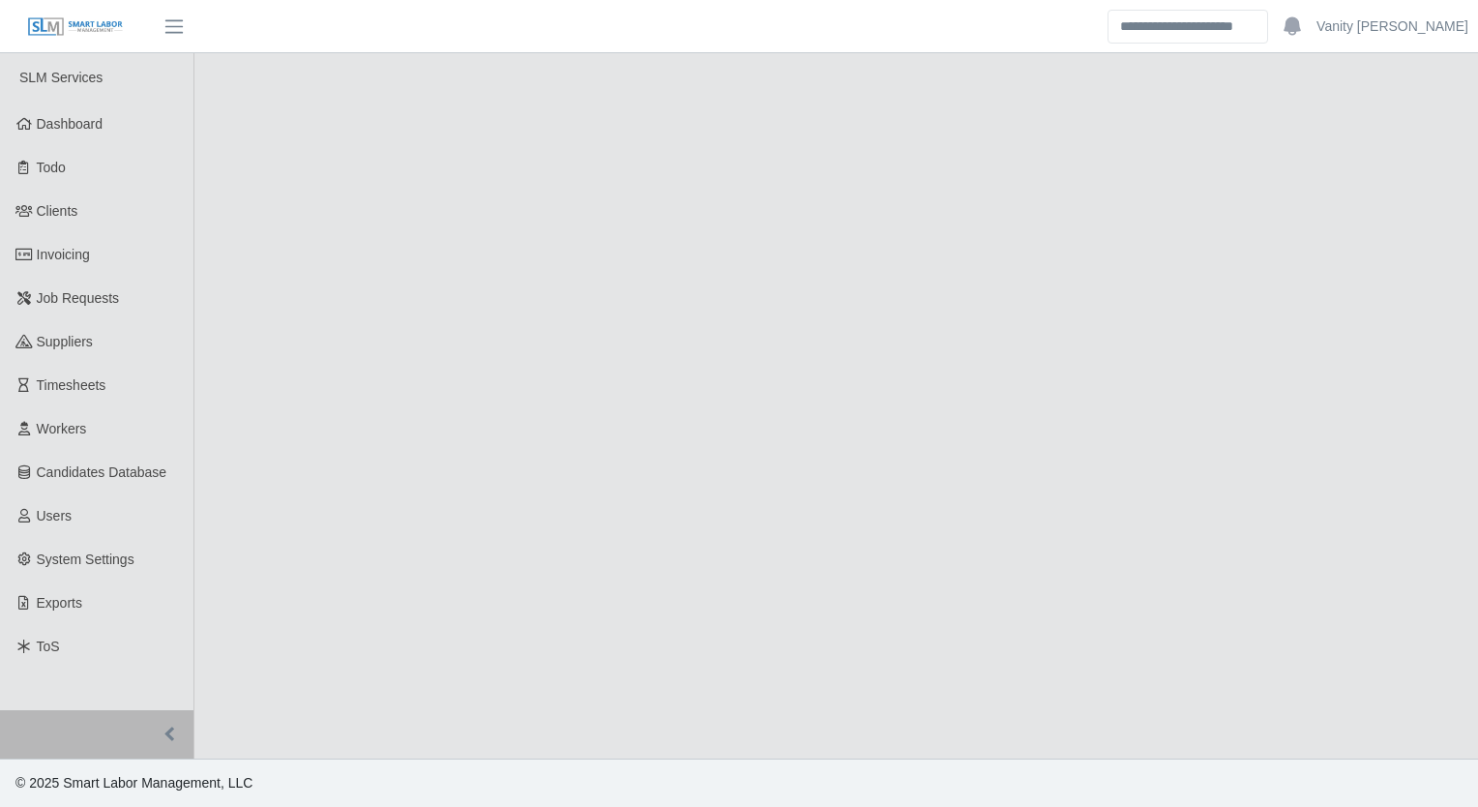
select select "******"
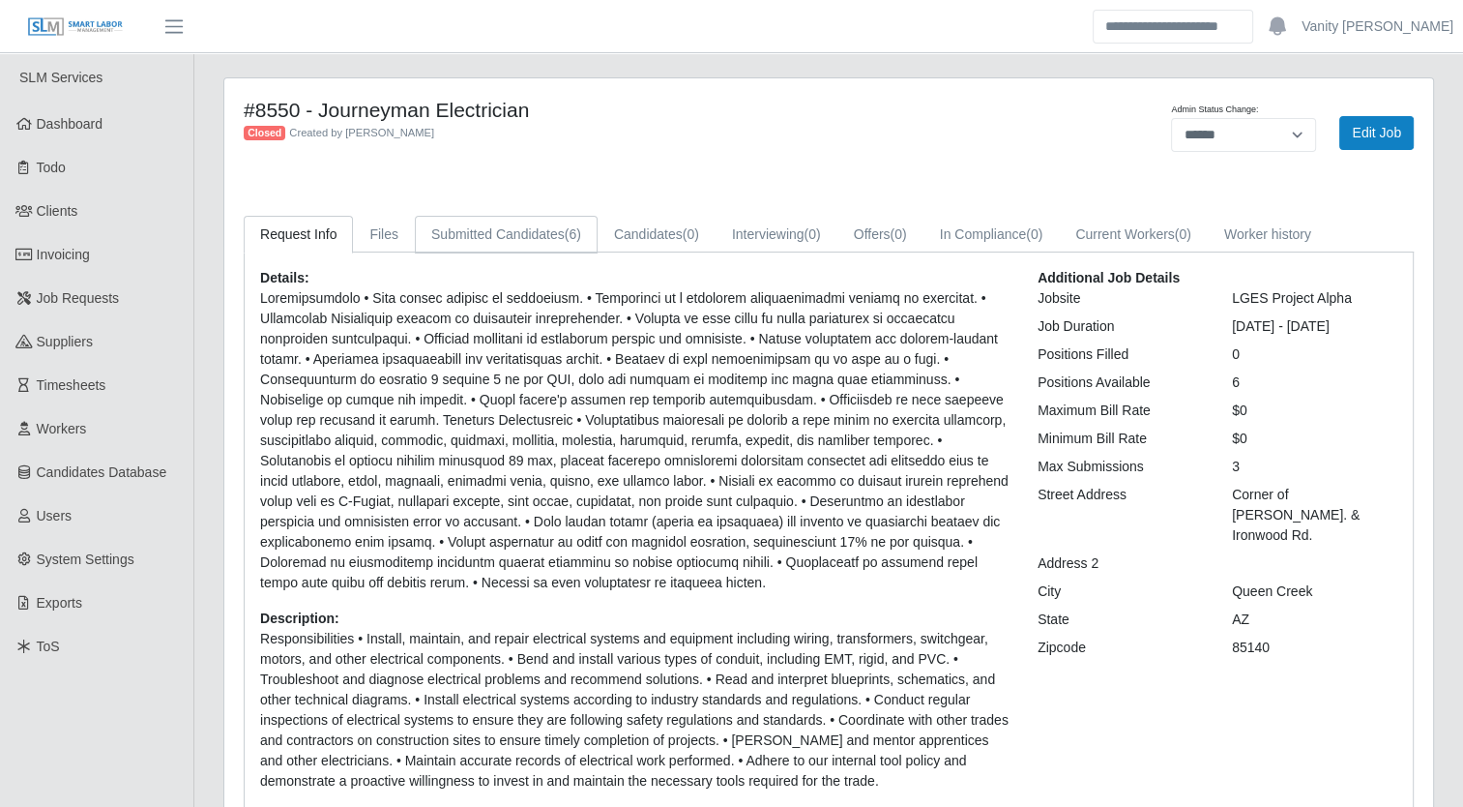
click at [484, 231] on link "Submitted Candidates (6)" at bounding box center [506, 235] width 183 height 38
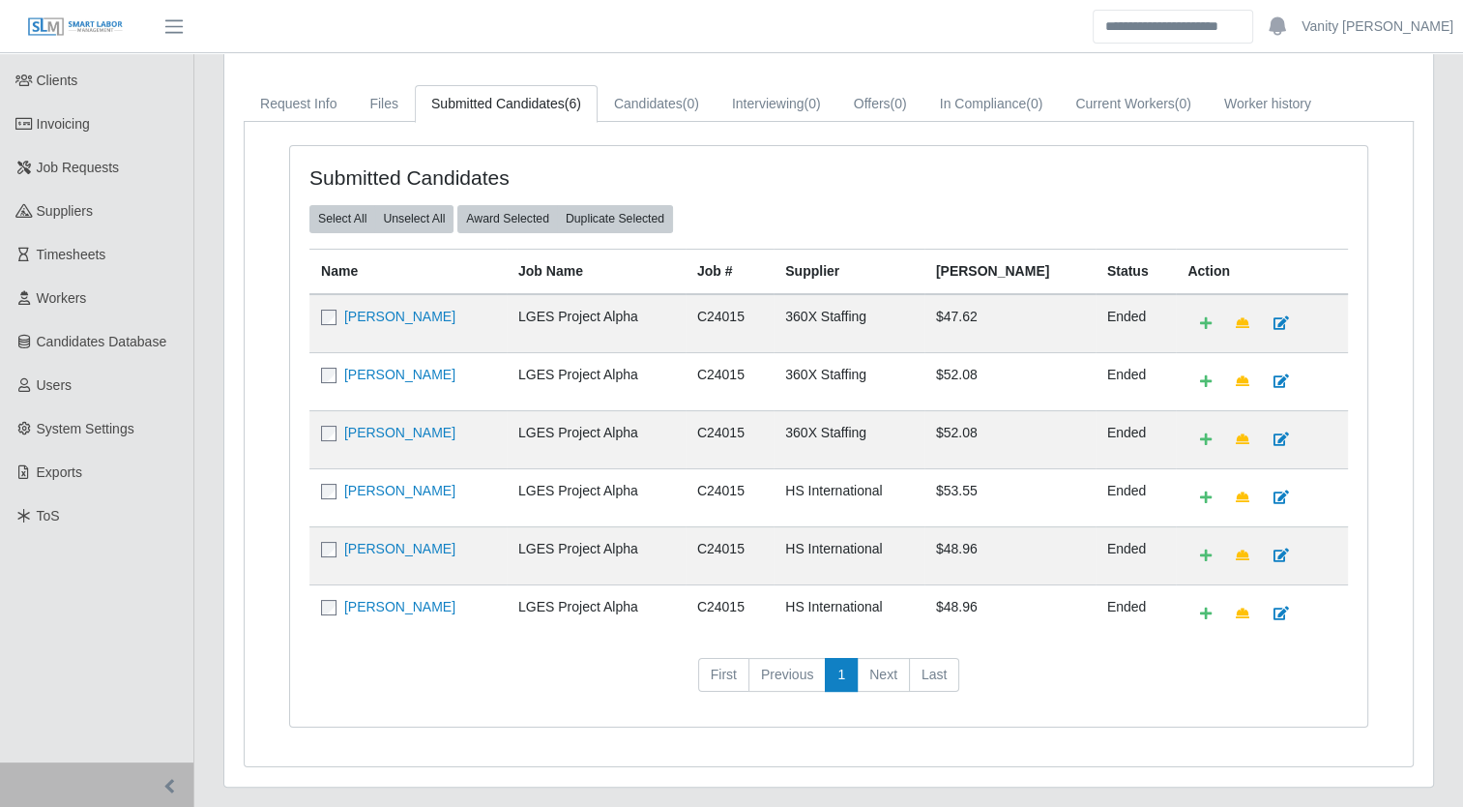
scroll to position [176, 0]
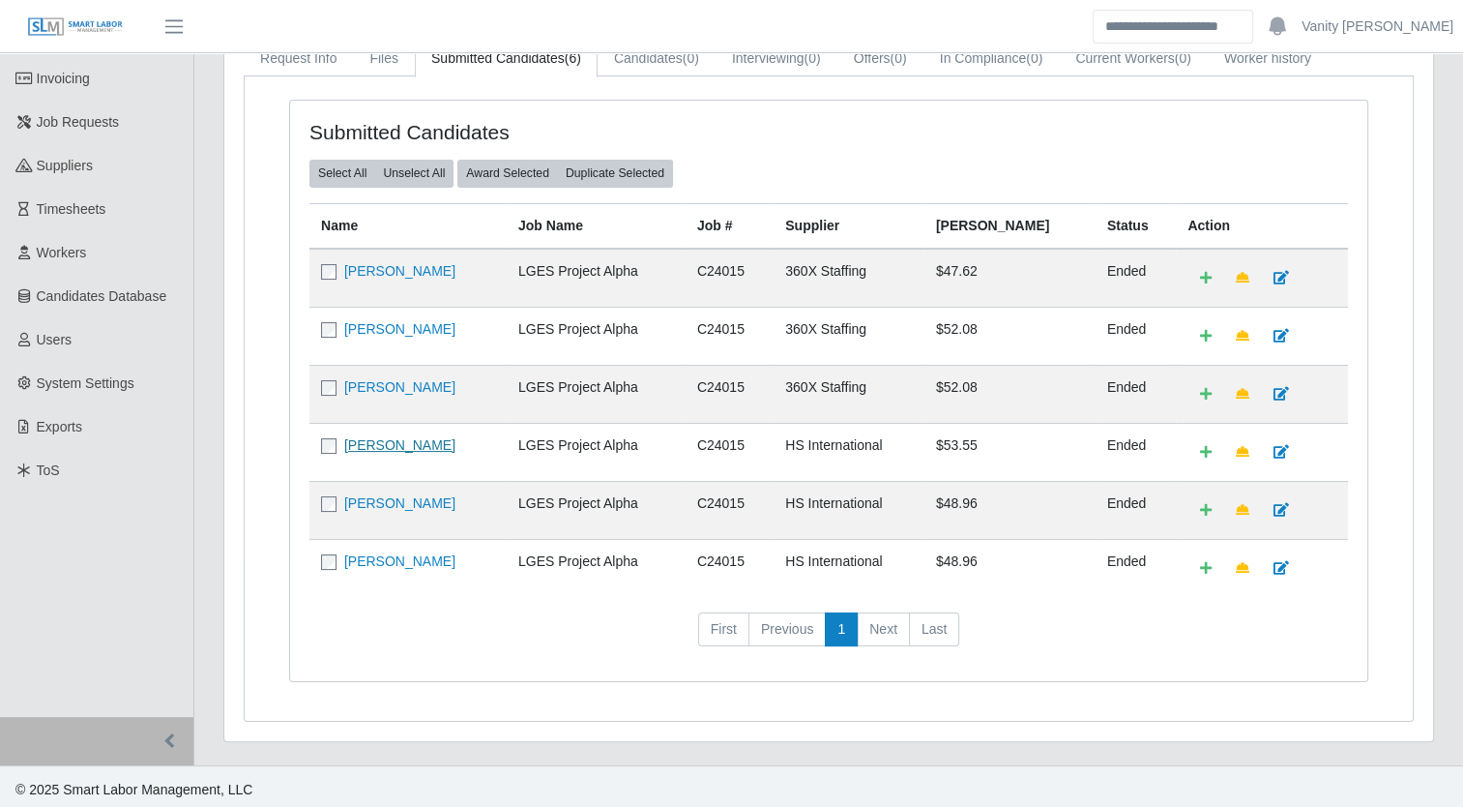
click at [410, 437] on link "[PERSON_NAME]" at bounding box center [399, 444] width 111 height 15
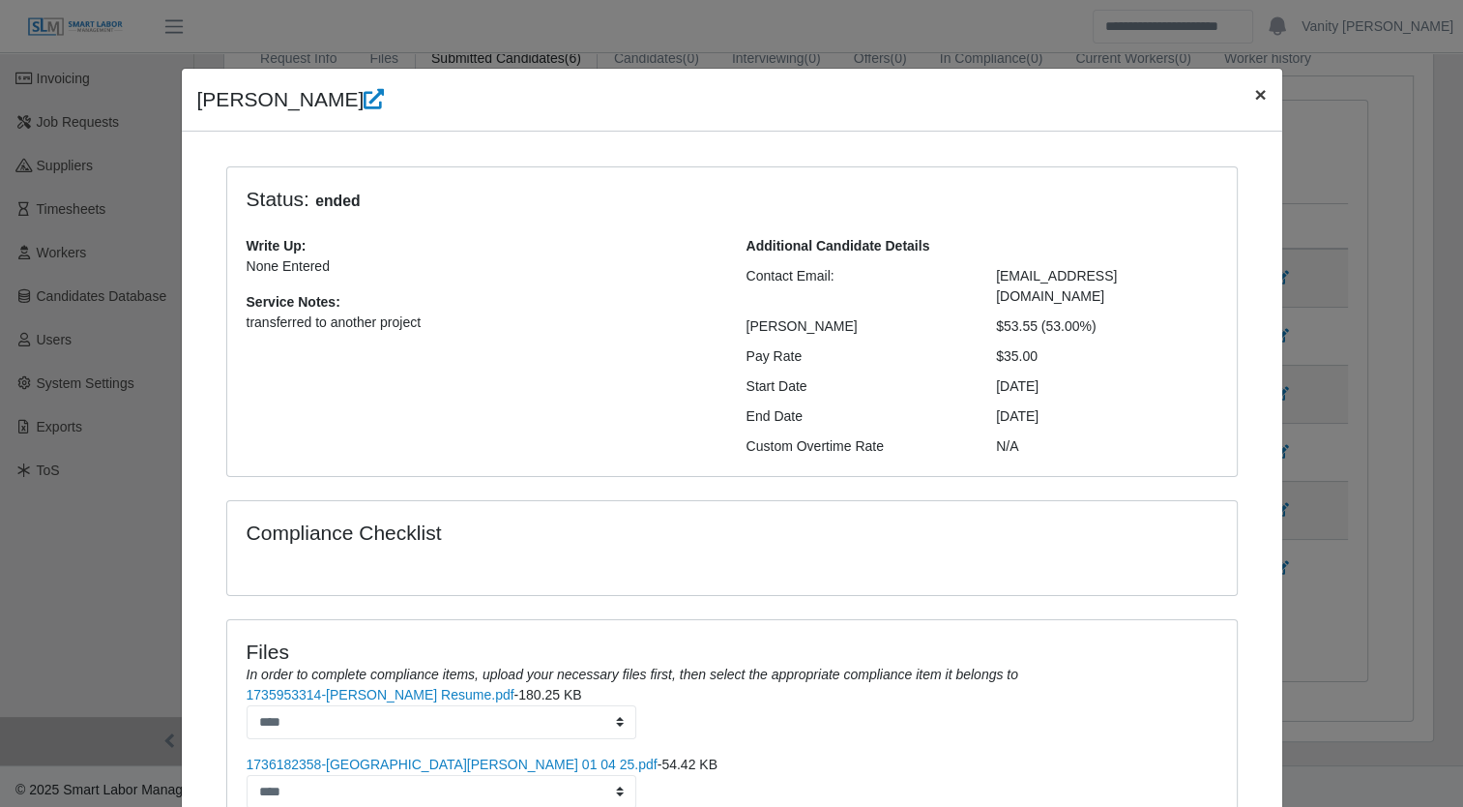
click at [1261, 102] on button "×" at bounding box center [1260, 94] width 43 height 51
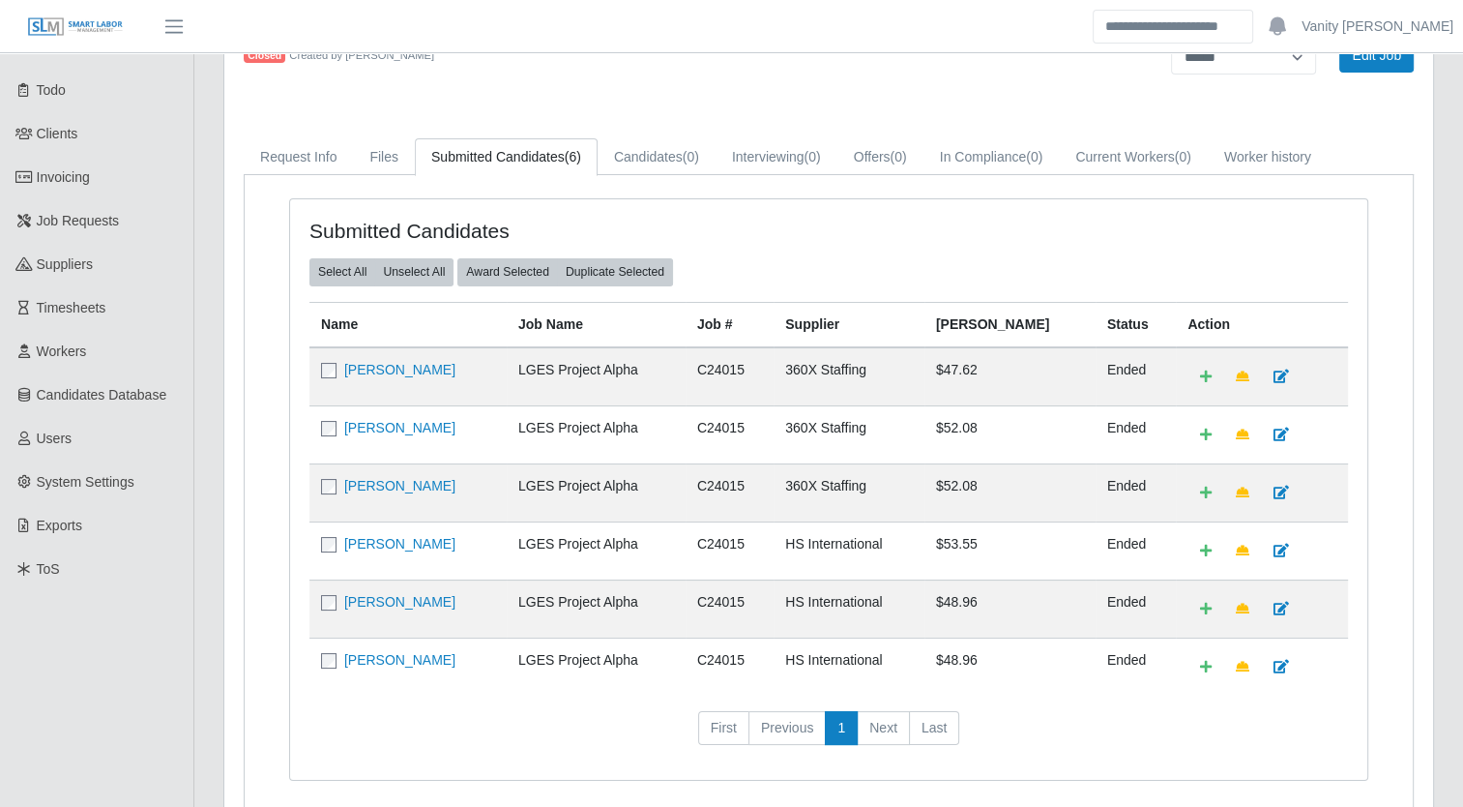
scroll to position [0, 0]
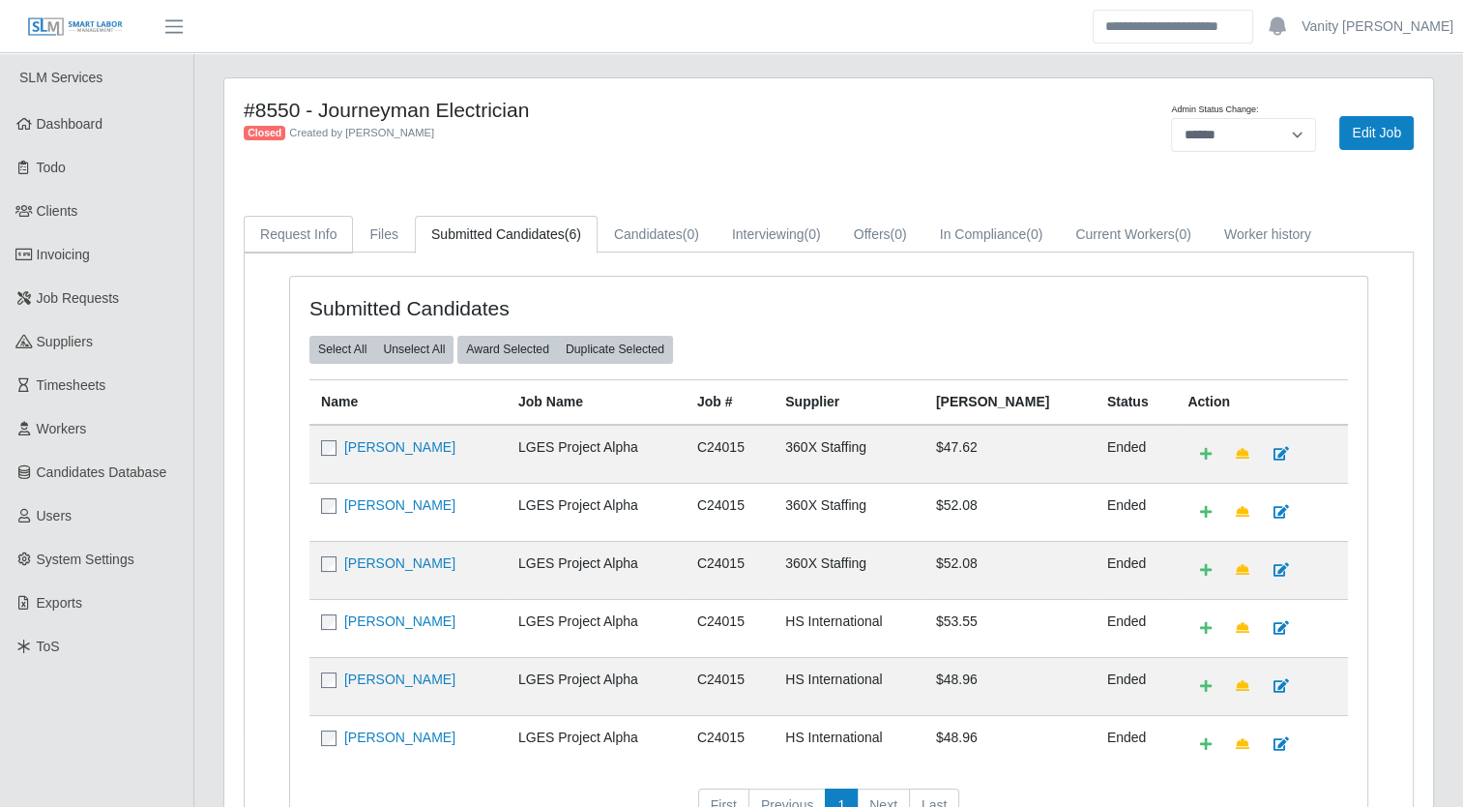
click at [295, 235] on link "Request Info" at bounding box center [298, 235] width 109 height 38
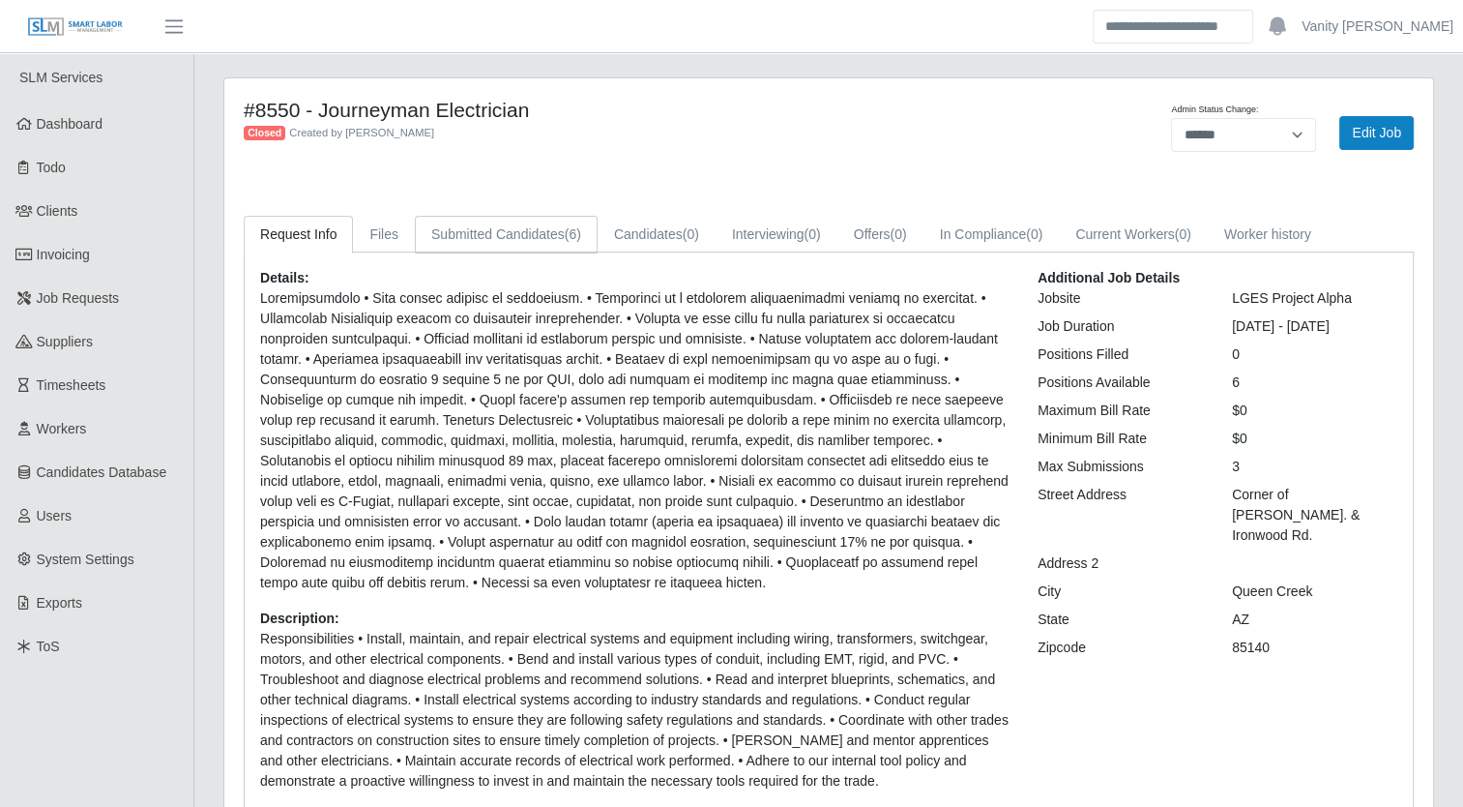
click at [491, 238] on link "Submitted Candidates (6)" at bounding box center [506, 235] width 183 height 38
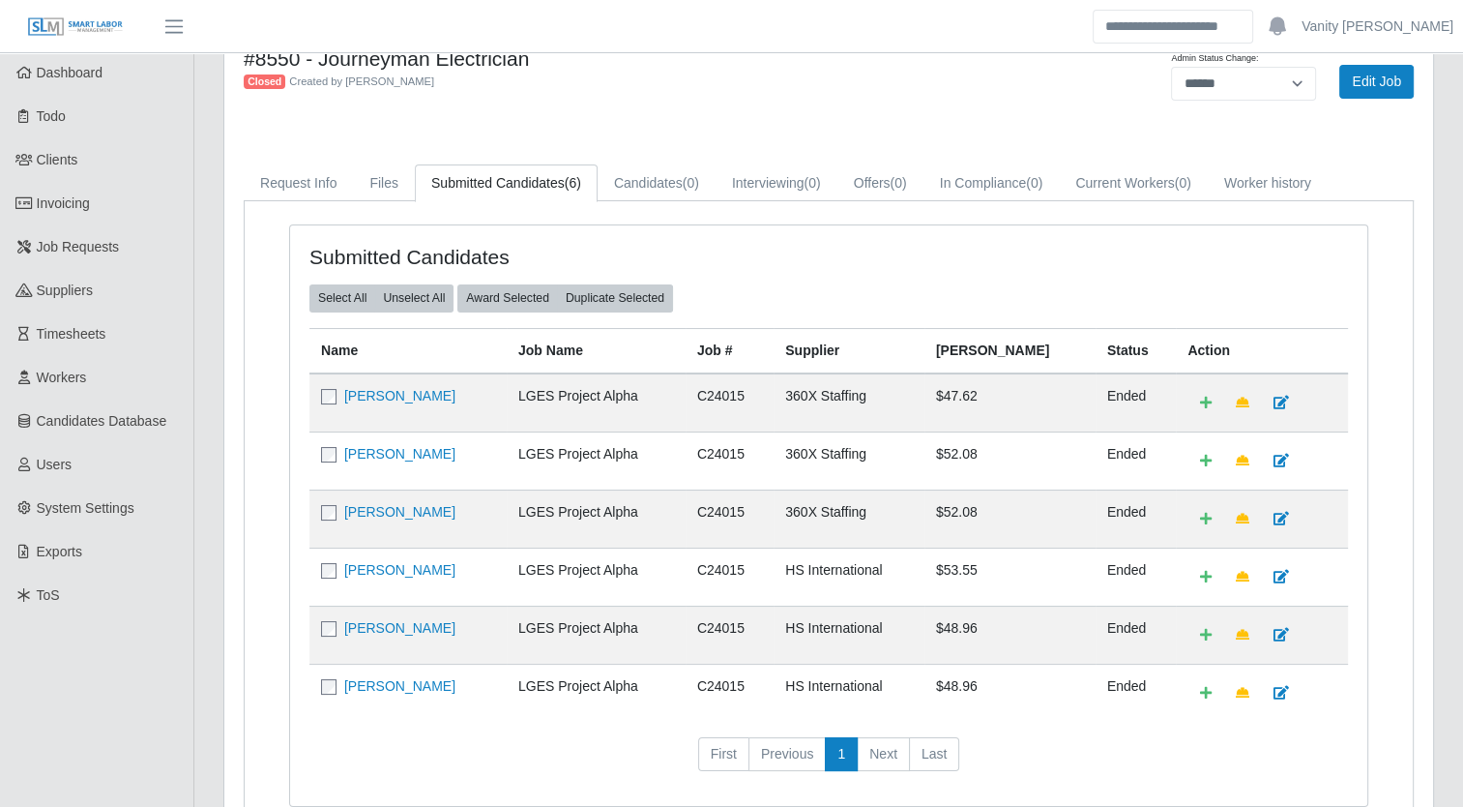
scroll to position [97, 0]
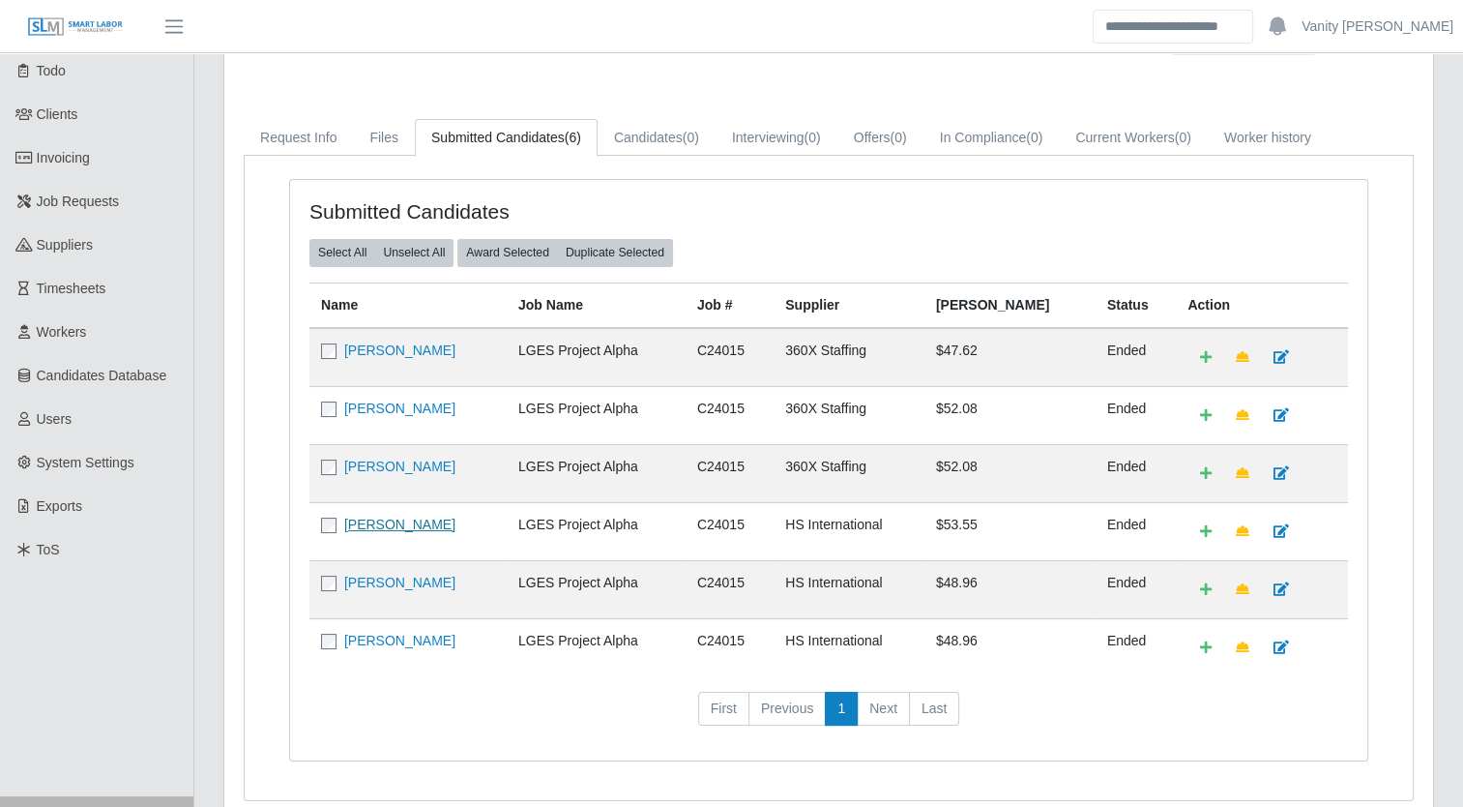
click at [389, 519] on link "[PERSON_NAME]" at bounding box center [399, 523] width 111 height 15
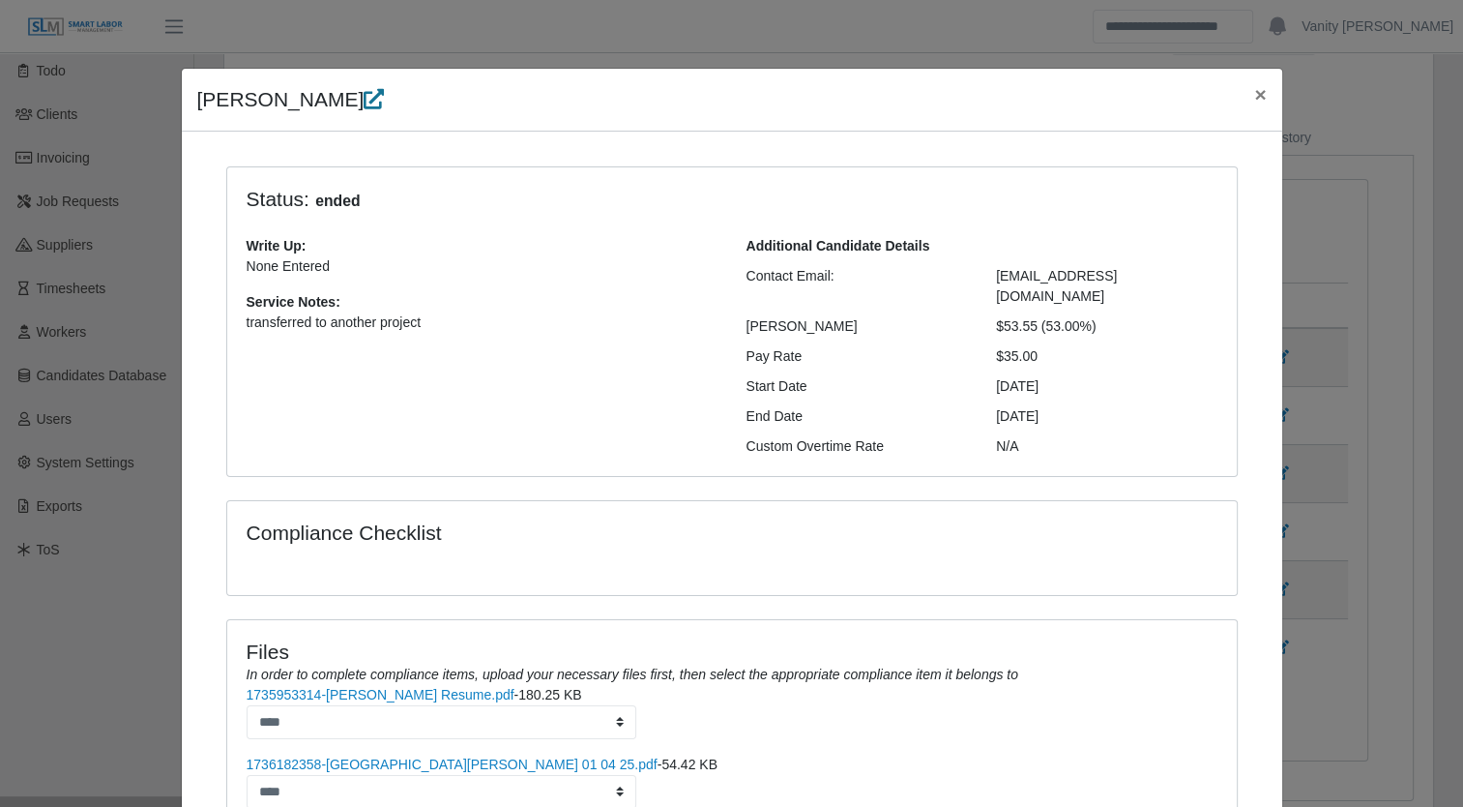
click at [371, 106] on icon at bounding box center [374, 99] width 20 height 20
click at [1254, 94] on span "×" at bounding box center [1260, 94] width 12 height 22
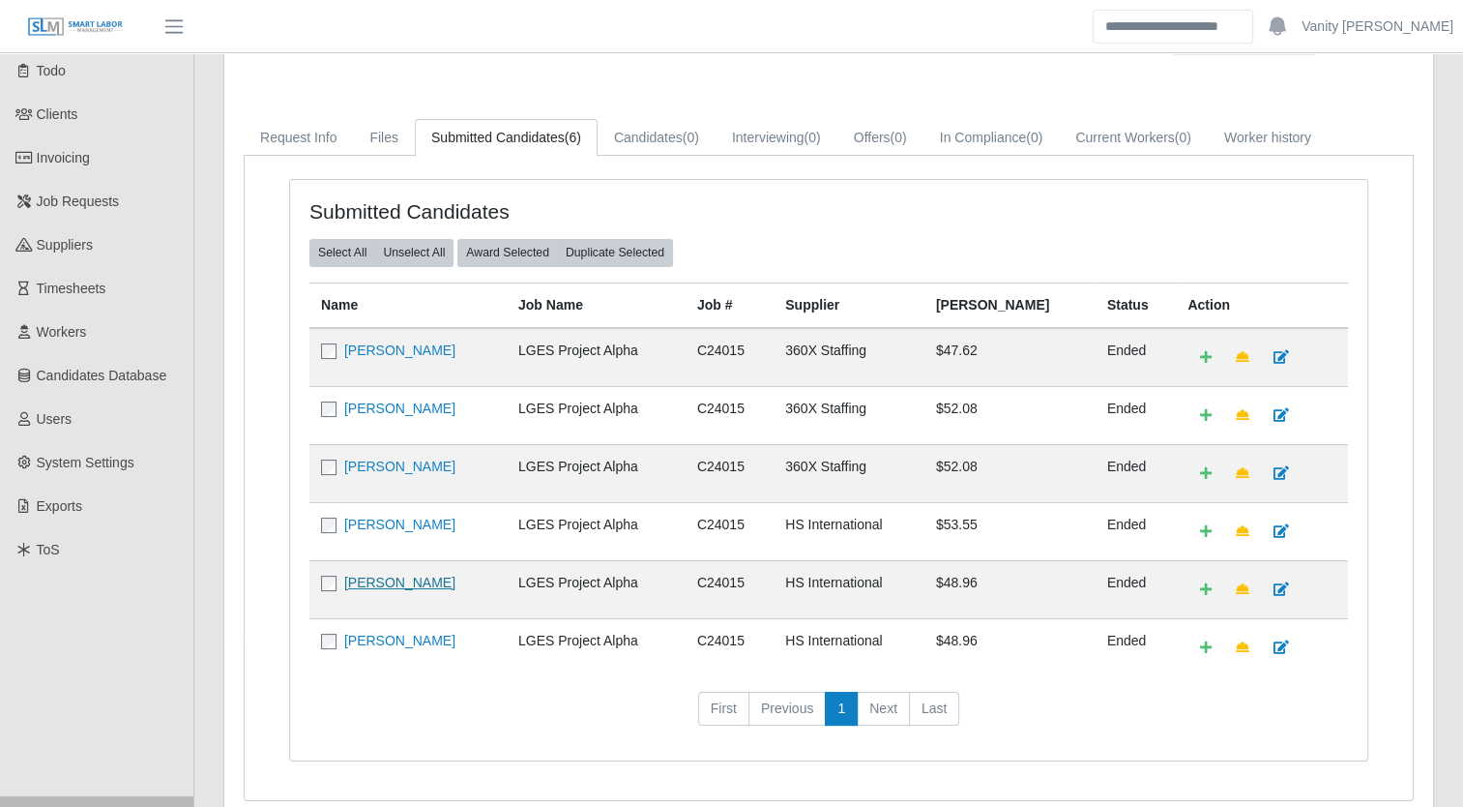
click at [423, 574] on link "[PERSON_NAME]" at bounding box center [399, 581] width 111 height 15
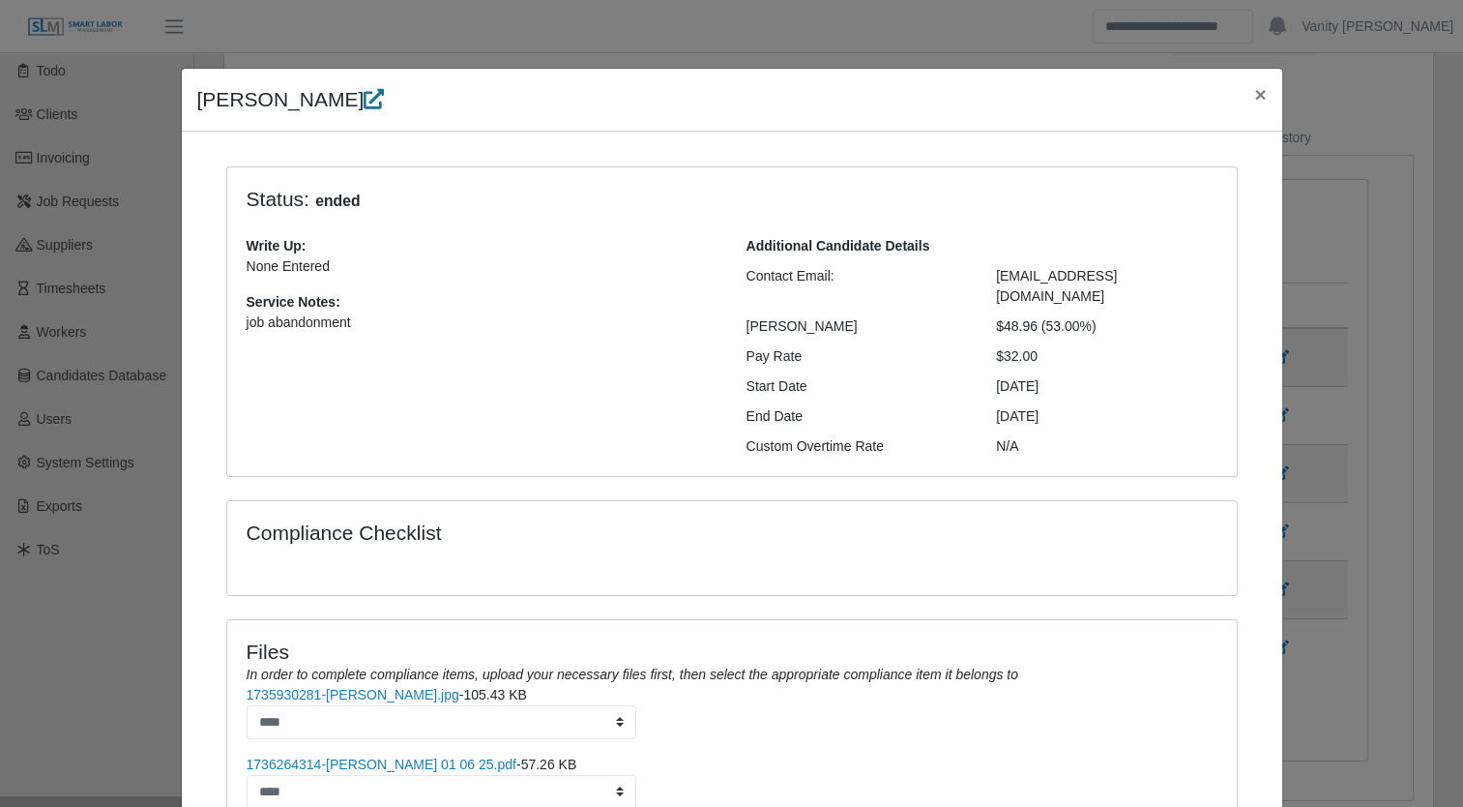
click at [364, 103] on icon at bounding box center [374, 99] width 20 height 20
click at [1254, 87] on span "×" at bounding box center [1260, 94] width 12 height 22
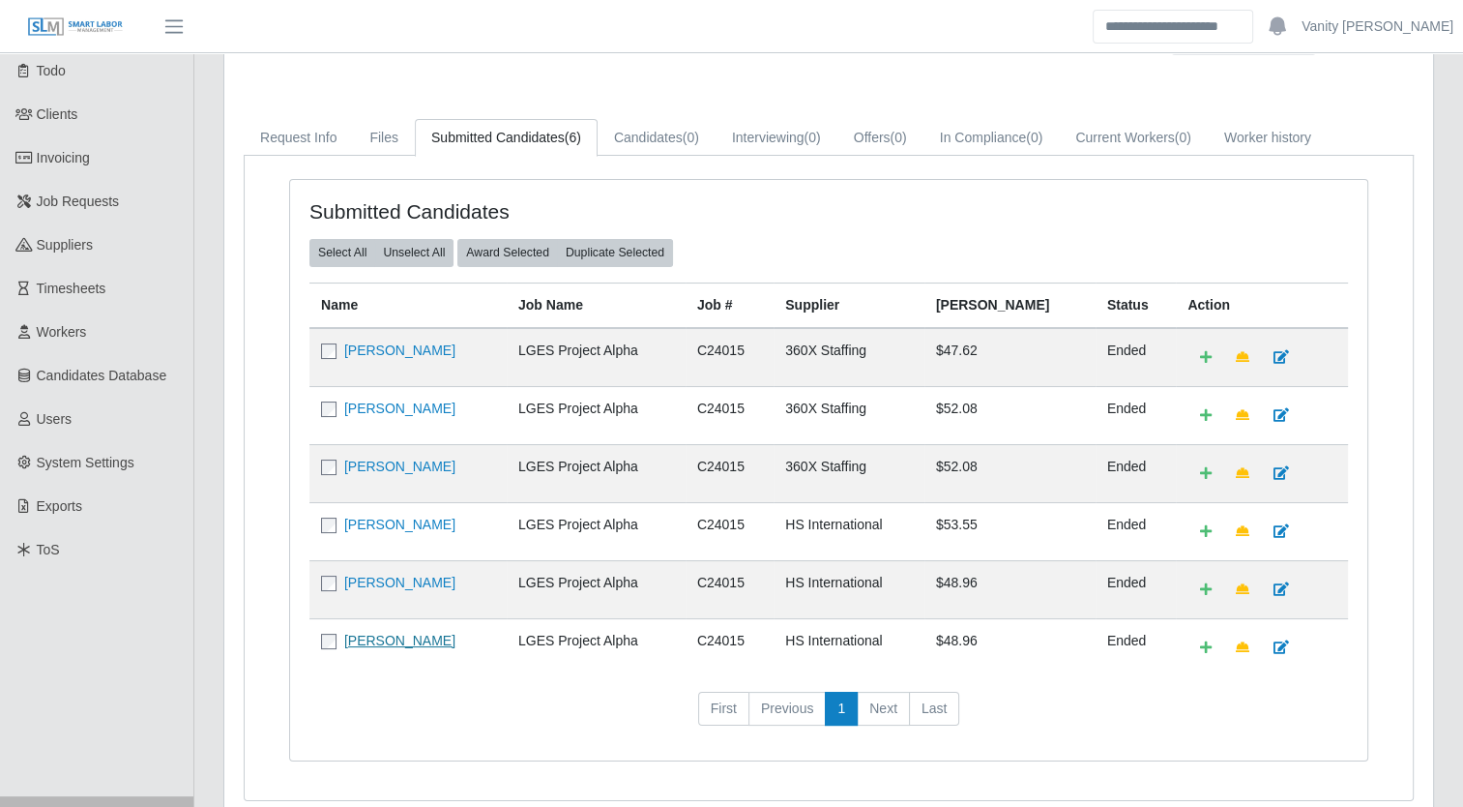
click at [389, 632] on link "[PERSON_NAME]" at bounding box center [399, 639] width 111 height 15
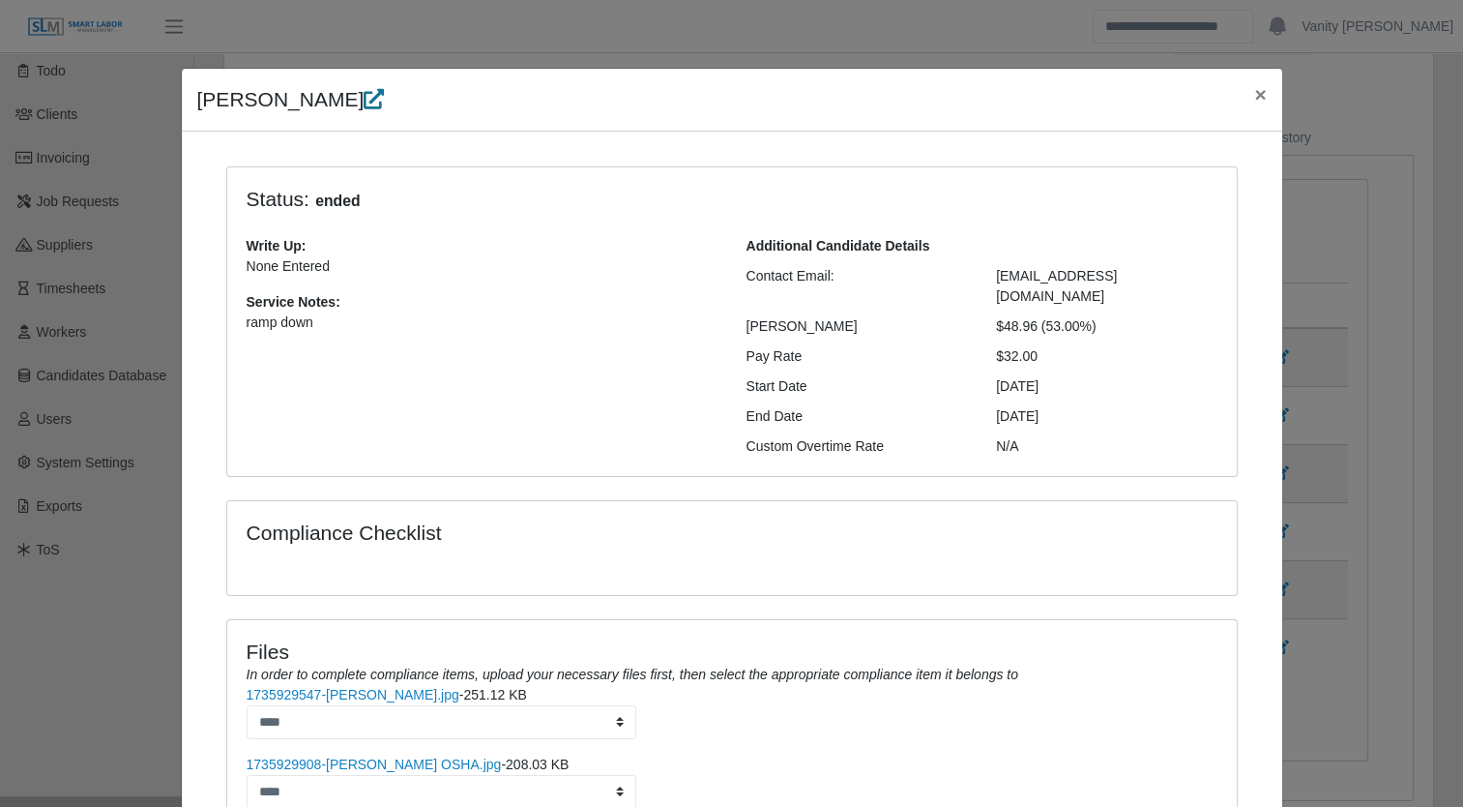
click at [375, 99] on icon at bounding box center [374, 99] width 20 height 20
click at [1254, 102] on span "×" at bounding box center [1260, 94] width 12 height 22
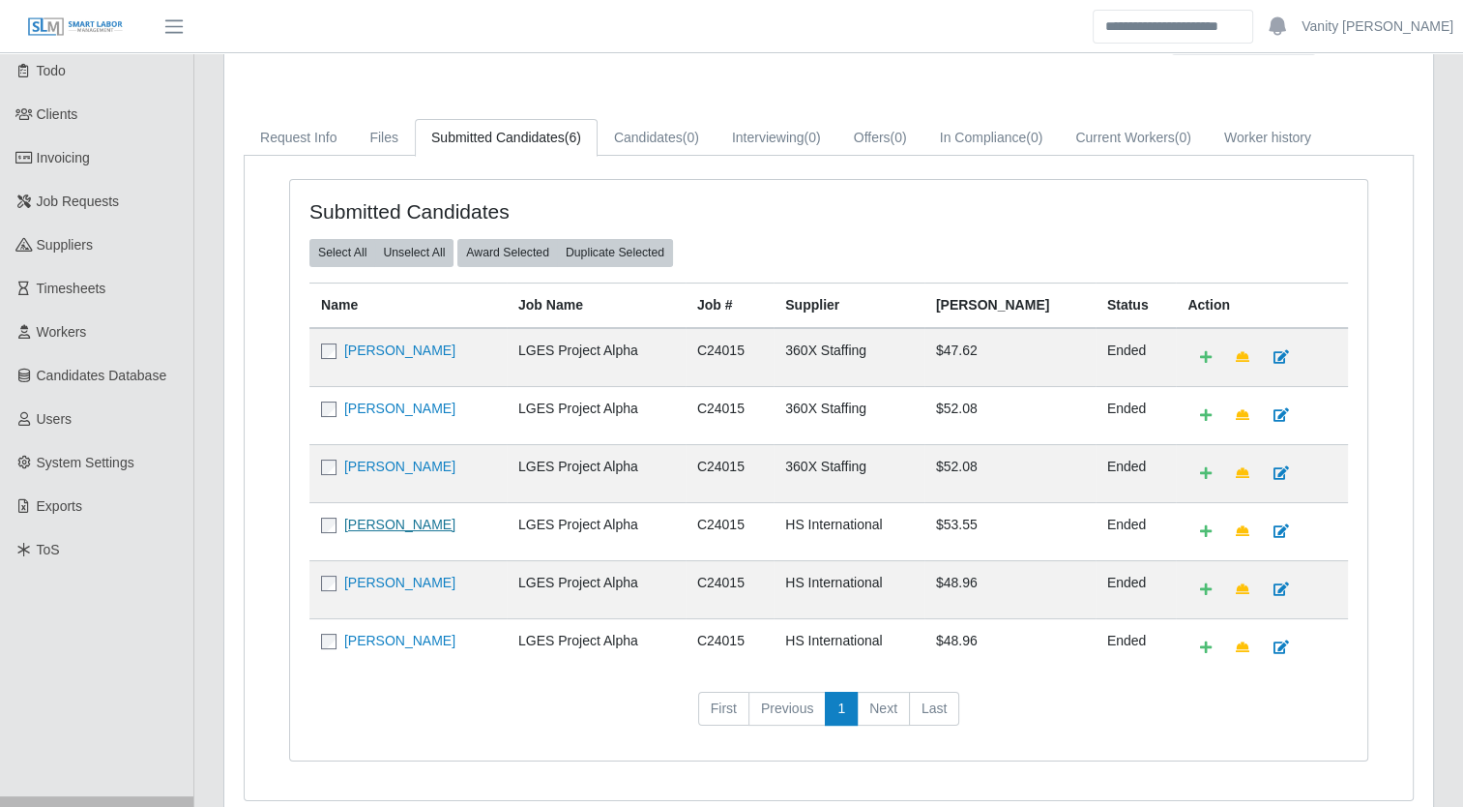
click at [383, 521] on link "[PERSON_NAME]" at bounding box center [399, 523] width 111 height 15
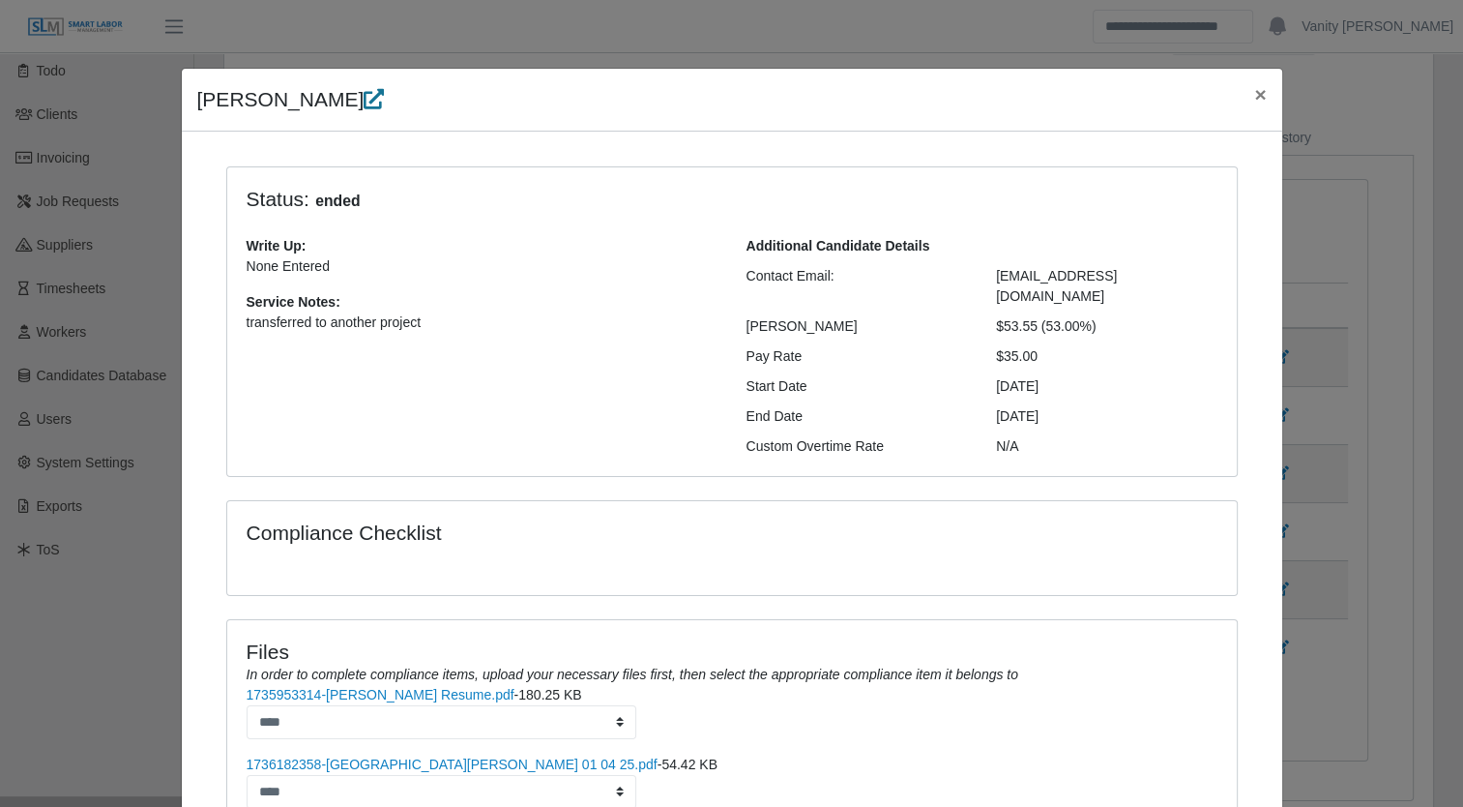
click at [383, 100] on icon at bounding box center [374, 99] width 20 height 20
click at [1254, 100] on span "×" at bounding box center [1260, 94] width 12 height 22
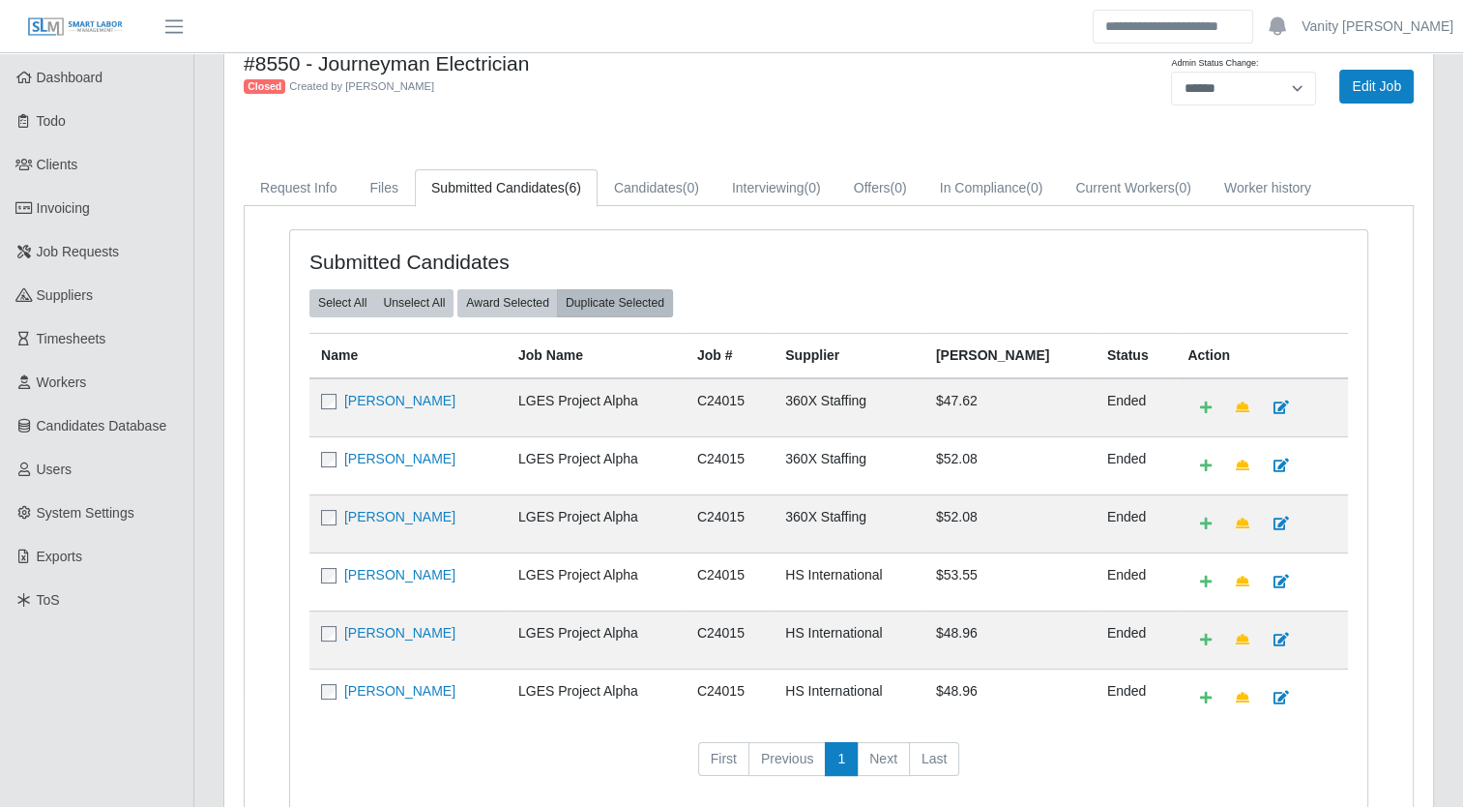
scroll to position [0, 0]
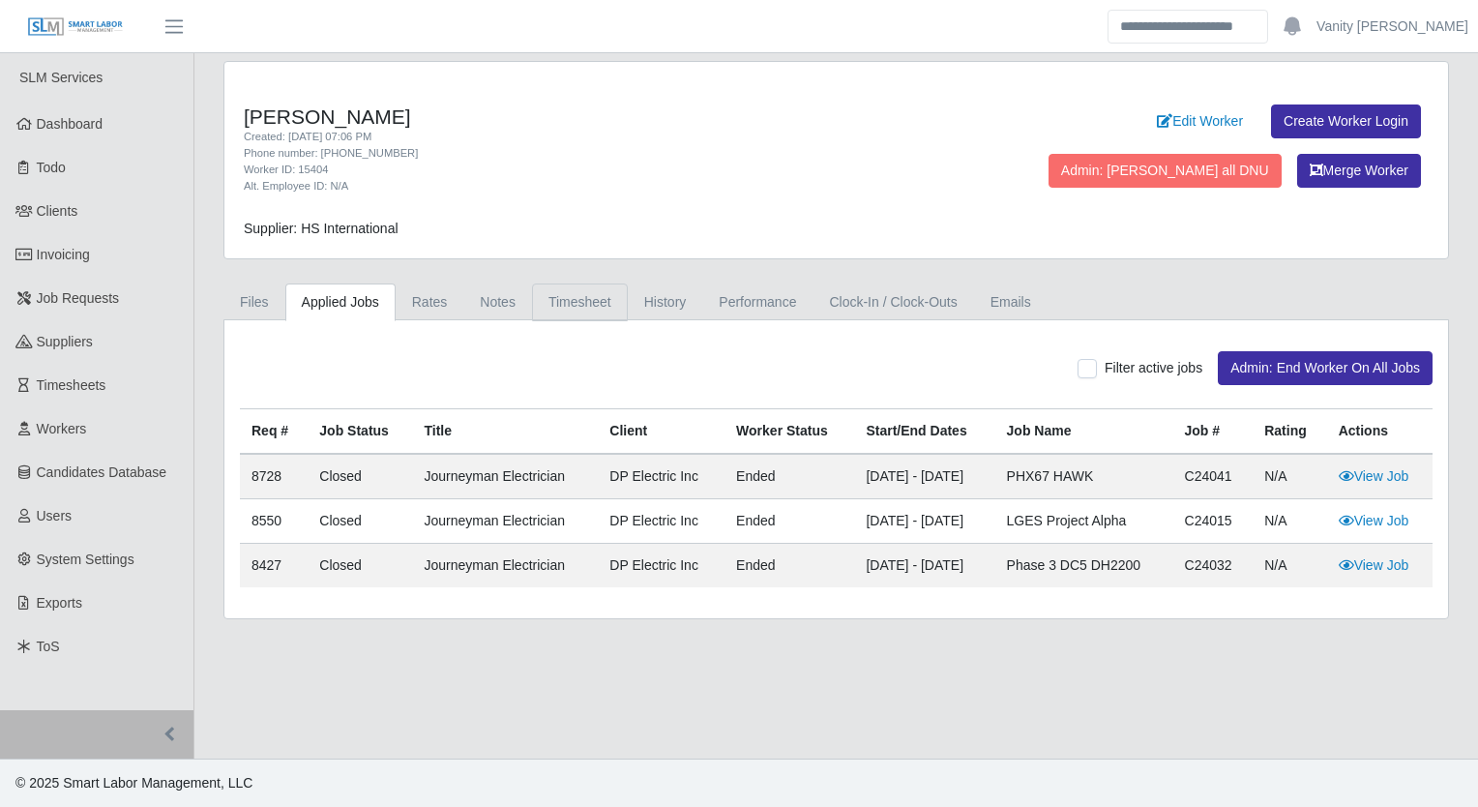
click at [553, 304] on link "Timesheet" at bounding box center [580, 302] width 96 height 38
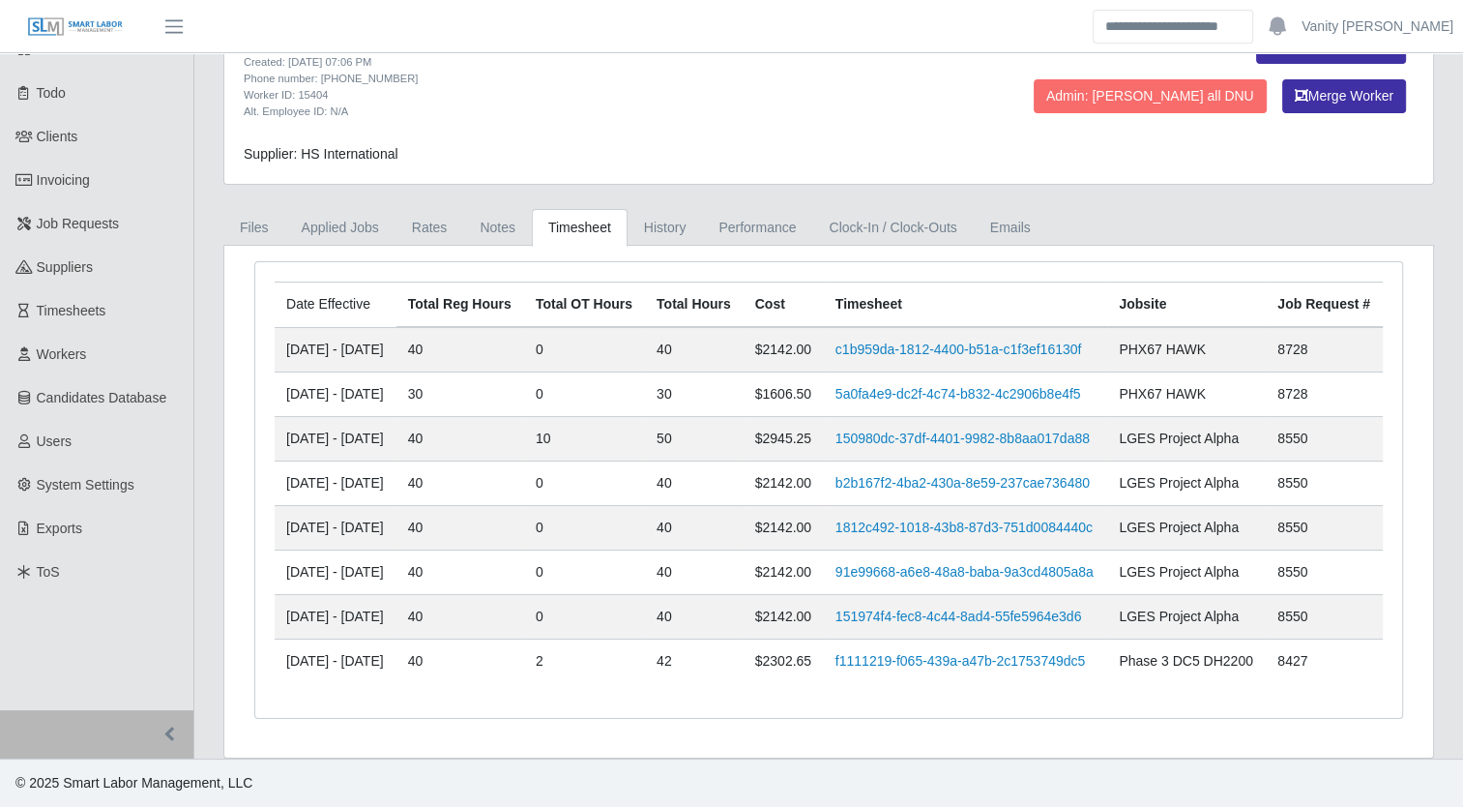
scroll to position [193, 0]
click at [221, 577] on div "Files Applied Jobs Rates Notes Timesheet History Performance Clock-In / Clock-O…" at bounding box center [829, 483] width 1240 height 549
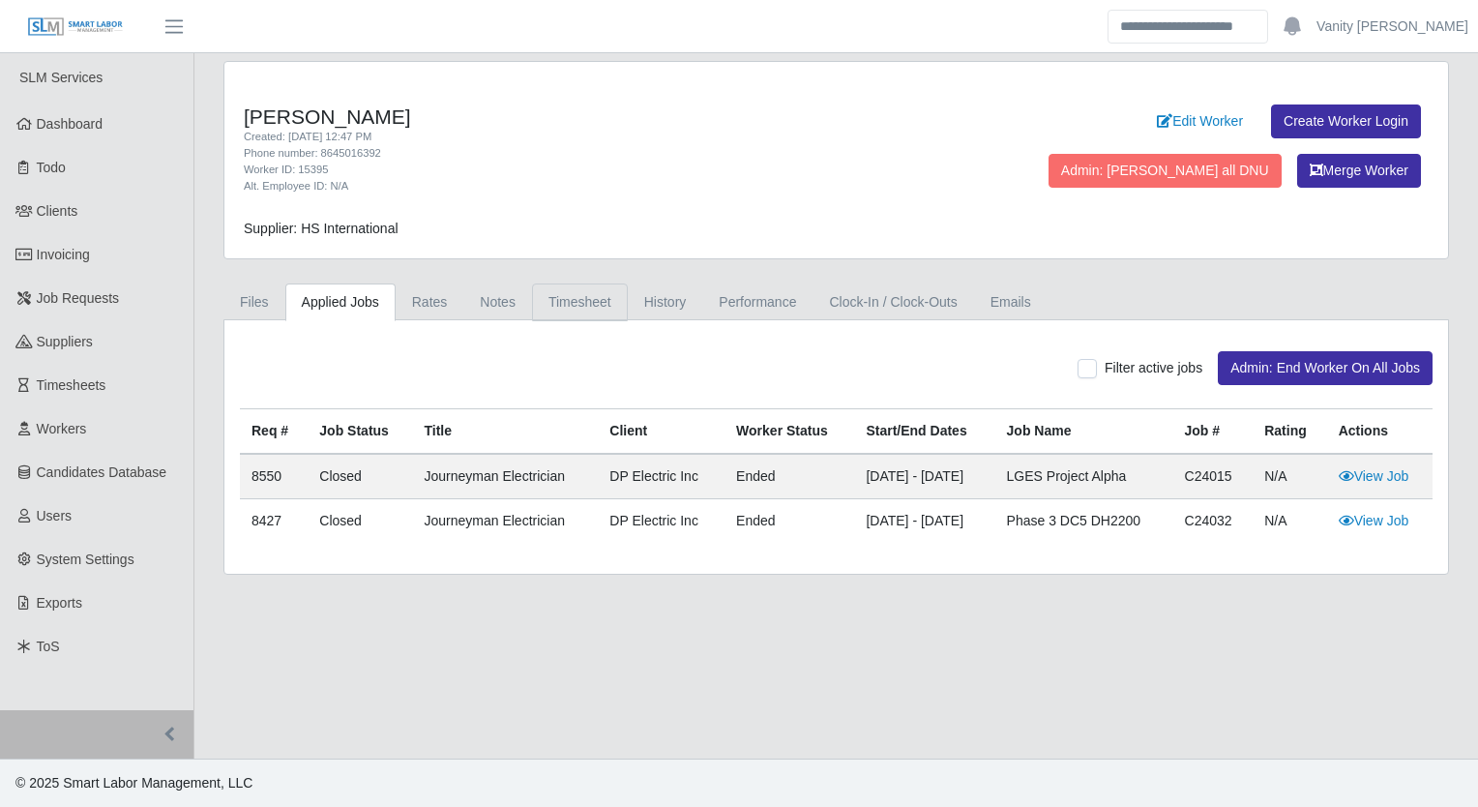
click at [569, 304] on link "Timesheet" at bounding box center [580, 302] width 96 height 38
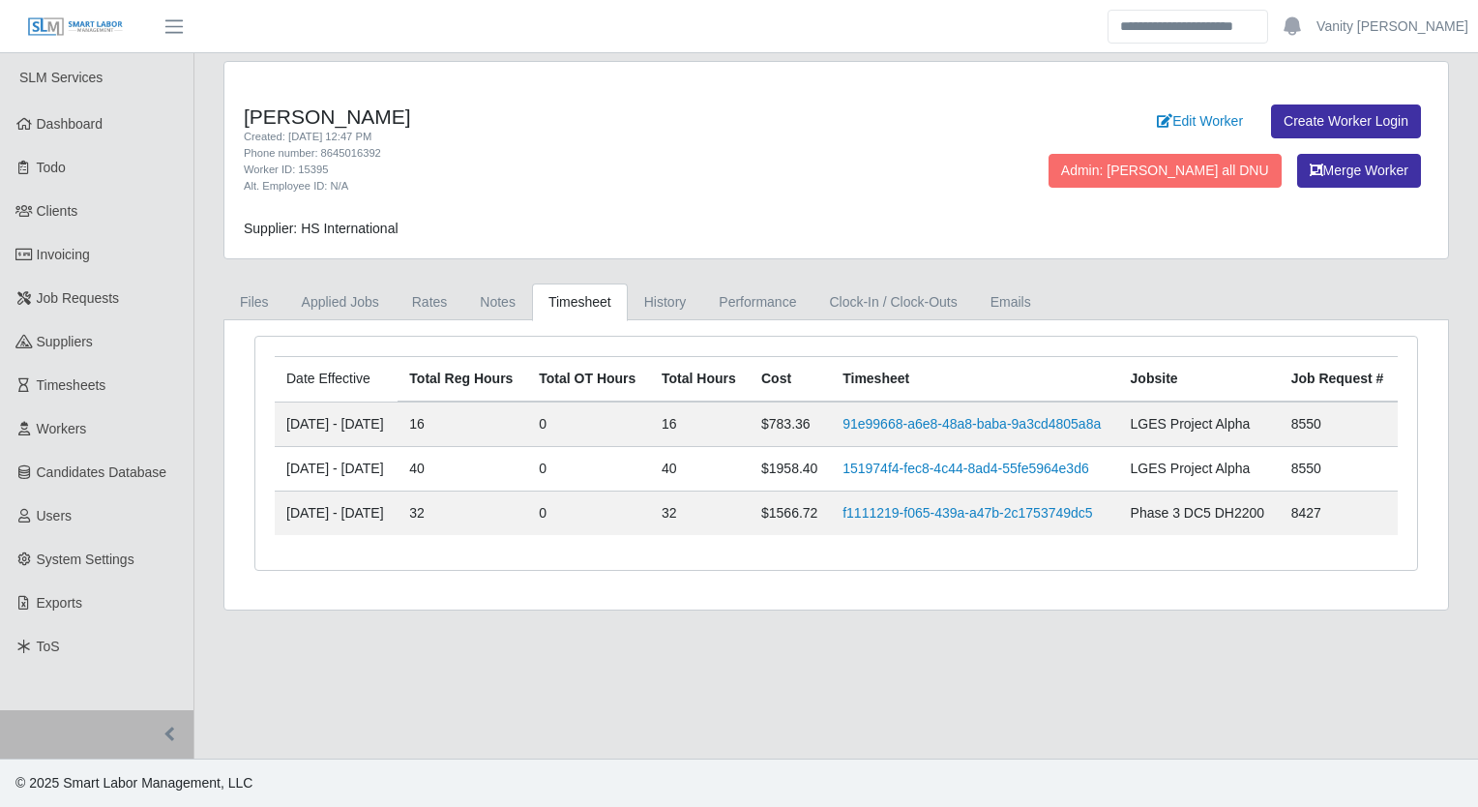
drag, startPoint x: 832, startPoint y: 149, endPoint x: 632, endPoint y: 38, distance: 228.2
click at [832, 149] on div "Phone number: 8645016392" at bounding box center [583, 153] width 679 height 16
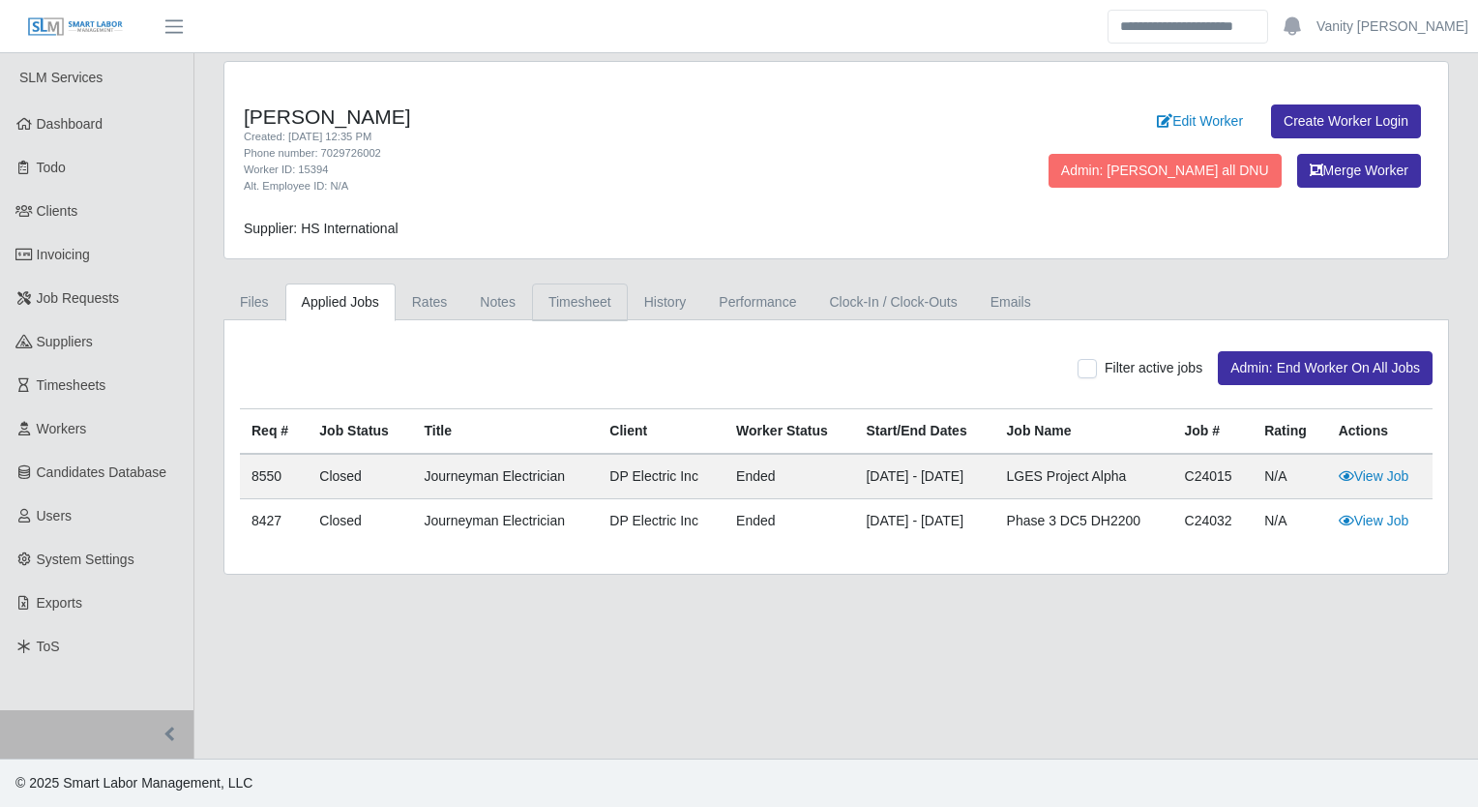
click at [565, 295] on link "Timesheet" at bounding box center [580, 302] width 96 height 38
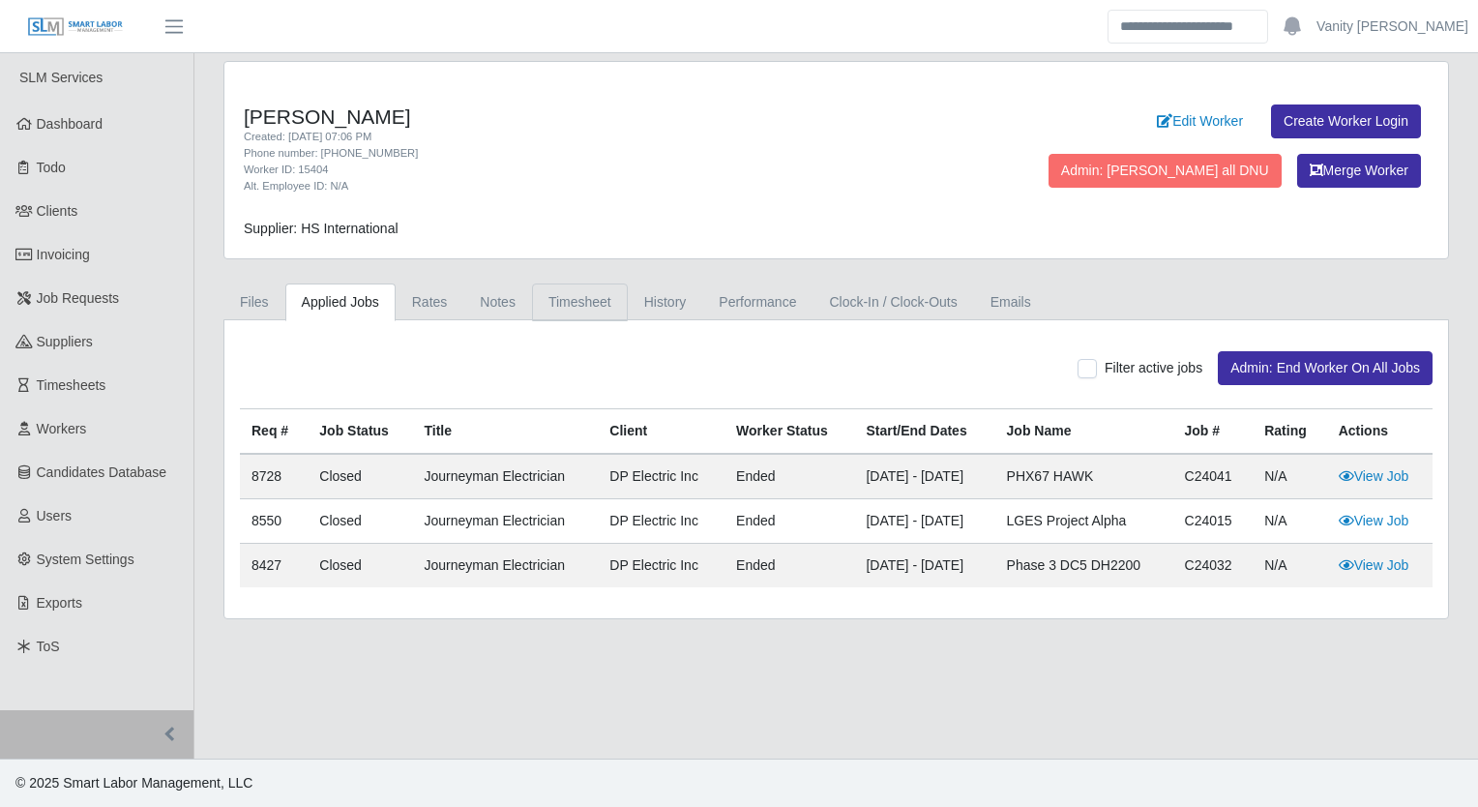
click at [545, 308] on link "Timesheet" at bounding box center [580, 302] width 96 height 38
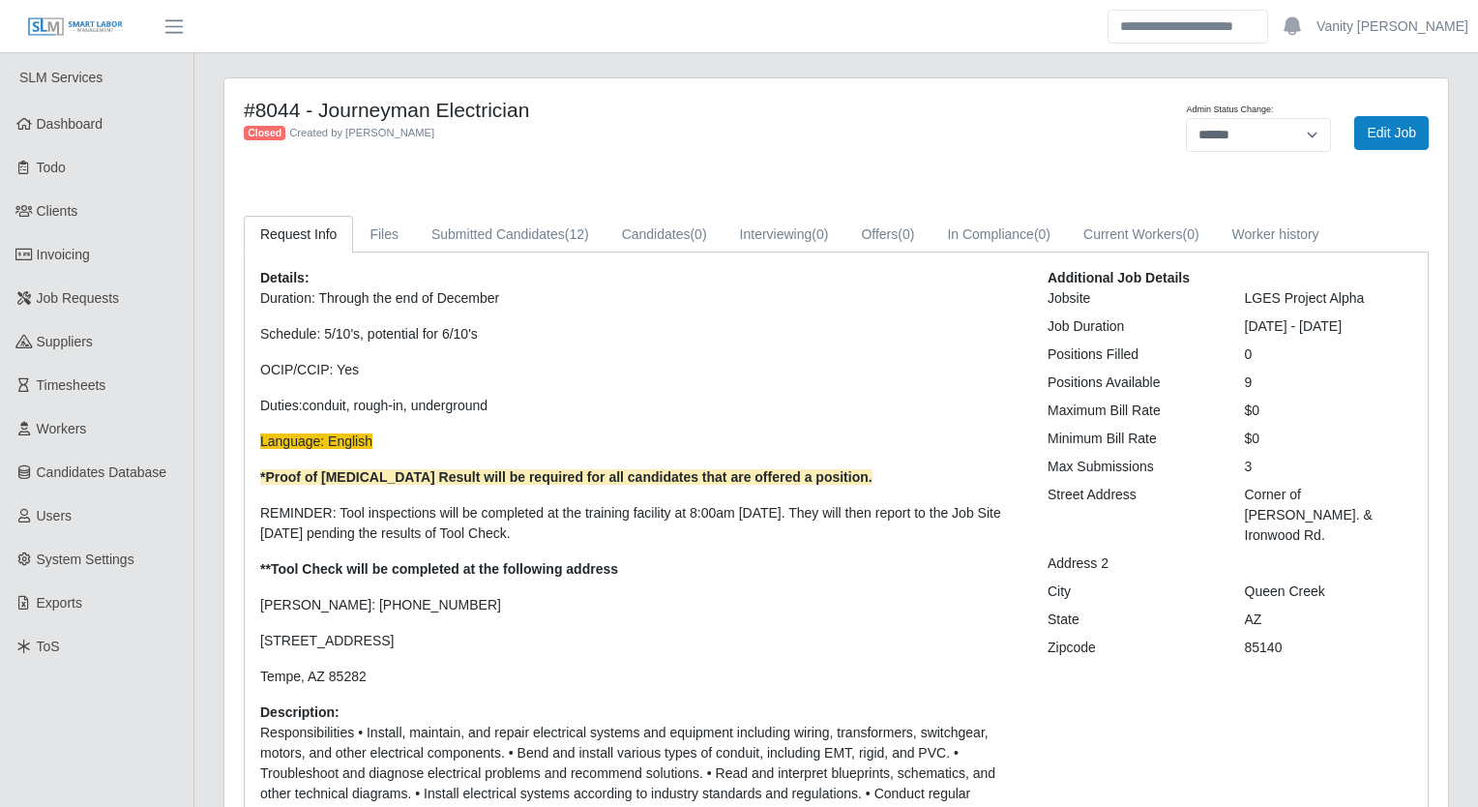
select select "******"
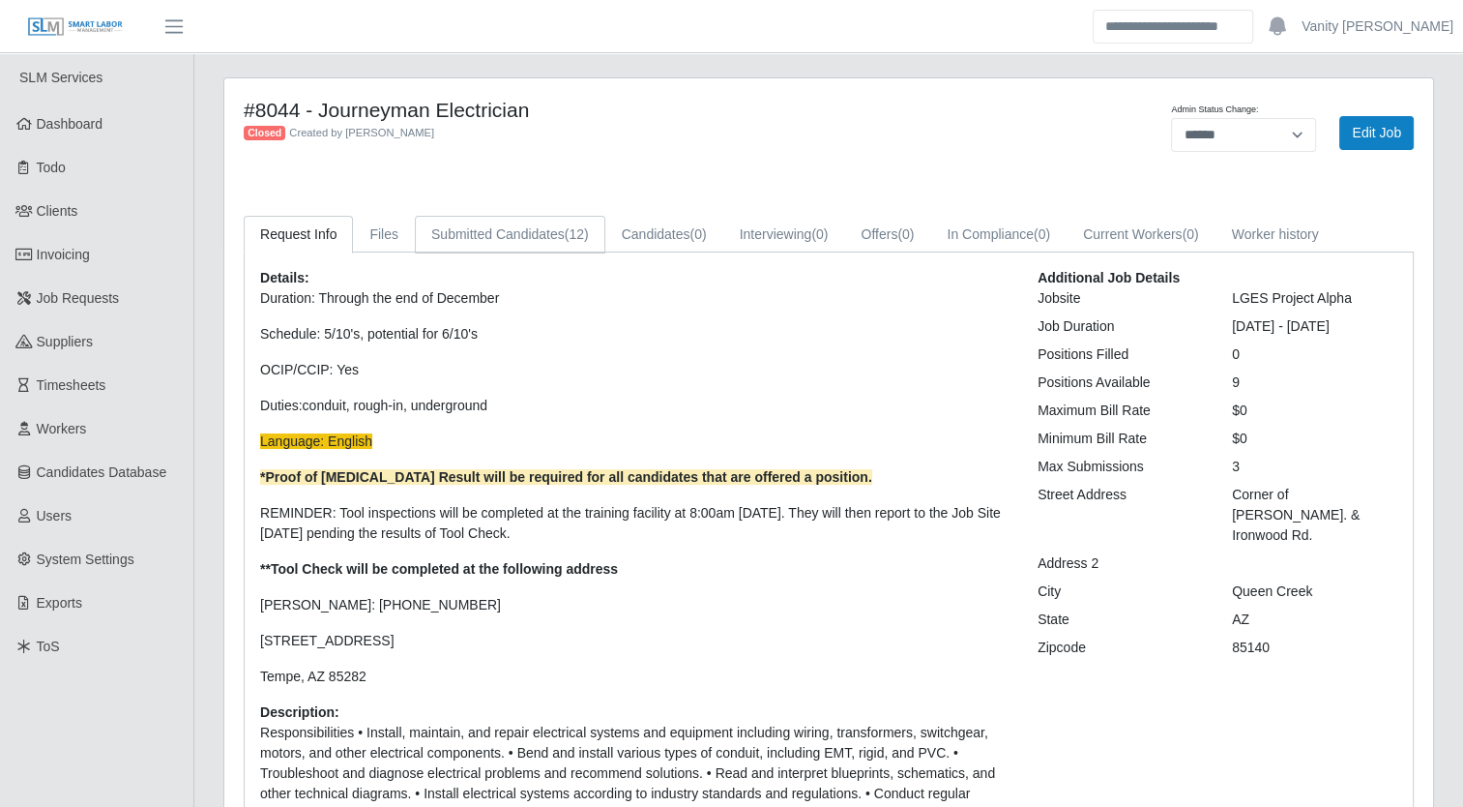
click at [511, 227] on link "Submitted Candidates (12)" at bounding box center [510, 235] width 191 height 38
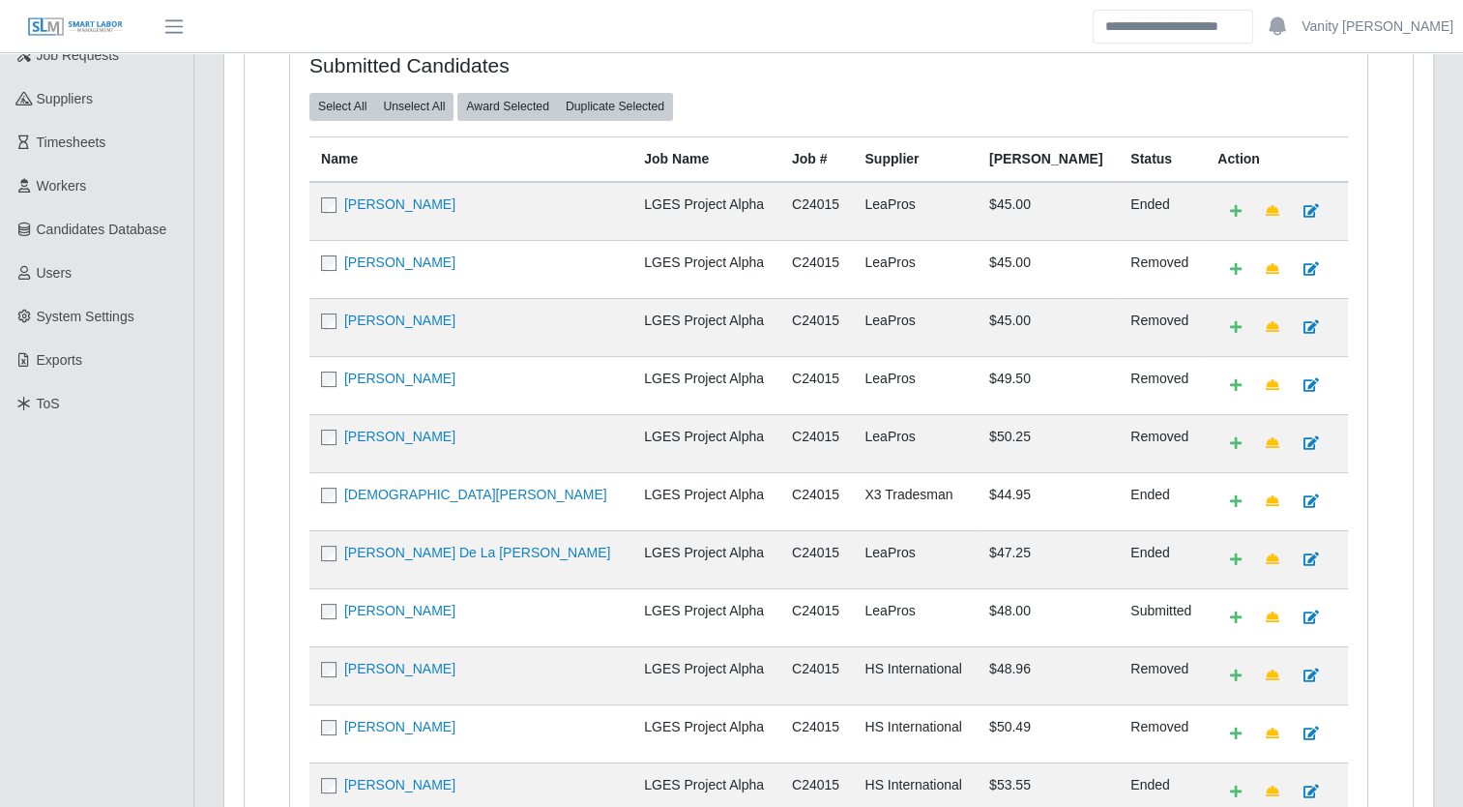
scroll to position [290, 0]
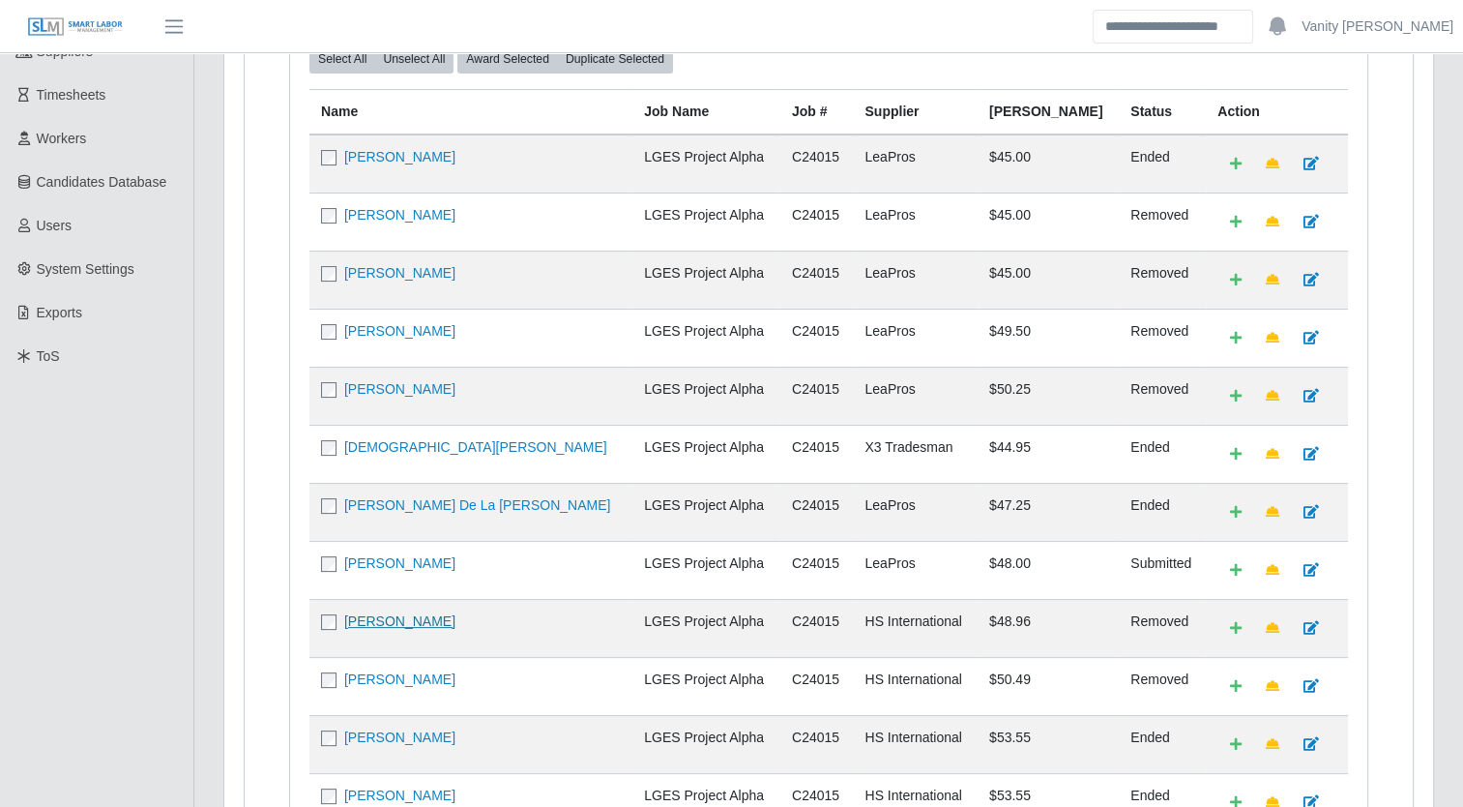
click at [399, 613] on link "[PERSON_NAME]" at bounding box center [399, 620] width 111 height 15
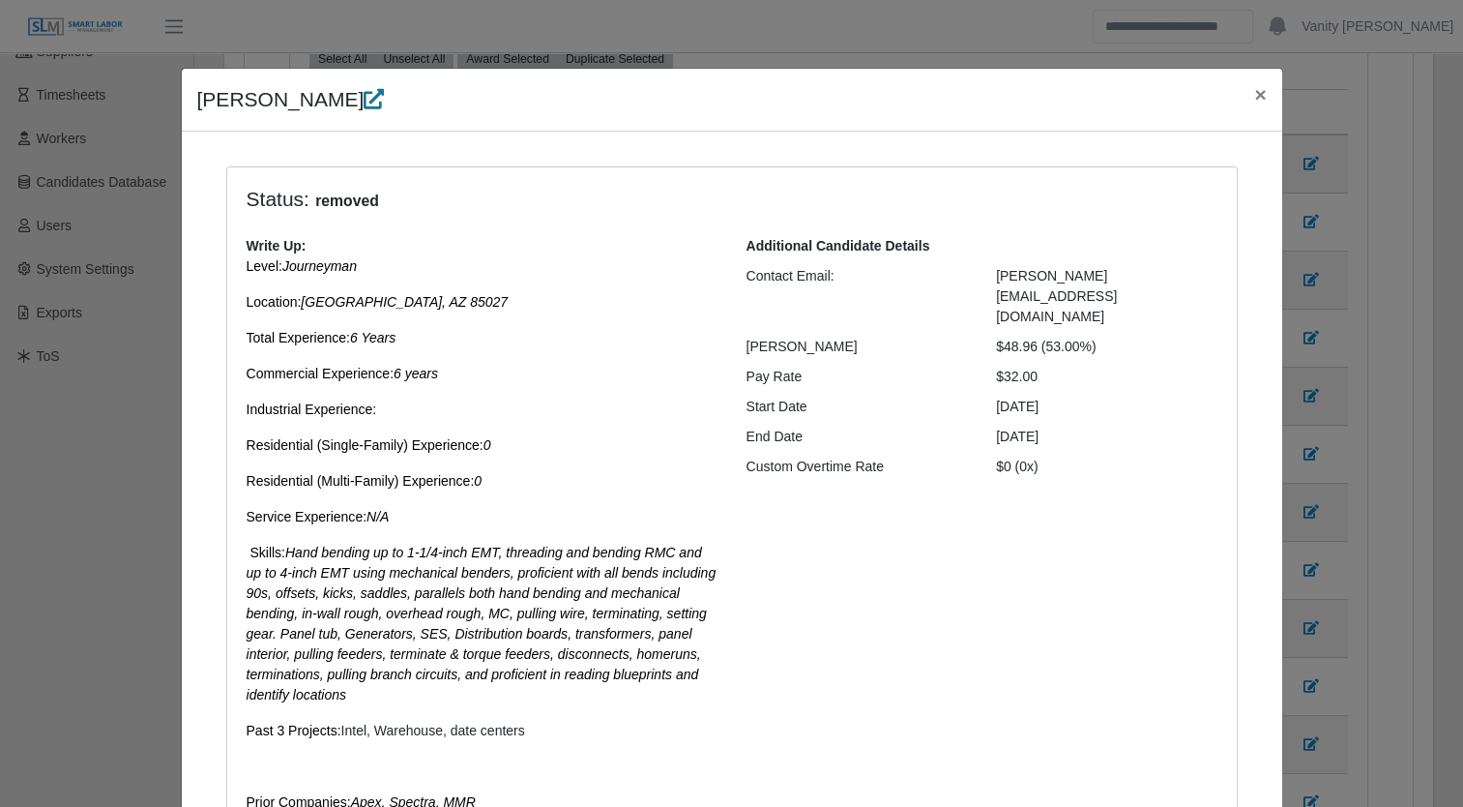
click at [368, 106] on icon at bounding box center [374, 99] width 20 height 20
click at [1254, 91] on span "×" at bounding box center [1260, 94] width 12 height 22
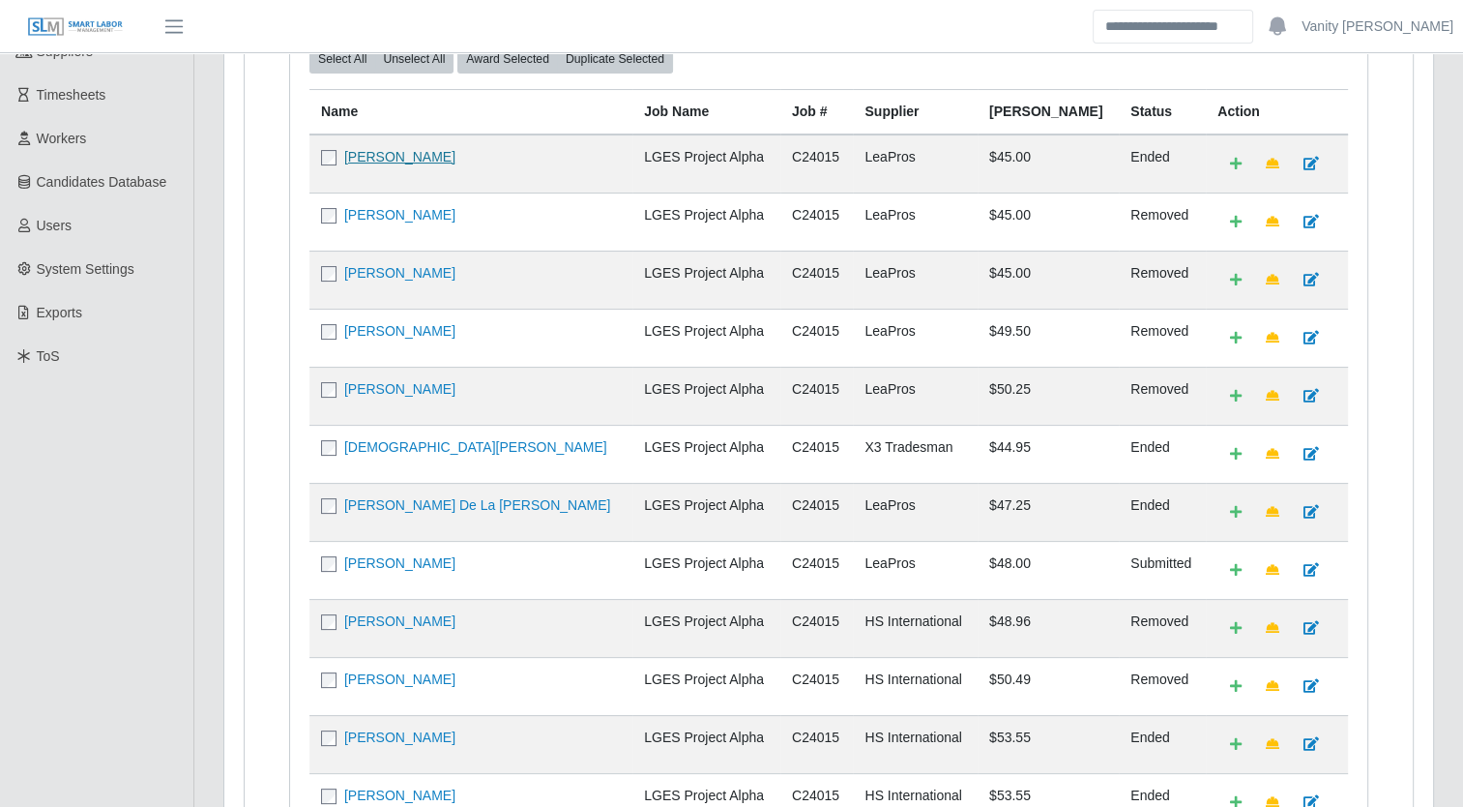
click at [374, 157] on link "[PERSON_NAME]" at bounding box center [399, 156] width 111 height 15
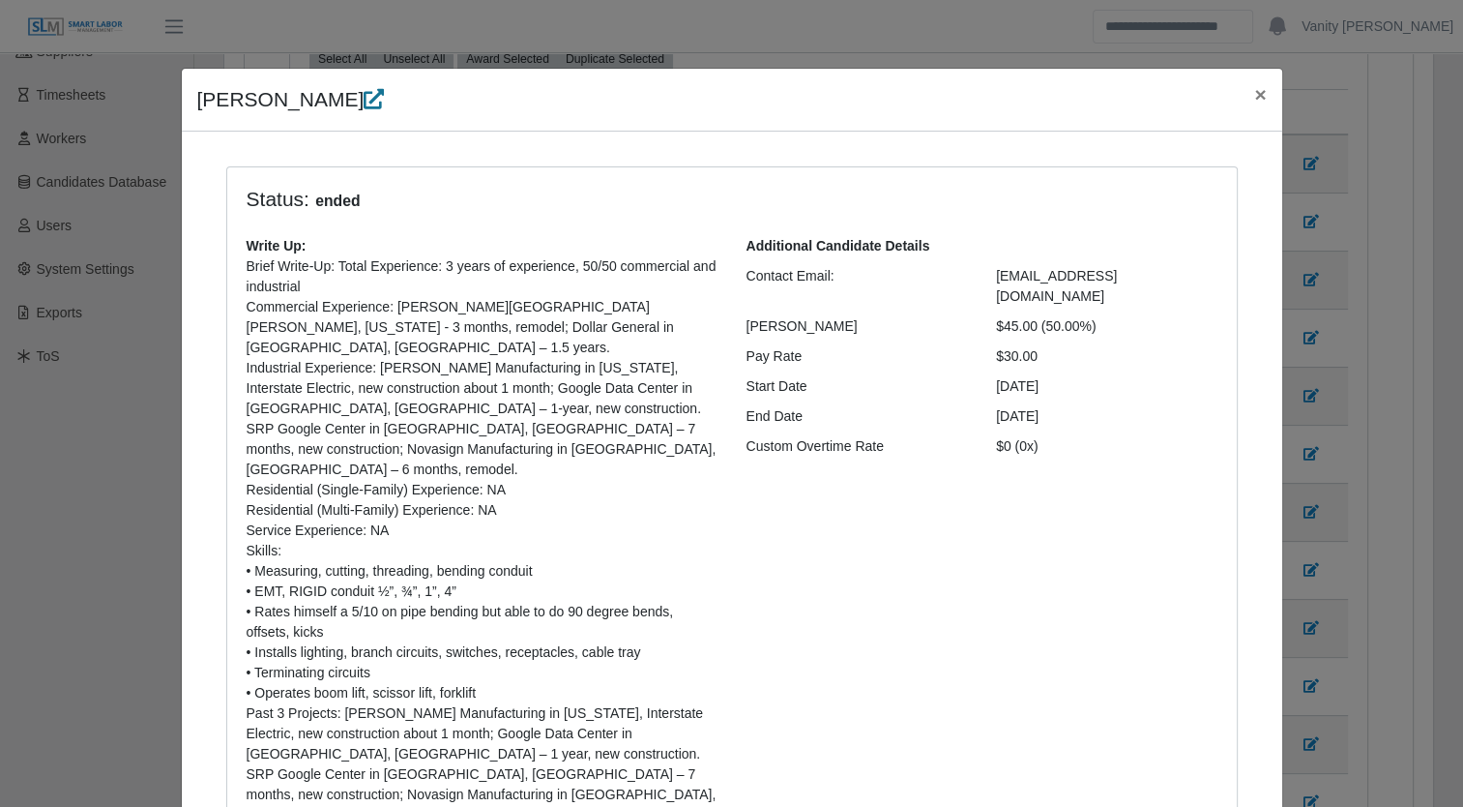
click at [364, 97] on icon at bounding box center [374, 99] width 20 height 20
click at [1255, 97] on span "×" at bounding box center [1260, 94] width 12 height 22
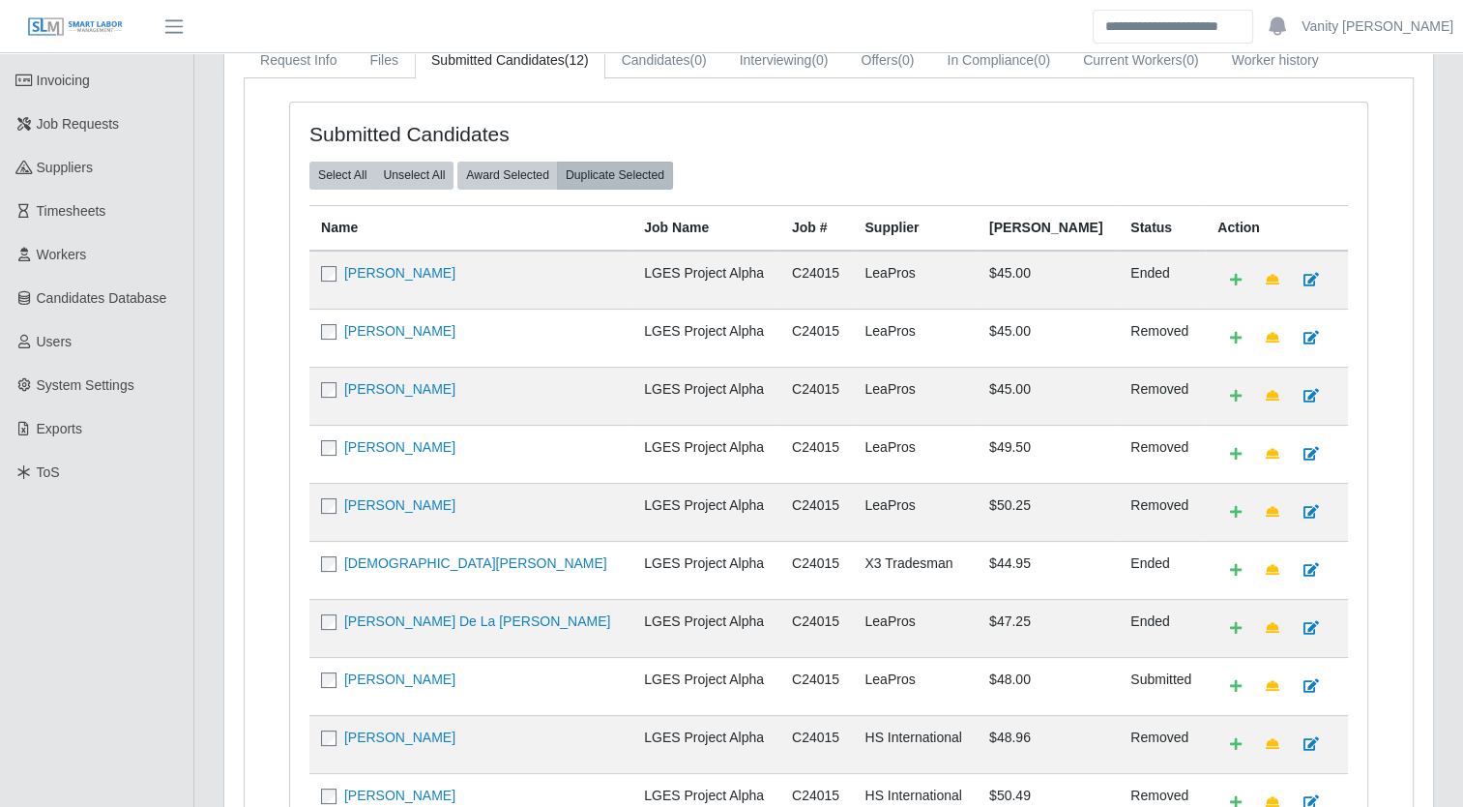
scroll to position [0, 0]
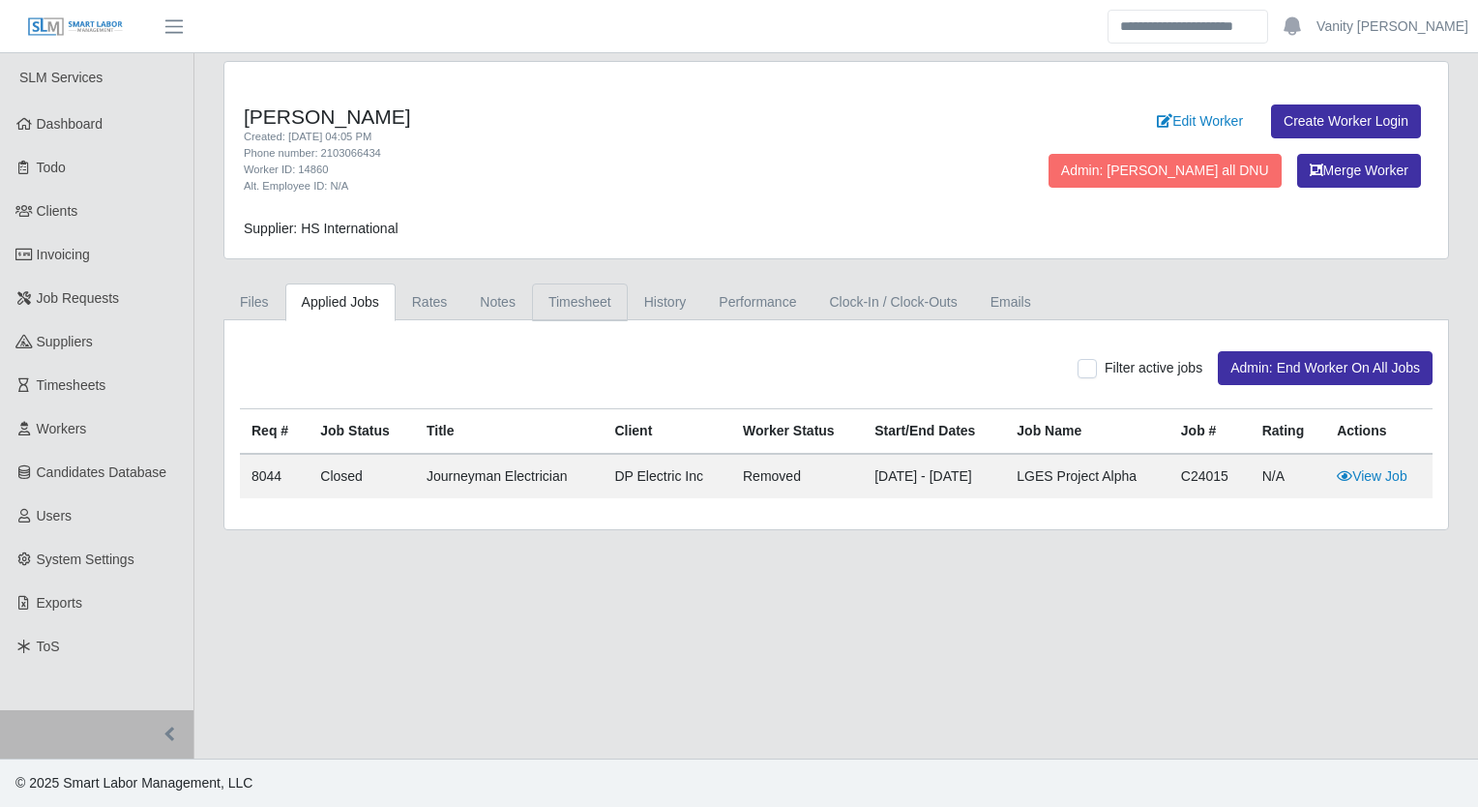
click at [546, 292] on link "Timesheet" at bounding box center [580, 302] width 96 height 38
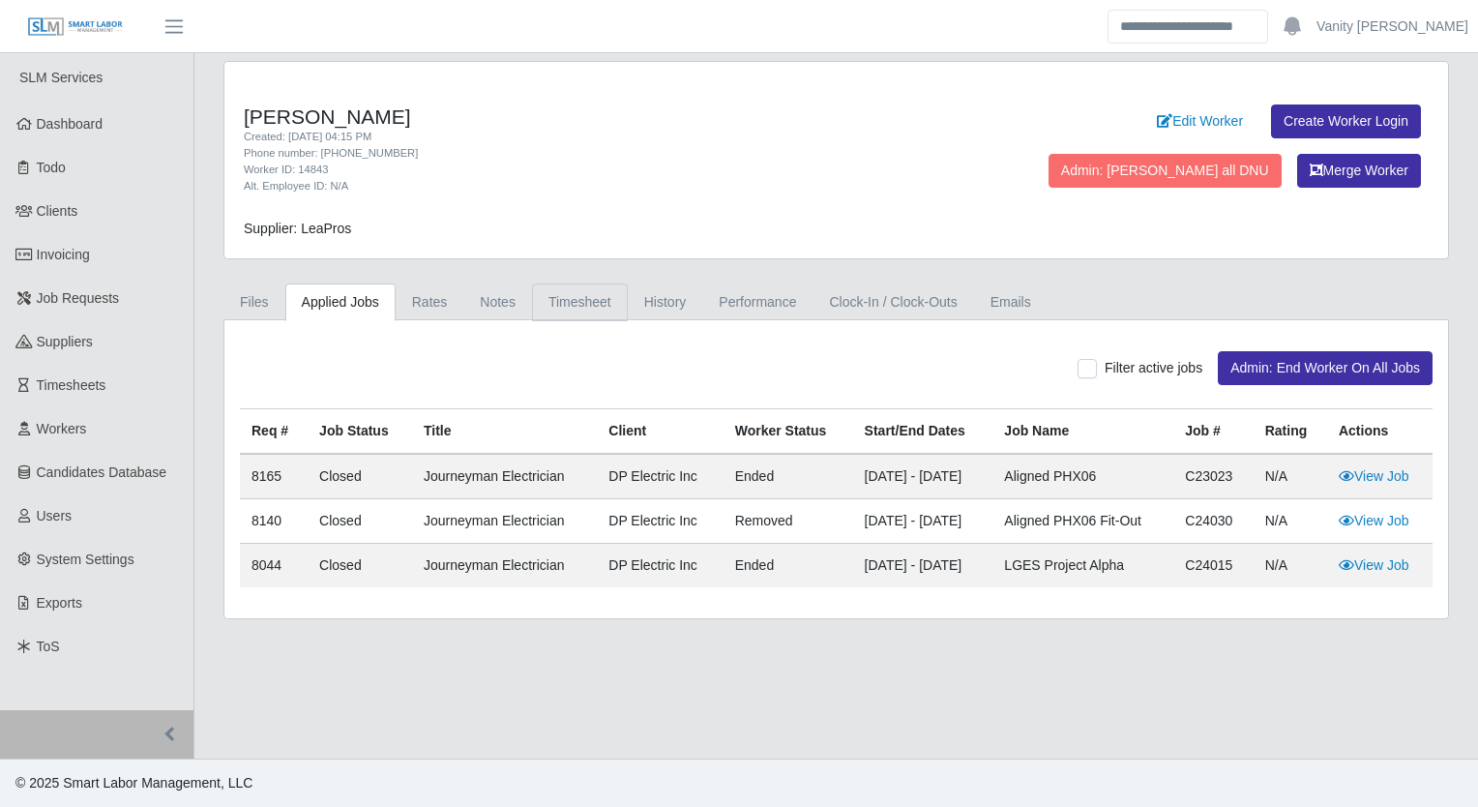
click at [579, 294] on link "Timesheet" at bounding box center [580, 302] width 96 height 38
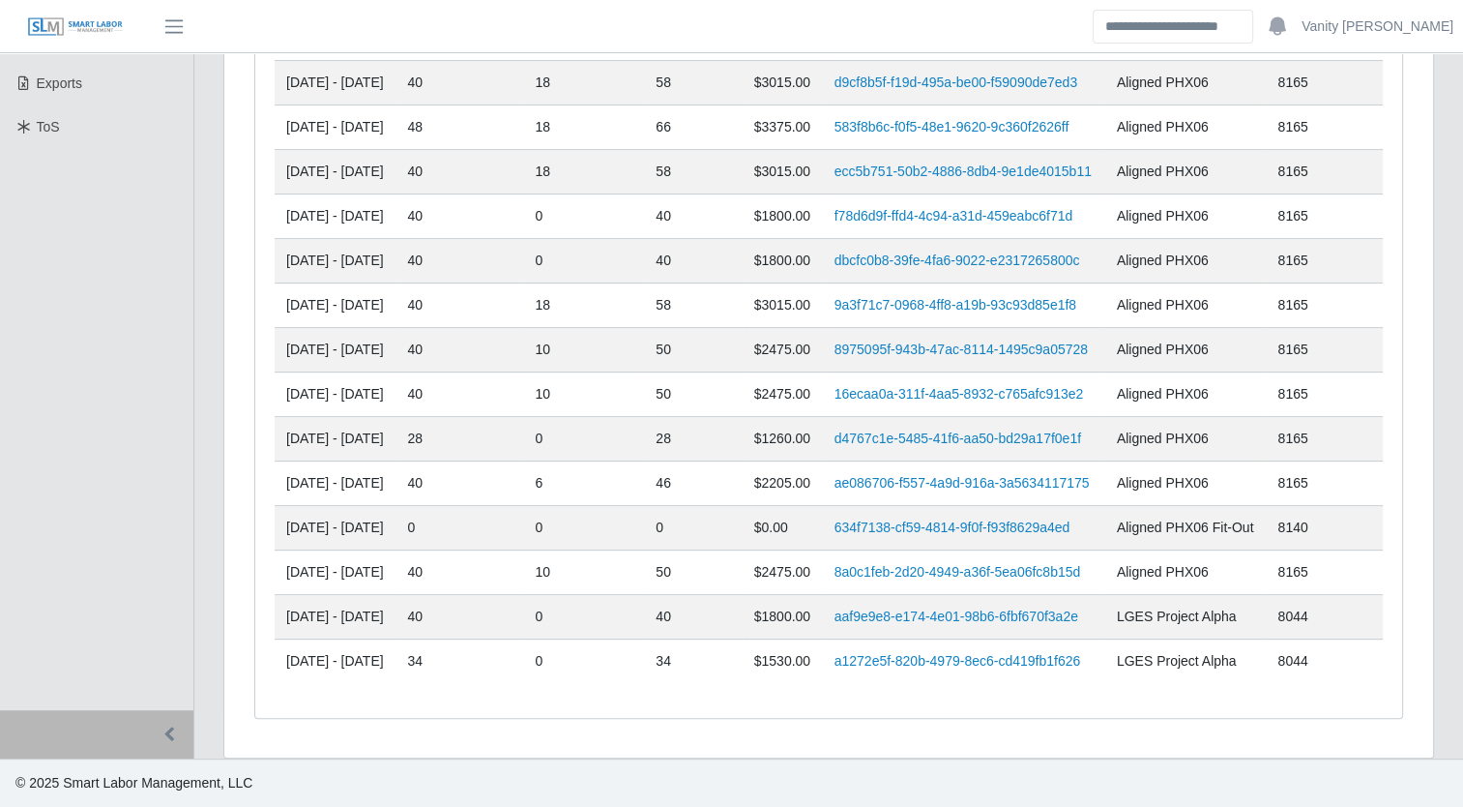
scroll to position [897, 0]
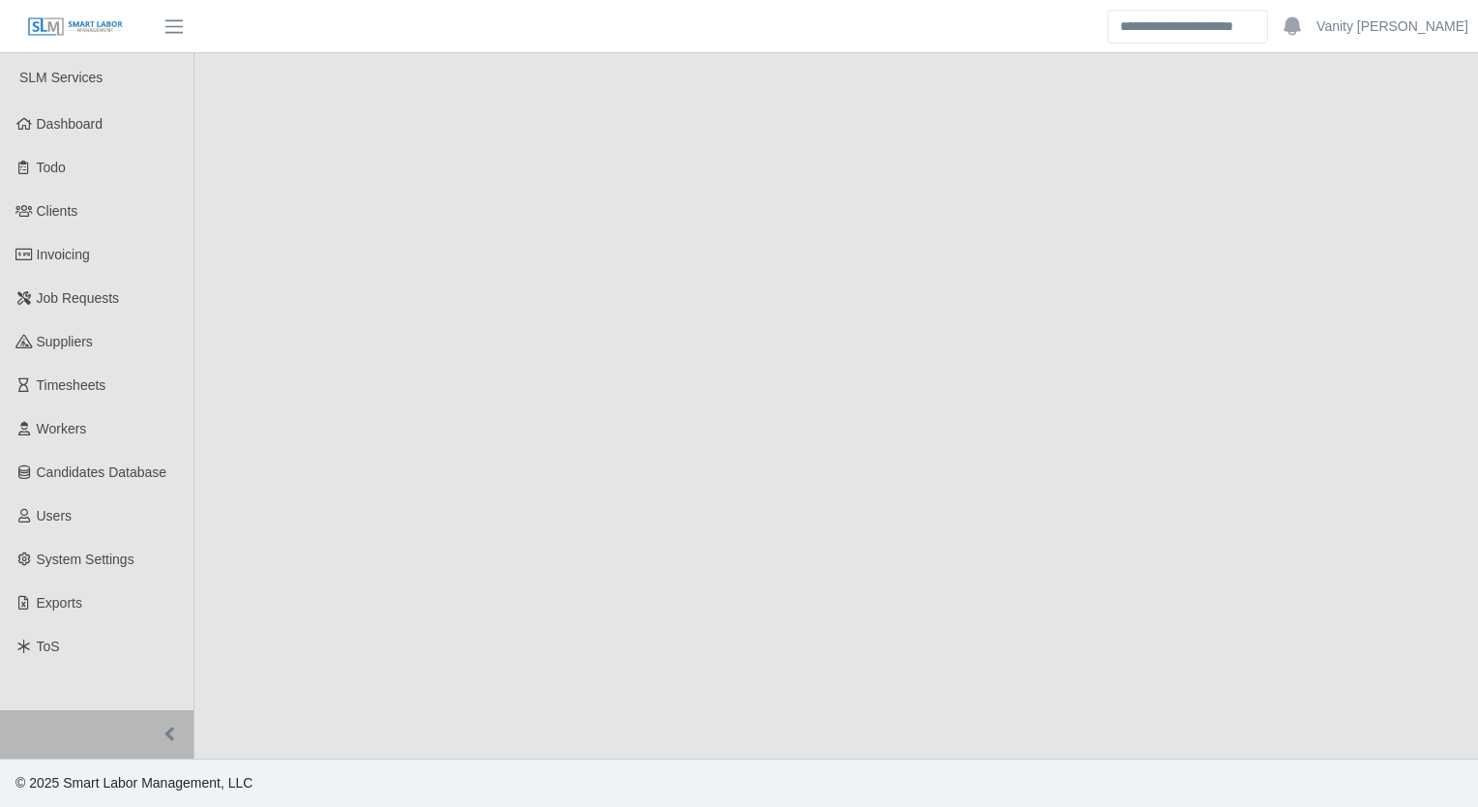
select select "******"
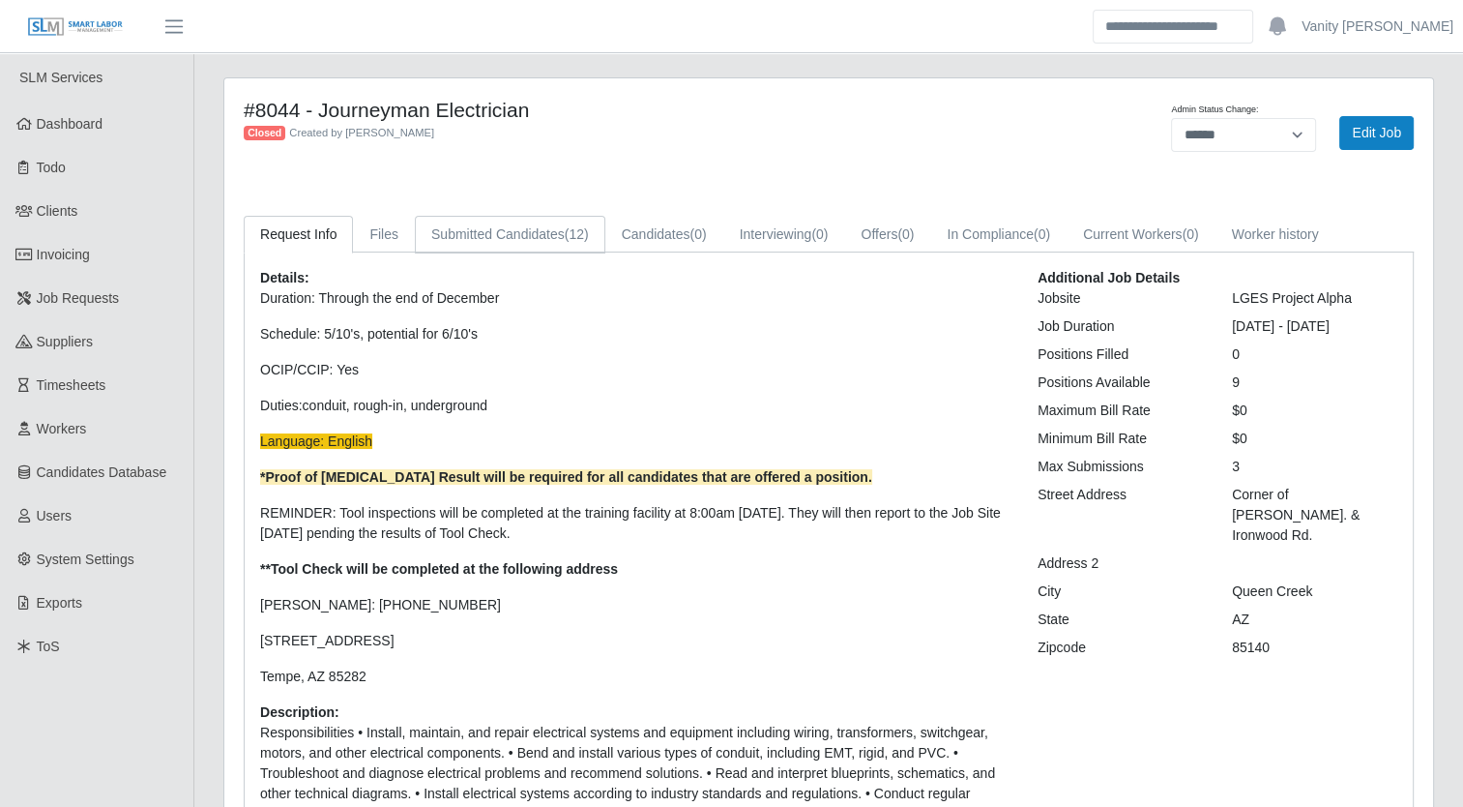
click at [461, 240] on link "Submitted Candidates (12)" at bounding box center [510, 235] width 191 height 38
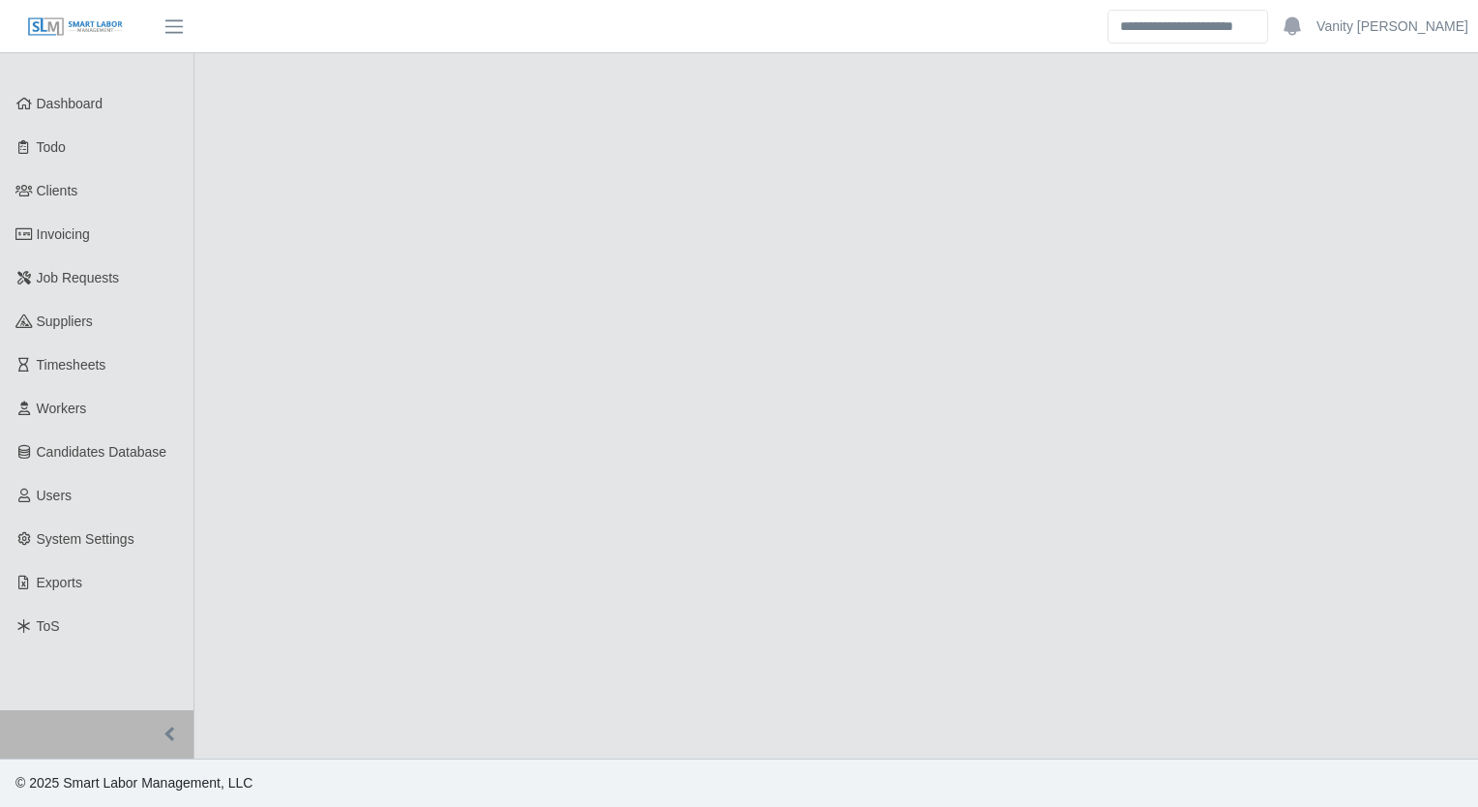
select select "******"
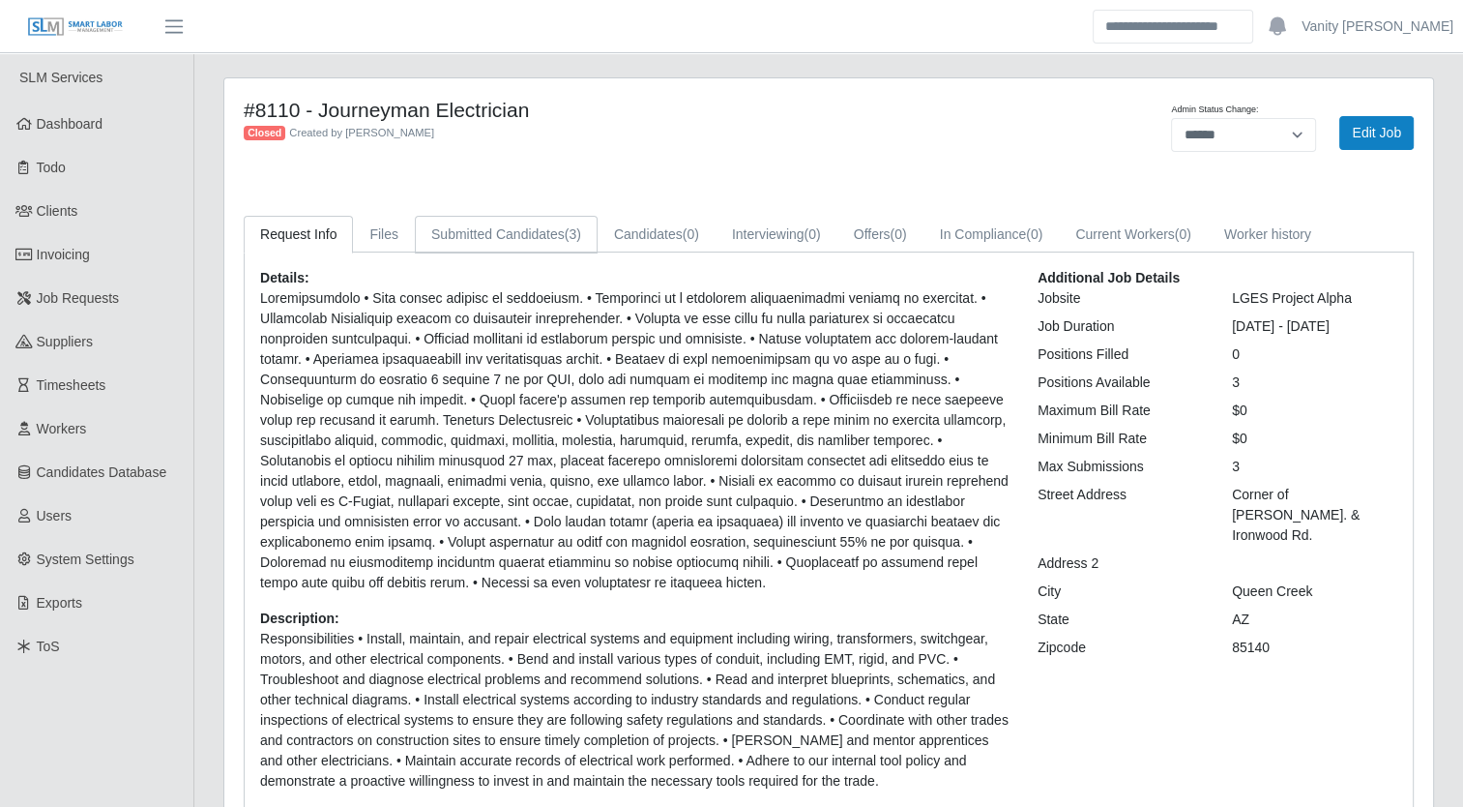
click at [503, 230] on link "Submitted Candidates (3)" at bounding box center [506, 235] width 183 height 38
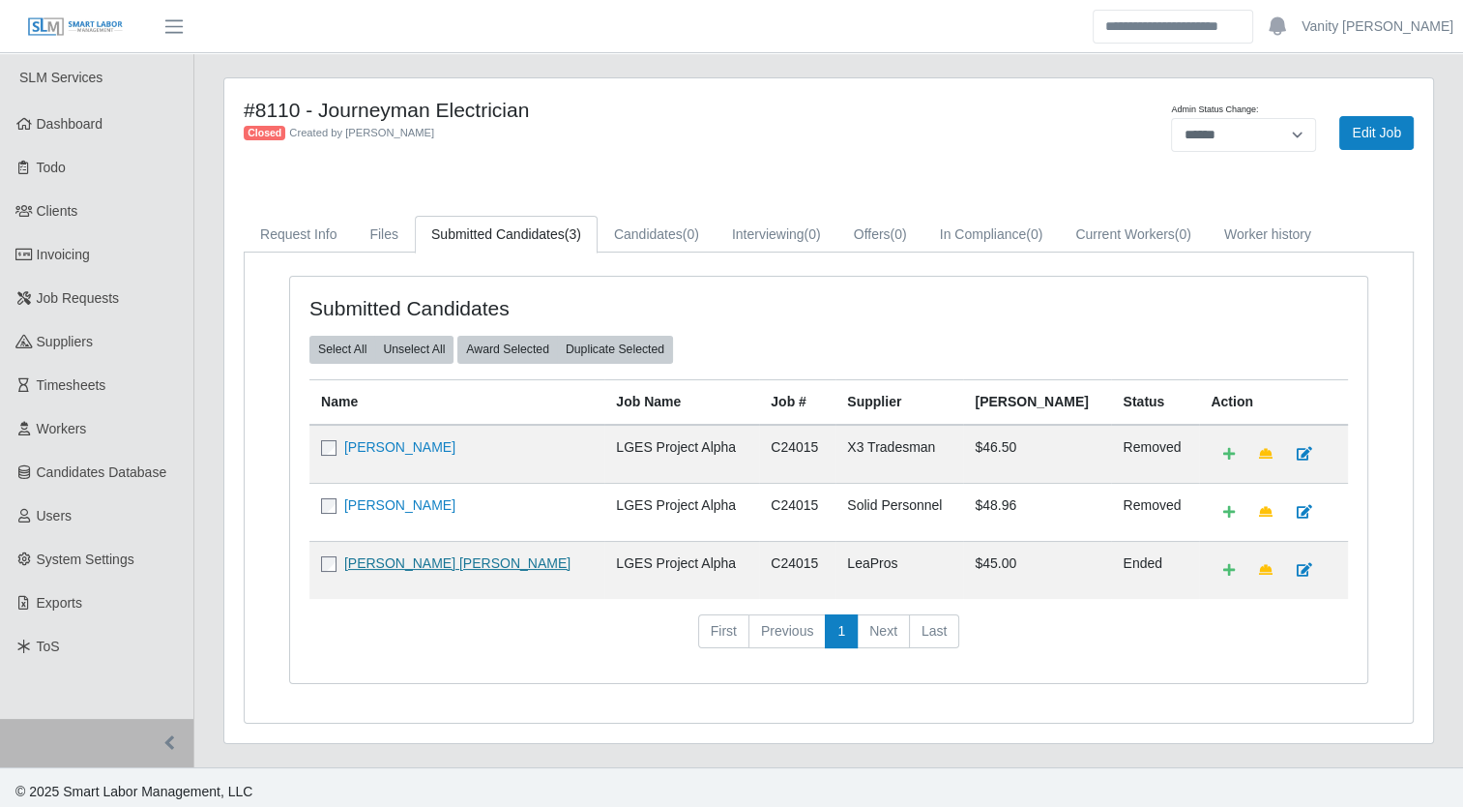
click at [493, 555] on link "Guadalupe Labrada Labrada" at bounding box center [457, 562] width 226 height 15
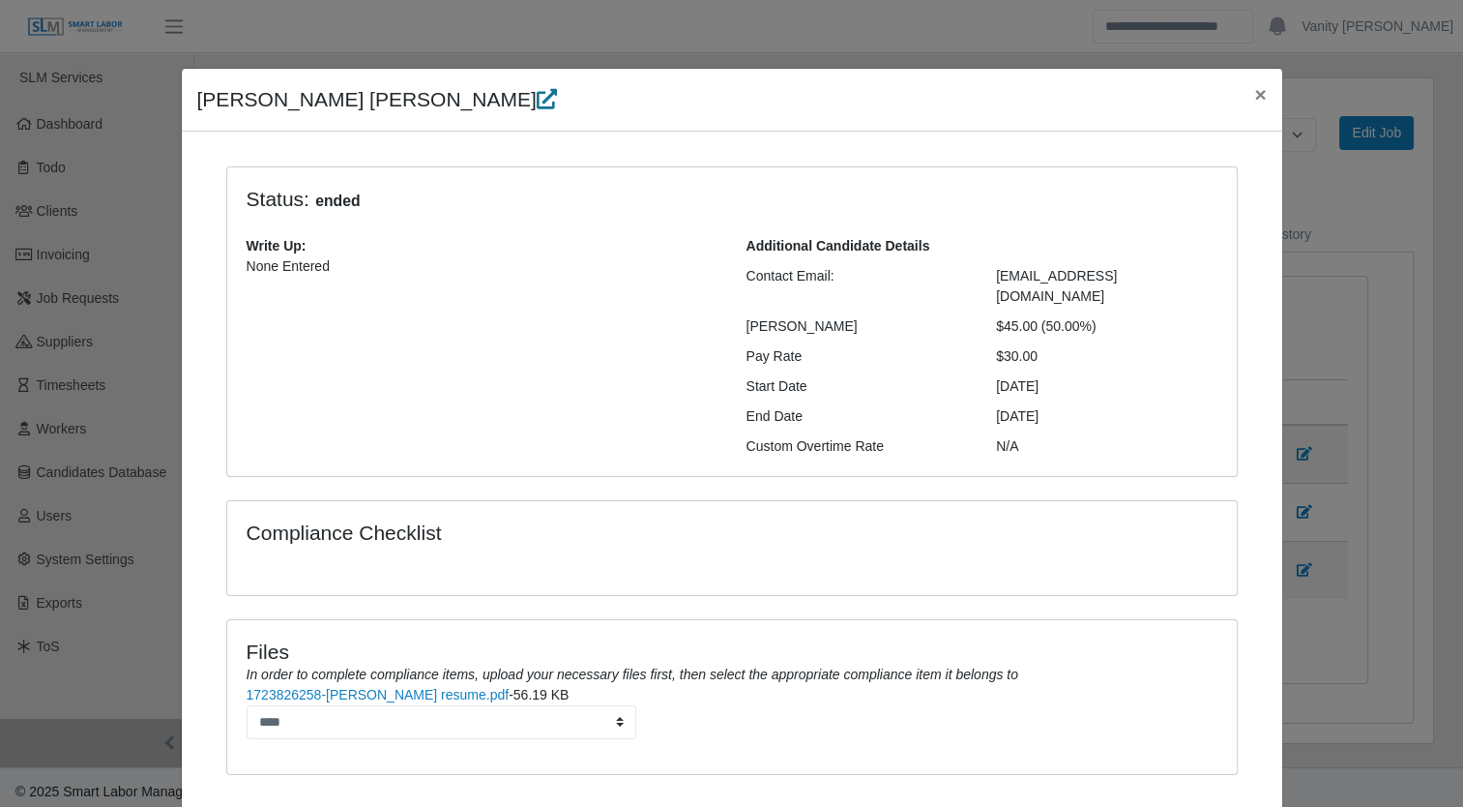
click at [537, 103] on icon at bounding box center [547, 99] width 20 height 20
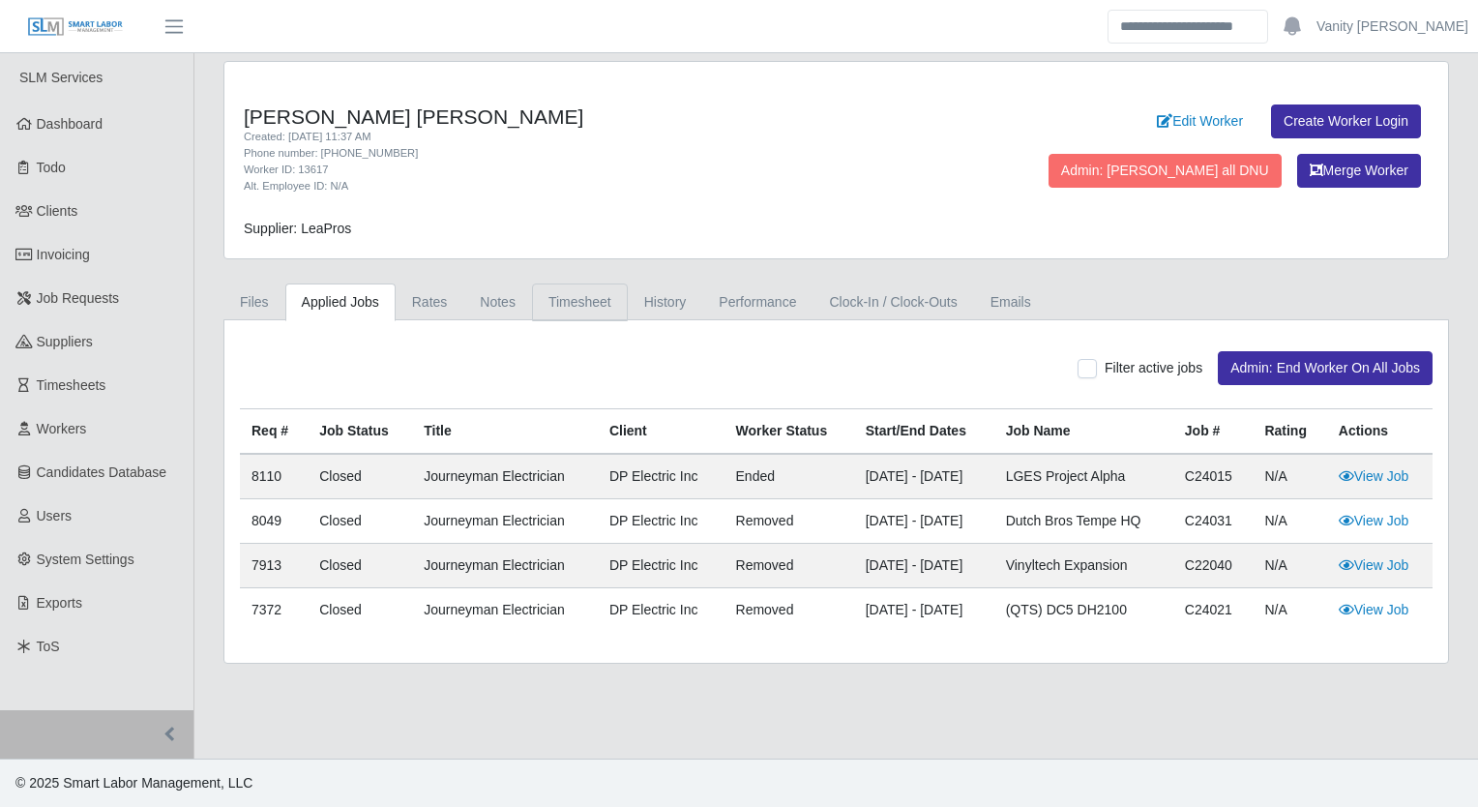
click at [552, 292] on link "Timesheet" at bounding box center [580, 302] width 96 height 38
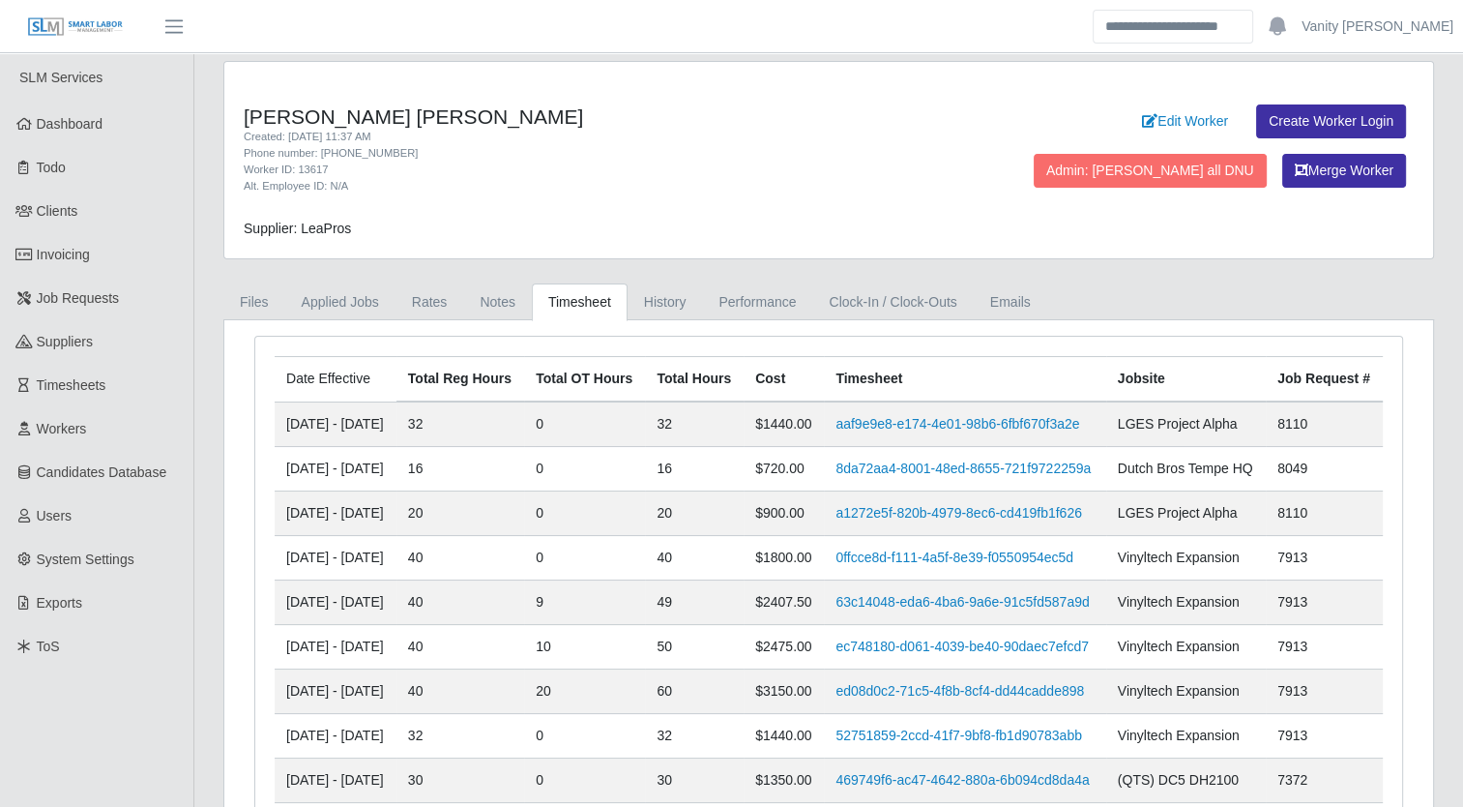
click at [205, 652] on div "[PERSON_NAME] [PERSON_NAME] Created: [DATE] 11:37 AM Phone number: [PHONE_NUMBE…" at bounding box center [828, 558] width 1269 height 994
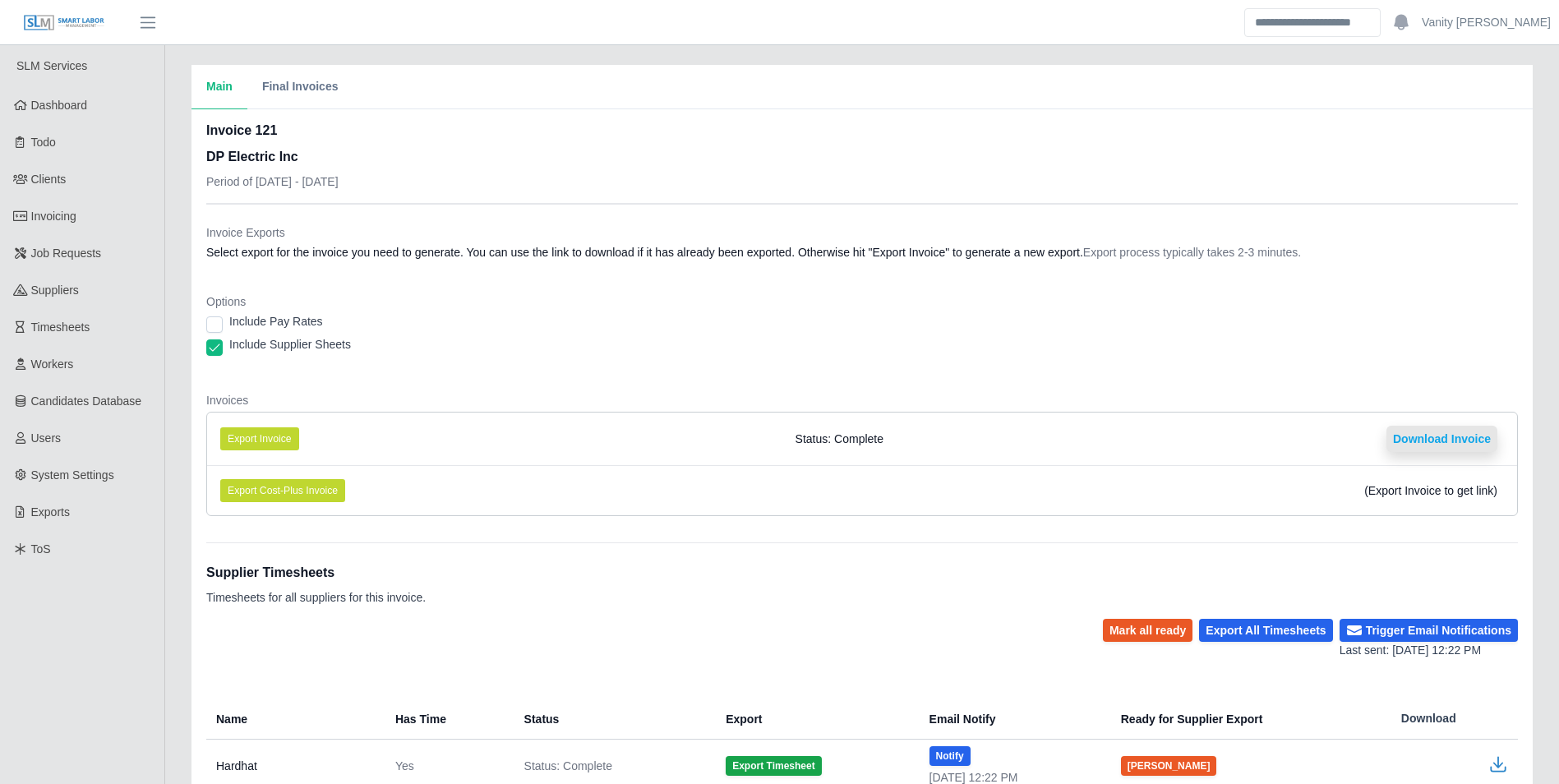
click at [1464, 437] on button "Download Invoice" at bounding box center [1442, 438] width 111 height 26
click at [277, 436] on button "Export Invoice" at bounding box center [259, 438] width 79 height 23
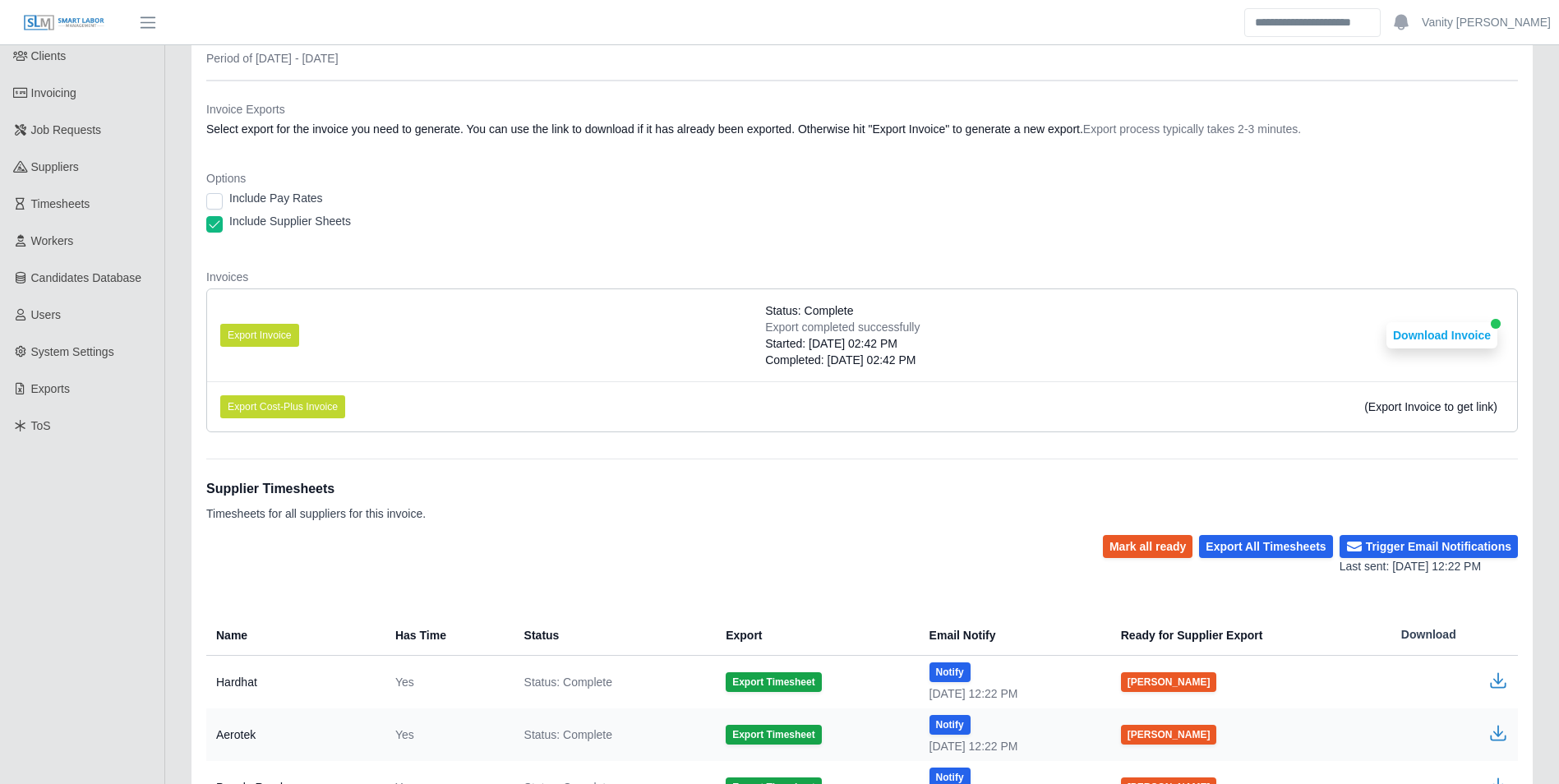
scroll to position [82, 0]
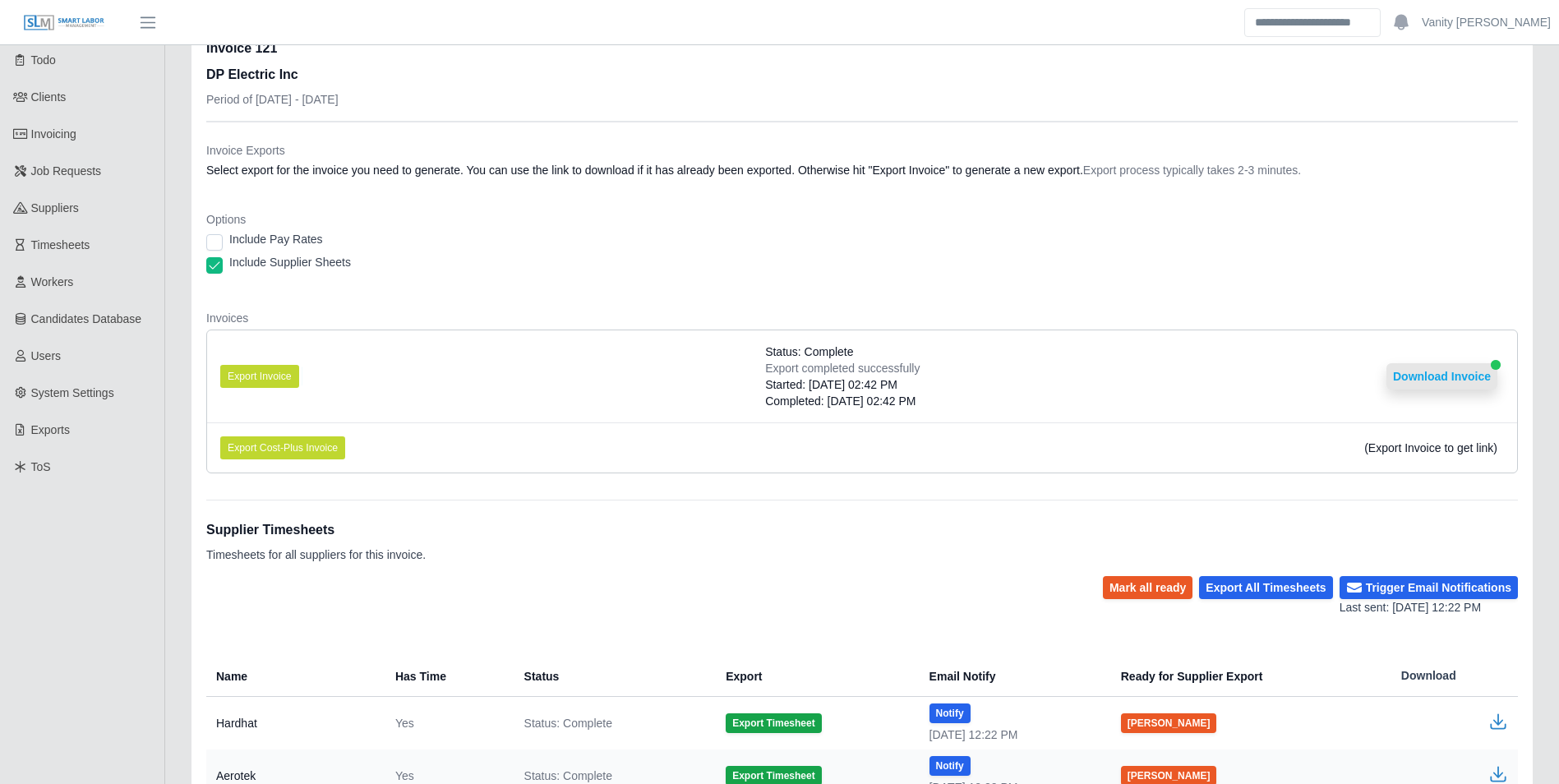
click at [1468, 372] on button "Download Invoice" at bounding box center [1442, 375] width 111 height 26
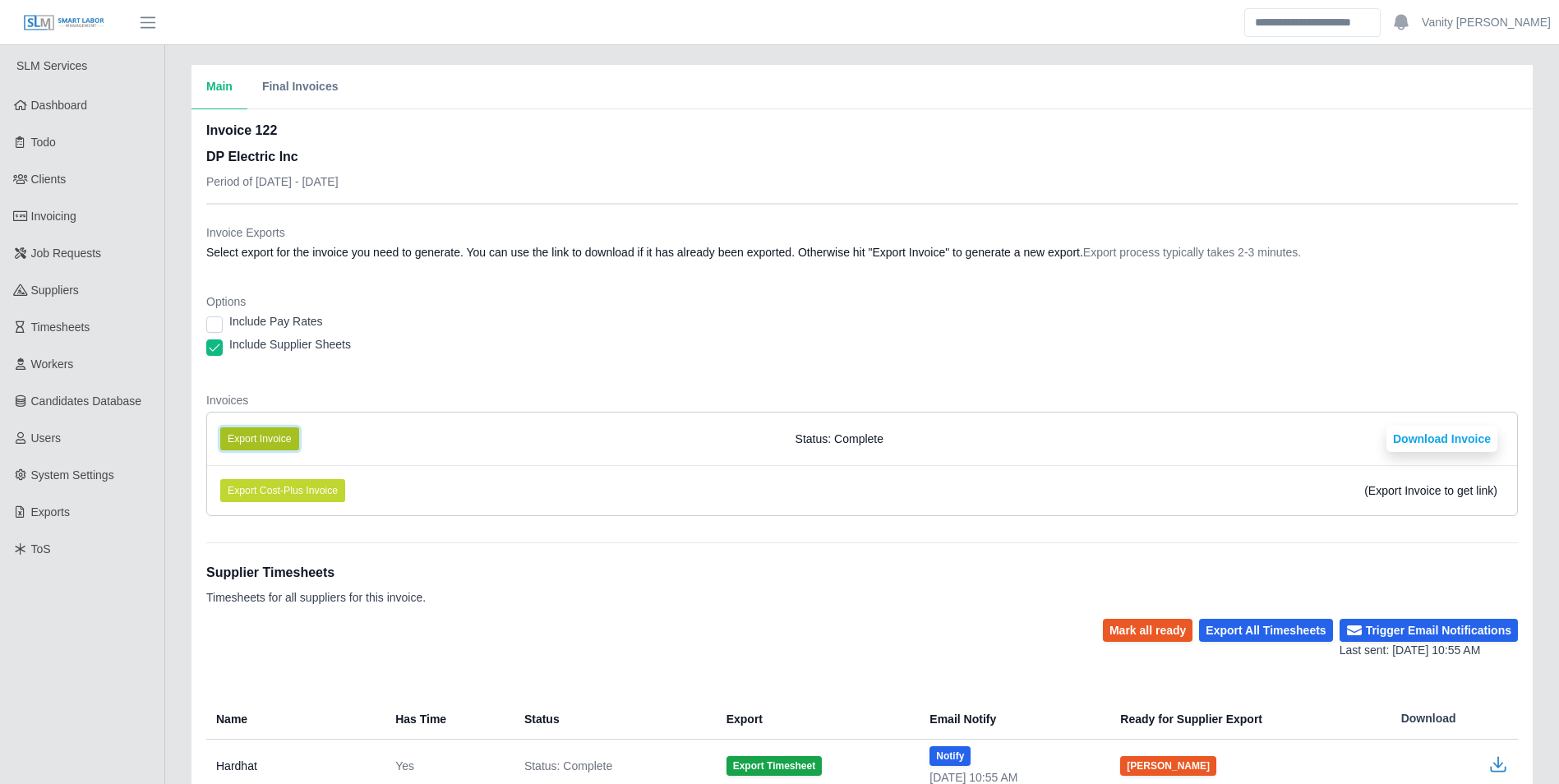
click at [278, 437] on button "Export Invoice" at bounding box center [259, 438] width 79 height 23
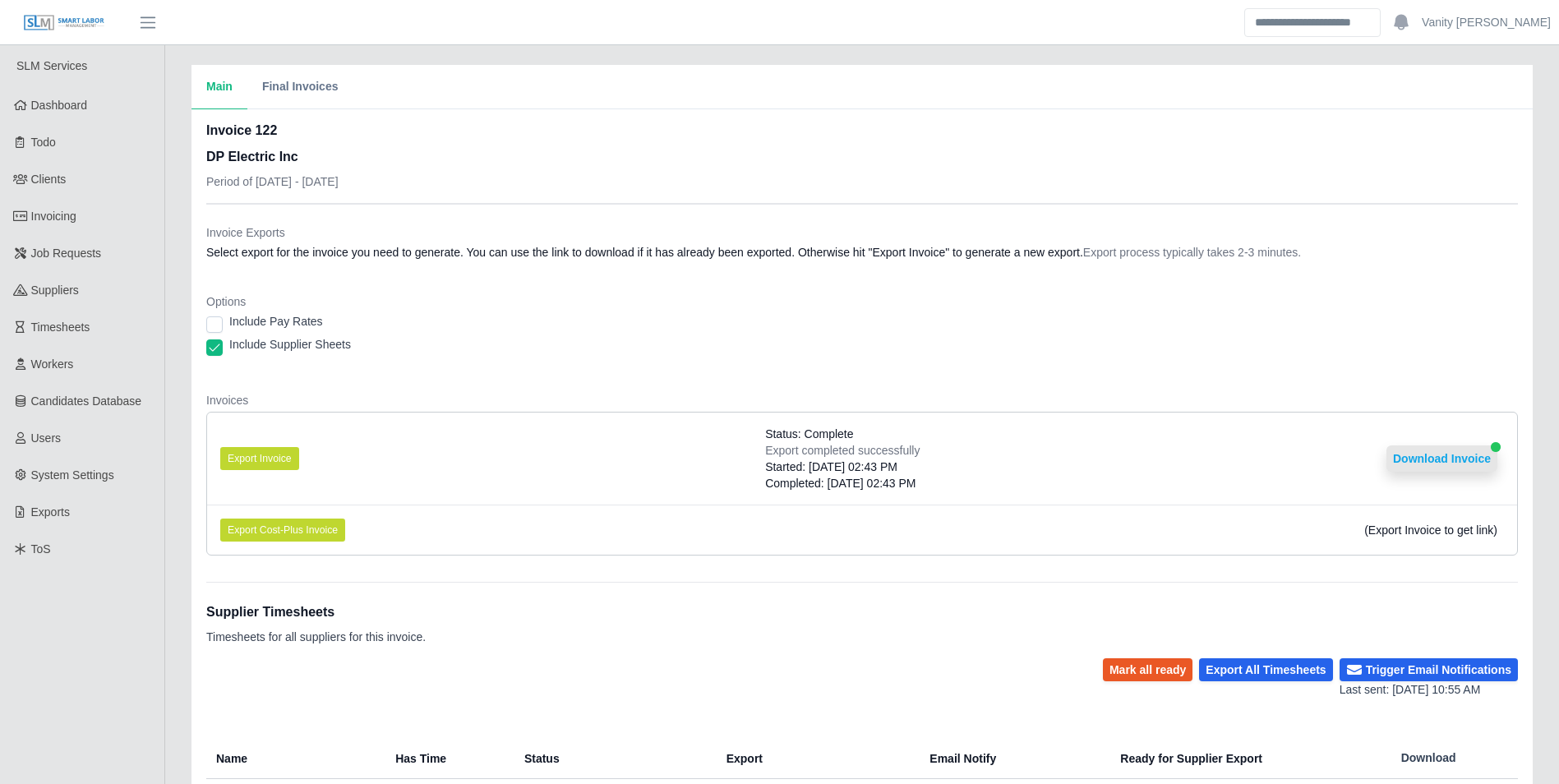
click at [1426, 461] on button "Download Invoice" at bounding box center [1442, 458] width 111 height 26
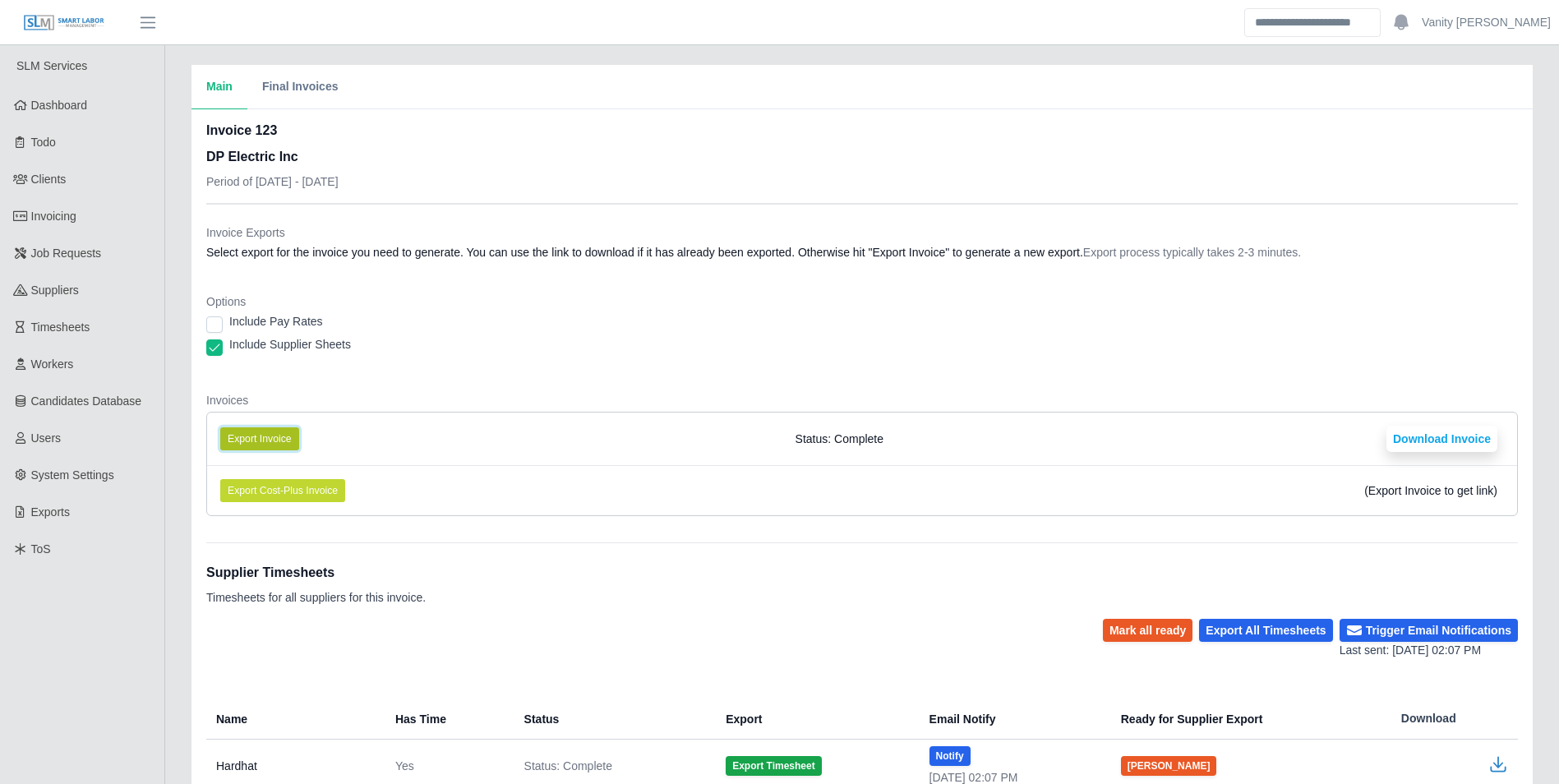
click at [272, 440] on button "Export Invoice" at bounding box center [259, 438] width 79 height 23
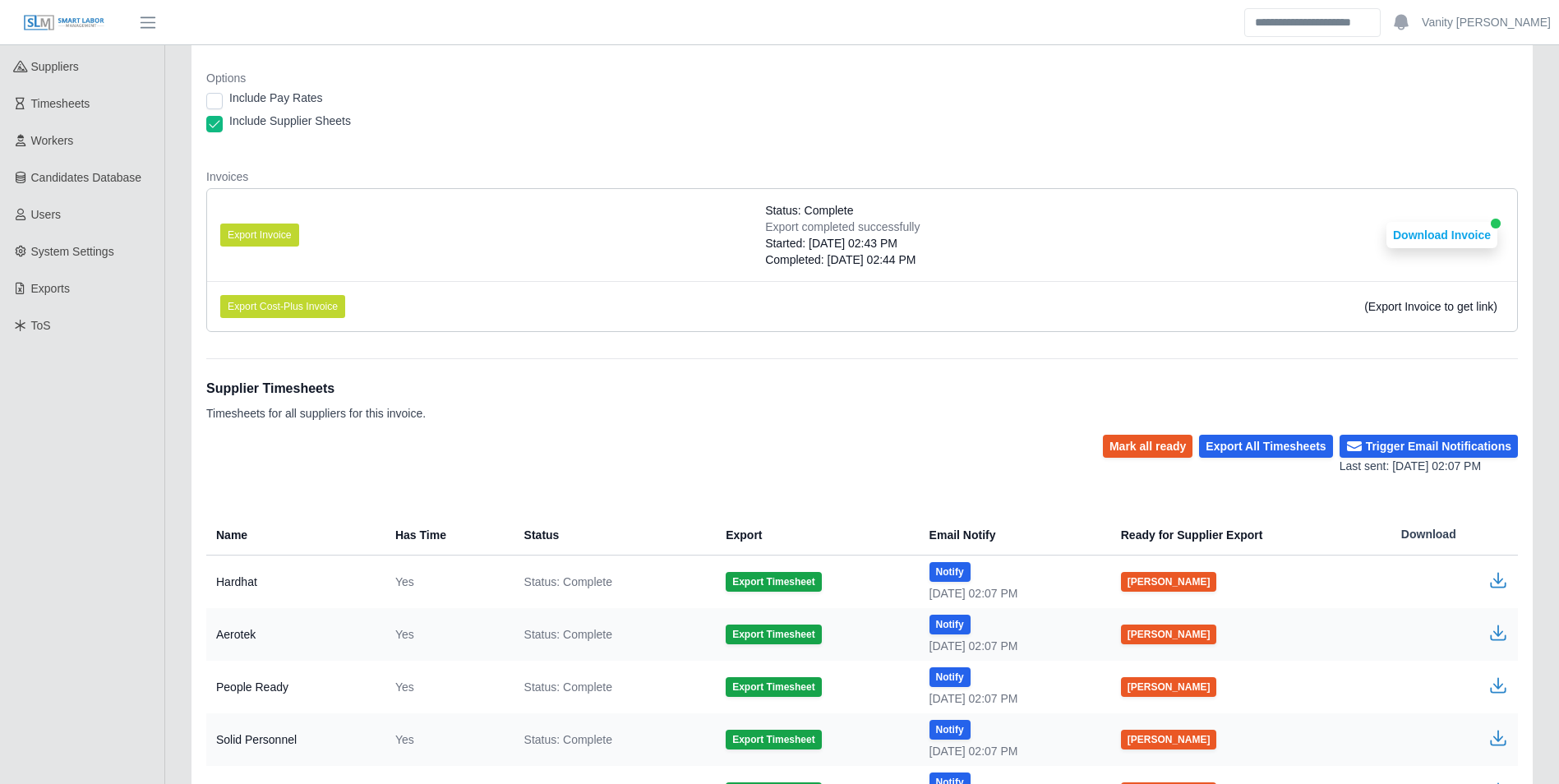
scroll to position [246, 0]
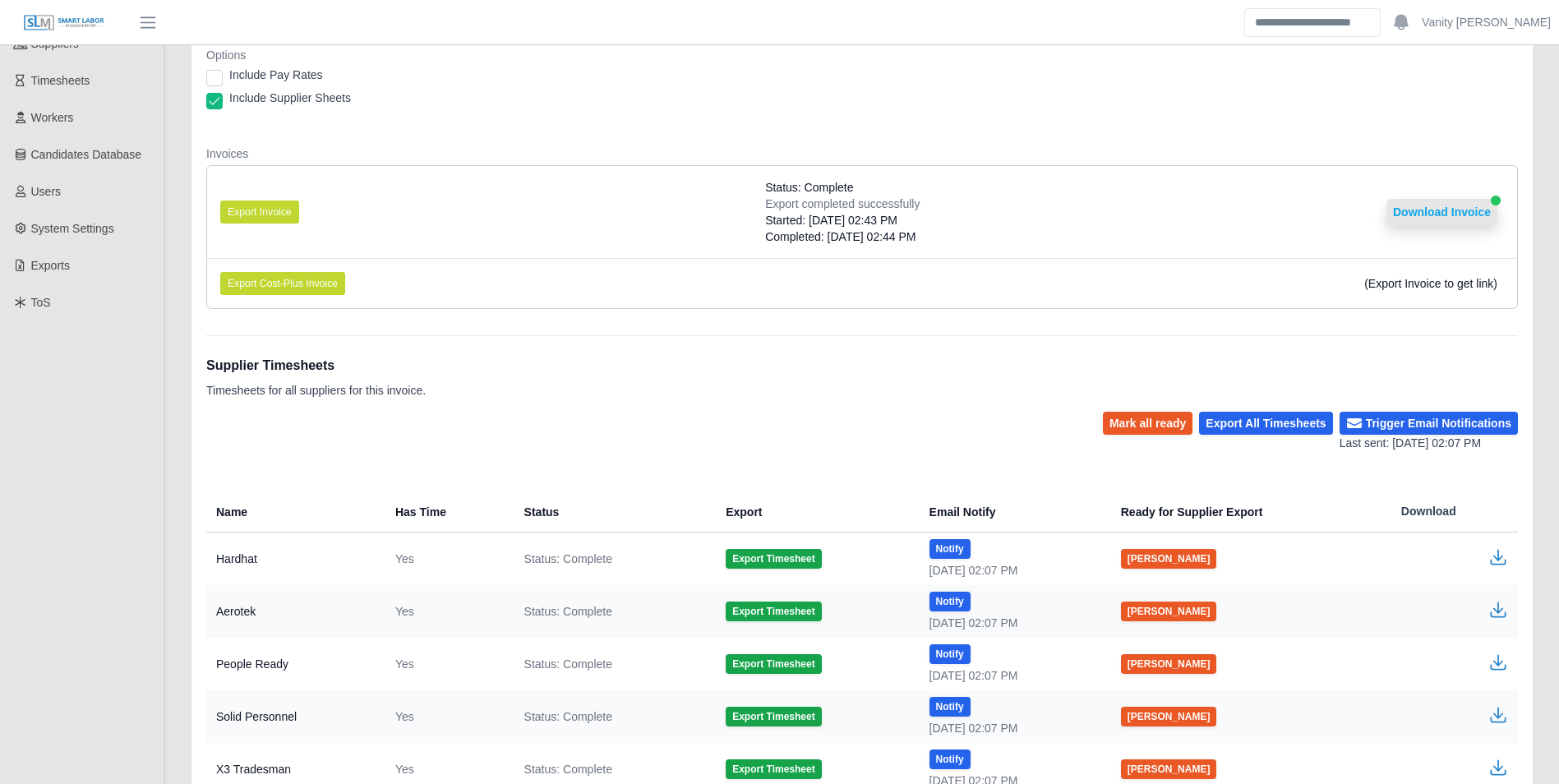
click at [1454, 202] on button "Download Invoice" at bounding box center [1442, 212] width 111 height 26
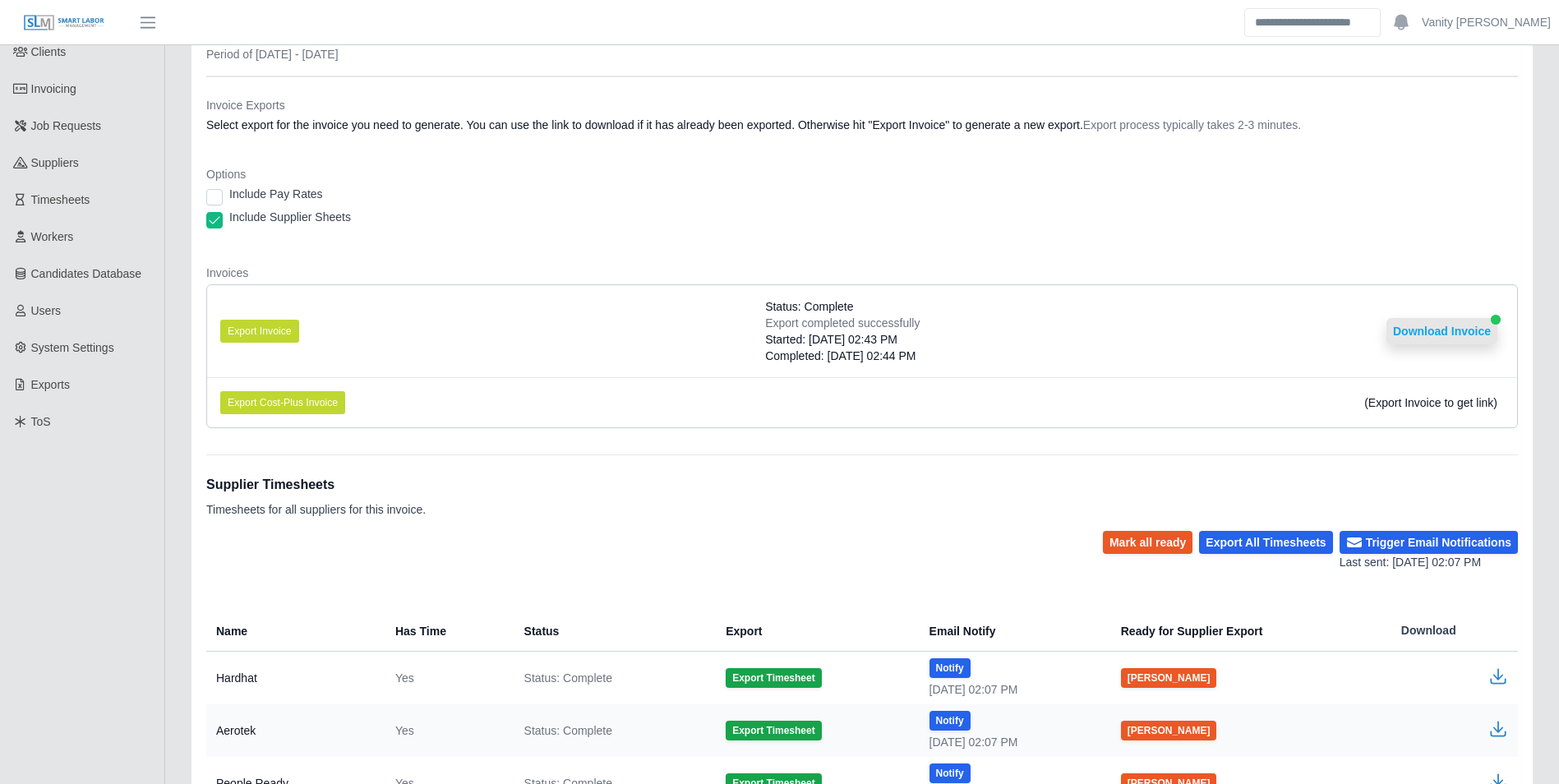
scroll to position [0, 0]
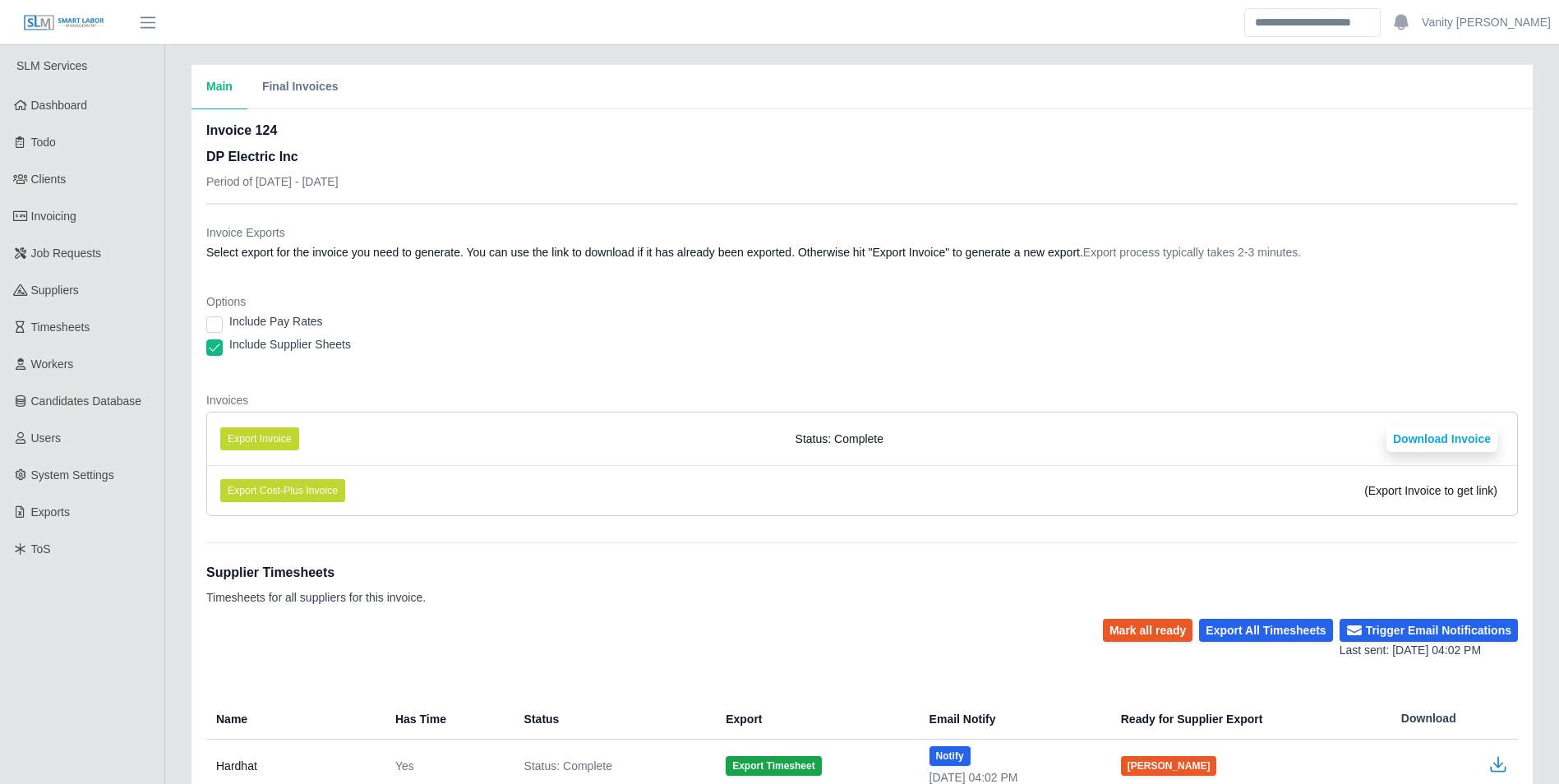
click at [274, 418] on li "Export Invoice Status: Complete Download Invoice" at bounding box center [862, 438] width 1310 height 53
click at [275, 440] on button "Export Invoice" at bounding box center [259, 438] width 79 height 23
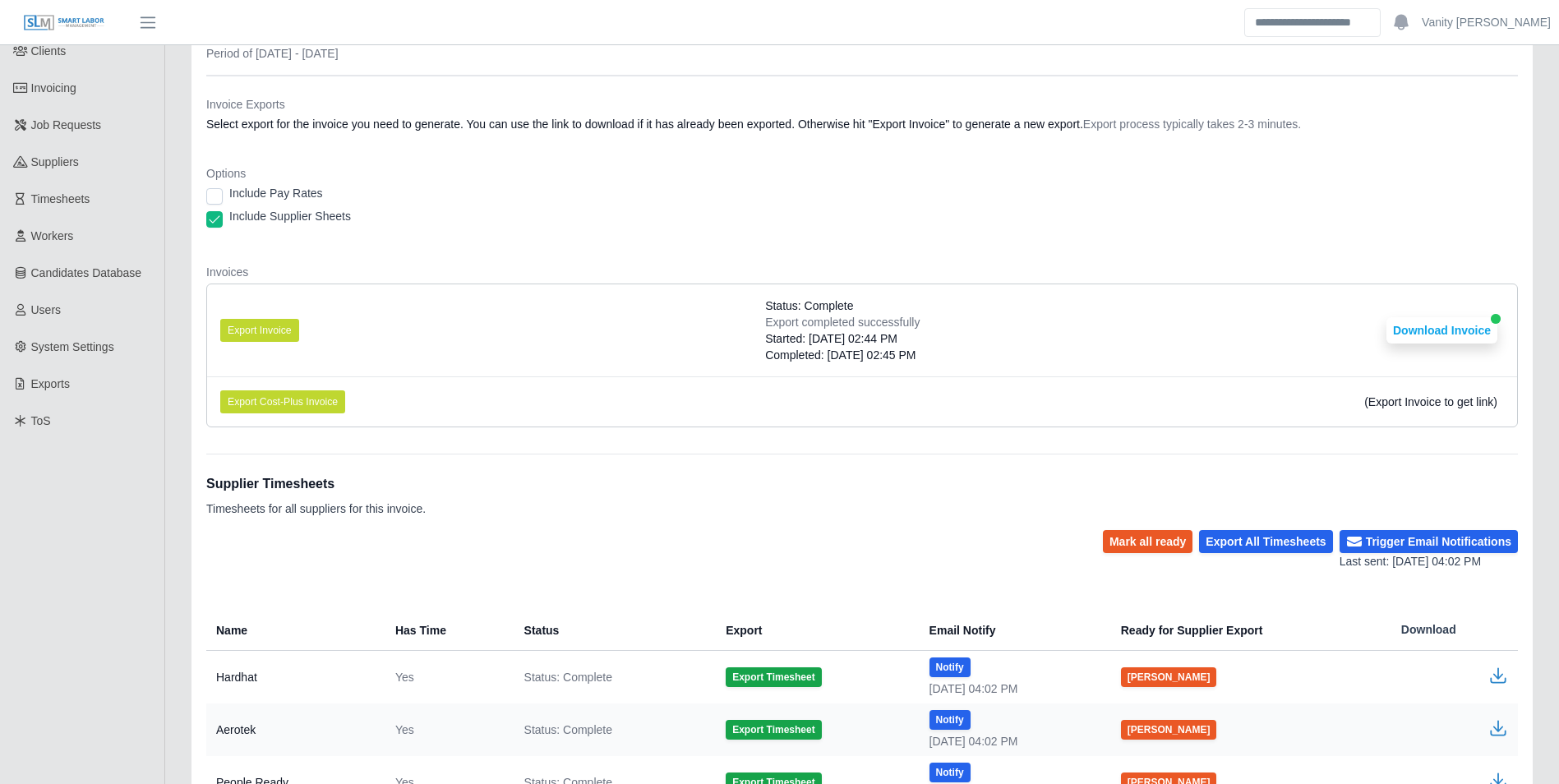
scroll to position [164, 0]
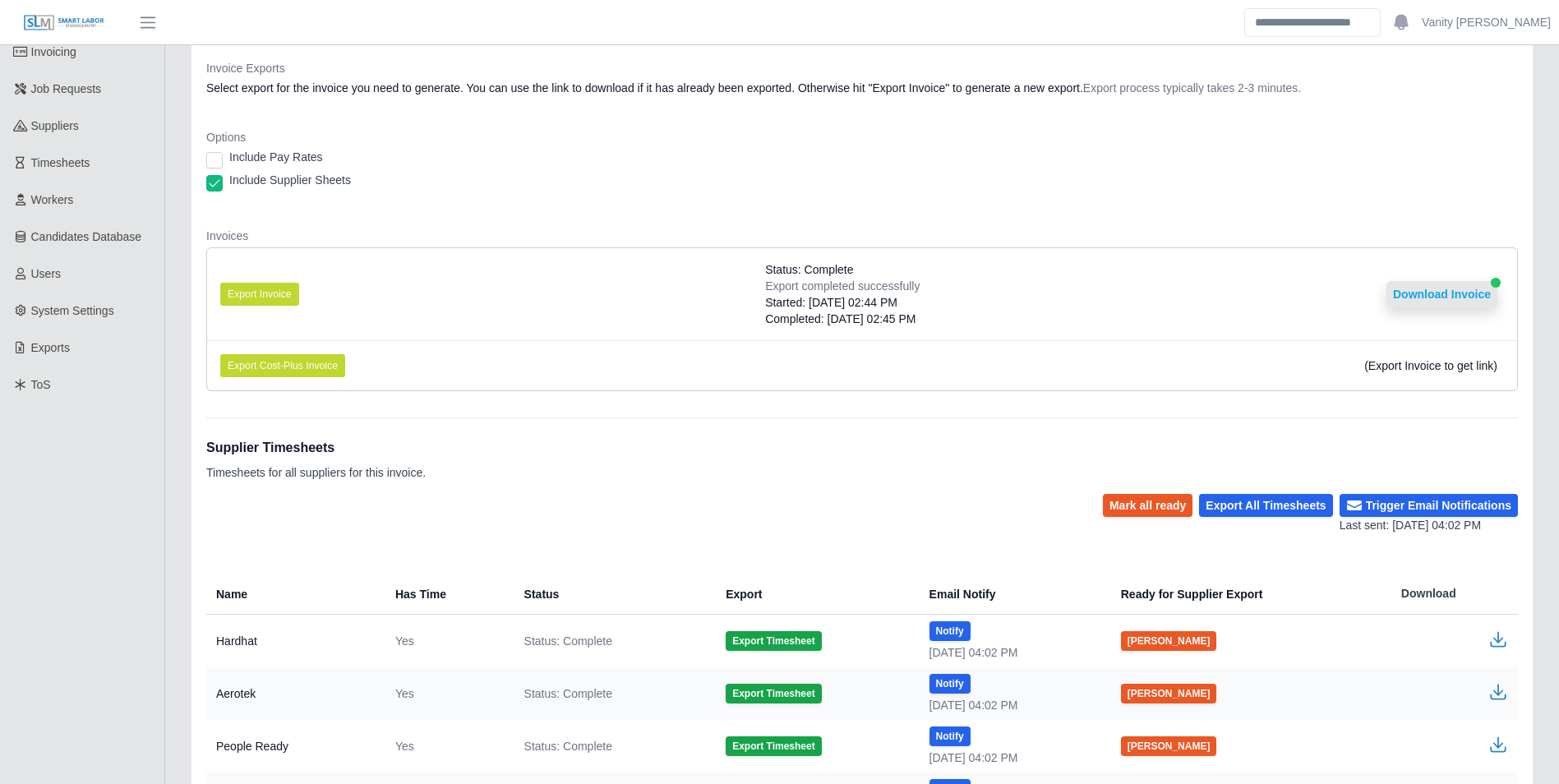
click at [1431, 294] on button "Download Invoice" at bounding box center [1442, 294] width 111 height 26
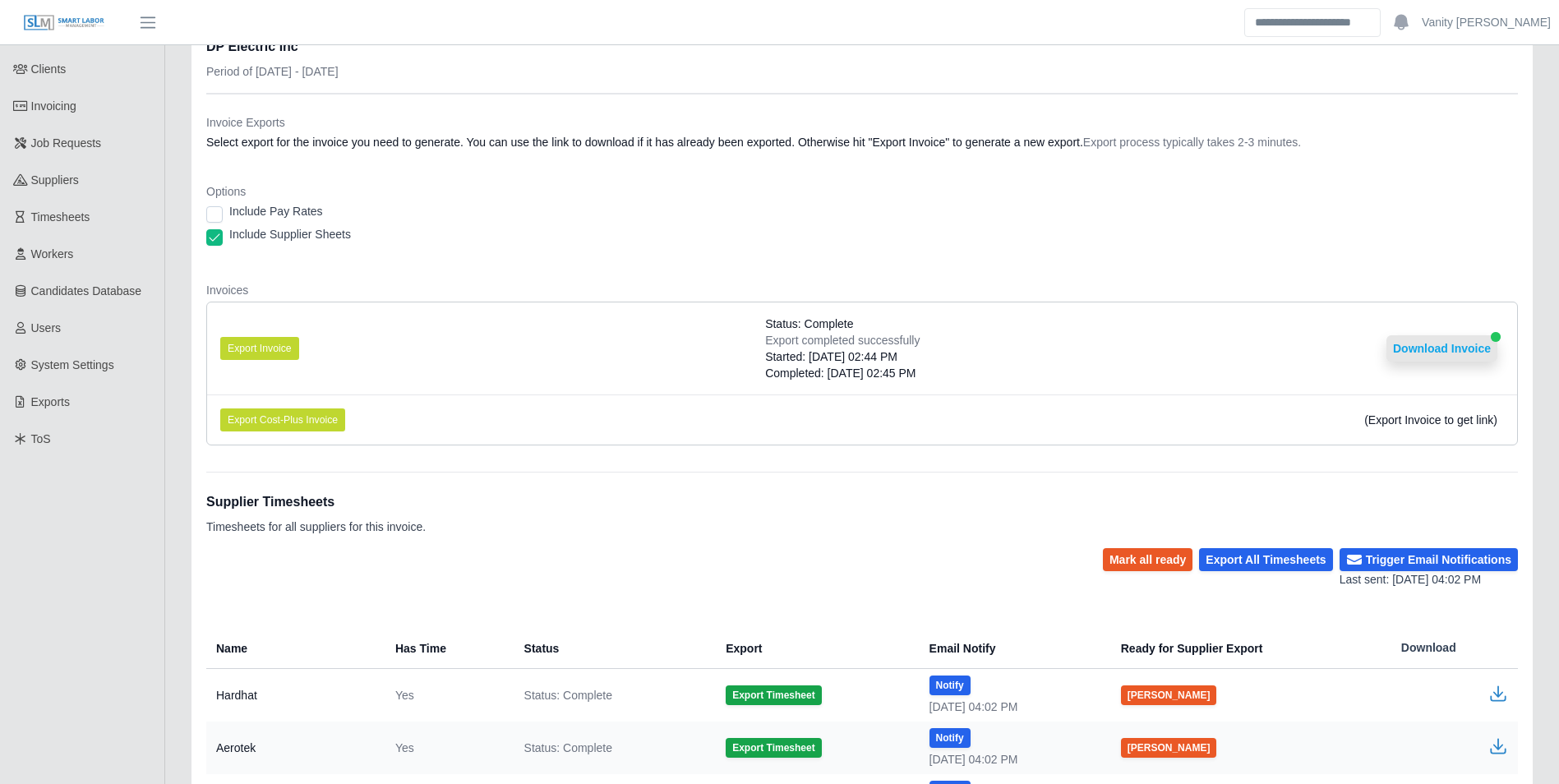
scroll to position [0, 0]
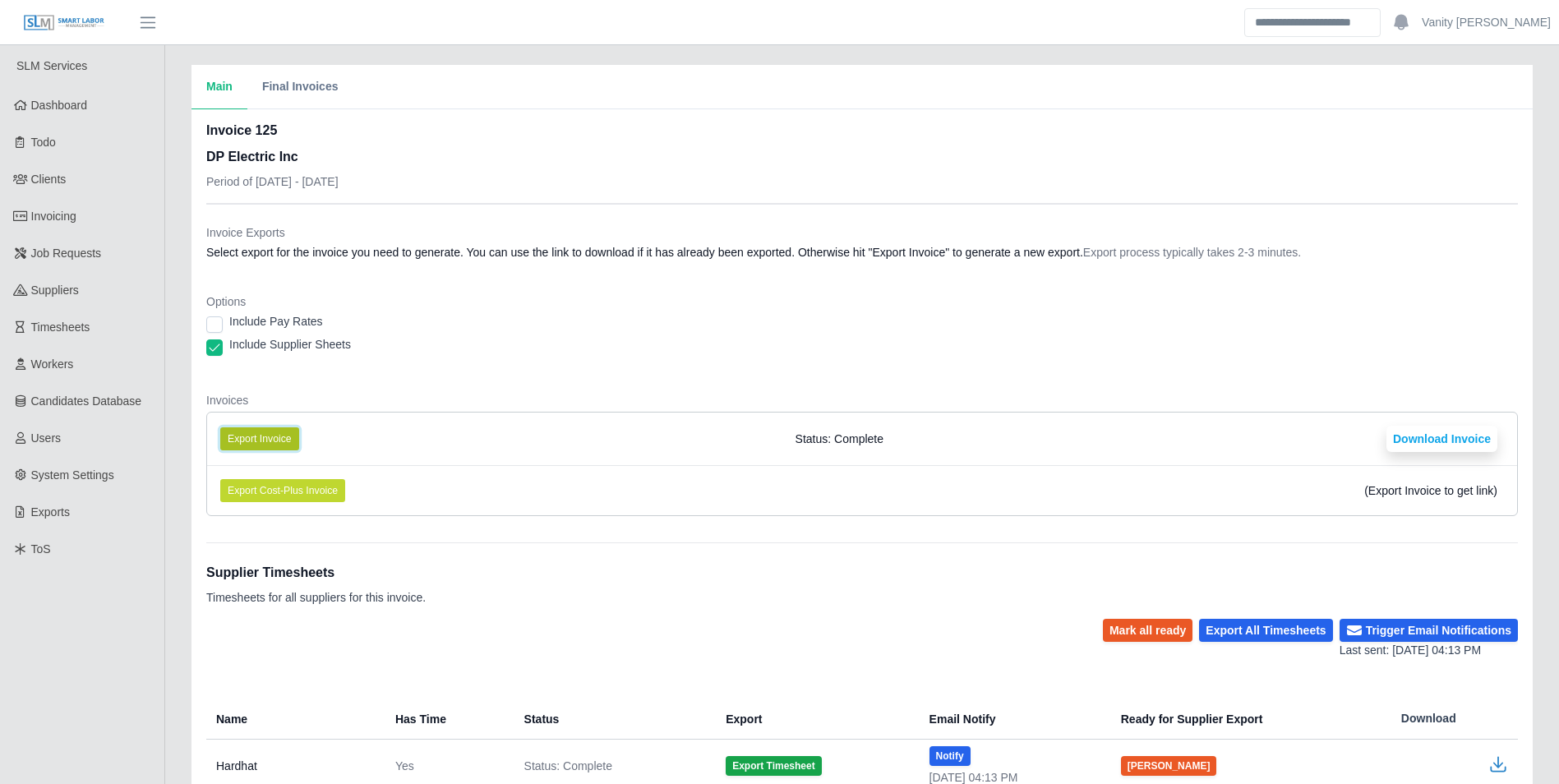
click at [287, 435] on button "Export Invoice" at bounding box center [259, 438] width 79 height 23
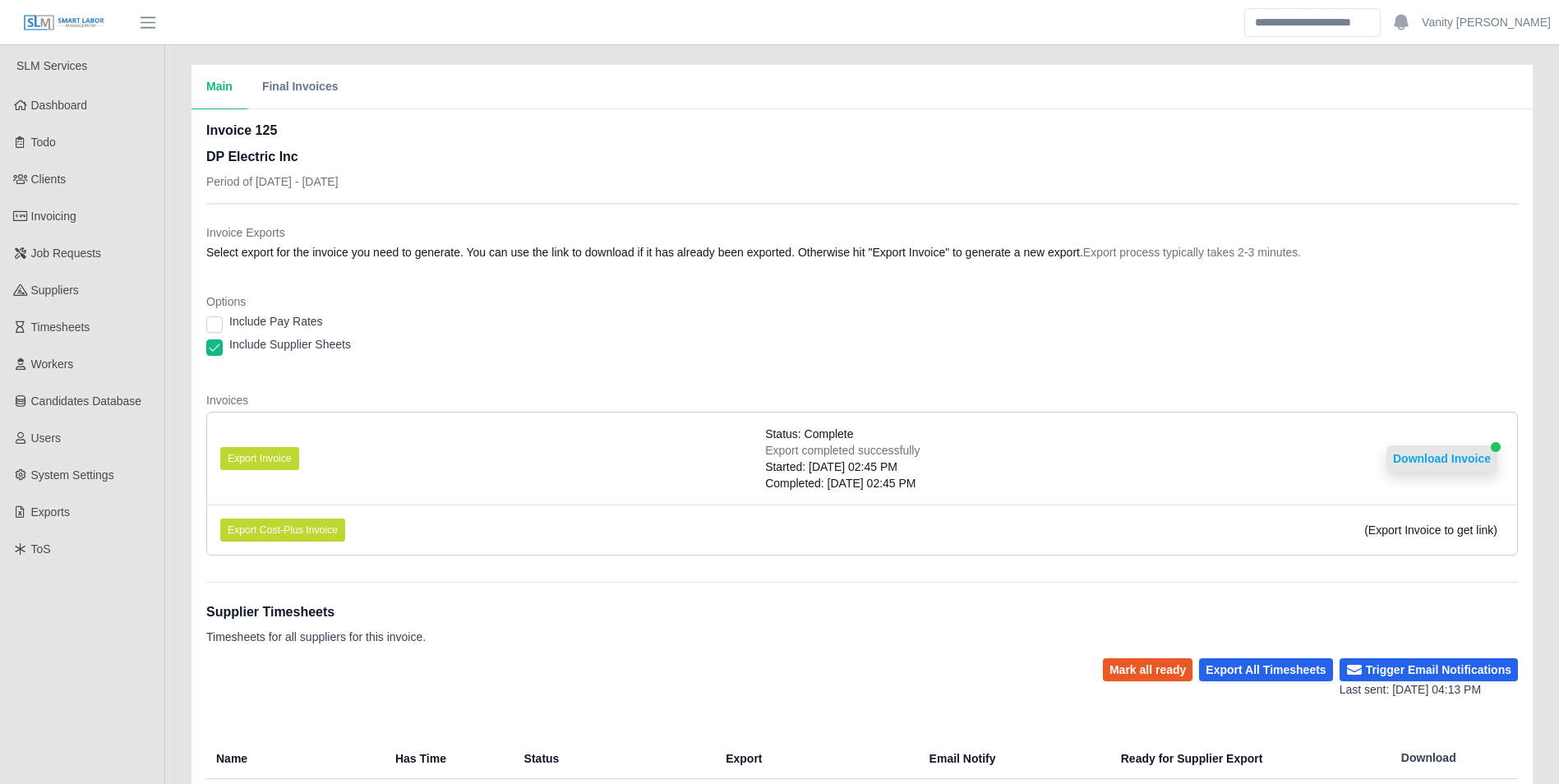
click at [1432, 454] on button "Download Invoice" at bounding box center [1442, 458] width 111 height 26
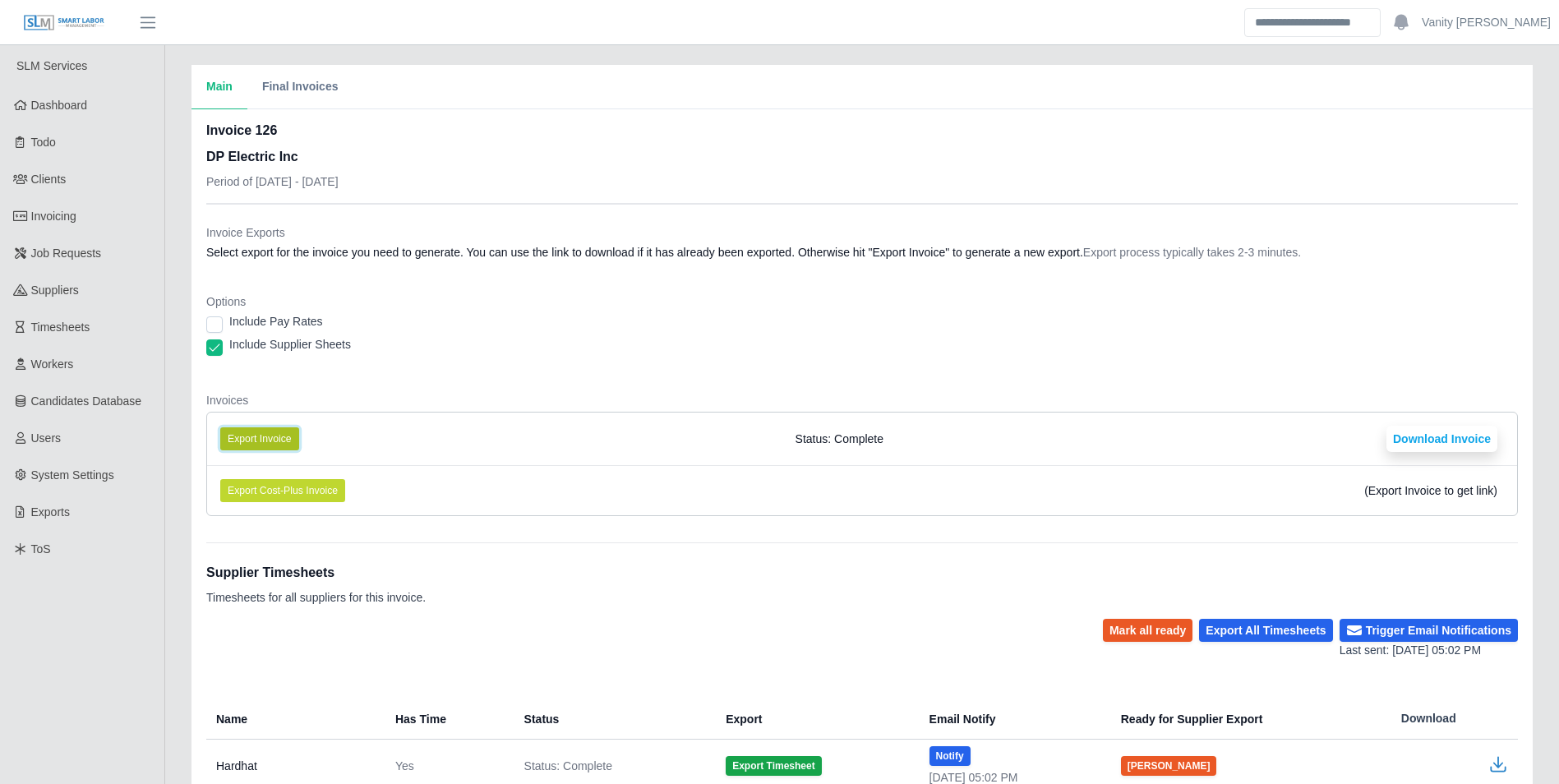
drag, startPoint x: 246, startPoint y: 433, endPoint x: 257, endPoint y: 437, distance: 11.7
click at [246, 433] on button "Export Invoice" at bounding box center [259, 438] width 79 height 23
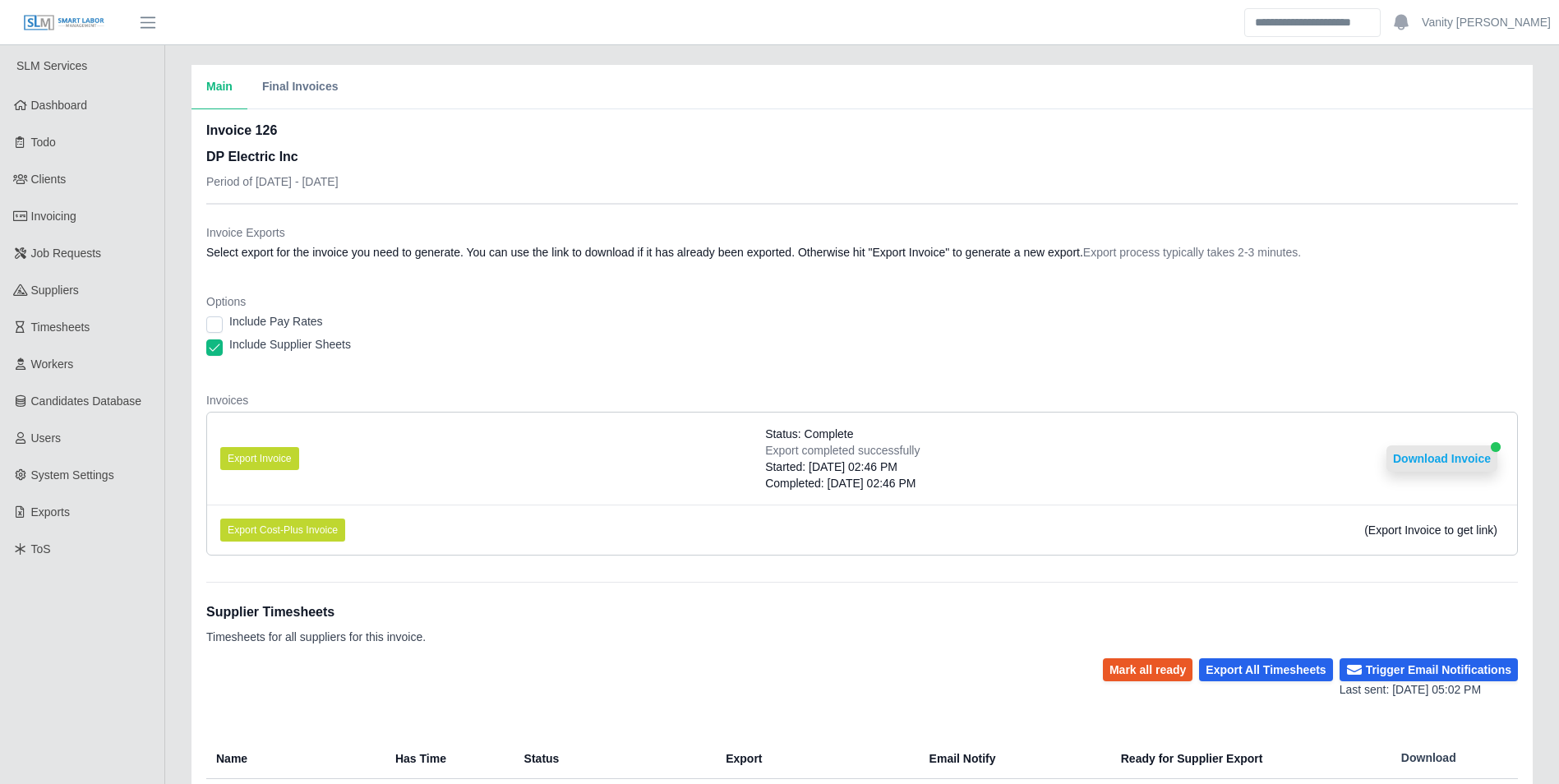
click at [1438, 462] on button "Download Invoice" at bounding box center [1442, 458] width 111 height 26
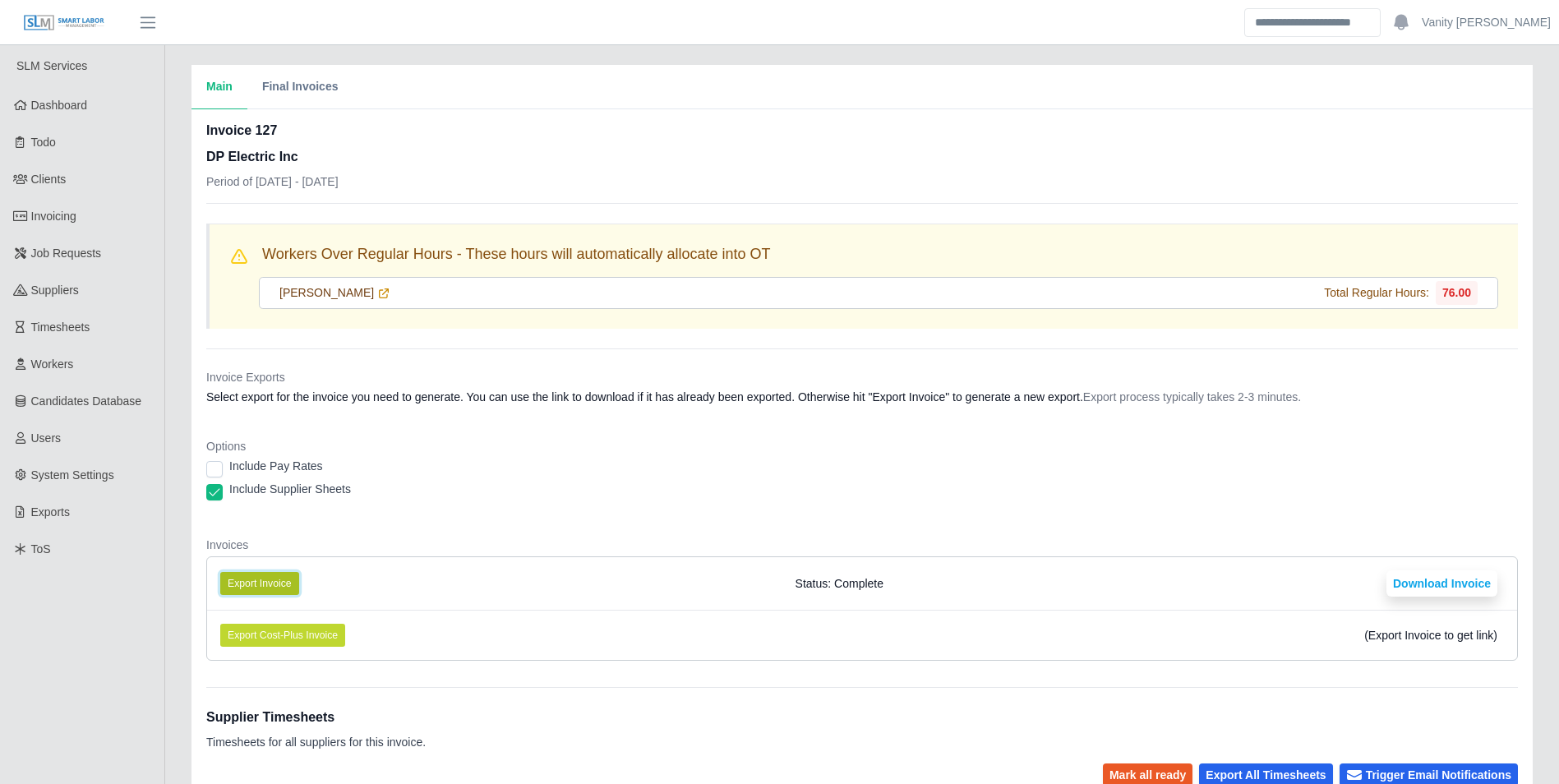
click at [279, 572] on button "Export Invoice" at bounding box center [259, 583] width 79 height 23
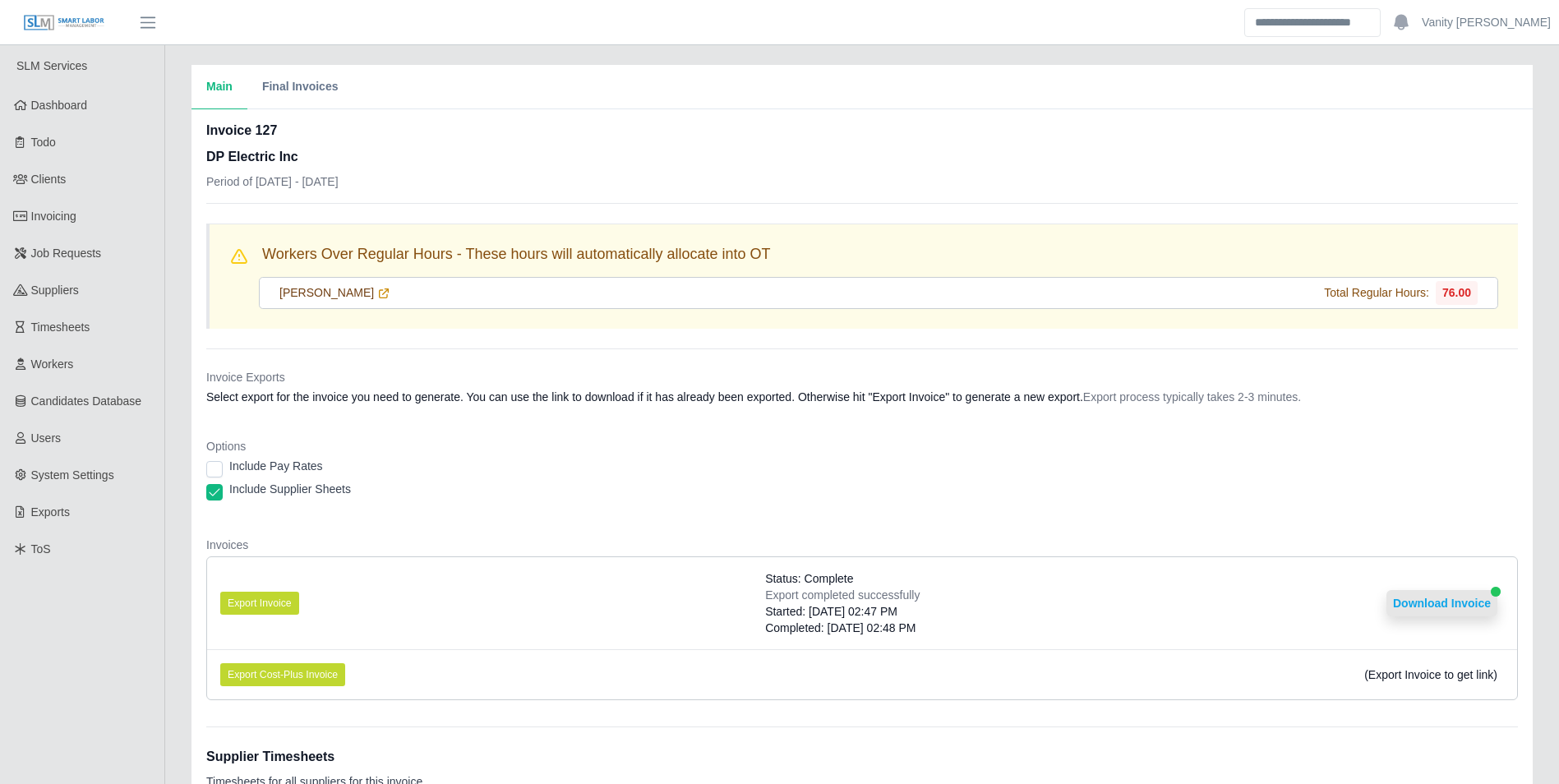
click at [1473, 601] on button "Download Invoice" at bounding box center [1442, 602] width 111 height 26
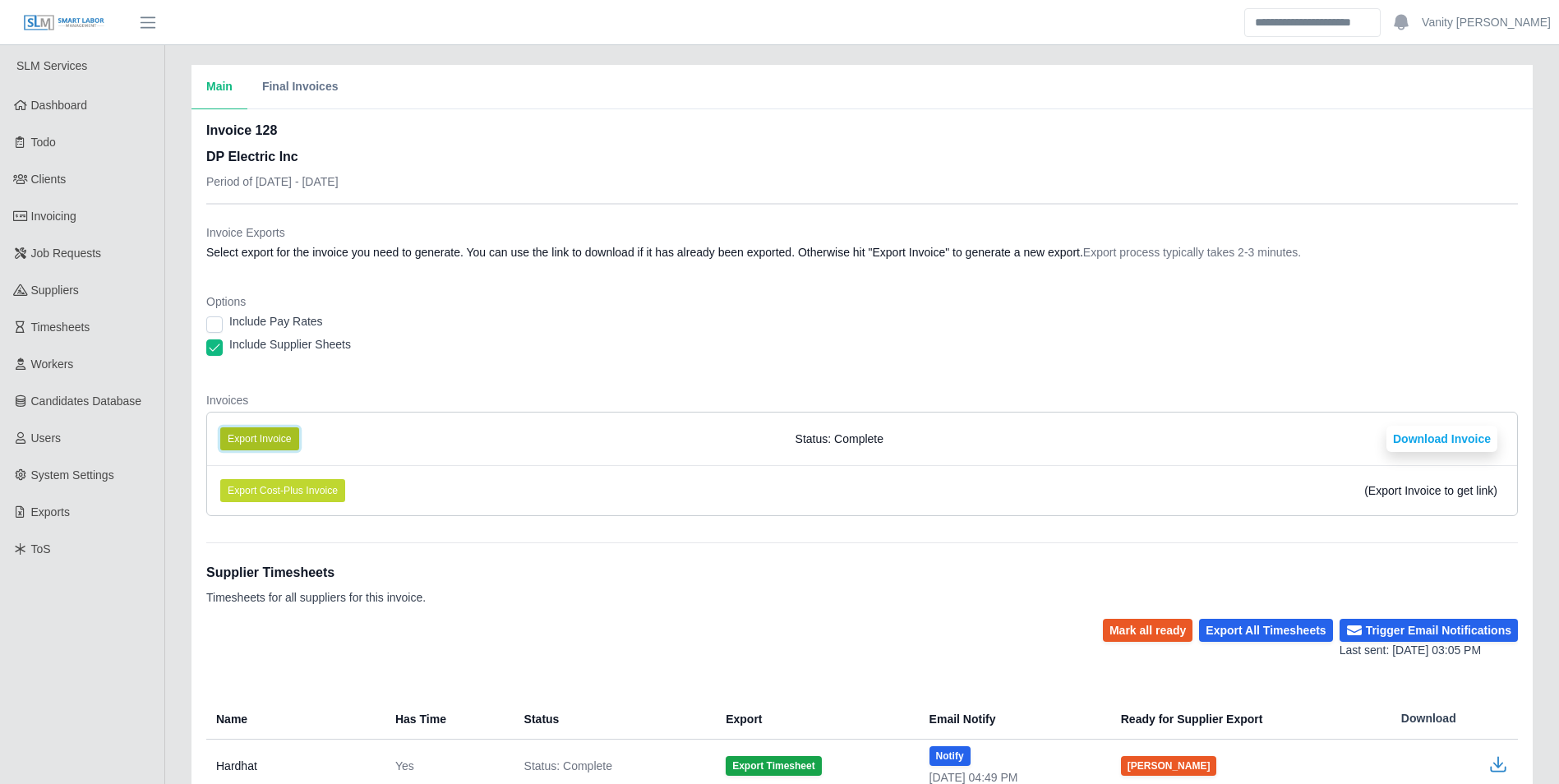
click at [257, 439] on button "Export Invoice" at bounding box center [259, 438] width 79 height 23
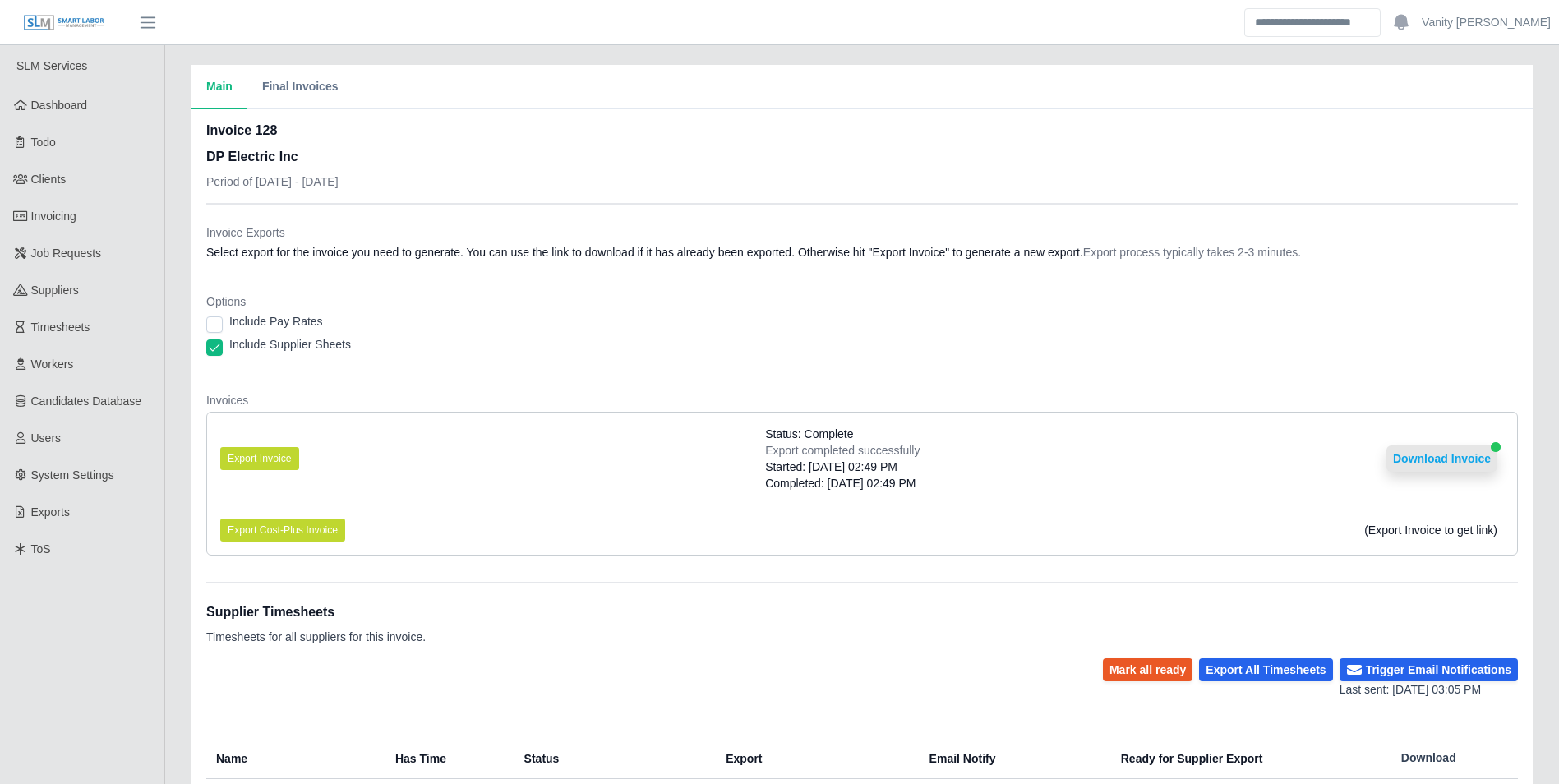
click at [1452, 459] on button "Download Invoice" at bounding box center [1442, 458] width 111 height 26
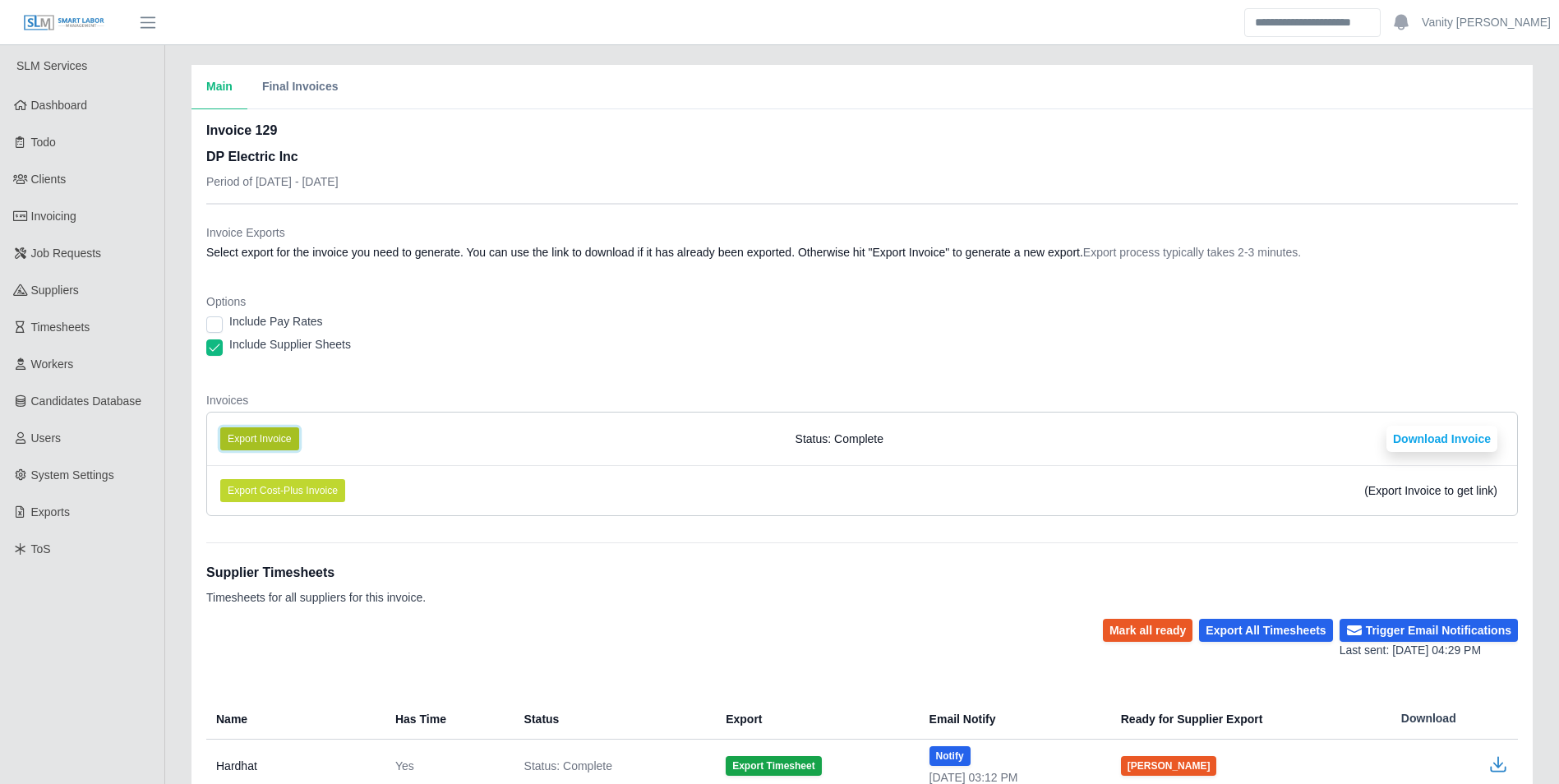
click at [281, 442] on button "Export Invoice" at bounding box center [259, 438] width 79 height 23
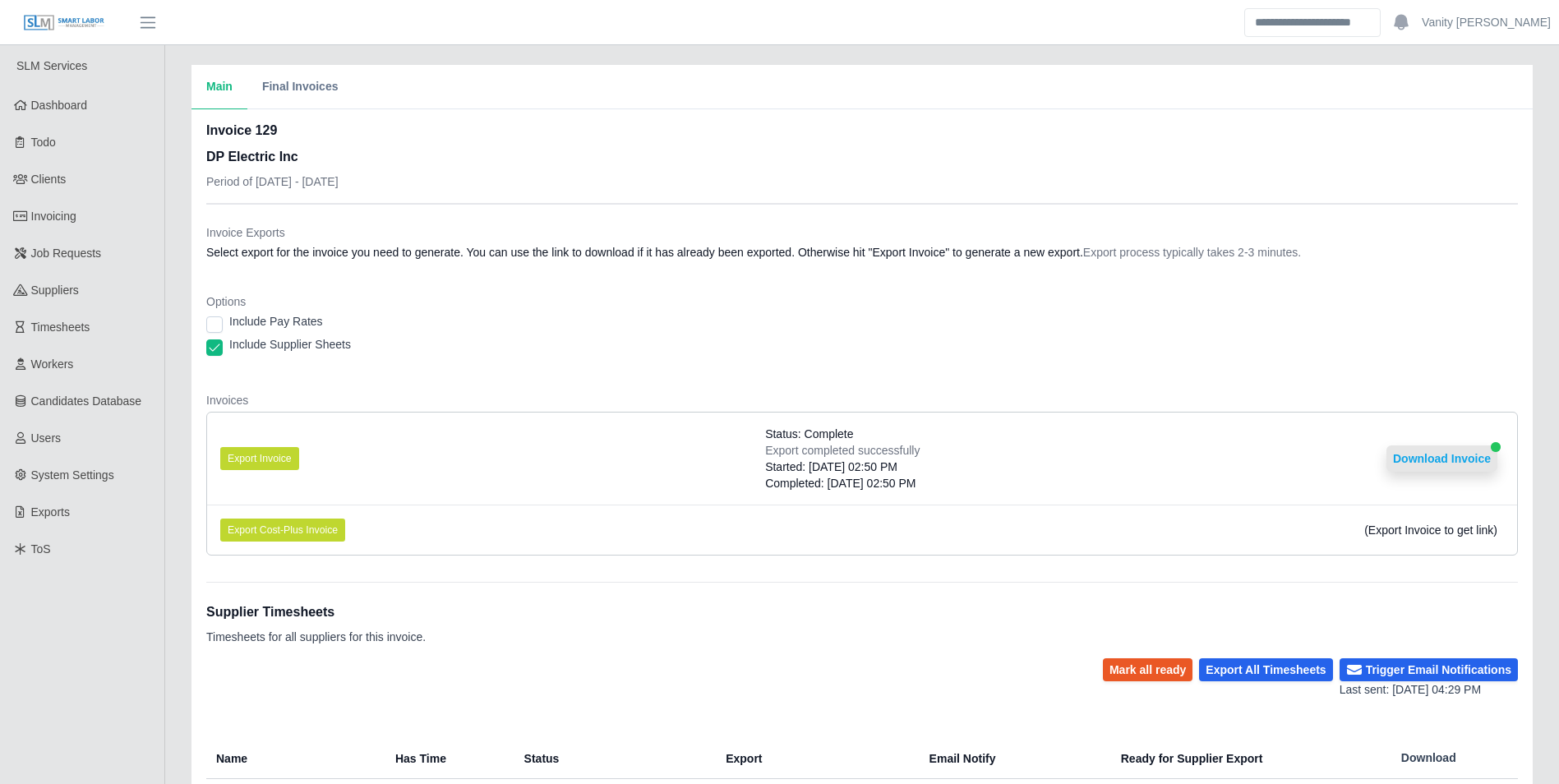
click at [1428, 457] on button "Download Invoice" at bounding box center [1442, 458] width 111 height 26
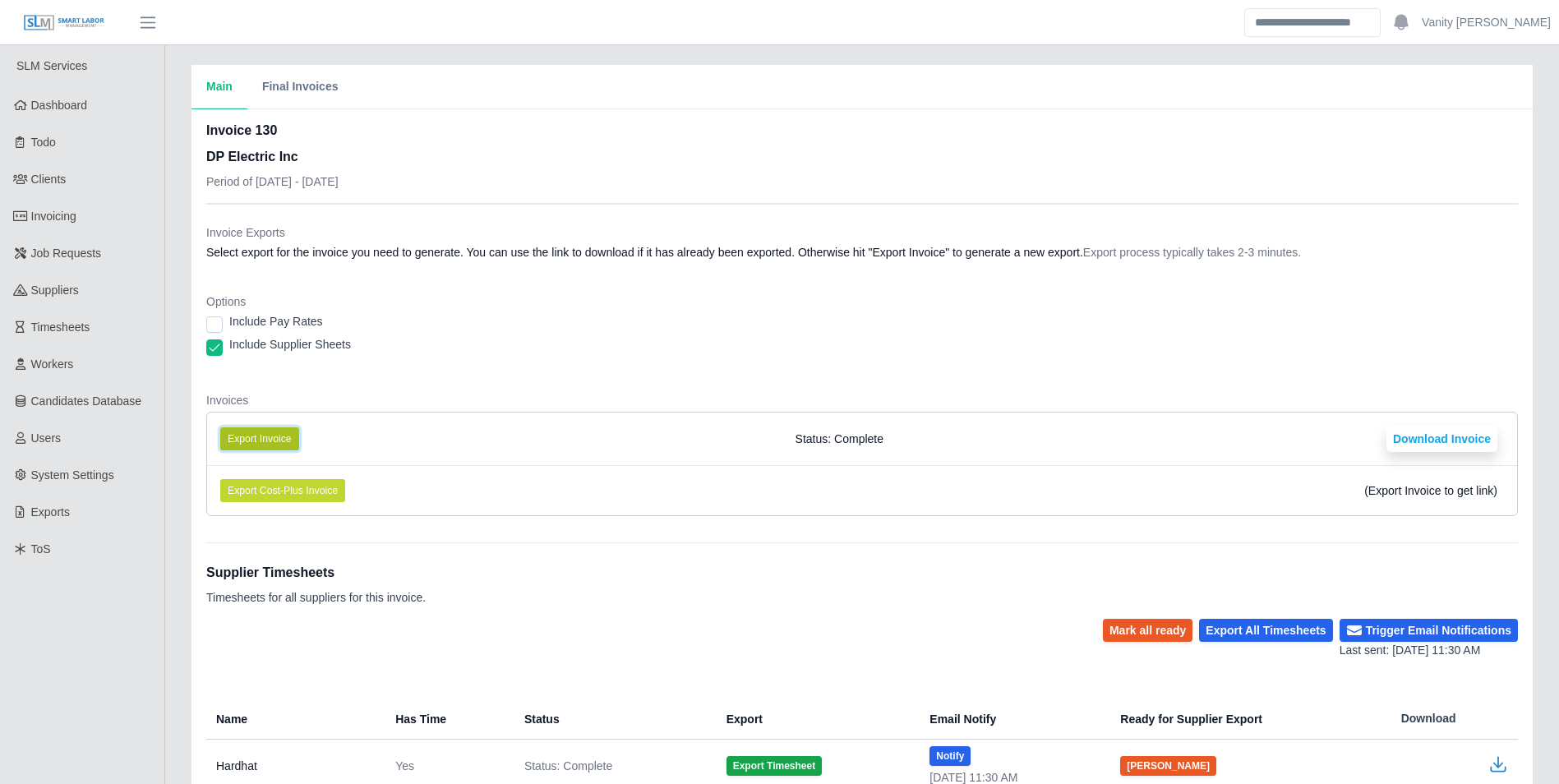
click at [268, 437] on button "Export Invoice" at bounding box center [259, 438] width 79 height 23
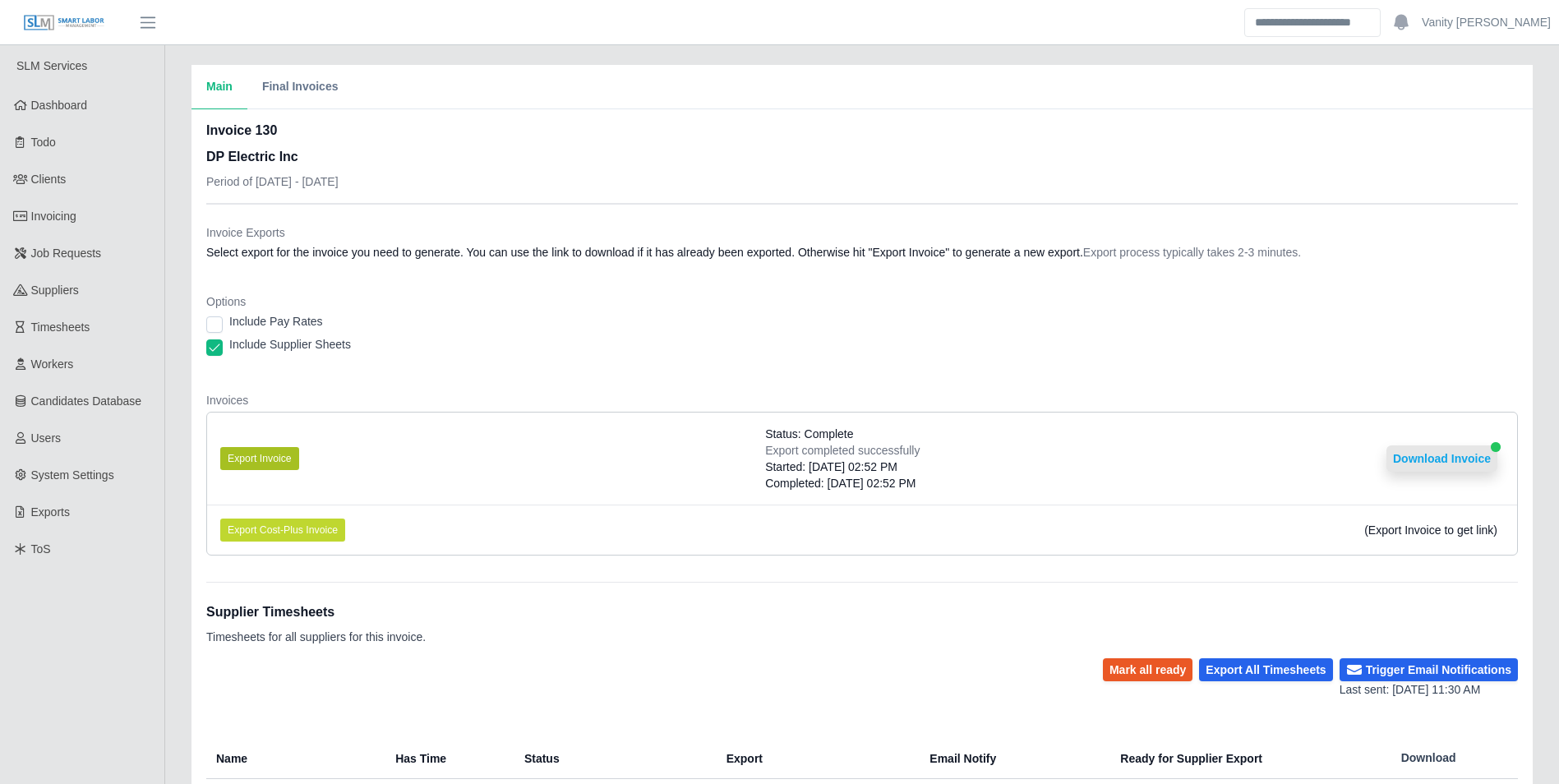
click at [1415, 464] on button "Download Invoice" at bounding box center [1442, 458] width 111 height 26
click at [273, 453] on button "Export Invoice" at bounding box center [259, 458] width 79 height 23
click at [1444, 453] on button "Download Invoice" at bounding box center [1442, 458] width 111 height 26
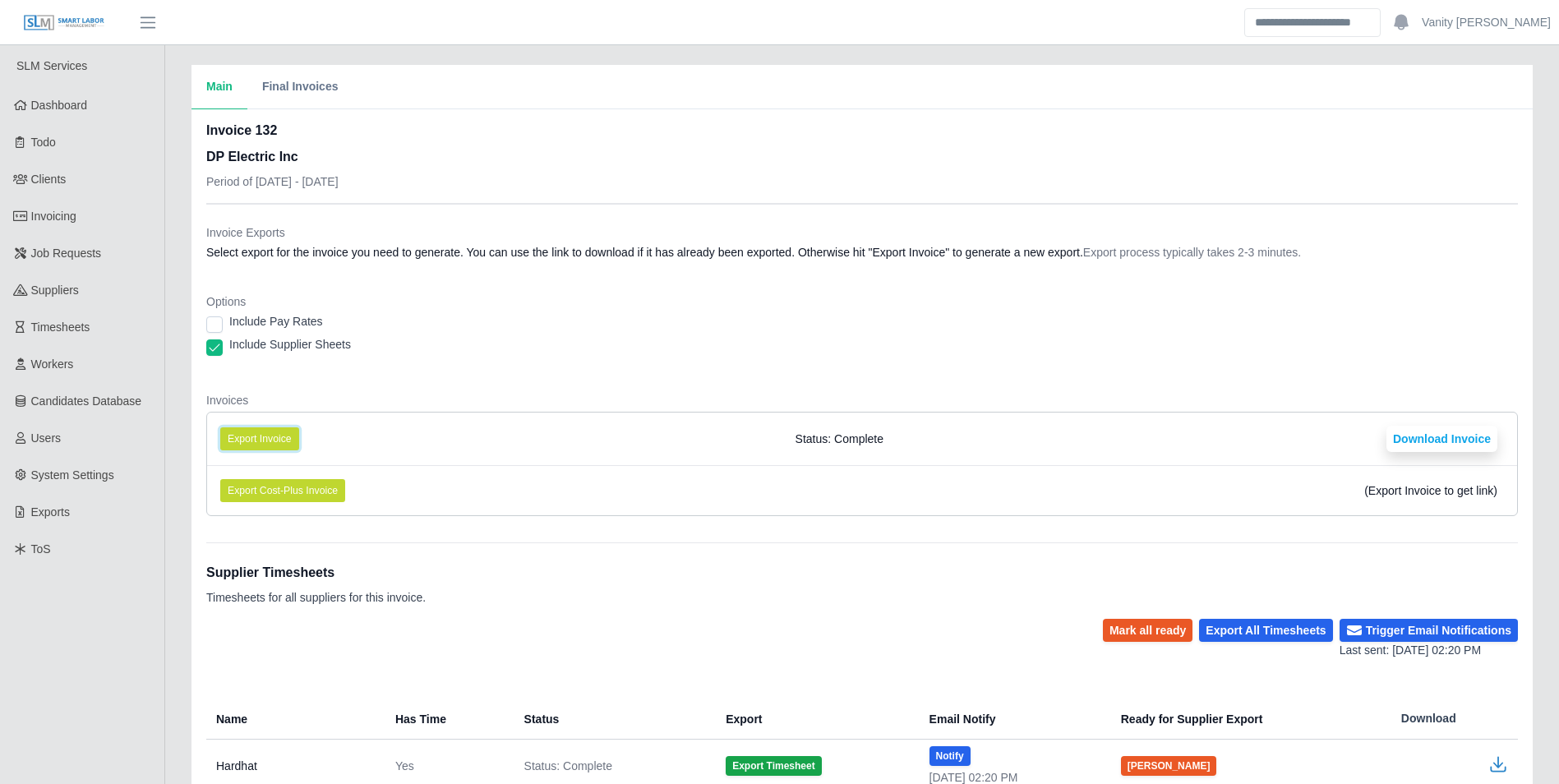
click at [276, 439] on button "Export Invoice" at bounding box center [259, 438] width 79 height 23
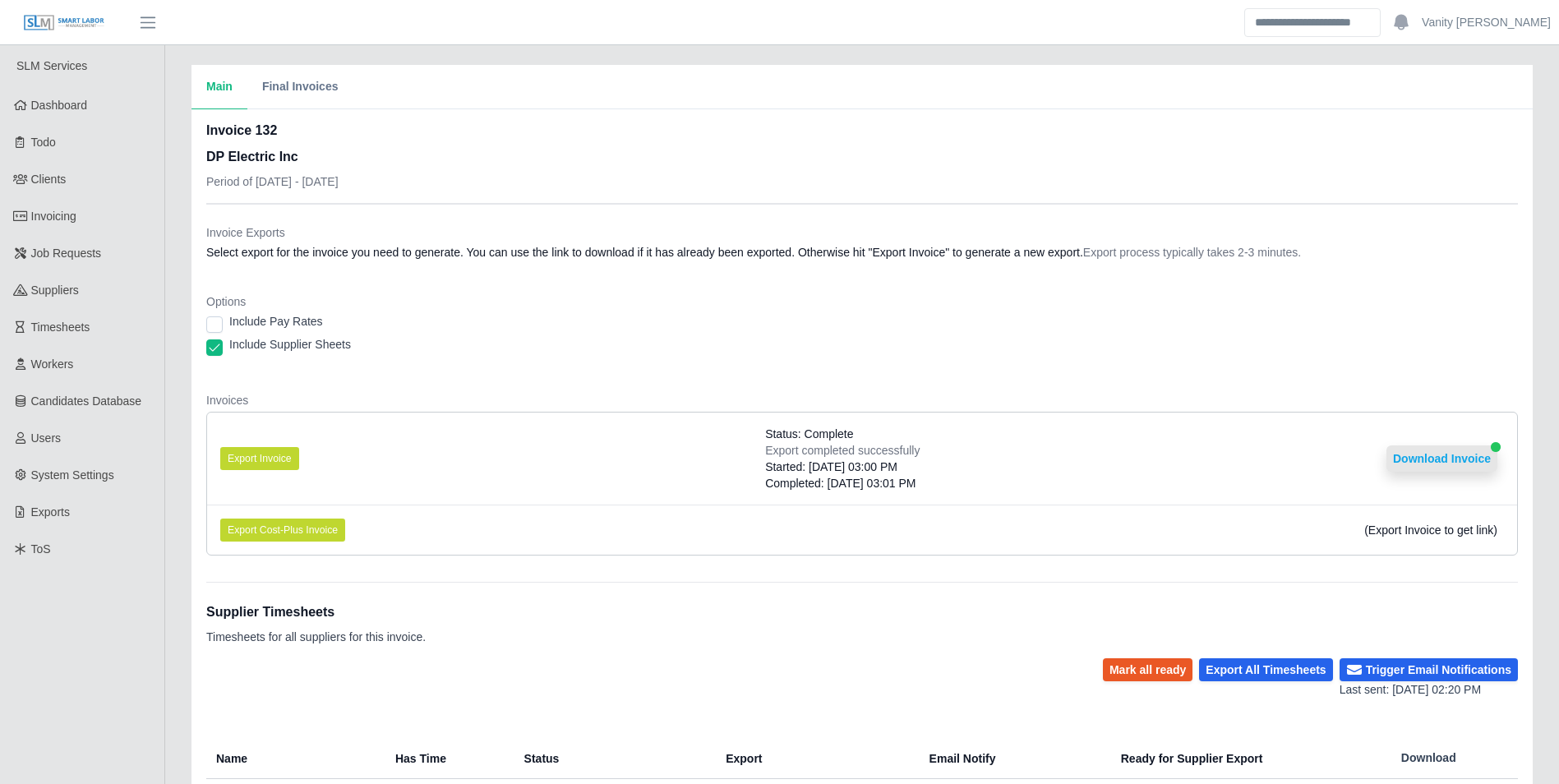
click at [1462, 460] on button "Download Invoice" at bounding box center [1442, 458] width 111 height 26
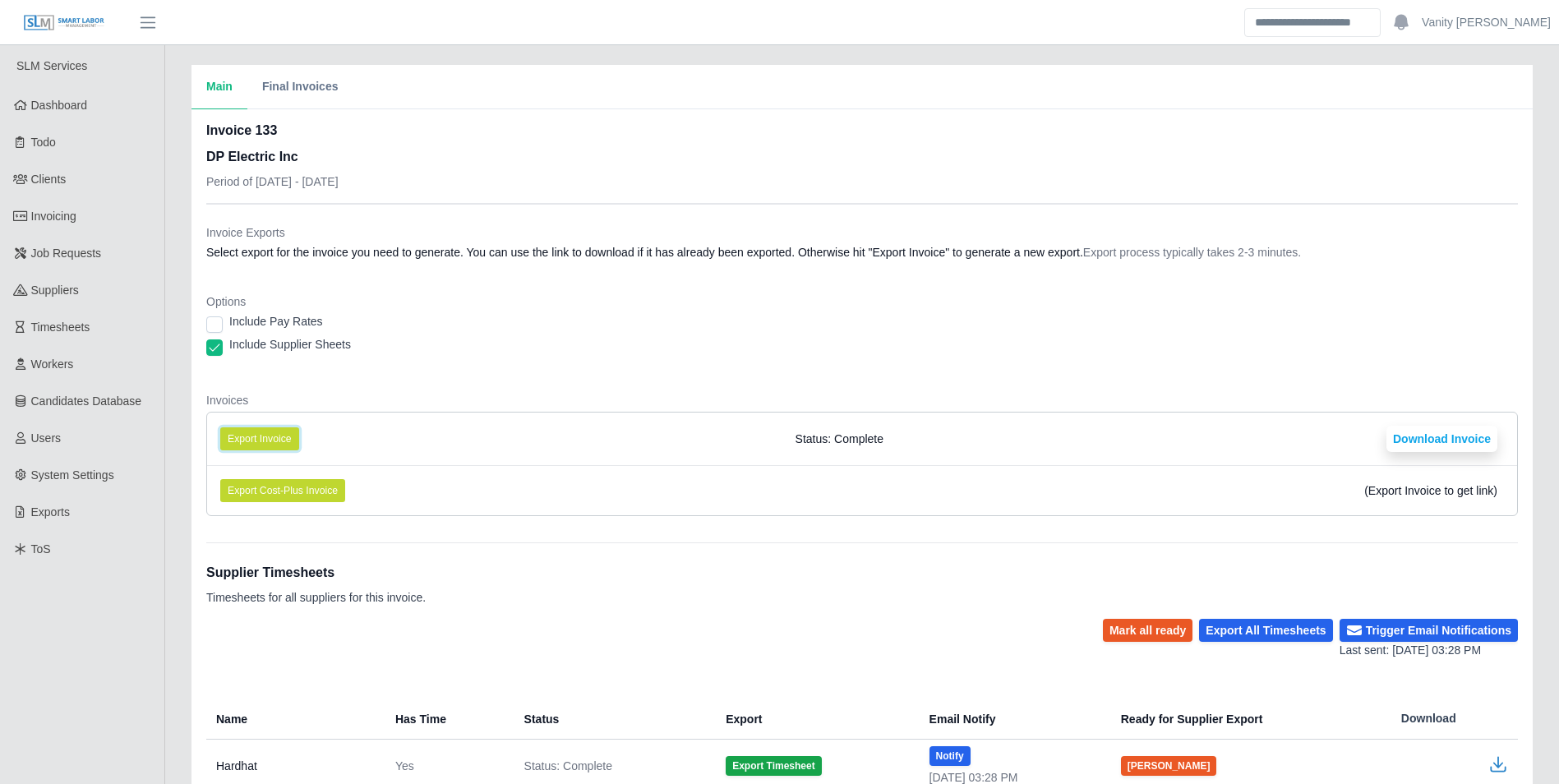
click at [233, 437] on button "Export Invoice" at bounding box center [259, 438] width 79 height 23
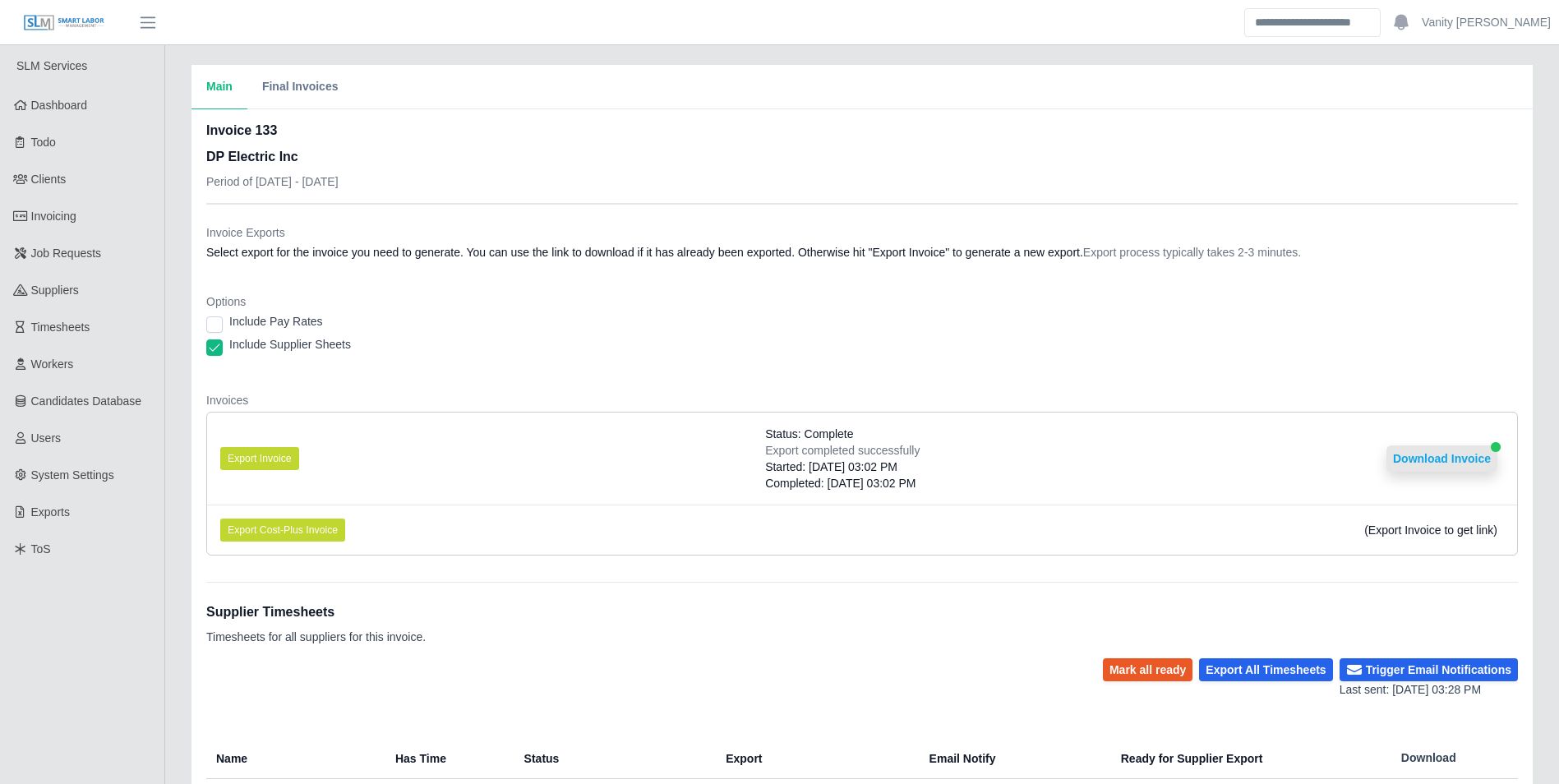
click at [1404, 459] on button "Download Invoice" at bounding box center [1442, 458] width 111 height 26
click at [245, 457] on button "Export Invoice" at bounding box center [259, 458] width 79 height 23
click at [1443, 458] on button "Download Invoice" at bounding box center [1442, 458] width 111 height 26
click at [280, 458] on button "Export Invoice" at bounding box center [259, 458] width 79 height 23
click at [1462, 456] on button "Download Invoice" at bounding box center [1442, 458] width 111 height 26
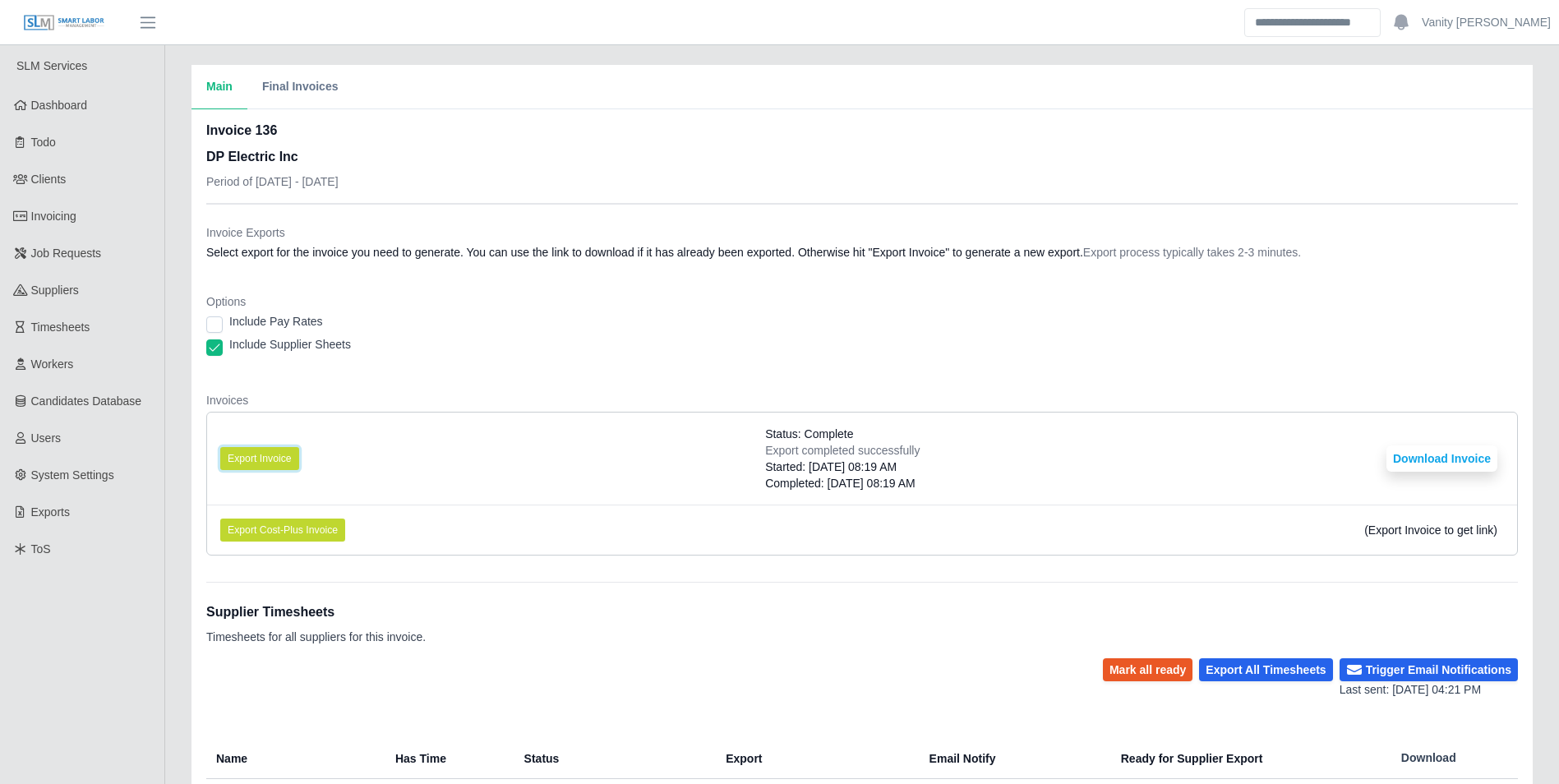
click at [233, 453] on button "Export Invoice" at bounding box center [259, 458] width 79 height 23
click at [1439, 454] on button "Download Invoice" at bounding box center [1442, 458] width 111 height 26
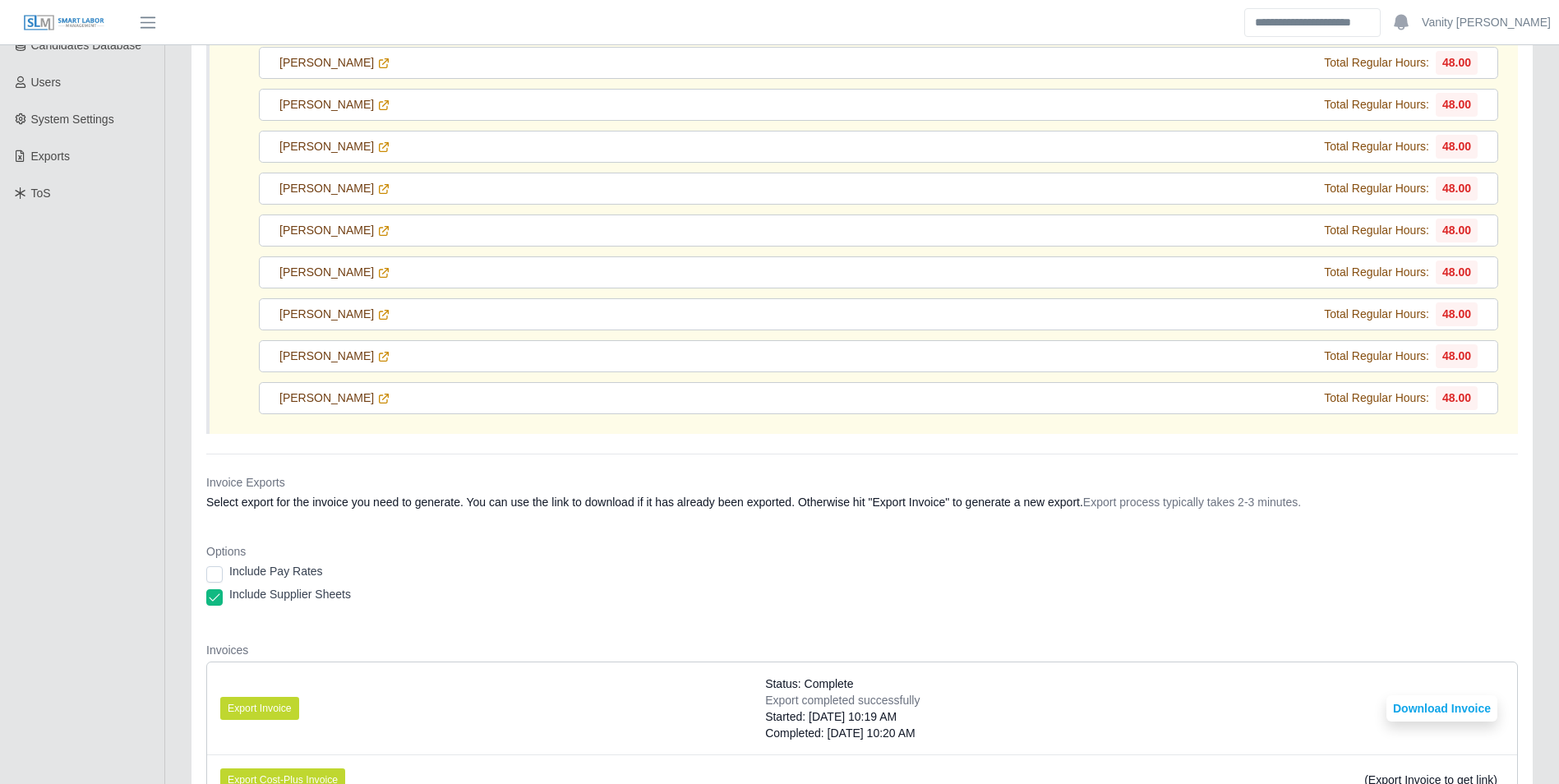
scroll to position [493, 0]
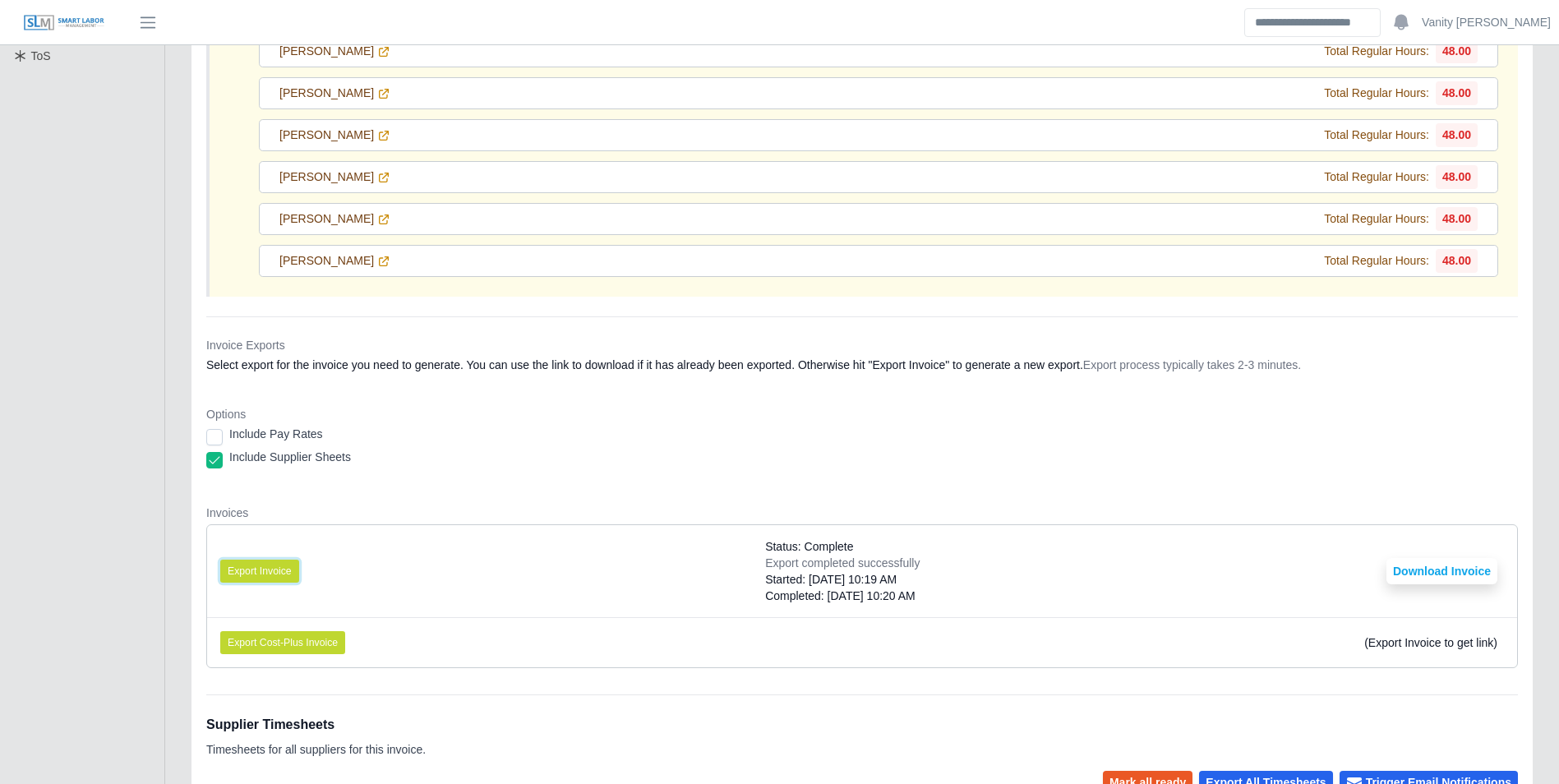
click at [289, 569] on button "Export Invoice" at bounding box center [259, 571] width 79 height 23
click at [1404, 567] on button "Download Invoice" at bounding box center [1442, 571] width 111 height 26
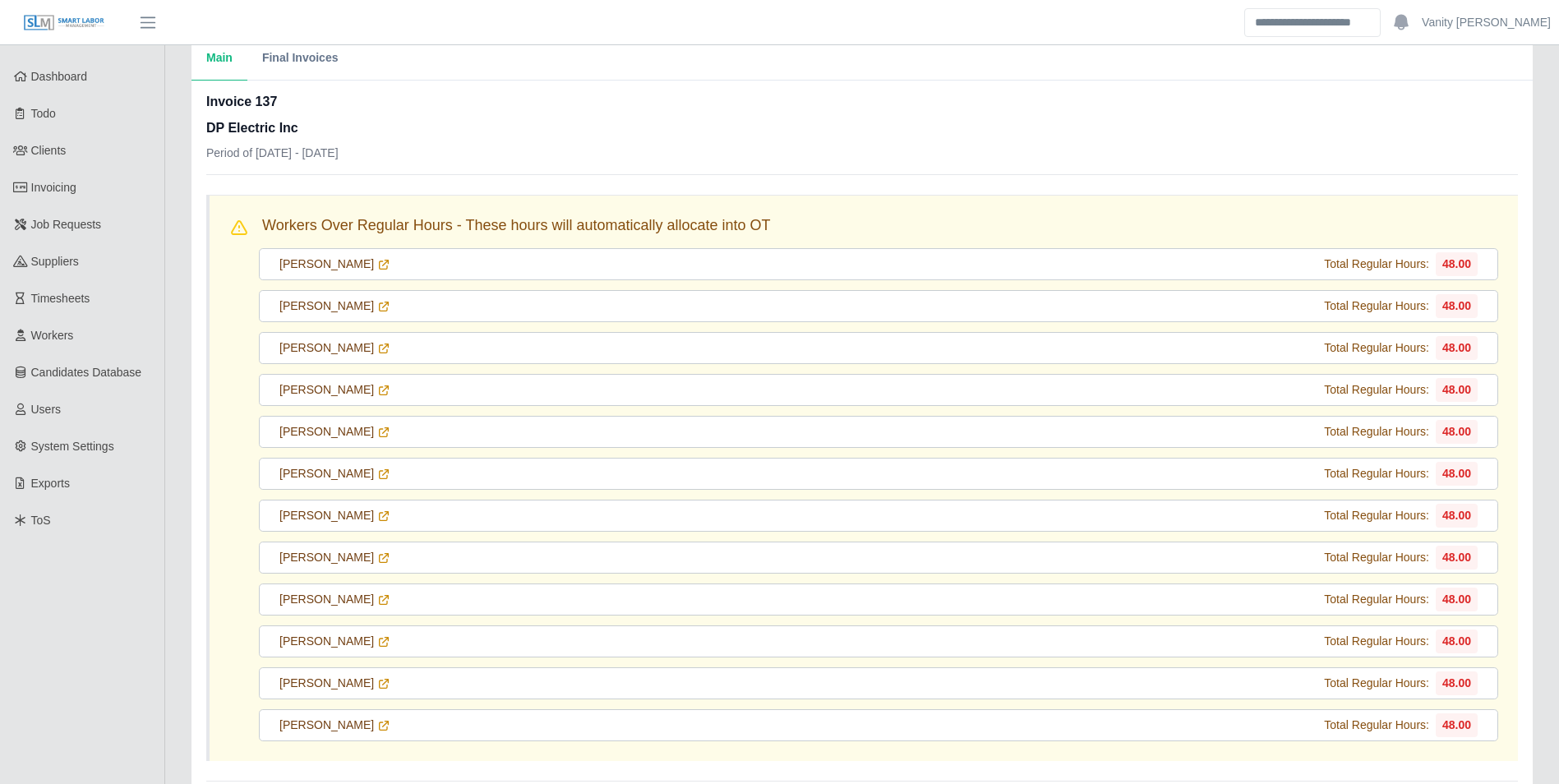
scroll to position [0, 0]
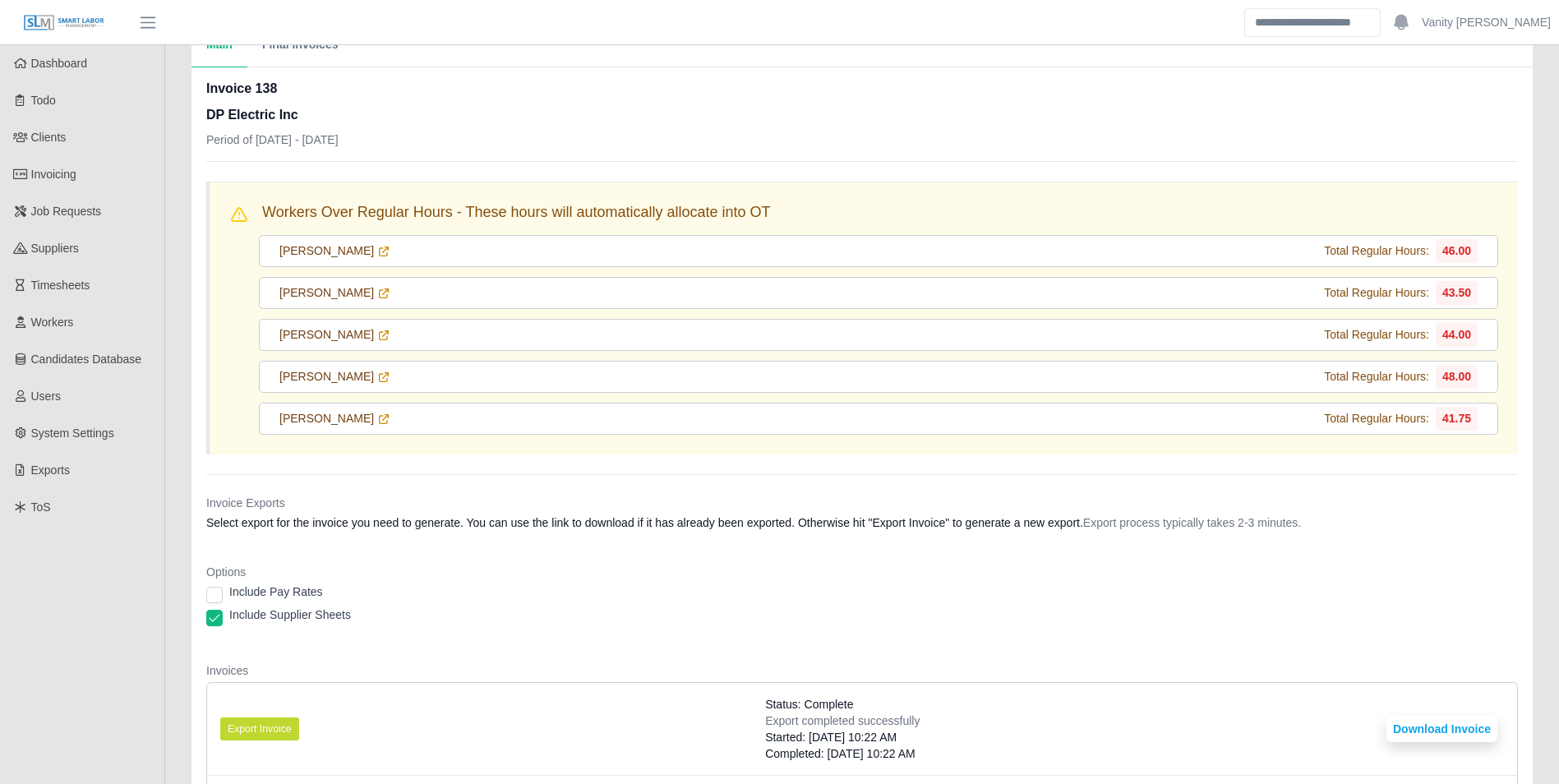
scroll to position [82, 0]
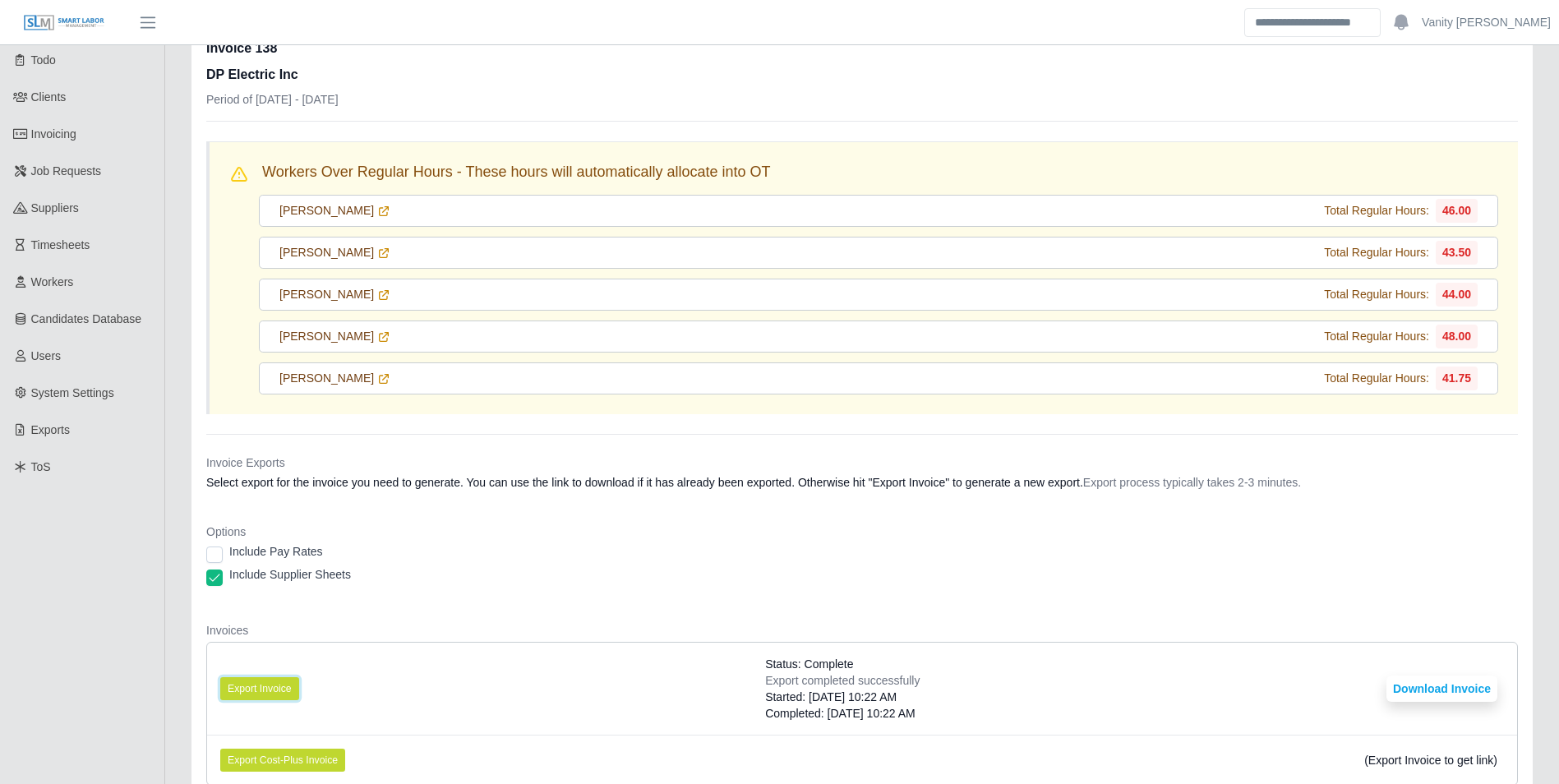
click at [290, 686] on button "Export Invoice" at bounding box center [259, 688] width 79 height 23
click at [1425, 685] on button "Download Invoice" at bounding box center [1442, 688] width 111 height 26
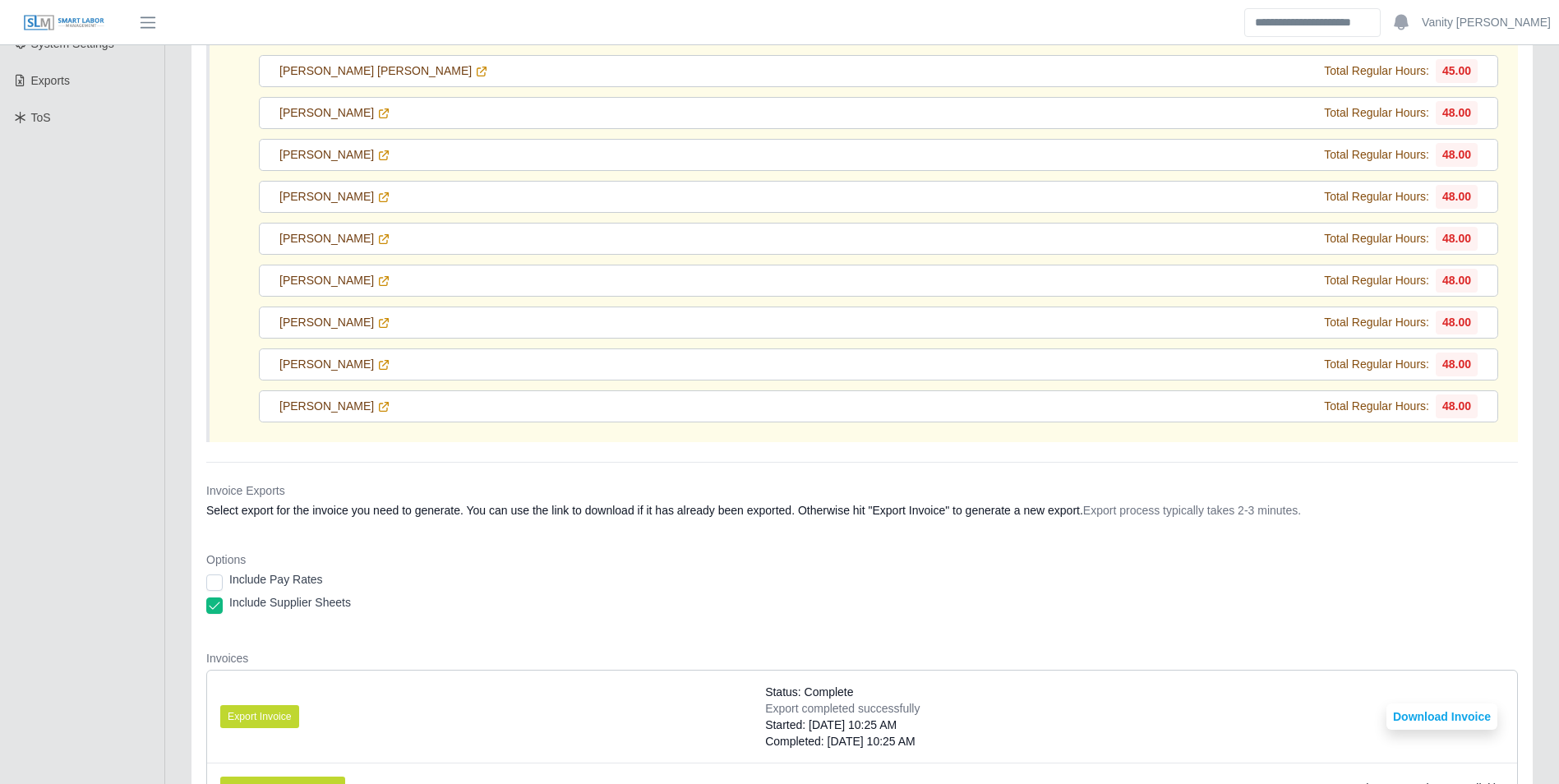
scroll to position [493, 0]
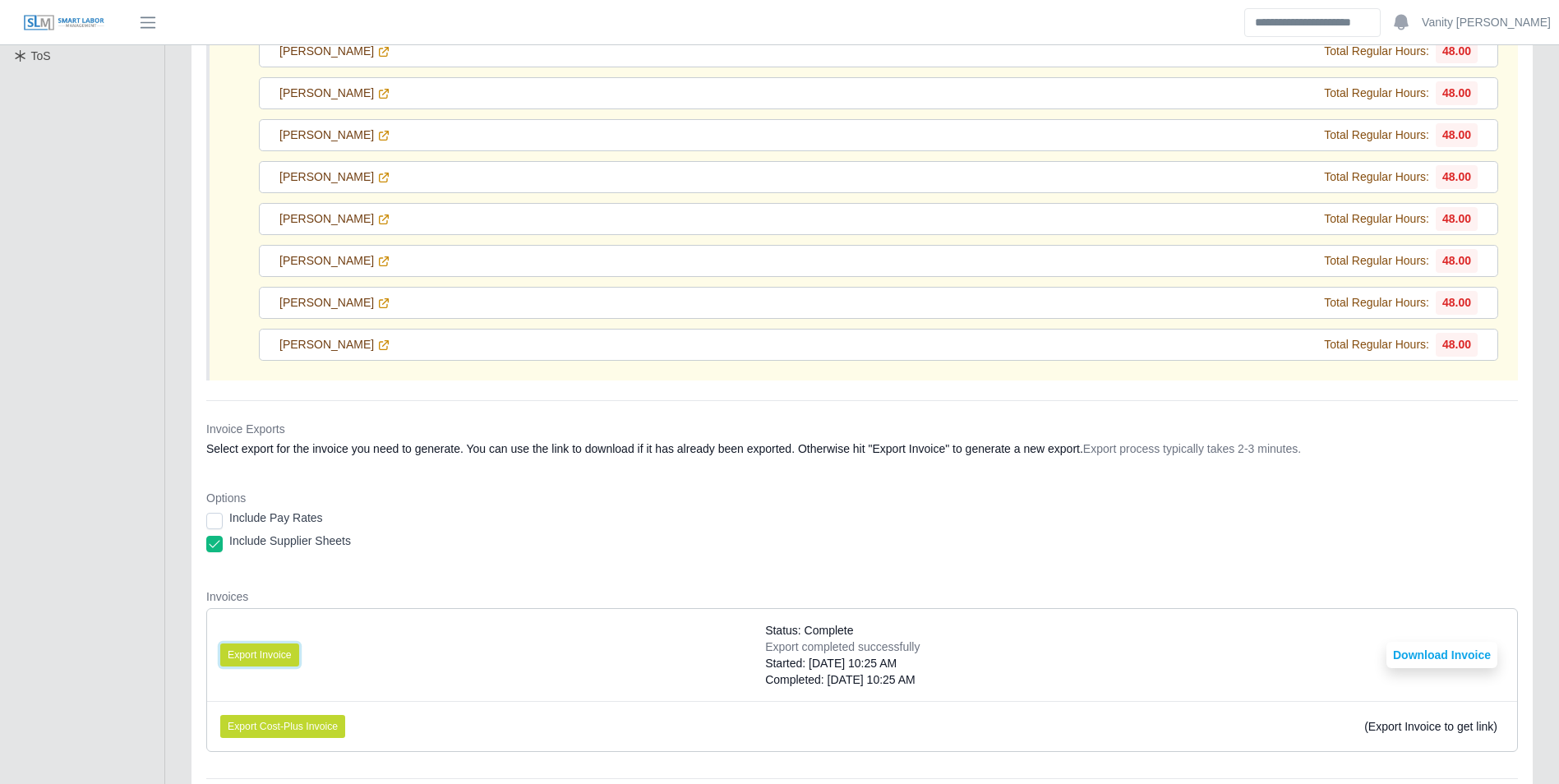
click at [280, 646] on button "Export Invoice" at bounding box center [259, 654] width 79 height 23
click at [1435, 653] on button "Download Invoice" at bounding box center [1442, 654] width 111 height 26
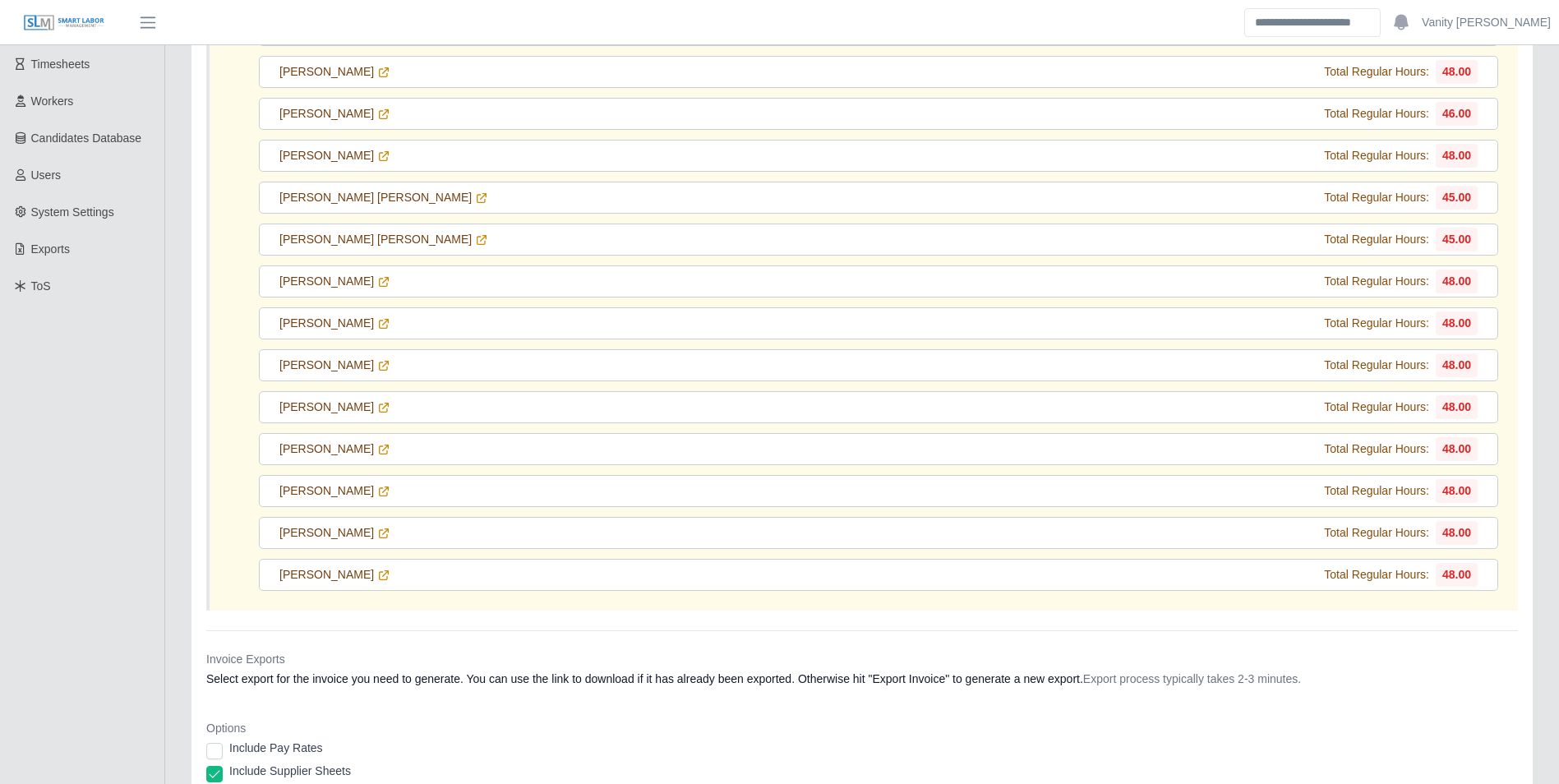
scroll to position [0, 0]
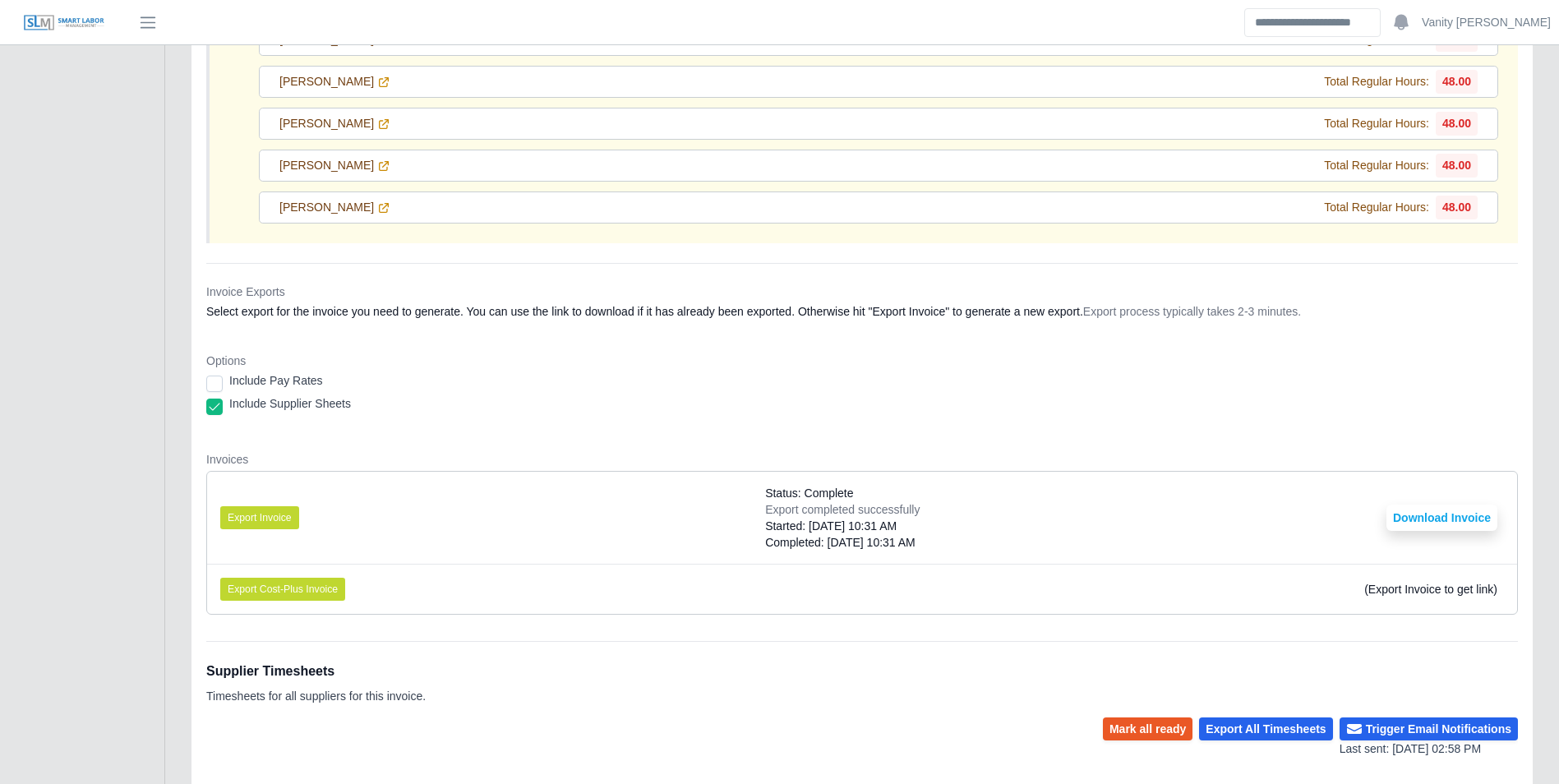
scroll to position [821, 0]
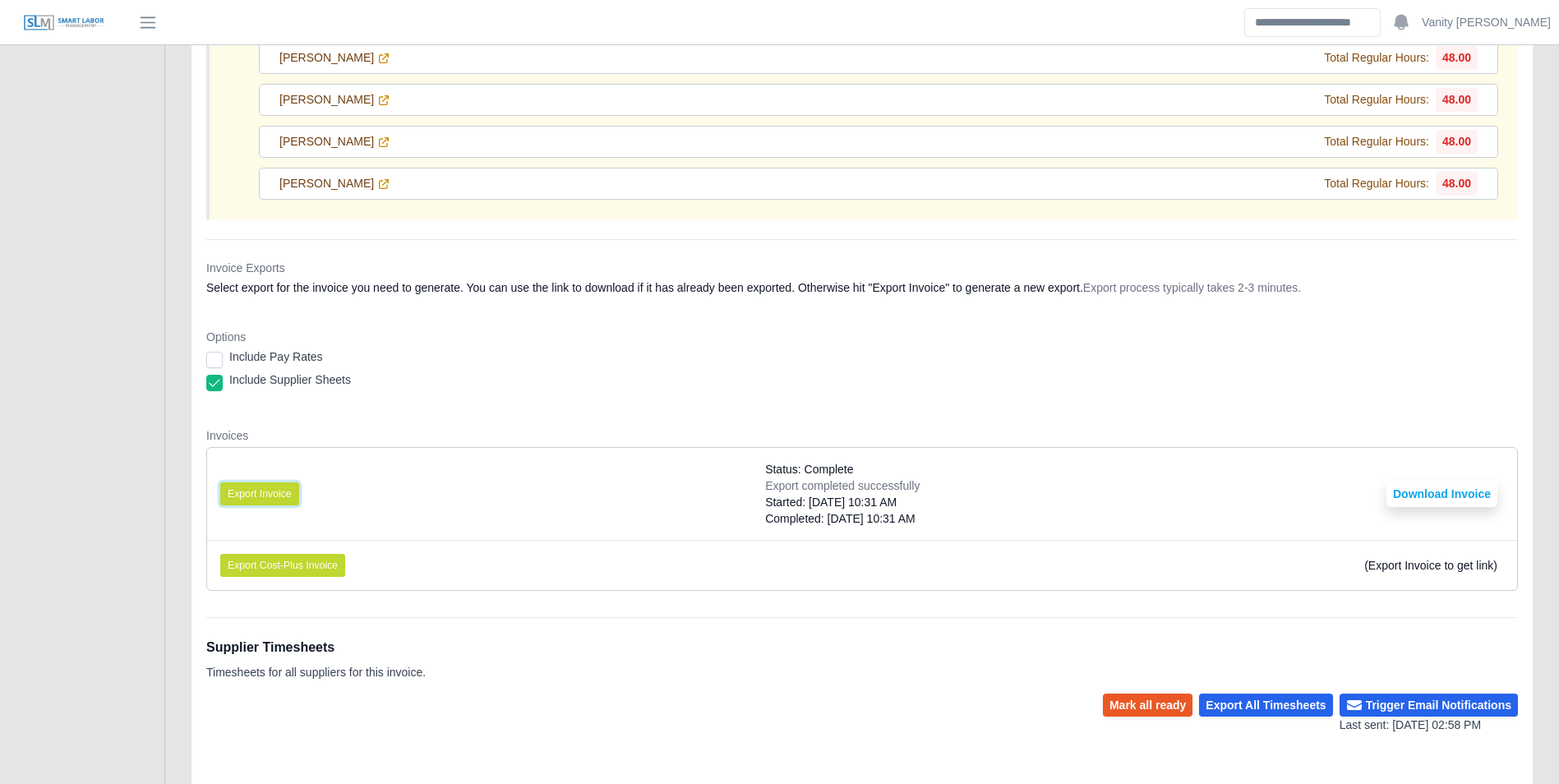
click at [291, 494] on button "Export Invoice" at bounding box center [259, 494] width 79 height 23
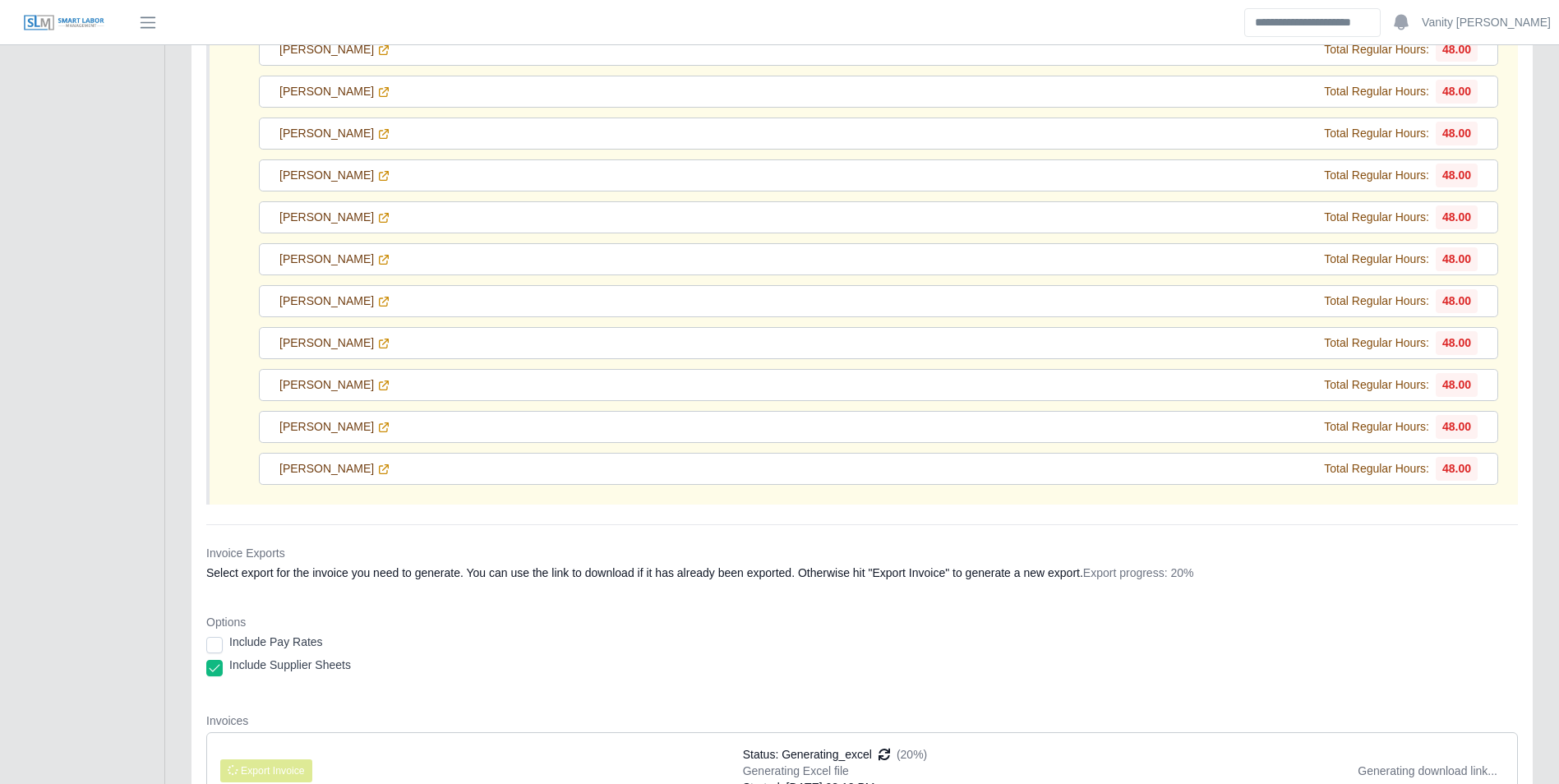
scroll to position [657, 0]
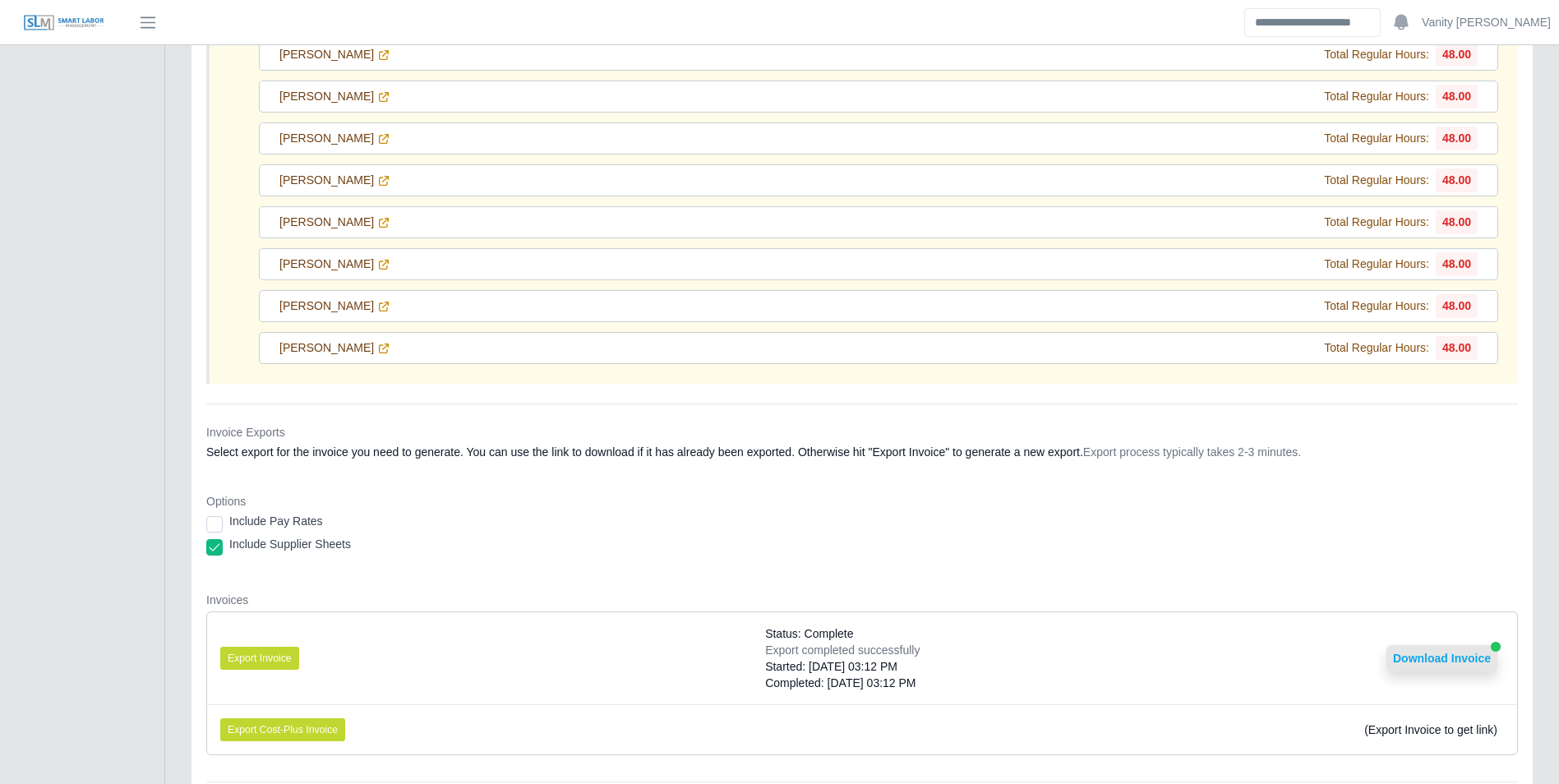
click at [1401, 652] on button "Download Invoice" at bounding box center [1442, 657] width 111 height 26
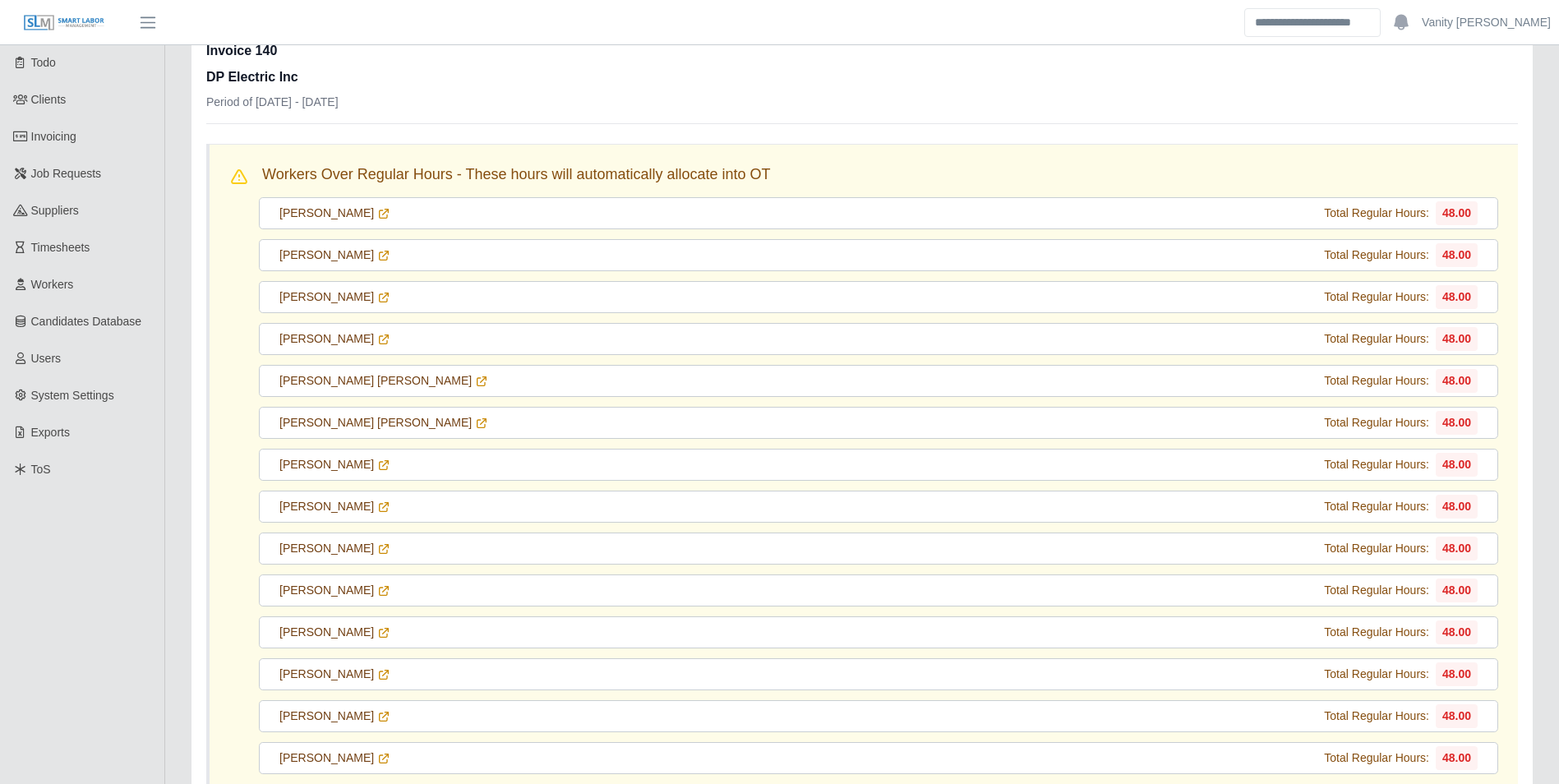
scroll to position [0, 0]
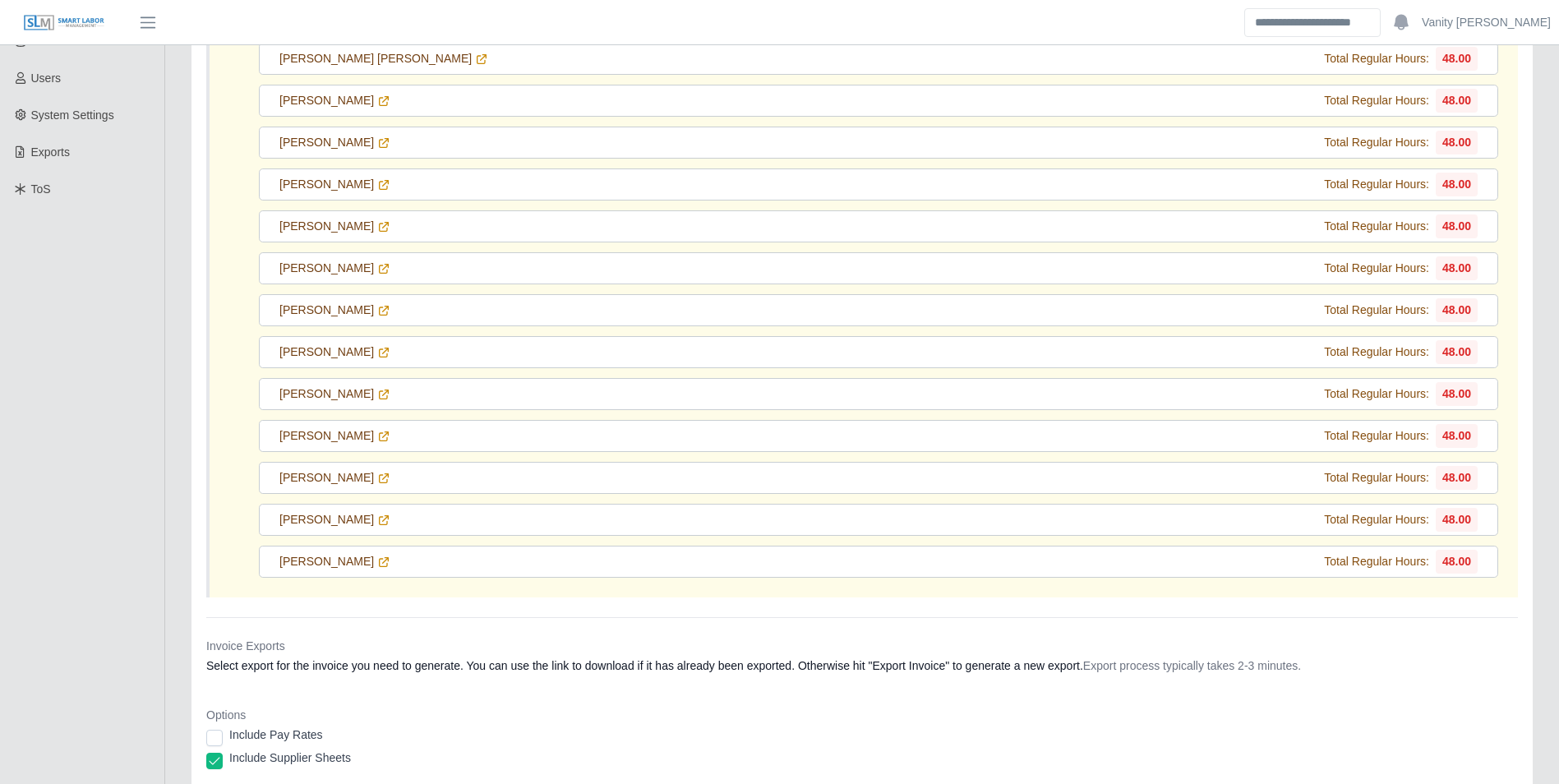
scroll to position [575, 0]
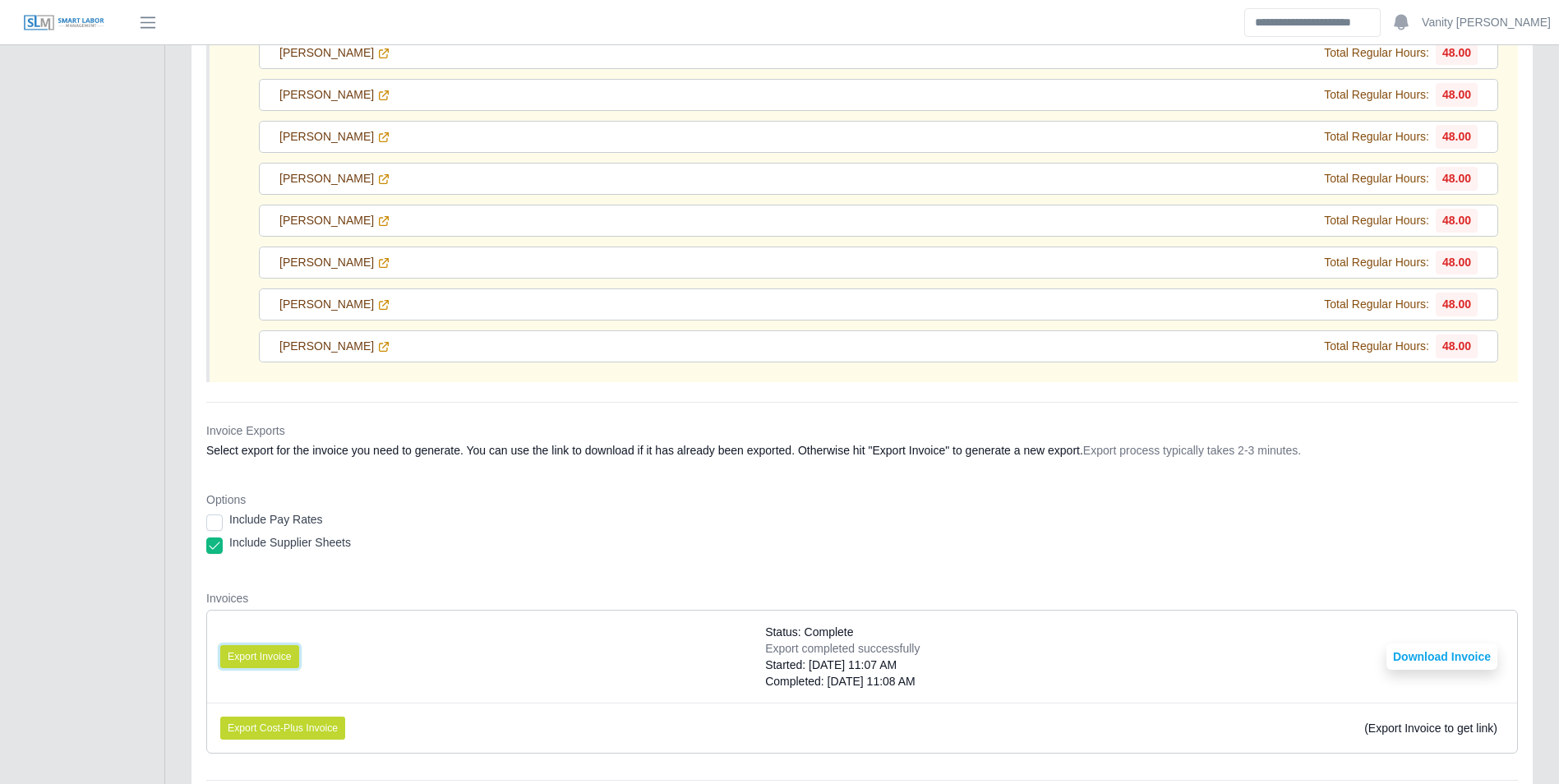
click at [242, 661] on button "Export Invoice" at bounding box center [259, 656] width 79 height 23
click at [1403, 654] on button "Download Invoice" at bounding box center [1442, 656] width 111 height 26
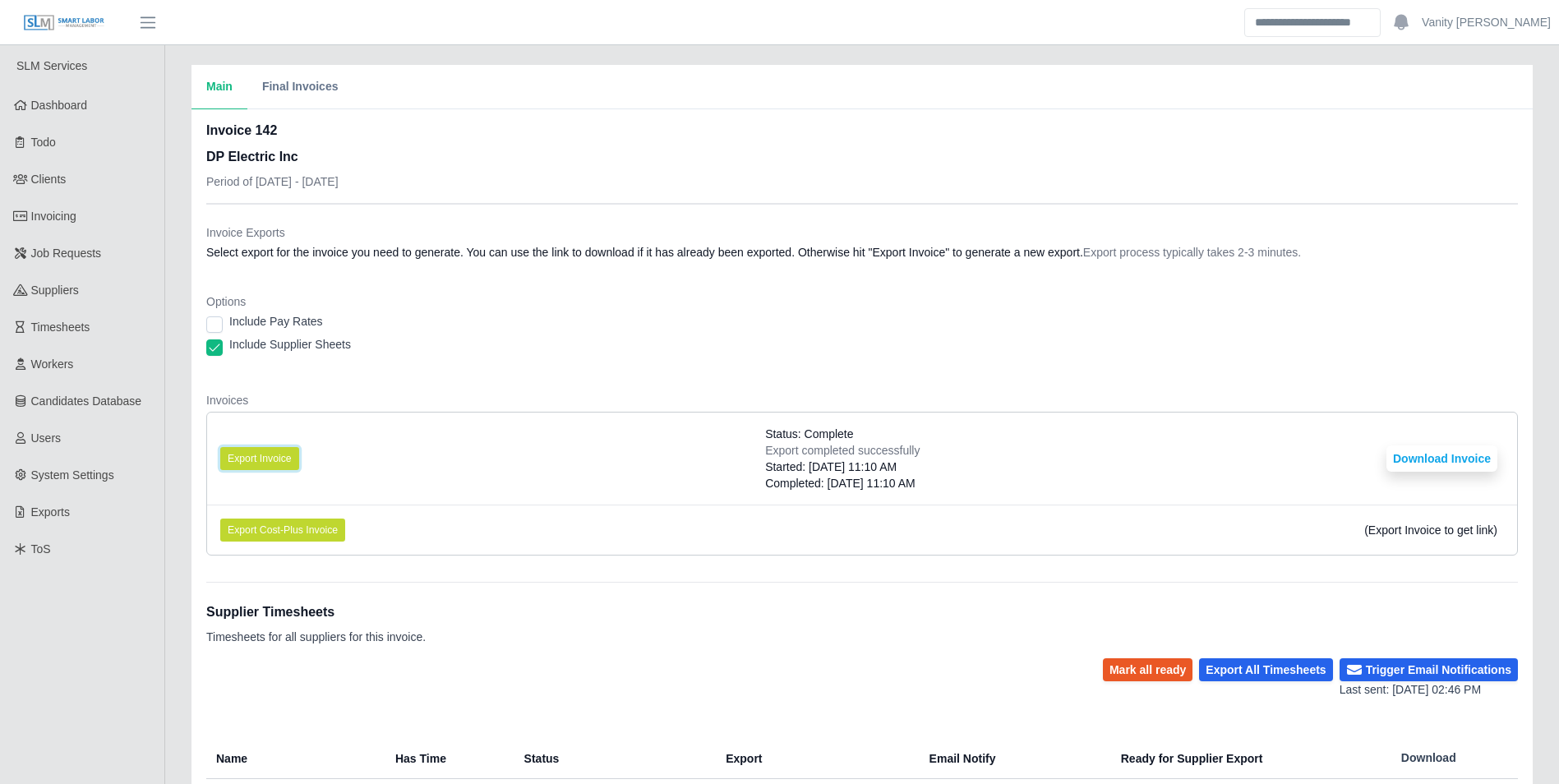
click at [278, 457] on button "Export Invoice" at bounding box center [259, 458] width 79 height 23
click at [1400, 454] on button "Download Invoice" at bounding box center [1442, 458] width 111 height 26
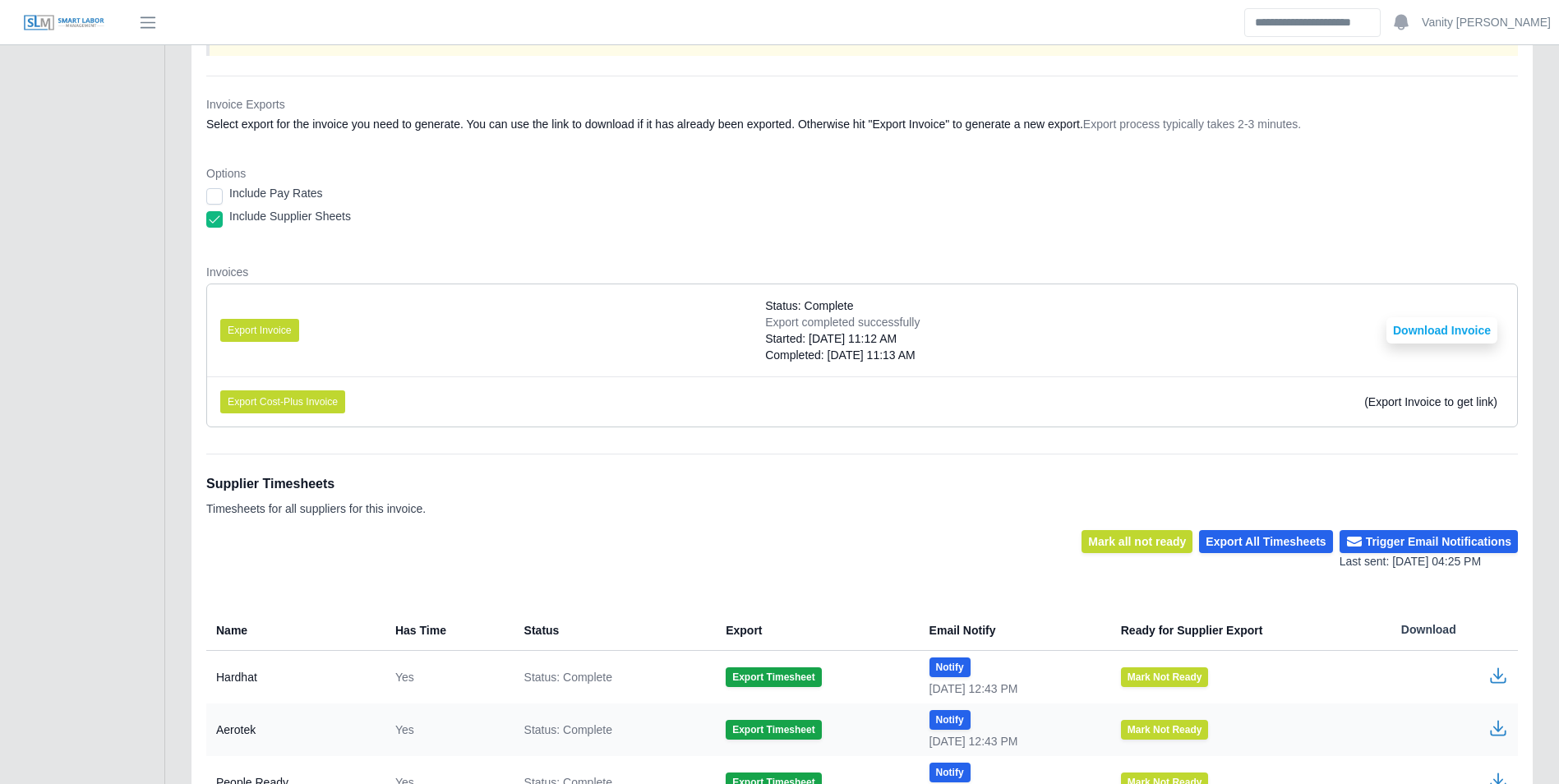
scroll to position [739, 0]
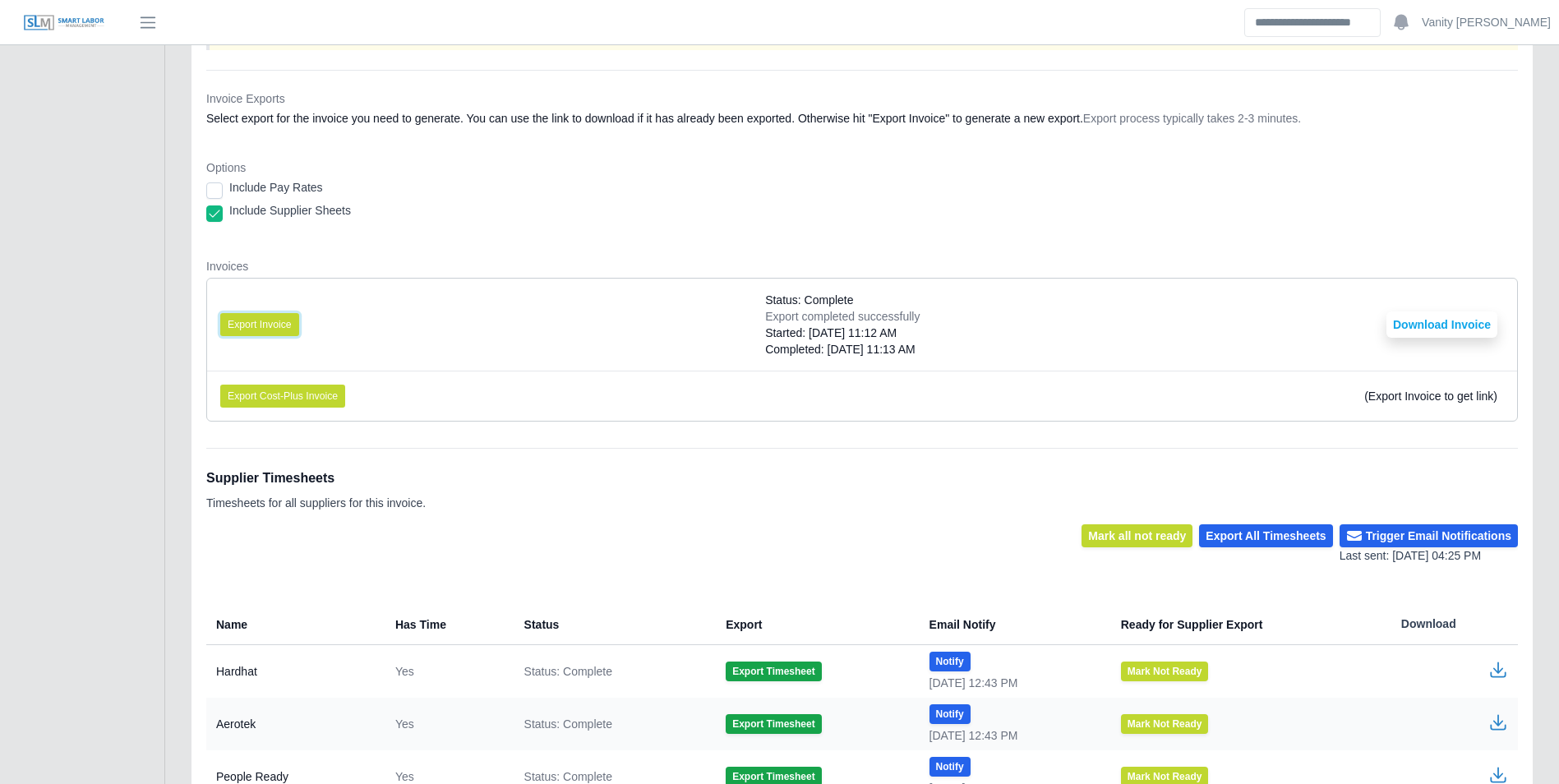
click at [280, 315] on button "Export Invoice" at bounding box center [259, 324] width 79 height 23
click at [1398, 329] on button "Download Invoice" at bounding box center [1442, 324] width 111 height 26
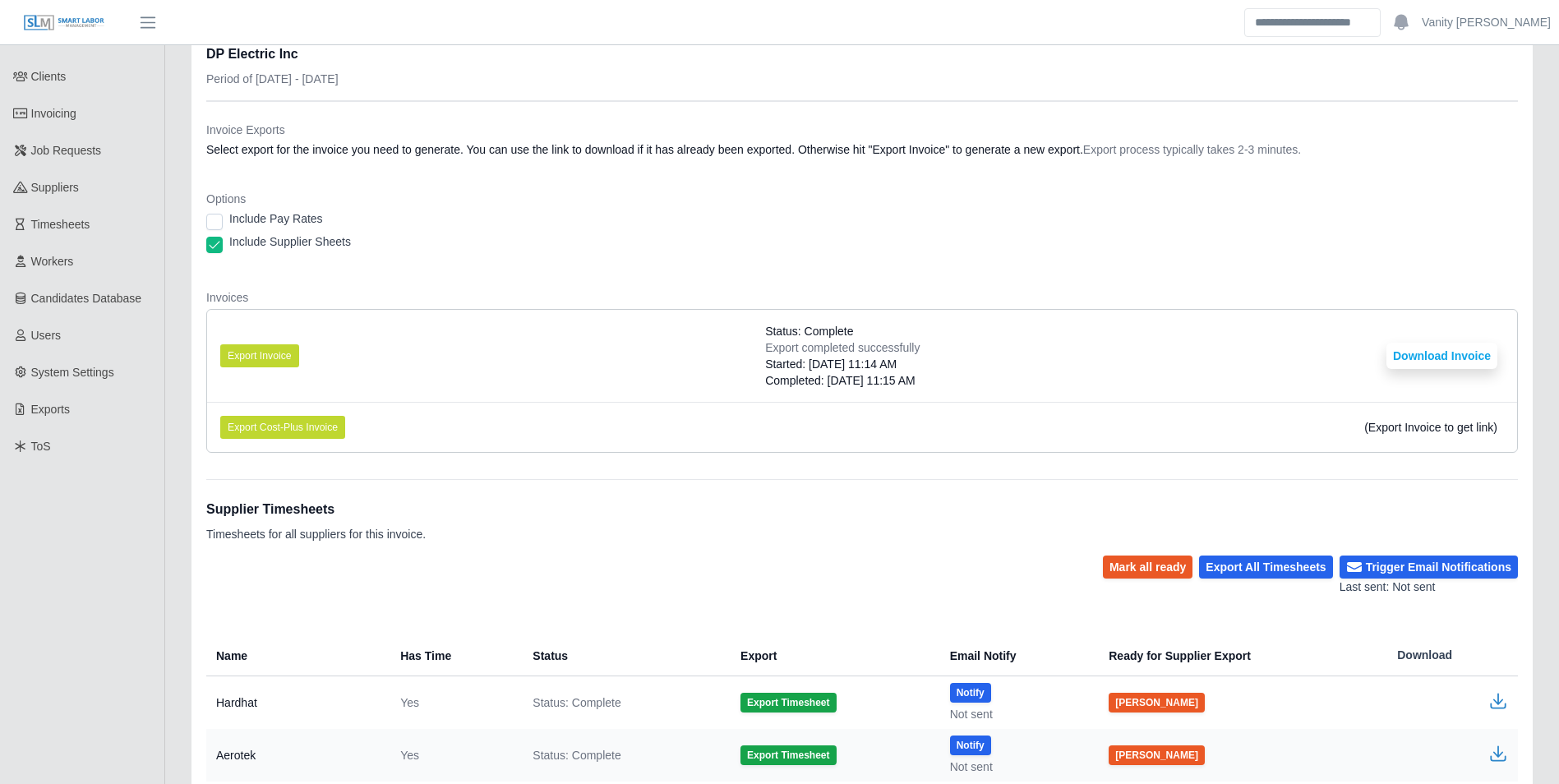
scroll to position [82, 0]
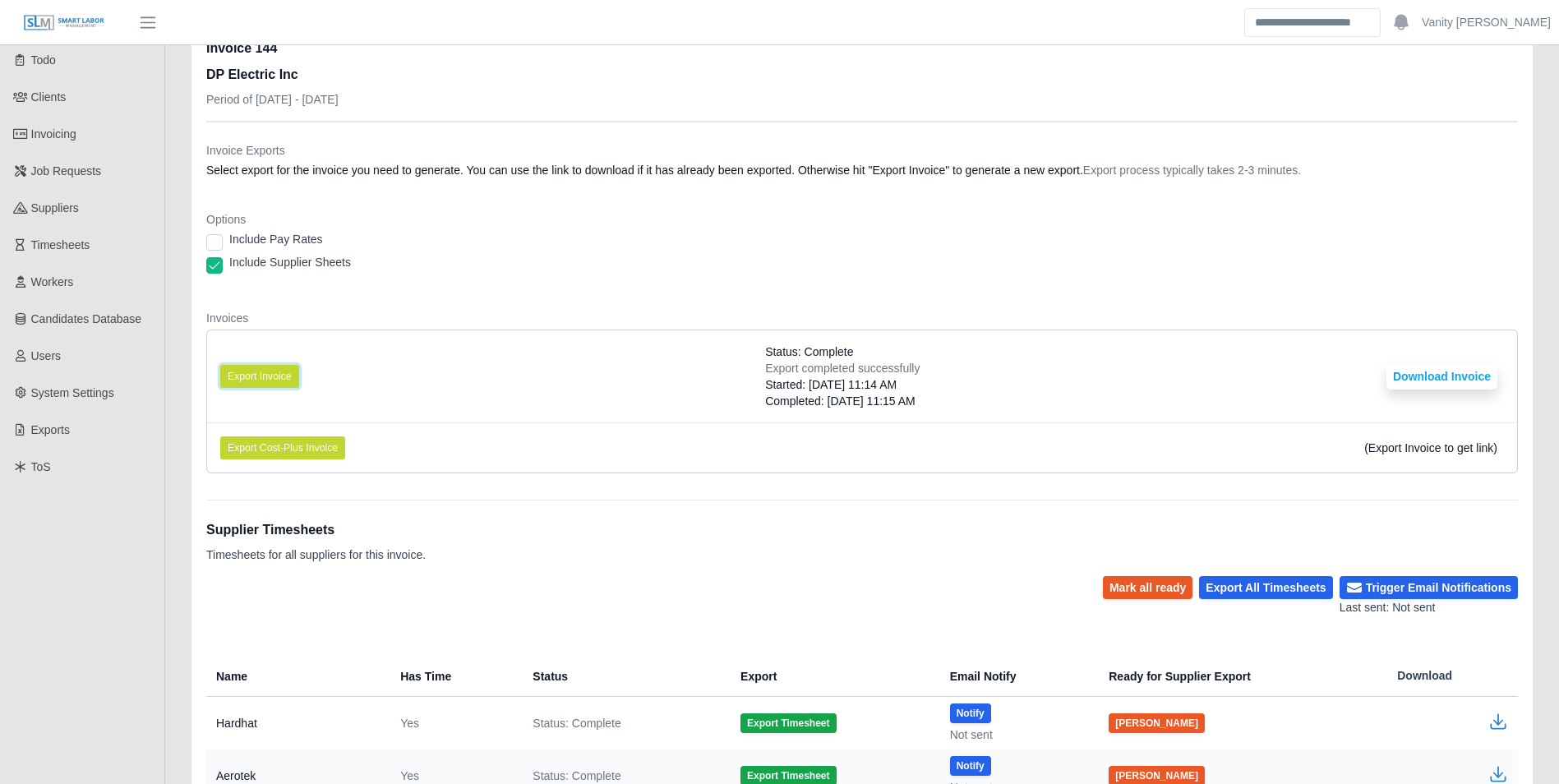
click at [263, 375] on button "Export Invoice" at bounding box center [259, 375] width 79 height 23
click at [1421, 377] on button "Download Invoice" at bounding box center [1442, 375] width 111 height 26
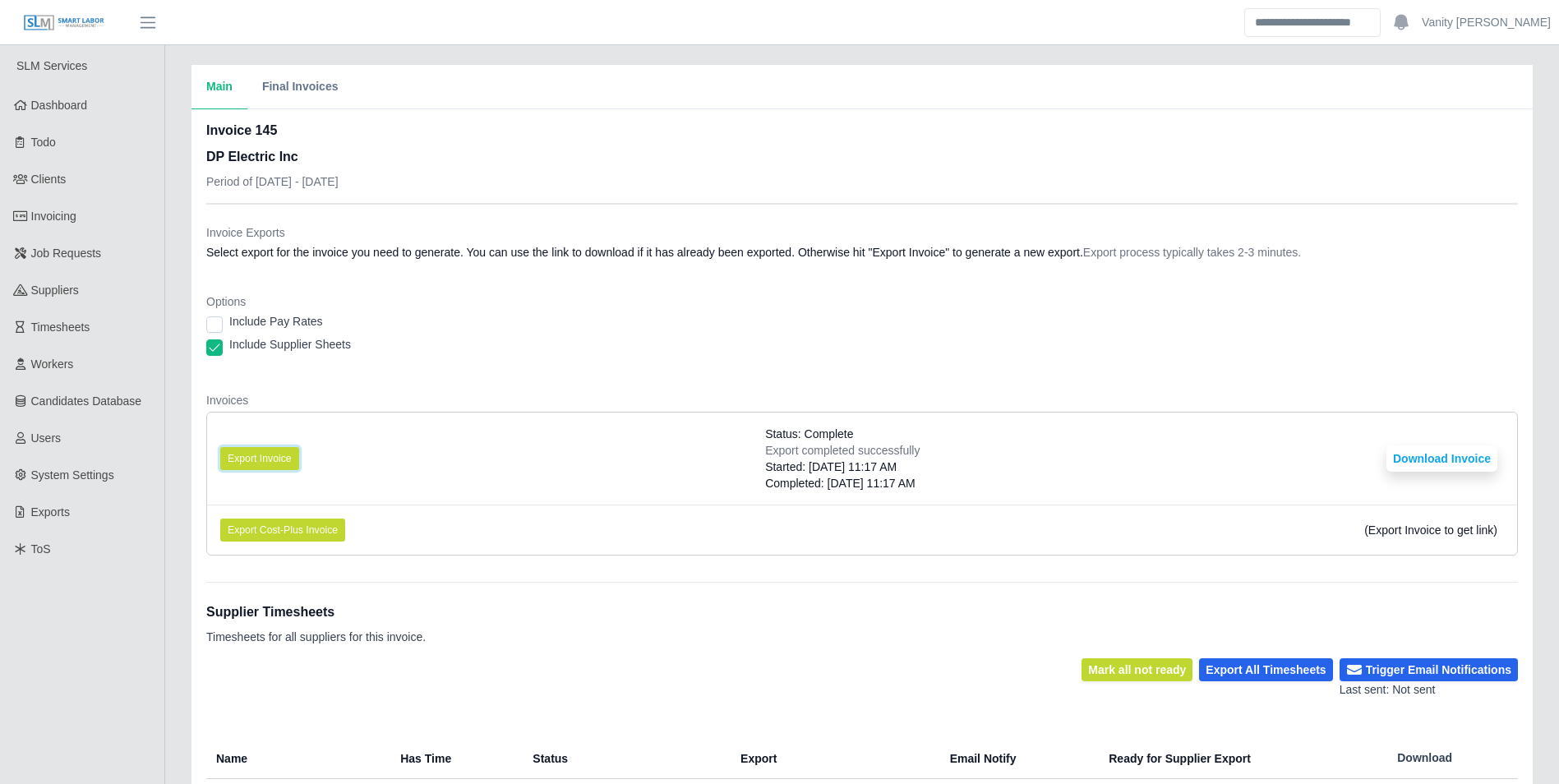
click at [255, 454] on button "Export Invoice" at bounding box center [259, 458] width 79 height 23
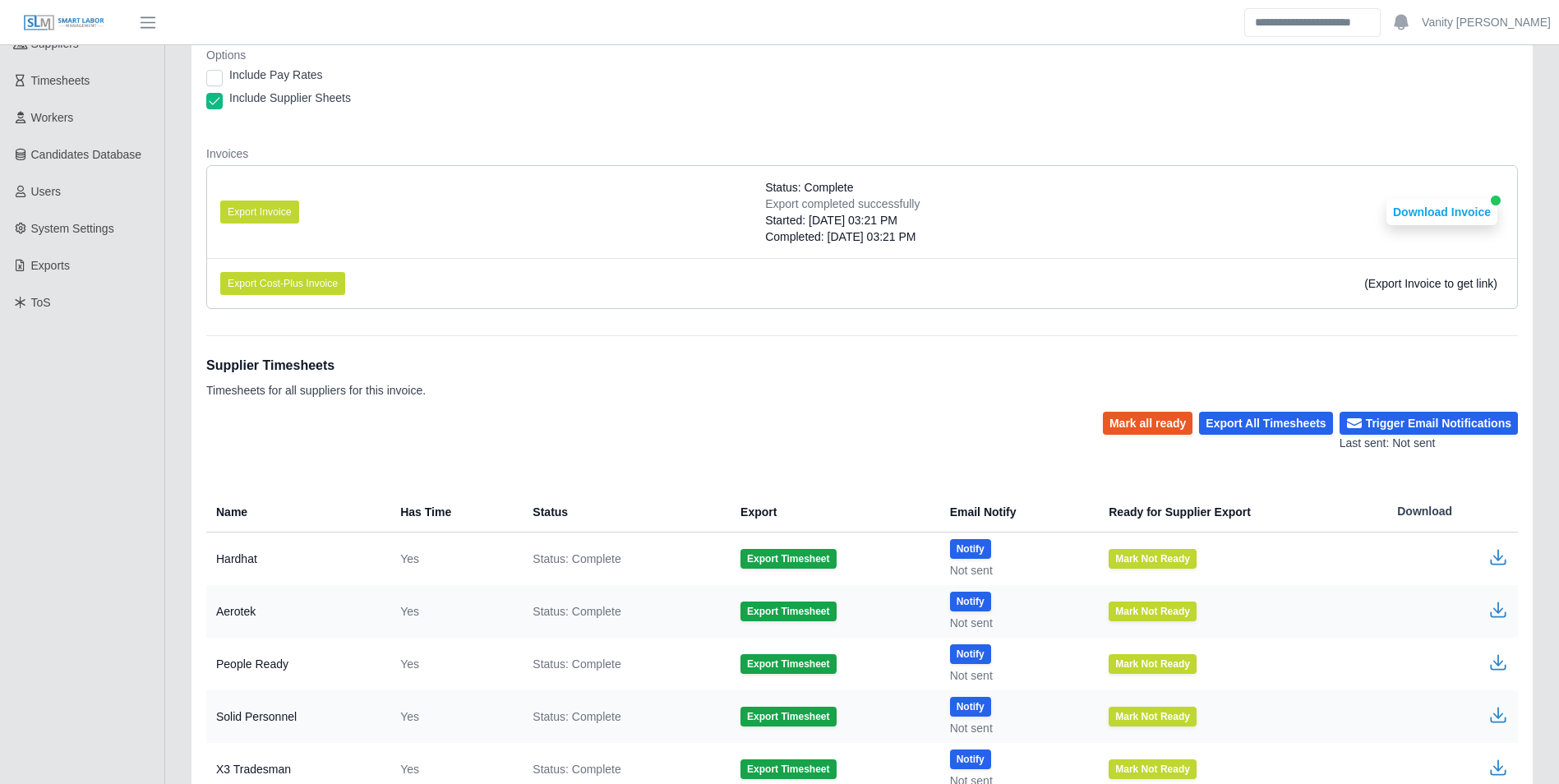
scroll to position [82, 0]
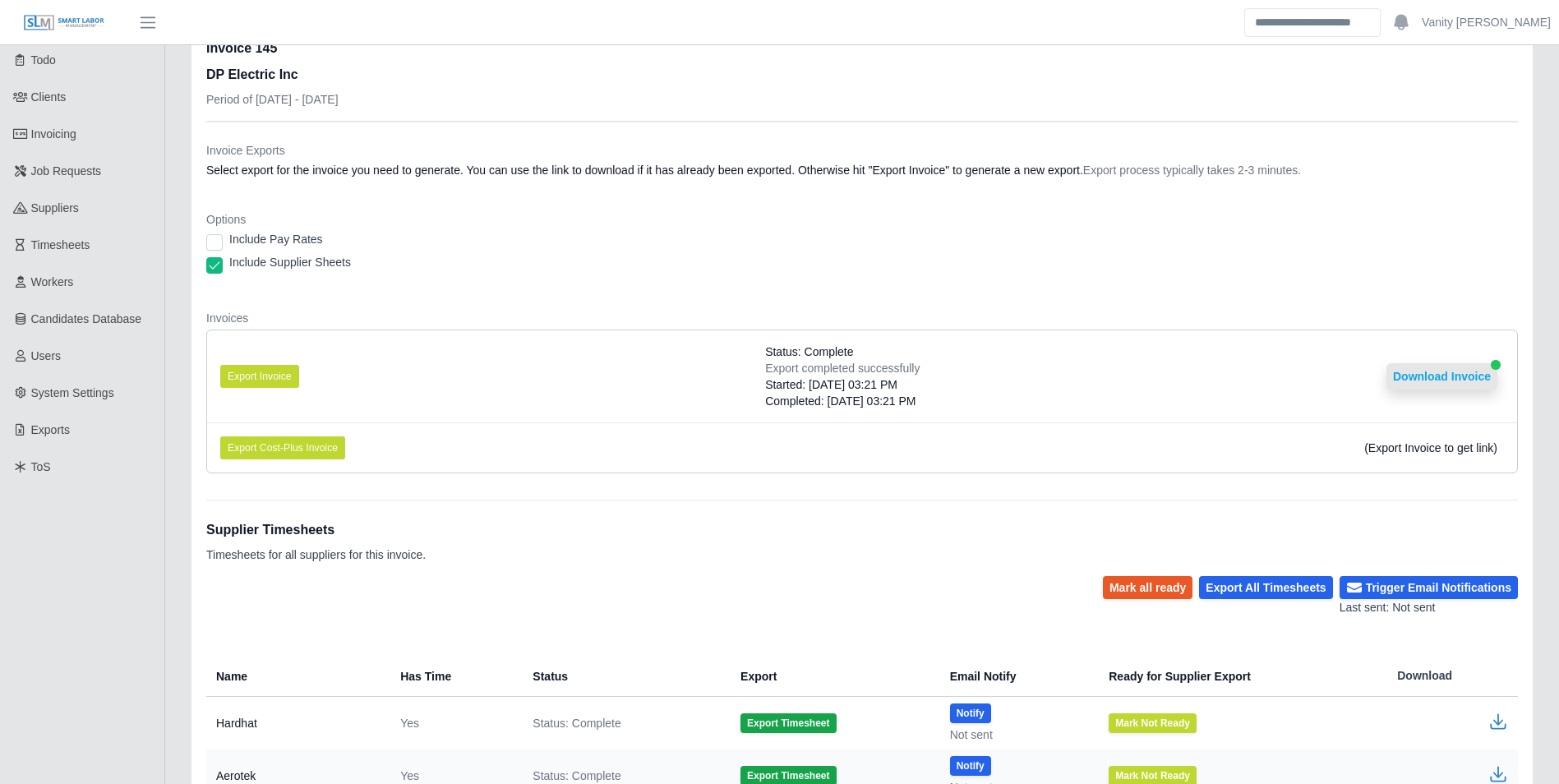
click at [1419, 372] on button "Download Invoice" at bounding box center [1442, 375] width 111 height 26
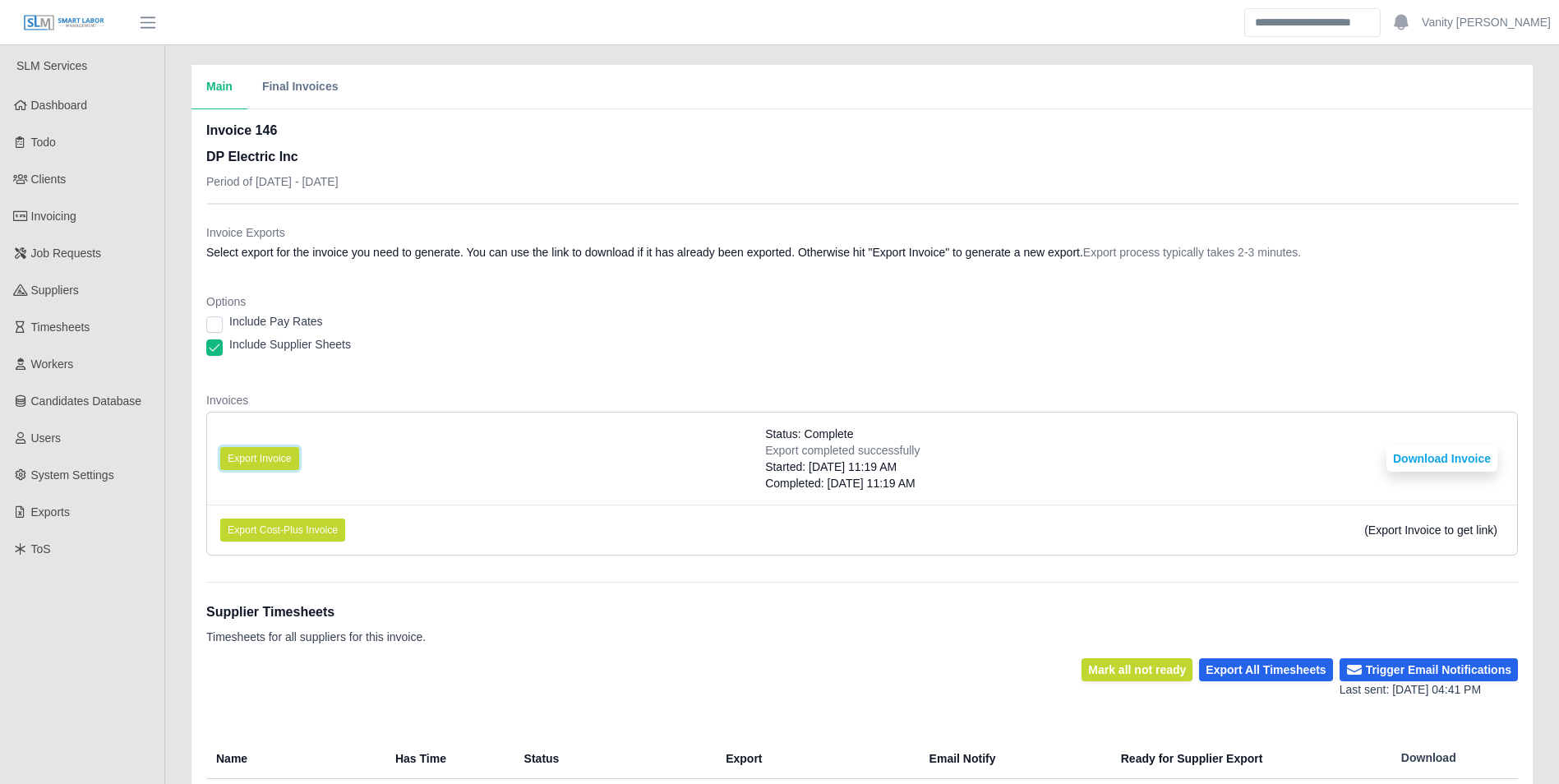
click at [276, 462] on button "Export Invoice" at bounding box center [259, 458] width 79 height 23
click at [1432, 448] on button "Download Invoice" at bounding box center [1442, 458] width 111 height 26
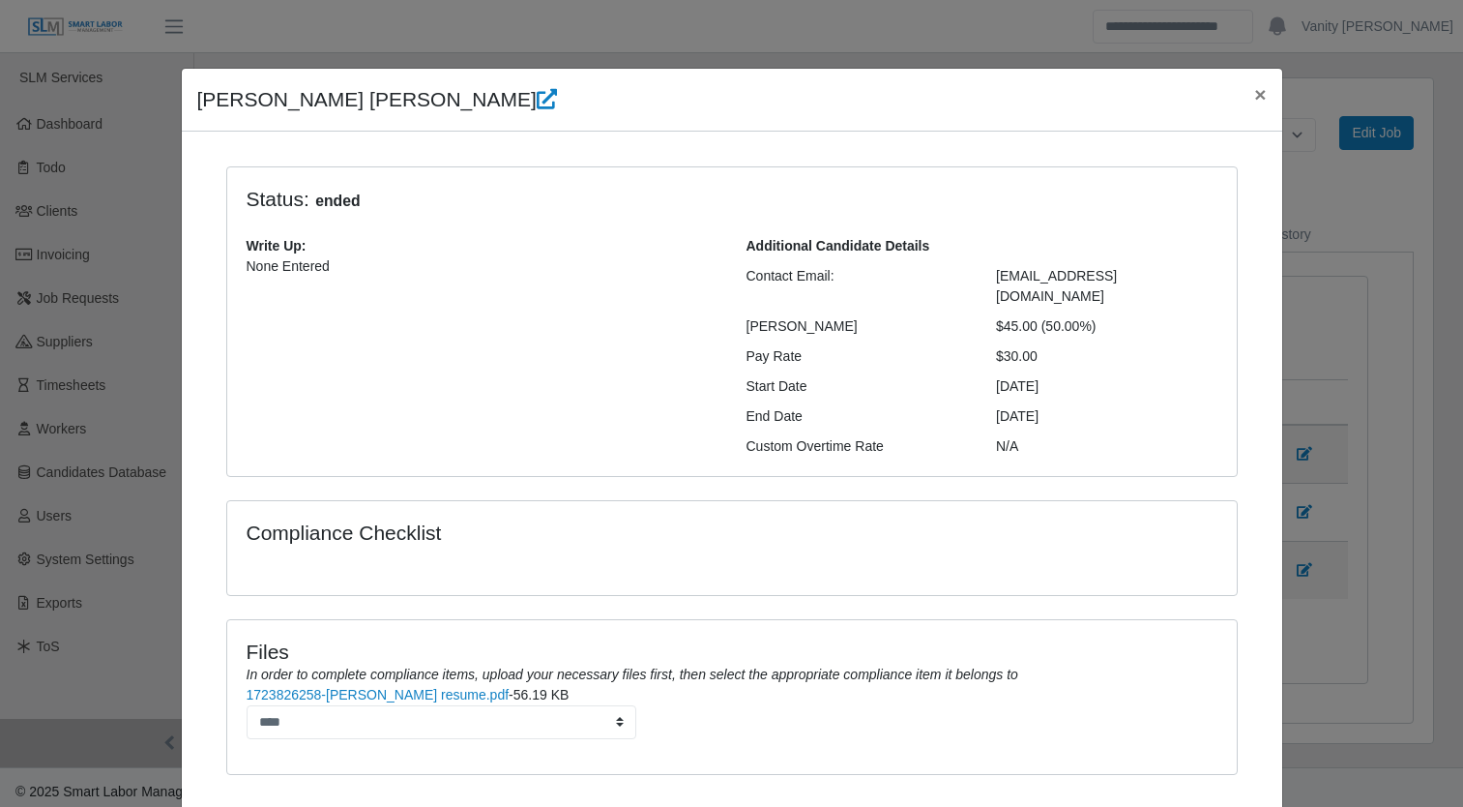
select select "******"
click at [1254, 91] on span "×" at bounding box center [1260, 94] width 12 height 22
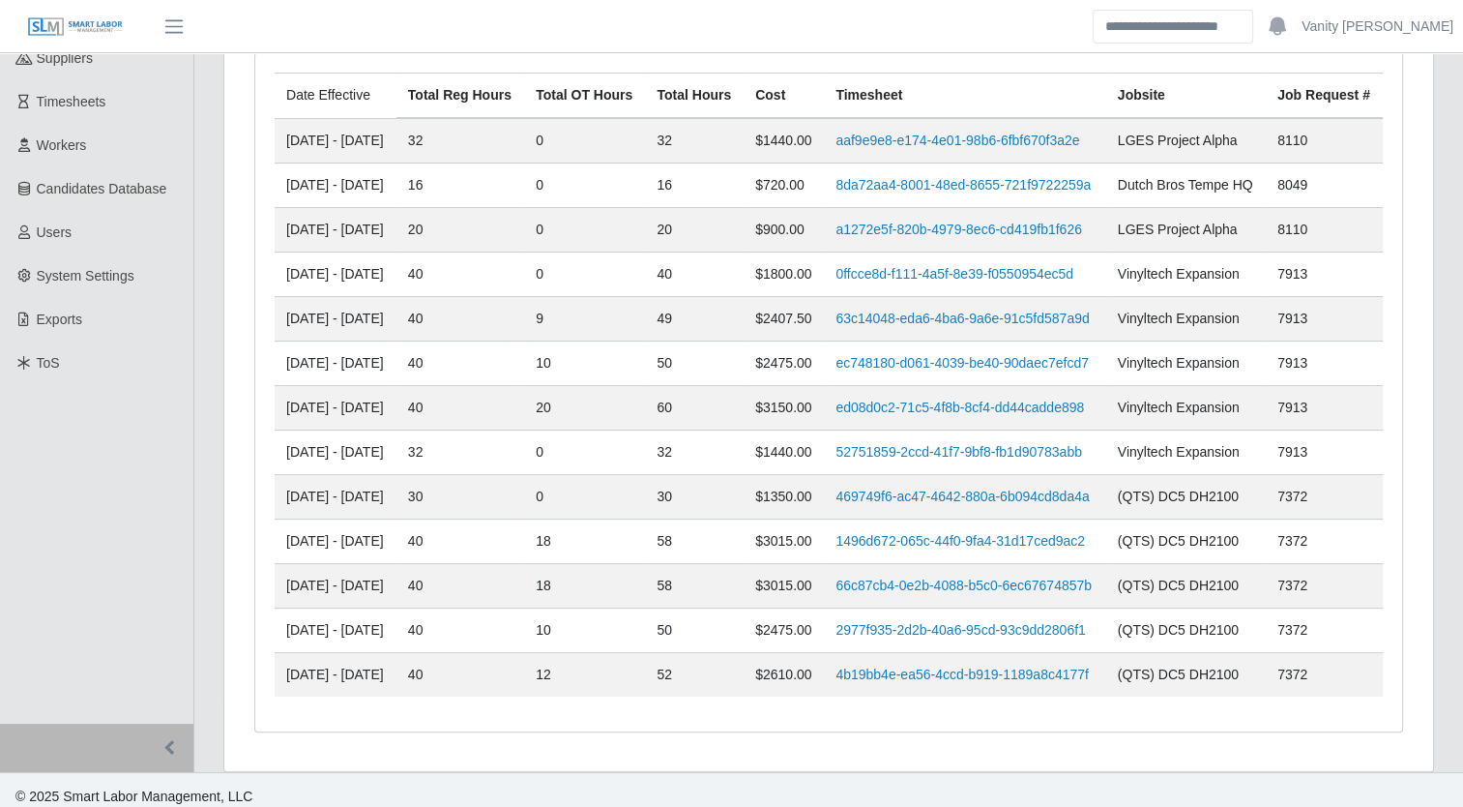
scroll to position [193, 0]
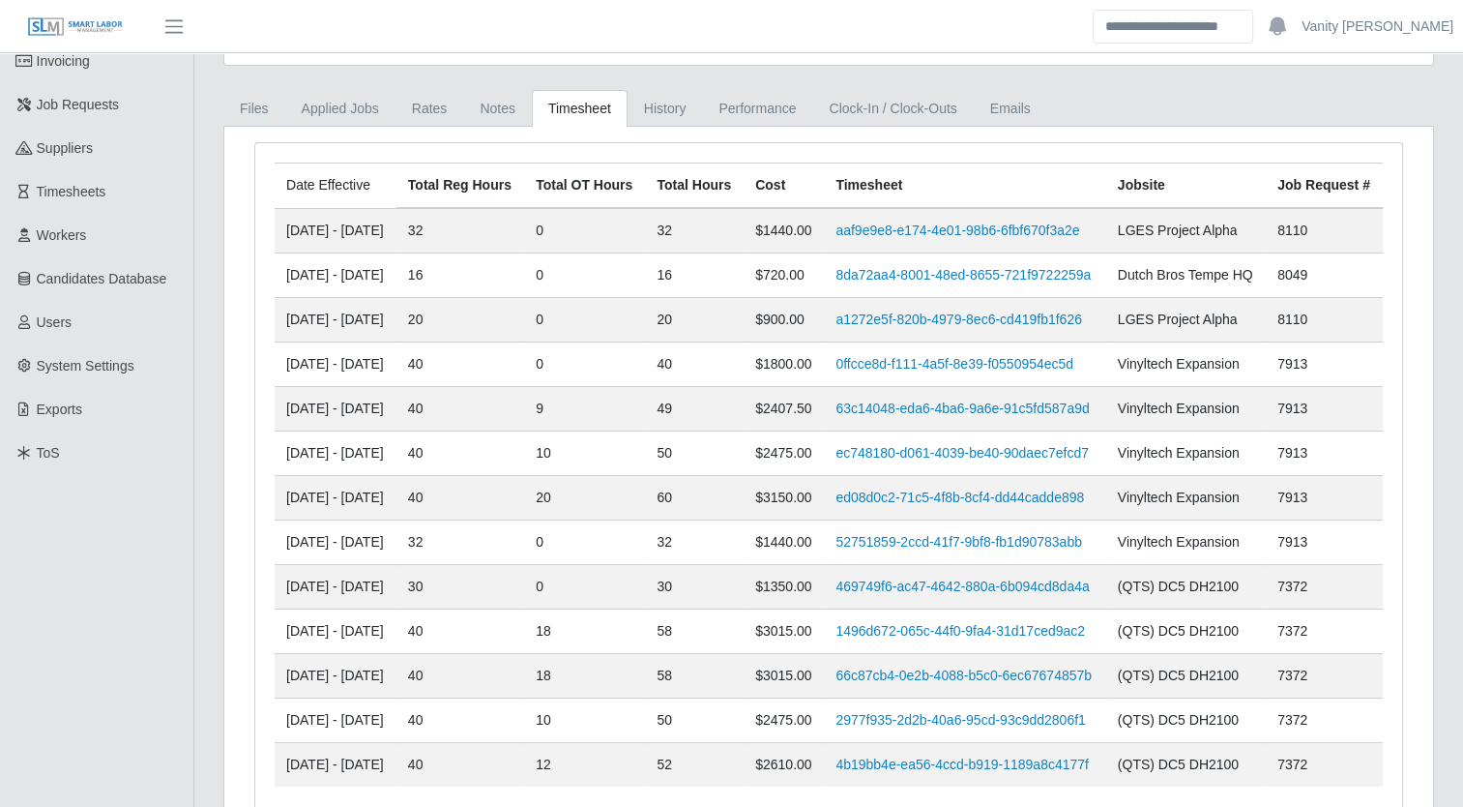
click at [70, 239] on span "Workers" at bounding box center [62, 234] width 50 height 15
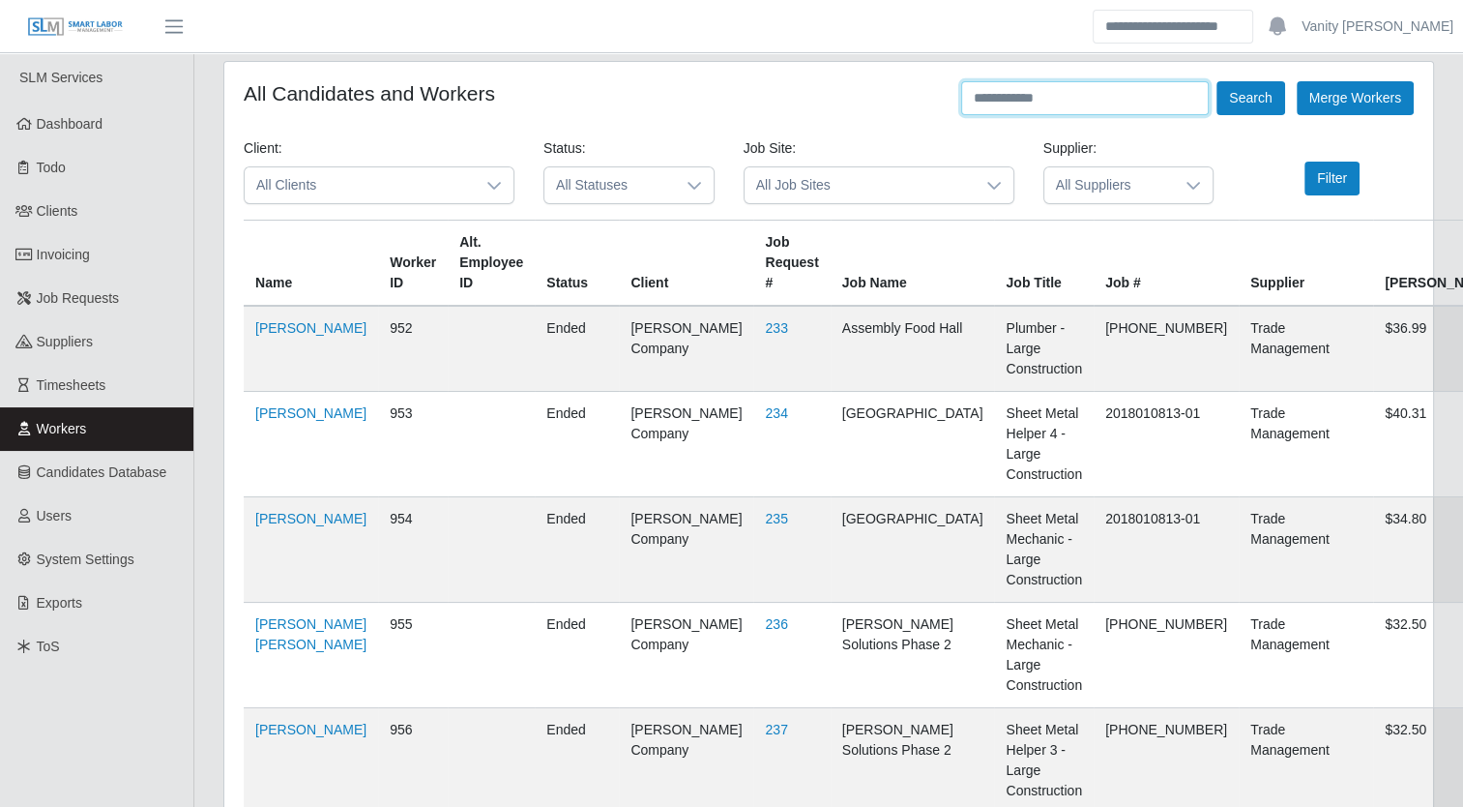
click at [1131, 97] on input "text" at bounding box center [1085, 98] width 248 height 34
click at [1217, 81] on button "Search" at bounding box center [1251, 98] width 68 height 34
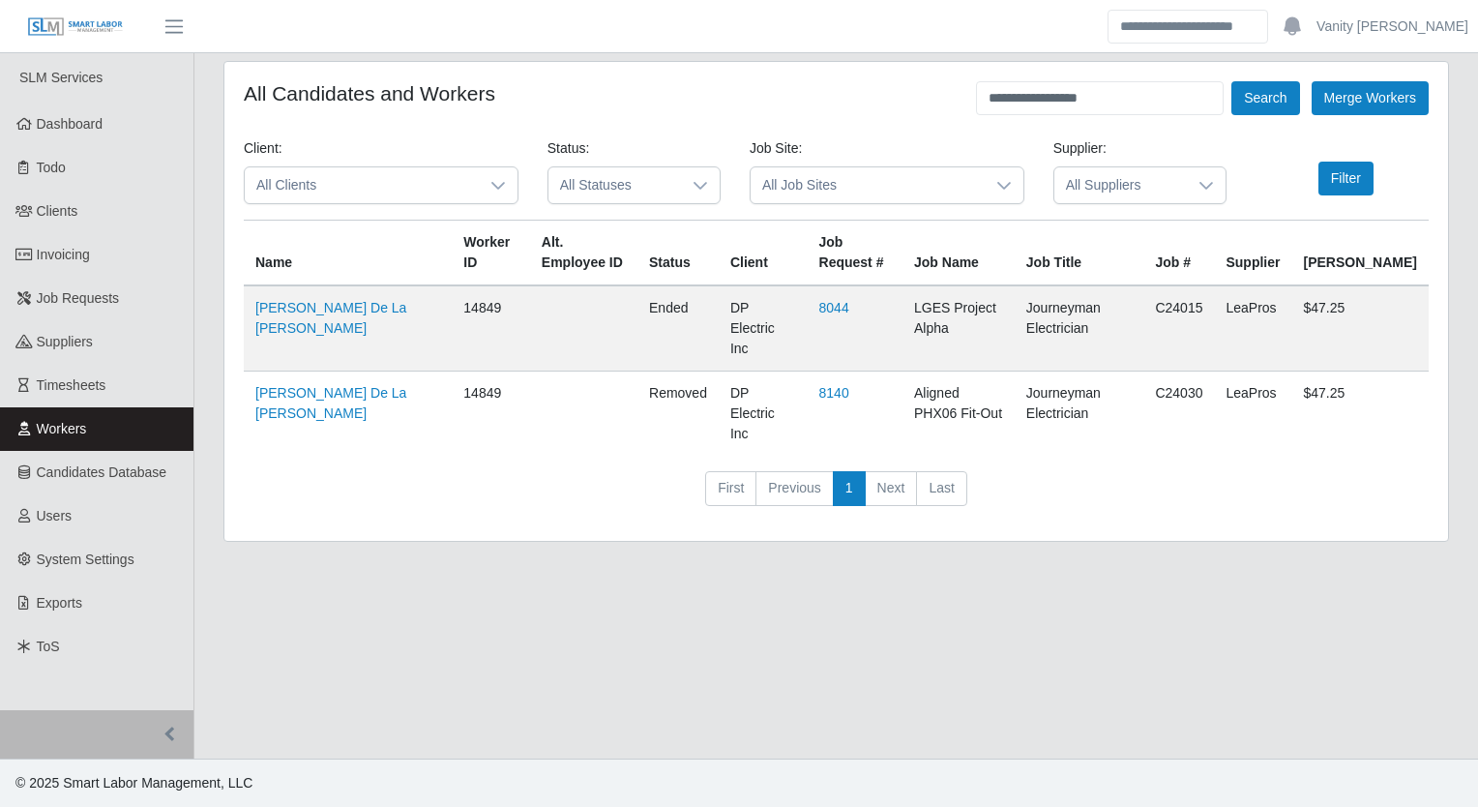
click at [283, 310] on link "[PERSON_NAME] De La [PERSON_NAME]" at bounding box center [330, 318] width 151 height 36
drag, startPoint x: 1013, startPoint y: 99, endPoint x: 832, endPoint y: 99, distance: 180.8
click at [832, 99] on div "**********" at bounding box center [836, 98] width 1185 height 34
type input "**********"
click at [1231, 81] on button "Search" at bounding box center [1265, 98] width 68 height 34
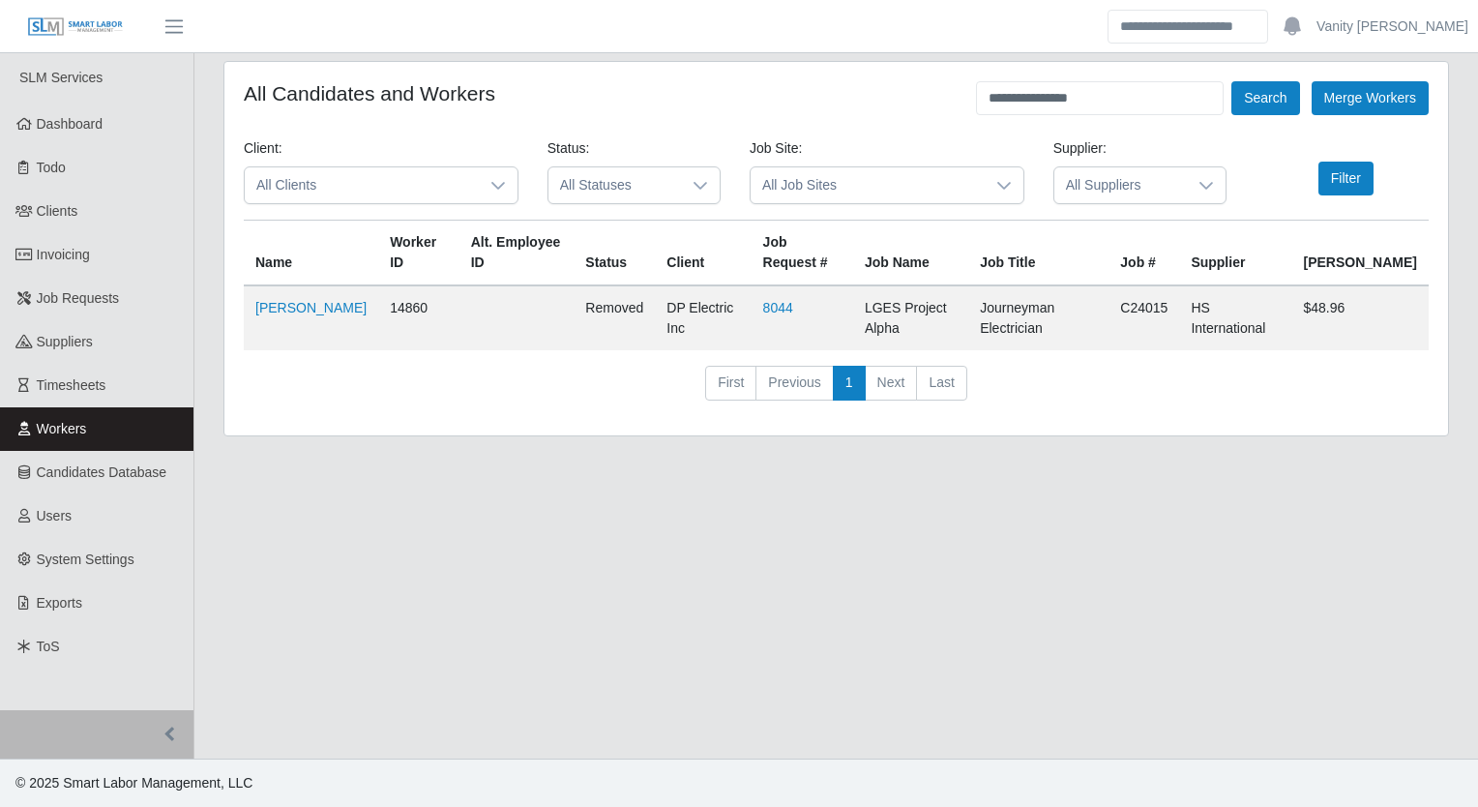
click at [279, 309] on link "Miguel Contreras" at bounding box center [310, 307] width 111 height 15
click at [87, 243] on link "Invoicing" at bounding box center [96, 255] width 193 height 44
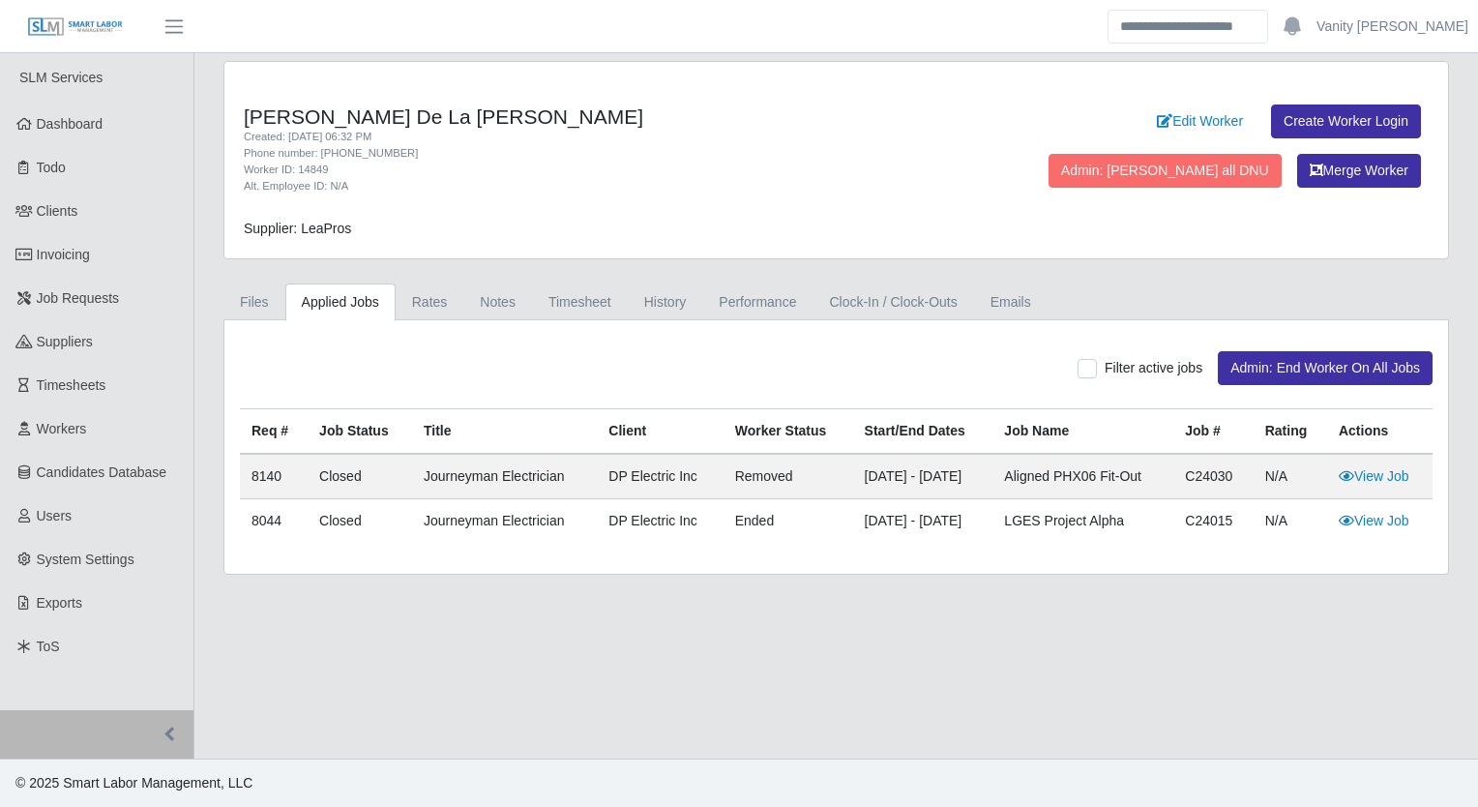
click at [76, 216] on span "Clients" at bounding box center [58, 210] width 42 height 15
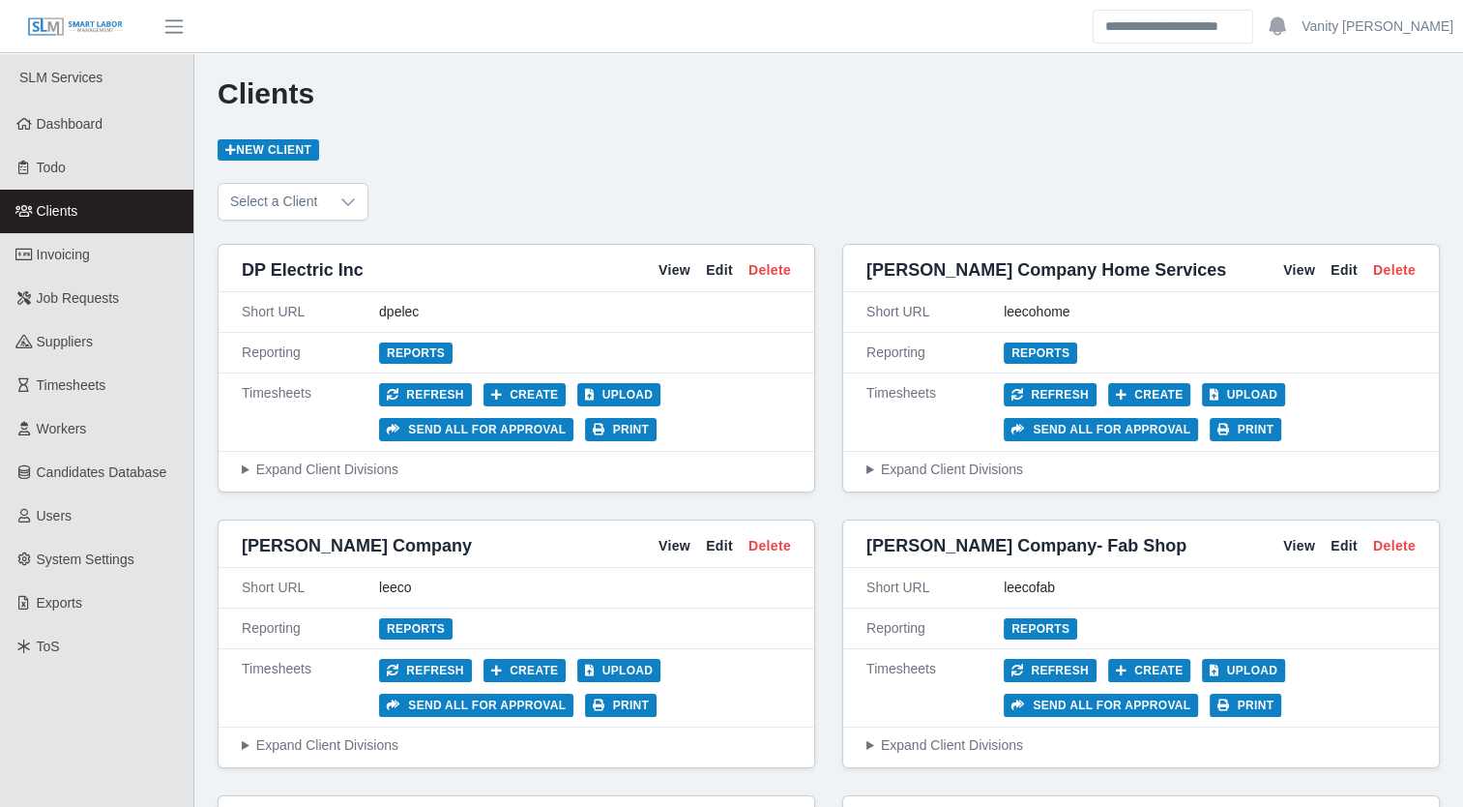
click at [414, 348] on link "Reports" at bounding box center [416, 352] width 74 height 21
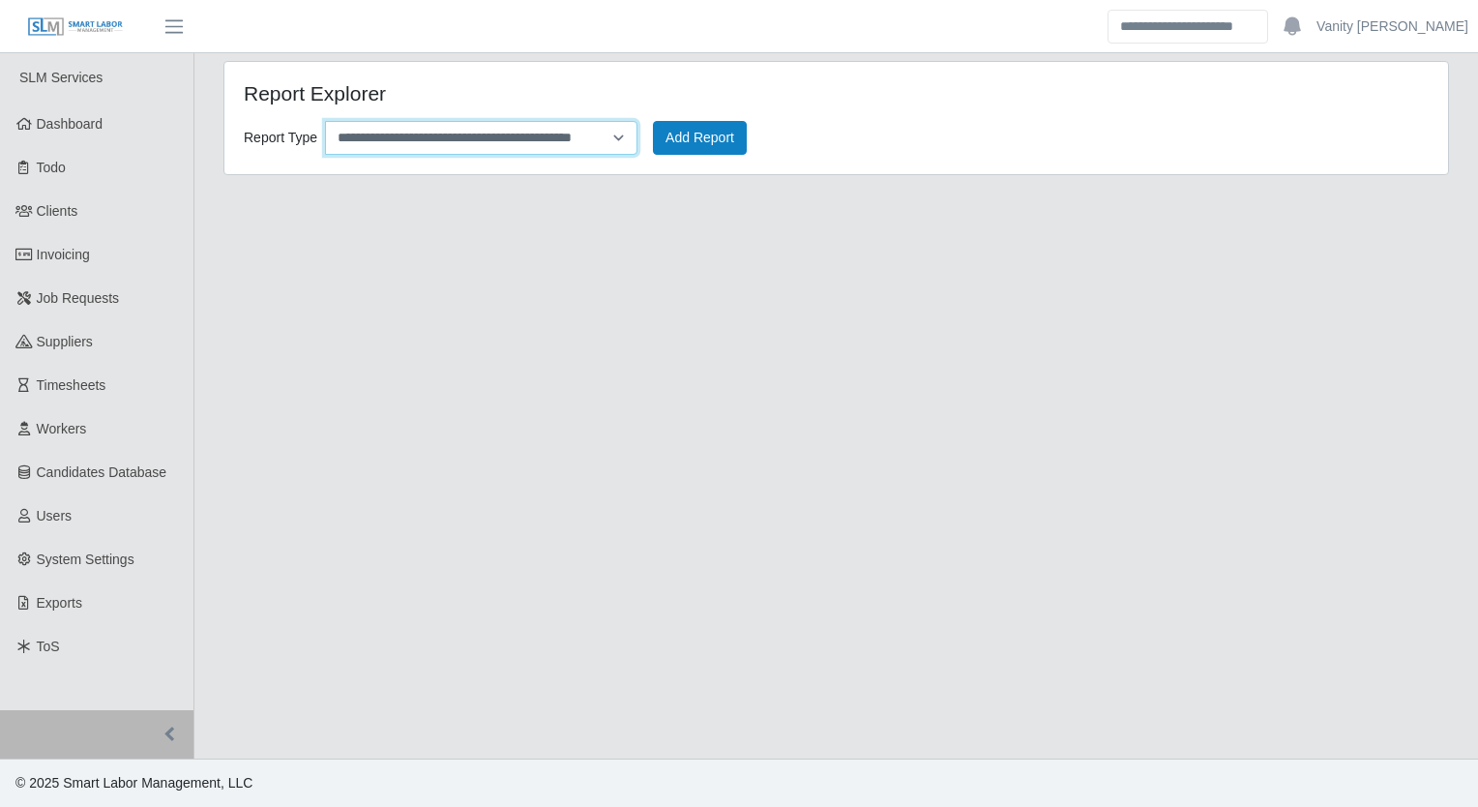
click at [611, 142] on select "**********" at bounding box center [481, 138] width 312 height 34
select select "**********"
click at [325, 121] on select "**********" at bounding box center [481, 138] width 312 height 34
click at [669, 140] on button "Add Report" at bounding box center [700, 138] width 94 height 34
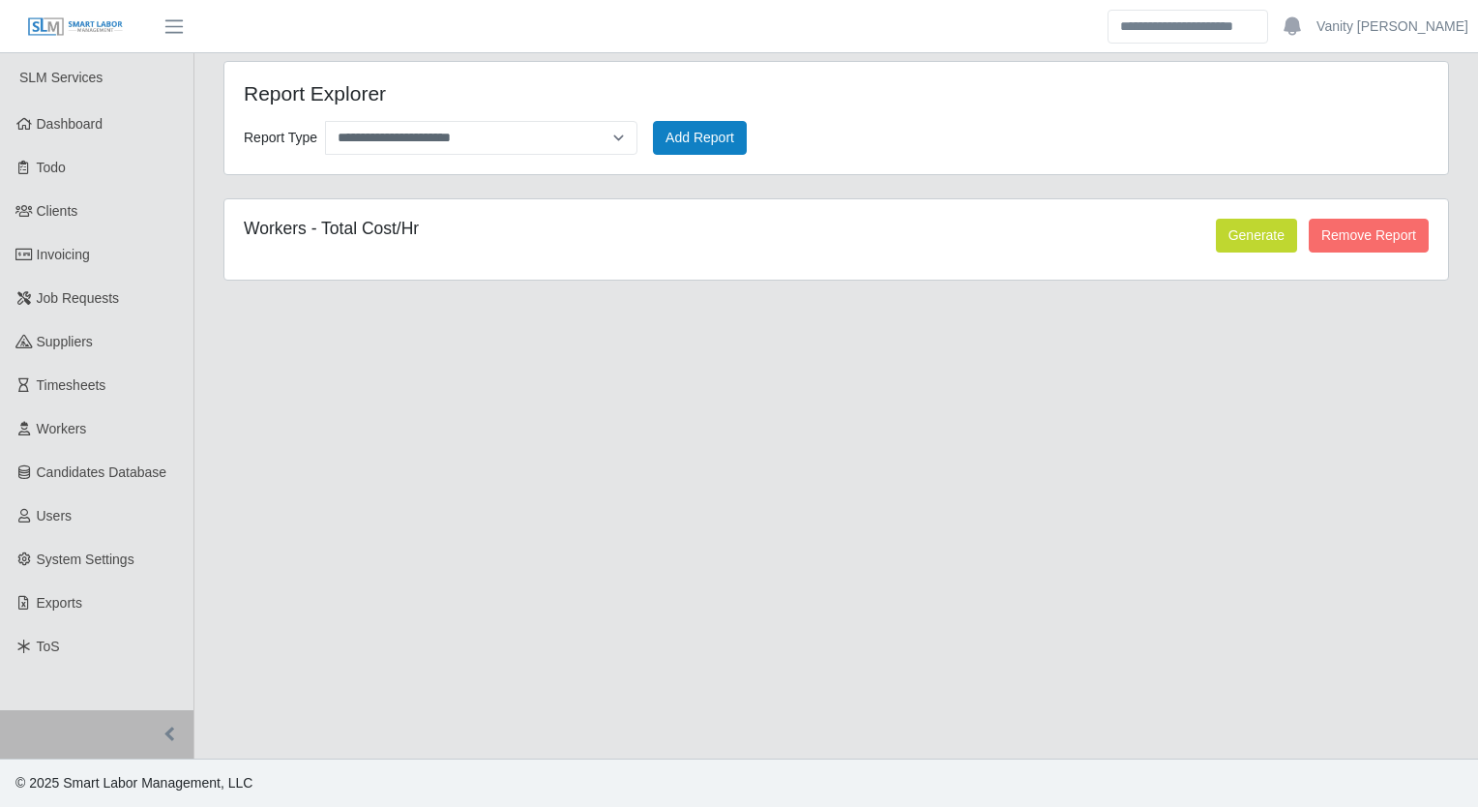
click at [1268, 210] on div "Workers - Total Cost/Hr Generate Remove Report" at bounding box center [835, 239] width 1223 height 80
click at [1261, 238] on button "Generate" at bounding box center [1256, 236] width 81 height 34
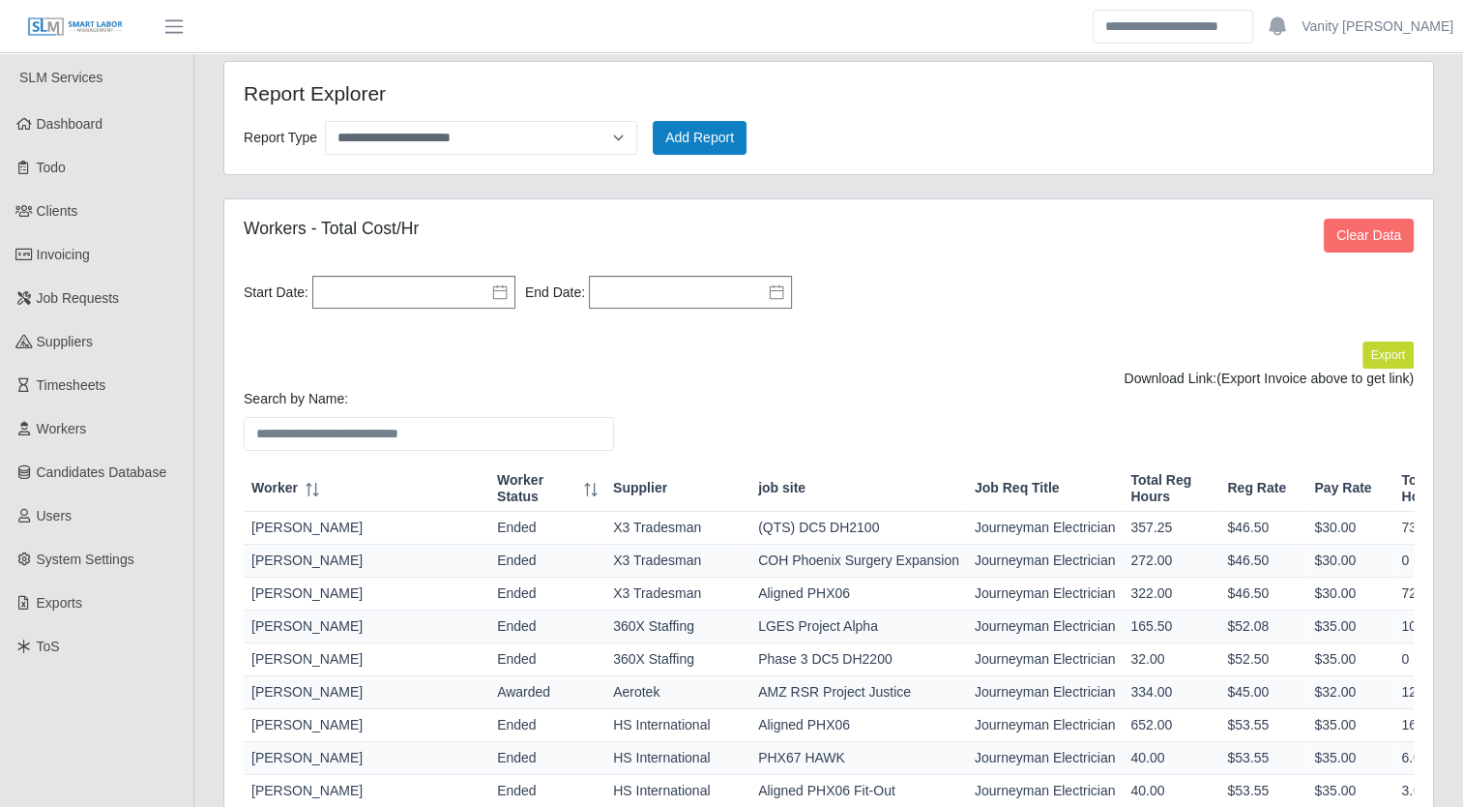
click at [500, 288] on icon at bounding box center [499, 291] width 15 height 15
click at [322, 330] on button "button" at bounding box center [335, 331] width 27 height 33
click at [352, 328] on button "button" at bounding box center [357, 331] width 17 height 33
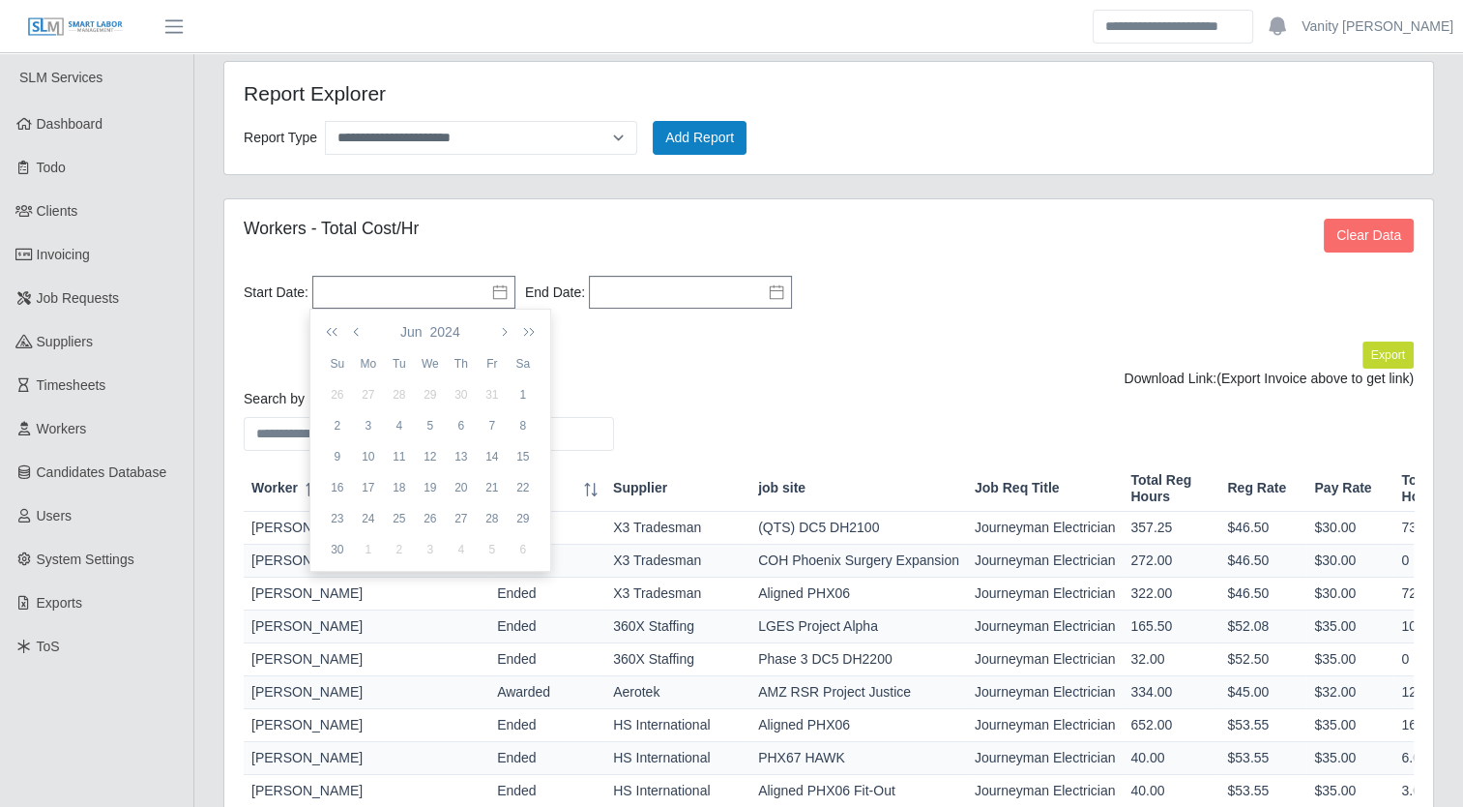
click at [523, 389] on div "1" at bounding box center [523, 394] width 31 height 17
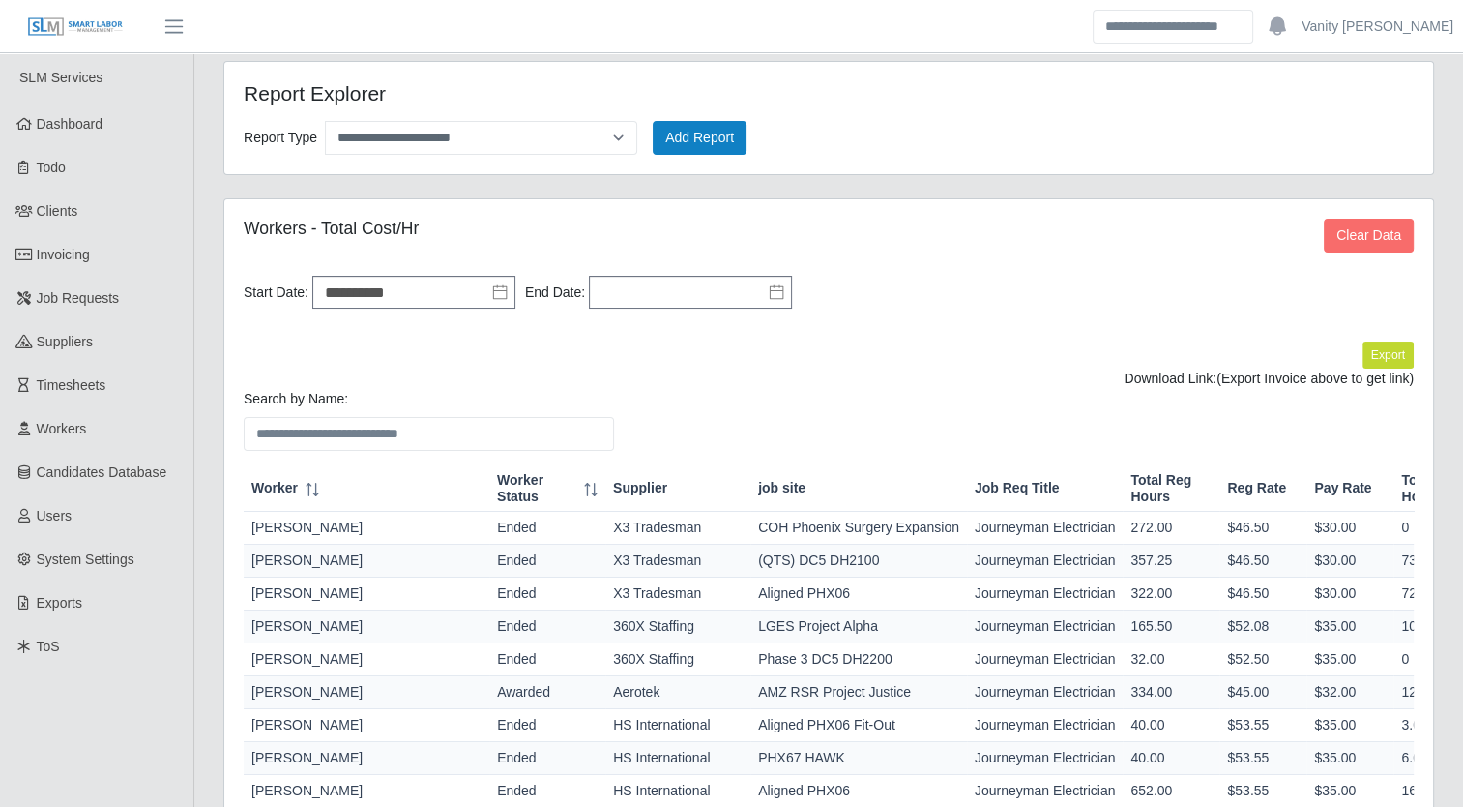
click at [769, 291] on icon at bounding box center [776, 291] width 15 height 15
click at [615, 425] on div "7" at bounding box center [611, 425] width 31 height 17
click at [1382, 354] on button "Export" at bounding box center [1388, 354] width 51 height 27
click at [1271, 385] on link "https://sm-slm-prod.s3.amazonaws.com/documents/client/64/Candidates_Hourly_expo…" at bounding box center [1342, 377] width 143 height 15
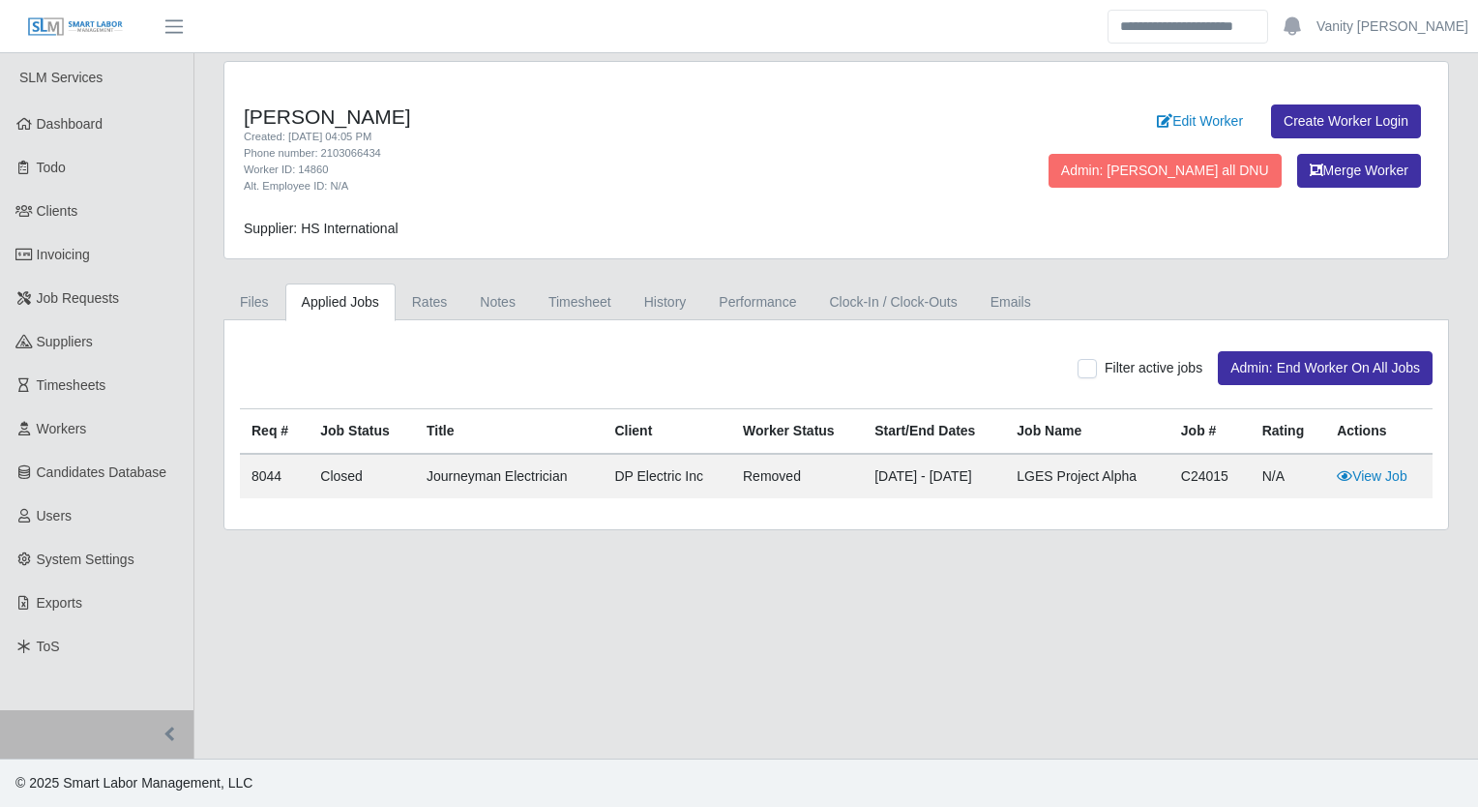
click at [1376, 458] on td "View Job" at bounding box center [1378, 476] width 107 height 44
click at [1381, 475] on link "View Job" at bounding box center [1372, 475] width 71 height 15
click at [584, 297] on link "Timesheet" at bounding box center [580, 302] width 96 height 38
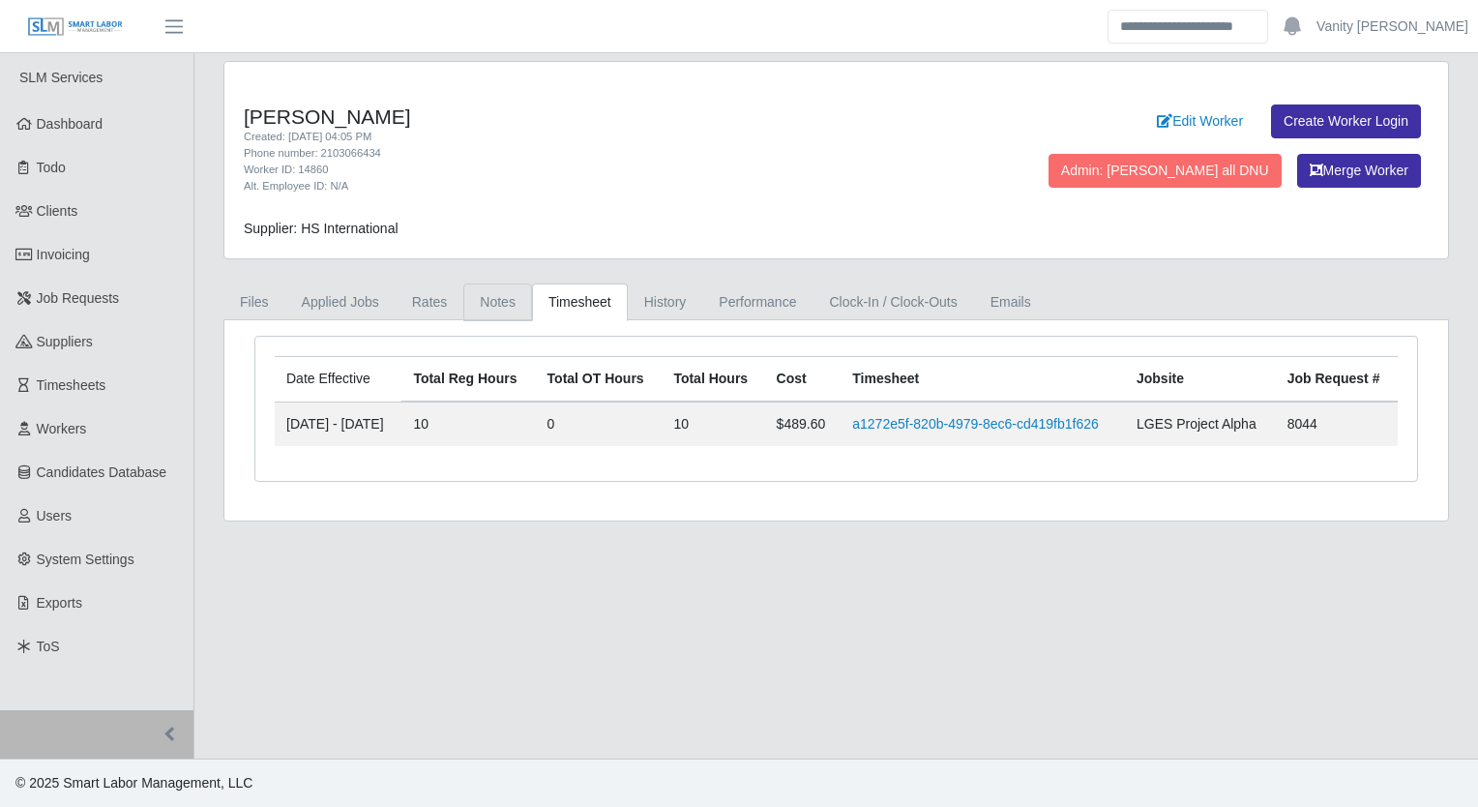
click at [498, 288] on link "Notes" at bounding box center [497, 302] width 69 height 38
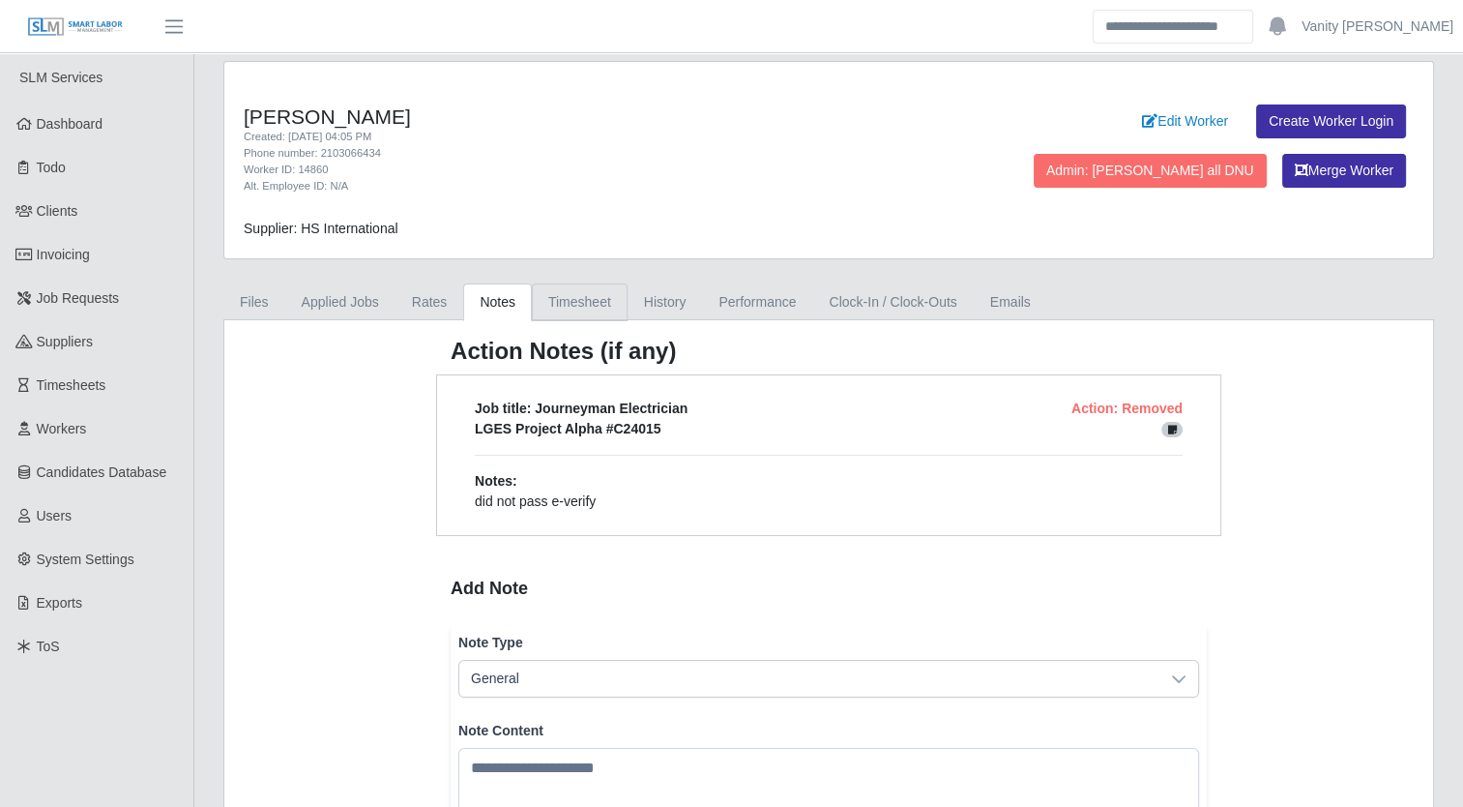
click at [564, 297] on link "Timesheet" at bounding box center [580, 302] width 96 height 38
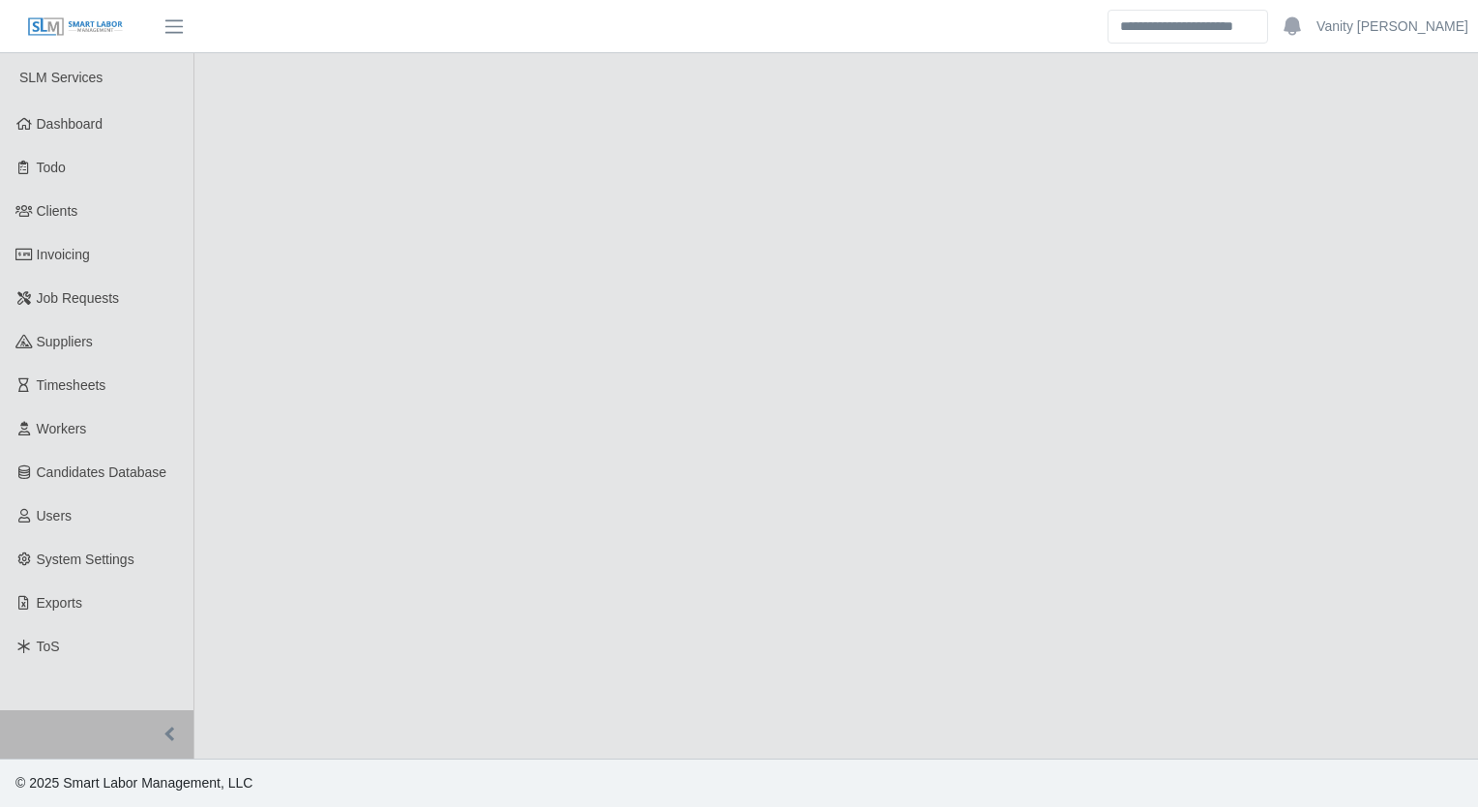
select select "******"
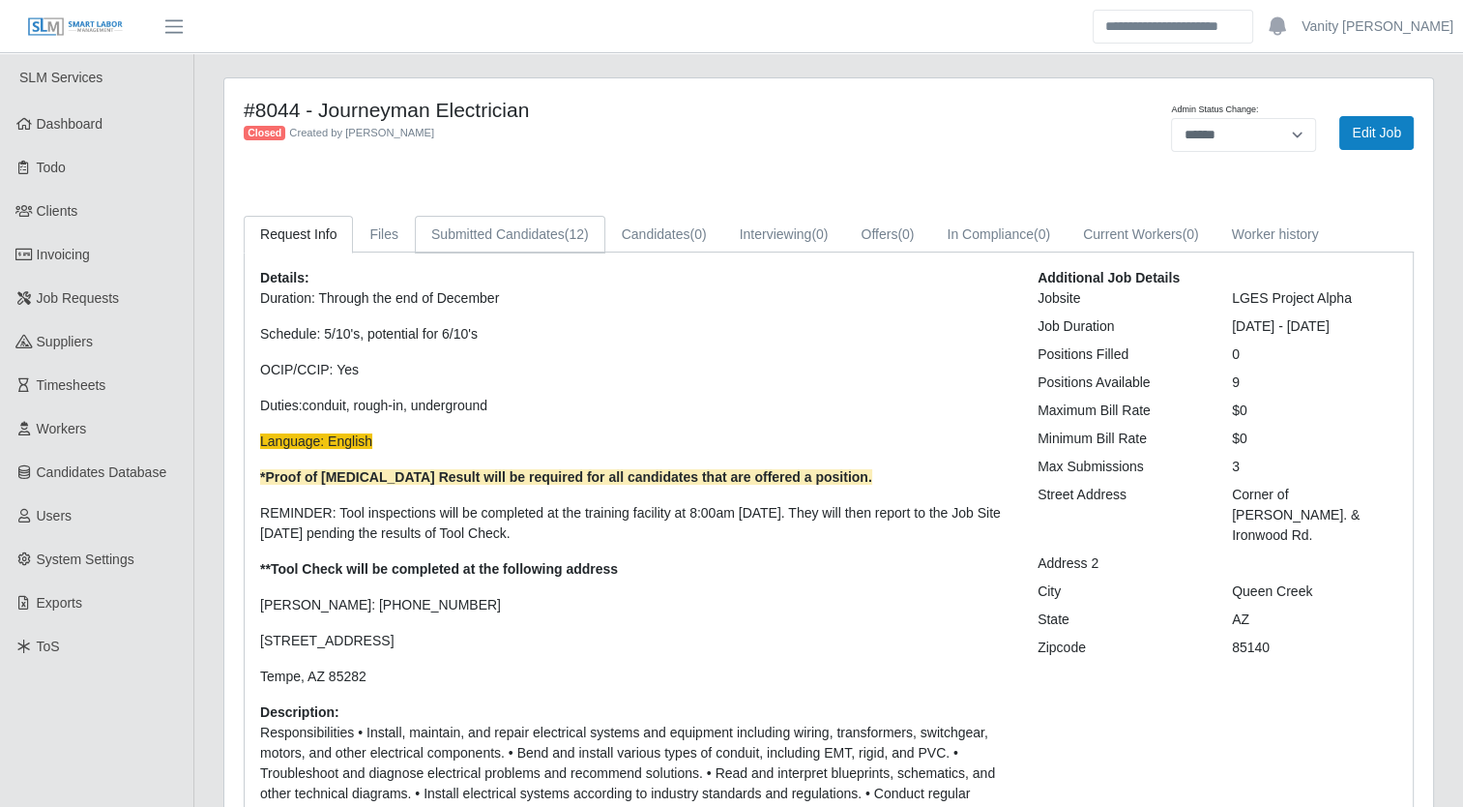
click at [516, 230] on link "Submitted Candidates (12)" at bounding box center [510, 235] width 191 height 38
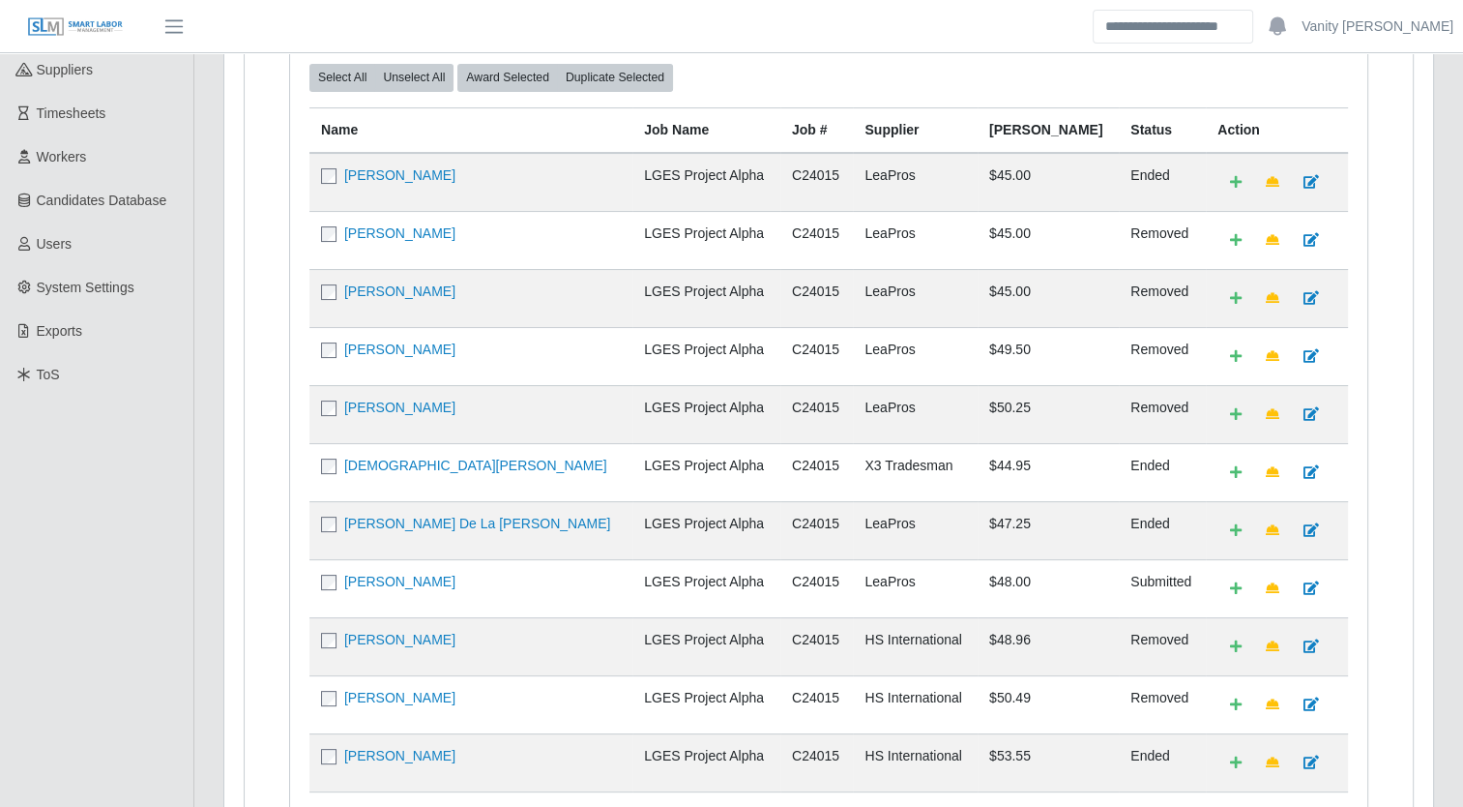
scroll to position [387, 0]
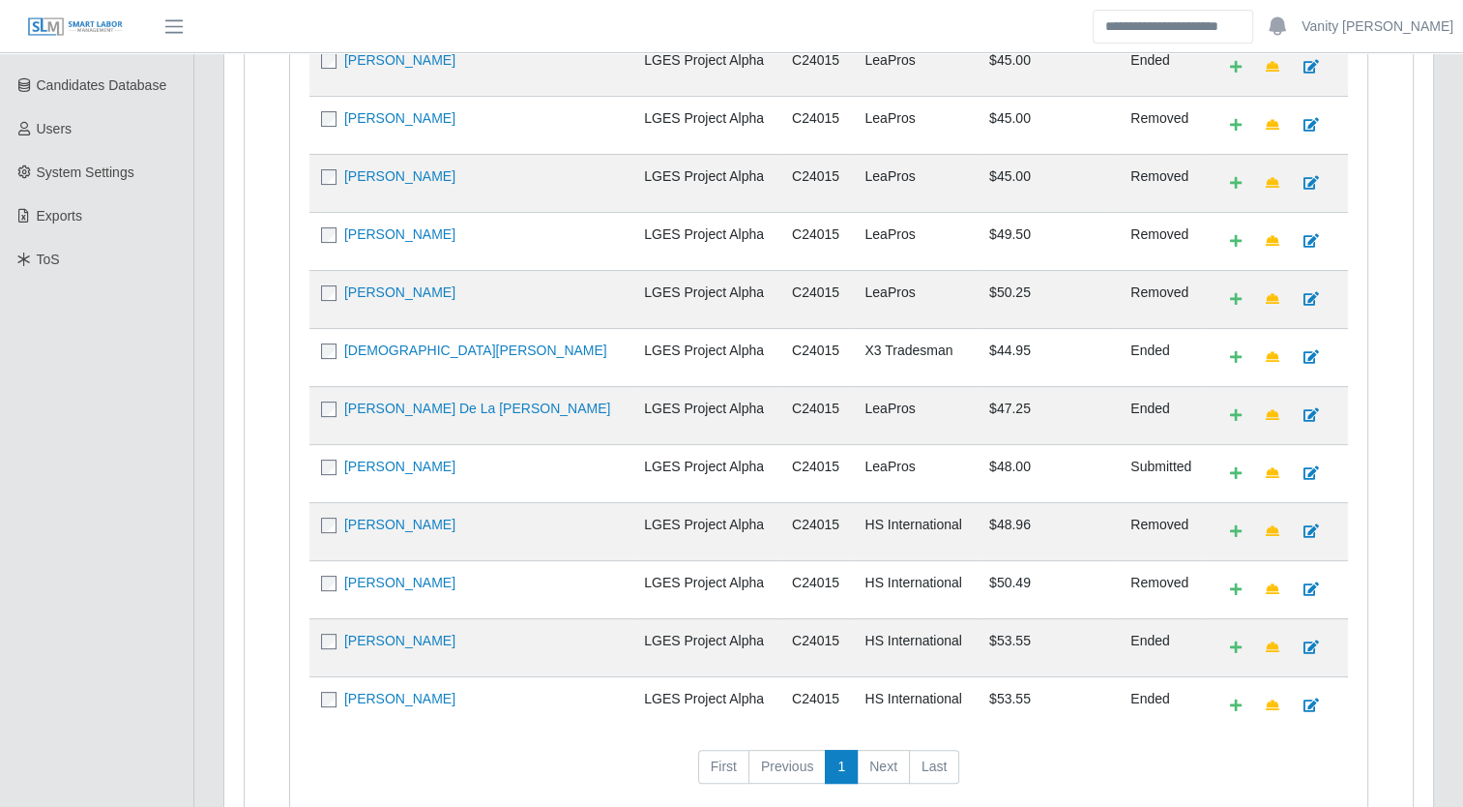
click at [420, 517] on link "[PERSON_NAME]" at bounding box center [399, 523] width 111 height 15
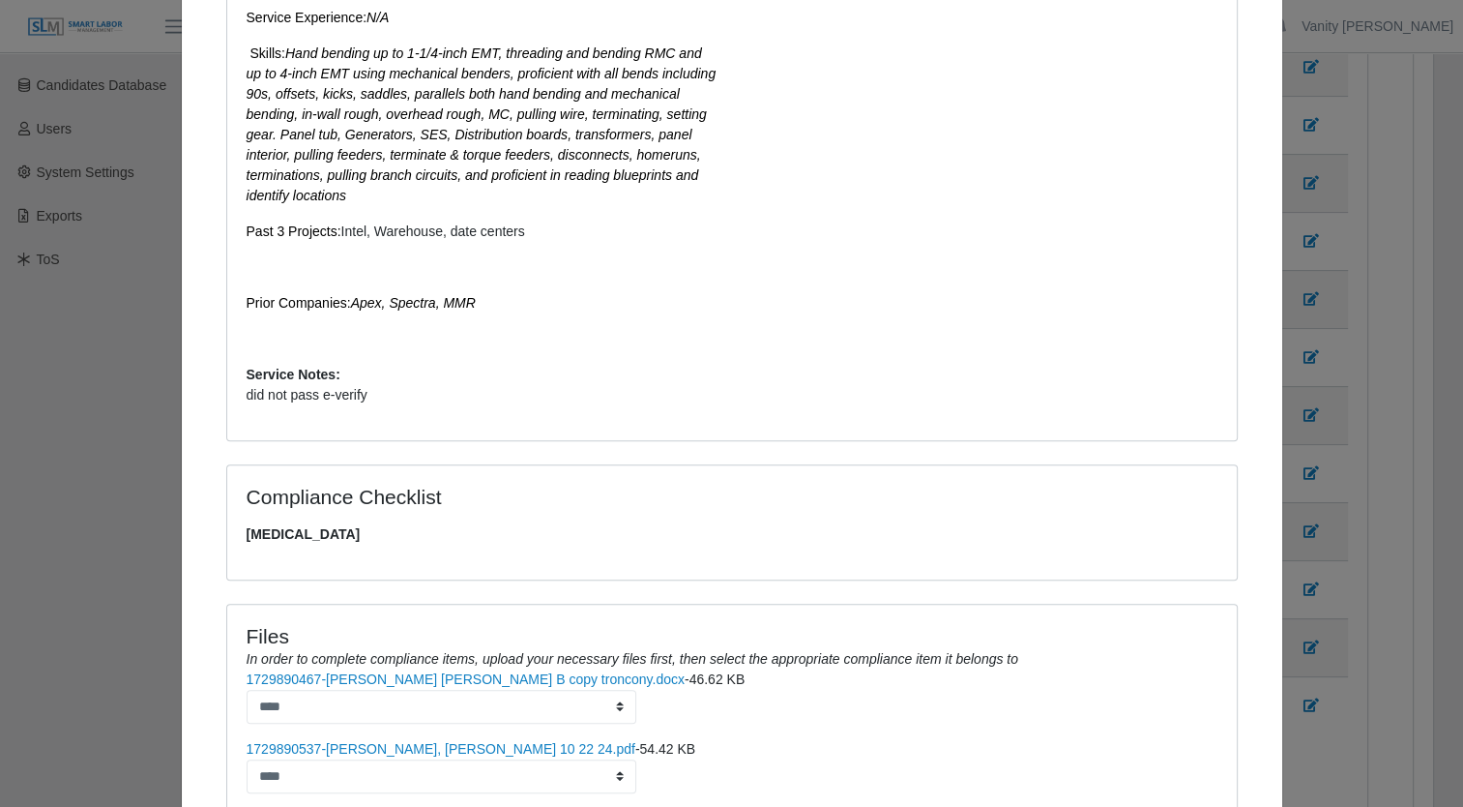
scroll to position [638, 0]
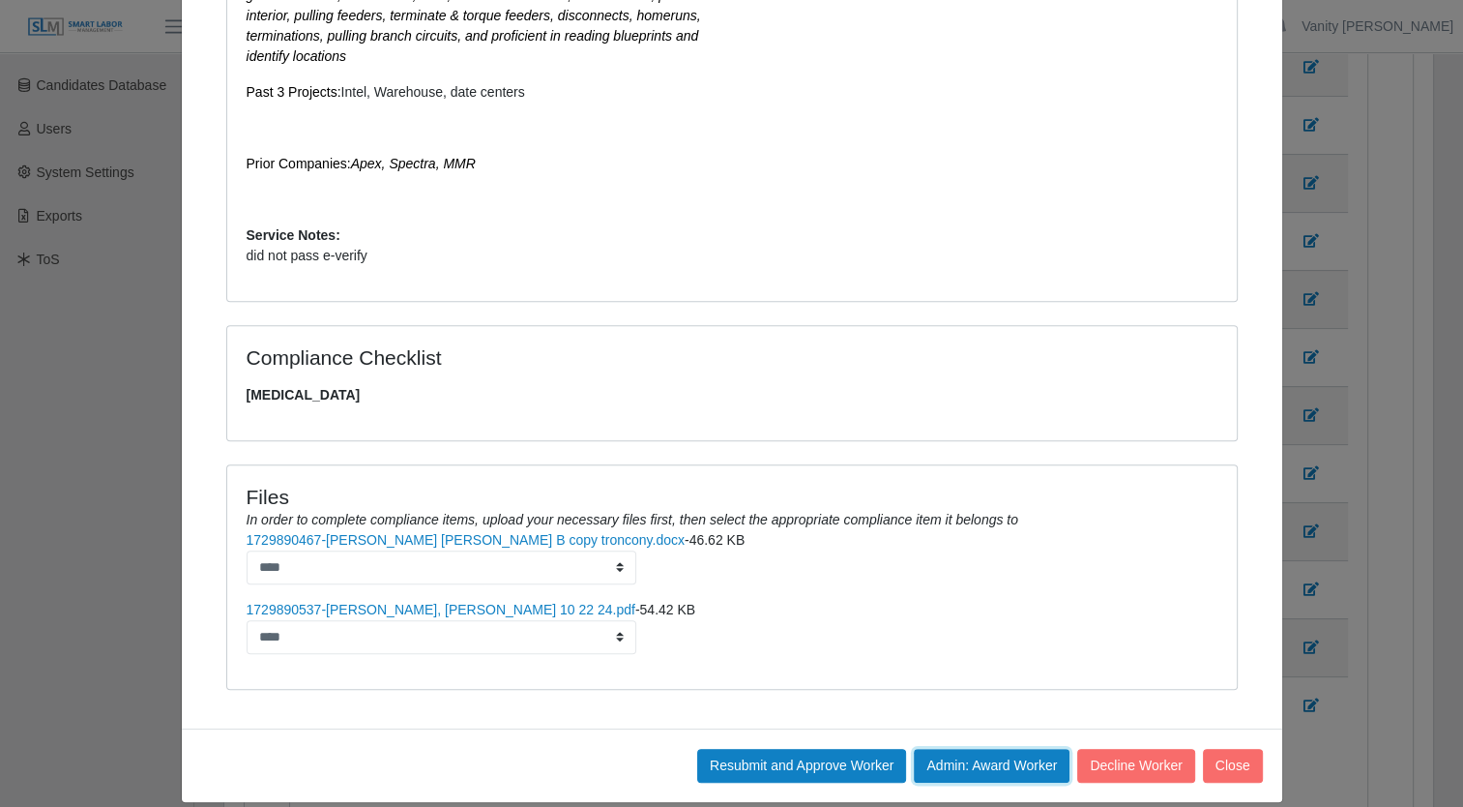
click at [952, 749] on button "Admin: Award Worker" at bounding box center [992, 766] width 156 height 34
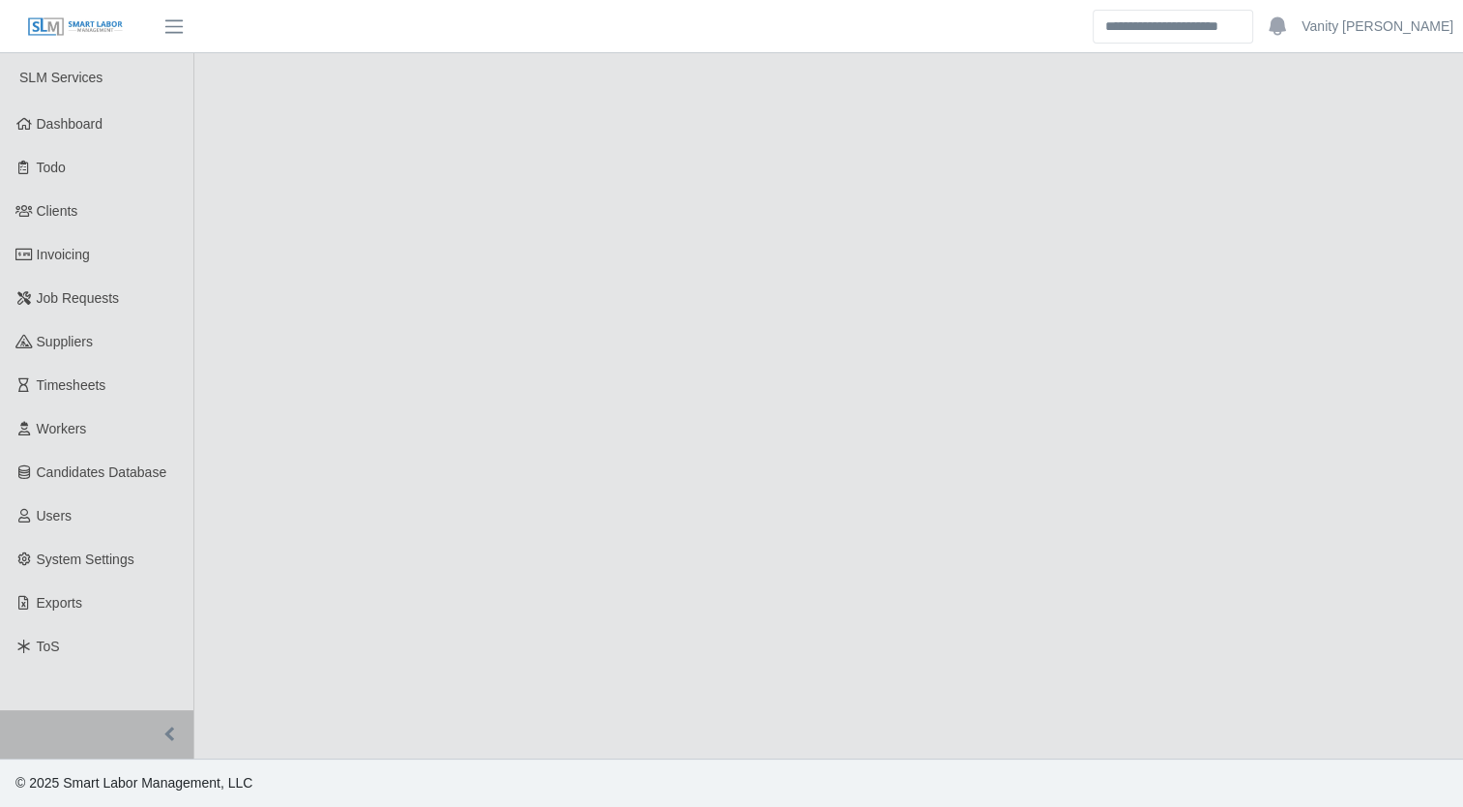
select select "******"
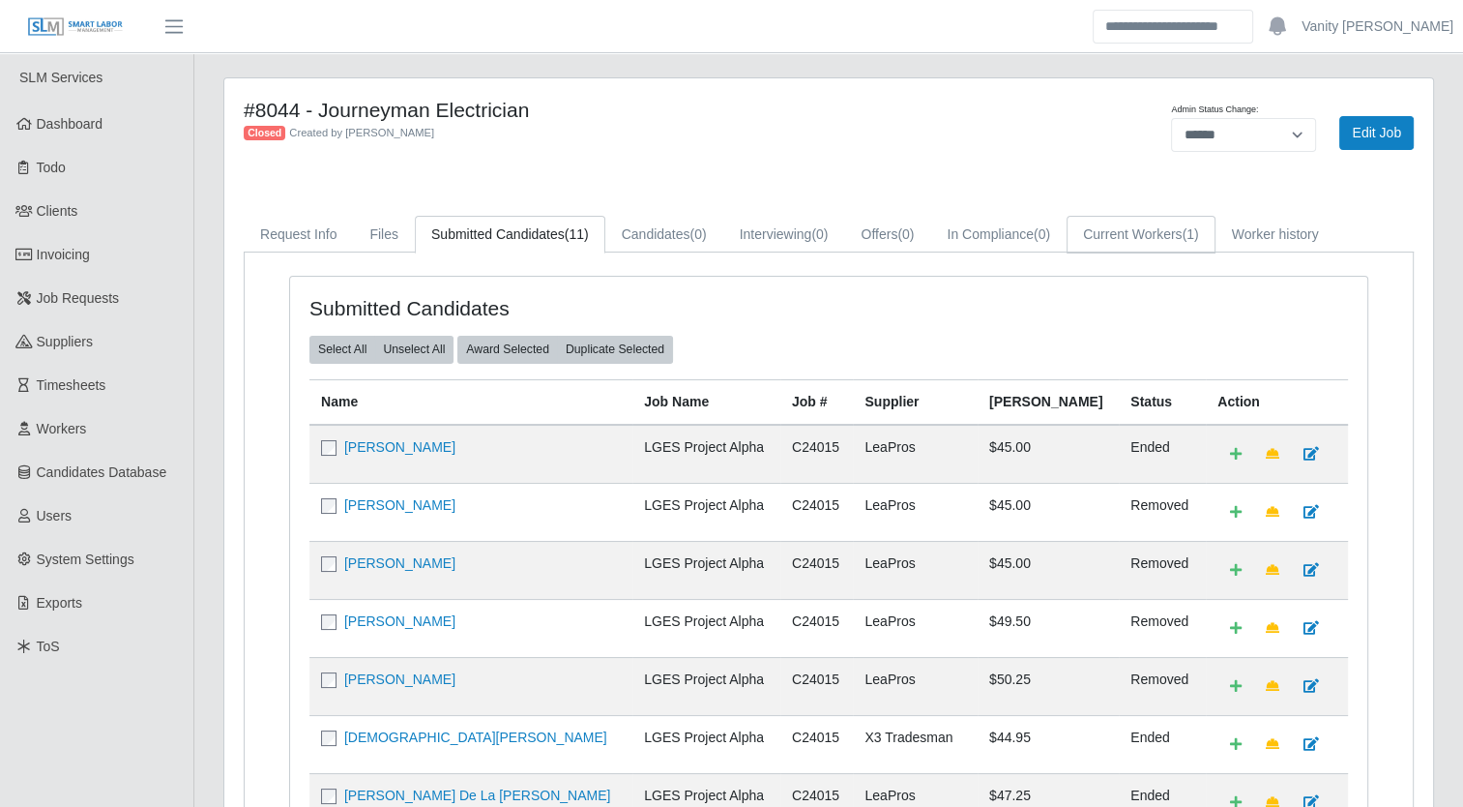
click at [1142, 229] on link "Current Workers (1)" at bounding box center [1141, 235] width 149 height 38
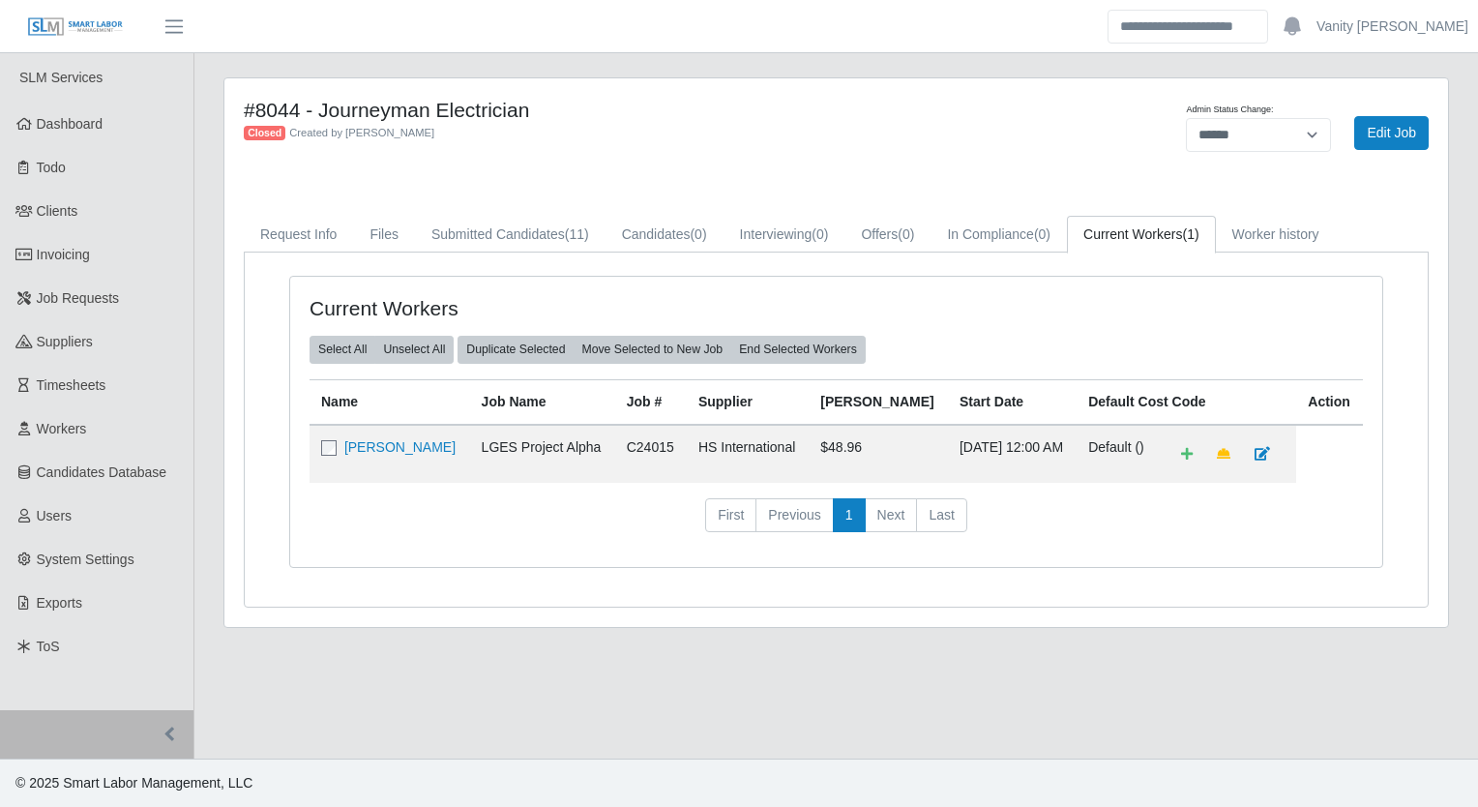
click at [387, 447] on link "[PERSON_NAME]" at bounding box center [399, 446] width 111 height 15
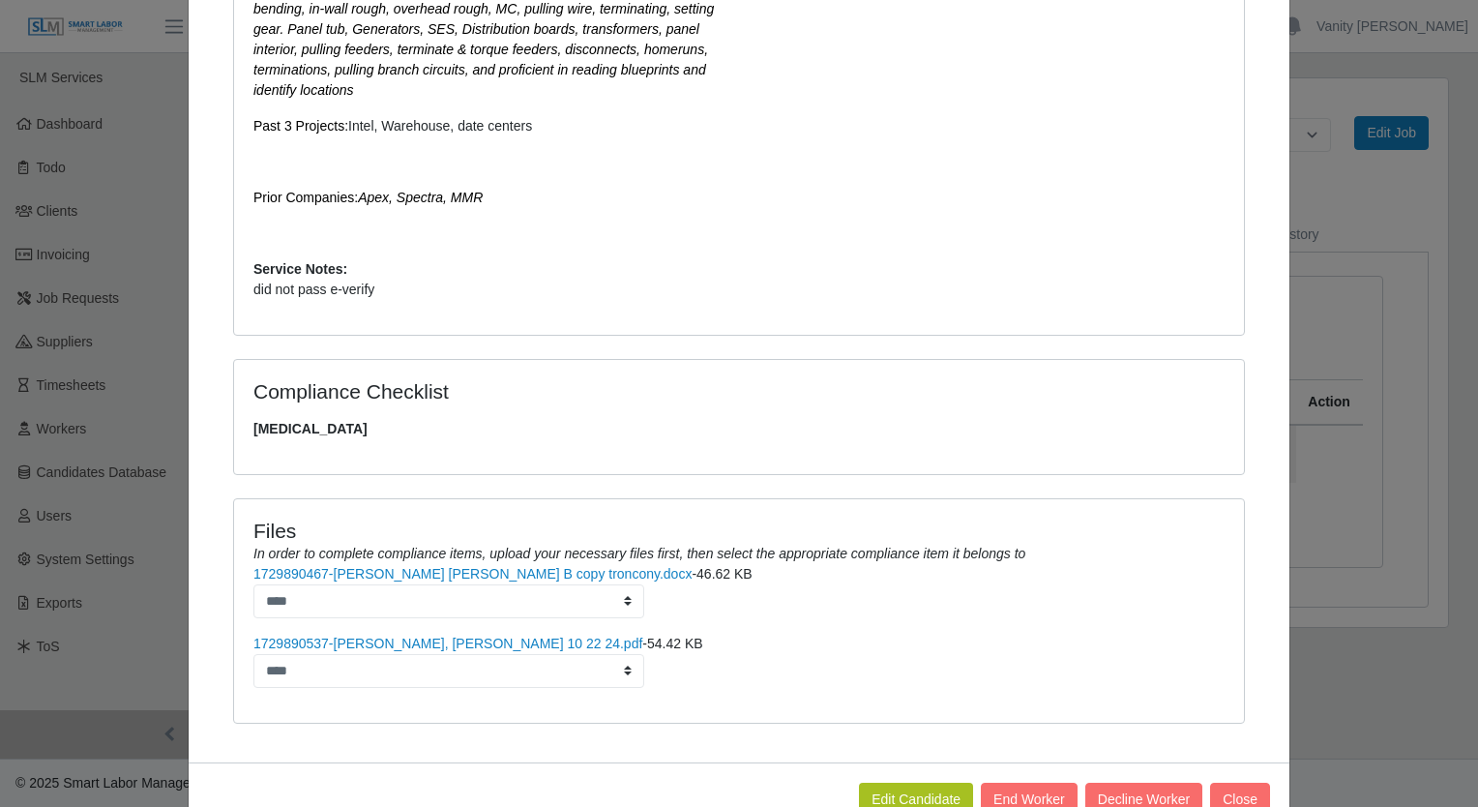
scroll to position [638, 0]
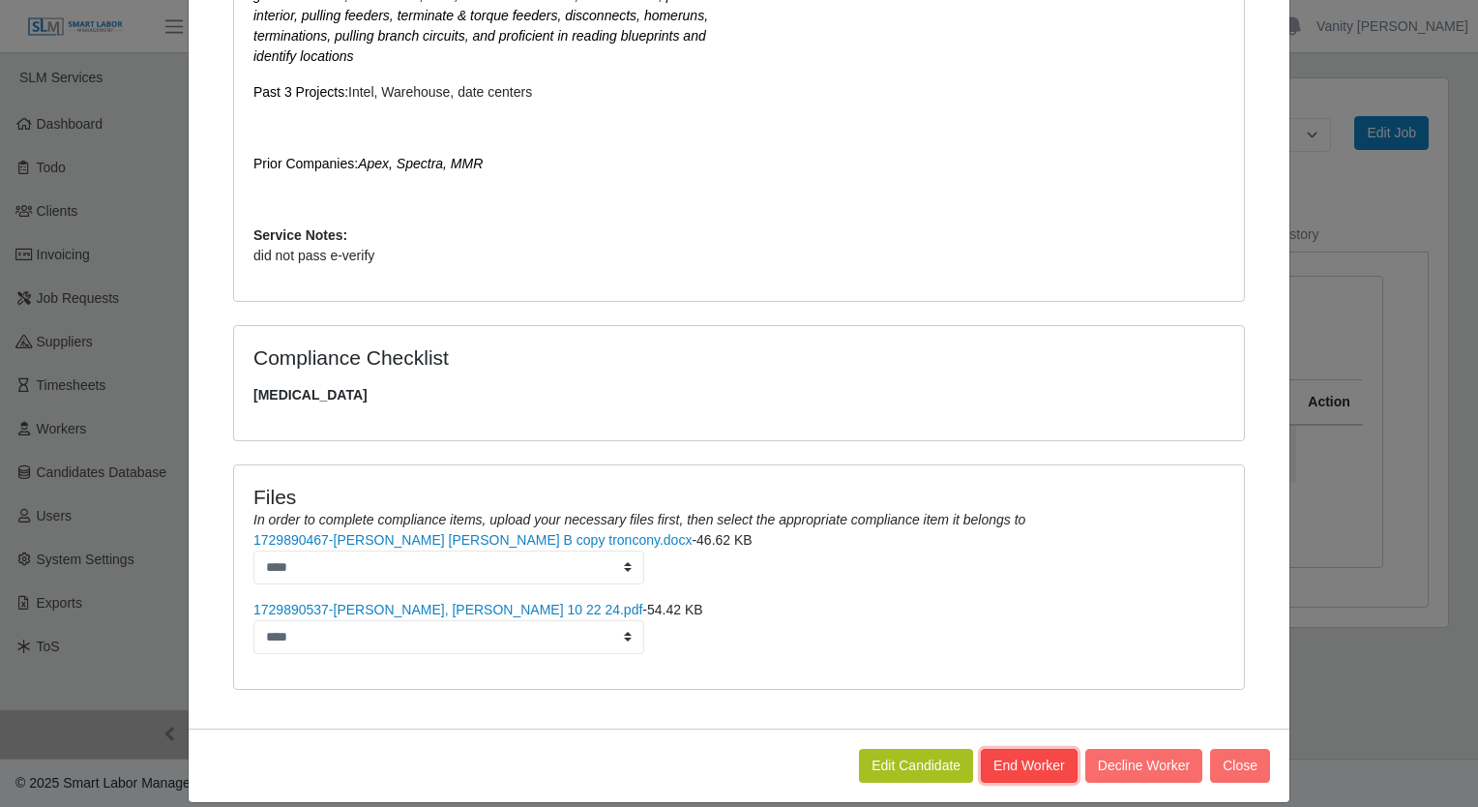
click at [1027, 752] on button "End Worker" at bounding box center [1029, 766] width 97 height 34
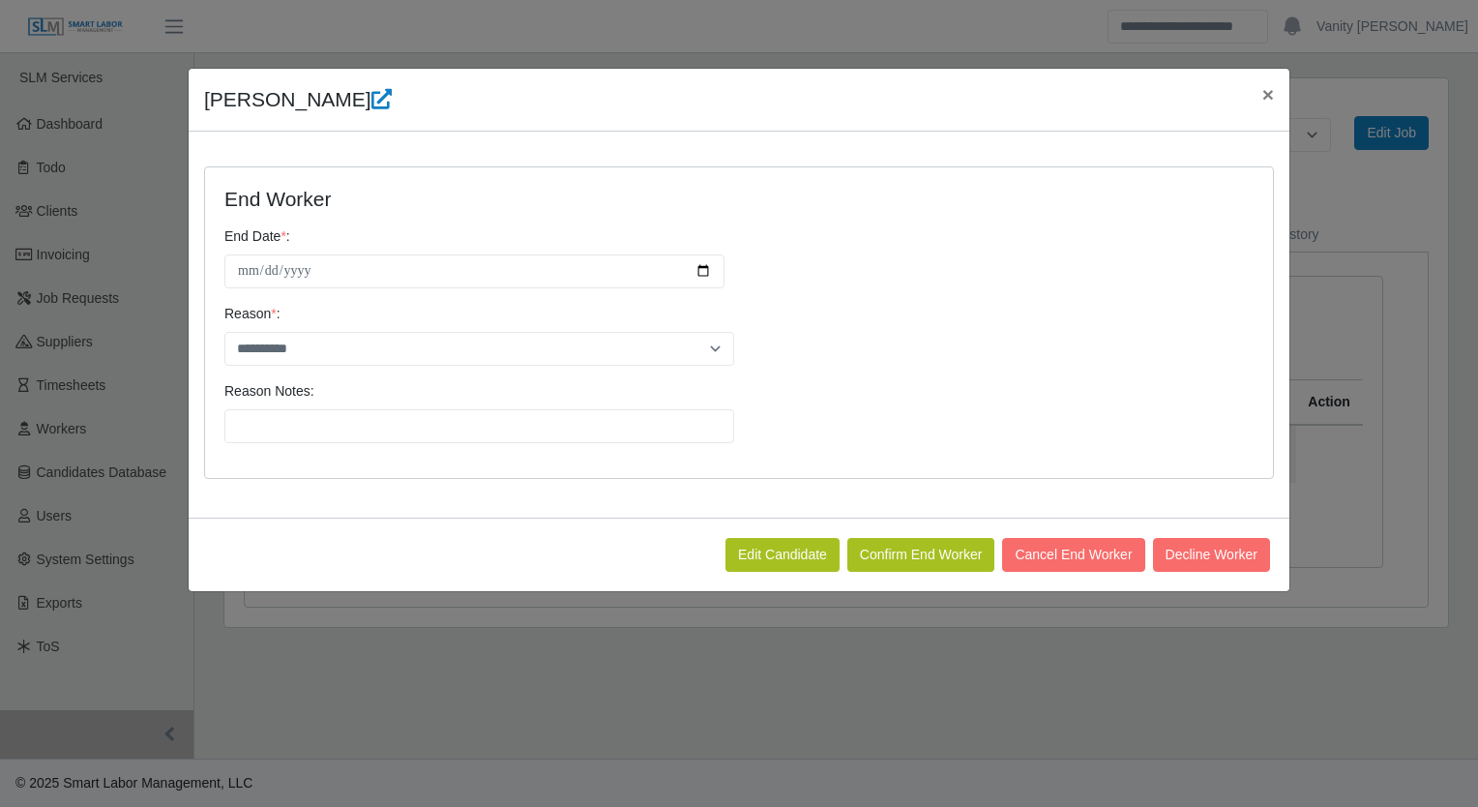
scroll to position [0, 0]
click at [696, 272] on input "**********" at bounding box center [474, 271] width 500 height 34
click at [359, 248] on div "**********" at bounding box center [474, 257] width 529 height 62
click at [362, 266] on input "**********" at bounding box center [474, 271] width 500 height 34
click at [696, 262] on input "**********" at bounding box center [474, 271] width 500 height 34
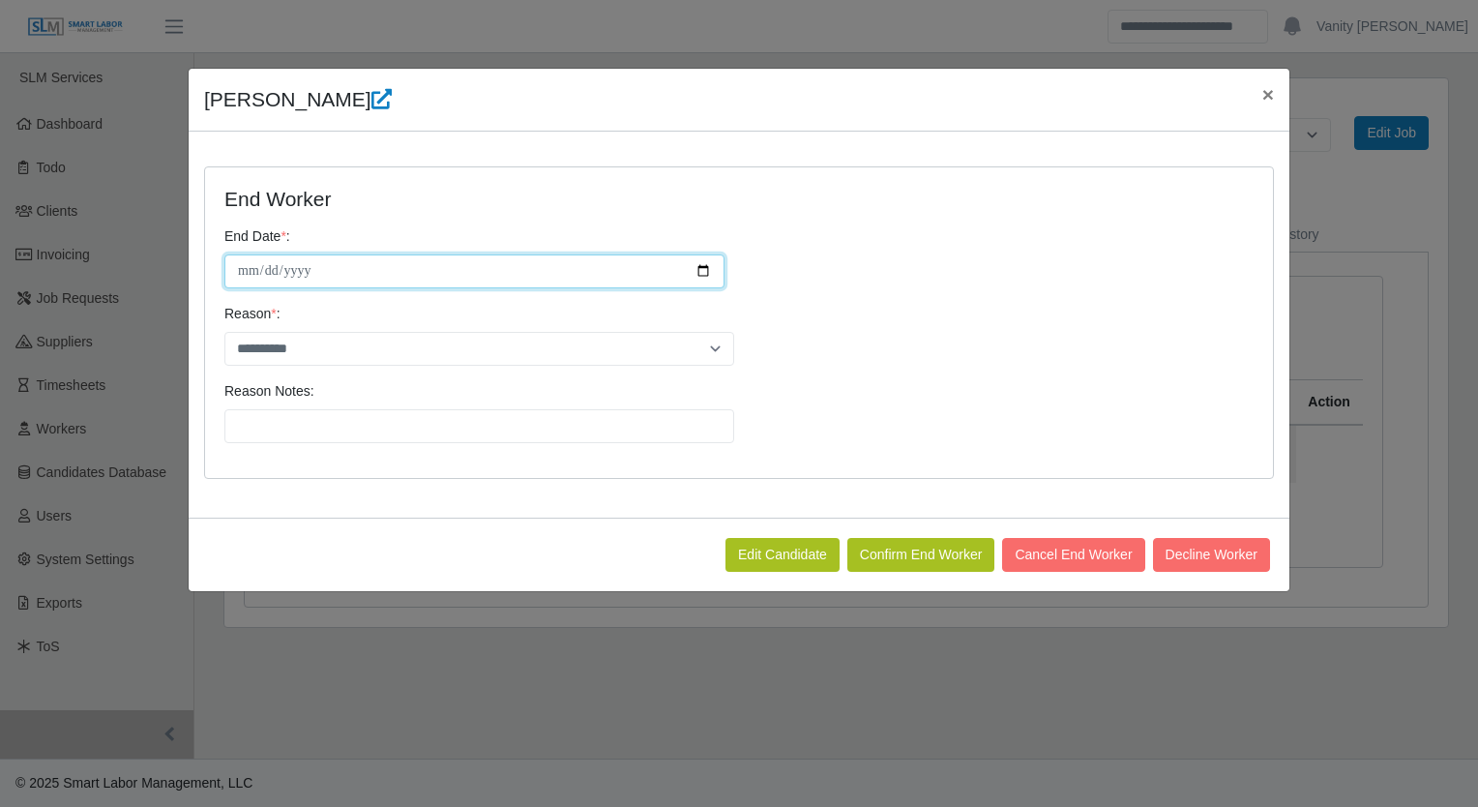
type input "**********"
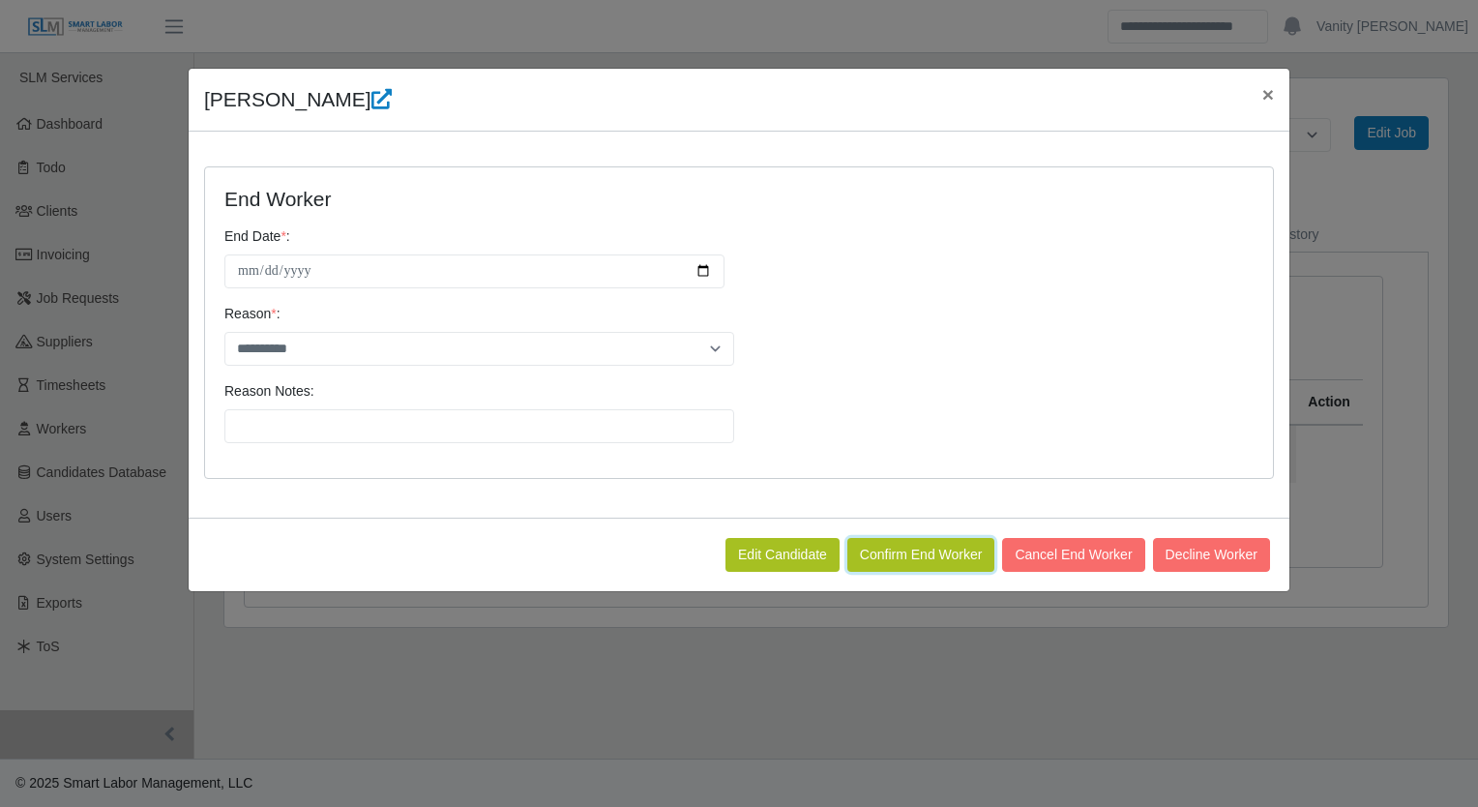
click at [951, 540] on button "Confirm End Worker" at bounding box center [921, 555] width 148 height 34
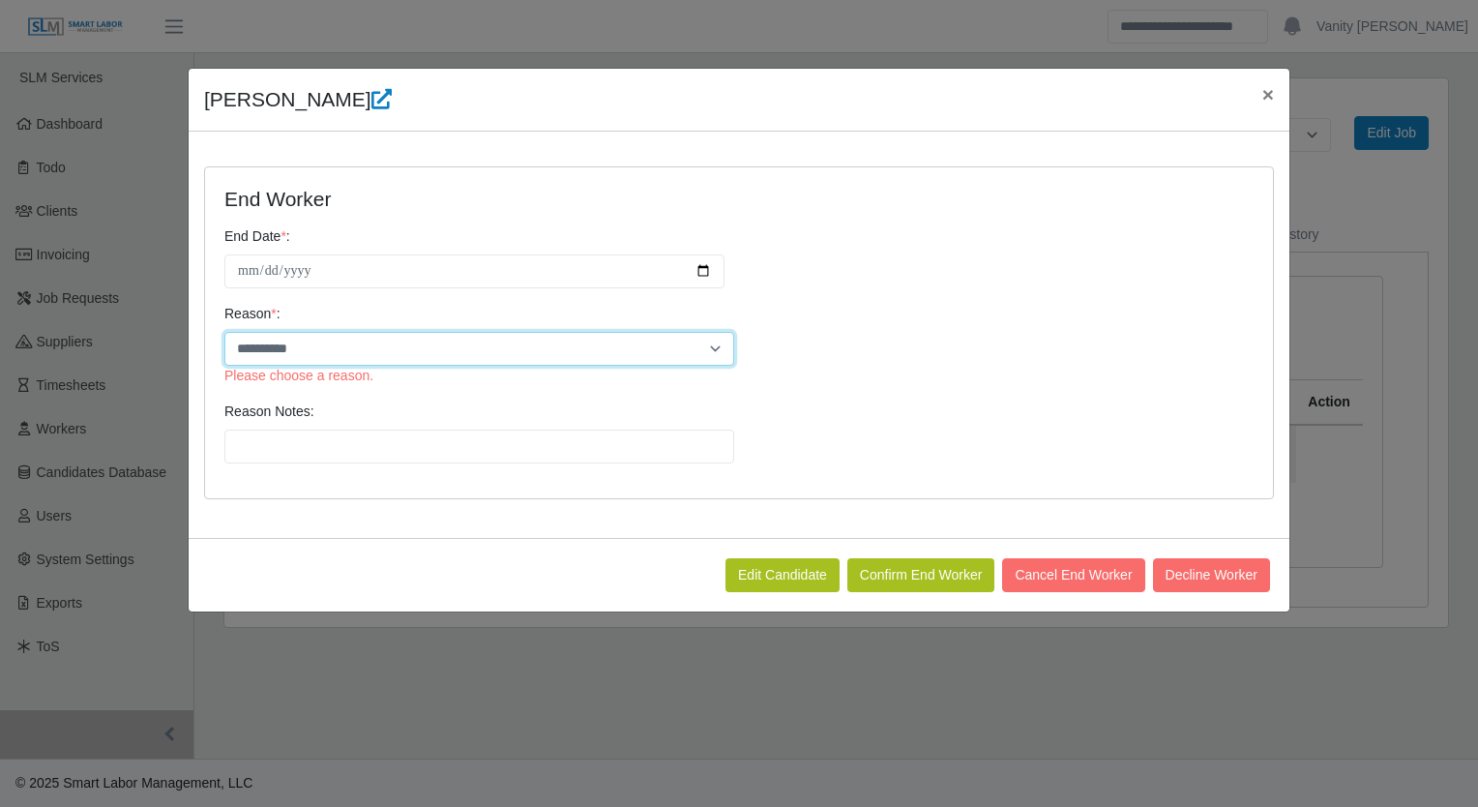
drag, startPoint x: 669, startPoint y: 333, endPoint x: 669, endPoint y: 345, distance: 12.6
click at [669, 333] on select "**********" at bounding box center [479, 349] width 510 height 34
select select "**********"
click at [224, 332] on select "**********" at bounding box center [479, 349] width 510 height 34
click at [985, 337] on div "**********" at bounding box center [739, 353] width 1039 height 98
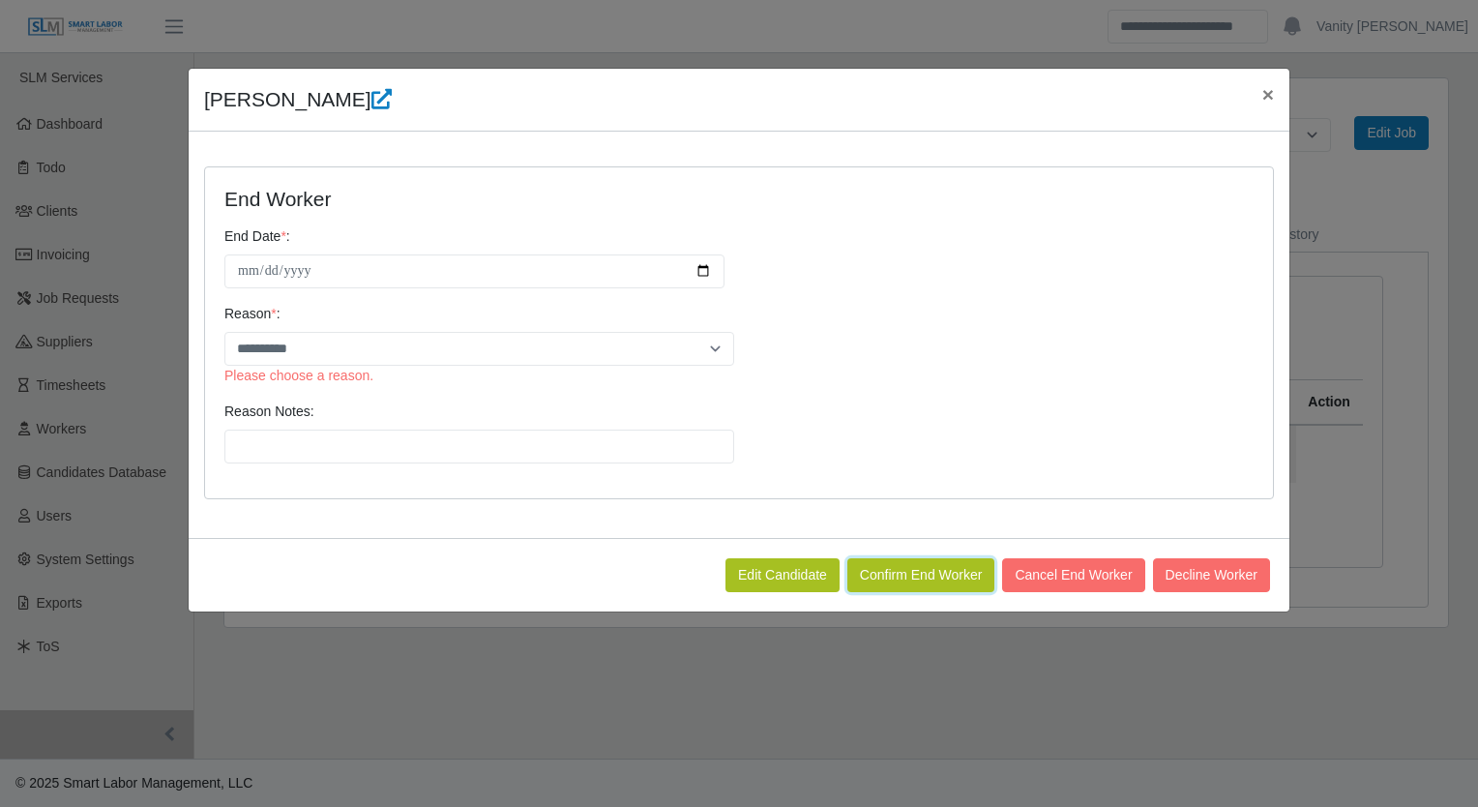
click at [933, 565] on button "Confirm End Worker" at bounding box center [921, 575] width 148 height 34
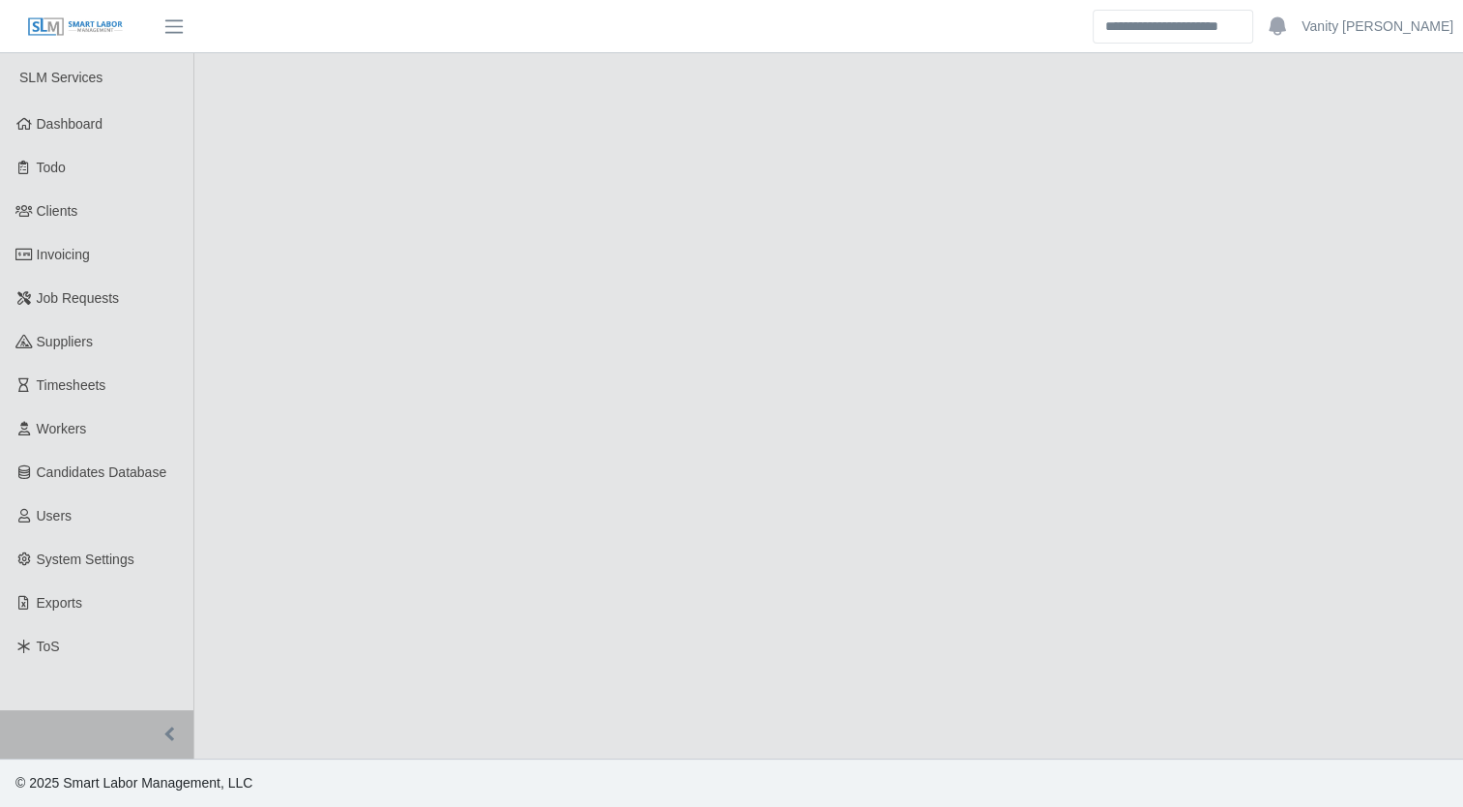
select select "******"
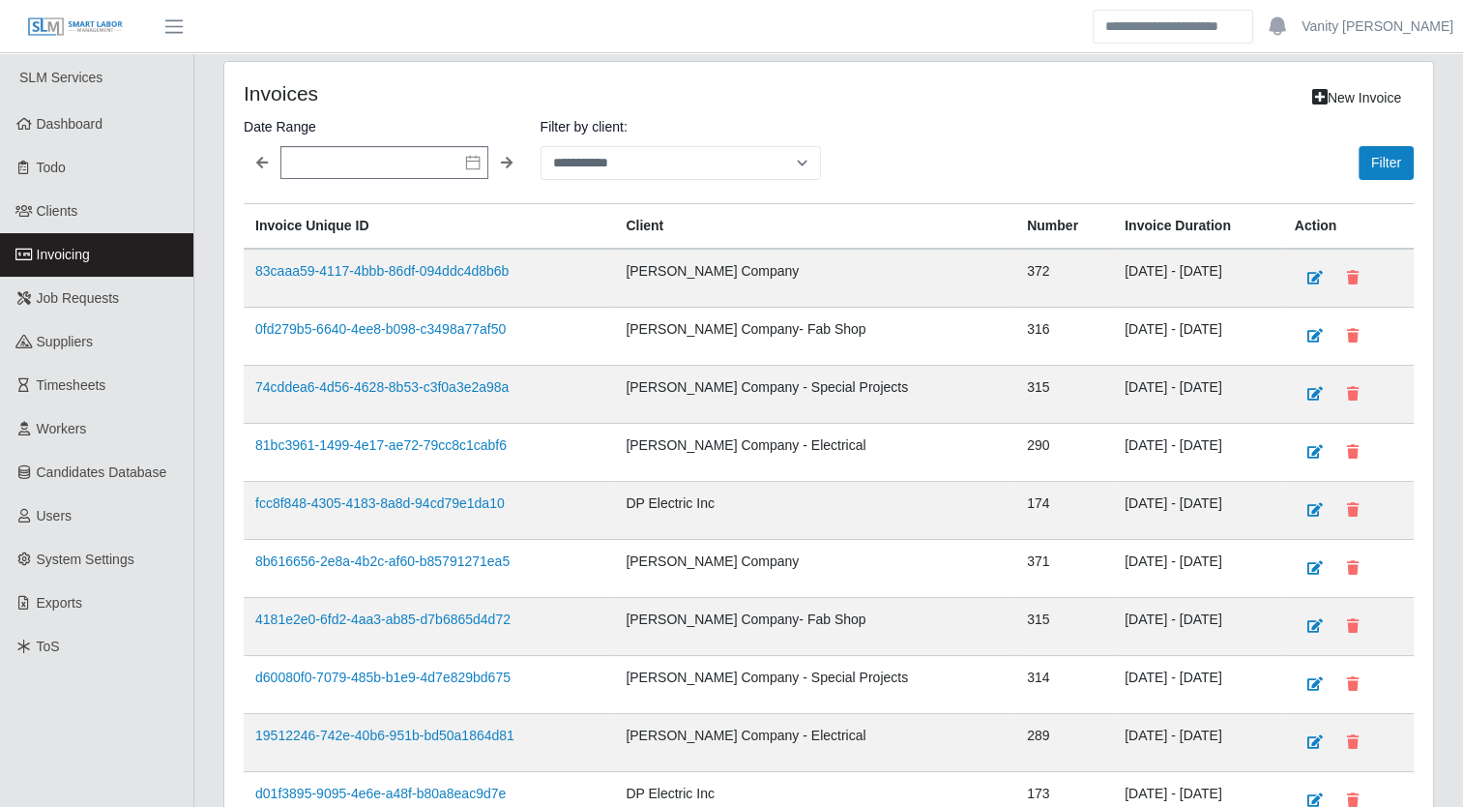
click at [455, 497] on link "fcc8f848-4305-4183-8a8d-94cd79e1da10" at bounding box center [380, 502] width 250 height 15
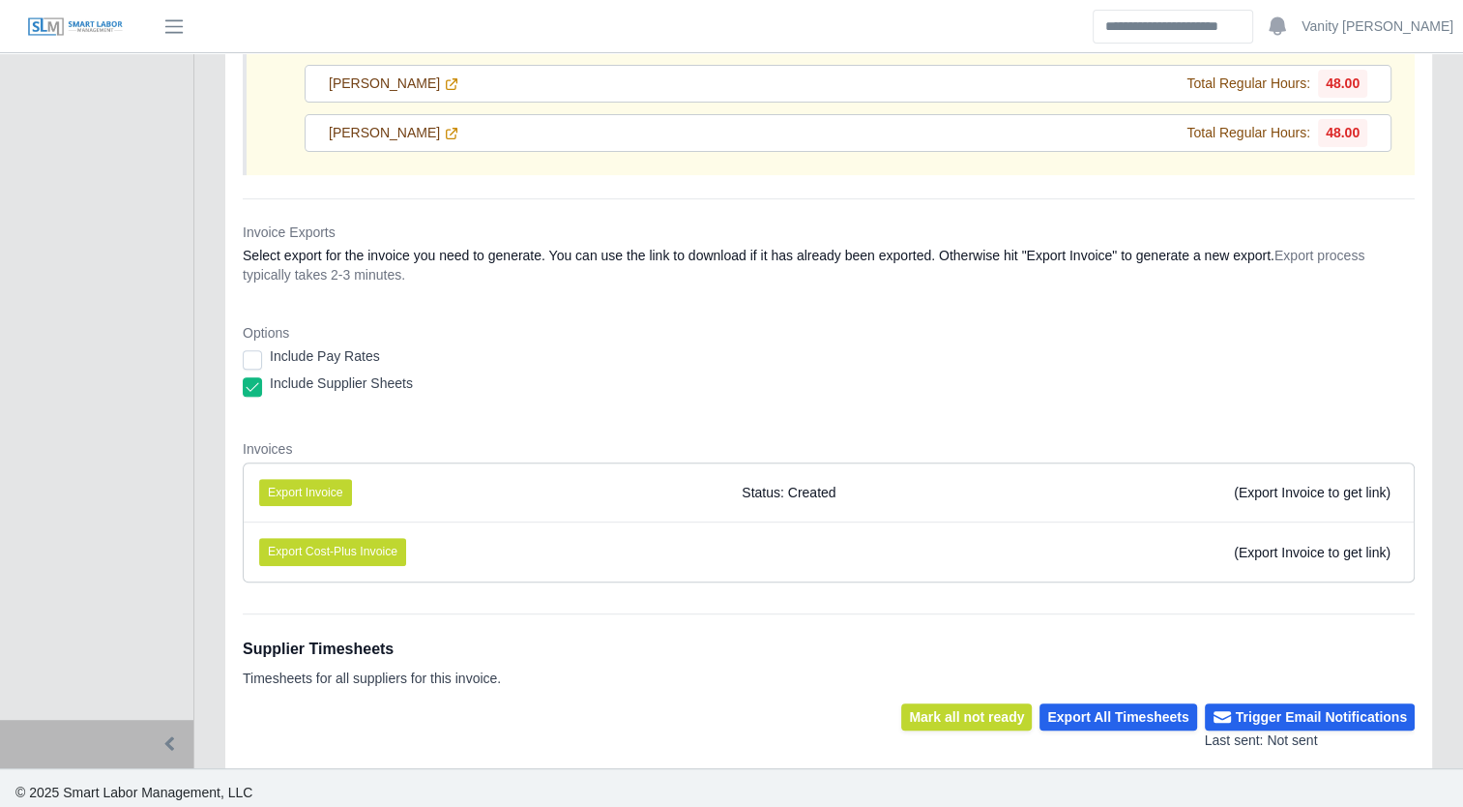
scroll to position [755, 0]
click at [341, 478] on button "Export Invoice" at bounding box center [305, 491] width 93 height 27
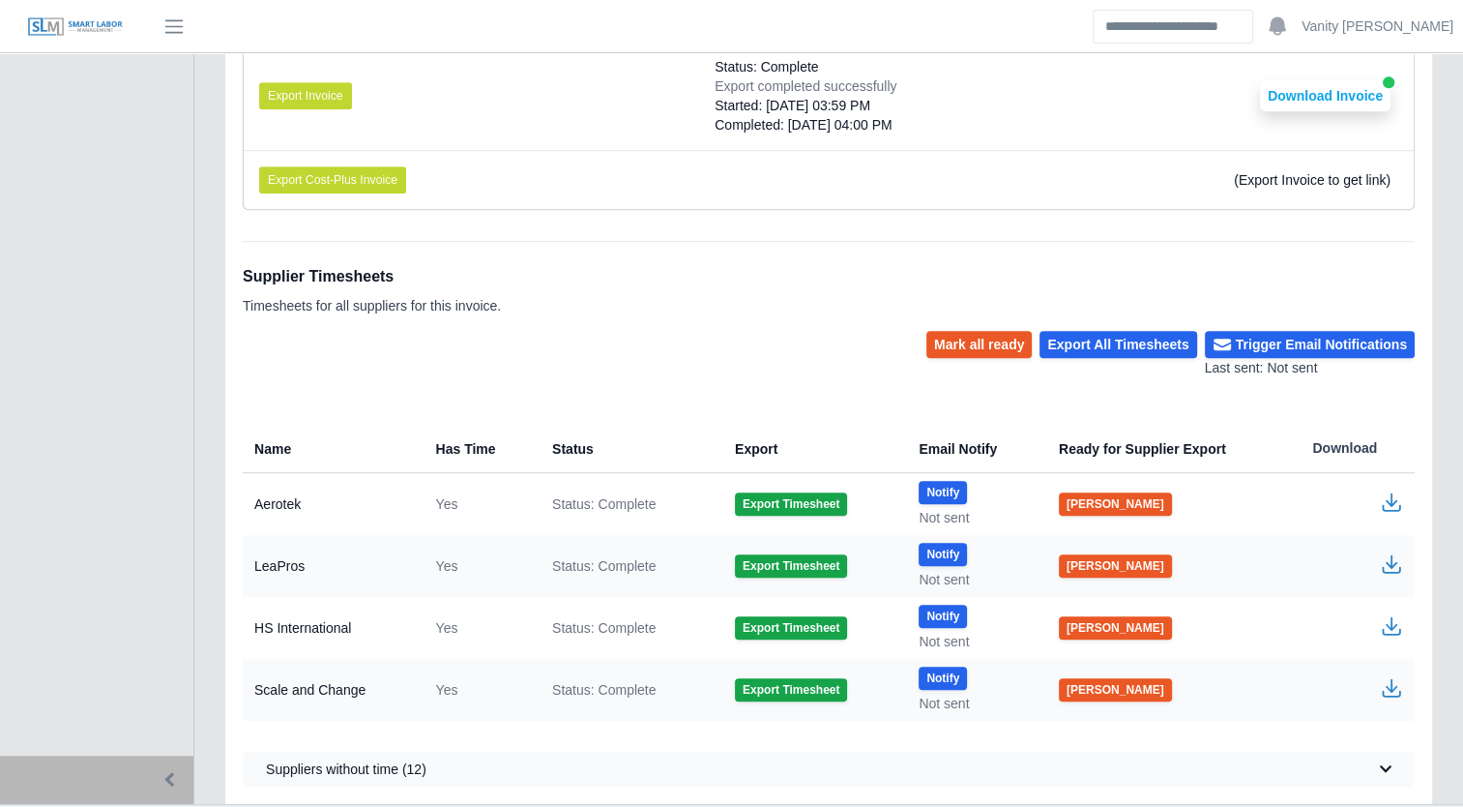
scroll to position [1215, 0]
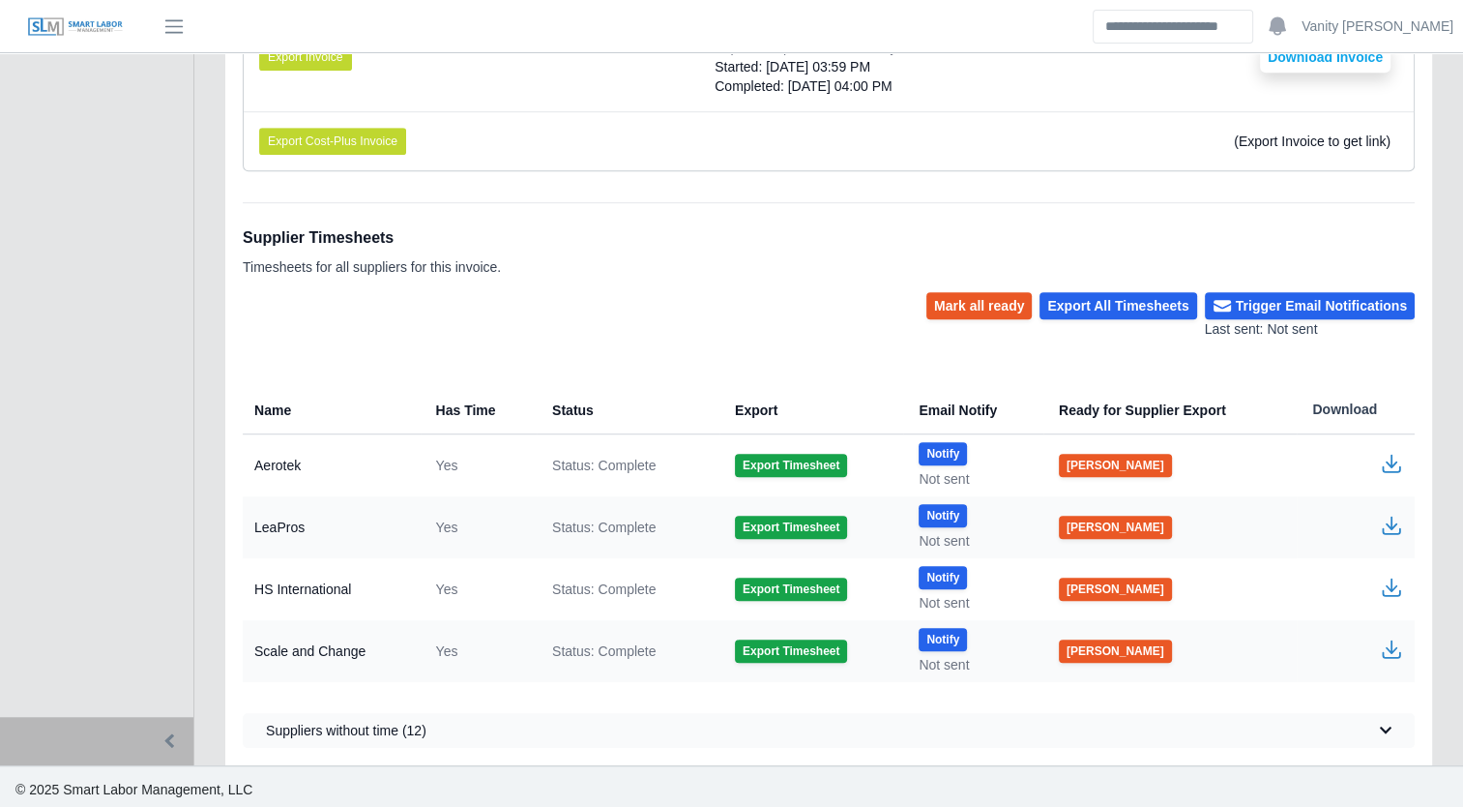
click at [1084, 304] on button "Export All Timesheets" at bounding box center [1118, 305] width 157 height 27
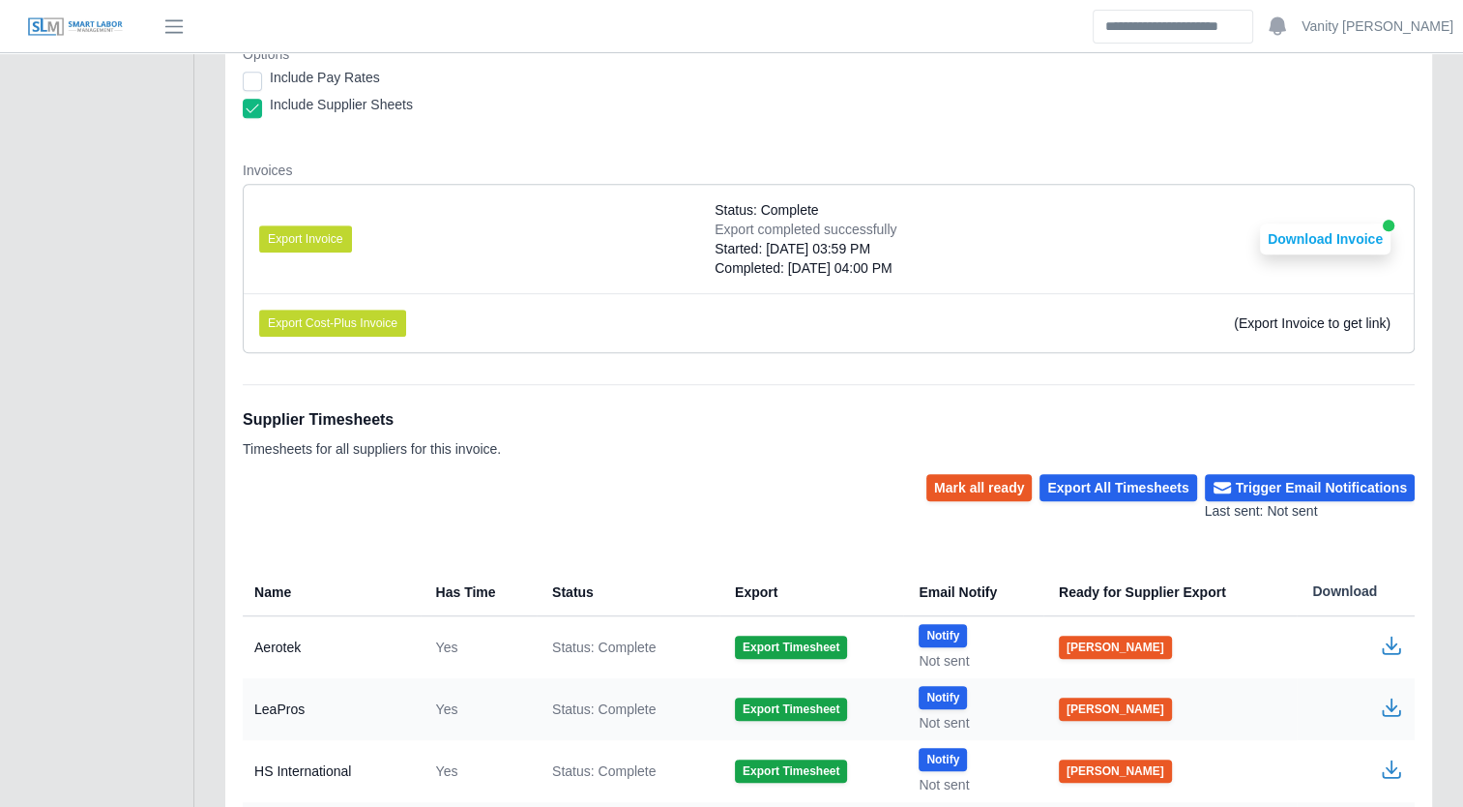
scroll to position [925, 0]
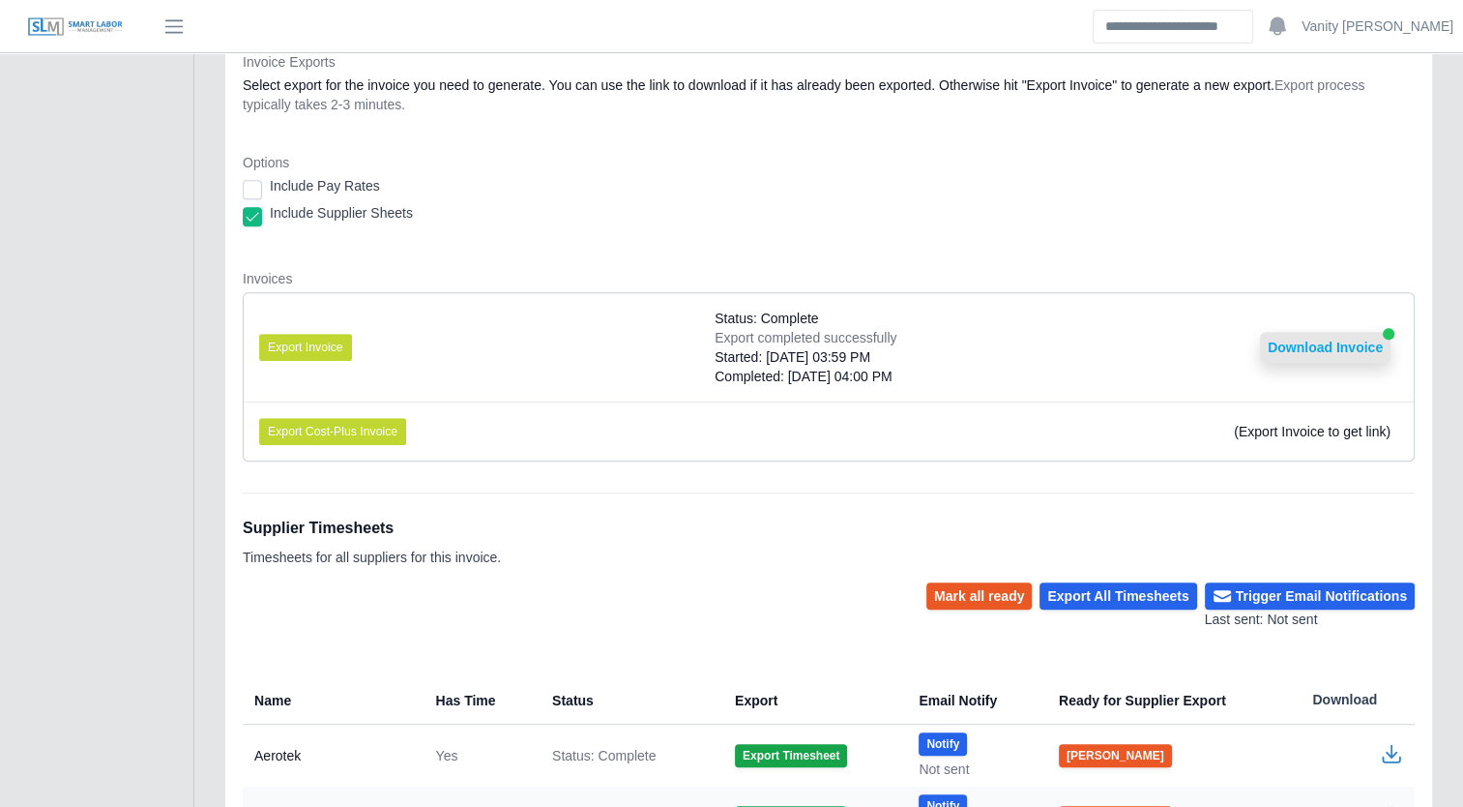
click at [1299, 338] on button "Download Invoice" at bounding box center [1325, 347] width 131 height 31
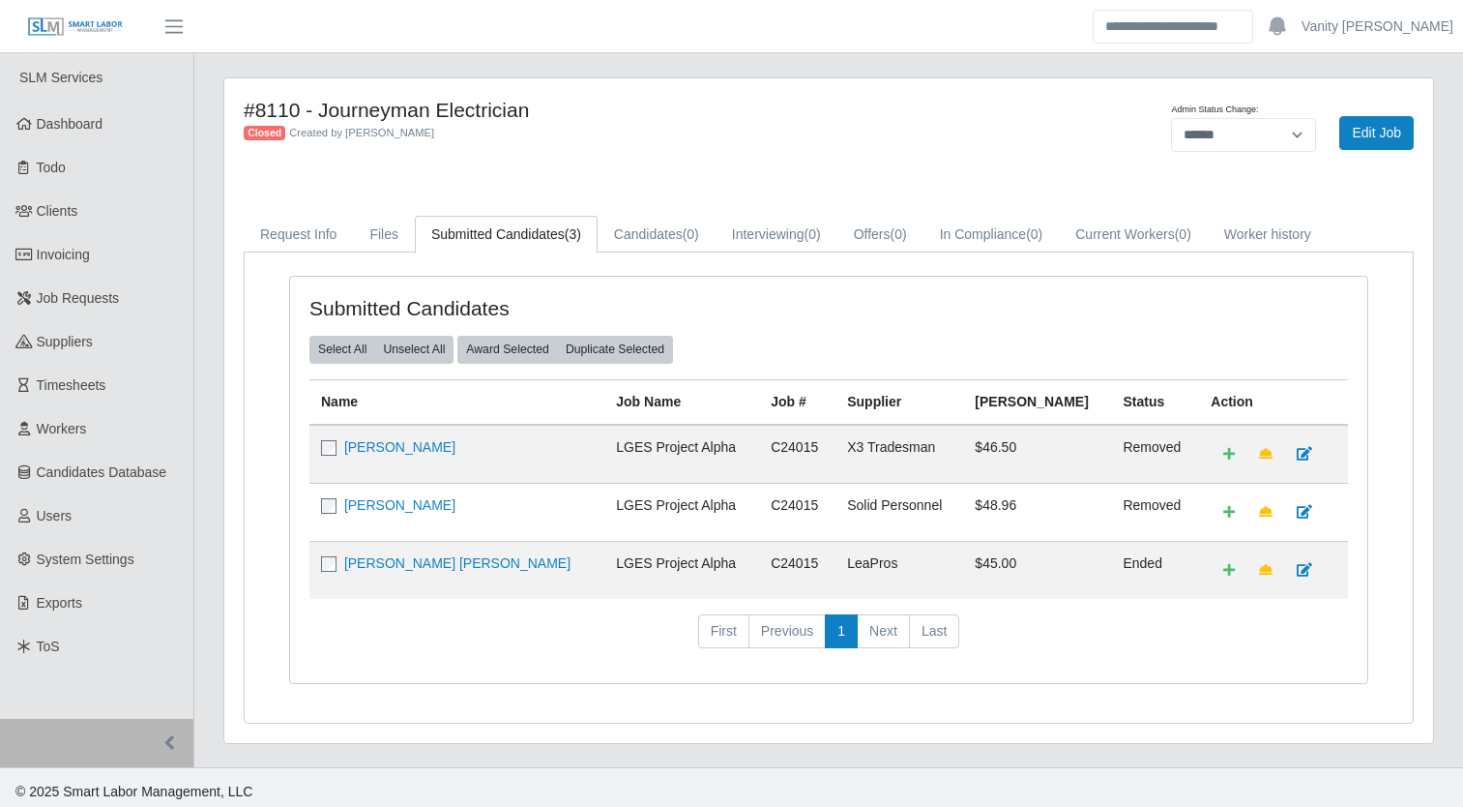
select select "******"
click at [576, 182] on div "#8110 - Journeyman Electrician Closed Created by [PERSON_NAME] Admin Status Cha…" at bounding box center [828, 410] width 1209 height 664
click at [458, 703] on div "Submitted Candidates Select All Unselect All Award Selected Duplicate Selected …" at bounding box center [829, 487] width 1168 height 470
